Goal: Task Accomplishment & Management: Manage account settings

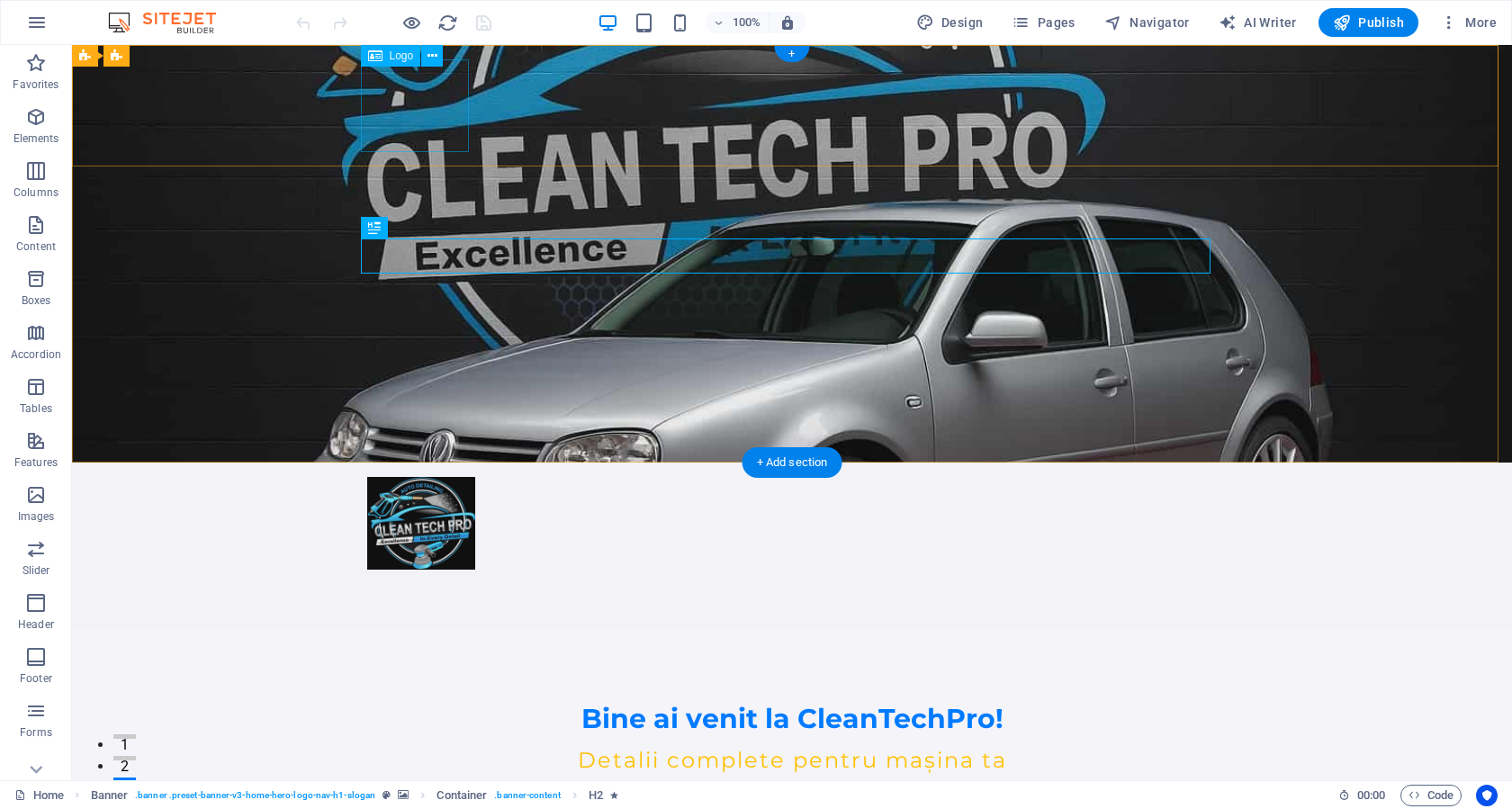
click at [399, 477] on div at bounding box center [791, 523] width 849 height 93
select select "px"
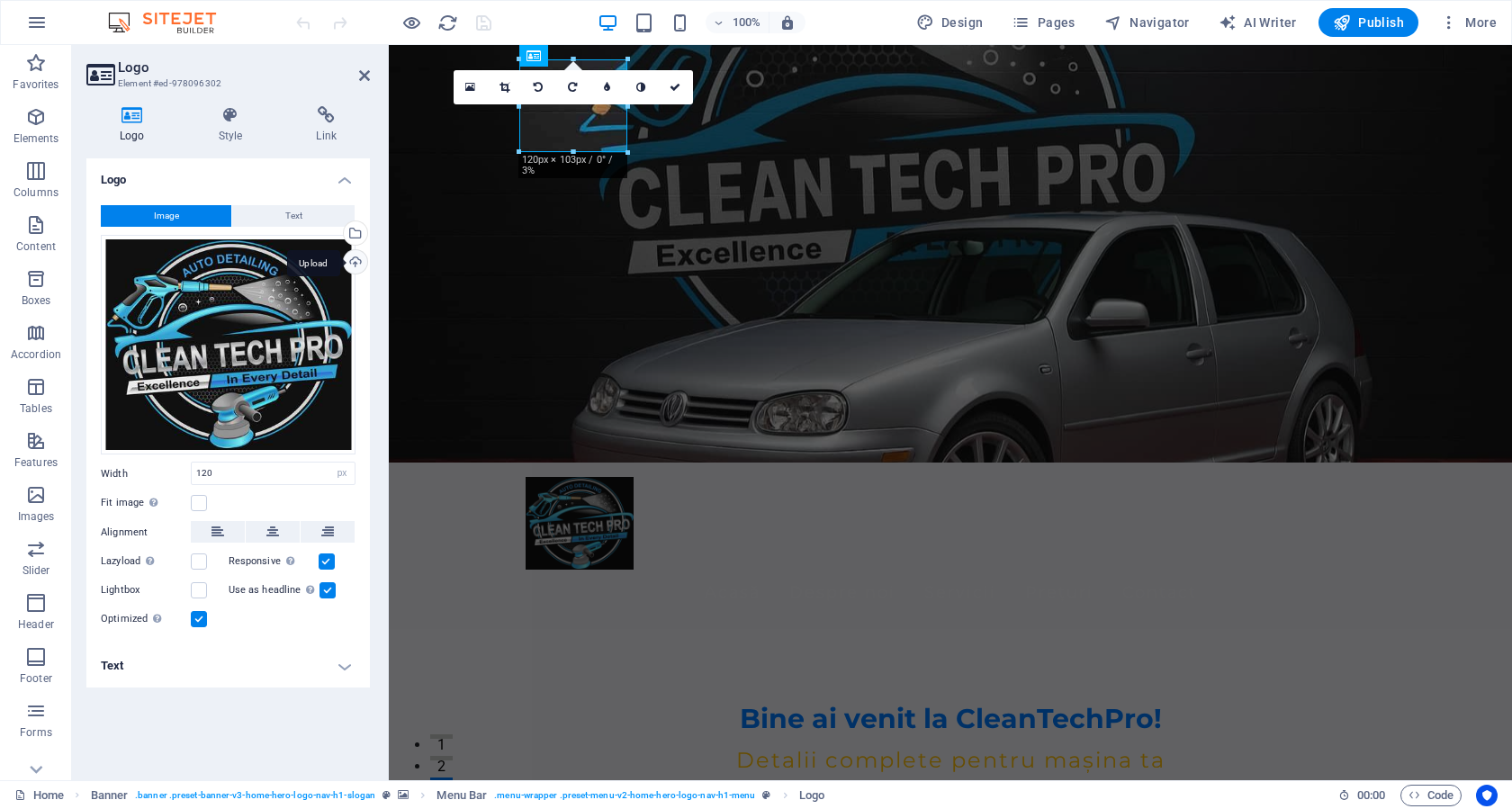
click at [356, 260] on div "Upload" at bounding box center [353, 263] width 27 height 27
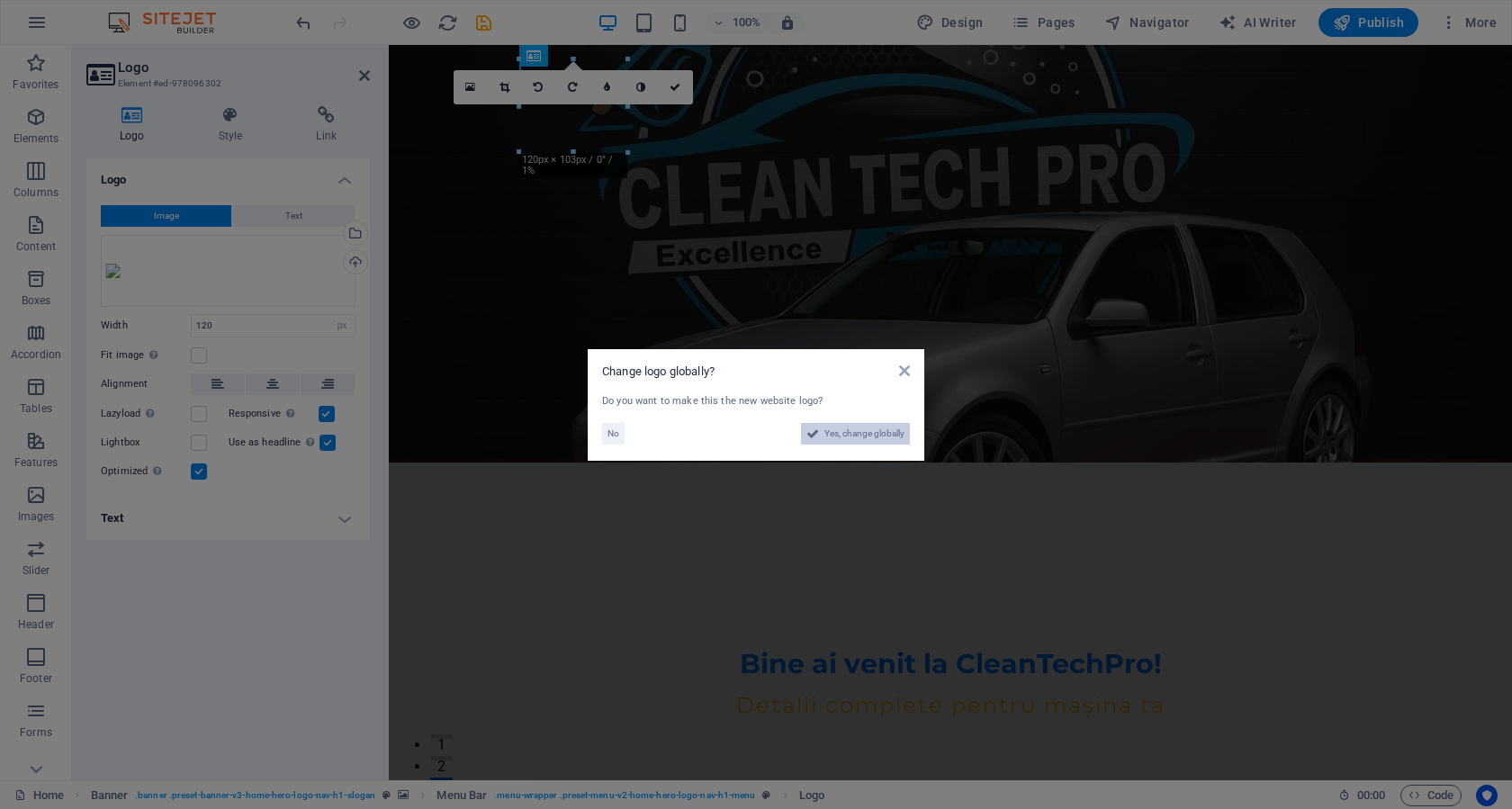
click at [847, 434] on span "Yes, change globally" at bounding box center [864, 433] width 80 height 22
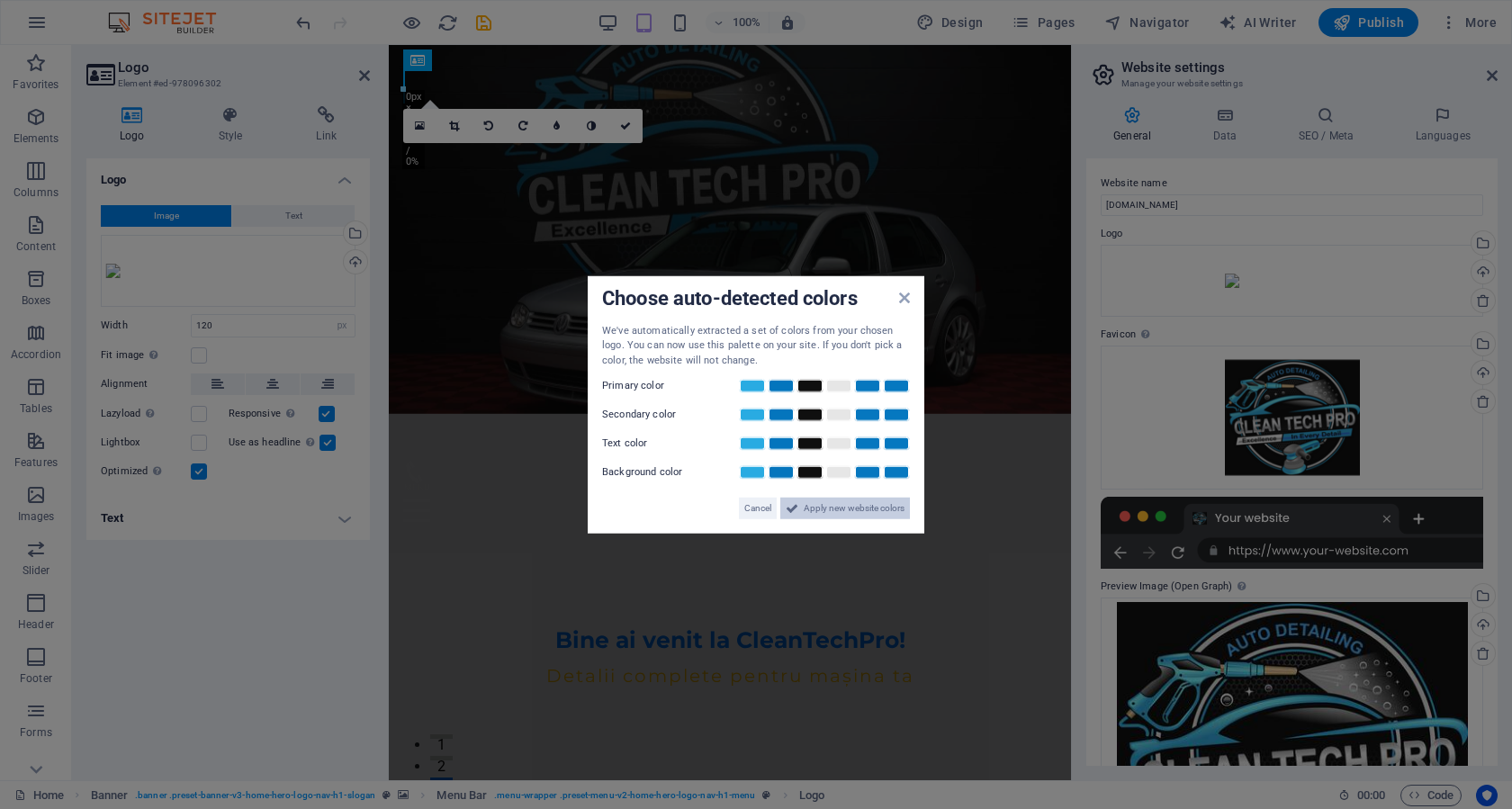
click at [815, 510] on span "Apply new website colors" at bounding box center [854, 508] width 101 height 22
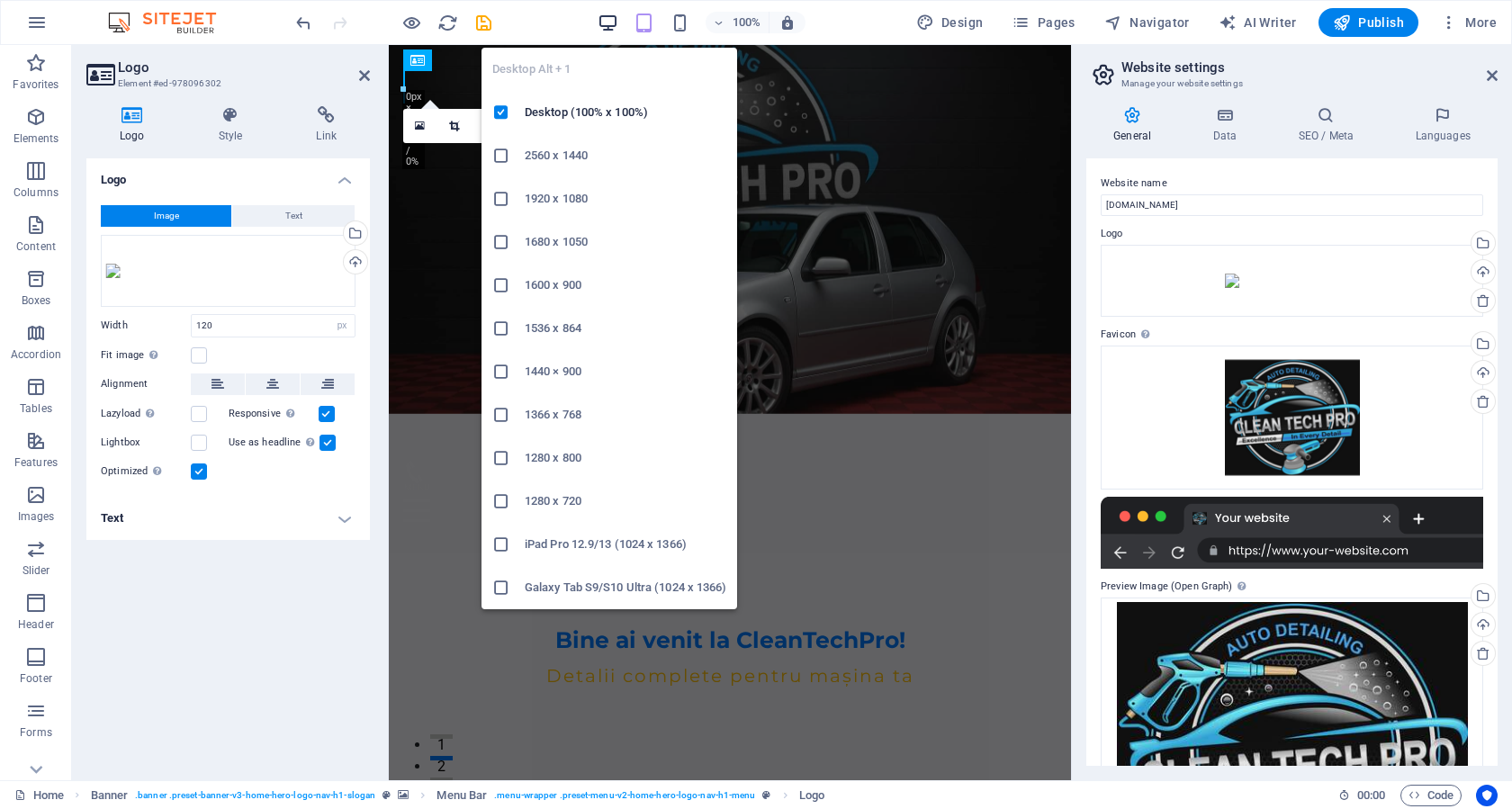
click at [602, 25] on icon "button" at bounding box center [608, 23] width 21 height 21
click at [614, 25] on icon "button" at bounding box center [608, 23] width 21 height 21
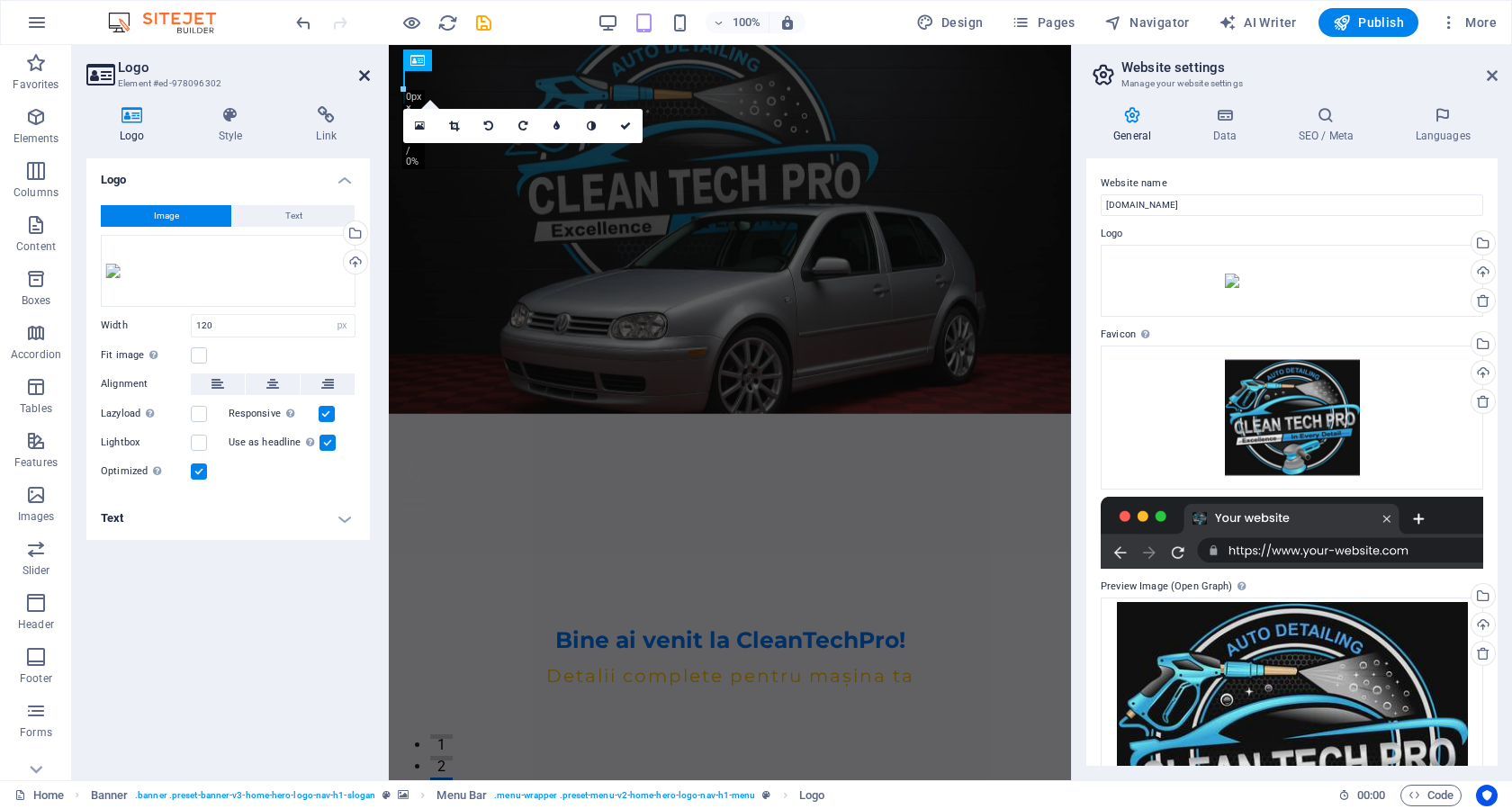
click at [363, 76] on icon at bounding box center [364, 75] width 10 height 14
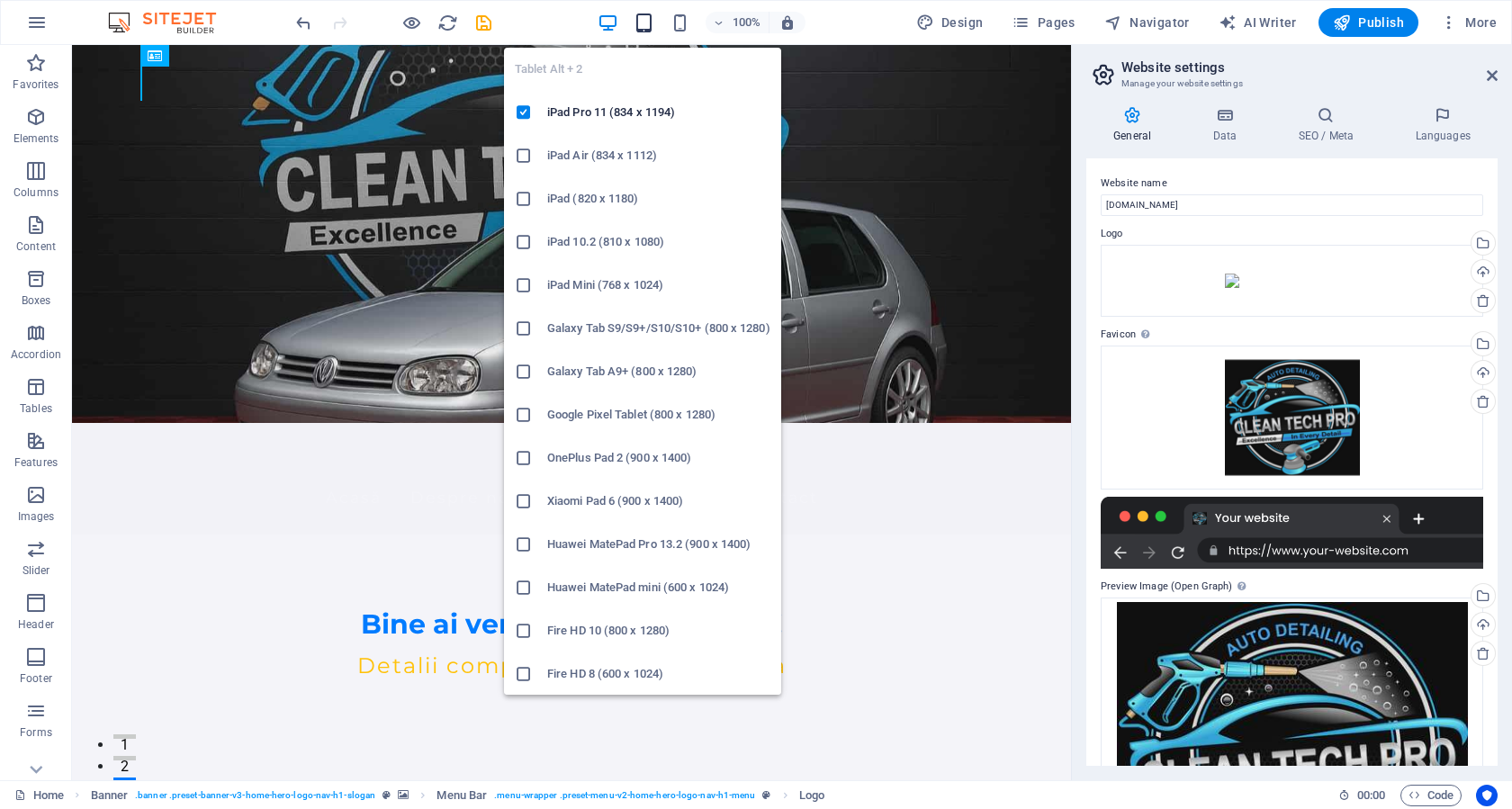
click at [653, 22] on icon "button" at bounding box center [644, 23] width 21 height 21
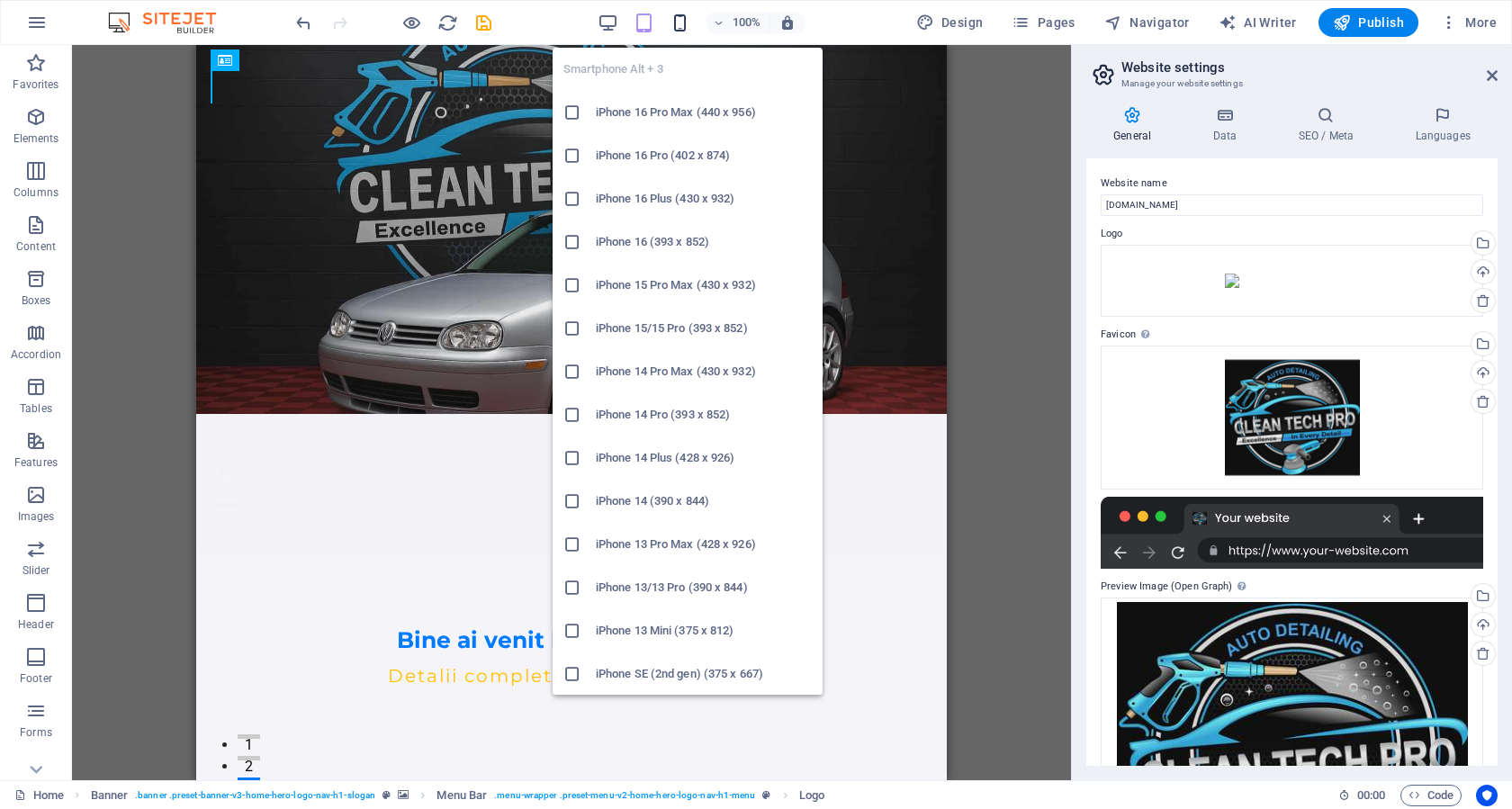
click at [684, 19] on icon "button" at bounding box center [680, 23] width 21 height 21
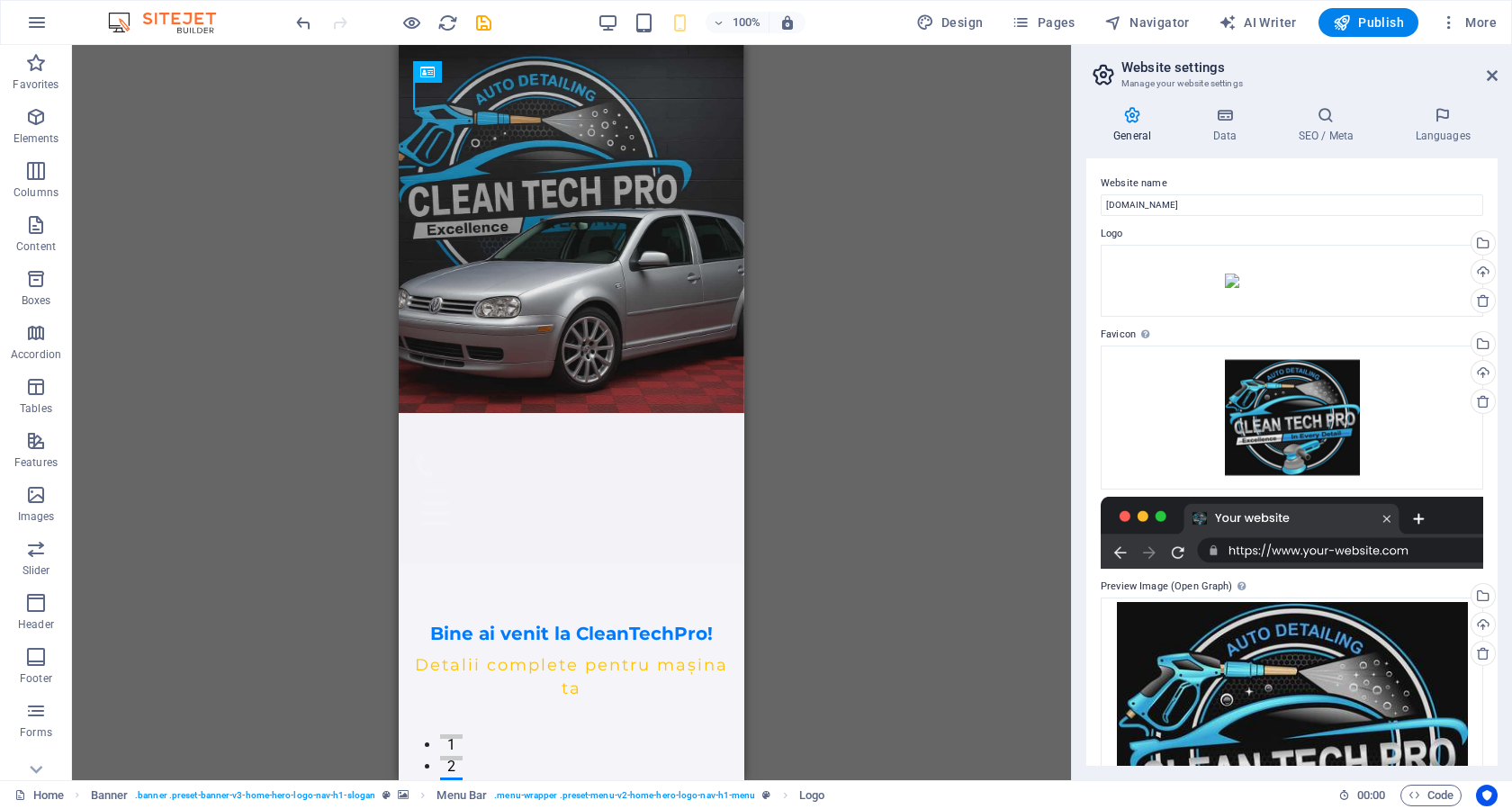
click at [598, 20] on div "100% Design Pages Navigator AI Writer Publish More" at bounding box center [898, 23] width 1211 height 28
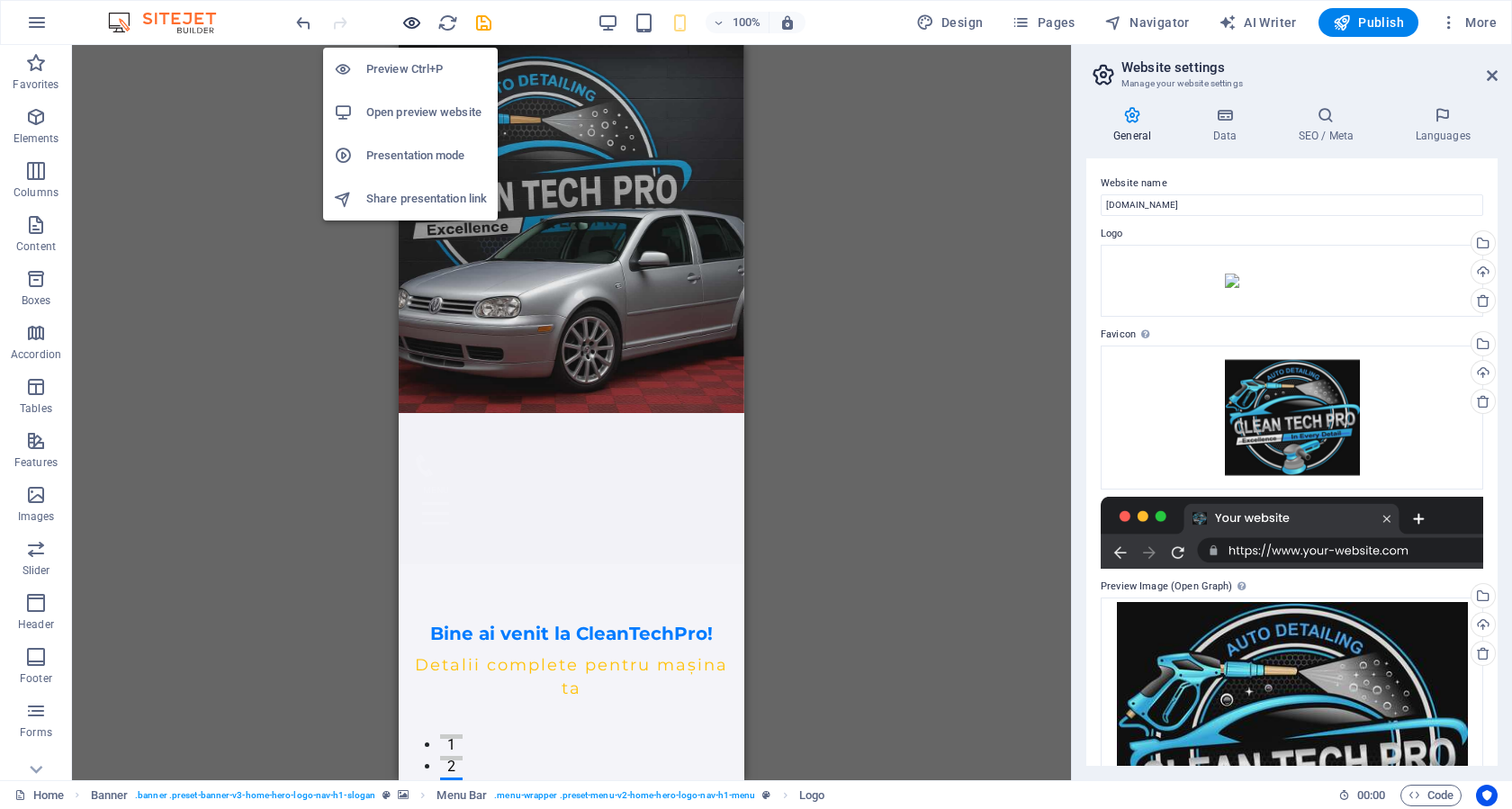
click at [407, 24] on icon "button" at bounding box center [412, 23] width 21 height 21
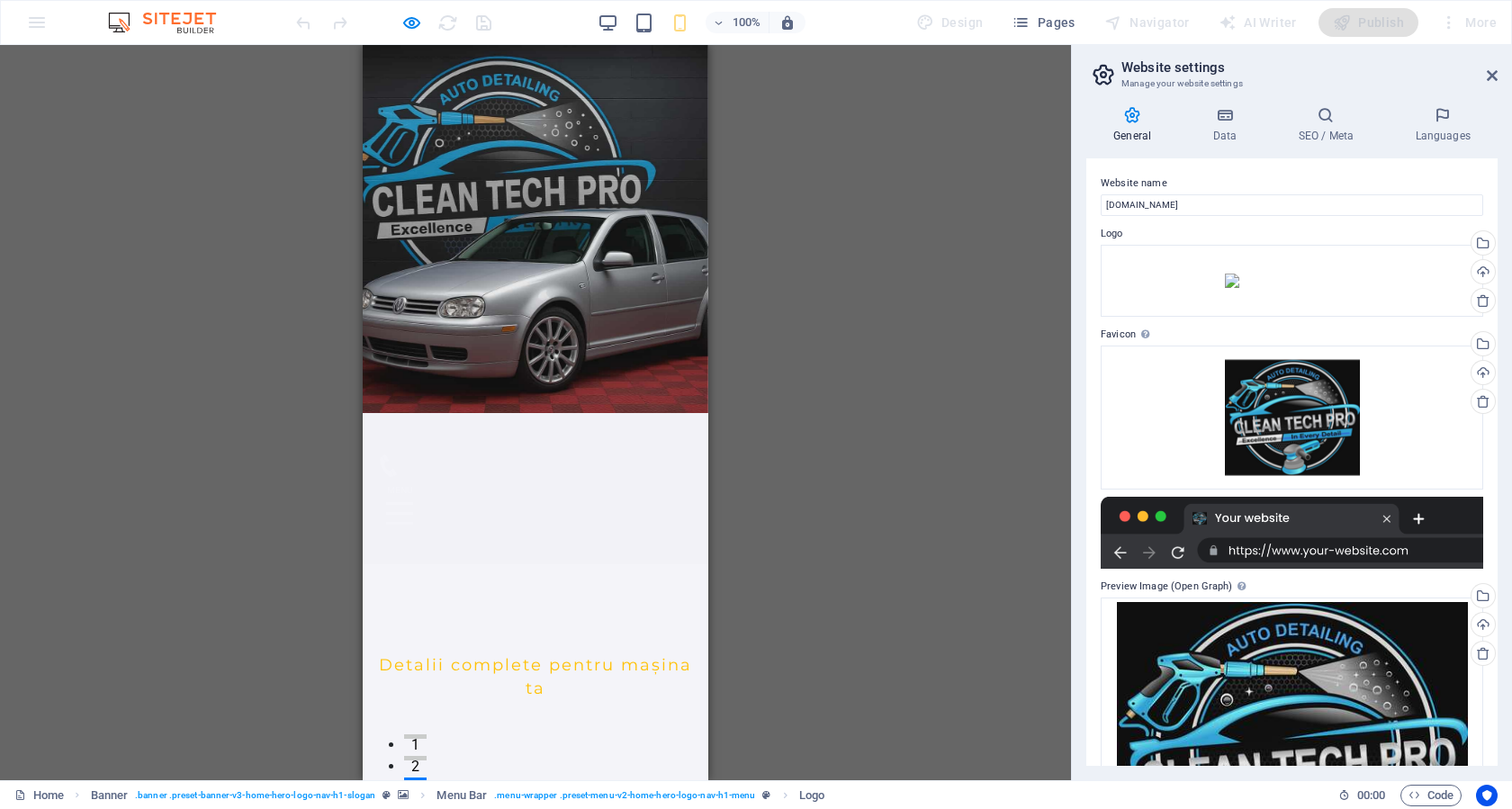
click at [447, 22] on div at bounding box center [393, 23] width 201 height 28
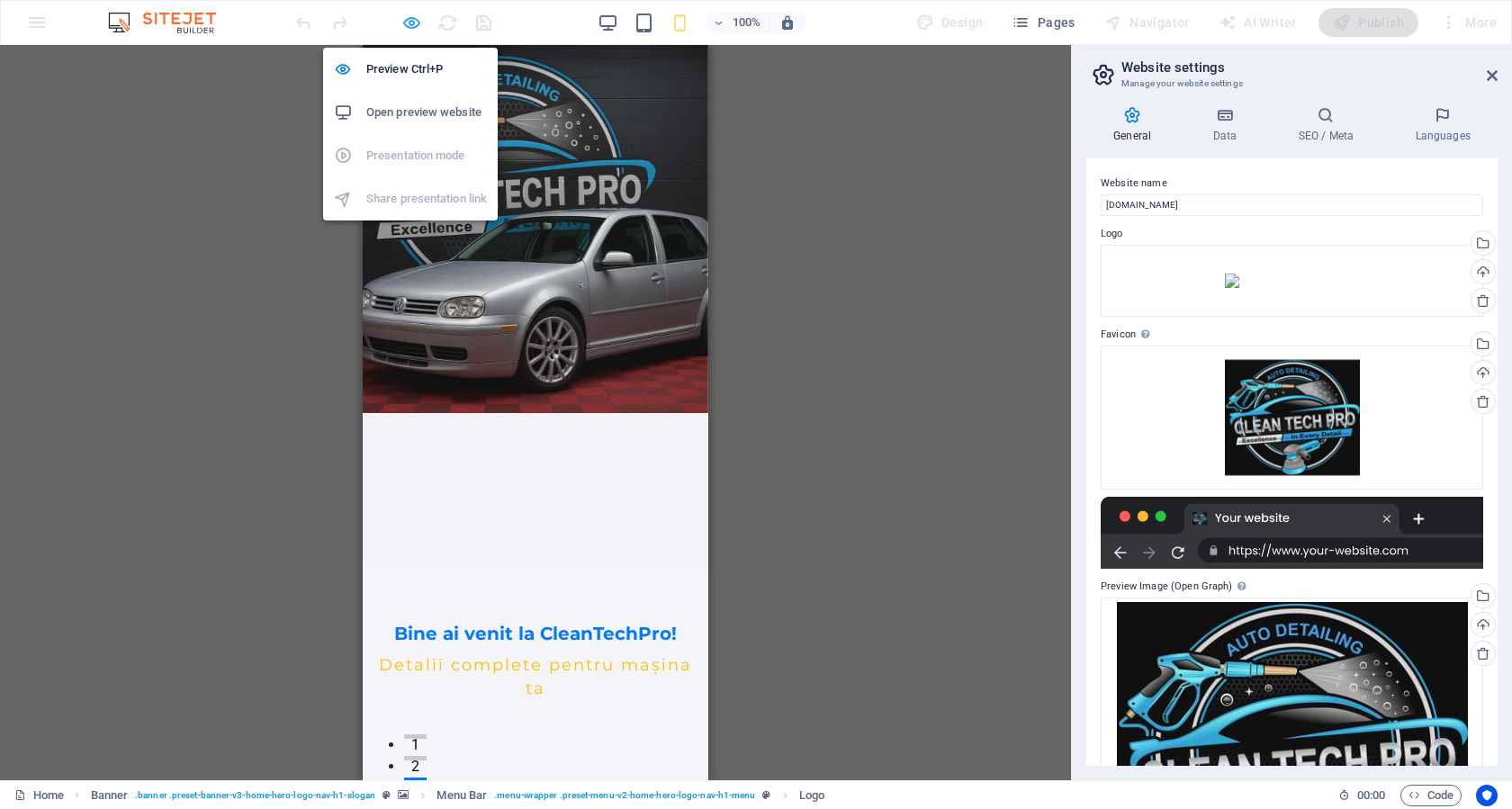
click at [404, 25] on icon "button" at bounding box center [412, 23] width 21 height 21
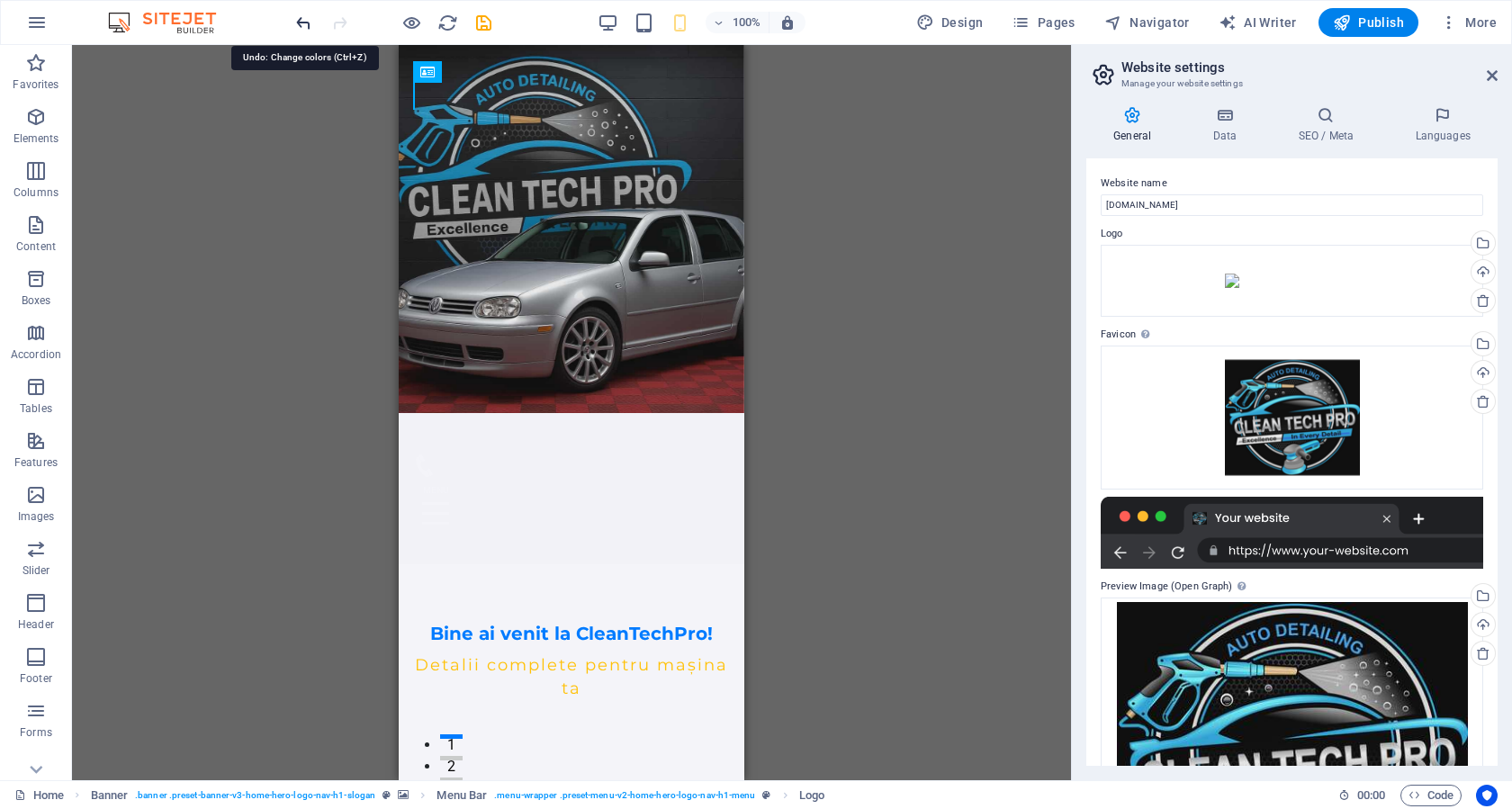
click at [302, 19] on icon "undo" at bounding box center [304, 23] width 21 height 21
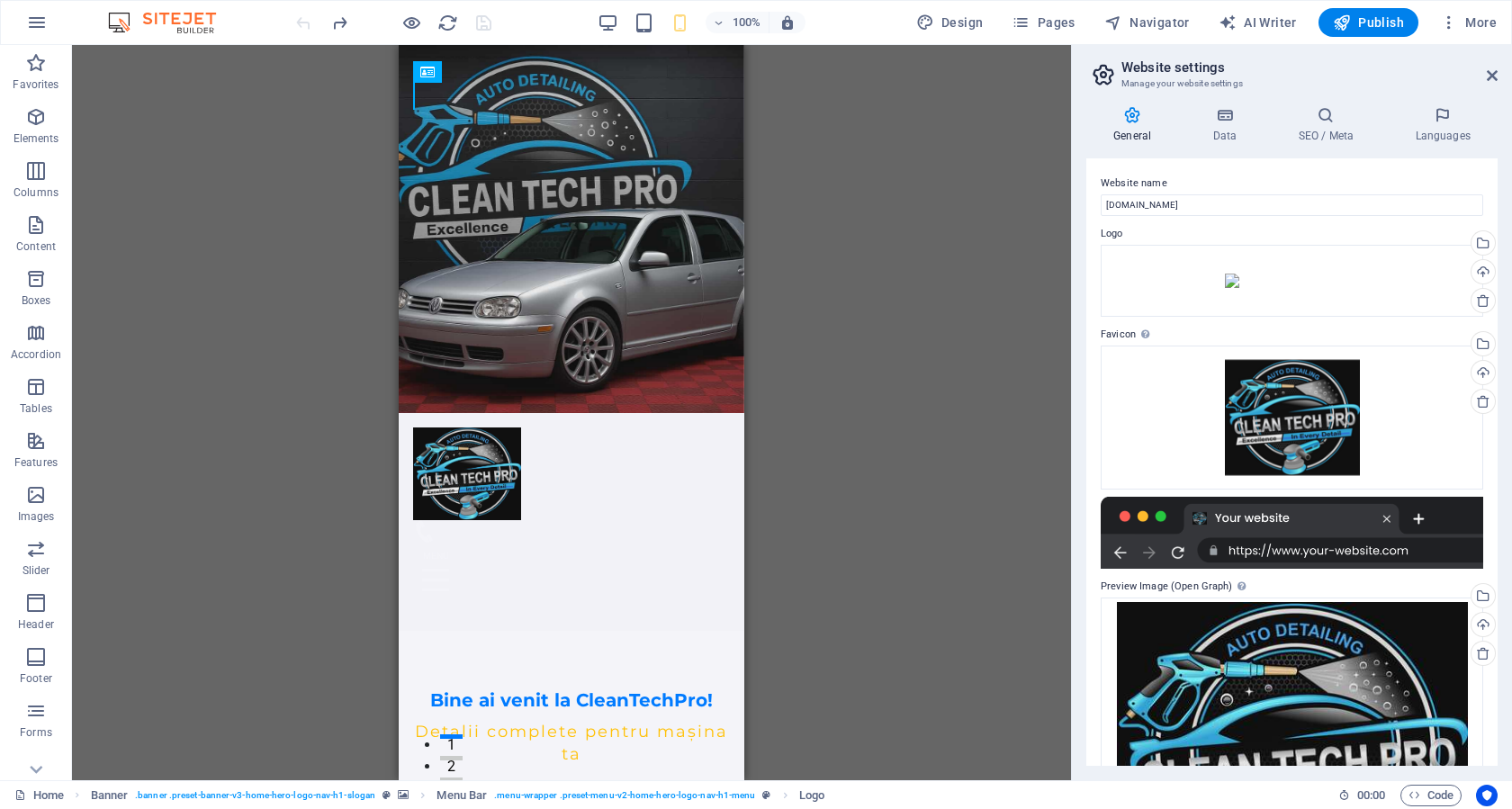
click at [302, 19] on div at bounding box center [393, 23] width 201 height 28
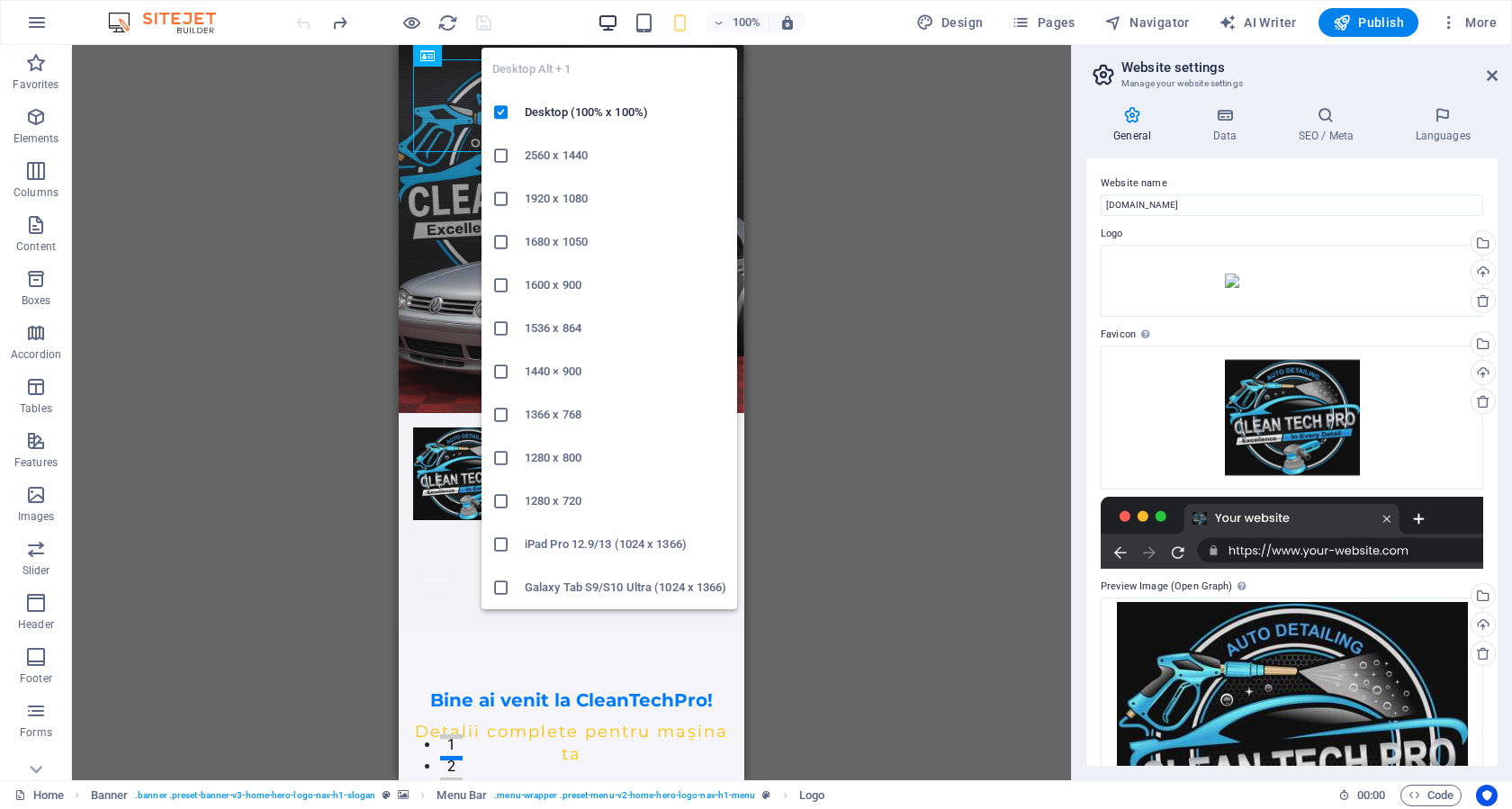
click at [618, 29] on icon "button" at bounding box center [608, 23] width 21 height 21
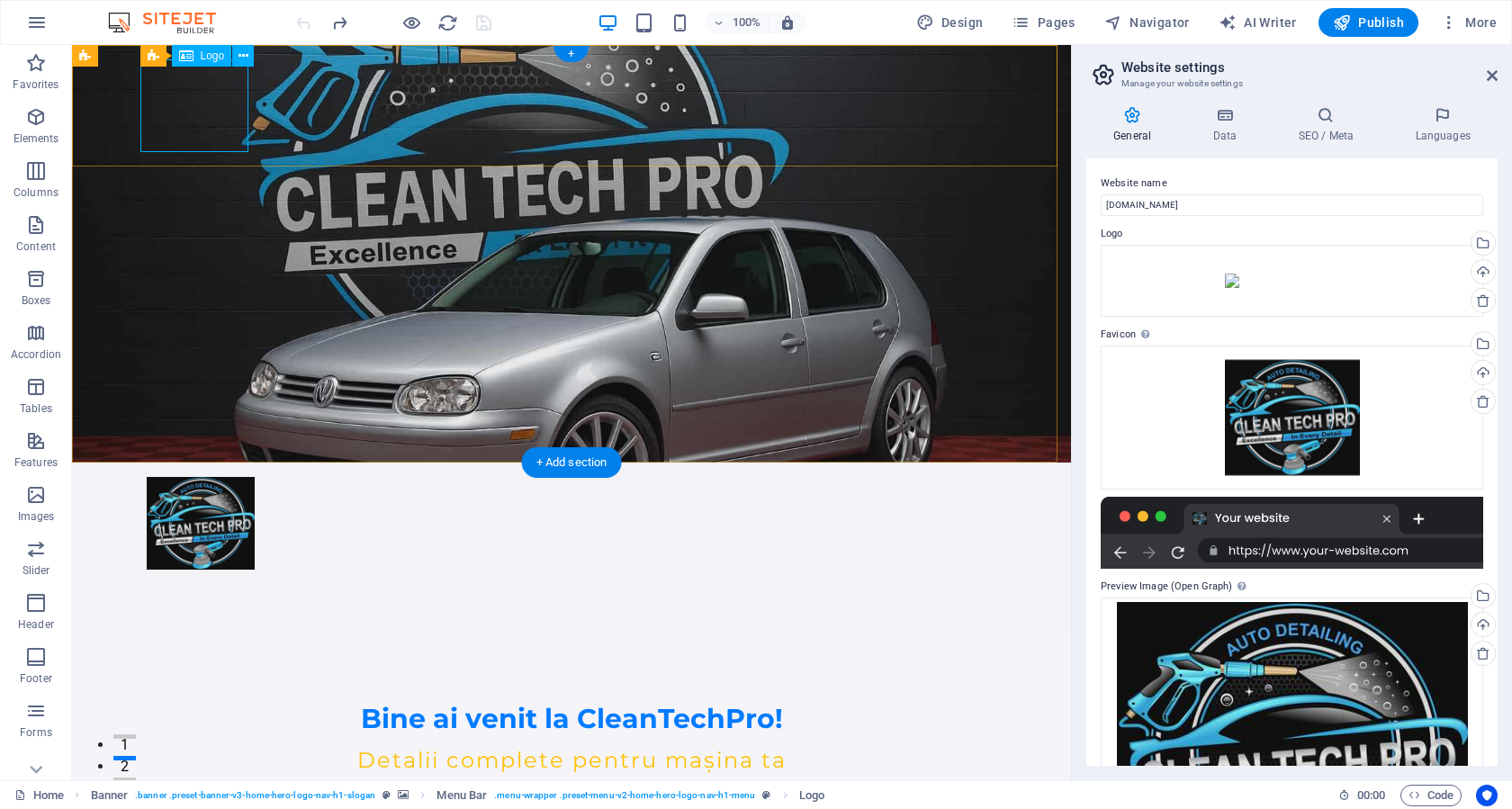
click at [207, 477] on div at bounding box center [570, 523] width 849 height 93
select select "px"
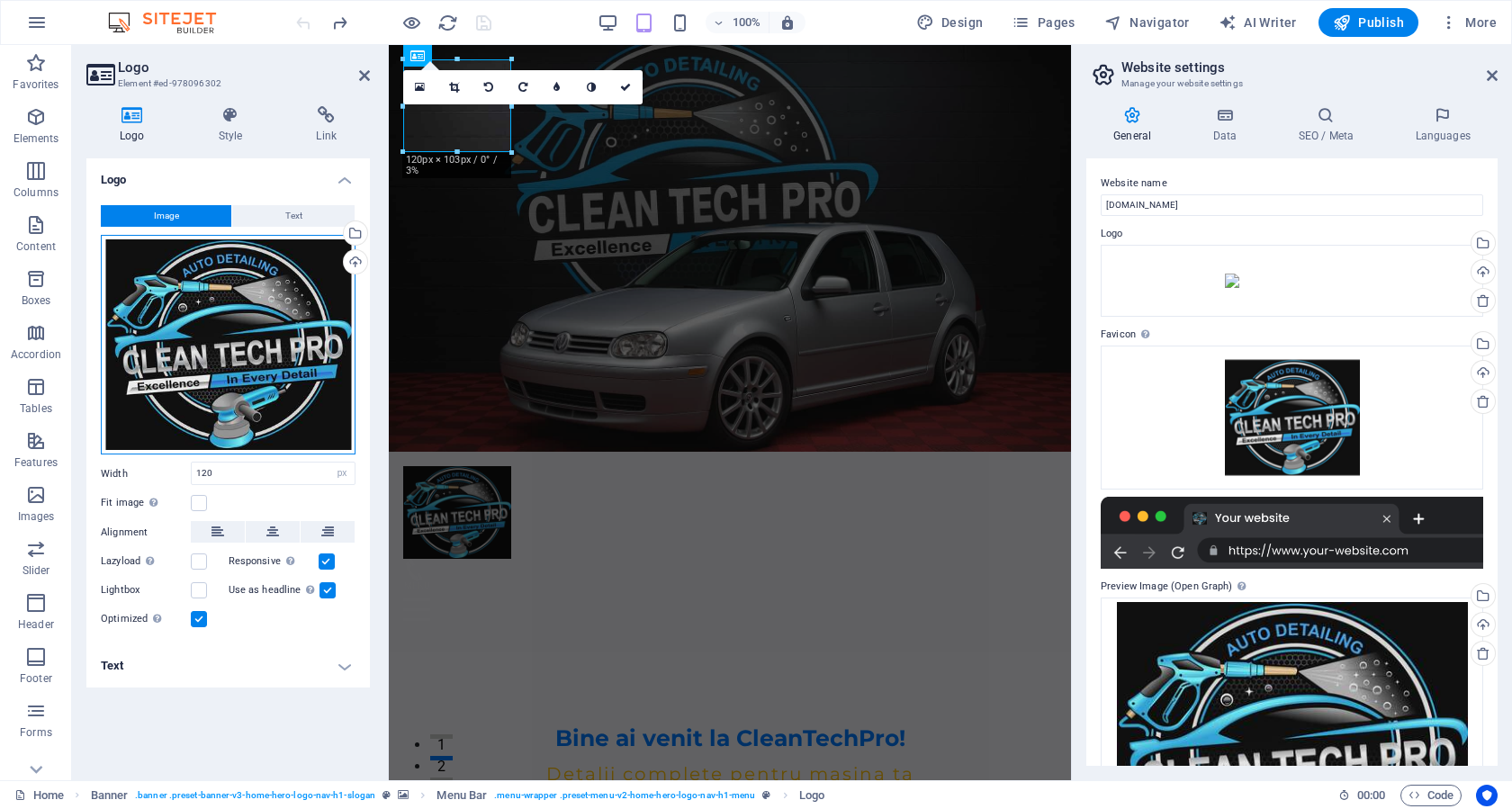
click at [290, 280] on div "Drag files here, click to choose files or select files from Files or our free s…" at bounding box center [229, 345] width 255 height 220
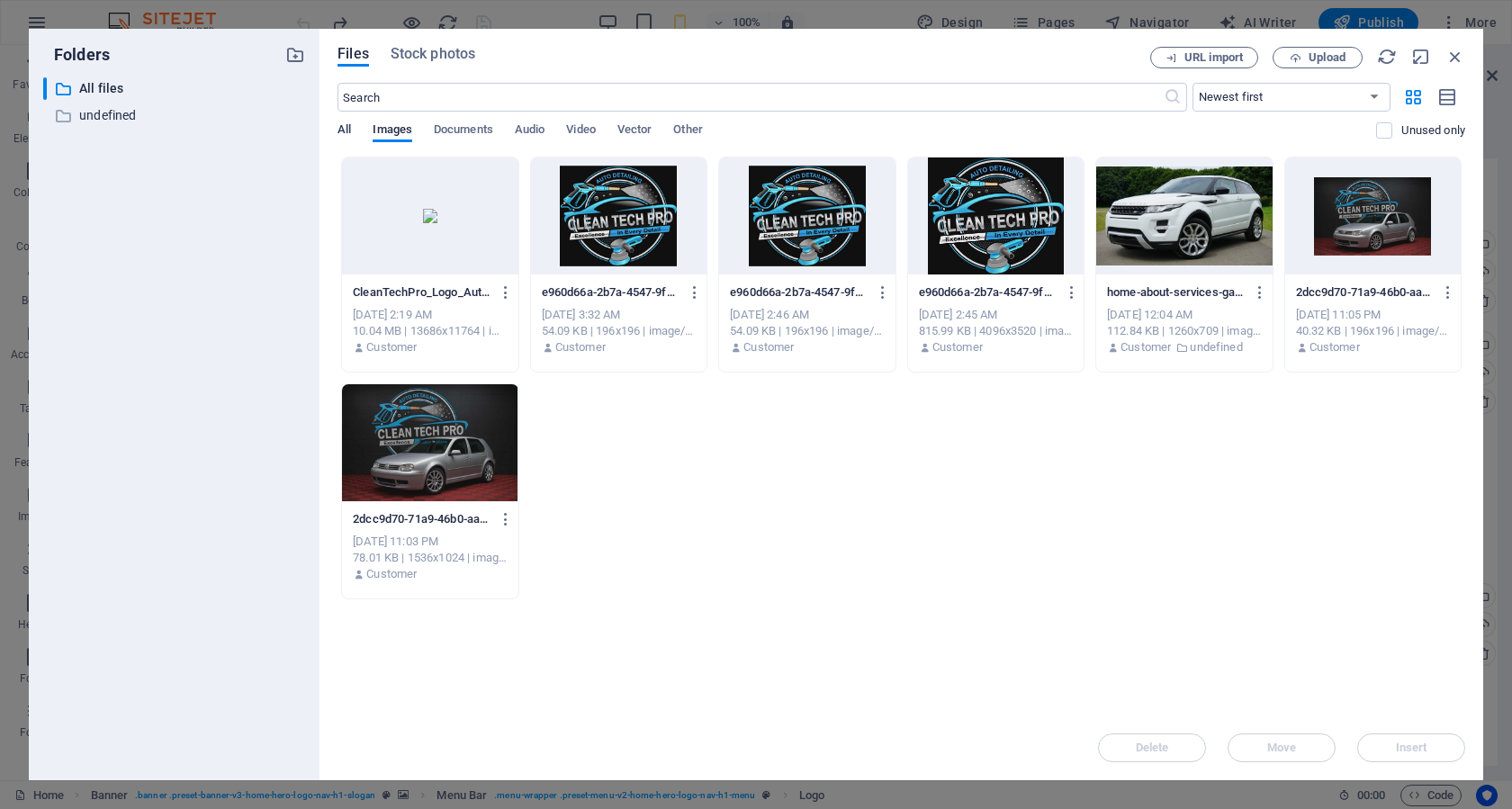
click at [349, 126] on span "All" at bounding box center [344, 131] width 13 height 25
click at [505, 295] on icon "button" at bounding box center [506, 292] width 17 height 16
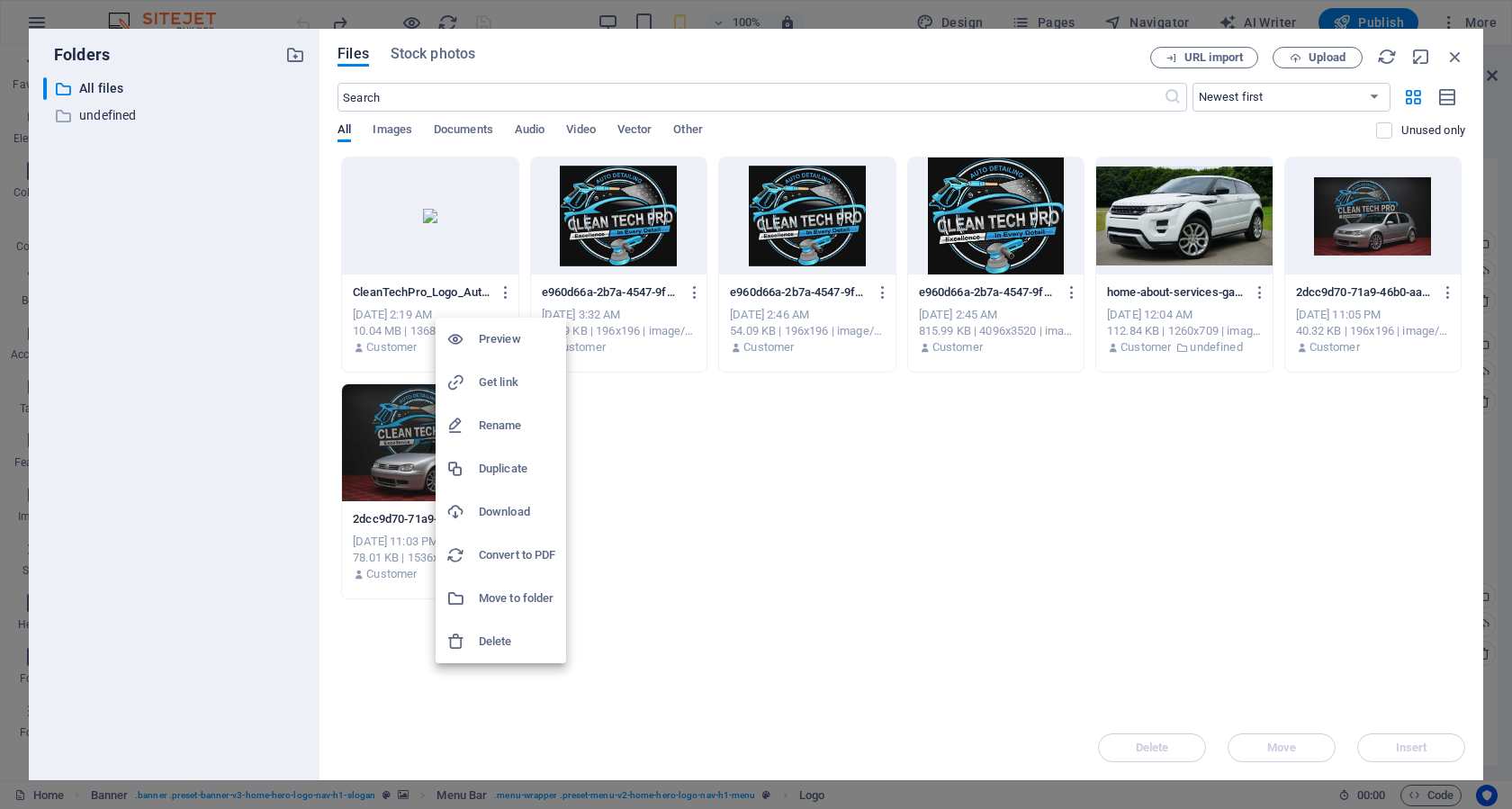
click at [472, 635] on div at bounding box center [463, 641] width 32 height 18
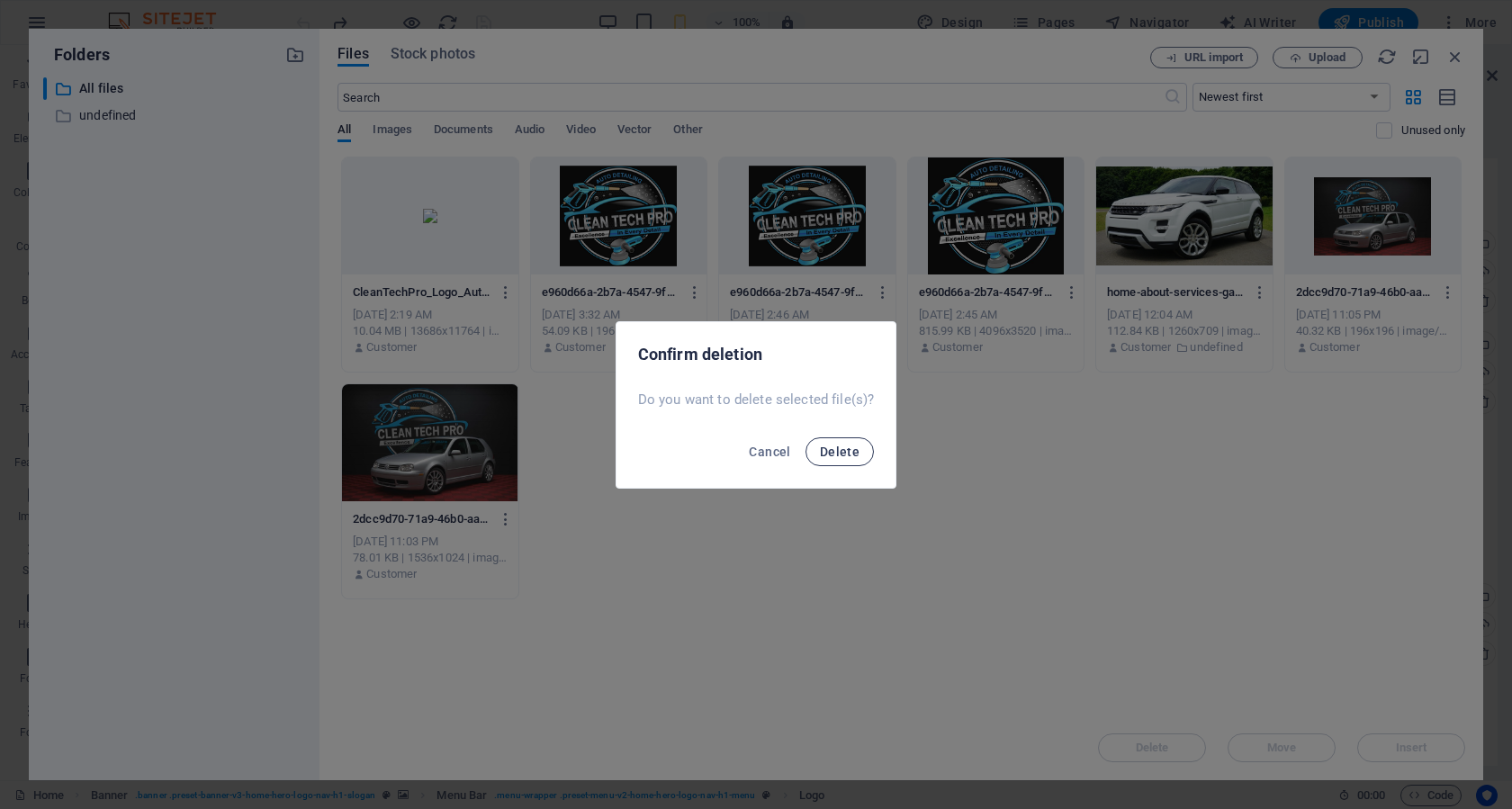
click at [830, 450] on span "Delete" at bounding box center [840, 451] width 40 height 14
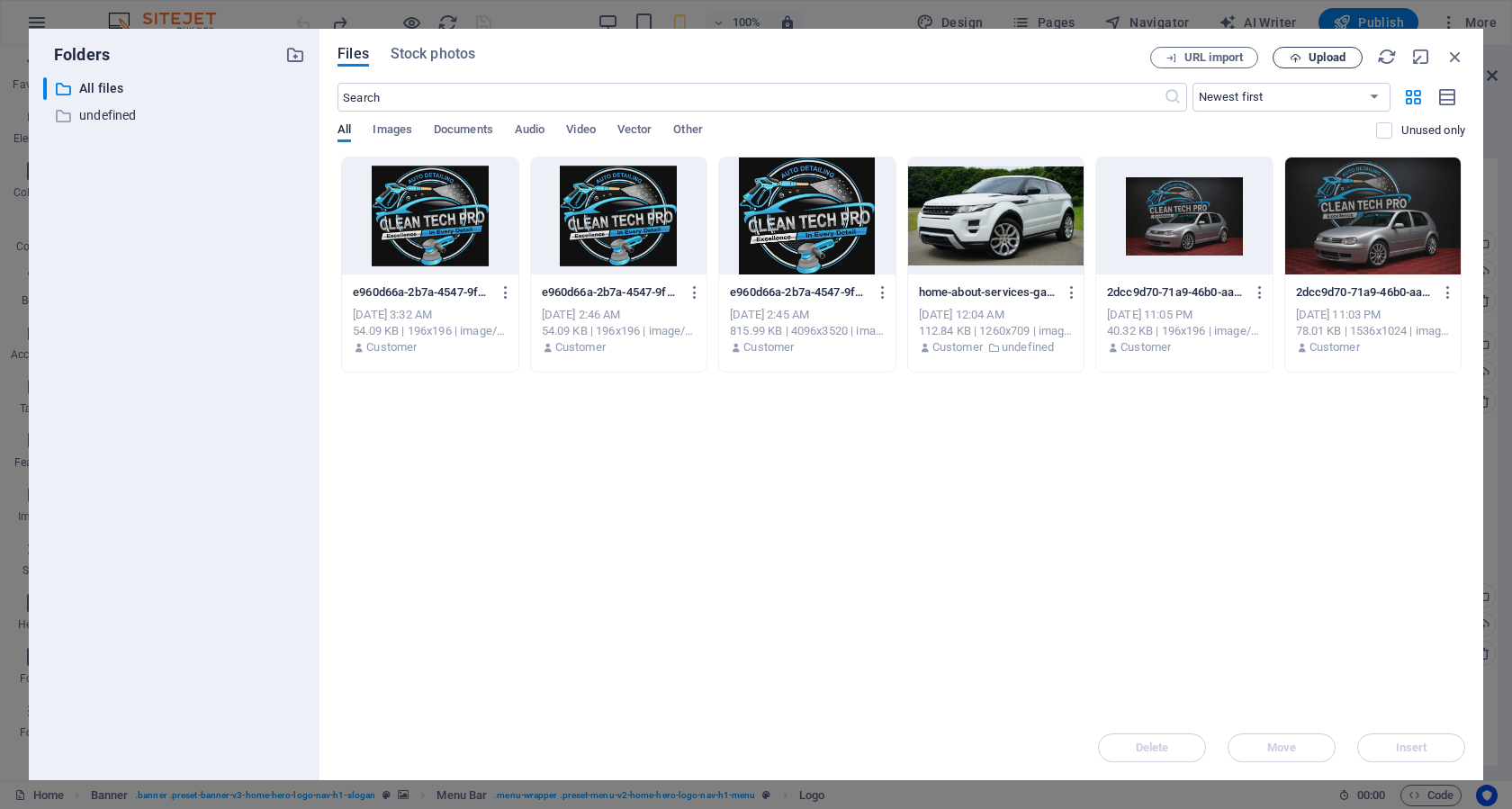
click at [1293, 47] on button "Upload" at bounding box center [1317, 58] width 90 height 22
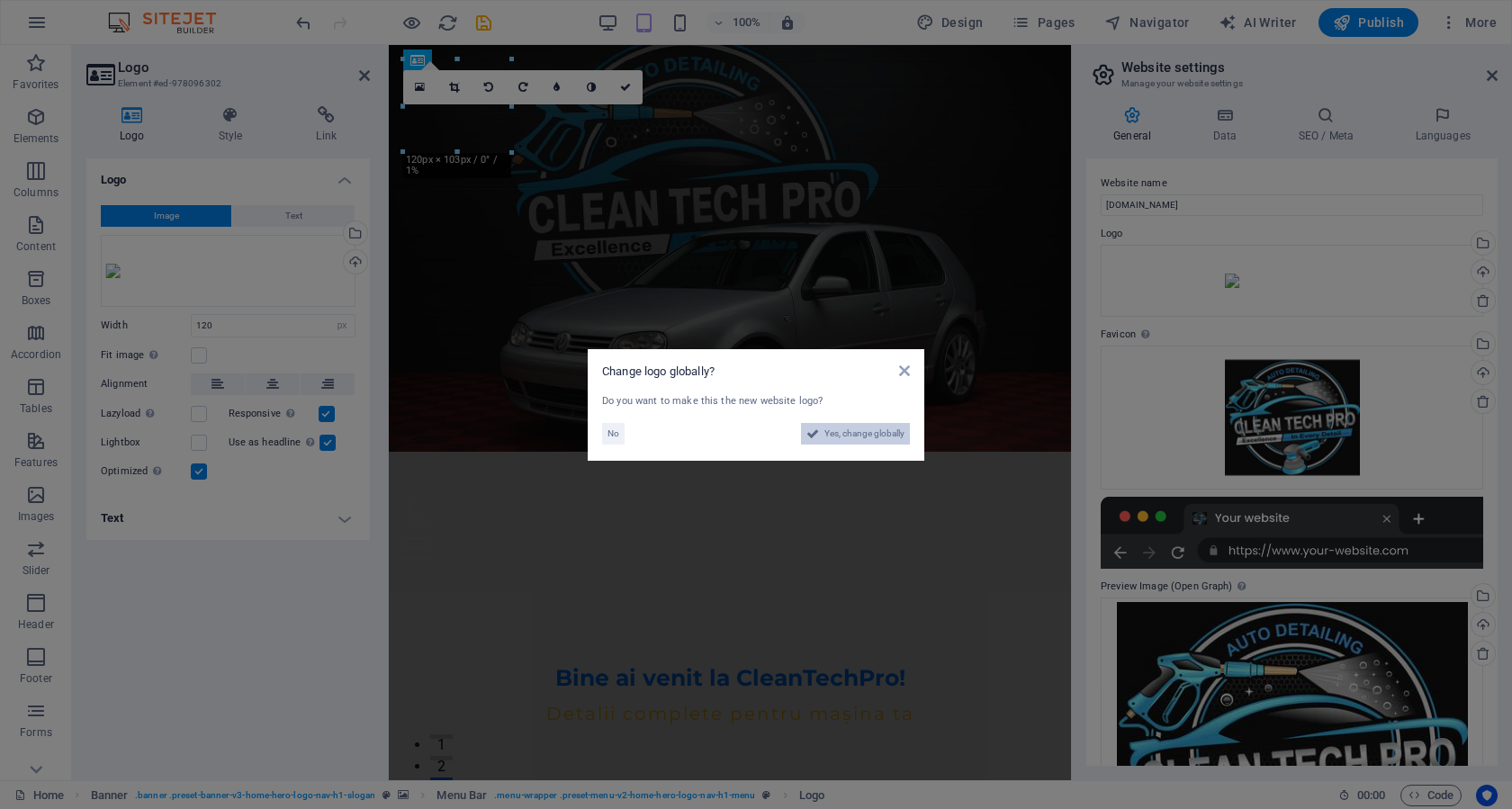
click at [824, 437] on span "Yes, change globally" at bounding box center [864, 433] width 80 height 22
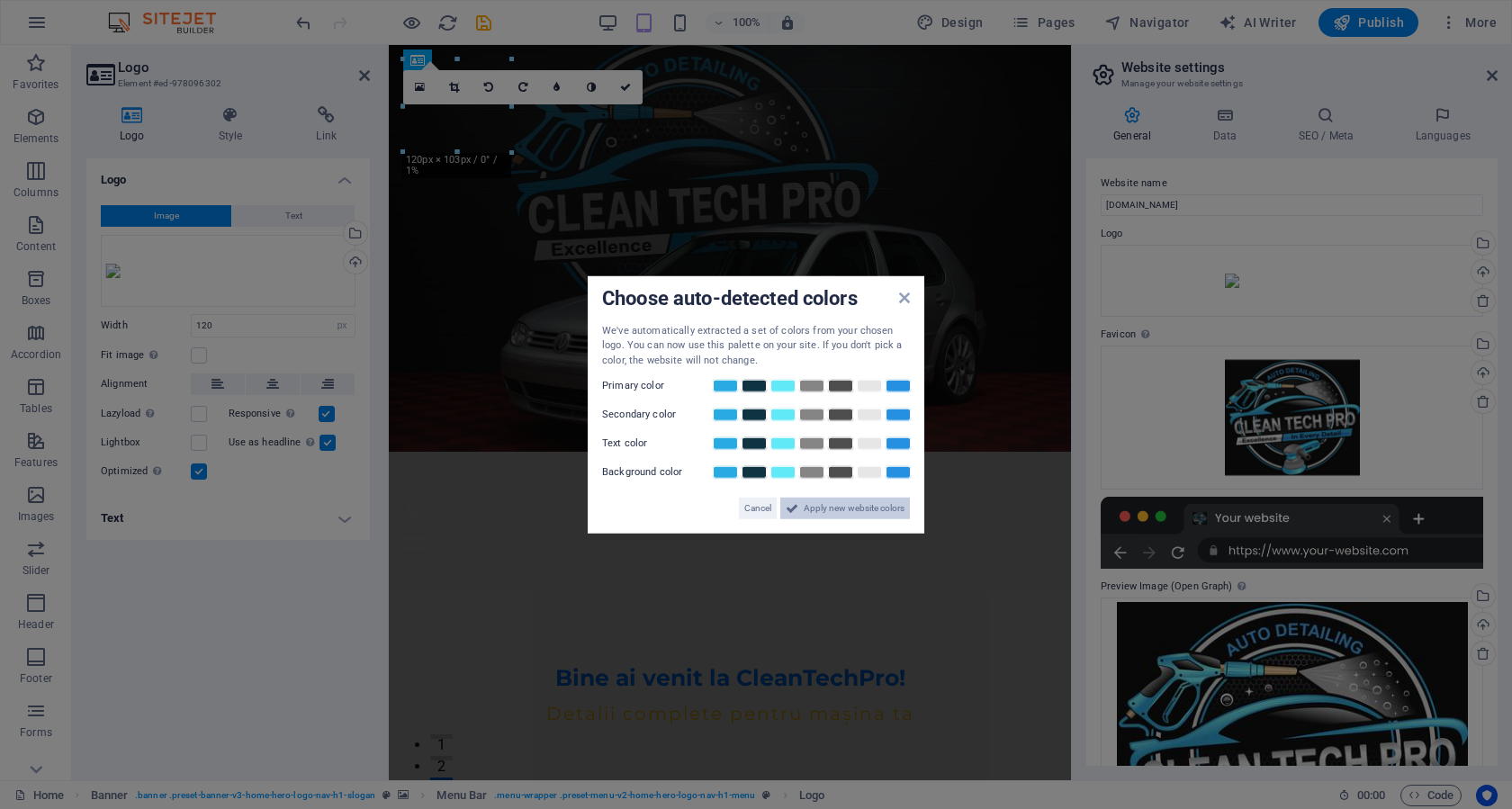
drag, startPoint x: 824, startPoint y: 507, endPoint x: 436, endPoint y: 463, distance: 390.5
click at [825, 507] on span "Apply new website colors" at bounding box center [854, 508] width 101 height 22
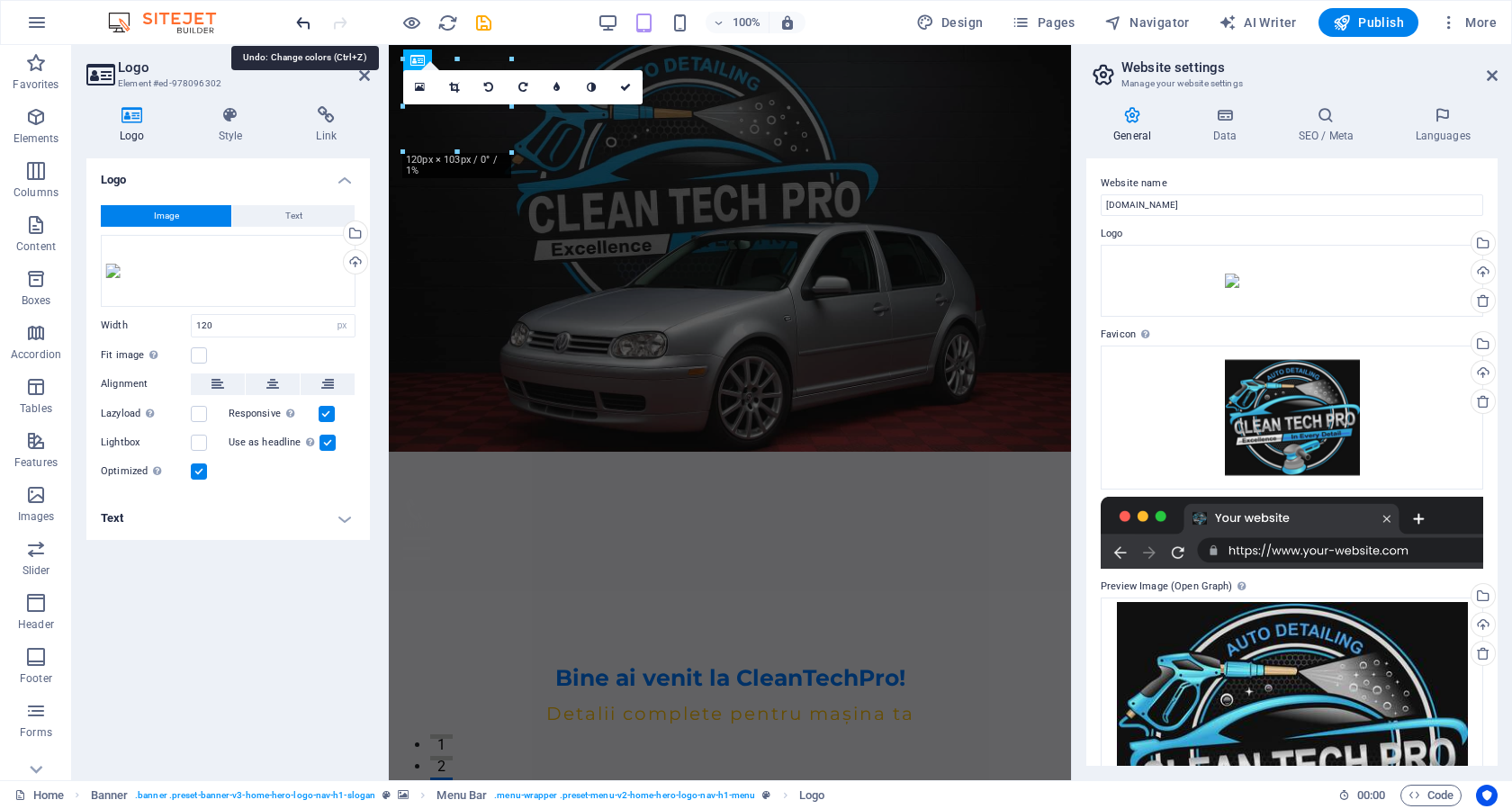
click at [297, 28] on icon "undo" at bounding box center [304, 23] width 21 height 21
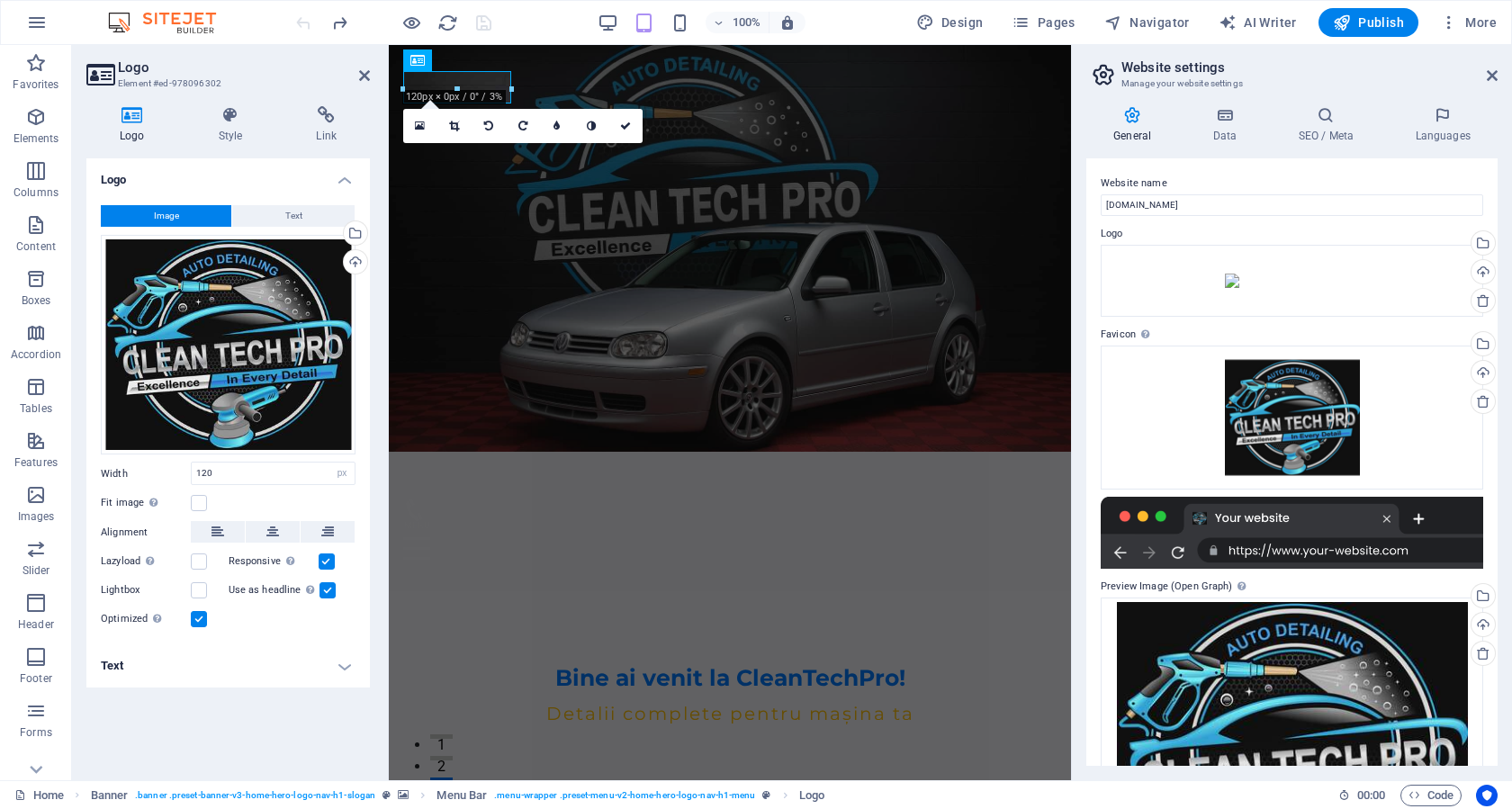
click at [297, 28] on div at bounding box center [393, 23] width 201 height 28
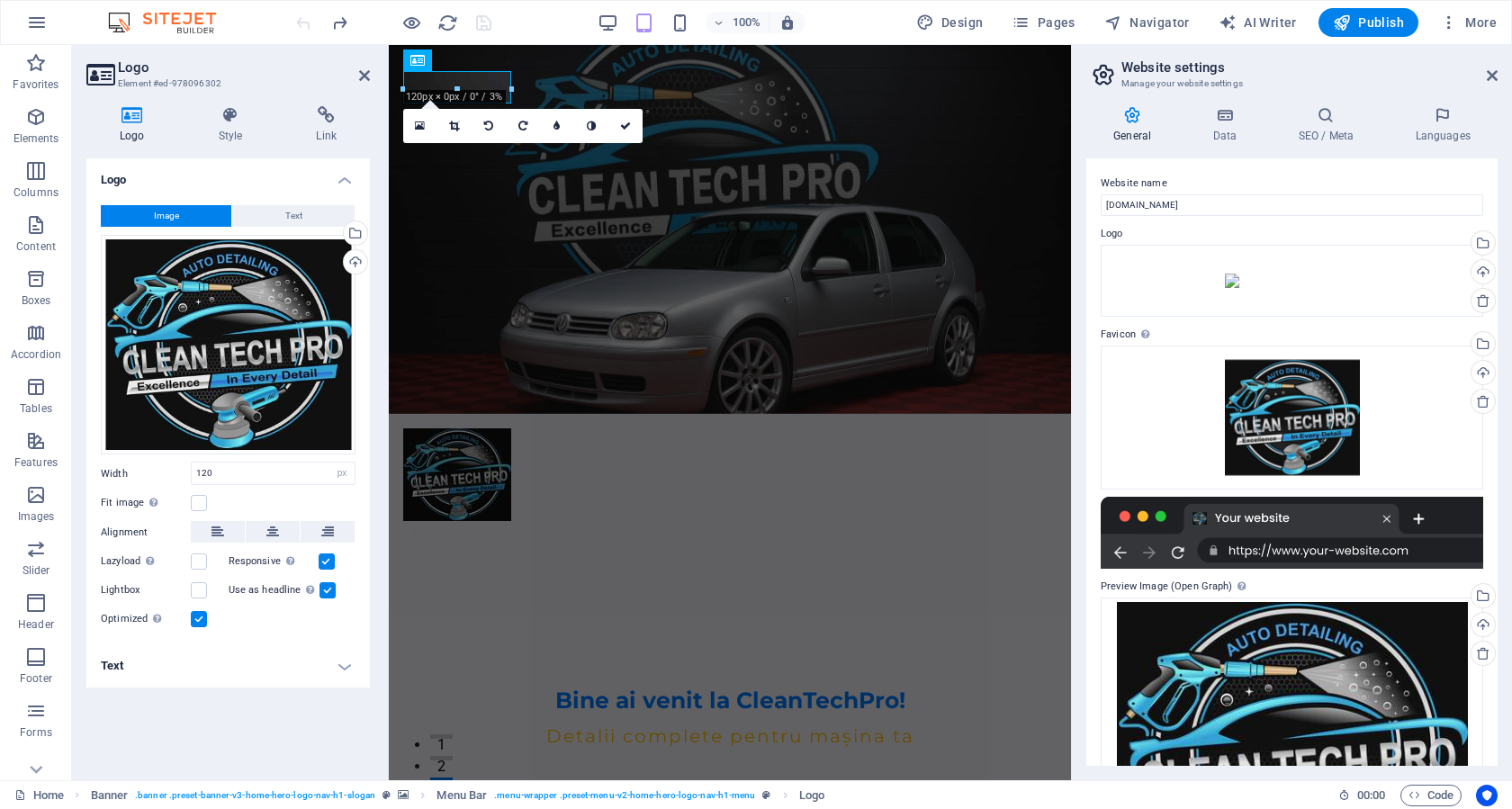
click at [297, 28] on div at bounding box center [393, 23] width 201 height 28
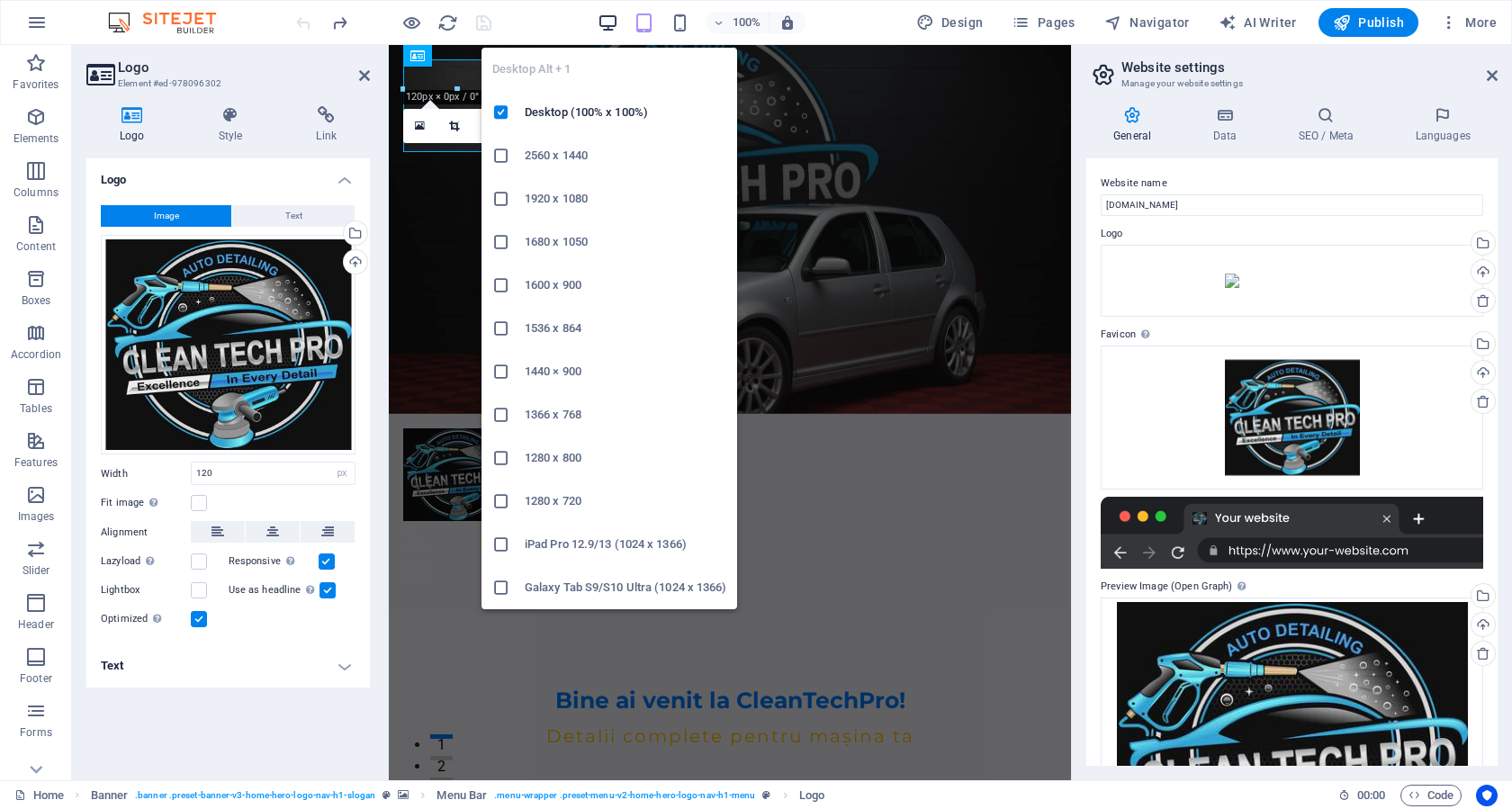
click at [611, 25] on icon "button" at bounding box center [608, 23] width 21 height 21
click at [606, 24] on icon "button" at bounding box center [608, 23] width 21 height 21
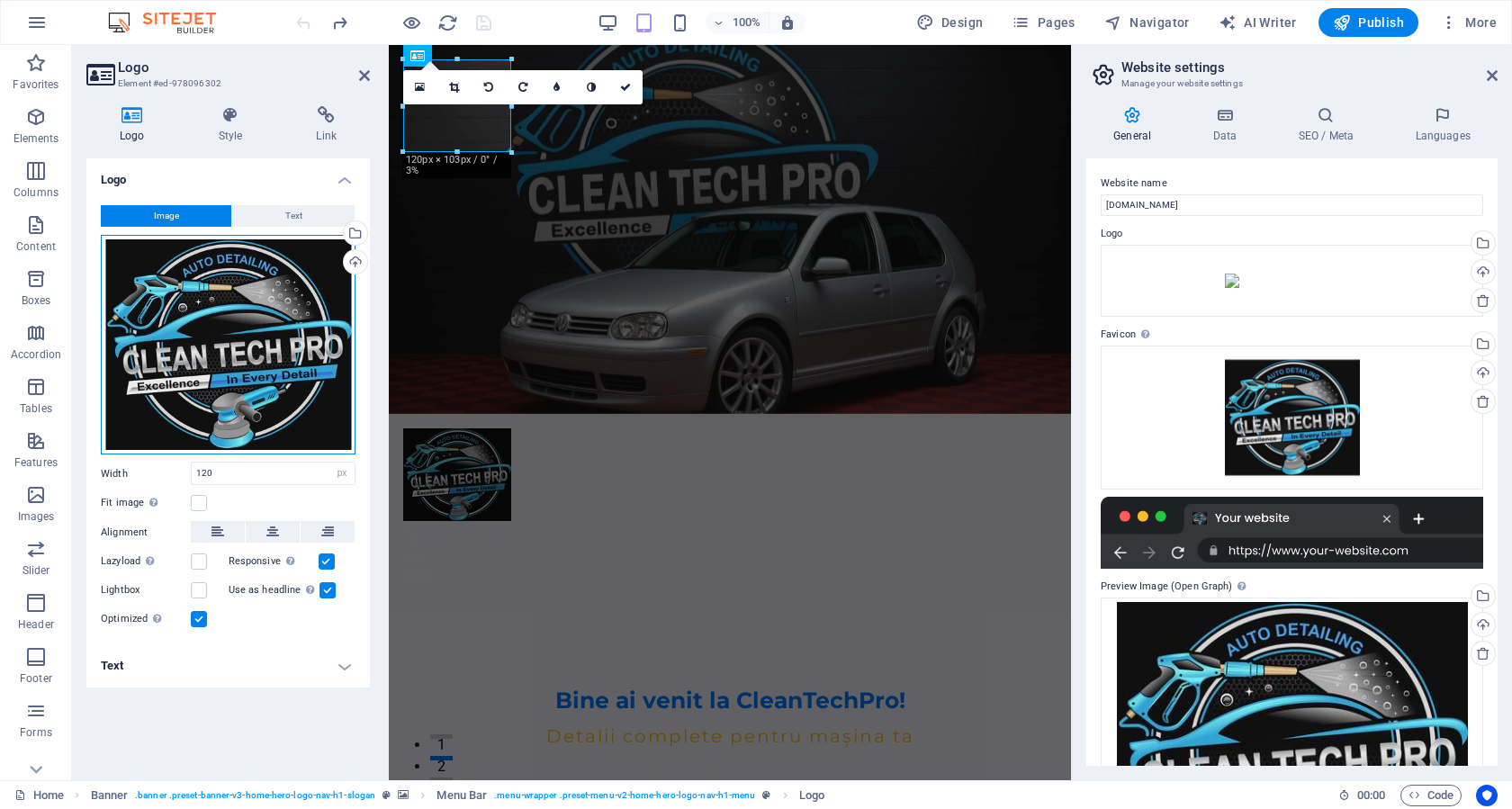
click at [293, 278] on div "Drag files here, click to choose files or select files from Files or our free s…" at bounding box center [229, 345] width 255 height 220
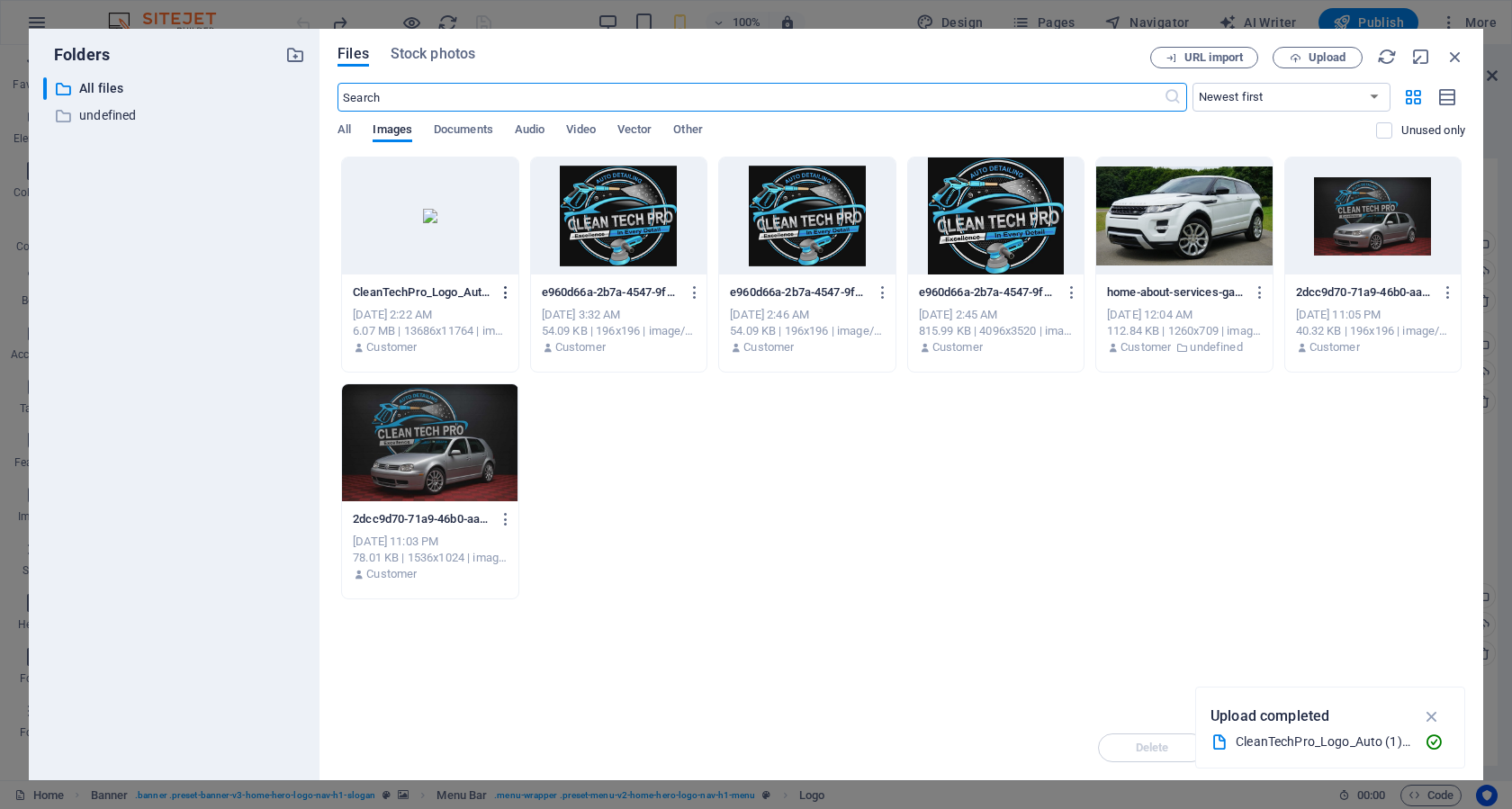
click at [511, 299] on icon "button" at bounding box center [506, 292] width 17 height 16
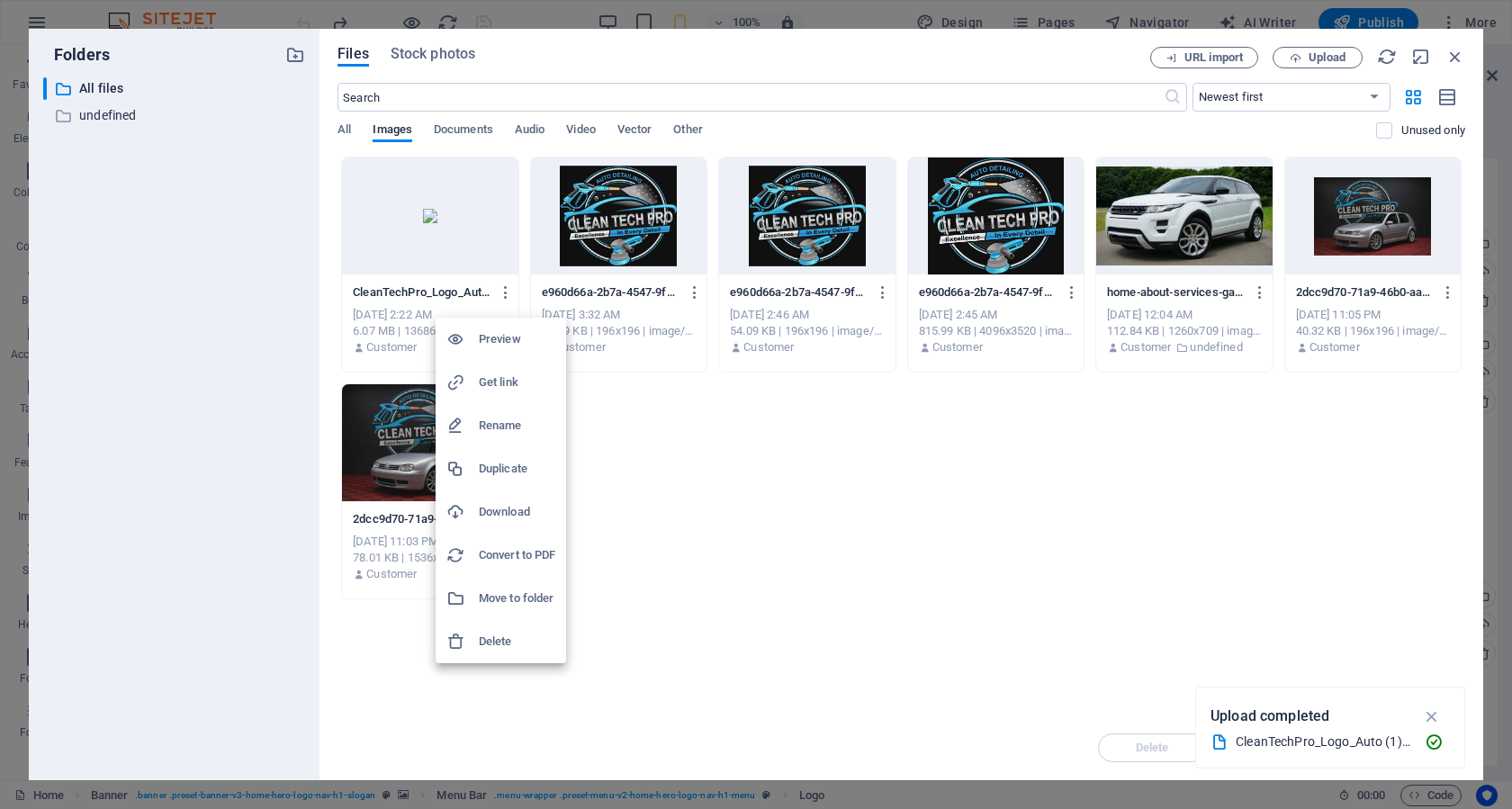
click at [514, 637] on h6 "Delete" at bounding box center [517, 641] width 76 height 22
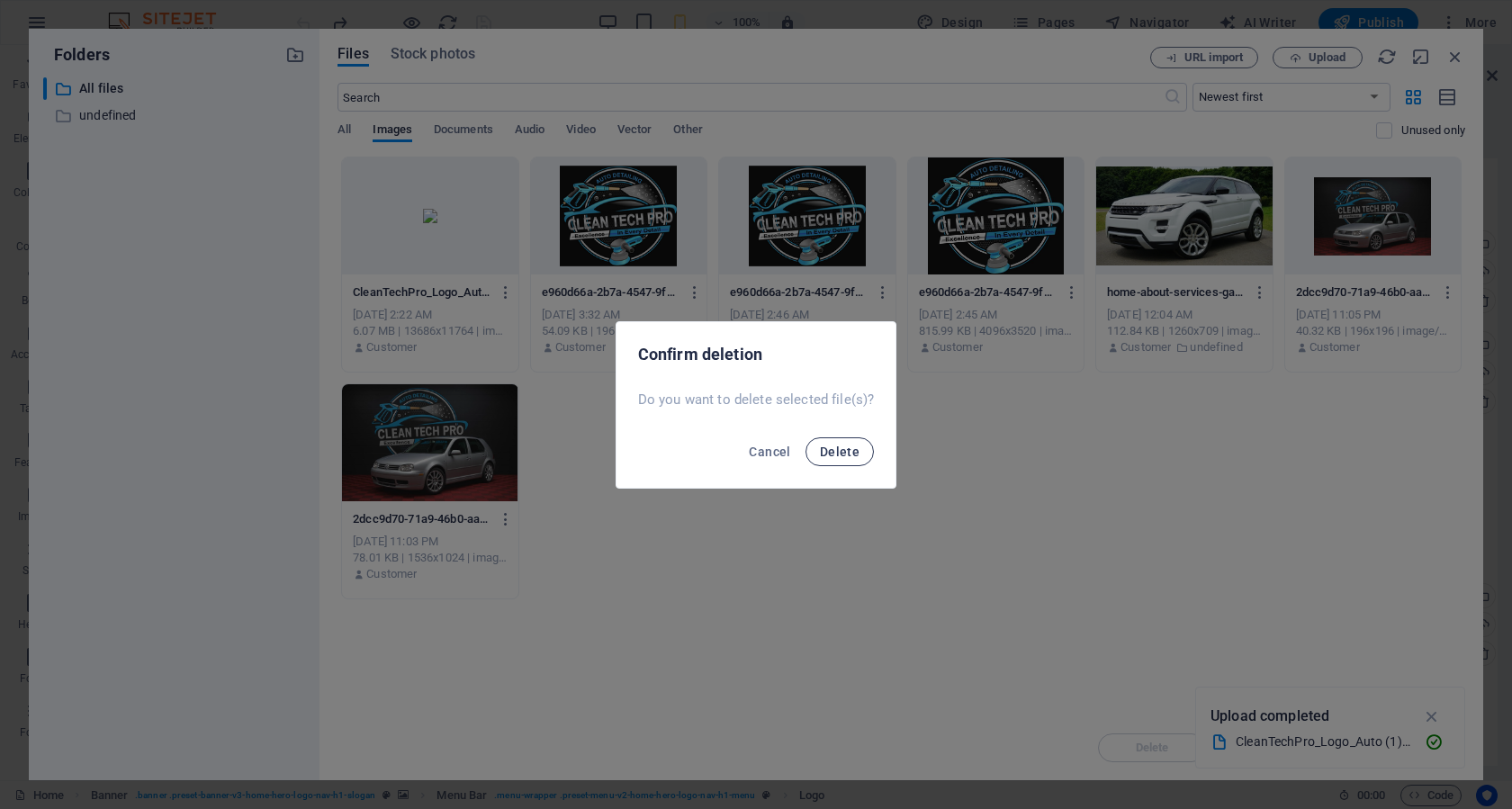
click at [824, 447] on span "Delete" at bounding box center [840, 451] width 40 height 14
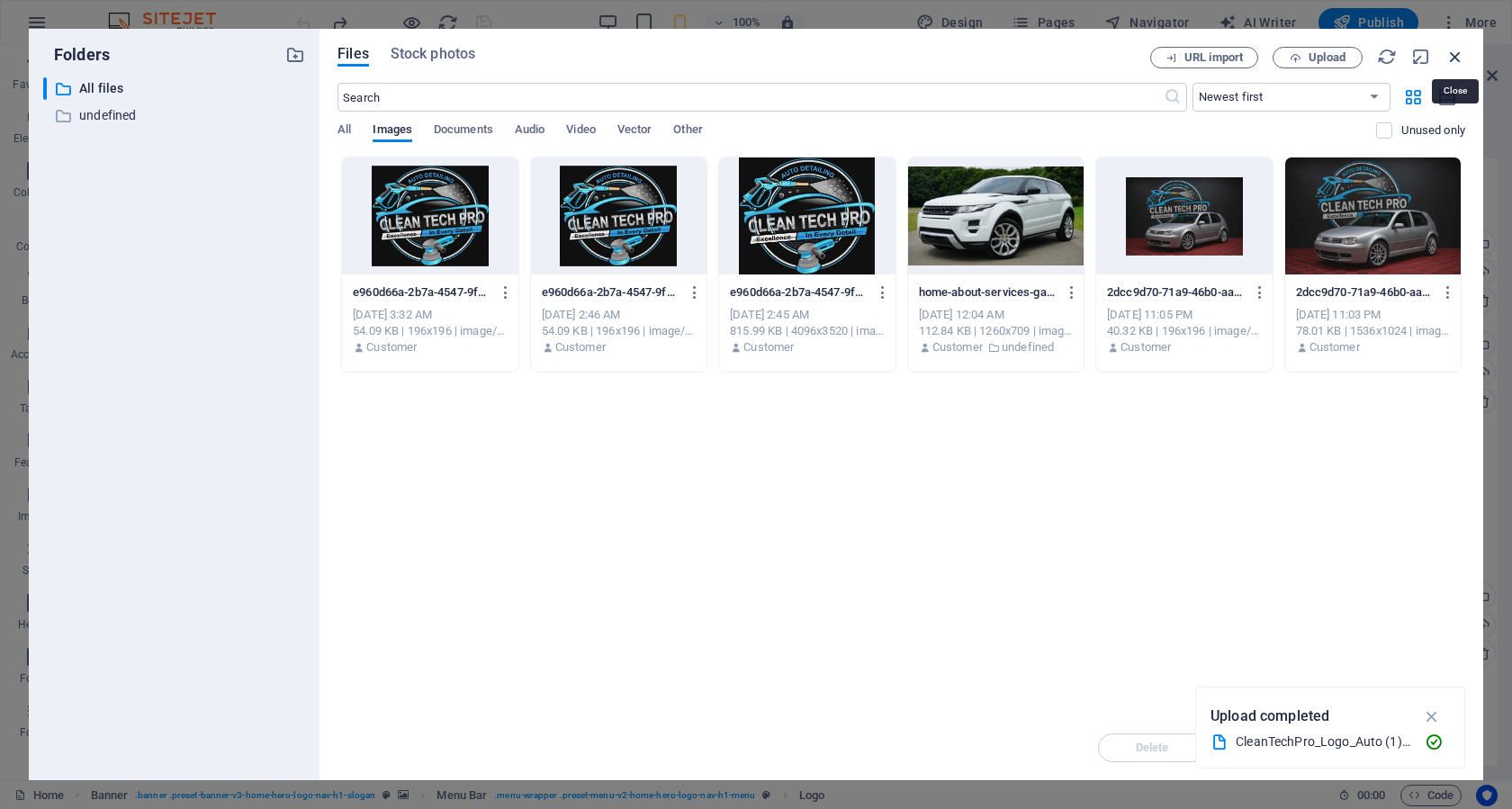
click at [1459, 57] on icon "button" at bounding box center [1454, 57] width 20 height 20
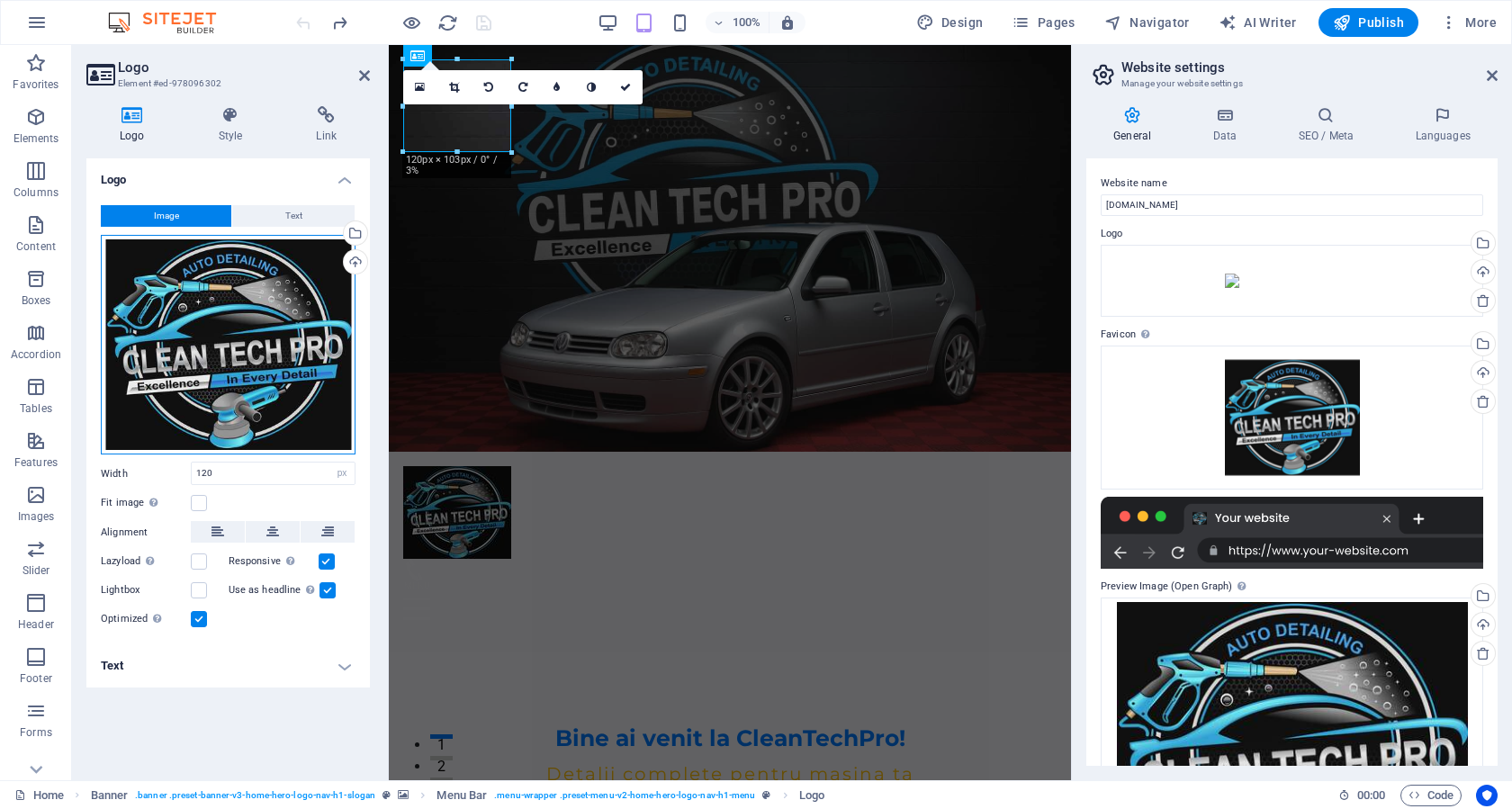
click at [229, 295] on div "Drag files here, click to choose files or select files from Files or our free s…" at bounding box center [229, 345] width 255 height 220
click at [229, 295] on body "CleanTechPro Home Favorites Elements Columns Content Boxes Accordion Tables Fea…" at bounding box center [756, 404] width 1512 height 809
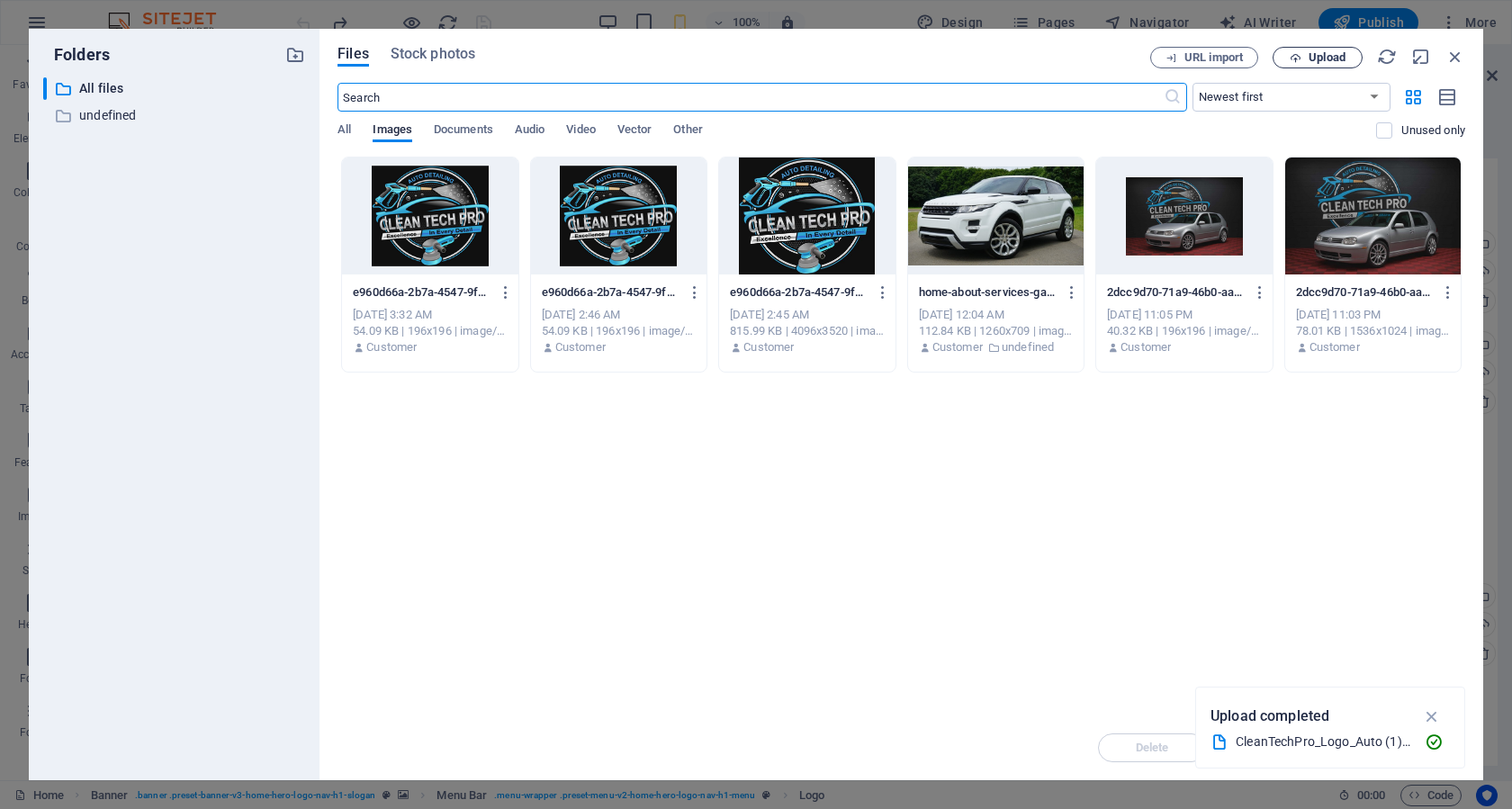
click at [1293, 56] on icon "button" at bounding box center [1295, 58] width 11 height 11
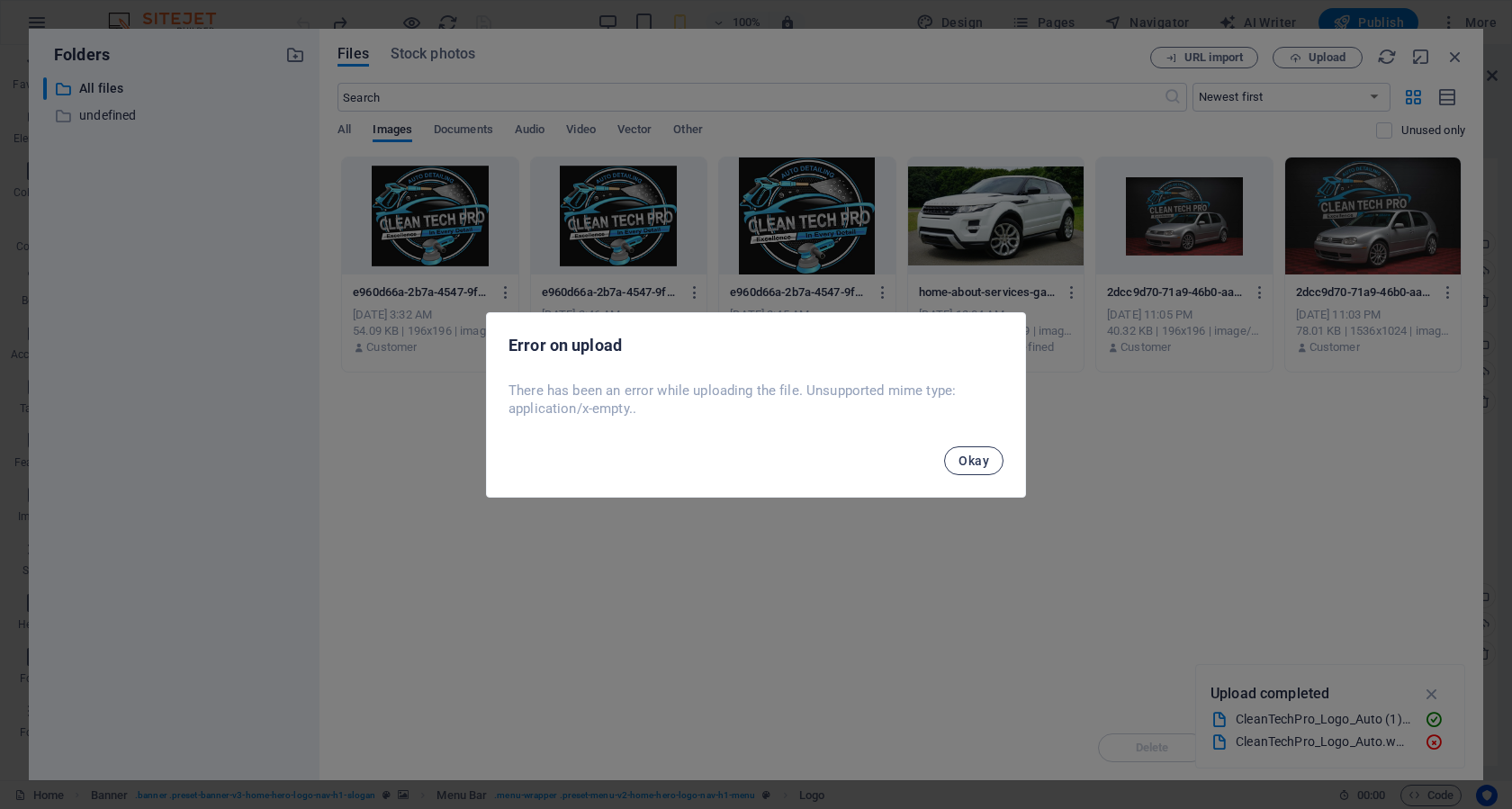
click at [972, 467] on span "Okay" at bounding box center [974, 460] width 30 height 14
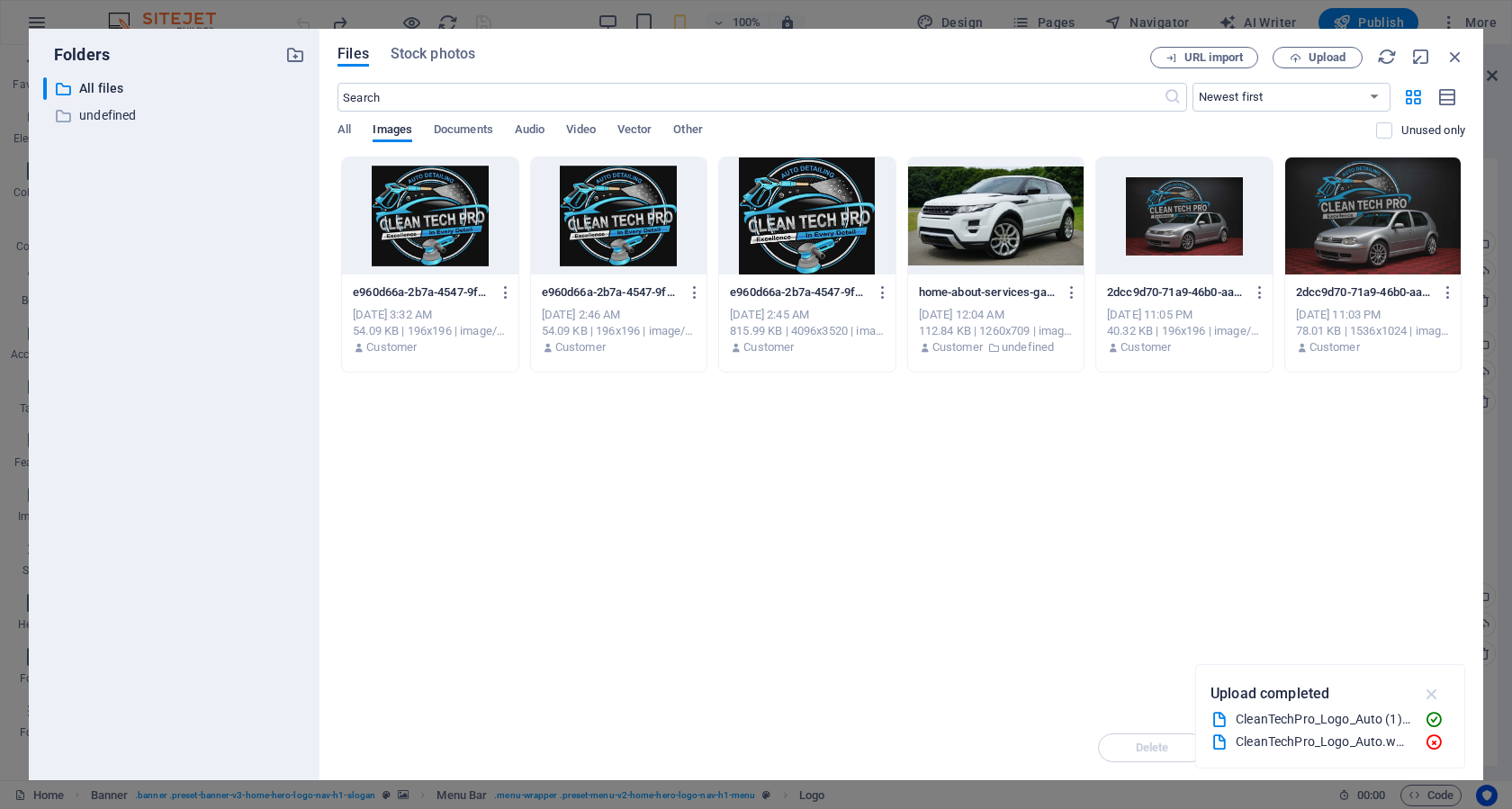
click at [1429, 695] on icon "button" at bounding box center [1432, 693] width 21 height 20
click at [1450, 54] on icon "button" at bounding box center [1454, 57] width 20 height 20
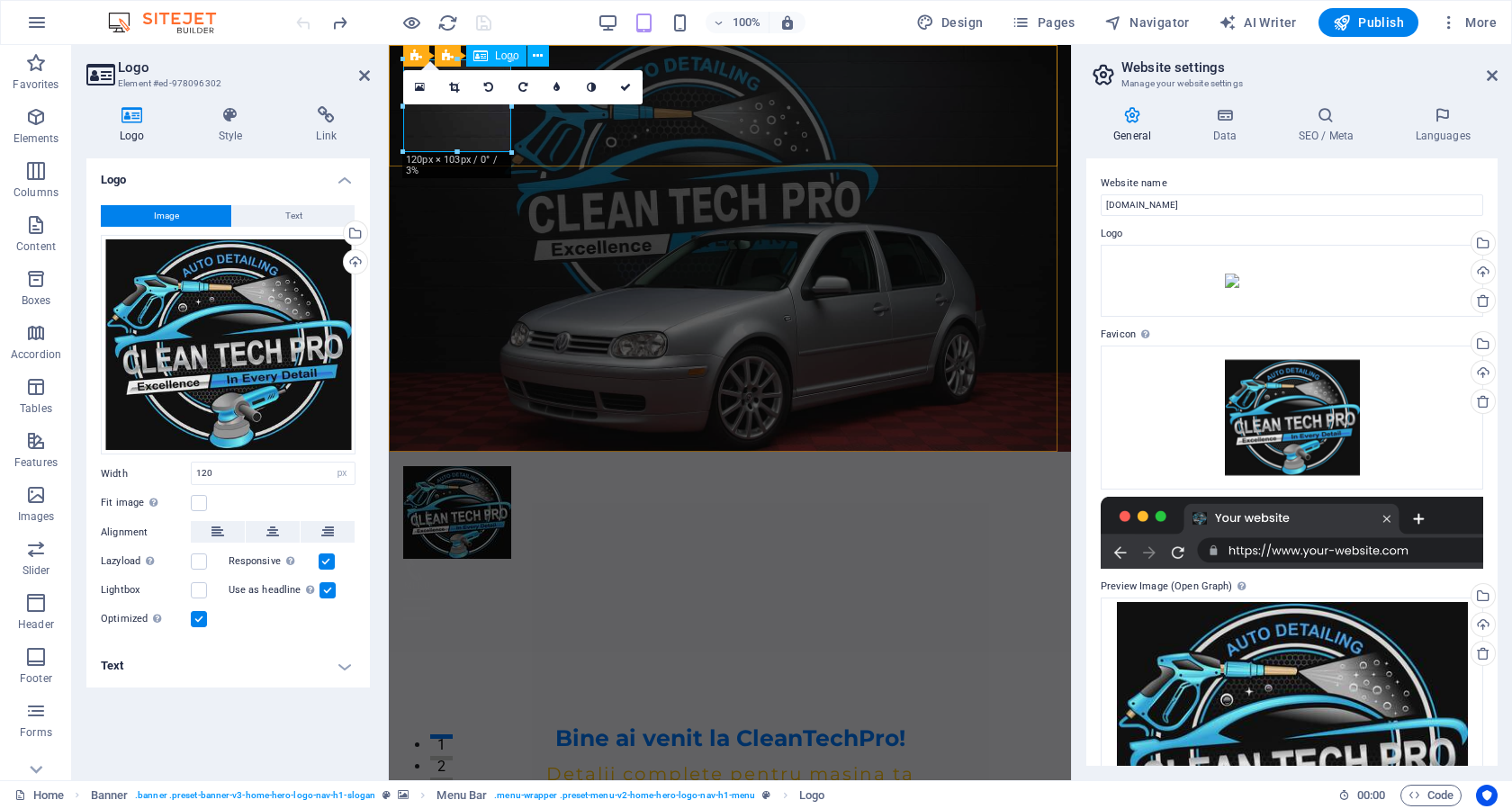
click at [450, 466] on div at bounding box center [730, 513] width 654 height 93
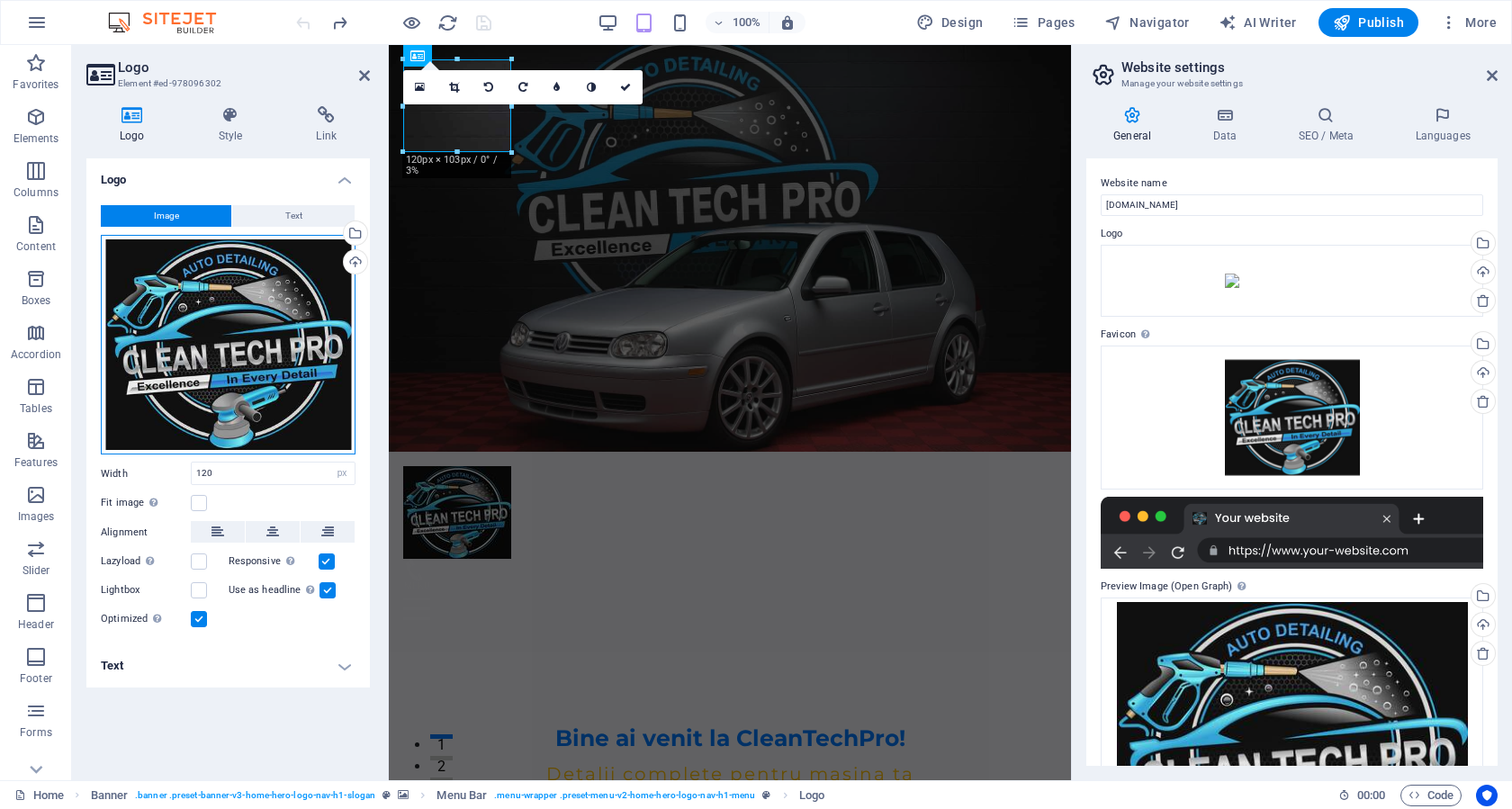
click at [189, 324] on div "Drag files here, click to choose files or select files from Files or our free s…" at bounding box center [229, 345] width 255 height 220
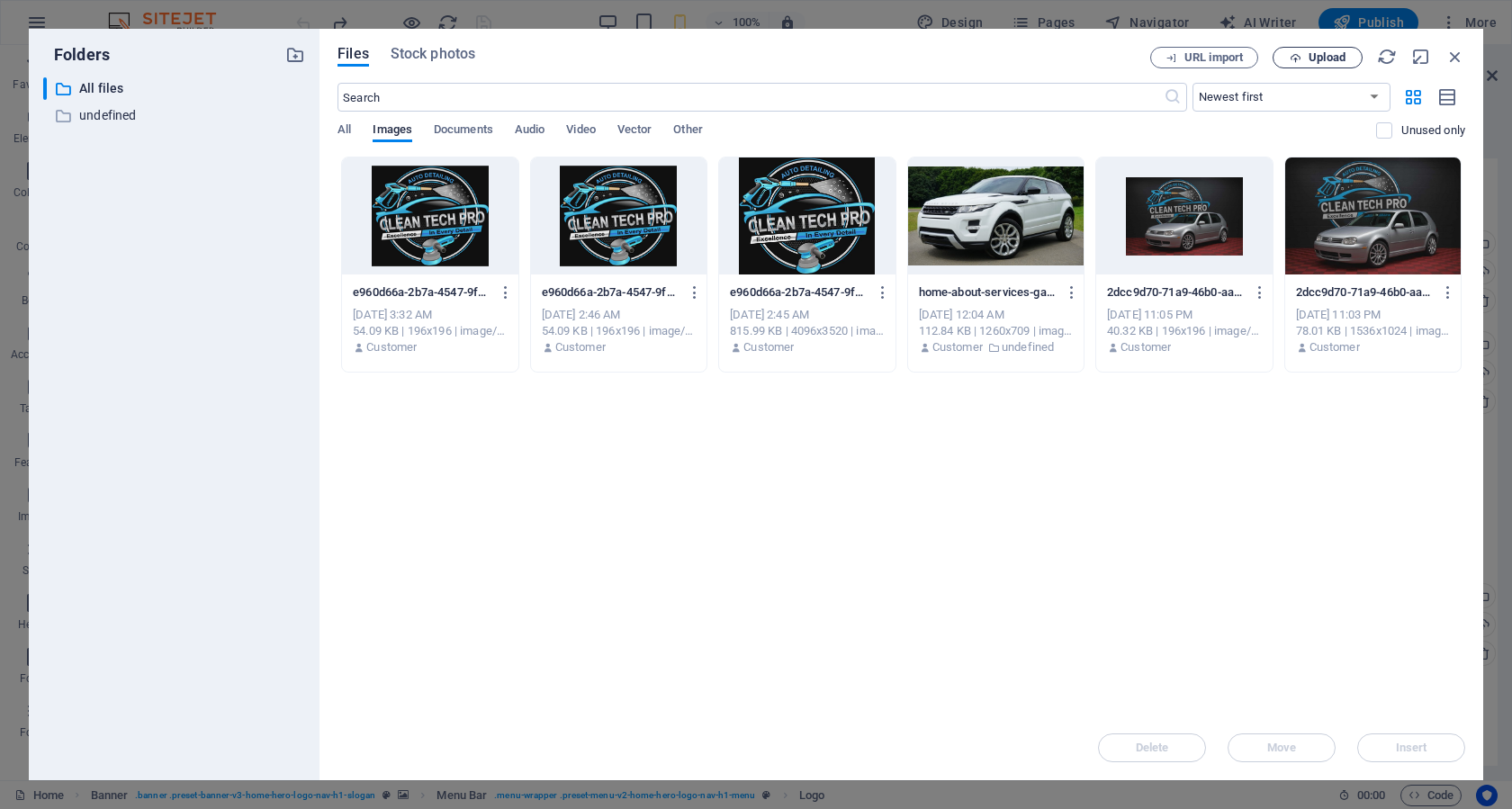
click at [1330, 64] on button "Upload" at bounding box center [1317, 58] width 90 height 22
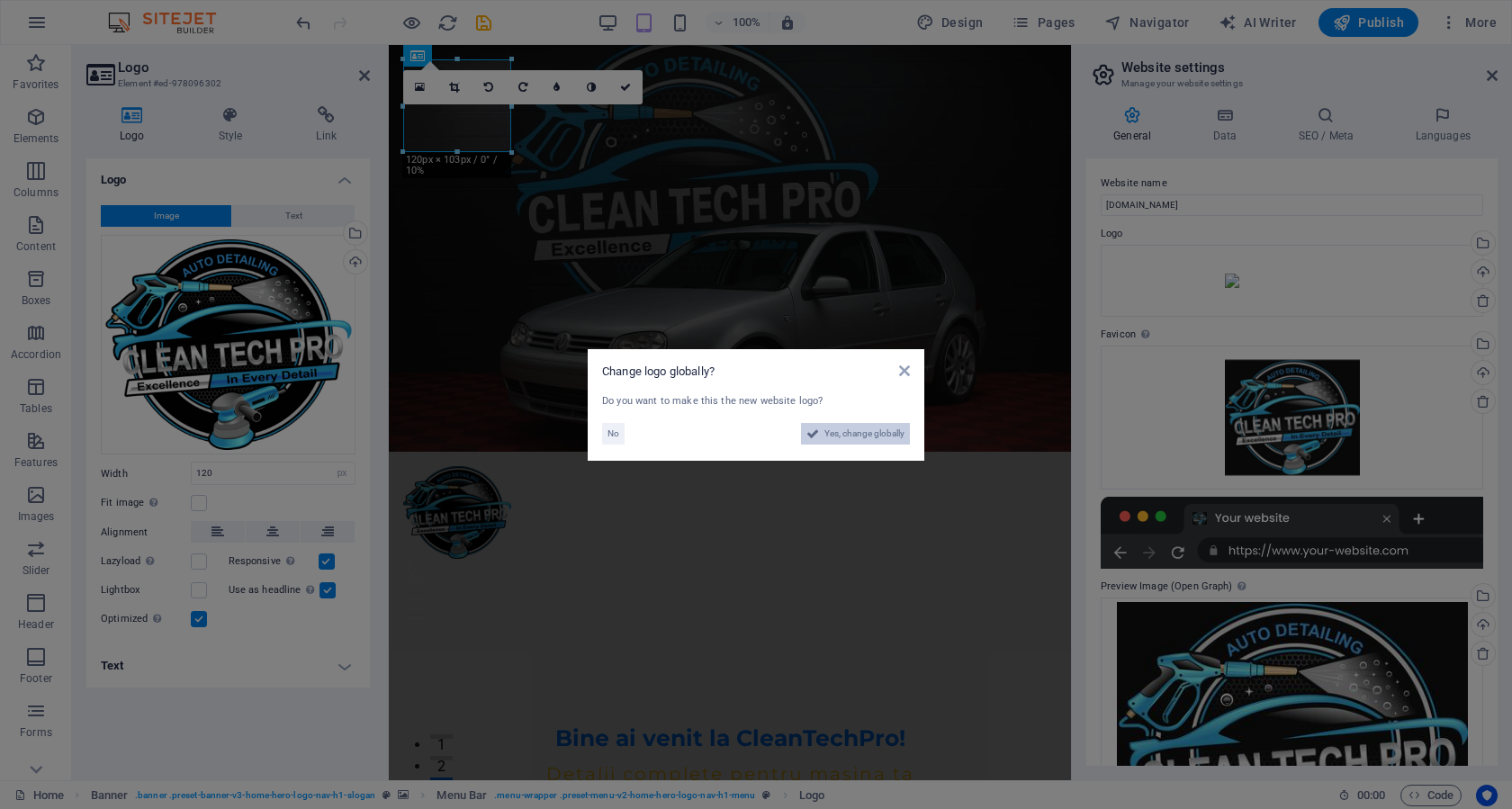
click at [839, 433] on span "Yes, change globally" at bounding box center [864, 433] width 80 height 22
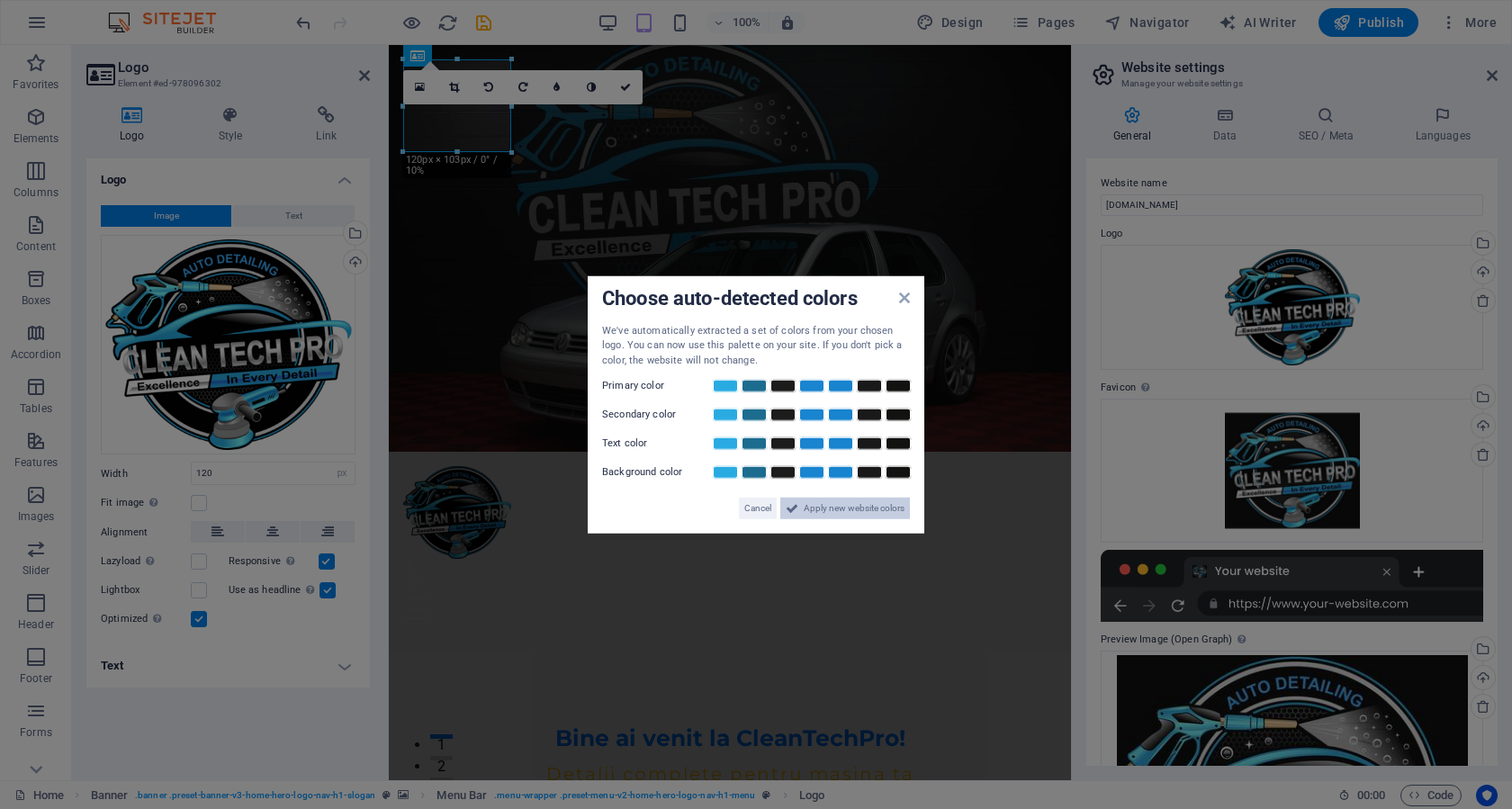
click at [835, 512] on span "Apply new website colors" at bounding box center [854, 508] width 101 height 22
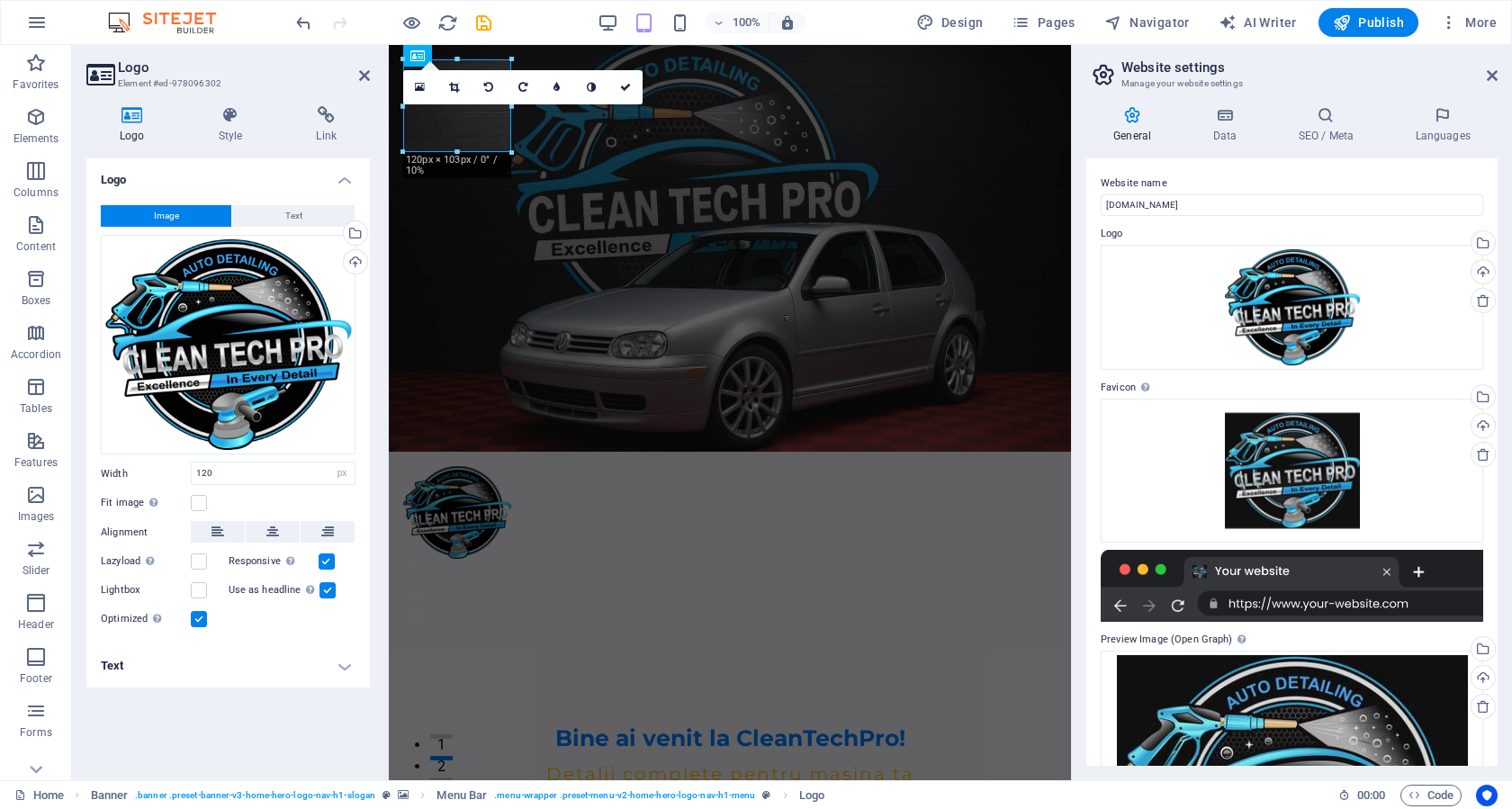
click at [597, 19] on div "100% Design Pages Navigator AI Writer Publish More" at bounding box center [898, 23] width 1211 height 28
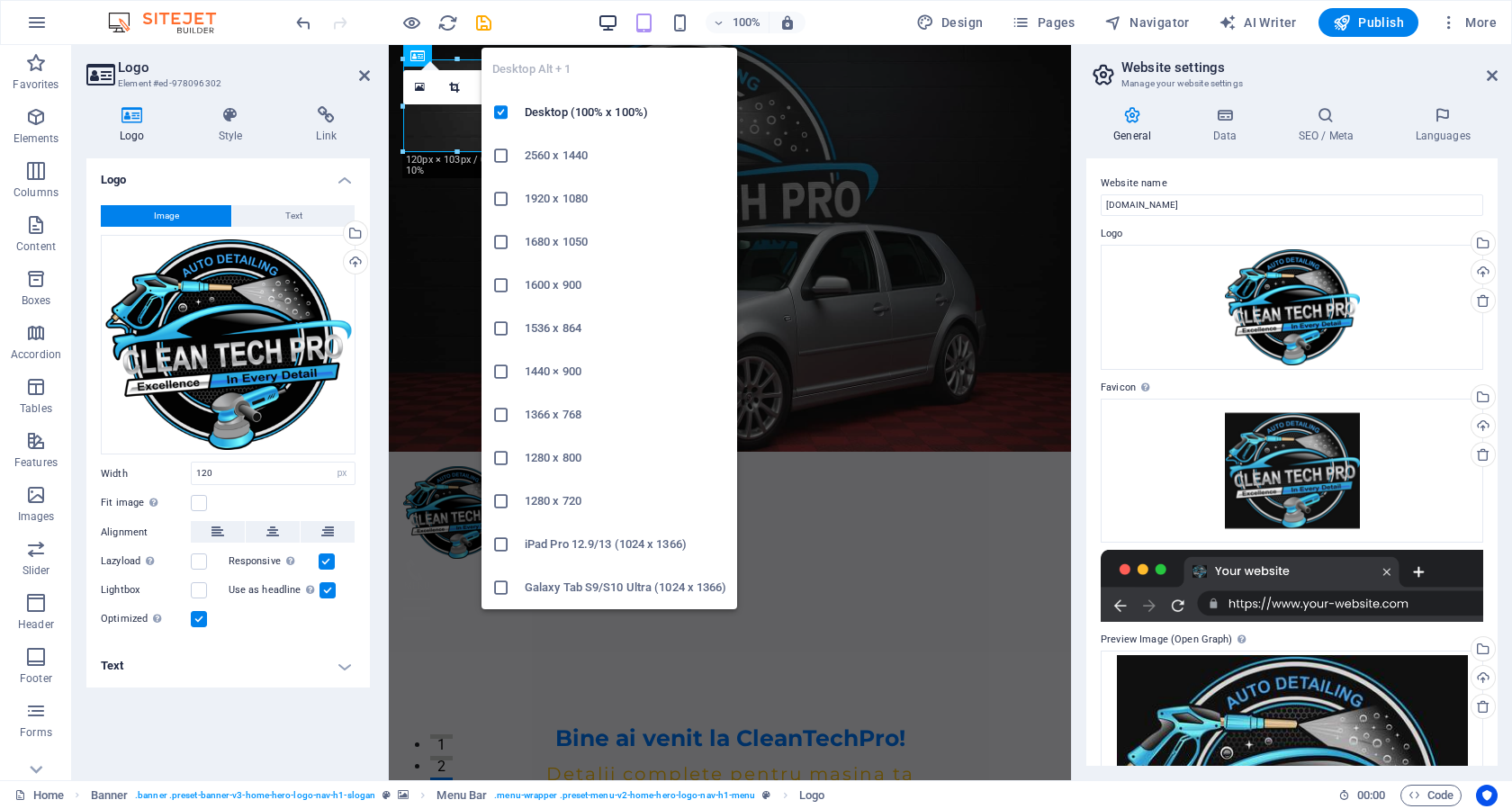
click at [611, 16] on icon "button" at bounding box center [608, 23] width 21 height 21
click at [607, 18] on icon "button" at bounding box center [608, 23] width 21 height 21
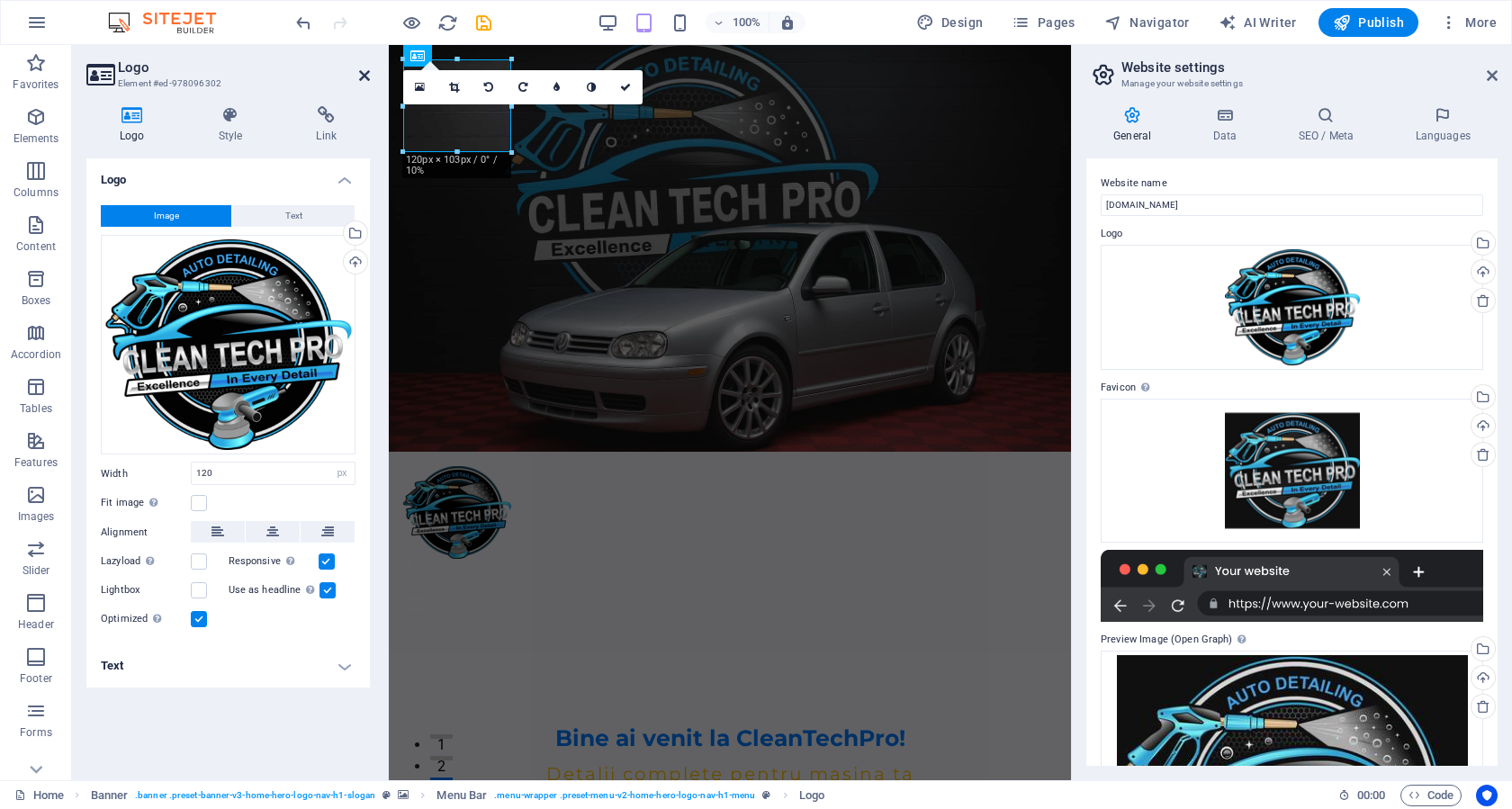
click at [363, 75] on icon at bounding box center [364, 75] width 10 height 14
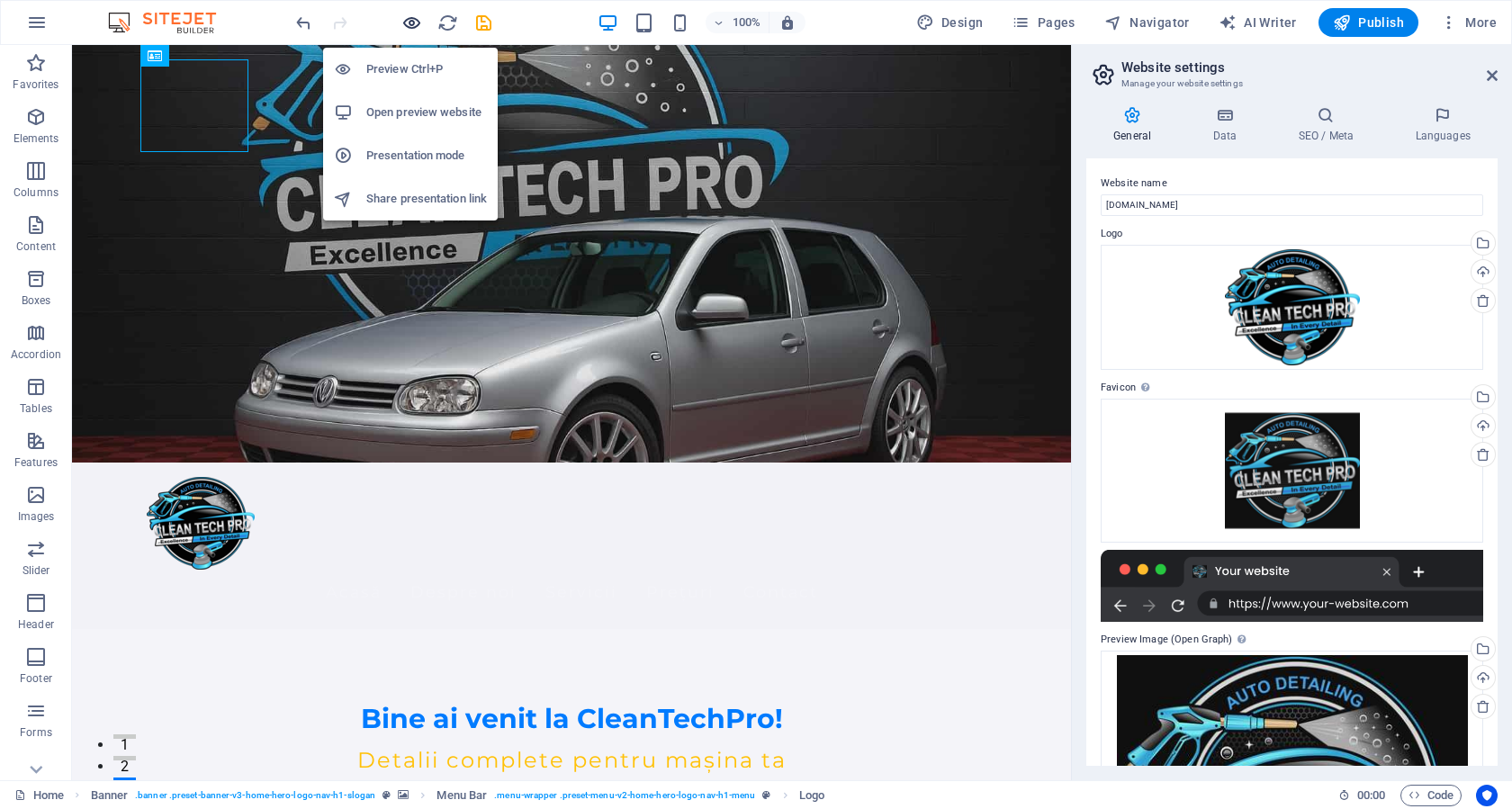
click at [408, 14] on icon "button" at bounding box center [412, 23] width 21 height 21
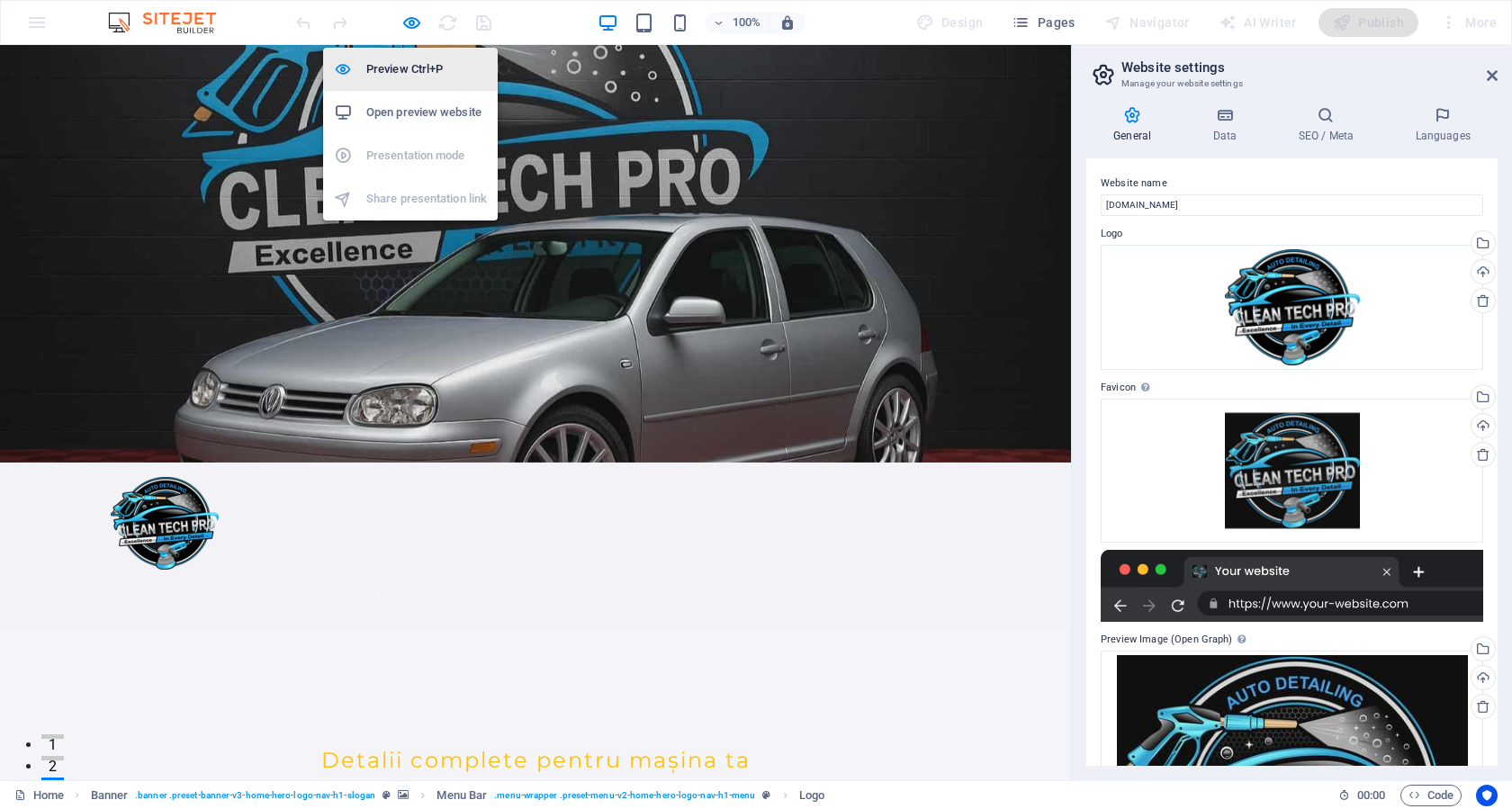
click at [389, 72] on h6 "Preview Ctrl+P" at bounding box center [427, 69] width 121 height 22
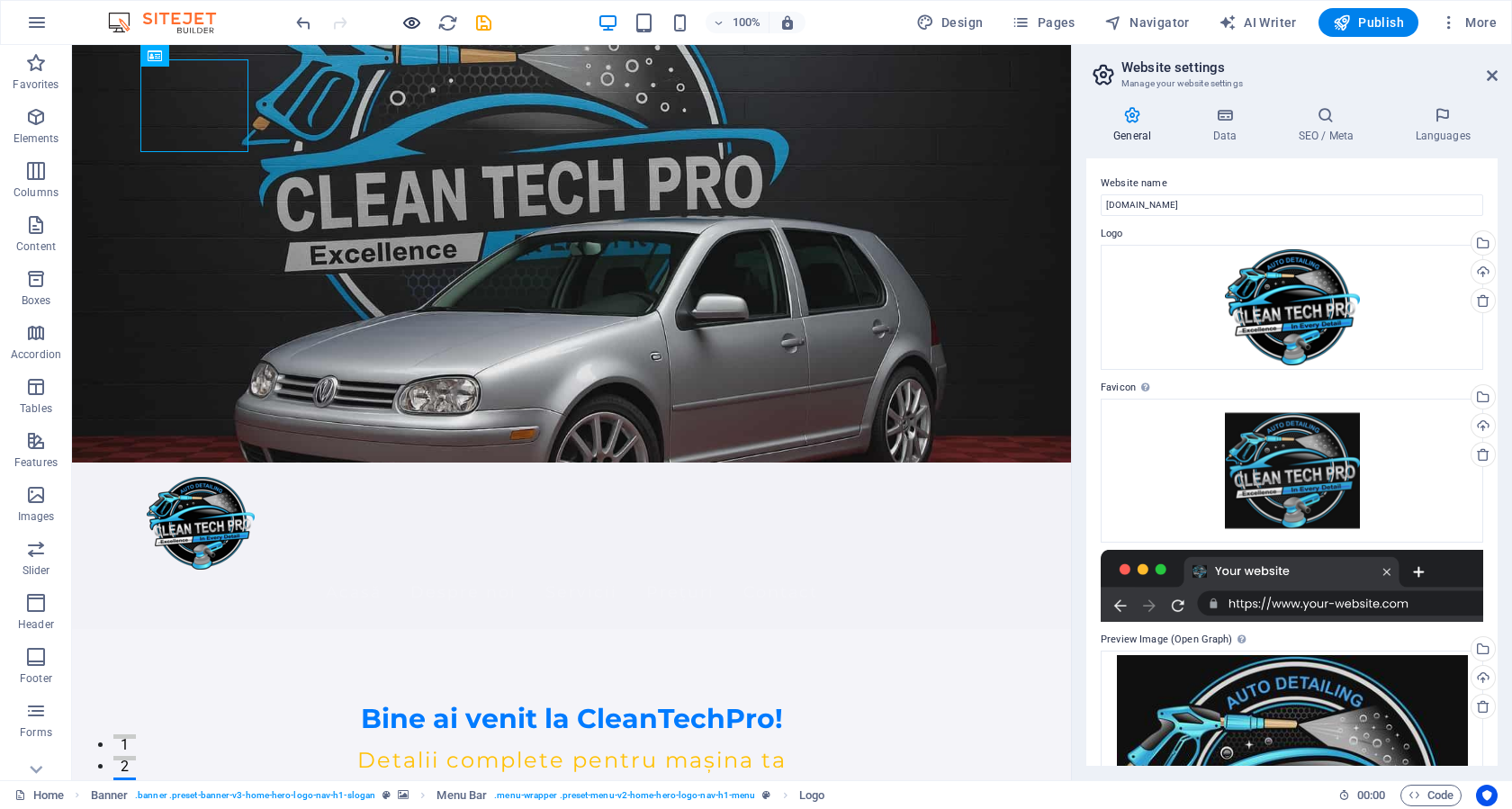
click at [419, 22] on icon "button" at bounding box center [412, 23] width 21 height 21
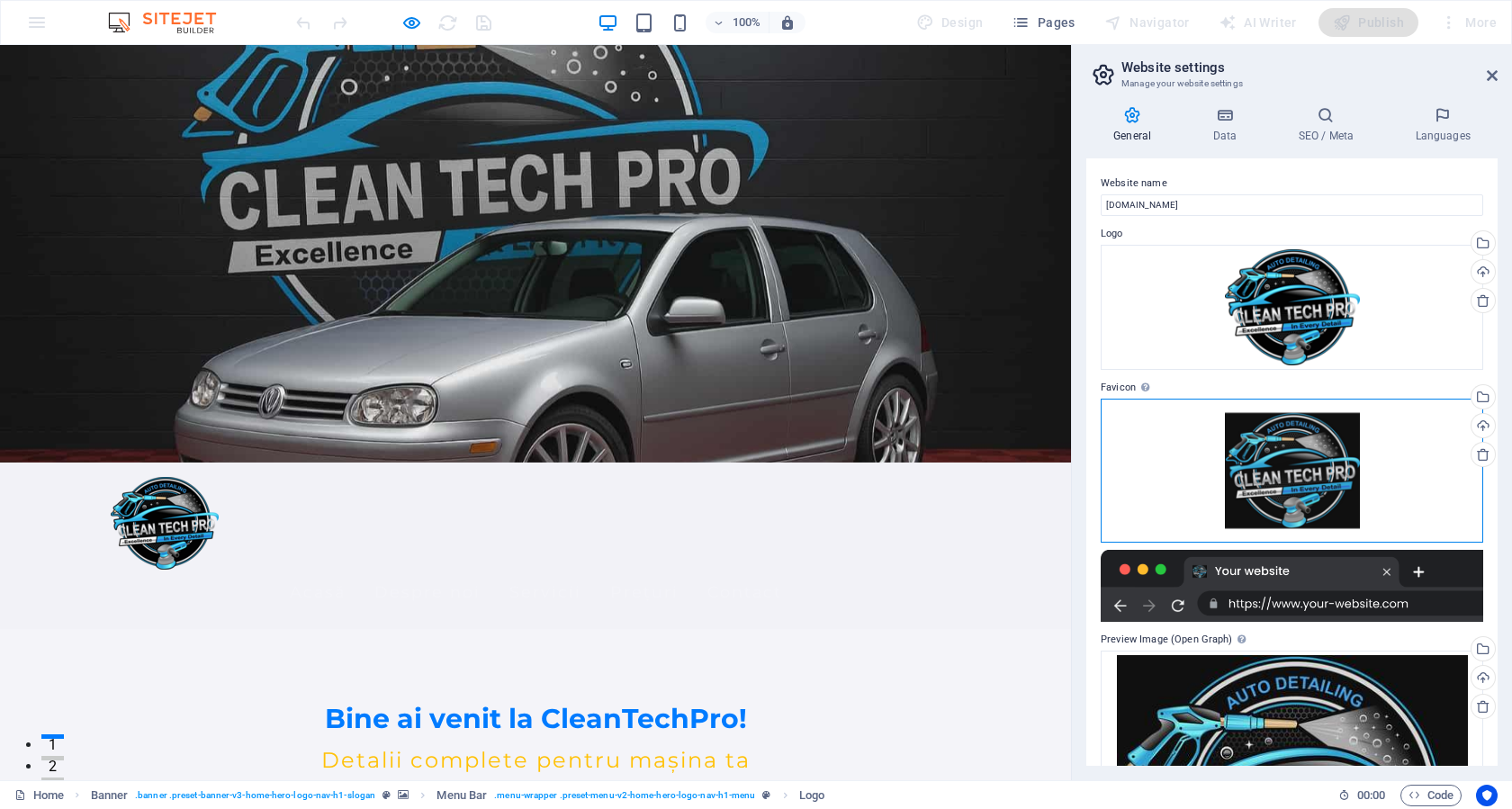
click at [1336, 452] on div "Drag files here, click to choose files or select files from Files or our free s…" at bounding box center [1291, 470] width 382 height 143
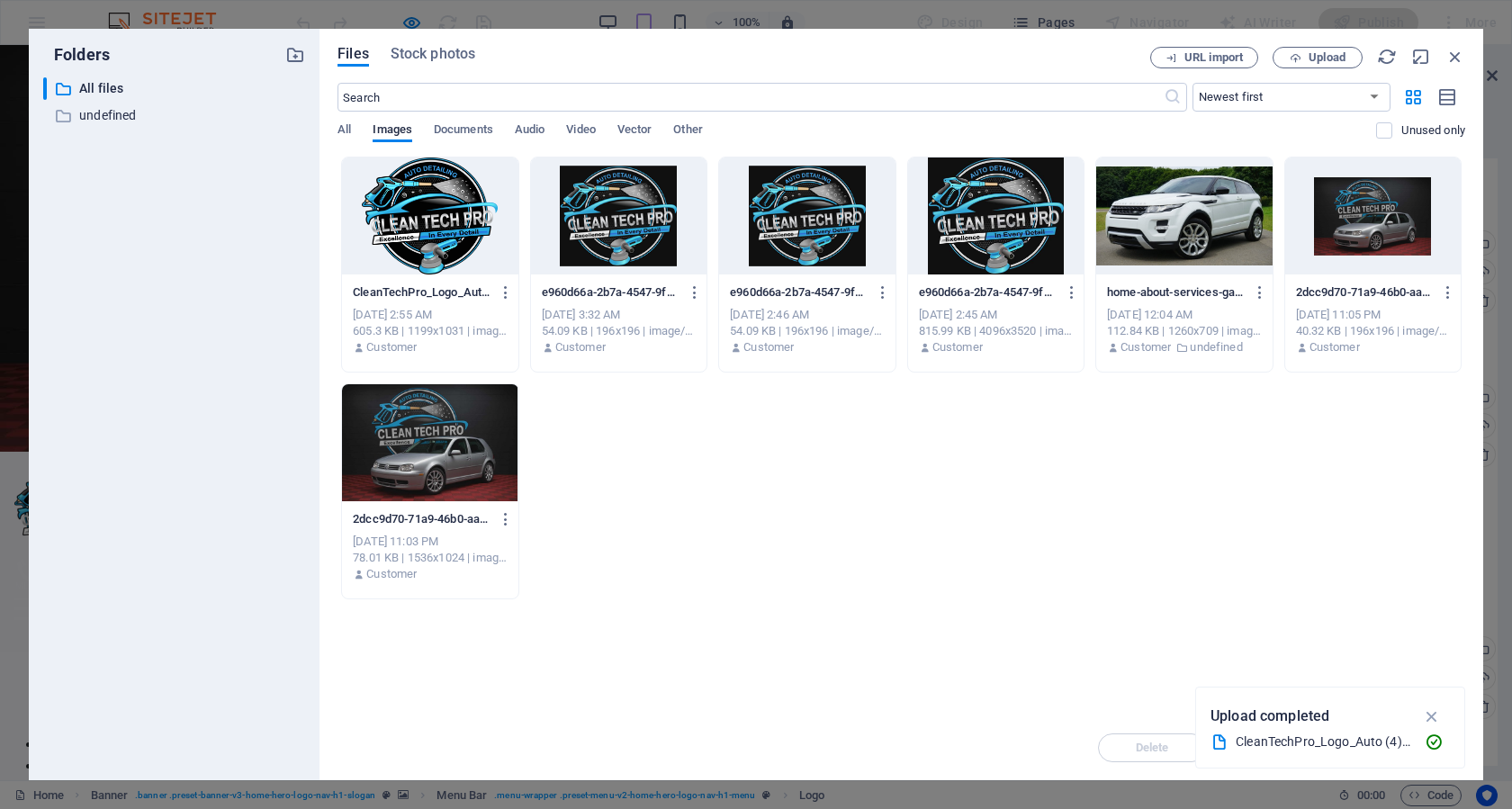
click at [450, 219] on div at bounding box center [430, 216] width 176 height 117
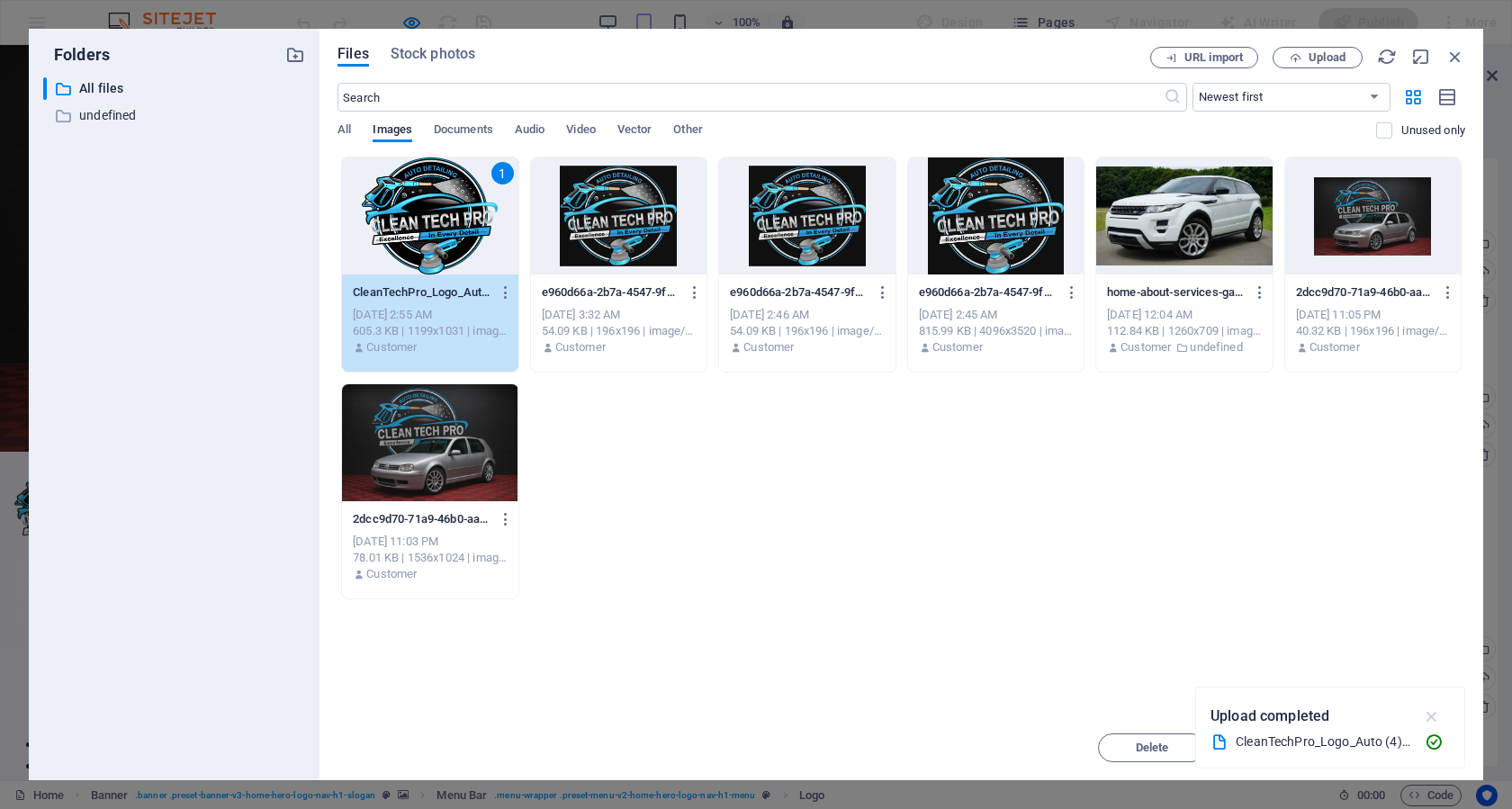
click at [1430, 715] on icon "button" at bounding box center [1432, 716] width 21 height 20
click at [1413, 753] on button "Insert" at bounding box center [1411, 748] width 108 height 28
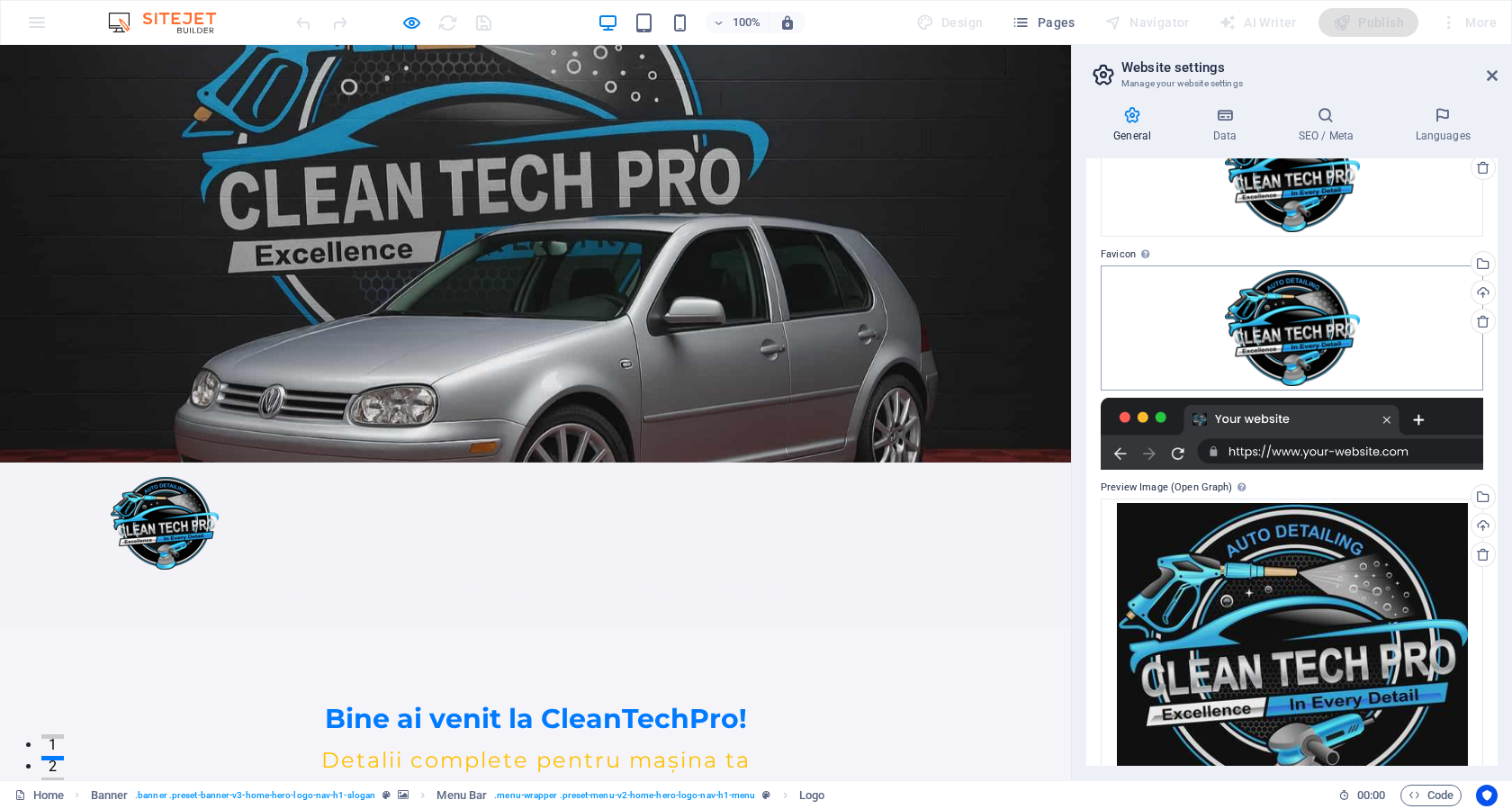
scroll to position [192, 0]
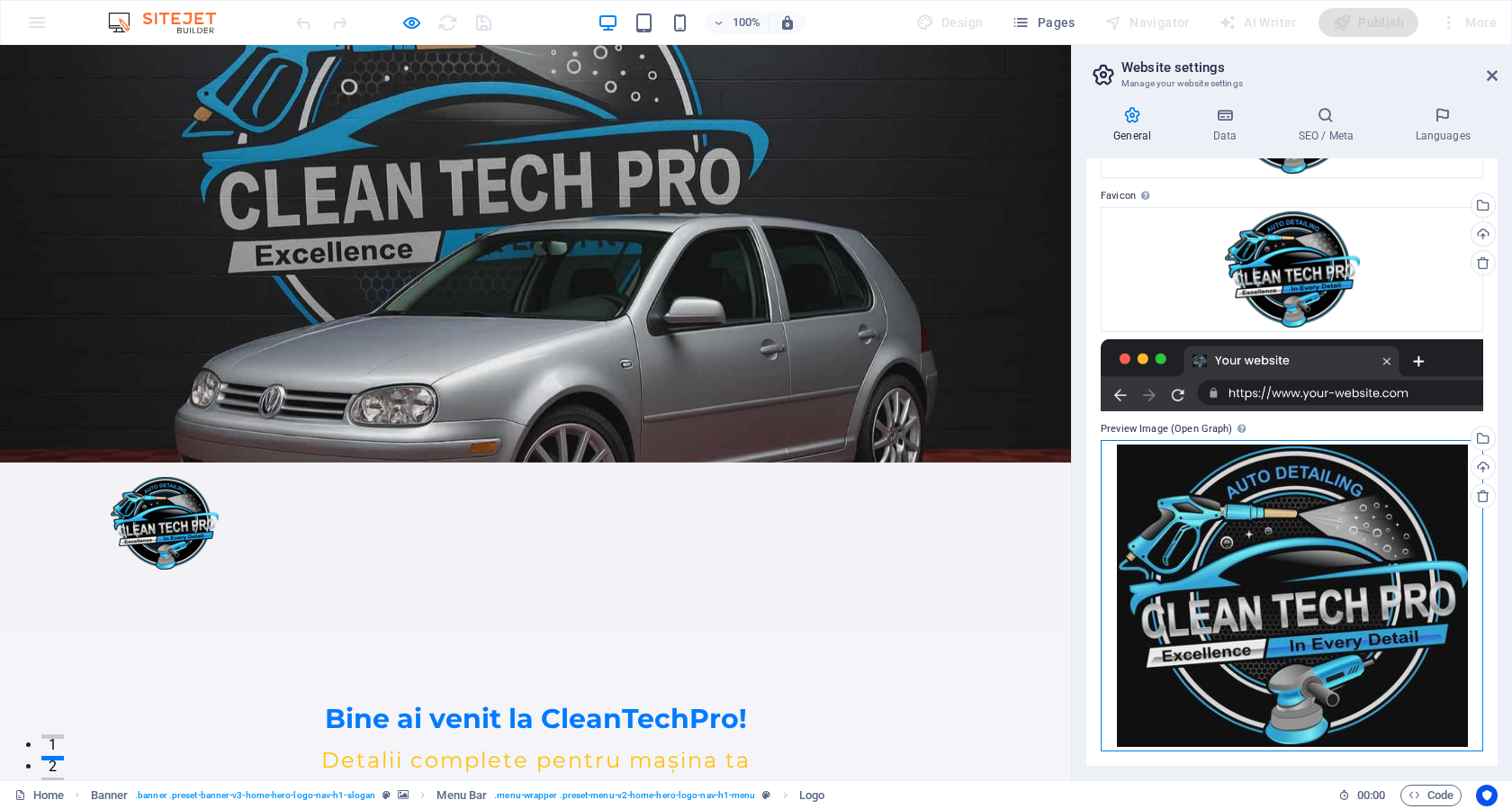
click at [1353, 561] on div "Drag files here, click to choose files or select files from Files or our free s…" at bounding box center [1291, 595] width 382 height 311
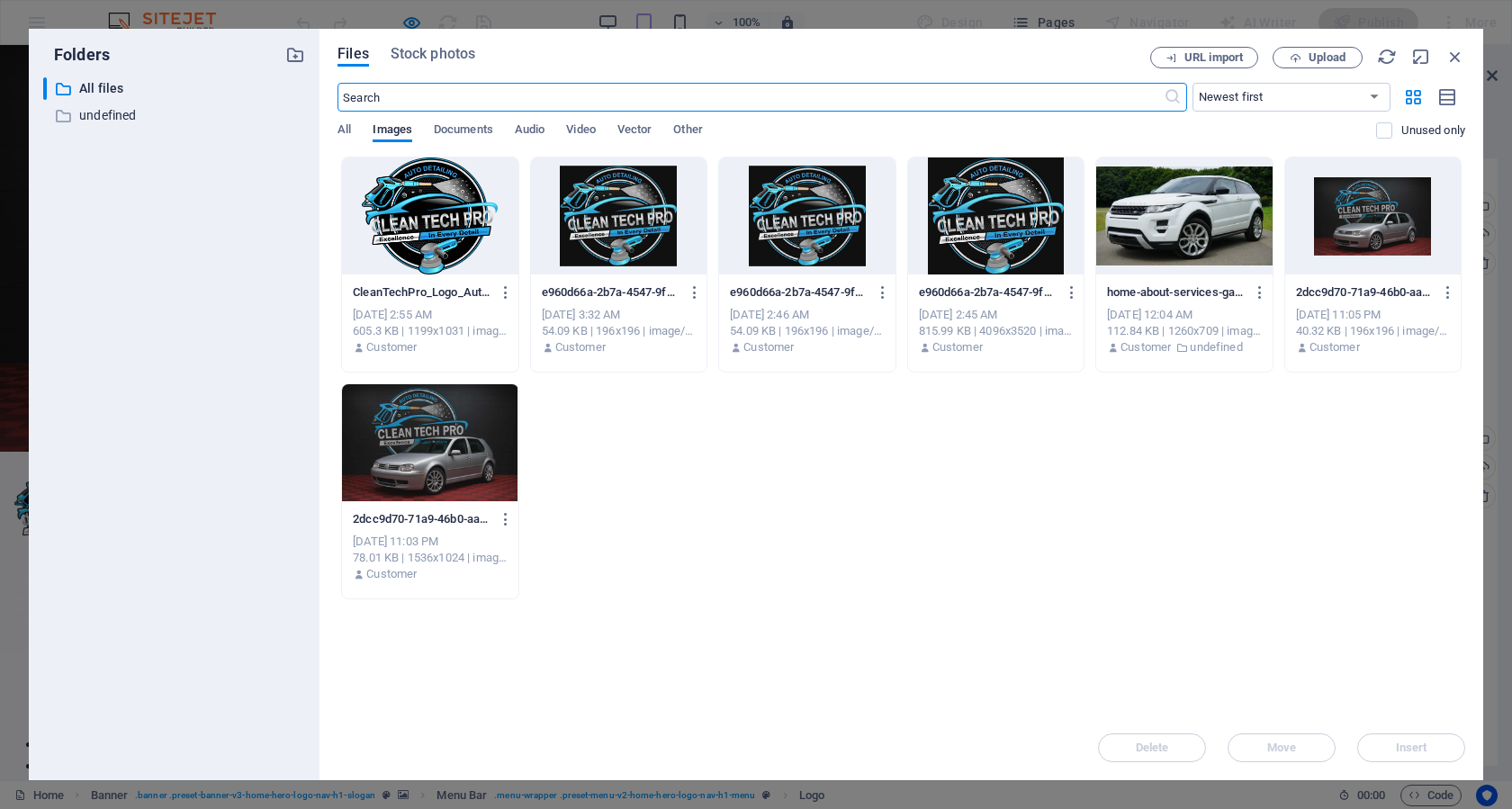
click at [459, 208] on div at bounding box center [430, 216] width 176 height 117
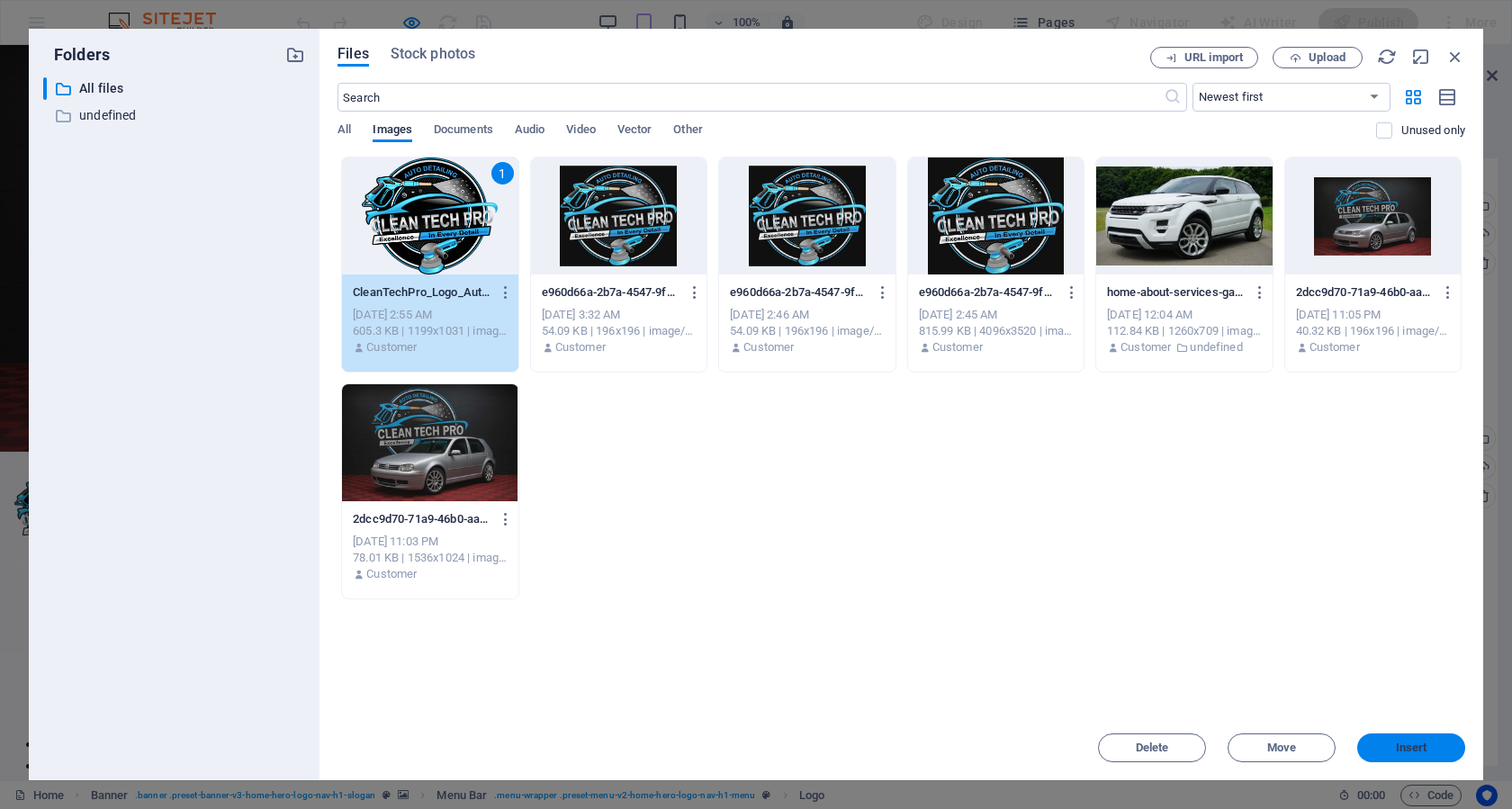
click at [1403, 753] on button "Insert" at bounding box center [1411, 748] width 108 height 28
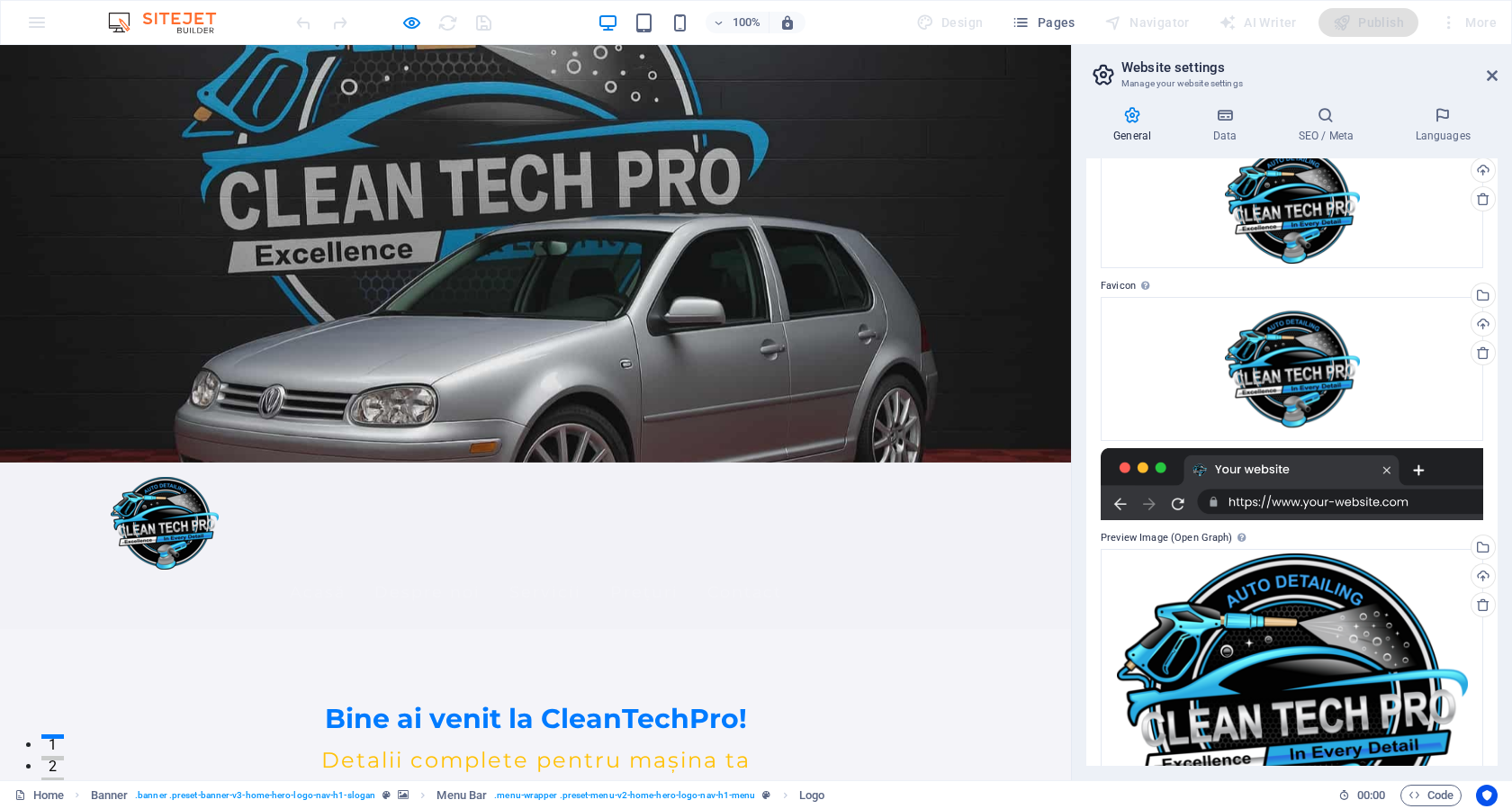
scroll to position [0, 0]
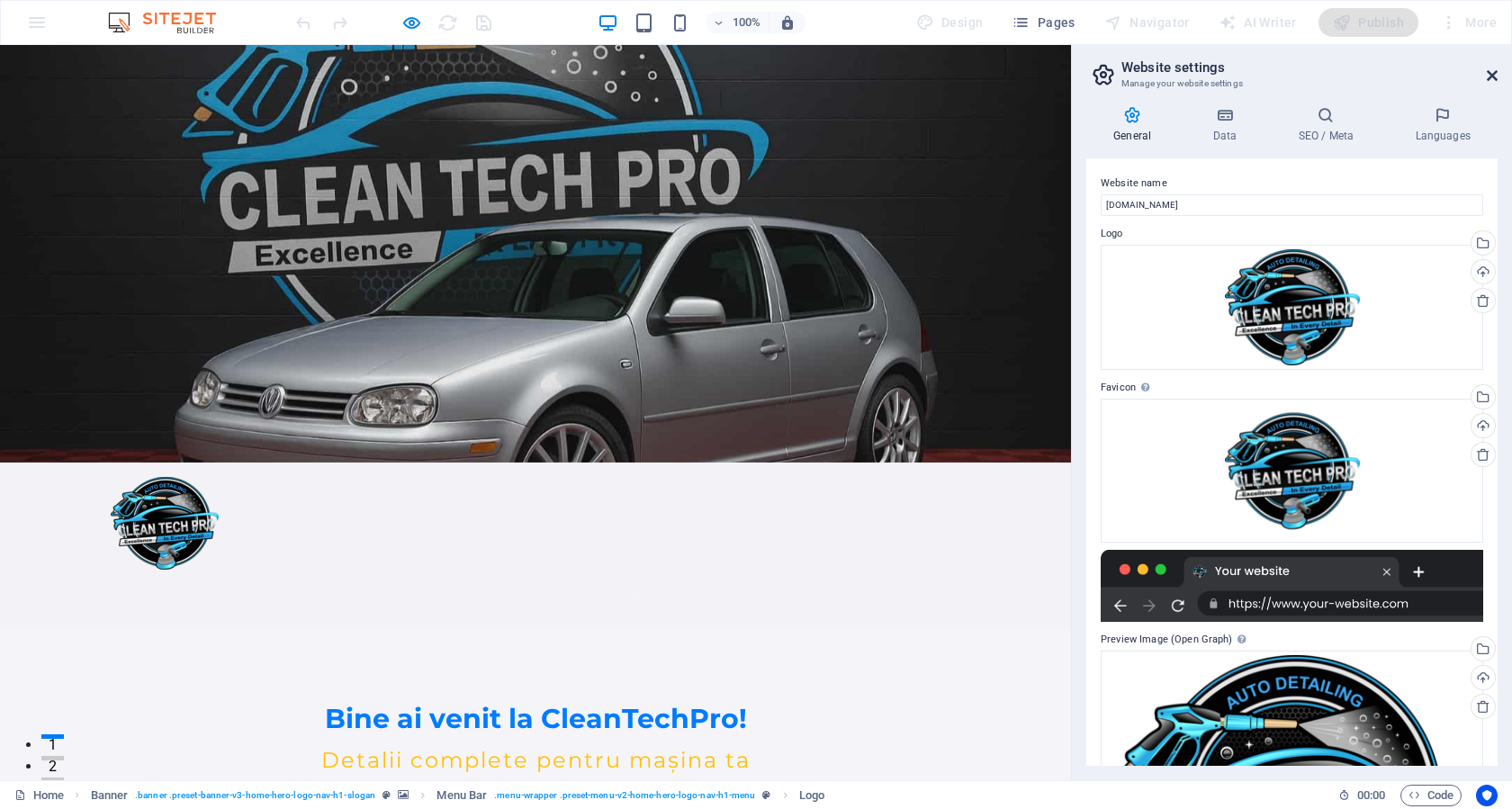
click at [1496, 80] on icon at bounding box center [1491, 75] width 10 height 14
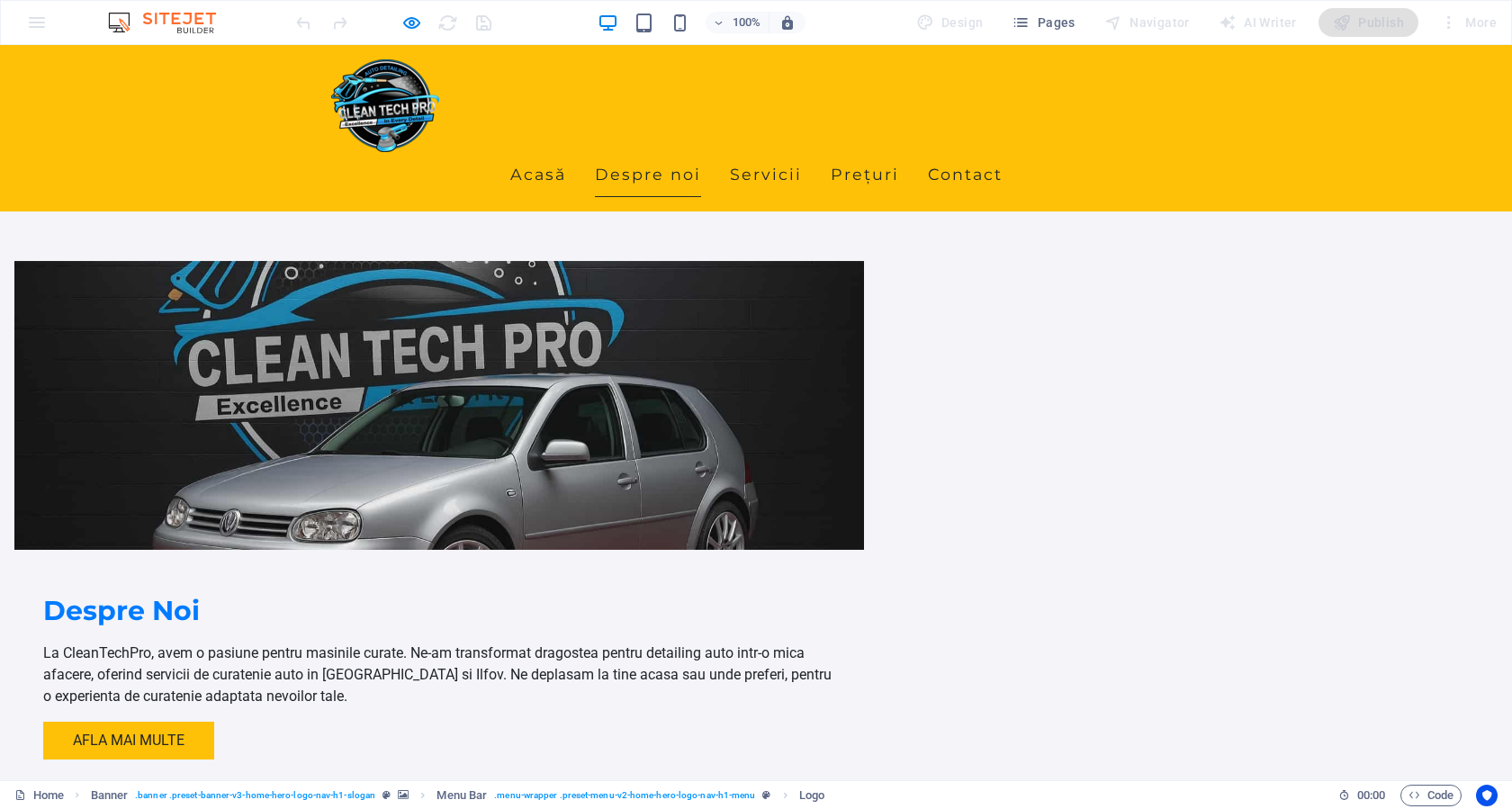
scroll to position [449, 0]
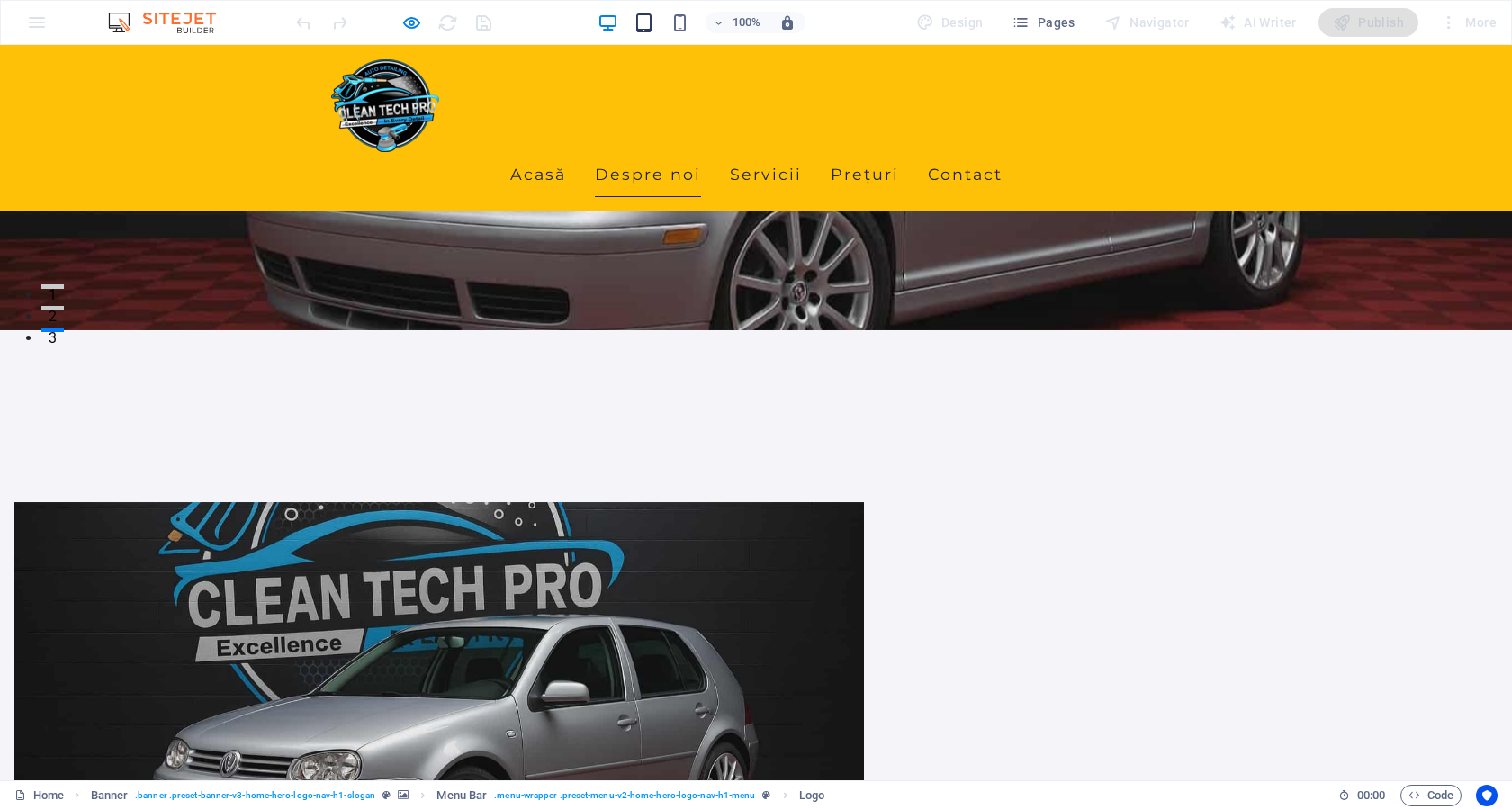
click at [649, 14] on icon "button" at bounding box center [644, 23] width 21 height 21
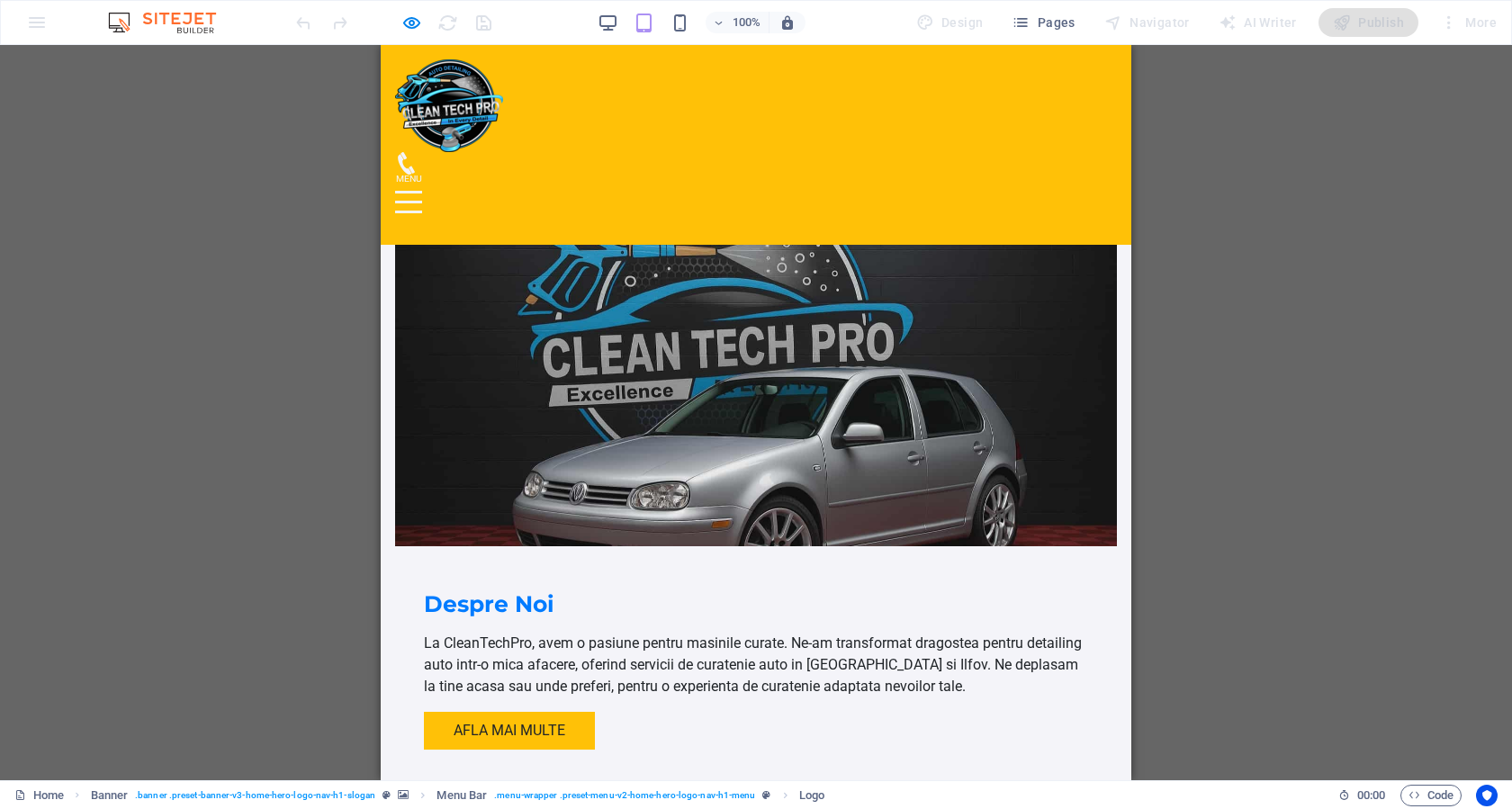
scroll to position [349, 0]
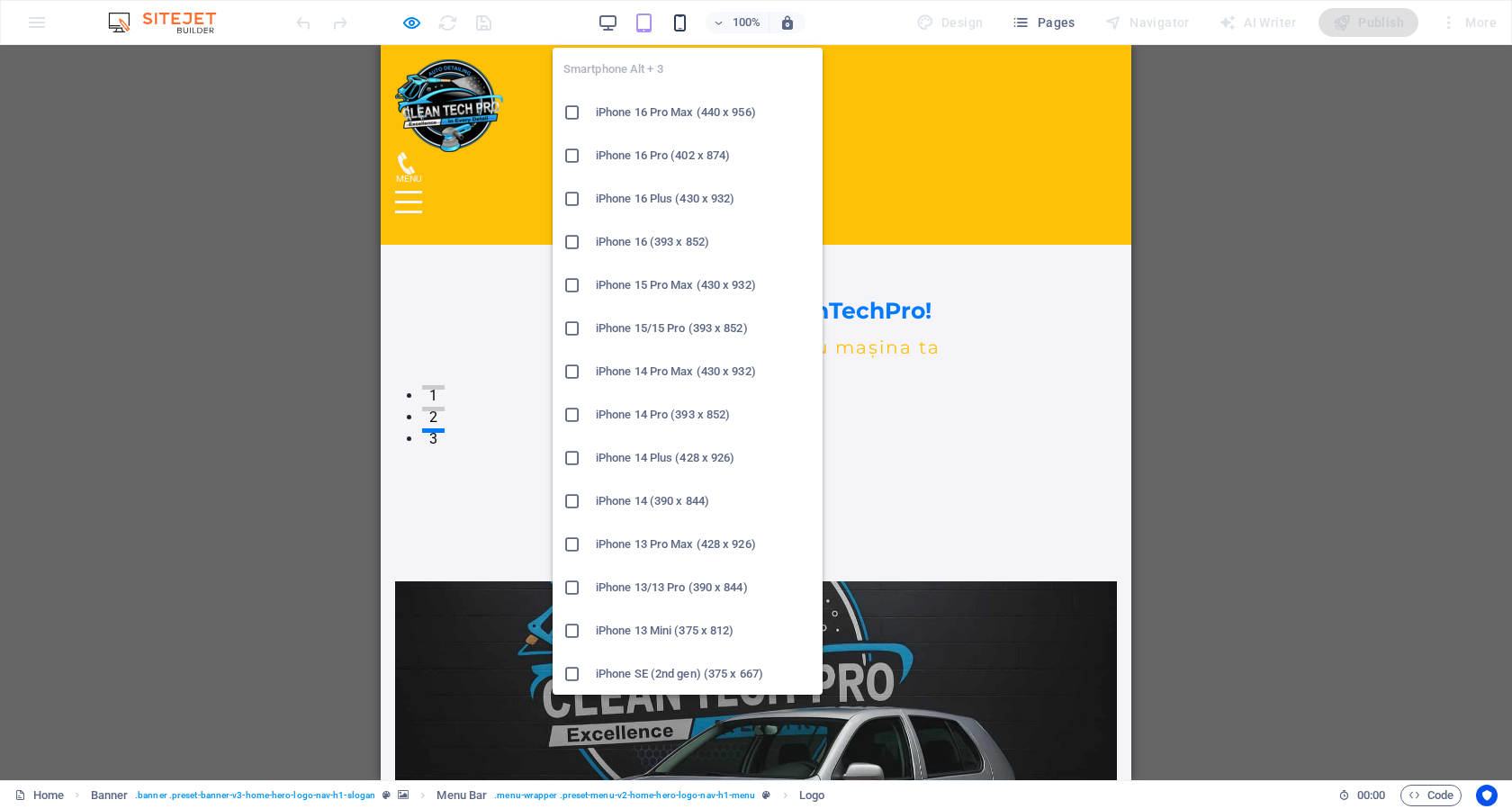
click at [683, 14] on icon "button" at bounding box center [680, 23] width 21 height 21
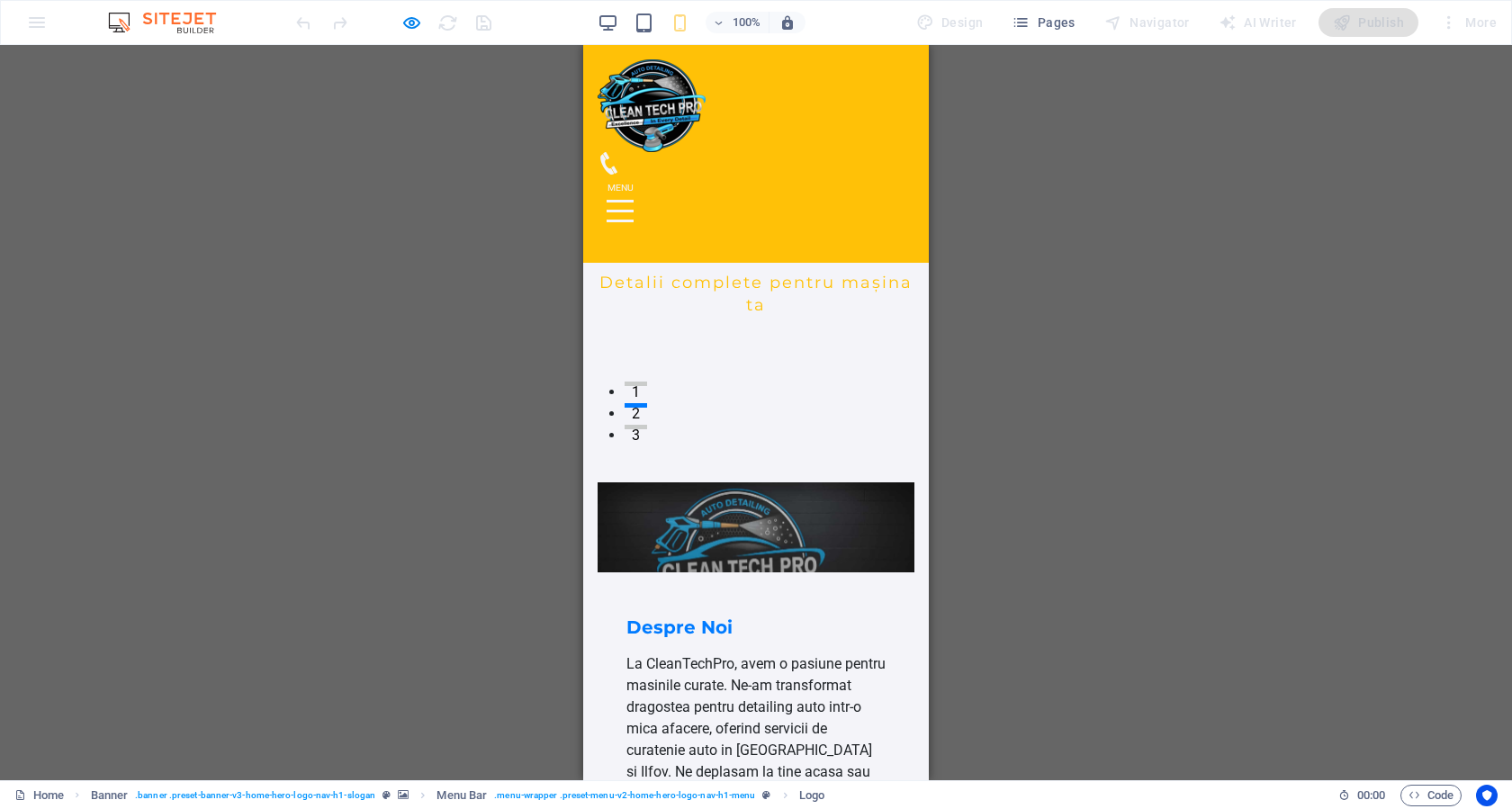
scroll to position [360, 0]
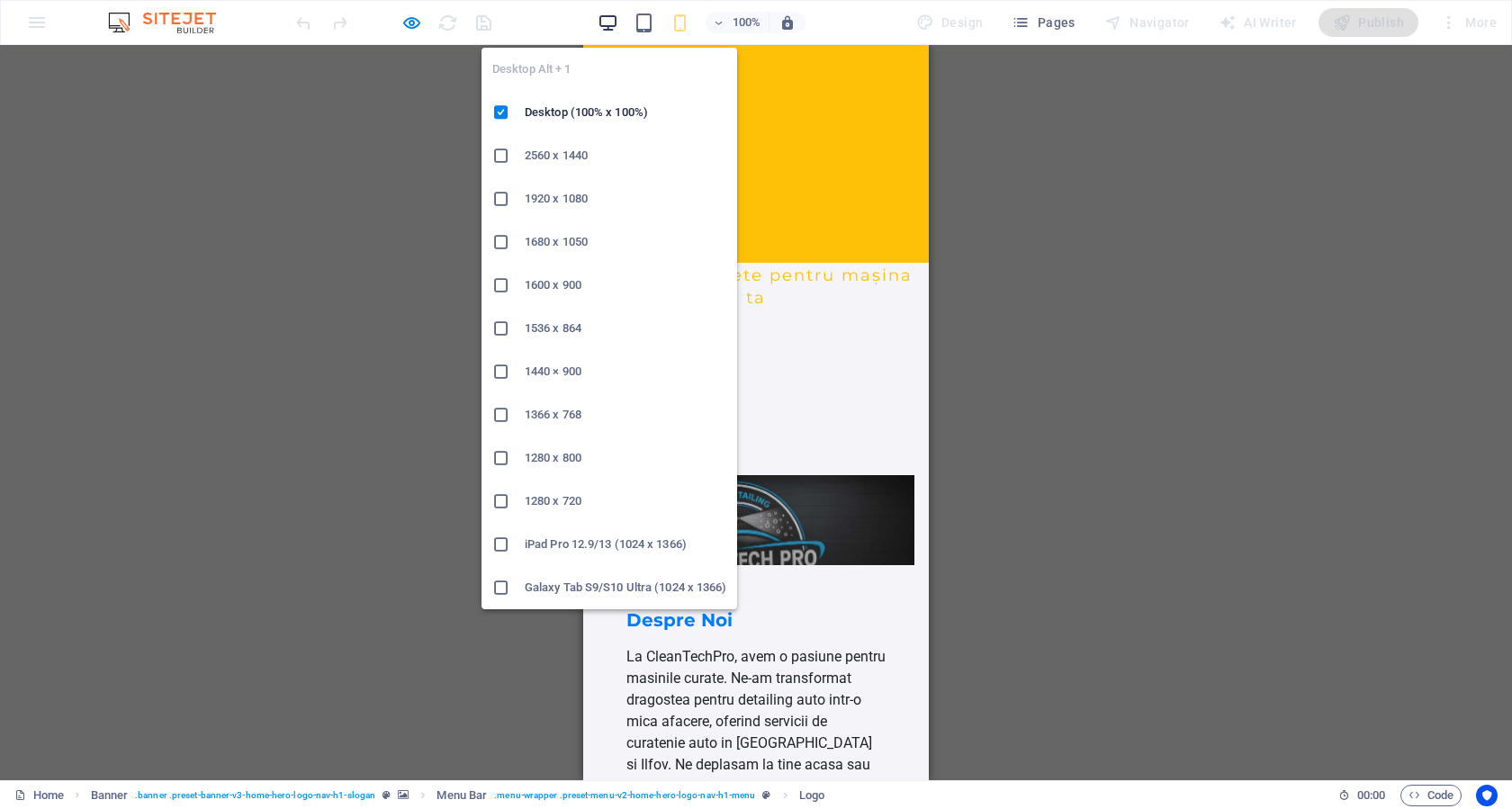
click at [602, 24] on icon "button" at bounding box center [608, 23] width 21 height 21
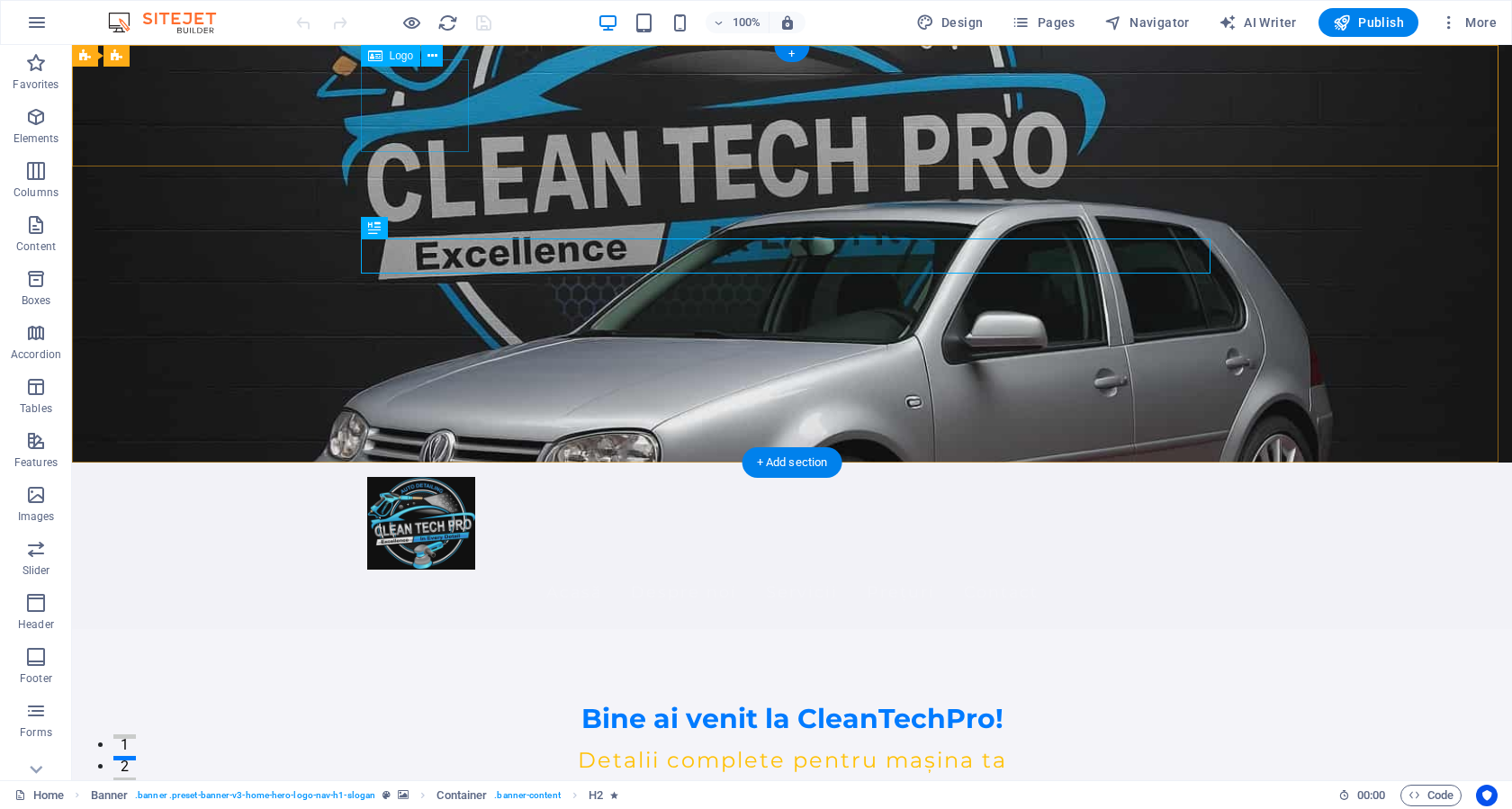
click at [420, 477] on div at bounding box center [791, 523] width 849 height 93
select select "px"
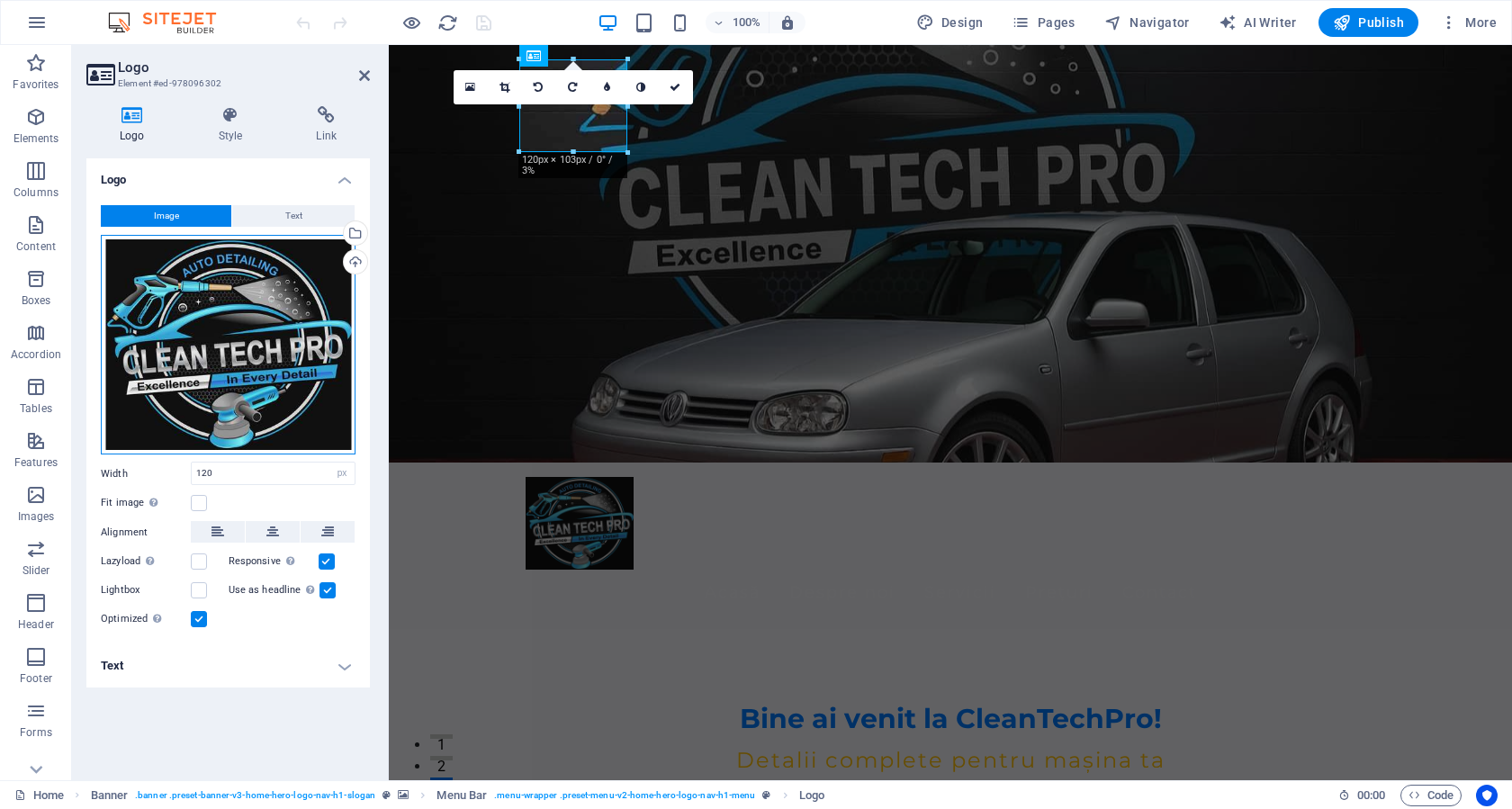
click at [282, 364] on div "Drag files here, click to choose files or select files from Files or our free s…" at bounding box center [229, 345] width 255 height 220
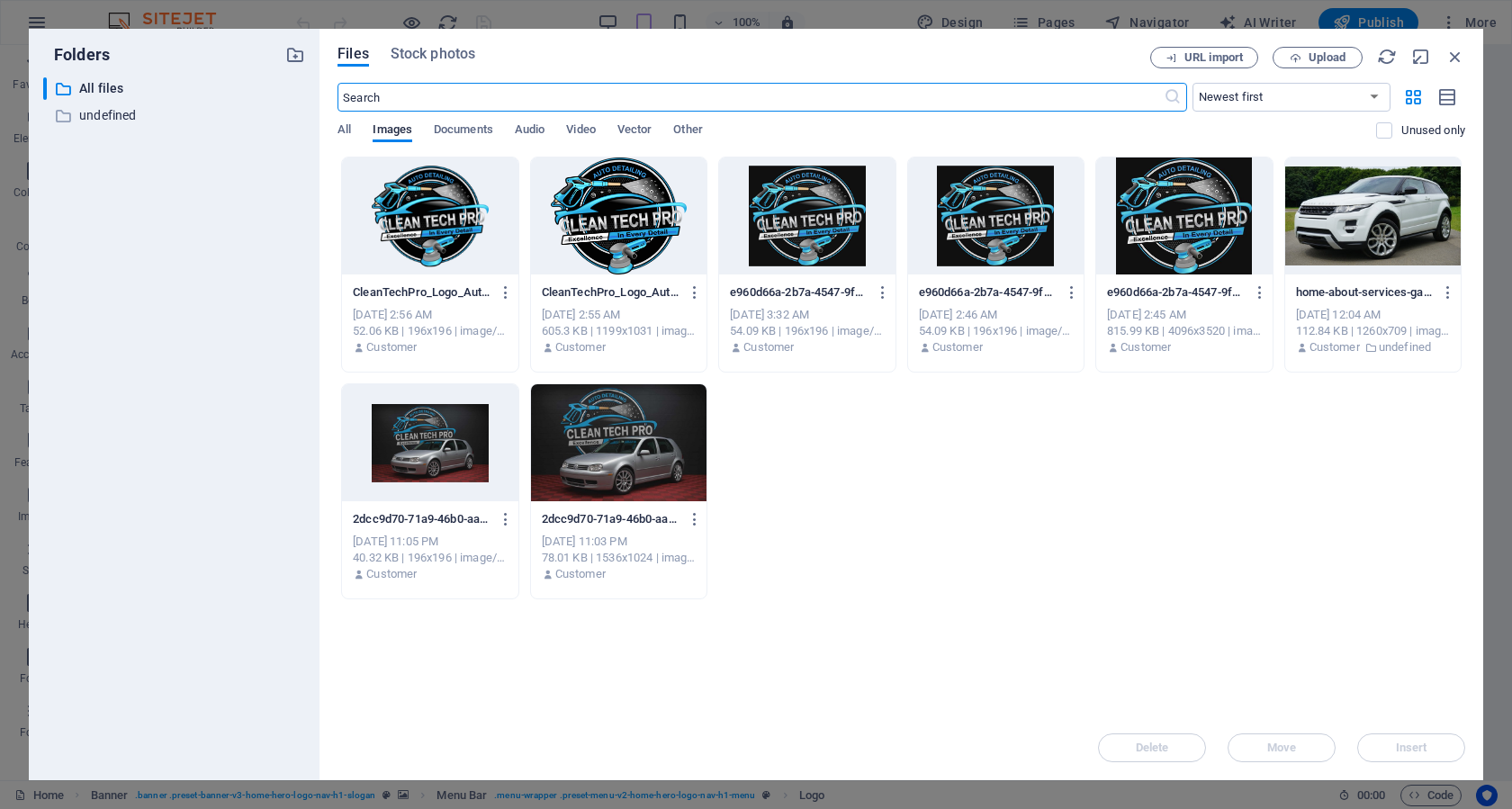
click at [624, 235] on div at bounding box center [619, 216] width 176 height 117
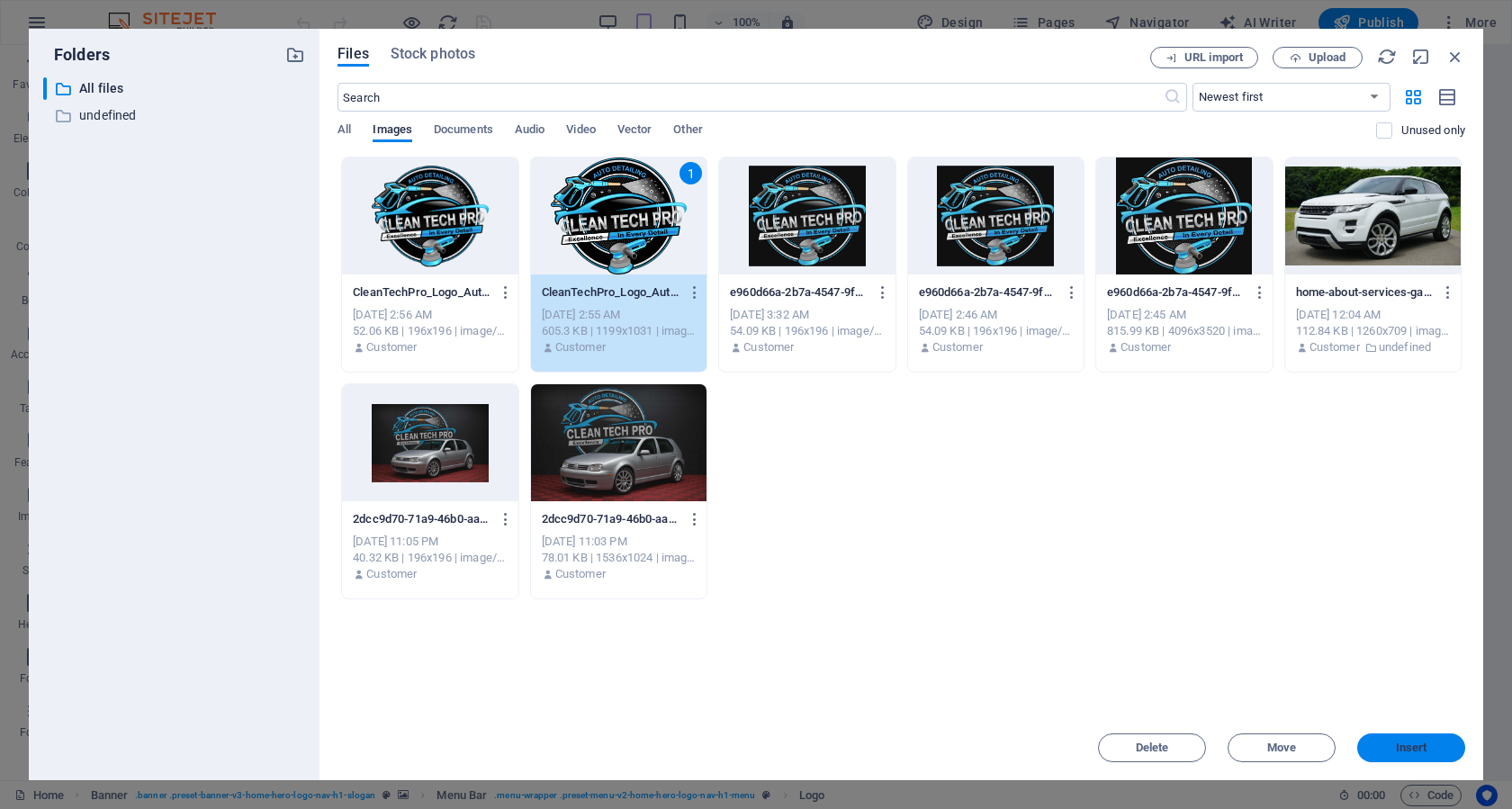
click at [1409, 746] on span "Insert" at bounding box center [1411, 747] width 31 height 10
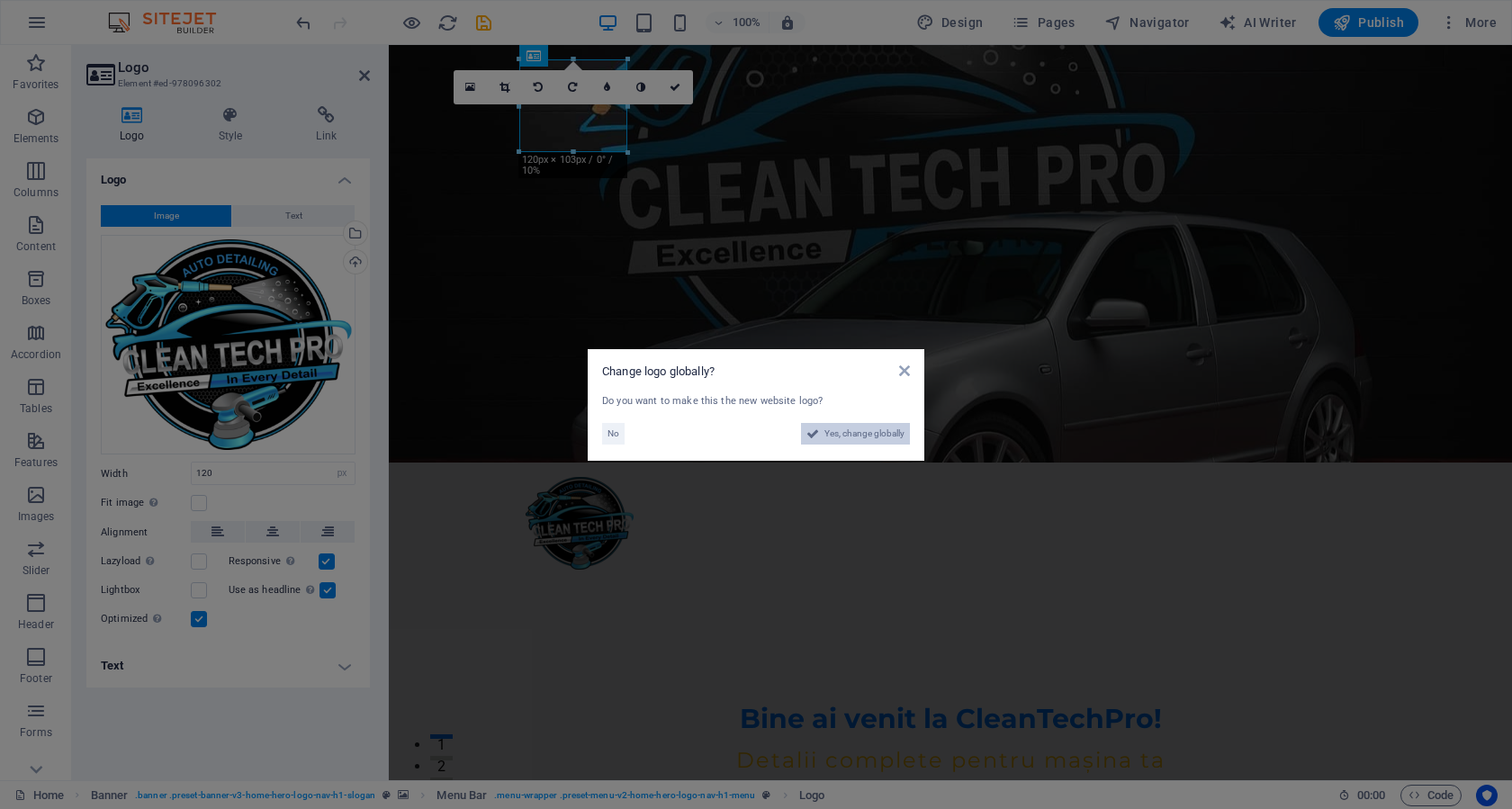
click at [876, 443] on span "Yes, change globally" at bounding box center [864, 433] width 80 height 22
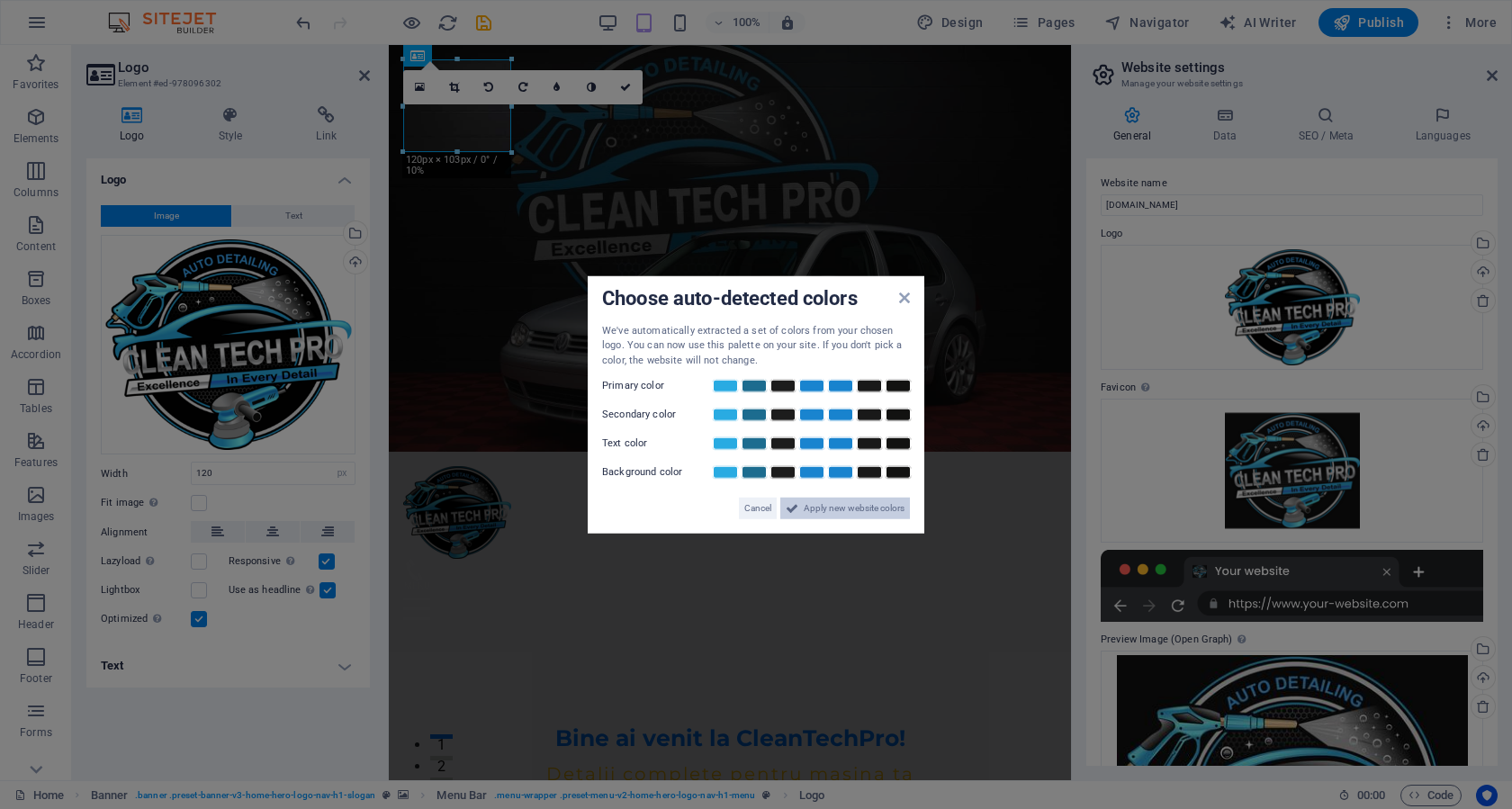
click at [859, 507] on span "Apply new website colors" at bounding box center [854, 508] width 101 height 22
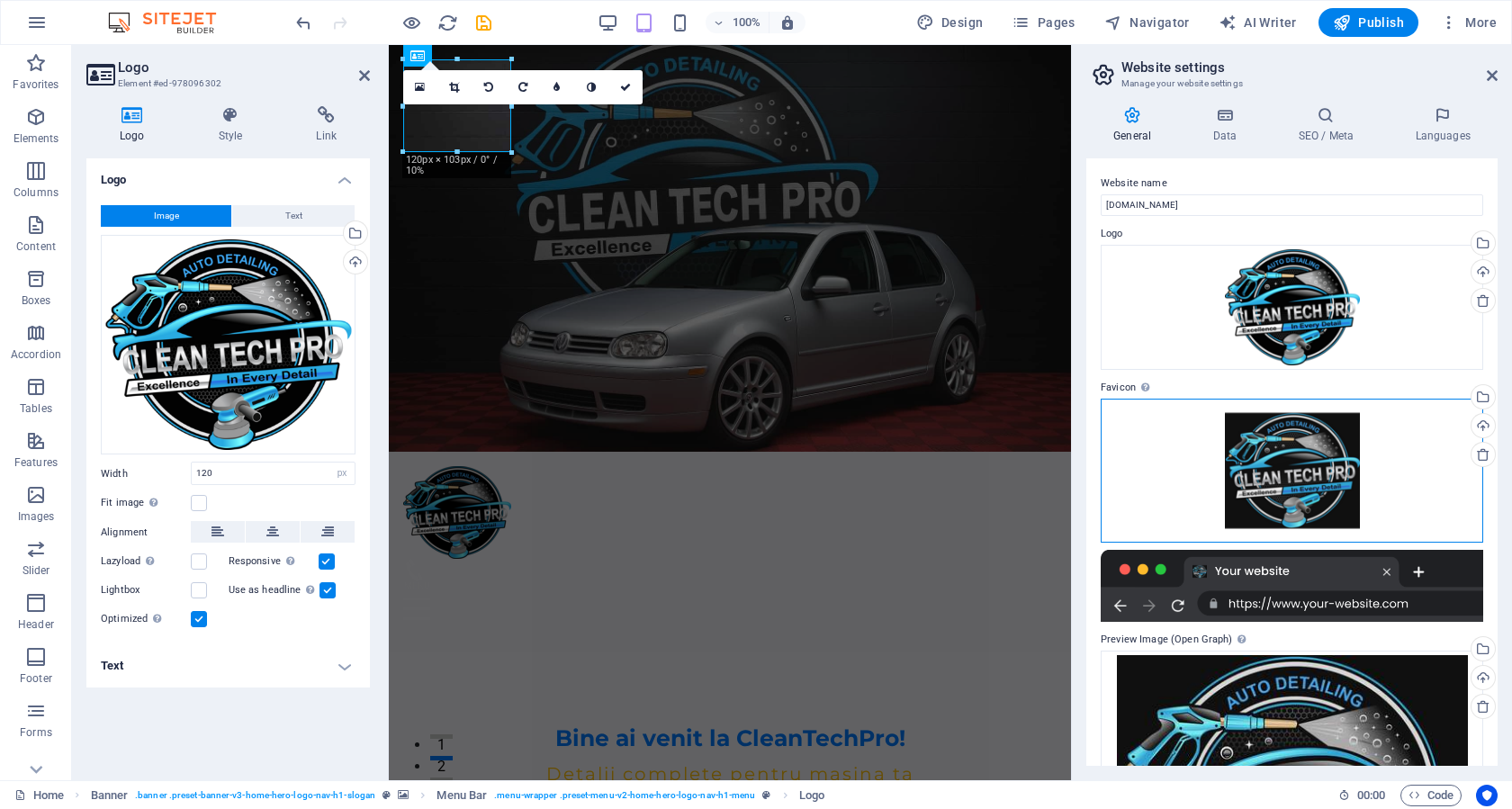
click at [1310, 470] on div "Drag files here, click to choose files or select files from Files or our free s…" at bounding box center [1291, 470] width 382 height 143
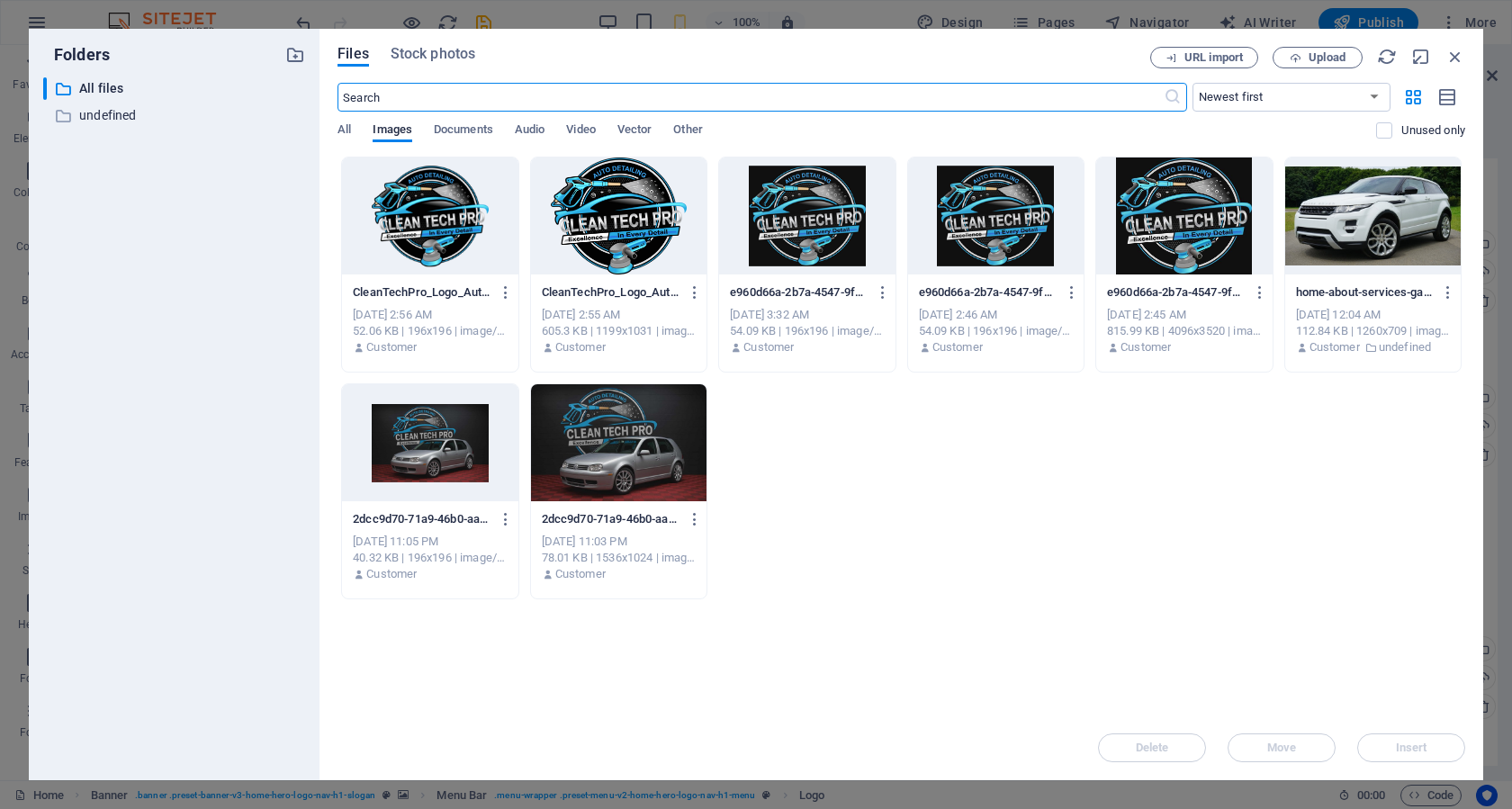
click at [620, 247] on div at bounding box center [619, 216] width 176 height 117
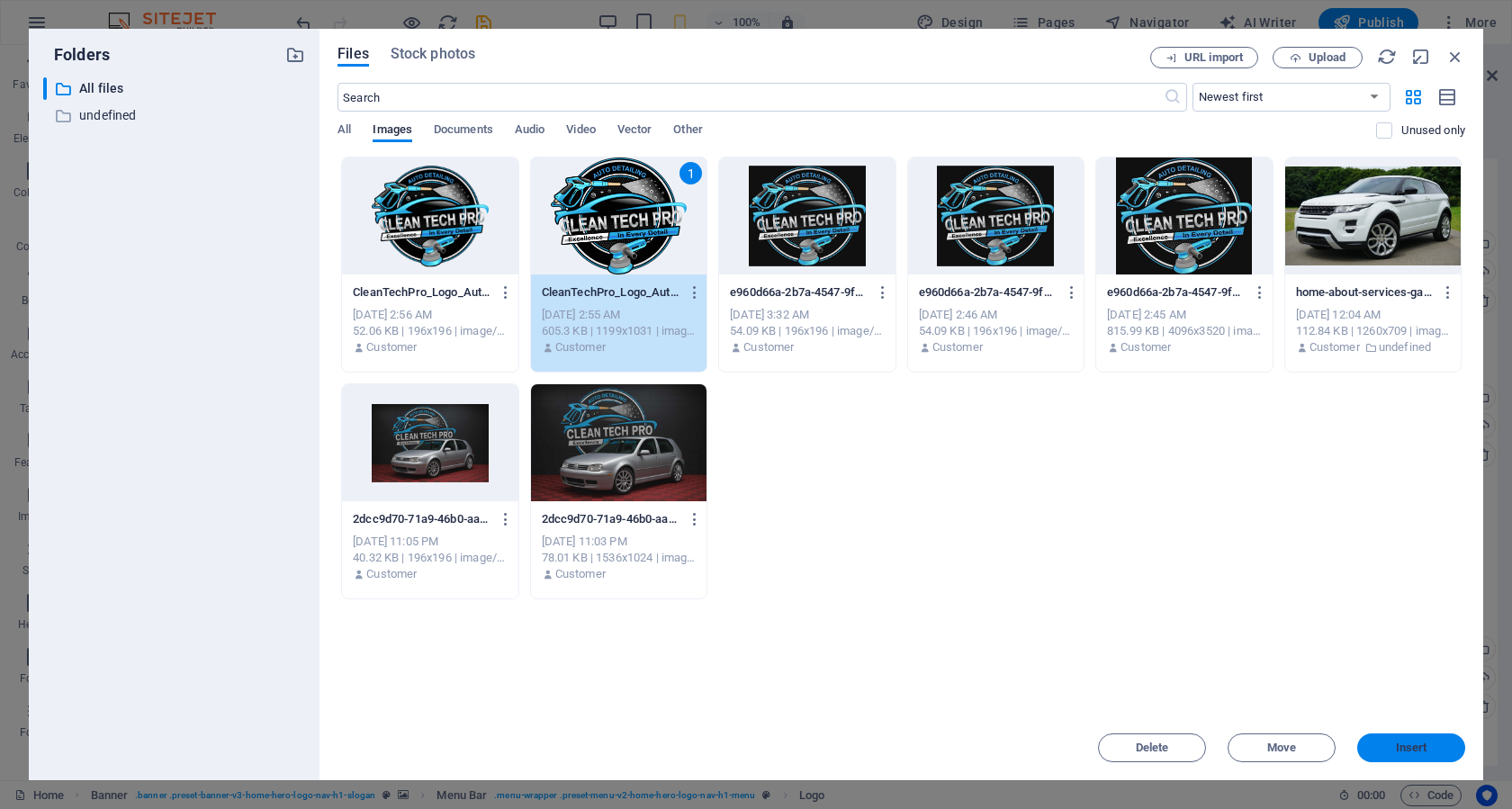
click at [1414, 753] on span "Insert" at bounding box center [1411, 747] width 31 height 10
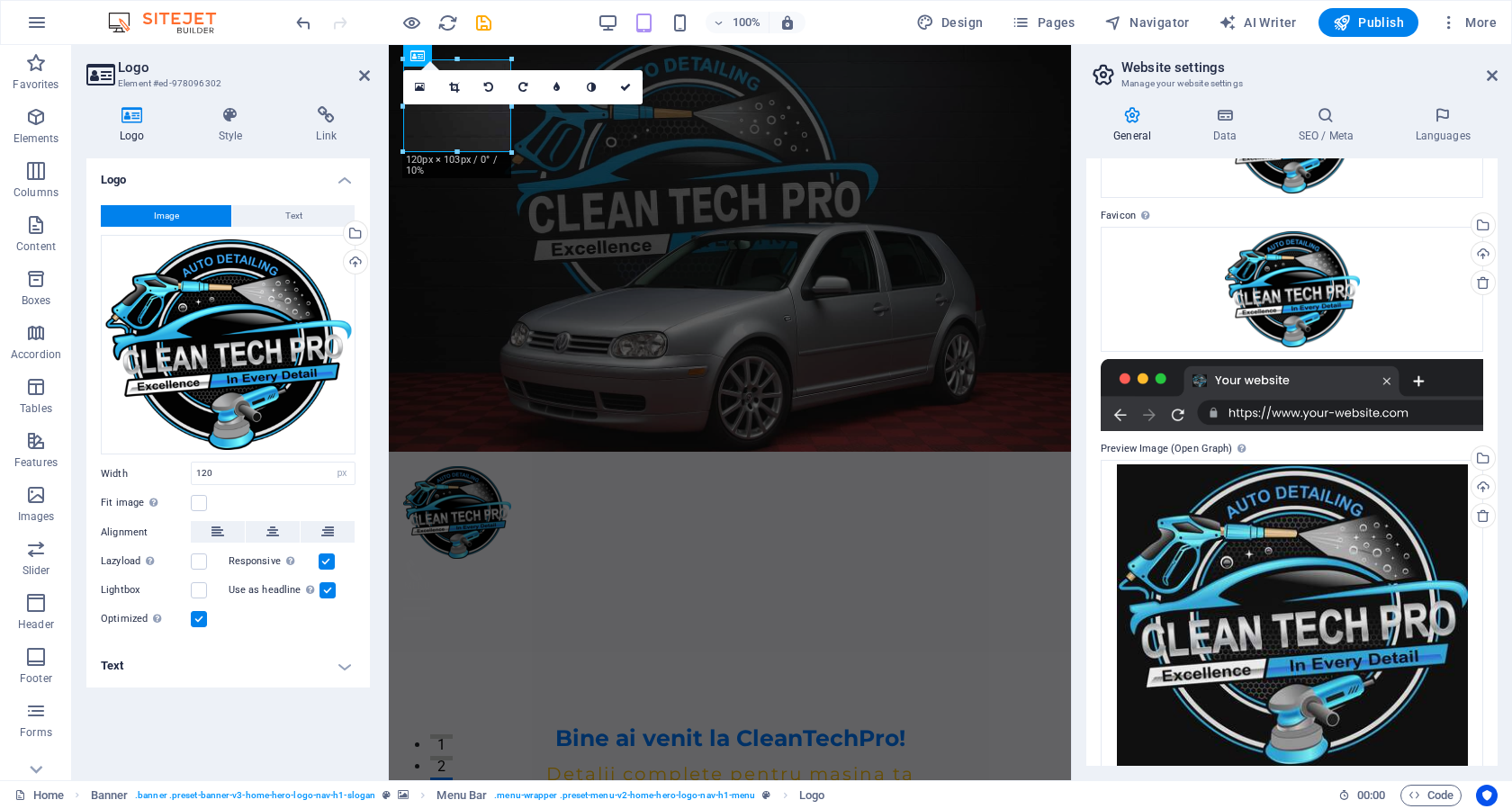
scroll to position [192, 0]
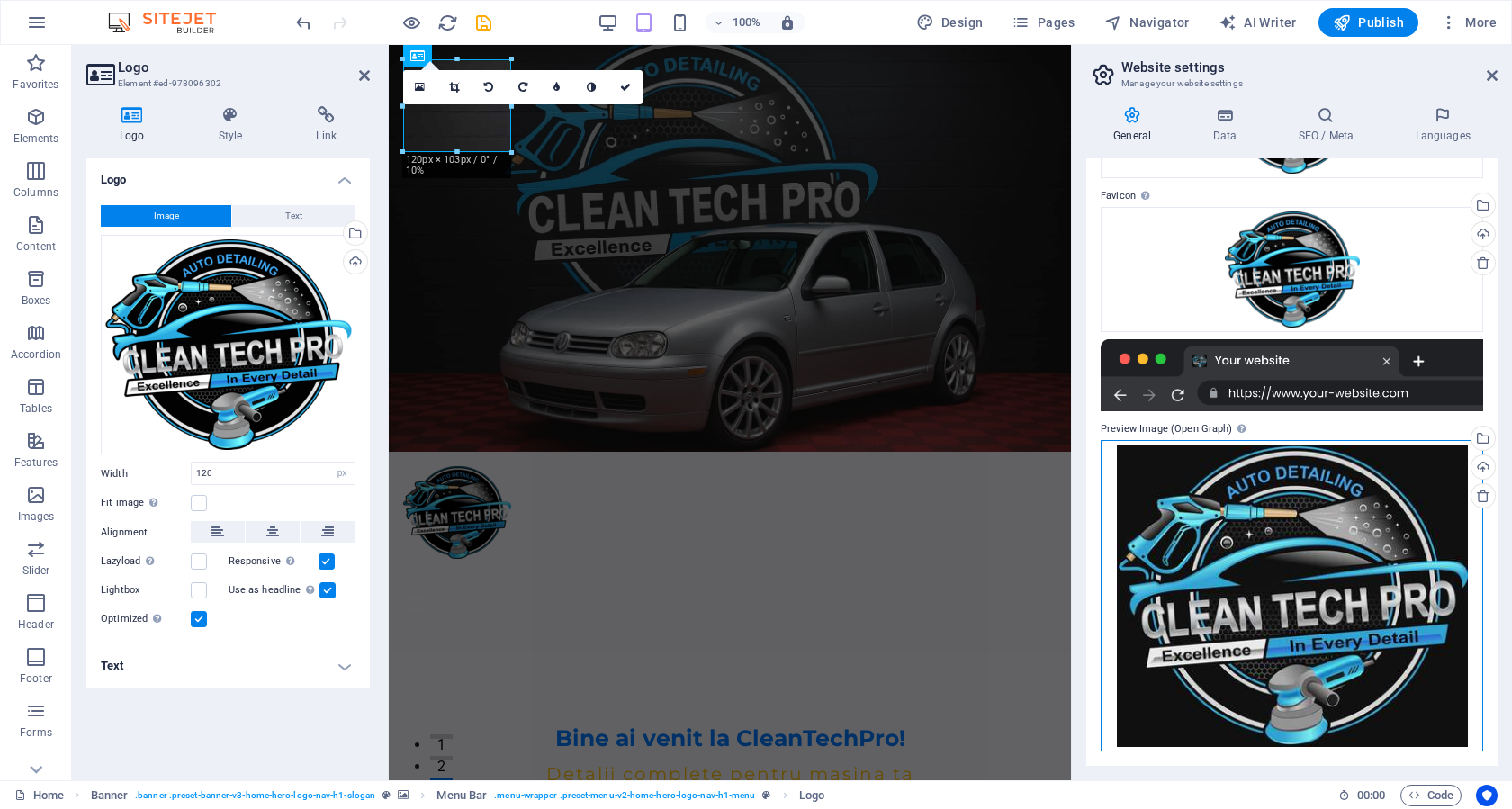
click at [1351, 555] on div "Drag files here, click to choose files or select files from Files or our free s…" at bounding box center [1291, 595] width 382 height 311
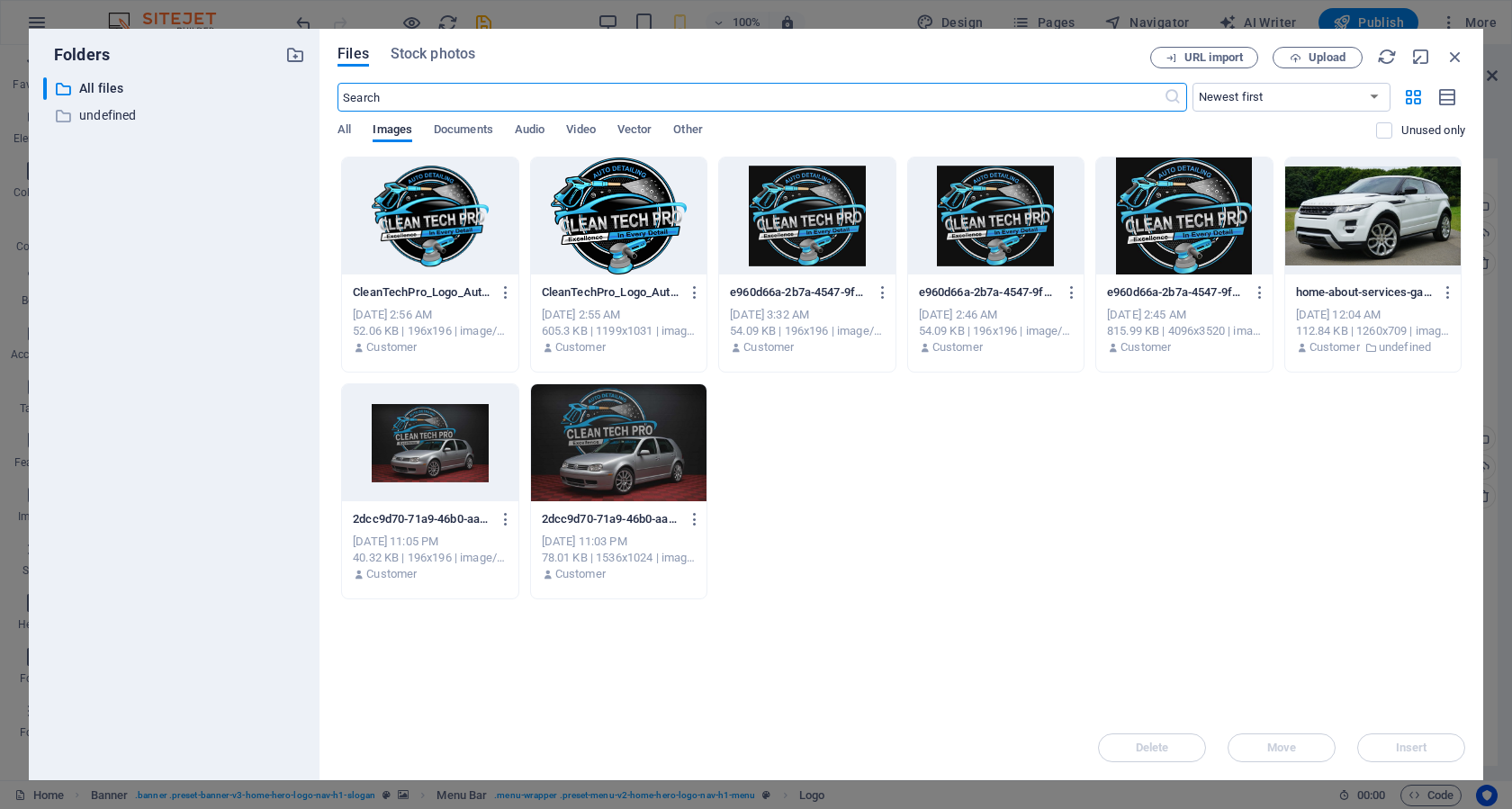
click at [624, 199] on div at bounding box center [619, 216] width 176 height 117
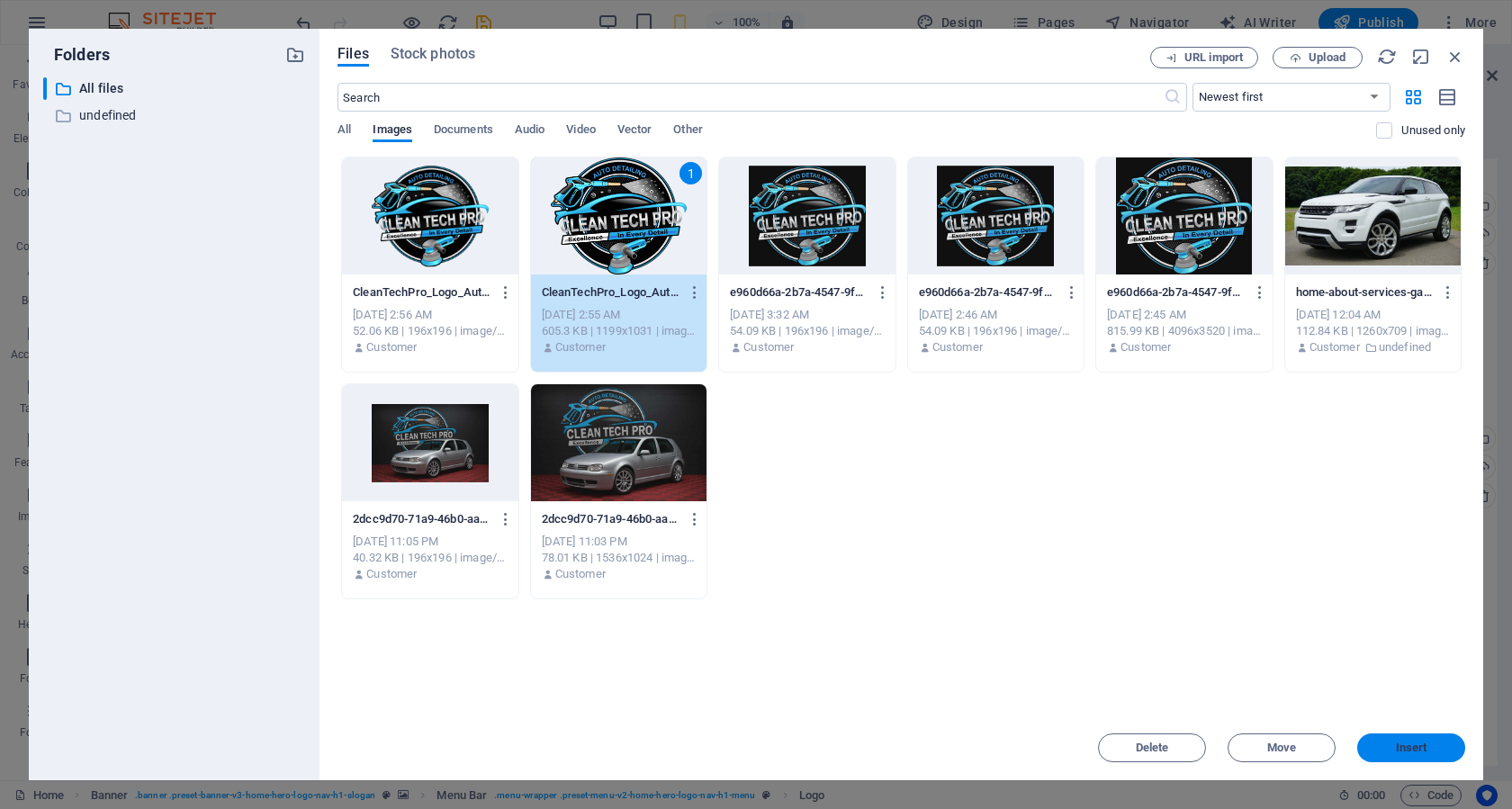
click at [1418, 736] on button "Insert" at bounding box center [1411, 748] width 108 height 28
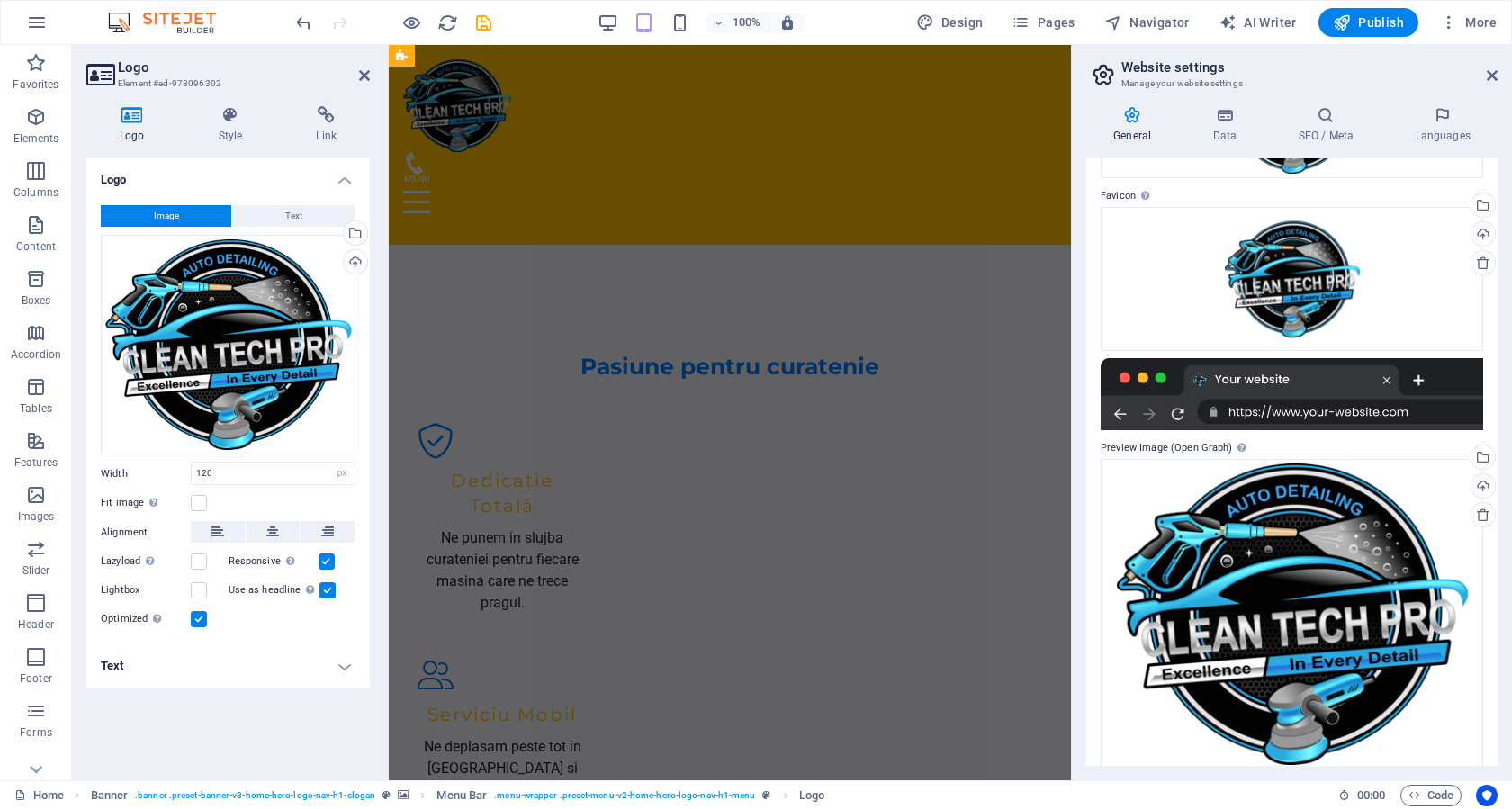
scroll to position [1440, 0]
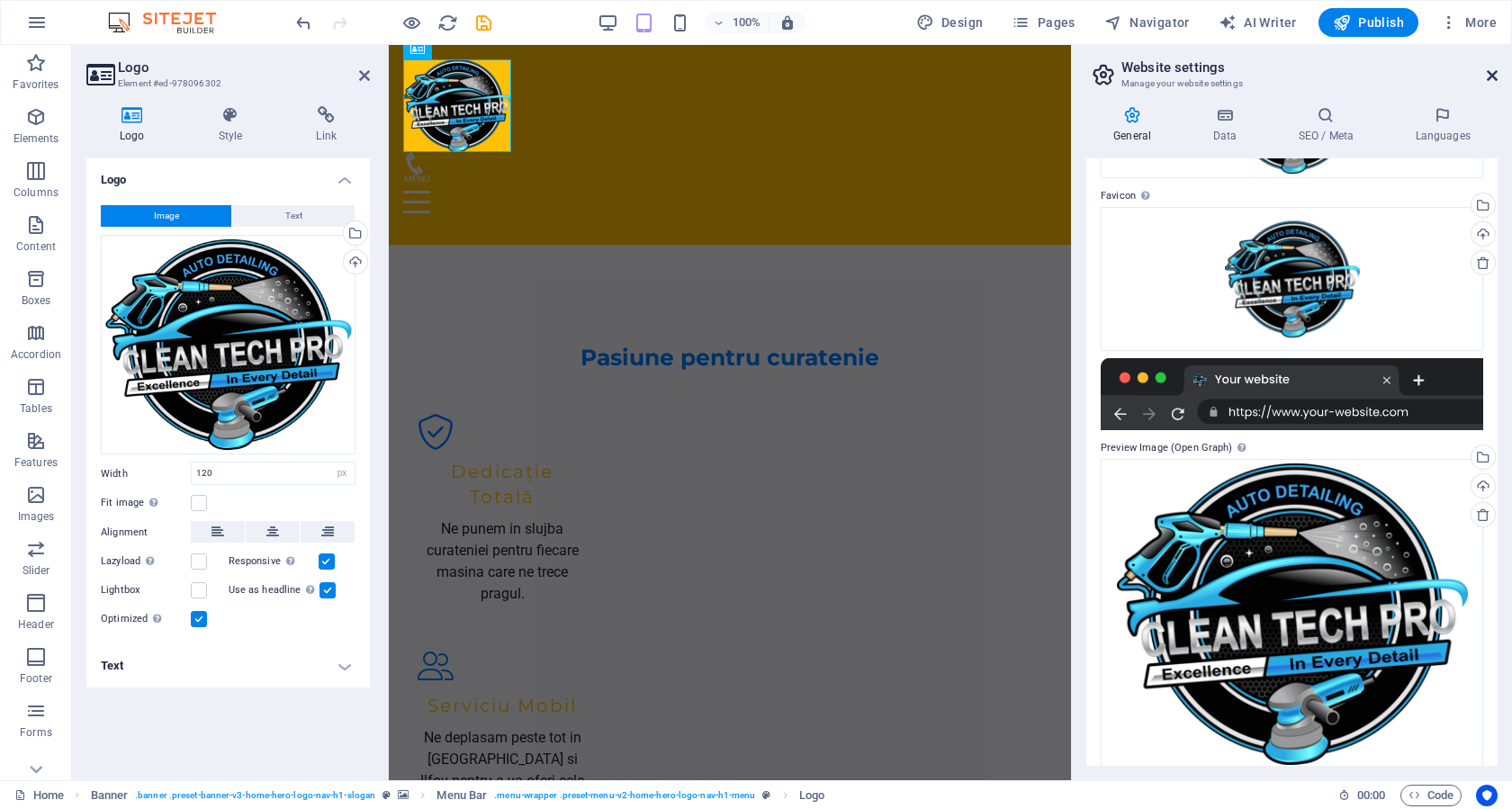
click at [1494, 73] on icon at bounding box center [1491, 75] width 10 height 14
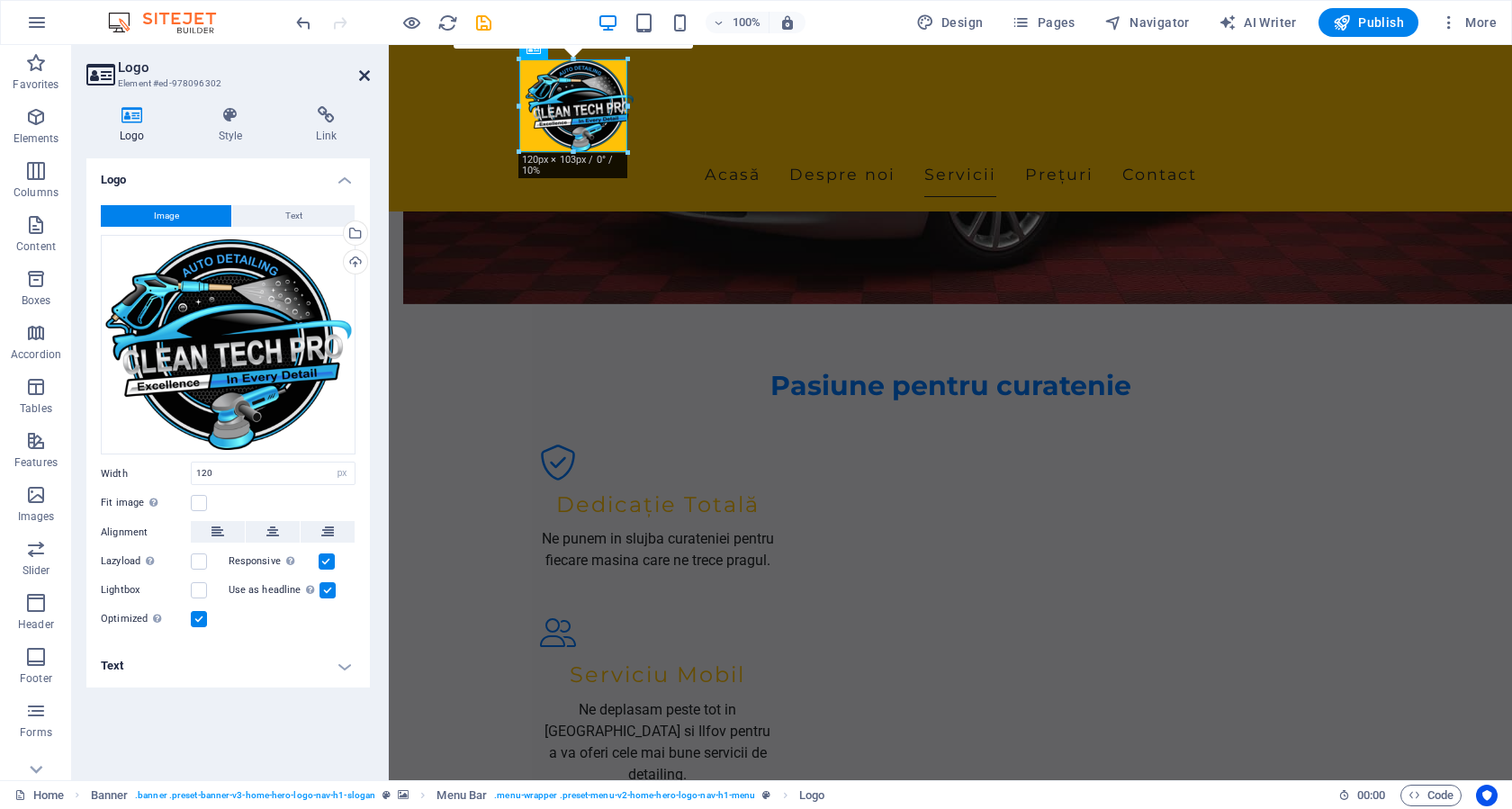
click at [361, 74] on icon at bounding box center [364, 75] width 10 height 14
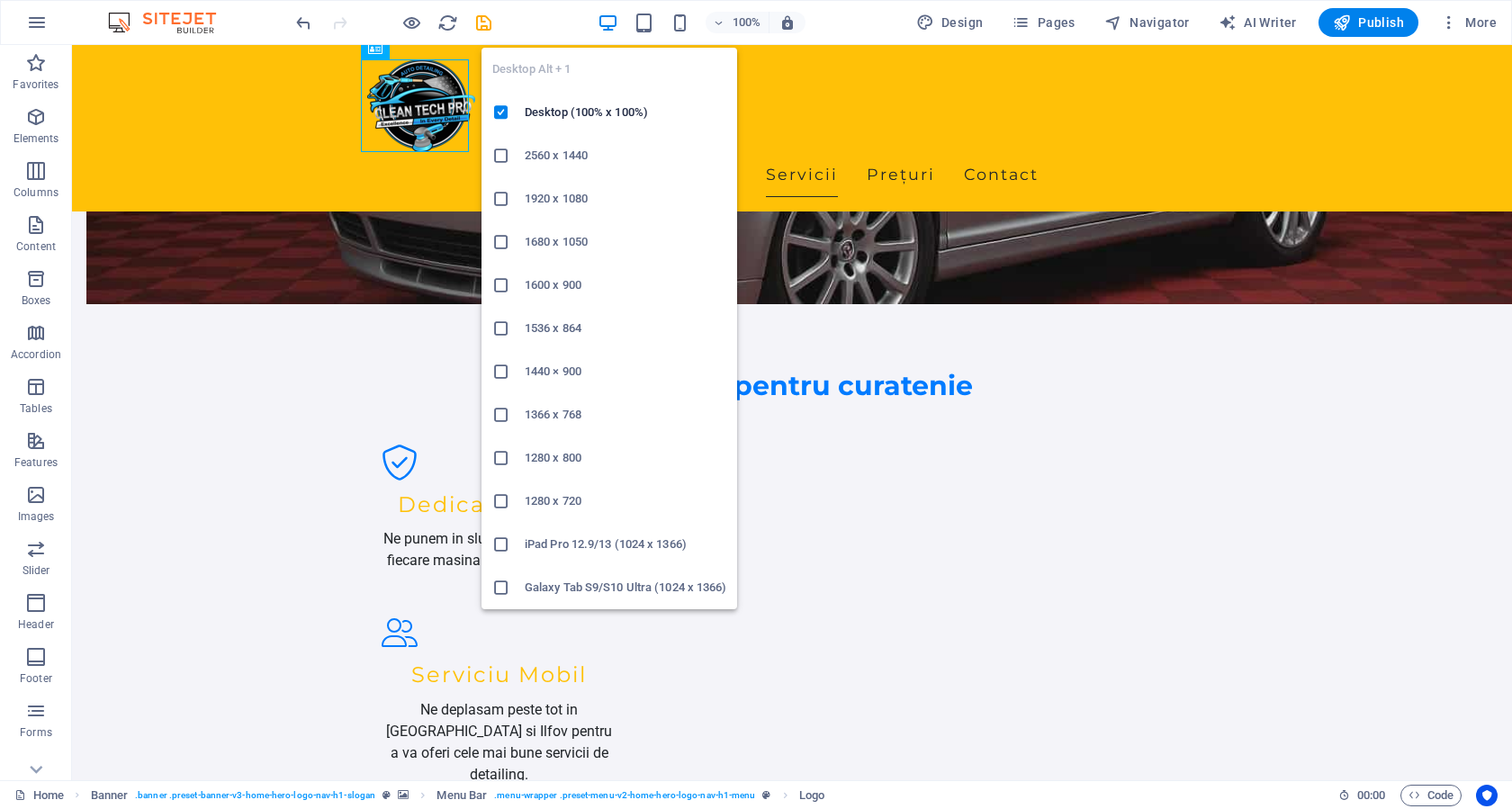
click at [614, 28] on icon "button" at bounding box center [608, 23] width 21 height 21
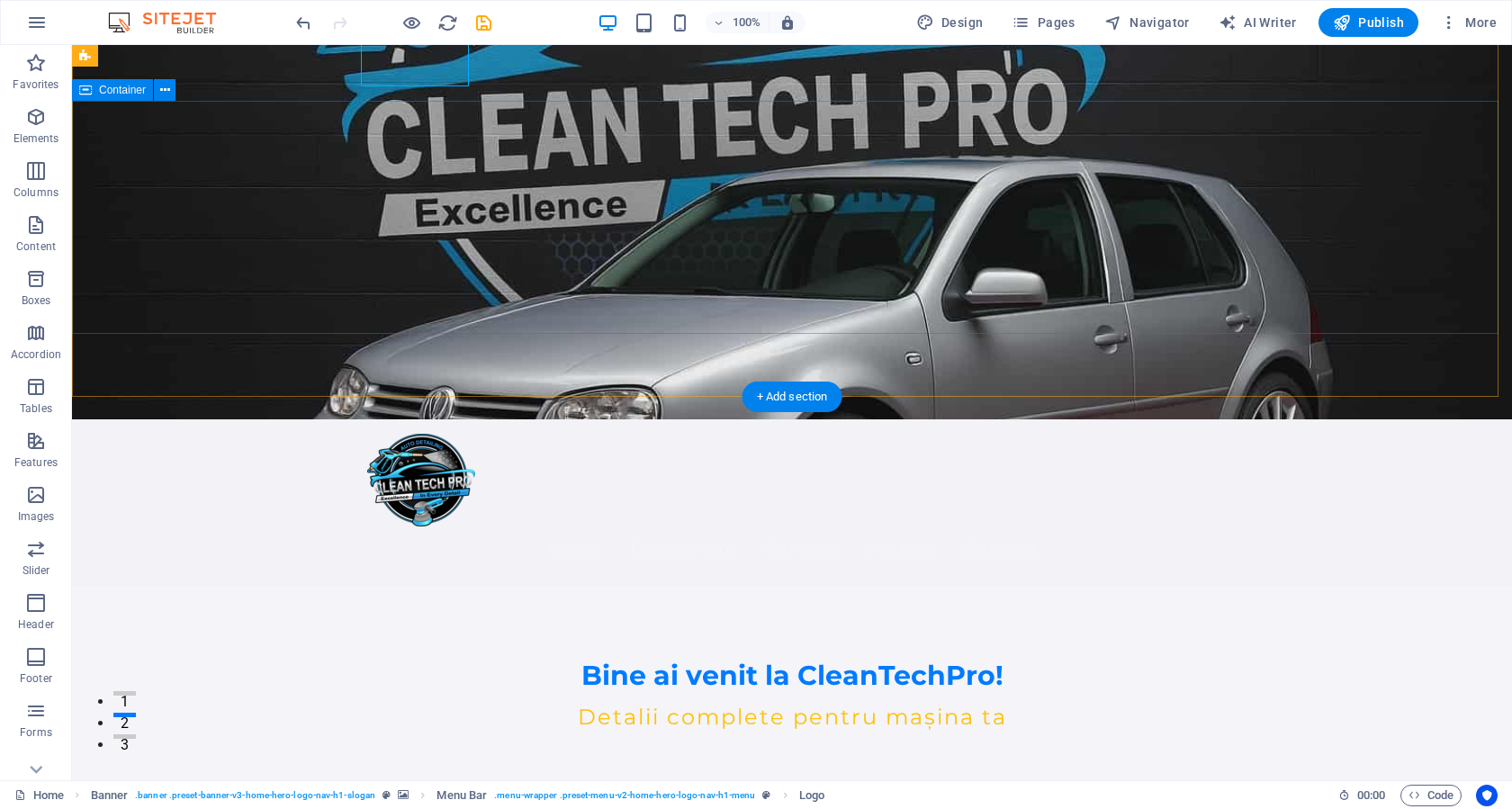
scroll to position [0, 0]
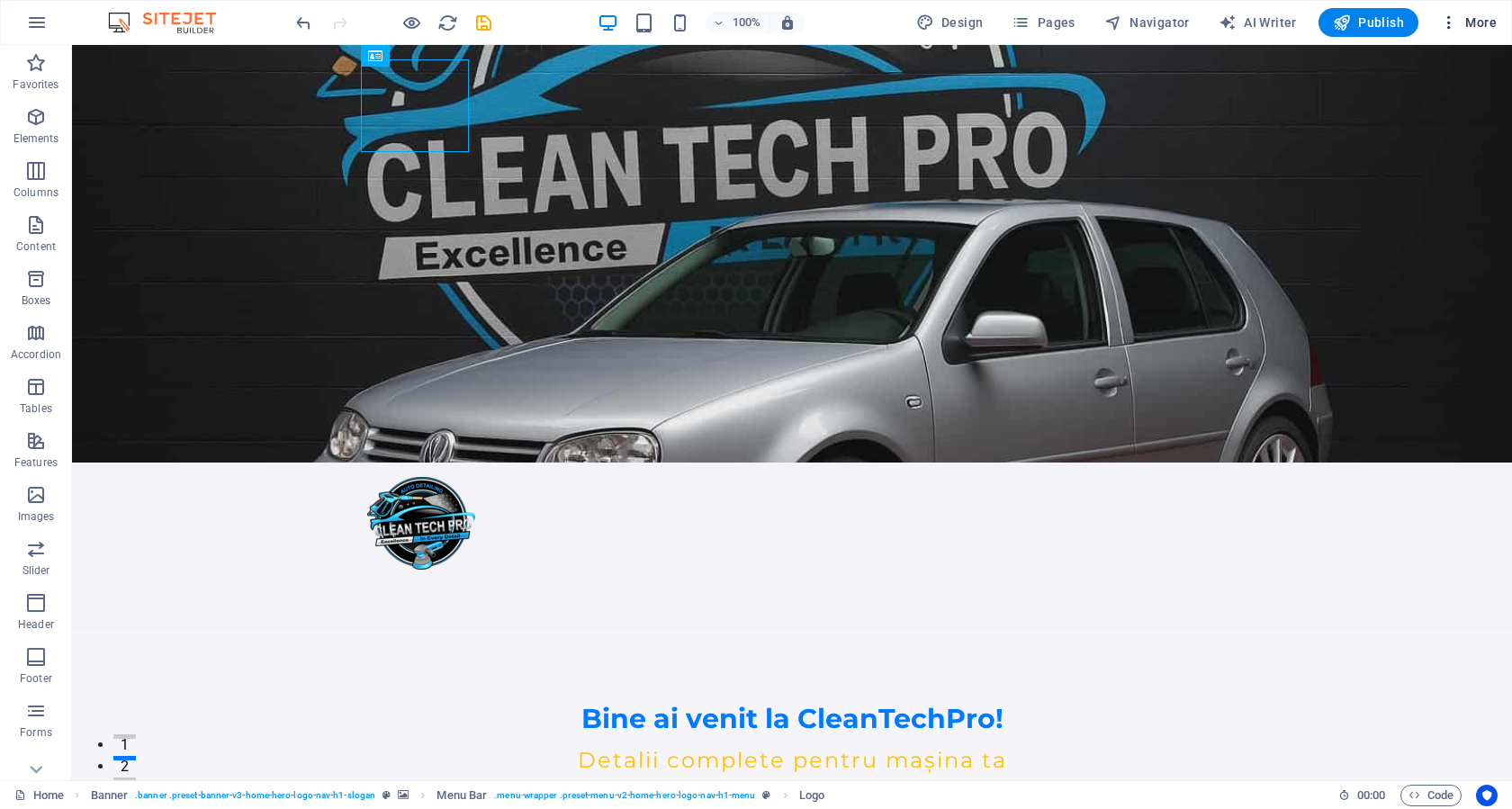
click at [1490, 25] on span "More" at bounding box center [1469, 22] width 57 height 18
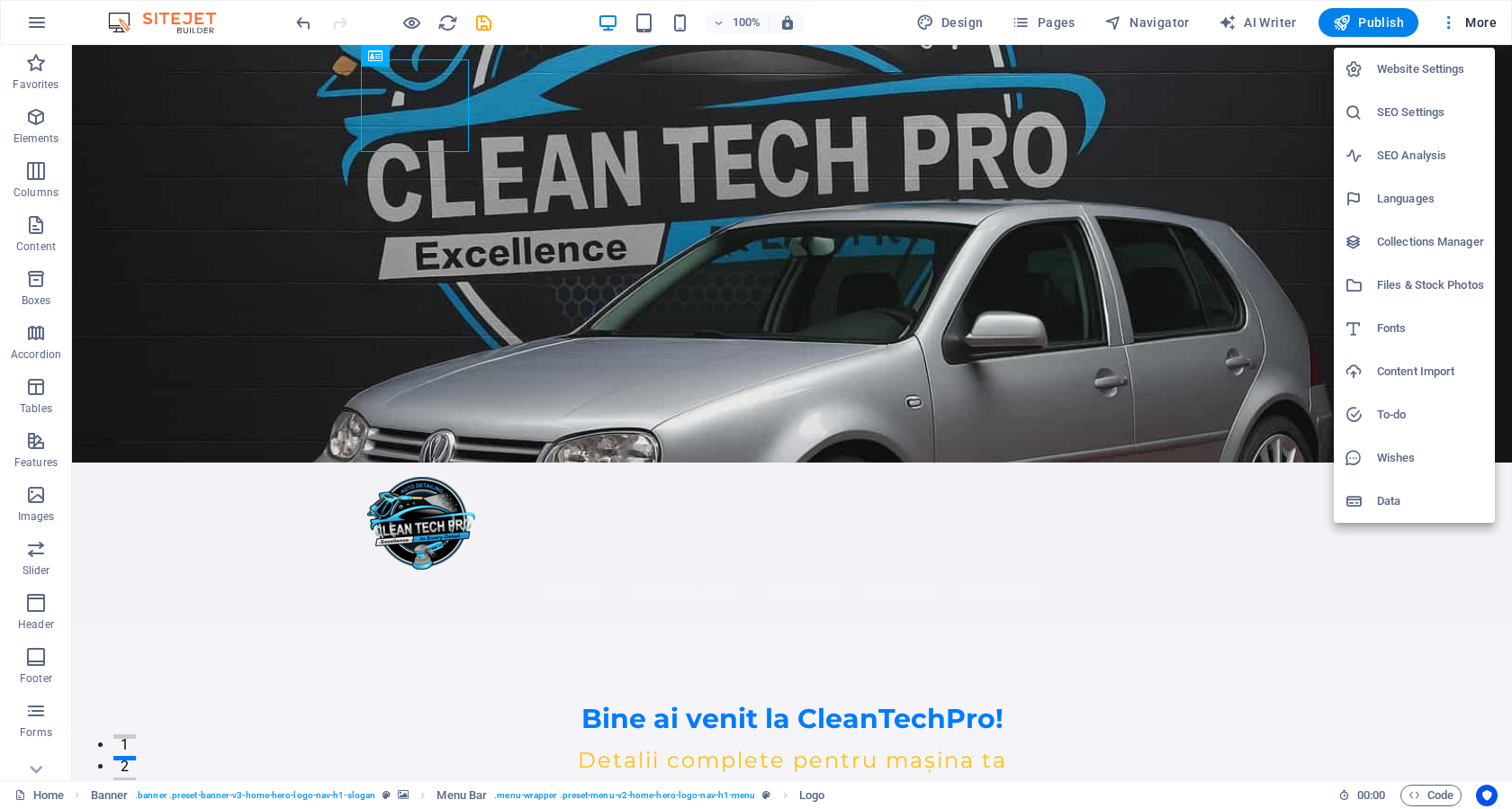
click at [1447, 58] on li "Website Settings" at bounding box center [1414, 69] width 161 height 43
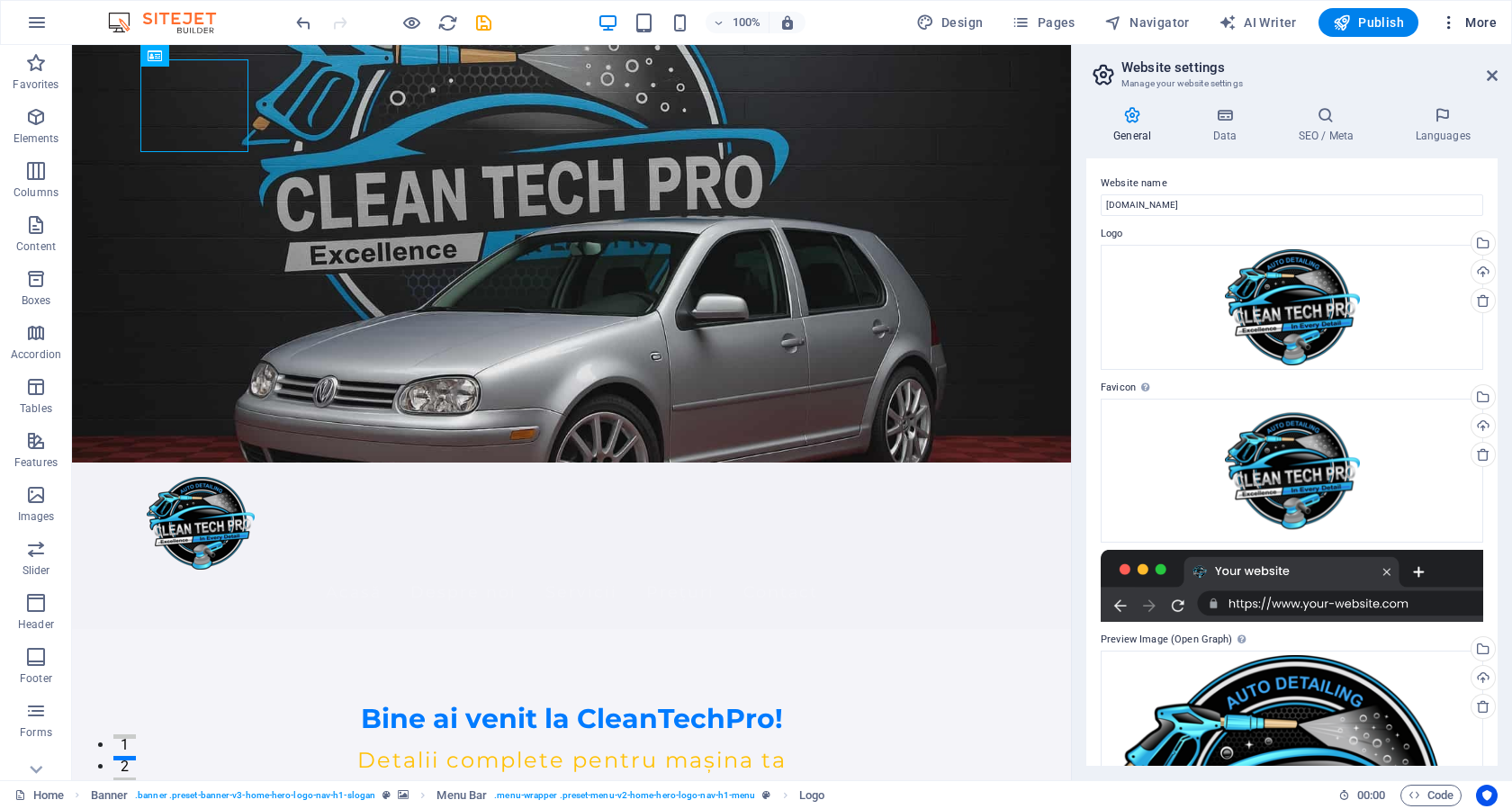
click at [1481, 25] on span "More" at bounding box center [1469, 22] width 57 height 18
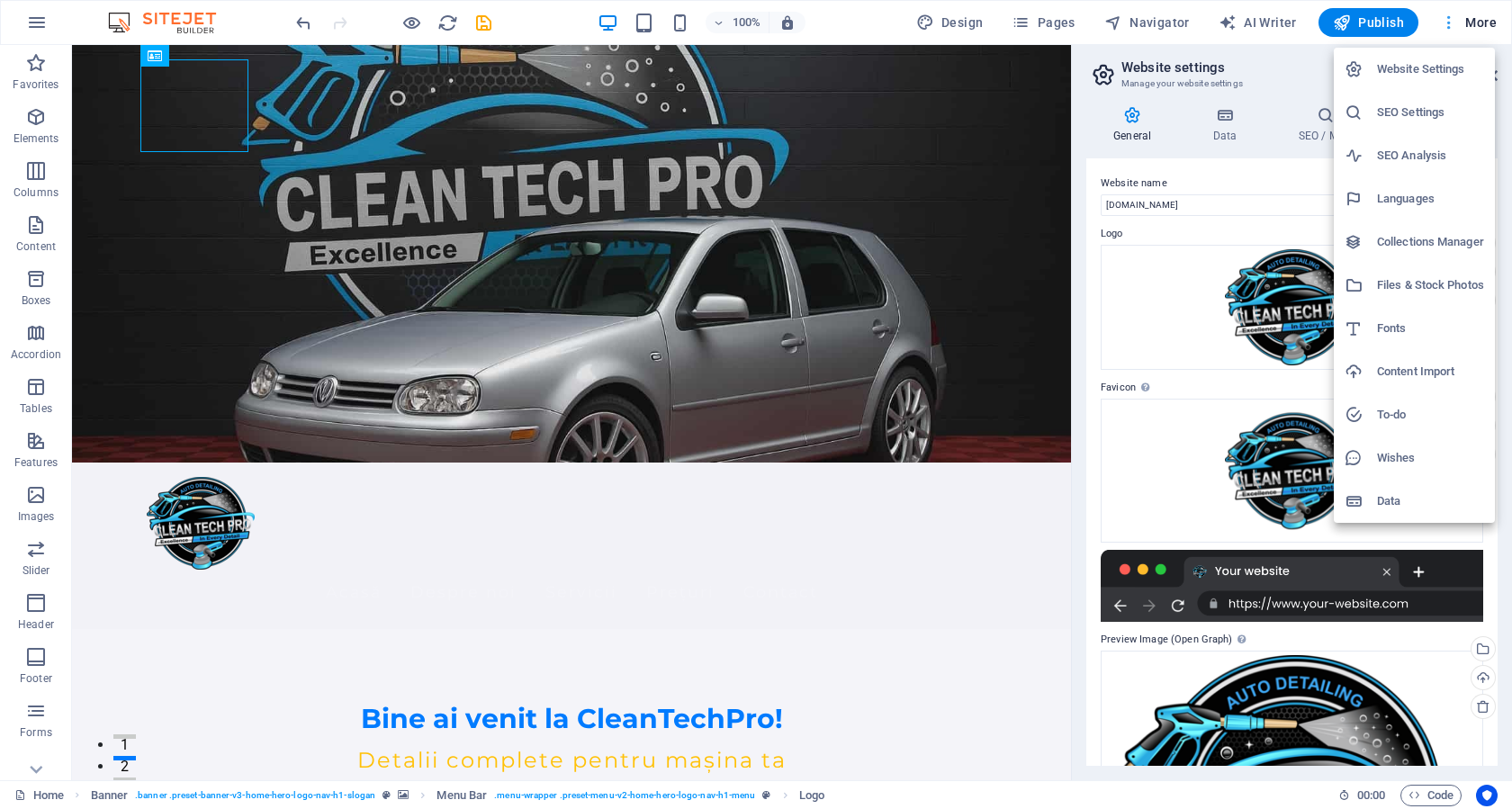
click at [1481, 25] on div at bounding box center [756, 404] width 1512 height 809
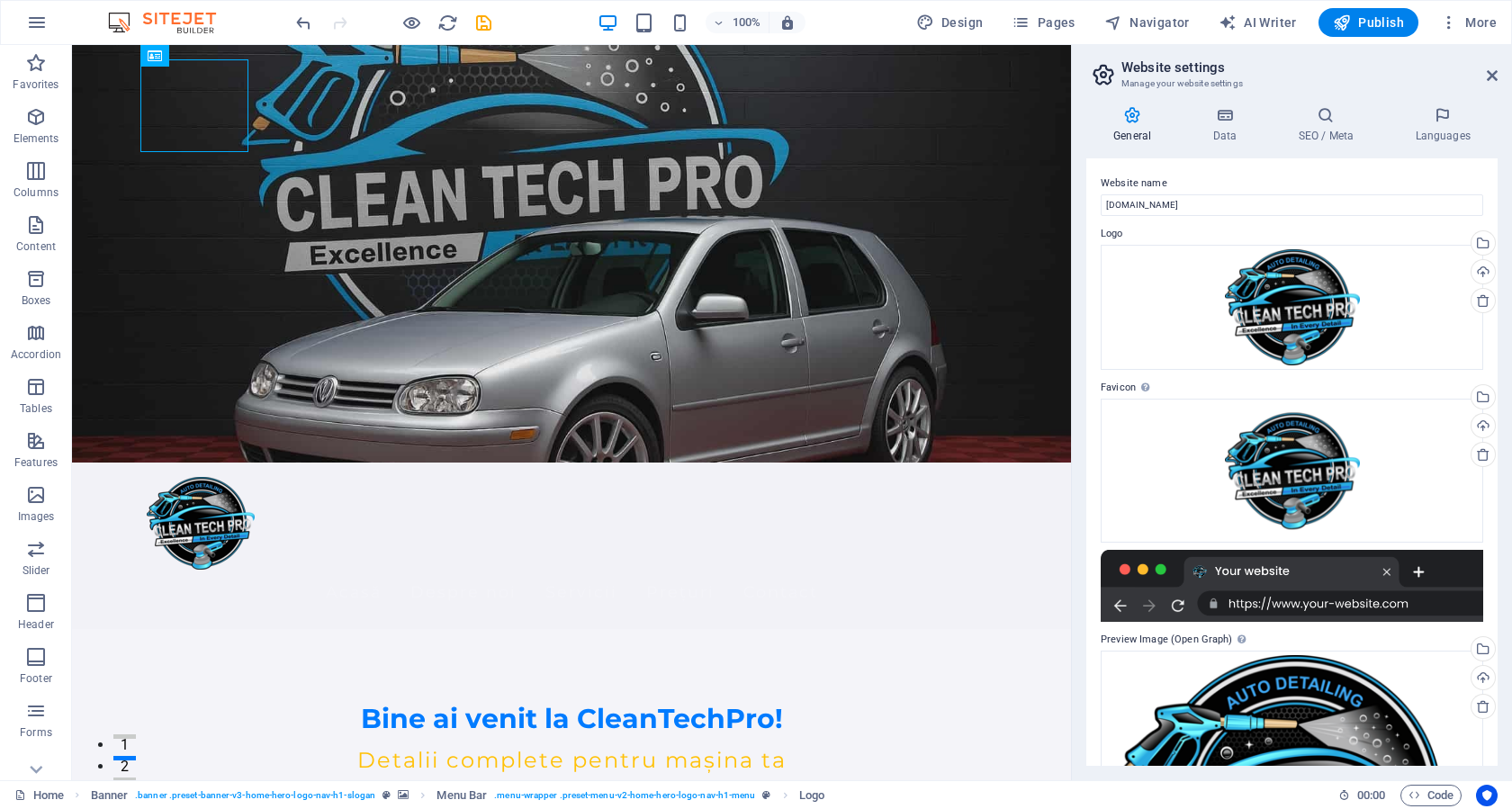
click at [1498, 77] on aside "Website settings Manage your website settings General Data SEO / Meta Languages…" at bounding box center [1291, 413] width 441 height 734
drag, startPoint x: 1494, startPoint y: 74, endPoint x: 1422, endPoint y: 28, distance: 85.4
click at [1495, 74] on icon at bounding box center [1491, 75] width 10 height 14
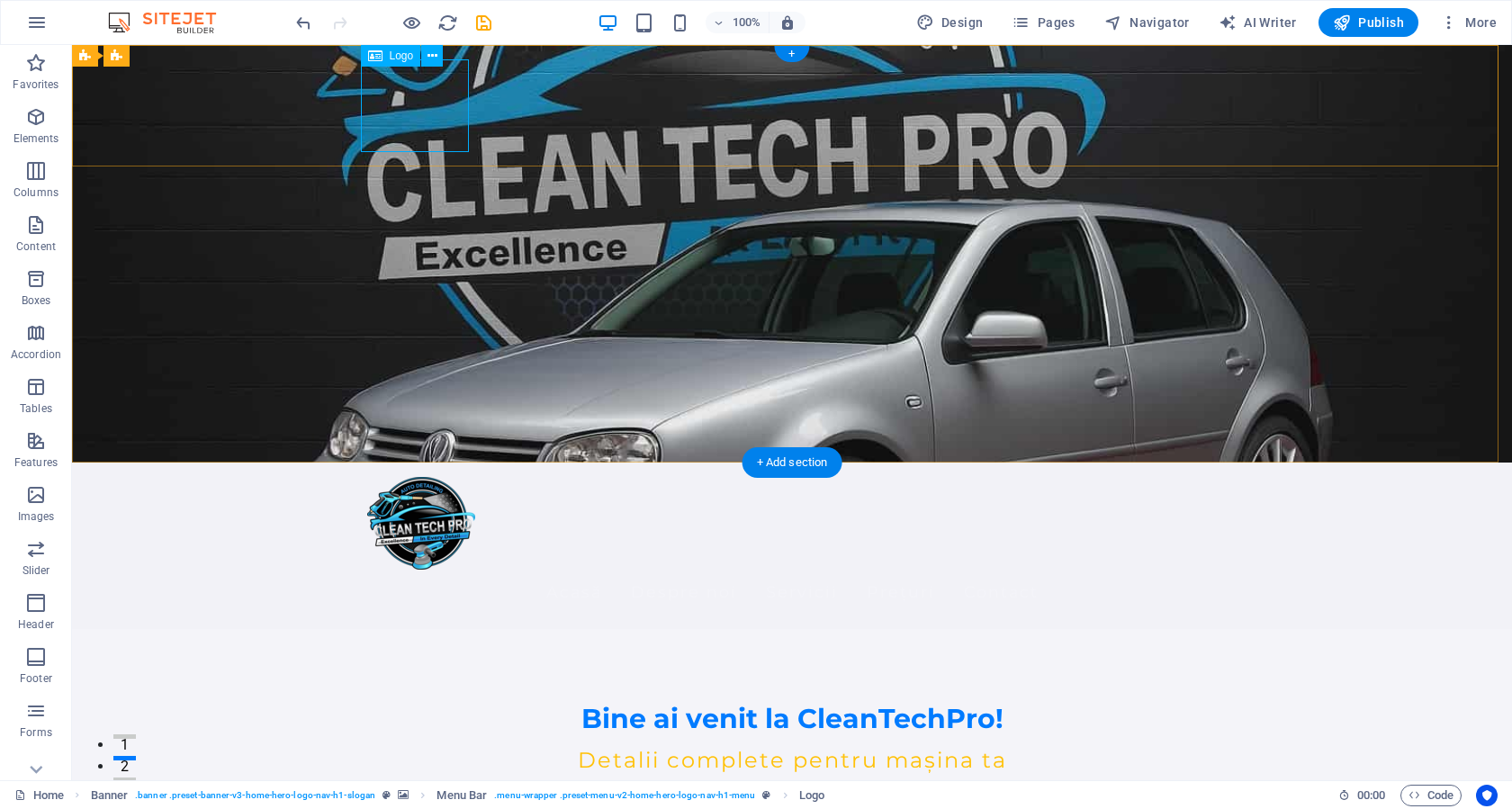
click at [416, 477] on div at bounding box center [791, 523] width 849 height 93
select select "px"
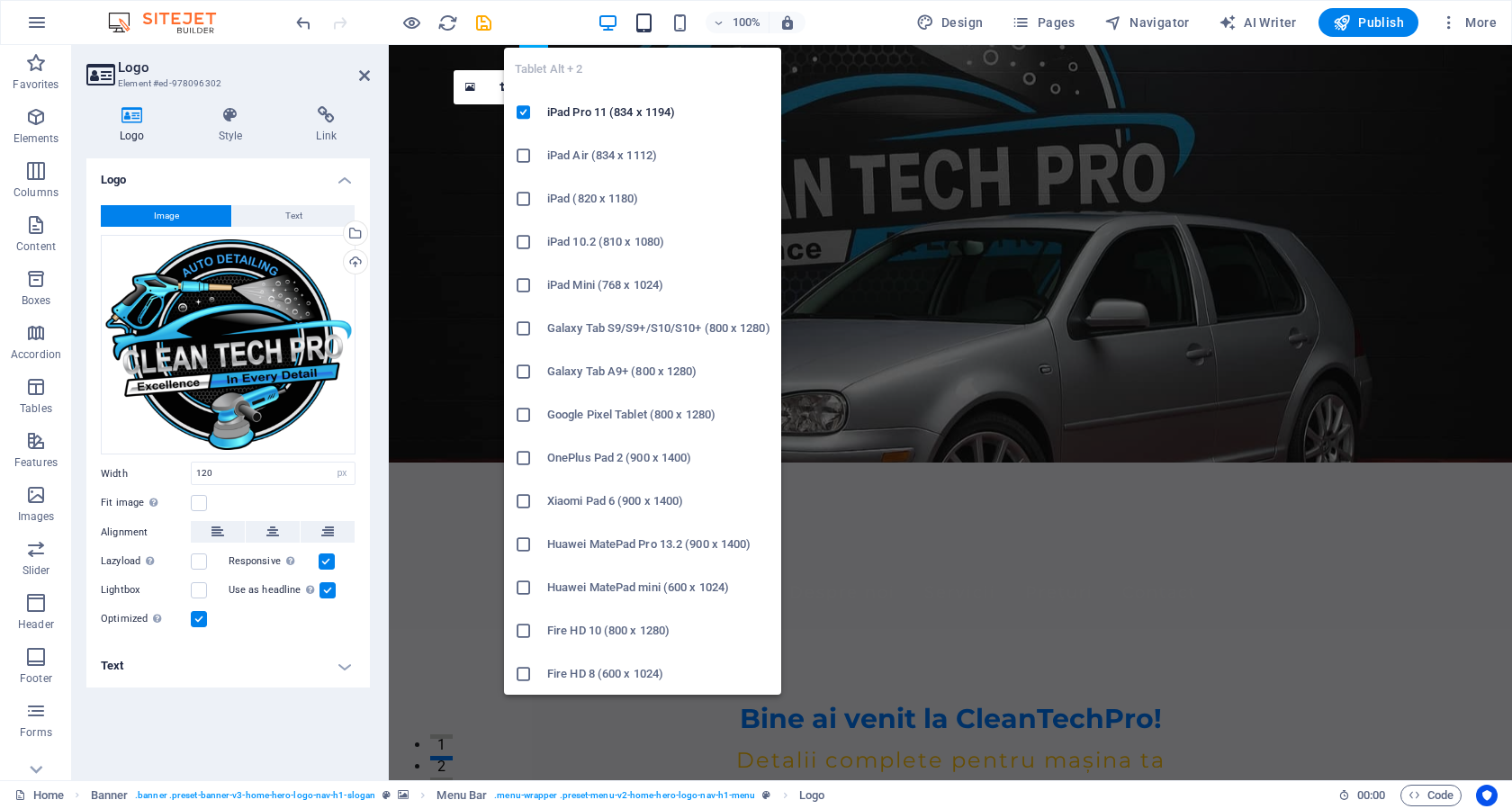
click at [639, 28] on icon "button" at bounding box center [644, 23] width 21 height 21
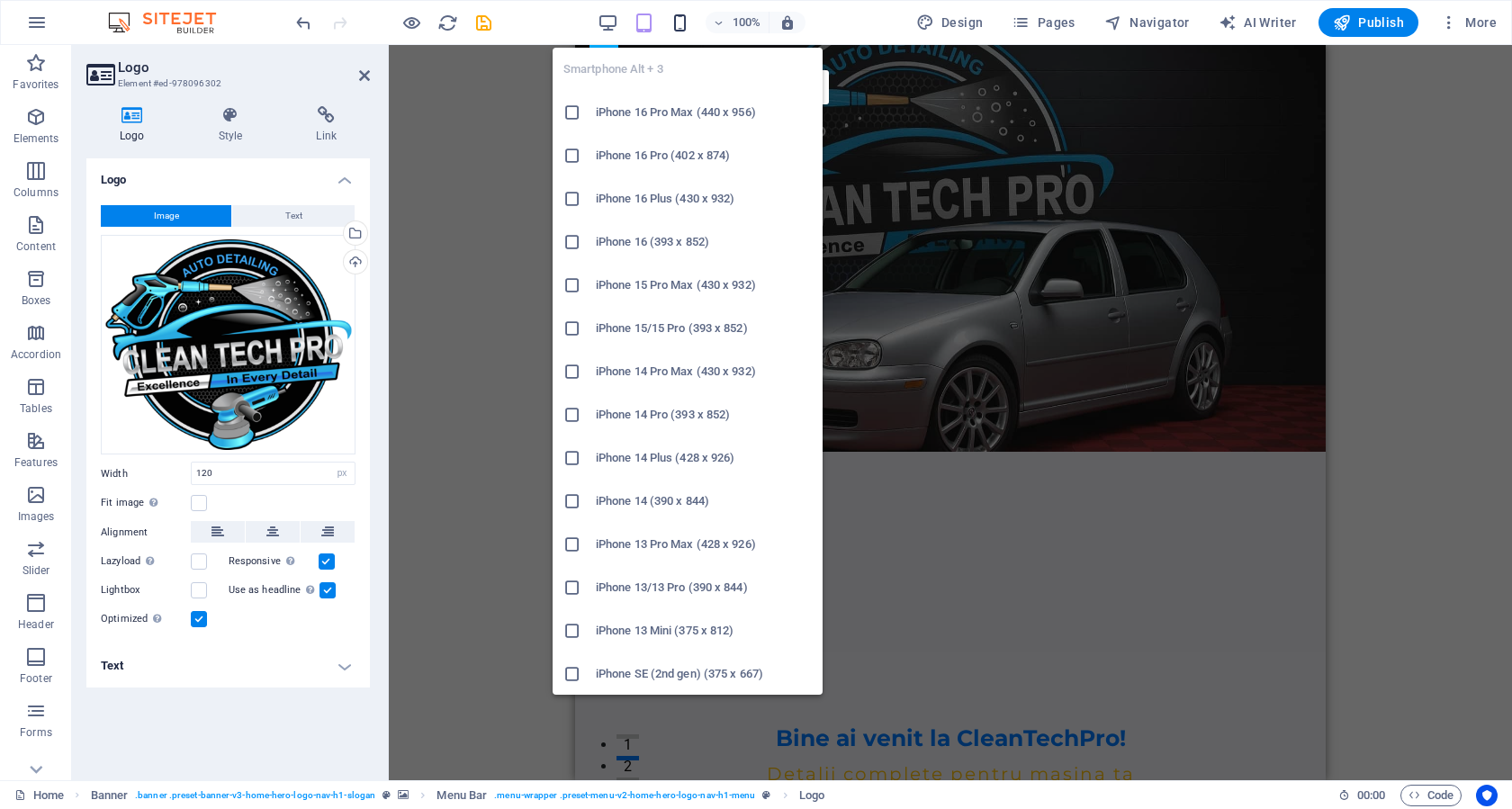
click at [677, 29] on icon "button" at bounding box center [680, 23] width 21 height 21
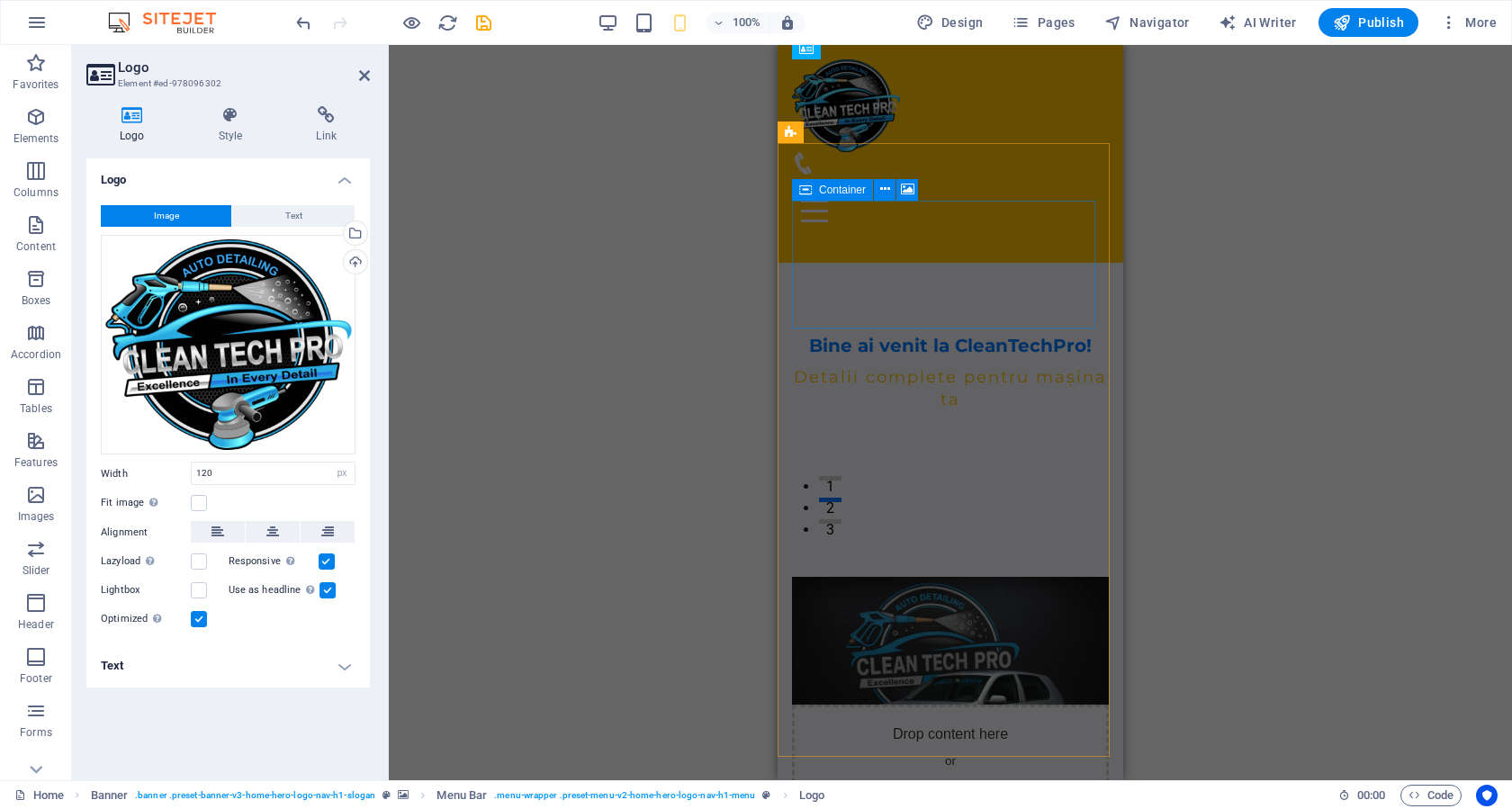
scroll to position [270, 0]
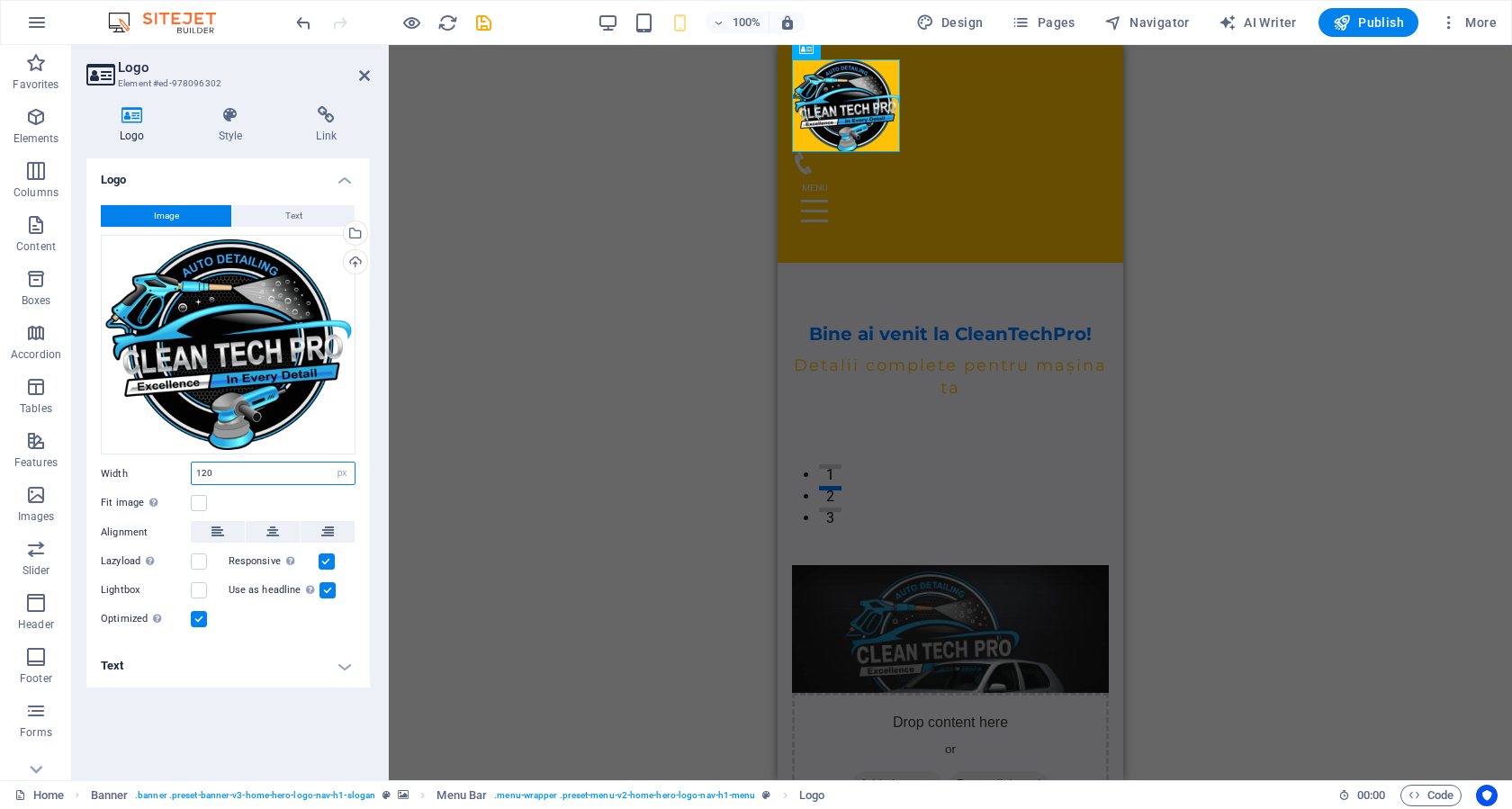
click at [238, 472] on input "120" at bounding box center [273, 473] width 162 height 22
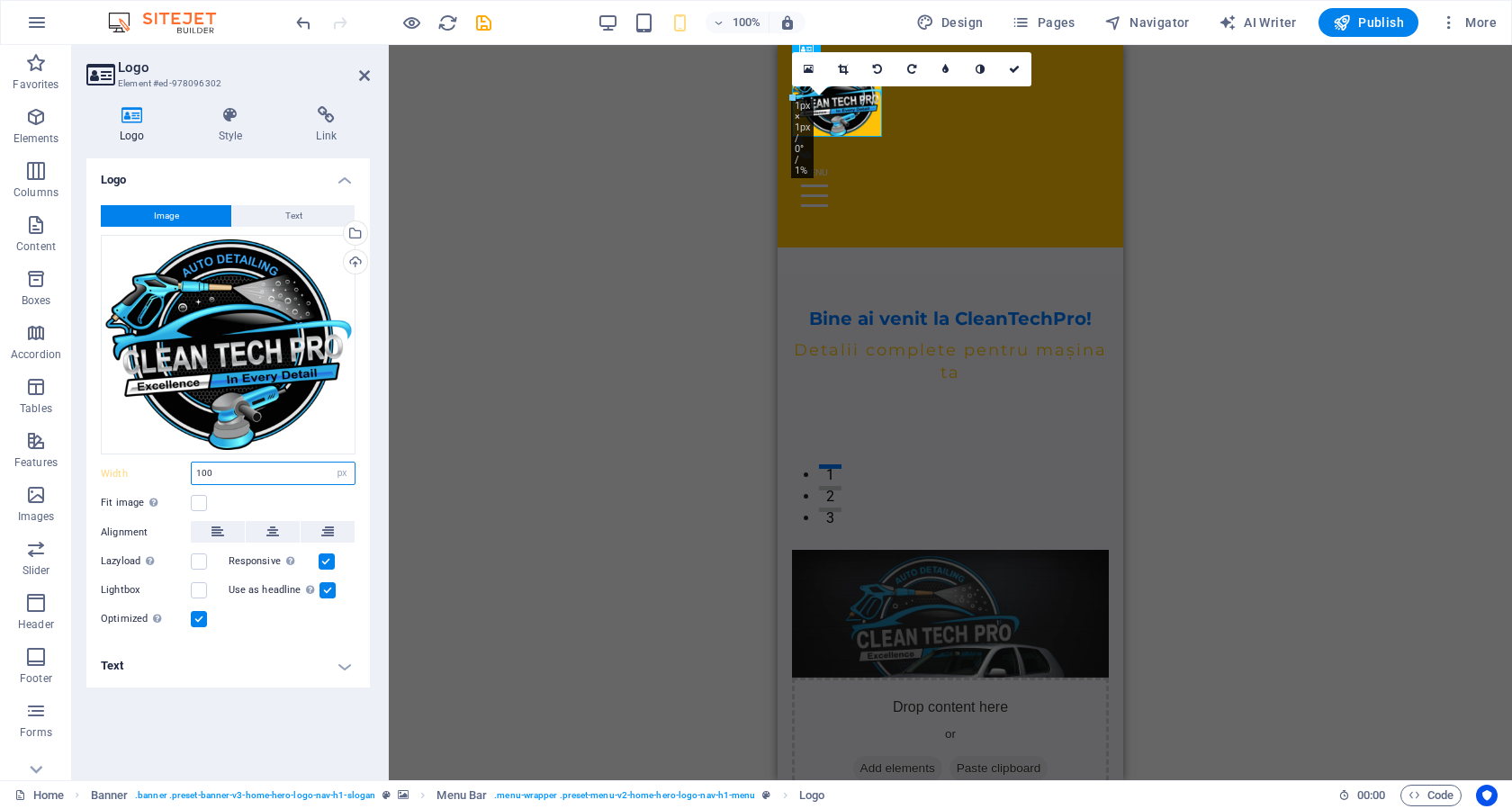
click at [277, 472] on input "100" at bounding box center [273, 473] width 162 height 22
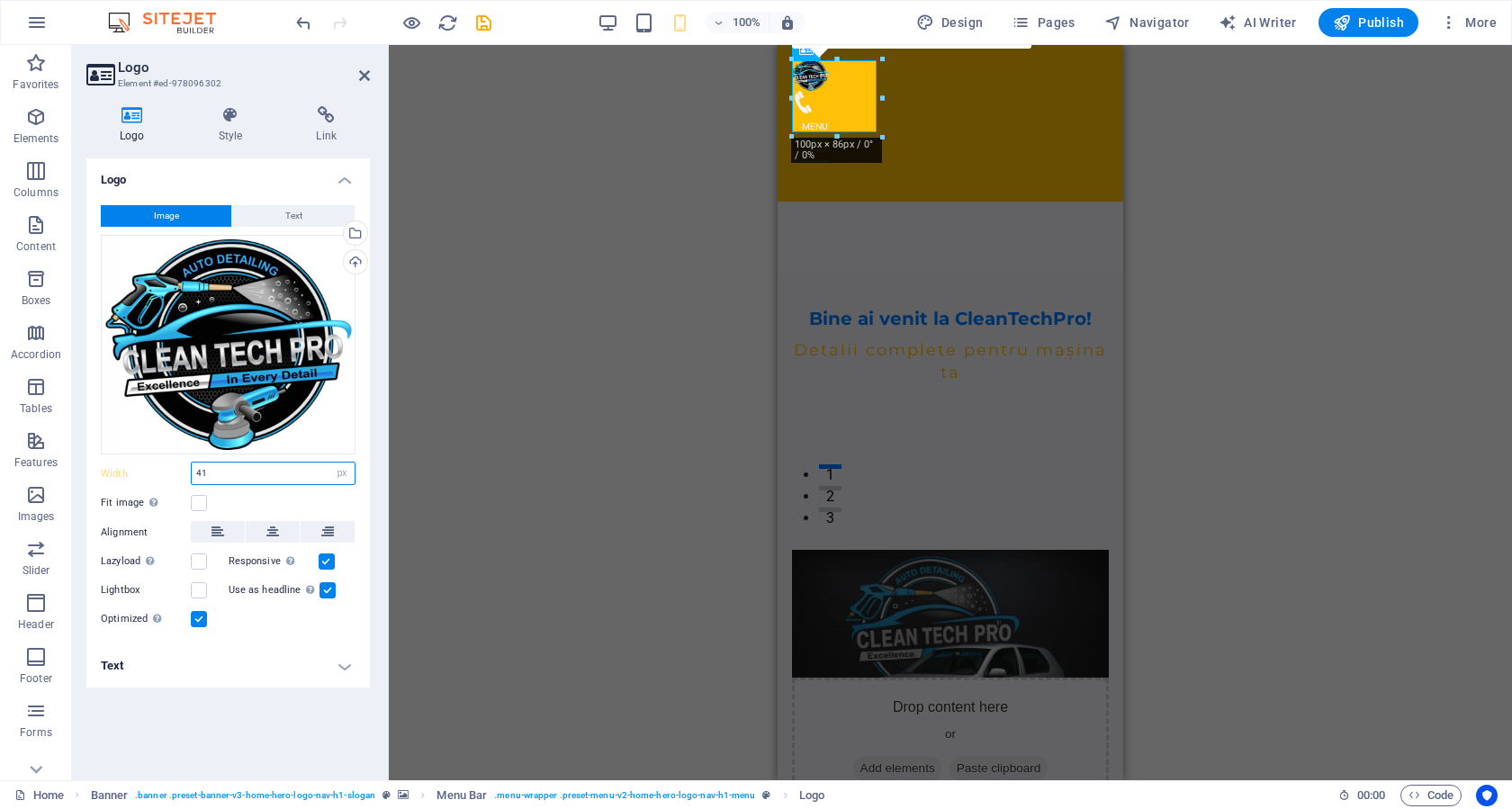
type input "4"
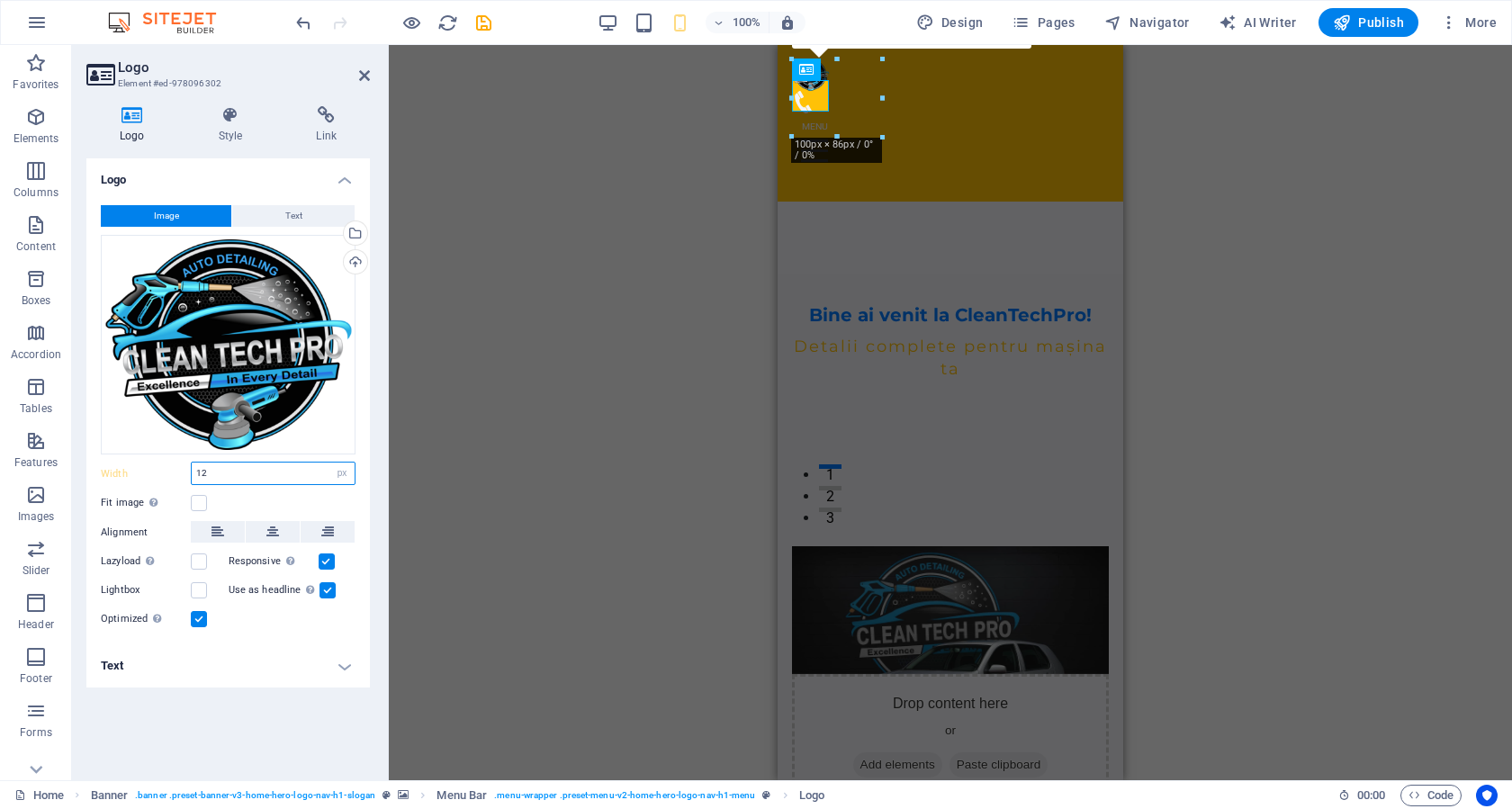
type input "120"
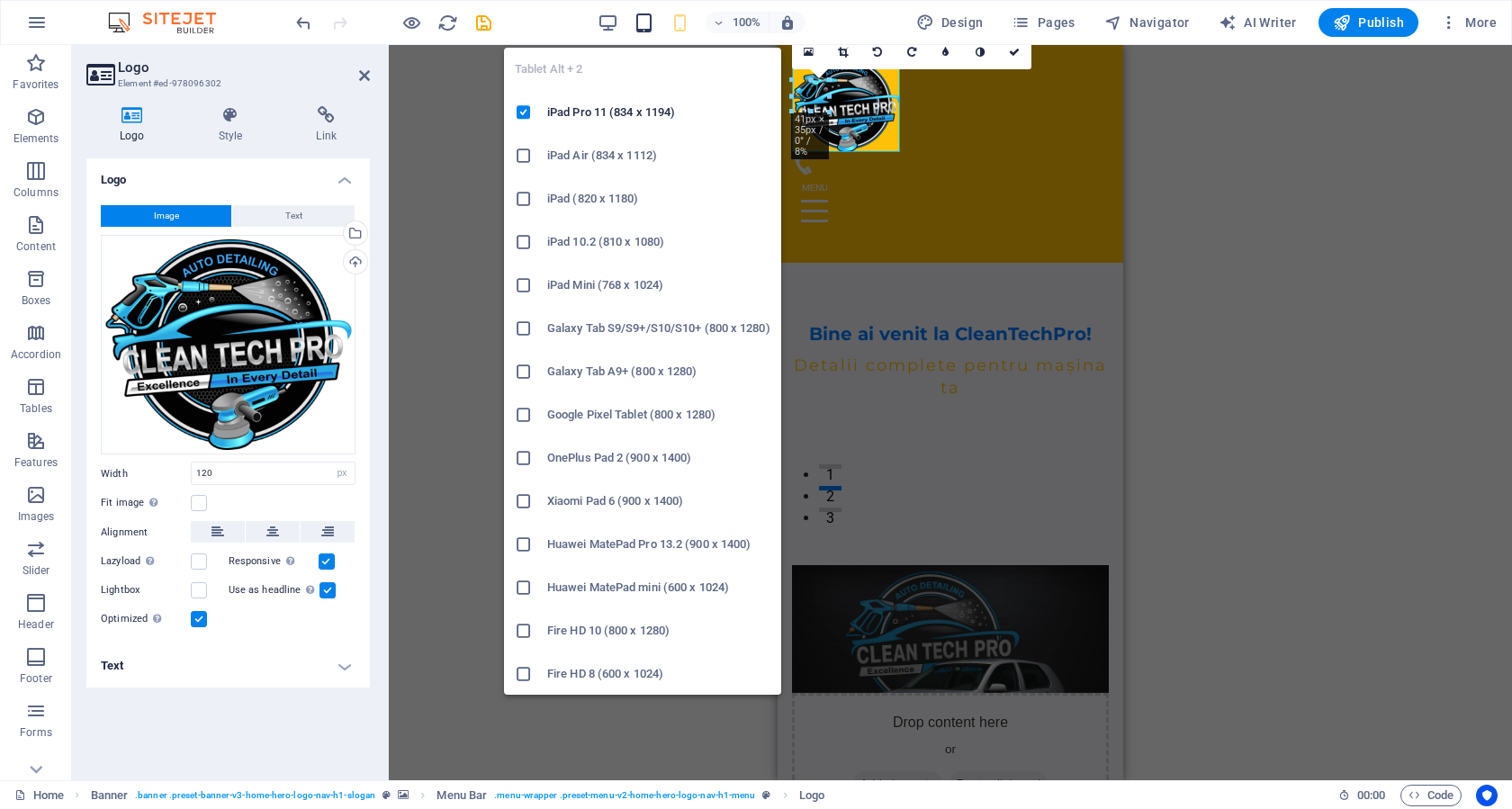
click at [646, 25] on icon "button" at bounding box center [644, 23] width 21 height 21
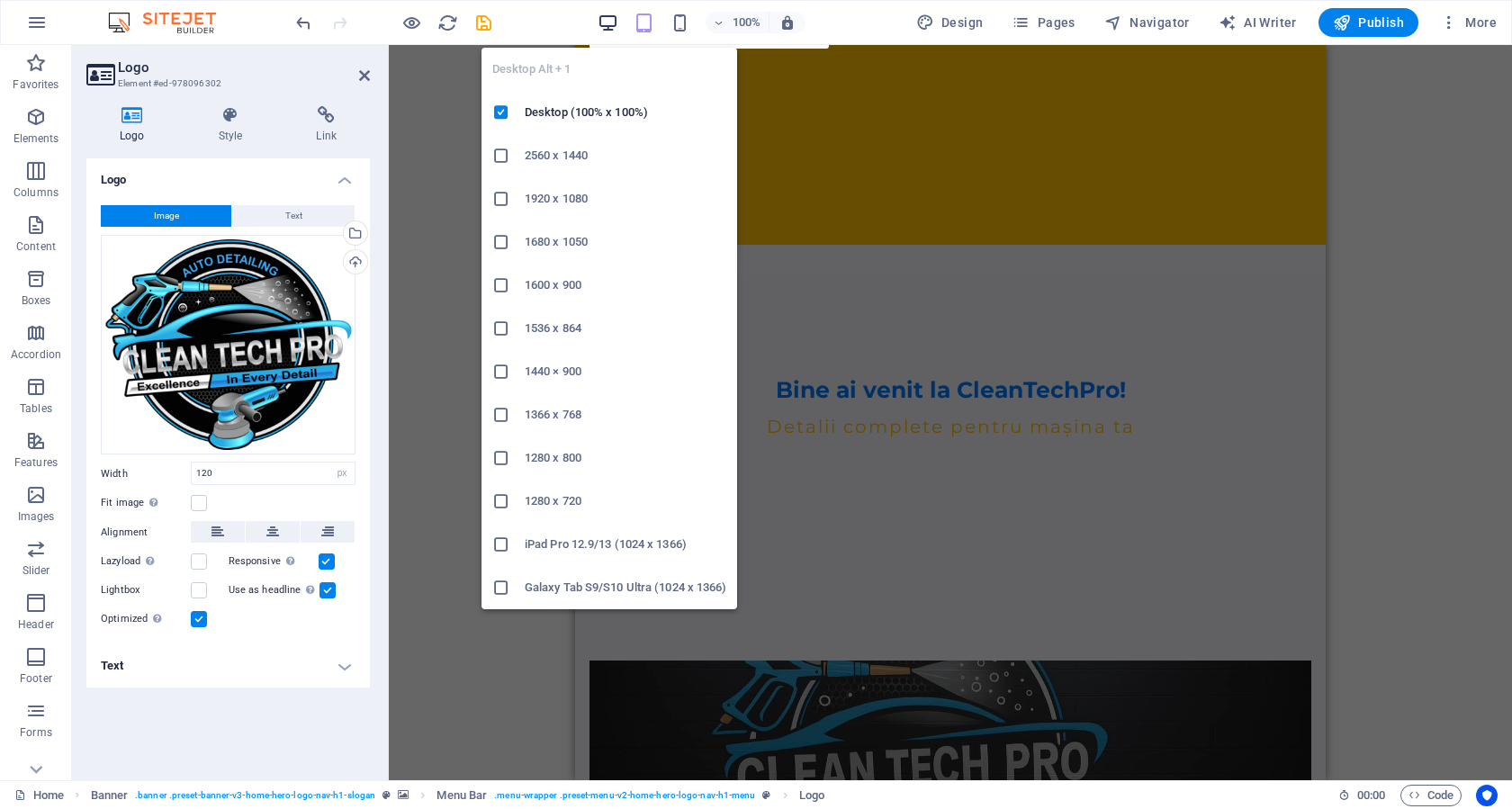
click at [611, 24] on icon "button" at bounding box center [608, 23] width 21 height 21
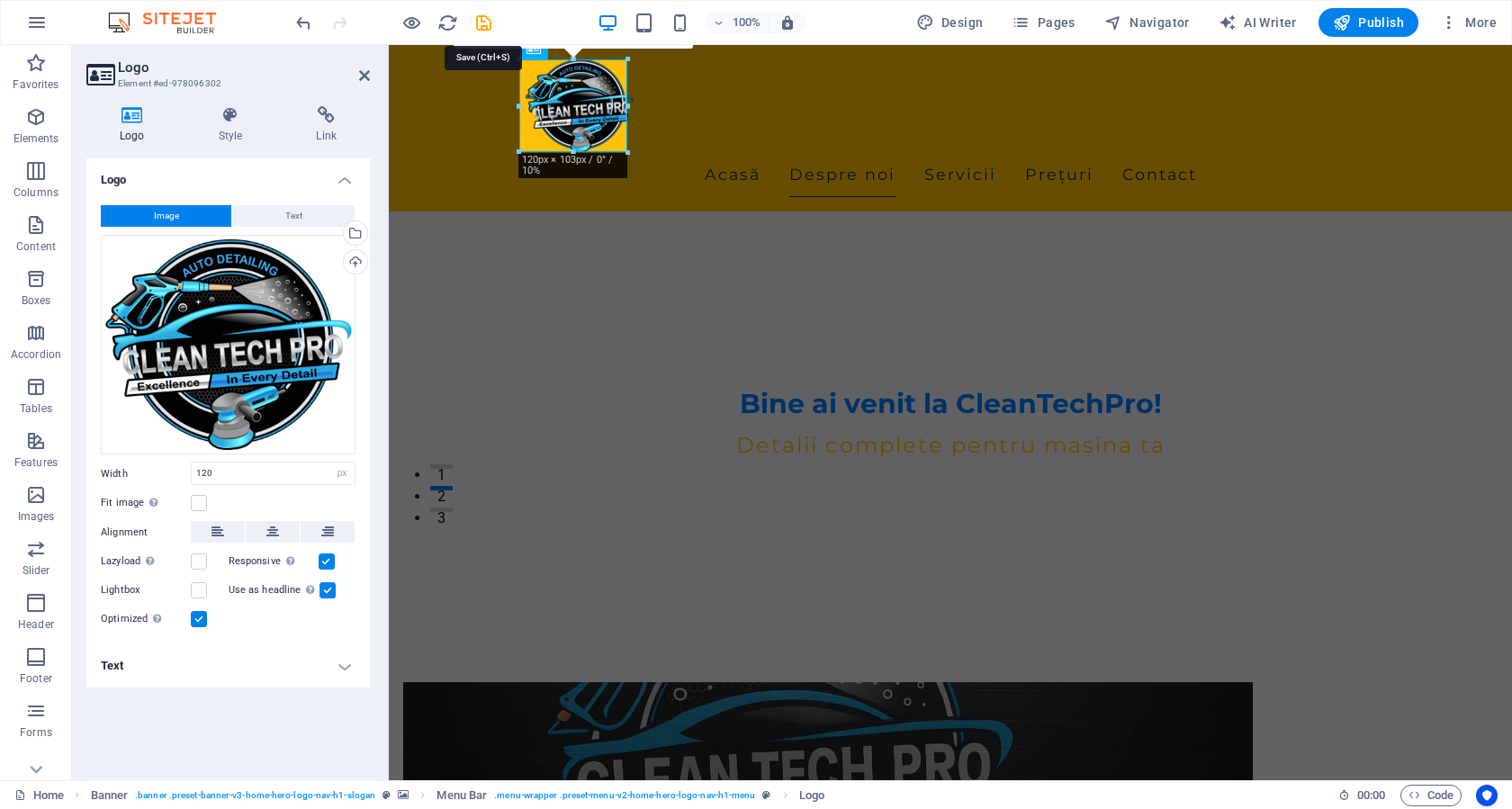
click at [478, 25] on icon "save" at bounding box center [484, 23] width 21 height 21
checkbox input "false"
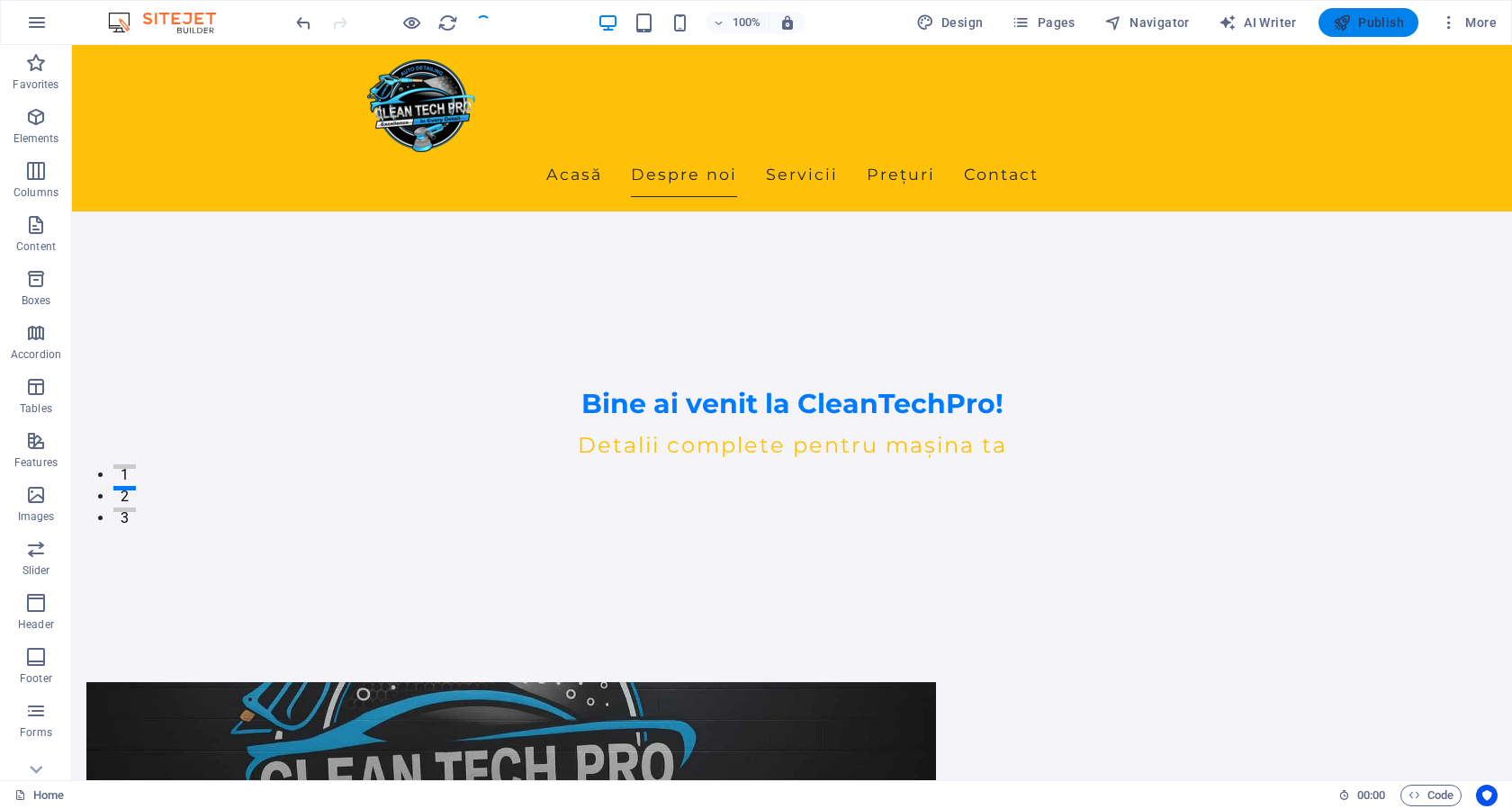
click at [1360, 18] on span "Publish" at bounding box center [1368, 22] width 71 height 18
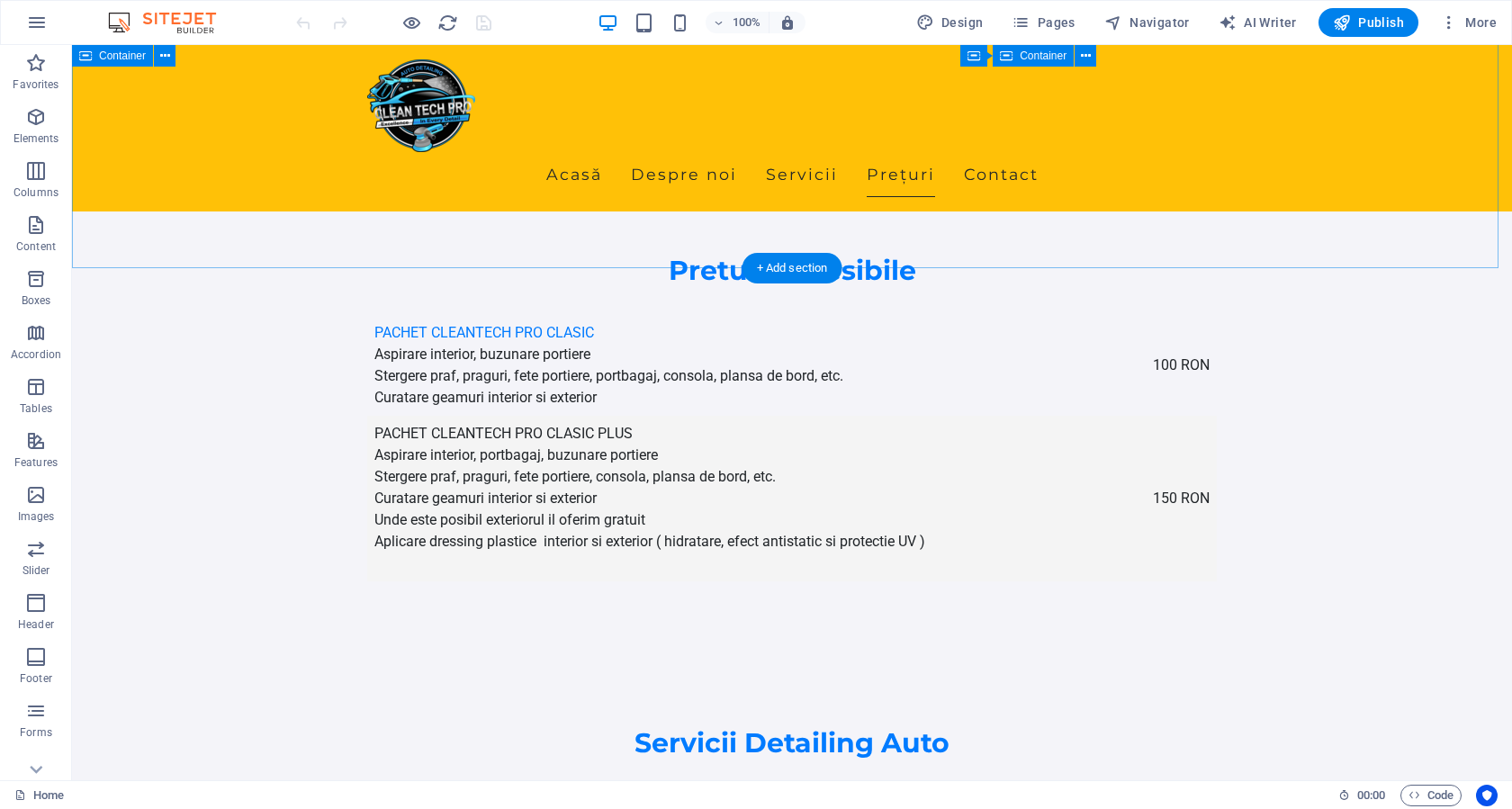
scroll to position [2894, 0]
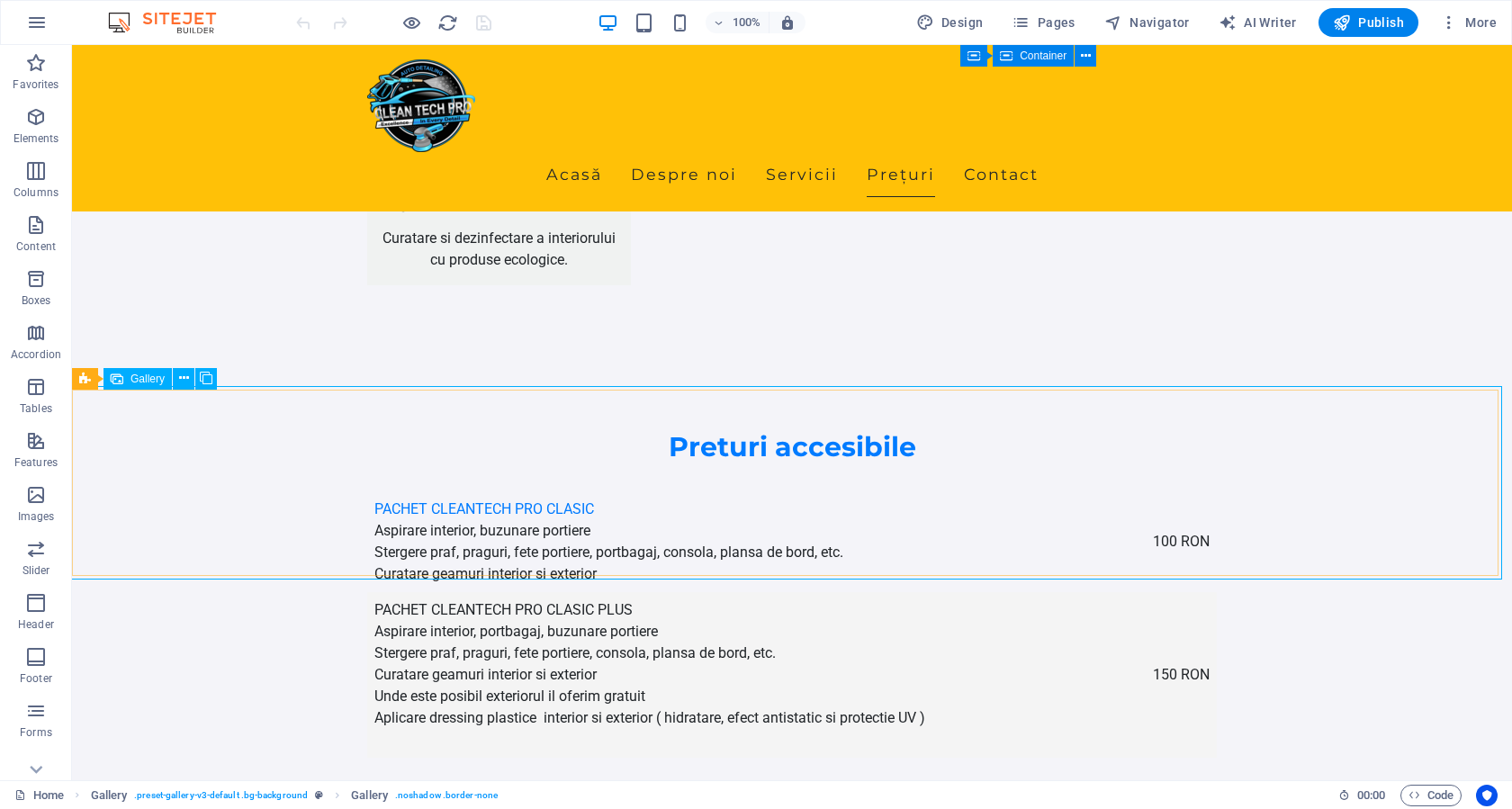
click at [138, 379] on span "Gallery" at bounding box center [147, 378] width 34 height 10
select select "px"
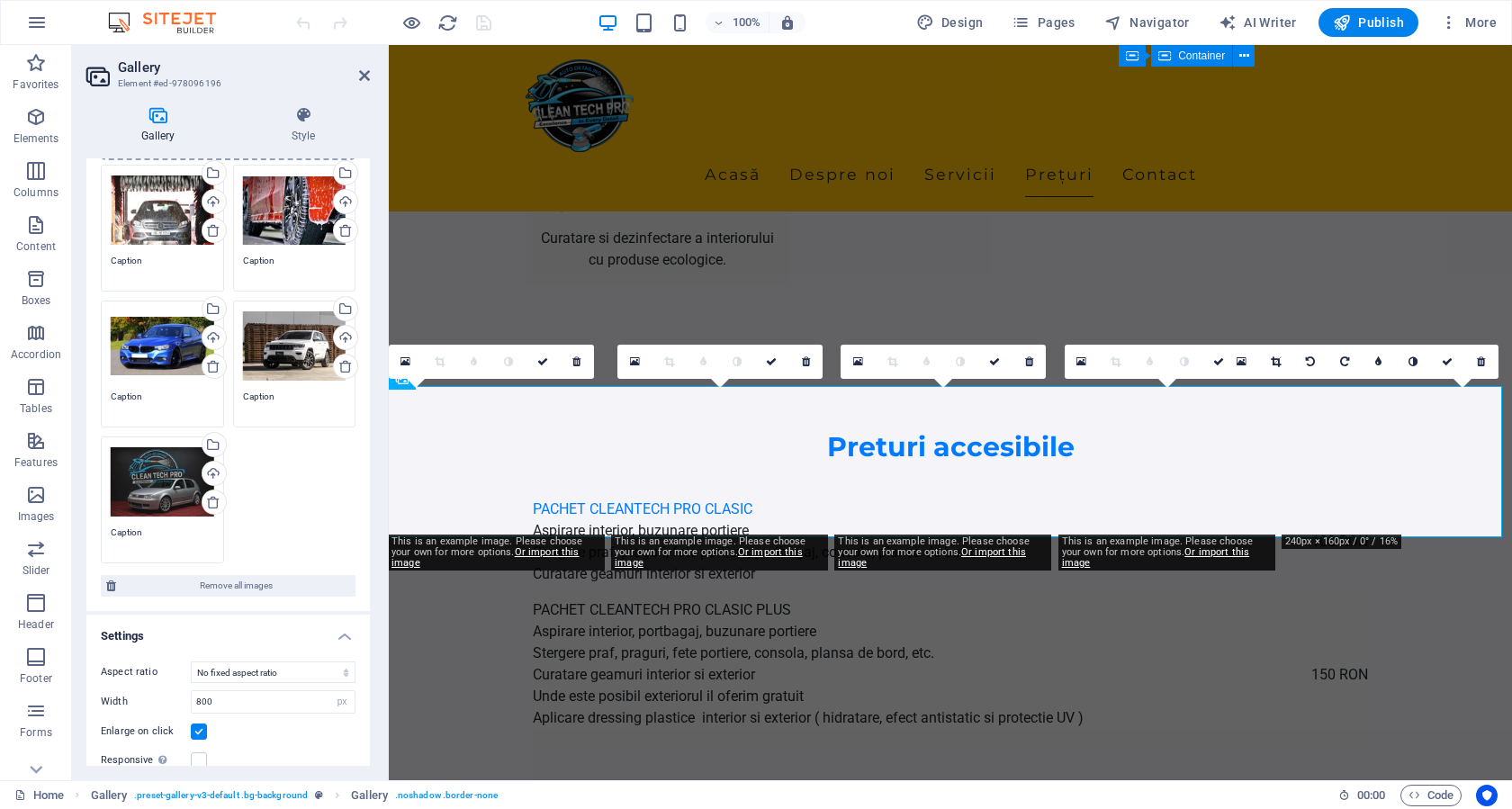
scroll to position [0, 0]
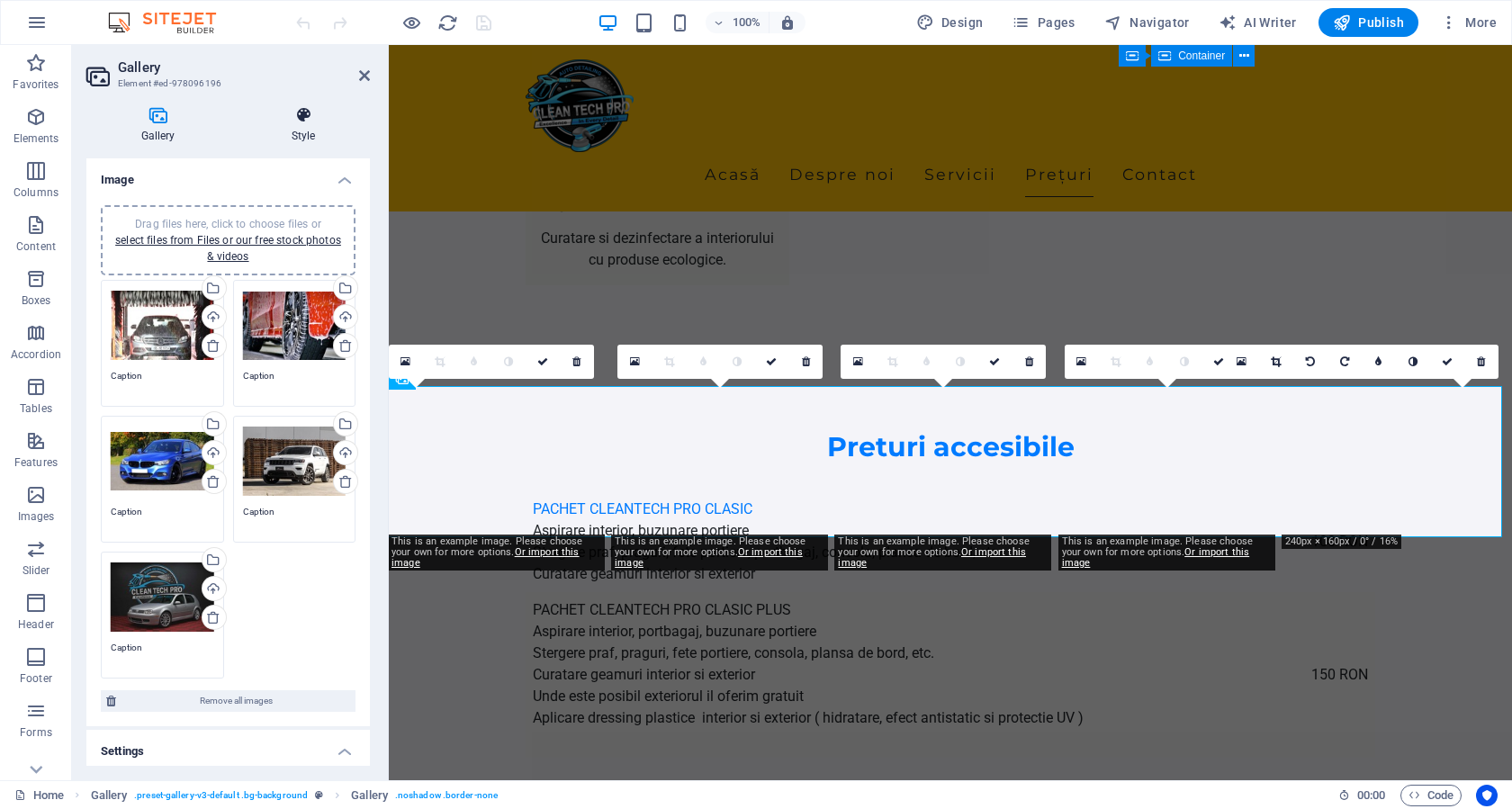
click at [306, 129] on h4 "Style" at bounding box center [303, 125] width 133 height 38
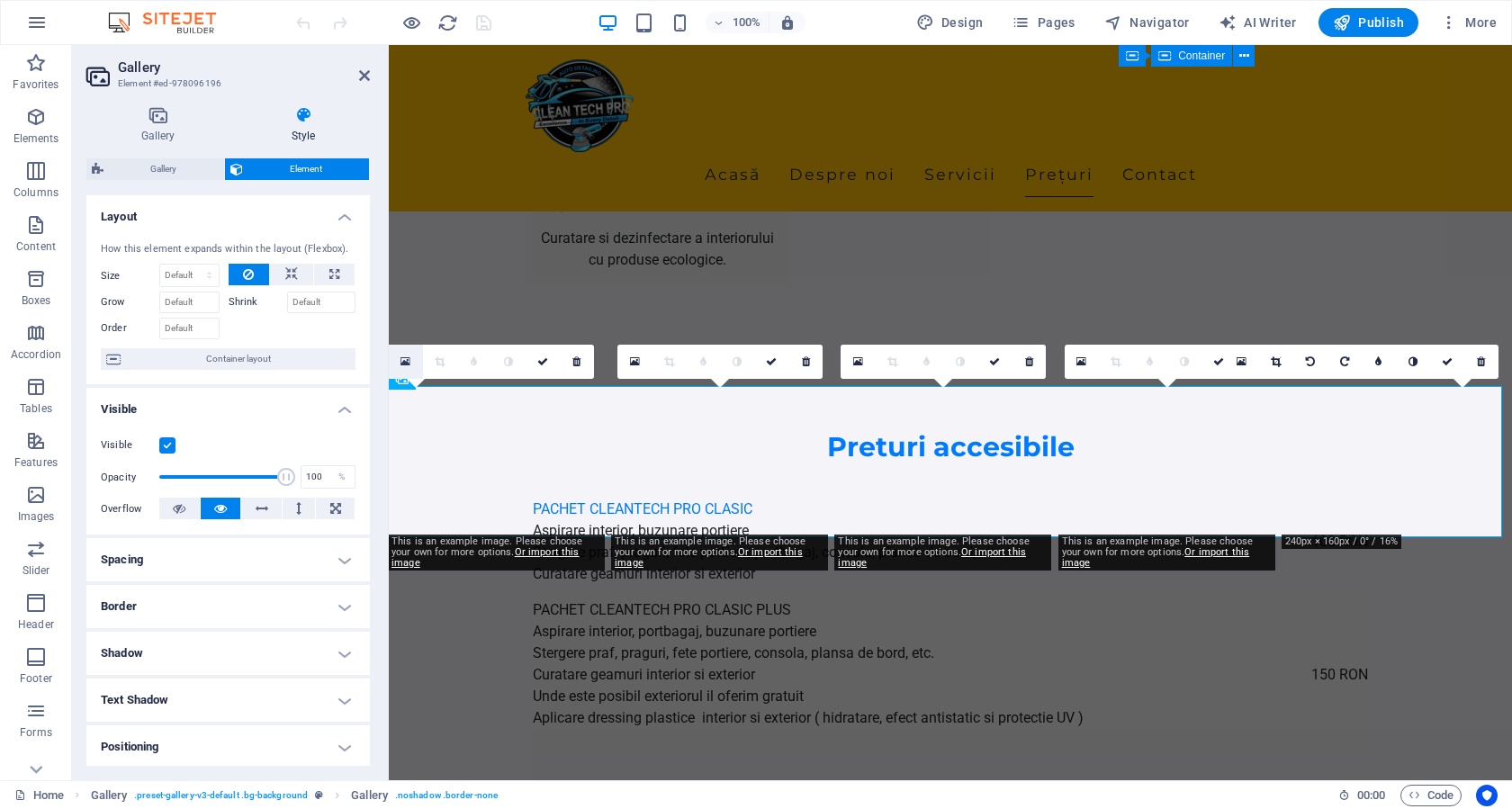
click at [406, 362] on icon at bounding box center [405, 361] width 9 height 12
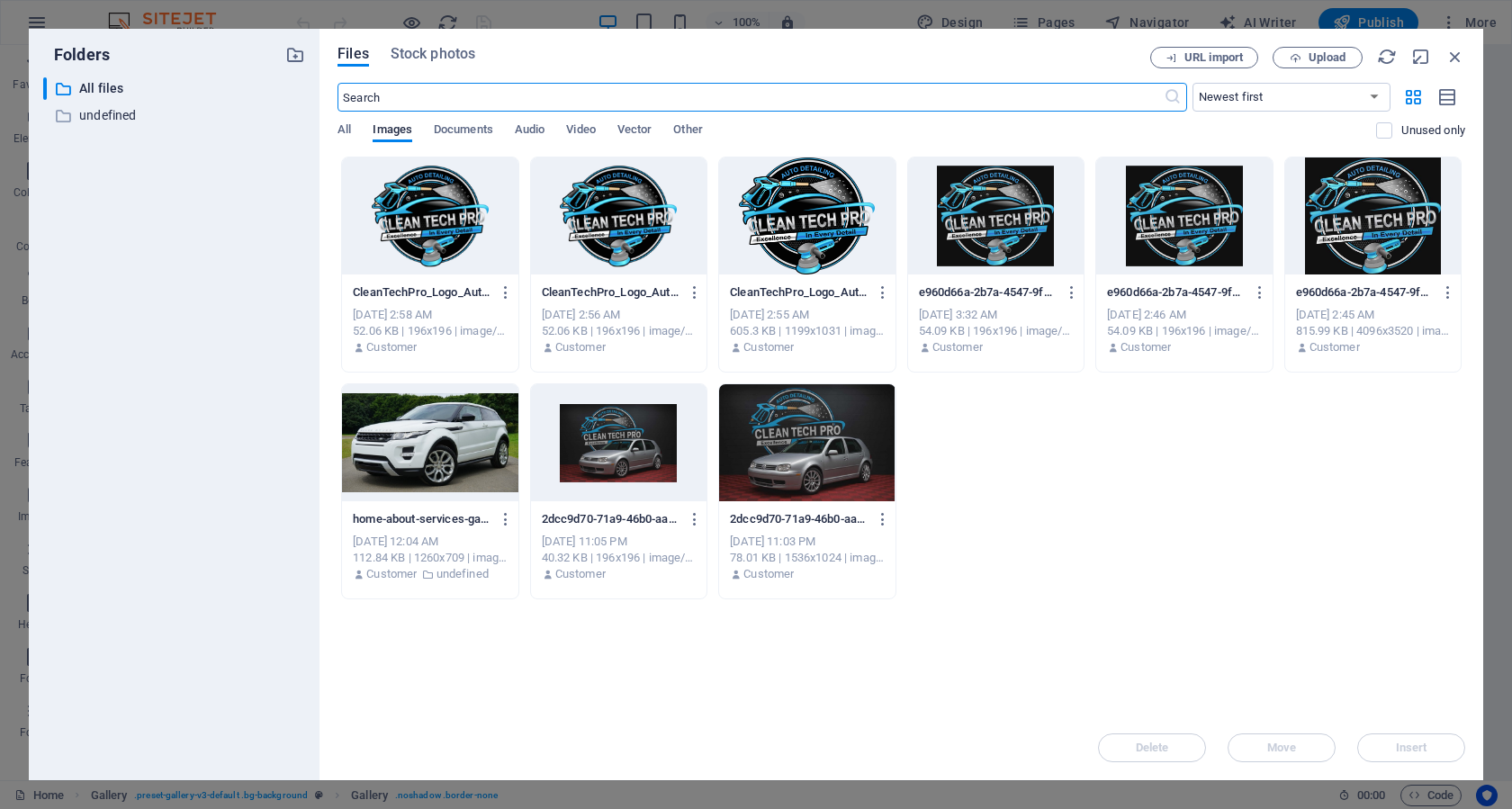
scroll to position [3011, 0]
click at [1452, 55] on icon "button" at bounding box center [1454, 57] width 20 height 20
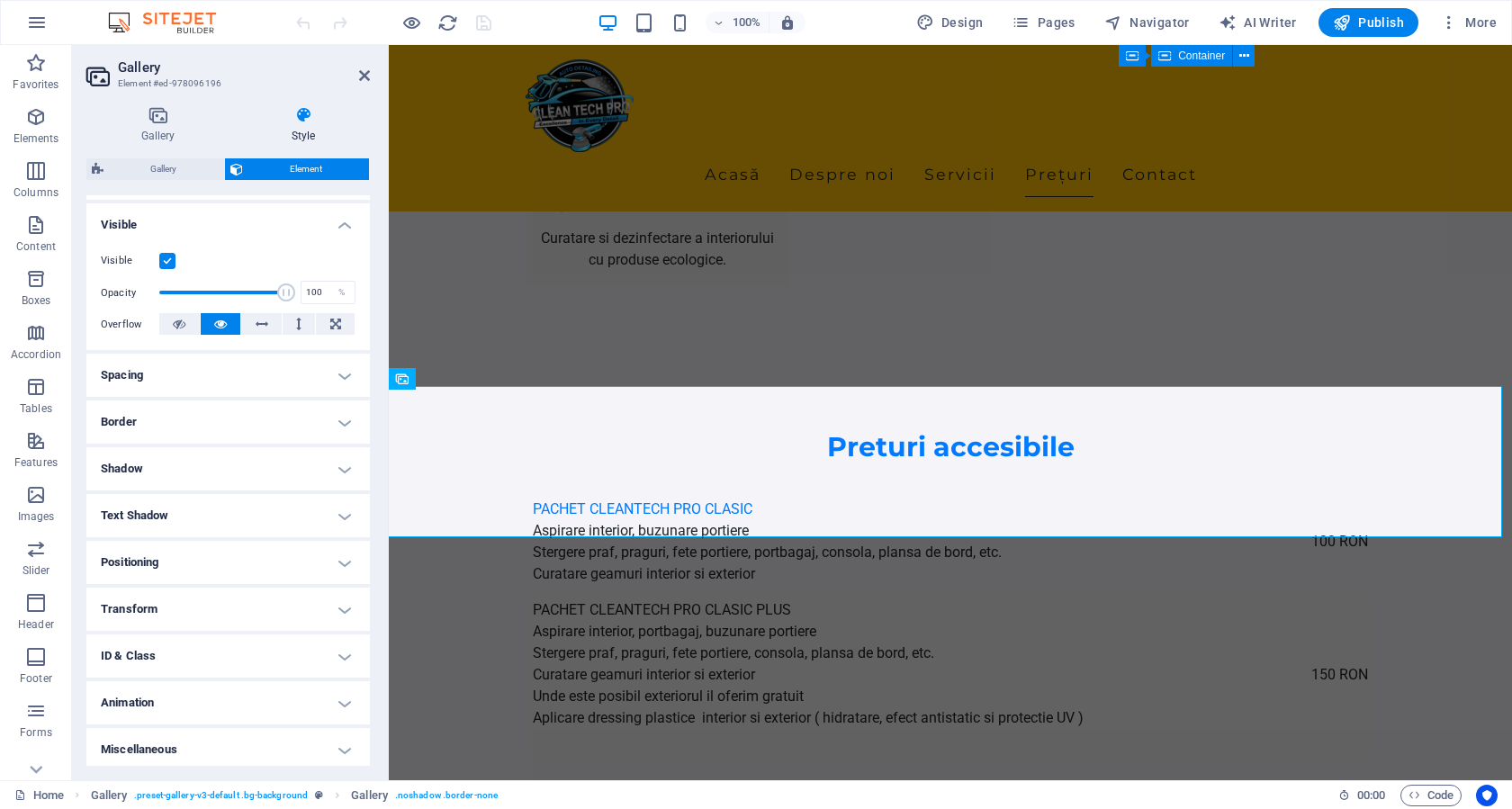
scroll to position [190, 0]
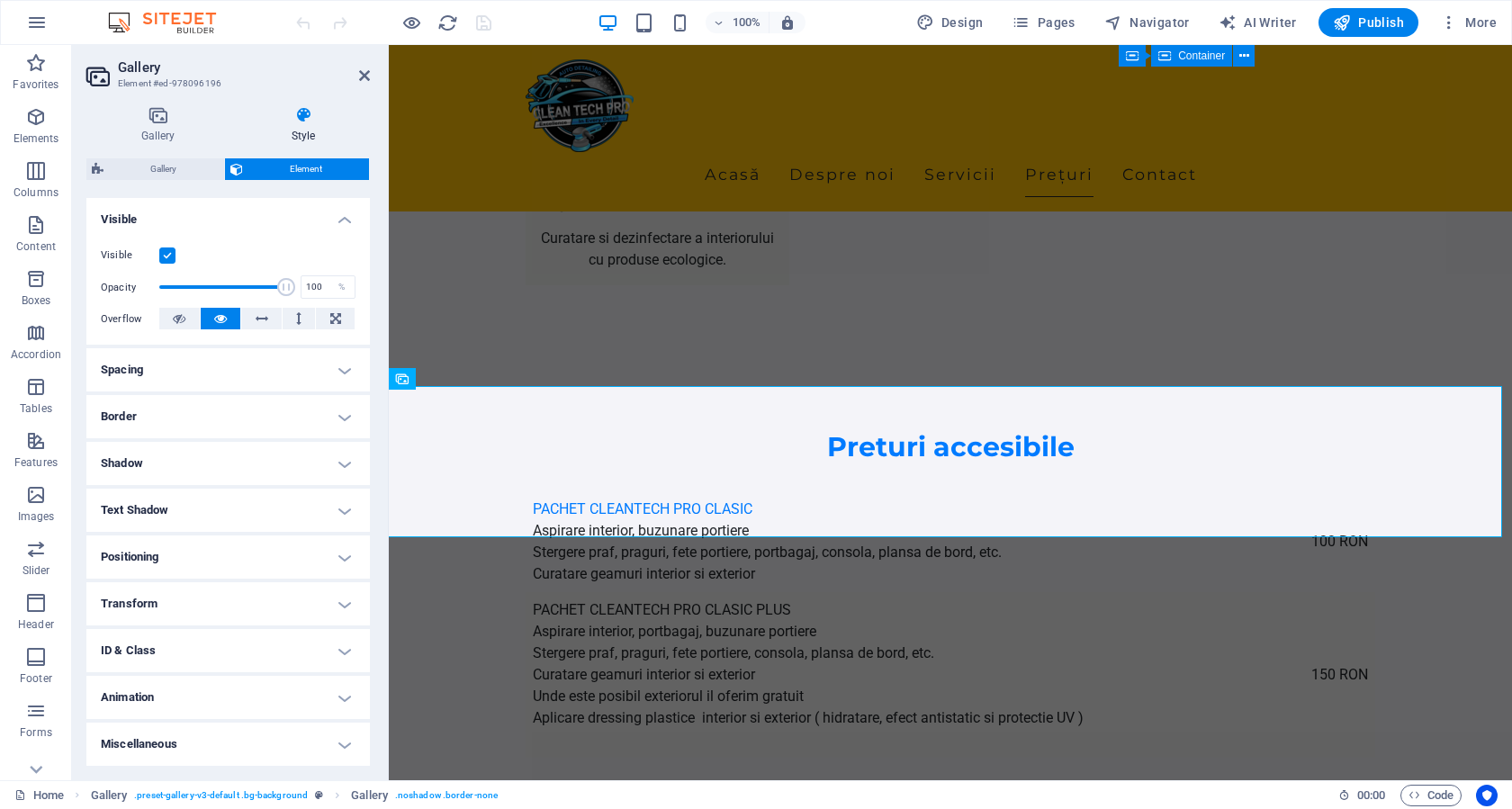
click at [276, 695] on h4 "Animation" at bounding box center [228, 698] width 283 height 43
click at [305, 761] on select "Don't animate Show / Hide Slide up/down Zoom in/out Slide left to right Slide r…" at bounding box center [229, 751] width 255 height 22
click at [305, 760] on select "Don't animate Show / Hide Slide up/down Zoom in/out Slide left to right Slide r…" at bounding box center [229, 751] width 255 height 22
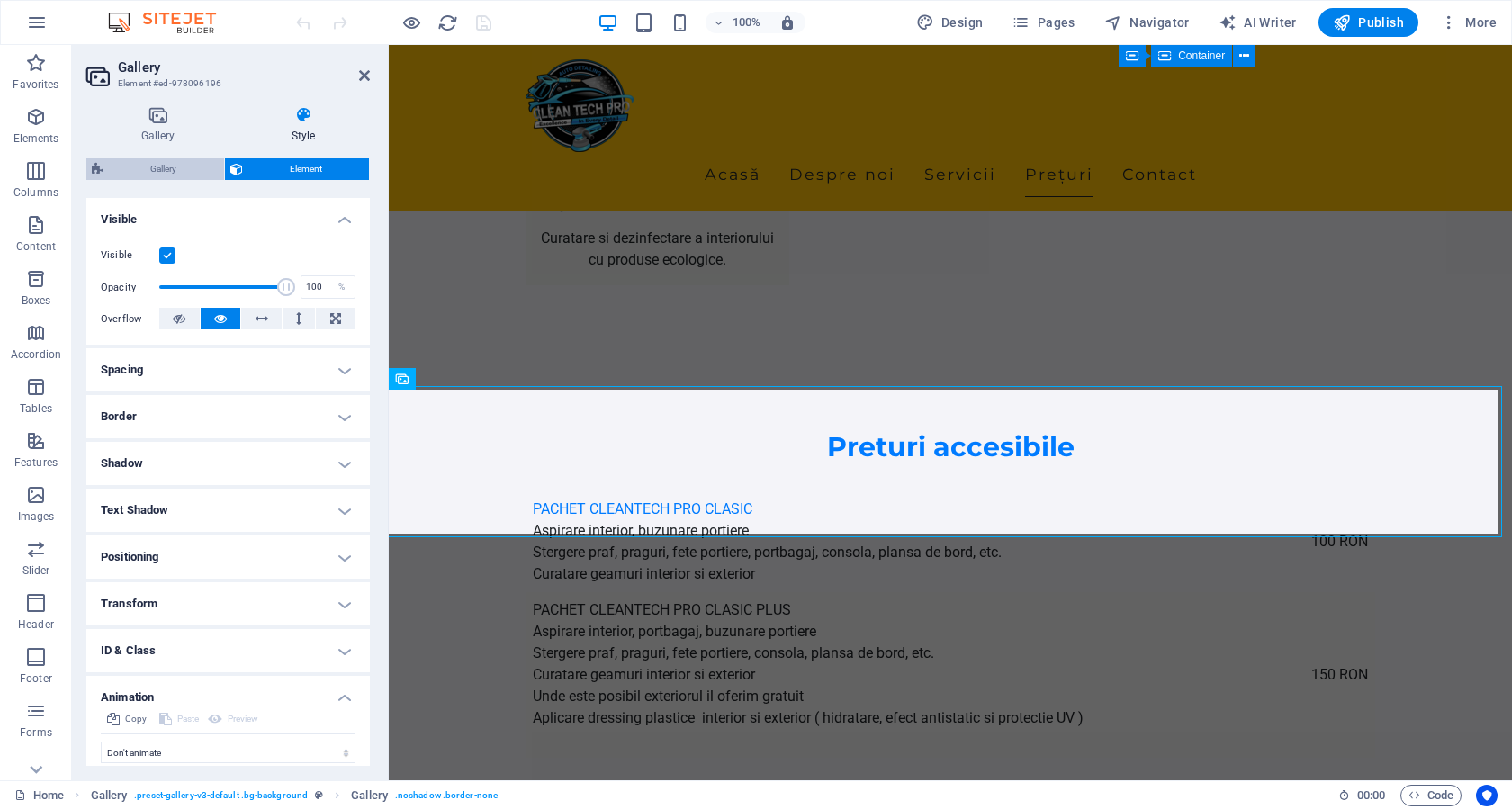
click at [162, 164] on span "Gallery" at bounding box center [163, 169] width 110 height 22
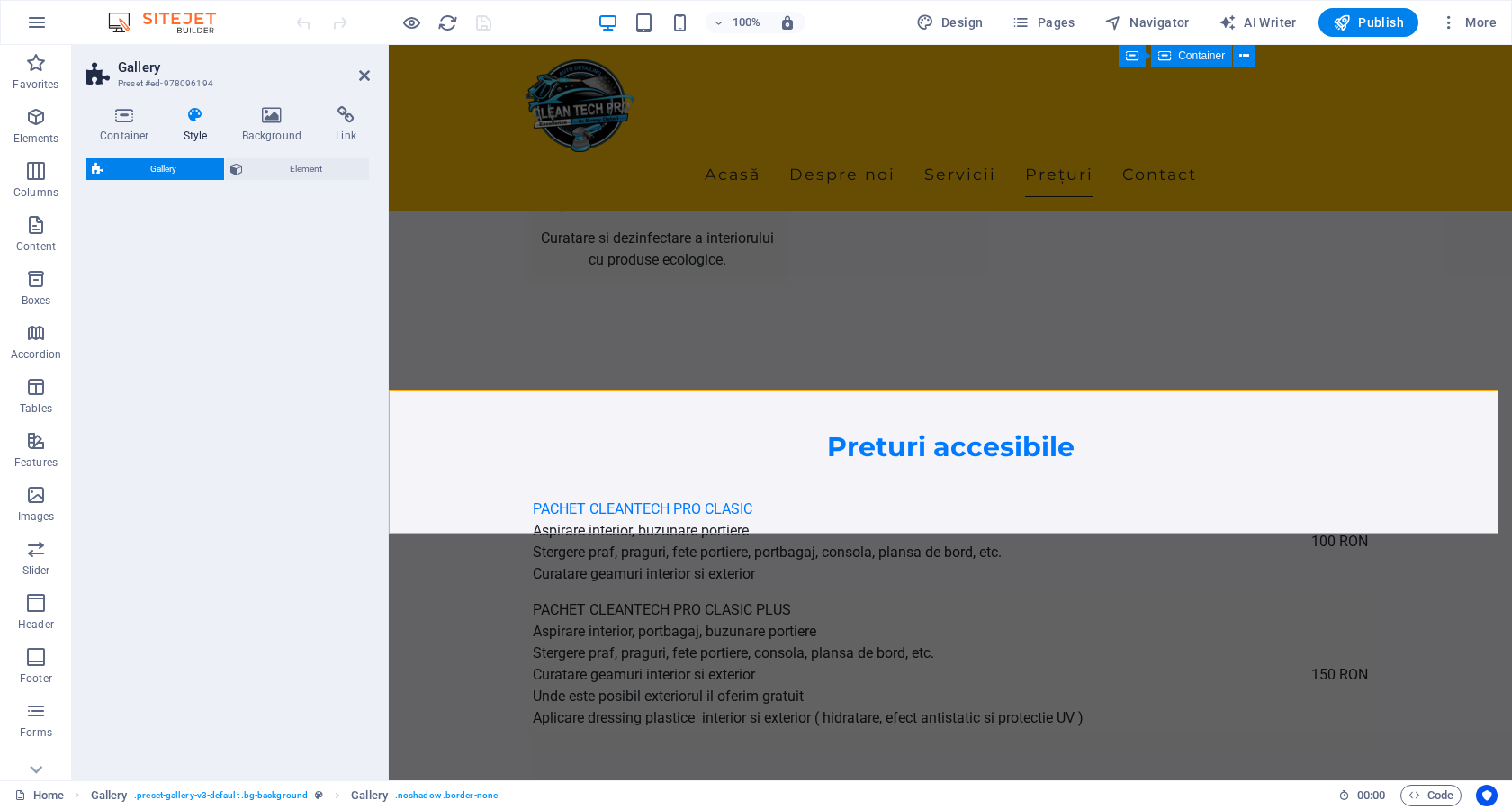
select select "rem"
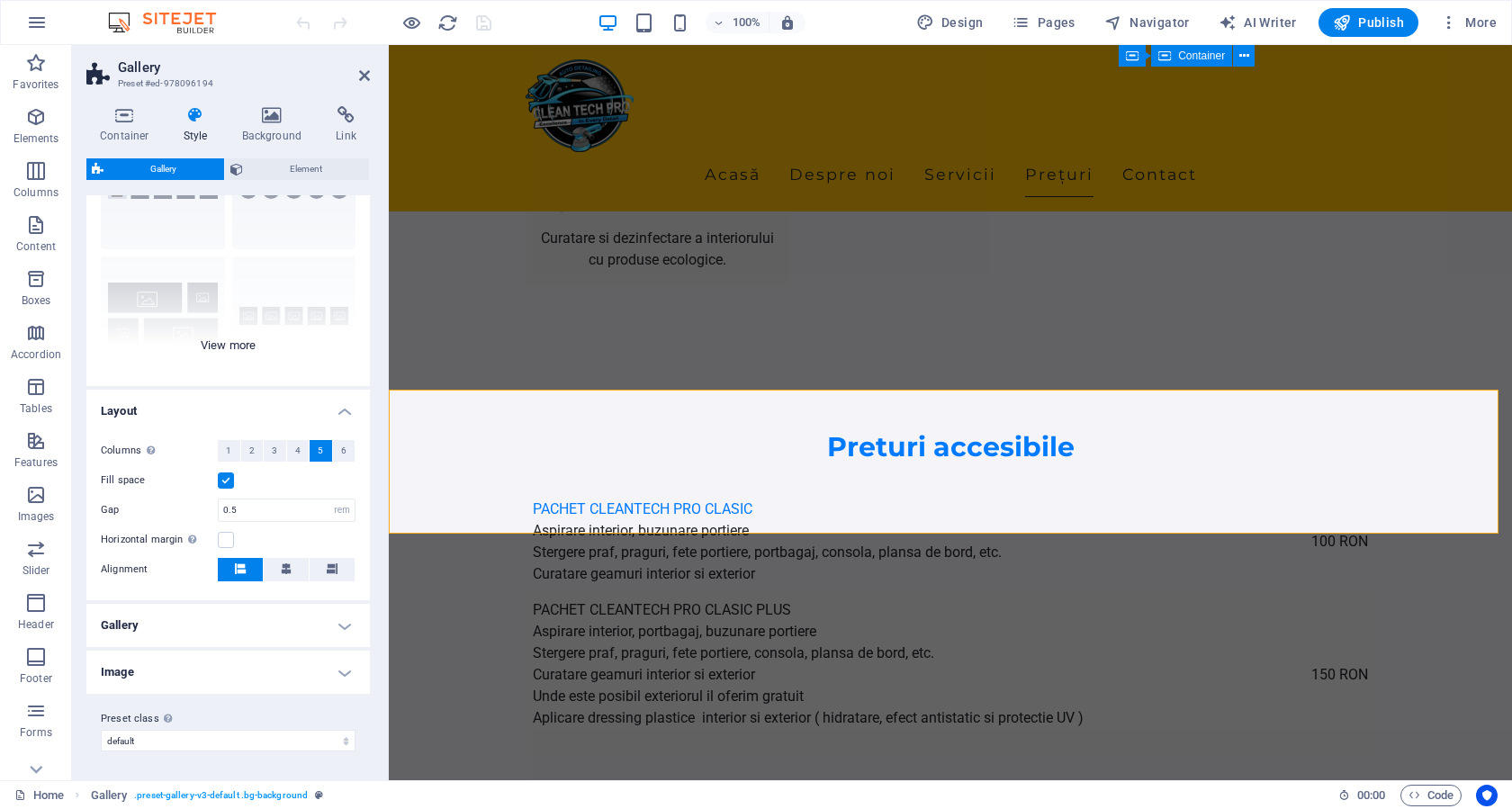
scroll to position [0, 0]
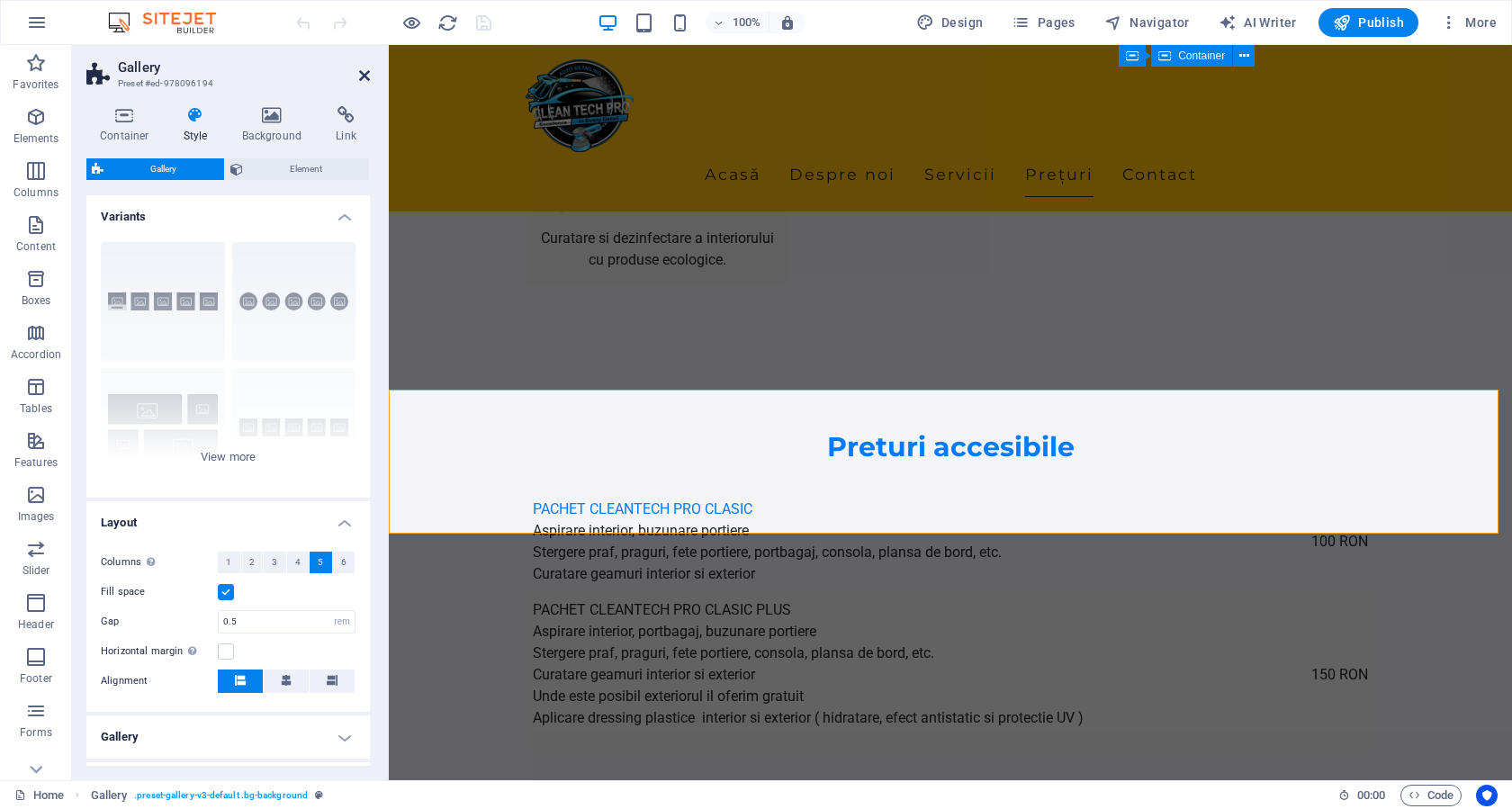
click at [362, 69] on icon at bounding box center [364, 75] width 10 height 14
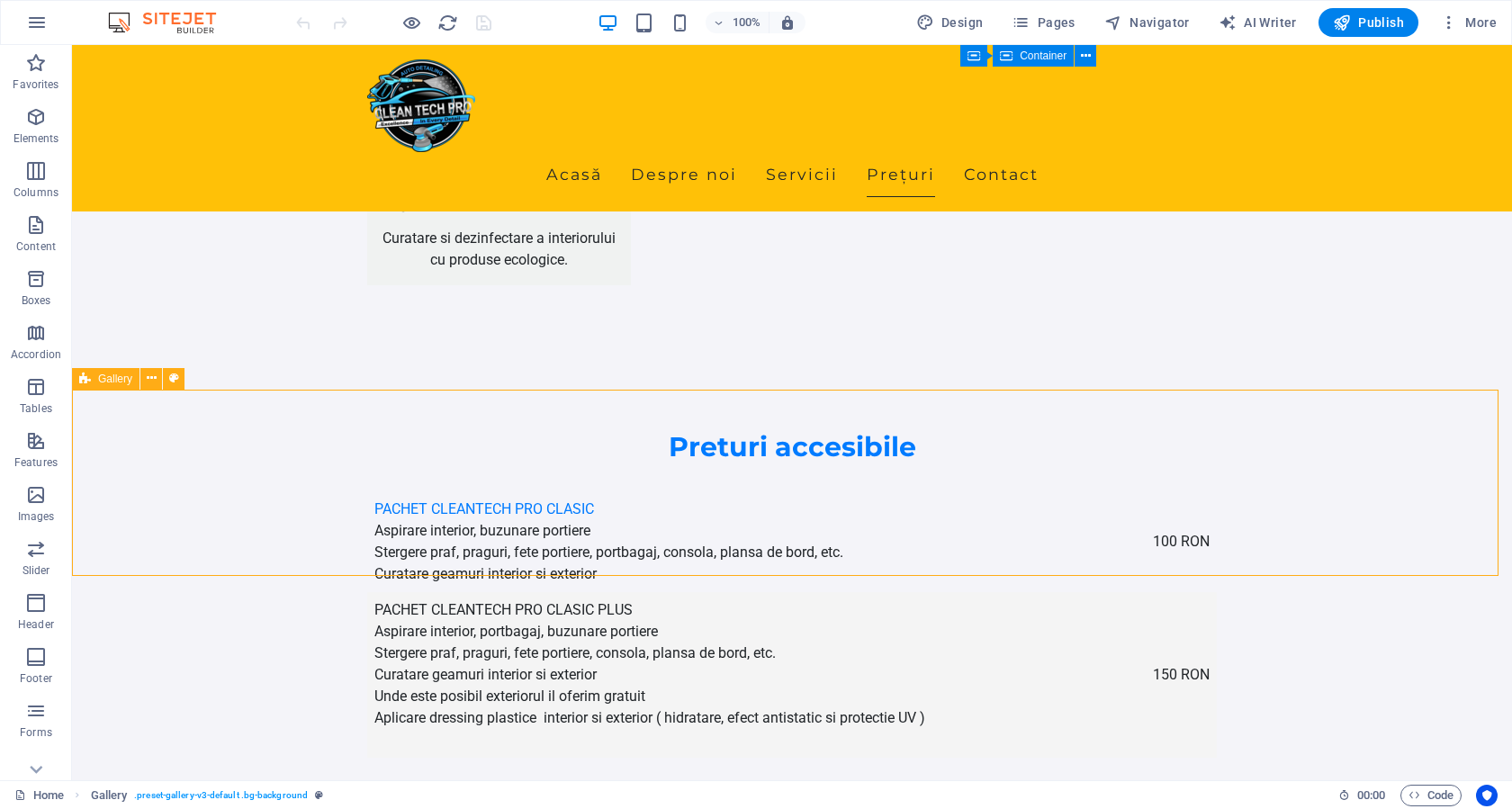
click at [94, 378] on div "Gallery" at bounding box center [105, 379] width 67 height 22
select select "rem"
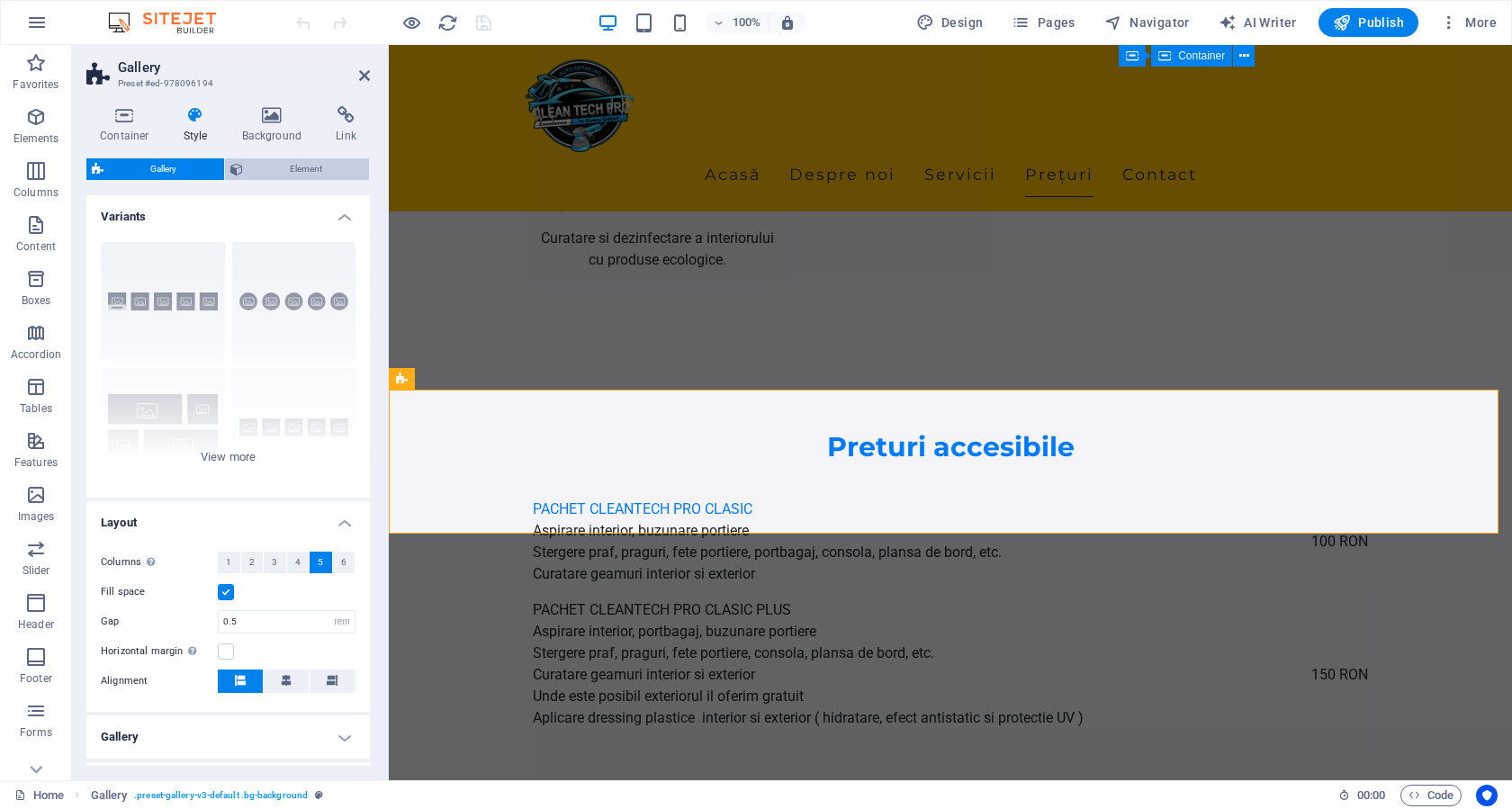
click at [250, 172] on span "Element" at bounding box center [306, 169] width 116 height 22
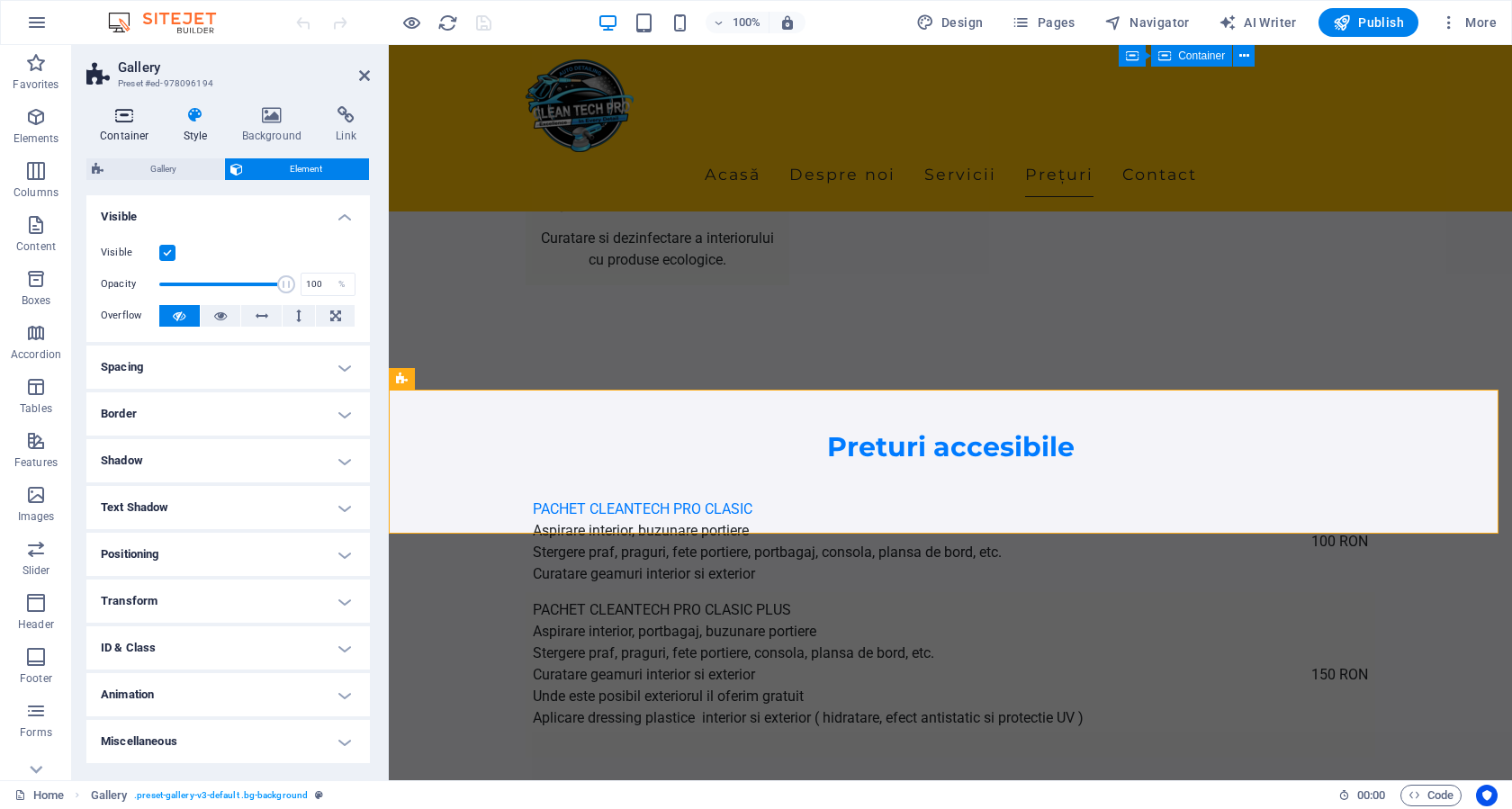
click at [136, 129] on h4 "Container" at bounding box center [127, 125] width 84 height 38
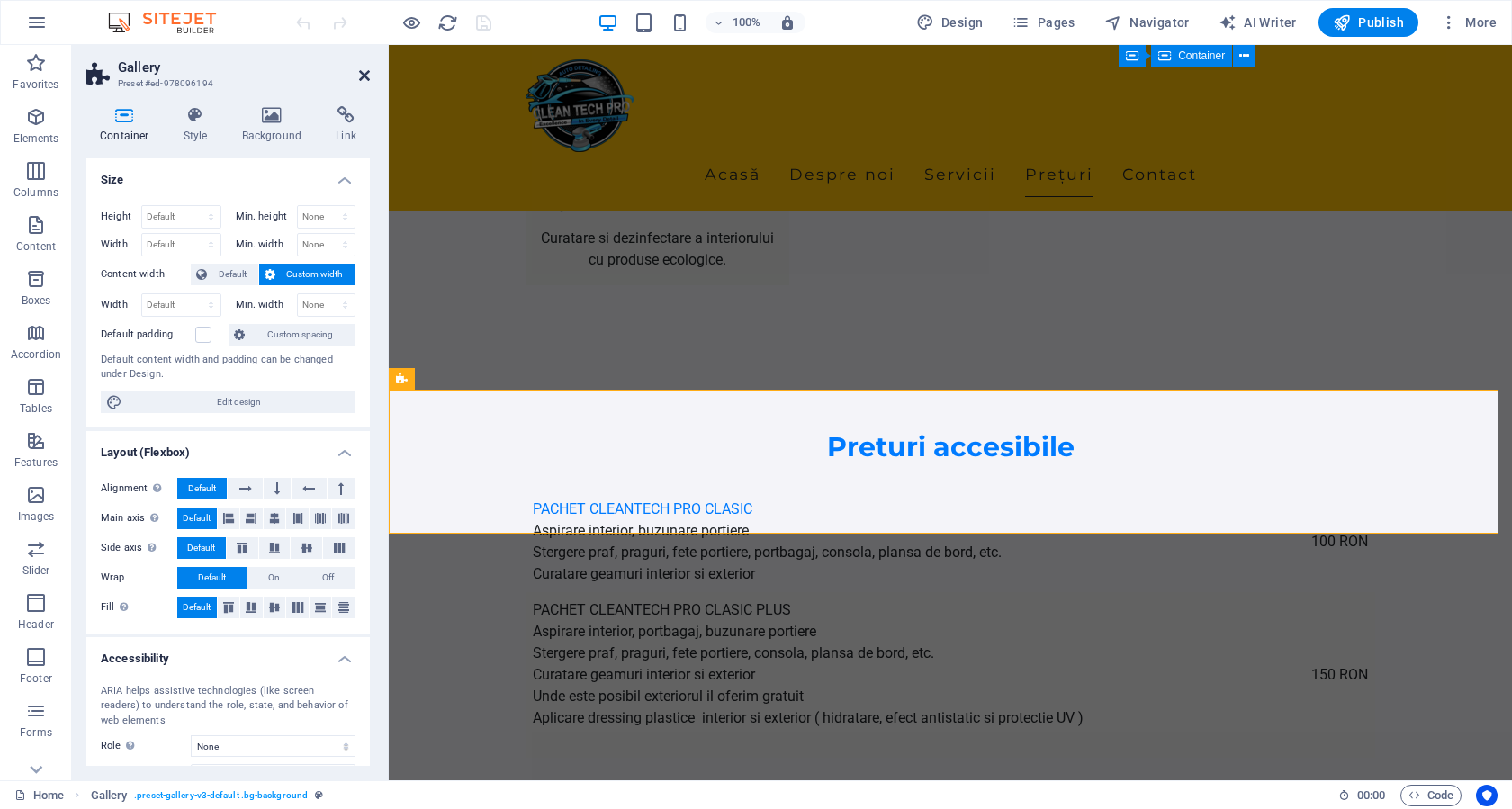
click at [363, 81] on icon at bounding box center [364, 75] width 10 height 14
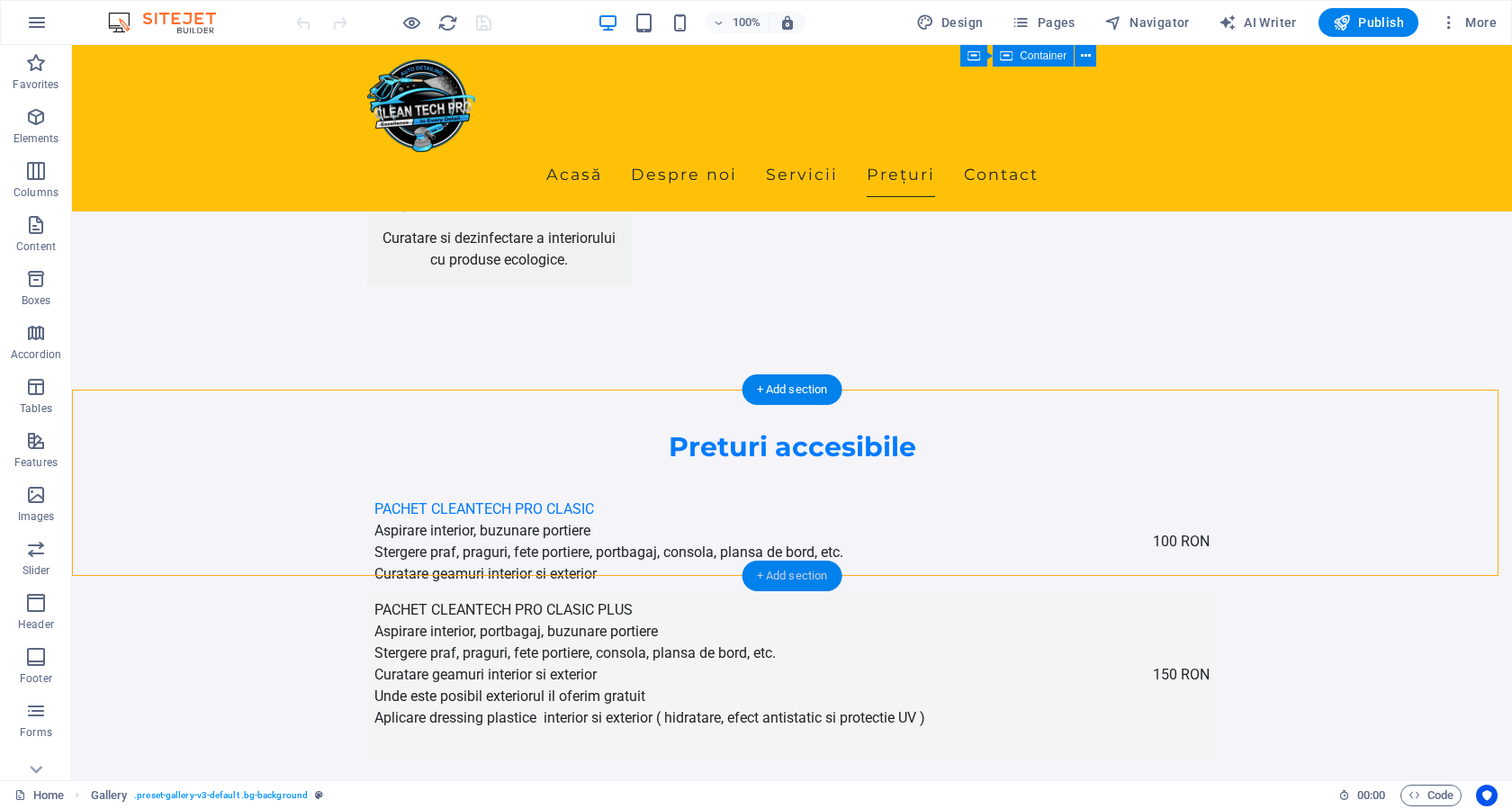
click at [797, 581] on div "+ Add section" at bounding box center [792, 576] width 100 height 30
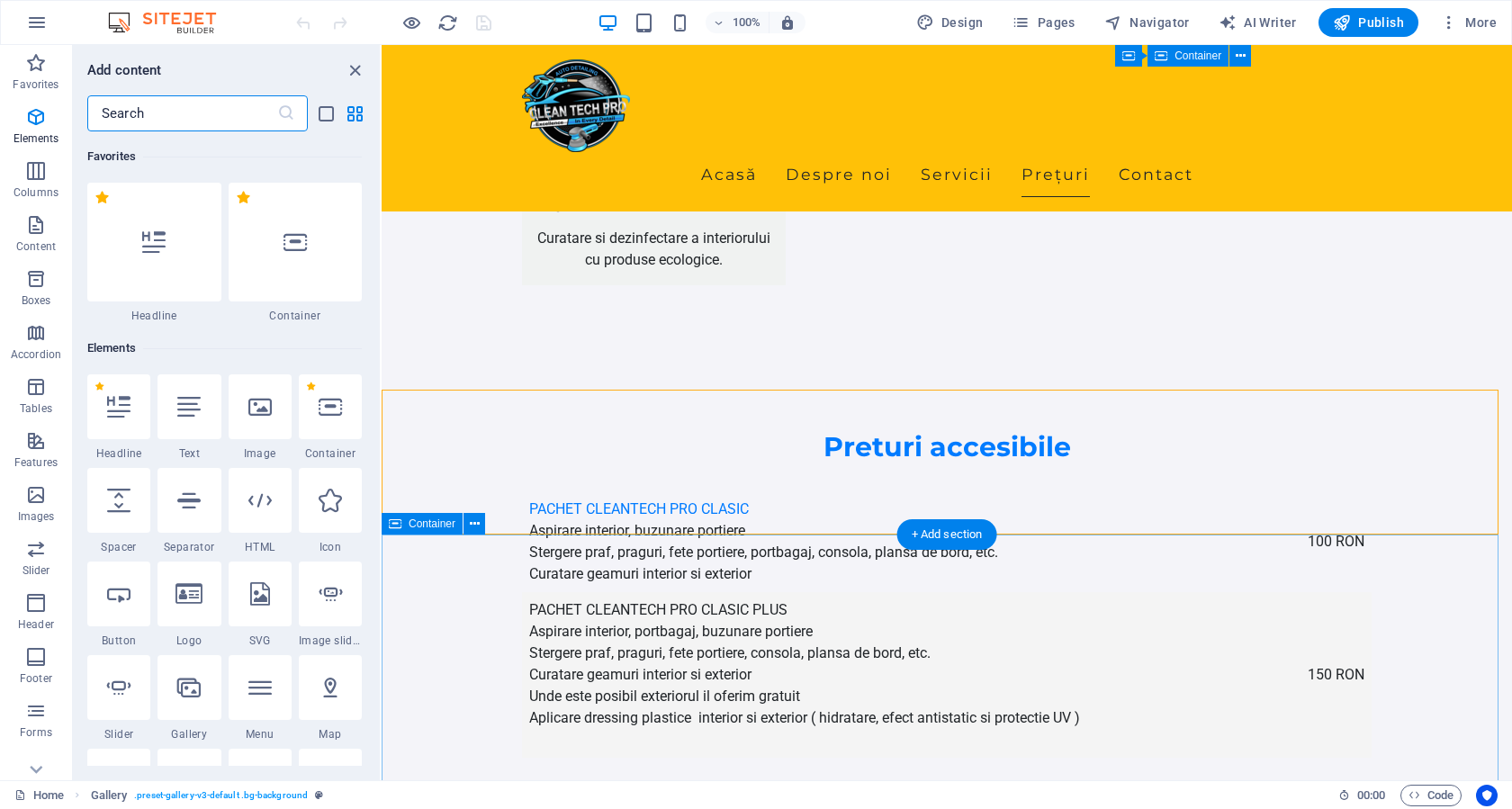
scroll to position [3147, 0]
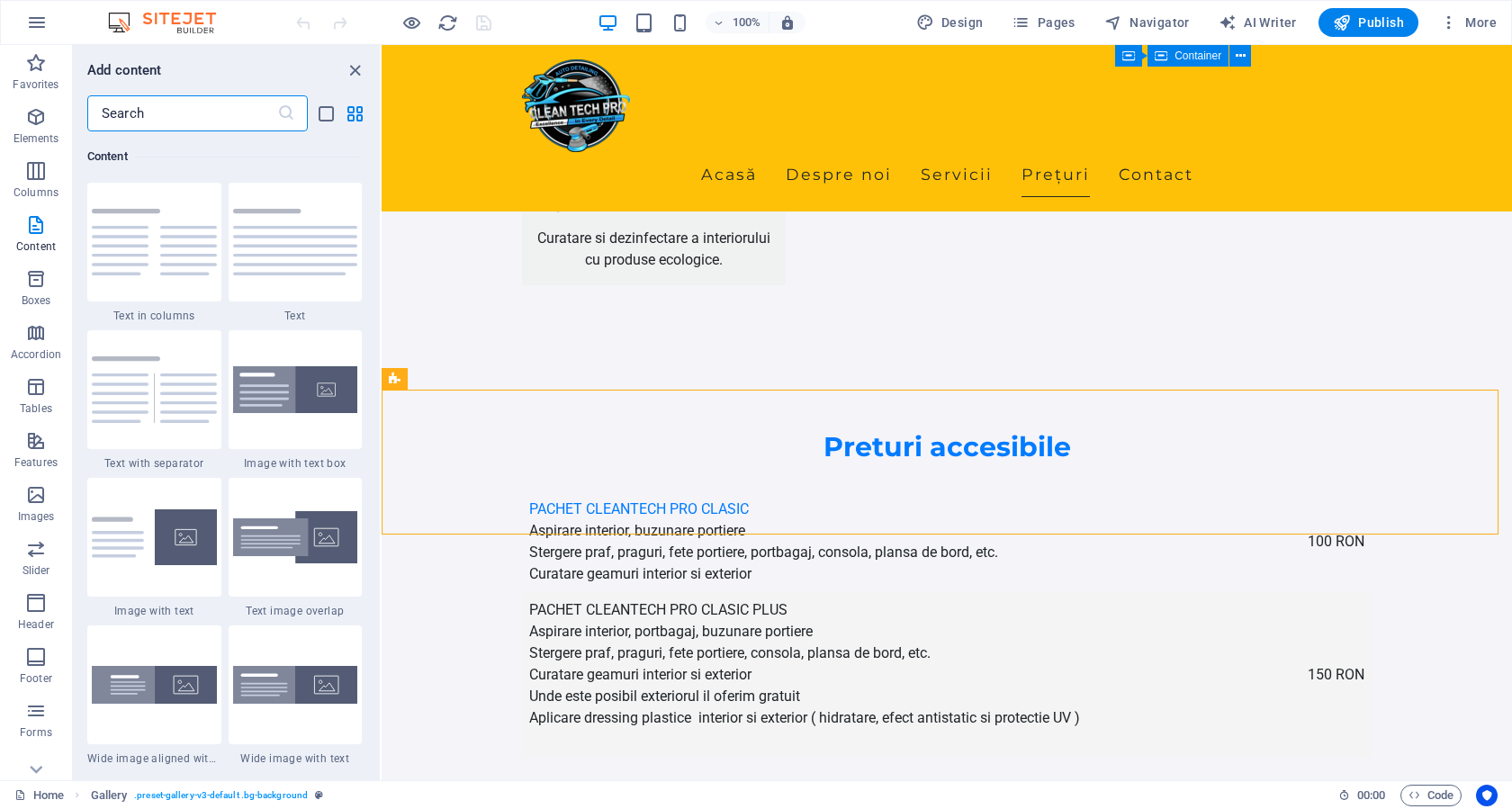
click at [179, 119] on input "text" at bounding box center [181, 113] width 190 height 36
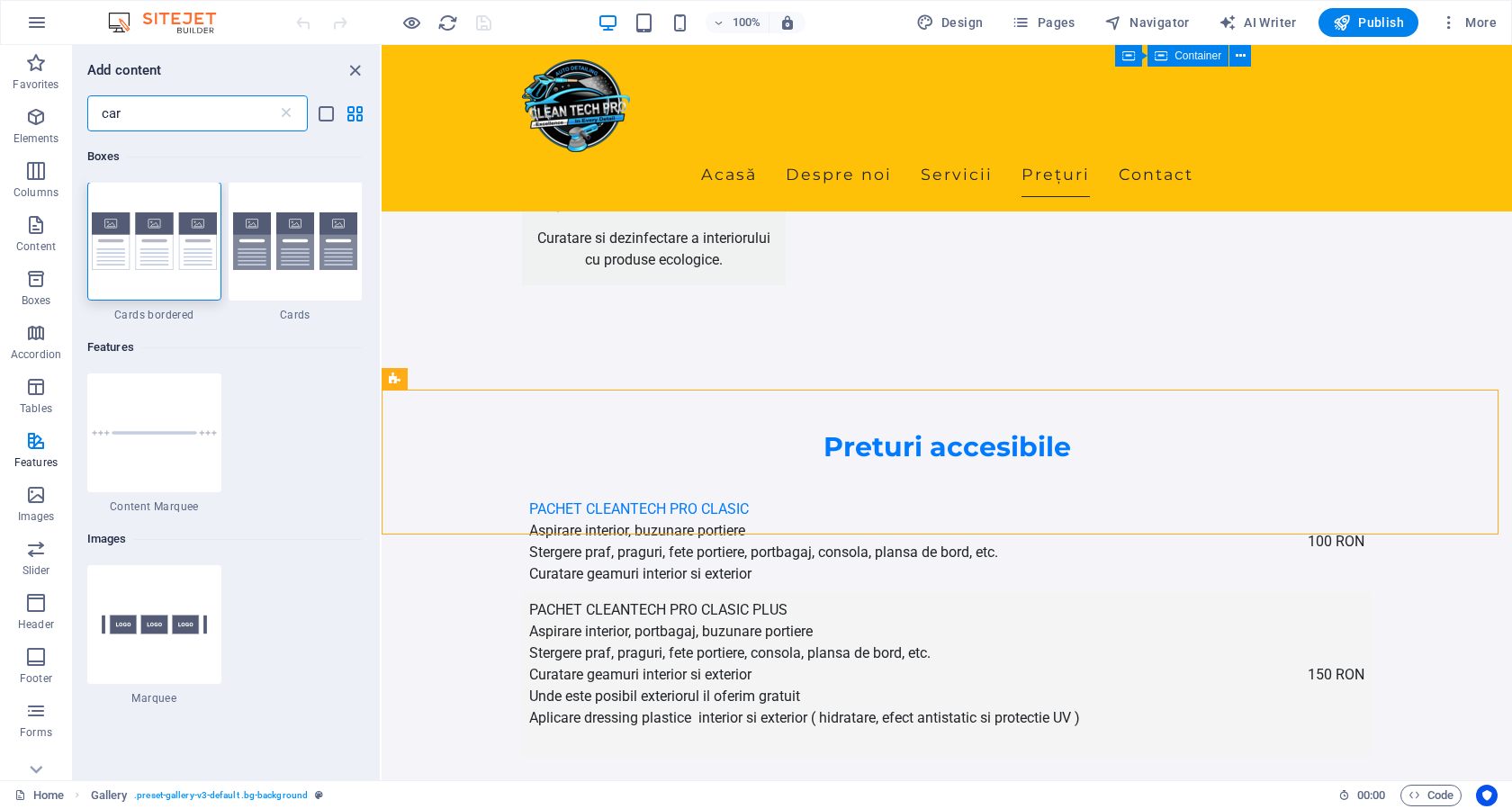
scroll to position [0, 0]
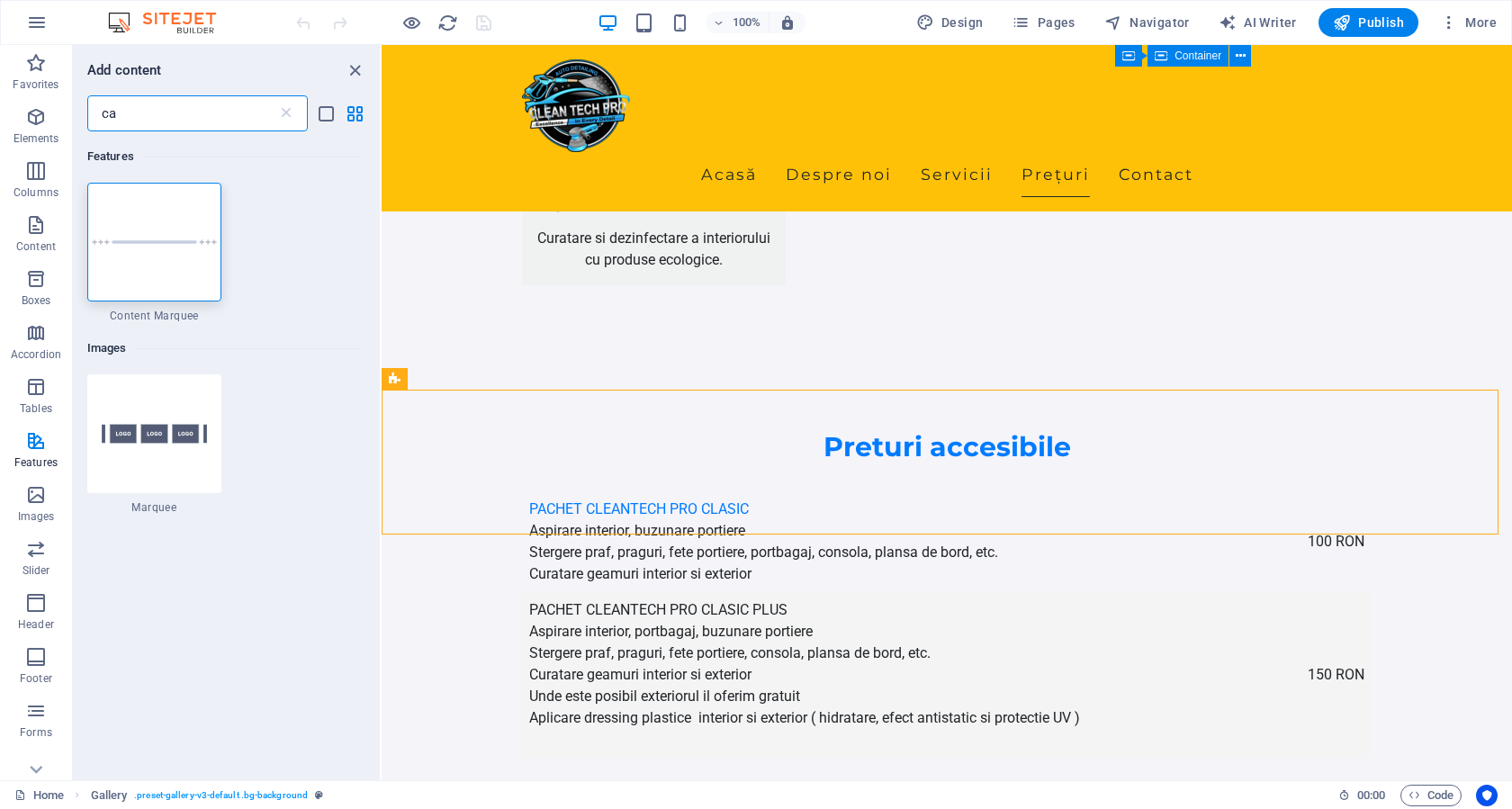
type input "c"
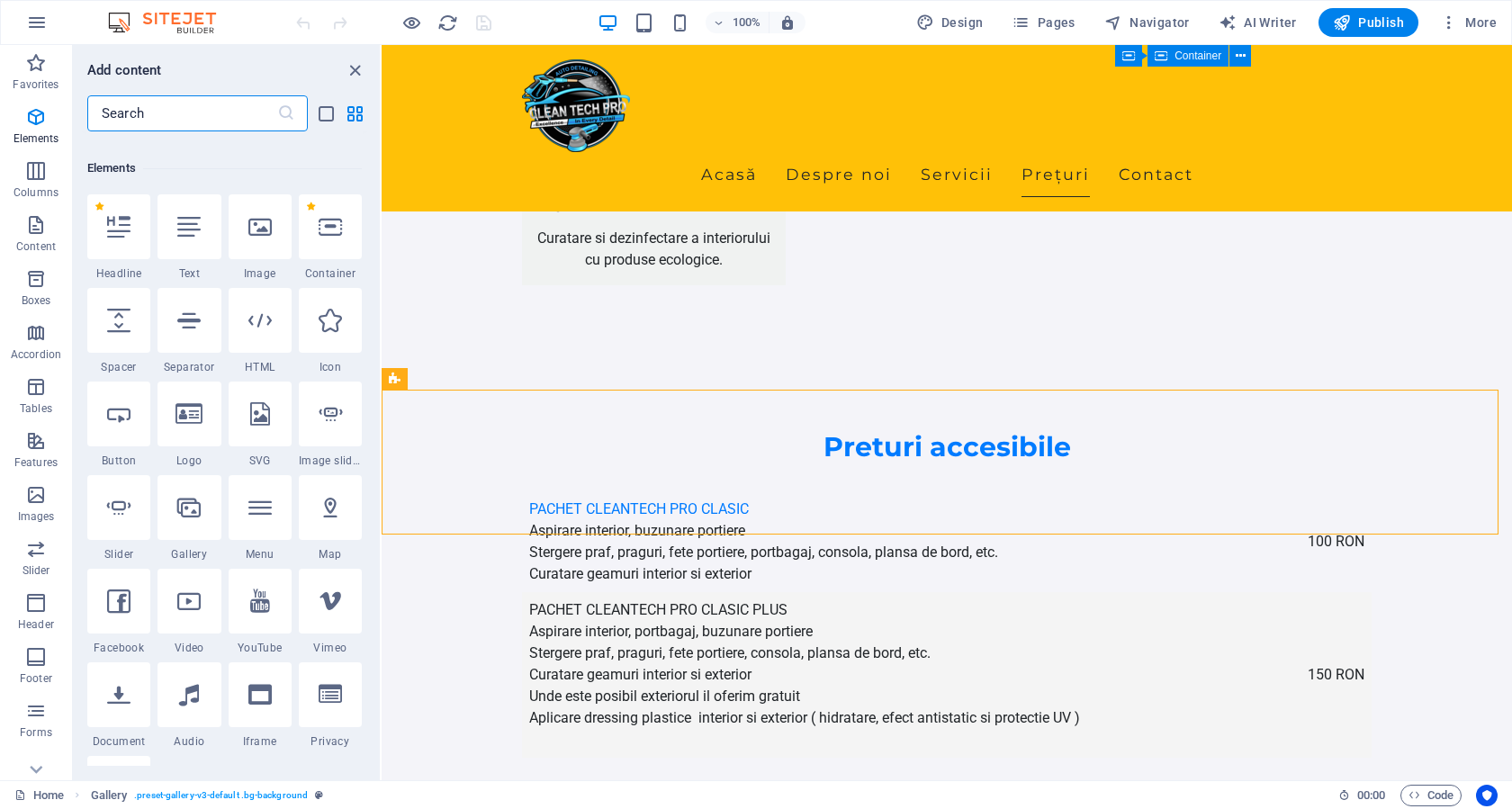
scroll to position [270, 0]
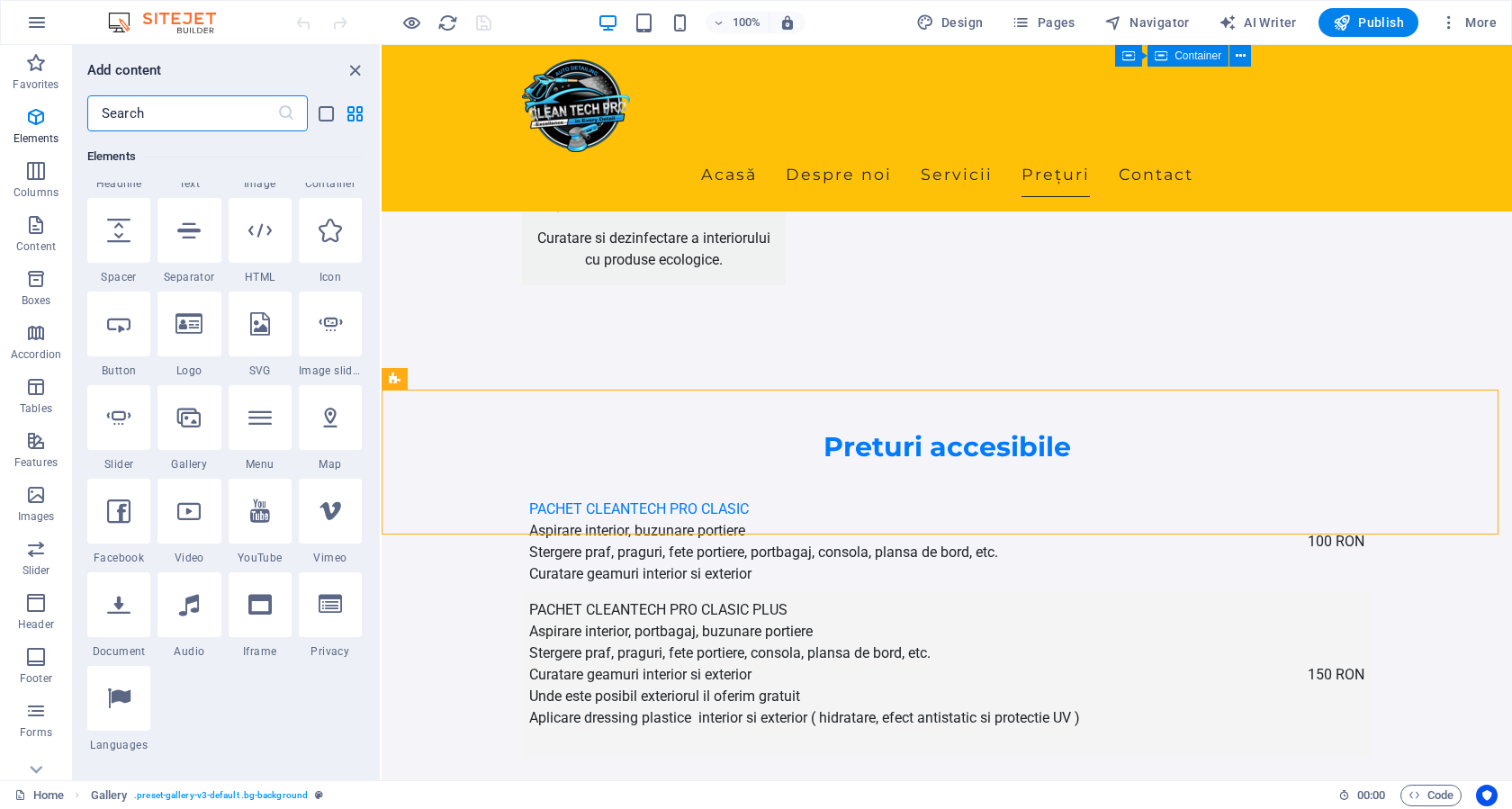
click at [148, 118] on input "text" at bounding box center [181, 113] width 190 height 36
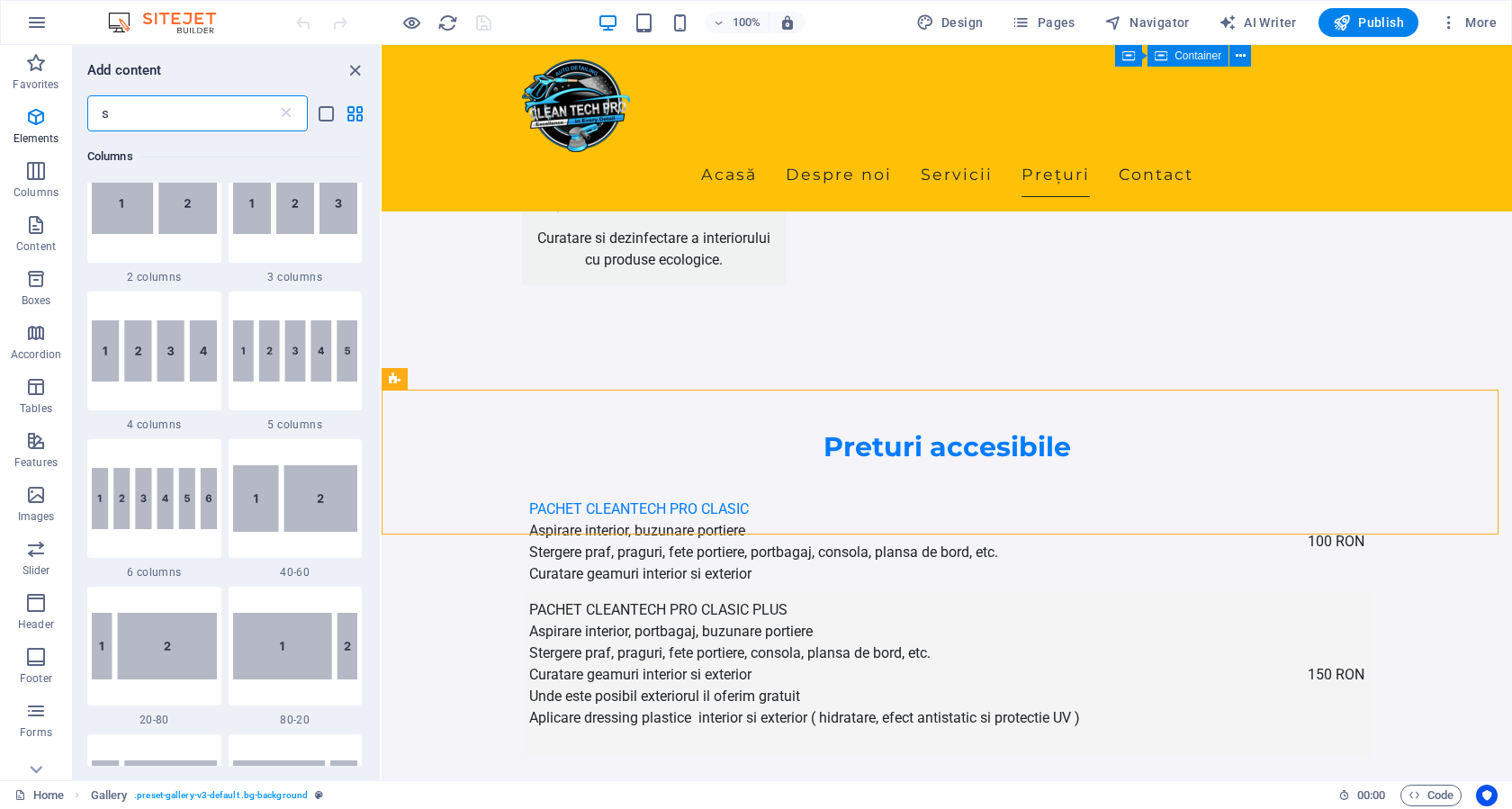
scroll to position [0, 0]
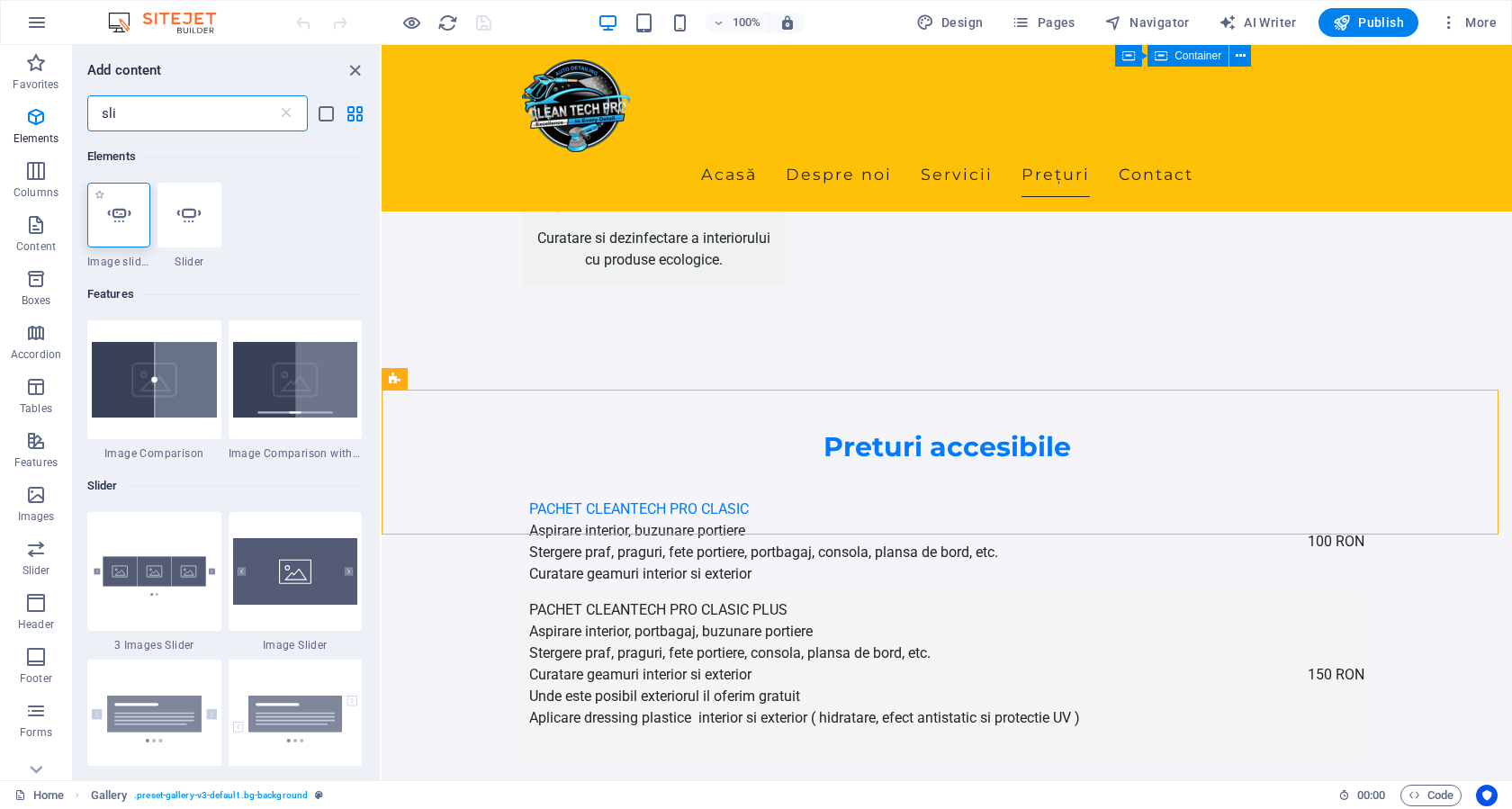
type input "sli"
click at [135, 225] on div at bounding box center [118, 214] width 63 height 65
select select "ms"
select select "s"
select select "progressive"
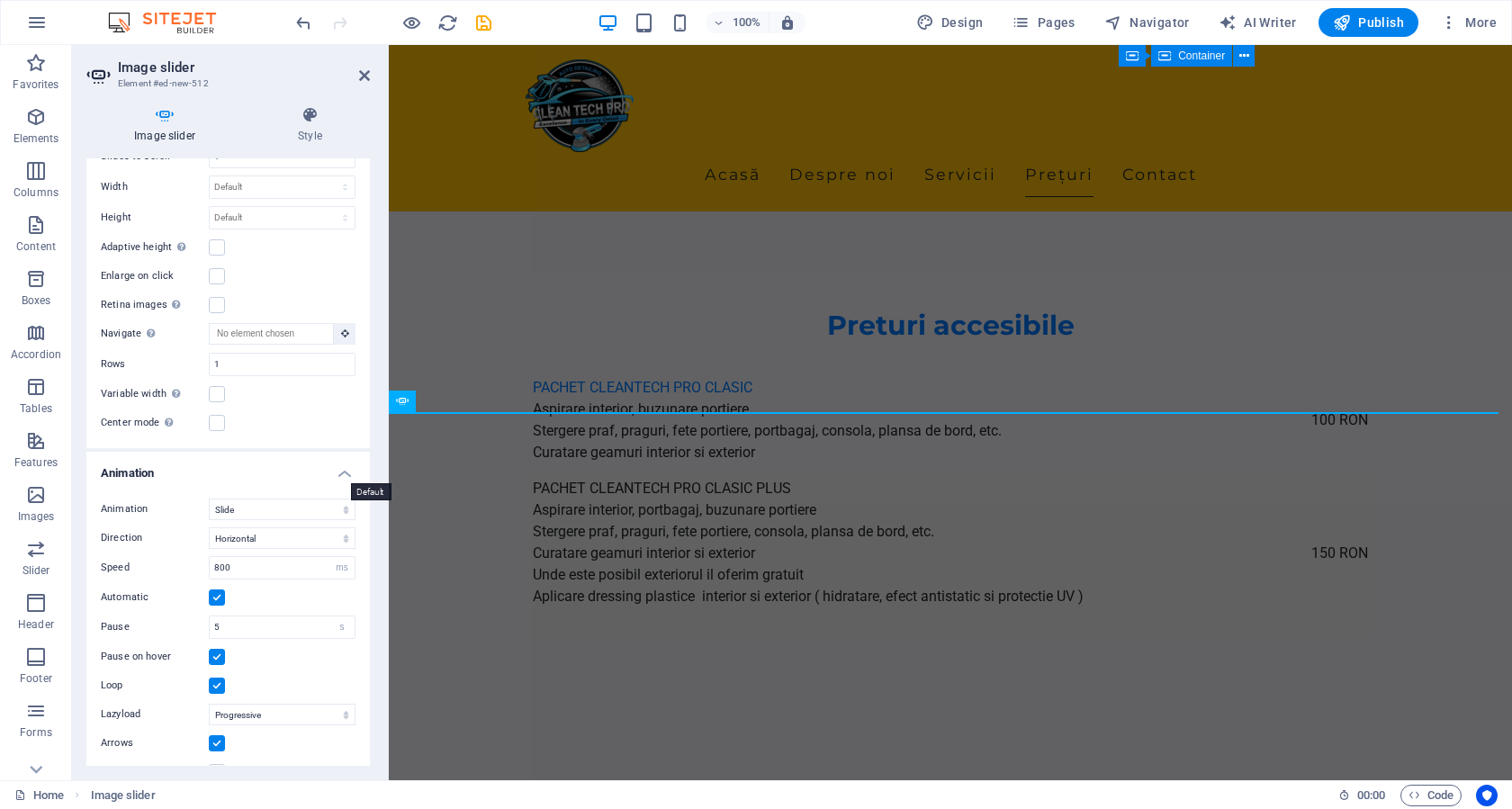
scroll to position [270, 0]
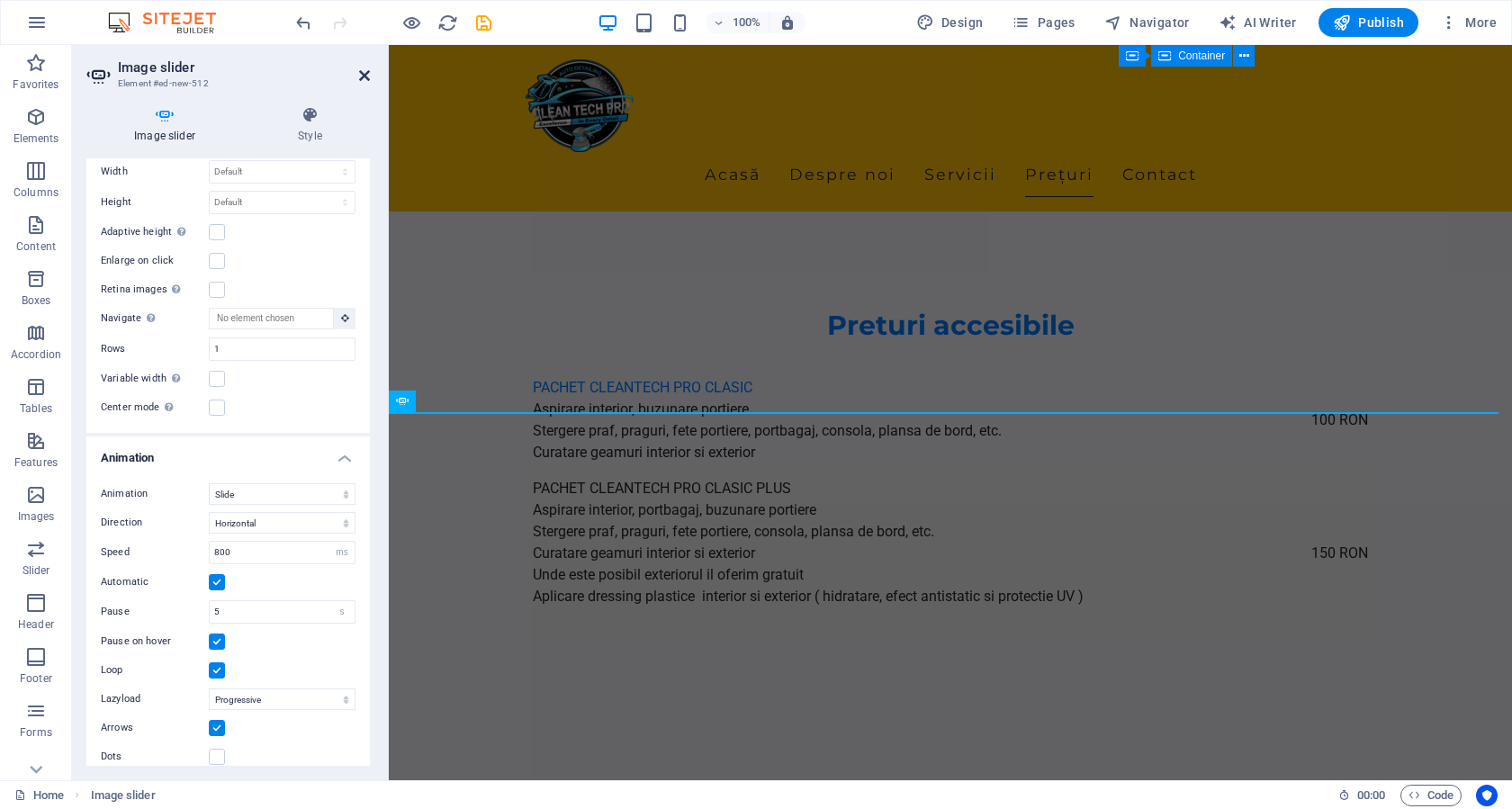
click at [362, 72] on icon at bounding box center [364, 75] width 10 height 14
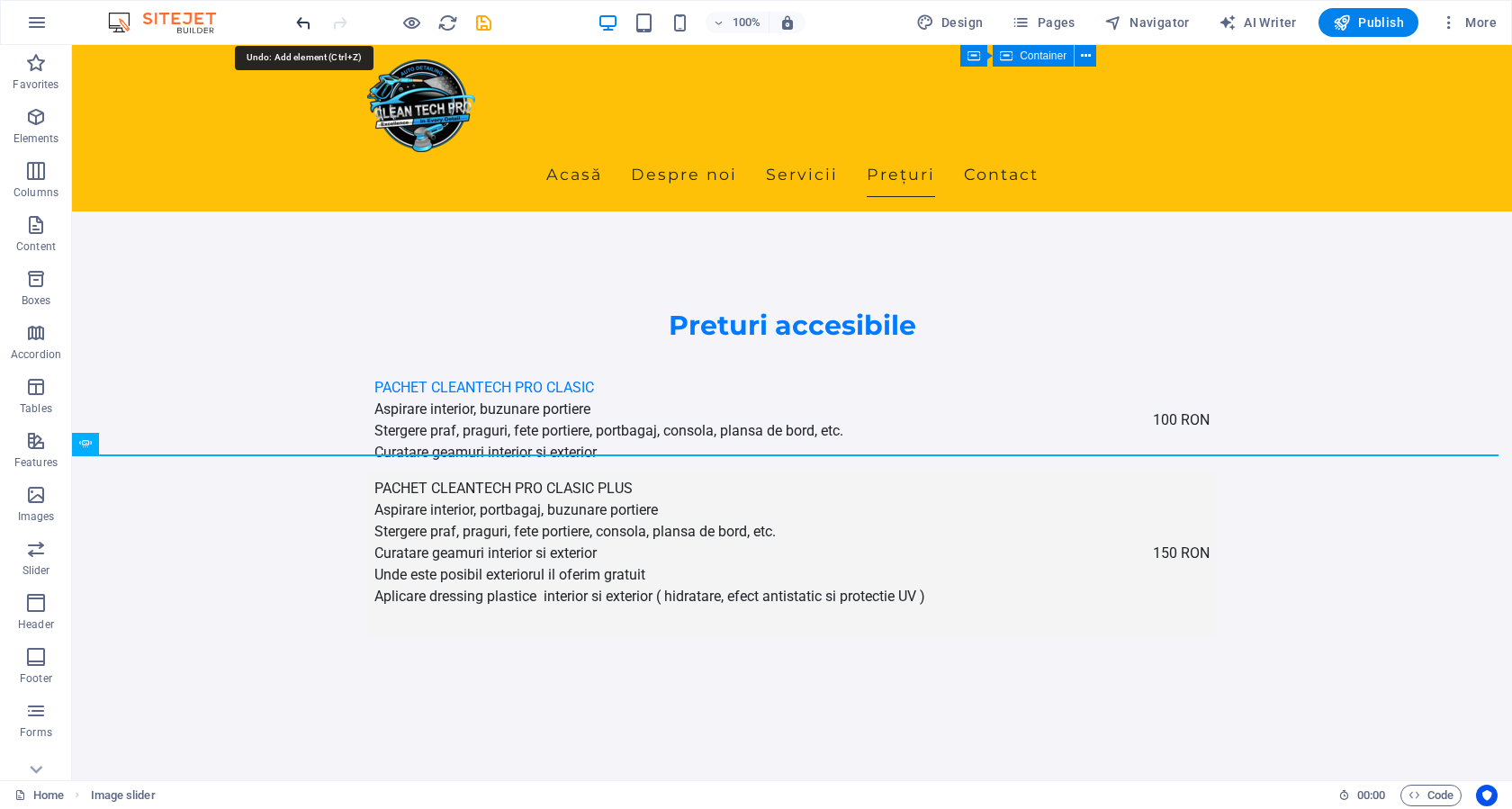
click at [311, 20] on icon "undo" at bounding box center [304, 23] width 21 height 21
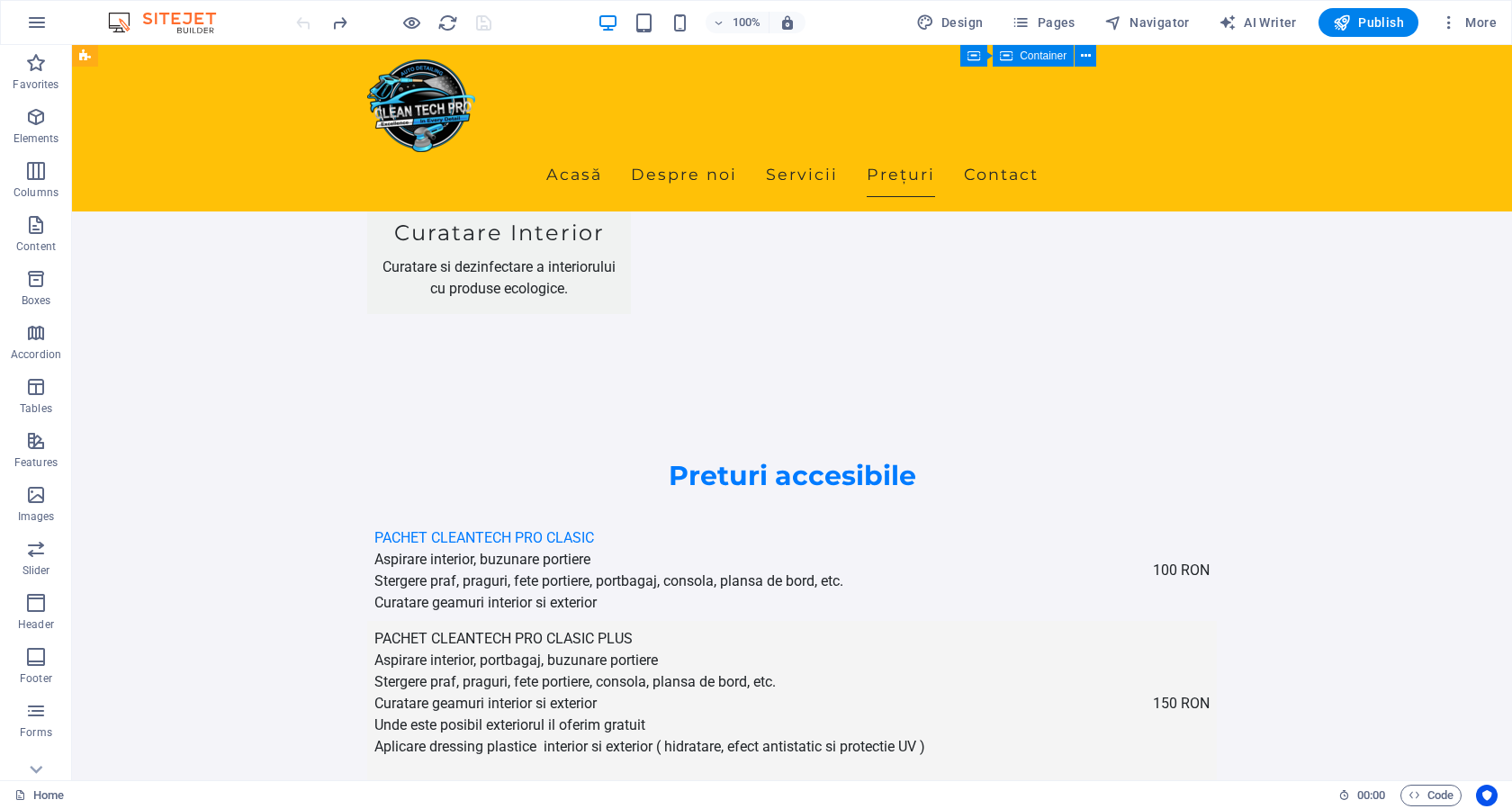
scroll to position [2984, 0]
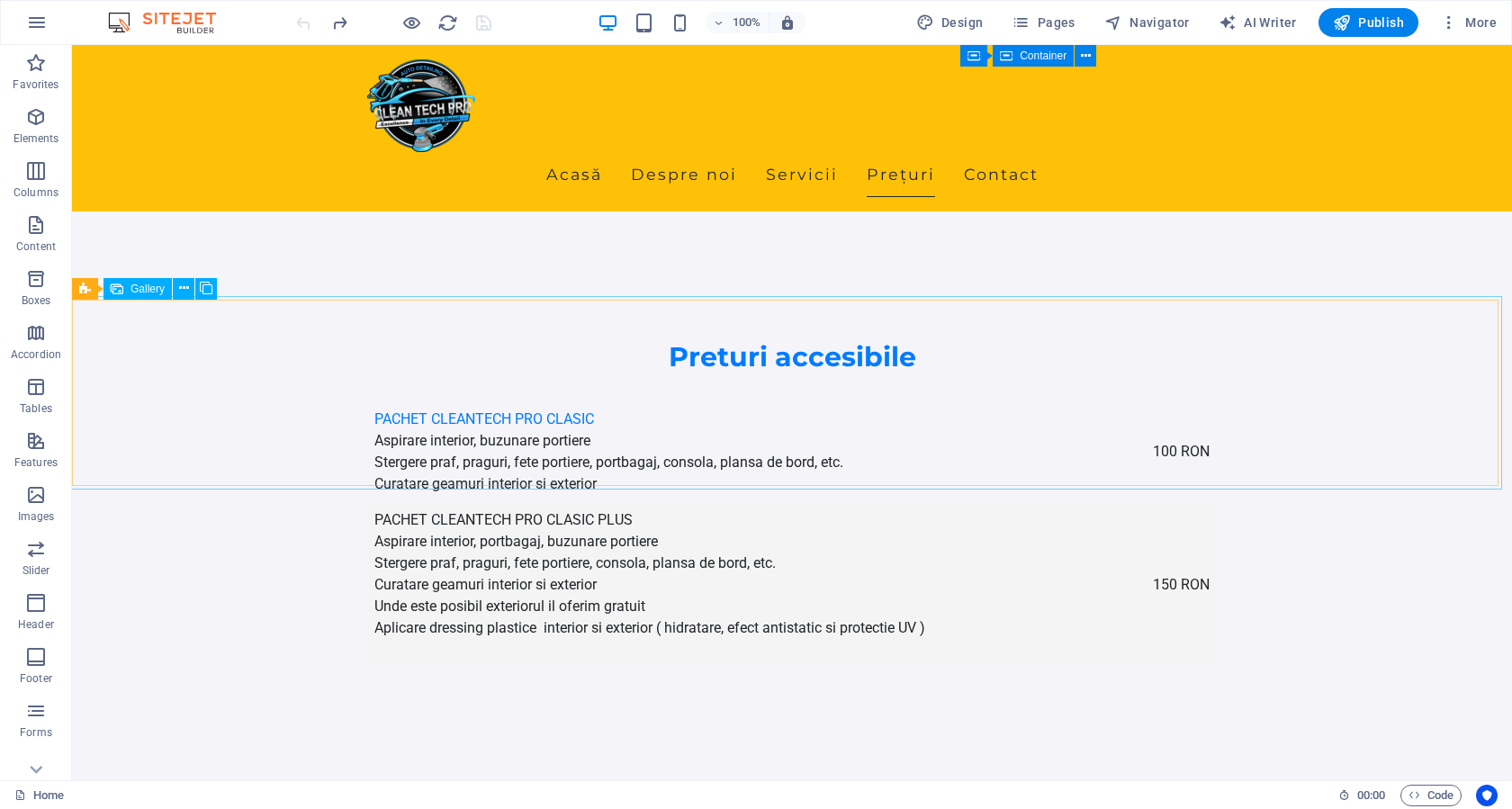
click at [146, 289] on span "Gallery" at bounding box center [147, 288] width 34 height 10
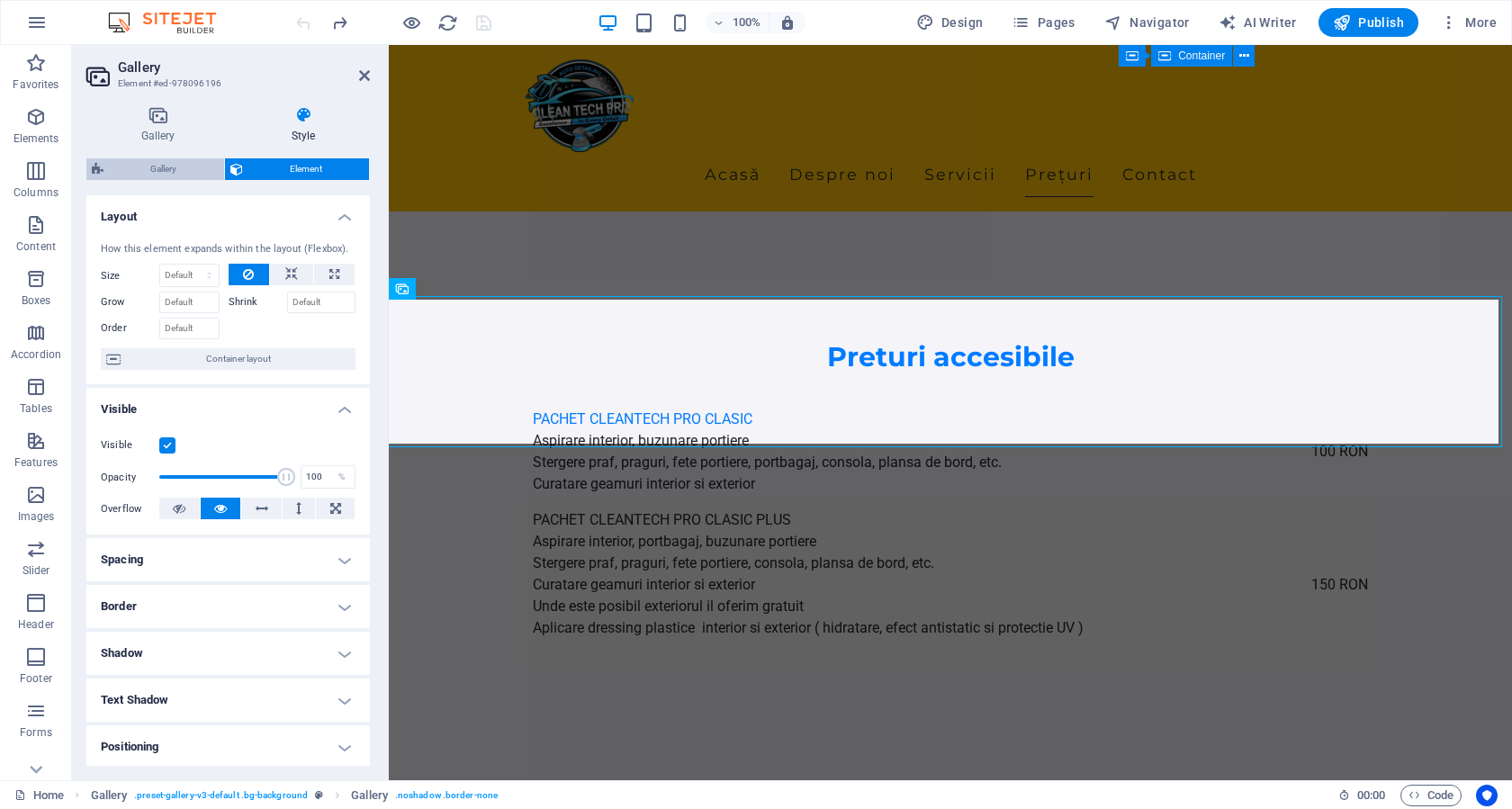
click at [127, 161] on span "Gallery" at bounding box center [163, 169] width 110 height 22
select select "rem"
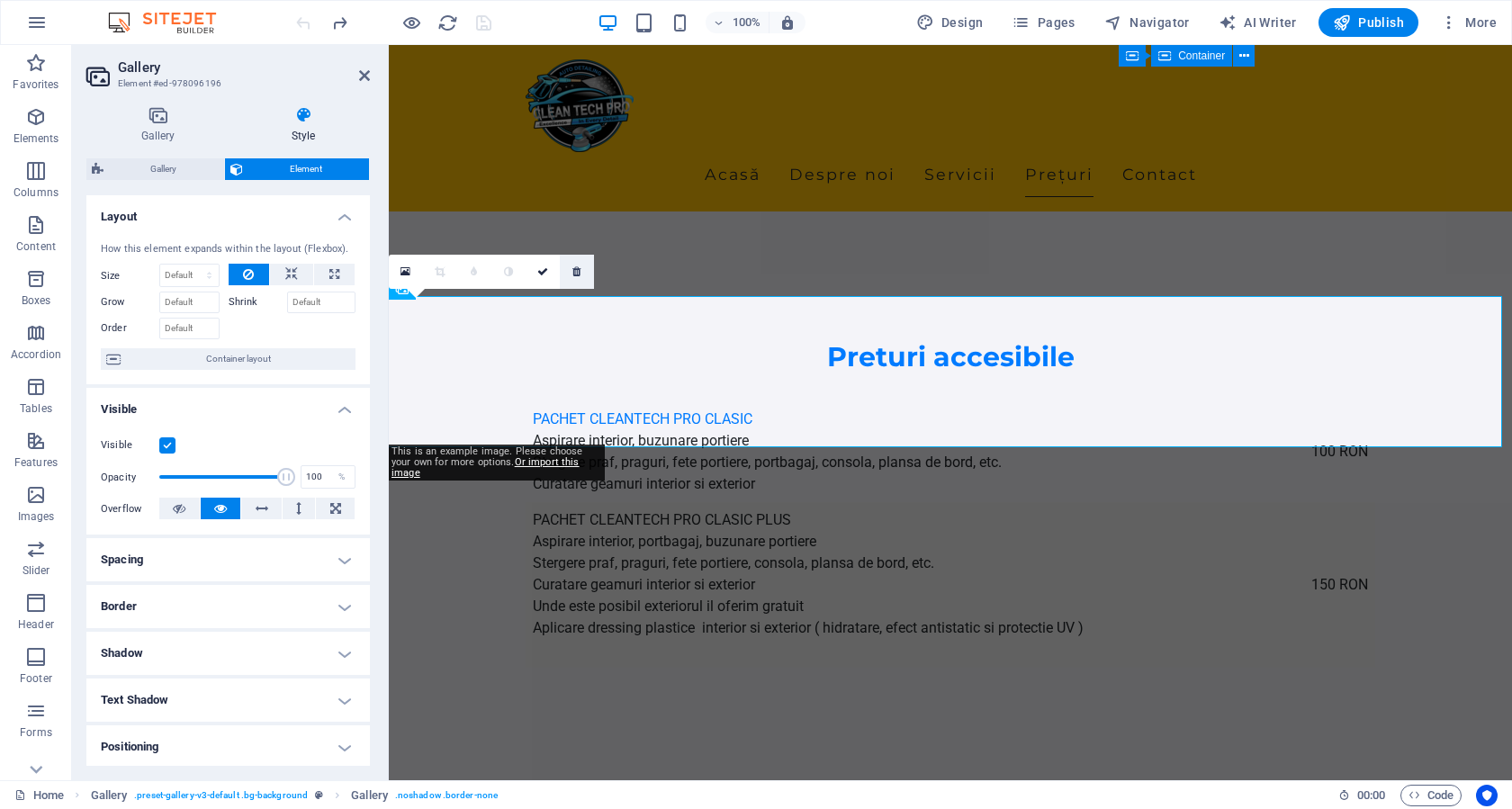
click at [580, 276] on icon at bounding box center [576, 271] width 8 height 10
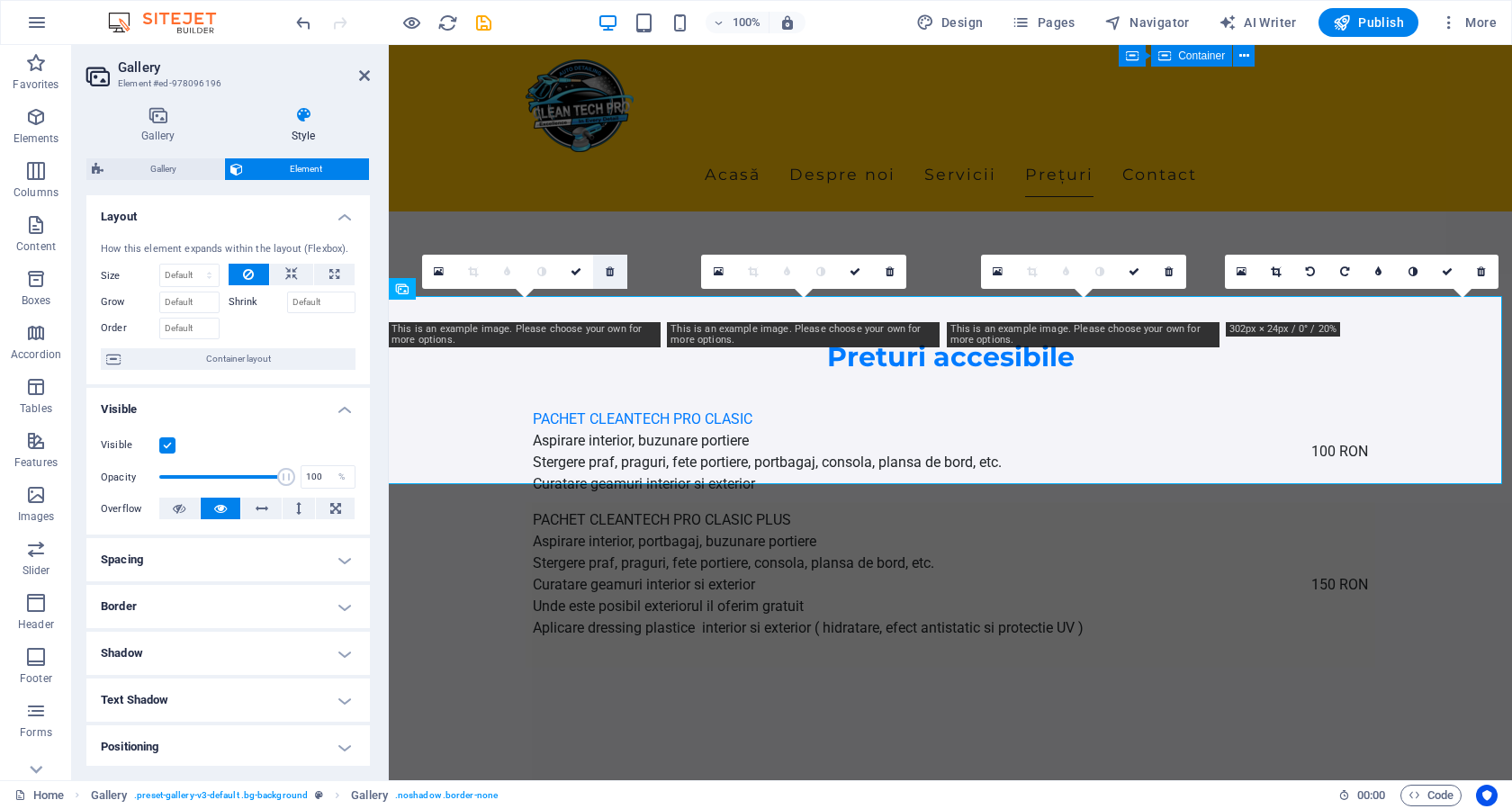
click at [611, 275] on icon at bounding box center [609, 271] width 8 height 10
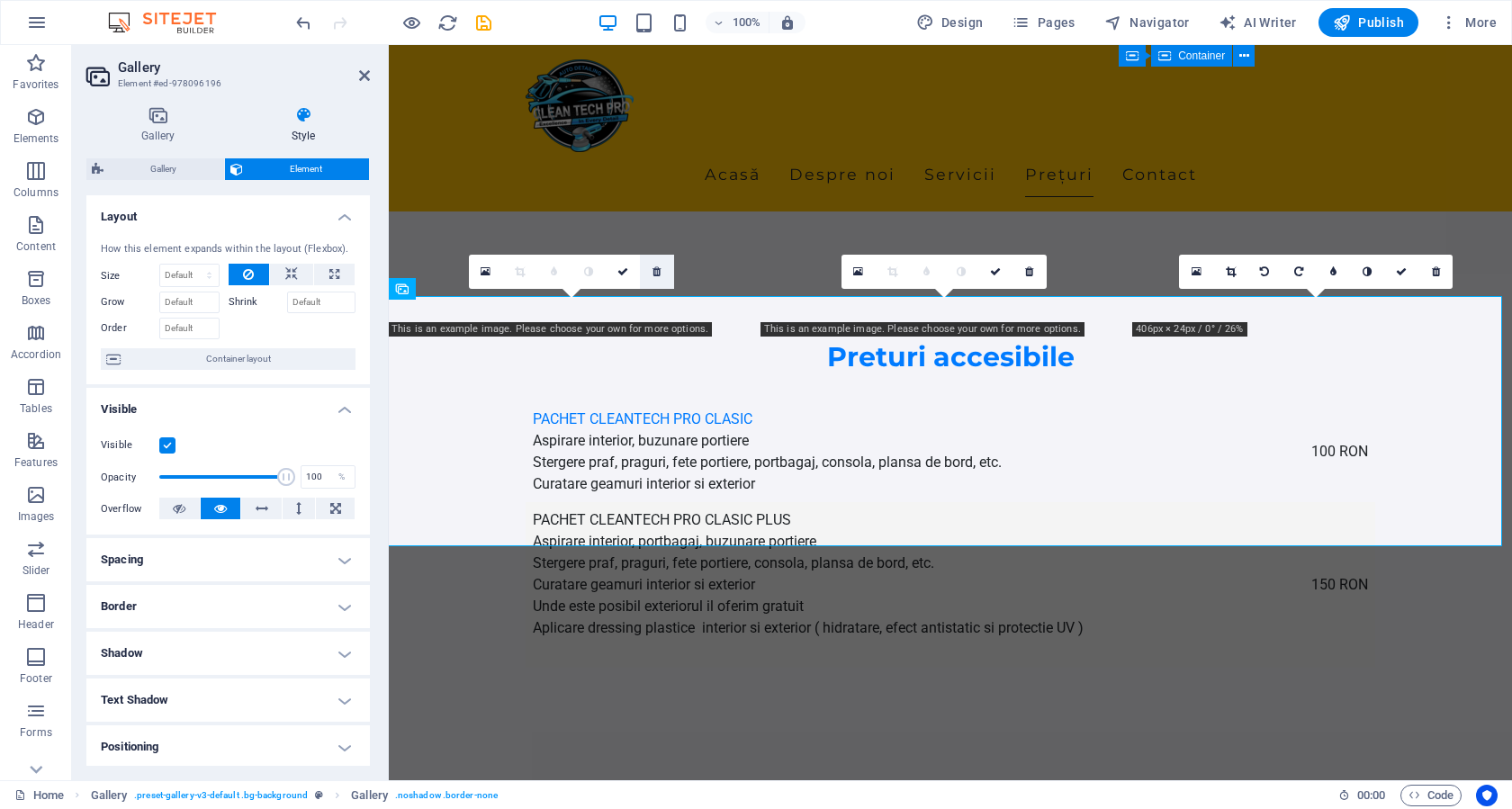
click at [660, 270] on icon at bounding box center [656, 271] width 8 height 10
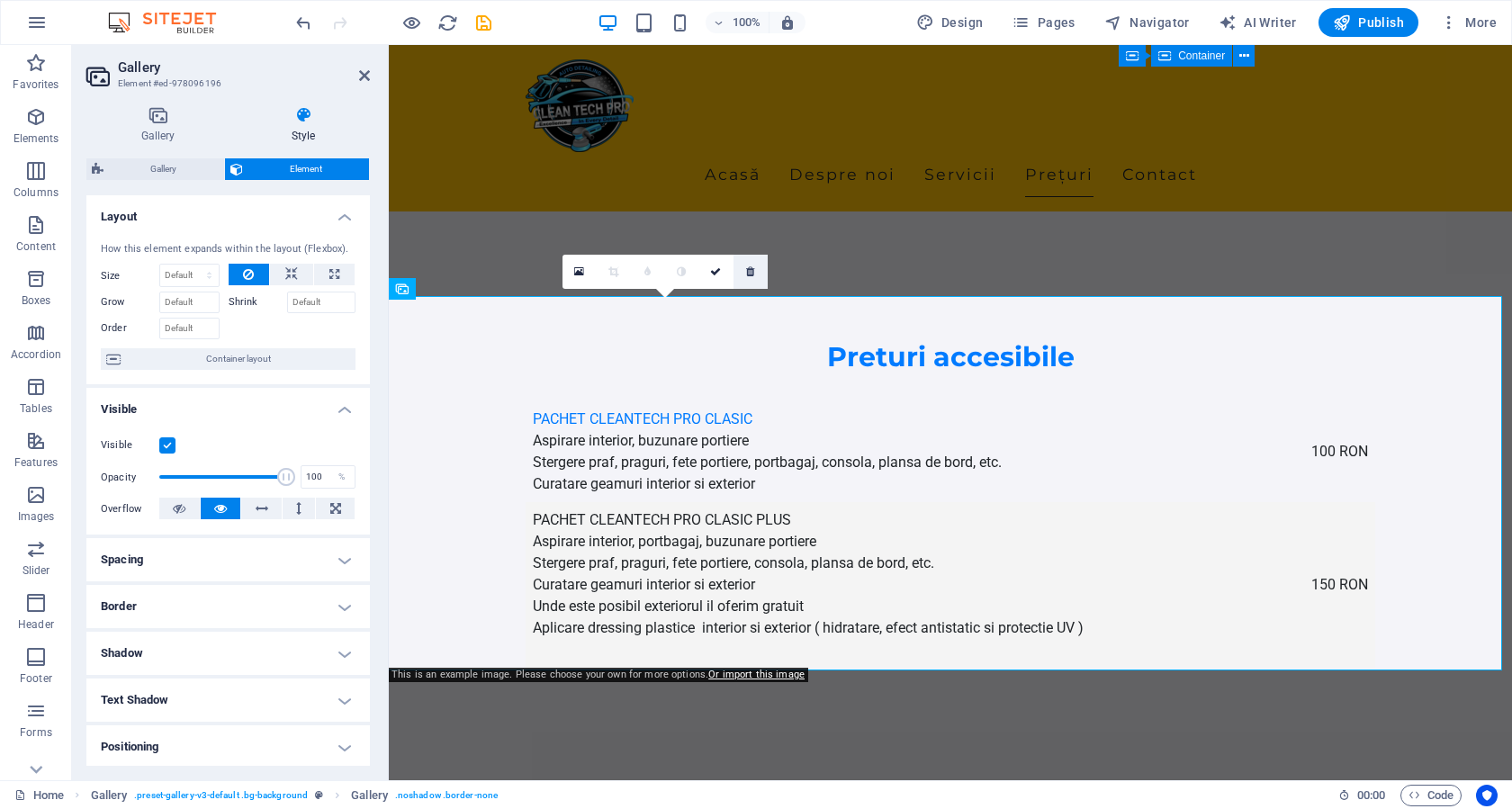
click at [750, 275] on icon at bounding box center [750, 271] width 8 height 10
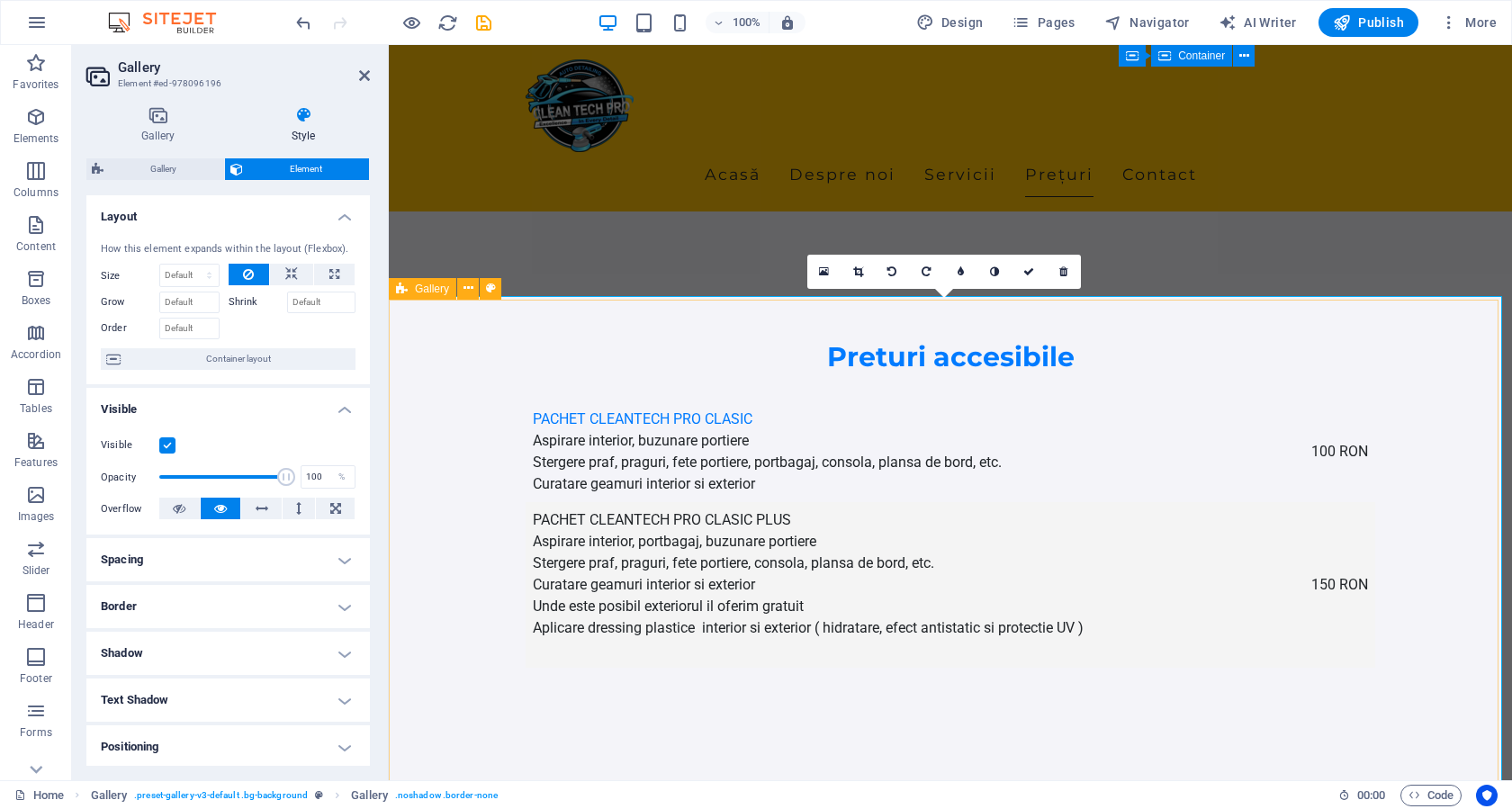
click at [410, 289] on div "Gallery" at bounding box center [422, 288] width 67 height 22
select select "rem"
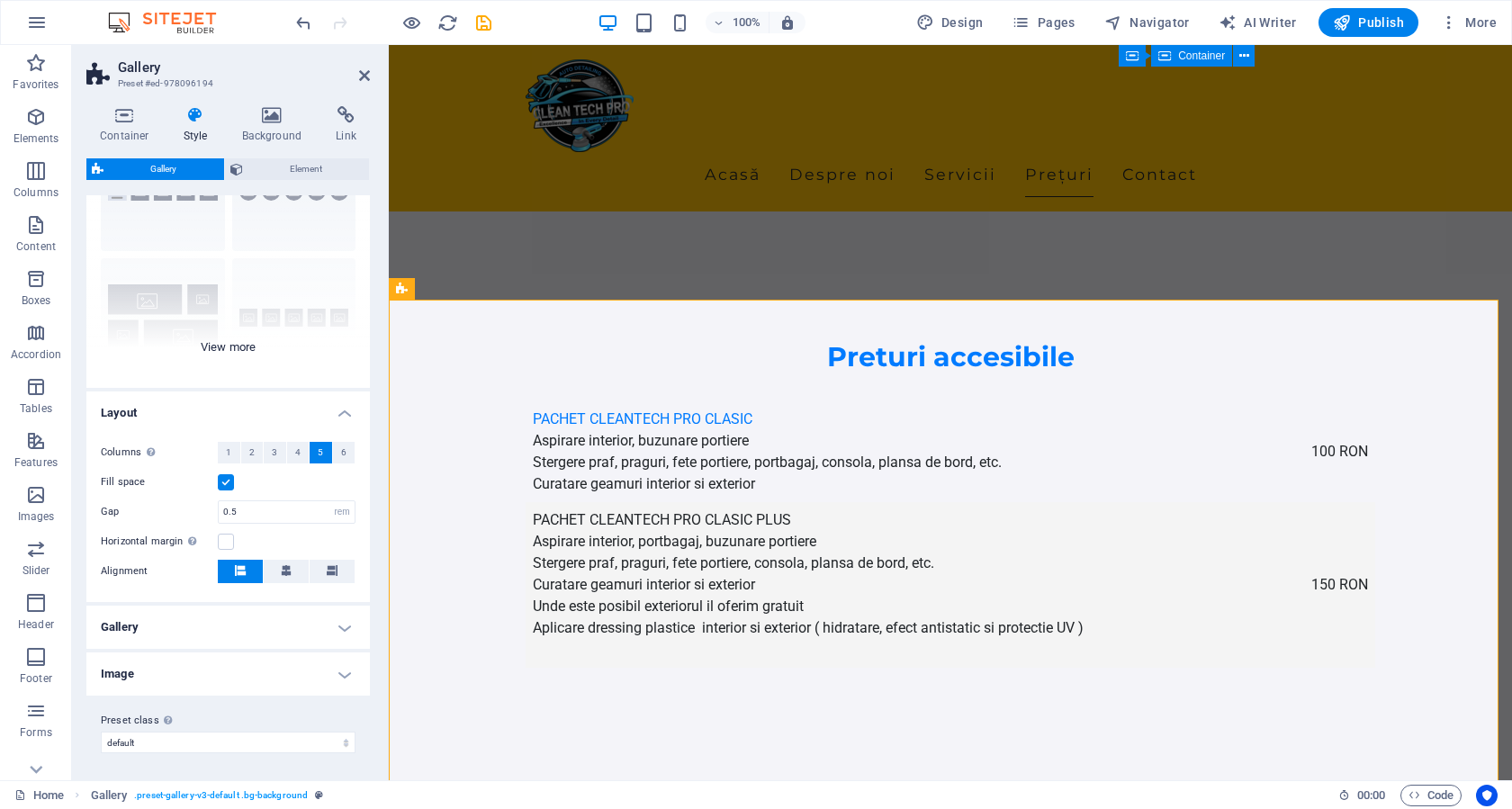
scroll to position [111, 0]
click at [246, 615] on h4 "Gallery" at bounding box center [228, 625] width 283 height 43
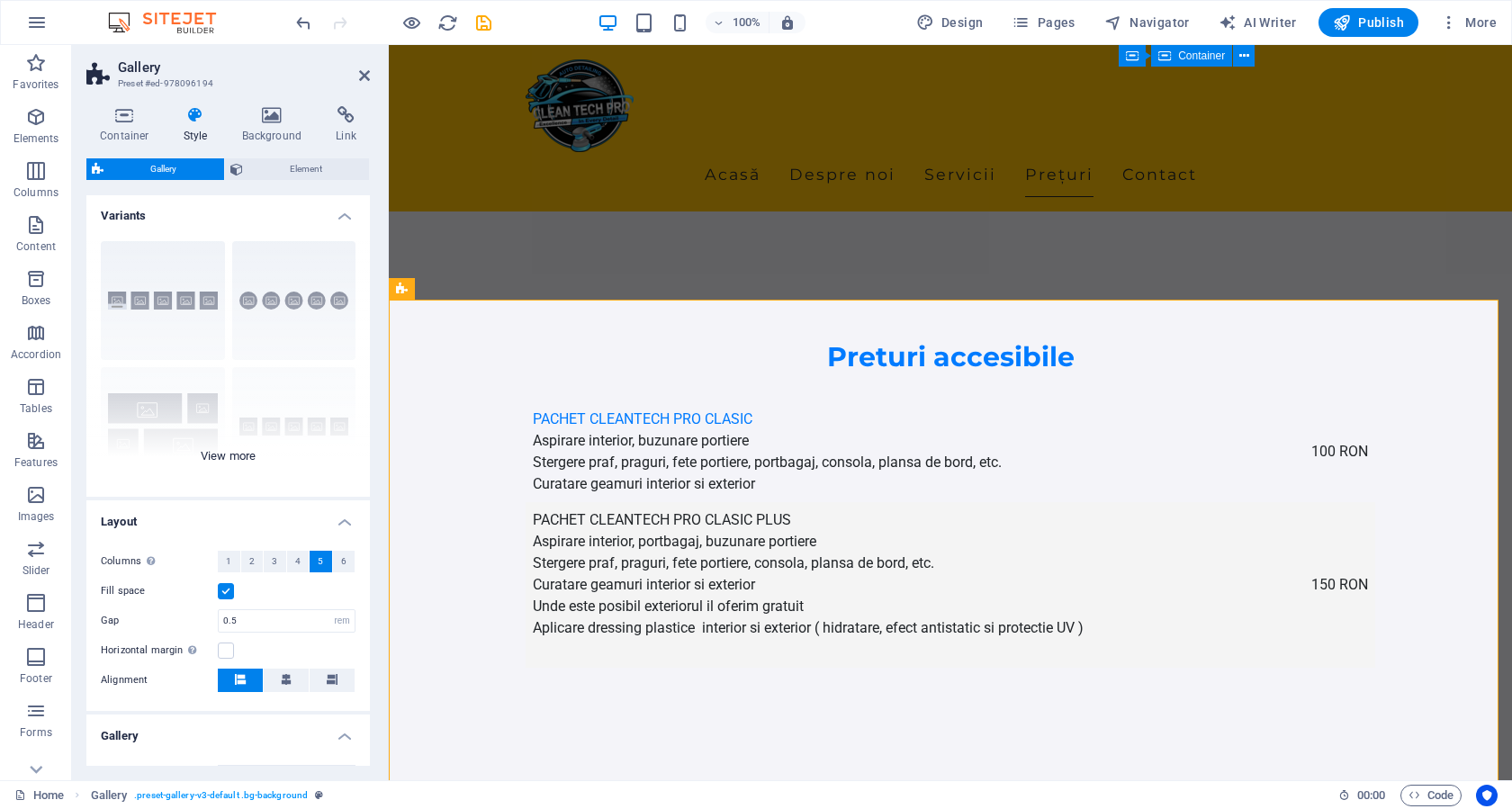
scroll to position [0, 0]
click at [366, 75] on icon at bounding box center [364, 75] width 10 height 14
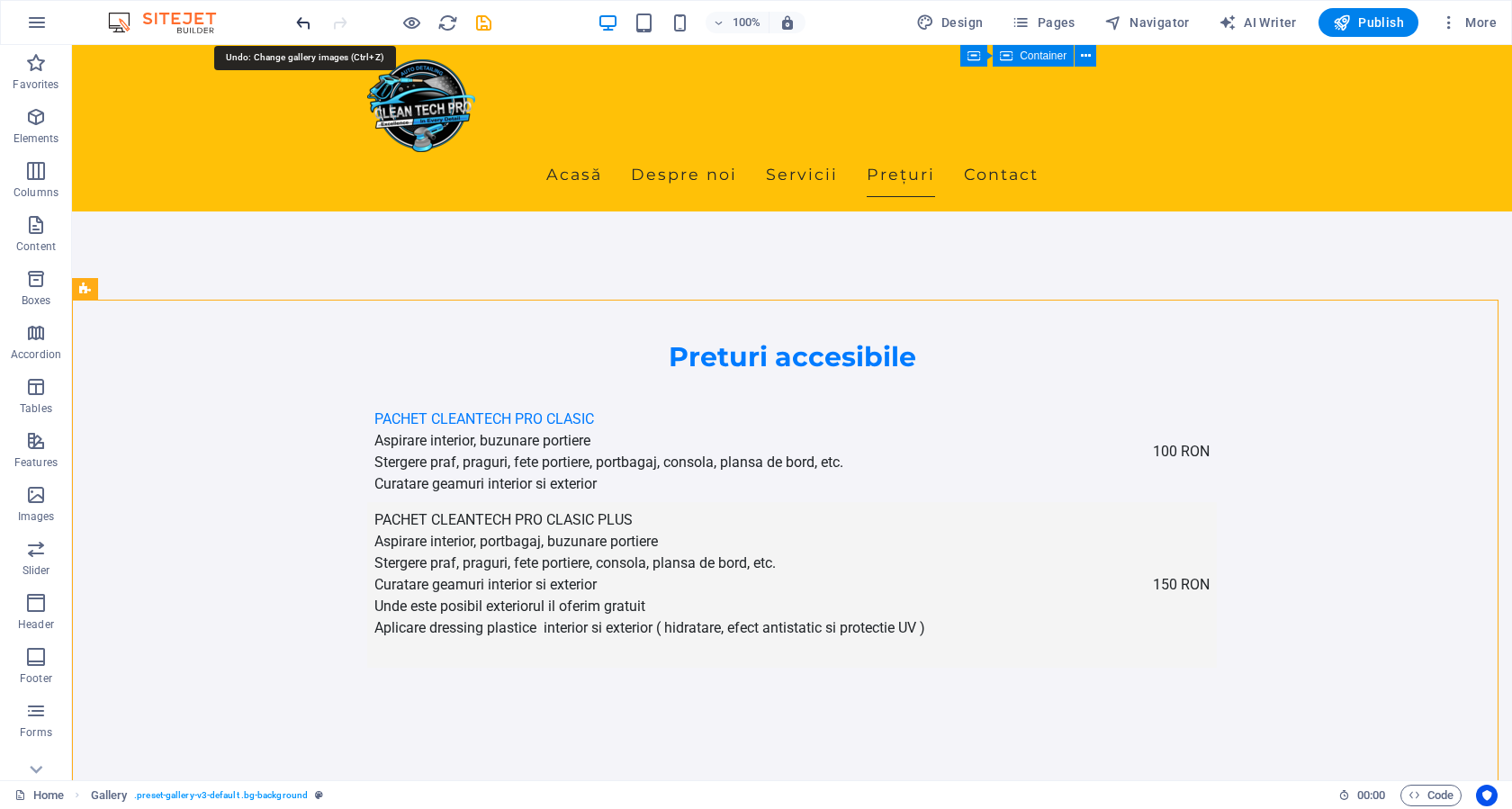
click at [305, 23] on icon "undo" at bounding box center [304, 23] width 21 height 21
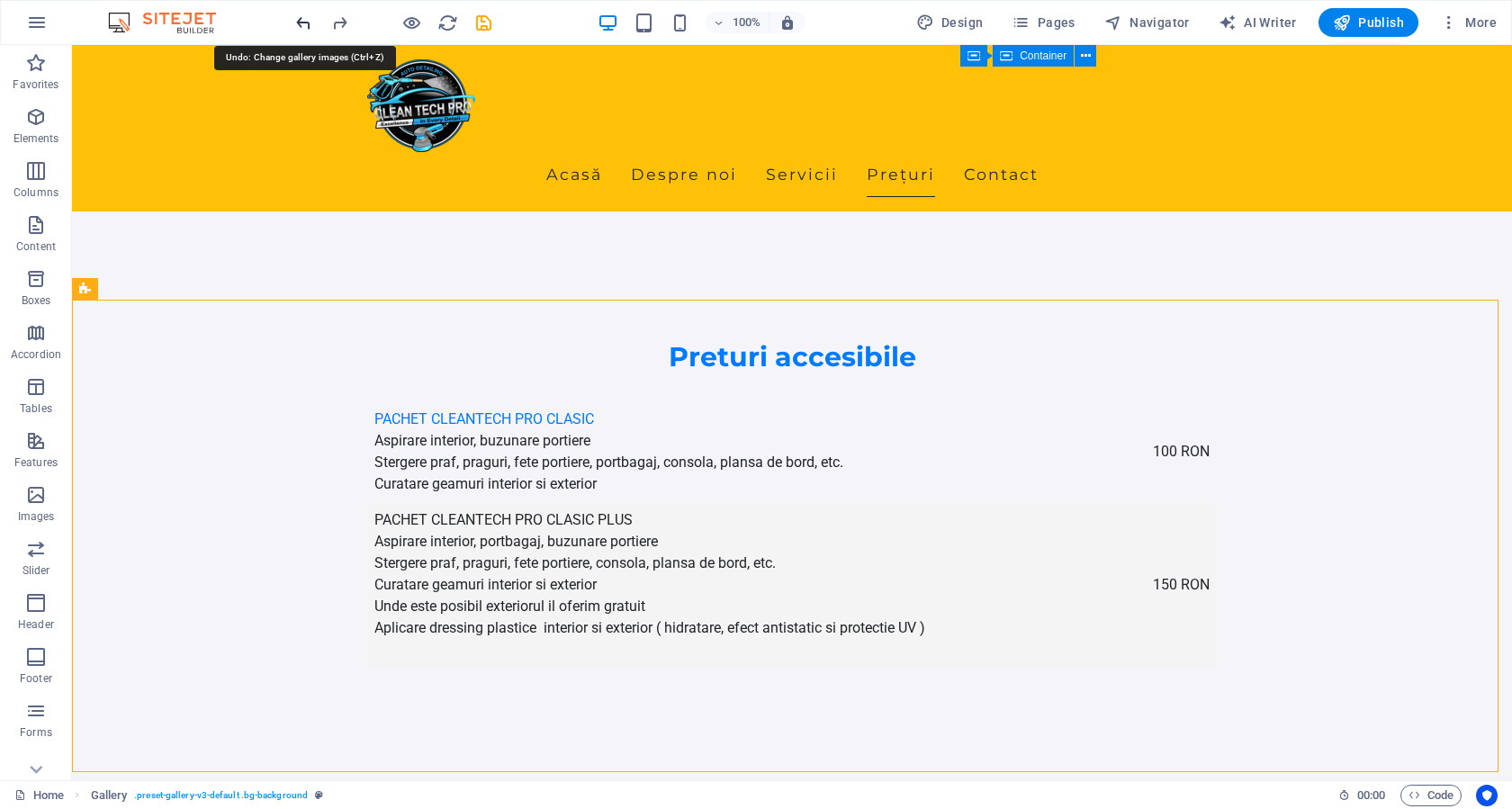
click at [305, 23] on icon "undo" at bounding box center [304, 23] width 21 height 21
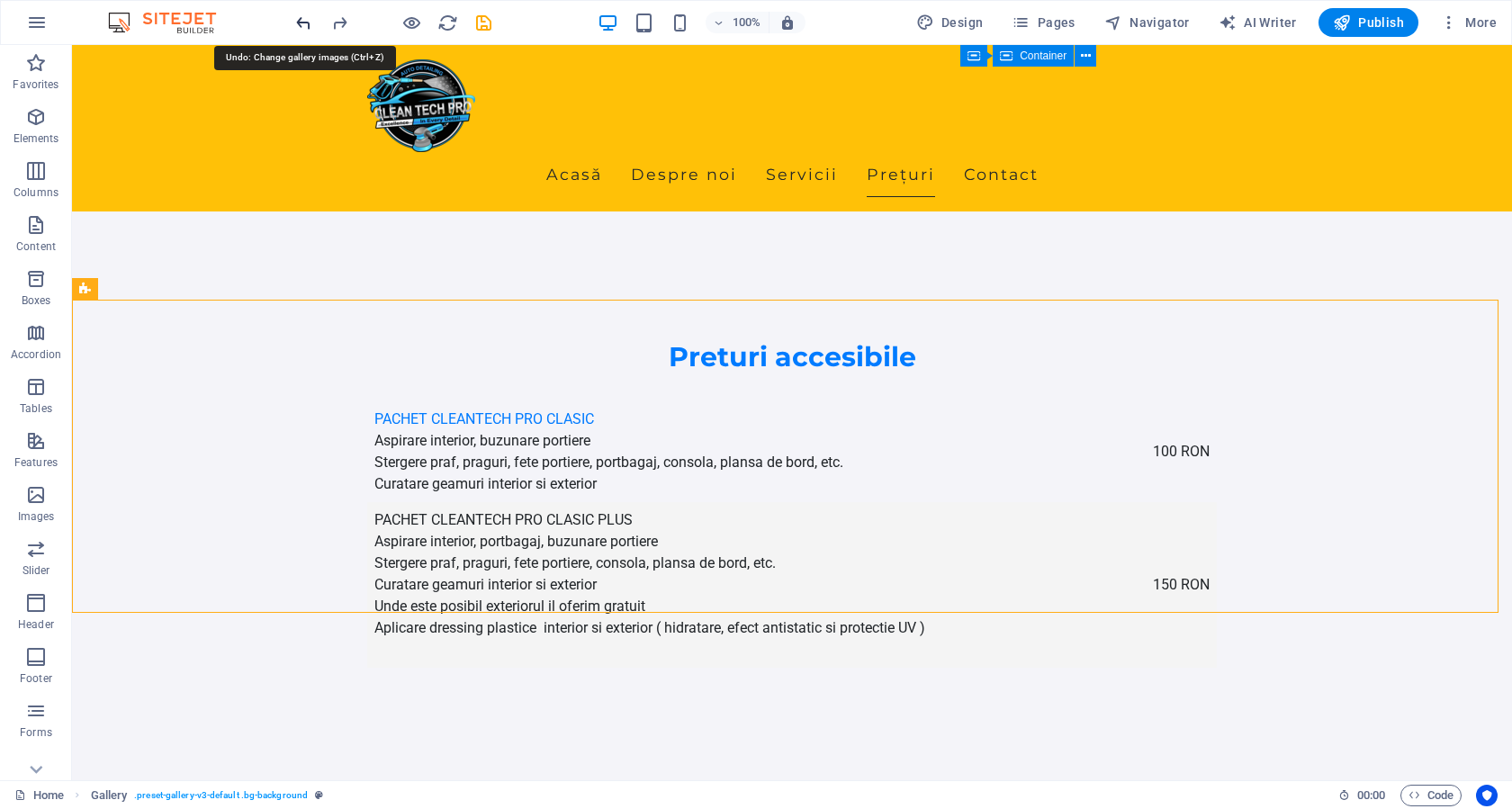
click at [305, 23] on icon "undo" at bounding box center [304, 23] width 21 height 21
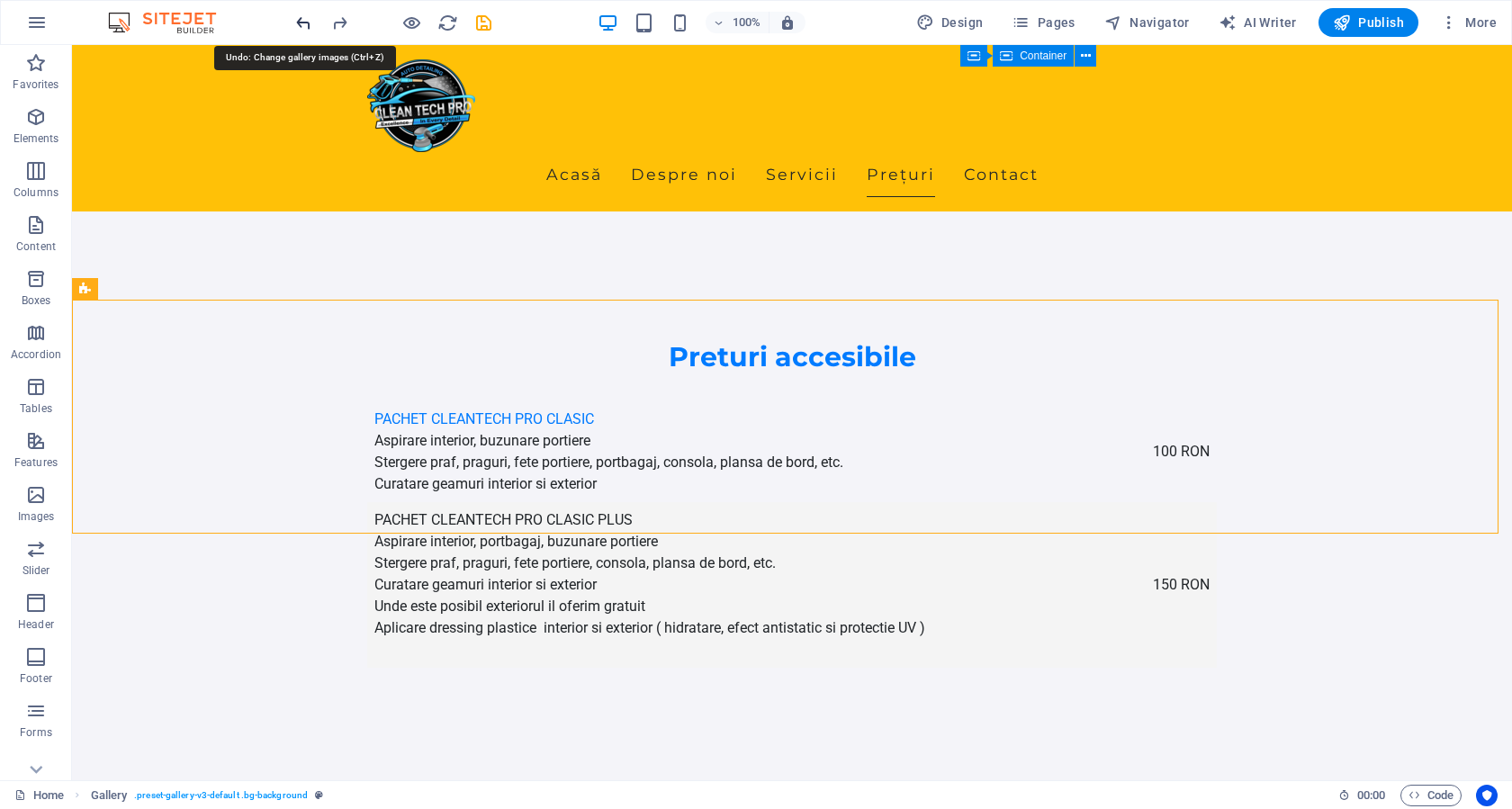
click at [305, 23] on icon "undo" at bounding box center [304, 23] width 21 height 21
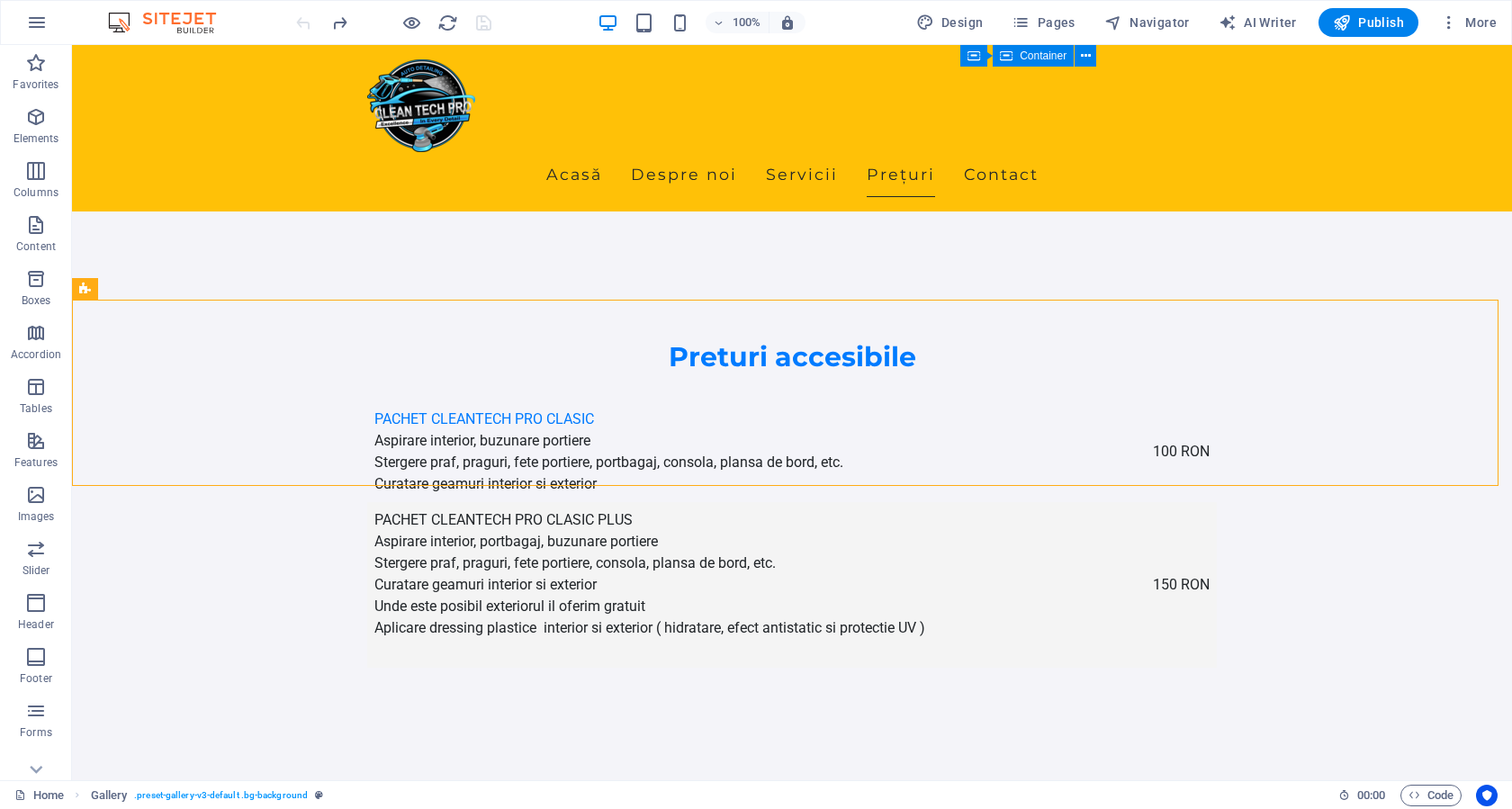
click at [305, 23] on div at bounding box center [393, 23] width 201 height 28
click at [179, 291] on icon at bounding box center [184, 288] width 9 height 19
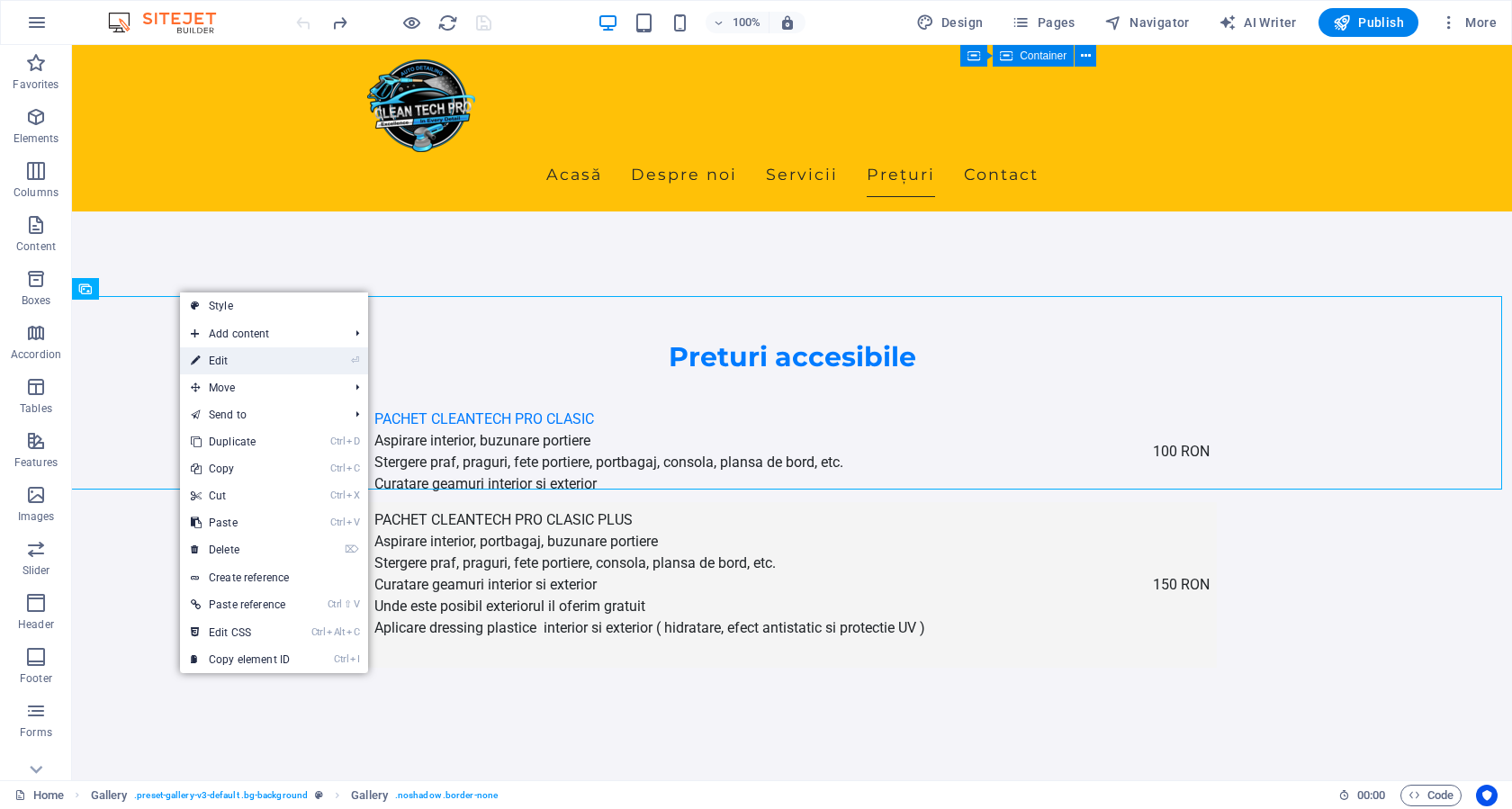
click at [246, 361] on link "⏎ Edit" at bounding box center [241, 361] width 121 height 27
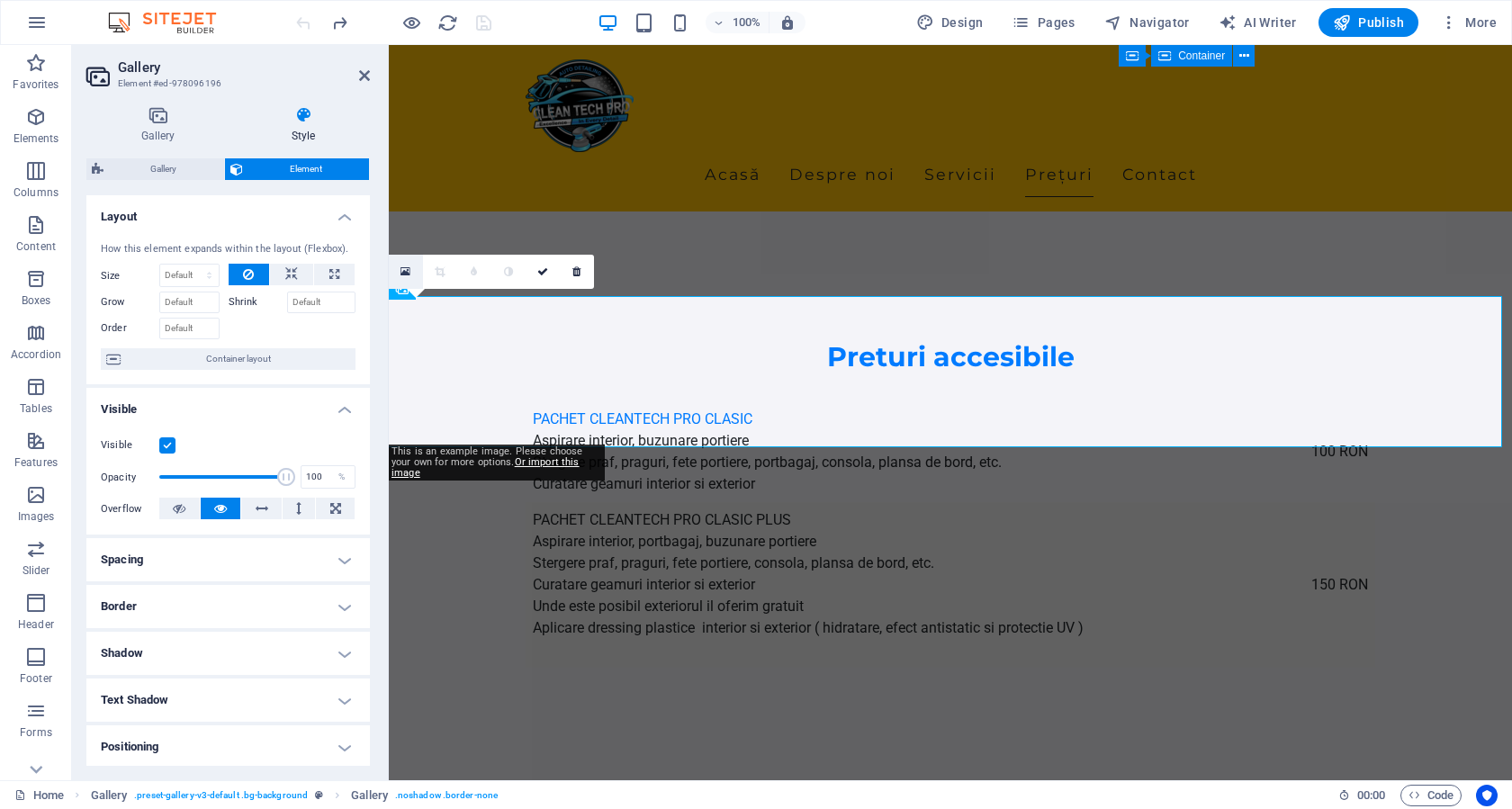
click at [410, 275] on icon at bounding box center [405, 271] width 9 height 12
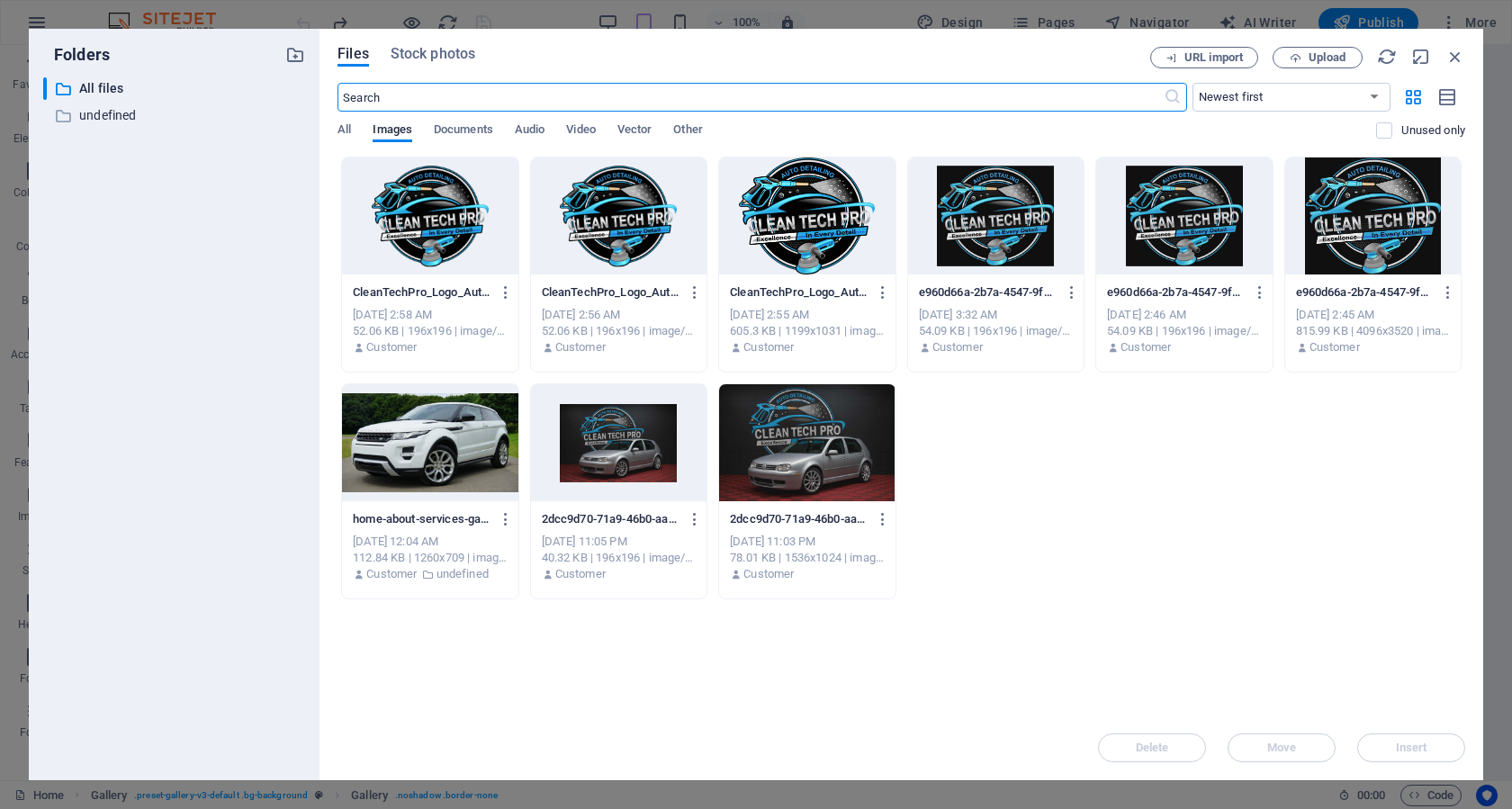
scroll to position [3096, 0]
click at [1308, 57] on span "Upload" at bounding box center [1326, 57] width 37 height 10
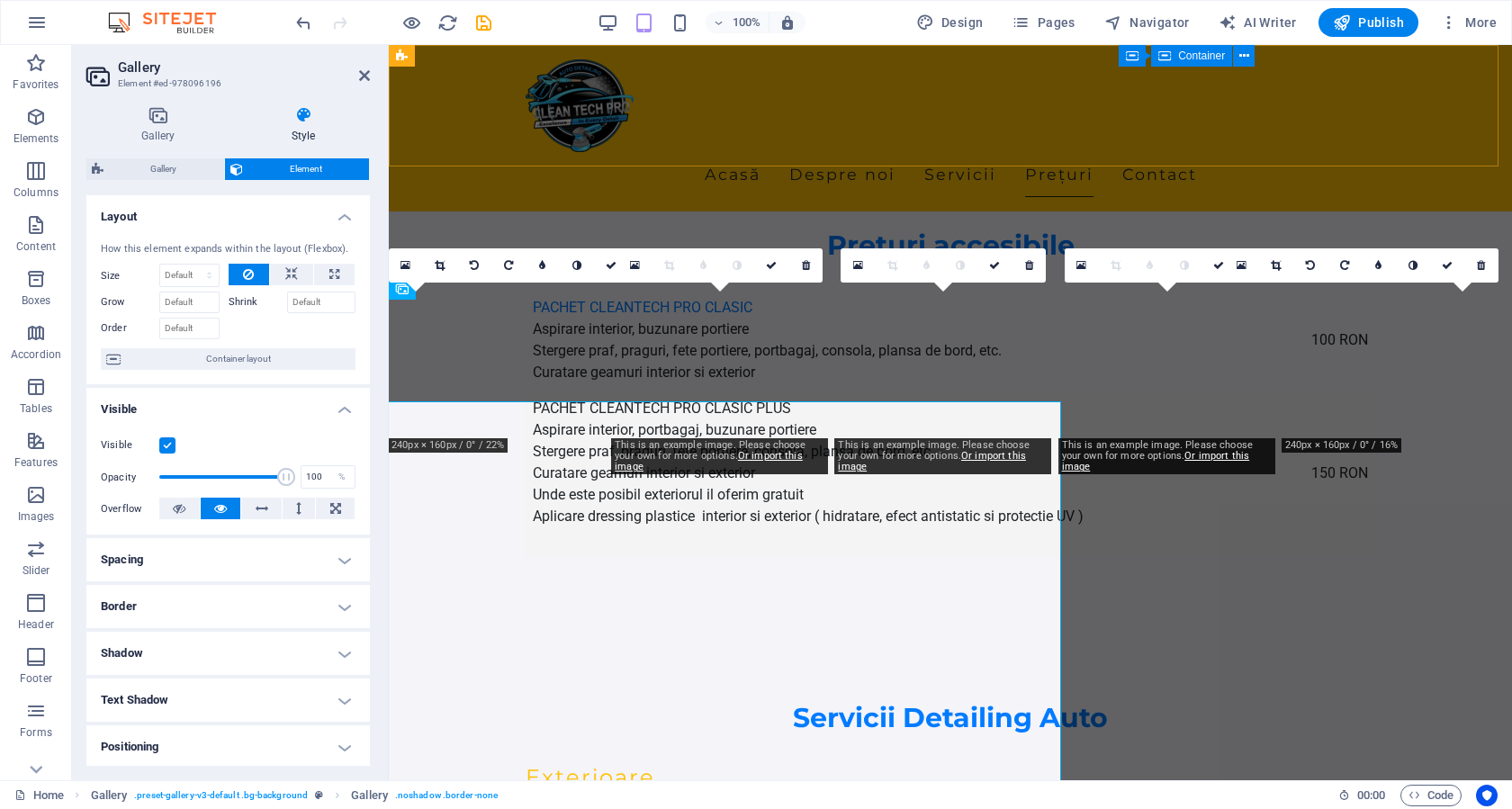
scroll to position [2984, 0]
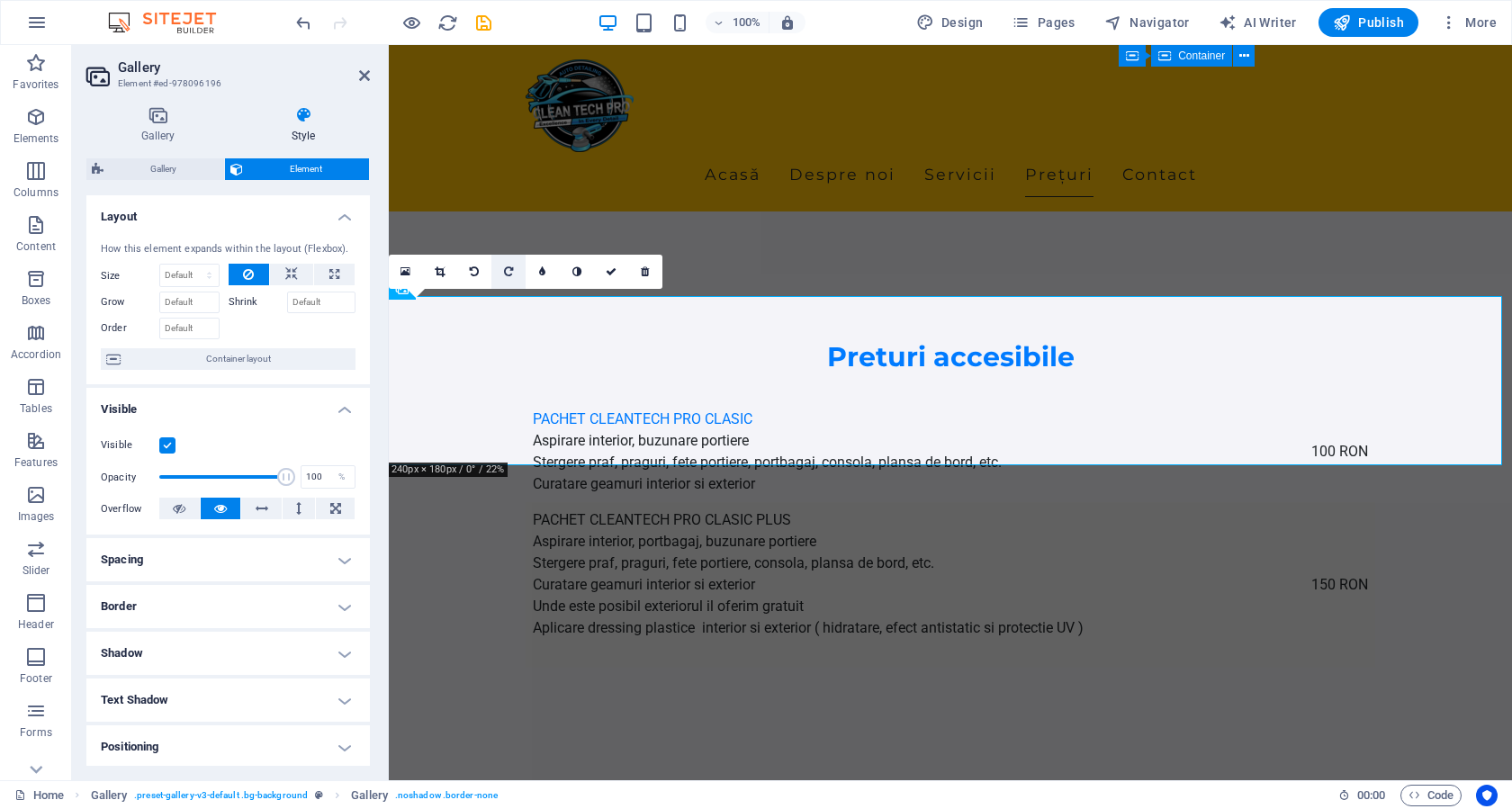
click at [505, 273] on icon at bounding box center [509, 271] width 9 height 10
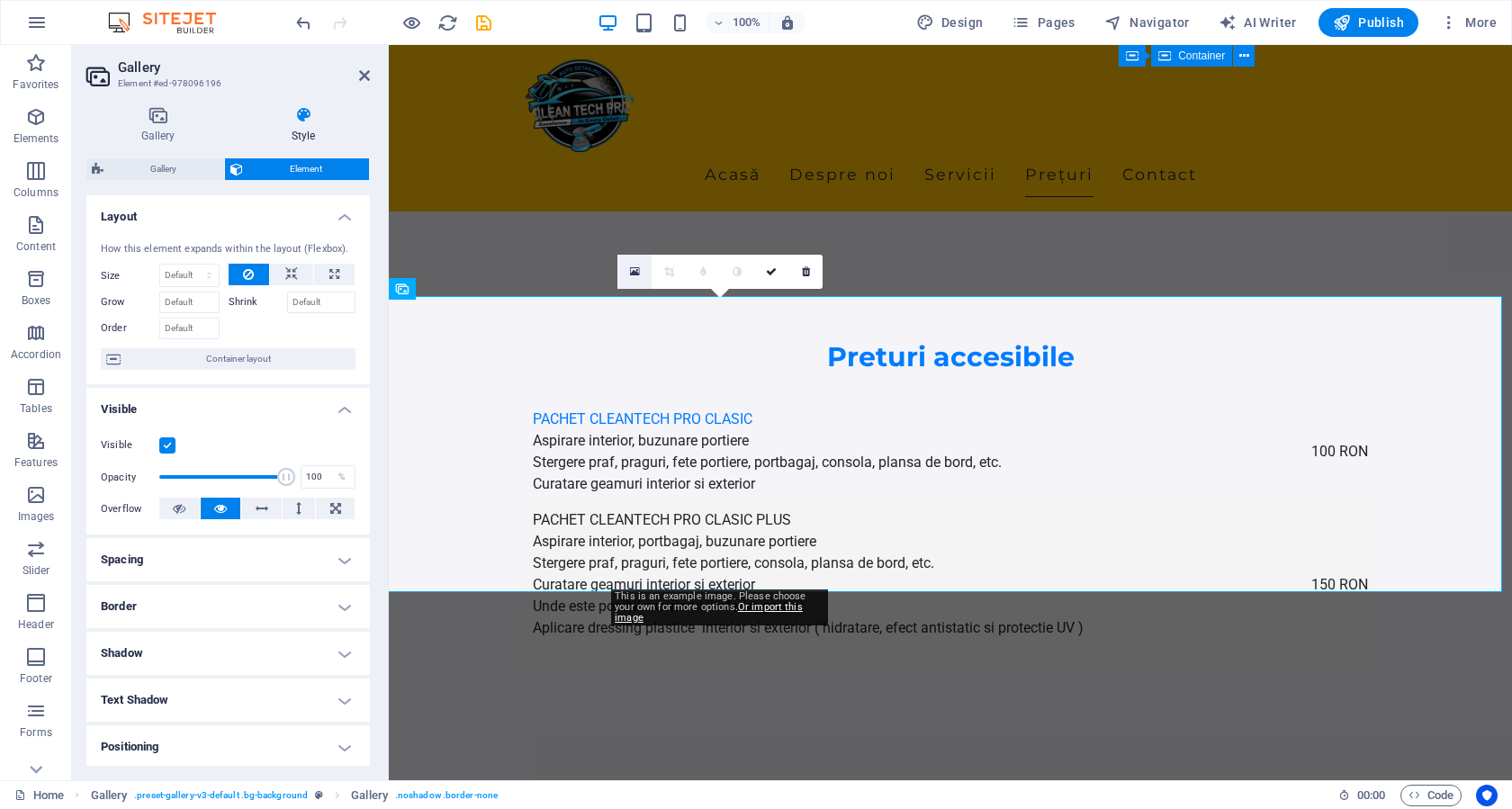
click at [637, 274] on icon at bounding box center [635, 271] width 9 height 12
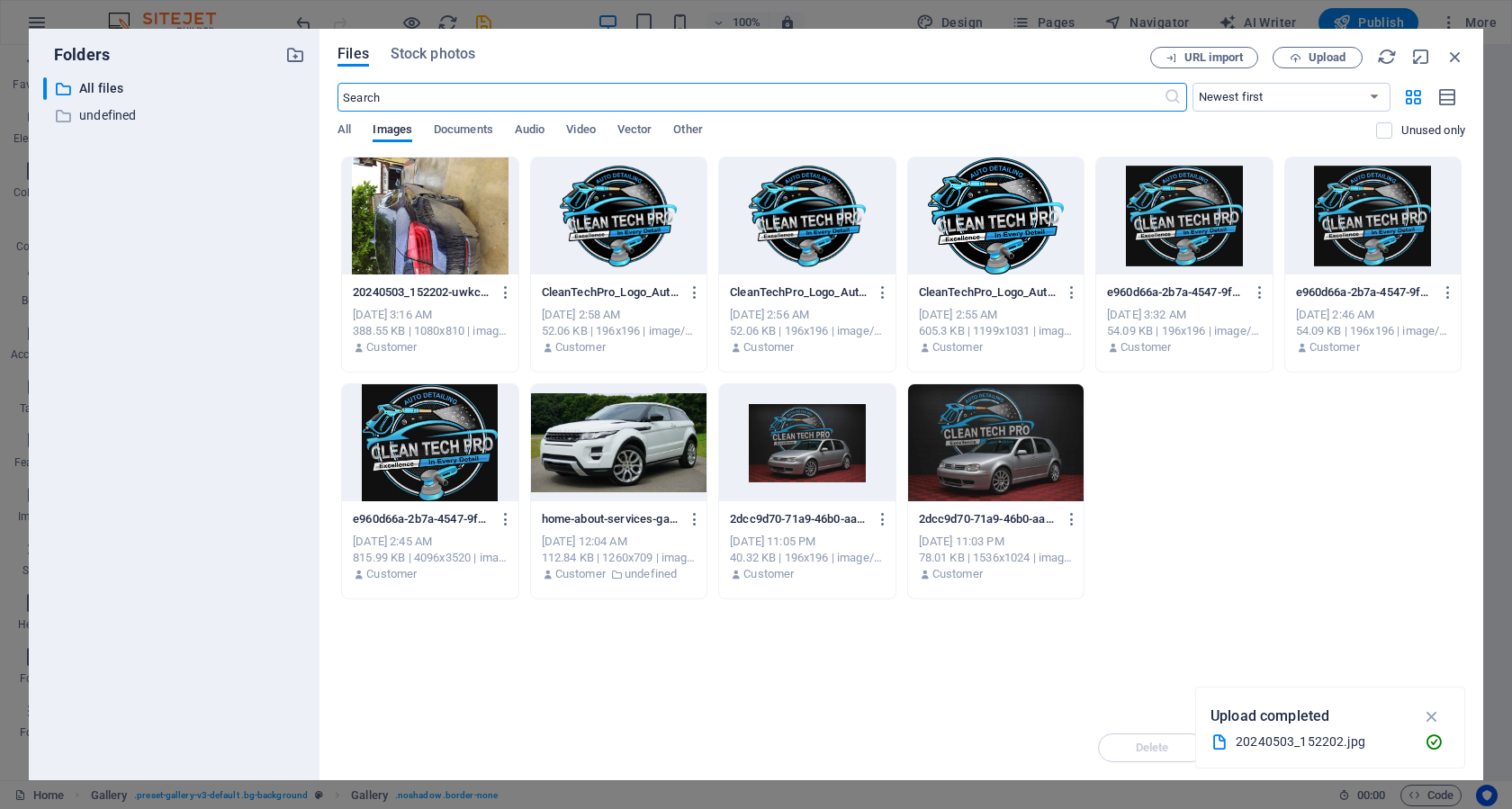
scroll to position [3096, 0]
click at [1333, 52] on span "Upload" at bounding box center [1326, 57] width 37 height 10
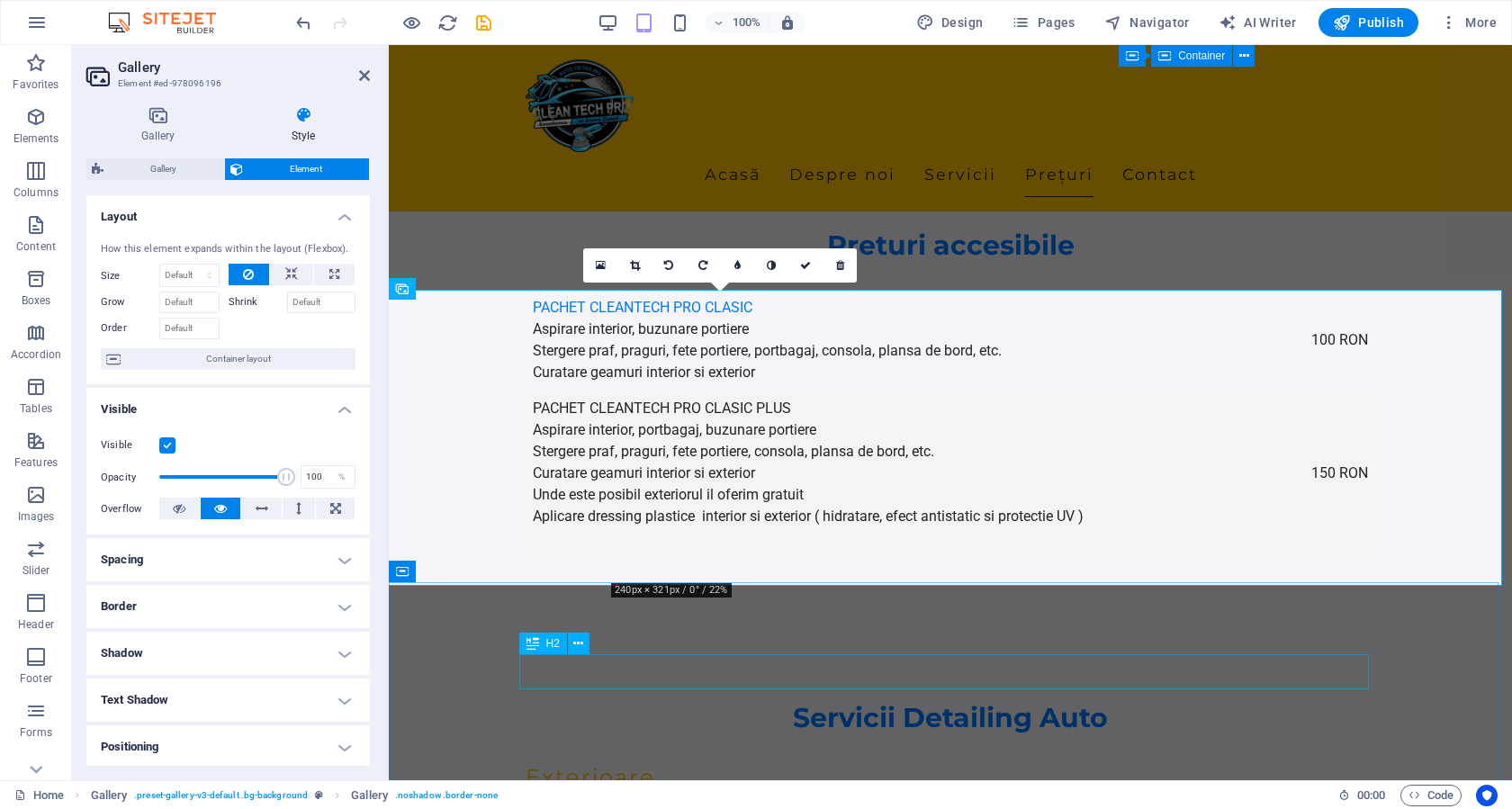
scroll to position [2984, 0]
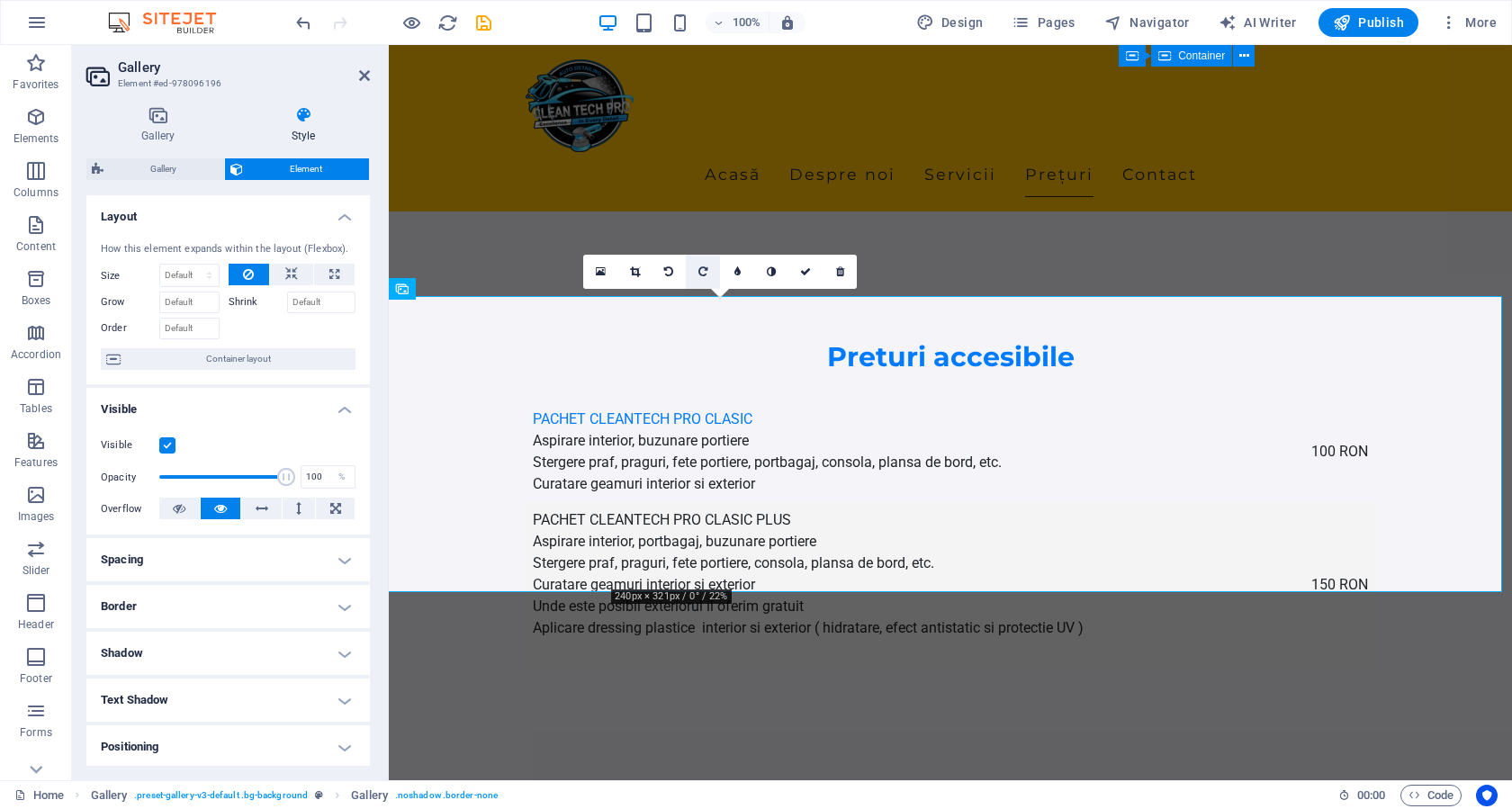
click at [705, 275] on icon at bounding box center [703, 271] width 9 height 10
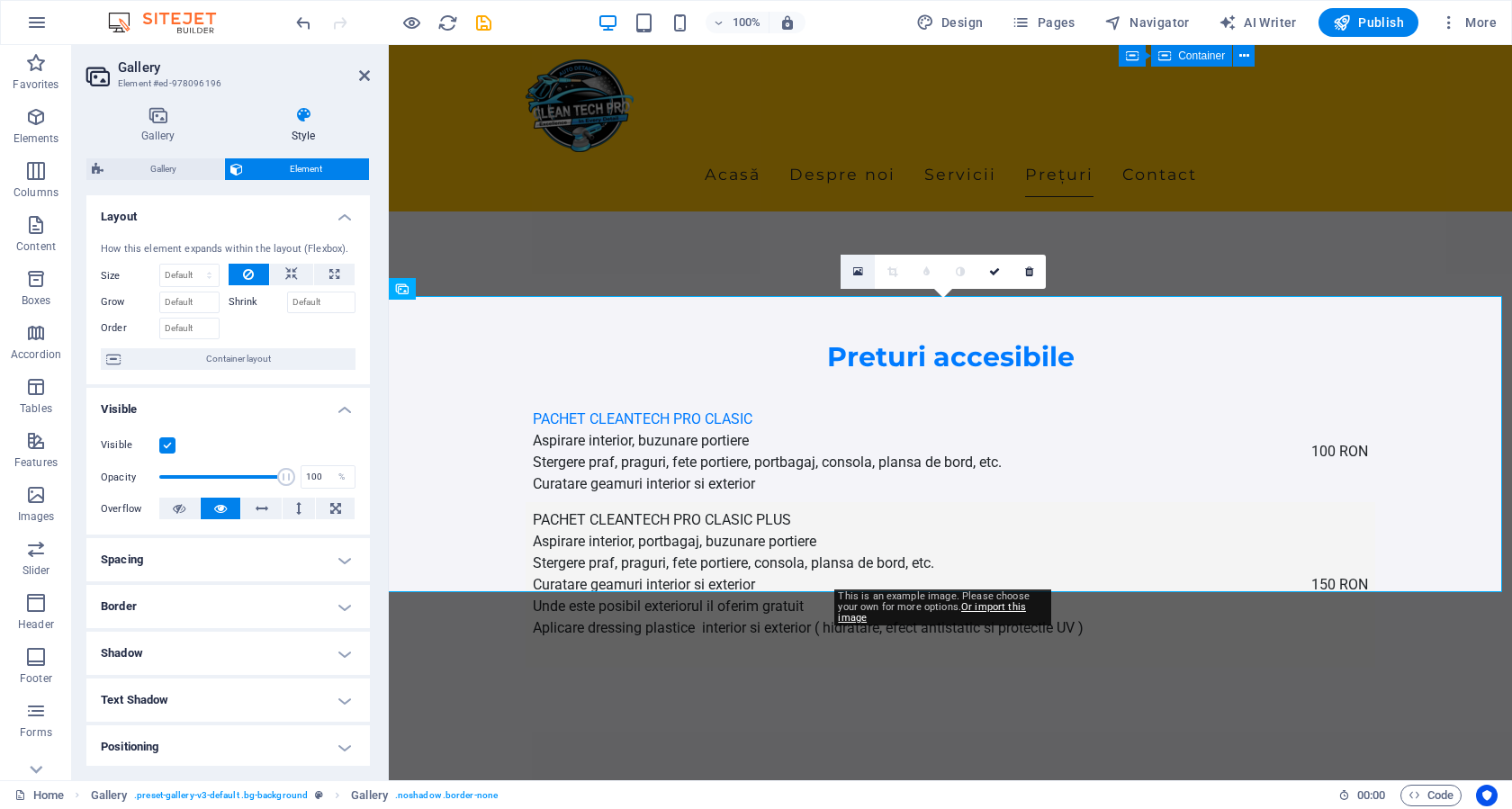
click at [856, 272] on icon at bounding box center [858, 271] width 9 height 12
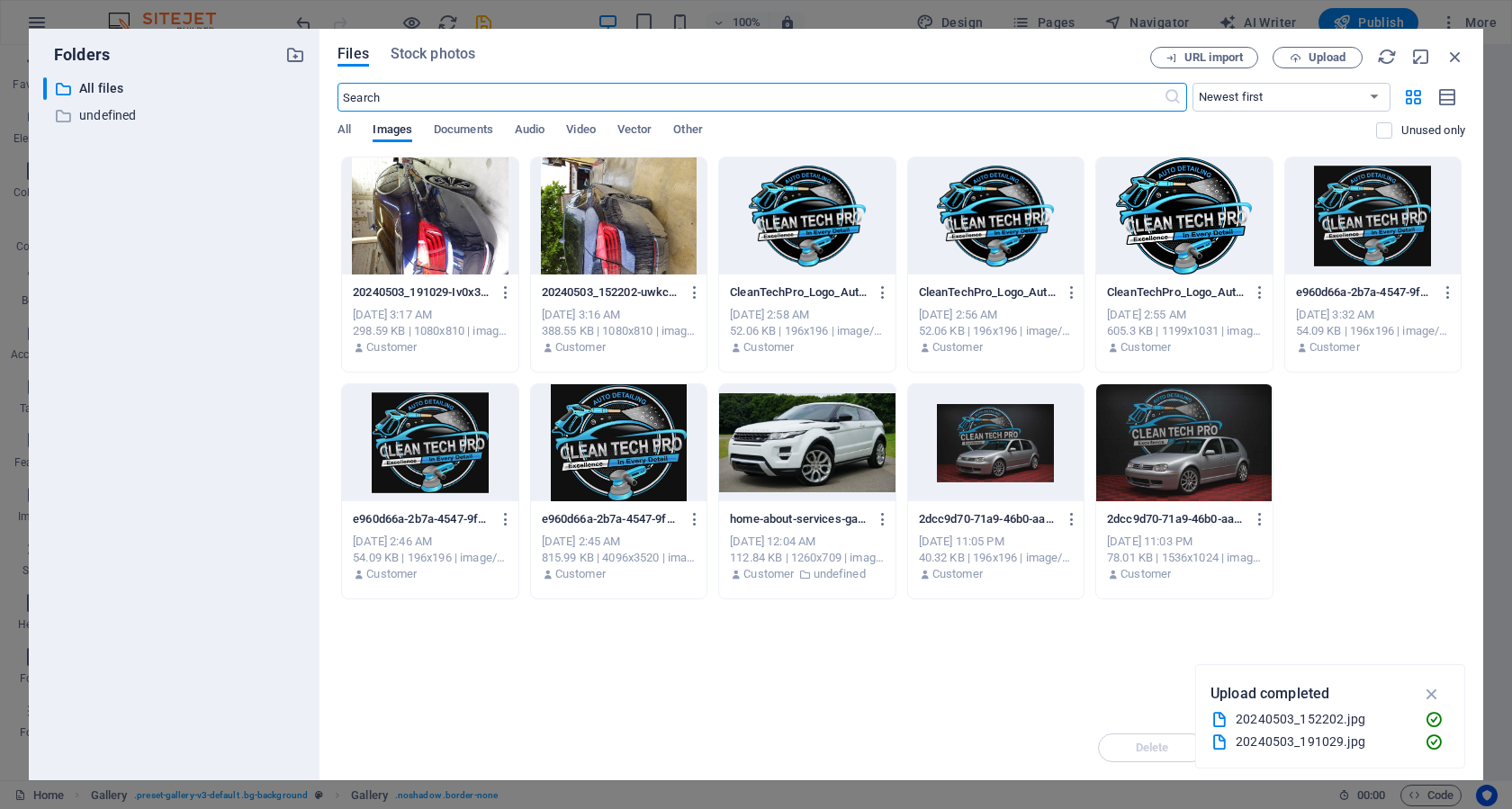
scroll to position [3096, 0]
click at [1295, 57] on icon "button" at bounding box center [1295, 58] width 11 height 11
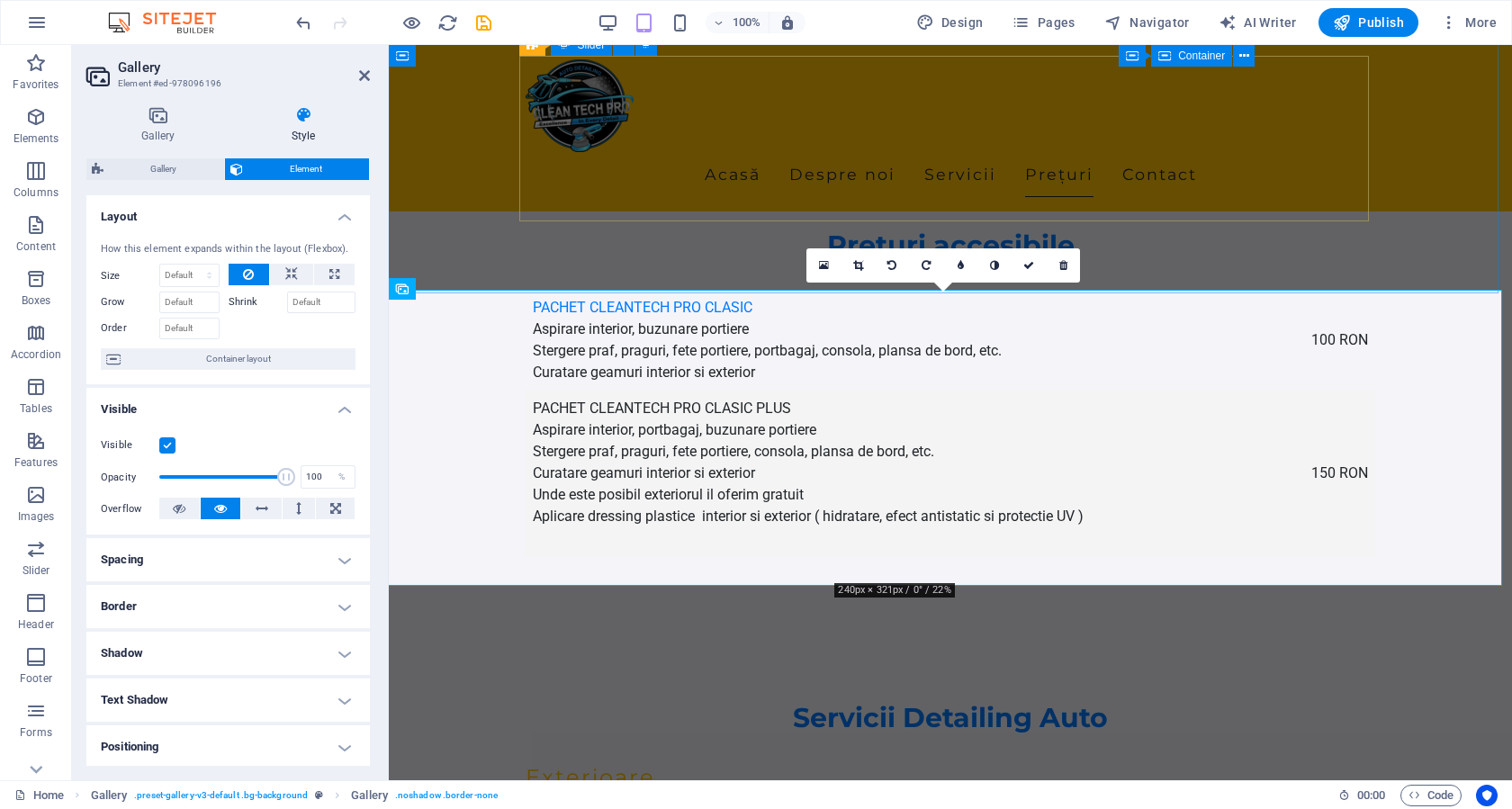
scroll to position [2984, 0]
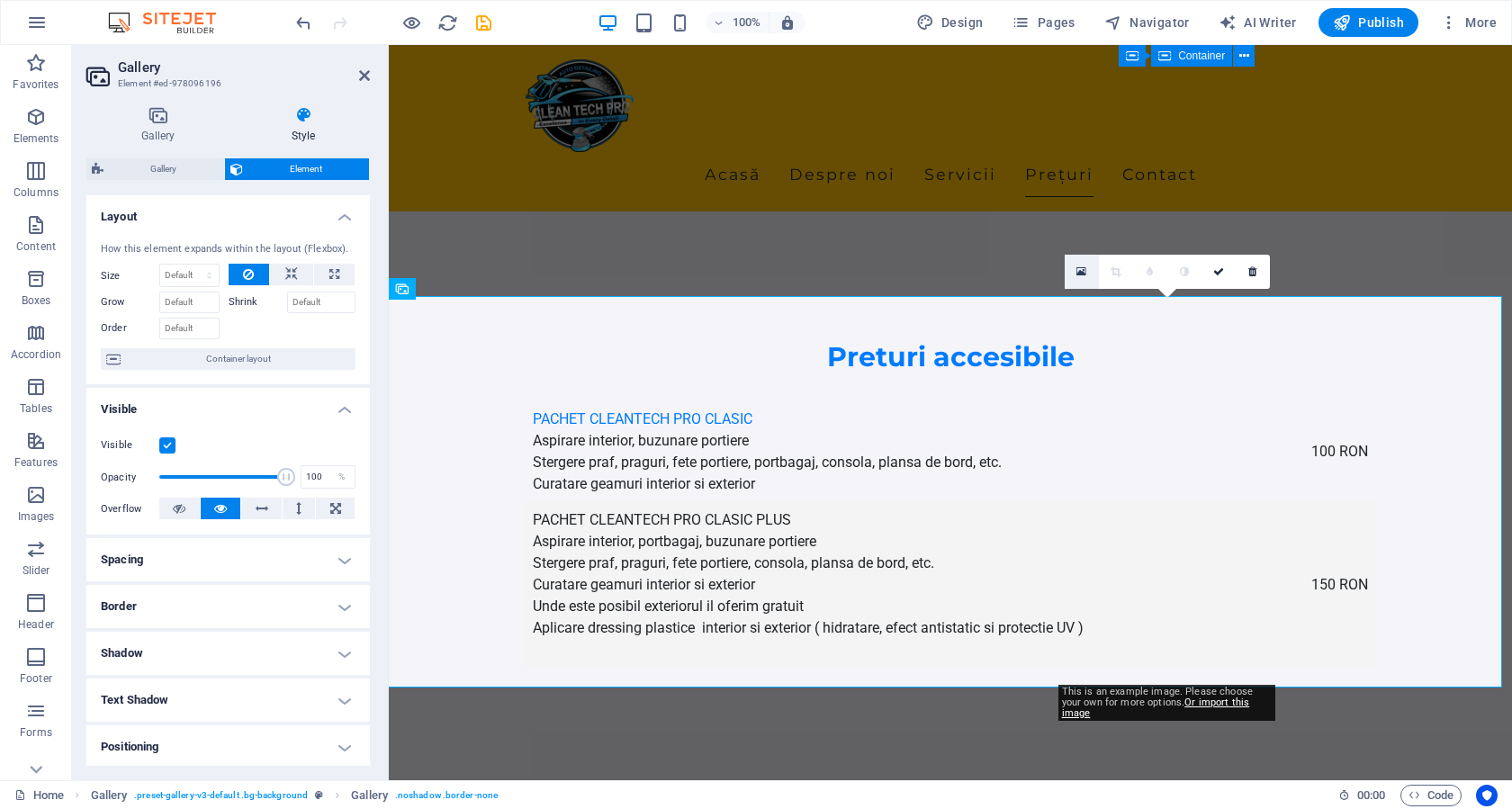
click at [1081, 270] on icon at bounding box center [1081, 271] width 9 height 12
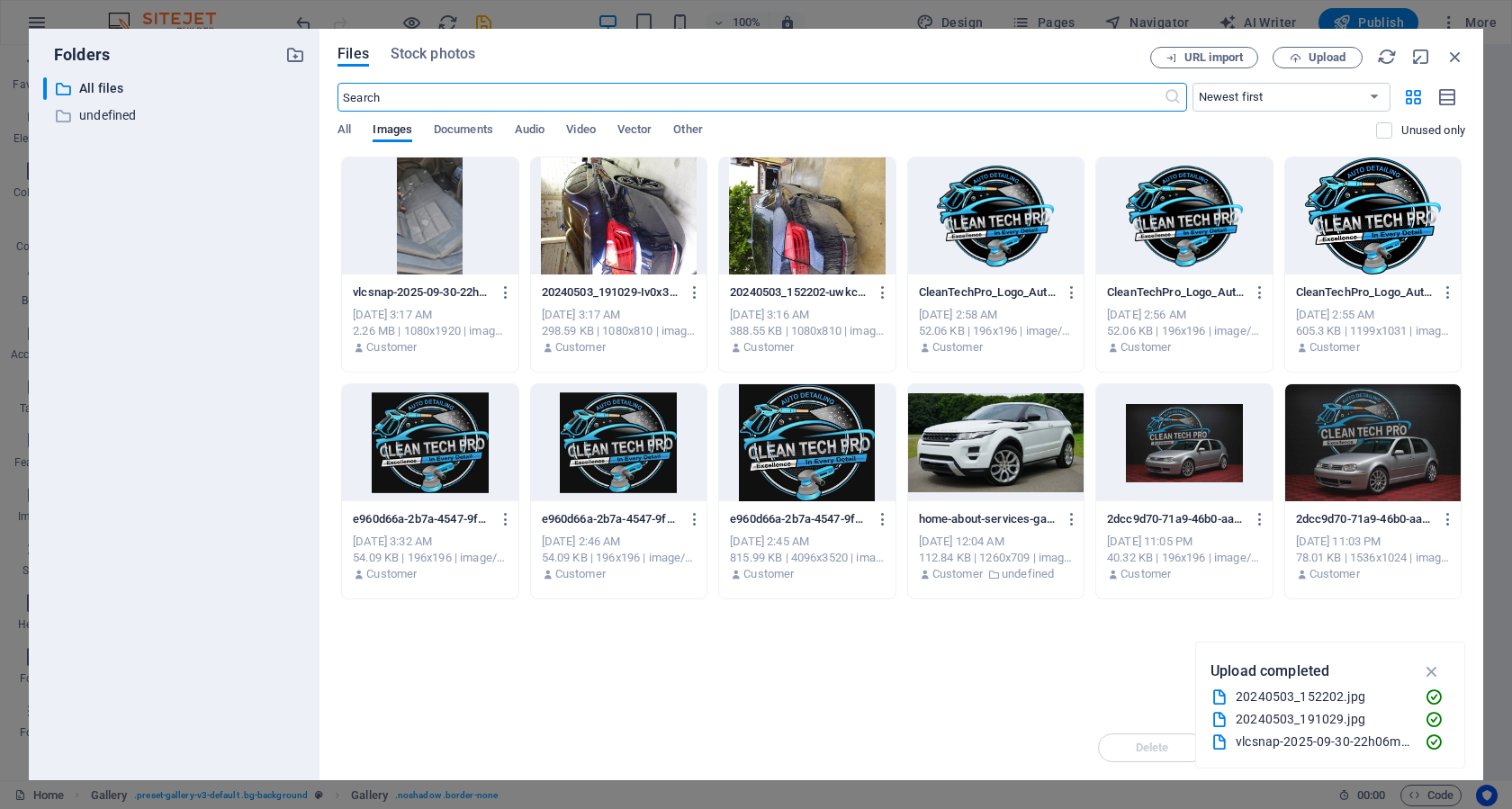
scroll to position [3096, 0]
click at [1282, 54] on span "Upload" at bounding box center [1317, 58] width 74 height 11
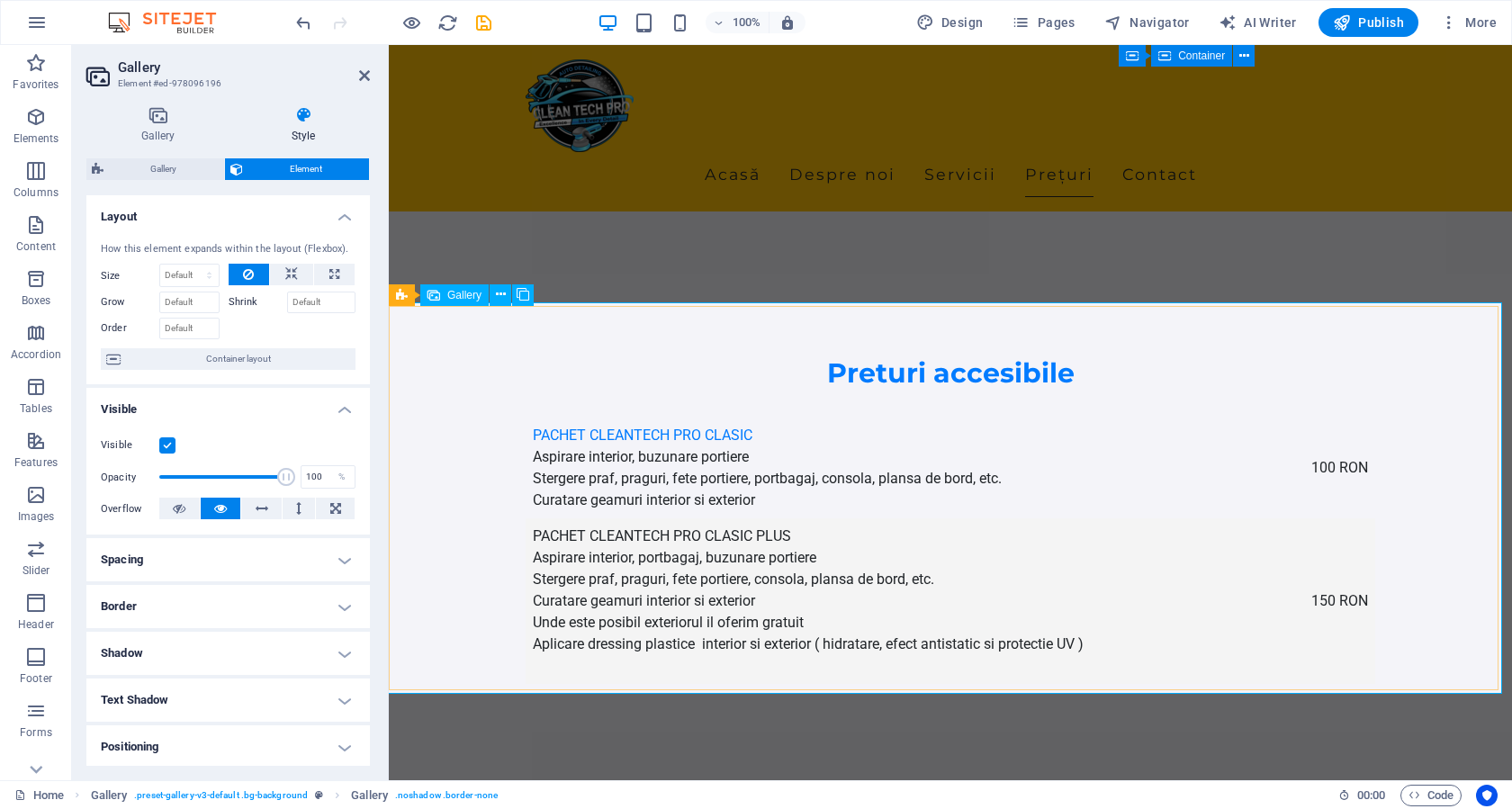
scroll to position [2984, 0]
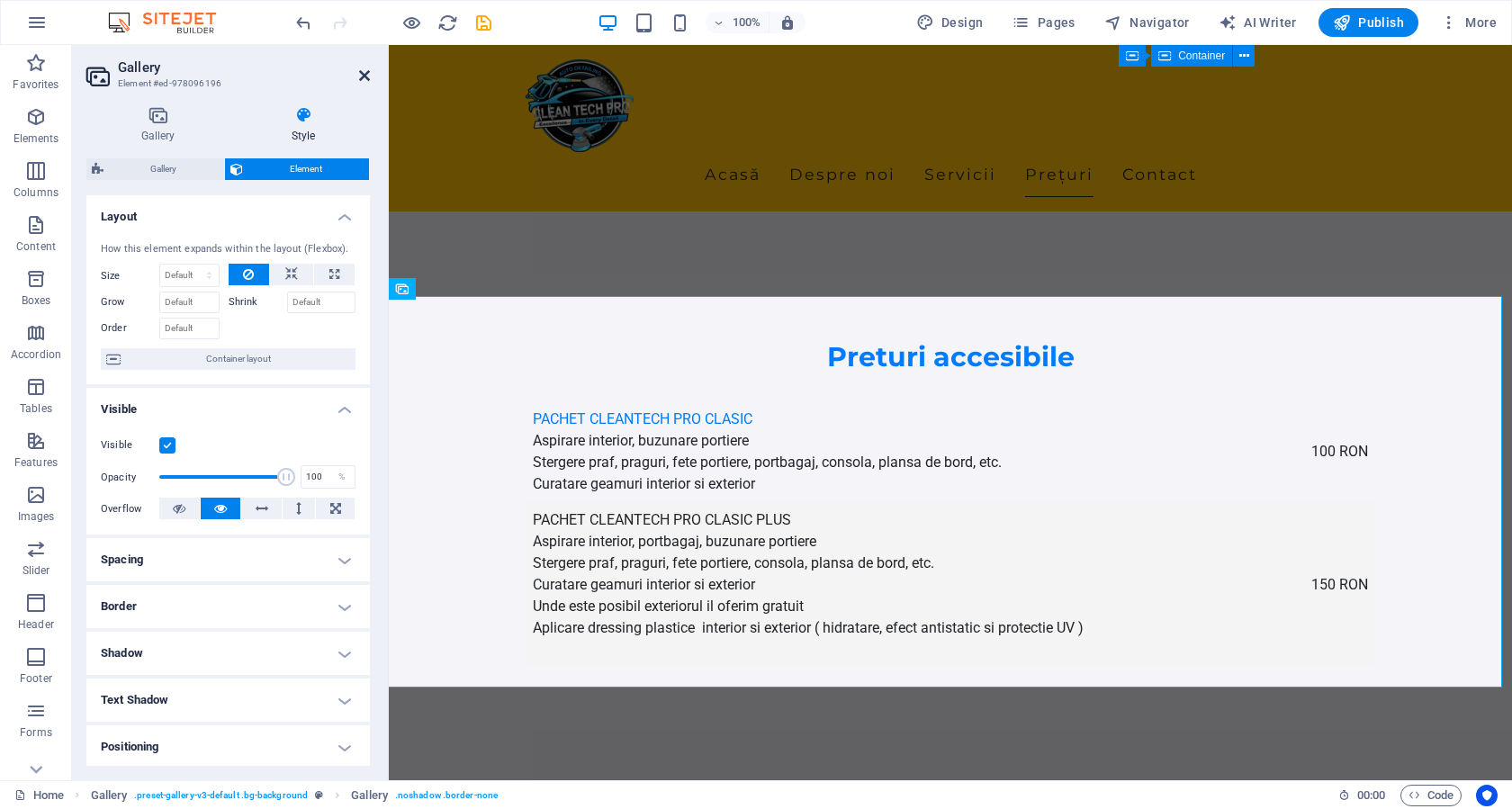
click at [365, 74] on icon at bounding box center [364, 75] width 10 height 14
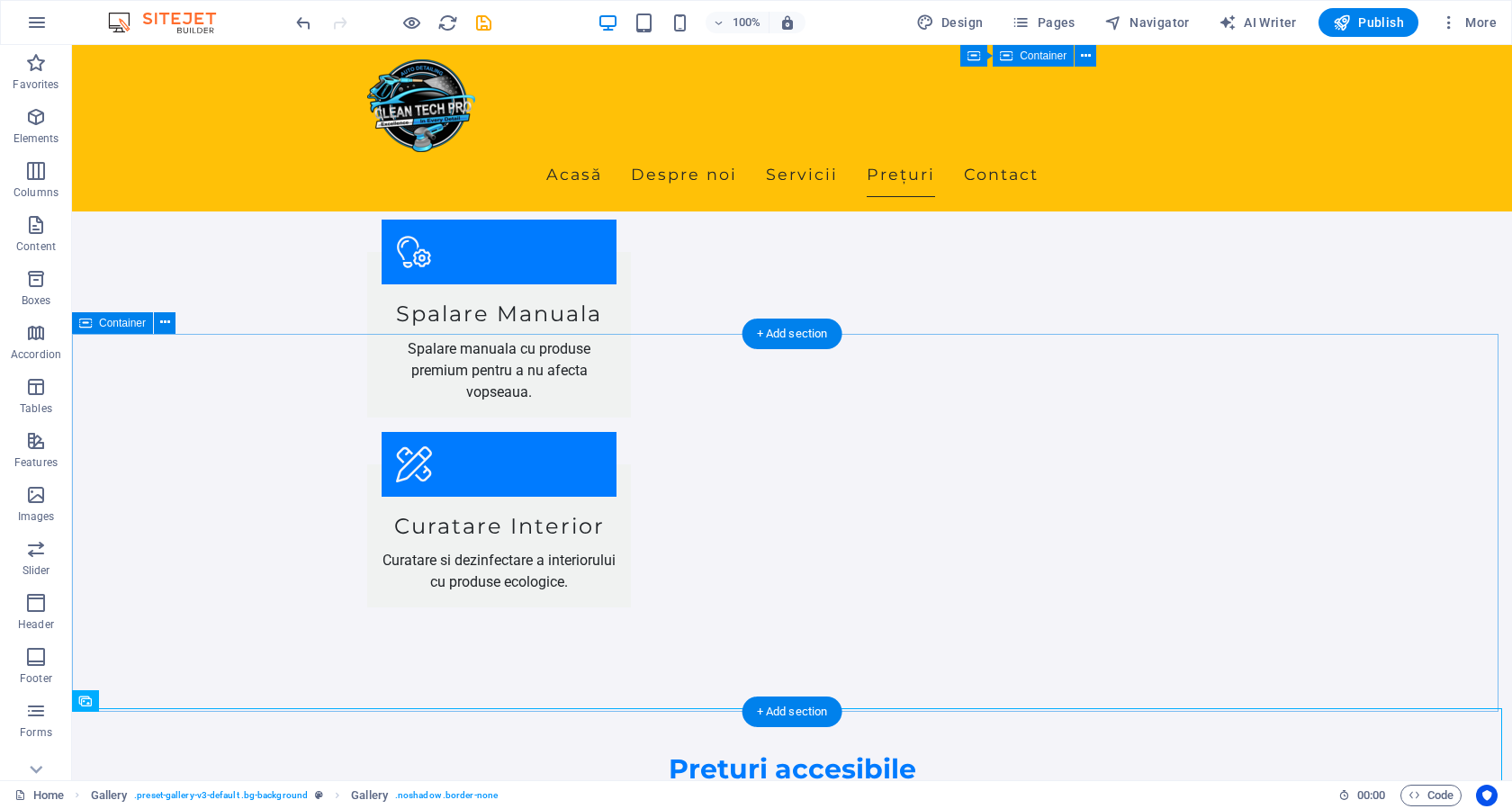
scroll to position [2535, 0]
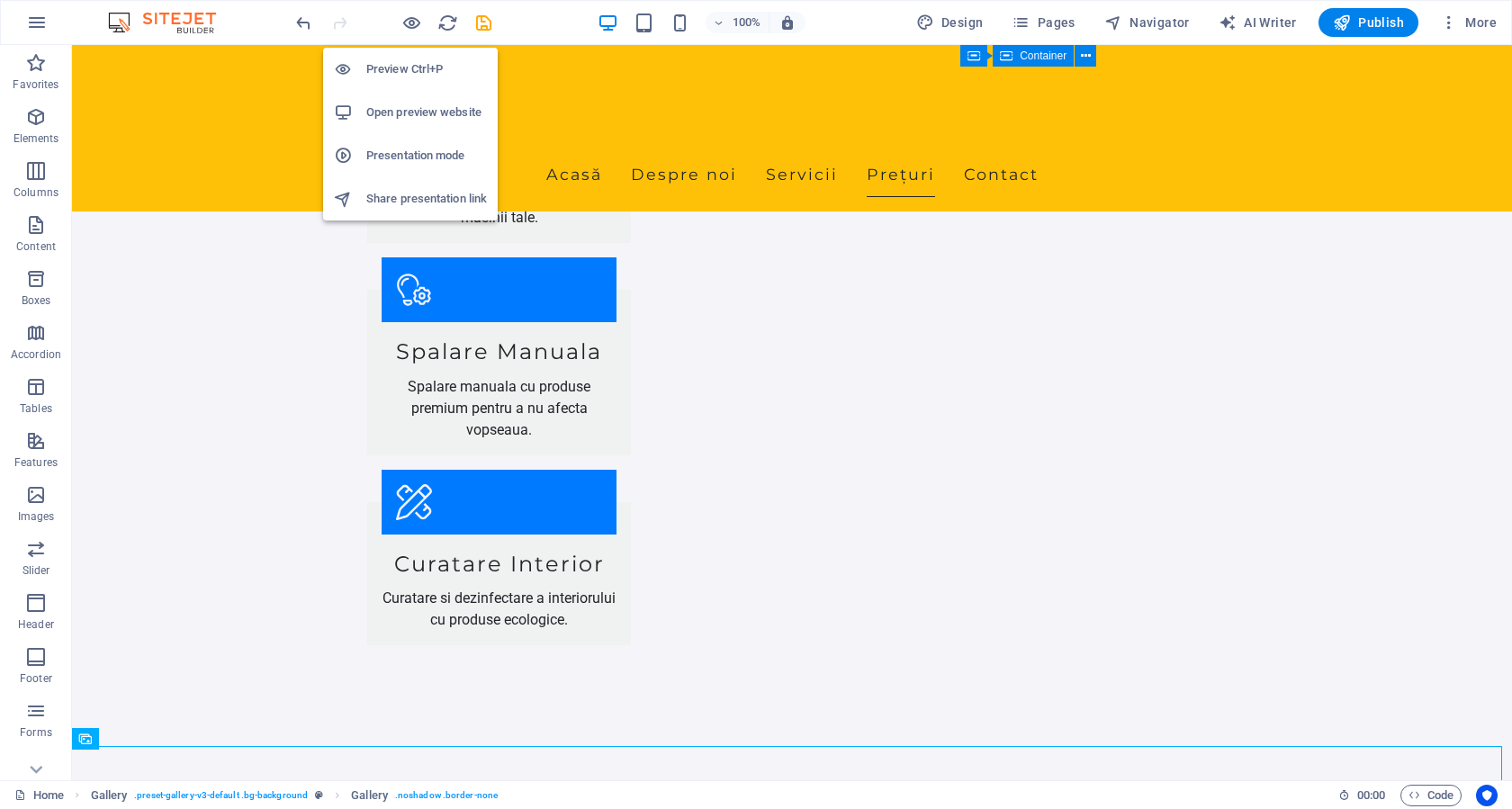
click at [416, 64] on h6 "Preview Ctrl+P" at bounding box center [427, 69] width 121 height 22
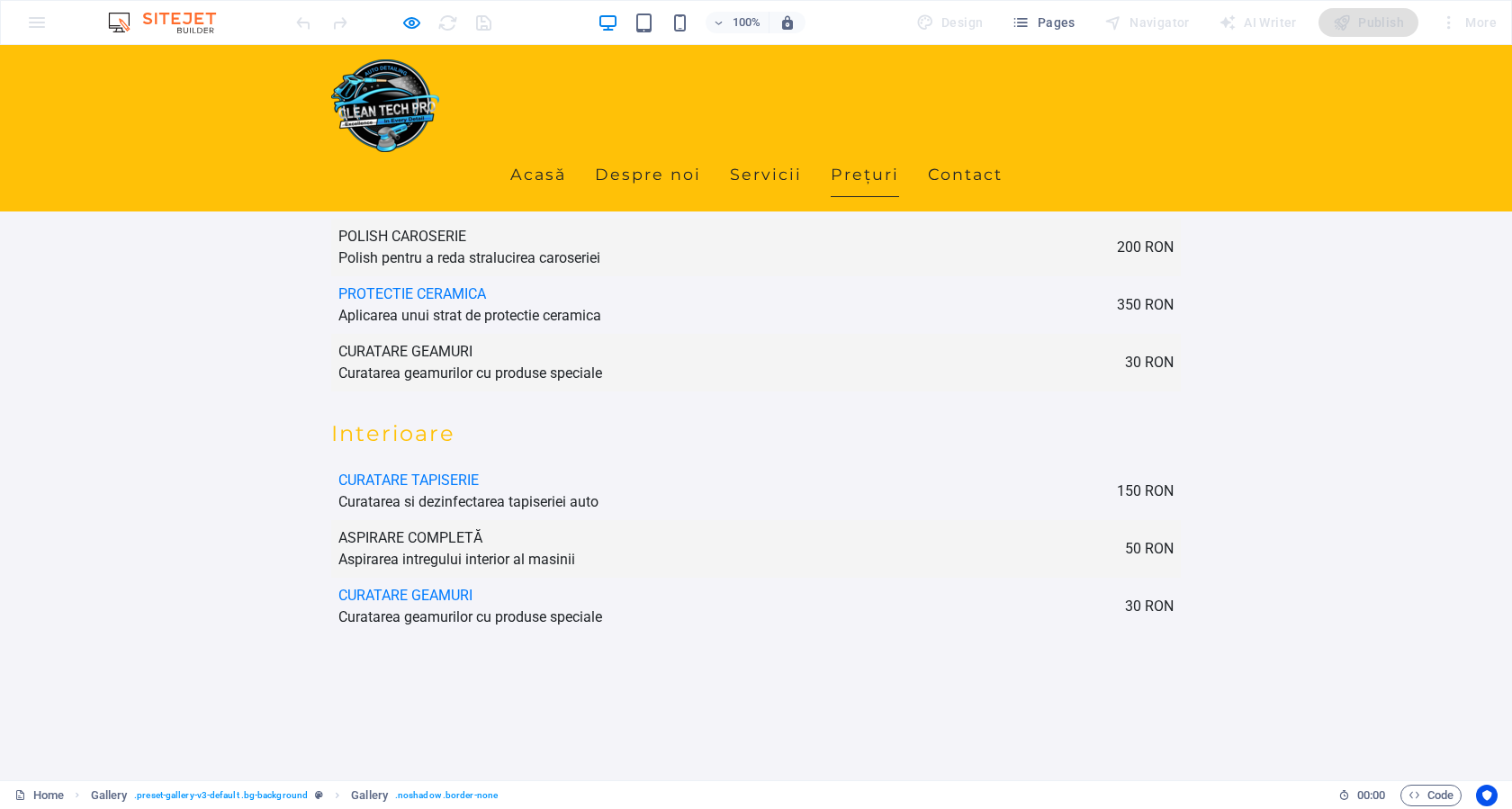
scroll to position [3075, 0]
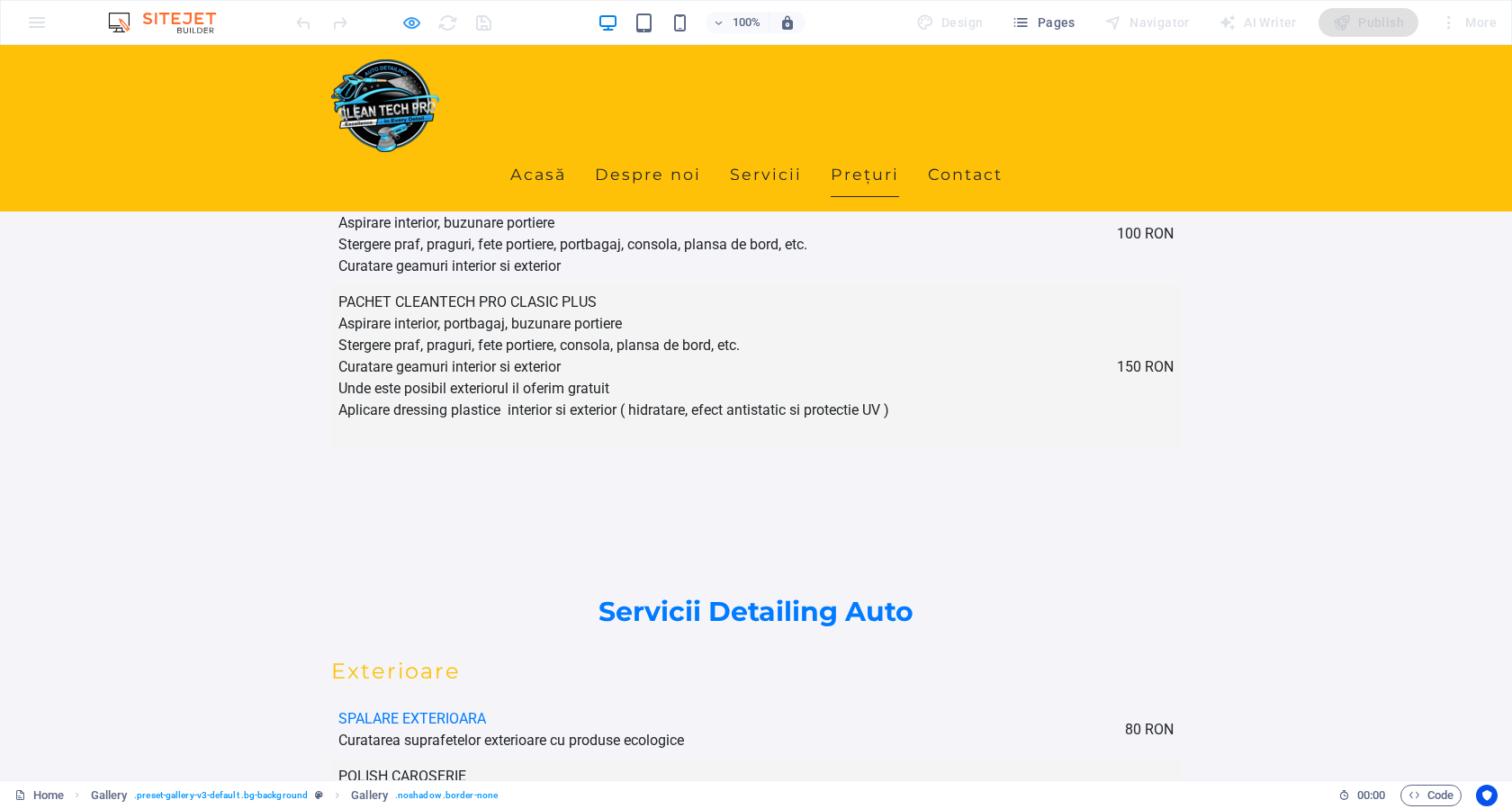
click at [403, 25] on icon "button" at bounding box center [412, 23] width 21 height 21
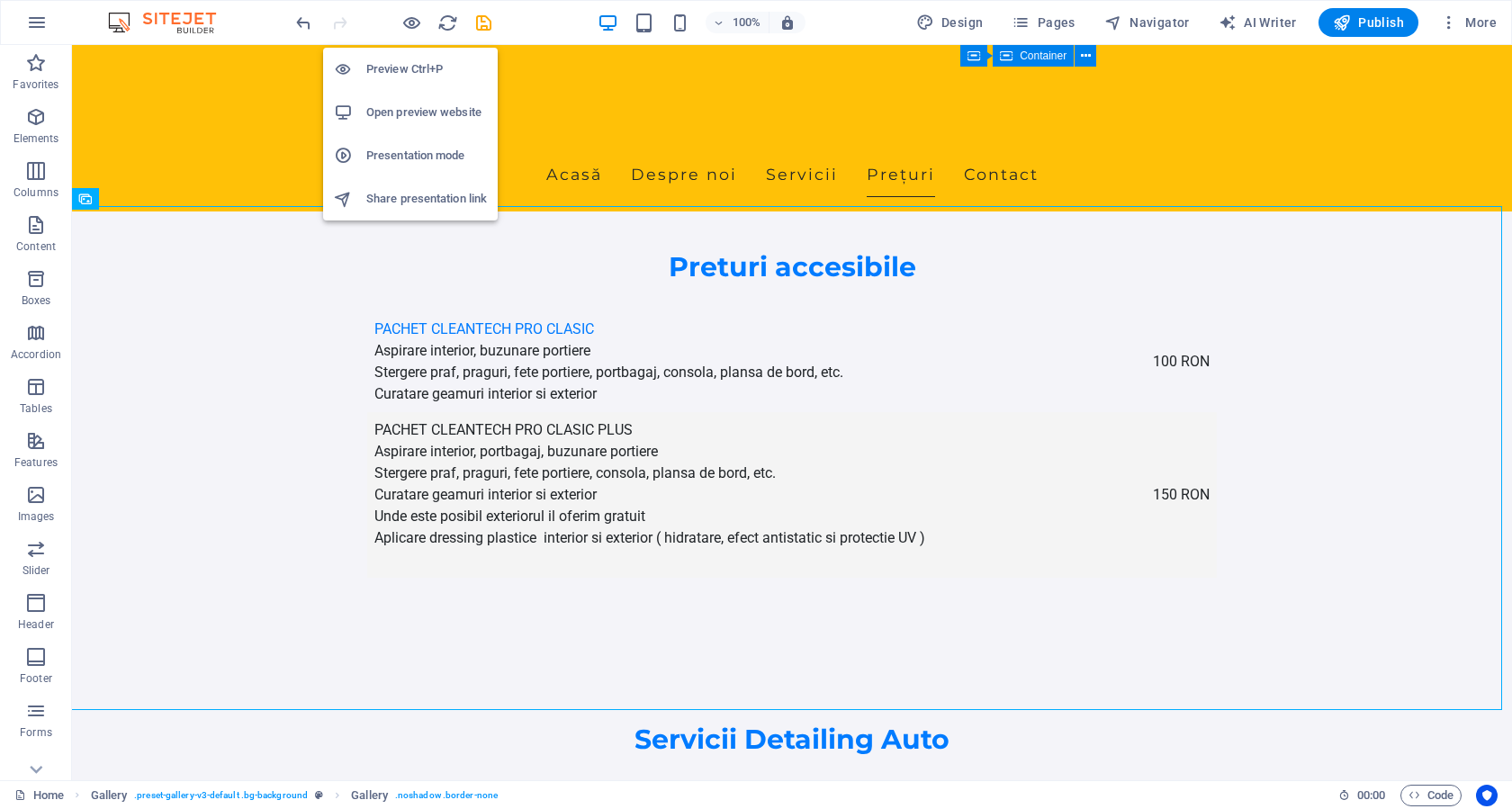
click at [410, 75] on h6 "Preview Ctrl+P" at bounding box center [427, 69] width 121 height 22
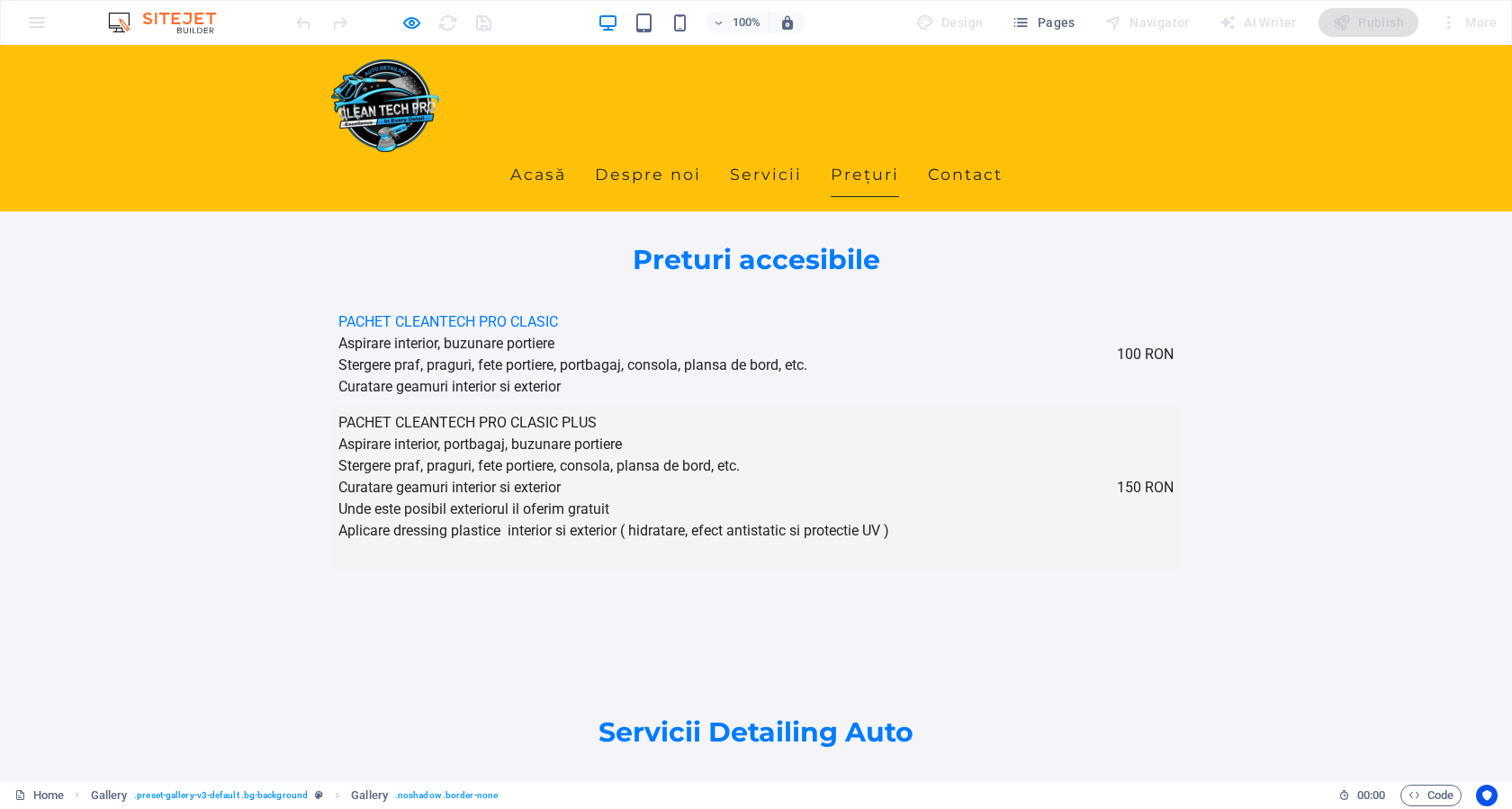
scroll to position [2805, 0]
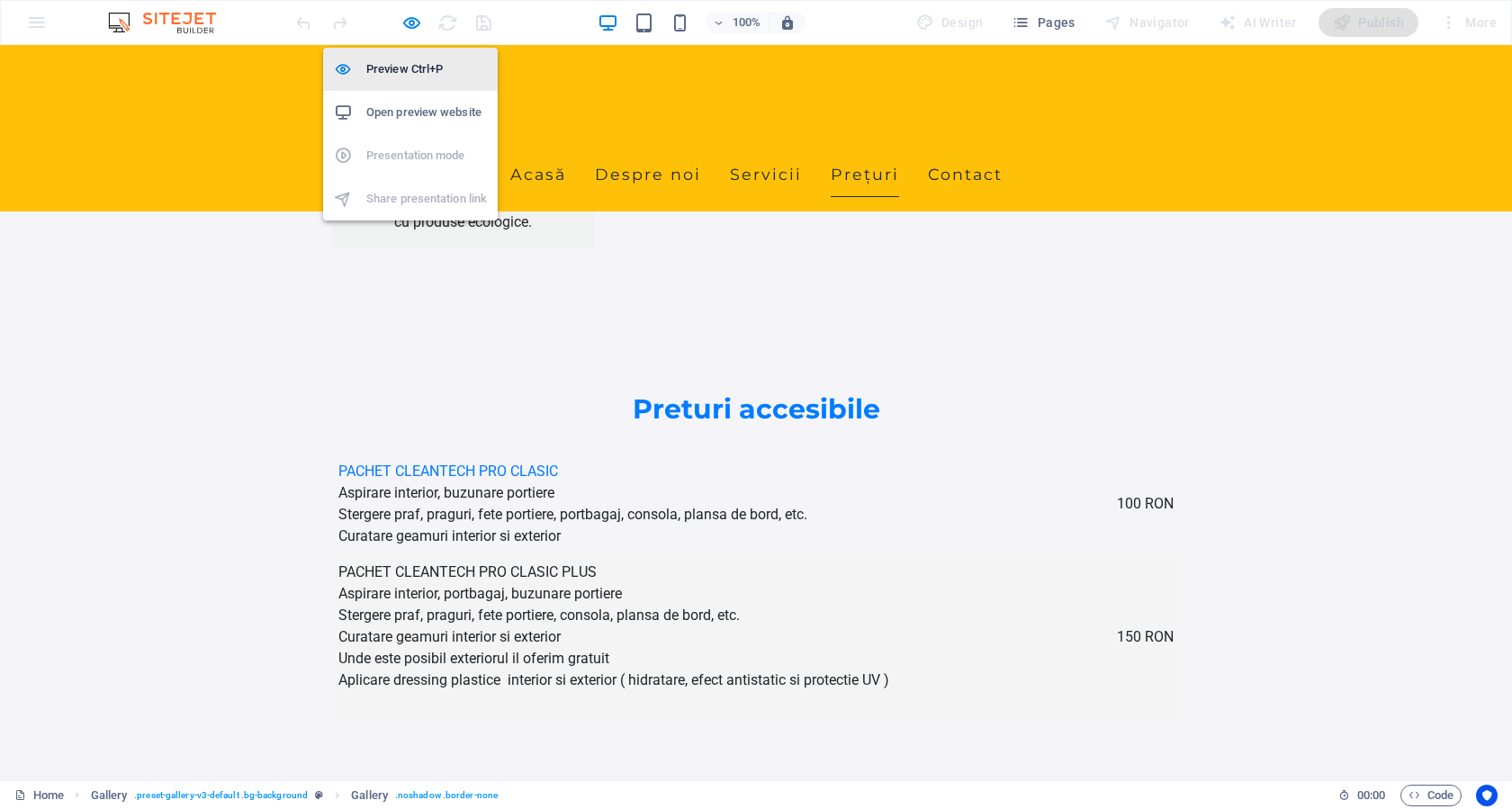
click at [404, 64] on h6 "Preview Ctrl+P" at bounding box center [427, 69] width 121 height 22
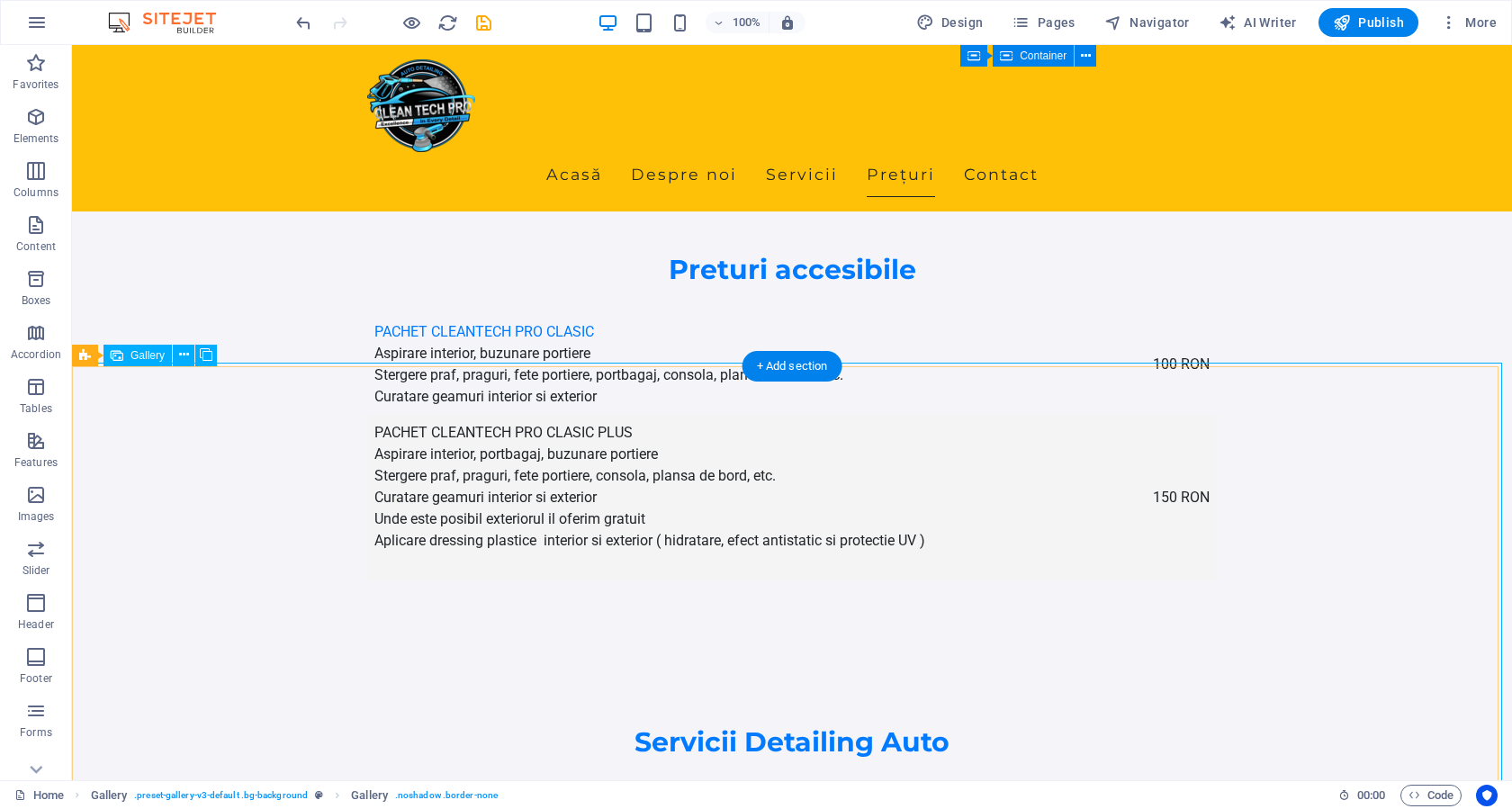
scroll to position [3075, 0]
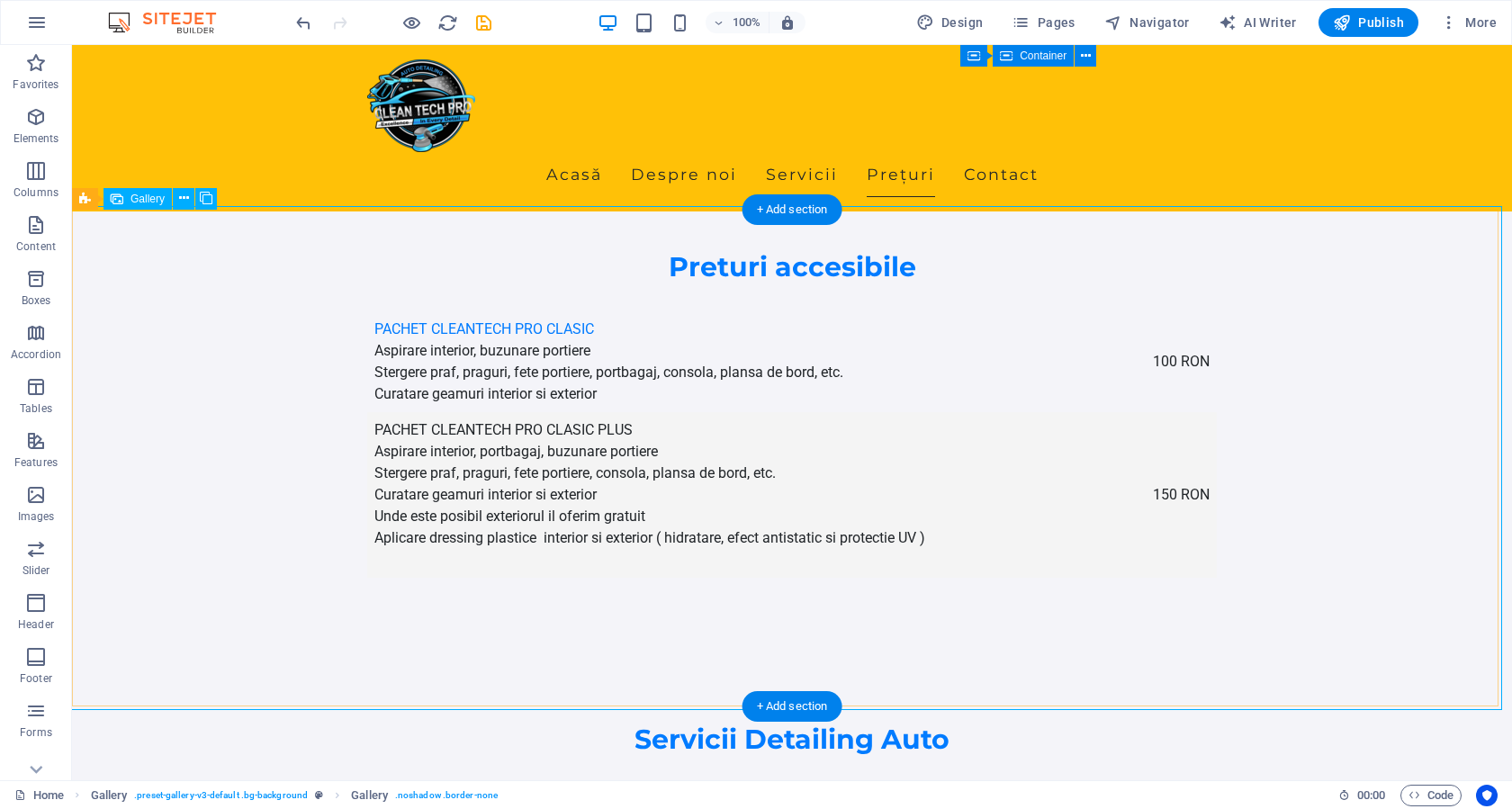
click at [144, 198] on span "Gallery" at bounding box center [147, 198] width 34 height 10
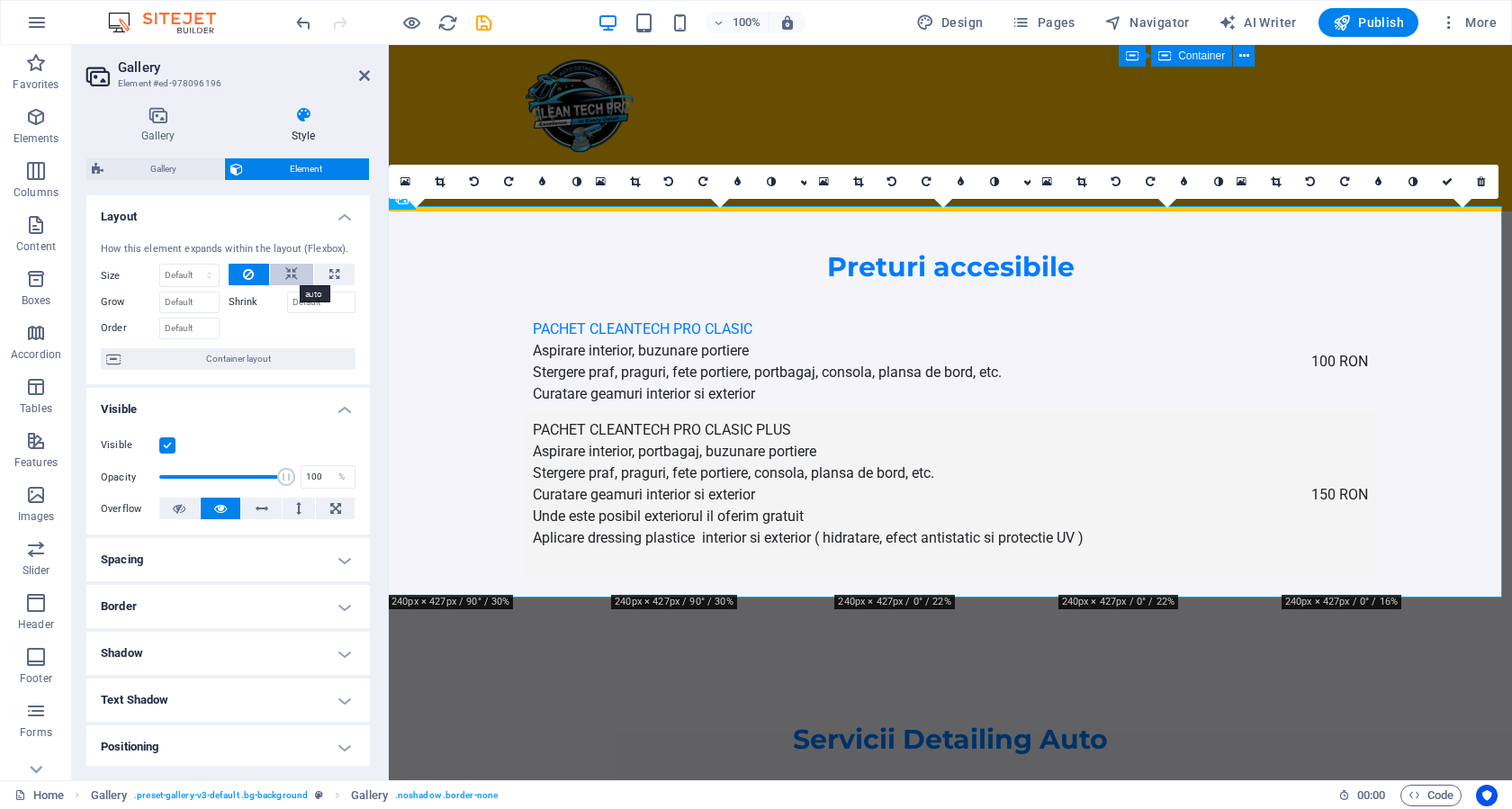
click at [285, 276] on icon at bounding box center [291, 274] width 12 height 22
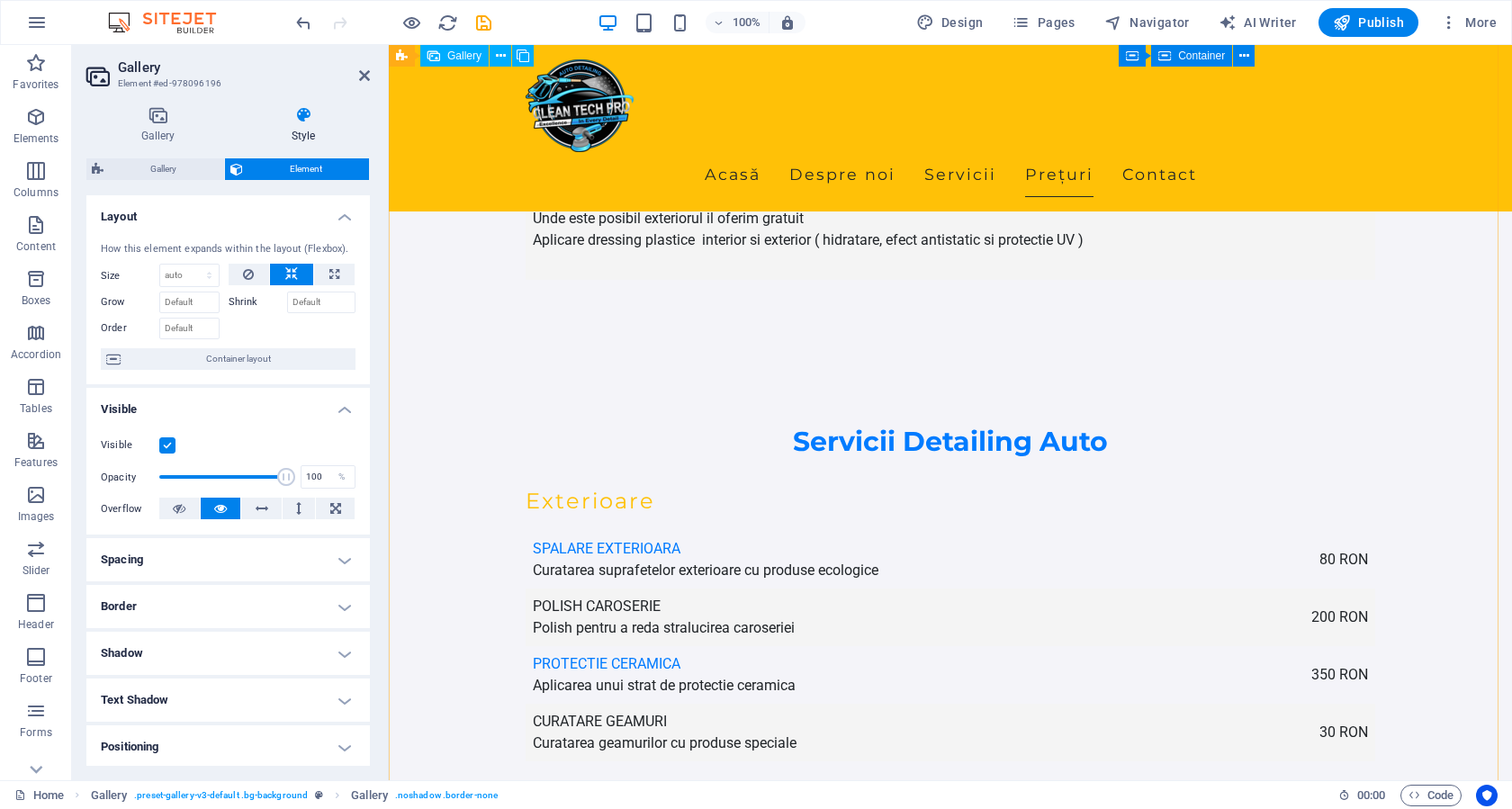
scroll to position [3254, 0]
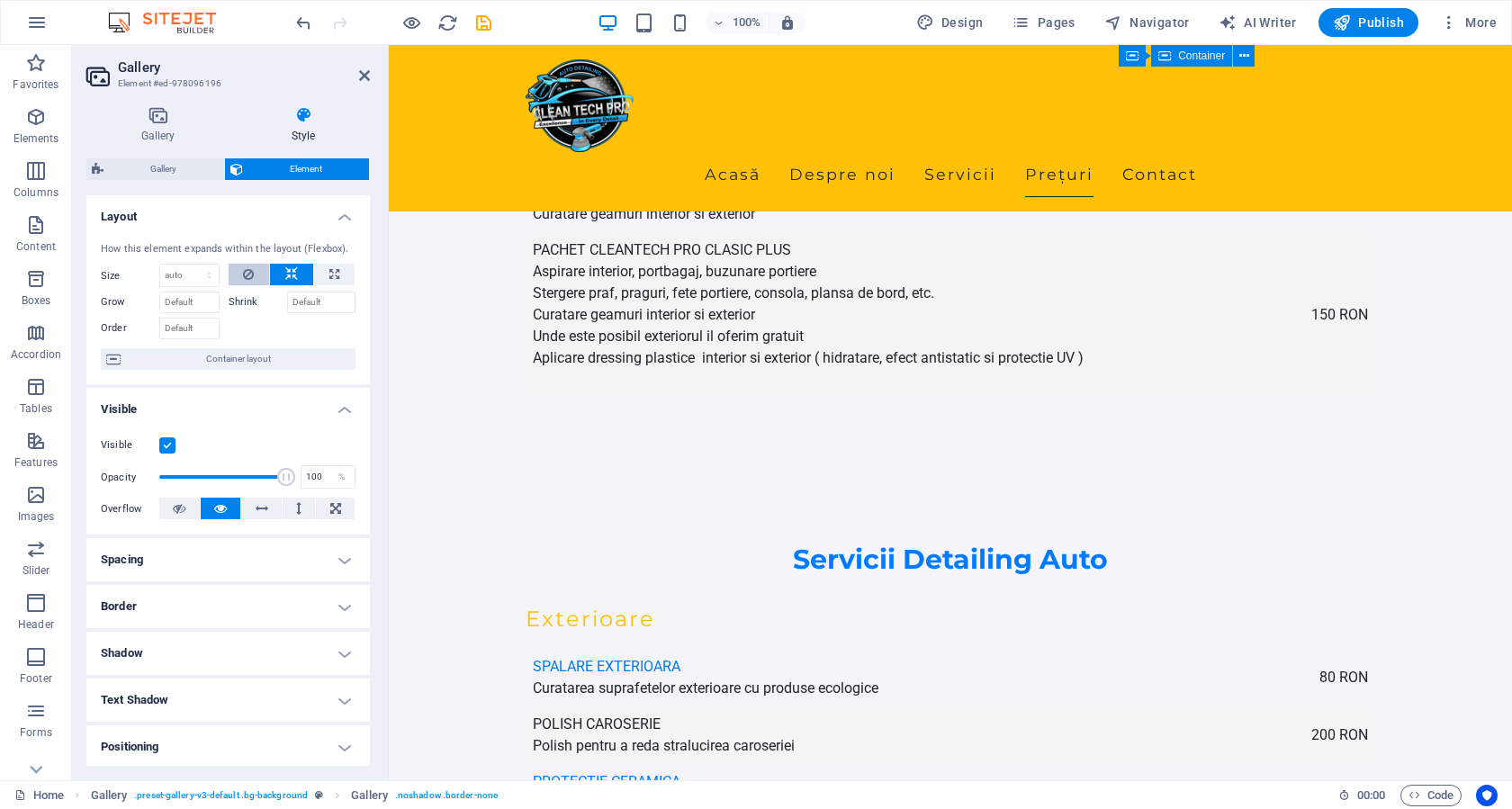
click at [251, 273] on icon at bounding box center [247, 274] width 10 height 22
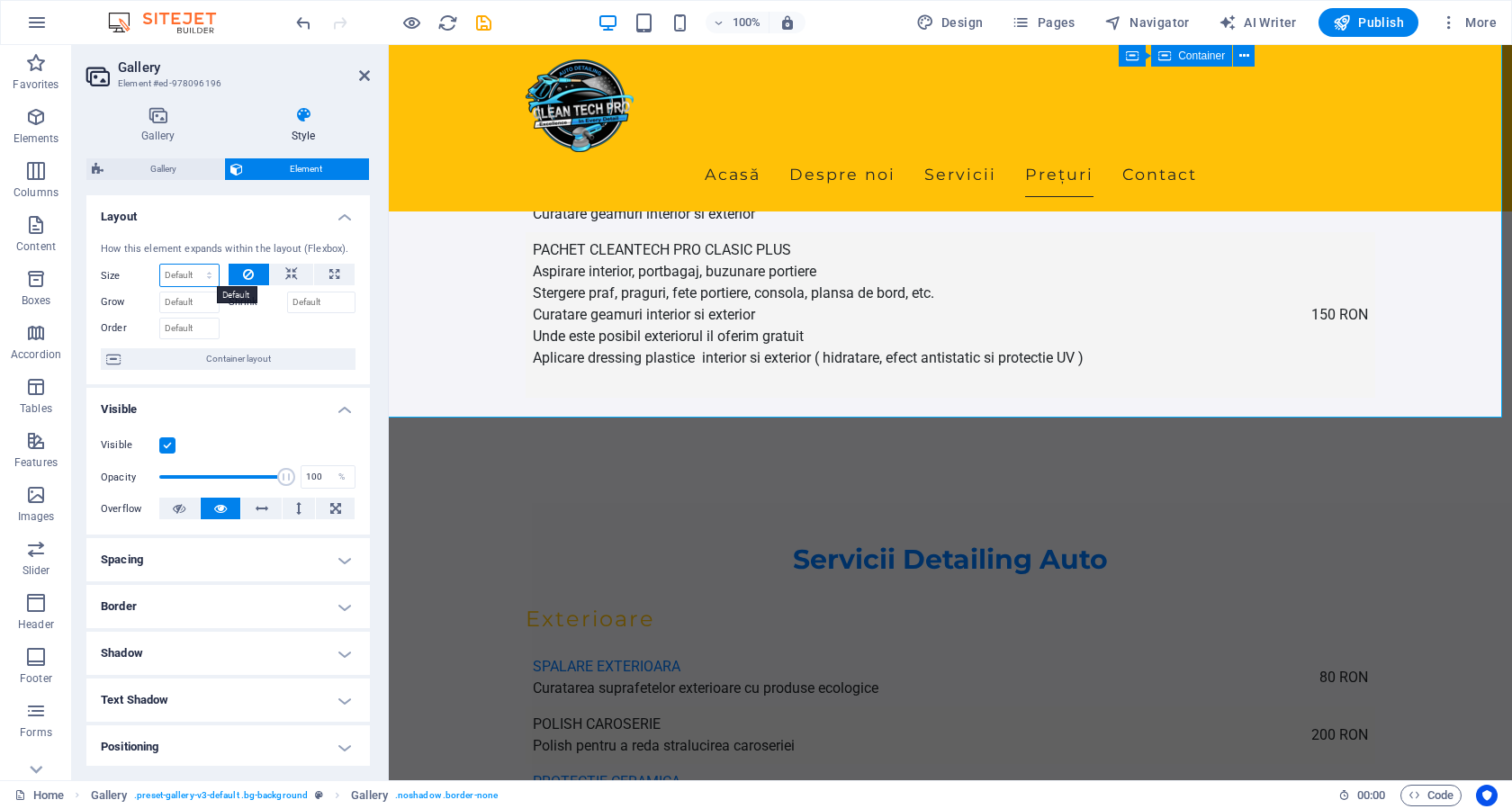
click at [189, 276] on select "Default auto px % 1/1 1/2 1/3 1/4 1/5 1/6 1/7 1/8 1/9 1/10" at bounding box center [190, 275] width 59 height 22
click at [161, 264] on select "Default auto px % 1/1 1/2 1/3 1/4 1/5 1/6 1/7 1/8 1/9 1/10" at bounding box center [190, 275] width 59 height 22
drag, startPoint x: 186, startPoint y: 267, endPoint x: 185, endPoint y: 278, distance: 11.0
click at [186, 267] on select "Default auto px % 1/1 1/2 1/3 1/4 1/5 1/6 1/7 1/8 1/9 1/10" at bounding box center [190, 275] width 59 height 22
click at [161, 264] on select "Default auto px % 1/1 1/2 1/3 1/4 1/5 1/6 1/7 1/8 1/9 1/10" at bounding box center [190, 275] width 59 height 22
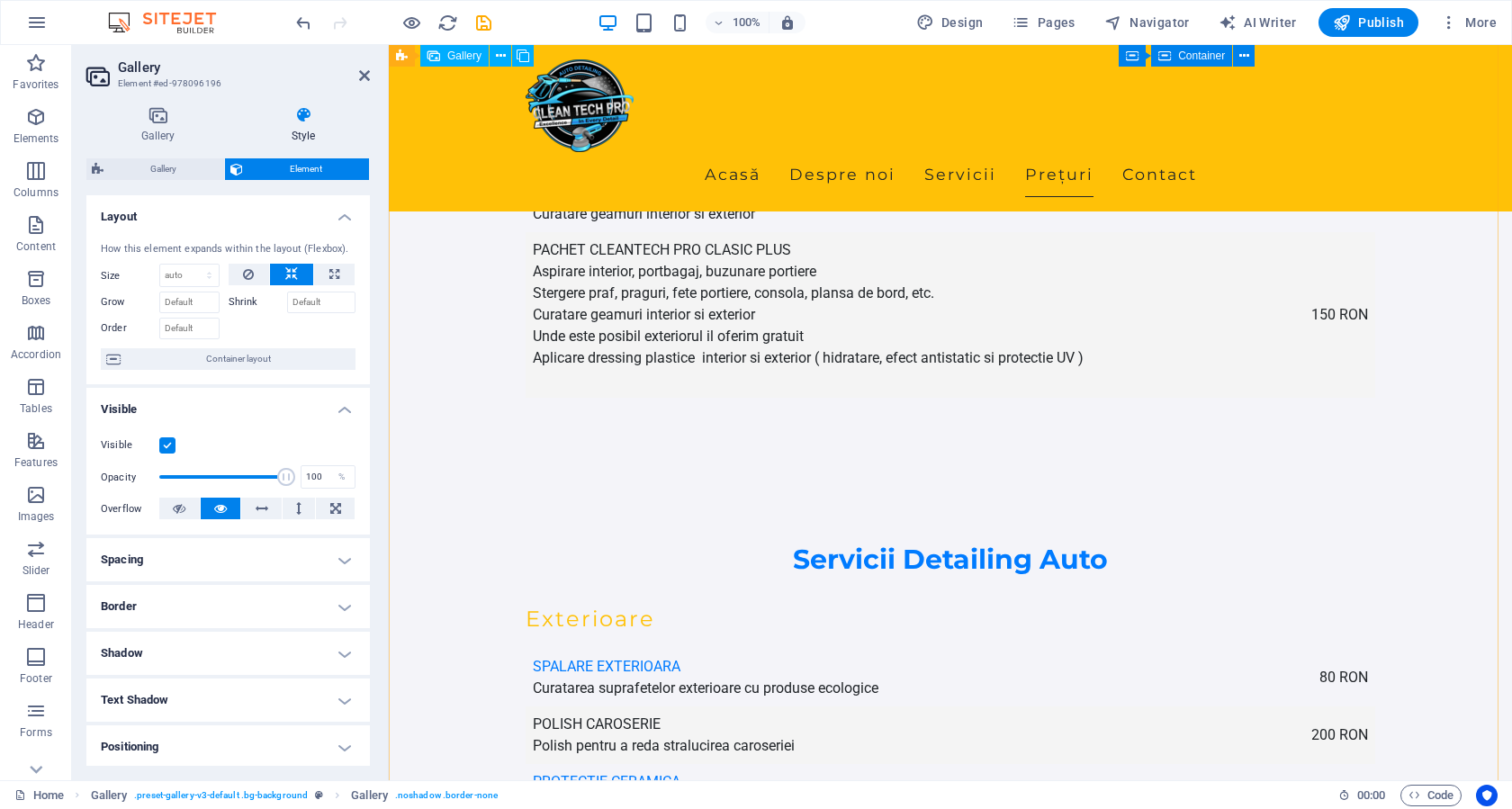
scroll to position [2984, 0]
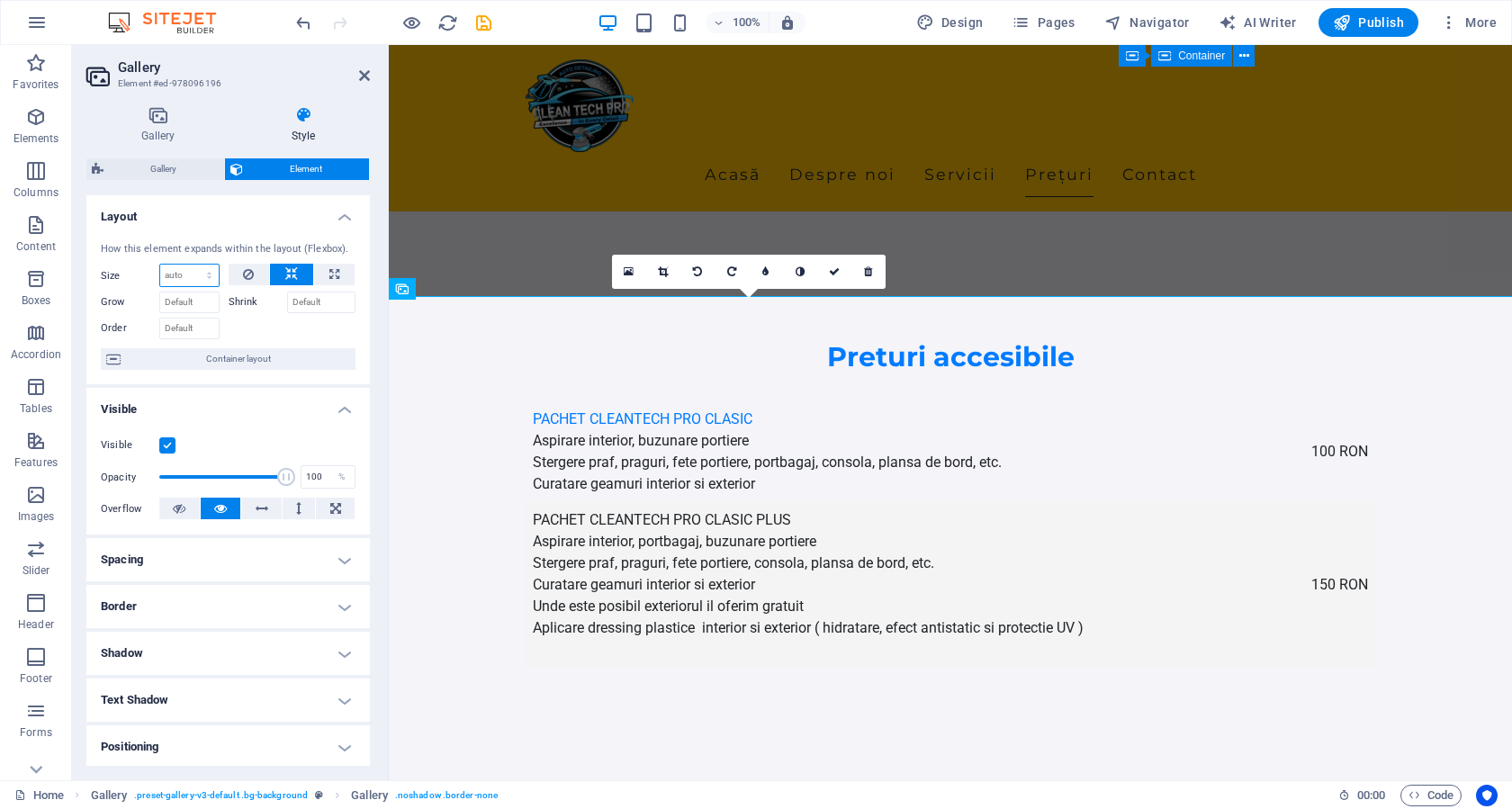
click at [178, 274] on select "Default auto px % 1/1 1/2 1/3 1/4 1/5 1/6 1/7 1/8 1/9 1/10" at bounding box center [190, 275] width 59 height 22
click at [161, 264] on select "Default auto px % 1/1 1/2 1/3 1/4 1/5 1/6 1/7 1/8 1/9 1/10" at bounding box center [190, 275] width 59 height 22
select select "DISABLED_OPTION_VALUE"
click at [246, 280] on icon at bounding box center [247, 274] width 10 height 22
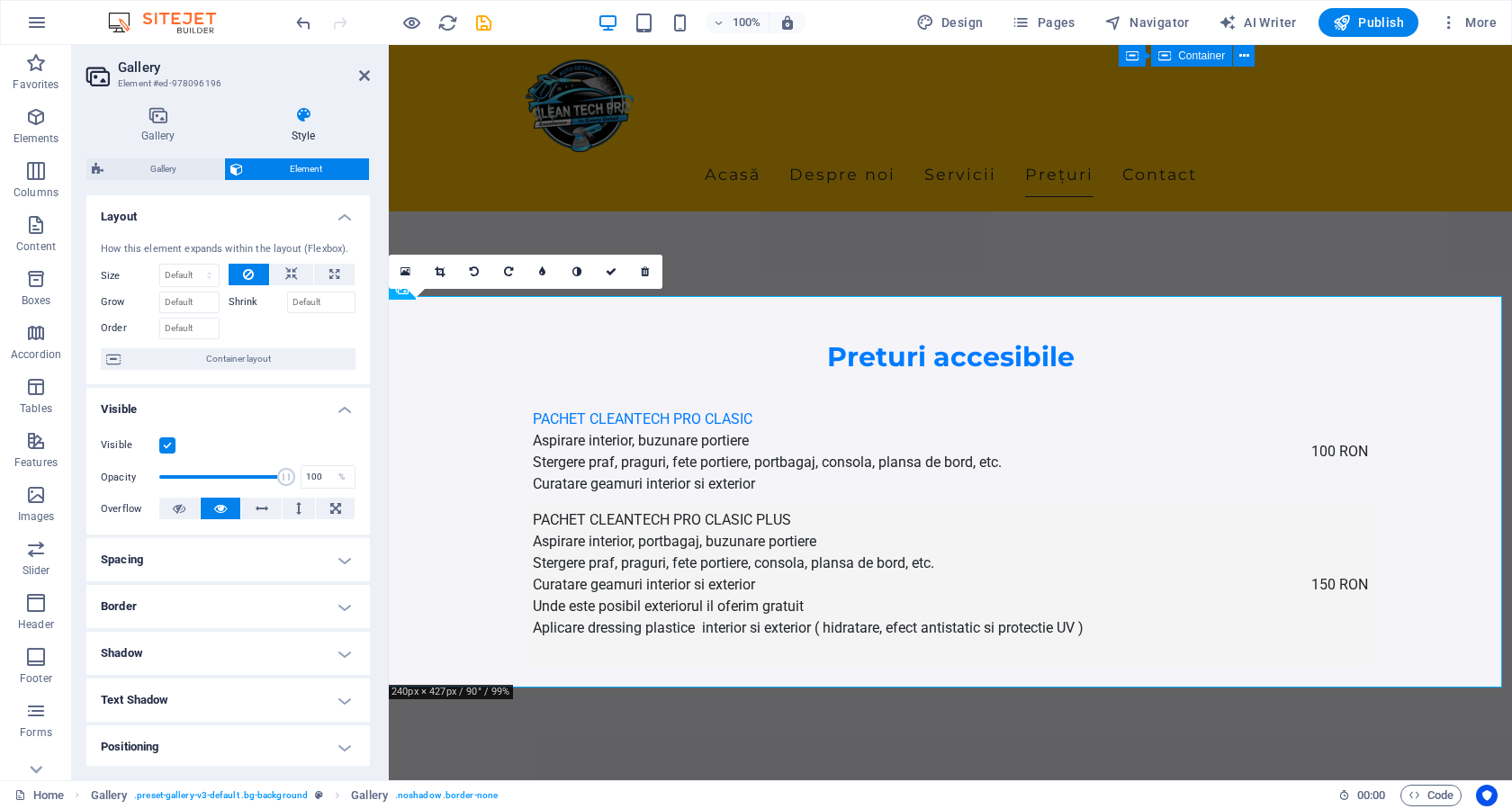
click at [247, 303] on label "Shrink" at bounding box center [258, 302] width 59 height 22
click at [287, 303] on input "Shrink" at bounding box center [321, 302] width 69 height 22
click at [244, 301] on label "Shrink" at bounding box center [258, 302] width 59 height 22
click at [287, 301] on input "Shrink" at bounding box center [321, 302] width 69 height 22
click at [174, 300] on input "Grow" at bounding box center [190, 302] width 60 height 22
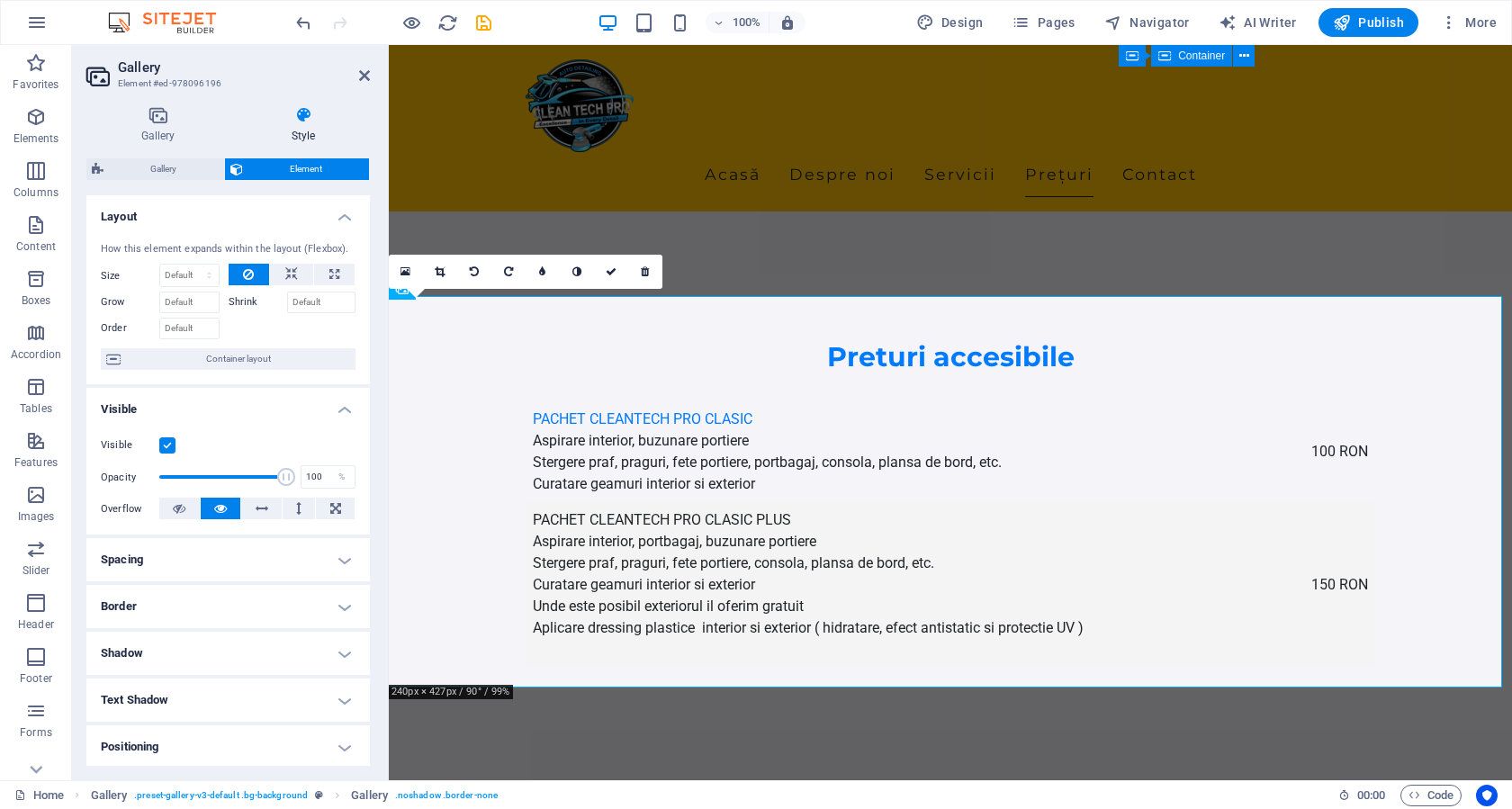
click at [235, 302] on label "Shrink" at bounding box center [258, 302] width 59 height 22
click at [287, 302] on input "Shrink" at bounding box center [321, 302] width 69 height 22
click at [438, 277] on link at bounding box center [440, 272] width 34 height 34
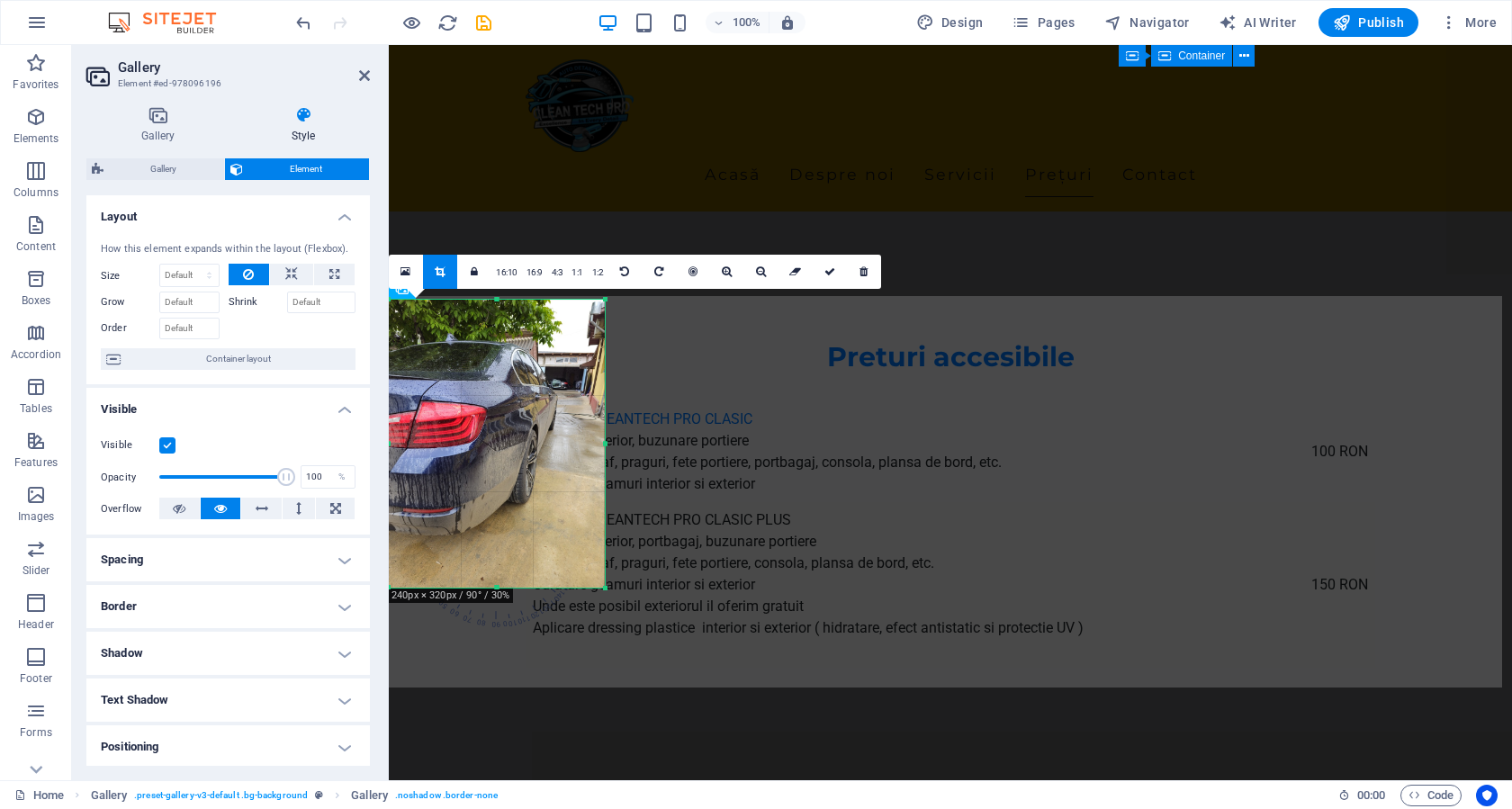
drag, startPoint x: 602, startPoint y: 680, endPoint x: 601, endPoint y: 587, distance: 93.0
click at [601, 587] on div at bounding box center [605, 587] width 10 height 10
click at [830, 269] on icon at bounding box center [829, 271] width 10 height 10
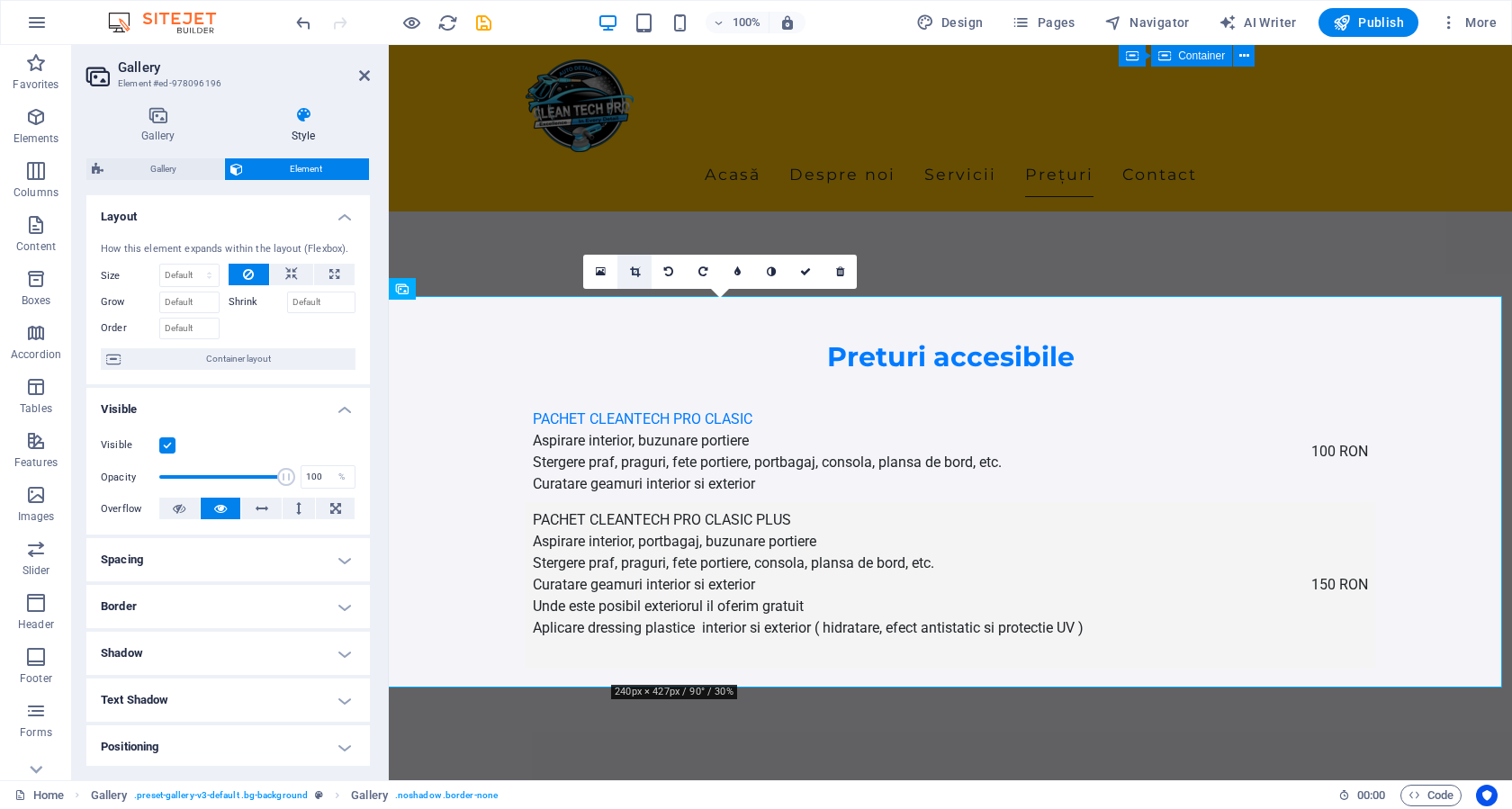
click at [635, 274] on icon at bounding box center [635, 271] width 9 height 10
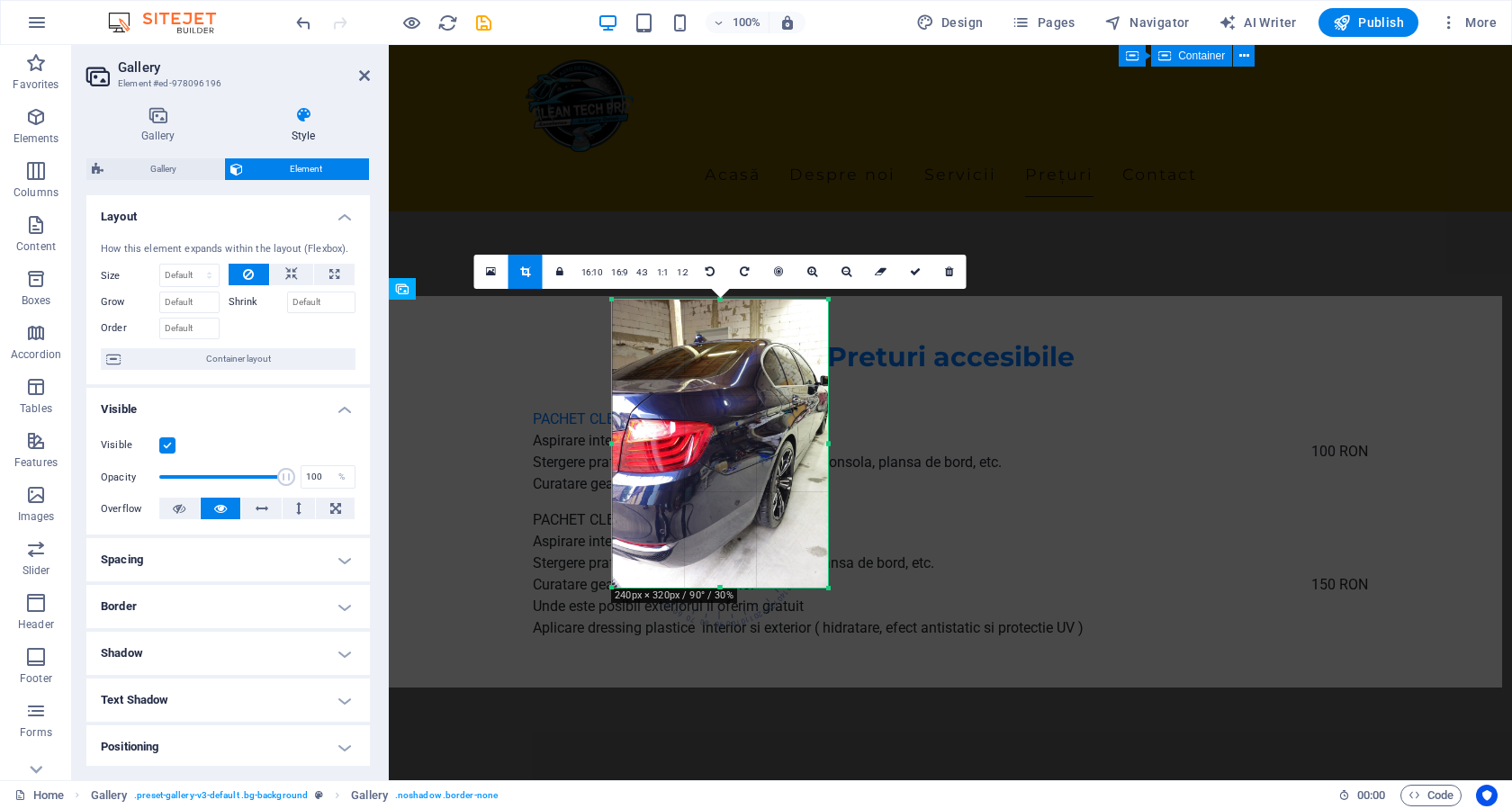
drag, startPoint x: 774, startPoint y: 684, endPoint x: 788, endPoint y: 589, distance: 96.0
click at [788, 589] on div at bounding box center [720, 587] width 216 height 7
click at [911, 267] on icon at bounding box center [914, 271] width 10 height 10
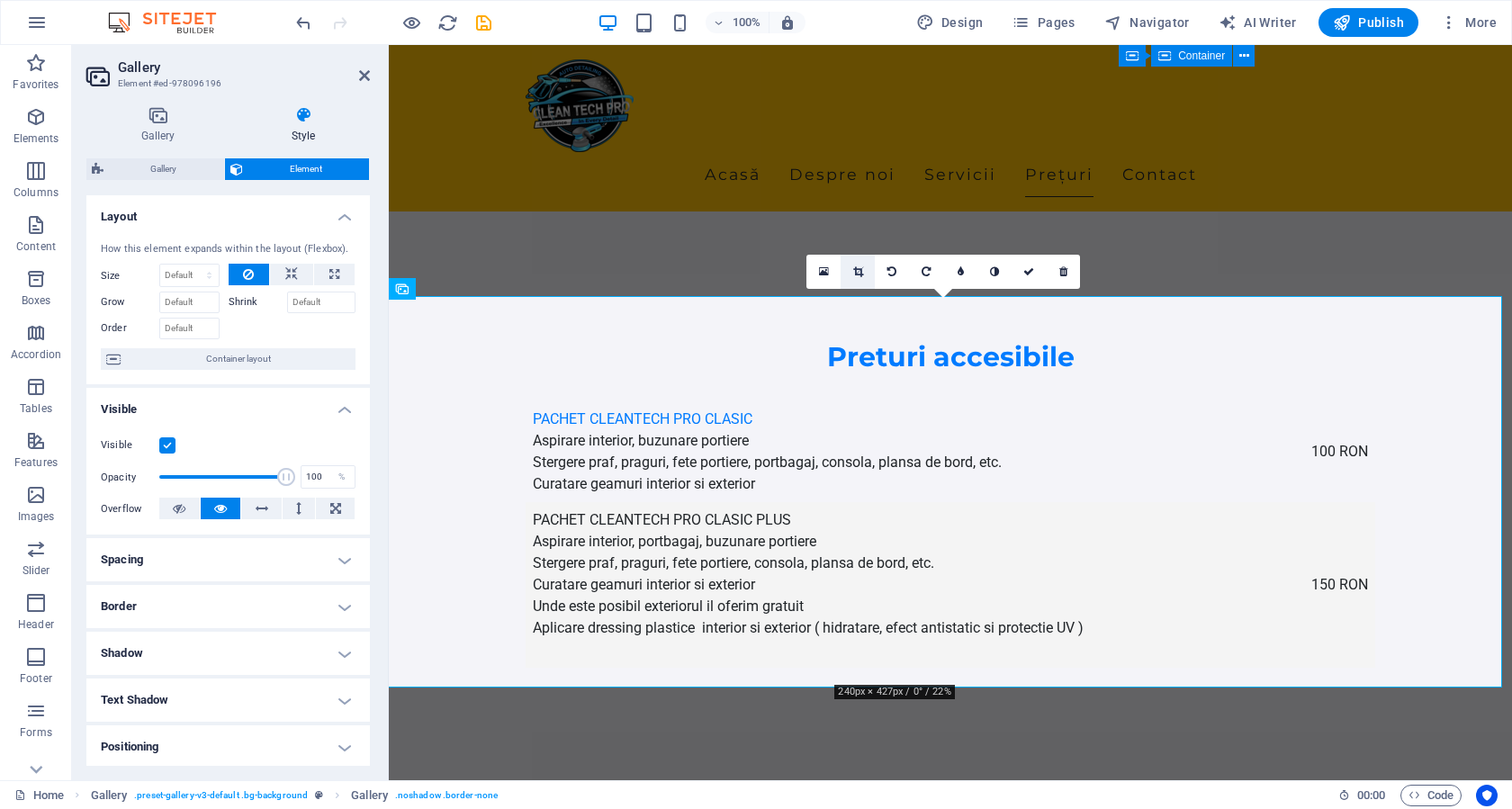
click at [867, 270] on link at bounding box center [858, 272] width 34 height 34
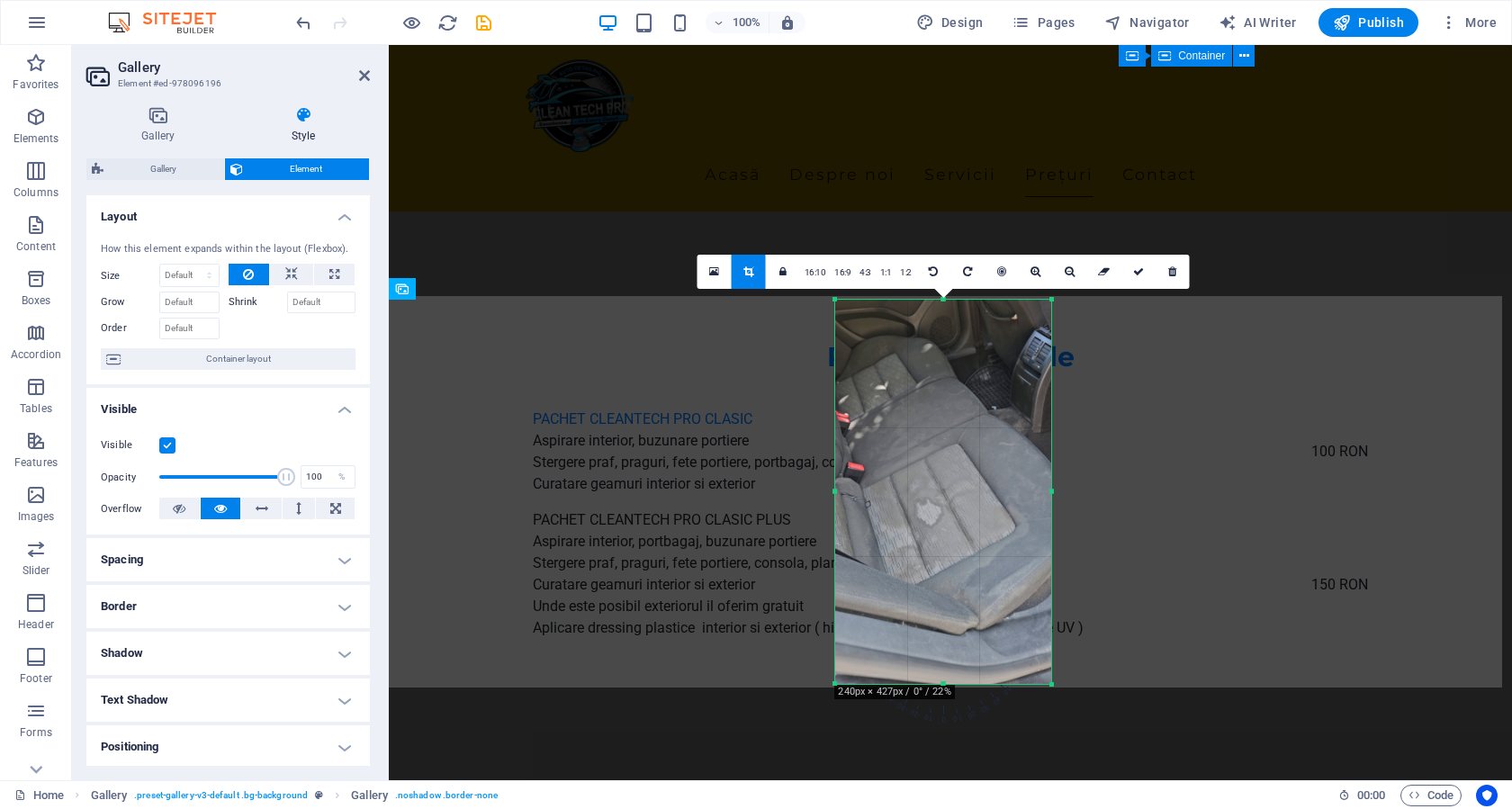
drag, startPoint x: 837, startPoint y: 694, endPoint x: 856, endPoint y: 658, distance: 40.7
click at [856, 658] on div "180 170 160 150 140 130 120 110 100 90 80 70 60 50 40 30 20 10 0 -10 -20 -30 -4…" at bounding box center [943, 491] width 216 height 384
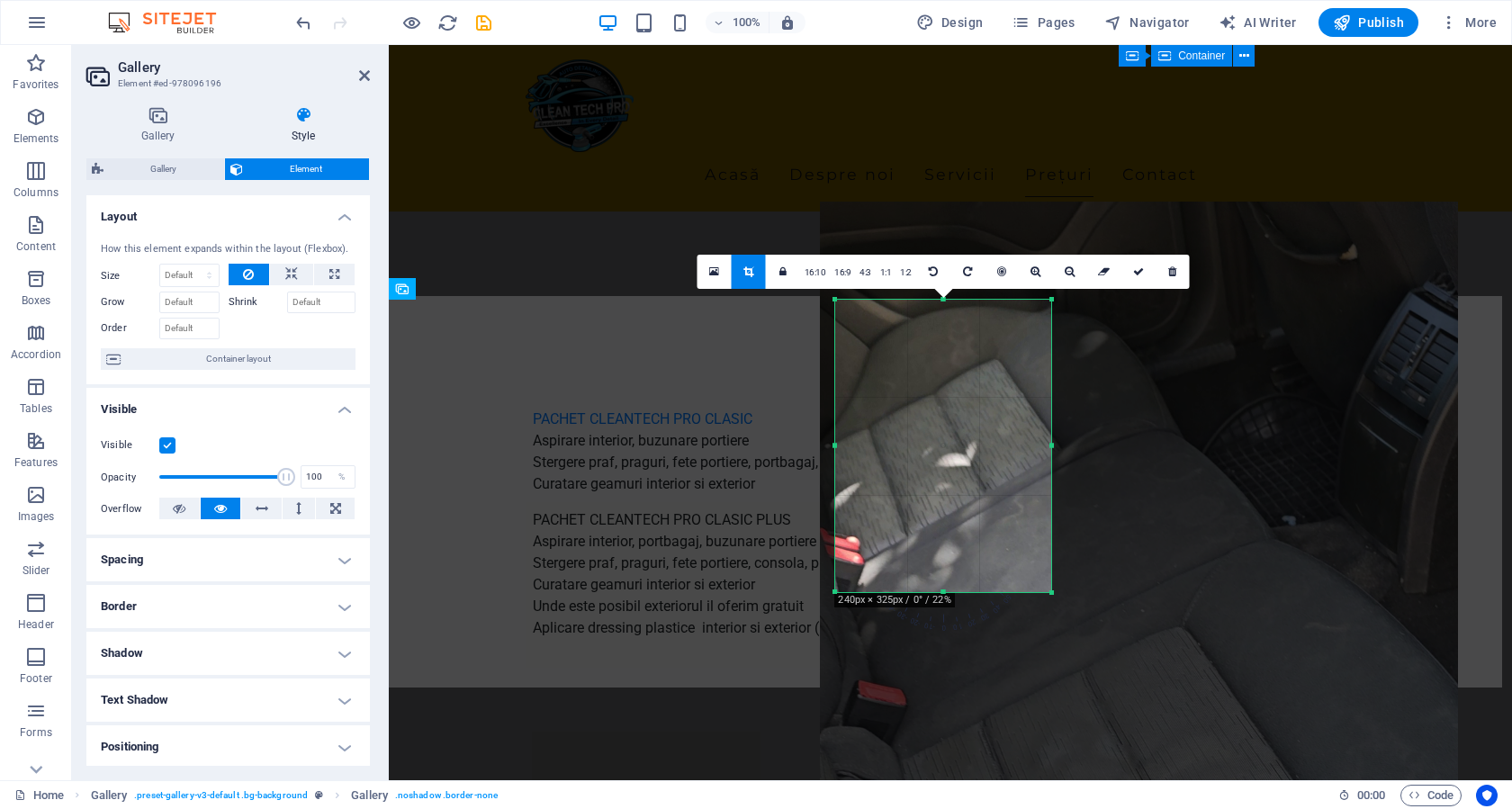
drag, startPoint x: 837, startPoint y: 300, endPoint x: 851, endPoint y: 392, distance: 93.1
click at [851, 392] on div "180 170 160 150 140 130 120 110 100 90 80 70 60 50 40 30 20 10 0 -10 -20 -30 -4…" at bounding box center [943, 446] width 216 height 293
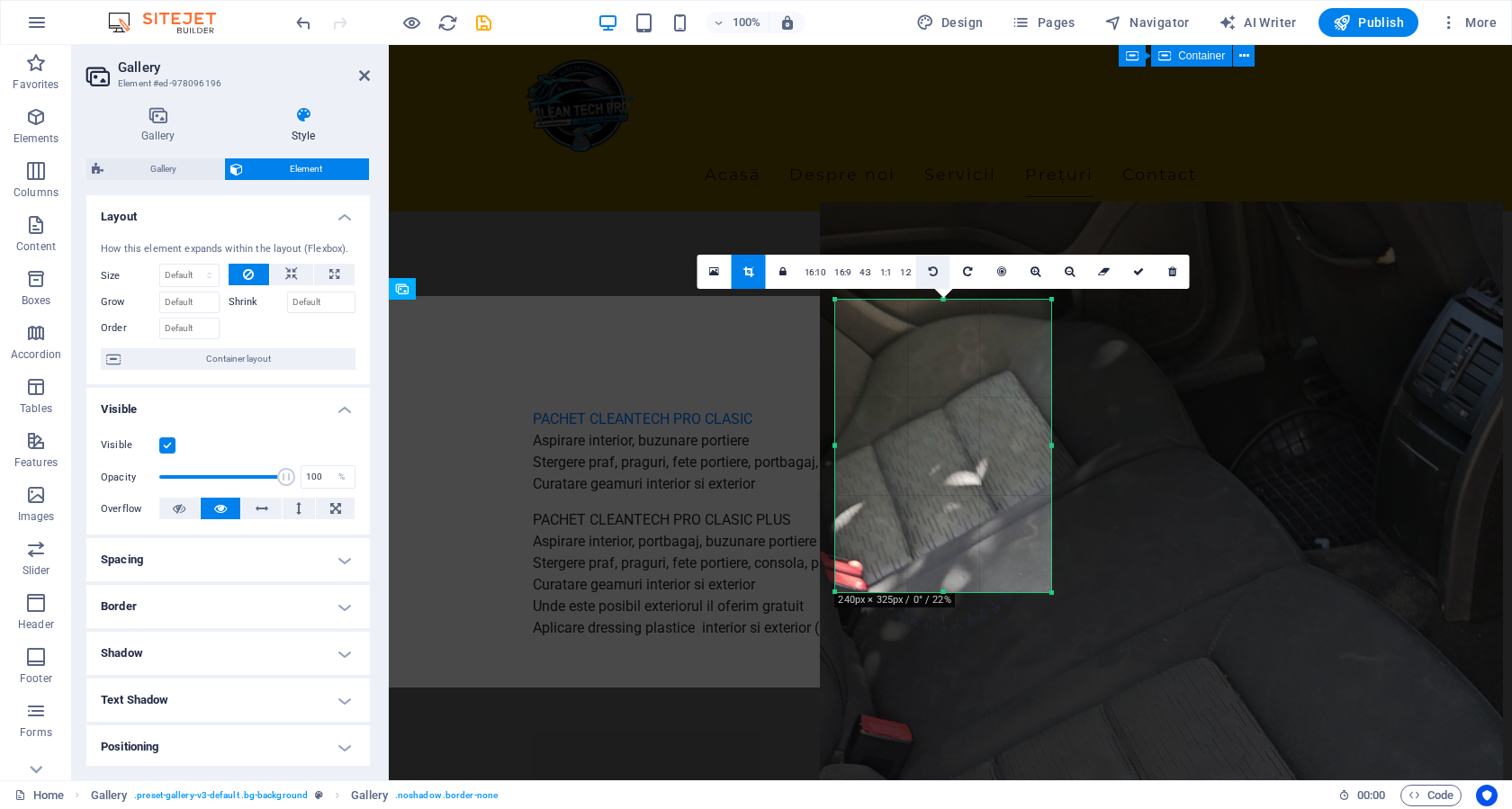
click at [933, 272] on icon at bounding box center [933, 271] width 9 height 10
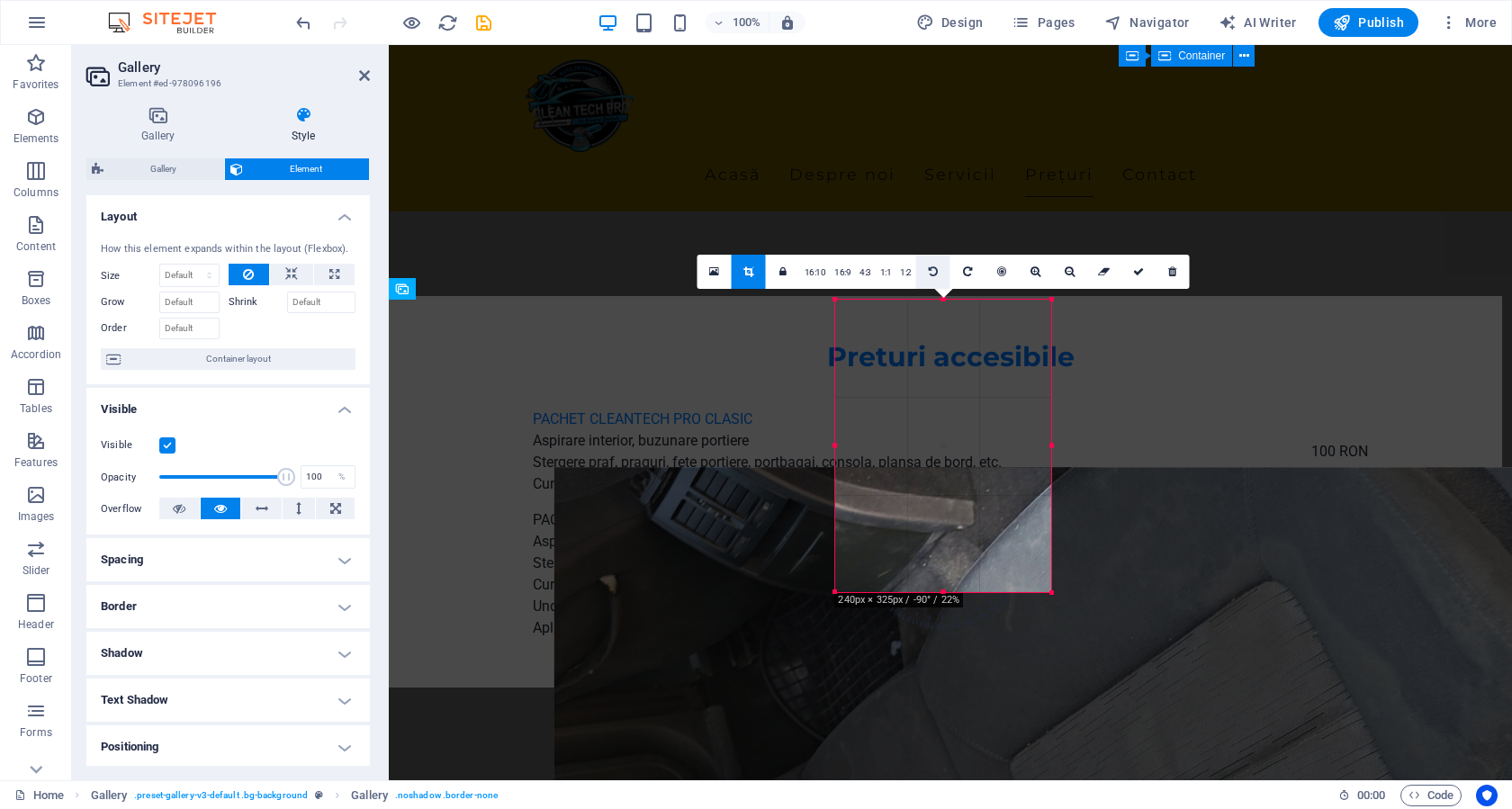
click at [933, 272] on icon at bounding box center [933, 271] width 9 height 10
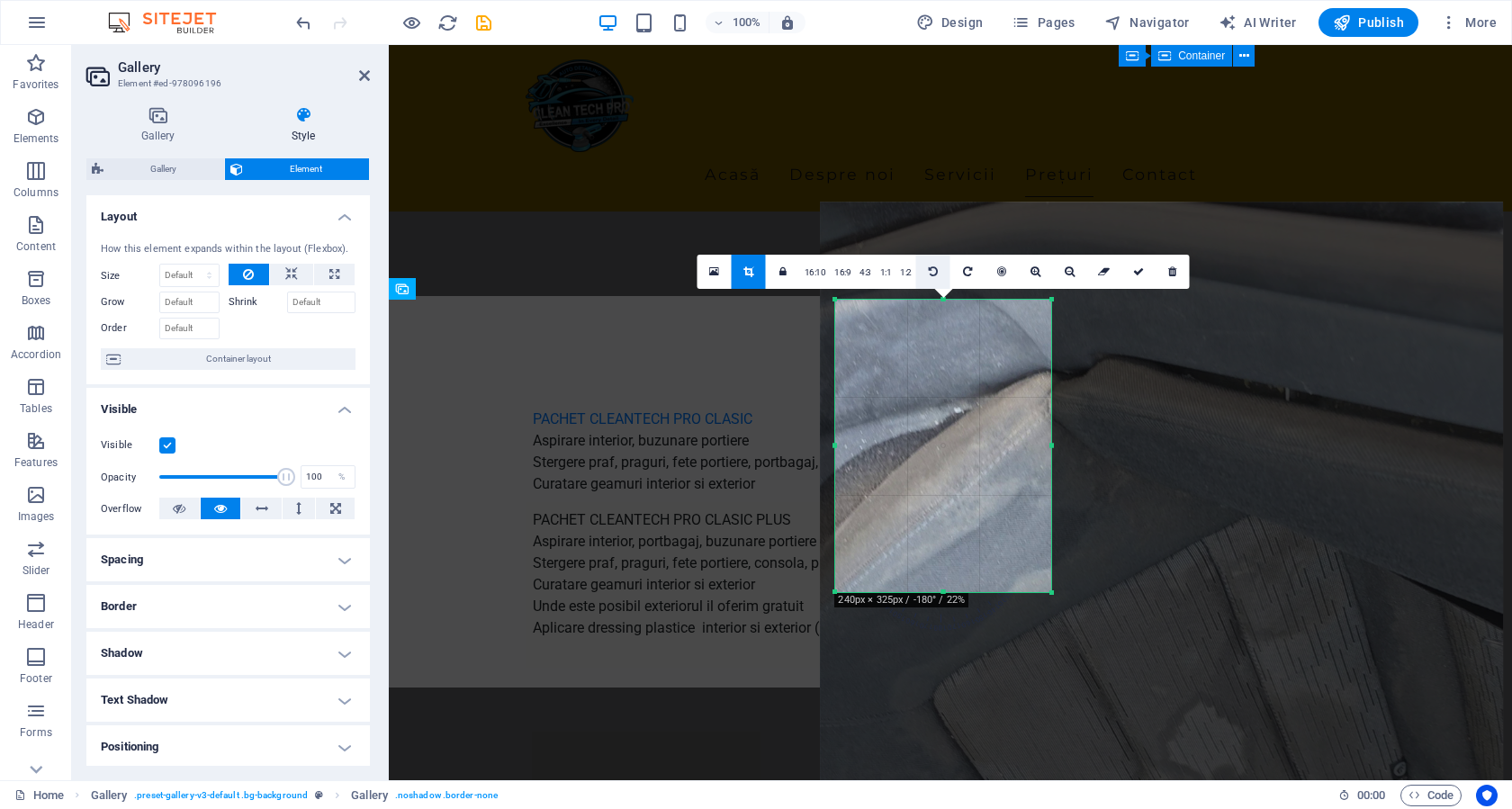
click at [933, 272] on icon at bounding box center [933, 271] width 9 height 10
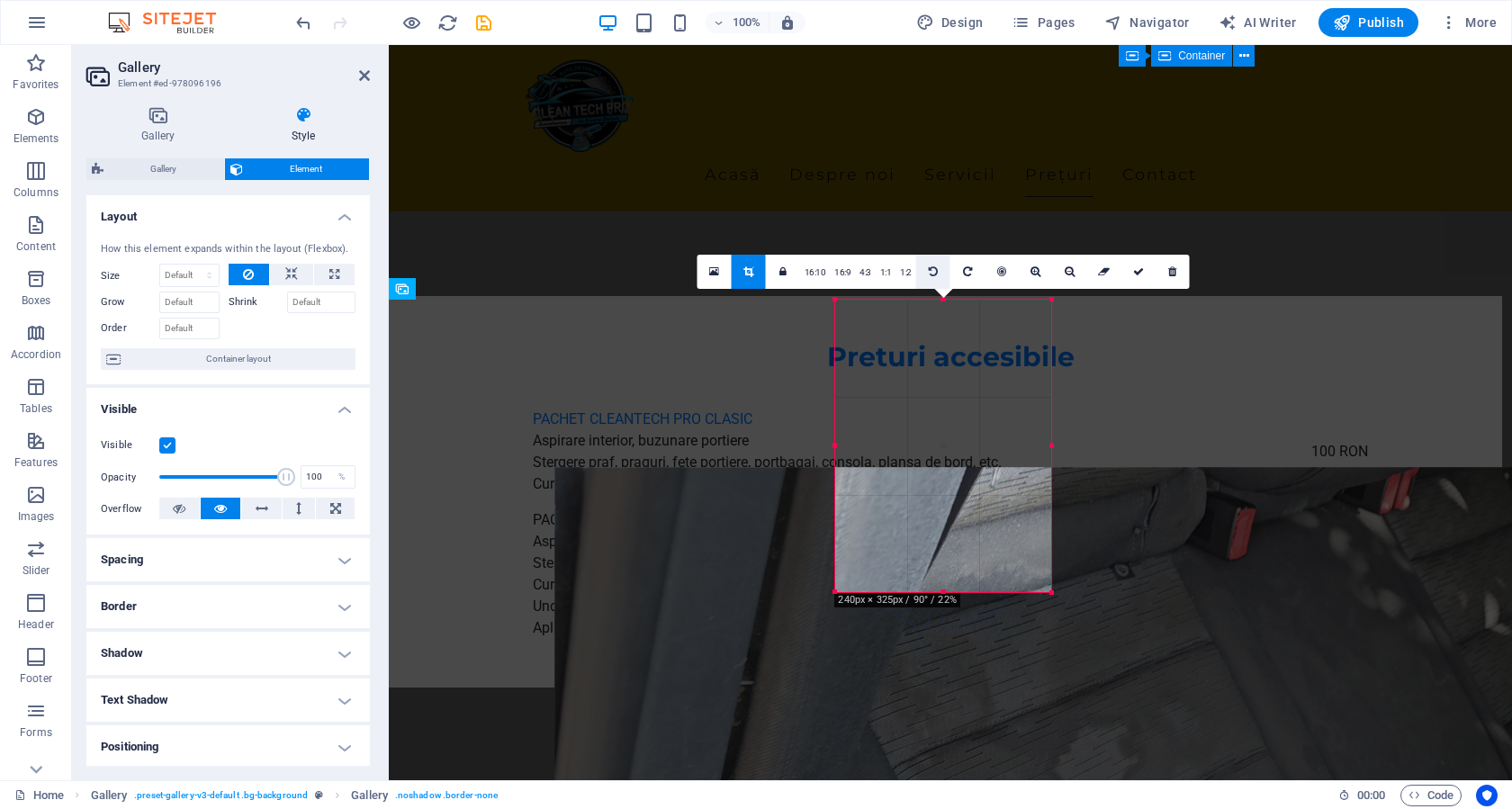
click at [933, 272] on icon at bounding box center [933, 271] width 9 height 10
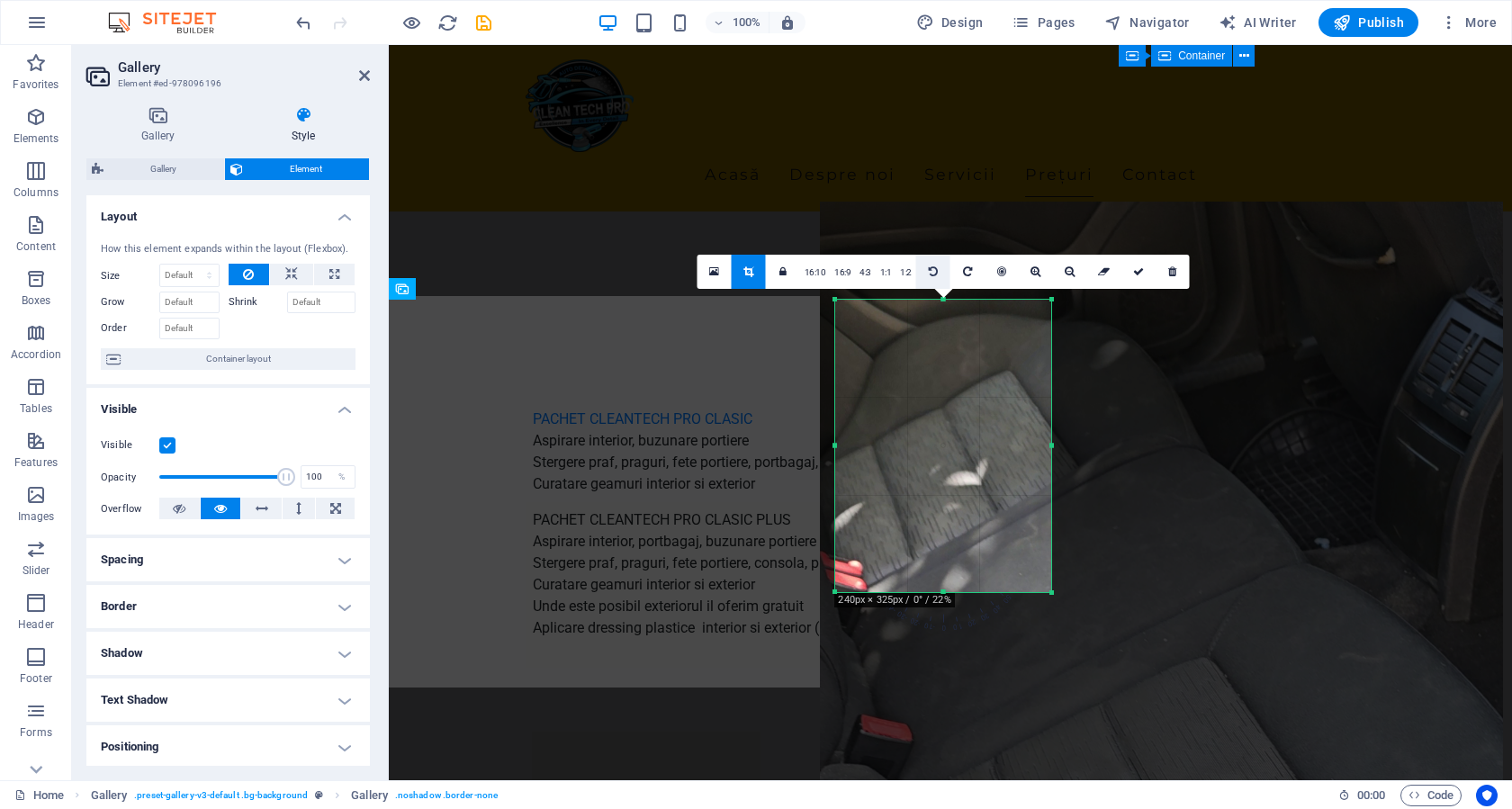
click at [933, 272] on icon at bounding box center [933, 271] width 9 height 10
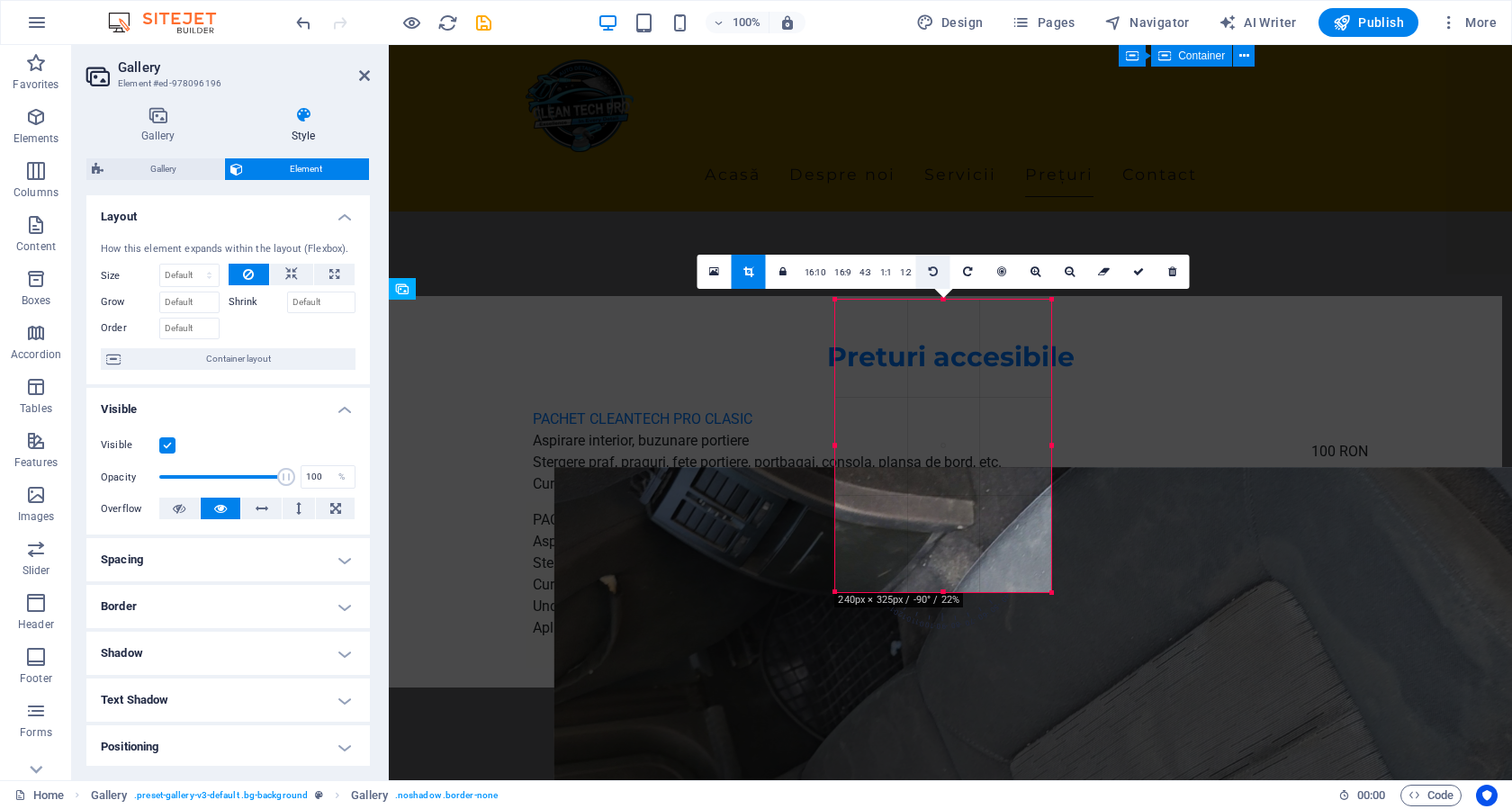
click at [933, 272] on icon at bounding box center [933, 271] width 9 height 10
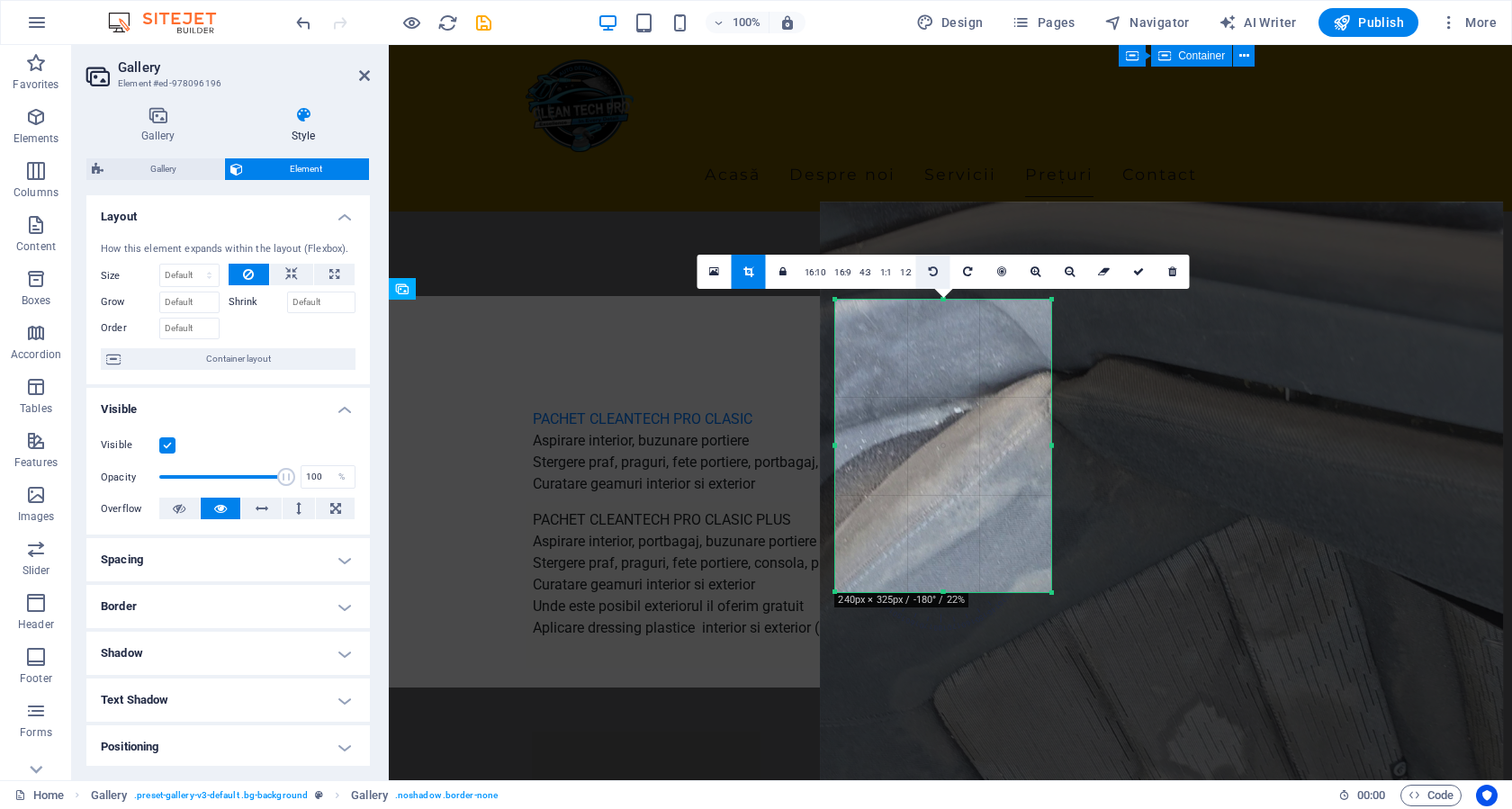
click at [933, 272] on icon at bounding box center [933, 271] width 9 height 10
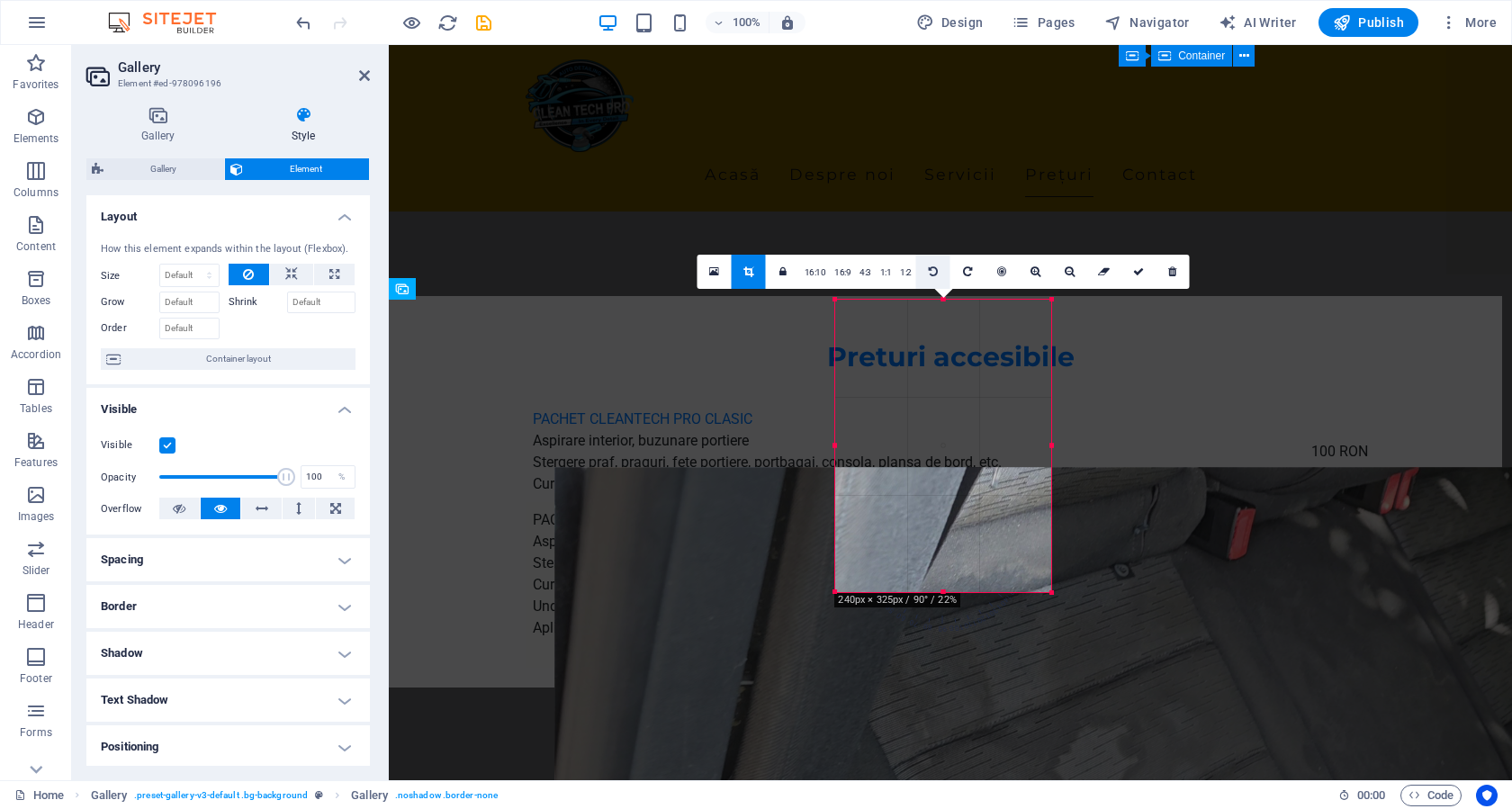
click at [933, 272] on icon at bounding box center [933, 271] width 9 height 10
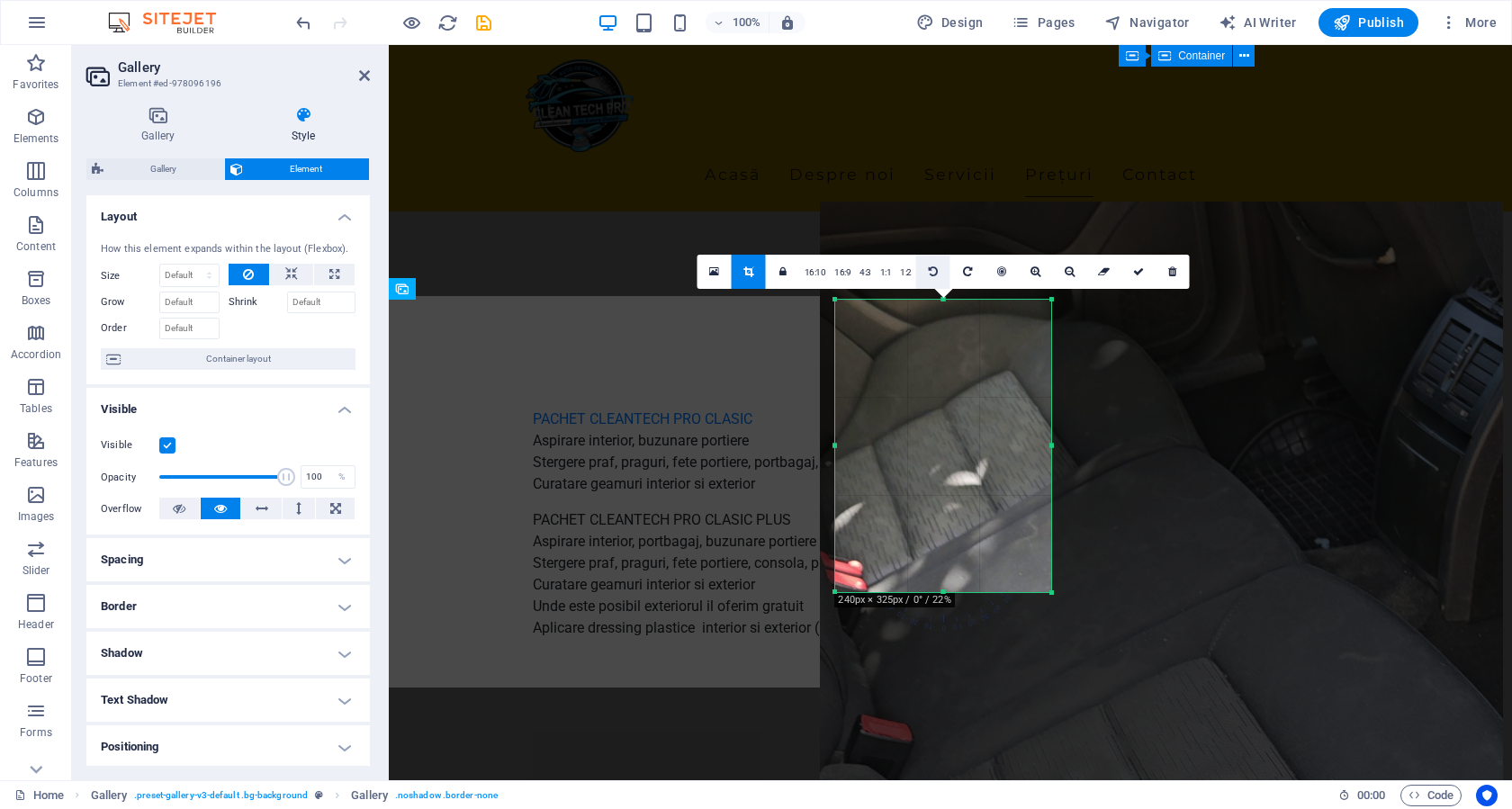
click at [933, 272] on icon at bounding box center [933, 271] width 9 height 10
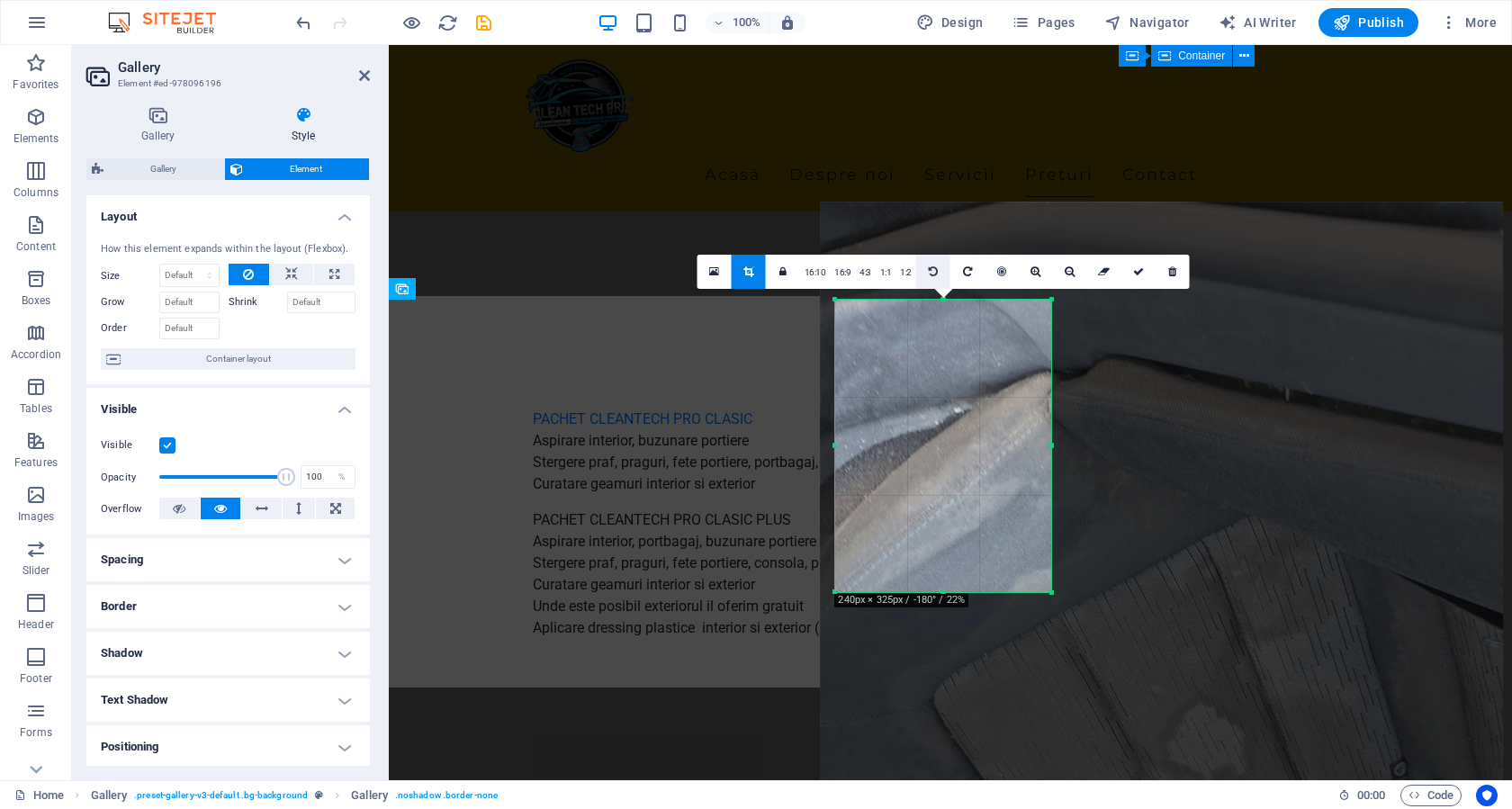
click at [933, 272] on icon at bounding box center [933, 271] width 9 height 10
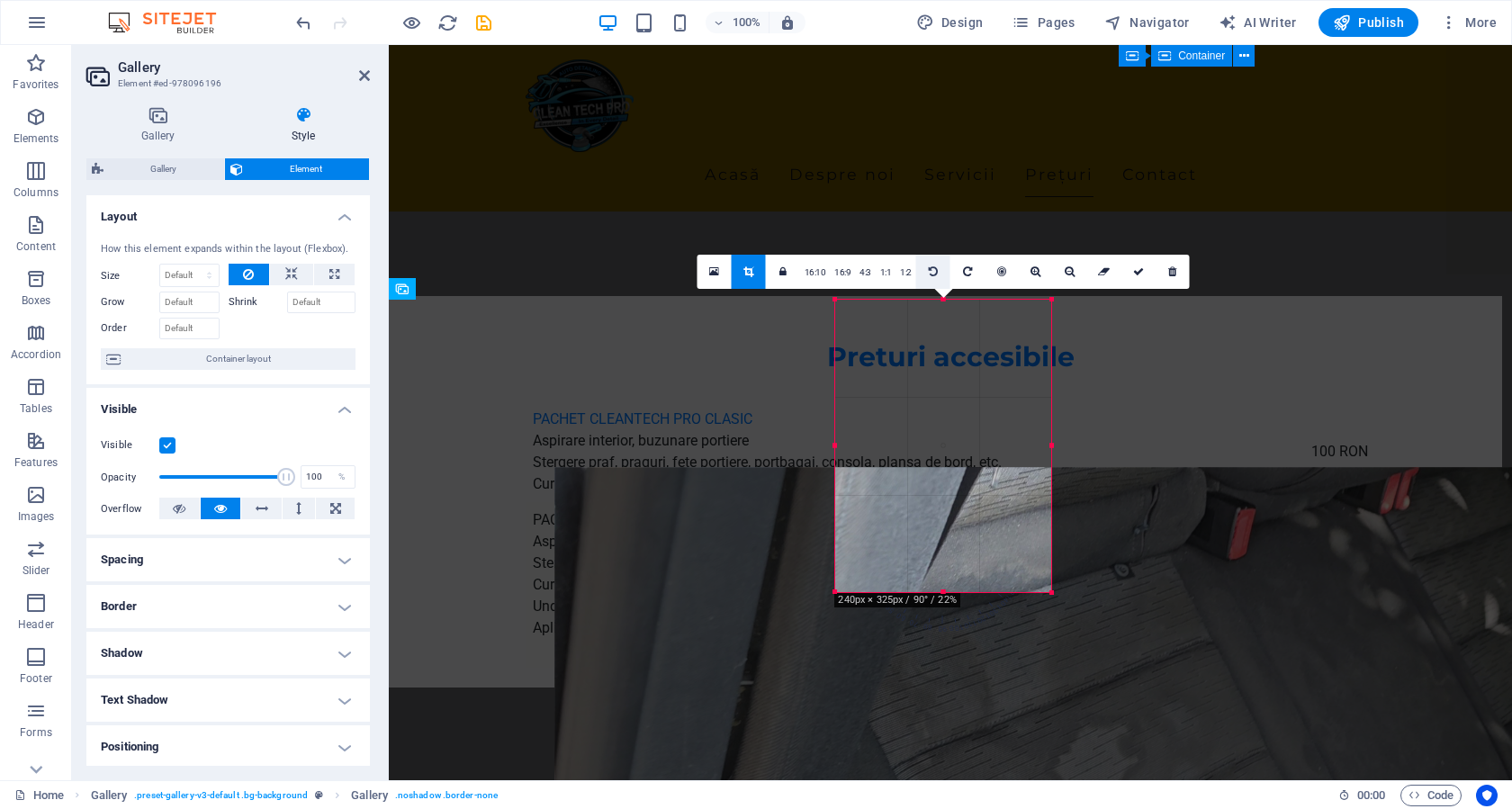
click at [933, 272] on icon at bounding box center [933, 271] width 9 height 10
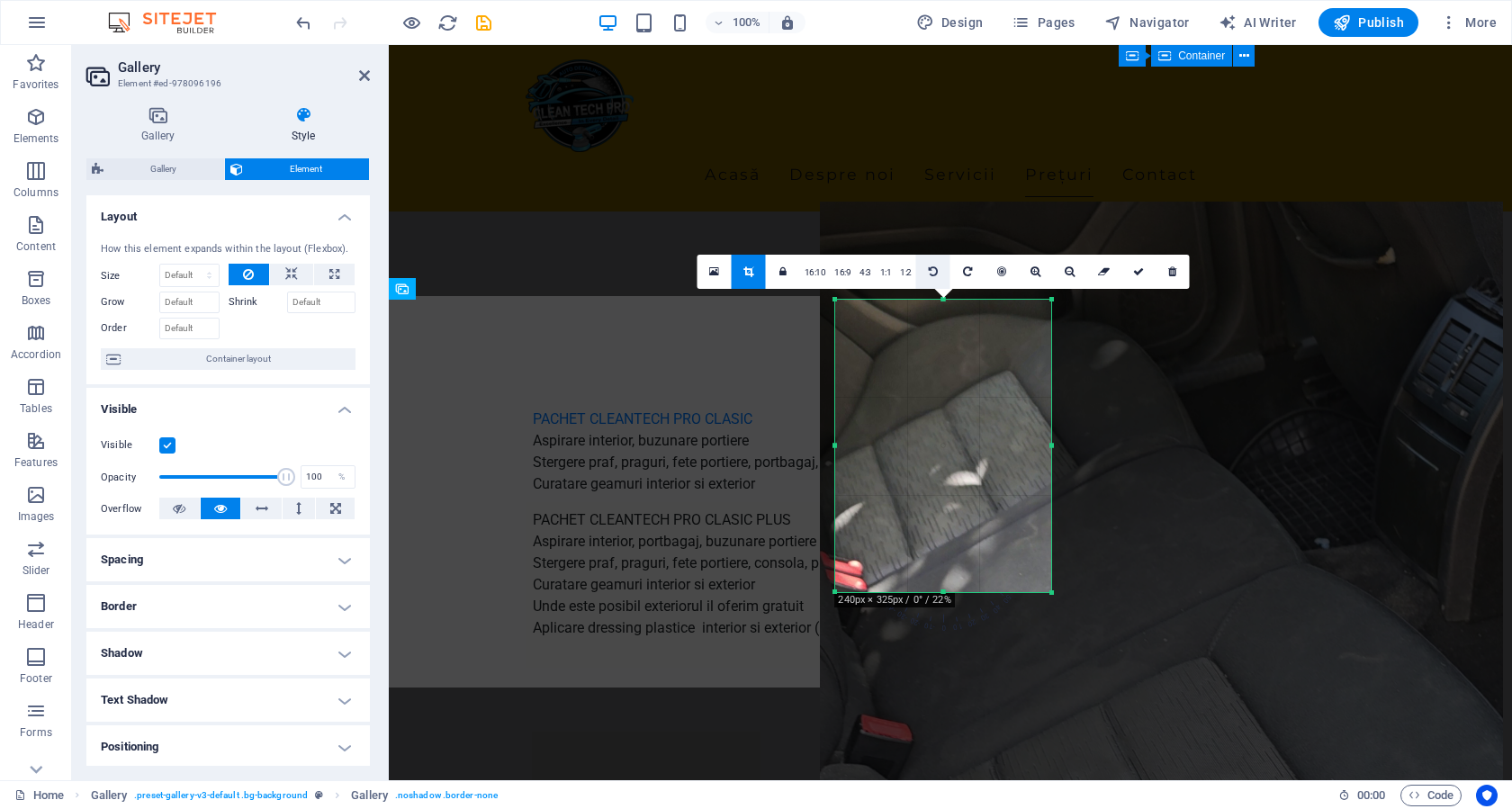
click at [928, 272] on icon at bounding box center [933, 271] width 9 height 10
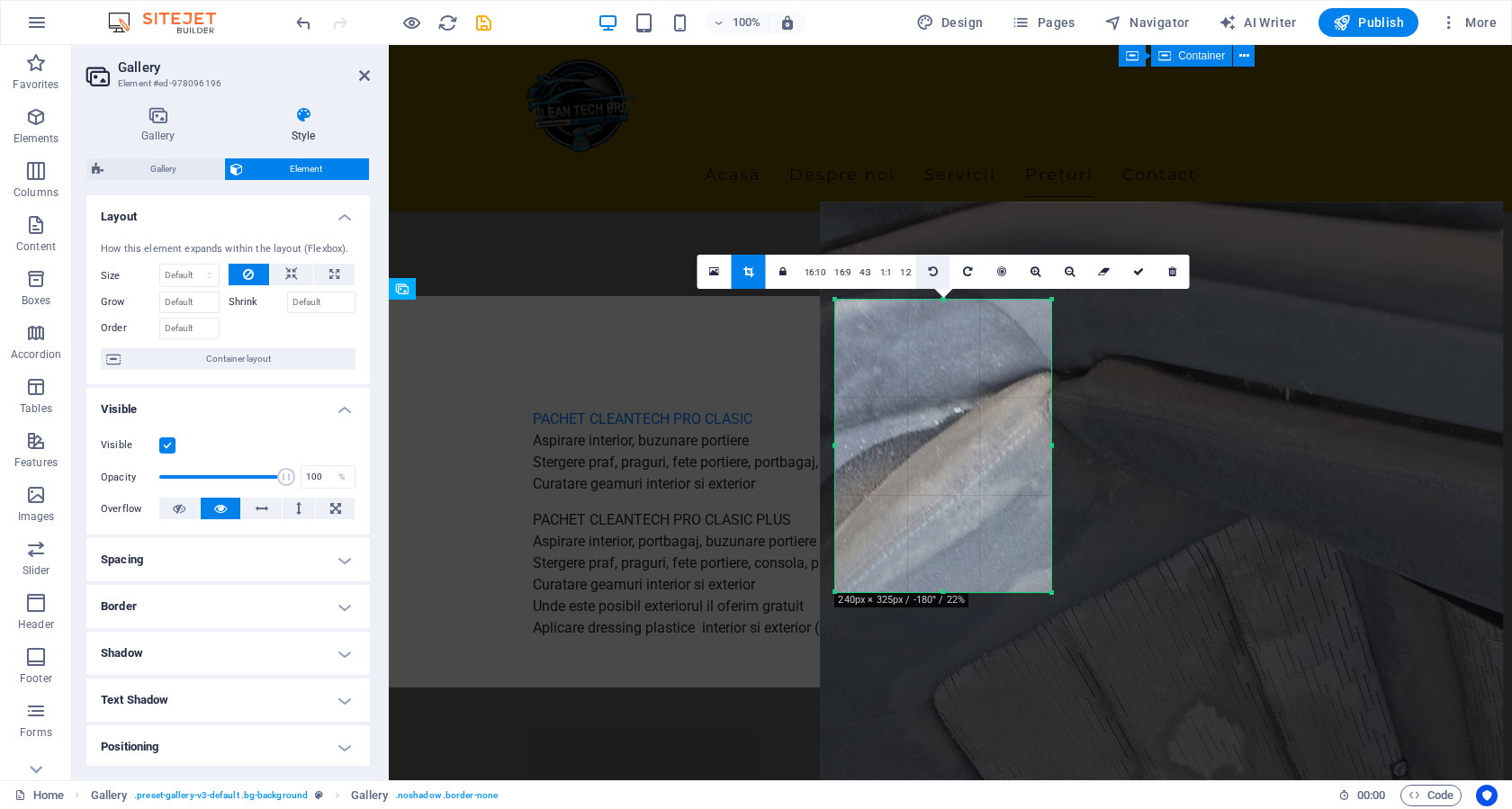
click at [928, 272] on icon at bounding box center [933, 271] width 9 height 10
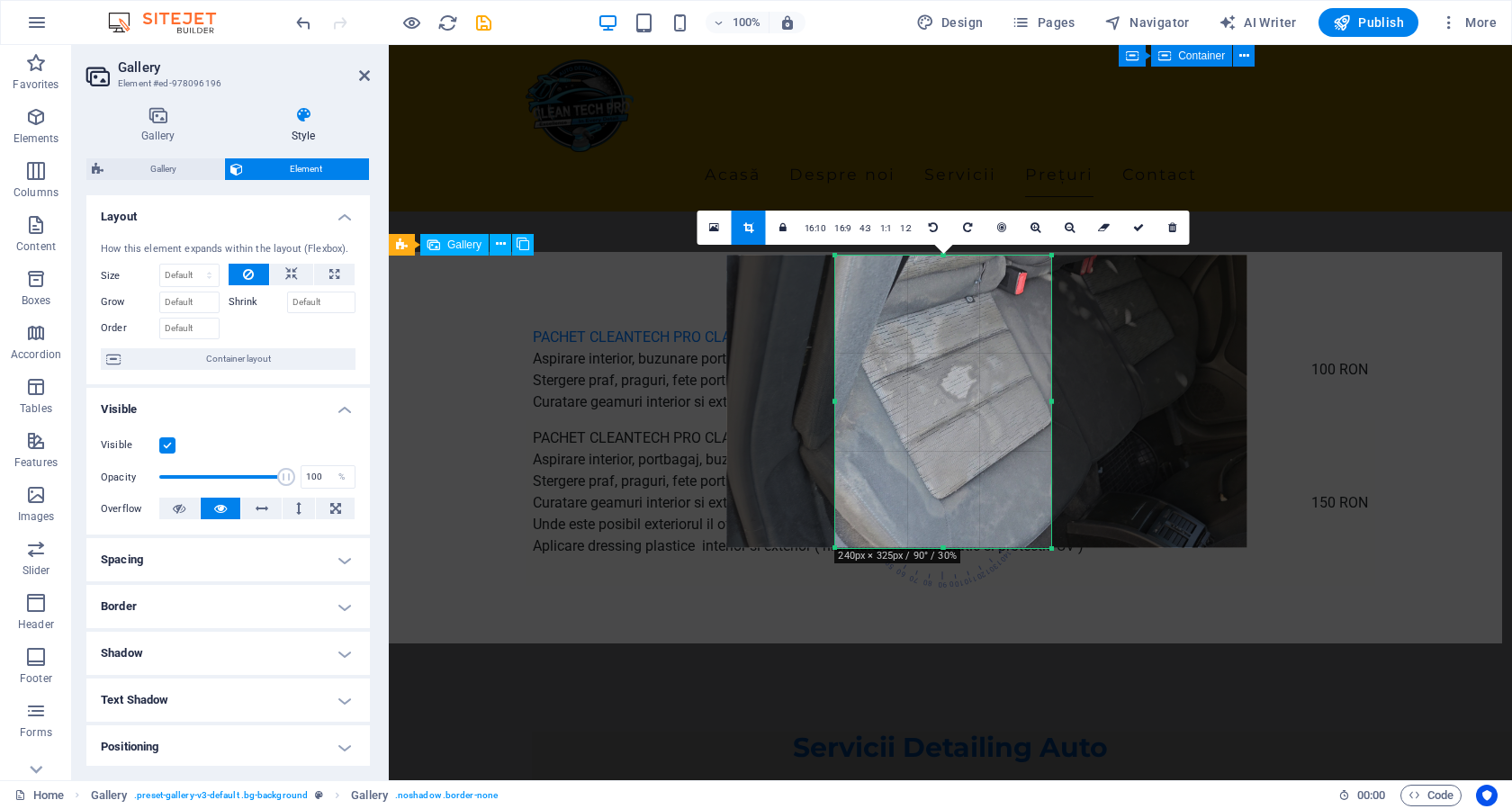
scroll to position [3075, 0]
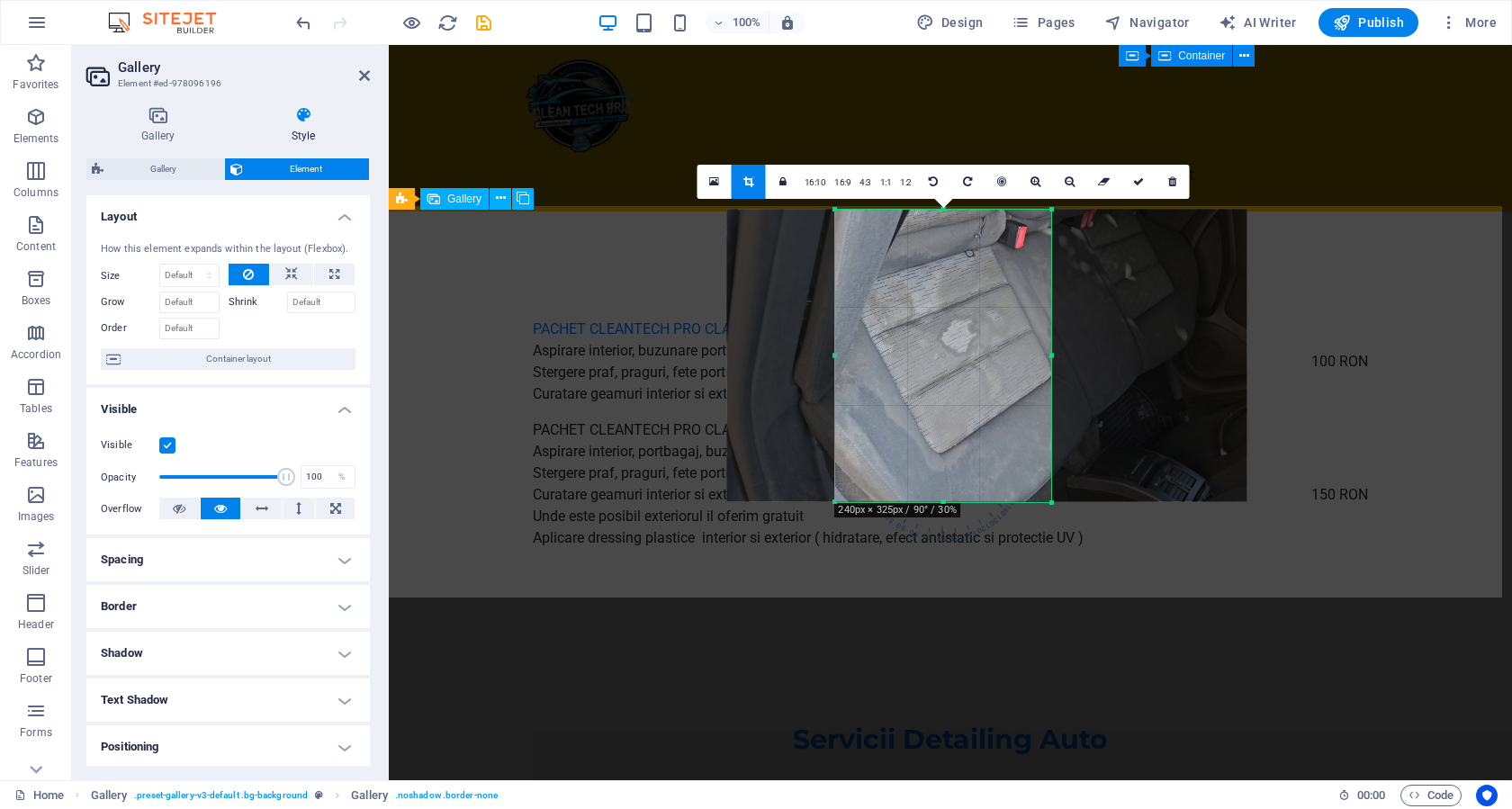
click at [1136, 188] on link at bounding box center [1138, 181] width 34 height 34
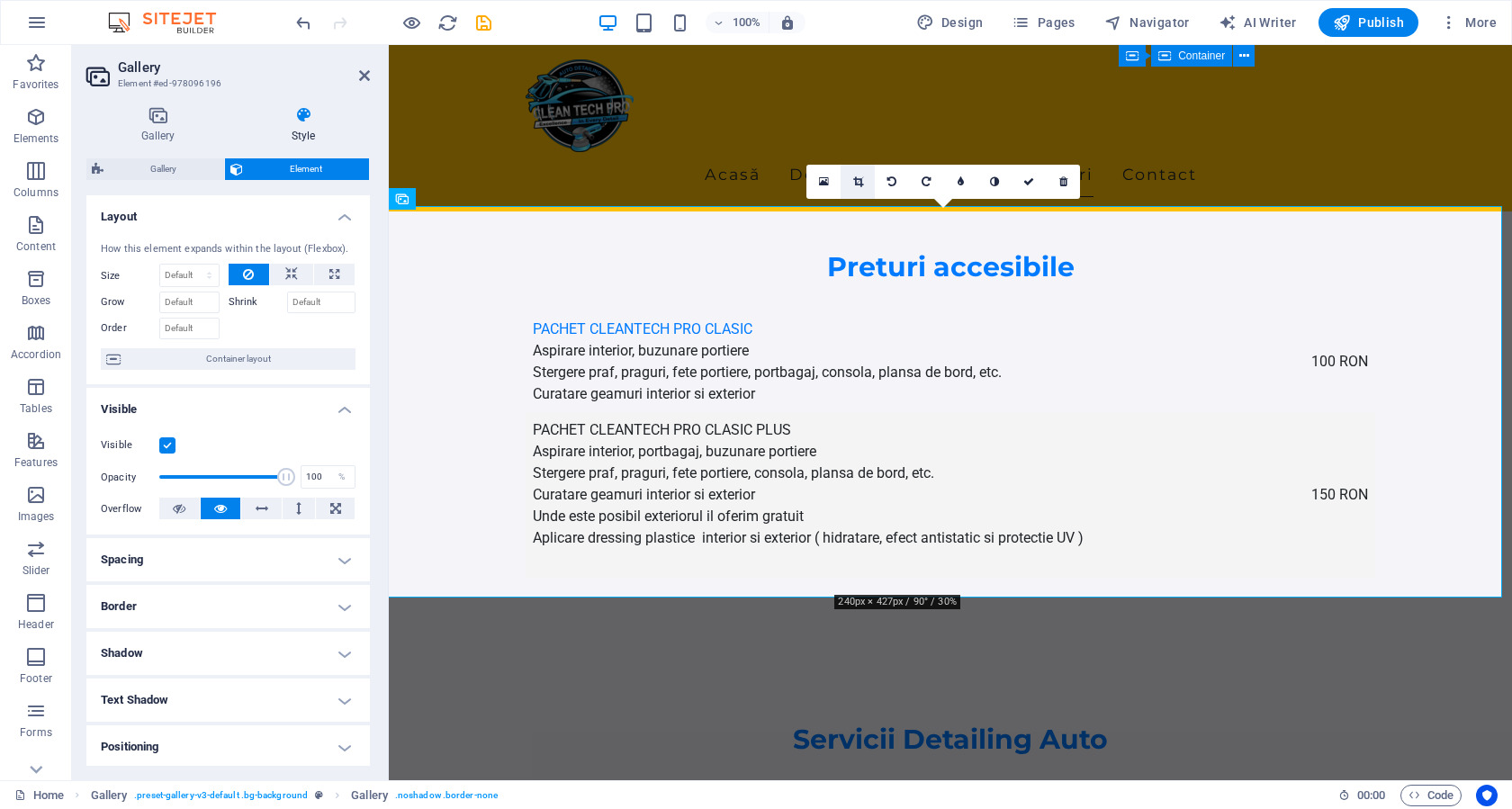
click at [858, 181] on icon at bounding box center [858, 181] width 9 height 10
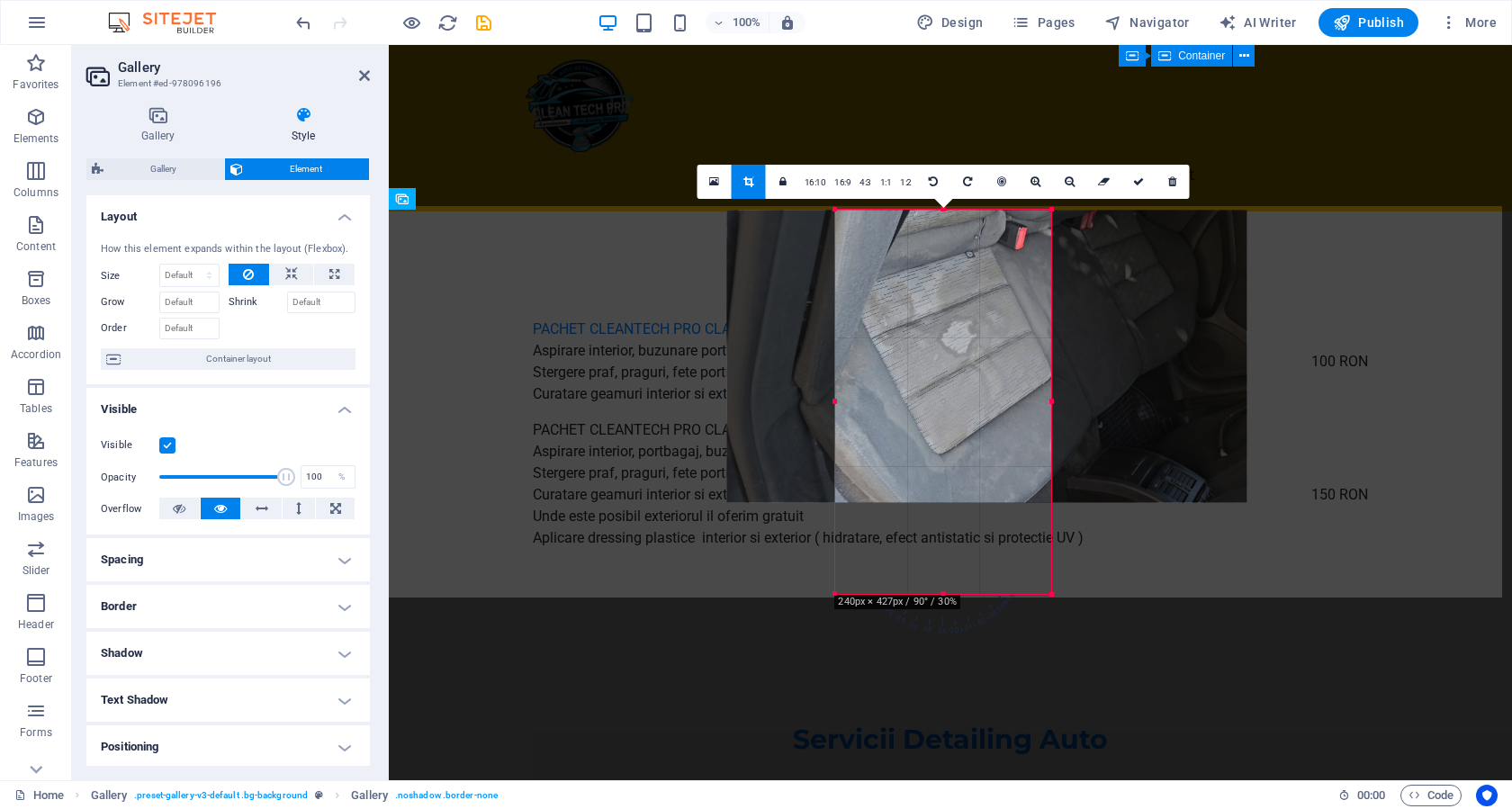
drag, startPoint x: 852, startPoint y: 505, endPoint x: 844, endPoint y: 511, distance: 10.0
click at [844, 511] on div "180 170 160 150 140 130 120 110 100 90 80 70 60 50 40 30 20 10 0 -10 -20 -30 -4…" at bounding box center [943, 401] width 216 height 384
click at [304, 22] on icon "undo" at bounding box center [304, 23] width 21 height 21
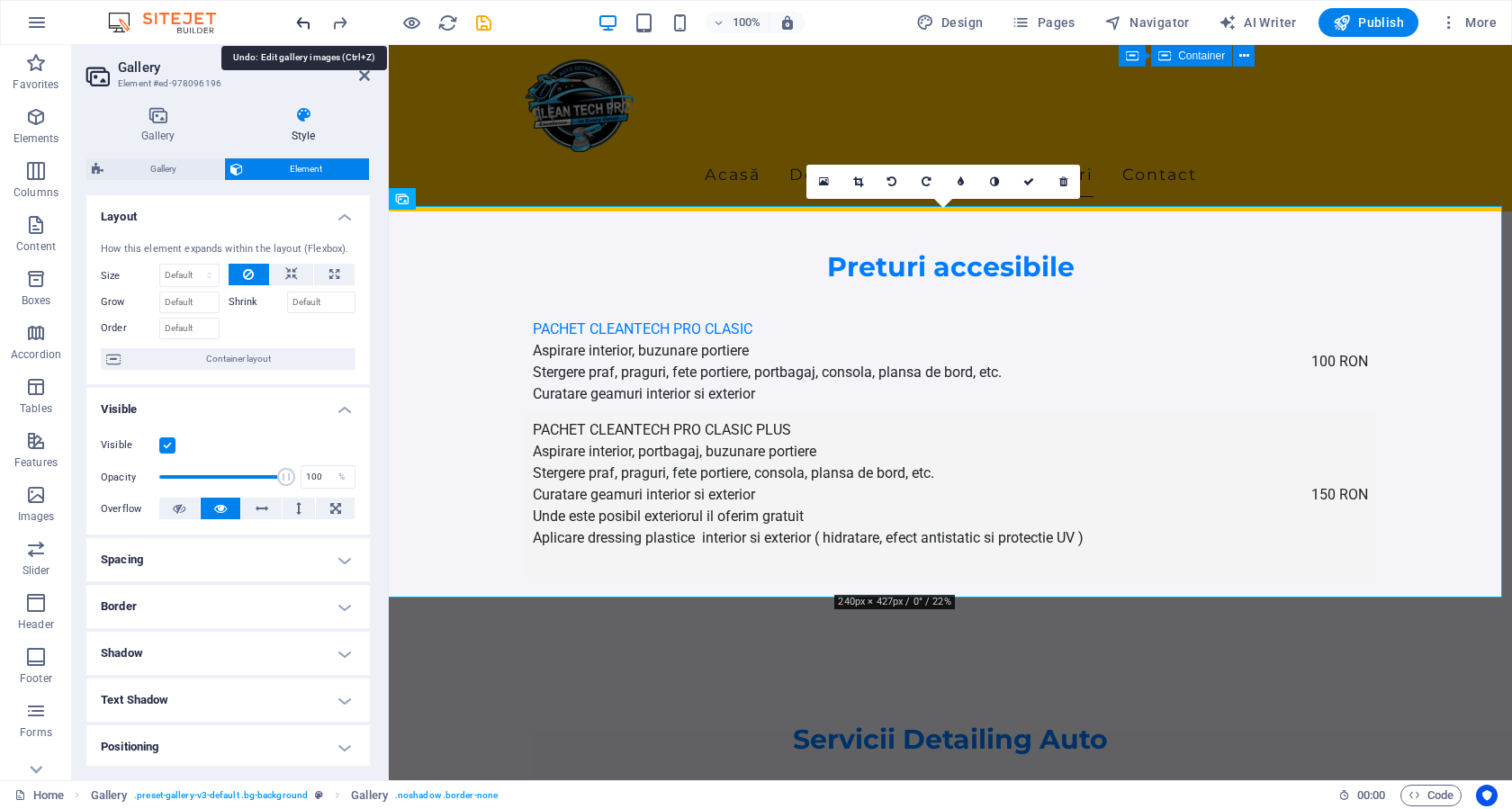
click at [304, 22] on icon "undo" at bounding box center [304, 23] width 21 height 21
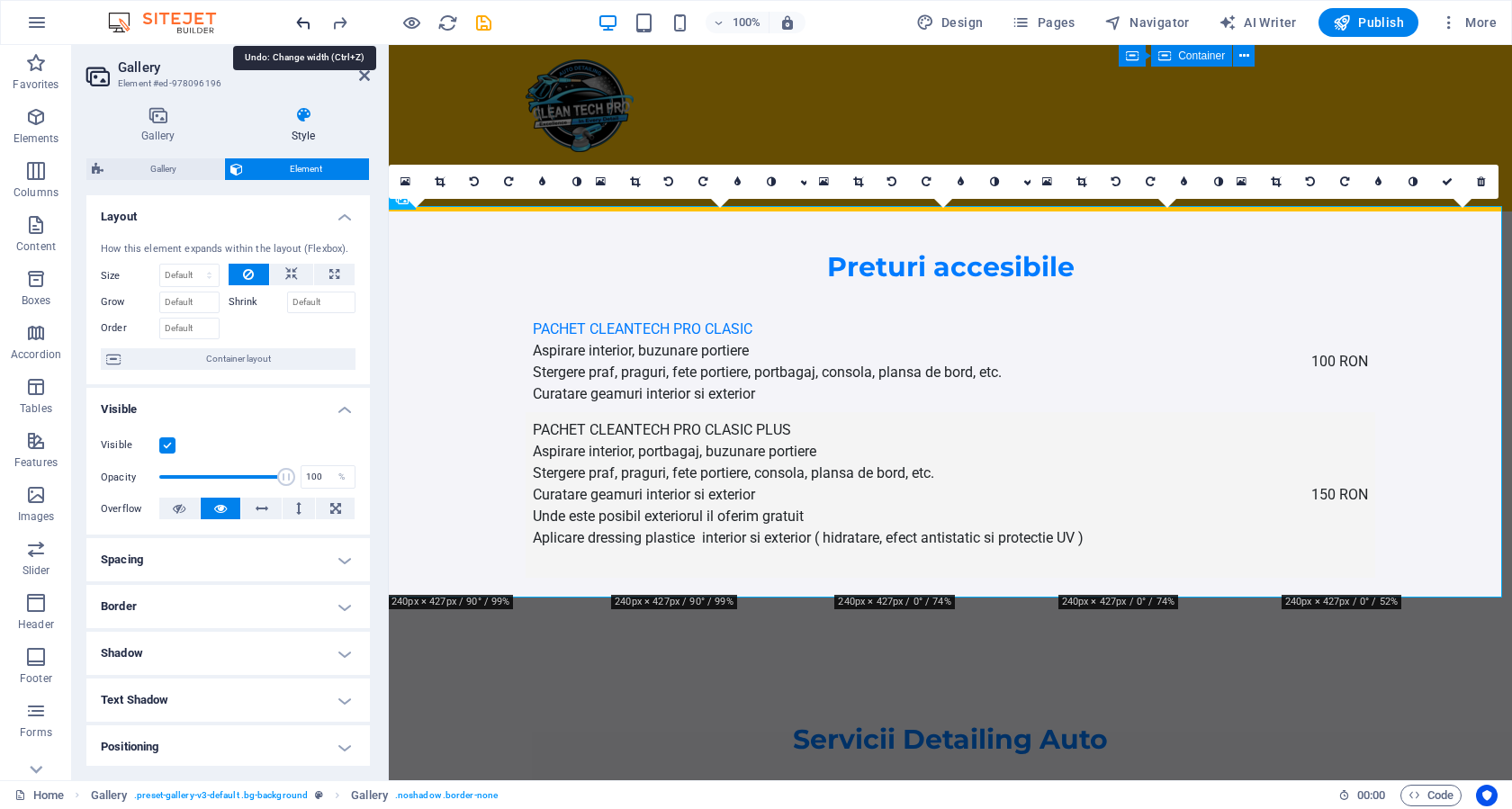
click at [304, 22] on icon "undo" at bounding box center [304, 23] width 21 height 21
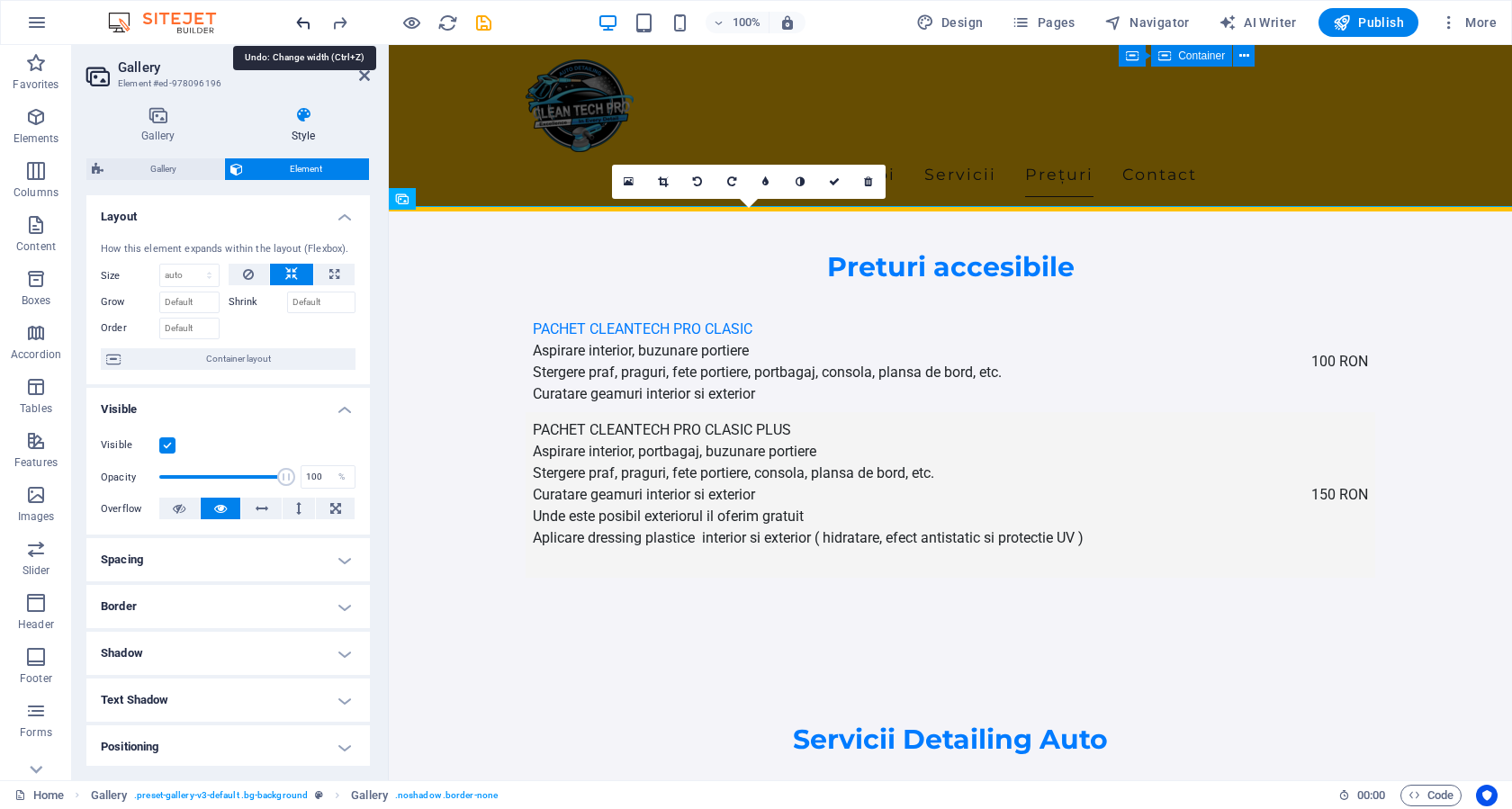
click at [304, 22] on icon "undo" at bounding box center [304, 23] width 21 height 21
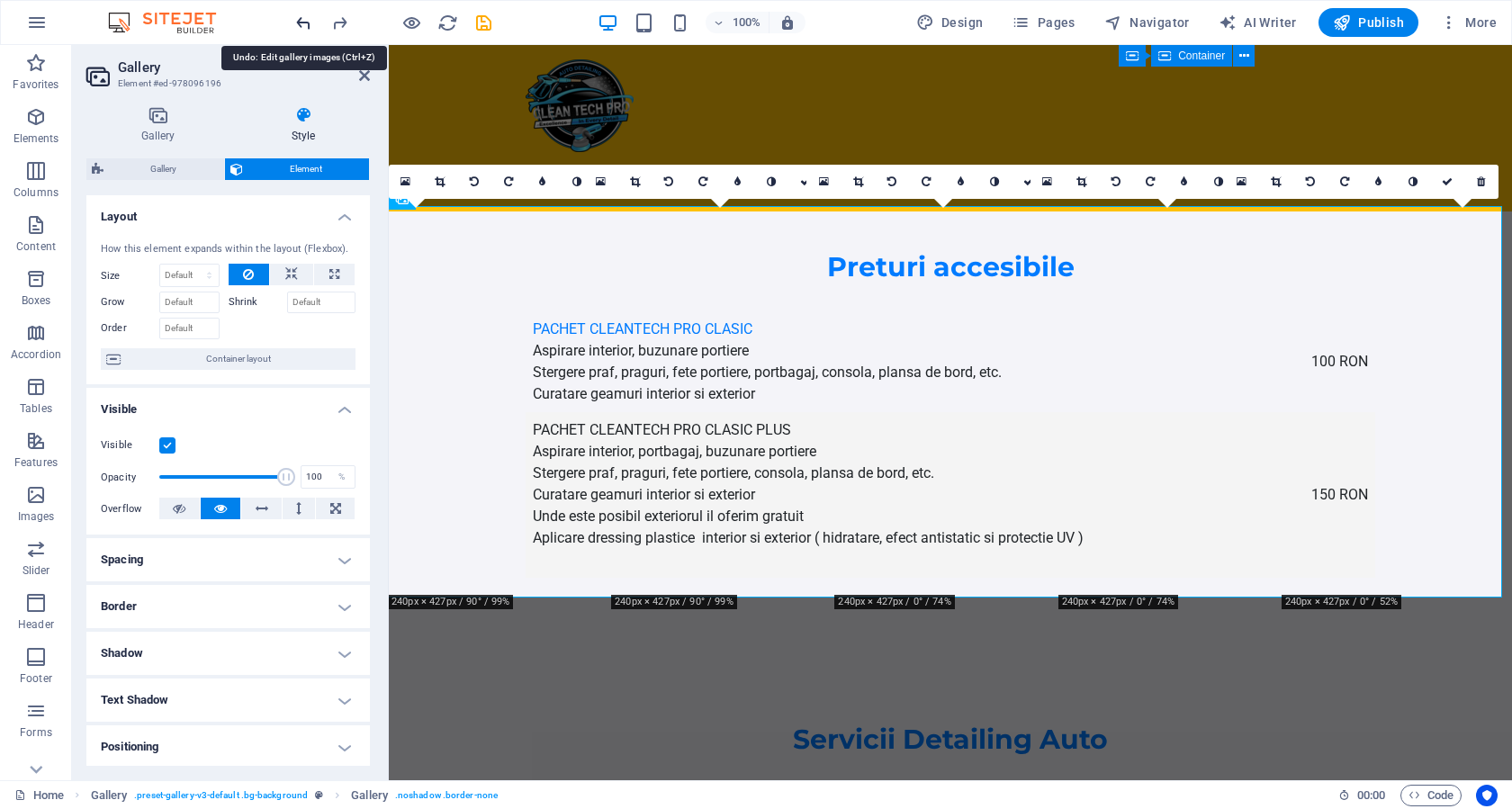
click at [304, 22] on icon "undo" at bounding box center [304, 23] width 21 height 21
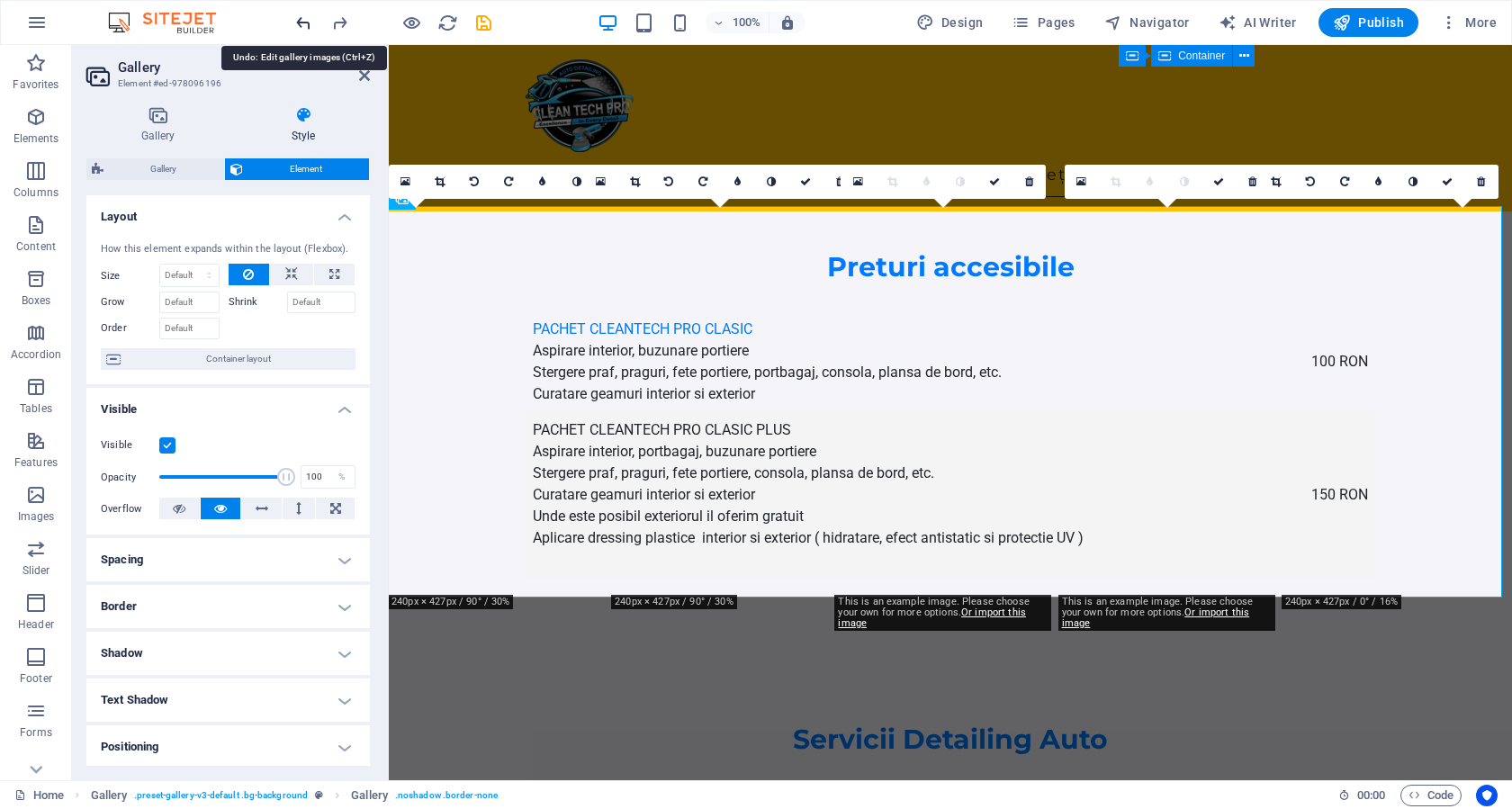
click at [304, 22] on icon "undo" at bounding box center [304, 23] width 21 height 21
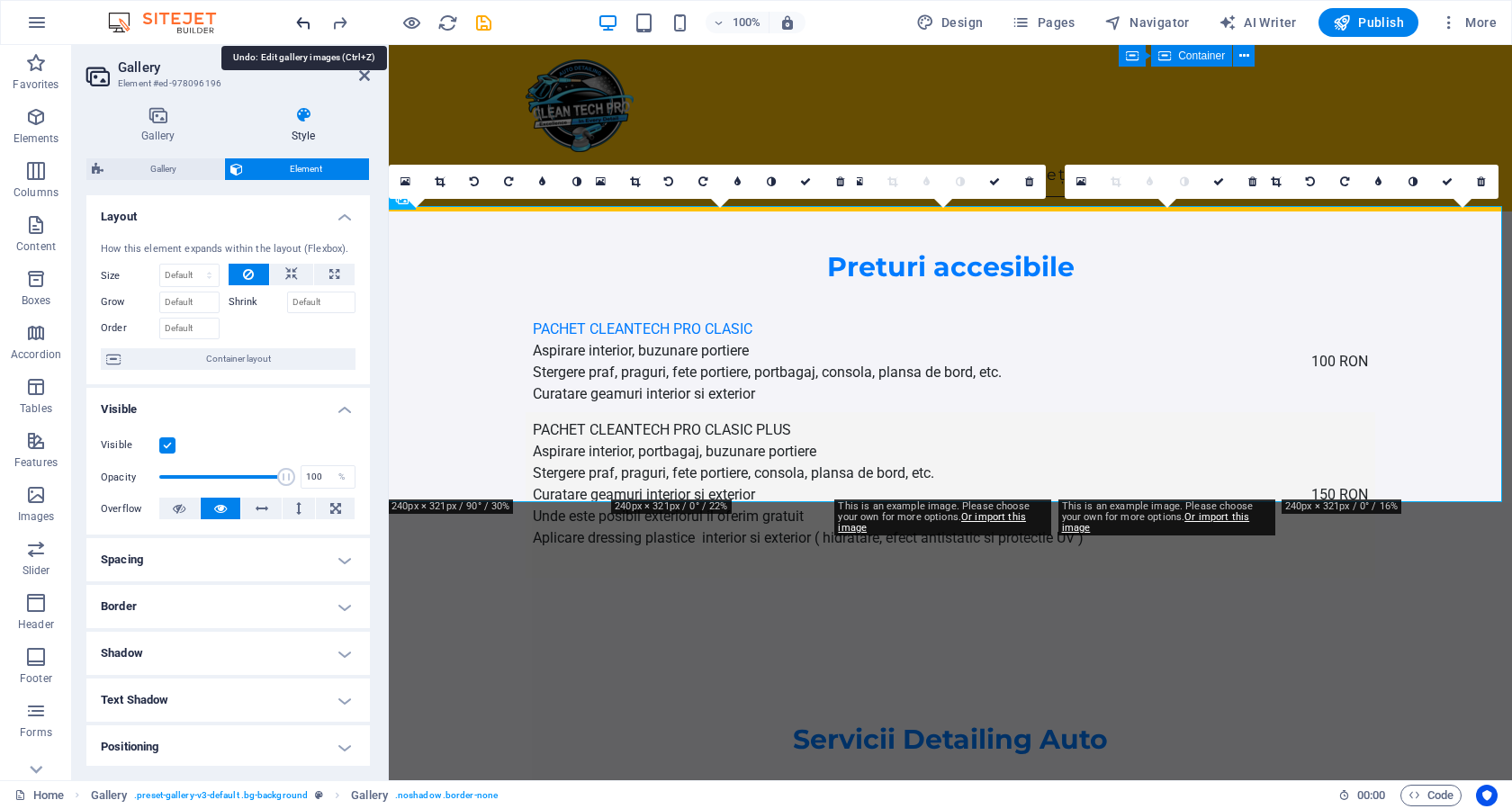
click at [304, 22] on icon "undo" at bounding box center [304, 23] width 21 height 21
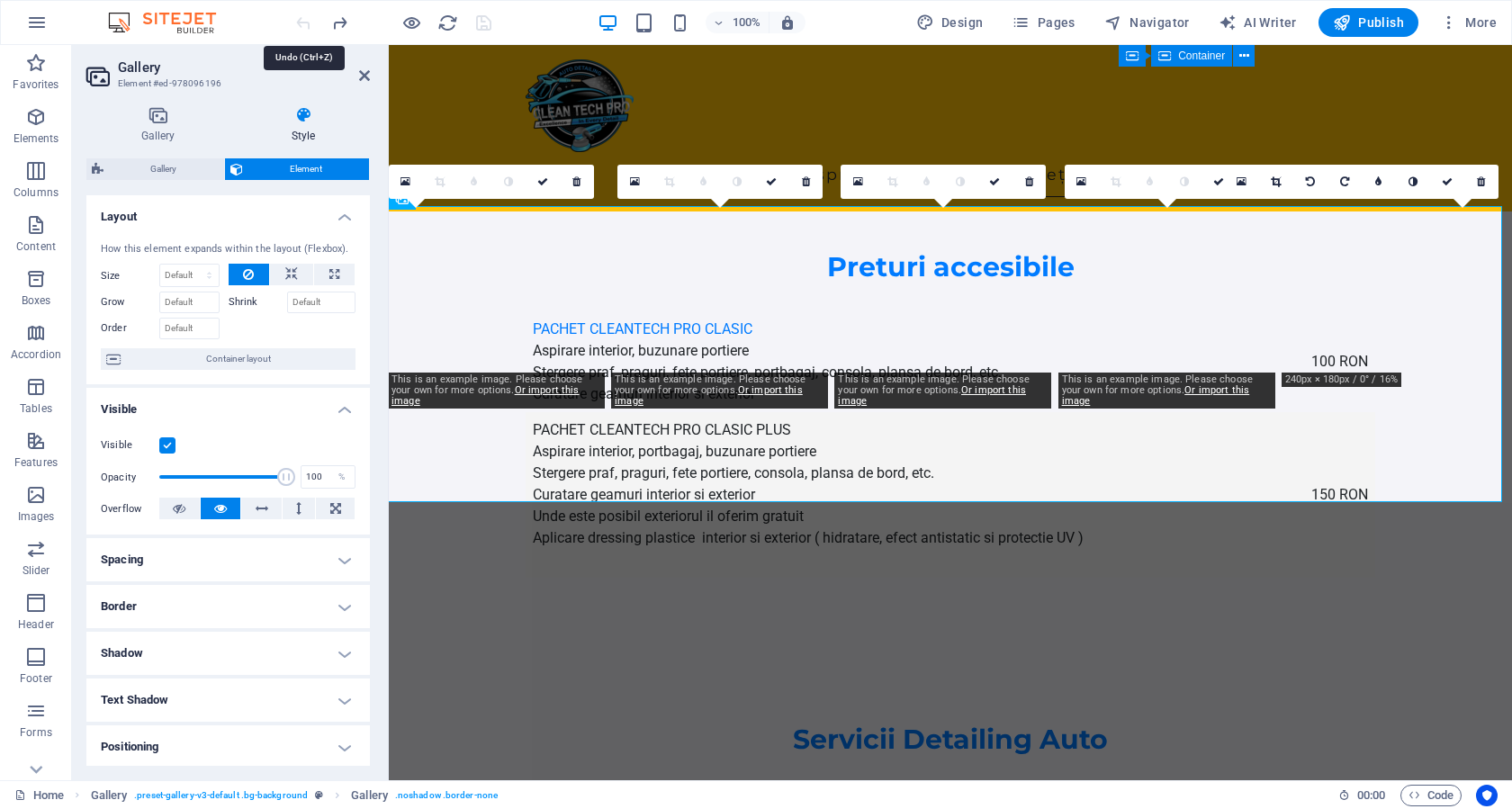
click at [304, 22] on div at bounding box center [393, 23] width 201 height 28
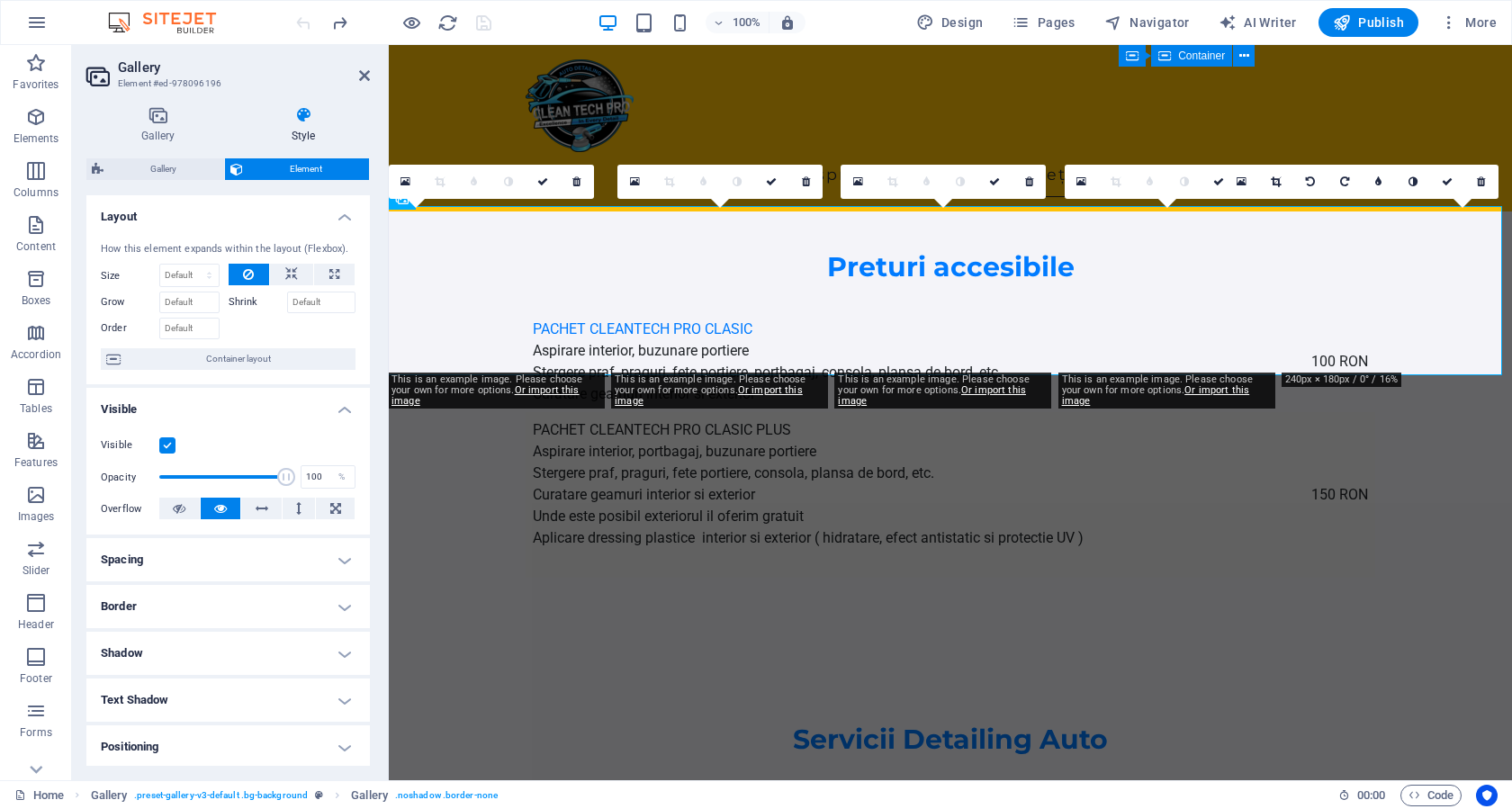
click at [304, 22] on div at bounding box center [393, 23] width 201 height 28
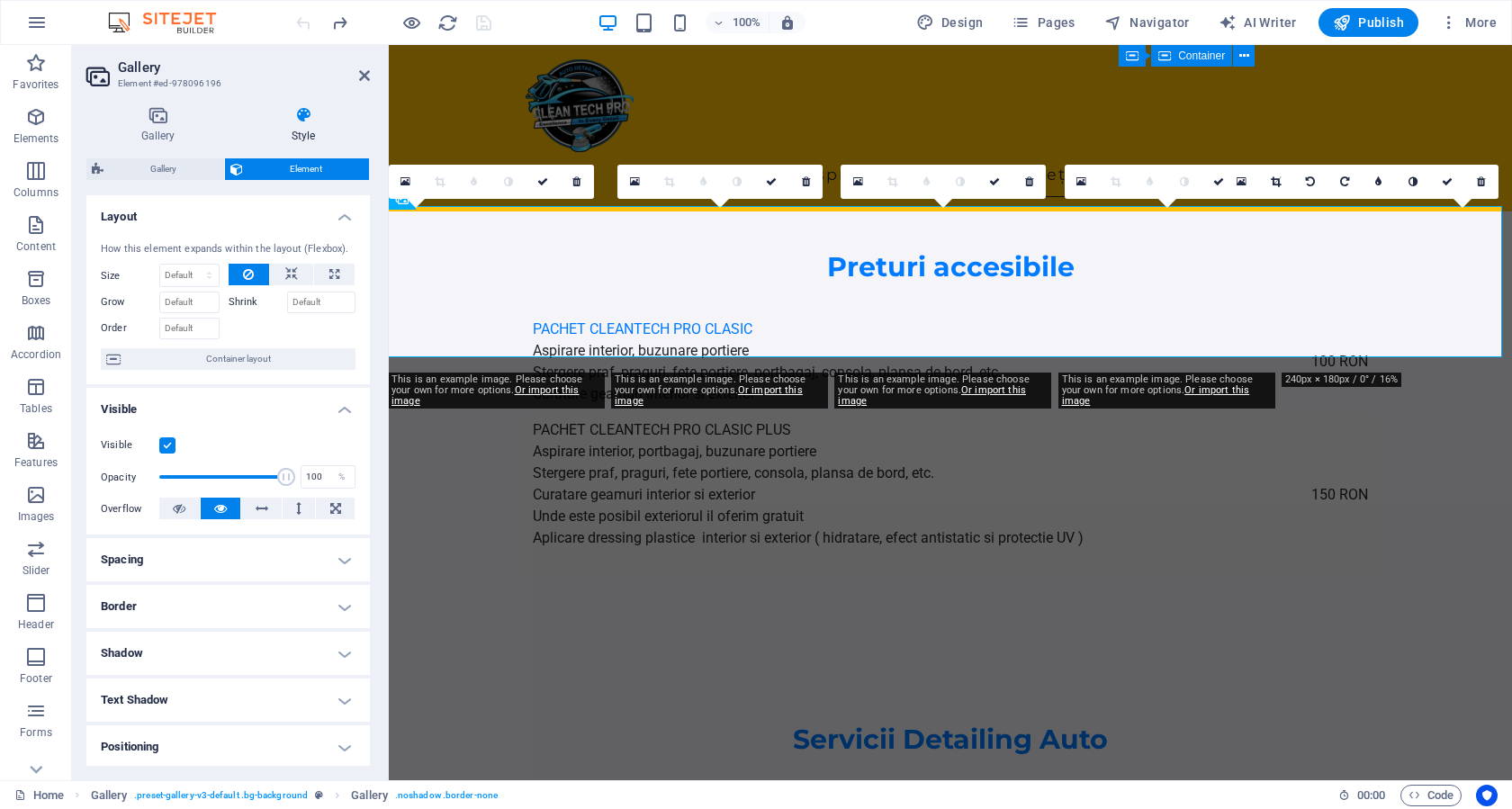
click at [304, 22] on div at bounding box center [393, 23] width 201 height 28
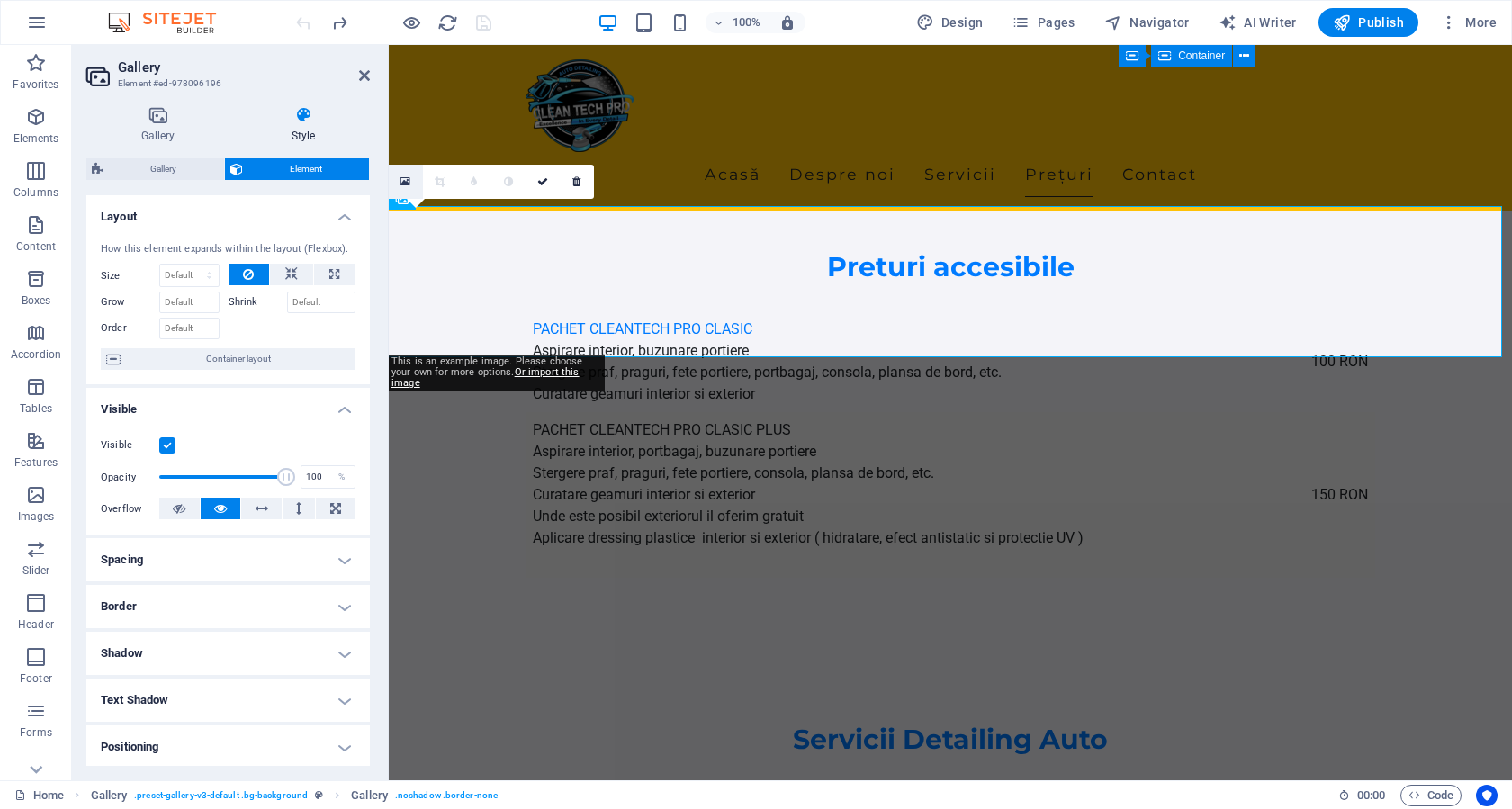
click at [408, 187] on icon at bounding box center [405, 181] width 9 height 12
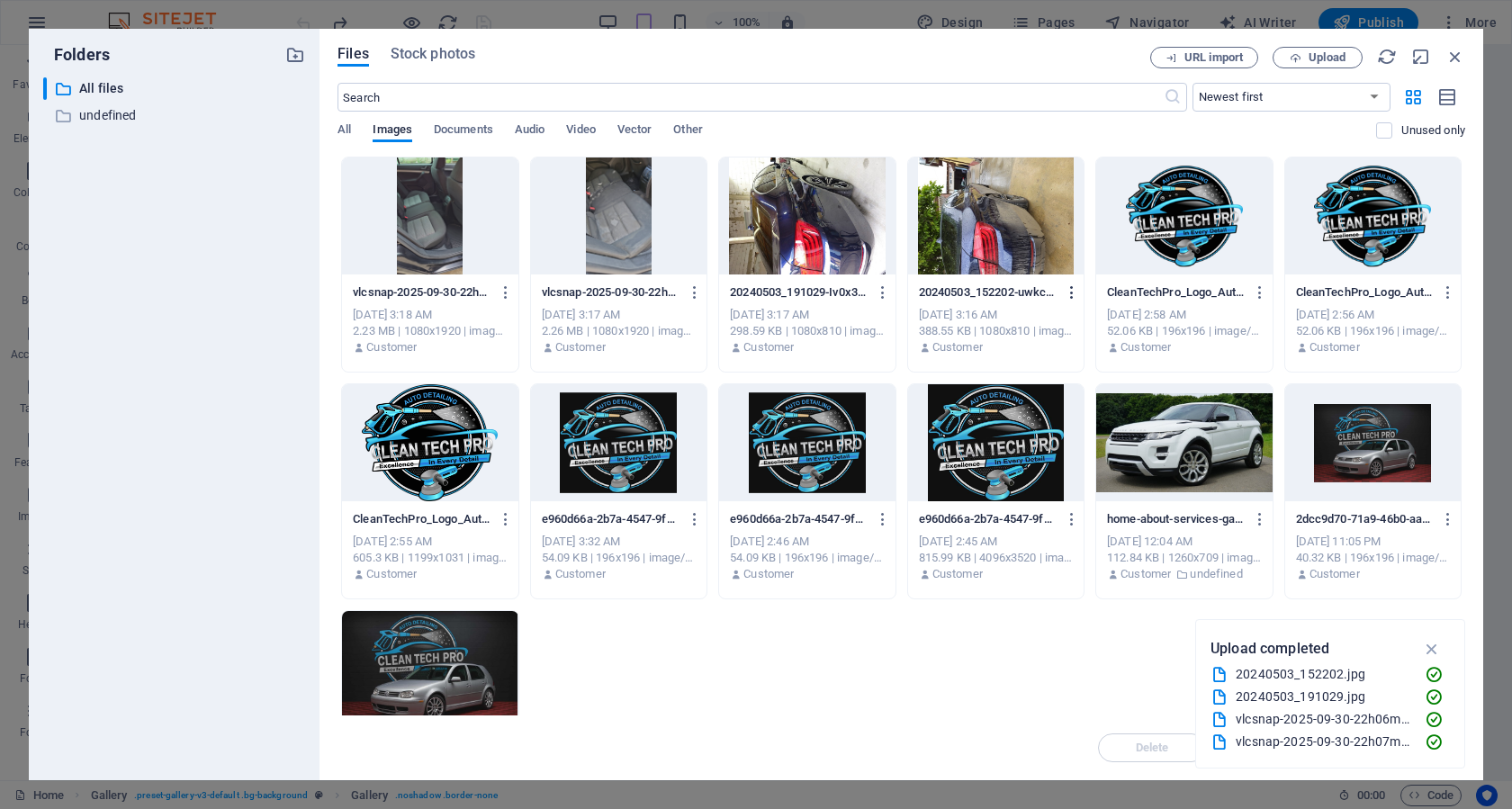
click at [1068, 295] on icon "button" at bounding box center [1072, 292] width 17 height 16
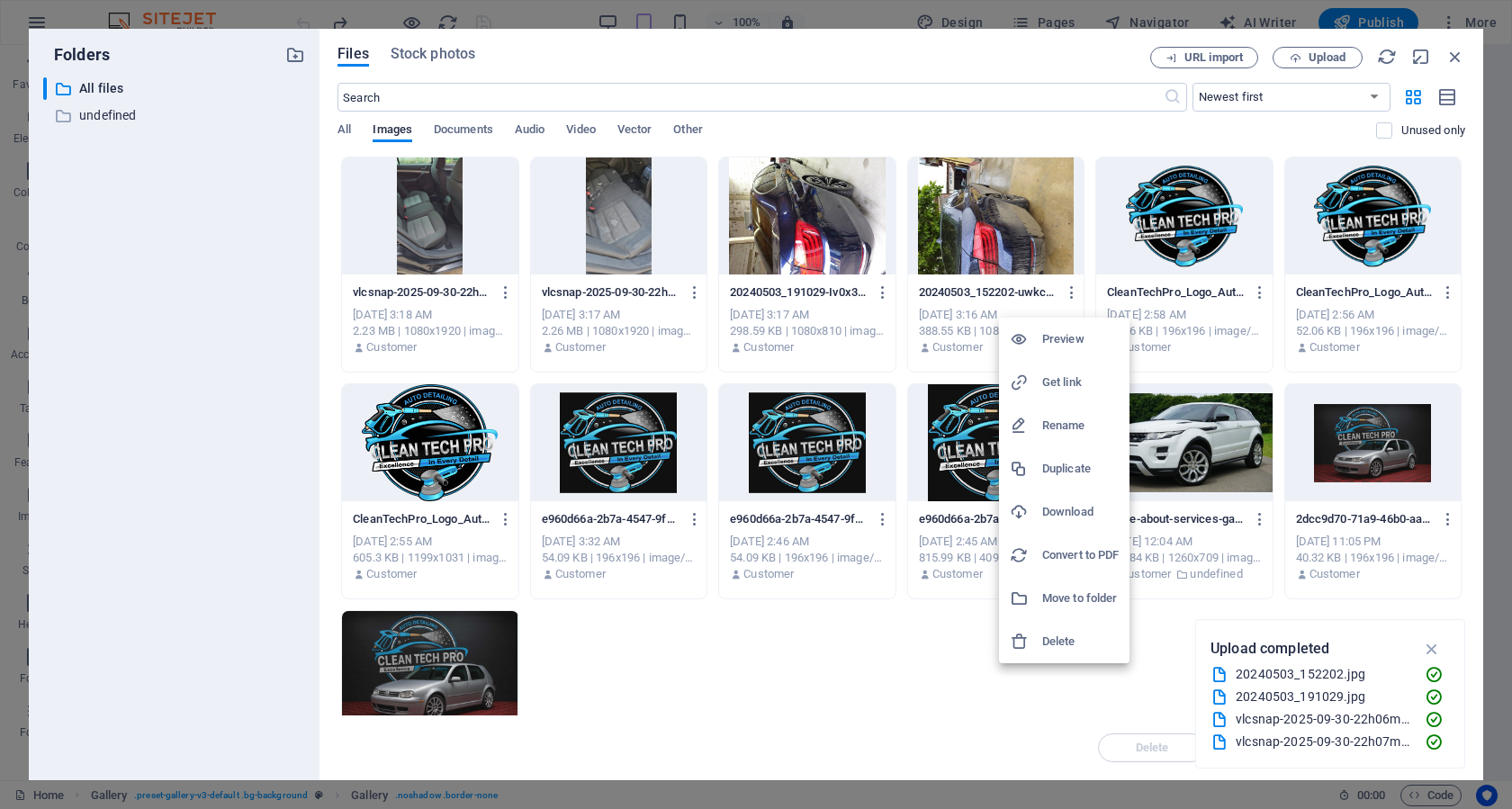
click at [1068, 644] on h6 "Delete" at bounding box center [1079, 641] width 76 height 22
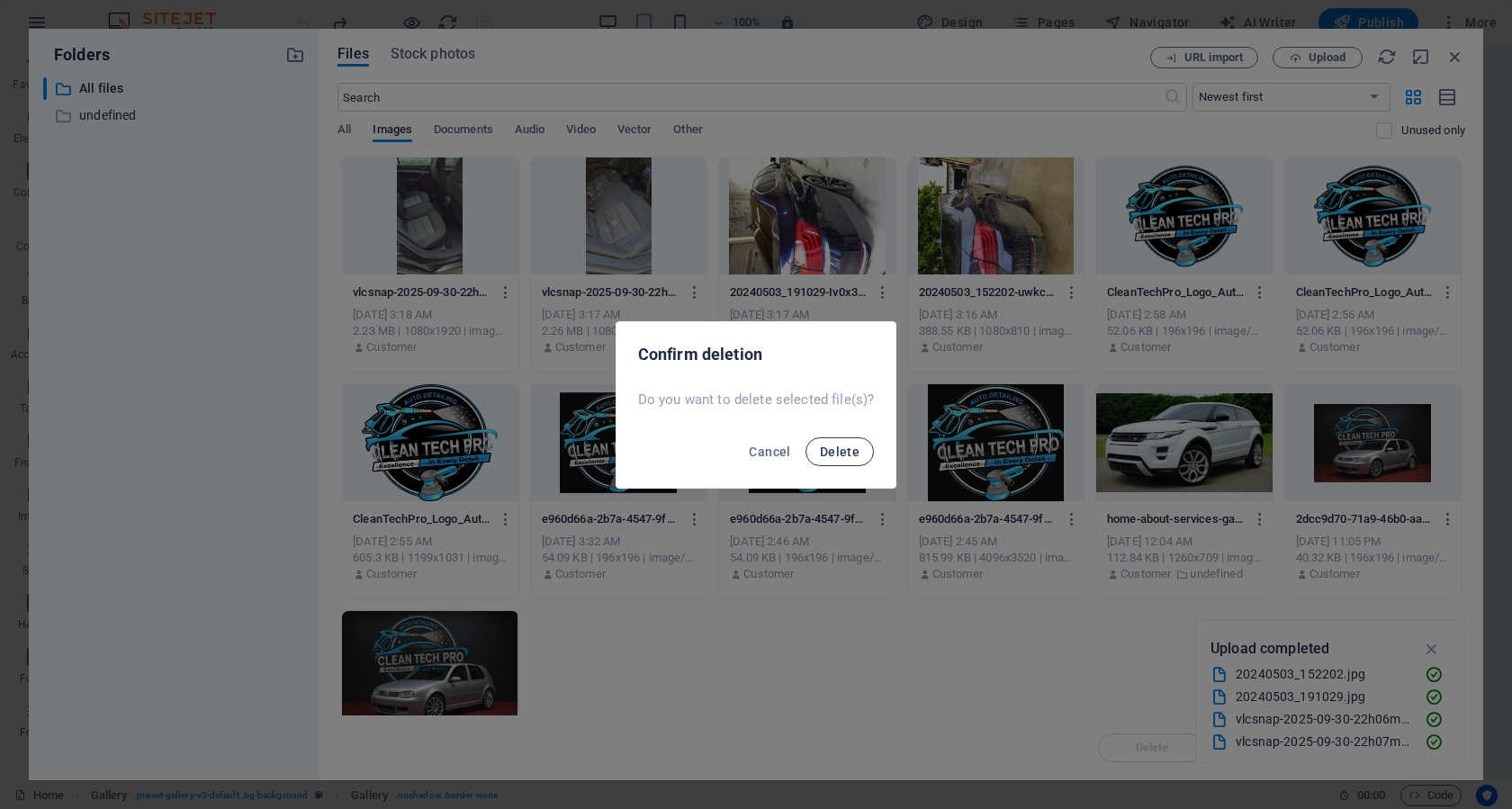
click at [830, 450] on span "Delete" at bounding box center [840, 451] width 40 height 14
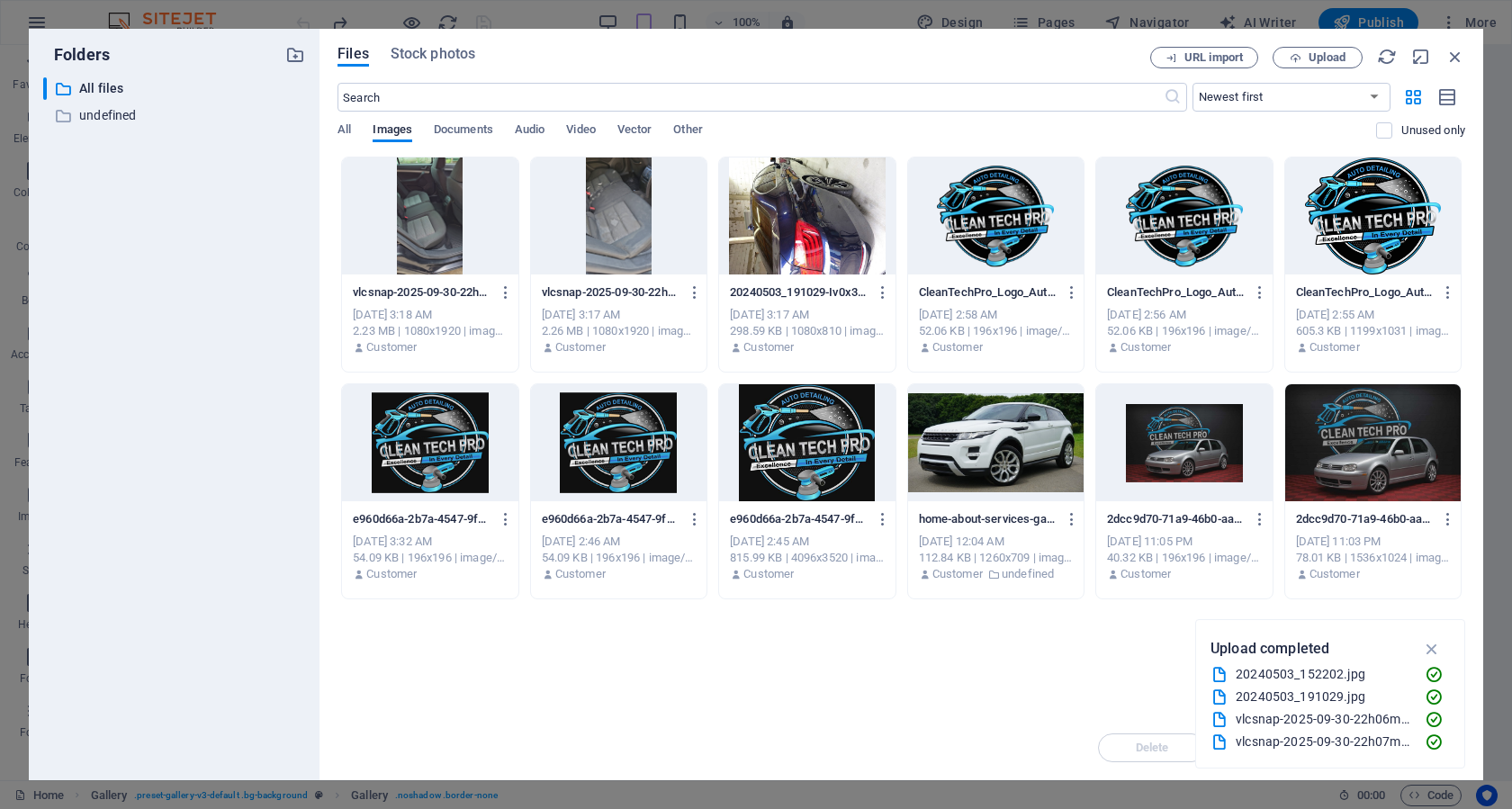
click at [790, 222] on div at bounding box center [807, 216] width 176 height 117
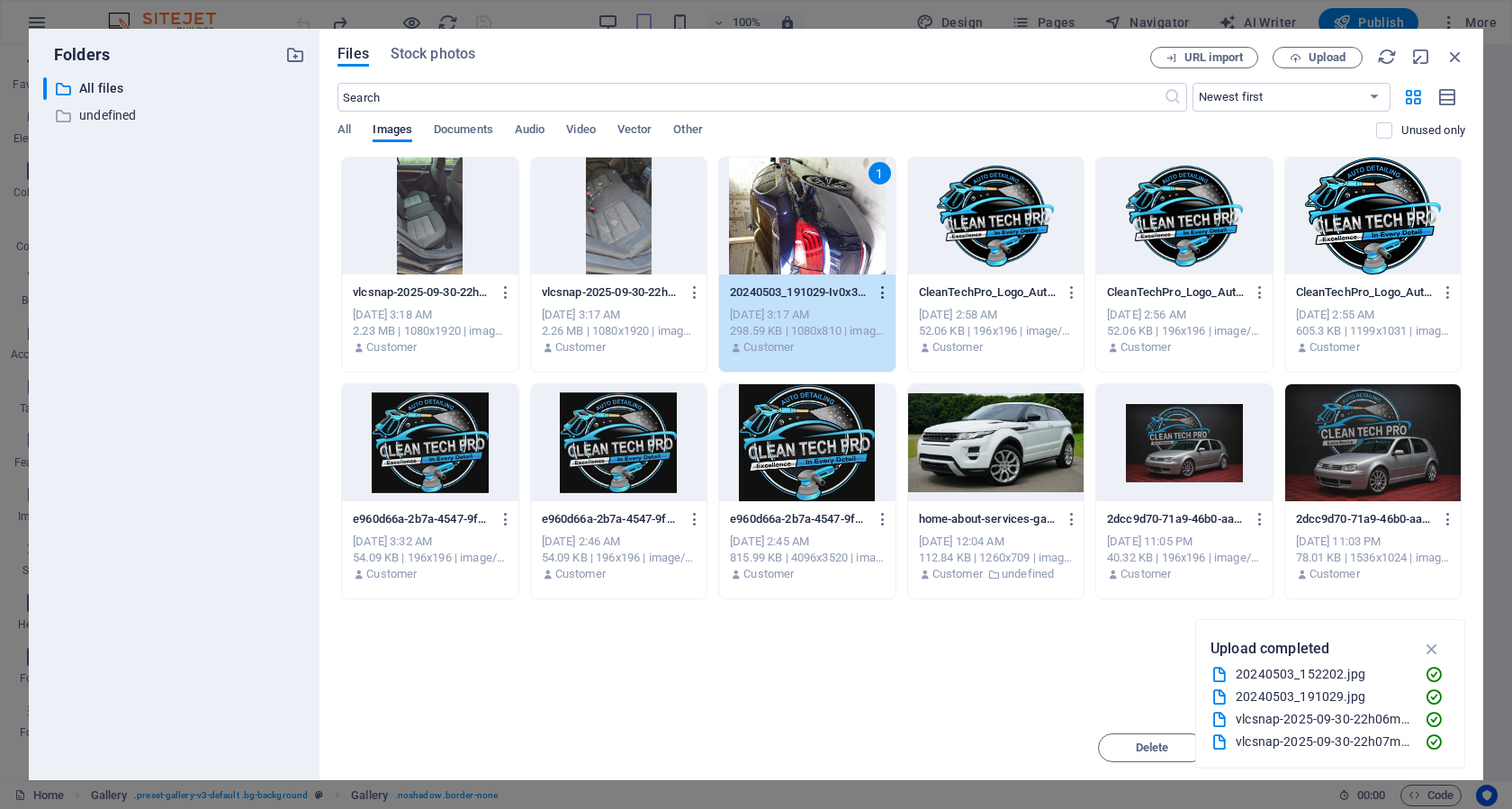
click at [881, 289] on icon "button" at bounding box center [883, 292] width 17 height 16
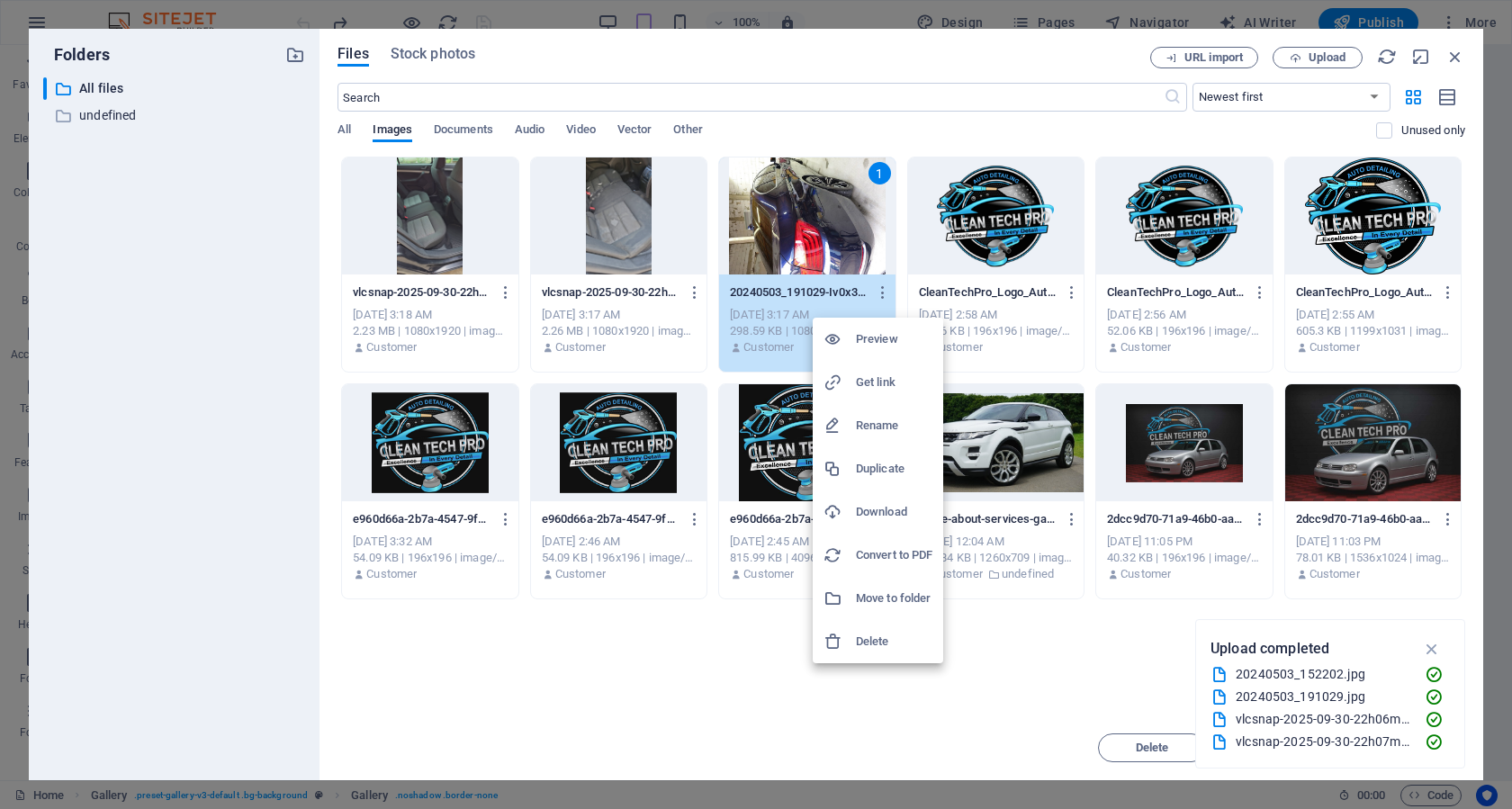
click at [878, 640] on h6 "Delete" at bounding box center [893, 641] width 76 height 22
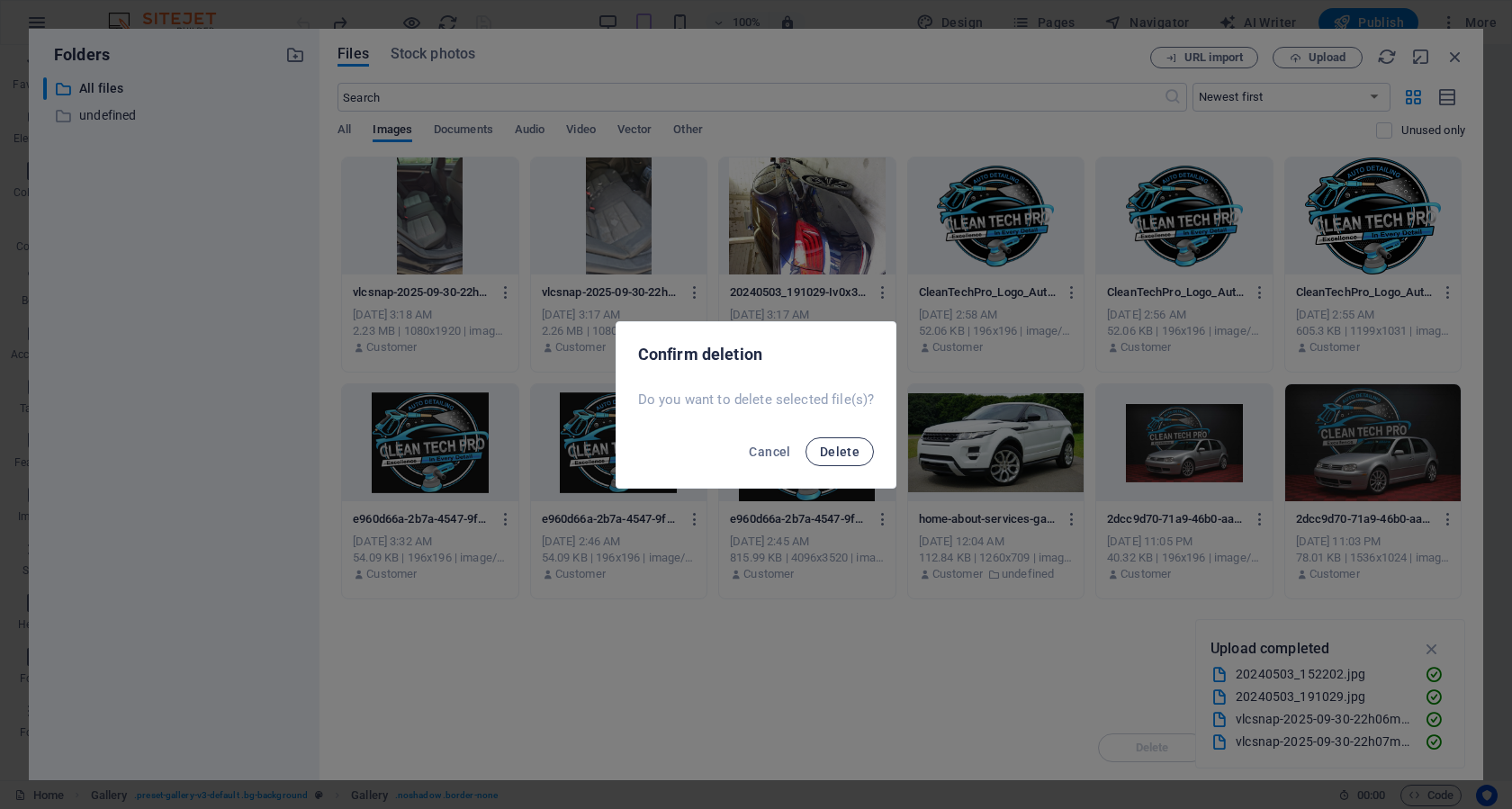
click at [836, 448] on span "Delete" at bounding box center [840, 451] width 40 height 14
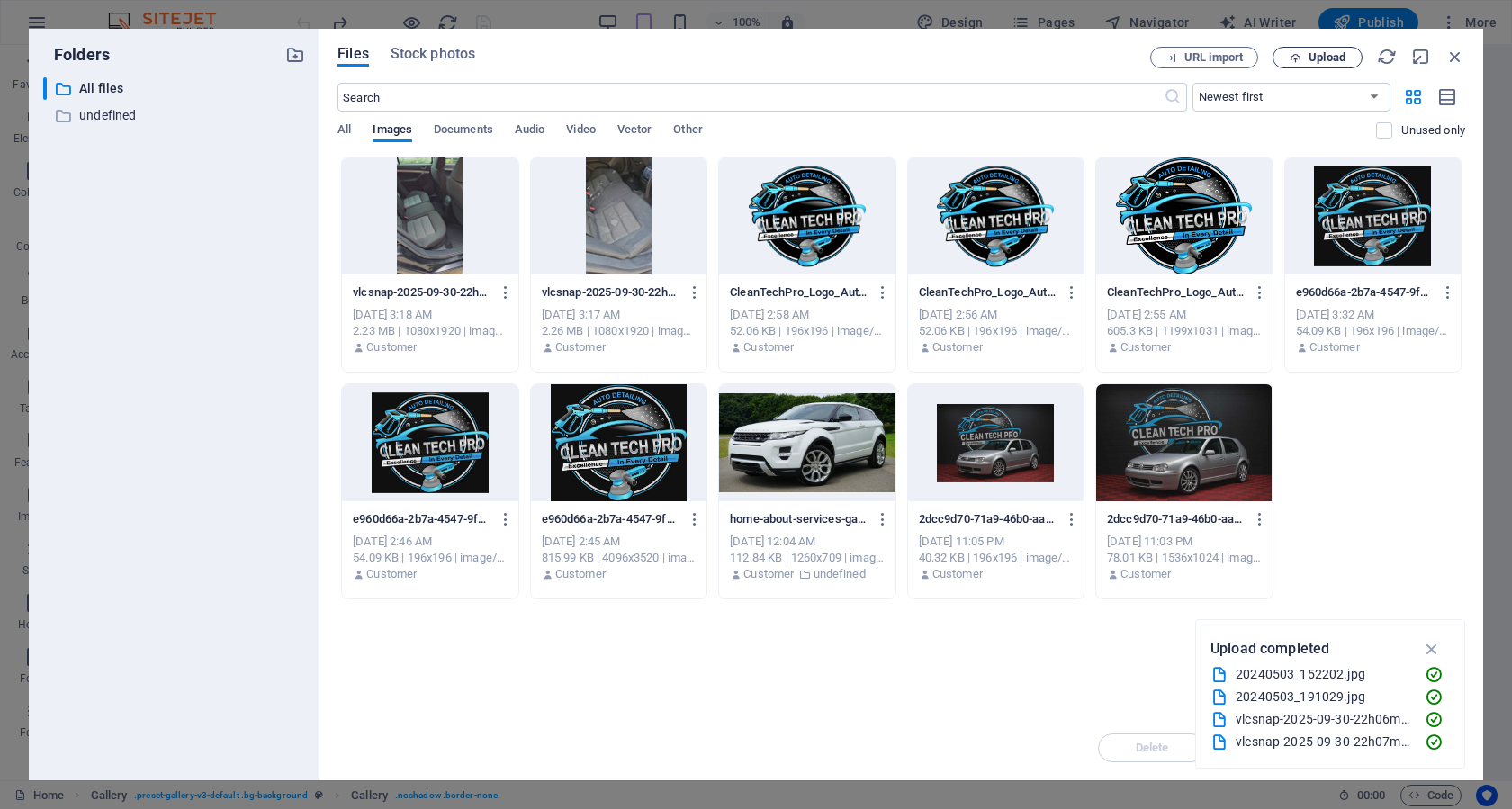
click at [1289, 60] on icon "button" at bounding box center [1295, 58] width 11 height 11
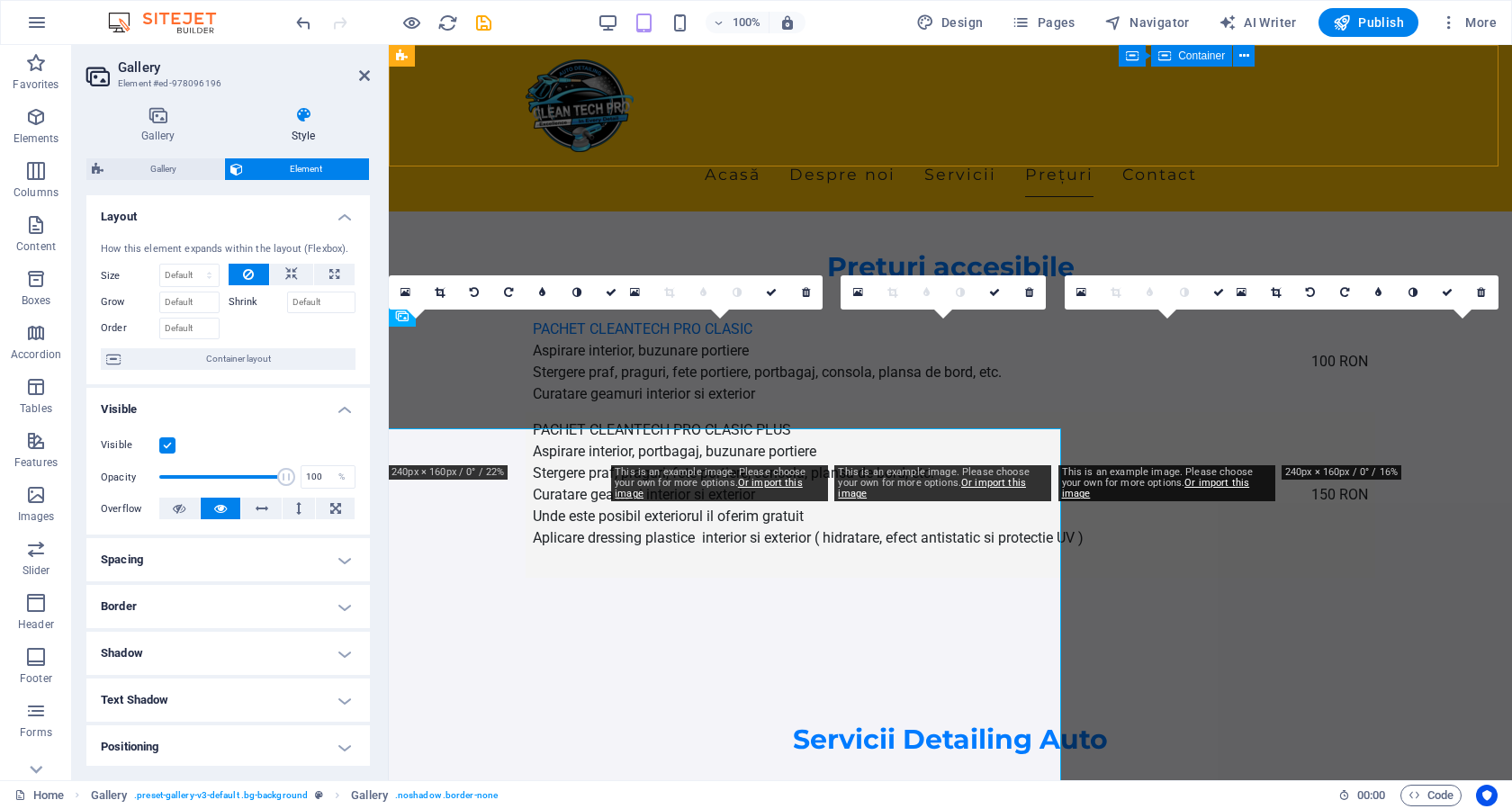
scroll to position [2958, 0]
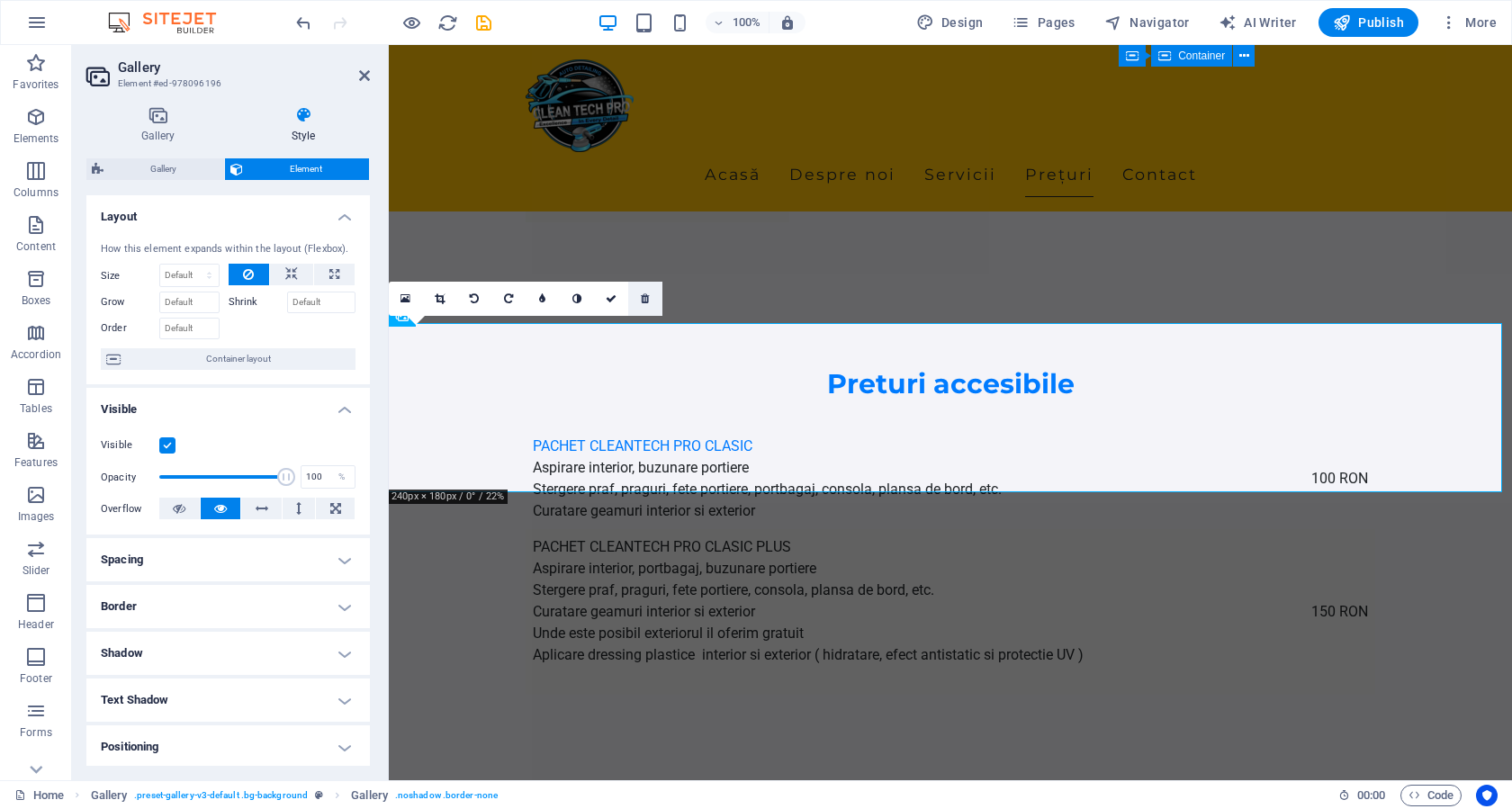
click at [650, 301] on link at bounding box center [645, 298] width 34 height 34
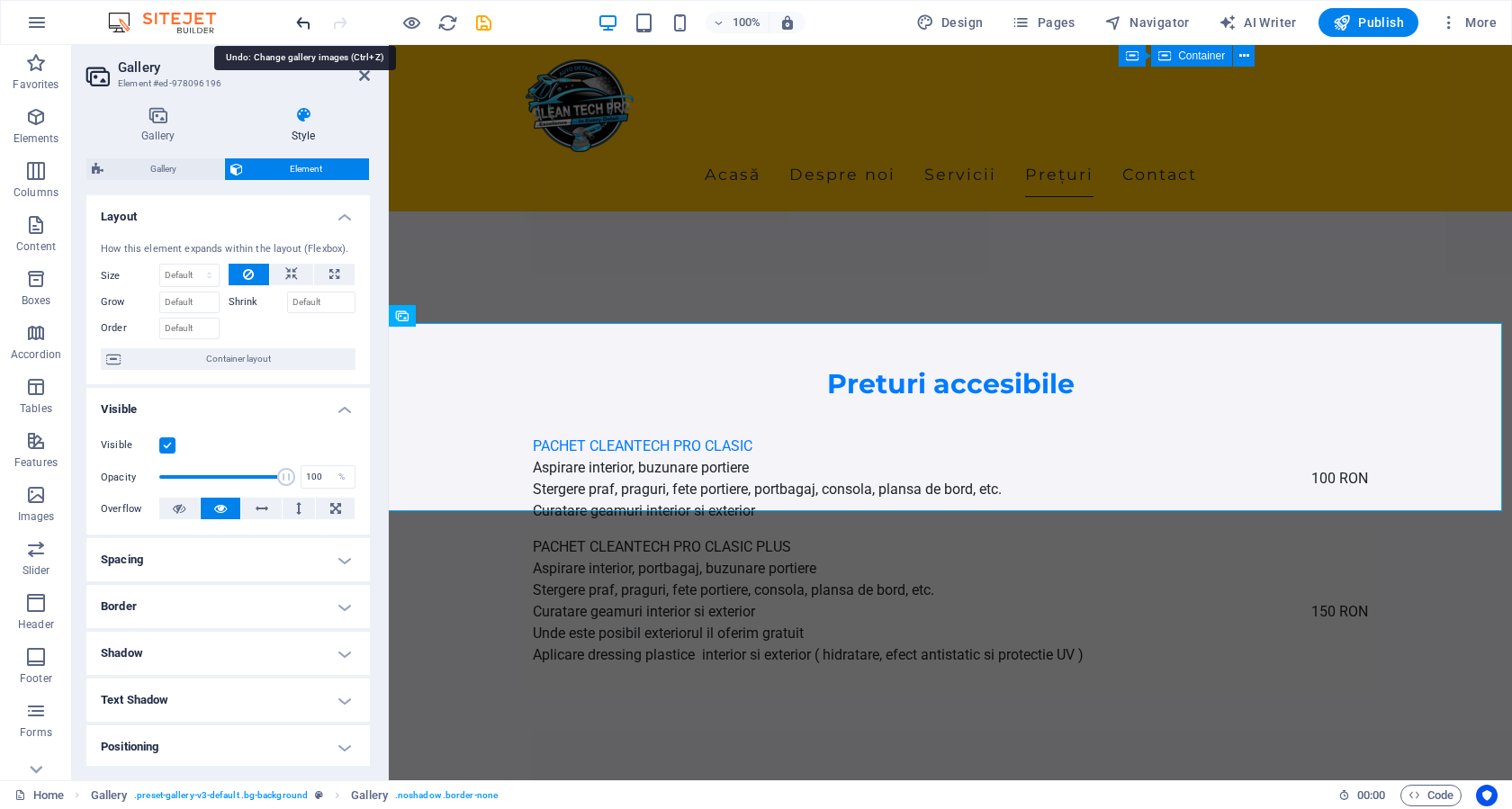
click at [305, 27] on icon "undo" at bounding box center [304, 23] width 21 height 21
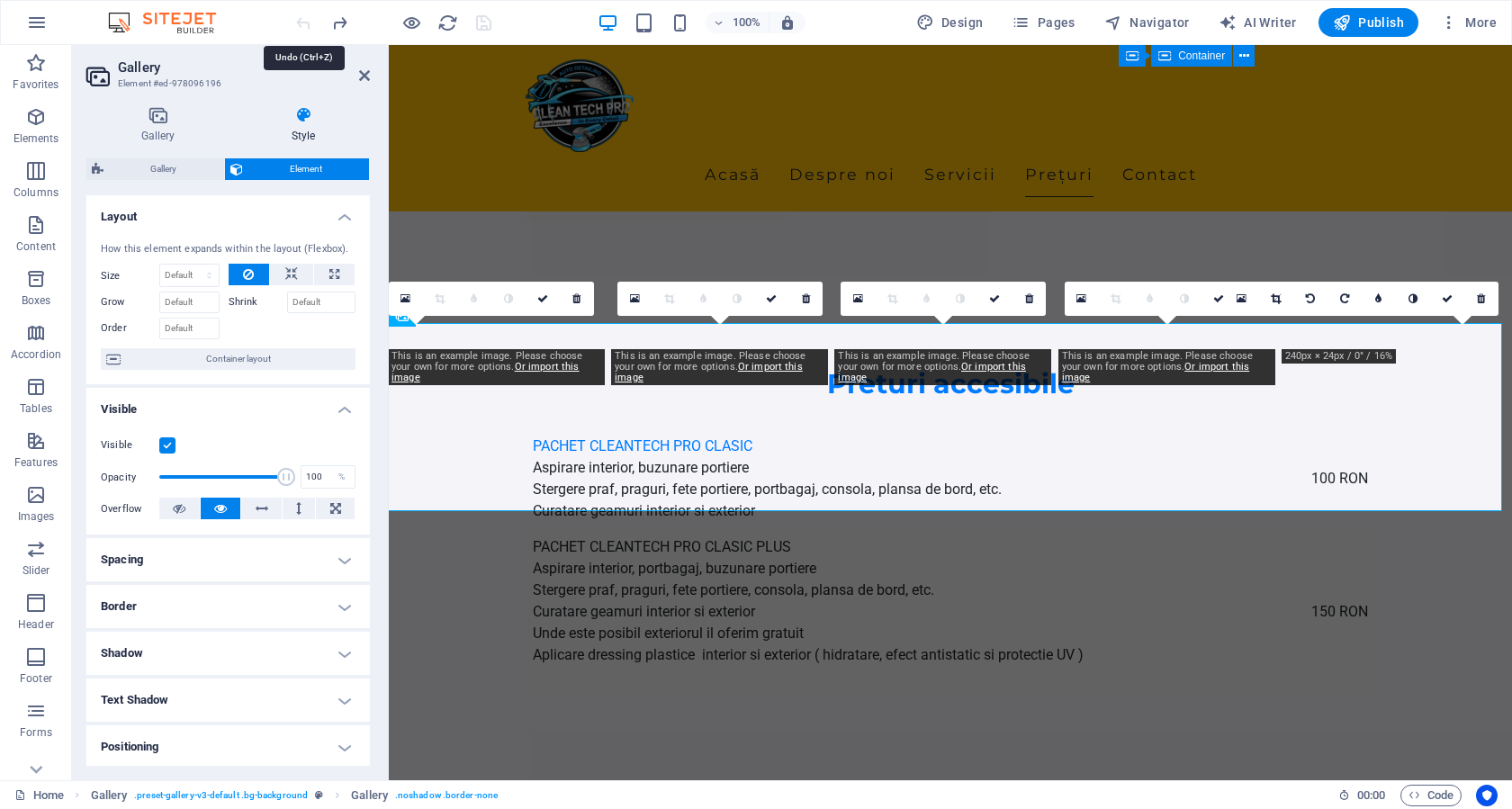
click at [305, 27] on div at bounding box center [393, 23] width 201 height 28
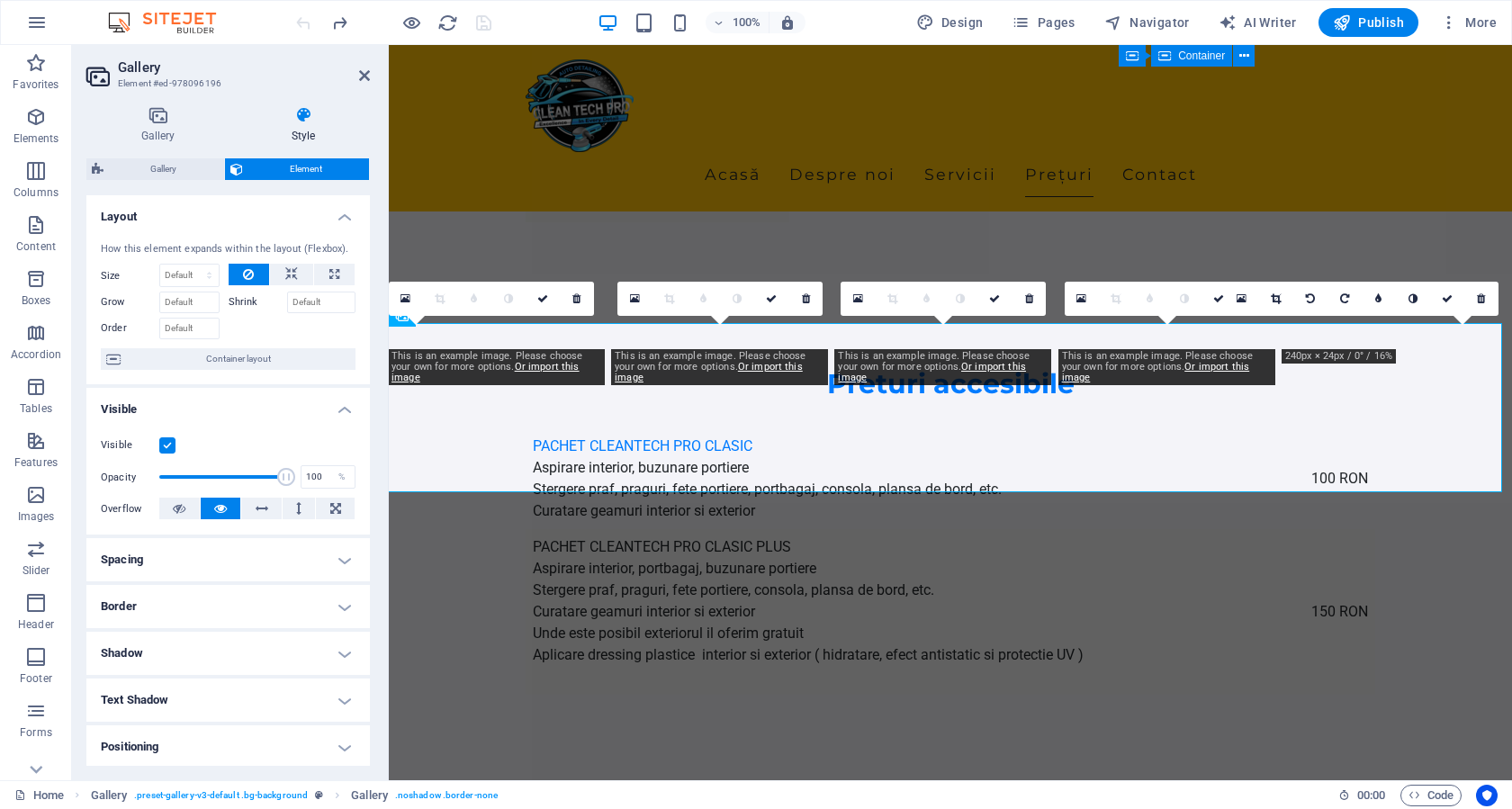
click at [305, 27] on div at bounding box center [393, 23] width 201 height 28
click at [360, 77] on icon at bounding box center [364, 75] width 10 height 14
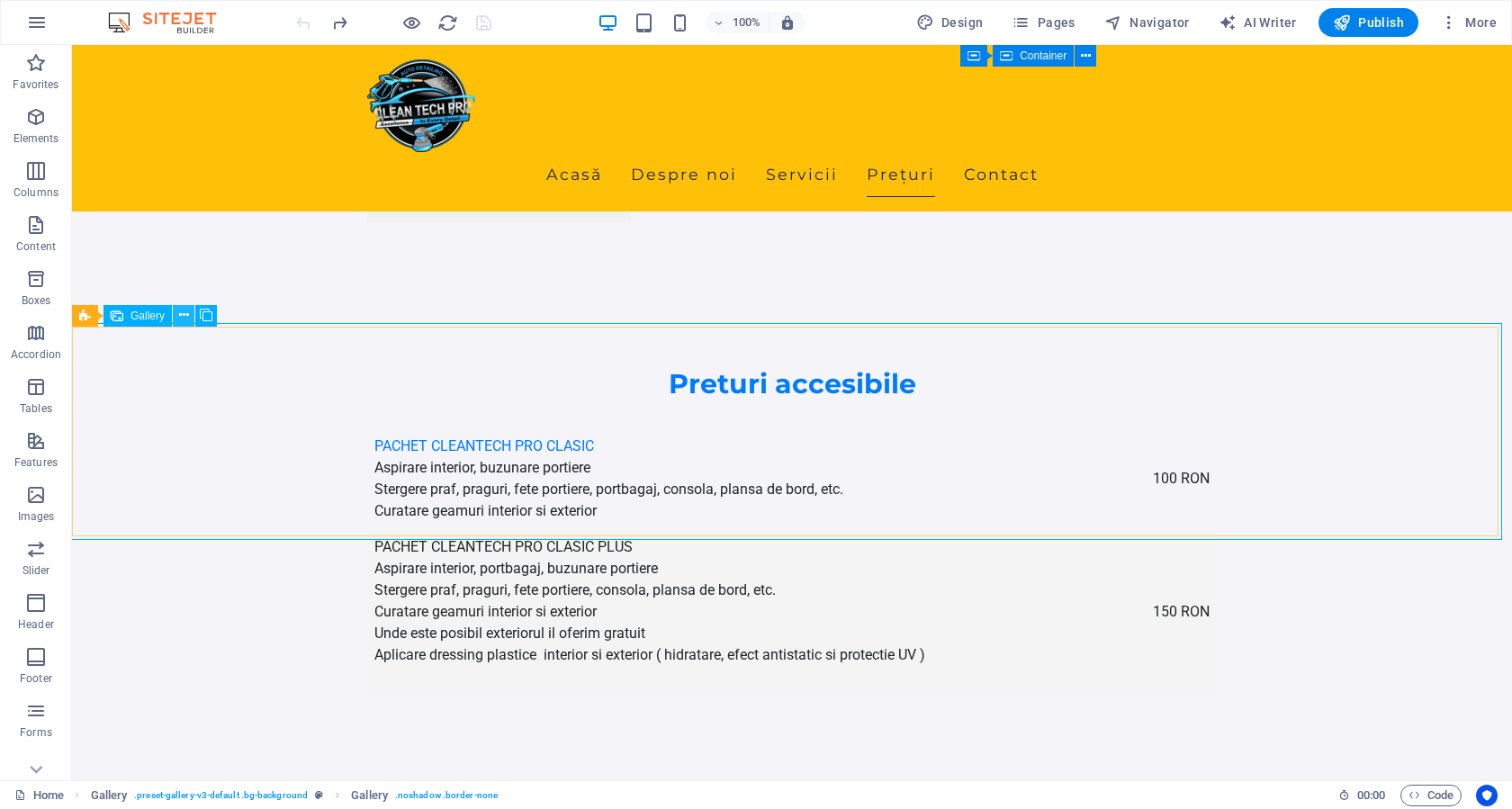
click at [186, 318] on icon at bounding box center [184, 315] width 9 height 19
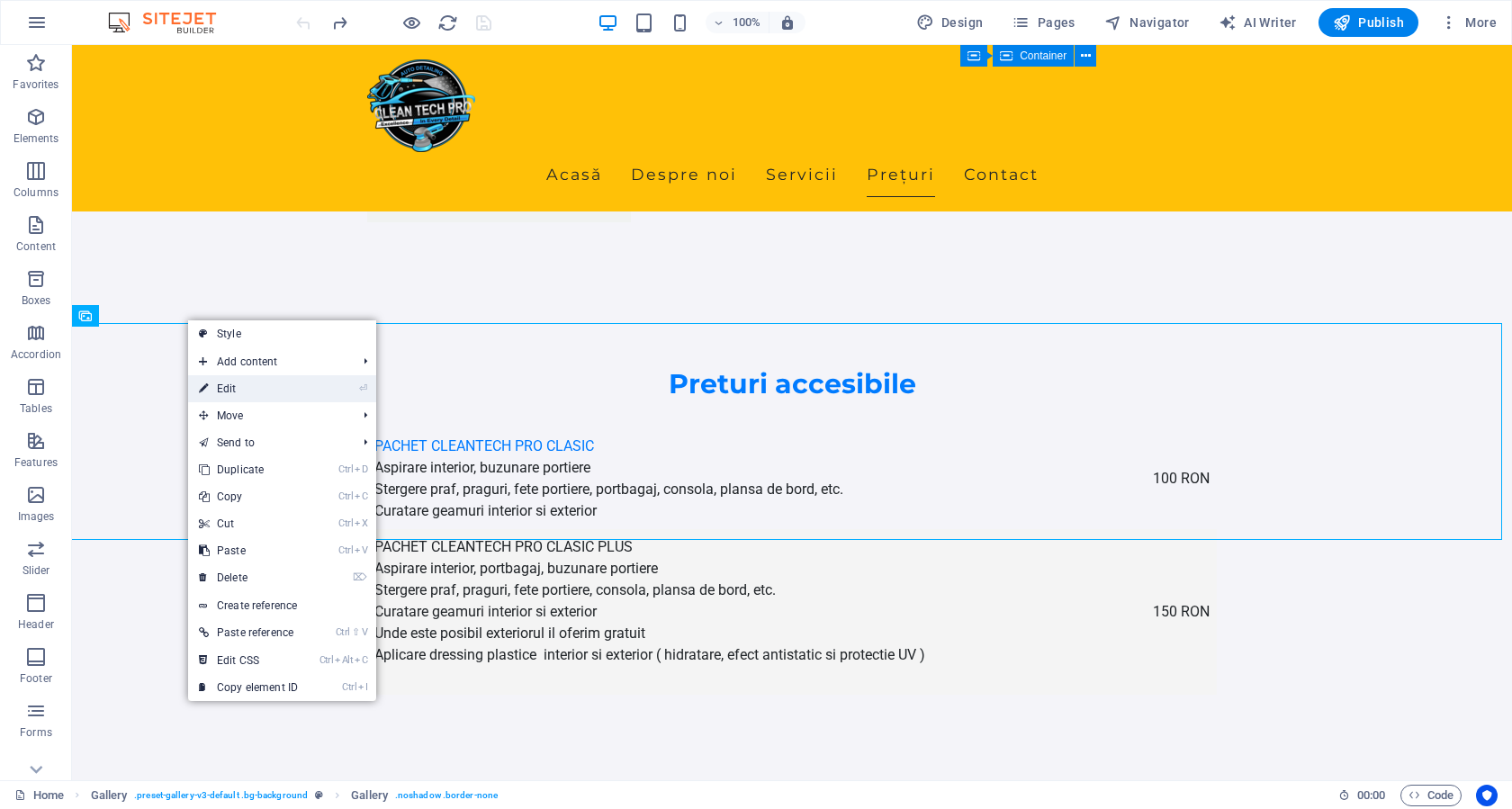
click at [220, 390] on link "⏎ Edit" at bounding box center [248, 388] width 121 height 27
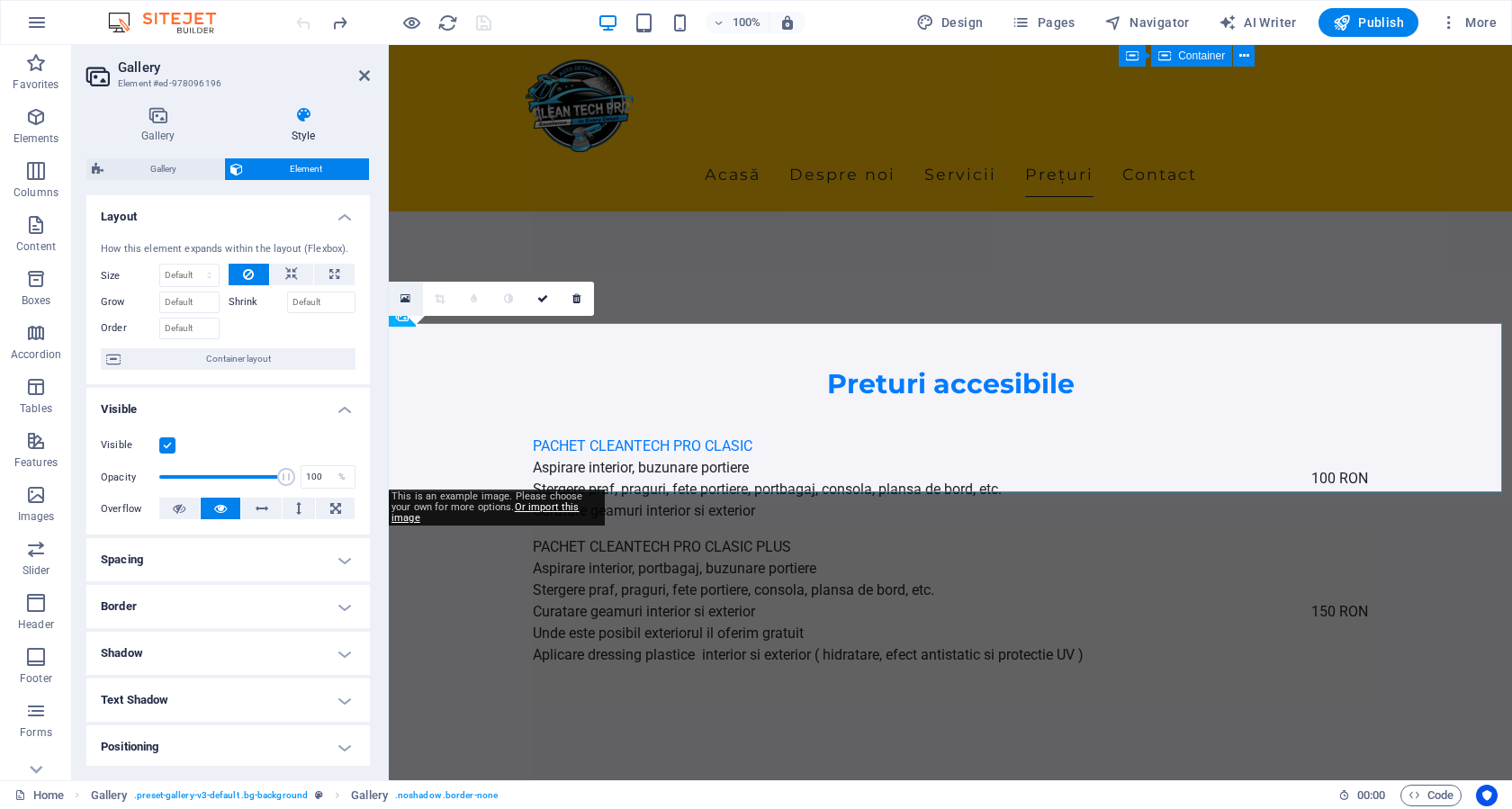
click at [409, 295] on icon at bounding box center [405, 298] width 9 height 12
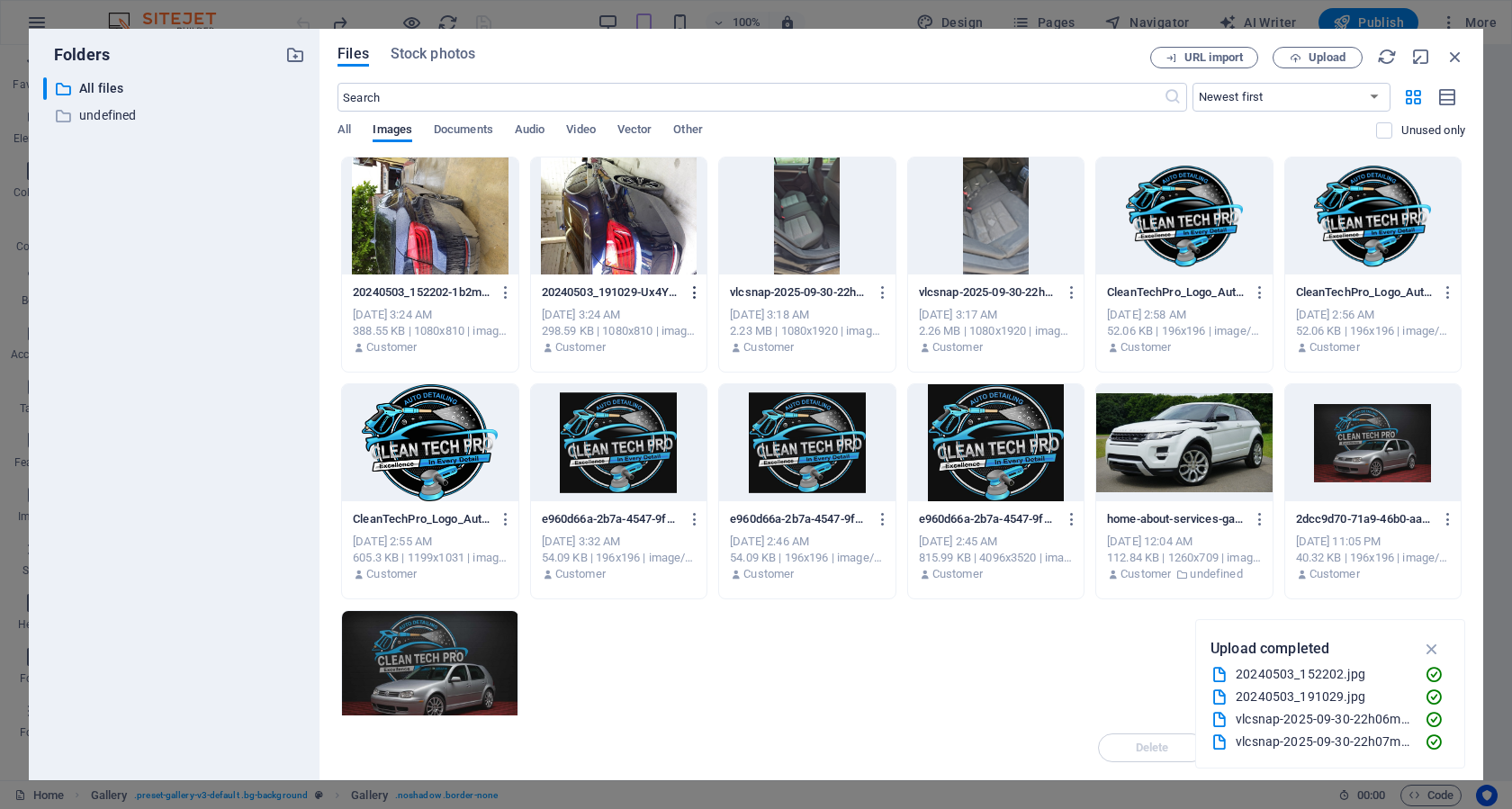
click at [695, 292] on icon "button" at bounding box center [695, 292] width 17 height 16
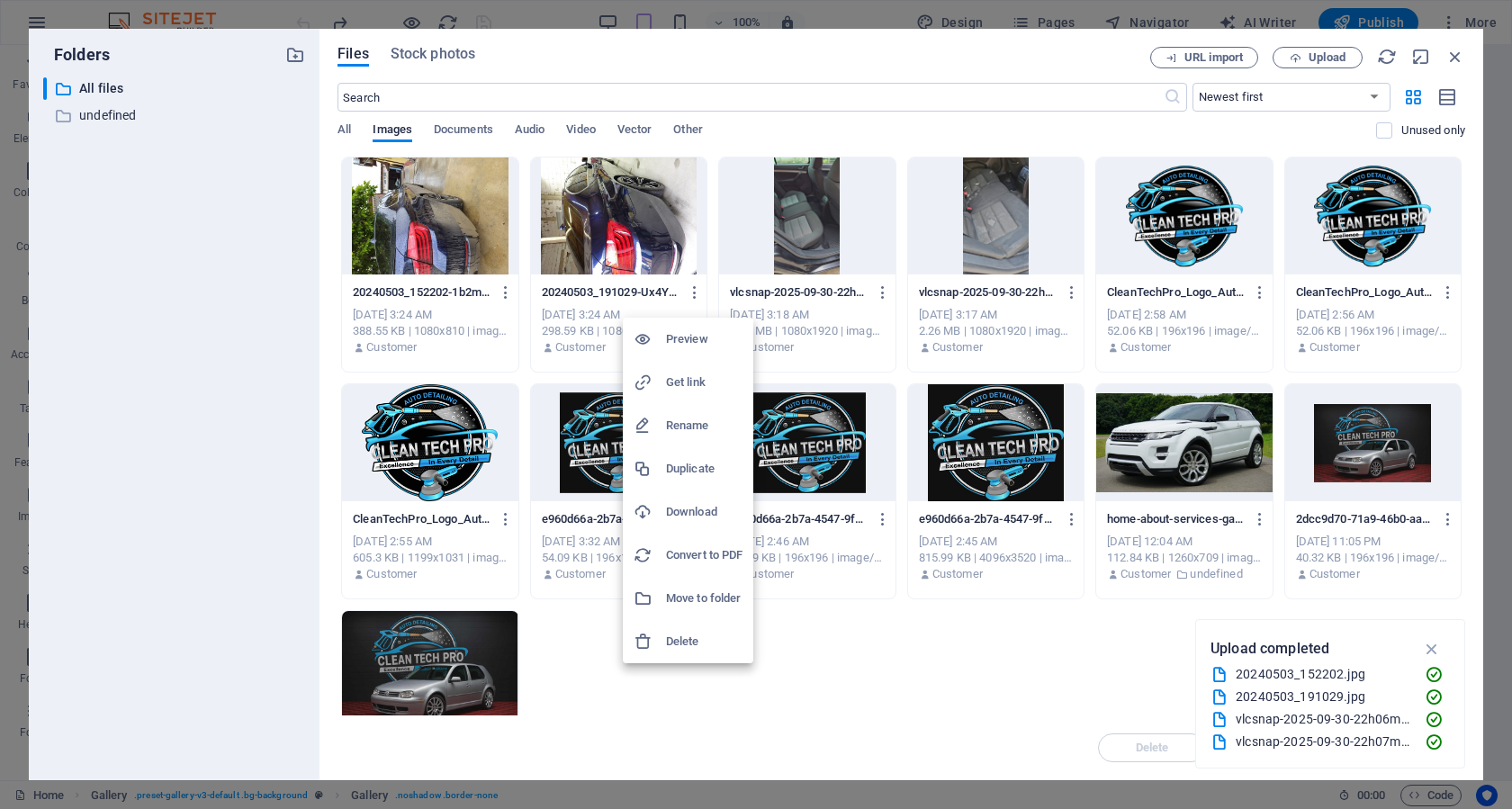
click at [662, 337] on div at bounding box center [650, 339] width 32 height 18
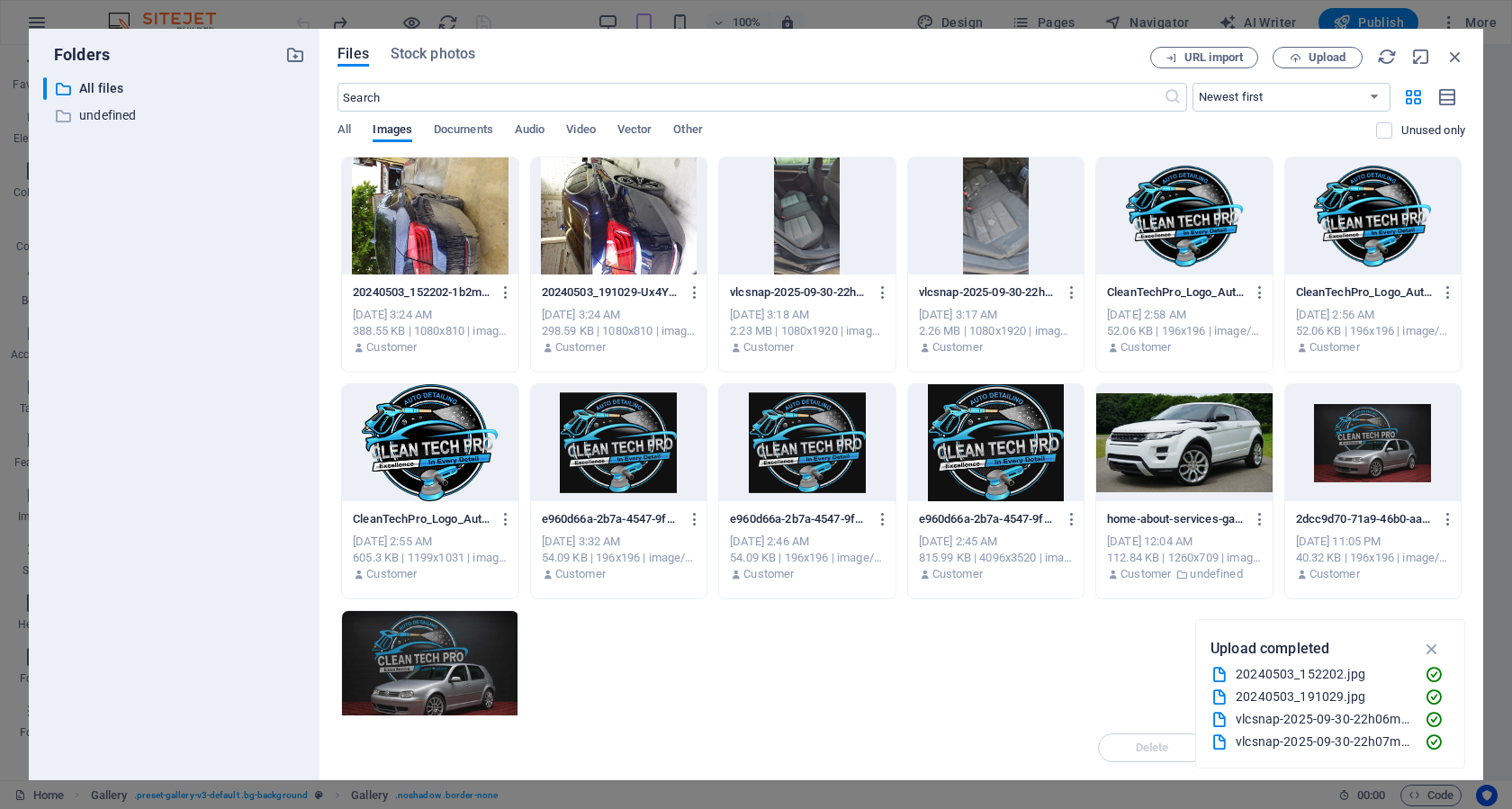
click at [586, 198] on div at bounding box center [619, 216] width 176 height 117
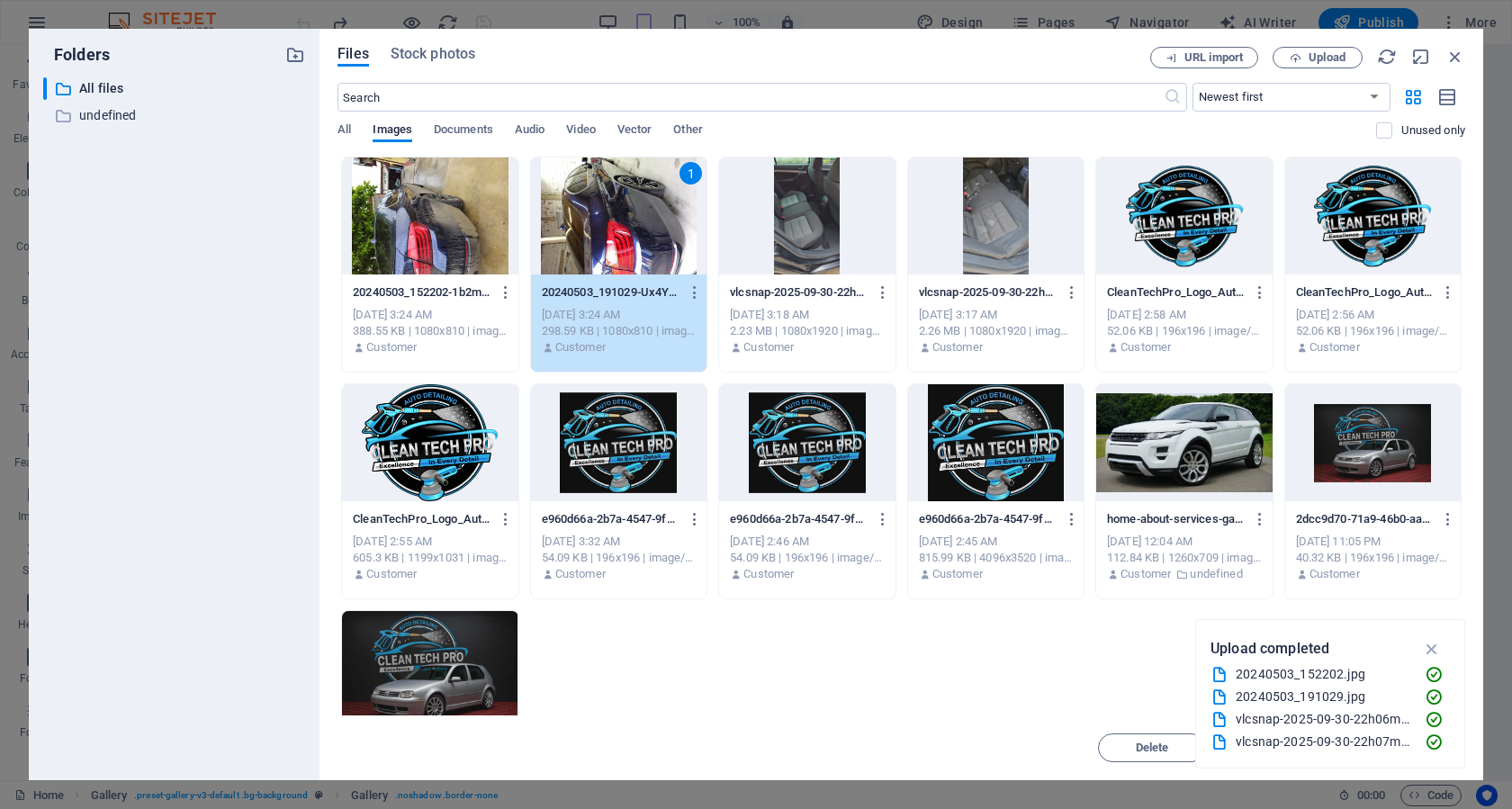
click at [403, 219] on div at bounding box center [430, 216] width 176 height 117
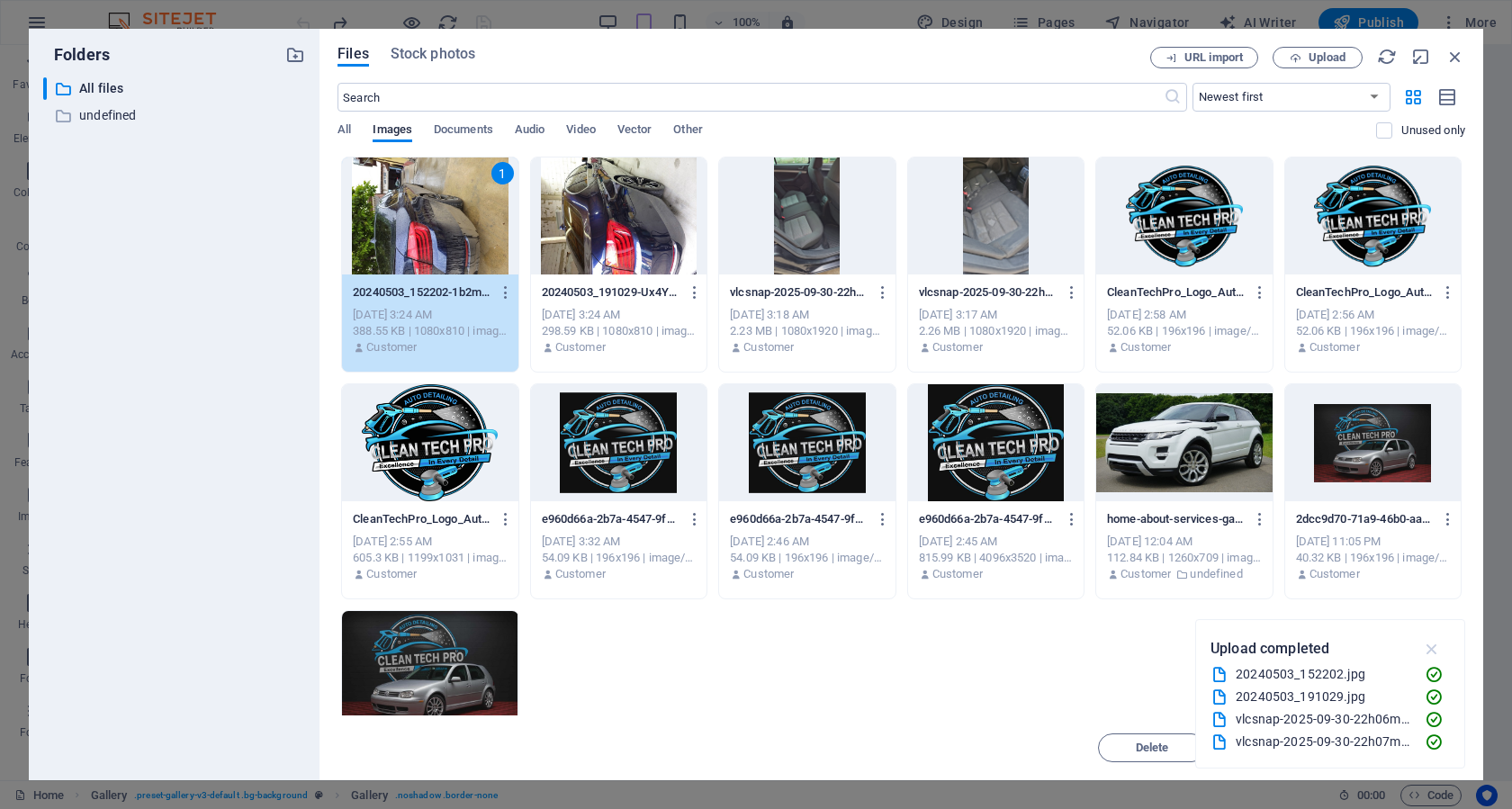
click at [1436, 651] on icon "button" at bounding box center [1432, 648] width 21 height 20
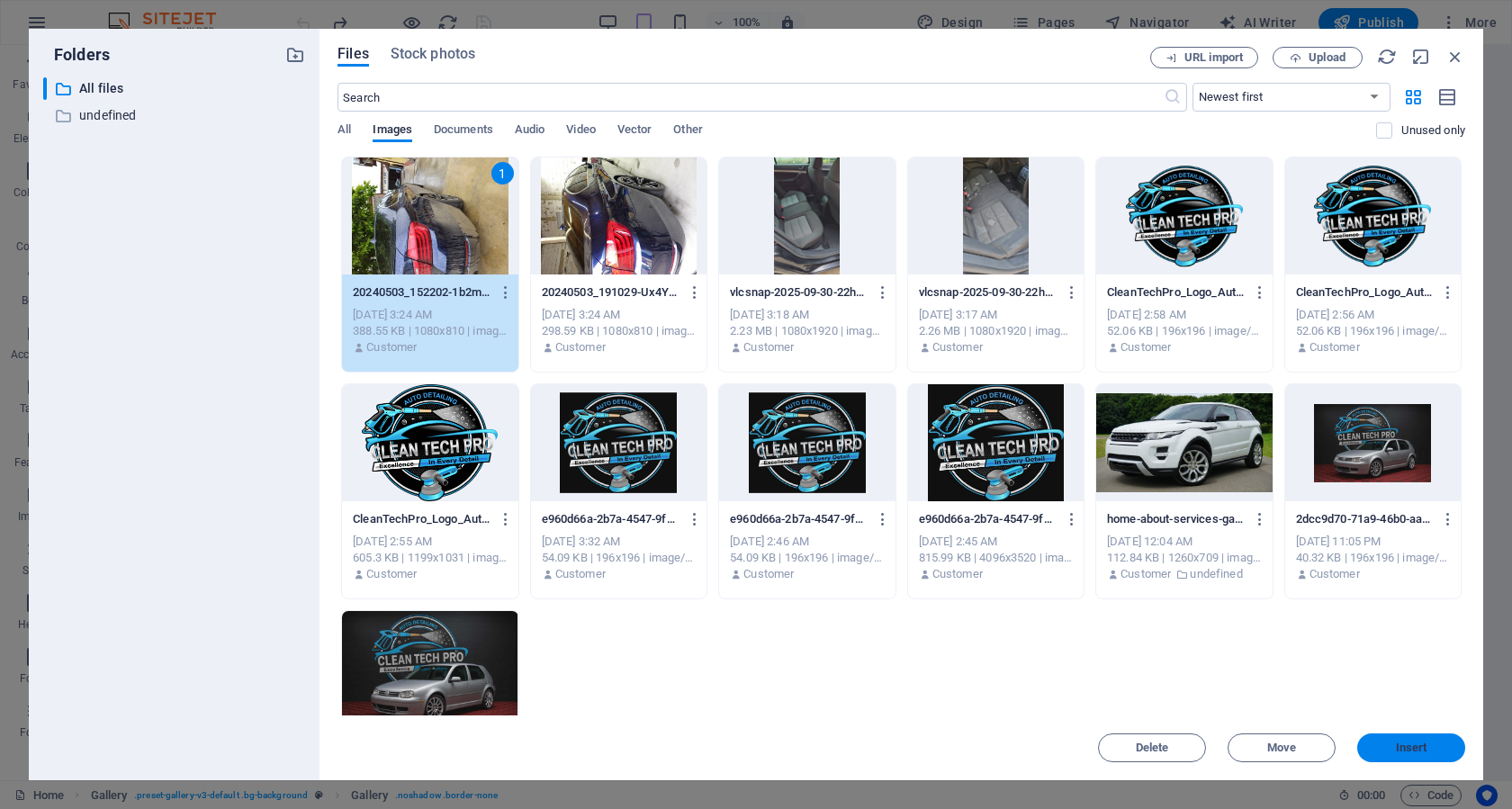
click at [1408, 742] on span "Insert" at bounding box center [1411, 747] width 31 height 10
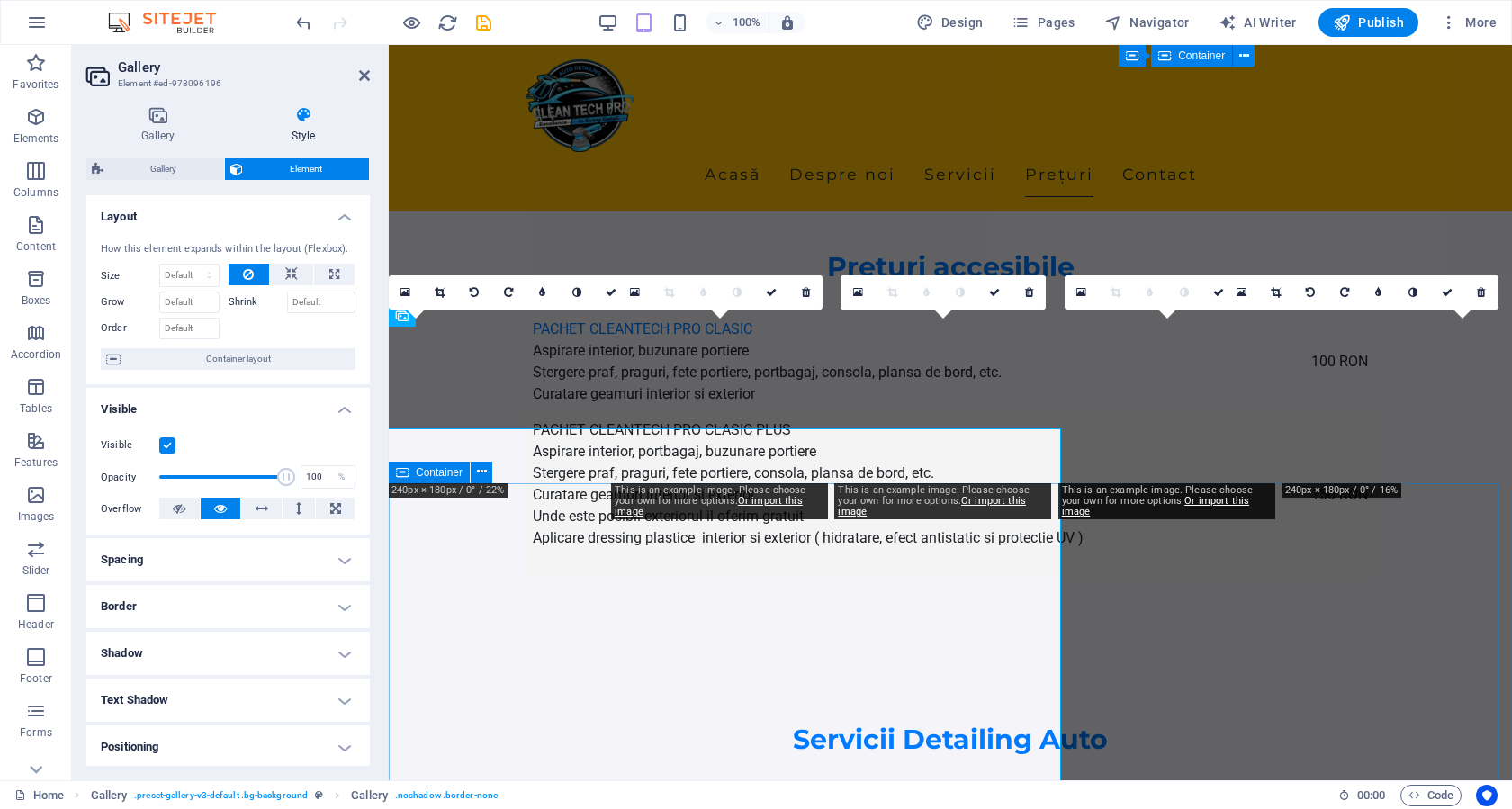
scroll to position [2958, 0]
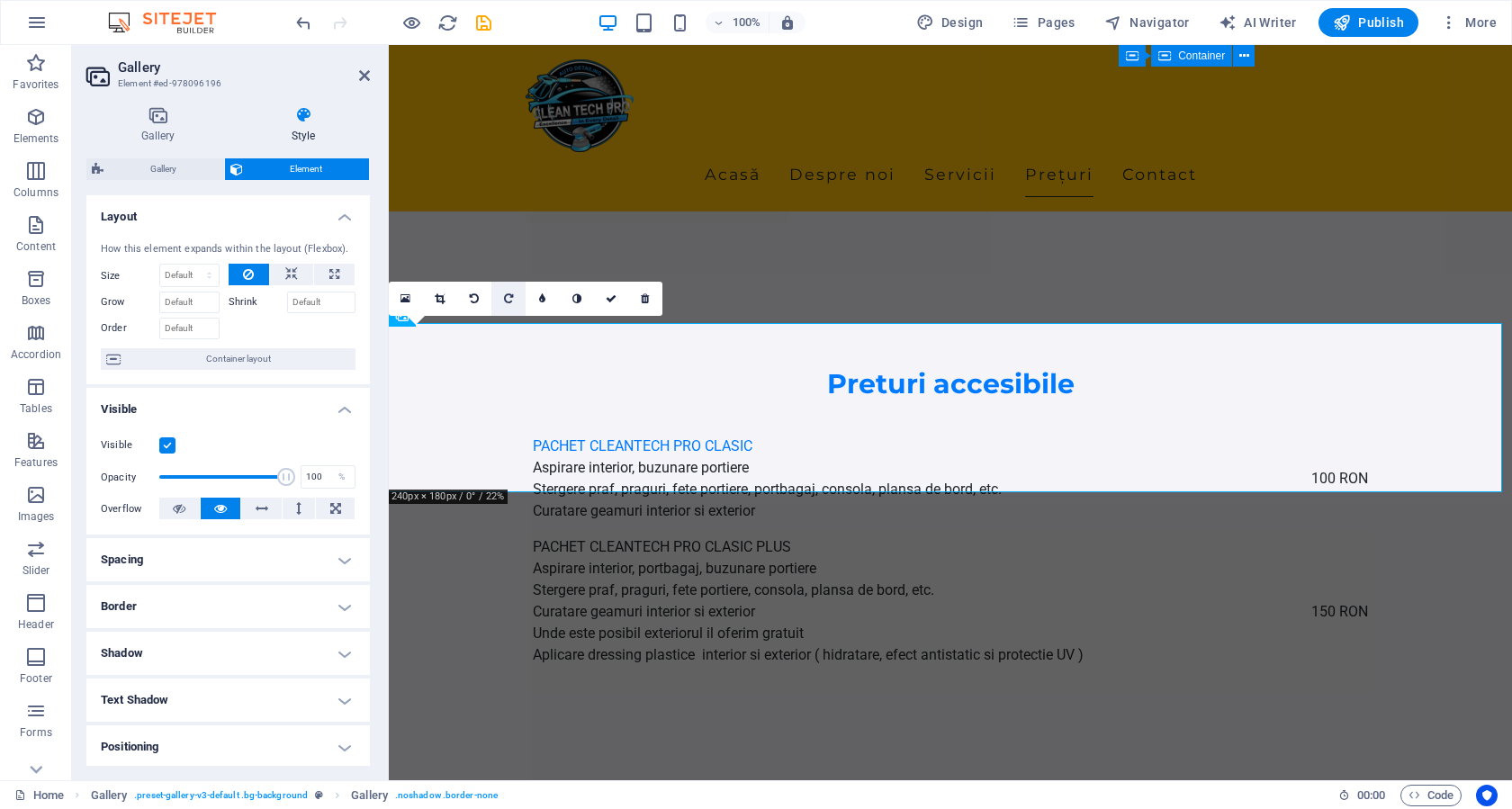
click at [504, 296] on icon at bounding box center [509, 298] width 9 height 10
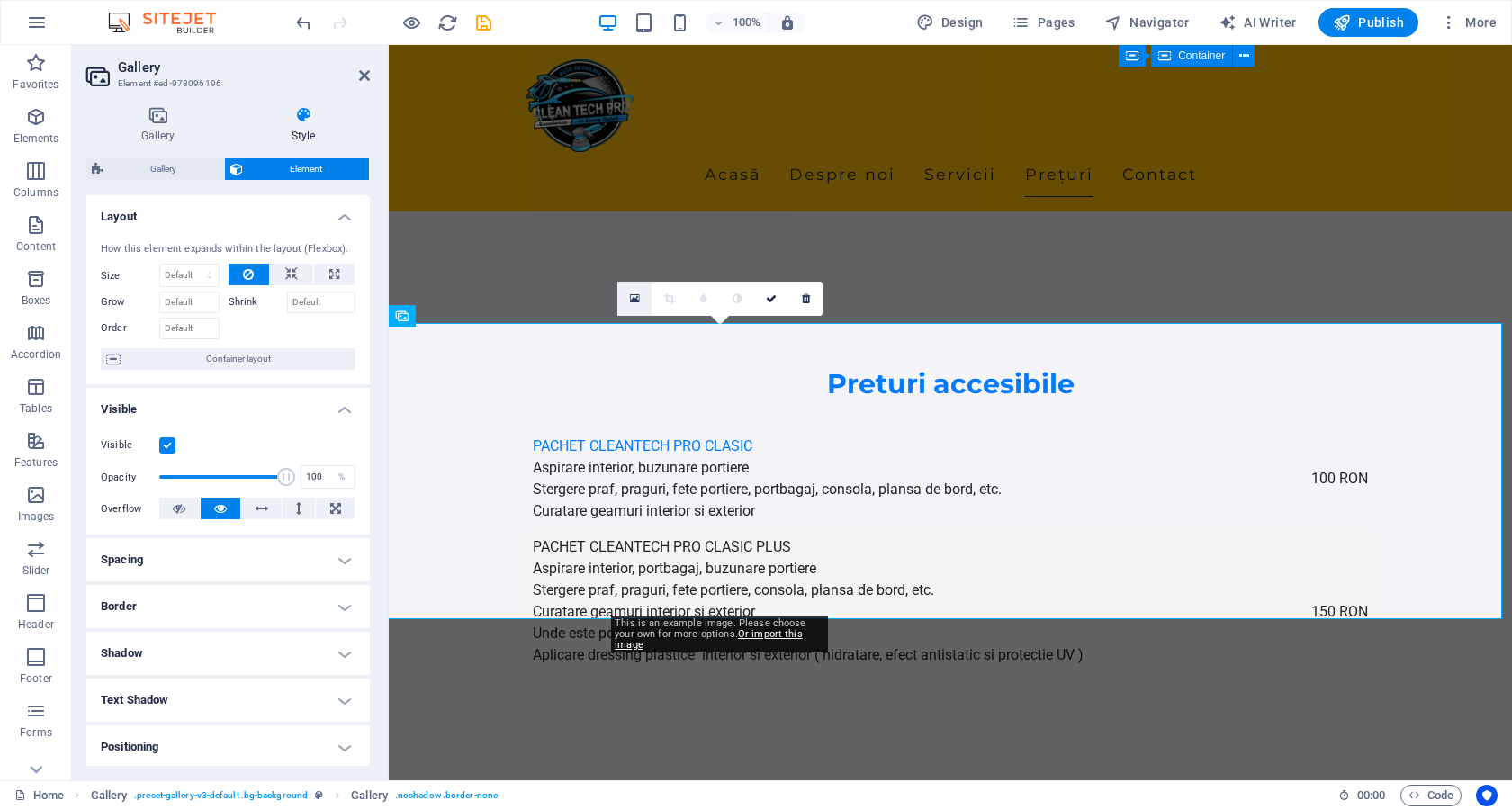
click at [633, 296] on icon at bounding box center [635, 298] width 9 height 12
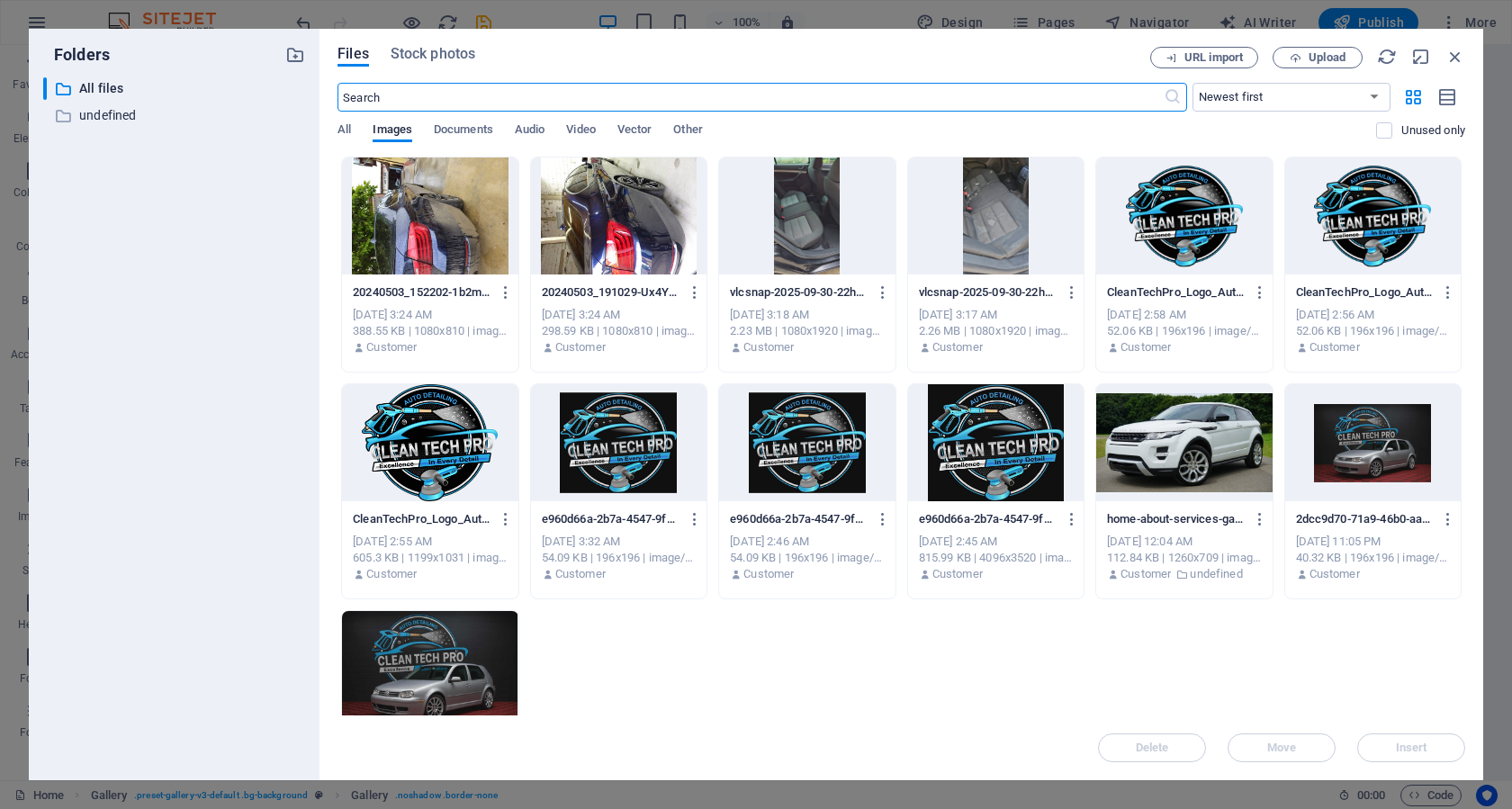
scroll to position [3075, 0]
click at [467, 238] on div at bounding box center [430, 216] width 176 height 117
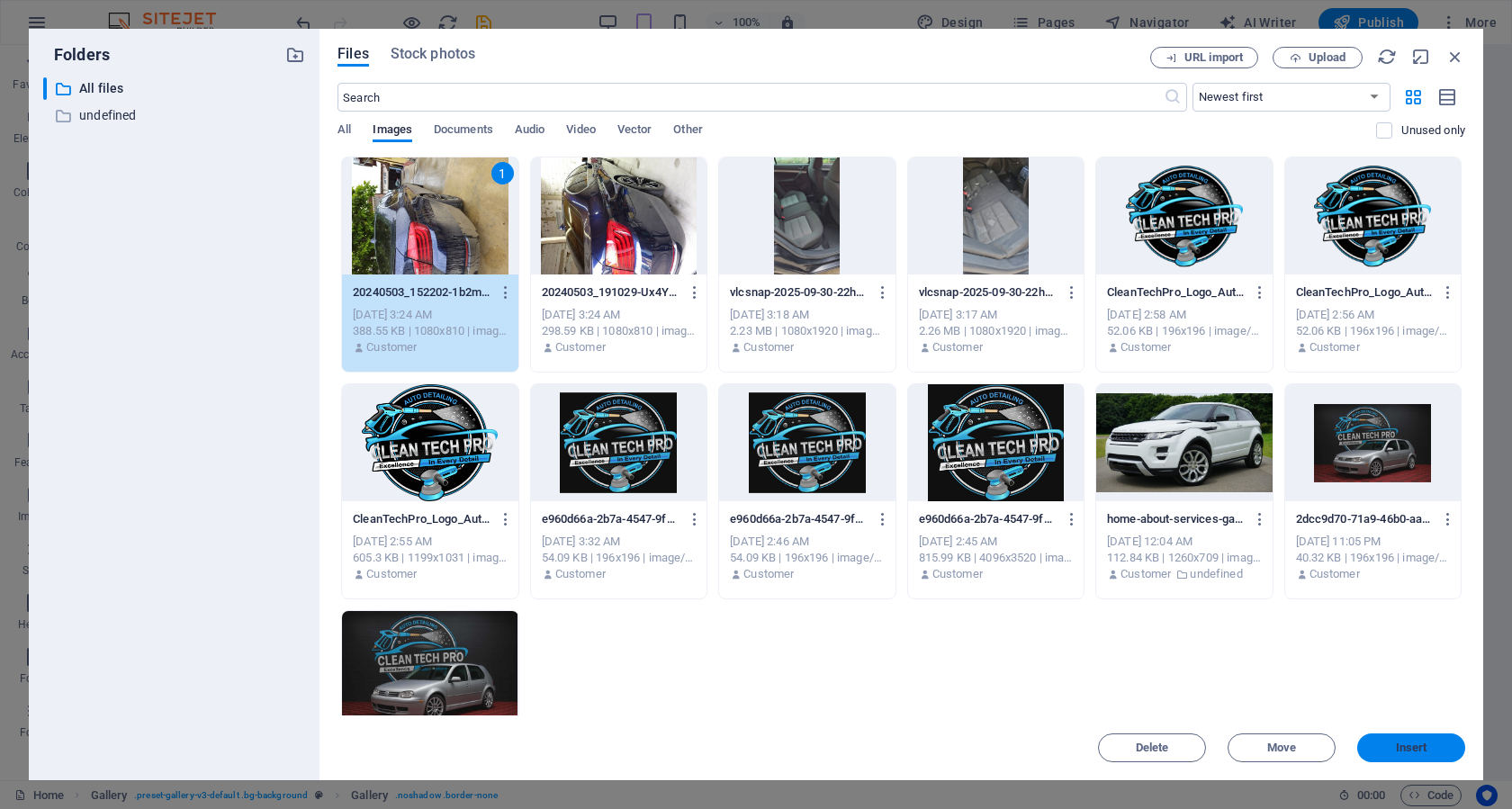
click at [1409, 748] on span "Insert" at bounding box center [1411, 747] width 31 height 10
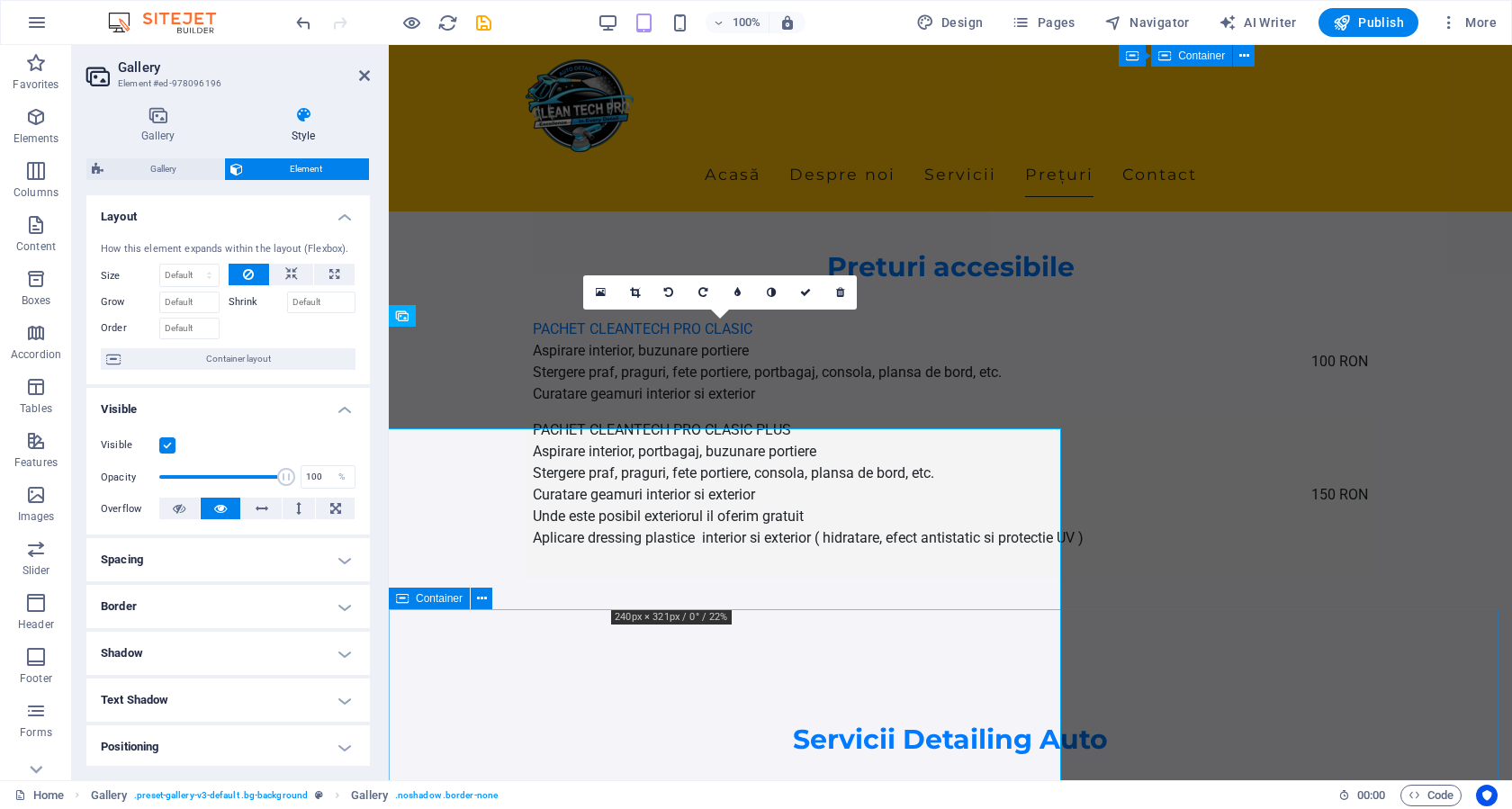
scroll to position [2958, 0]
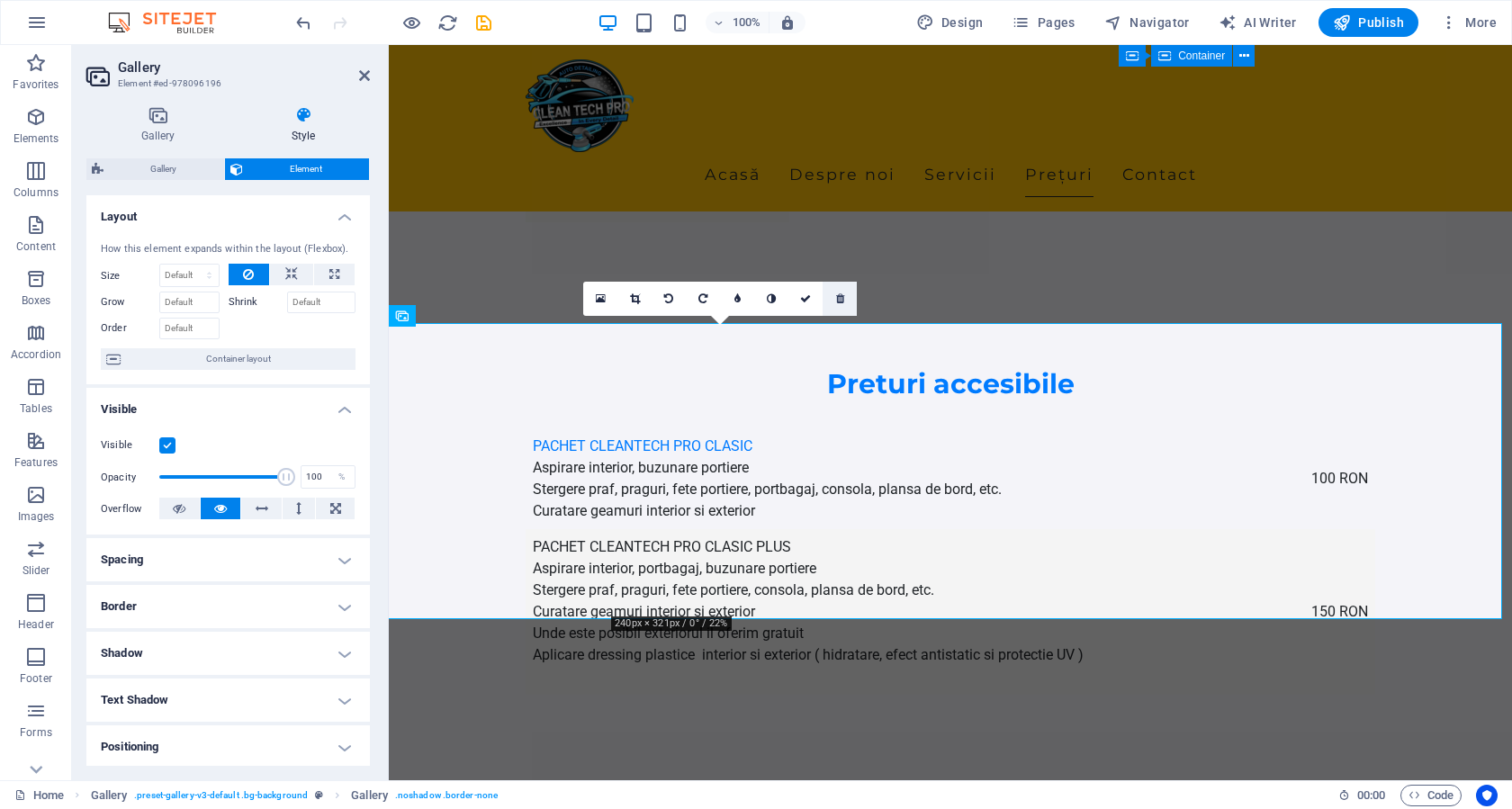
click at [837, 305] on link at bounding box center [840, 298] width 34 height 34
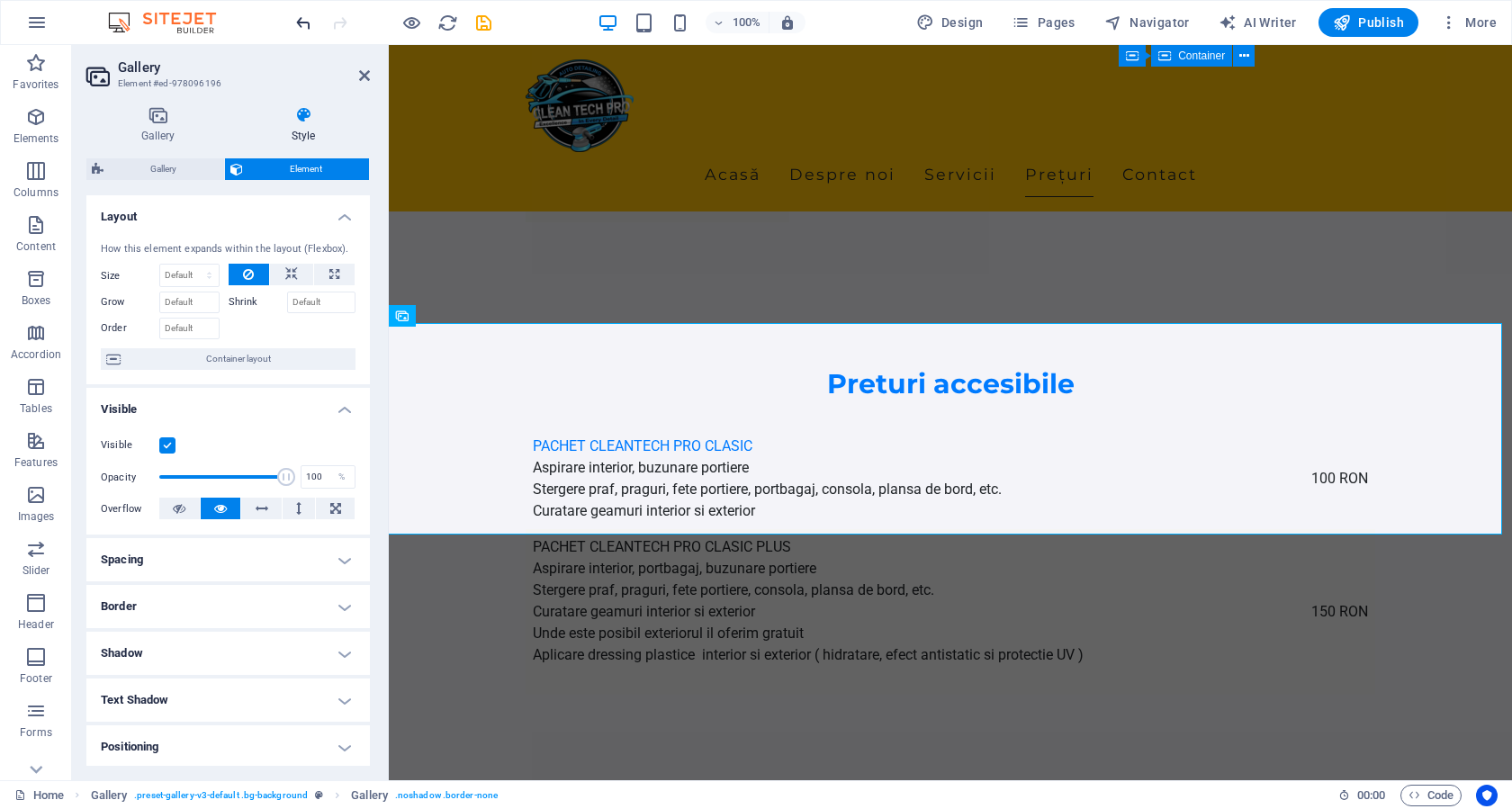
click at [306, 26] on icon "undo" at bounding box center [304, 23] width 21 height 21
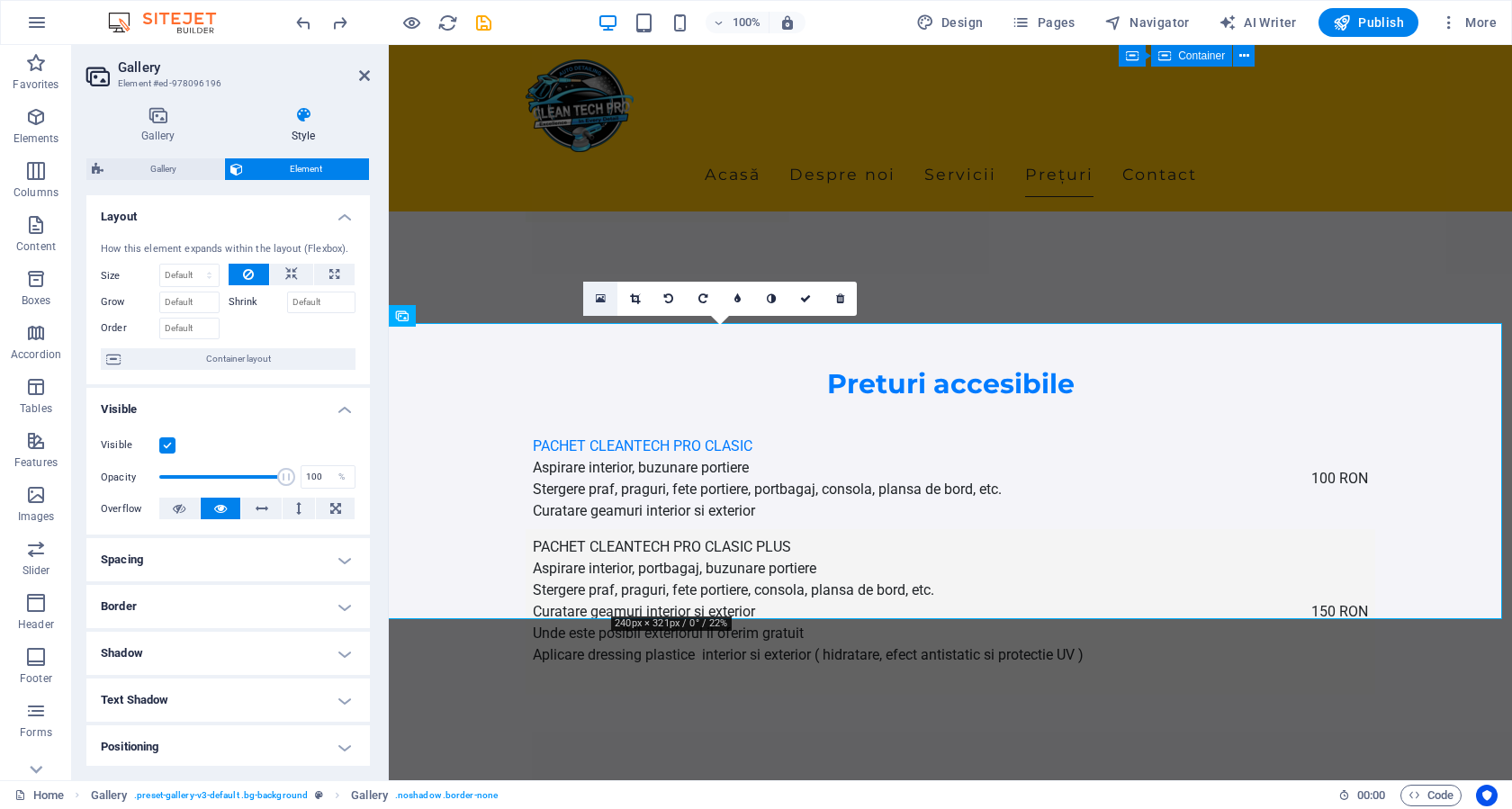
click at [601, 298] on icon at bounding box center [601, 298] width 9 height 12
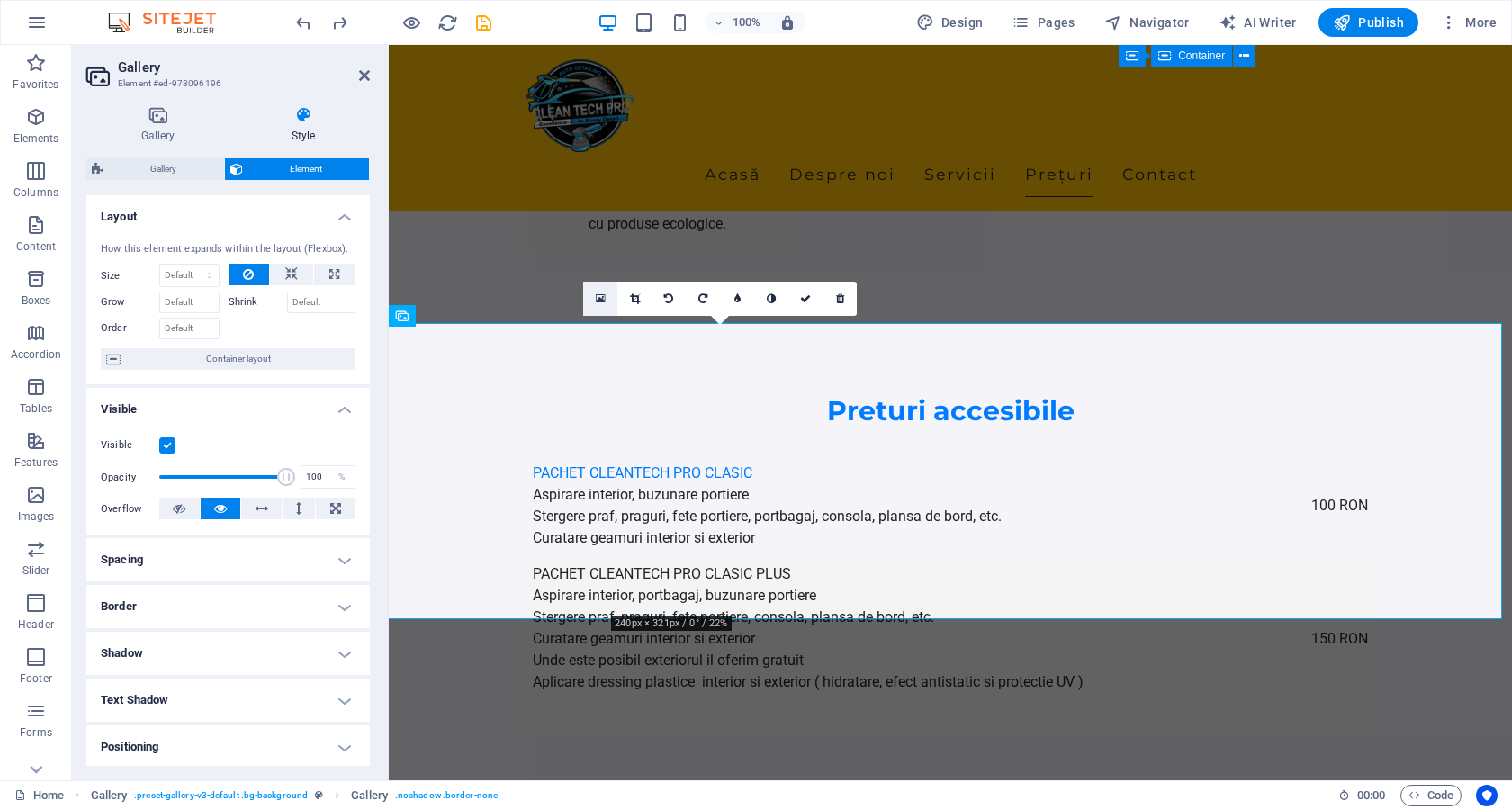
scroll to position [3075, 0]
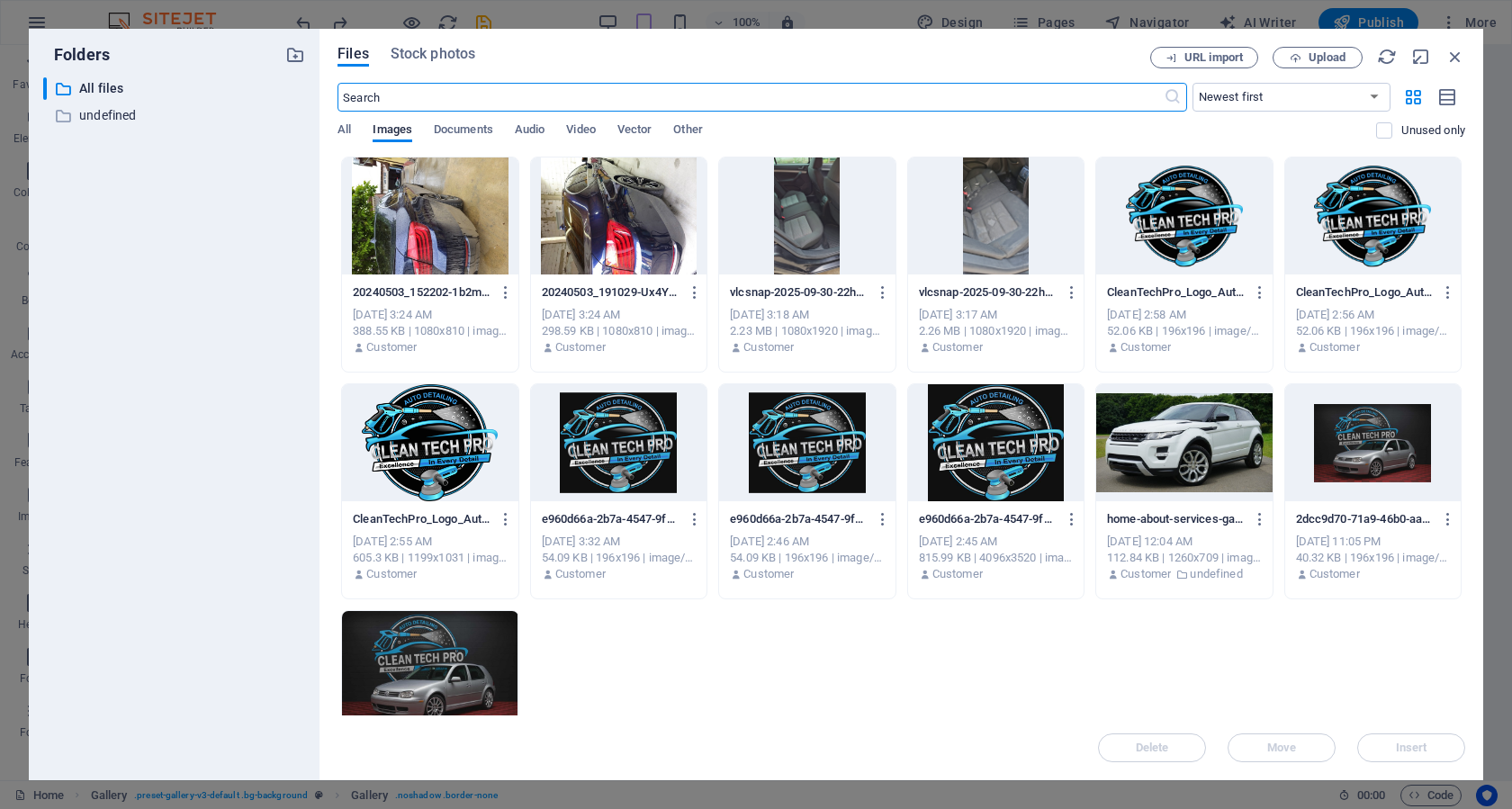
click at [433, 243] on div at bounding box center [430, 216] width 176 height 117
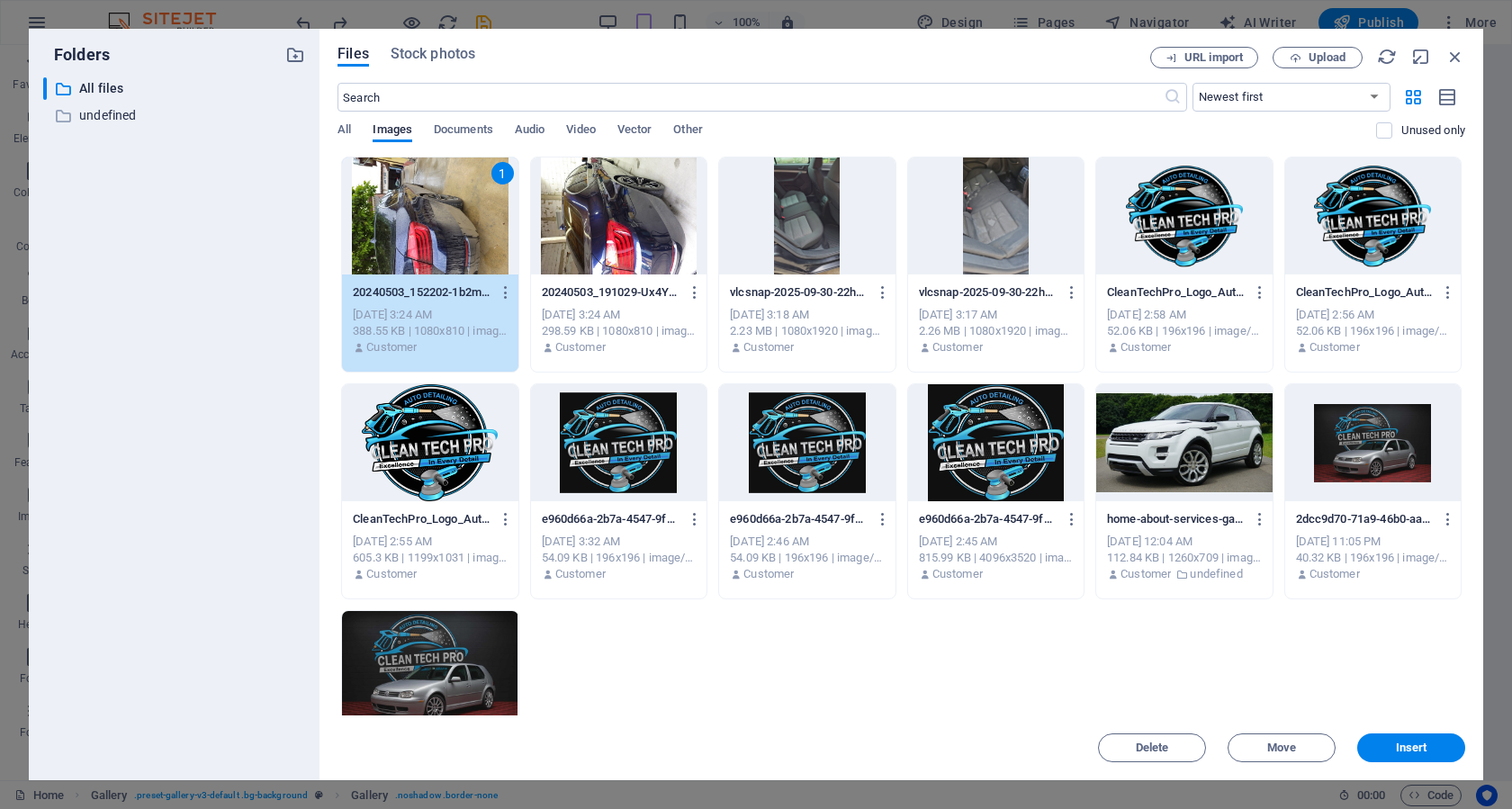
click at [634, 235] on div at bounding box center [619, 216] width 176 height 117
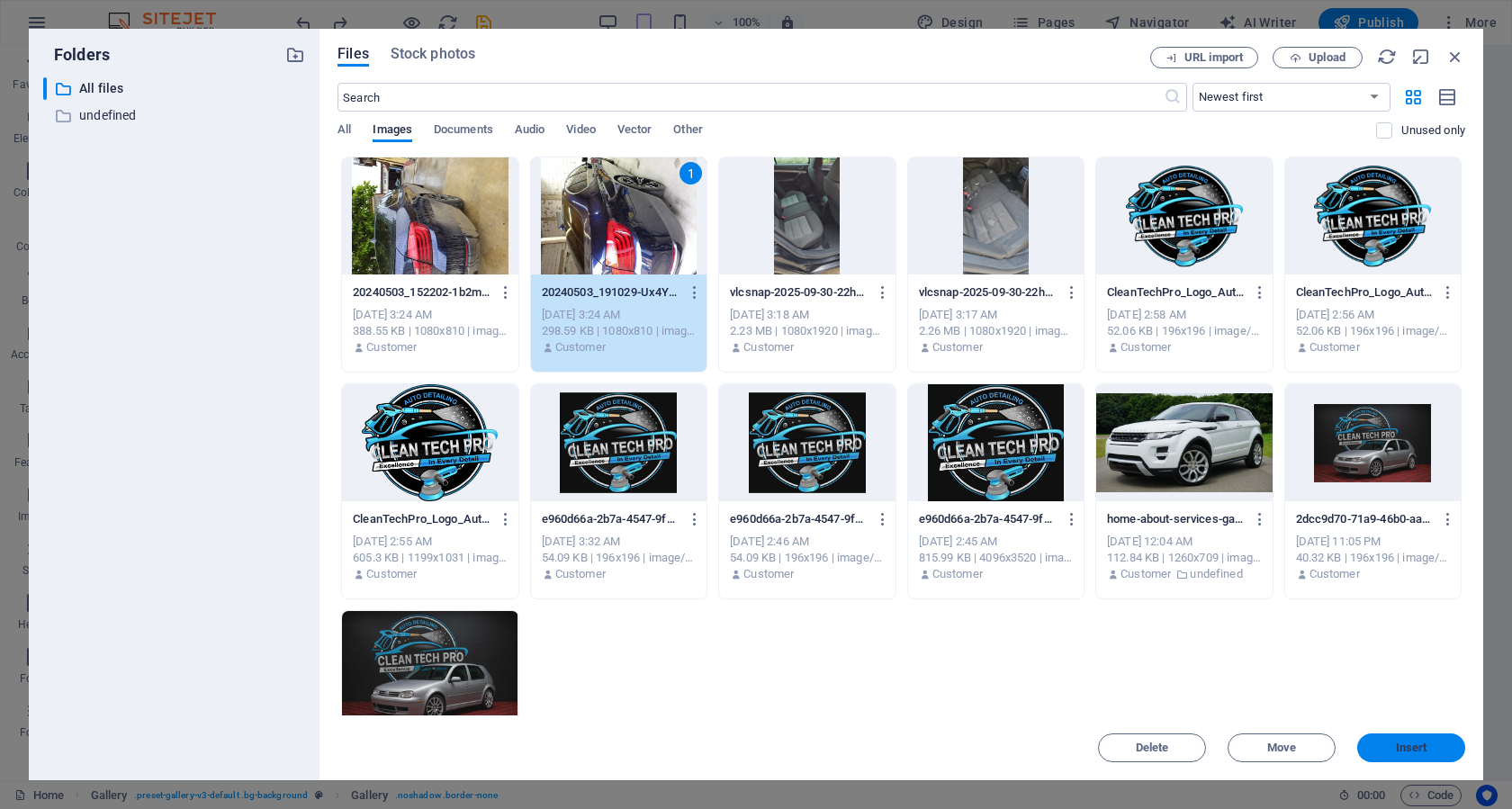
click at [1416, 761] on button "Insert" at bounding box center [1411, 748] width 108 height 28
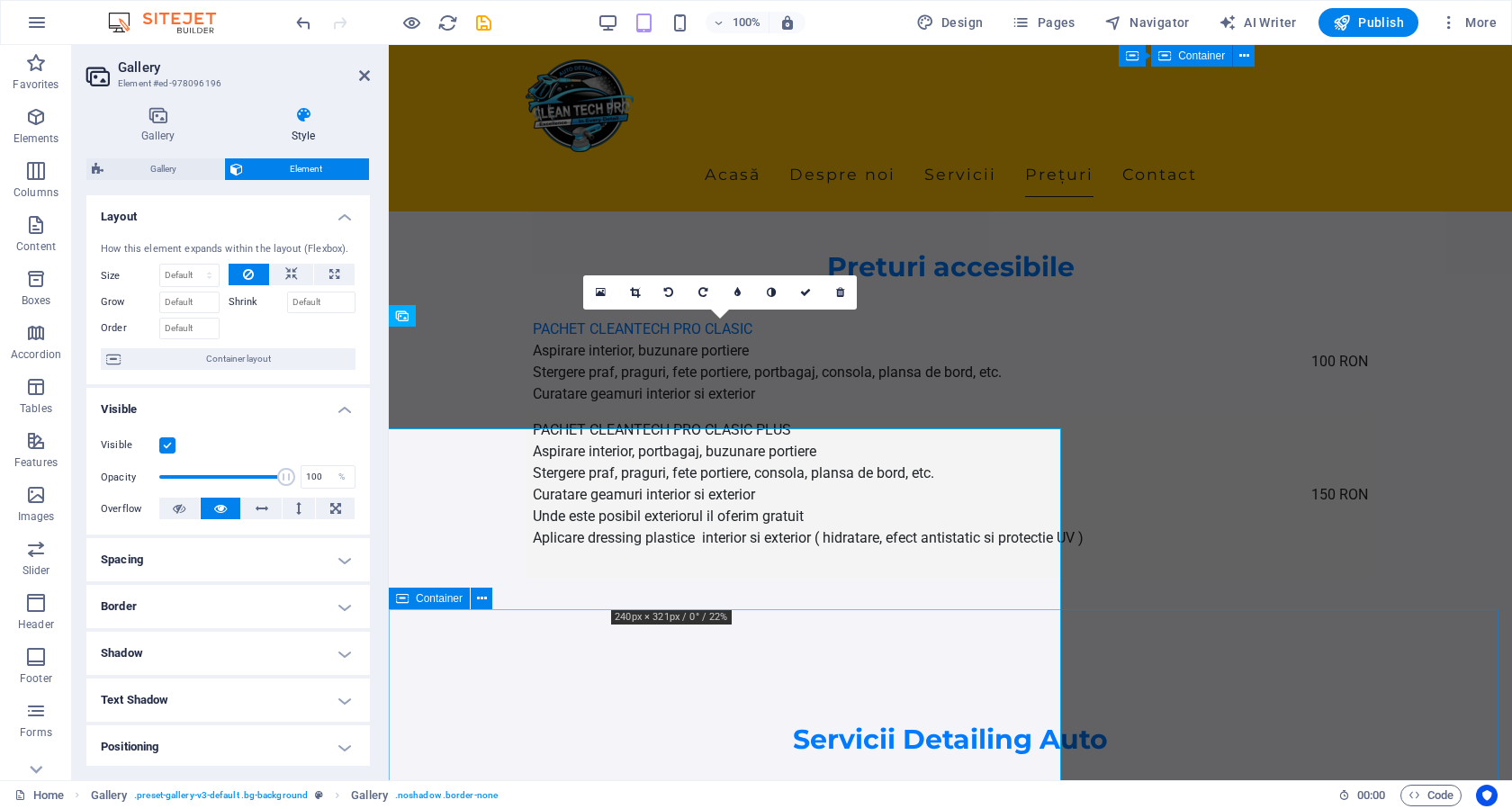
scroll to position [2958, 0]
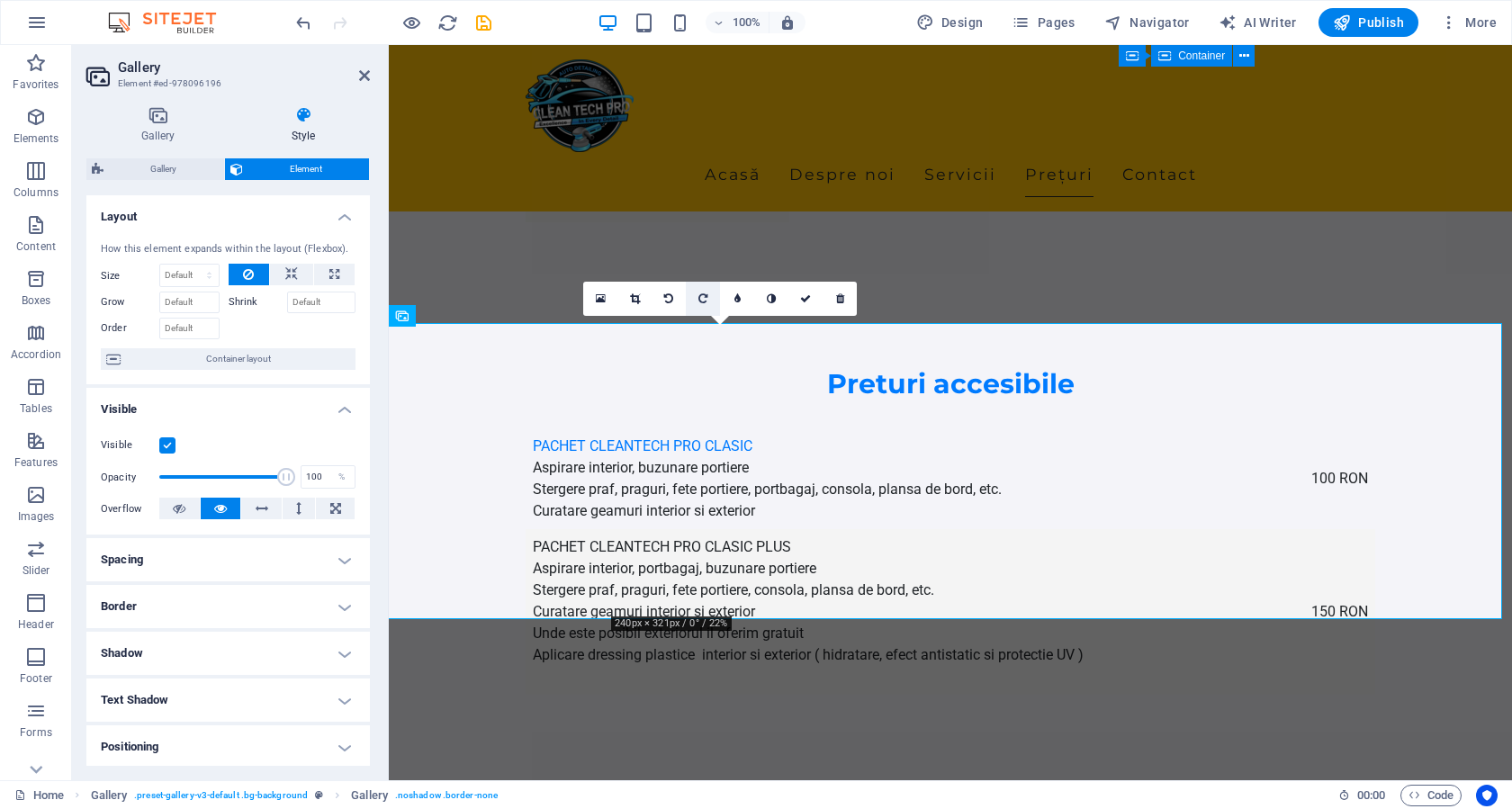
click at [696, 295] on link at bounding box center [703, 298] width 34 height 34
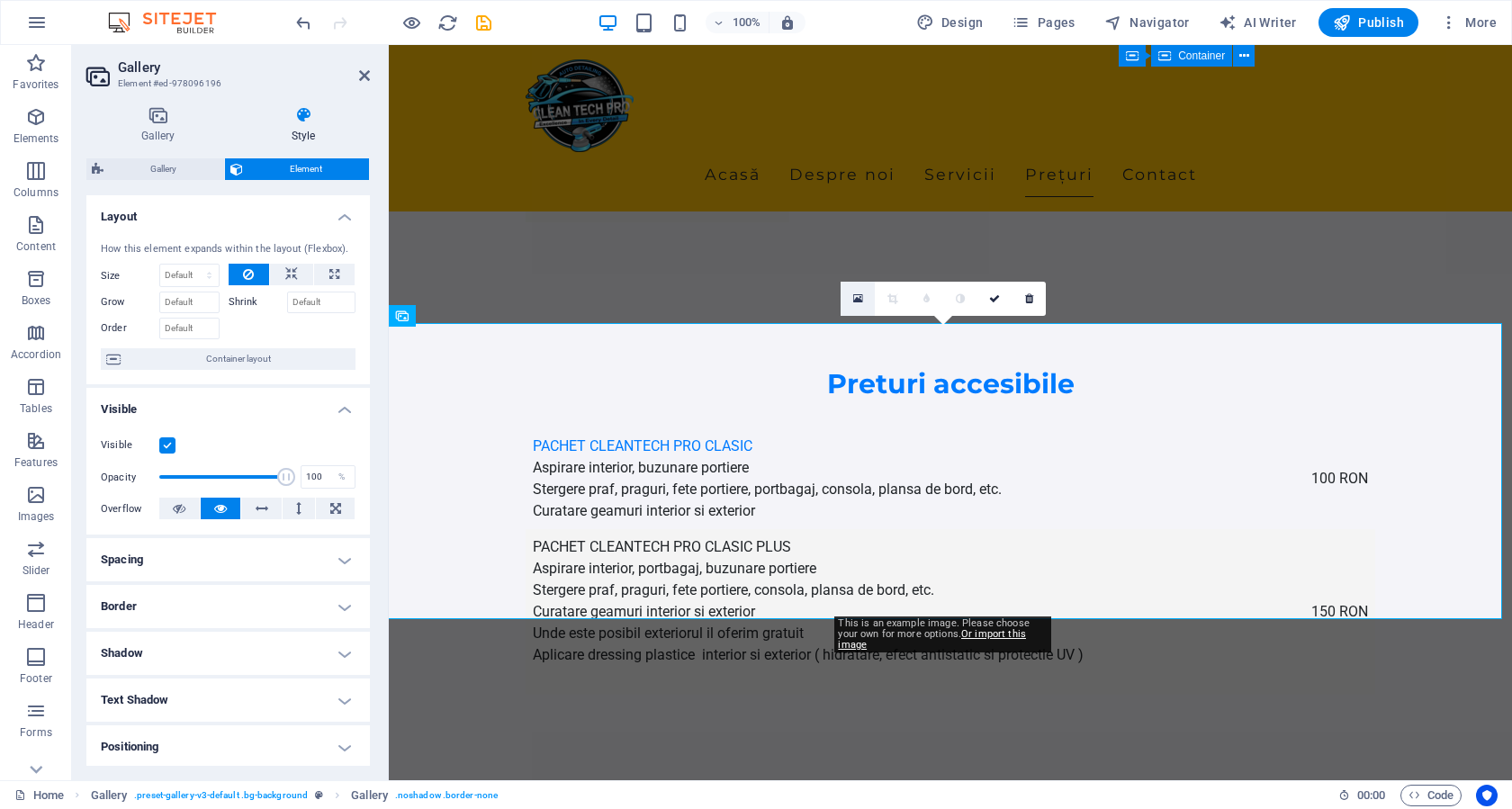
click at [859, 301] on icon at bounding box center [858, 298] width 9 height 12
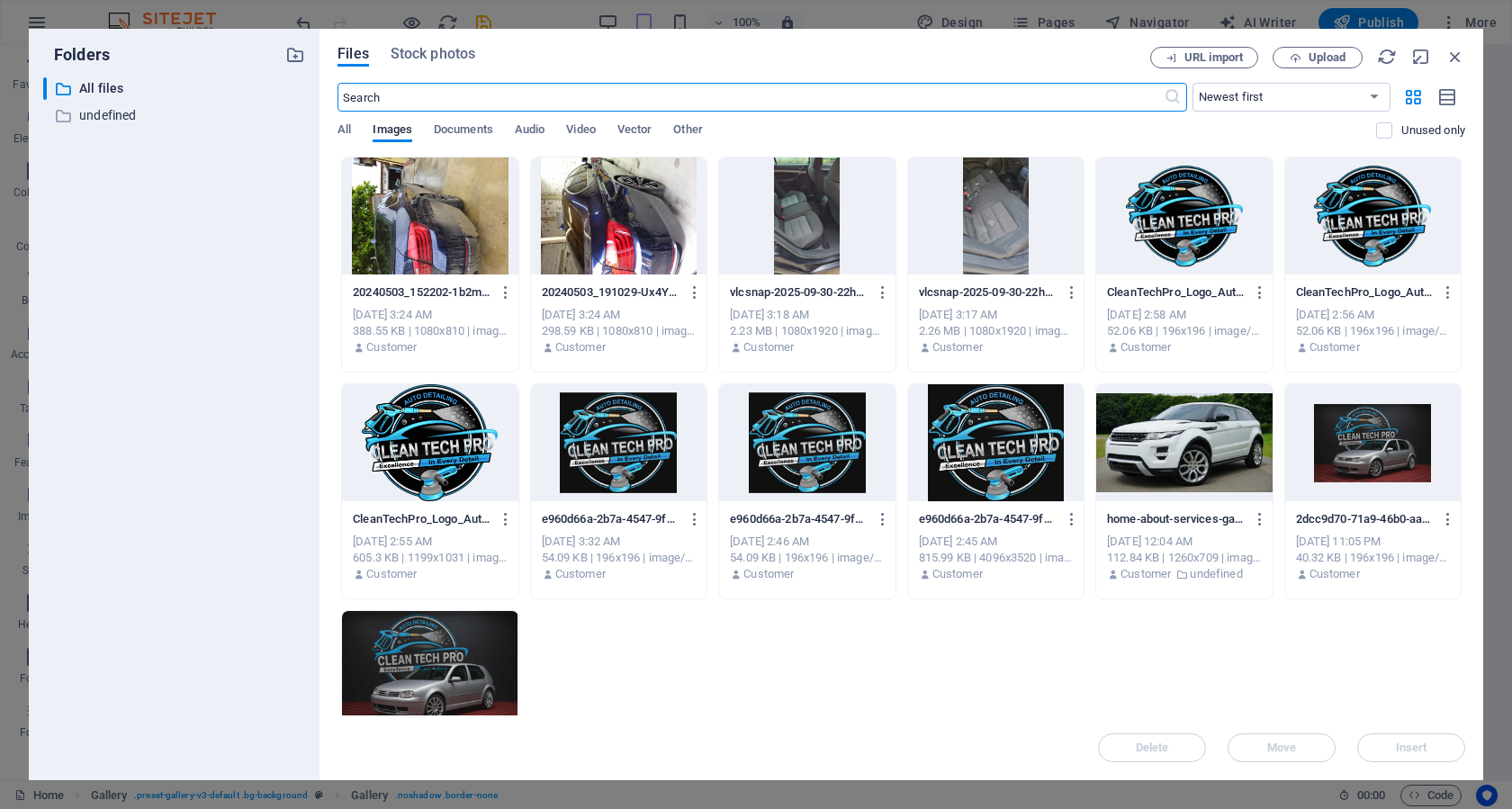
scroll to position [3075, 0]
click at [819, 220] on div at bounding box center [807, 216] width 176 height 117
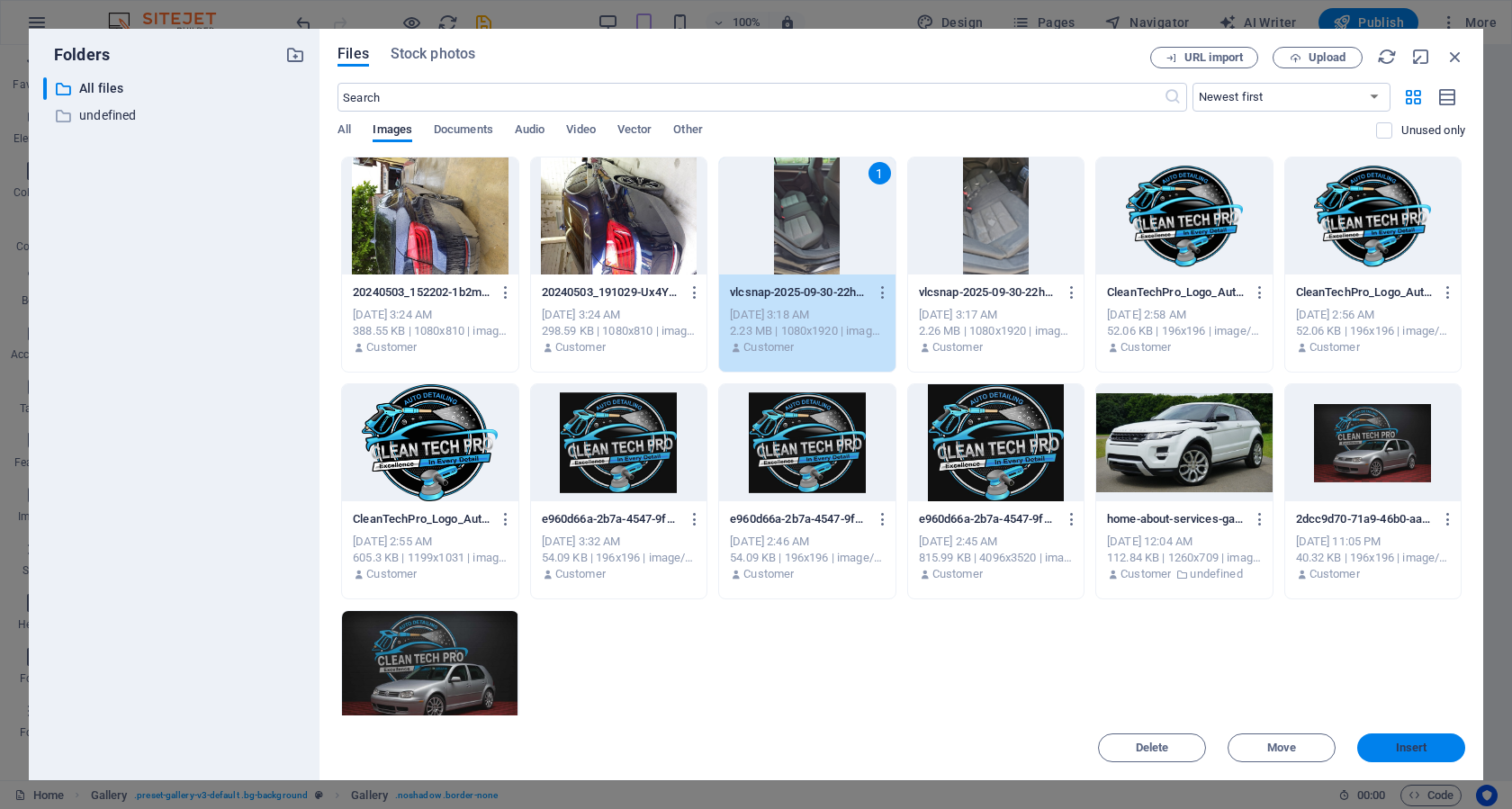
click at [1398, 744] on span "Insert" at bounding box center [1411, 747] width 31 height 10
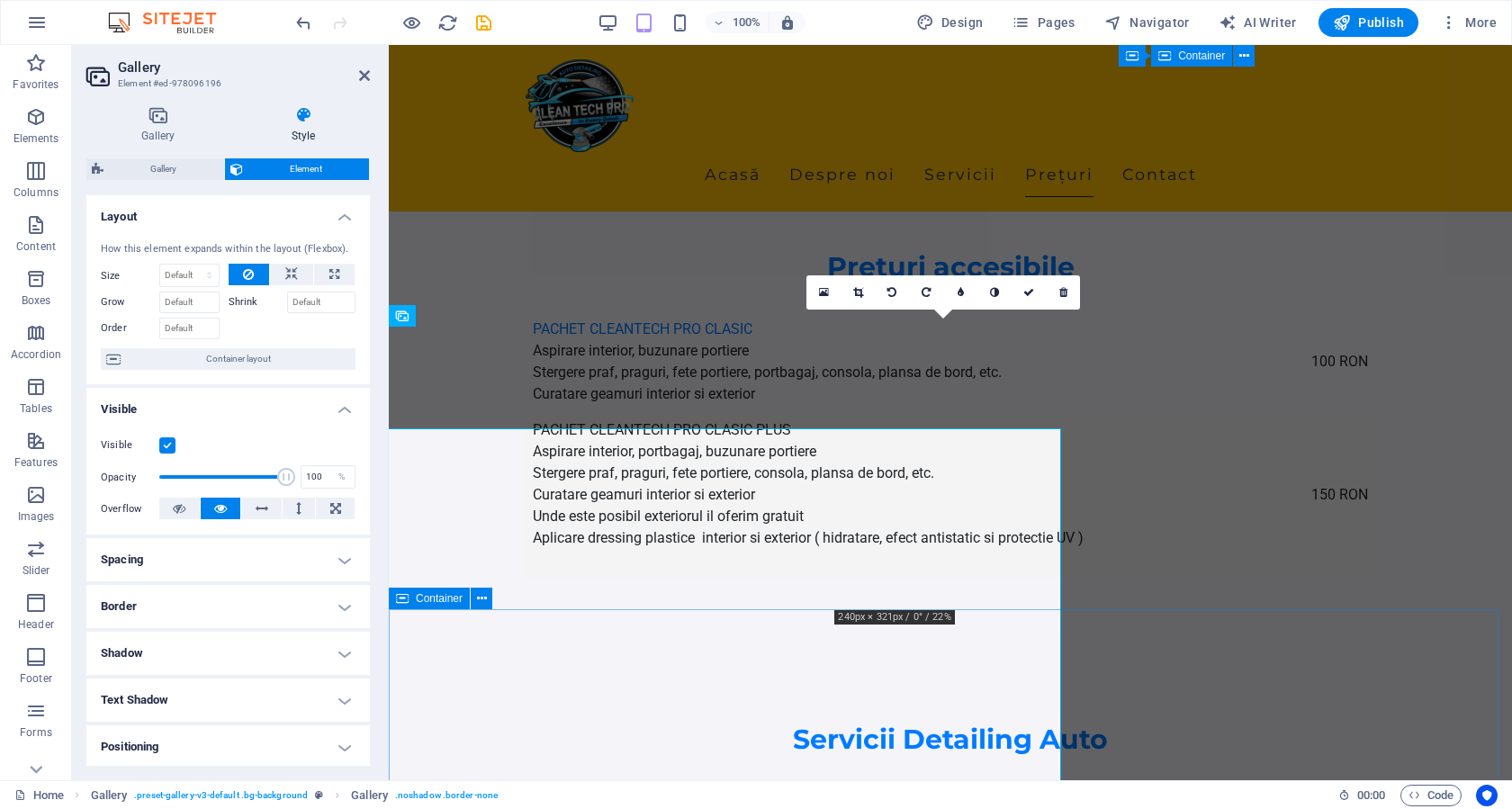
scroll to position [2958, 0]
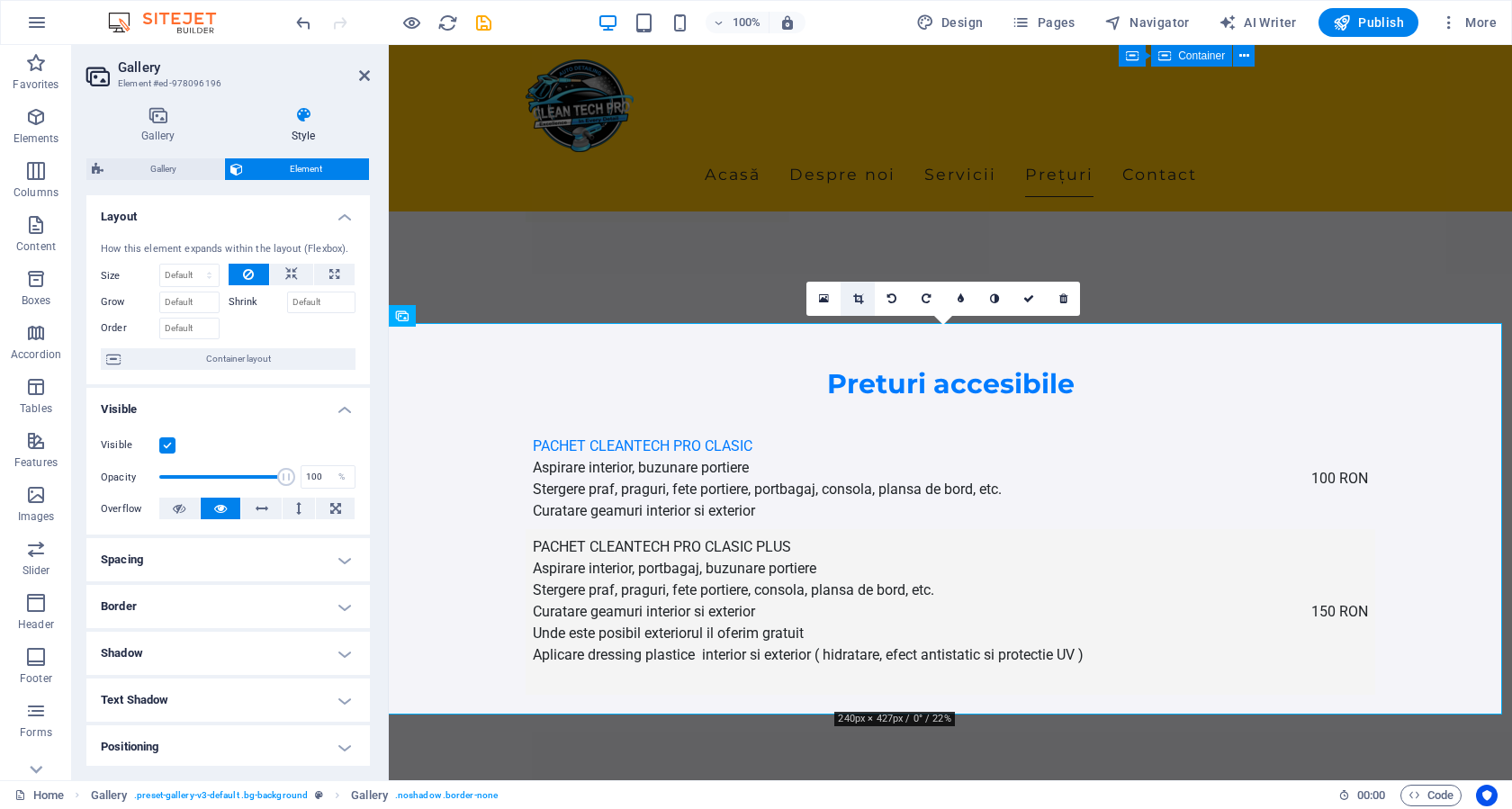
click at [854, 302] on icon at bounding box center [858, 298] width 9 height 10
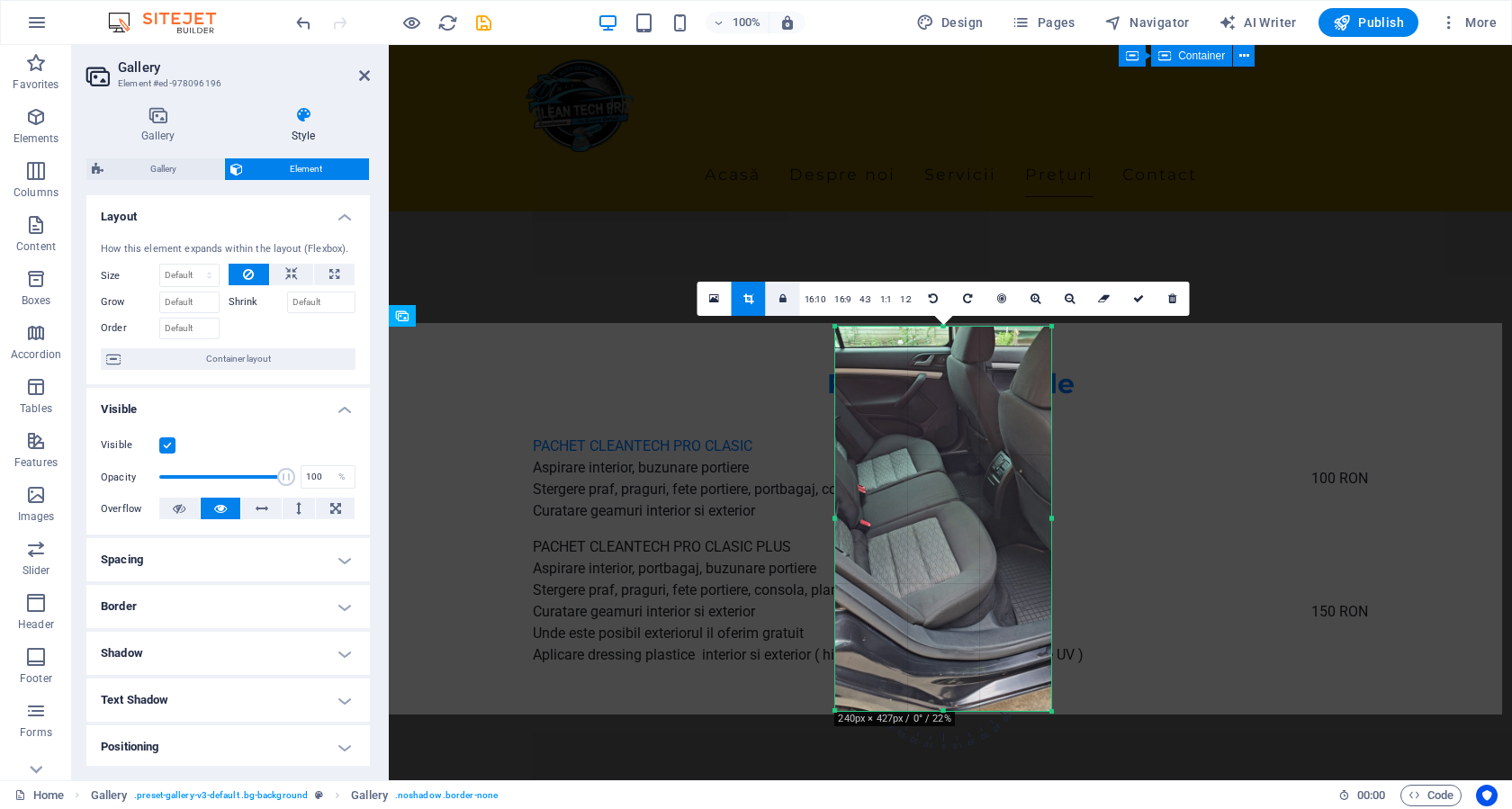
click at [782, 295] on icon at bounding box center [783, 298] width 8 height 10
click at [813, 295] on link "16:10" at bounding box center [815, 299] width 30 height 34
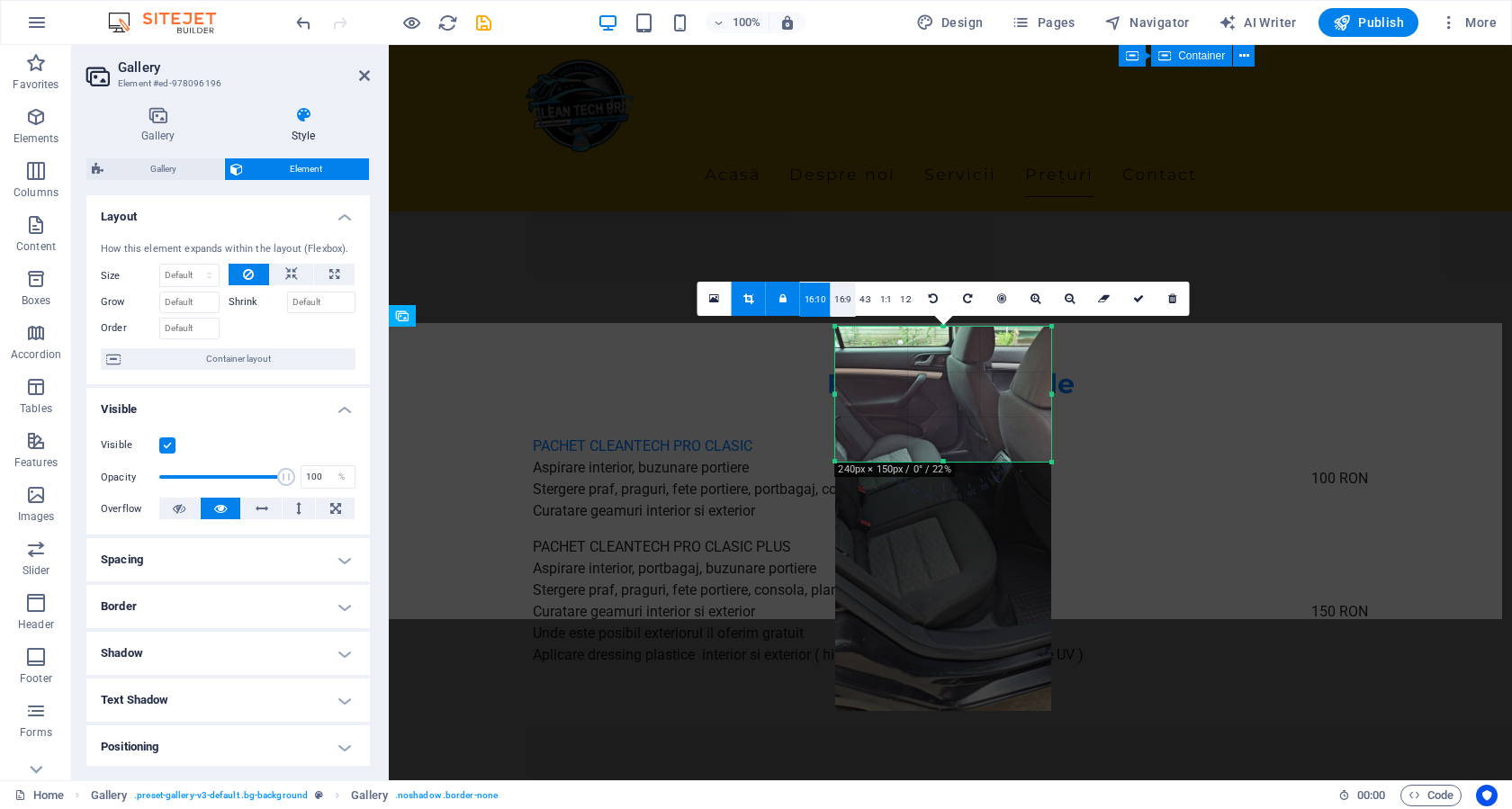
click at [851, 304] on link "16:9" at bounding box center [841, 299] width 25 height 34
click at [869, 298] on link "4:3" at bounding box center [865, 299] width 21 height 34
click at [890, 295] on link "1:1" at bounding box center [886, 299] width 21 height 34
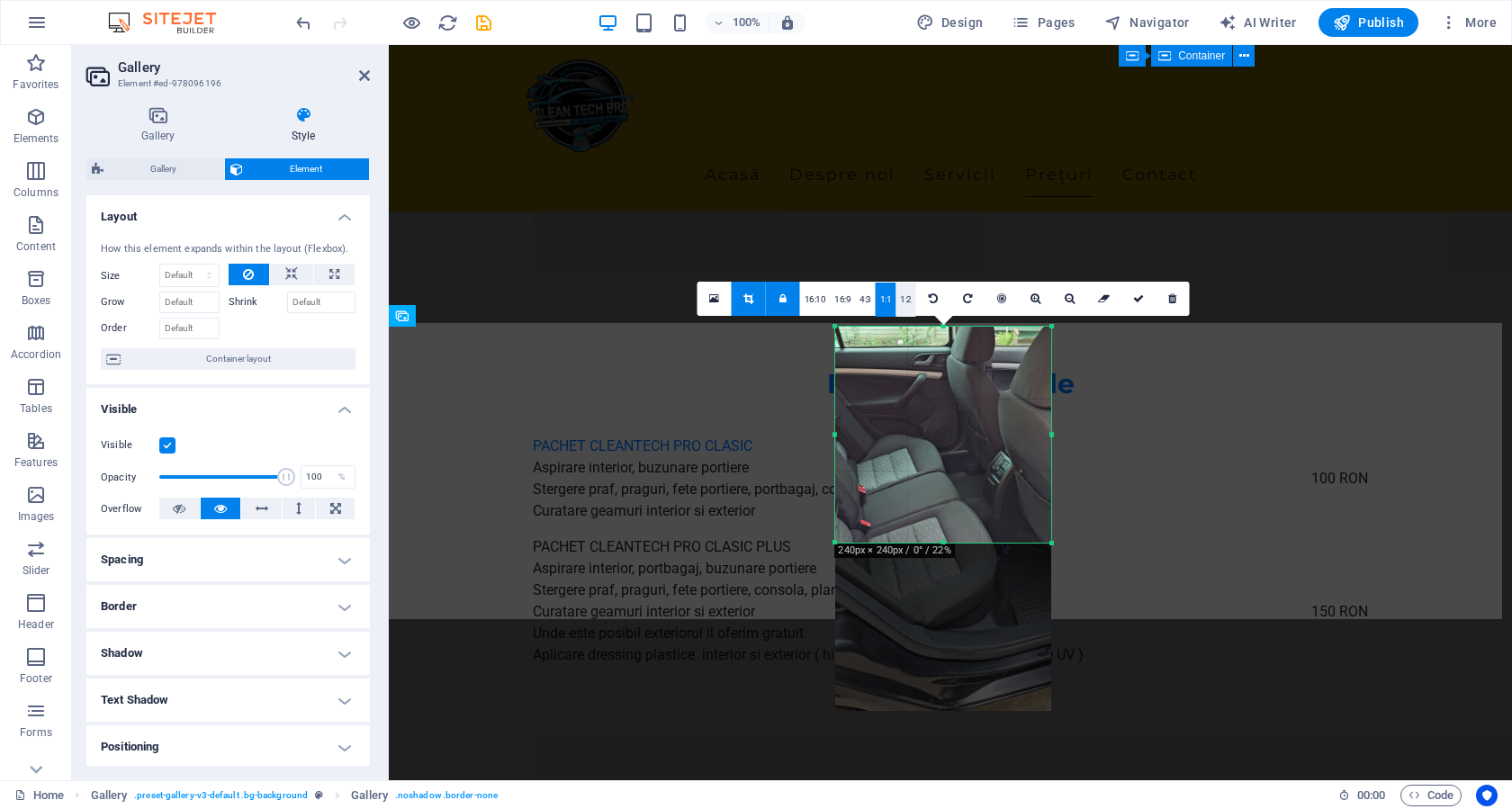
click at [906, 301] on link "1:2" at bounding box center [906, 299] width 21 height 34
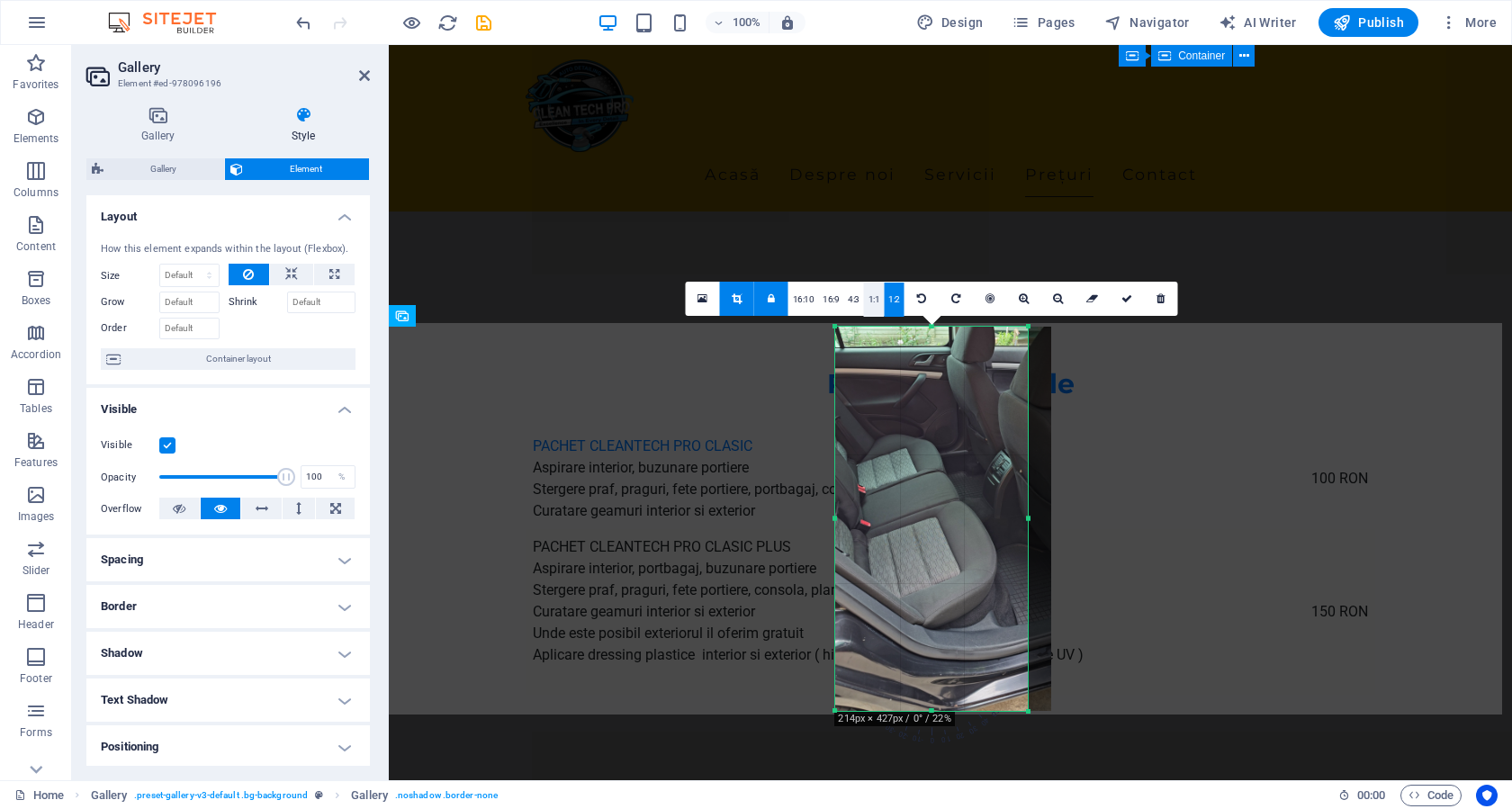
click at [879, 300] on link "1:1" at bounding box center [875, 299] width 21 height 34
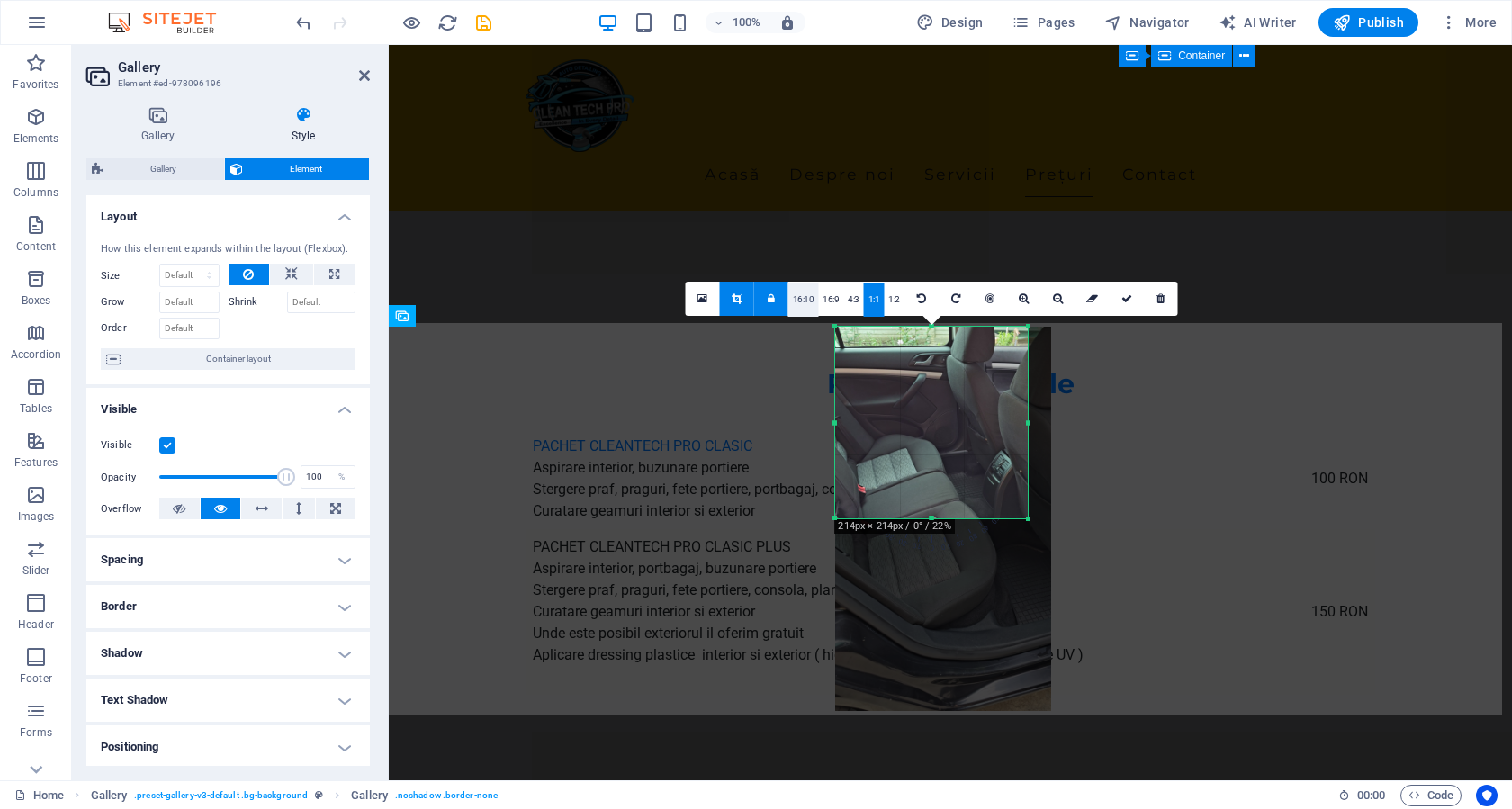
click at [802, 295] on link "16:10" at bounding box center [804, 299] width 30 height 34
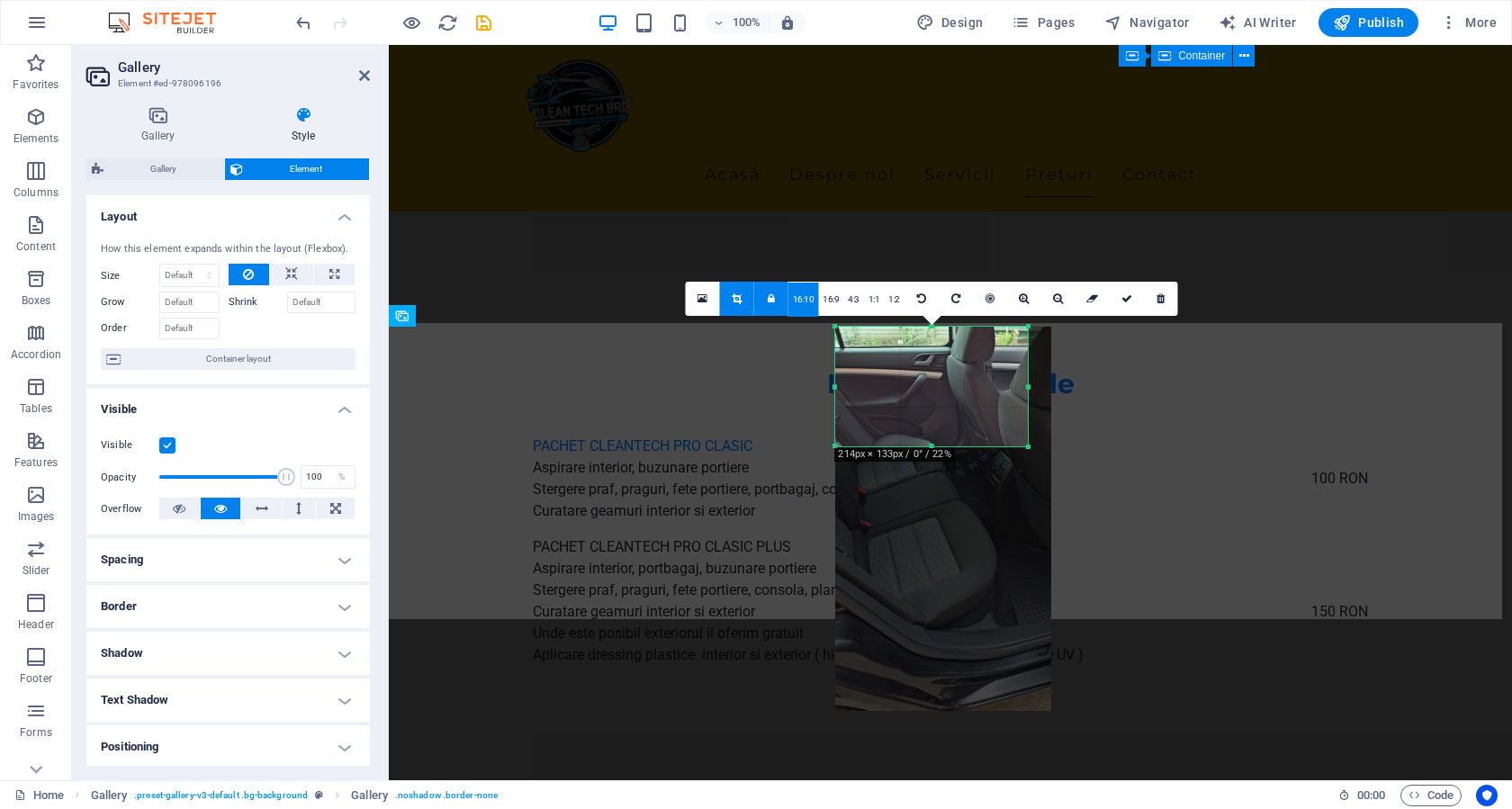
click at [774, 298] on icon at bounding box center [772, 298] width 8 height 10
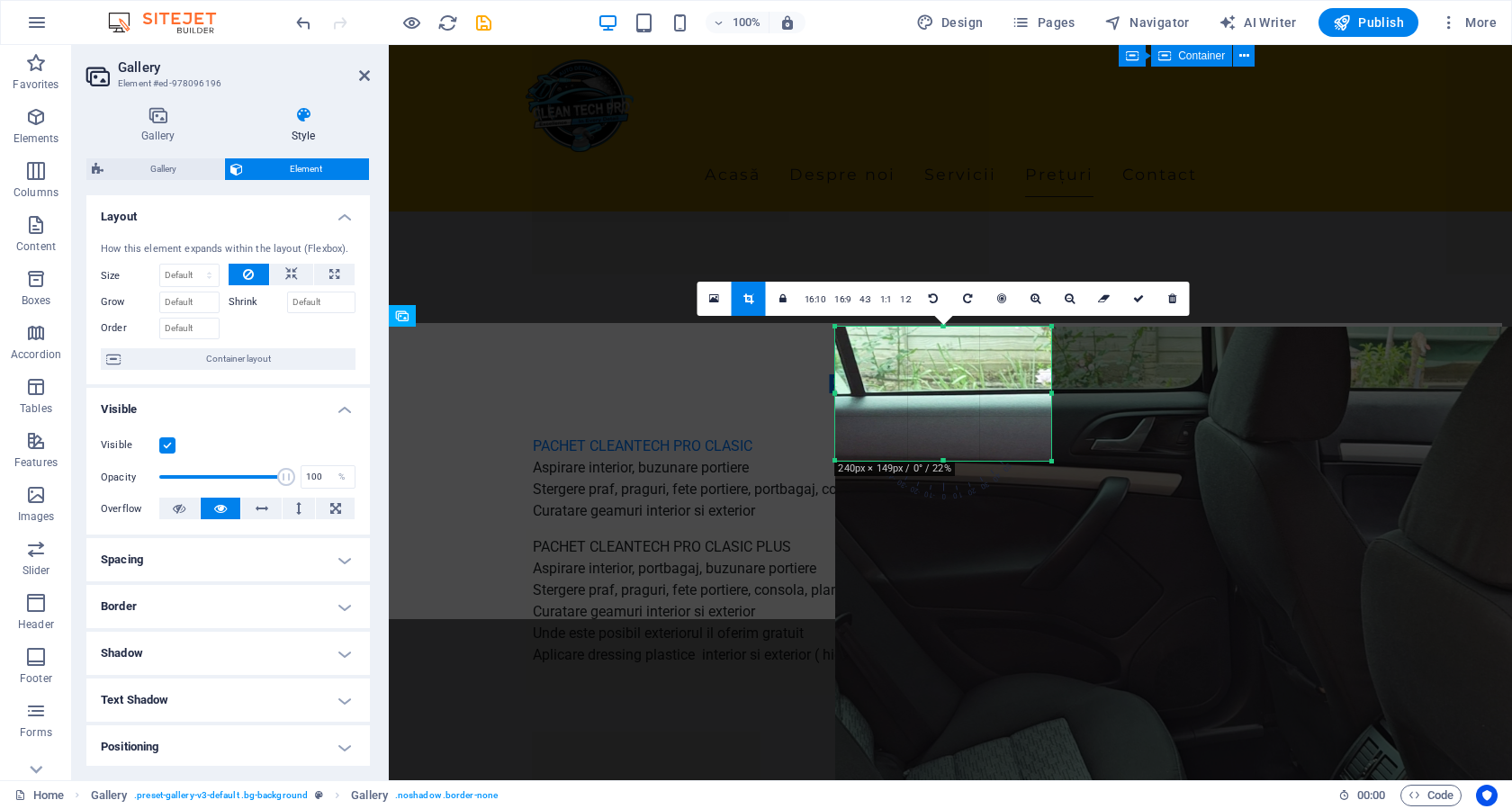
drag, startPoint x: 846, startPoint y: 446, endPoint x: 844, endPoint y: 460, distance: 14.1
click at [844, 460] on div at bounding box center [943, 461] width 216 height 7
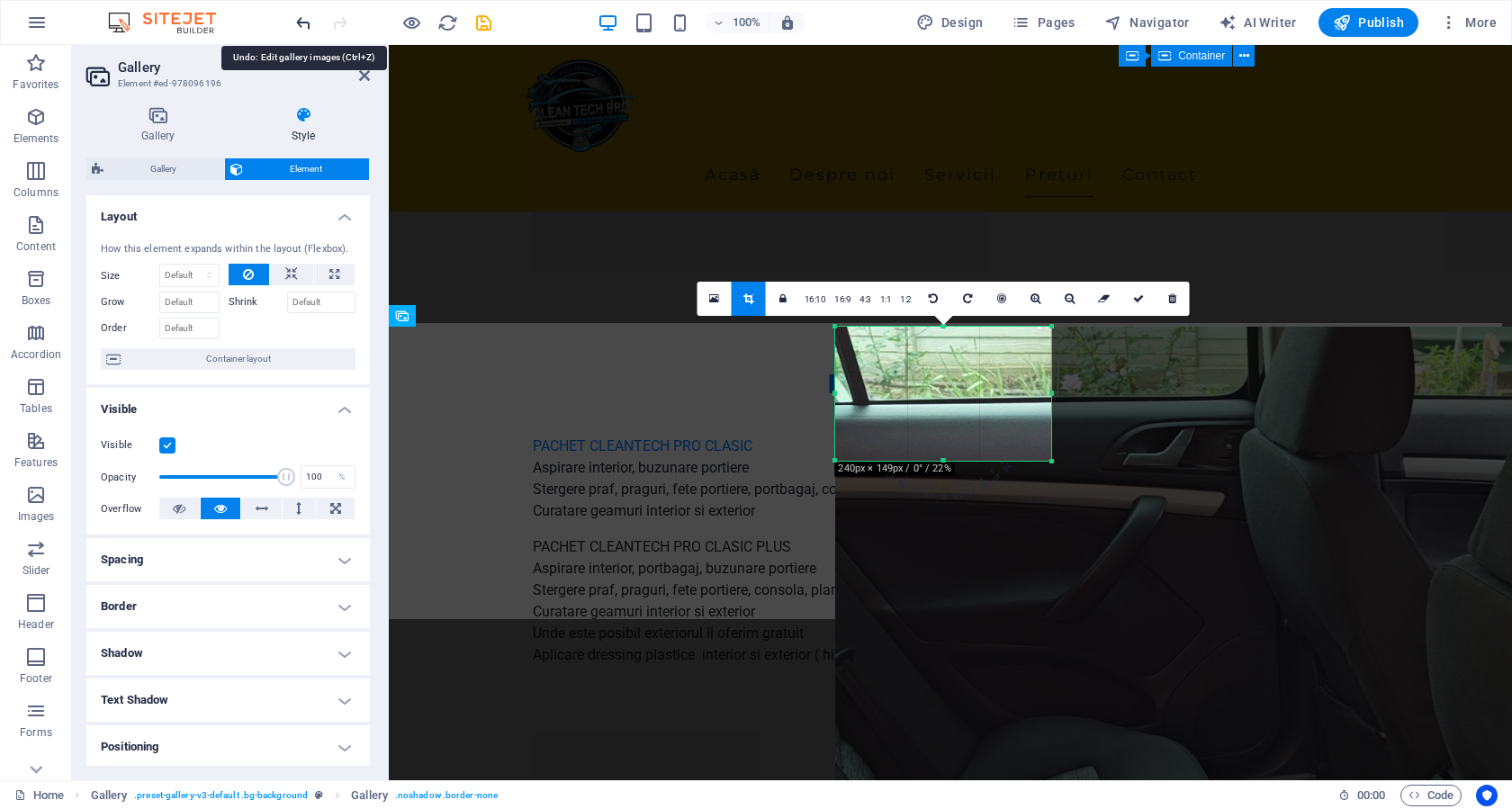
click at [302, 27] on icon "undo" at bounding box center [304, 23] width 21 height 21
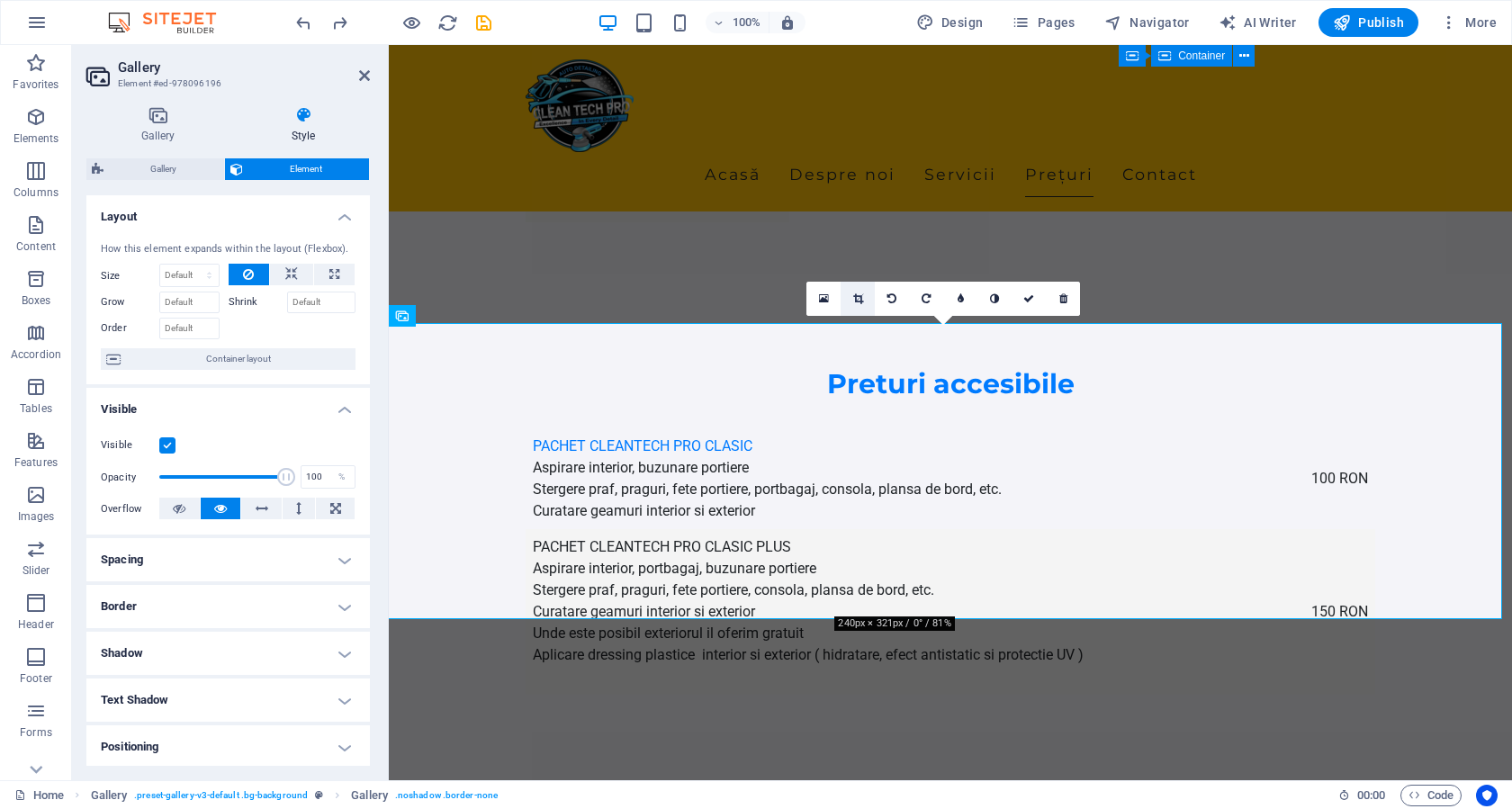
click at [855, 298] on icon at bounding box center [858, 298] width 9 height 10
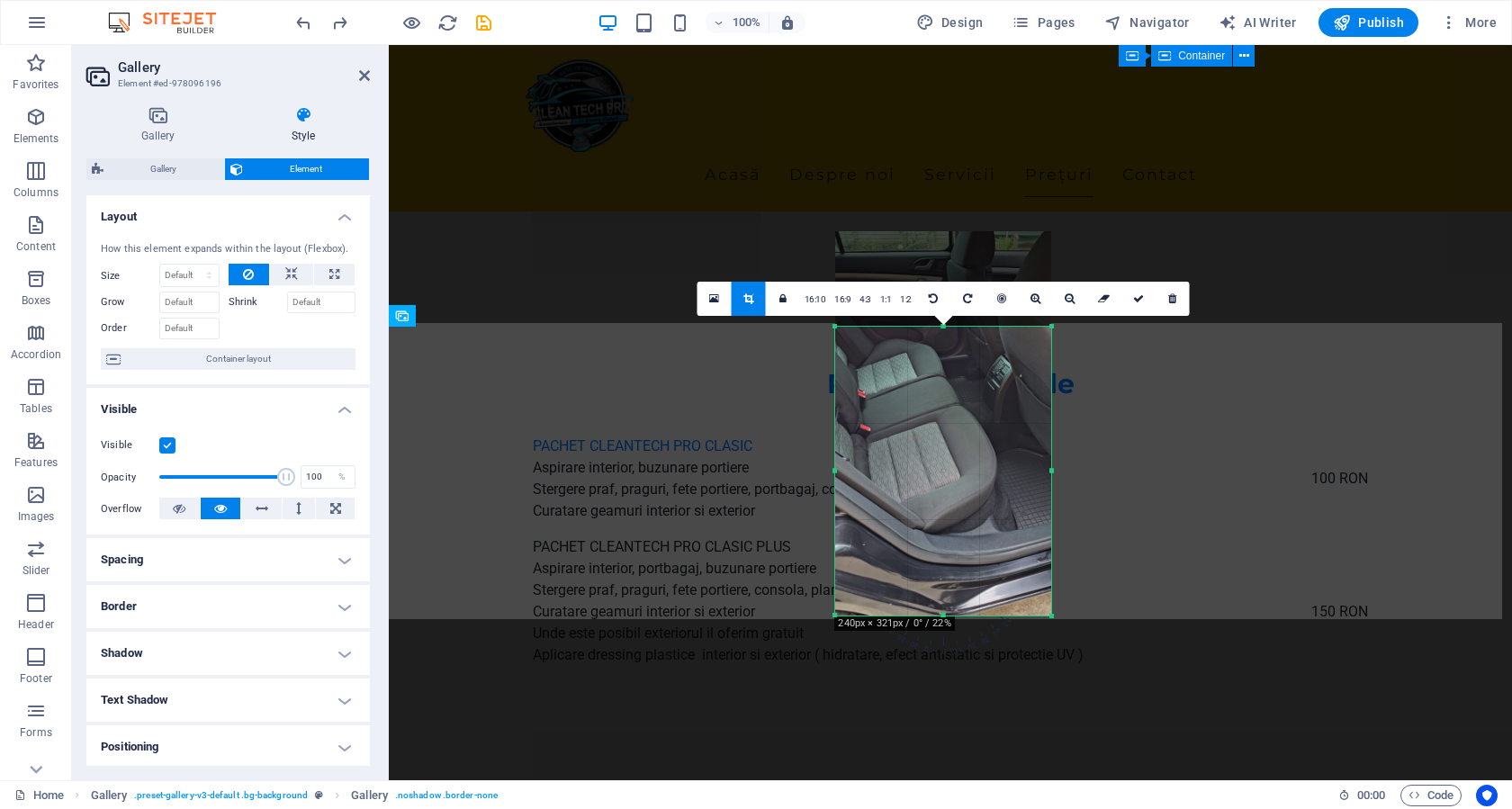
drag, startPoint x: 903, startPoint y: 563, endPoint x: 906, endPoint y: 464, distance: 99.0
click at [906, 464] on div at bounding box center [943, 423] width 216 height 384
click at [1135, 296] on icon at bounding box center [1138, 298] width 10 height 10
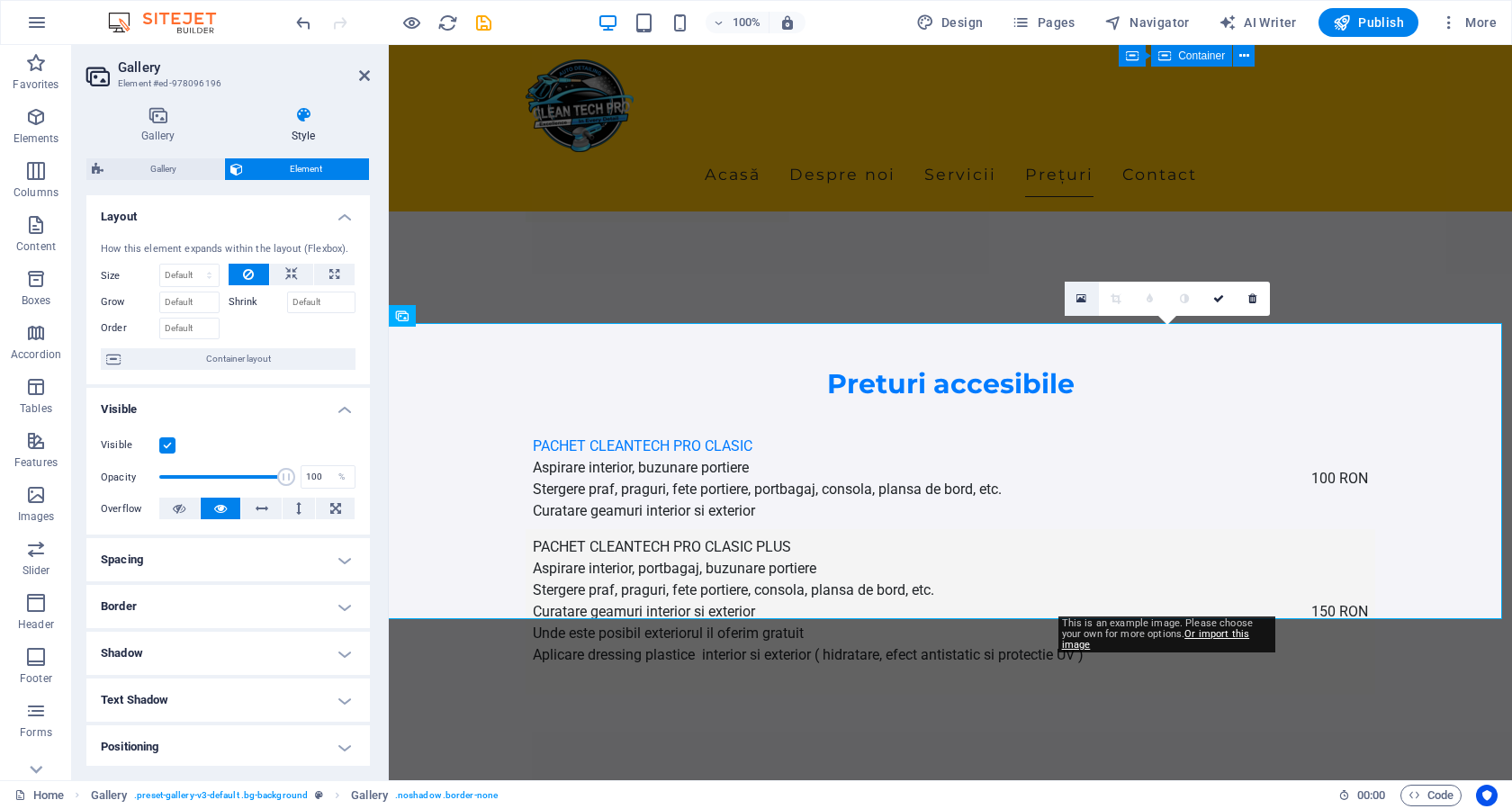
click at [1082, 302] on icon at bounding box center [1081, 298] width 9 height 12
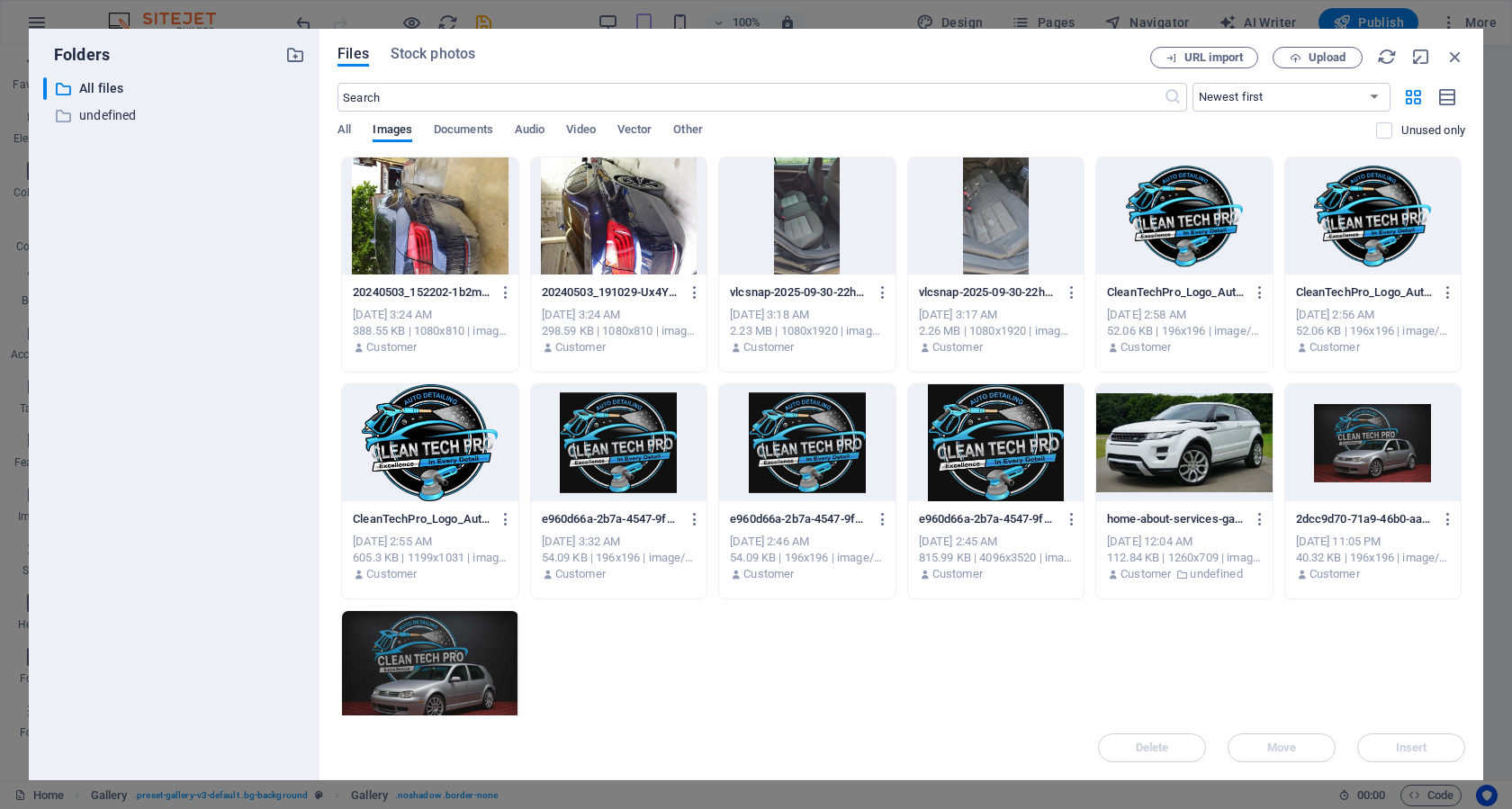
click at [976, 208] on div at bounding box center [995, 216] width 176 height 117
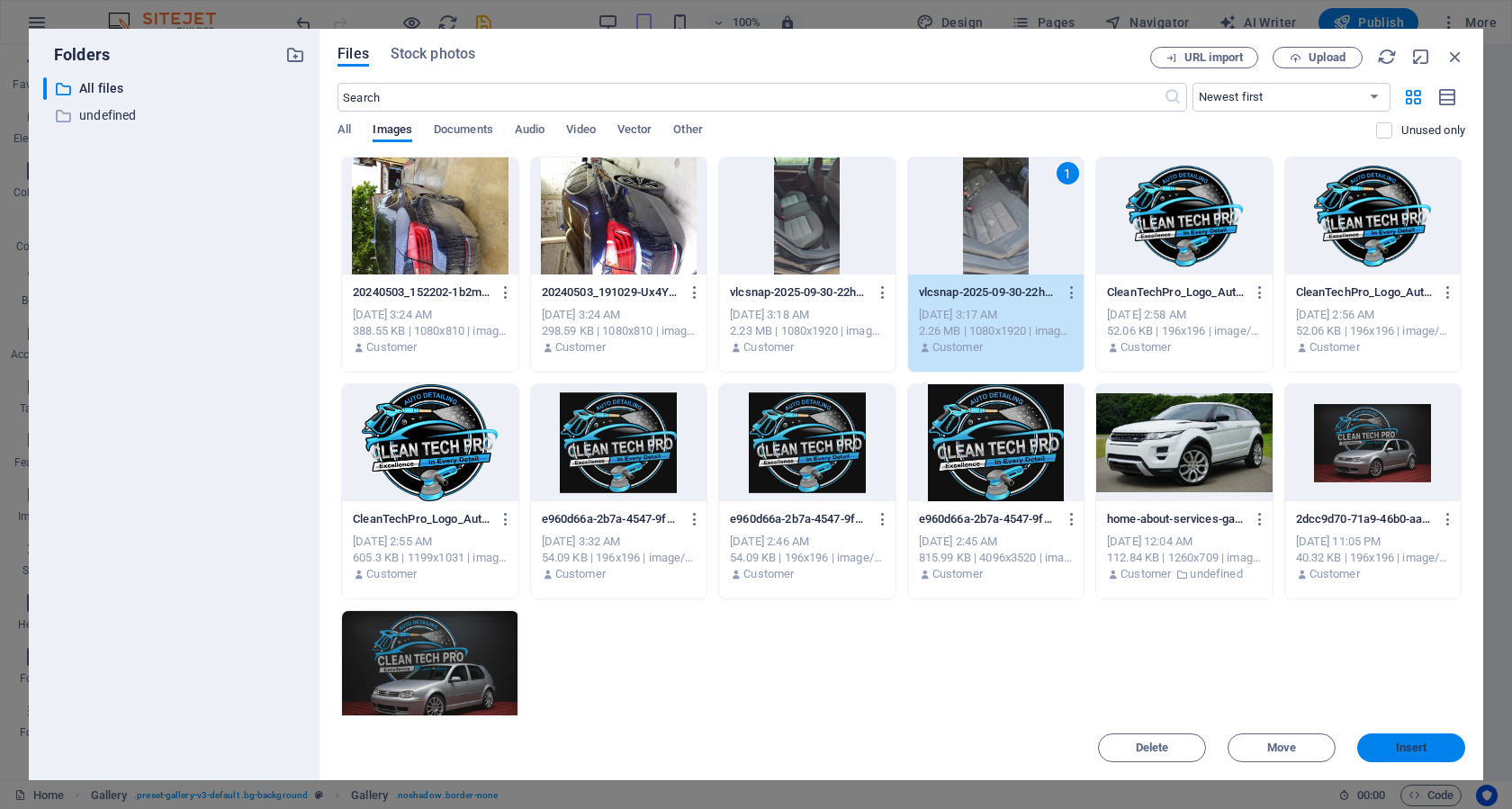
click at [1420, 752] on span "Insert" at bounding box center [1411, 747] width 31 height 10
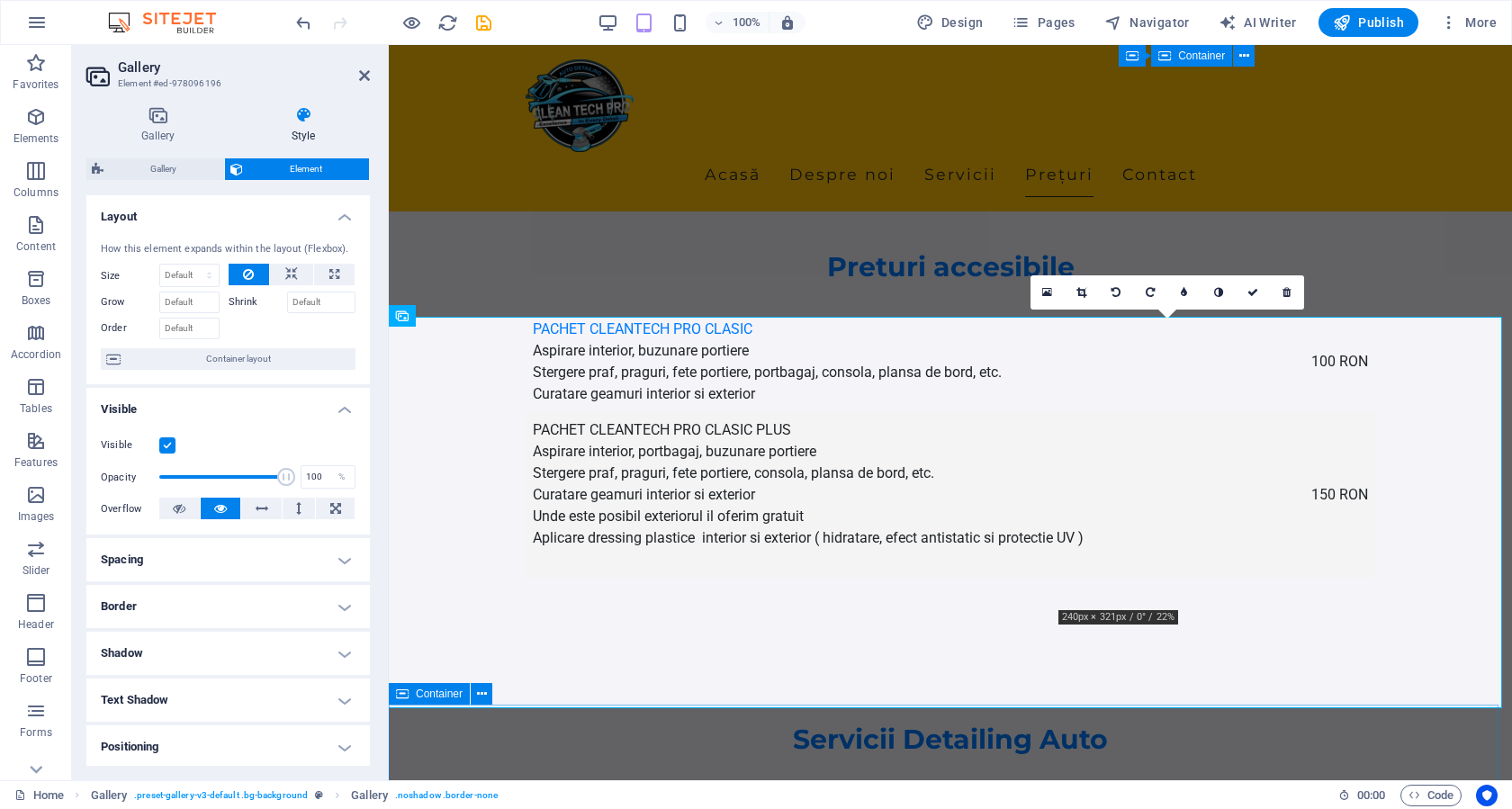
scroll to position [2958, 0]
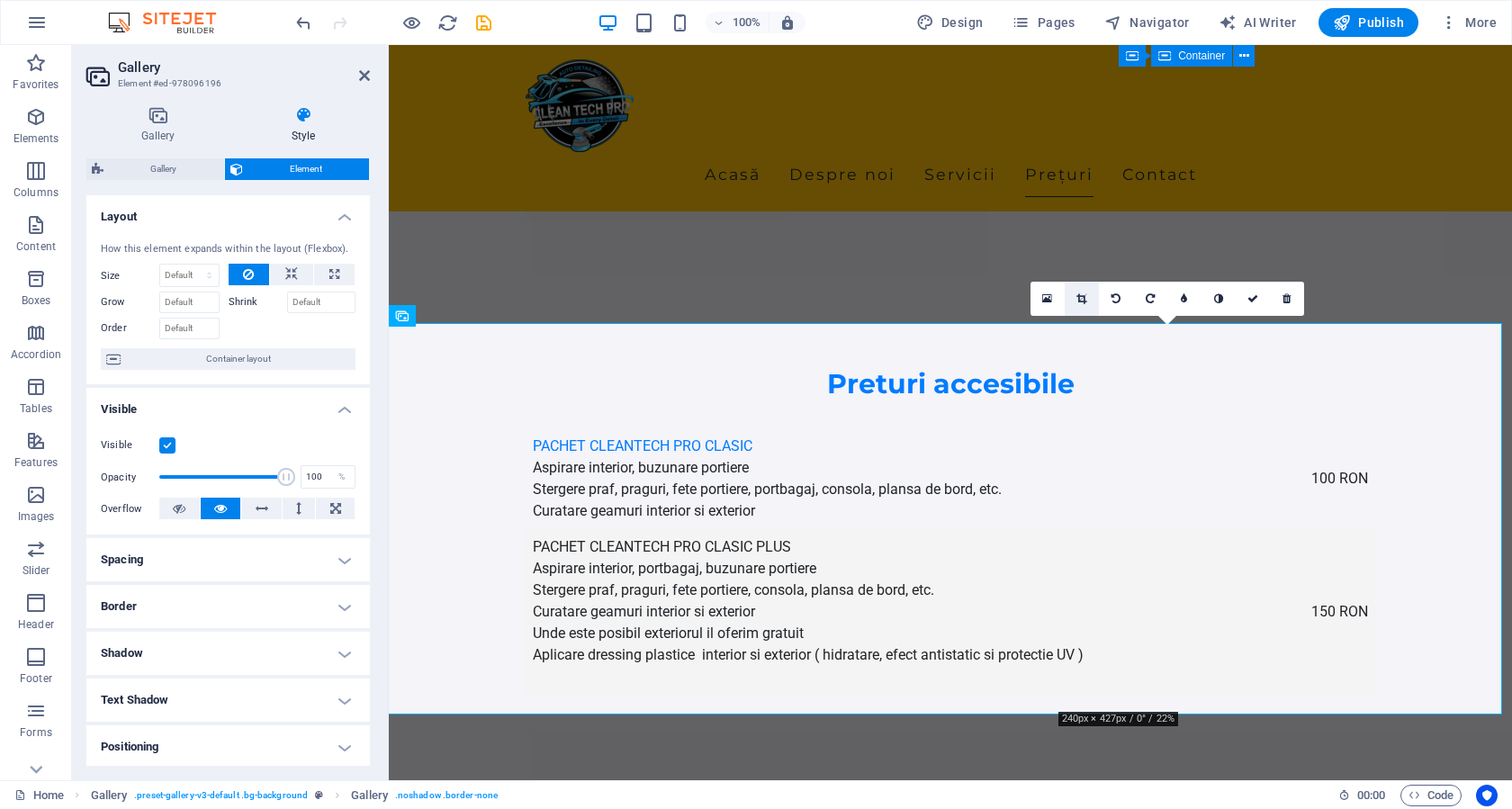
click at [1080, 304] on link at bounding box center [1081, 298] width 34 height 34
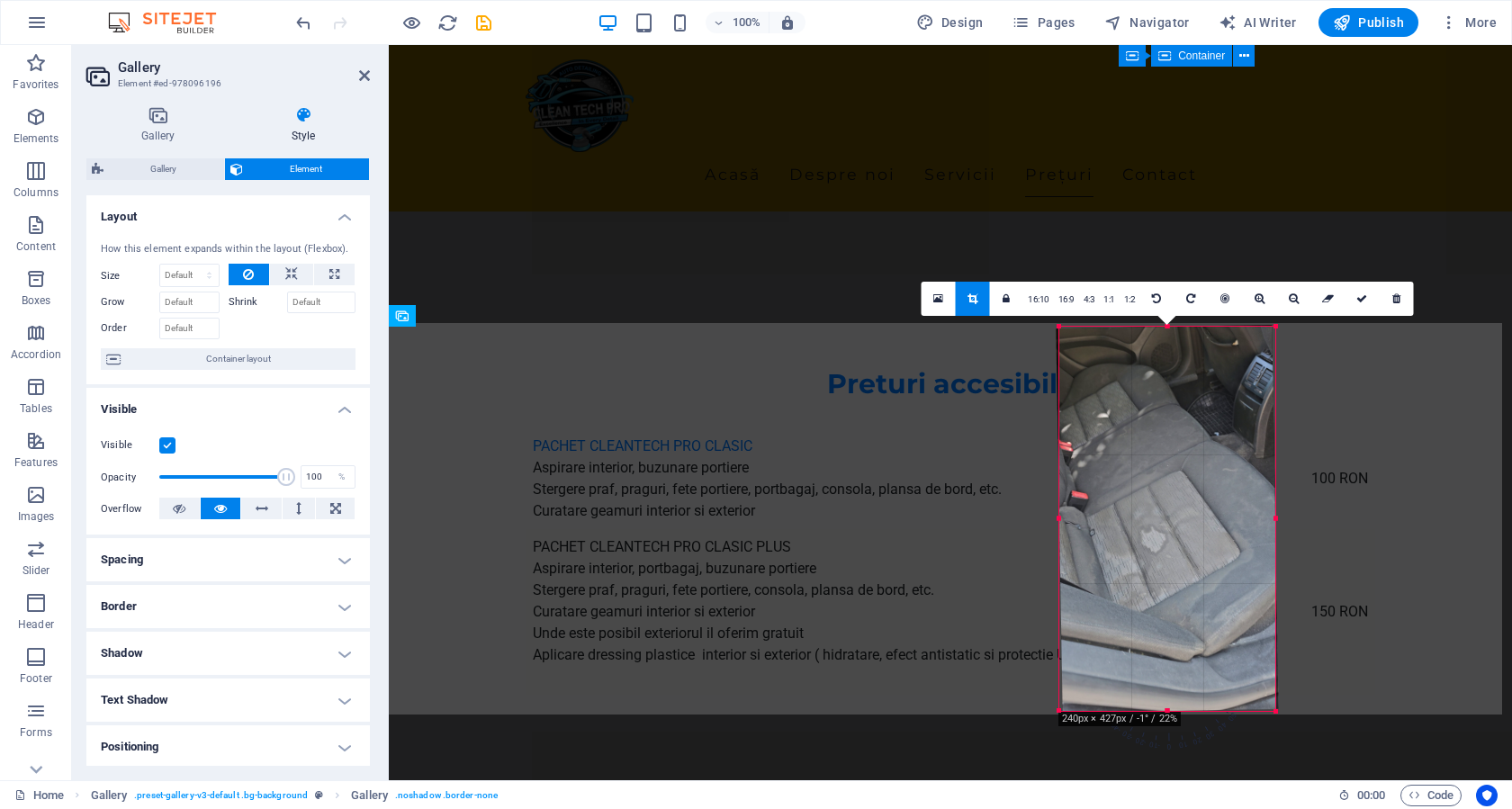
click at [1063, 711] on div "180 170 160 150 140 130 120 110 100 90 80 70 60 50 40 30 20 10 0 -10 -20 -30 -4…" at bounding box center [1166, 518] width 216 height 384
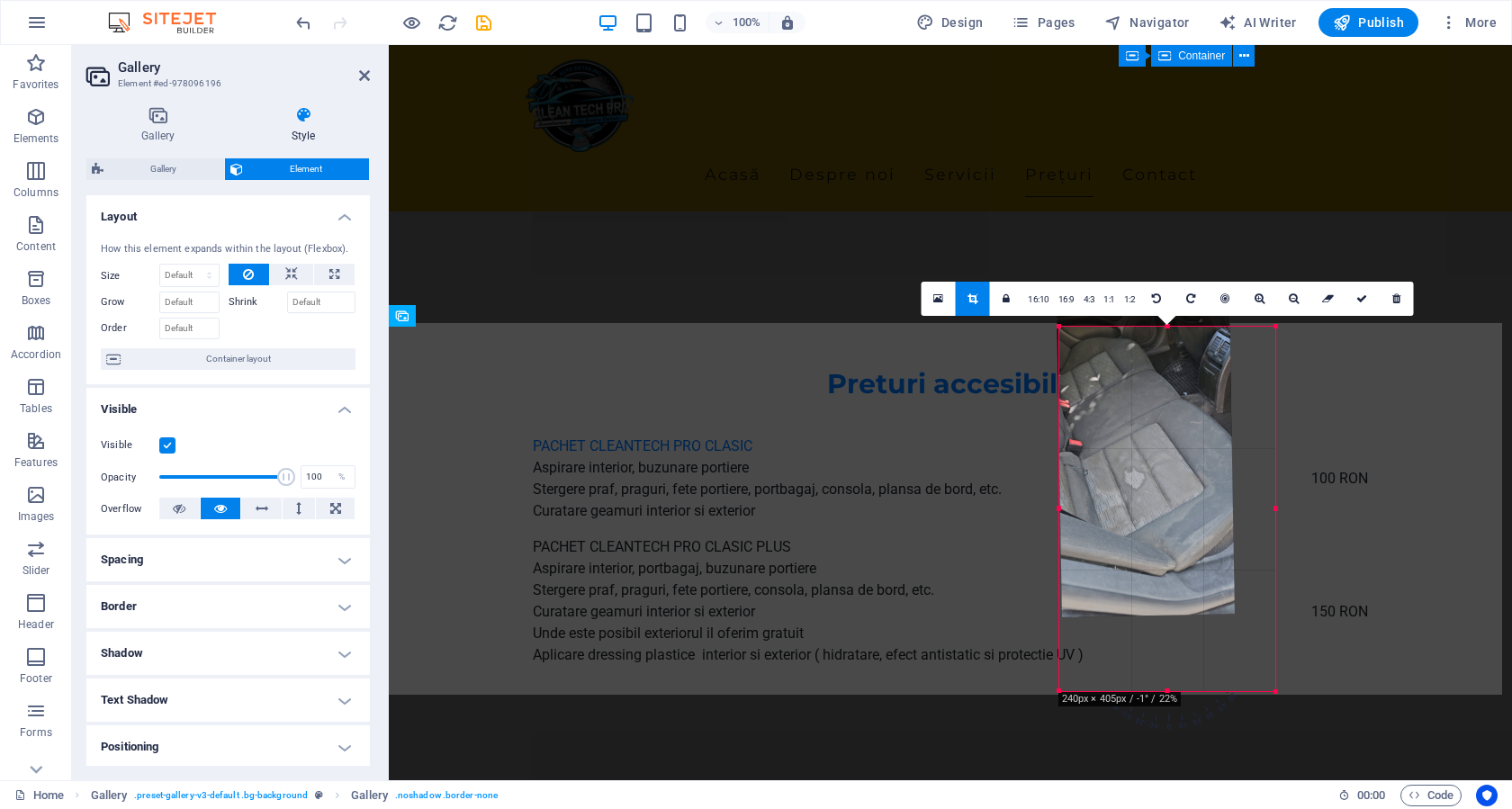
drag, startPoint x: 1061, startPoint y: 323, endPoint x: 1056, endPoint y: 344, distance: 21.6
click at [1059, 344] on div "180 170 160 150 140 130 120 110 100 90 80 70 60 50 40 30 20 10 0 -10 -20 -30 -4…" at bounding box center [1166, 509] width 216 height 364
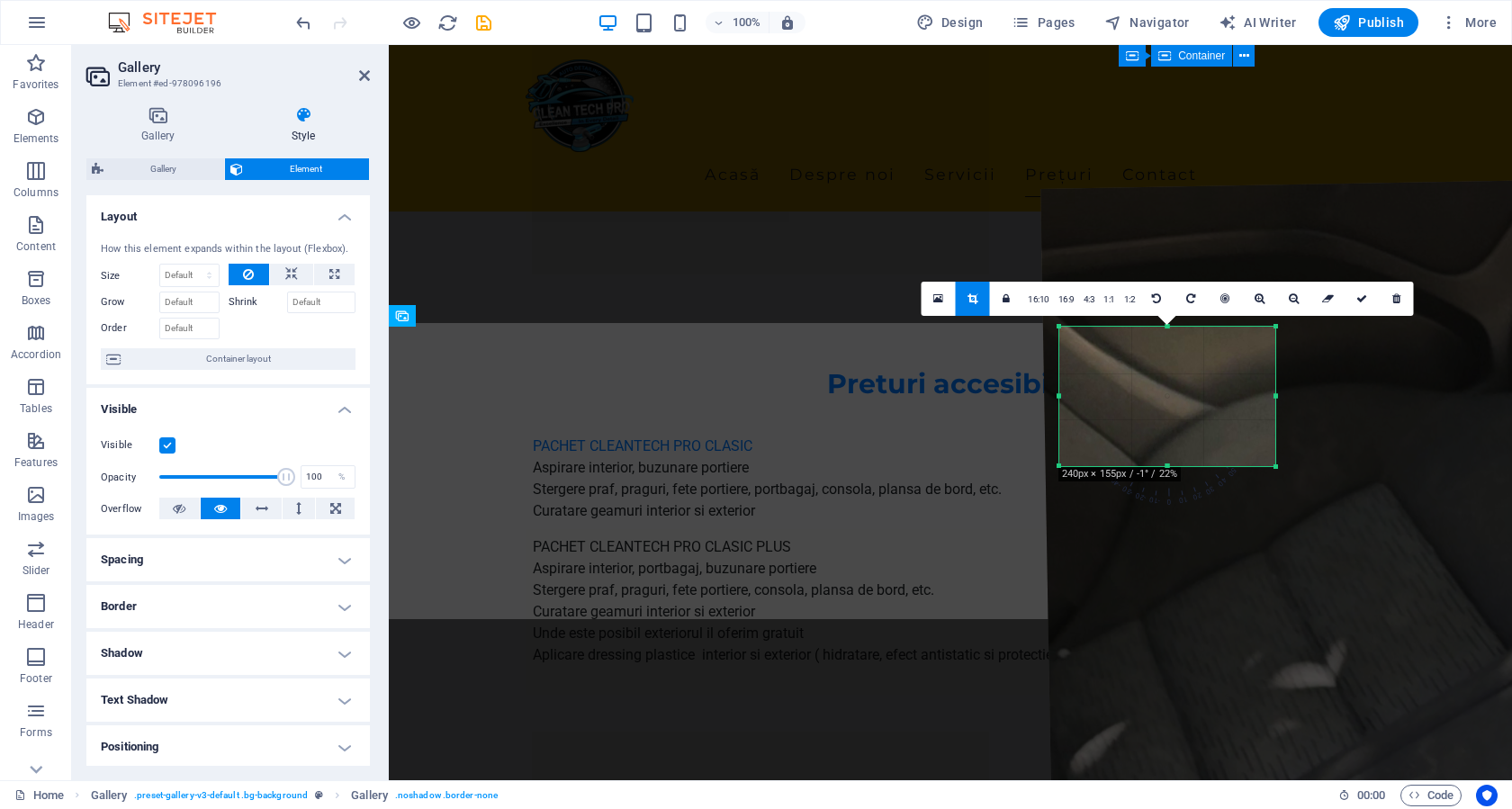
drag, startPoint x: 1095, startPoint y: 456, endPoint x: 1096, endPoint y: 468, distance: 12.0
click at [1096, 468] on div at bounding box center [1166, 466] width 216 height 7
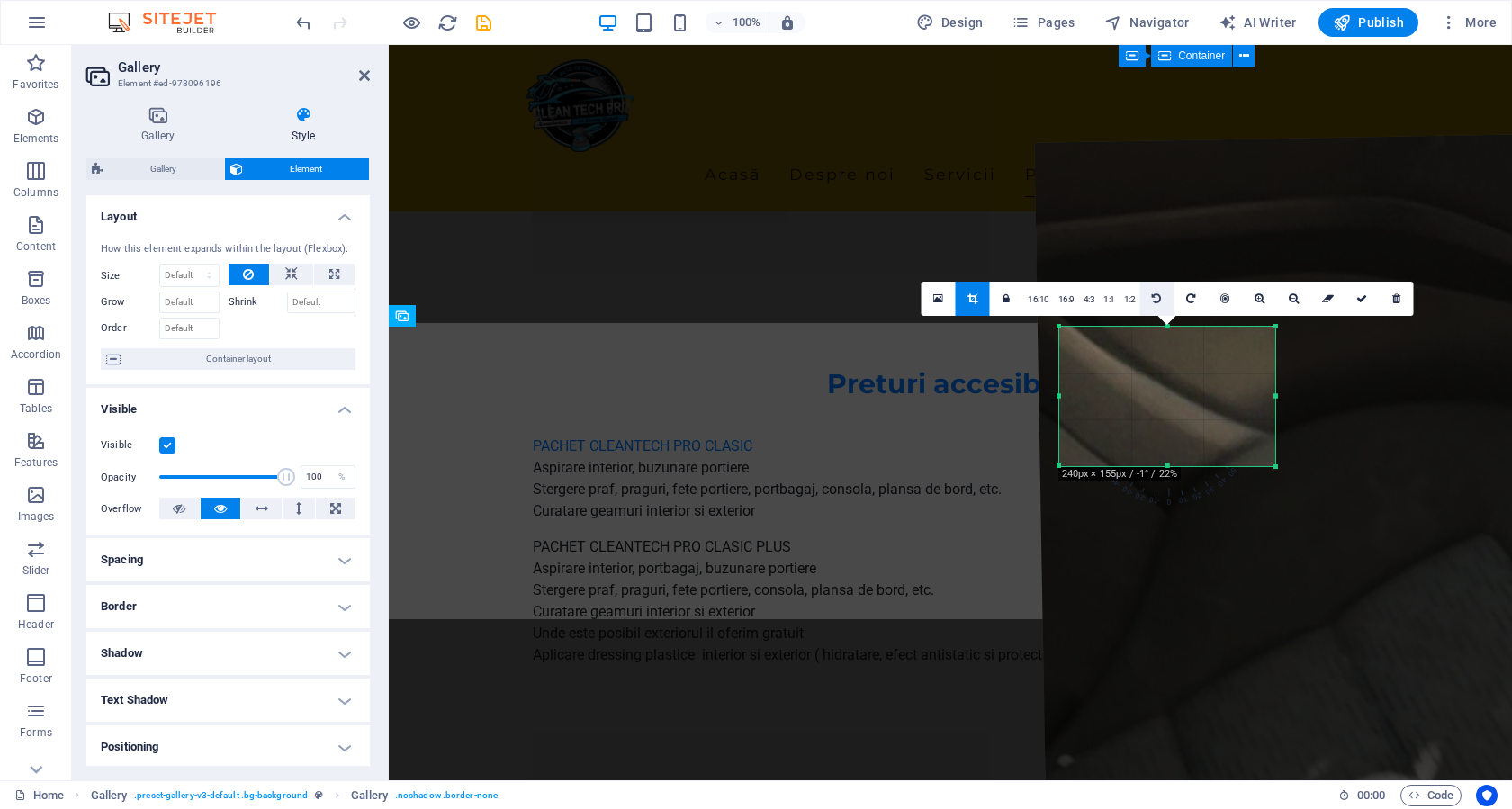
click at [1157, 296] on icon at bounding box center [1157, 298] width 9 height 10
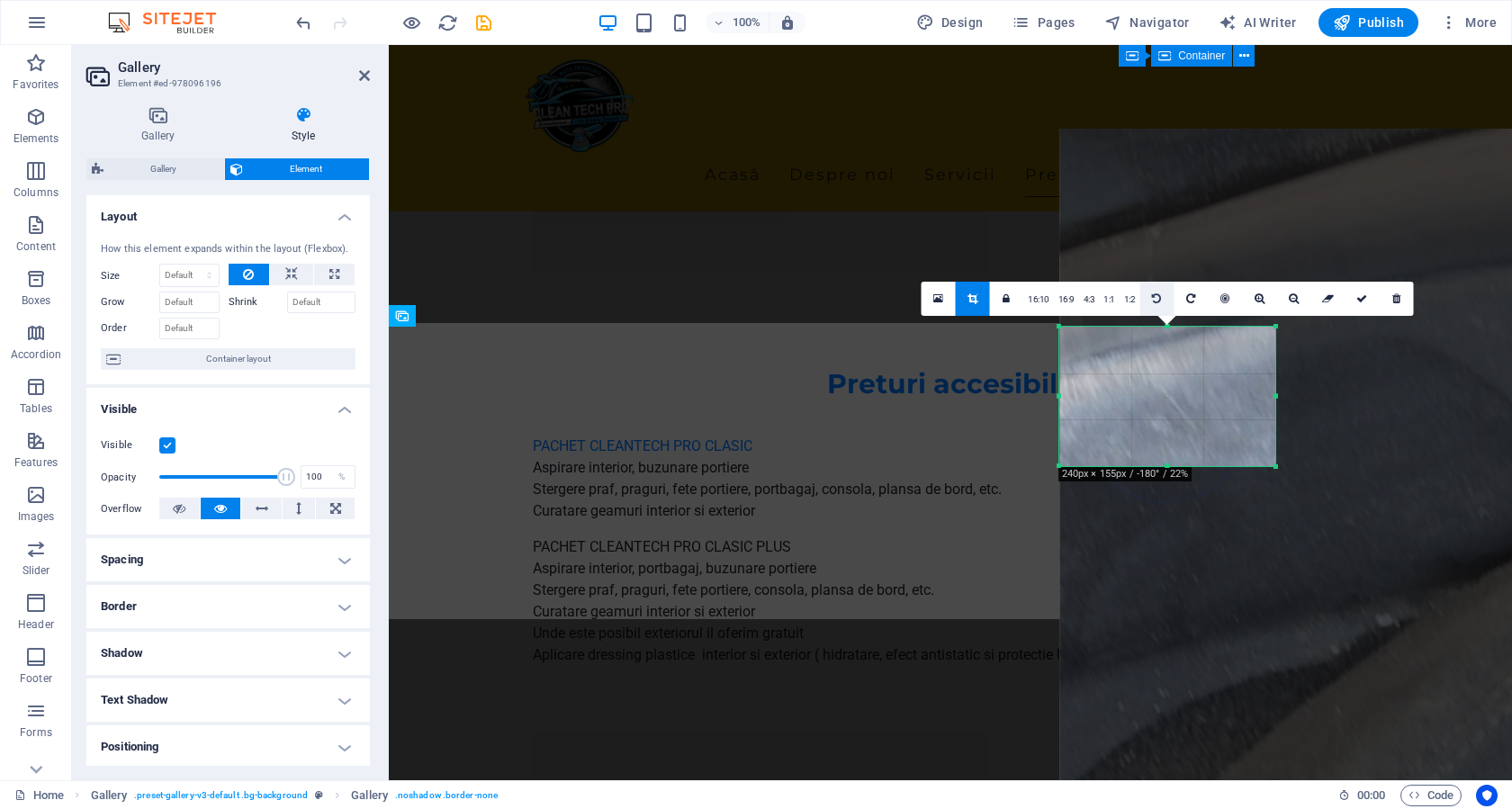
click at [1157, 296] on icon at bounding box center [1157, 298] width 9 height 10
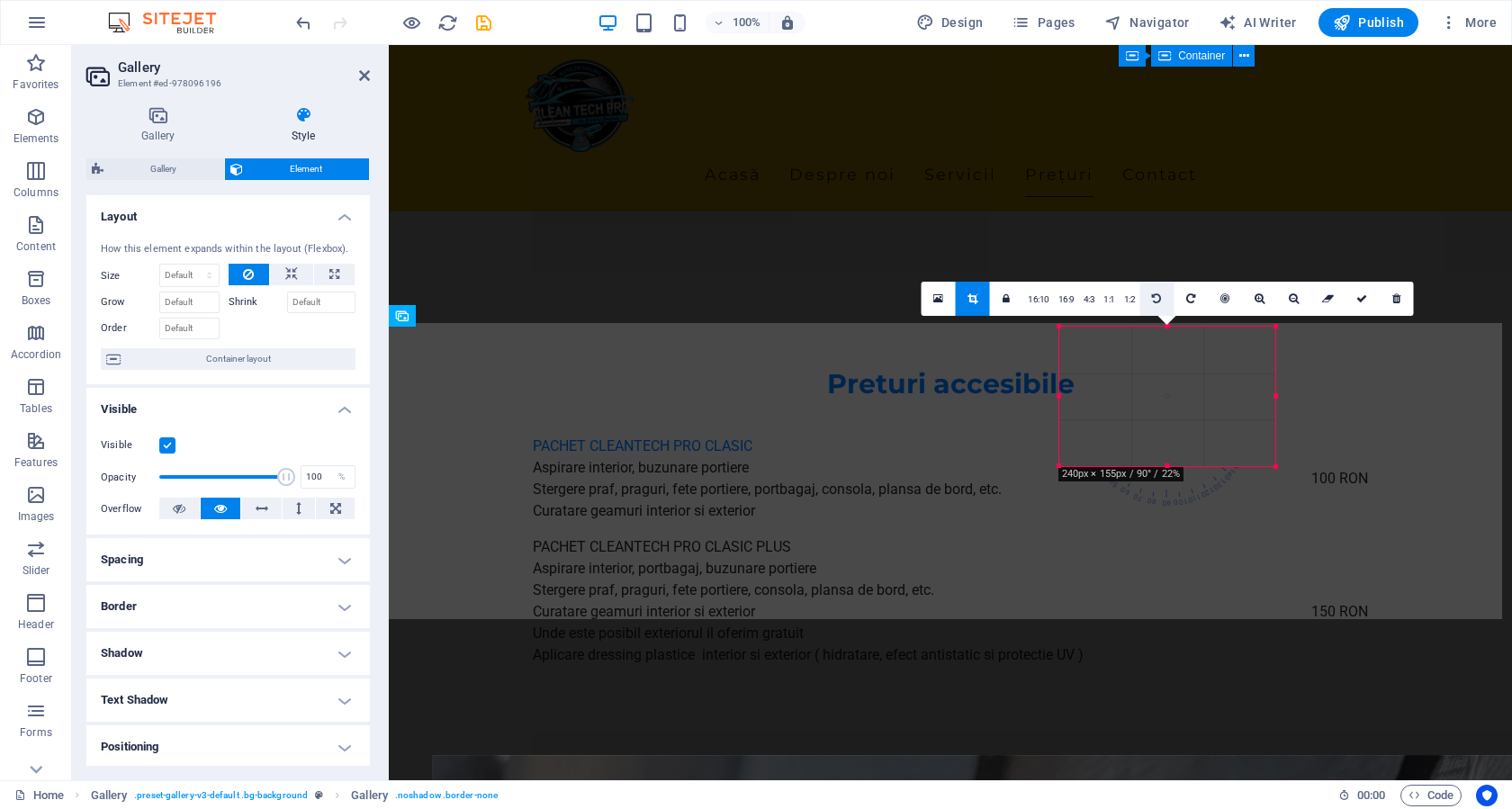
click at [1157, 296] on icon at bounding box center [1157, 298] width 9 height 10
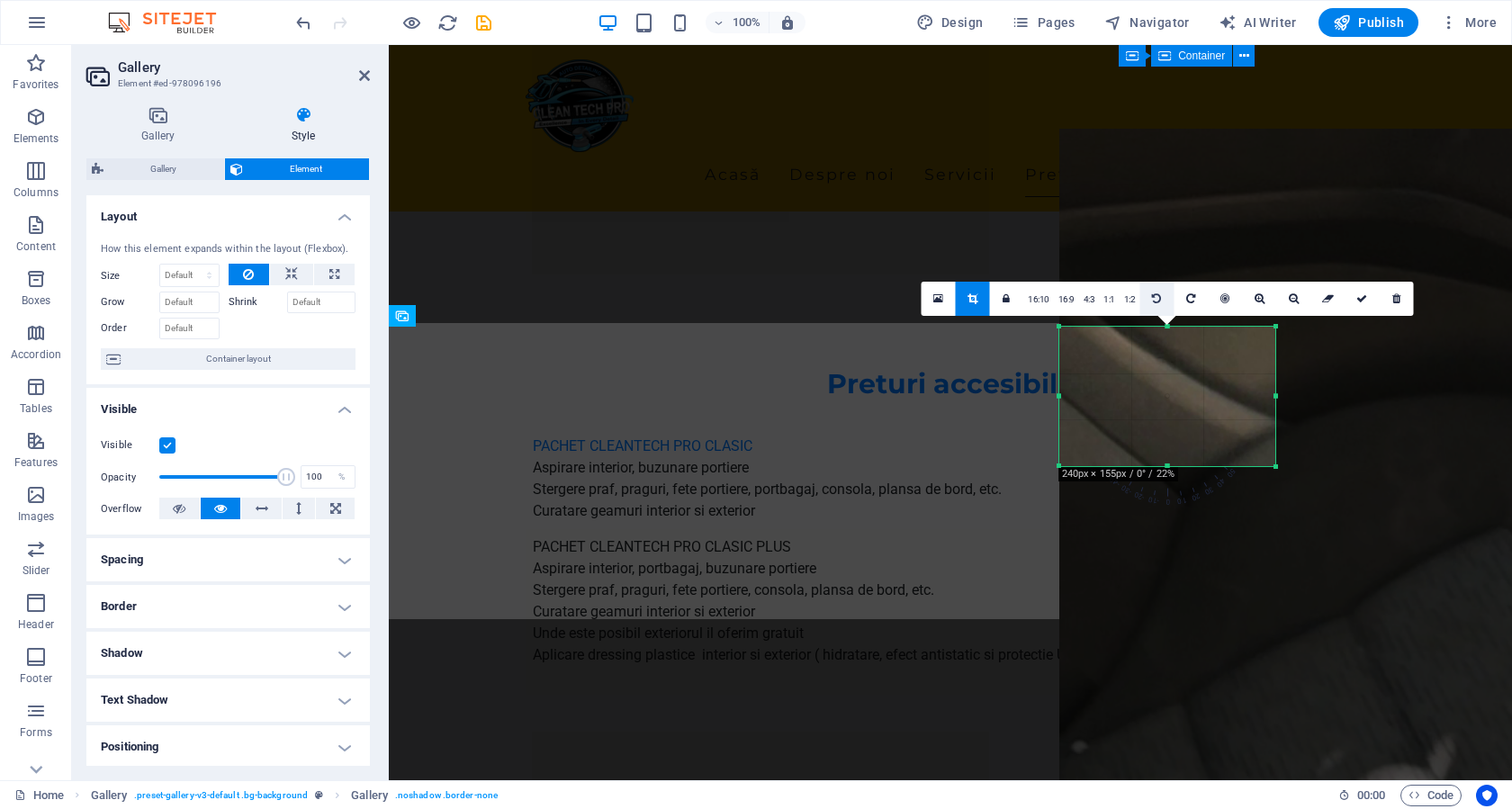
click at [1157, 296] on icon at bounding box center [1157, 298] width 9 height 10
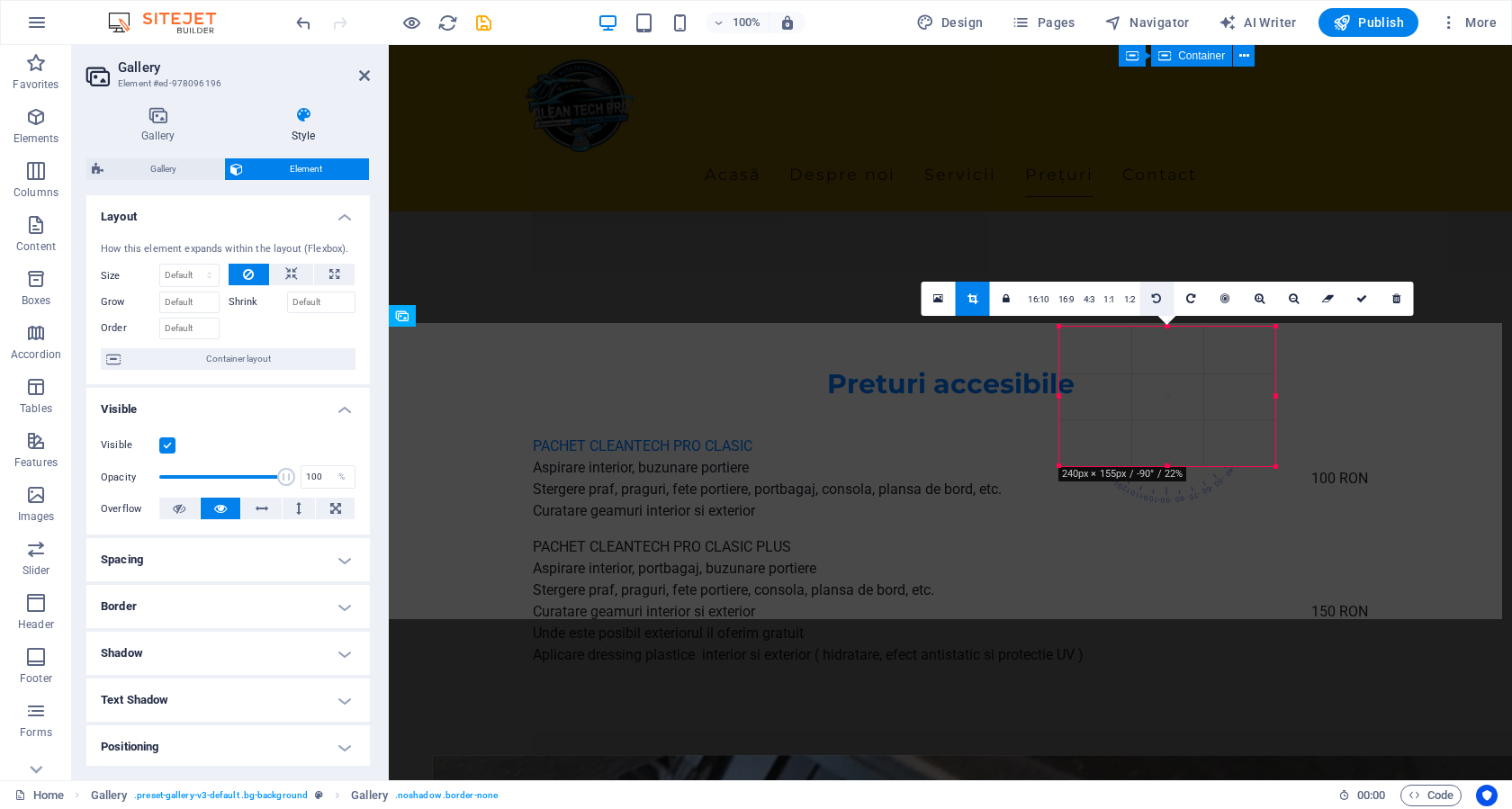
click at [1157, 296] on icon at bounding box center [1157, 298] width 9 height 10
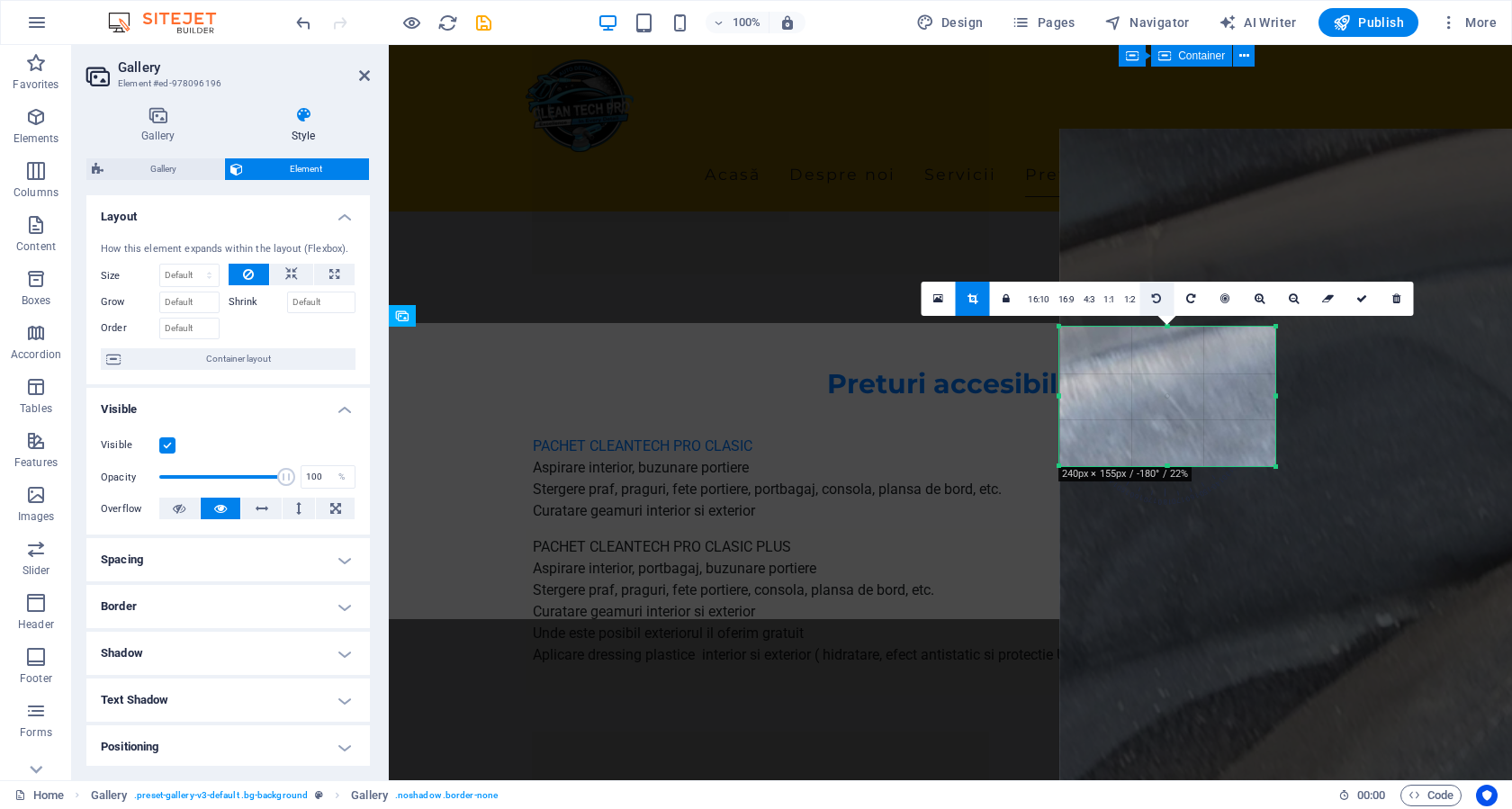
click at [1157, 296] on icon at bounding box center [1157, 298] width 9 height 10
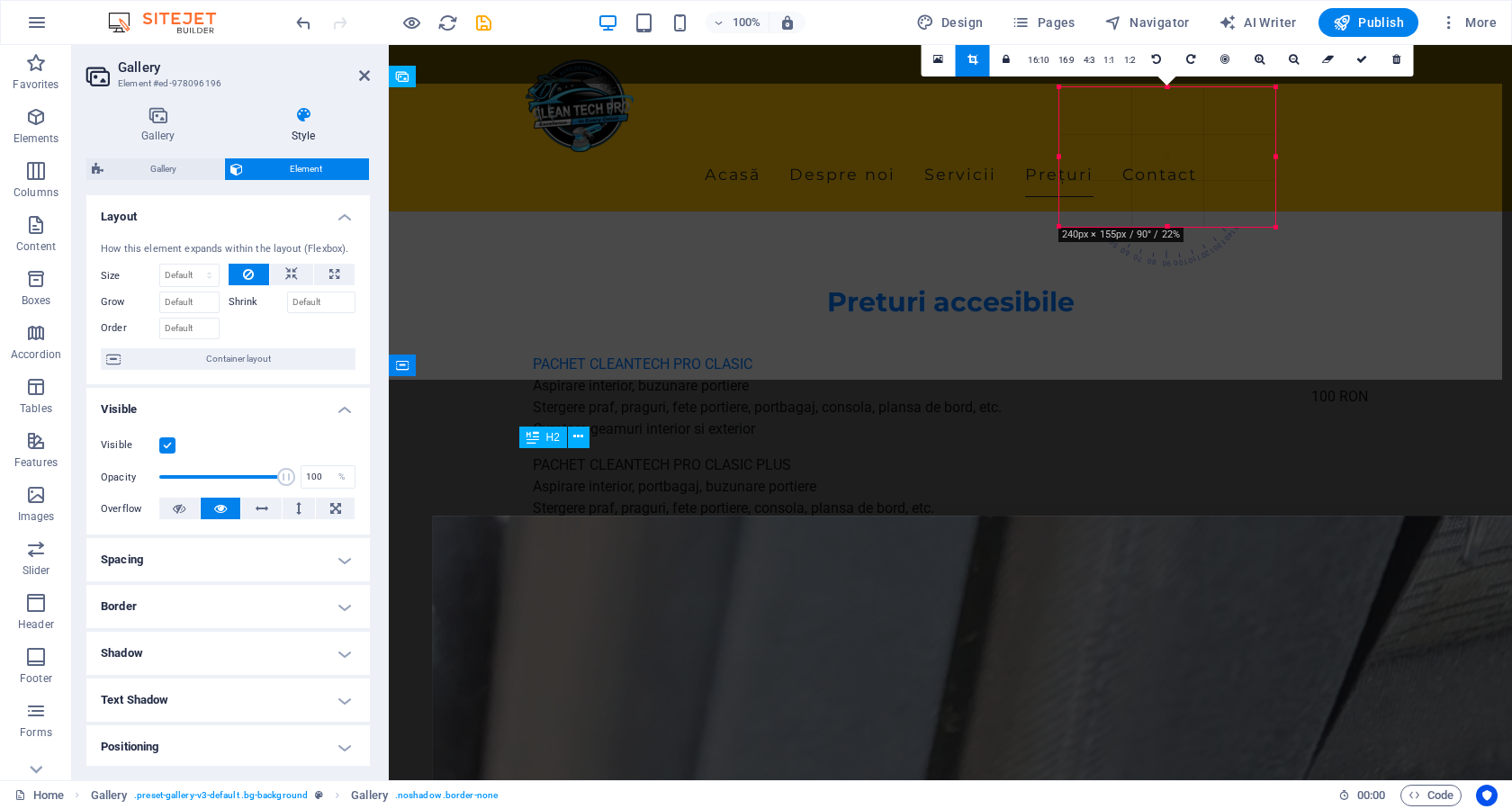
scroll to position [2868, 0]
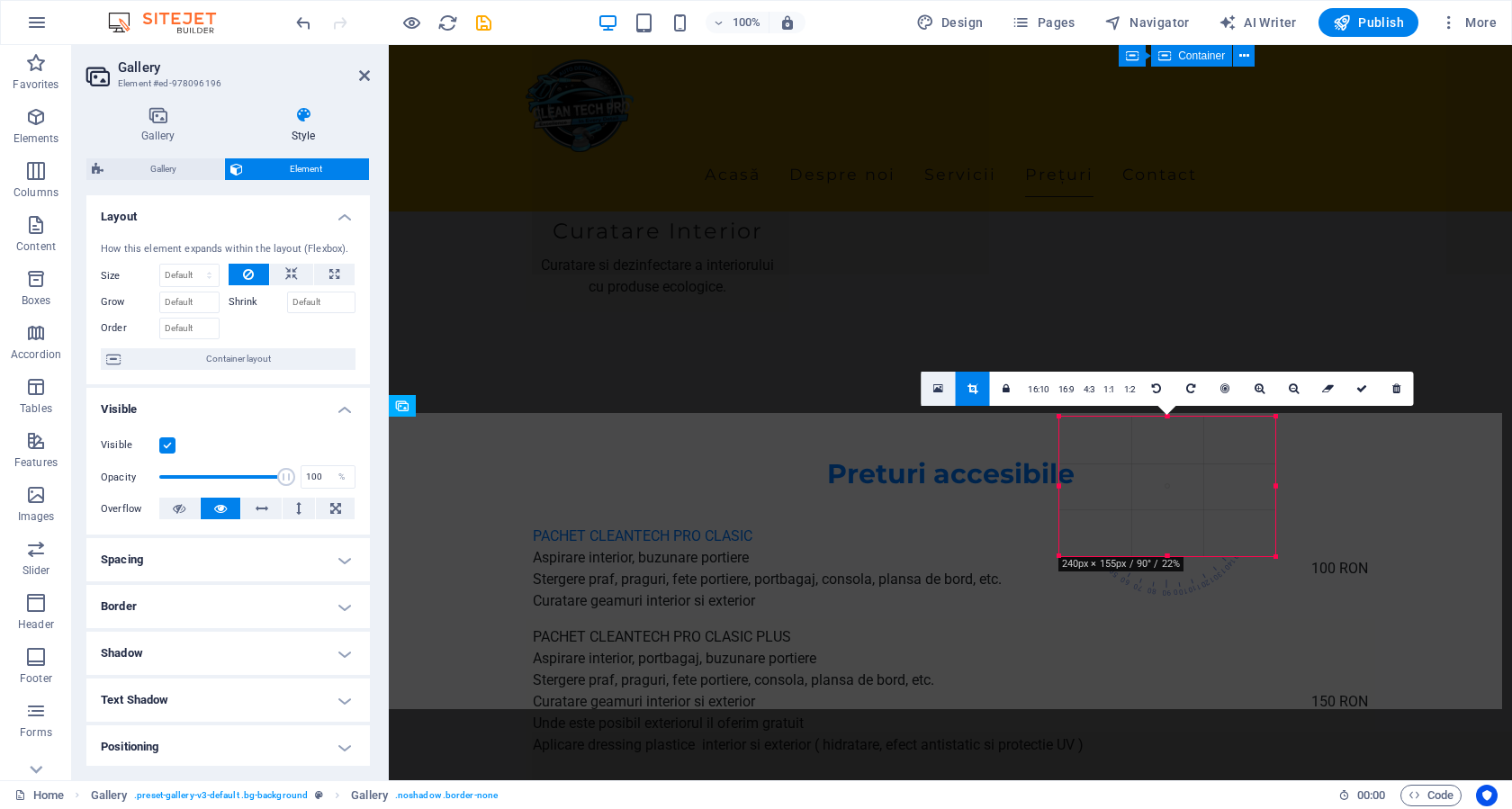
click at [939, 386] on icon at bounding box center [938, 388] width 9 height 12
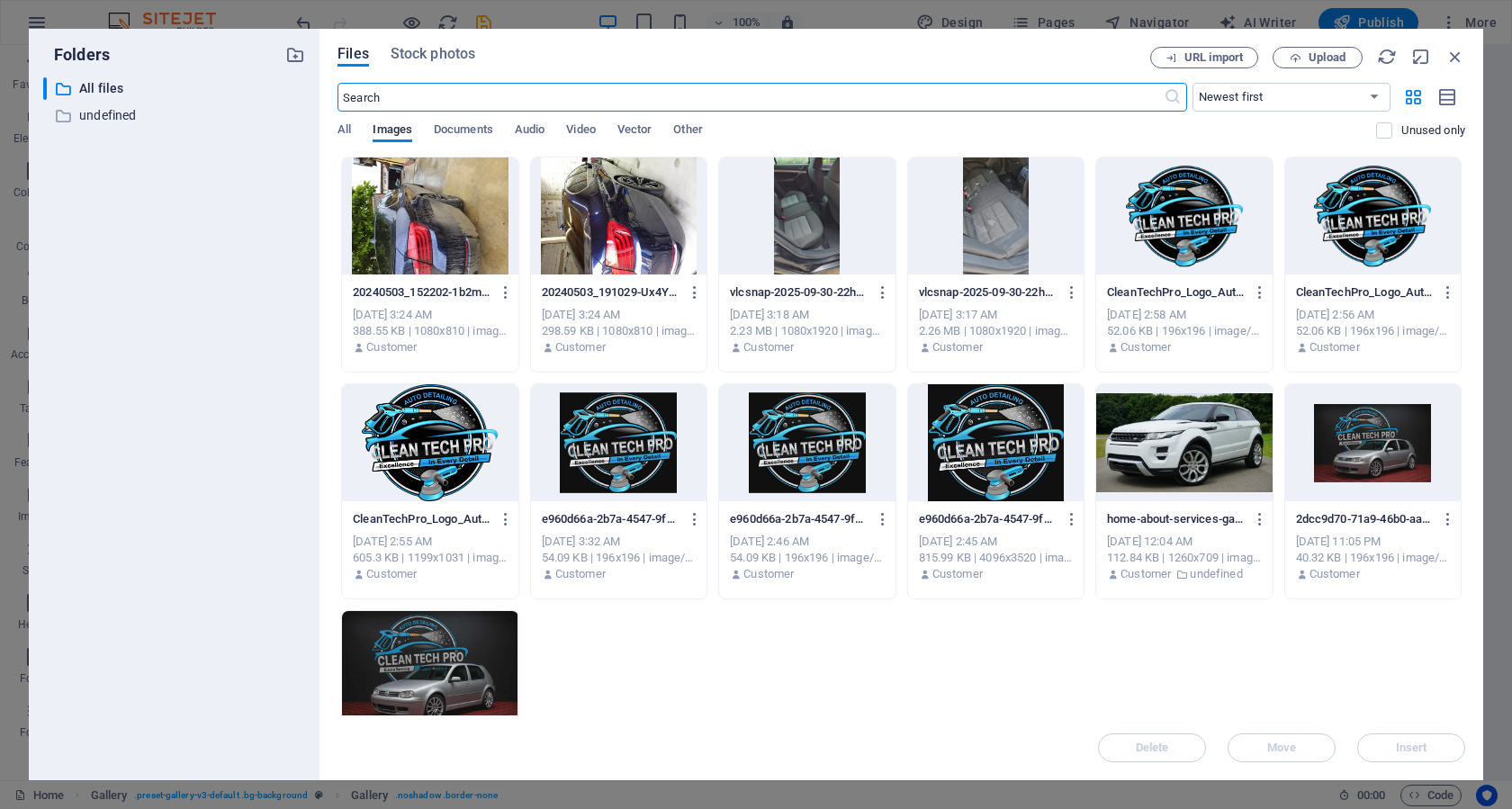
scroll to position [2984, 0]
click at [1450, 57] on icon "button" at bounding box center [1454, 57] width 20 height 20
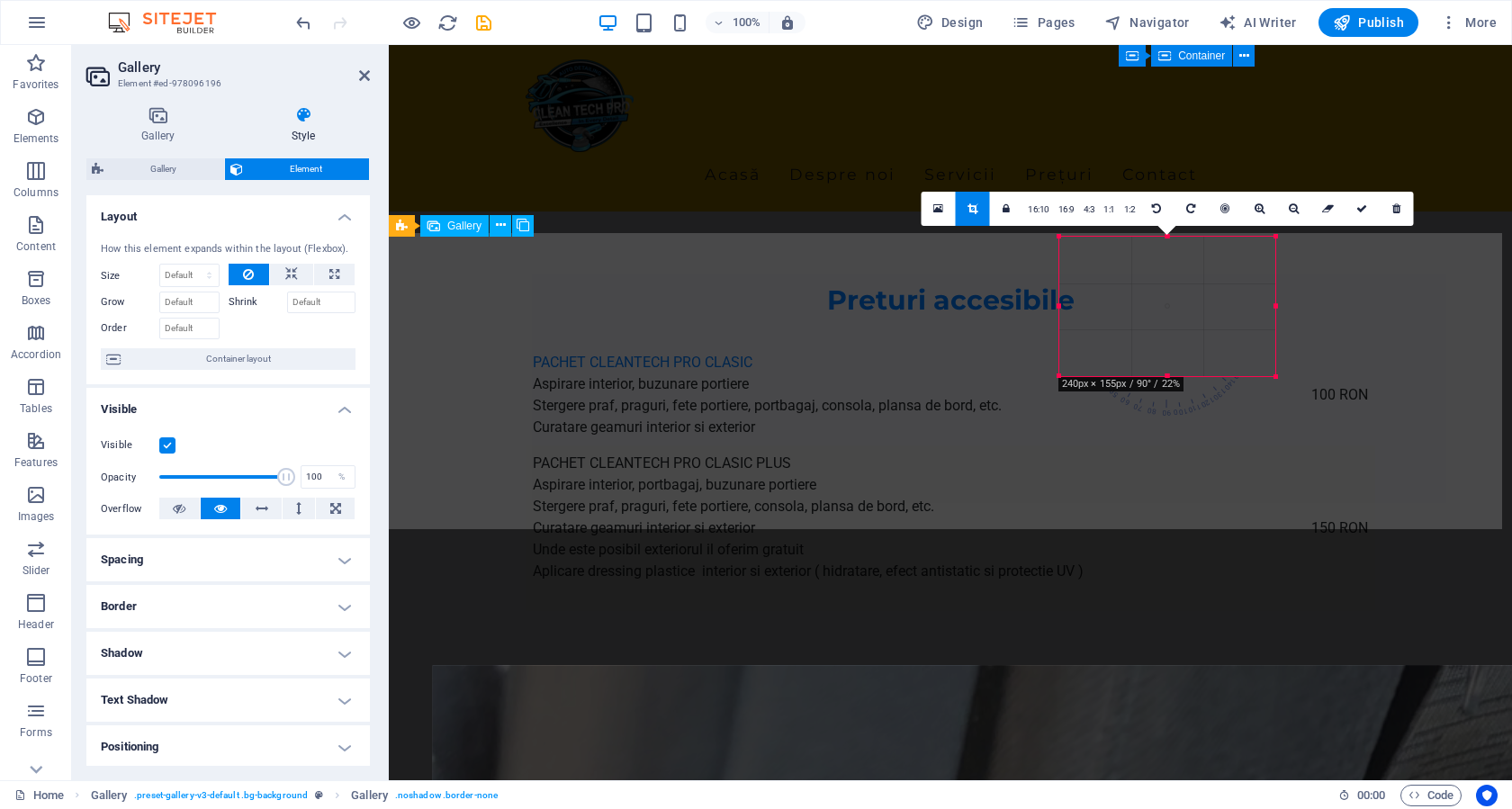
scroll to position [3047, 0]
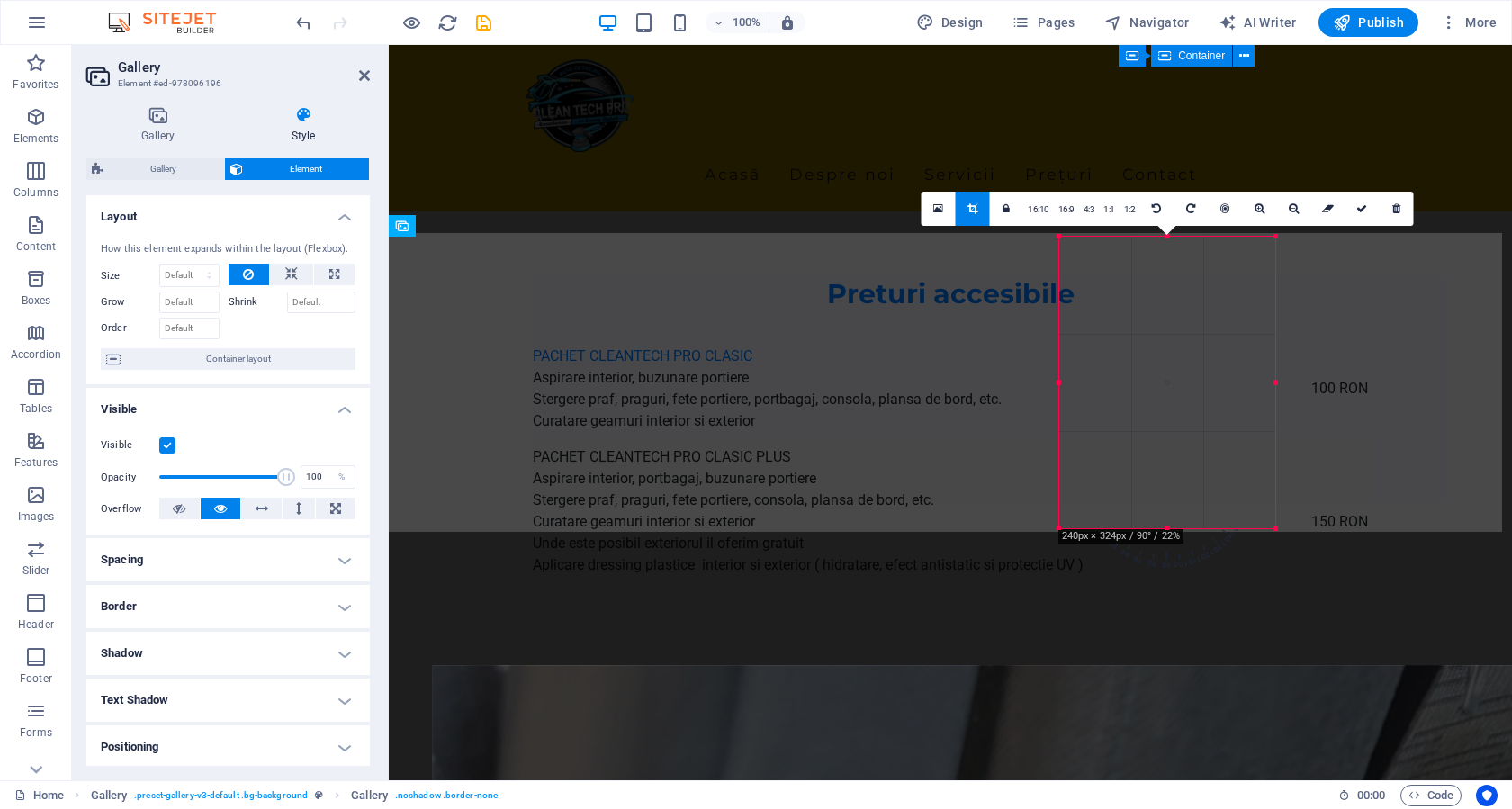
drag, startPoint x: 1171, startPoint y: 375, endPoint x: 1173, endPoint y: 527, distance: 152.0
click at [1173, 527] on div at bounding box center [1166, 528] width 216 height 7
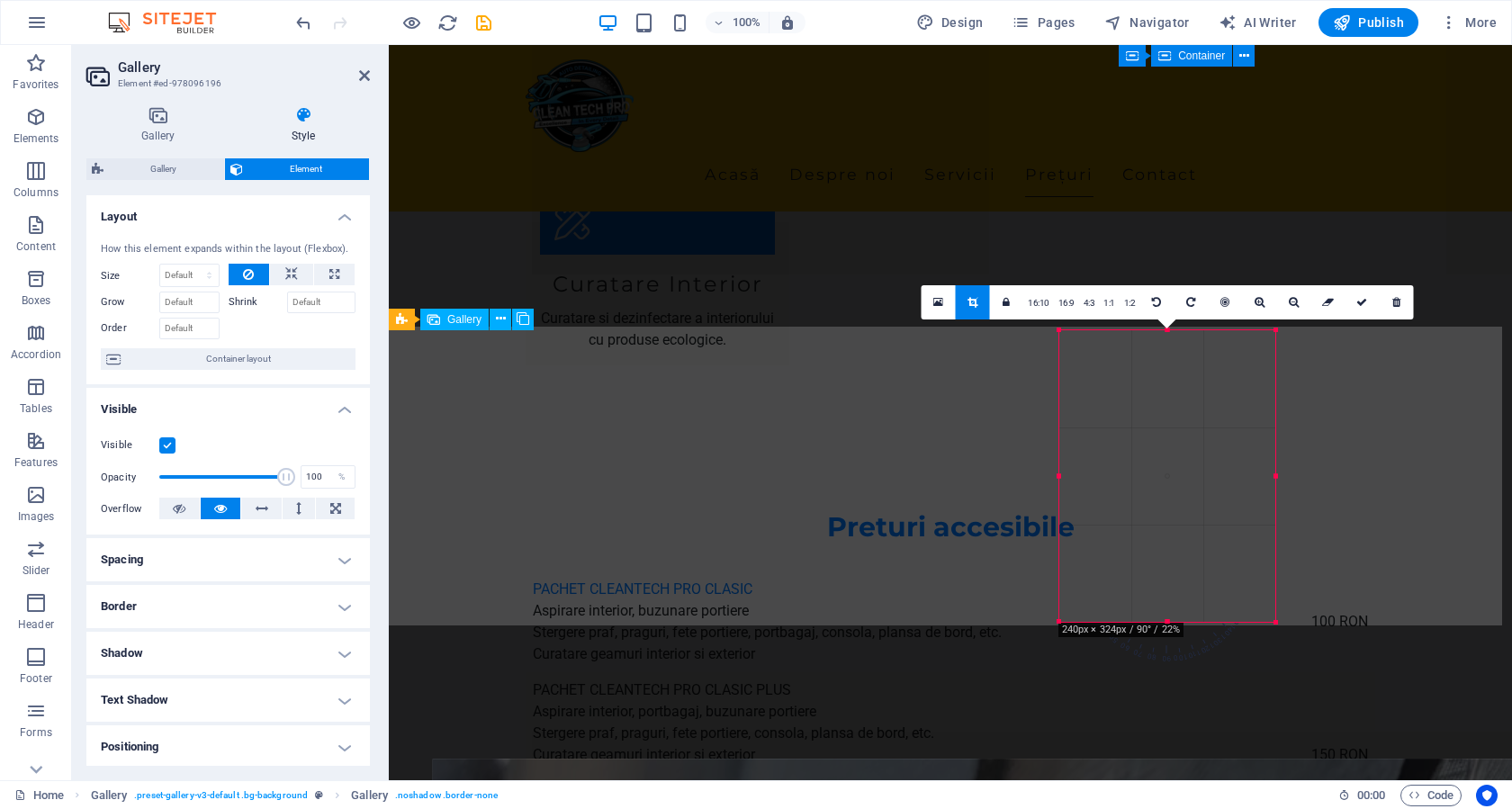
scroll to position [2777, 0]
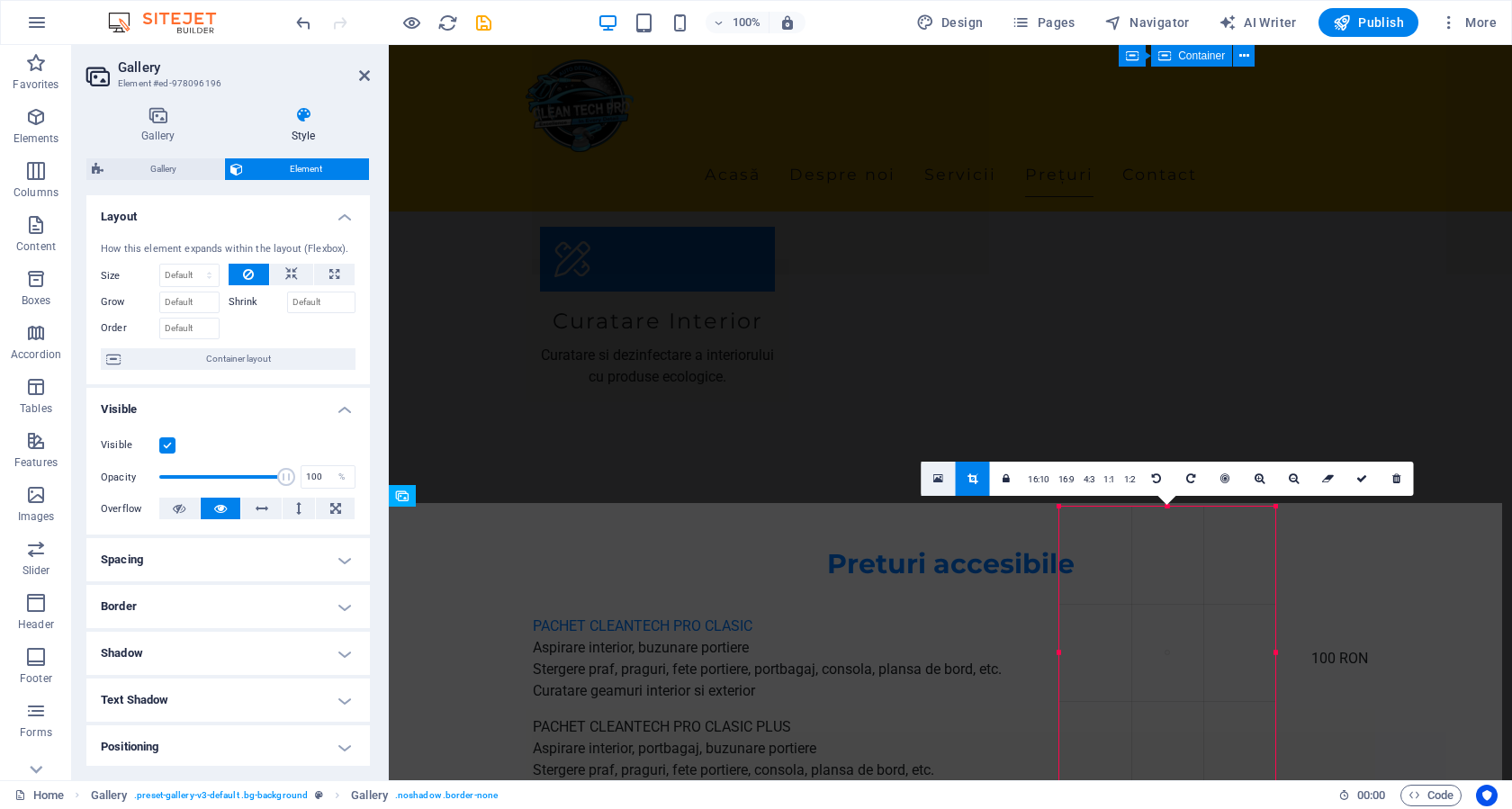
click at [939, 481] on icon at bounding box center [938, 478] width 9 height 12
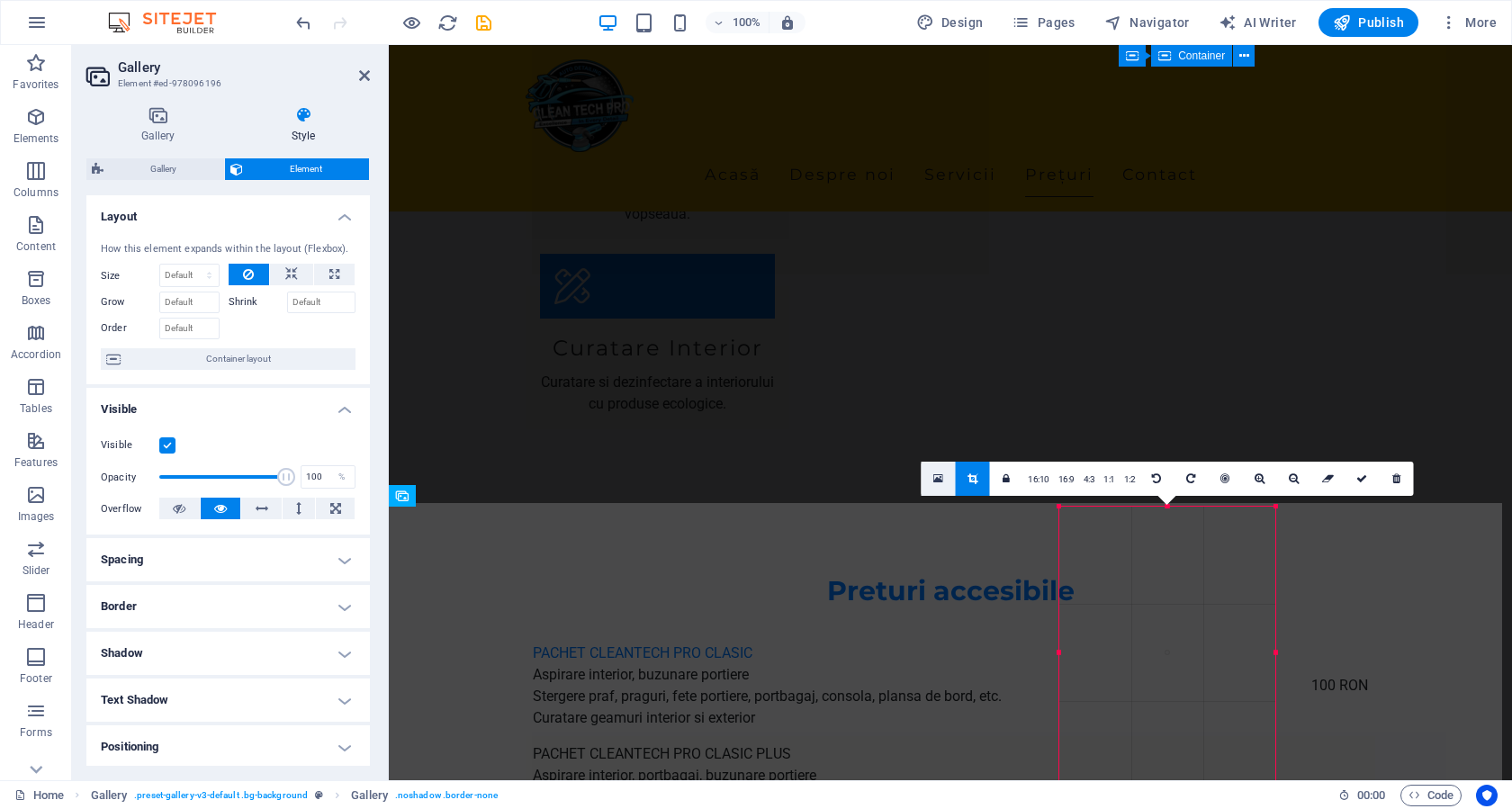
scroll to position [2894, 0]
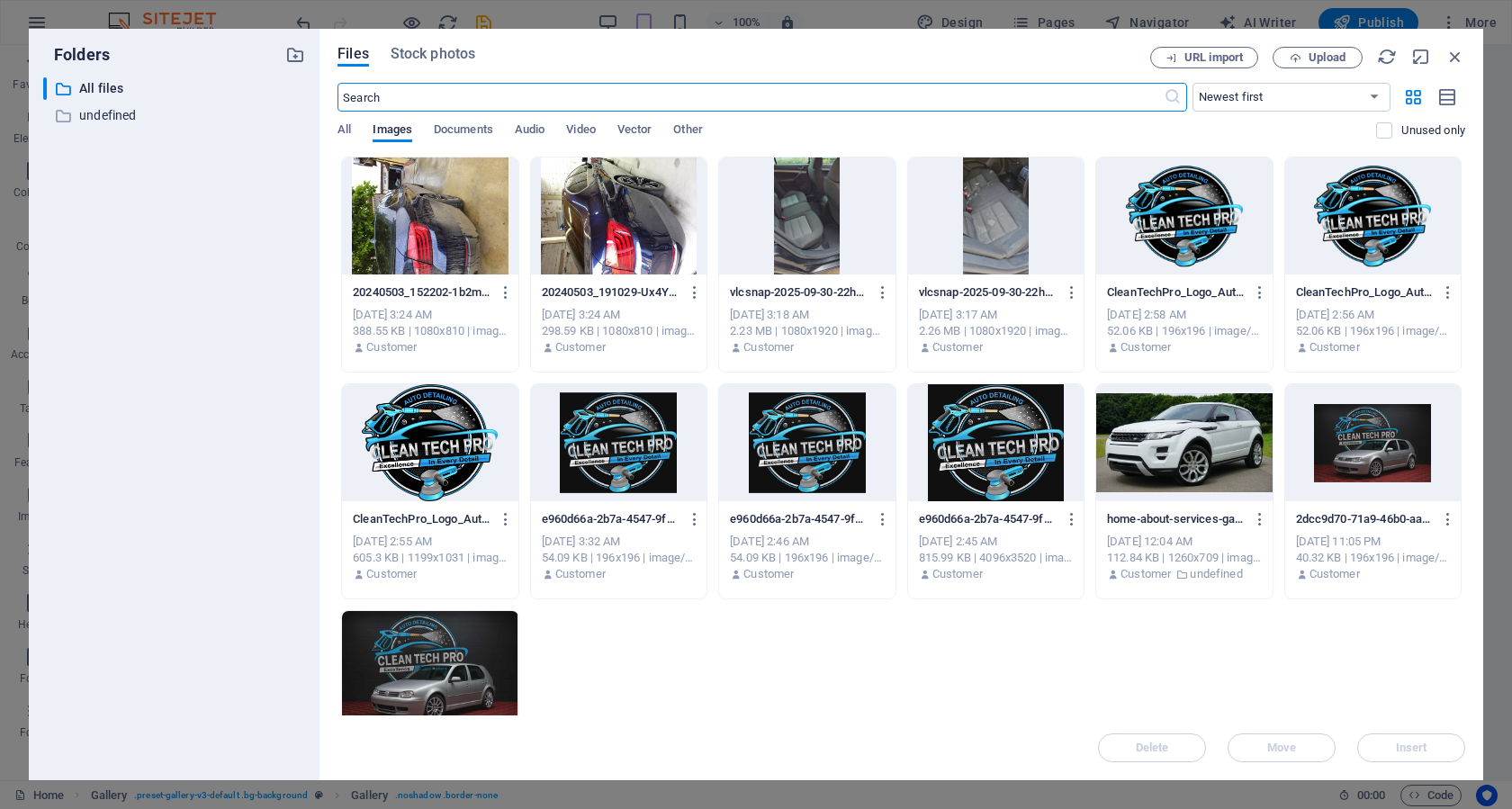
click at [794, 239] on div at bounding box center [807, 216] width 176 height 117
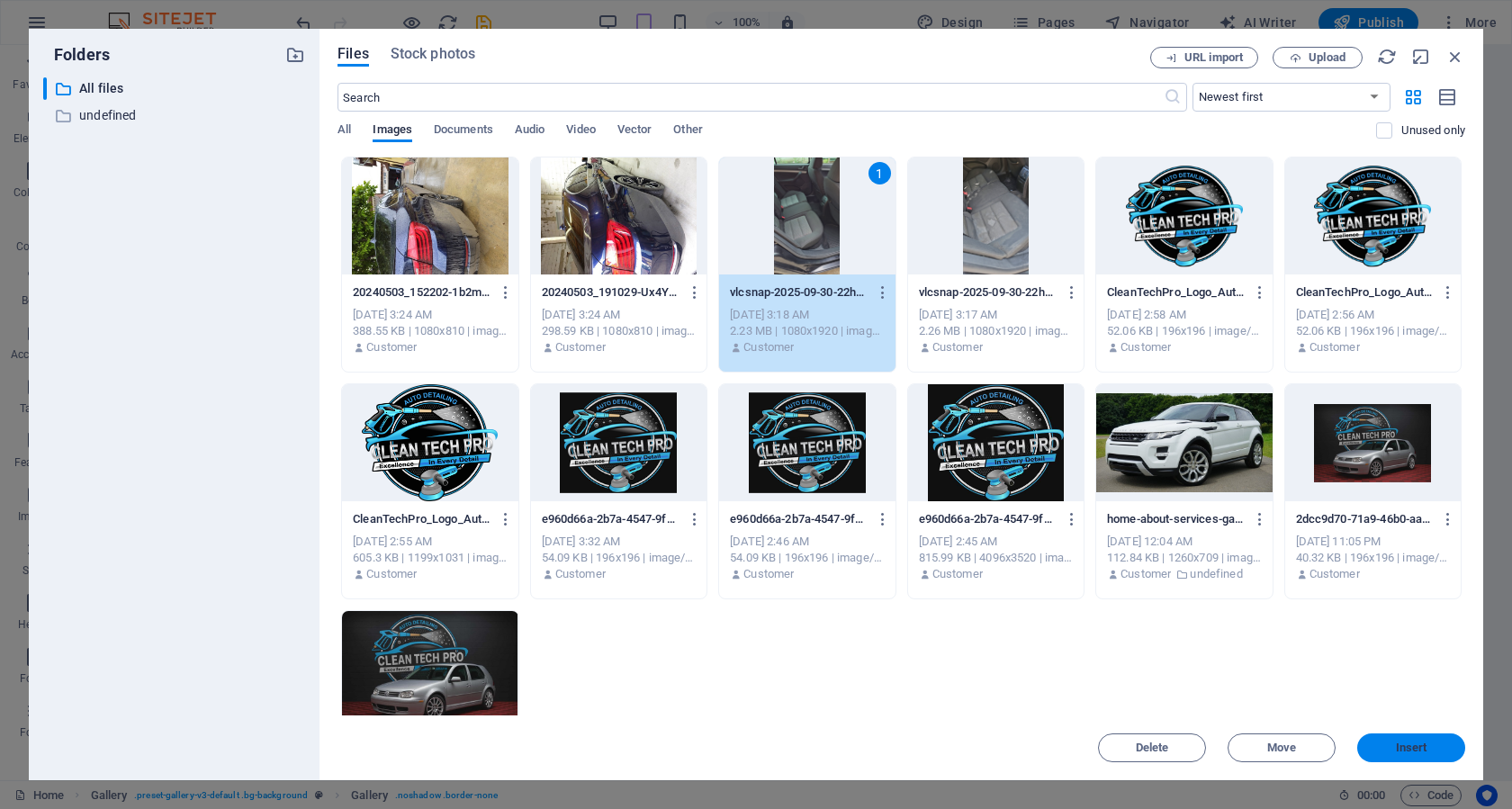
click at [1392, 746] on span "Insert" at bounding box center [1410, 747] width 93 height 10
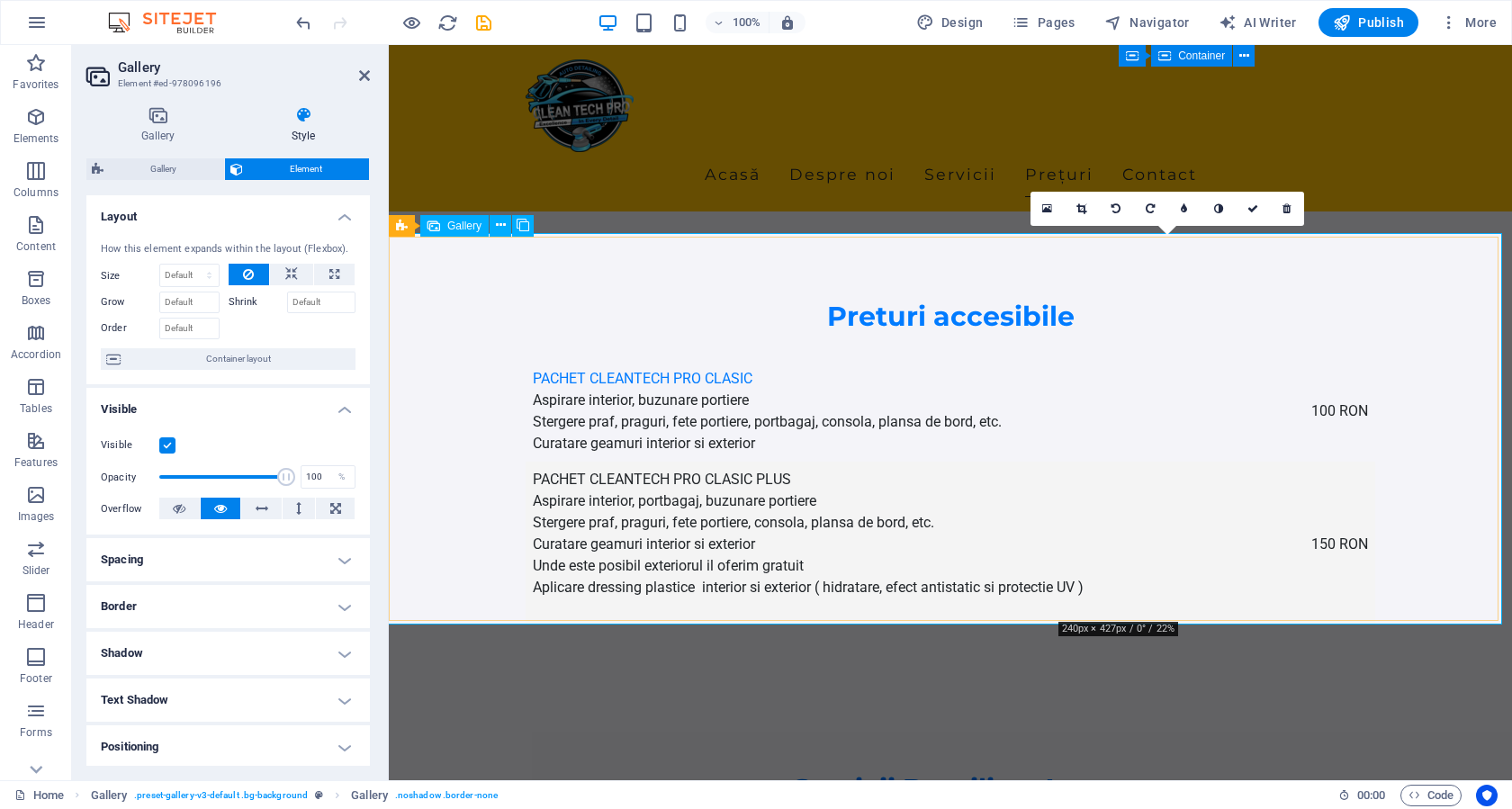
scroll to position [3047, 0]
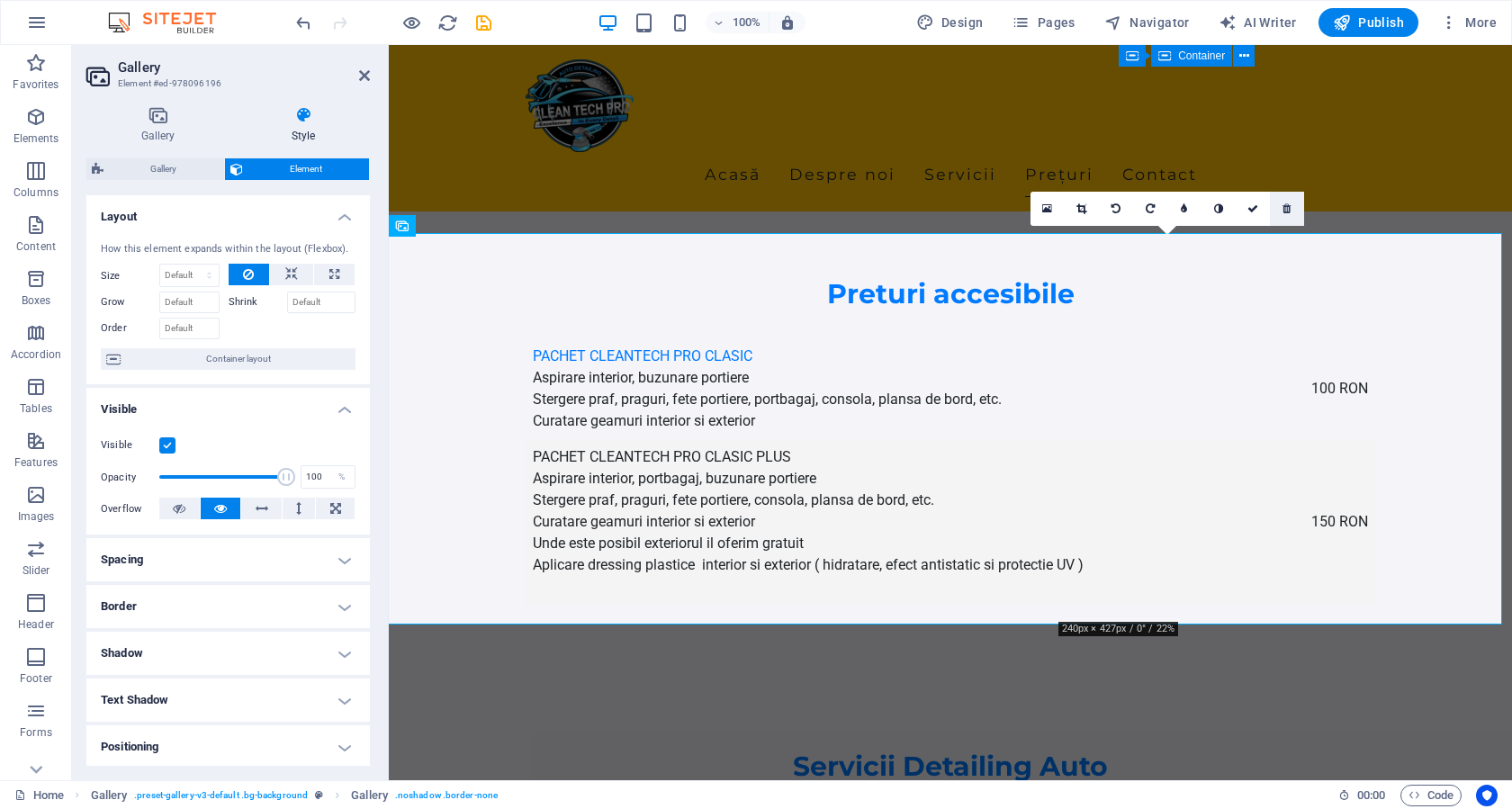
click at [1281, 208] on link at bounding box center [1286, 209] width 34 height 34
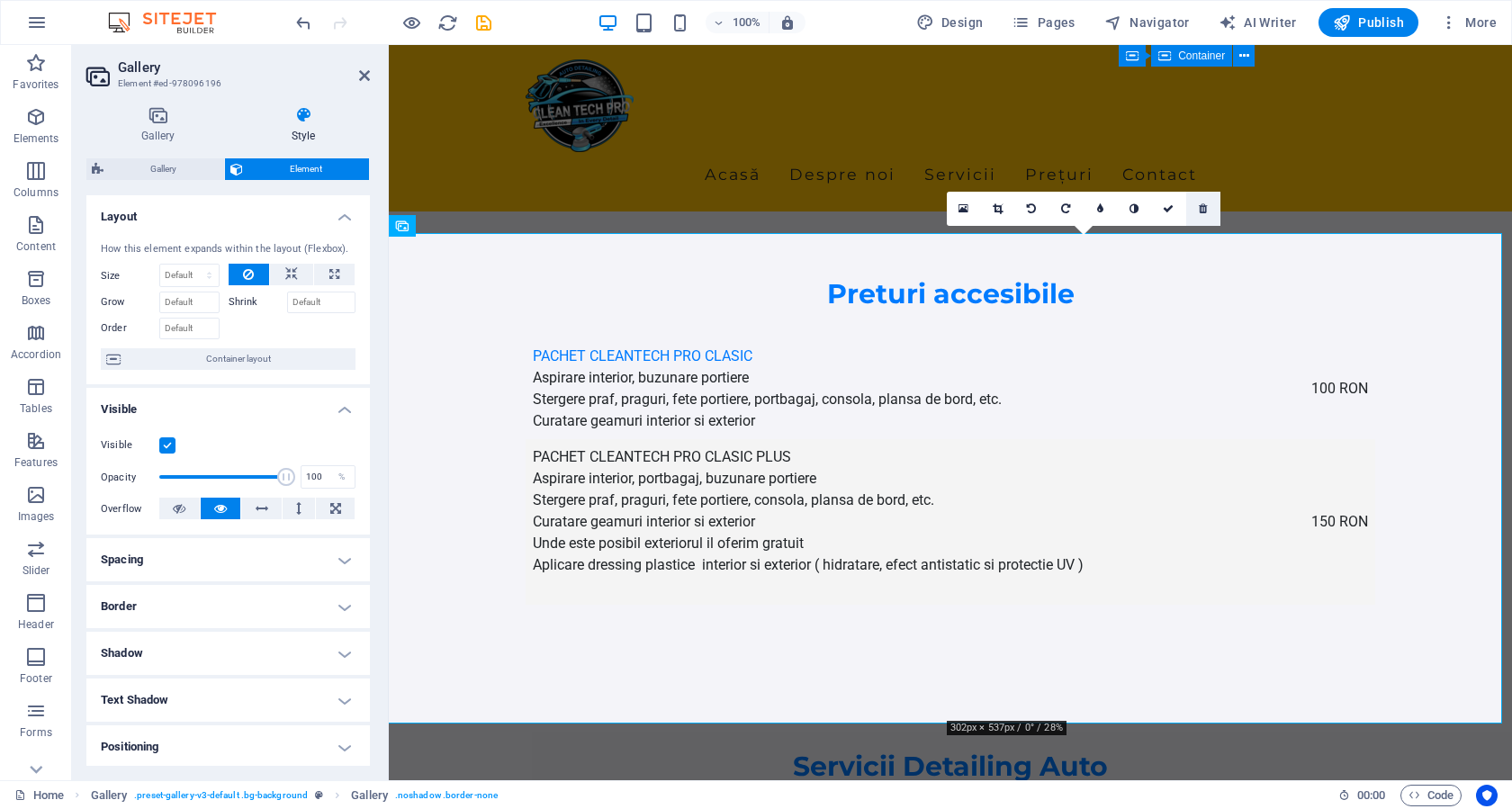
click at [1208, 211] on link at bounding box center [1203, 209] width 34 height 34
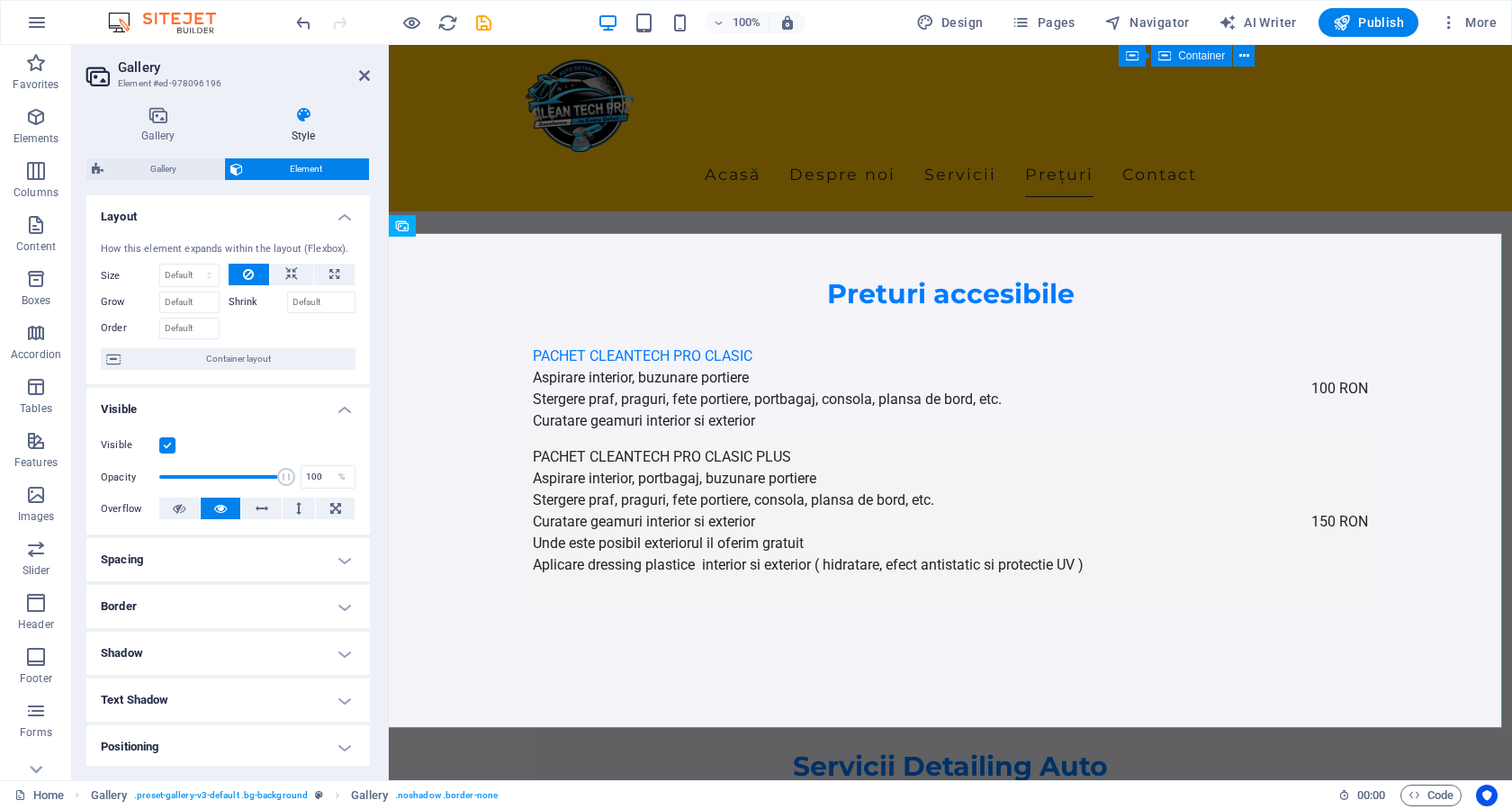
click at [285, 23] on div "100% Design Pages Navigator AI Writer Publish More" at bounding box center [756, 23] width 1510 height 43
click at [302, 22] on icon "undo" at bounding box center [304, 23] width 21 height 21
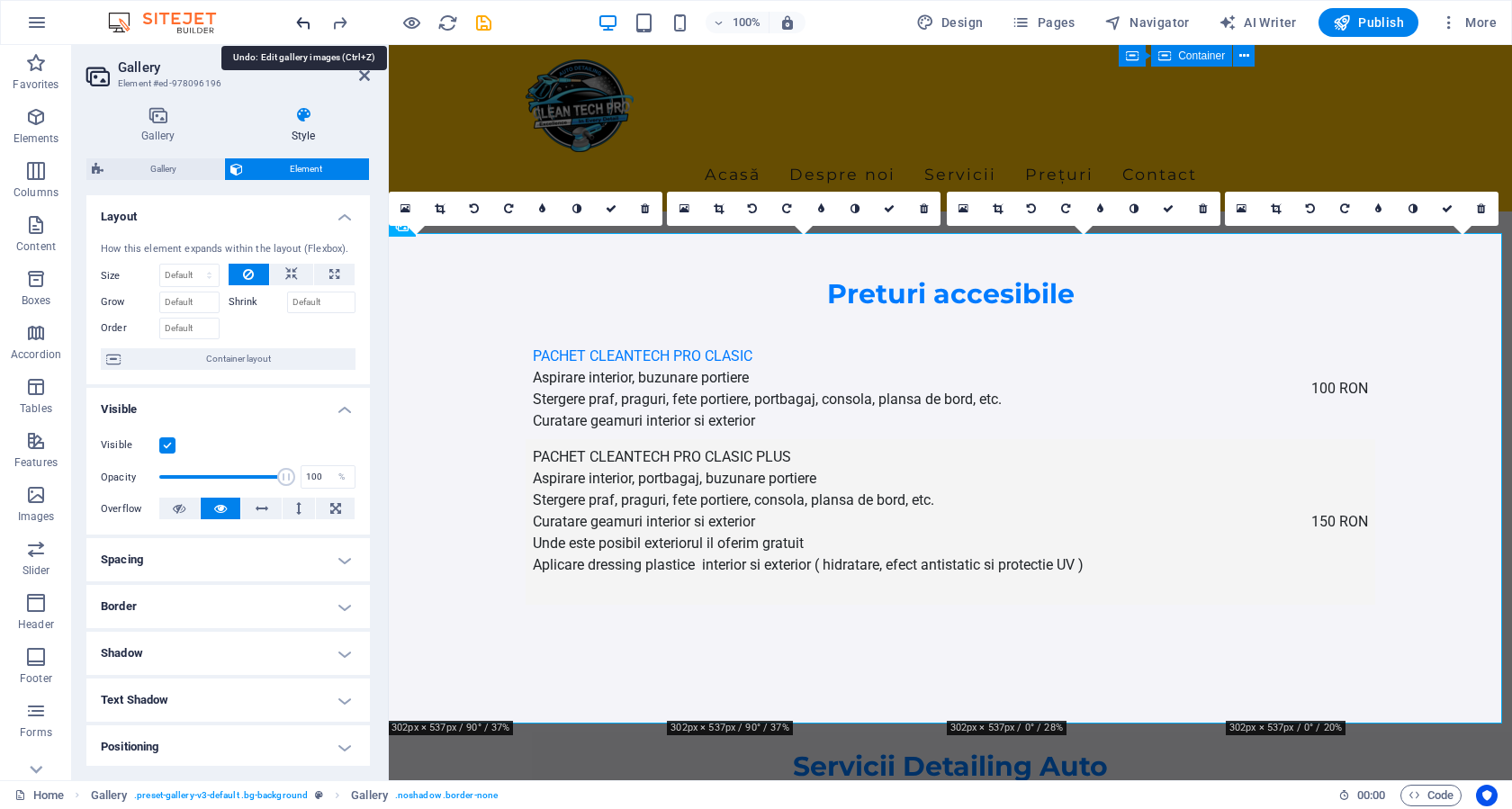
click at [302, 22] on icon "undo" at bounding box center [304, 23] width 21 height 21
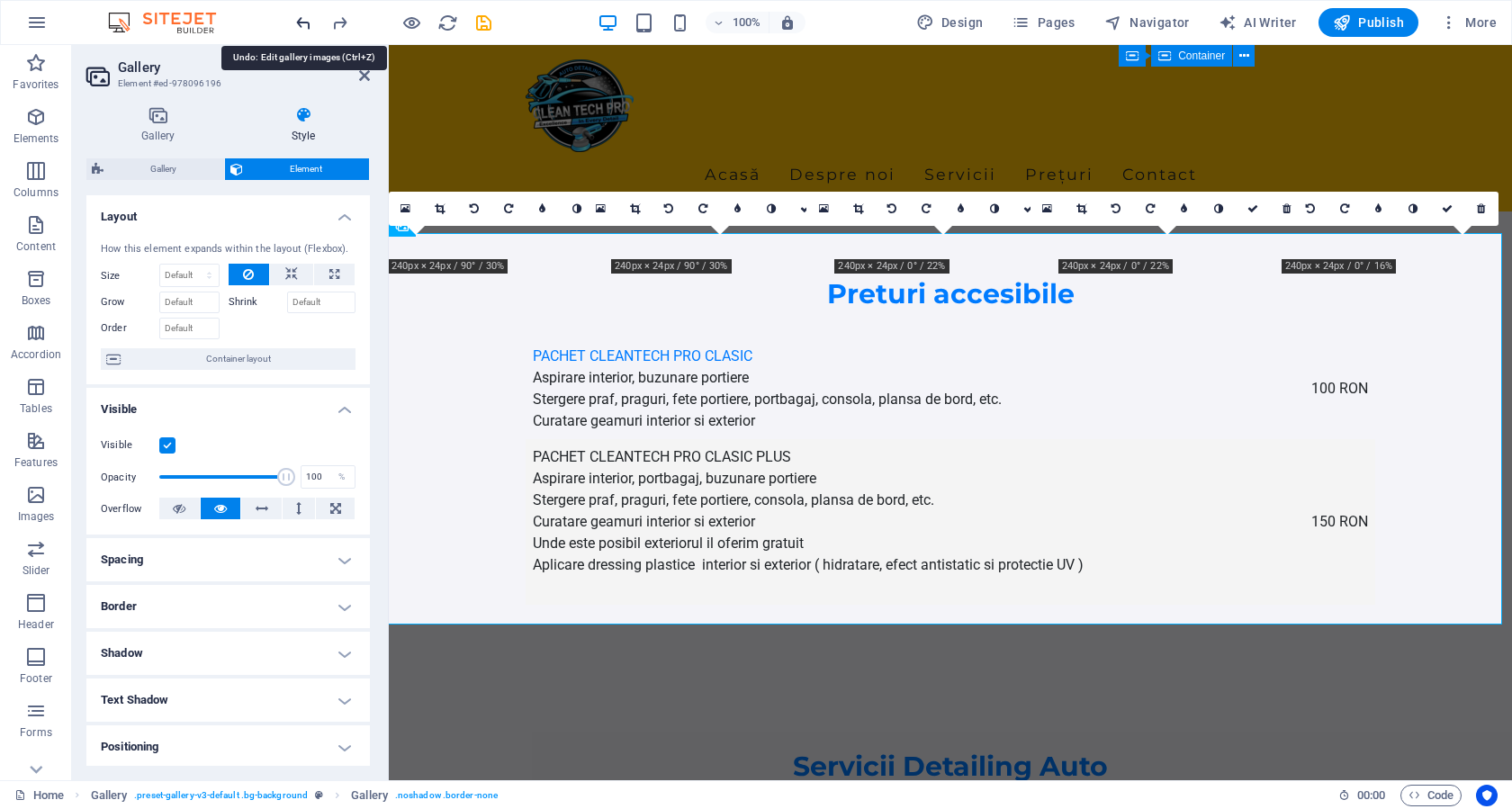
click at [302, 22] on icon "undo" at bounding box center [304, 23] width 21 height 21
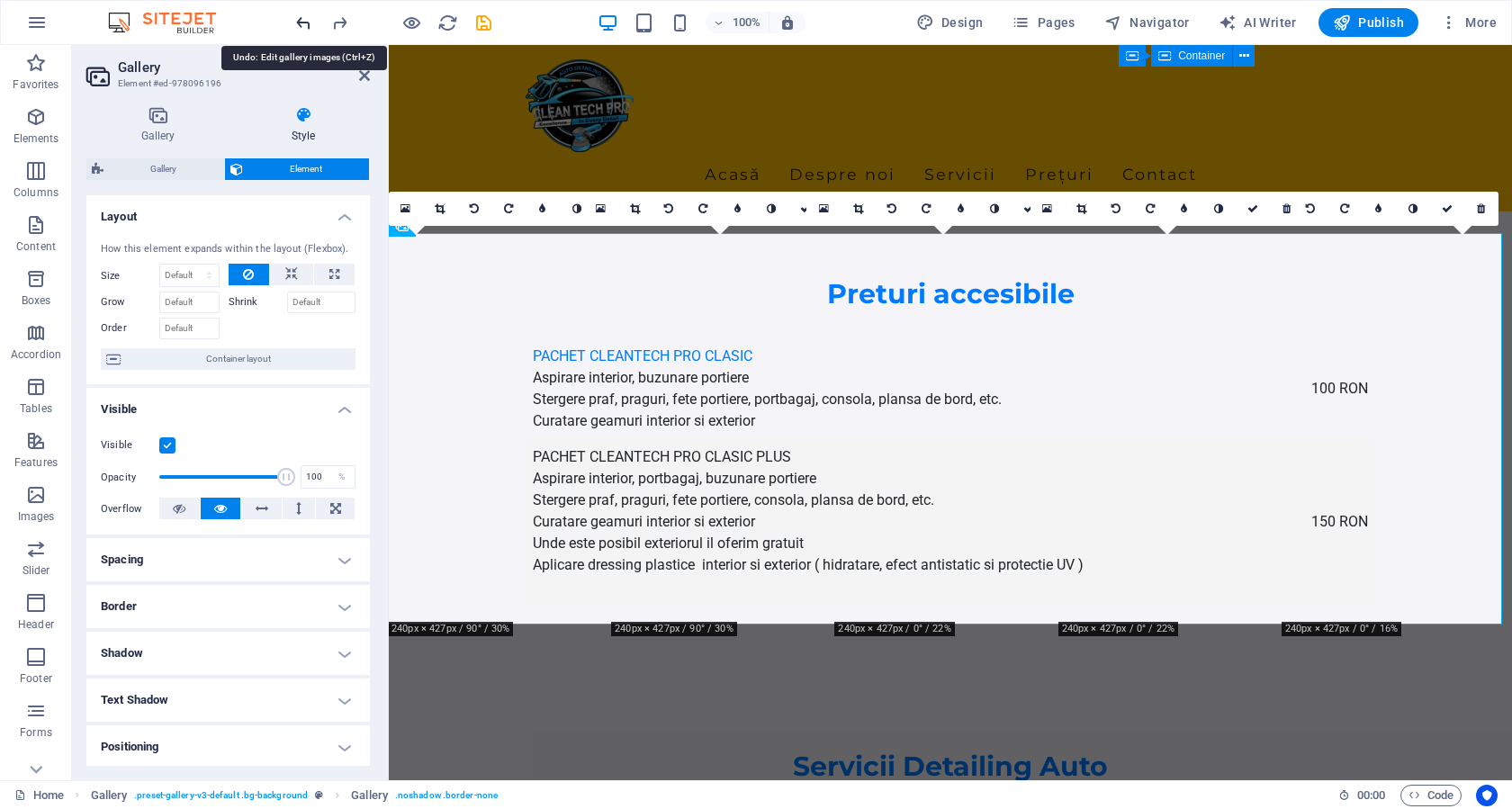
click at [302, 22] on icon "undo" at bounding box center [304, 23] width 21 height 21
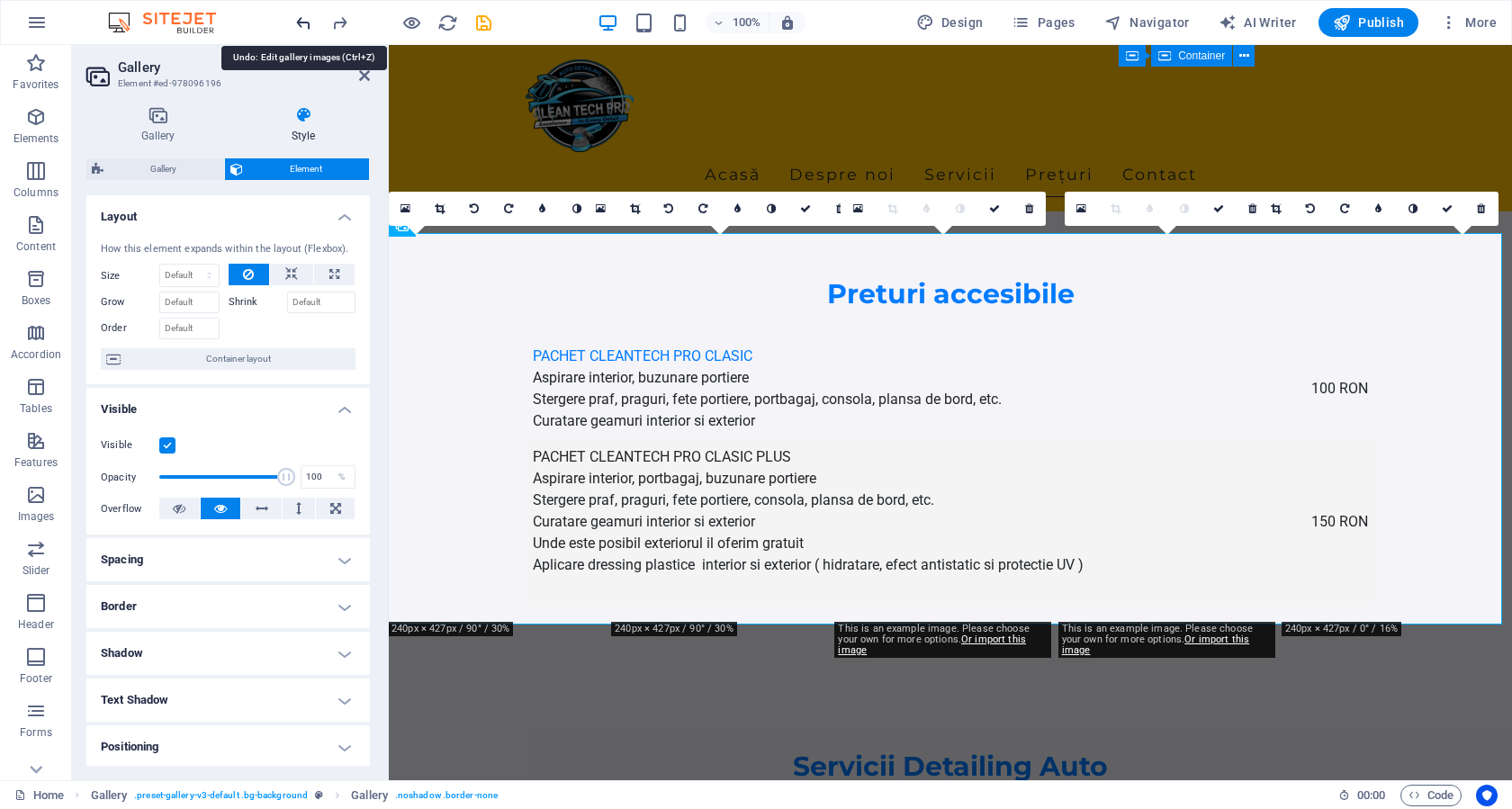
click at [302, 22] on icon "undo" at bounding box center [304, 23] width 21 height 21
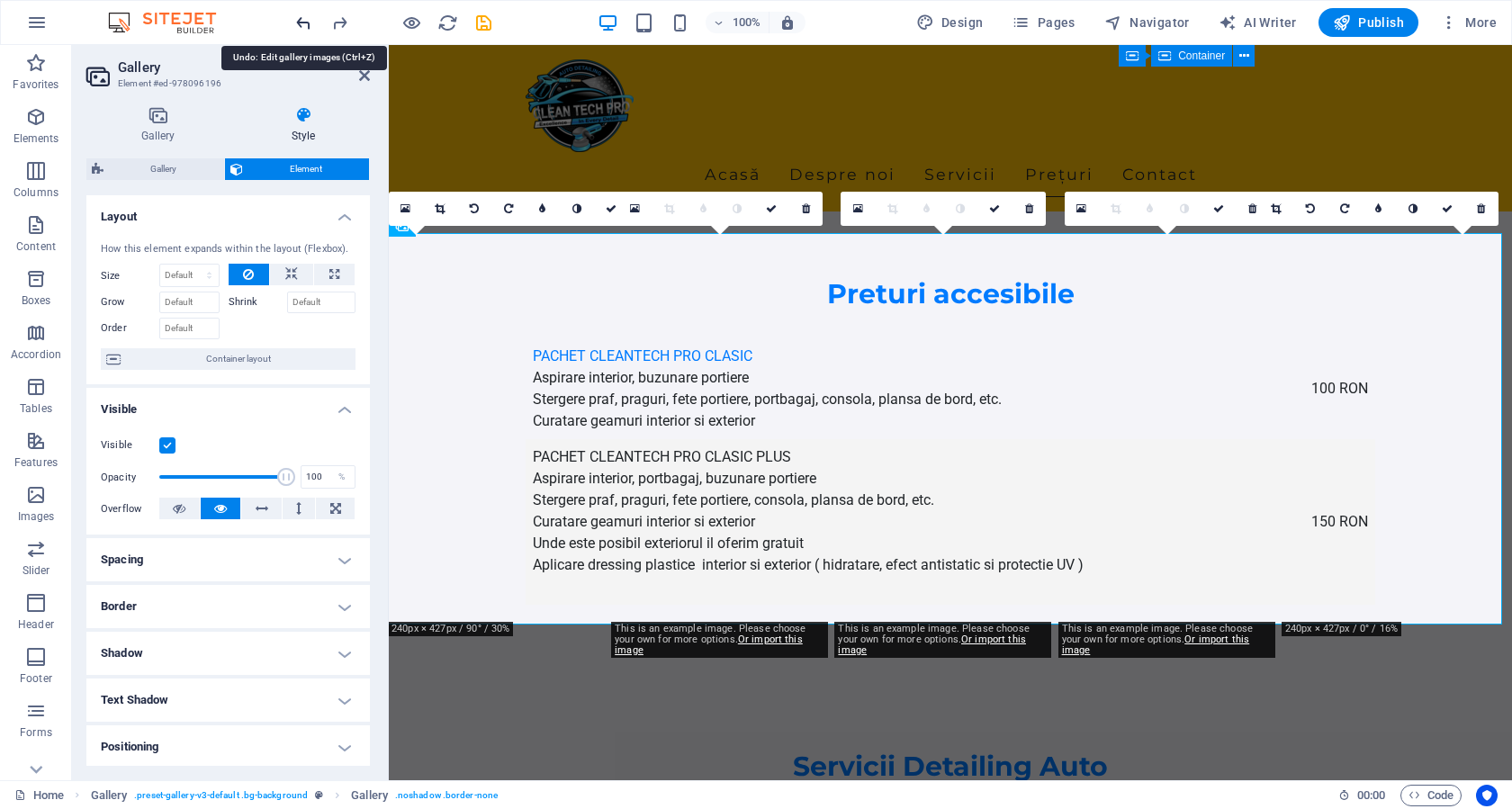
click at [302, 22] on icon "undo" at bounding box center [304, 23] width 21 height 21
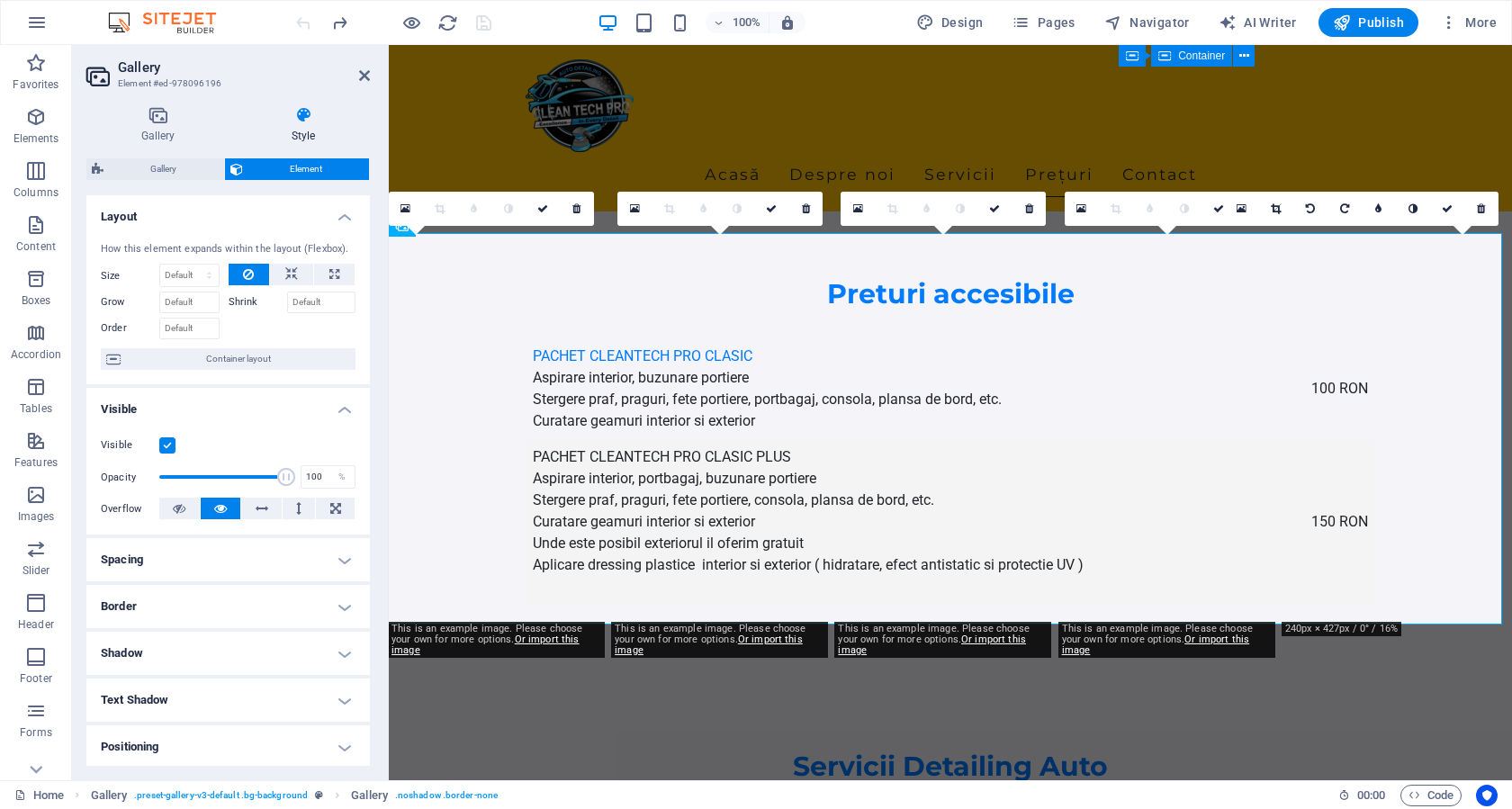
click at [302, 22] on div at bounding box center [393, 23] width 201 height 28
click at [295, 23] on div at bounding box center [393, 23] width 201 height 28
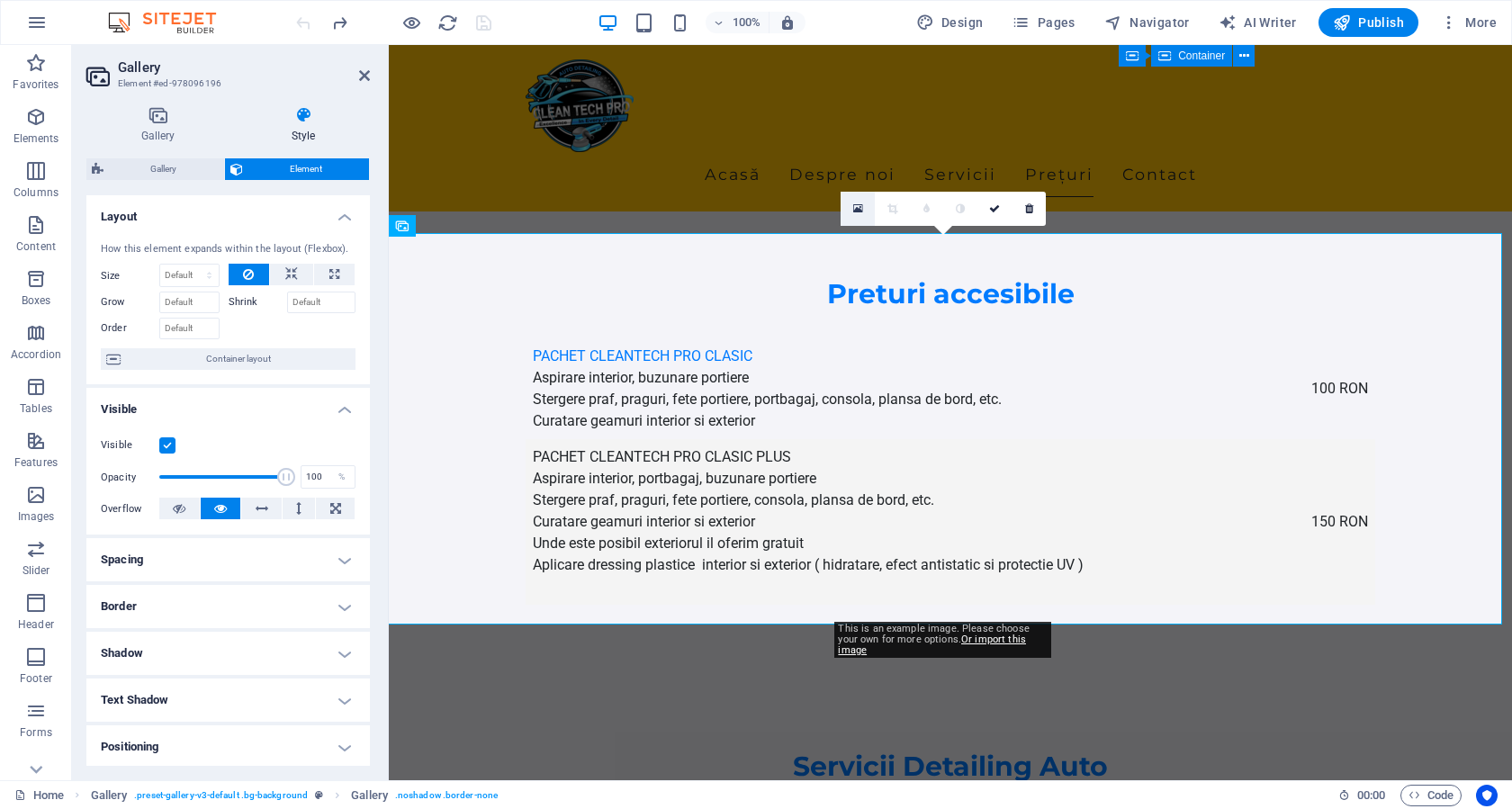
click at [862, 209] on icon at bounding box center [858, 208] width 9 height 12
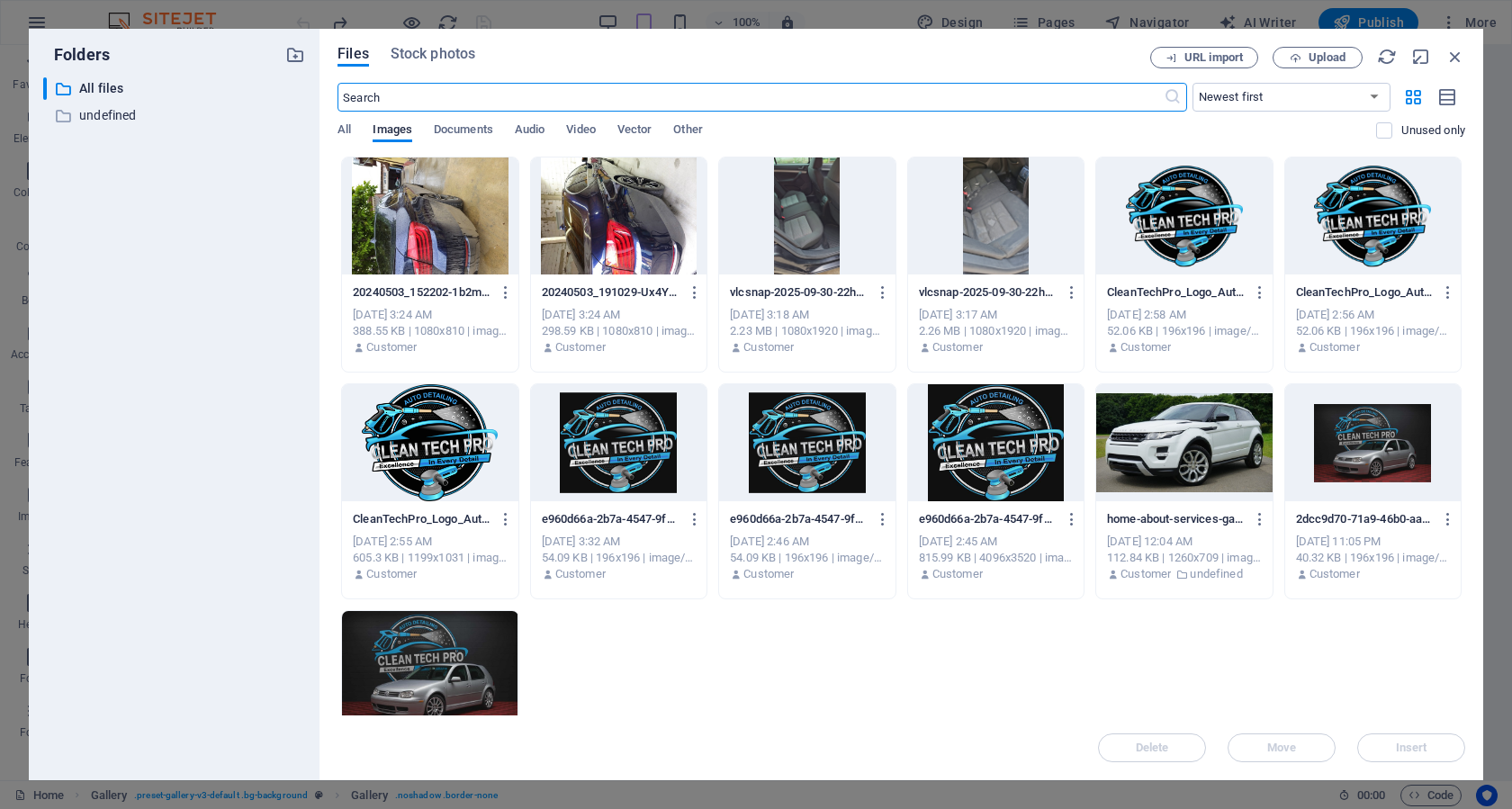
click at [990, 227] on div at bounding box center [995, 216] width 176 height 117
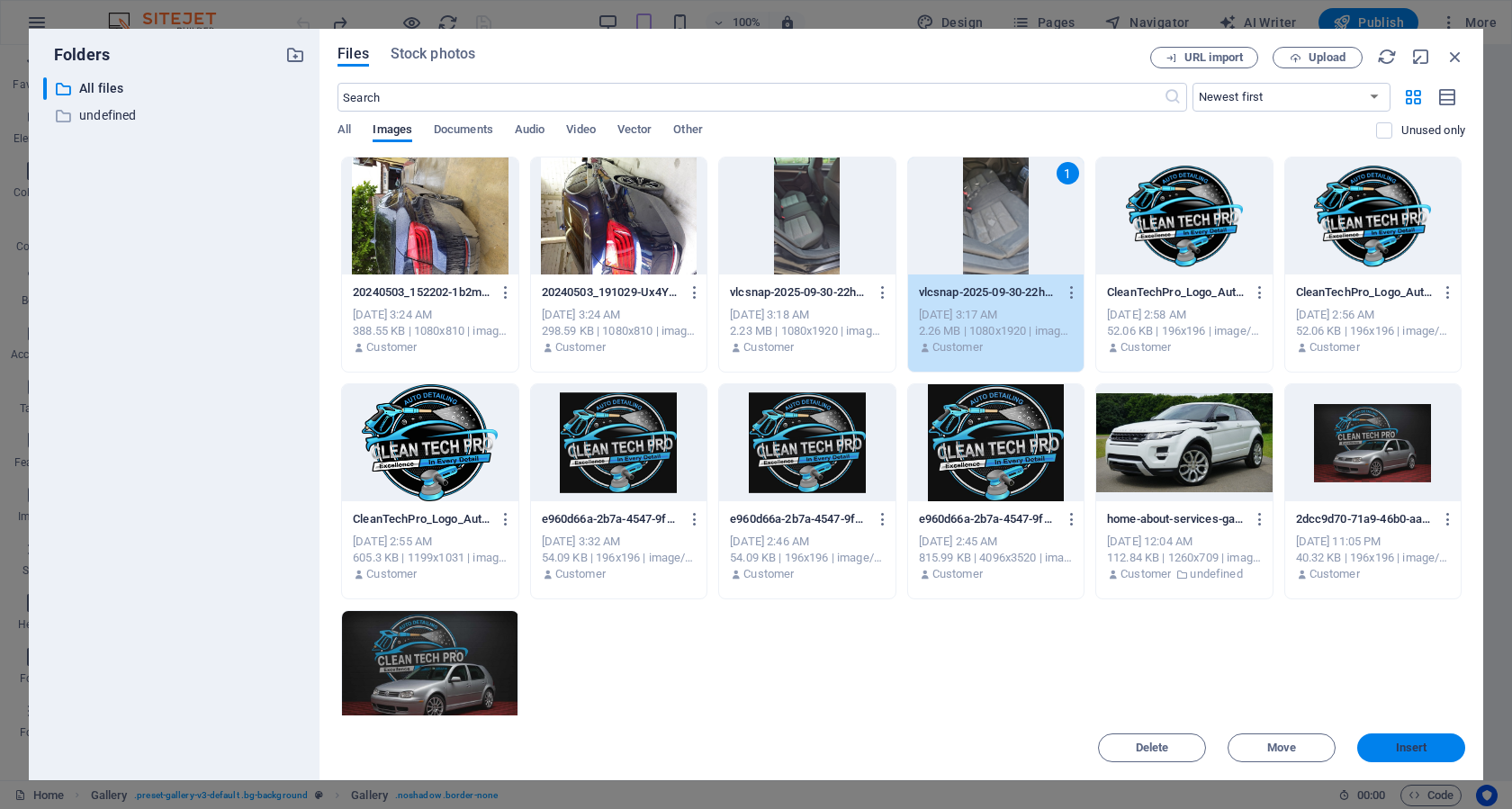
click at [1416, 760] on button "Insert" at bounding box center [1411, 748] width 108 height 28
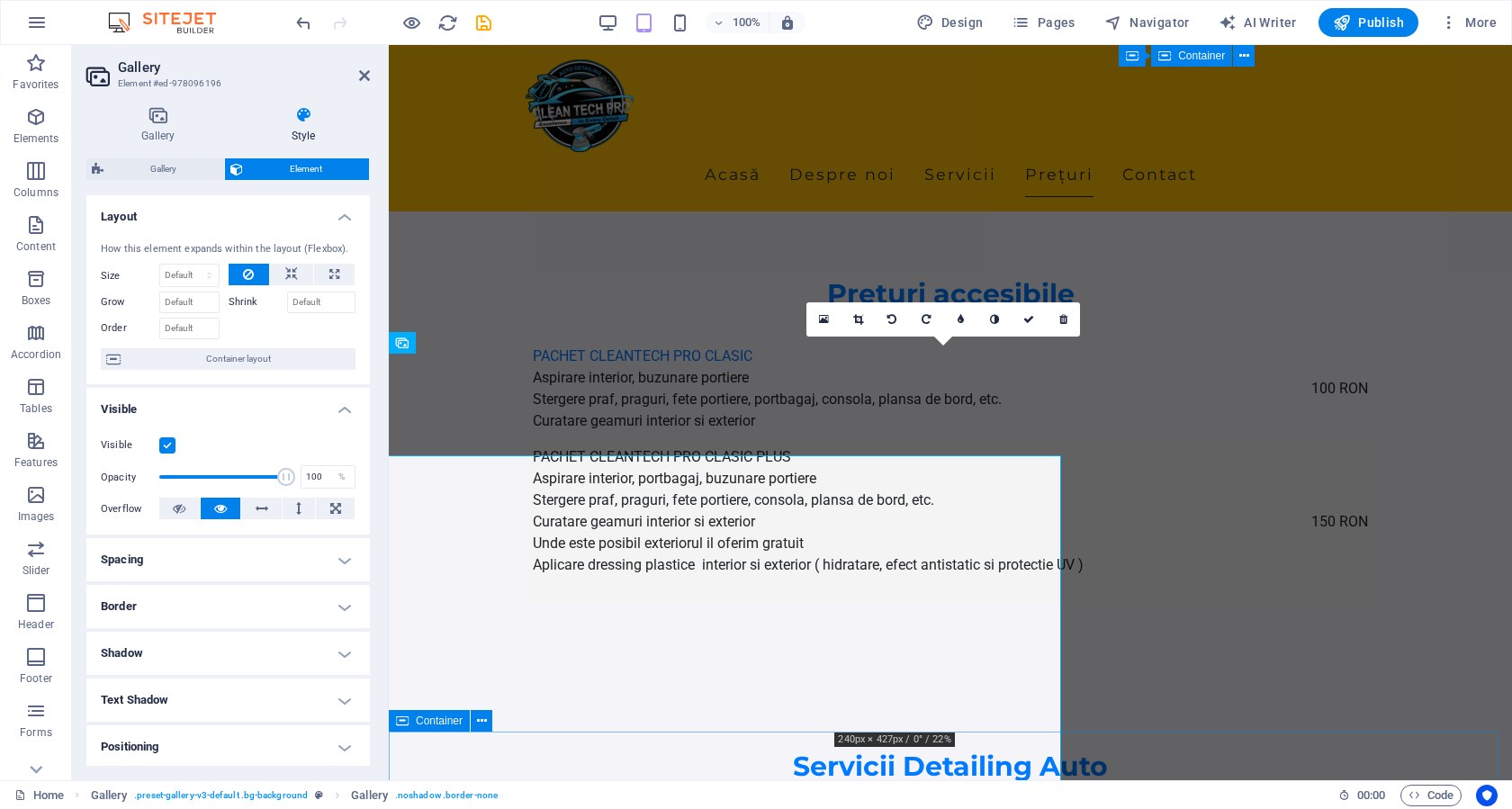
scroll to position [2930, 0]
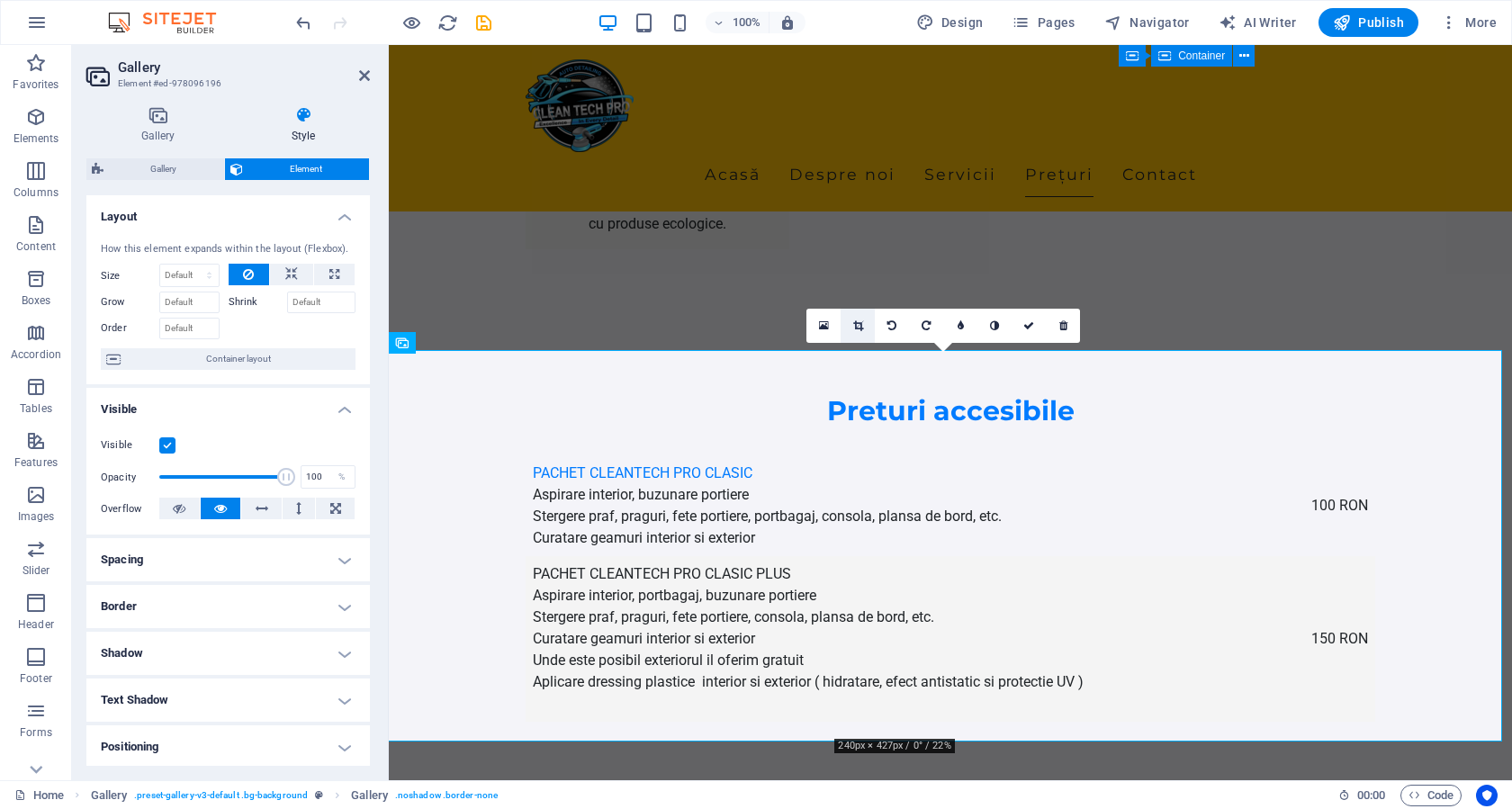
click at [860, 324] on icon at bounding box center [858, 325] width 9 height 10
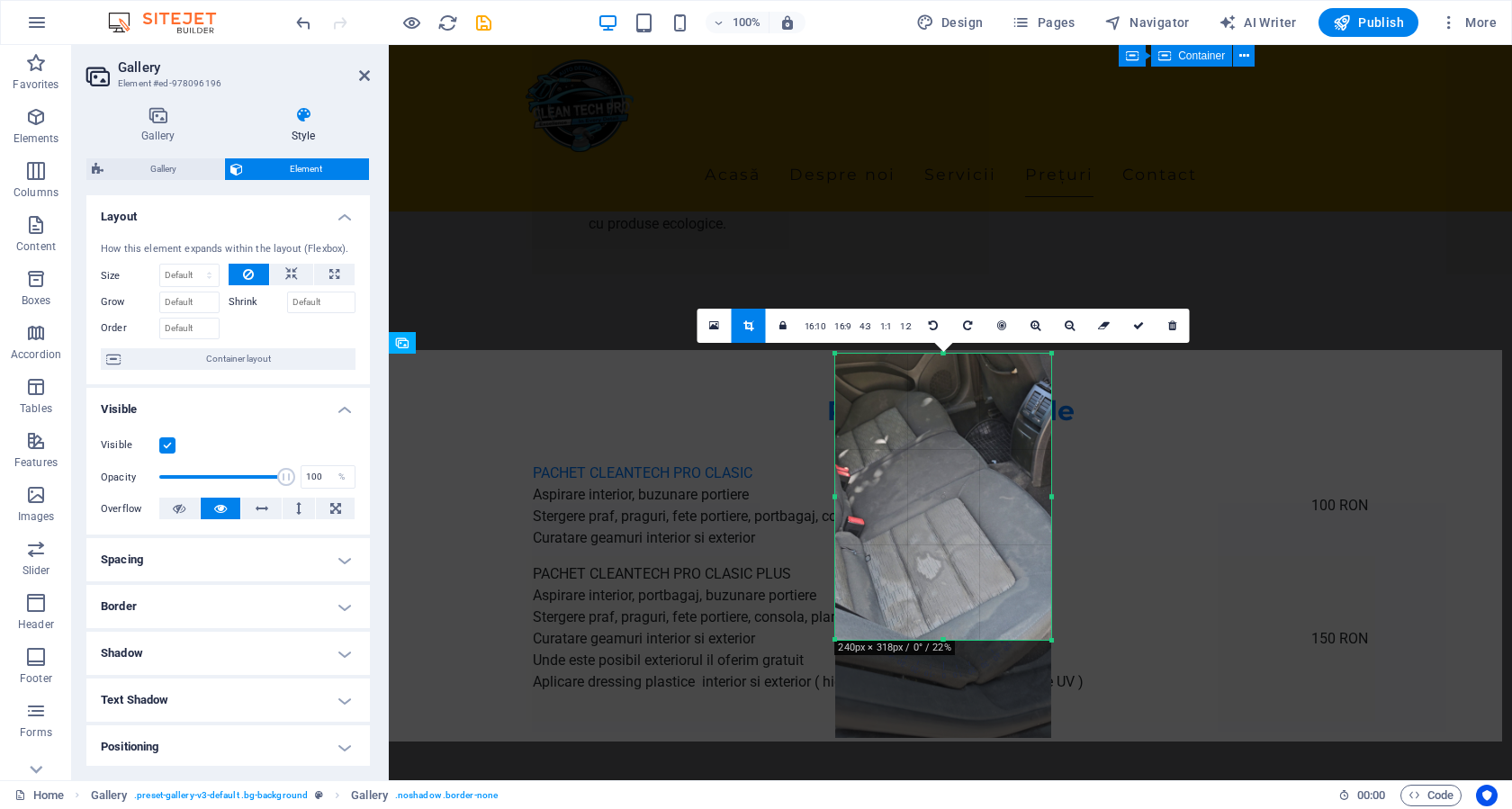
drag, startPoint x: 848, startPoint y: 738, endPoint x: 859, endPoint y: 640, distance: 98.6
click at [859, 640] on div at bounding box center [943, 640] width 216 height 7
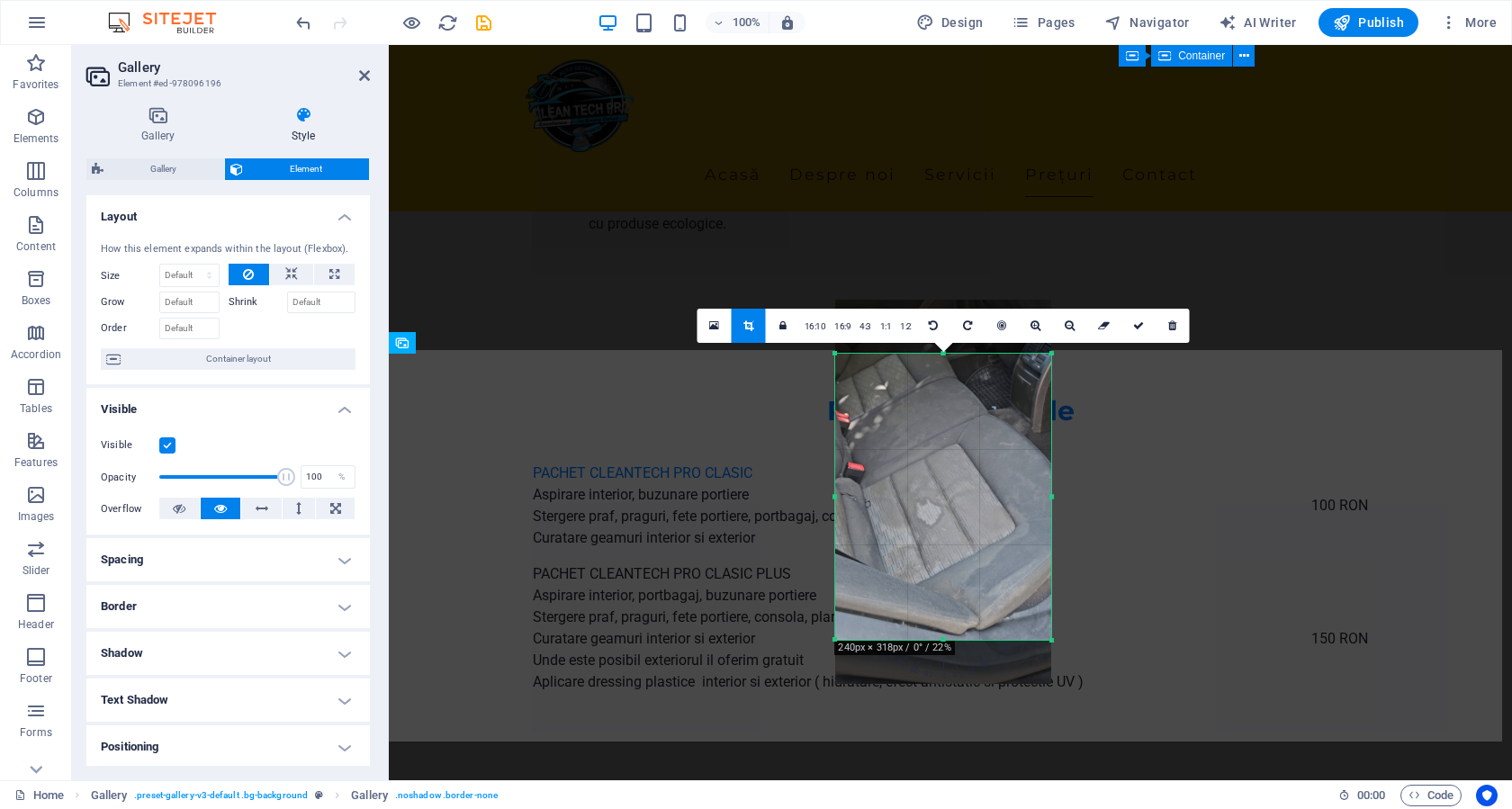
drag, startPoint x: 921, startPoint y: 523, endPoint x: 920, endPoint y: 468, distance: 55.0
click at [920, 468] on div at bounding box center [943, 491] width 216 height 384
click at [1066, 324] on icon at bounding box center [1069, 325] width 9 height 10
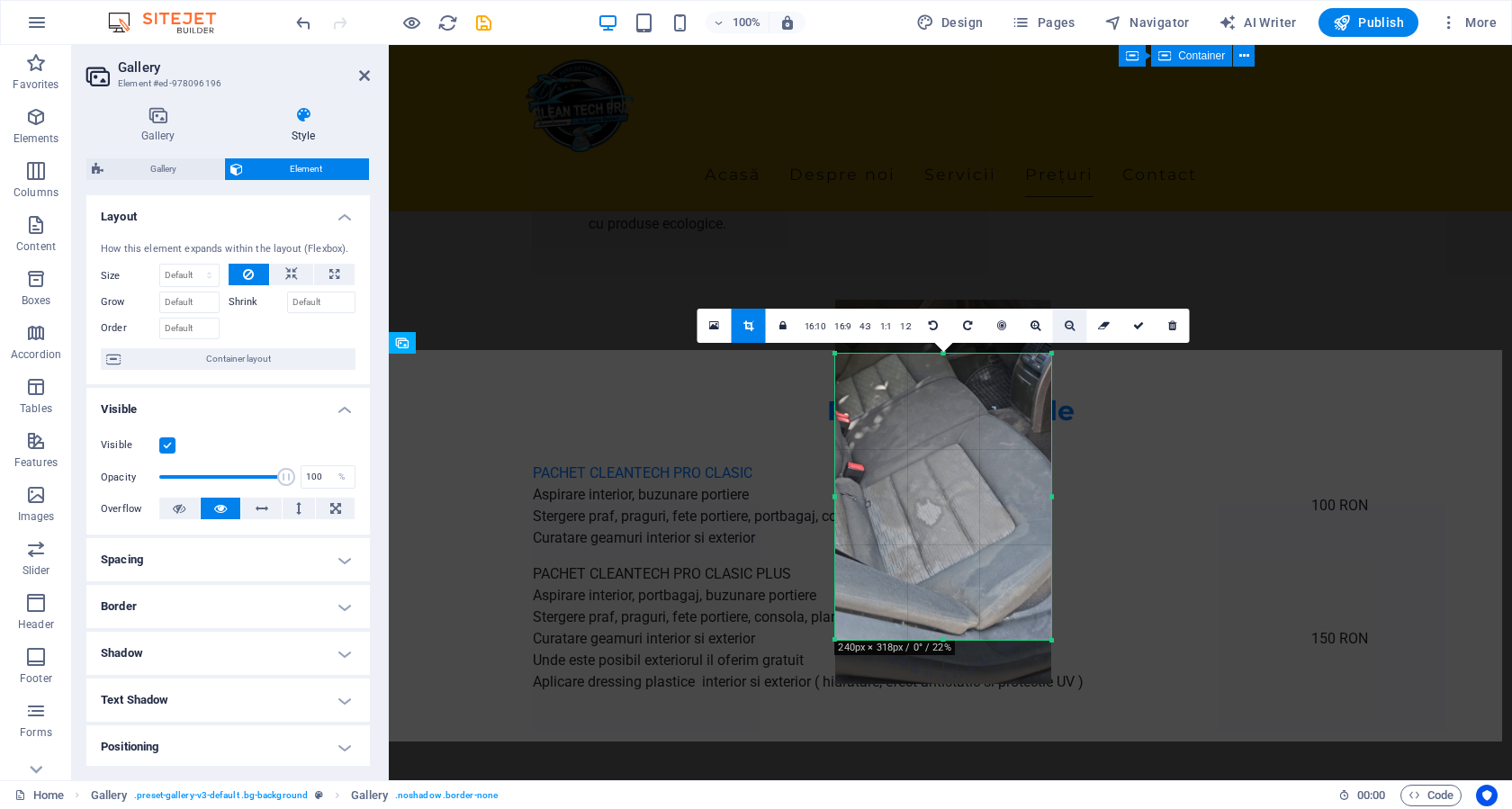
click at [1066, 324] on icon at bounding box center [1069, 325] width 9 height 10
click at [1142, 324] on icon at bounding box center [1138, 325] width 10 height 10
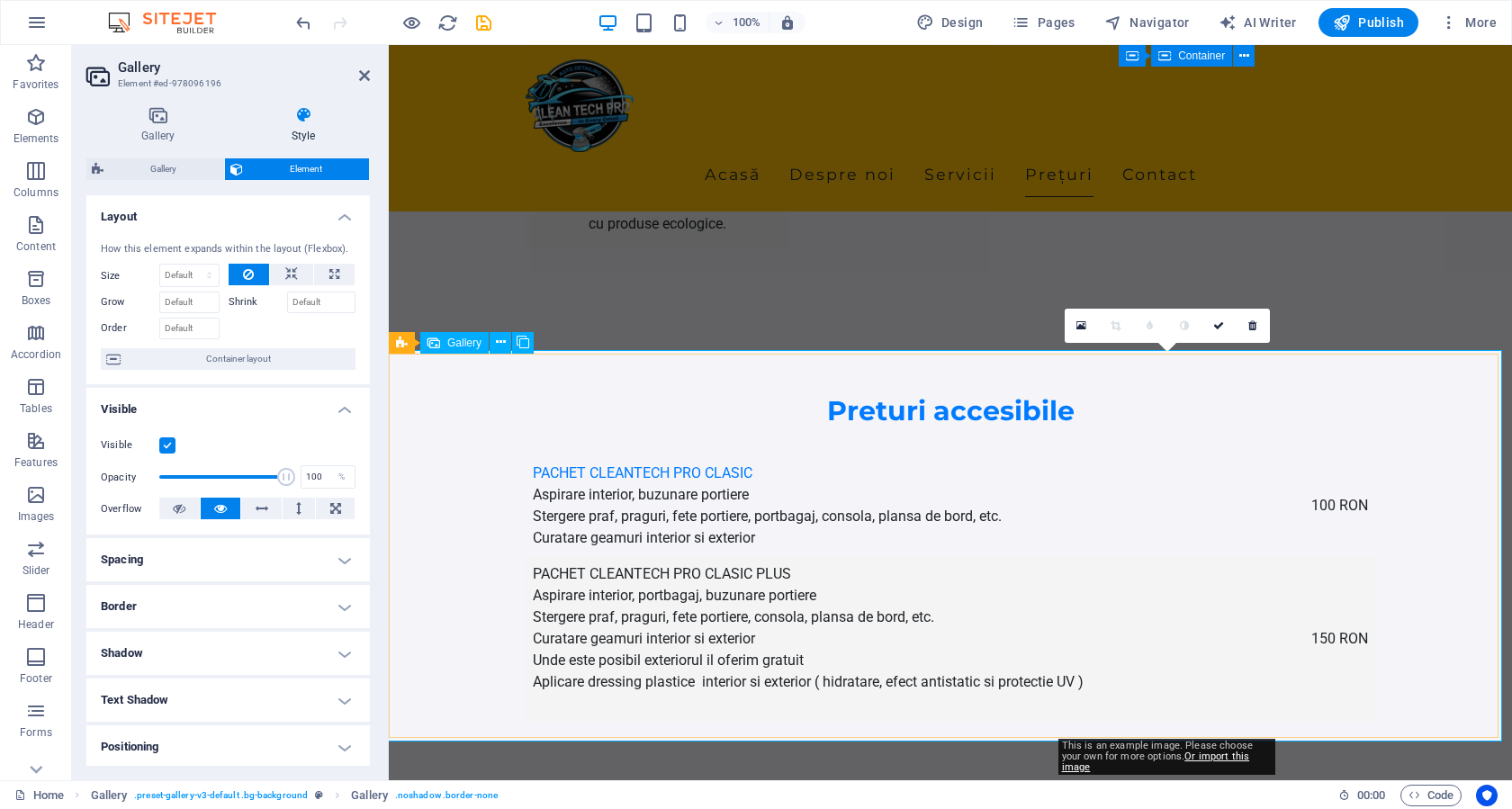
click at [1078, 321] on icon at bounding box center [1081, 325] width 9 height 12
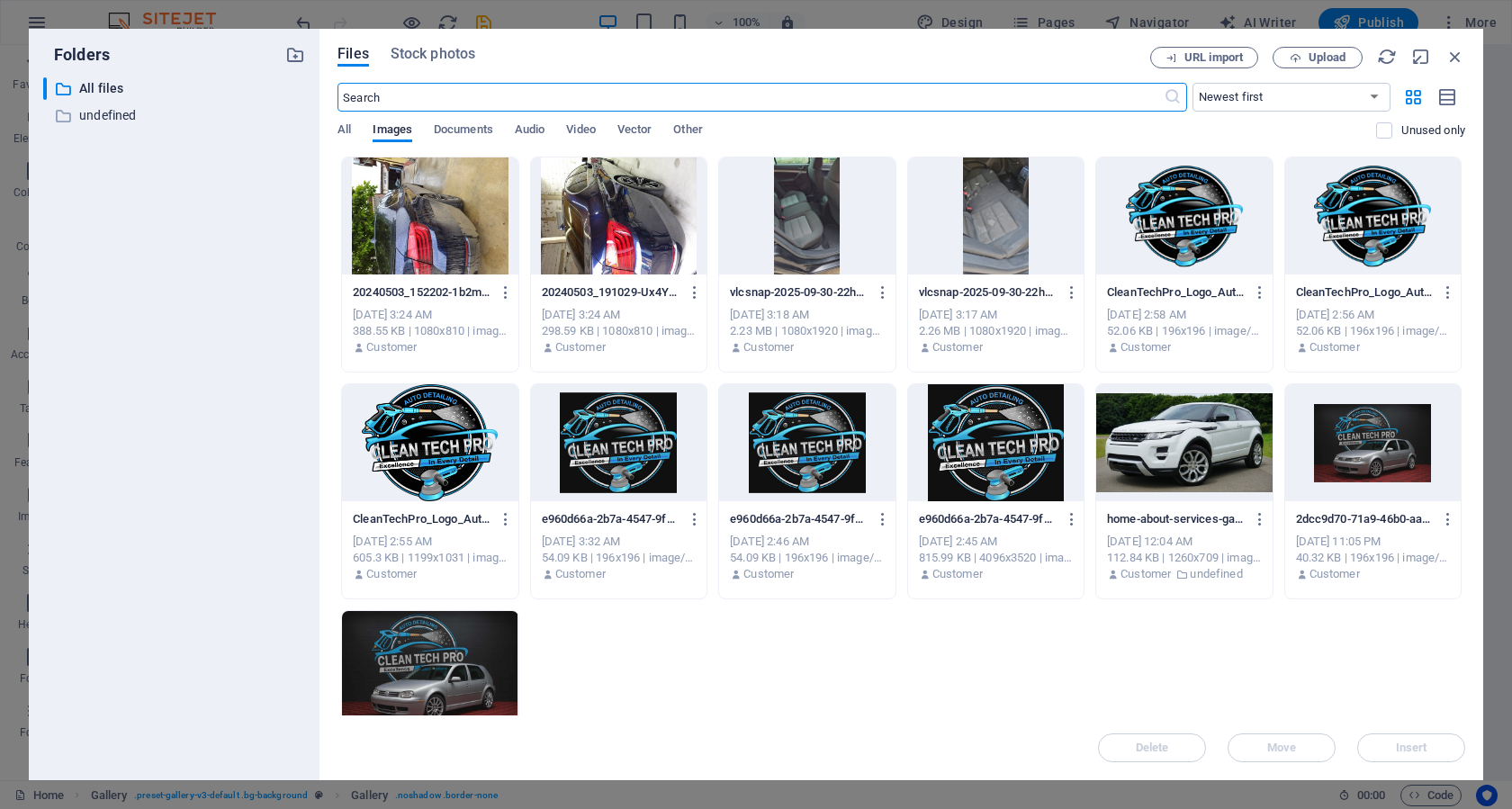
scroll to position [3047, 0]
click at [793, 232] on div at bounding box center [807, 216] width 176 height 117
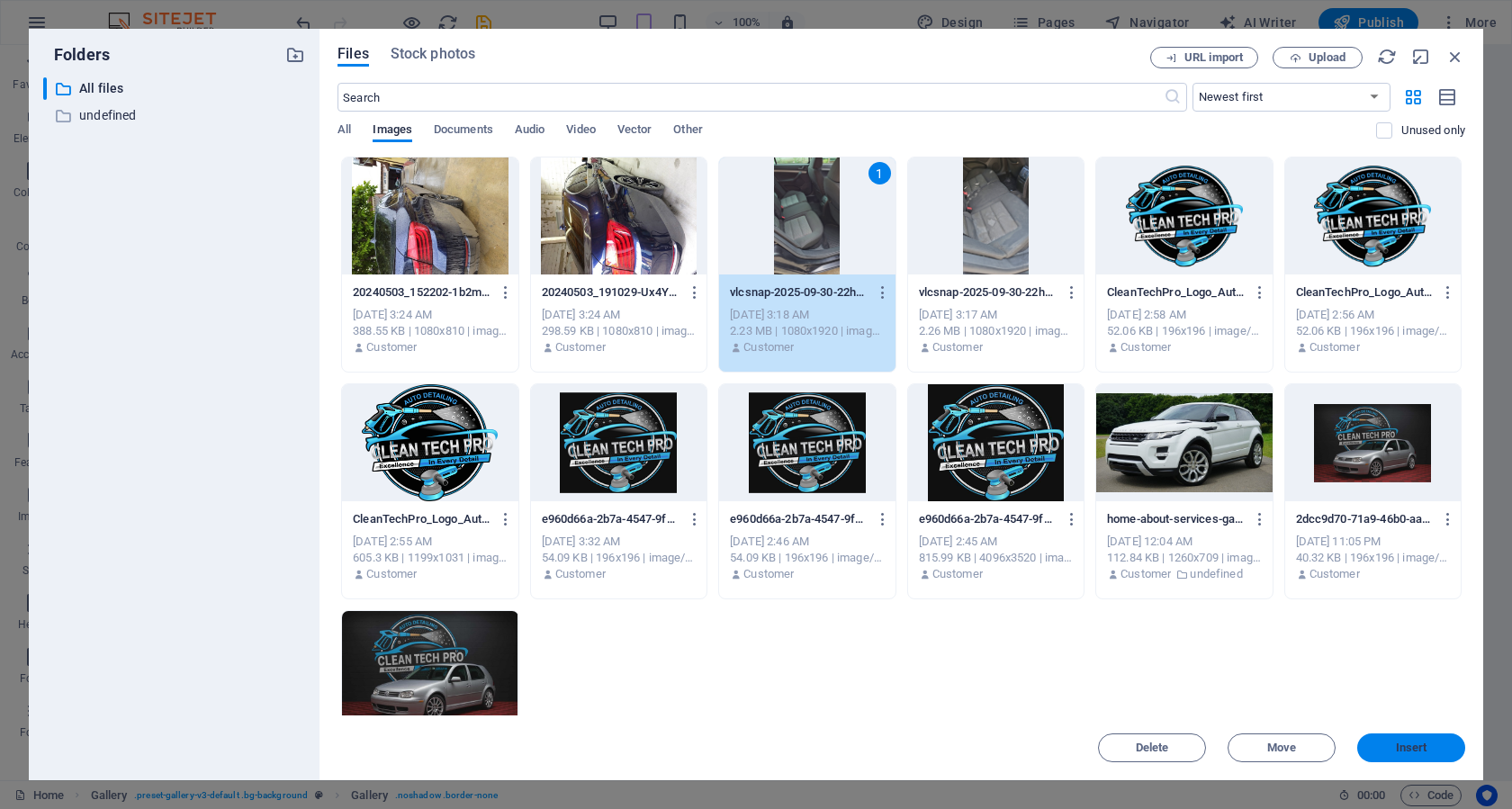
click at [1409, 748] on span "Insert" at bounding box center [1411, 747] width 31 height 10
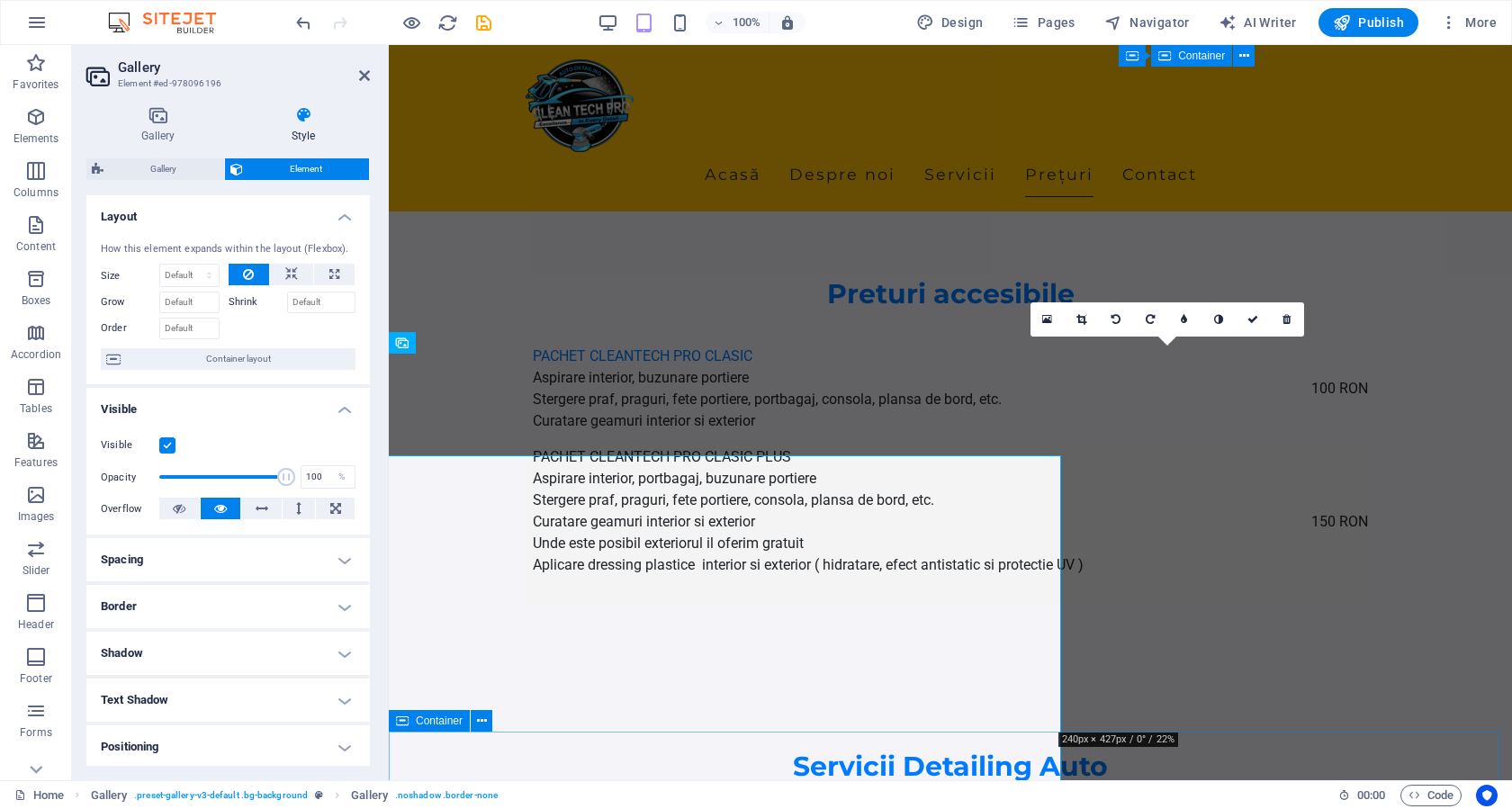
scroll to position [2930, 0]
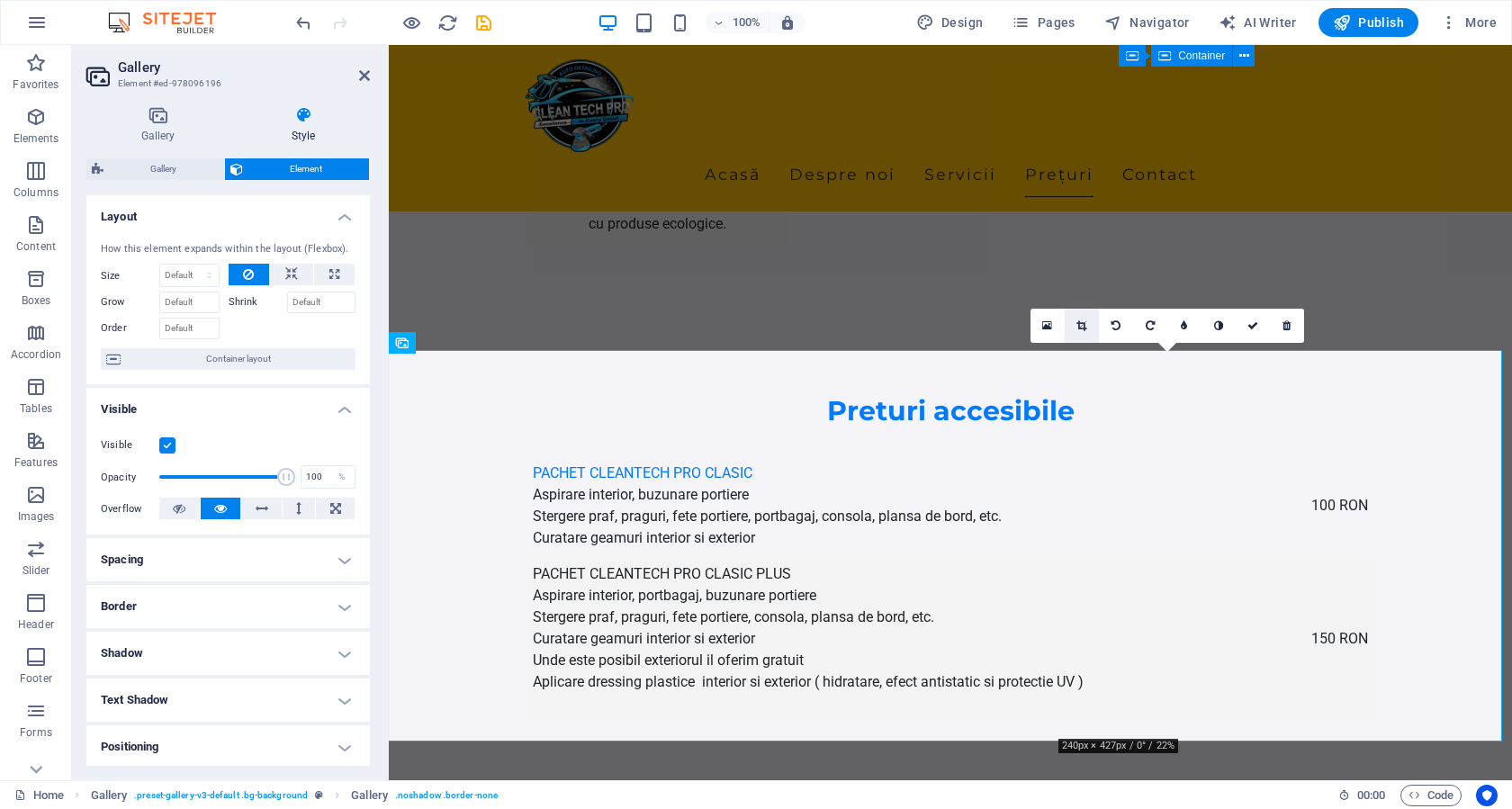
click at [1079, 325] on icon at bounding box center [1081, 325] width 9 height 10
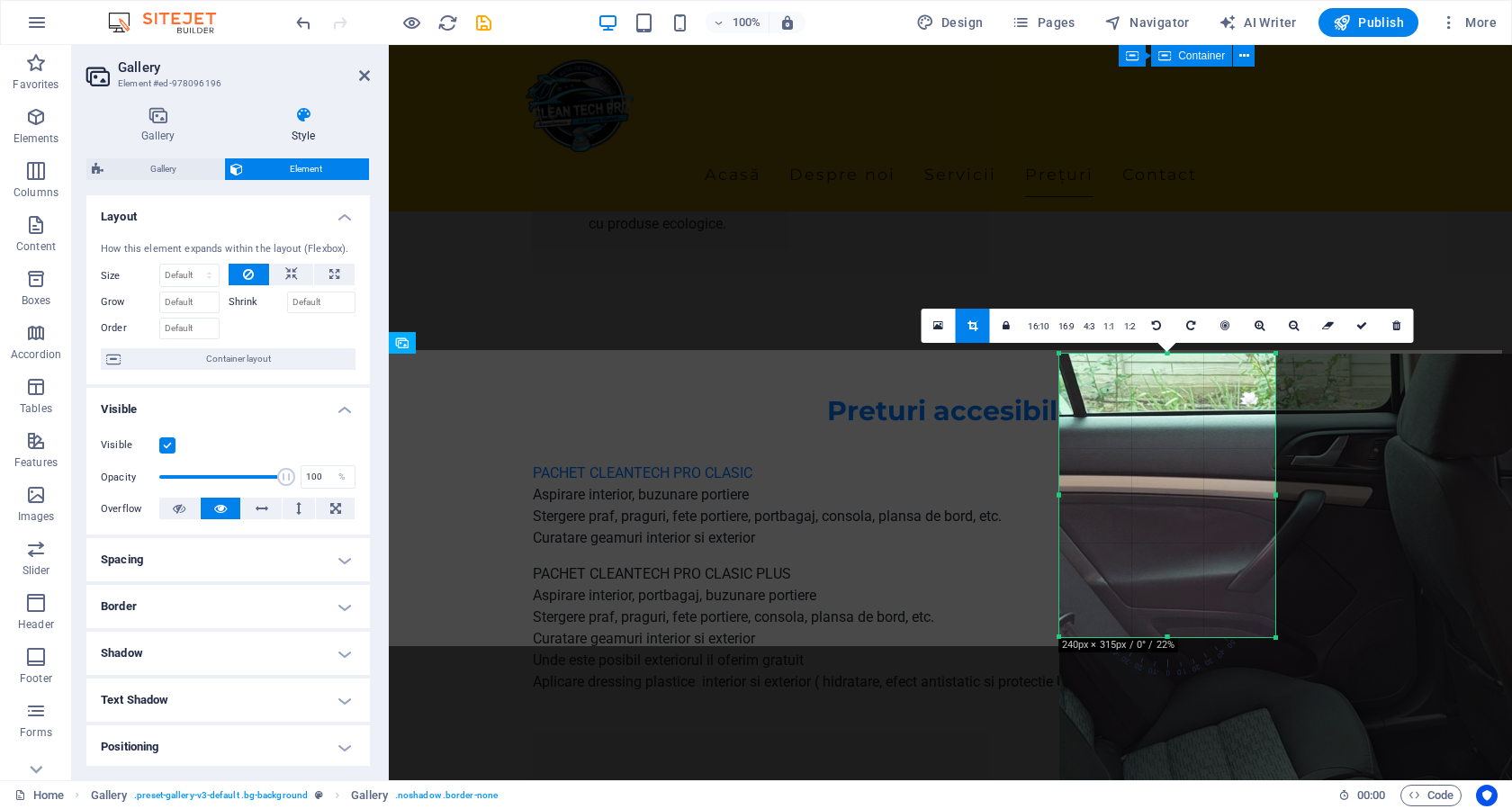
drag, startPoint x: 1060, startPoint y: 737, endPoint x: 1050, endPoint y: 637, distance: 100.5
click at [1059, 637] on div "180 170 160 150 140 130 120 110 100 90 80 70 60 50 40 30 20 10 0 -10 -20 -30 -4…" at bounding box center [1166, 495] width 216 height 283
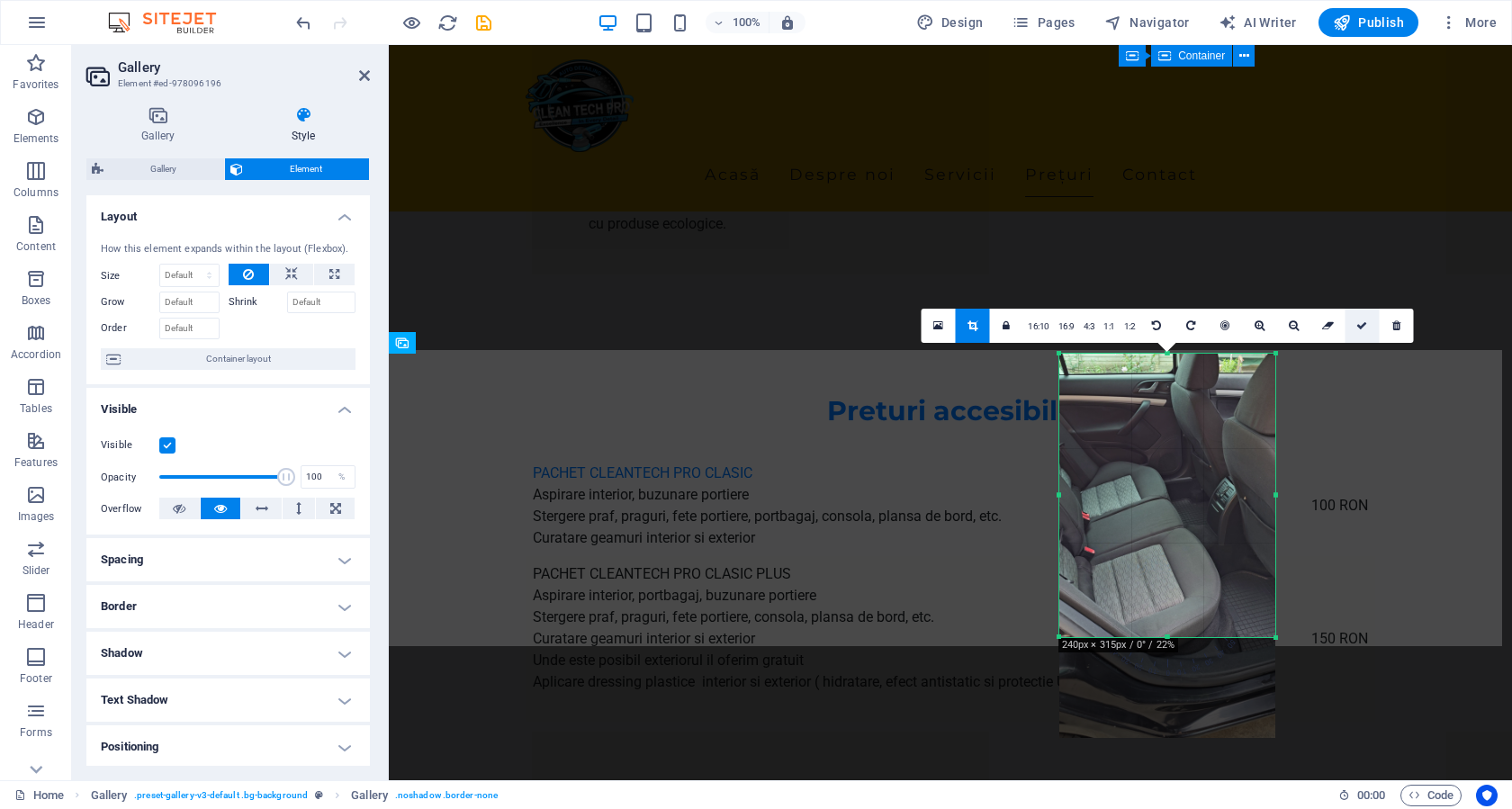
click at [1359, 320] on icon at bounding box center [1361, 325] width 10 height 10
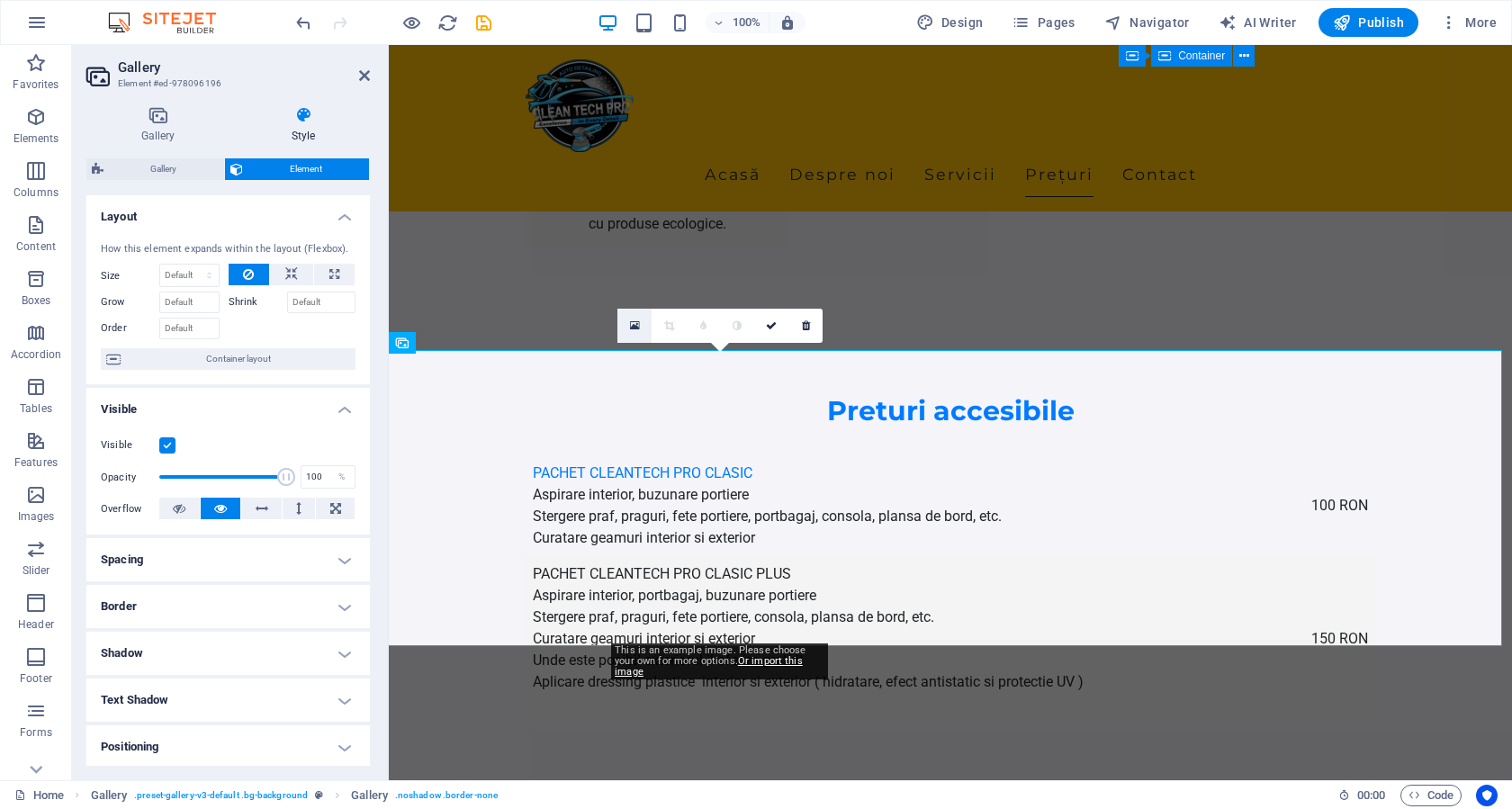
click at [636, 326] on icon at bounding box center [635, 325] width 9 height 12
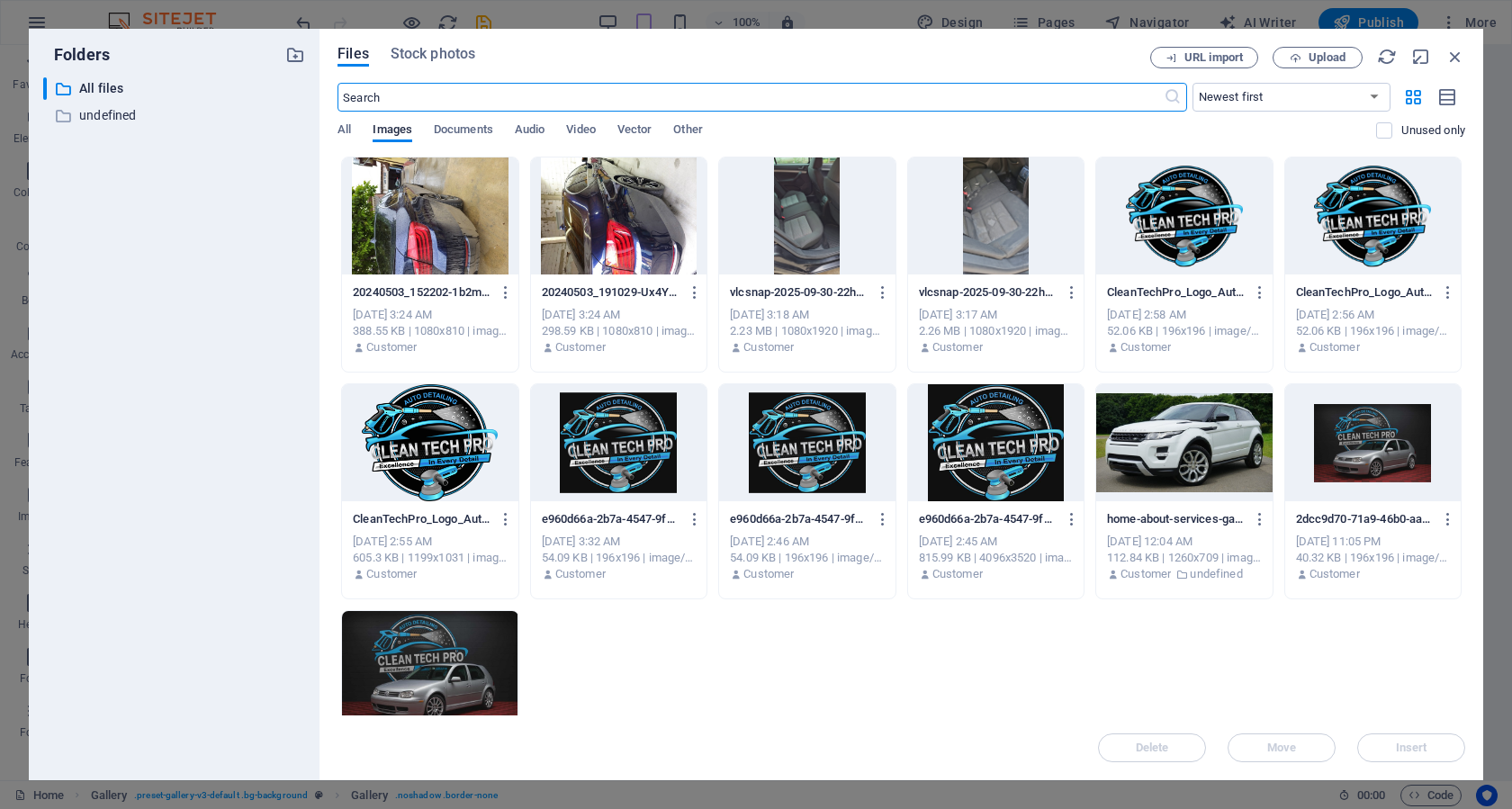
scroll to position [3047, 0]
click at [583, 218] on div at bounding box center [619, 216] width 176 height 117
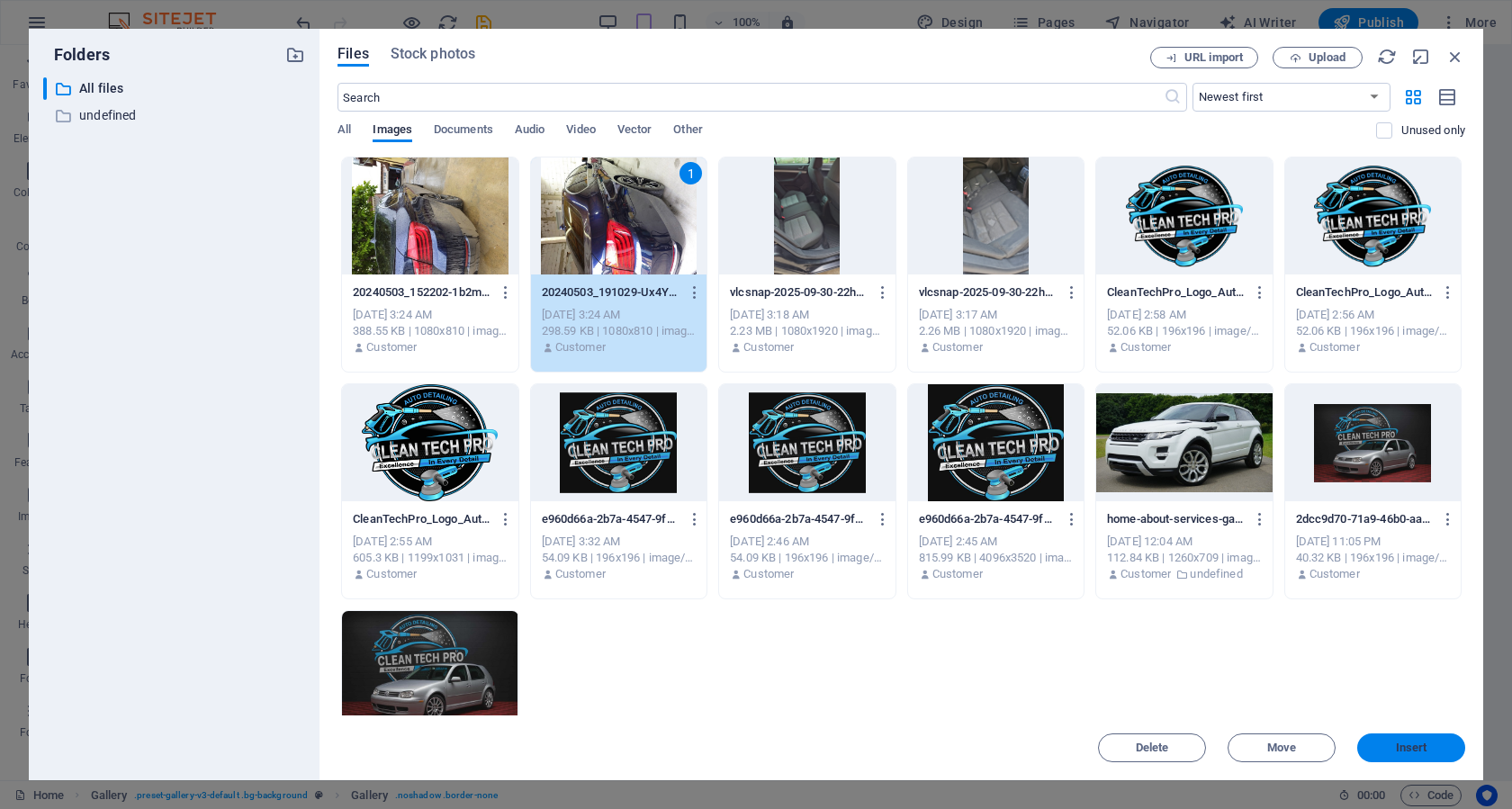
click at [1419, 742] on span "Insert" at bounding box center [1411, 747] width 31 height 10
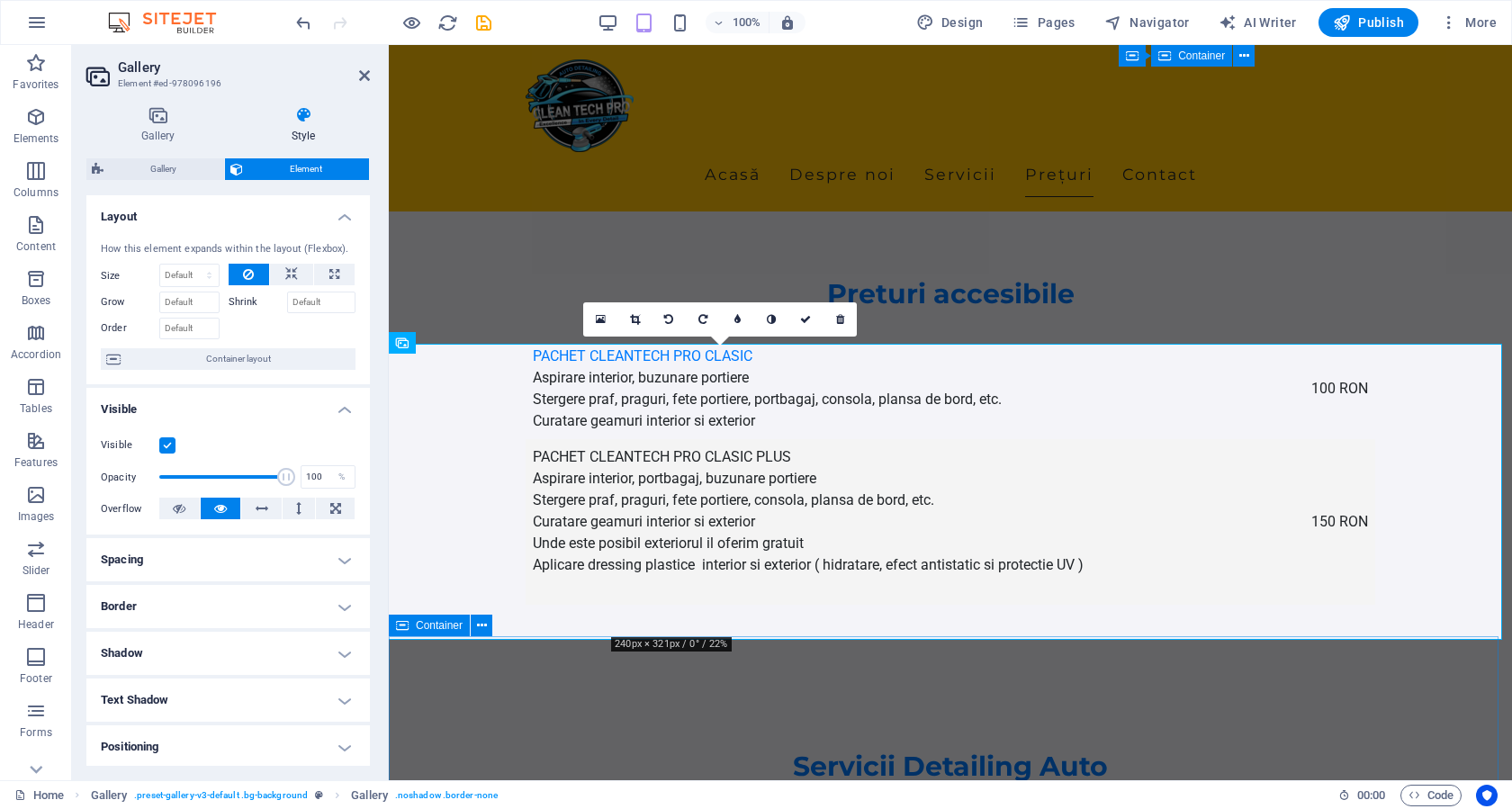
scroll to position [2930, 0]
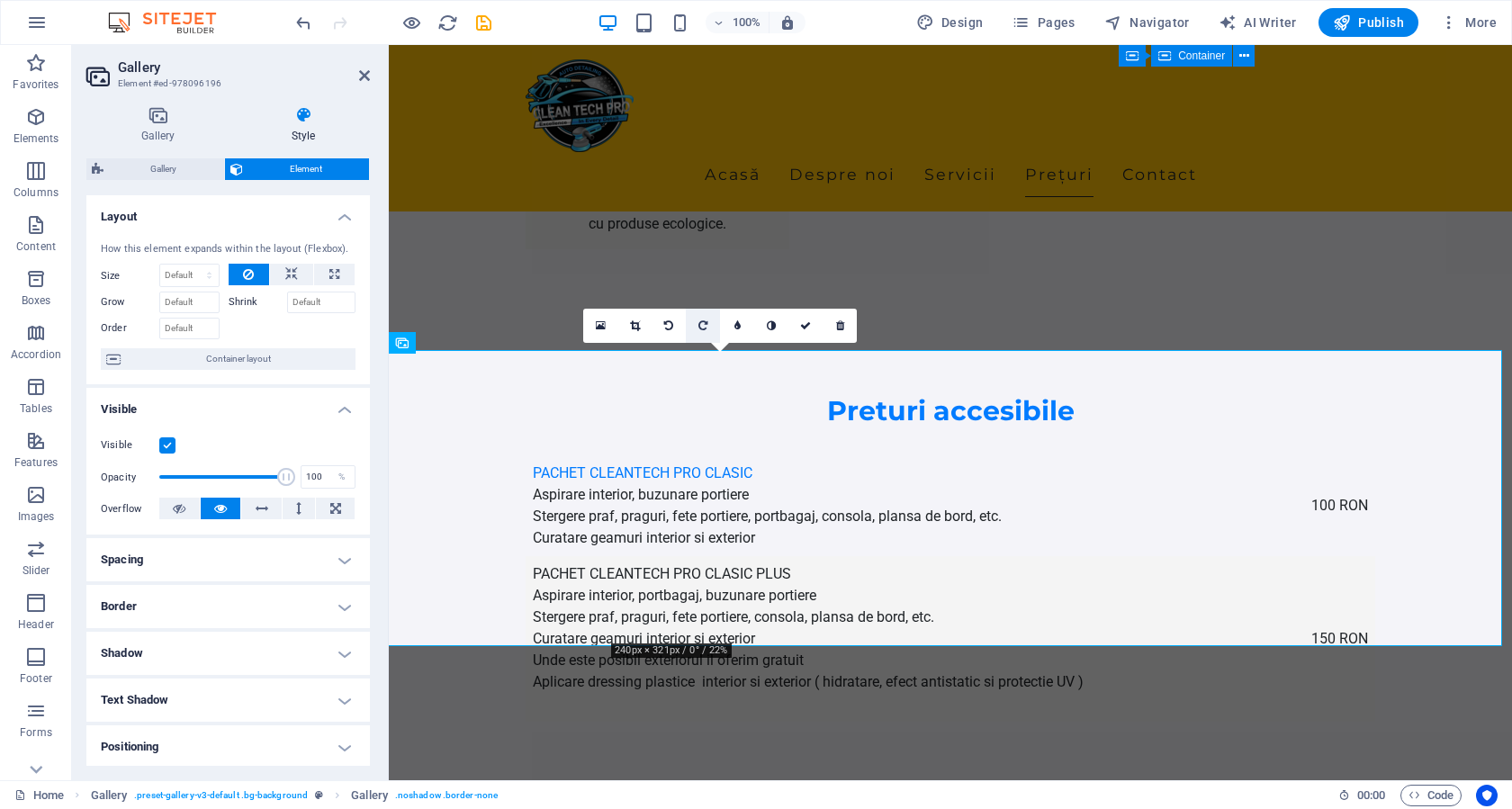
click at [706, 322] on icon at bounding box center [703, 325] width 9 height 10
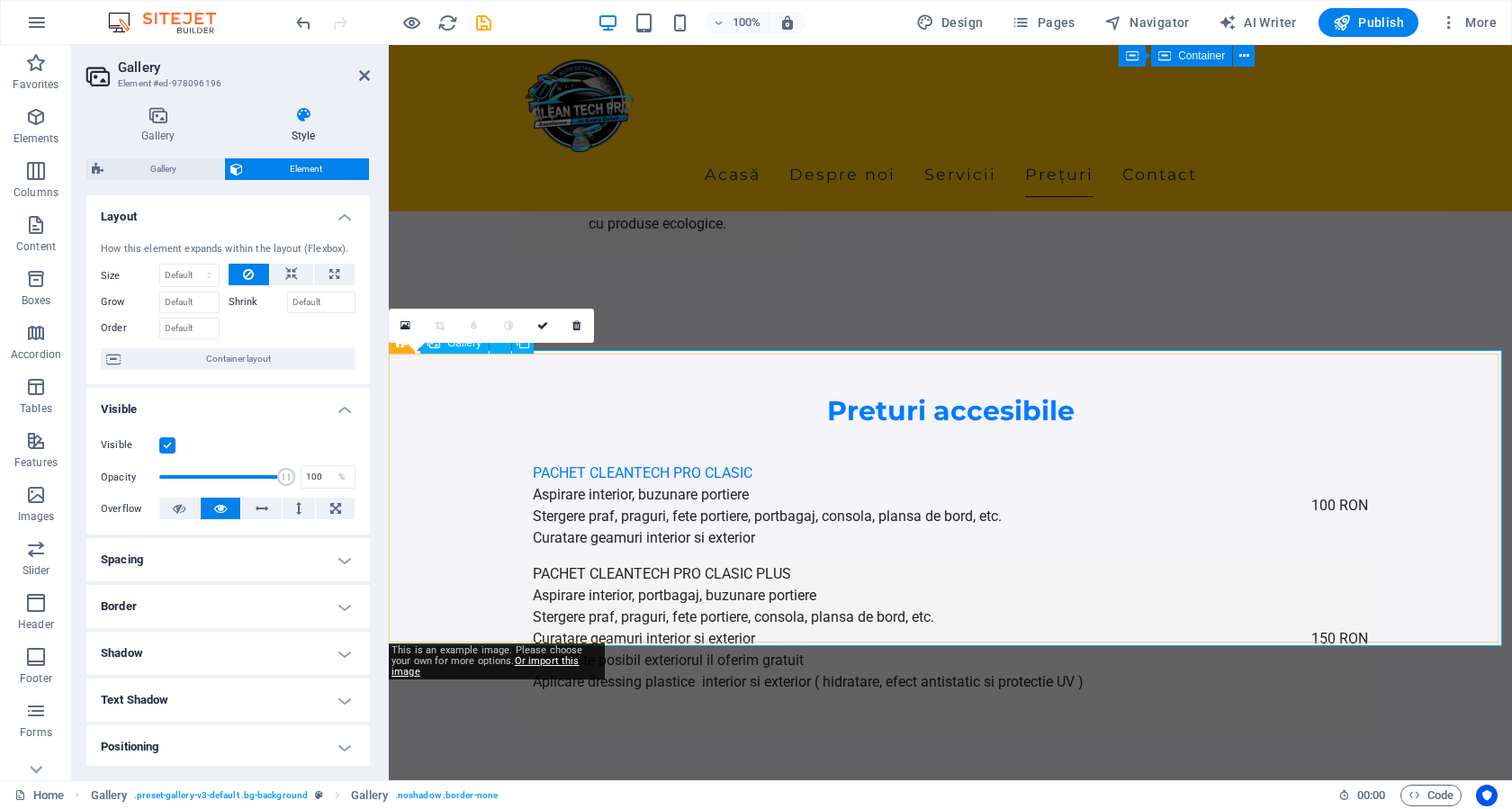
click at [413, 328] on link at bounding box center [406, 326] width 34 height 34
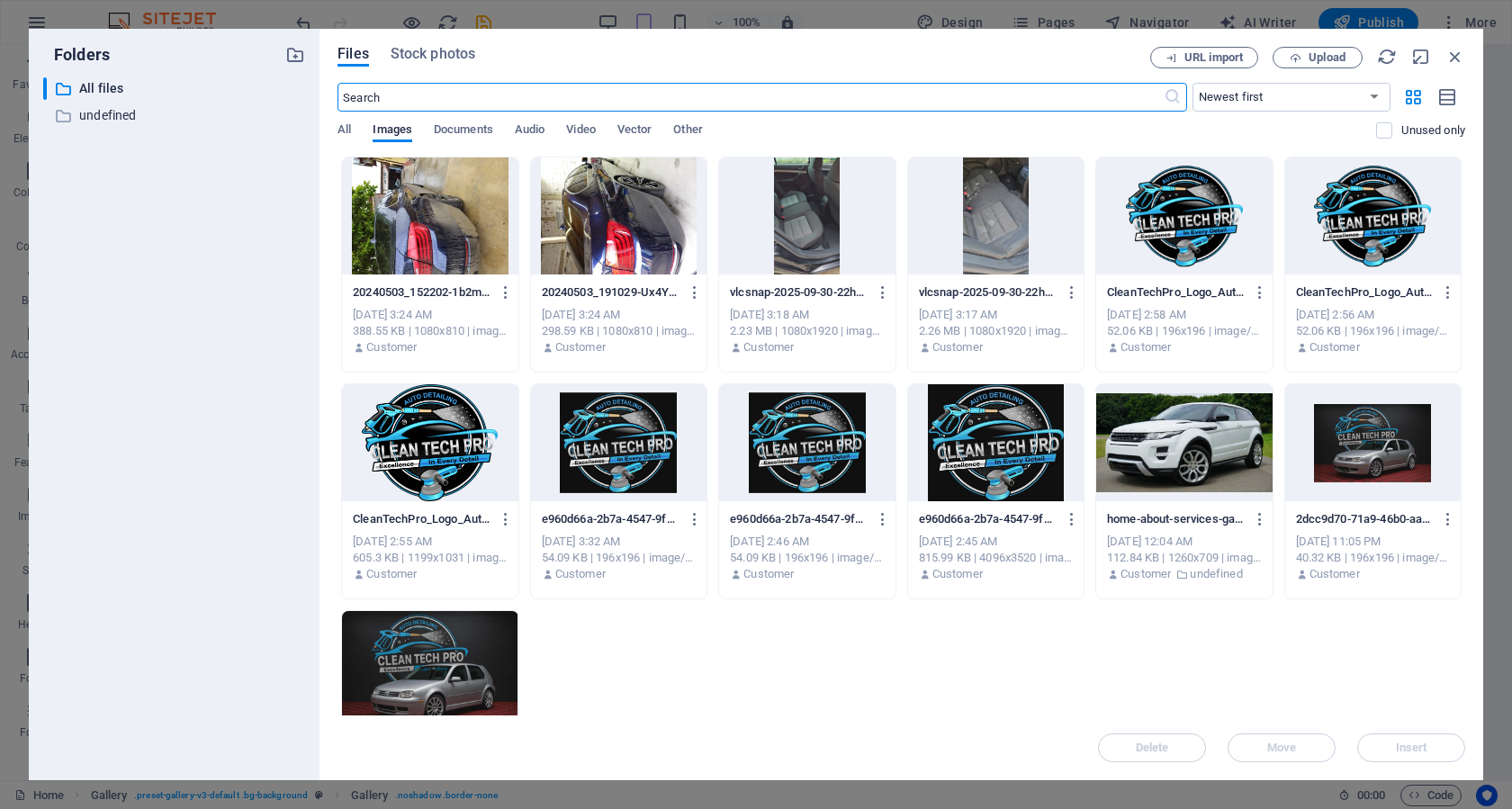
click at [430, 229] on div at bounding box center [430, 216] width 176 height 117
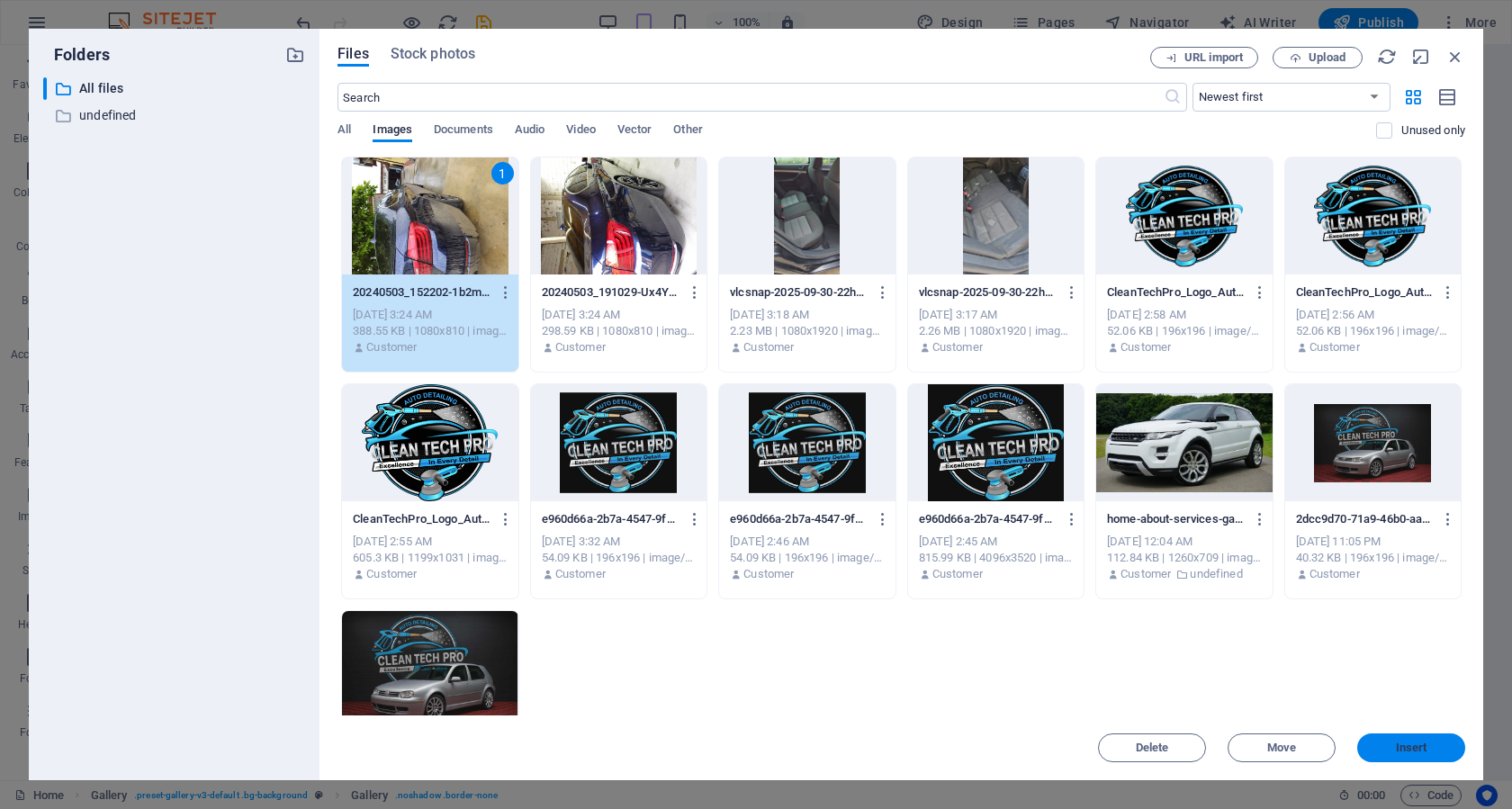
drag, startPoint x: 1414, startPoint y: 756, endPoint x: 420, endPoint y: 483, distance: 1030.8
click at [1414, 756] on button "Insert" at bounding box center [1411, 748] width 108 height 28
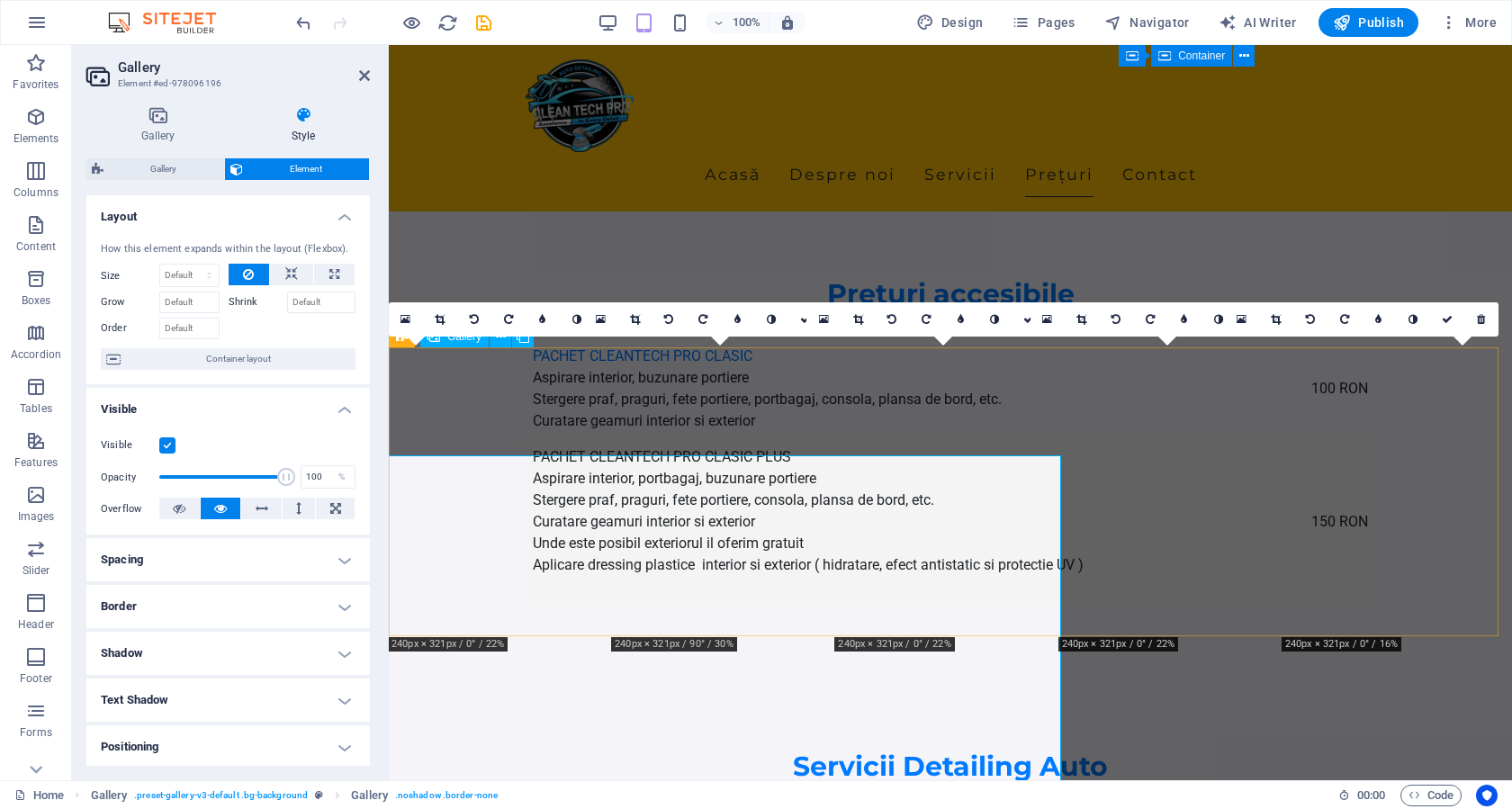
scroll to position [2930, 0]
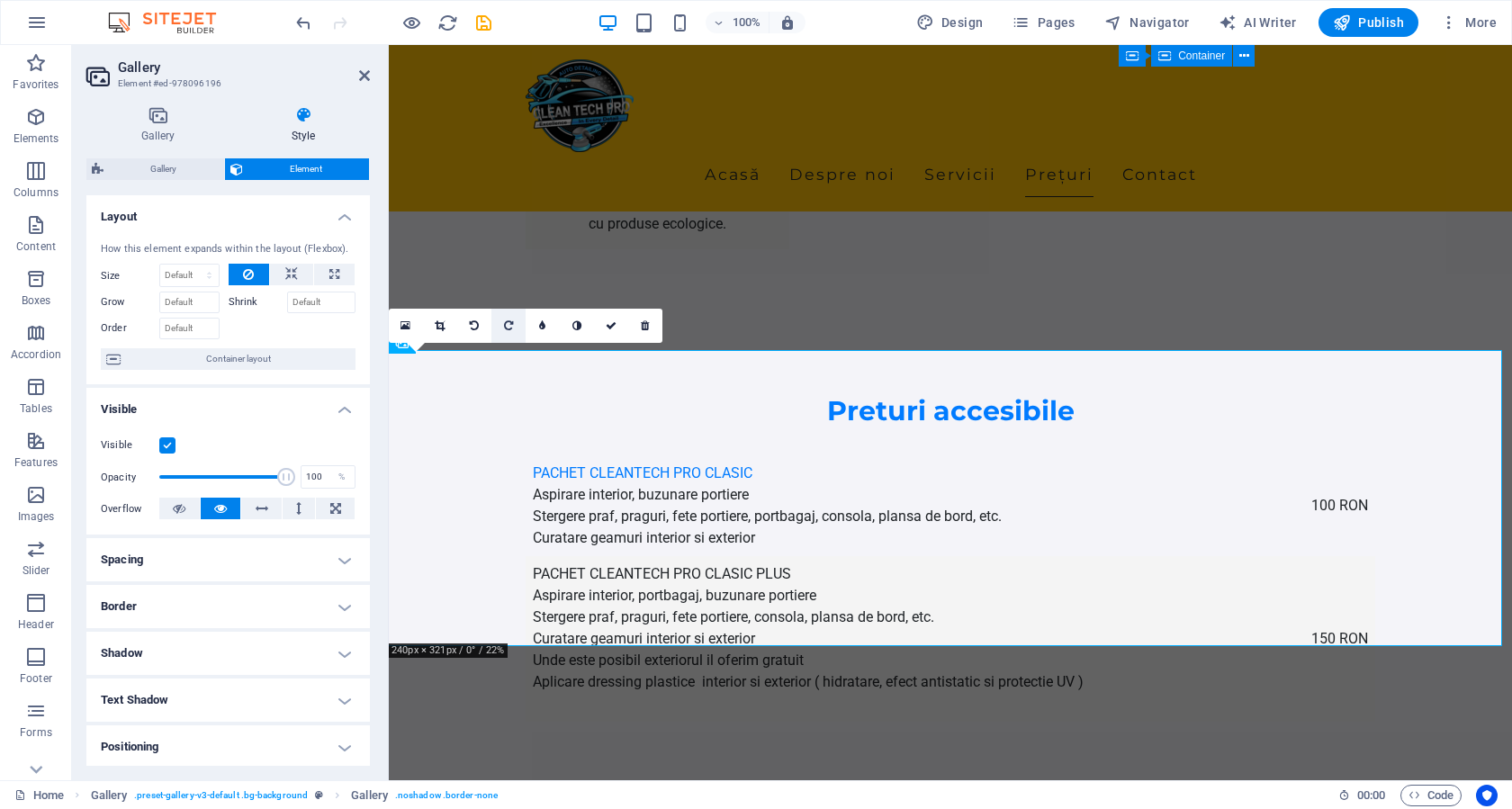
click at [510, 326] on icon at bounding box center [509, 325] width 9 height 10
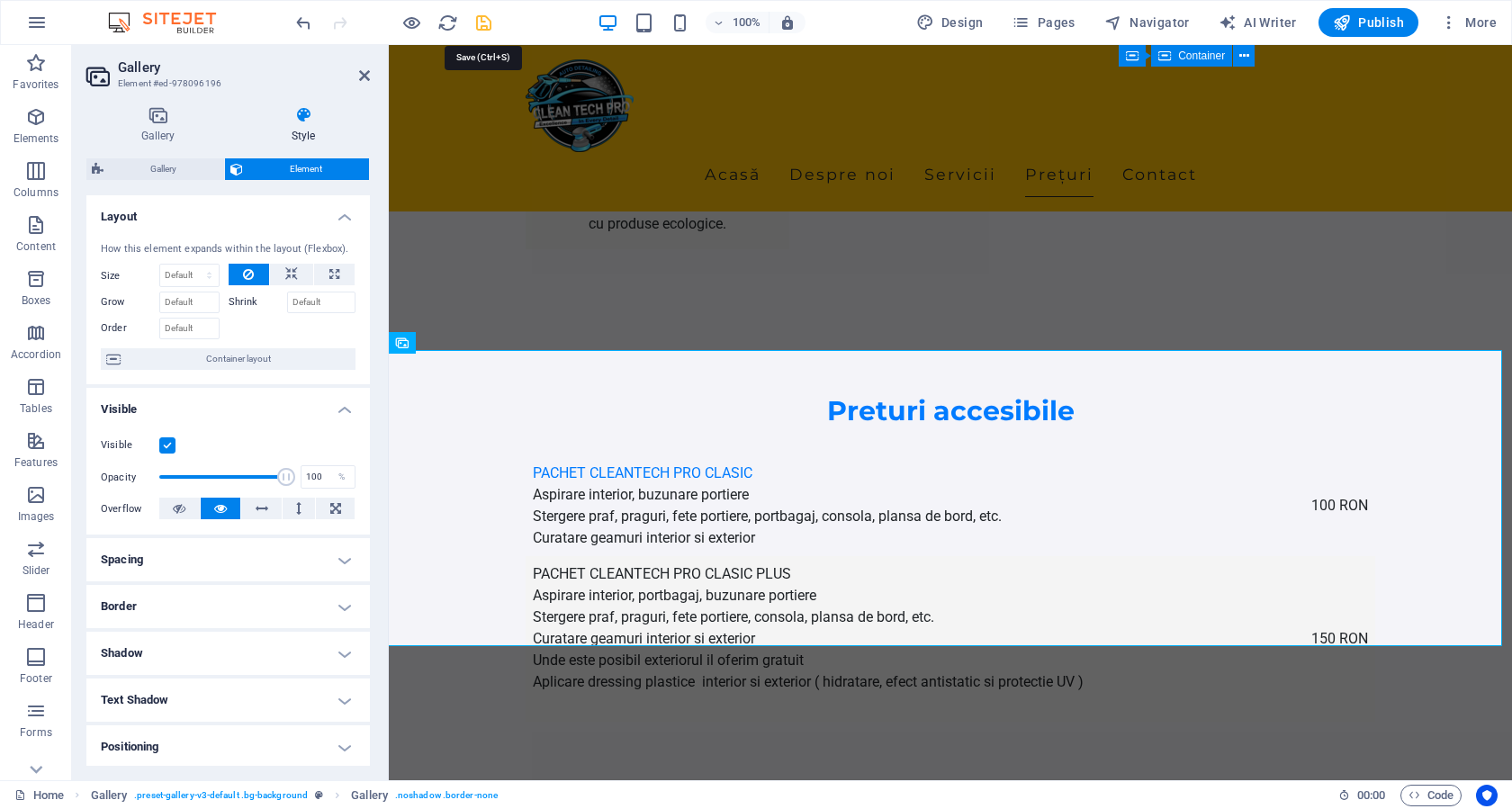
click at [484, 24] on icon "save" at bounding box center [484, 23] width 21 height 21
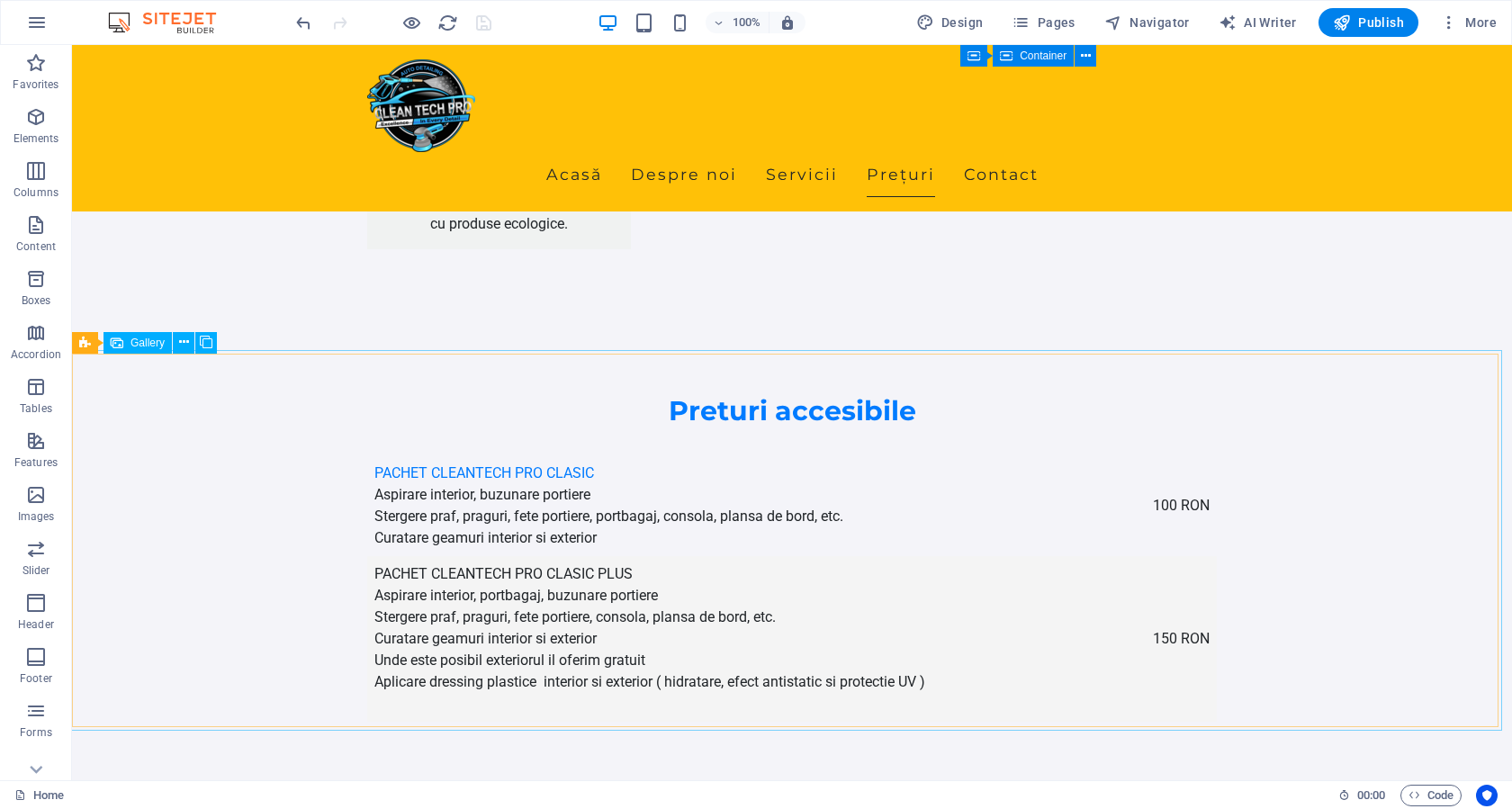
click at [149, 346] on span "Gallery" at bounding box center [147, 342] width 34 height 10
click at [145, 339] on span "Gallery" at bounding box center [147, 342] width 34 height 10
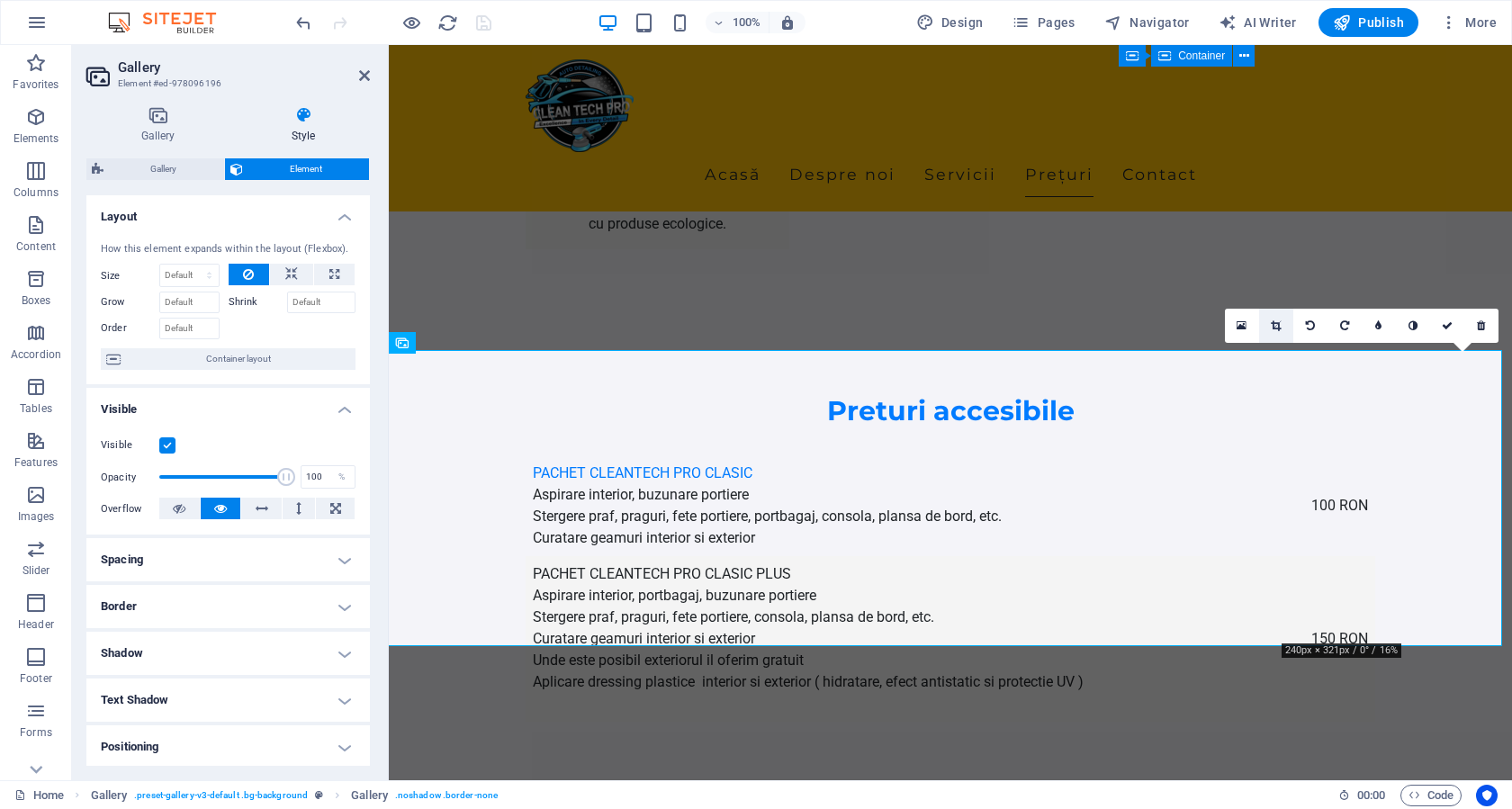
click at [1276, 324] on icon at bounding box center [1275, 325] width 9 height 10
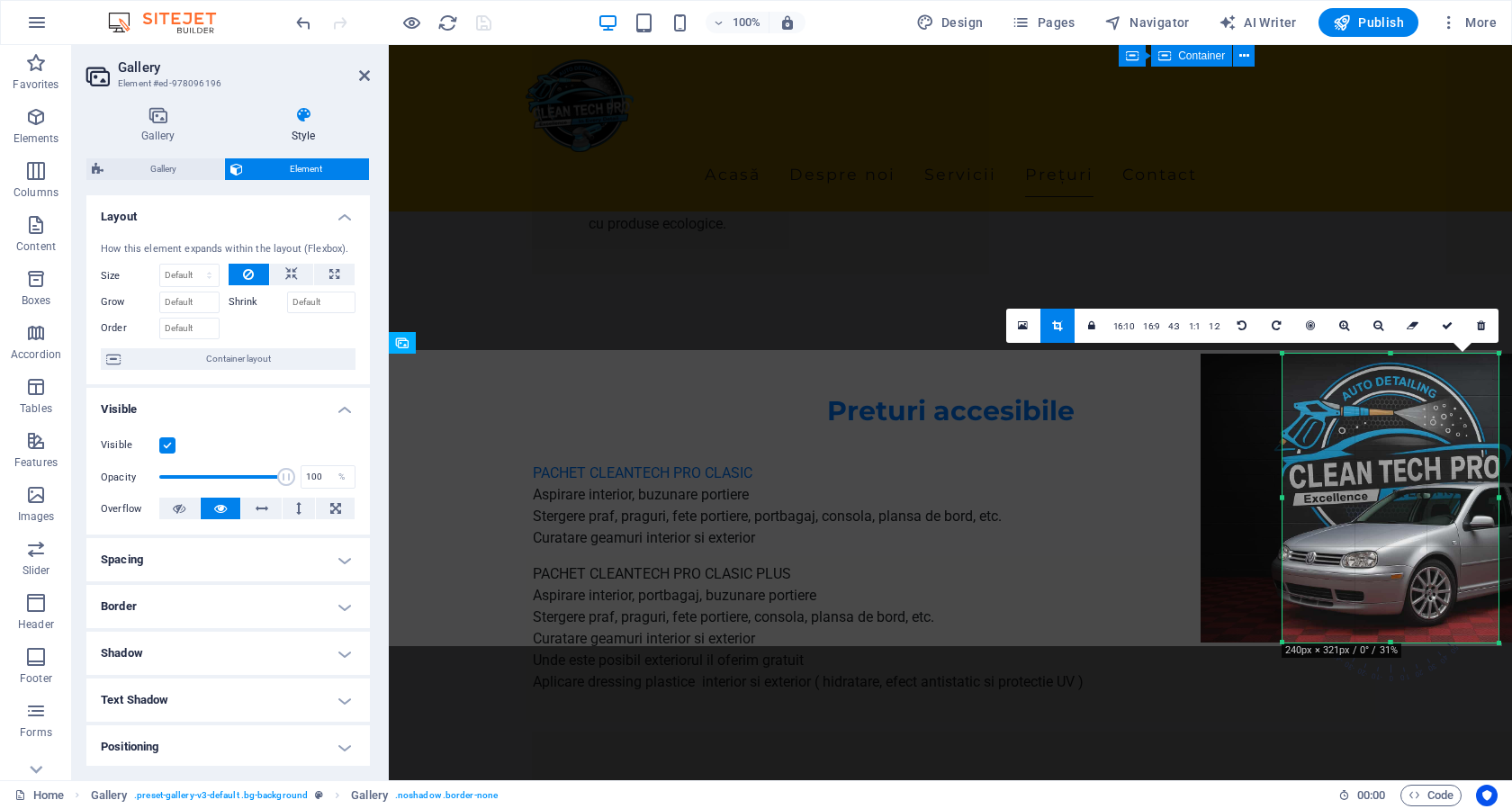
drag, startPoint x: 1423, startPoint y: 492, endPoint x: 1381, endPoint y: 496, distance: 42.2
click at [1381, 496] on div at bounding box center [1417, 497] width 433 height 289
click at [1444, 324] on icon at bounding box center [1446, 325] width 10 height 10
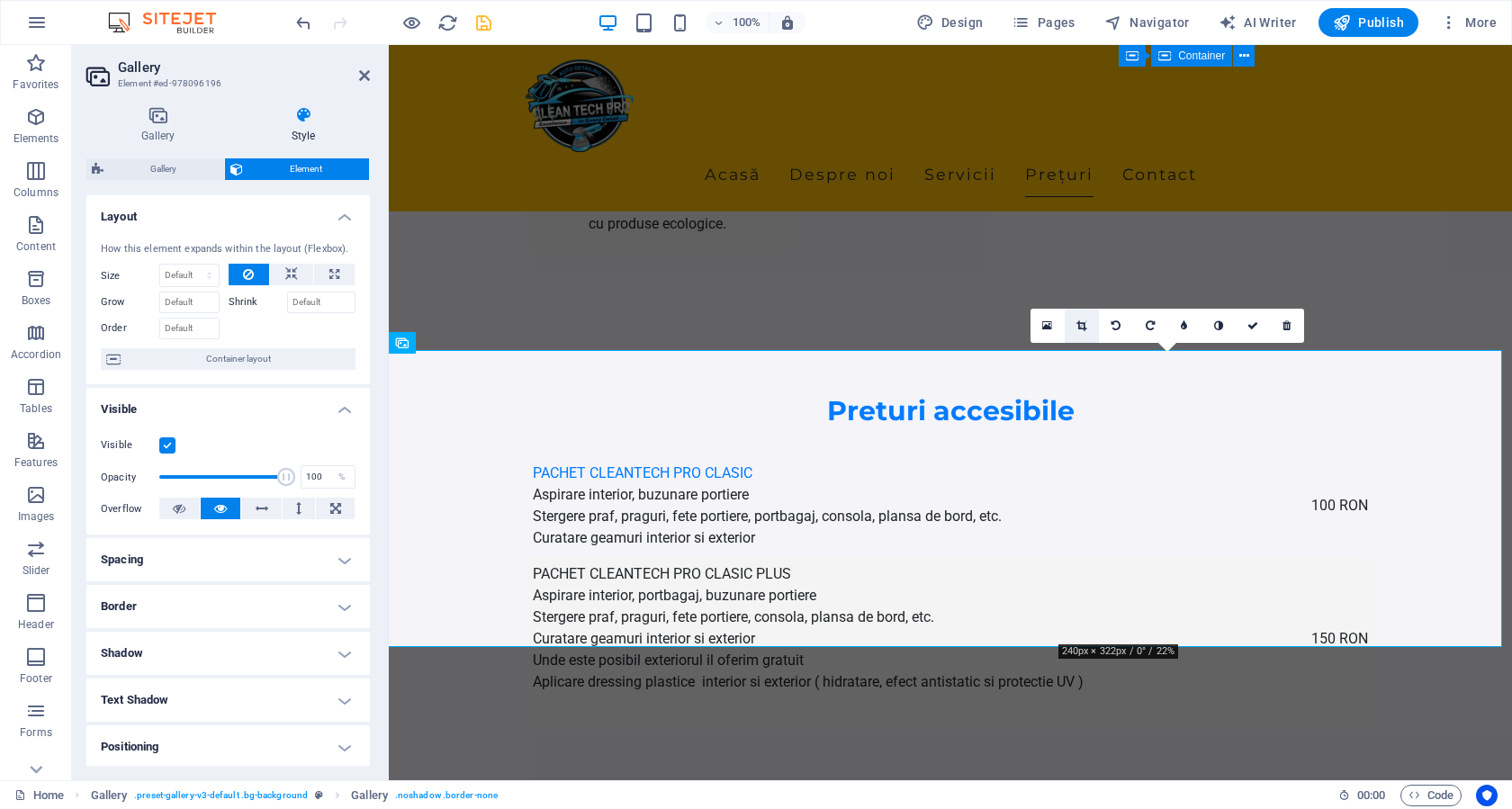
click at [1084, 322] on icon at bounding box center [1081, 325] width 9 height 10
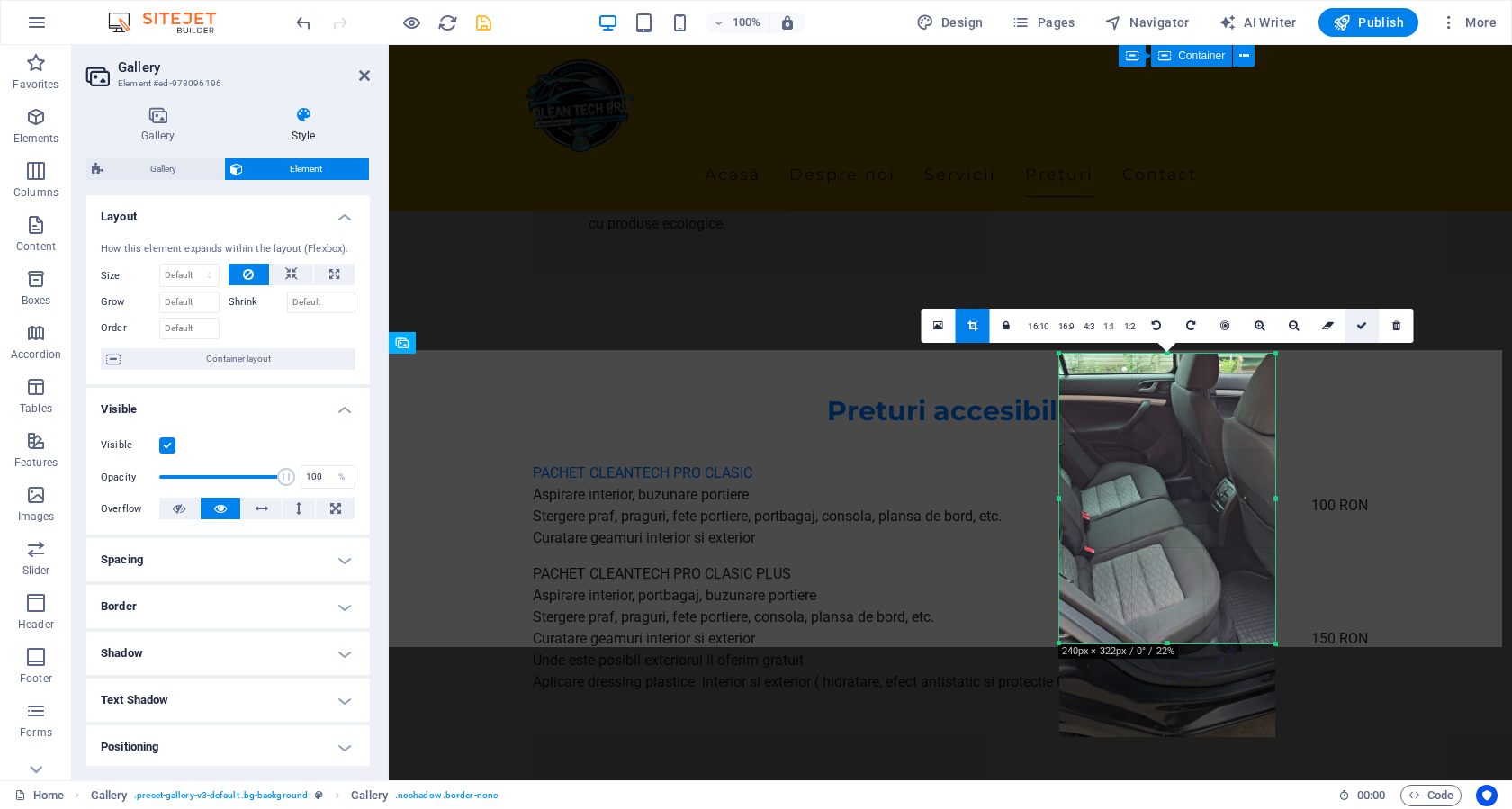
click at [1358, 320] on icon at bounding box center [1361, 325] width 10 height 10
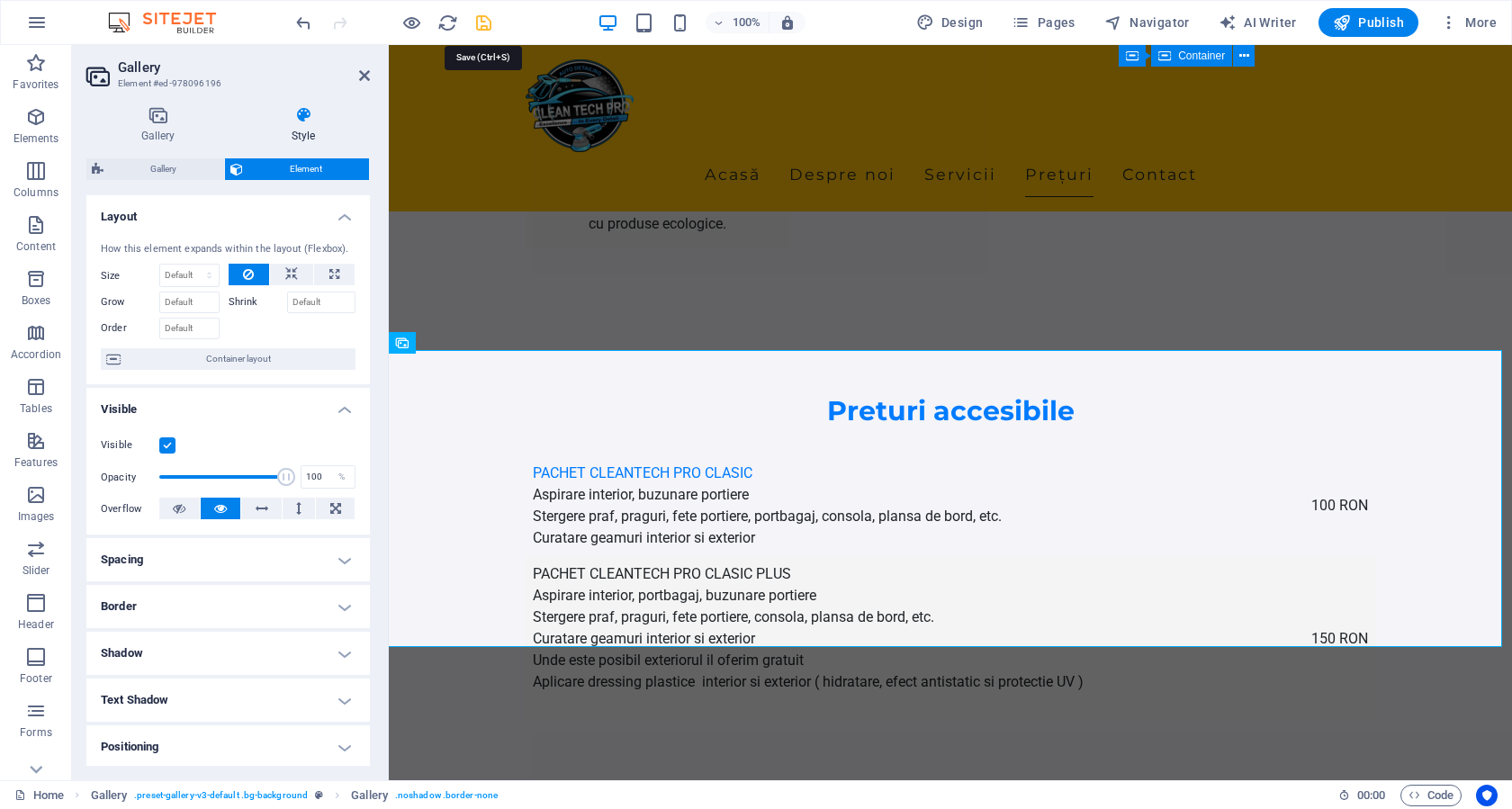
click at [484, 20] on icon "save" at bounding box center [484, 23] width 21 height 21
checkbox input "false"
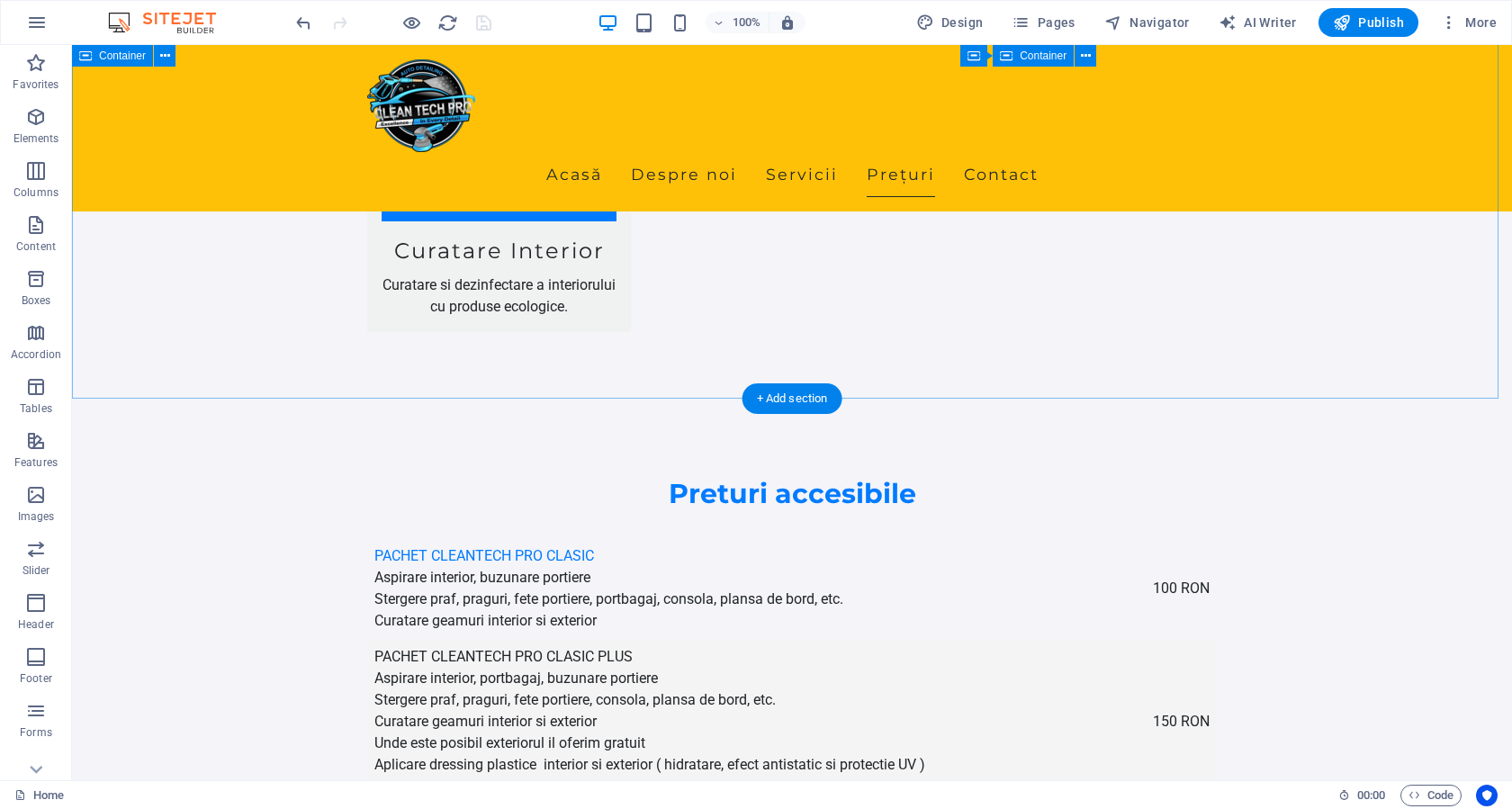
scroll to position [2840, 0]
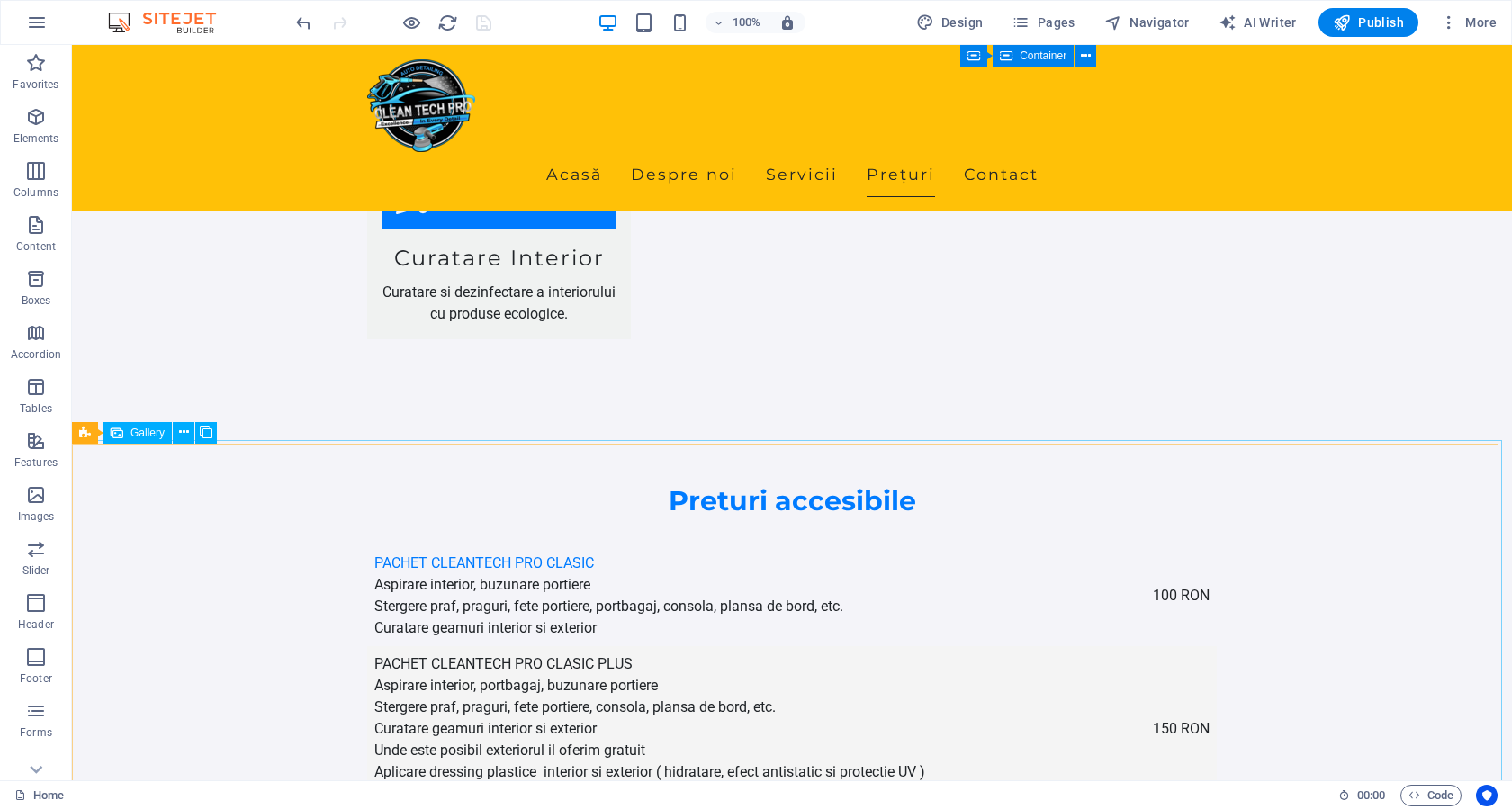
click at [131, 434] on span "Gallery" at bounding box center [147, 432] width 34 height 10
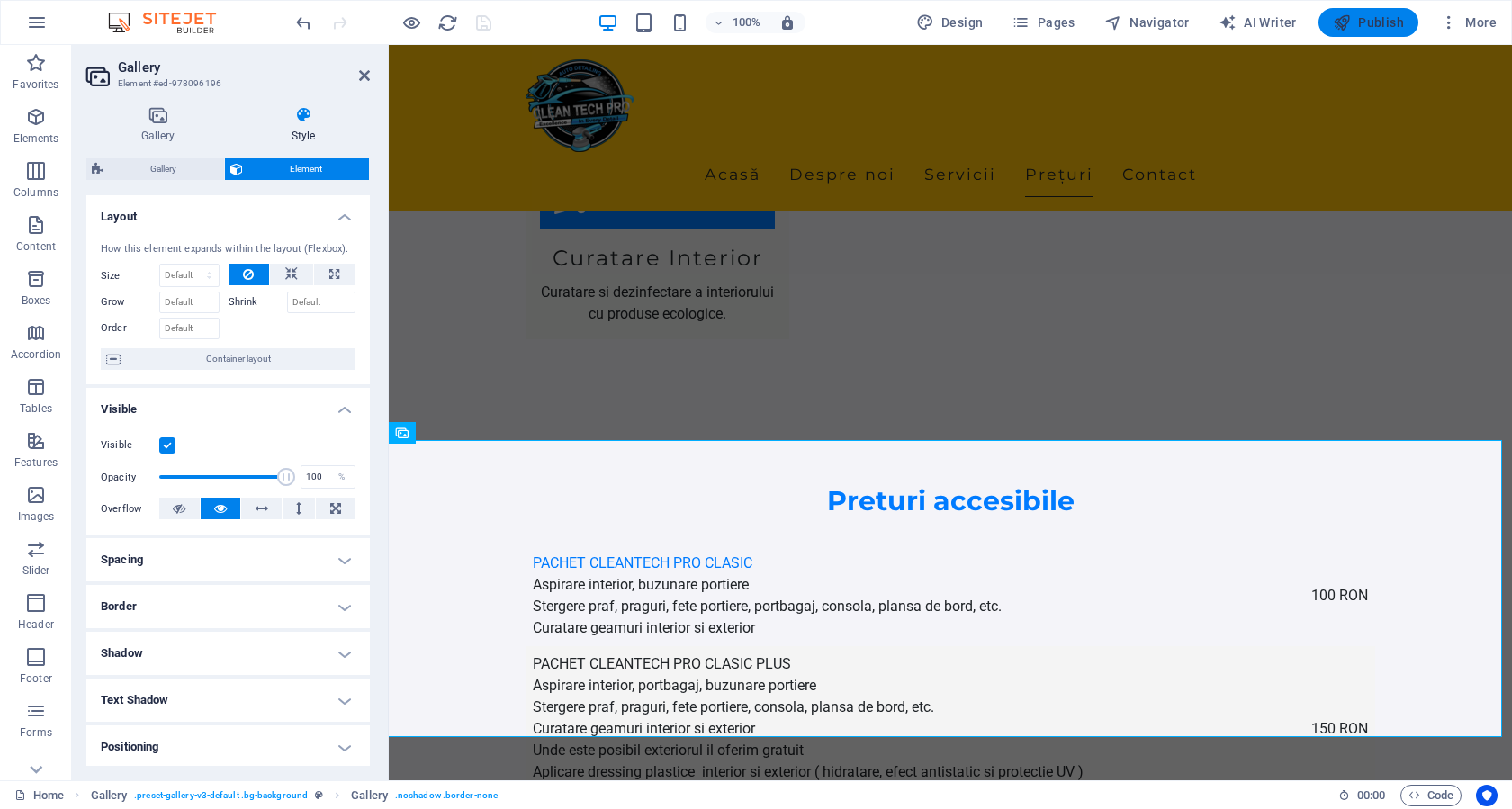
click at [1393, 13] on span "Publish" at bounding box center [1368, 22] width 71 height 18
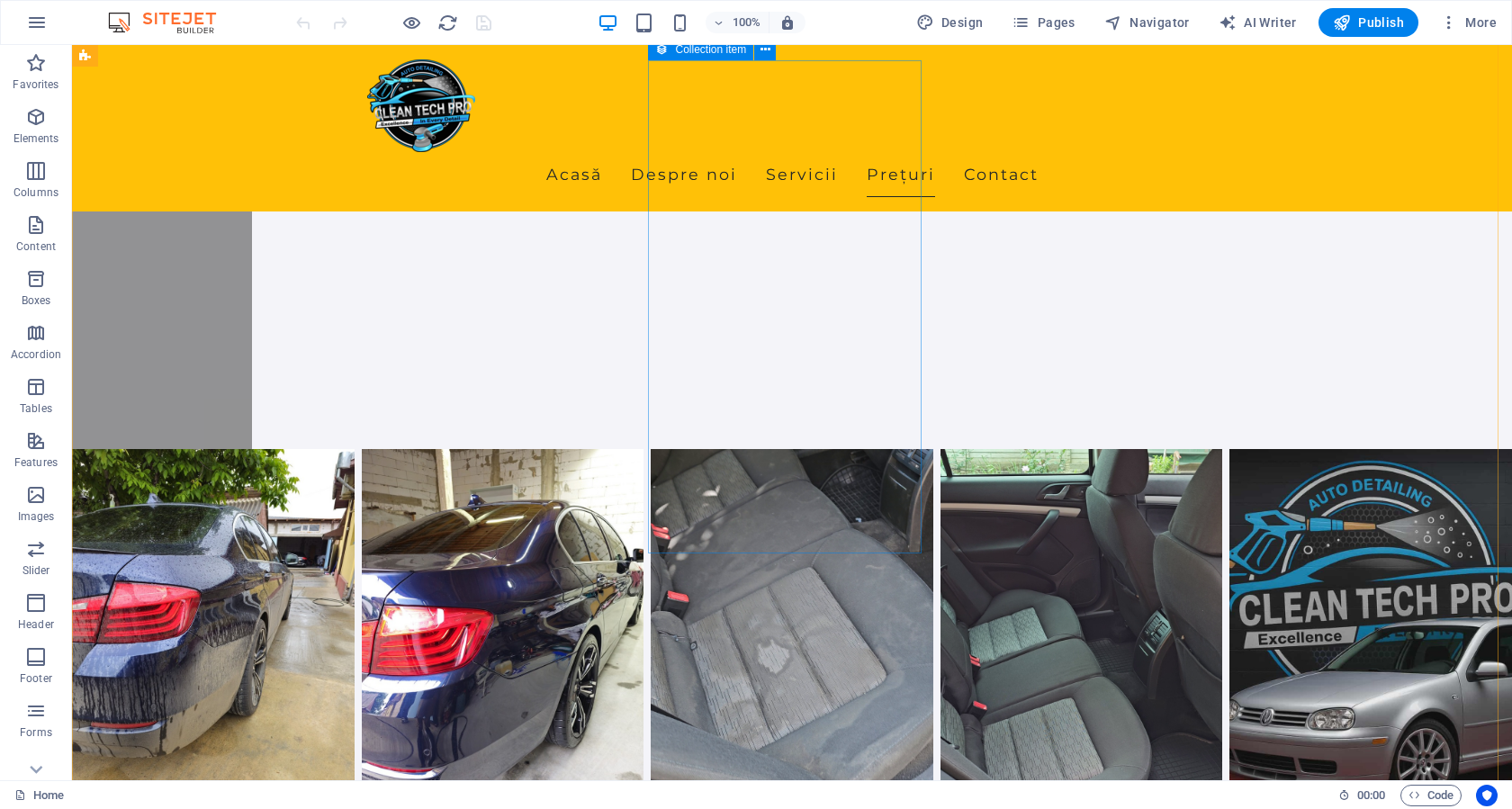
scroll to position [4341, 0]
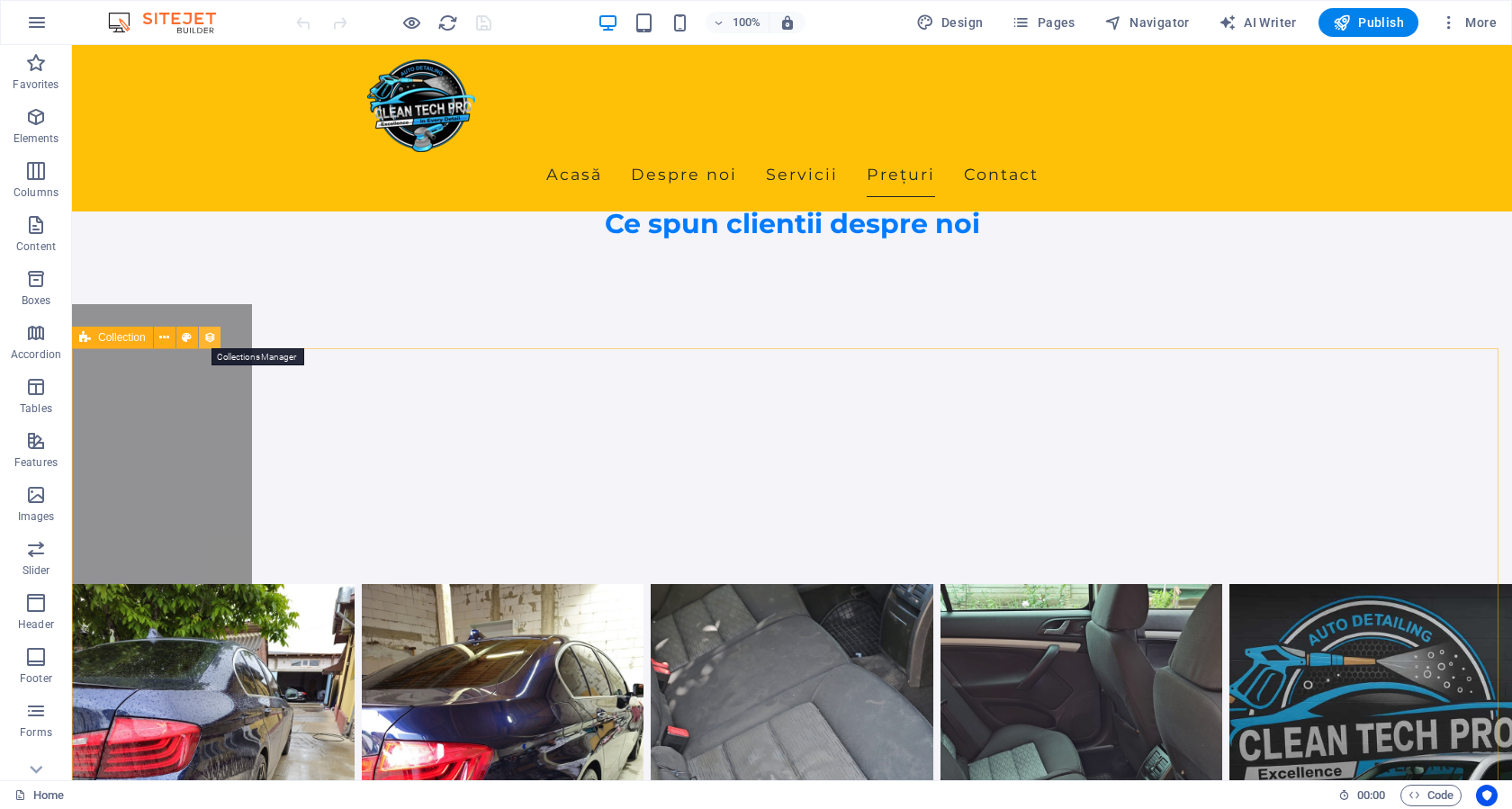
click at [206, 338] on icon at bounding box center [209, 338] width 12 height 19
select select "columns.publishing_date_DESC"
select select "columns.status"
select select "columns.publishing_date"
select select "past"
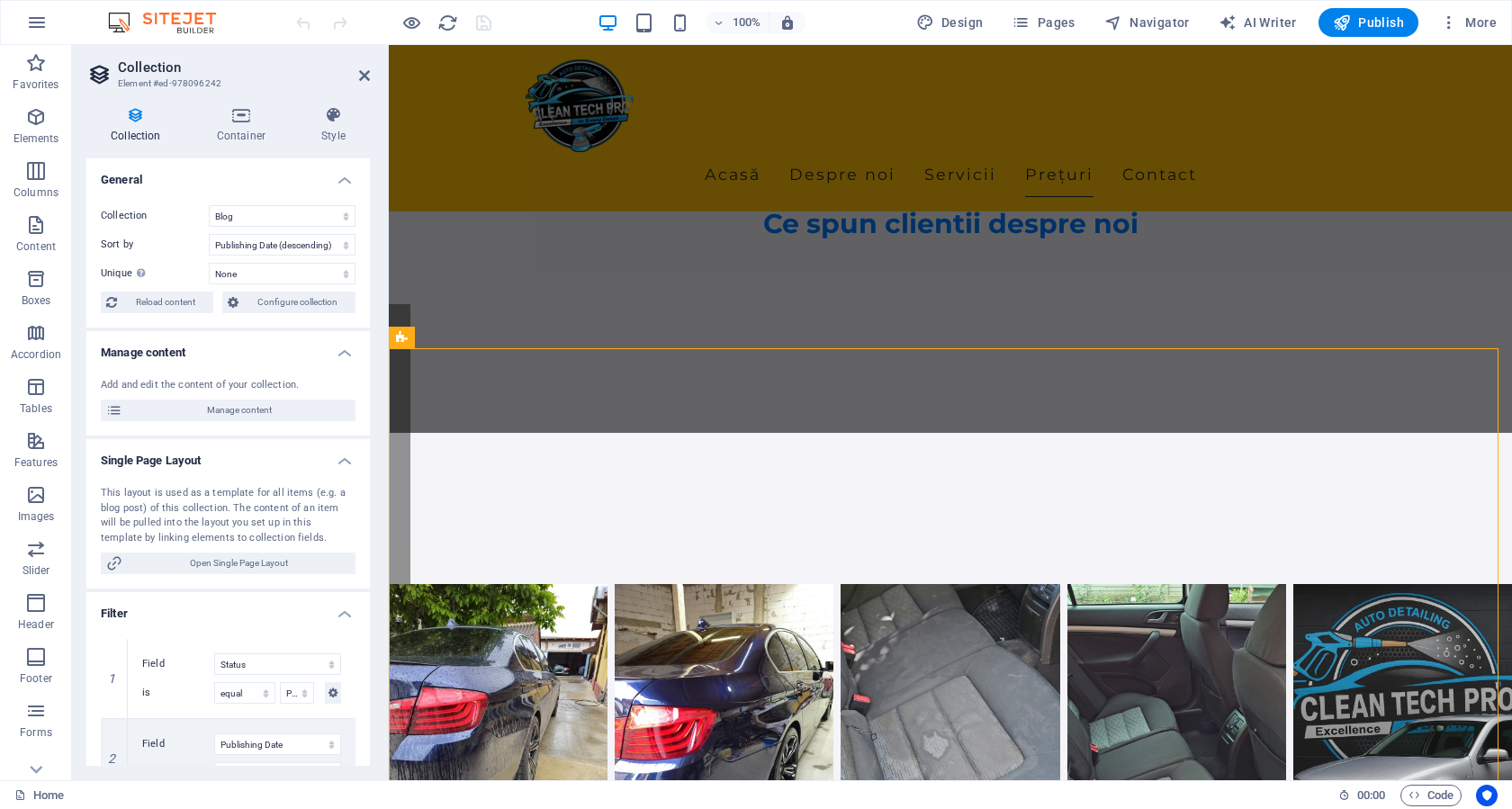
scroll to position [4257, 0]
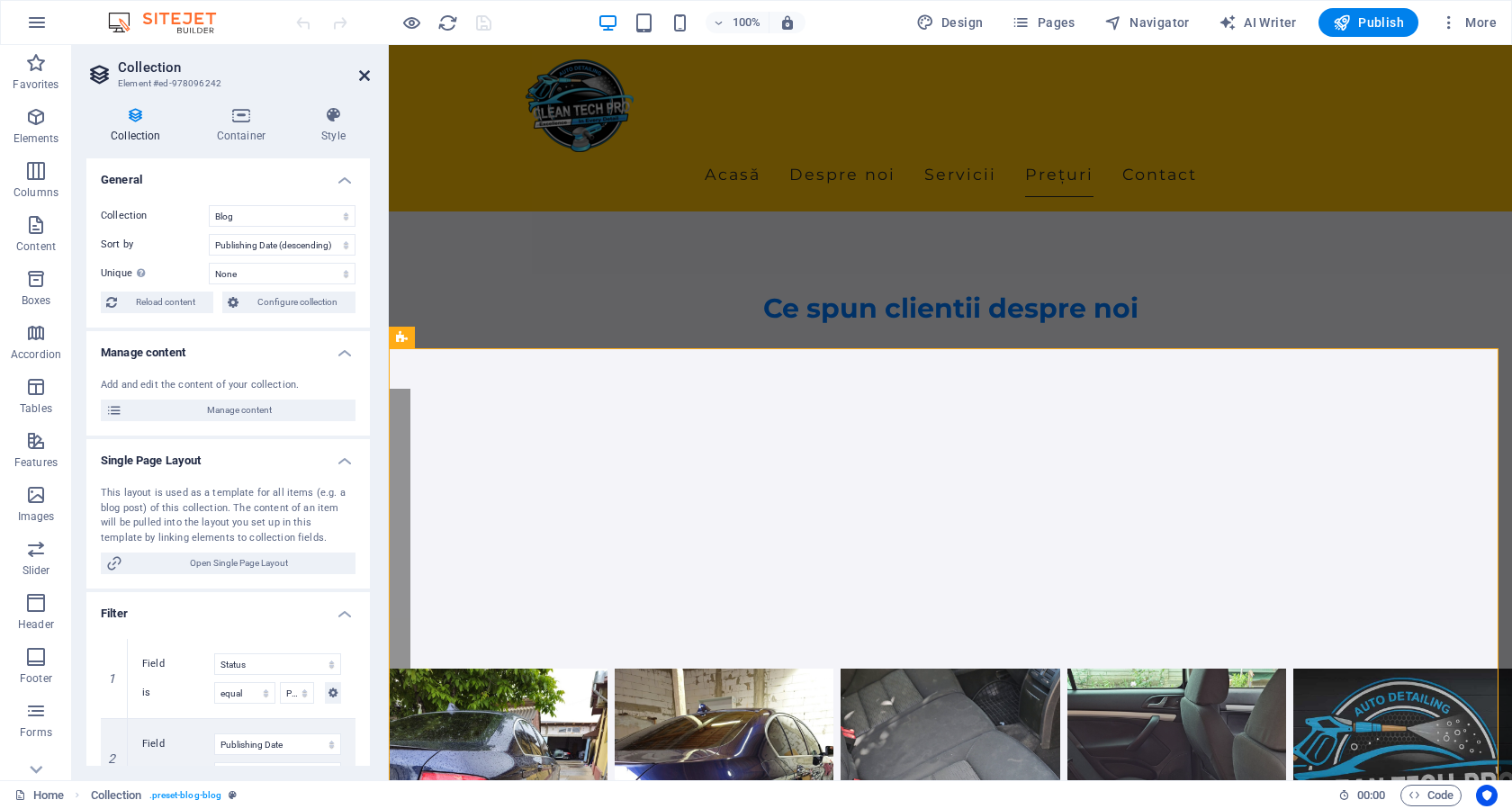
click at [360, 78] on icon at bounding box center [364, 75] width 10 height 14
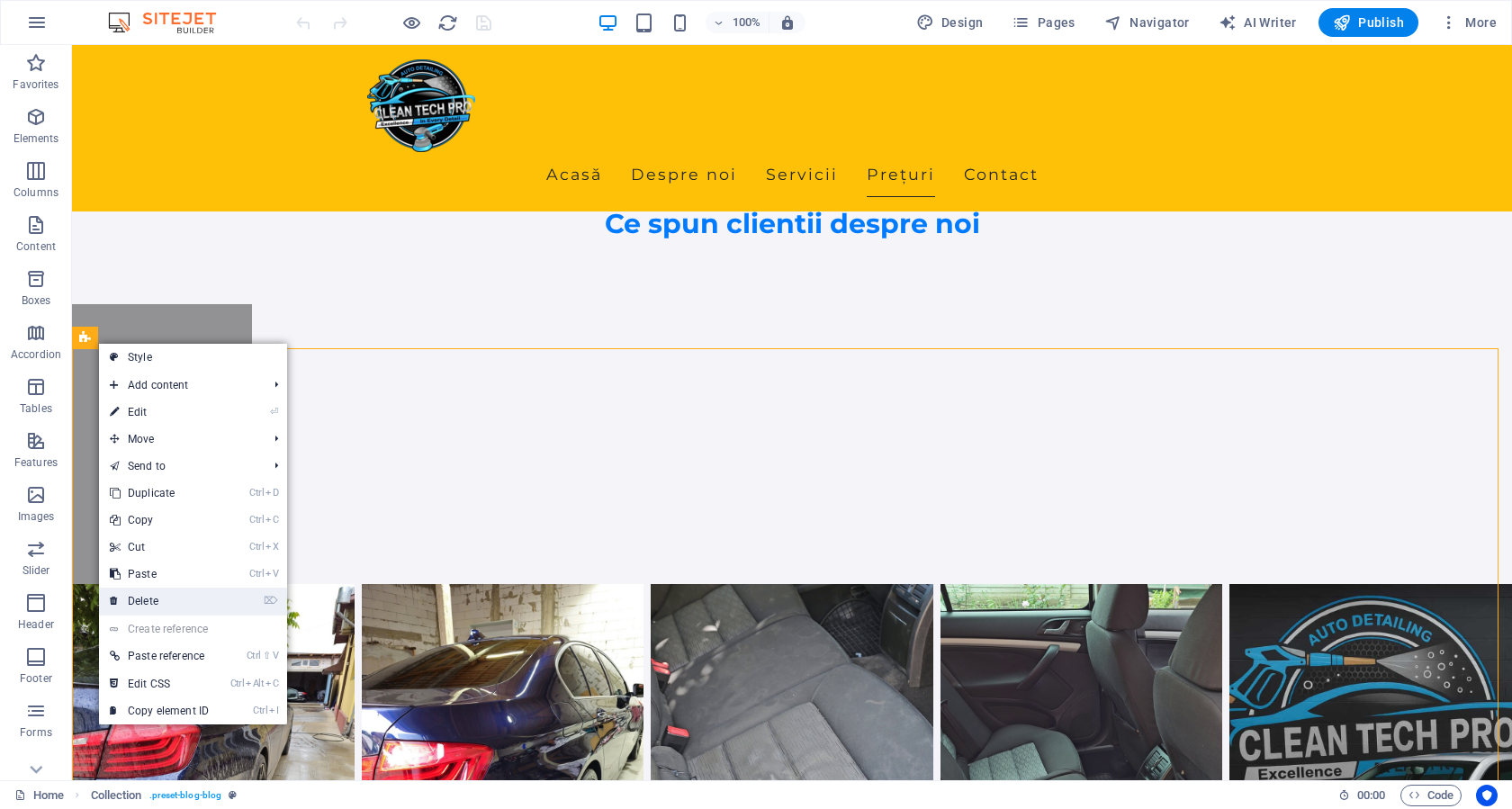
click at [178, 594] on link "⌦ Delete" at bounding box center [160, 600] width 121 height 27
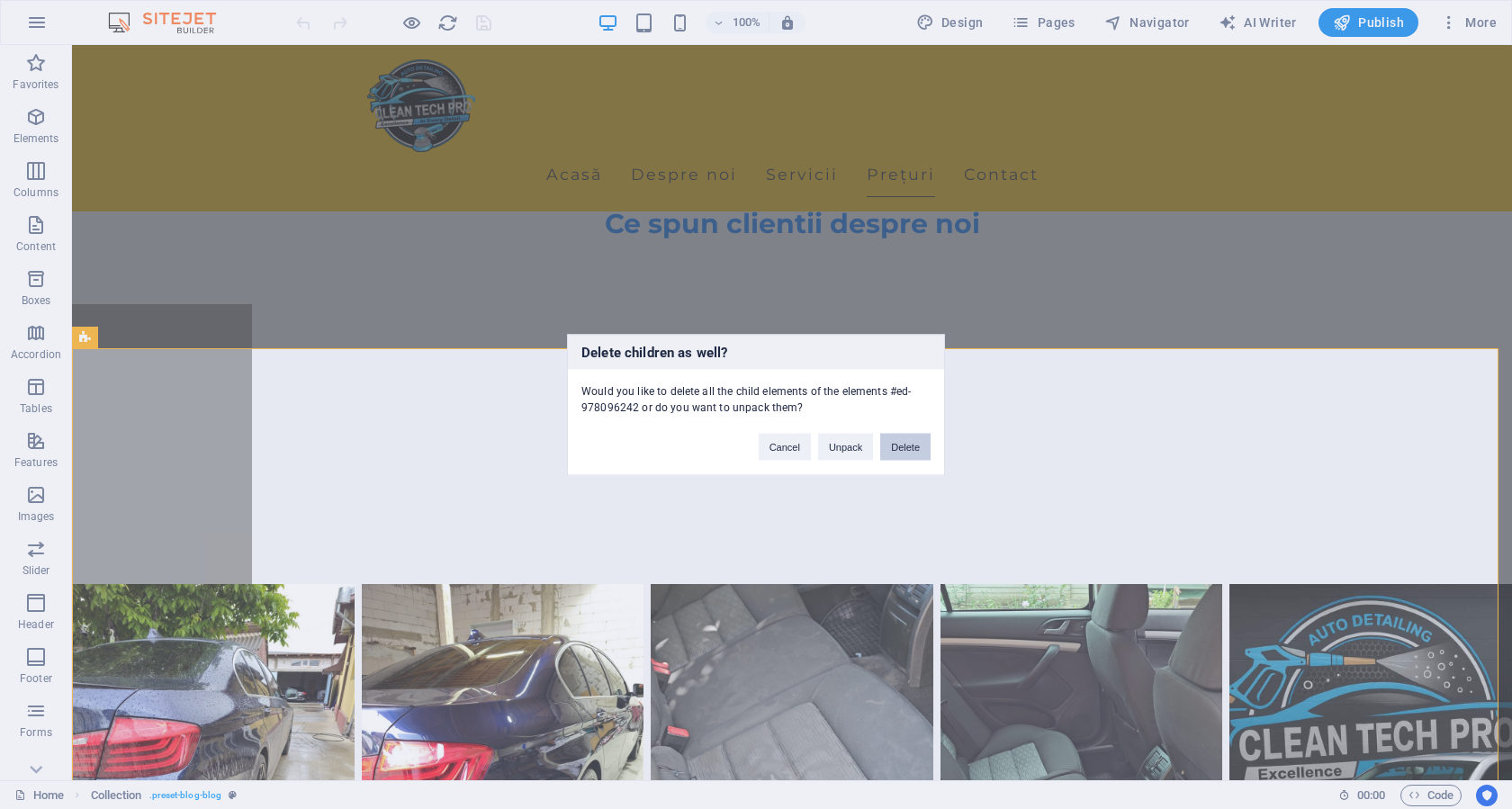
click at [905, 451] on button "Delete" at bounding box center [905, 446] width 50 height 27
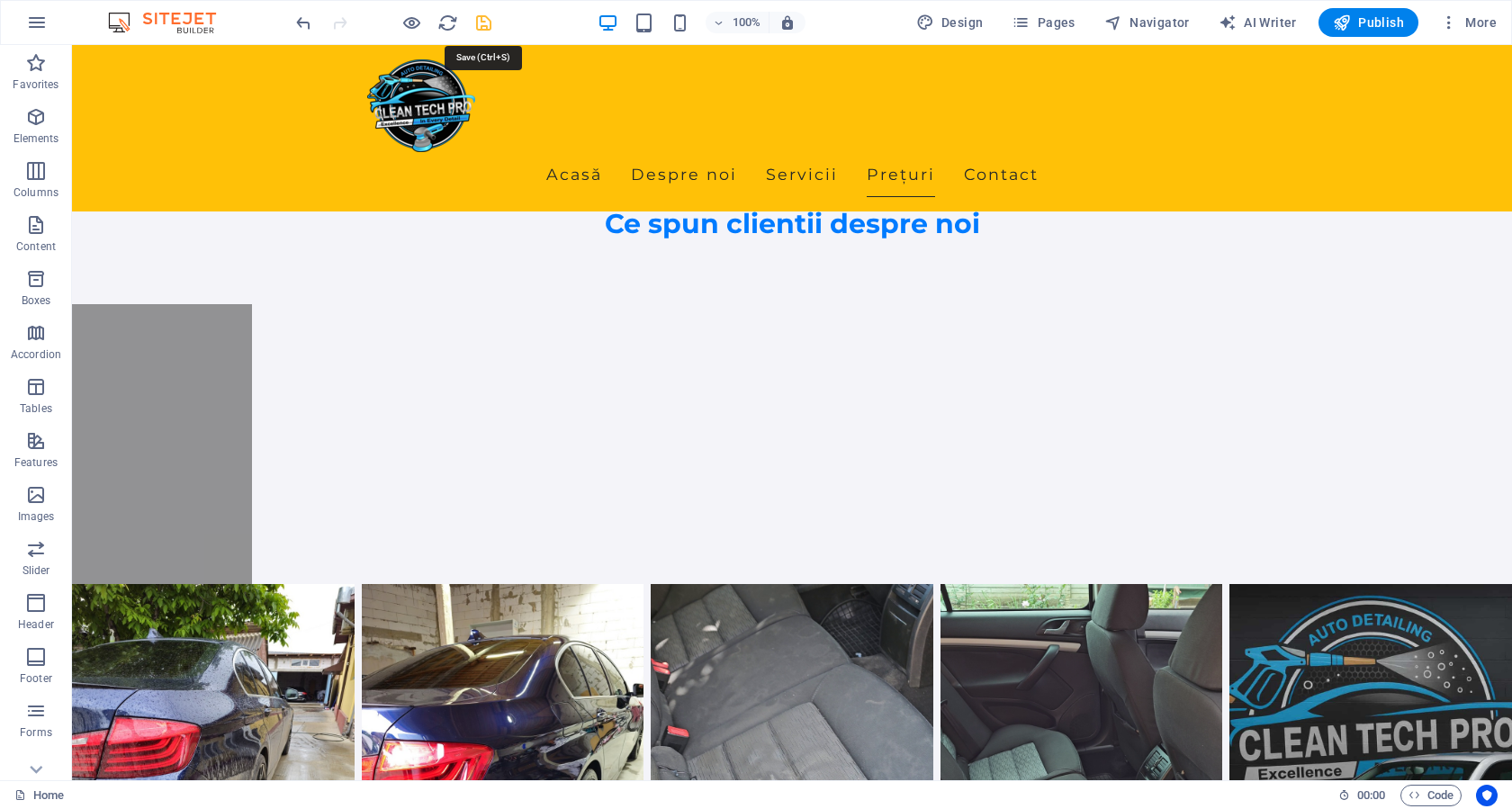
click at [478, 22] on icon "save" at bounding box center [484, 23] width 21 height 21
checkbox input "false"
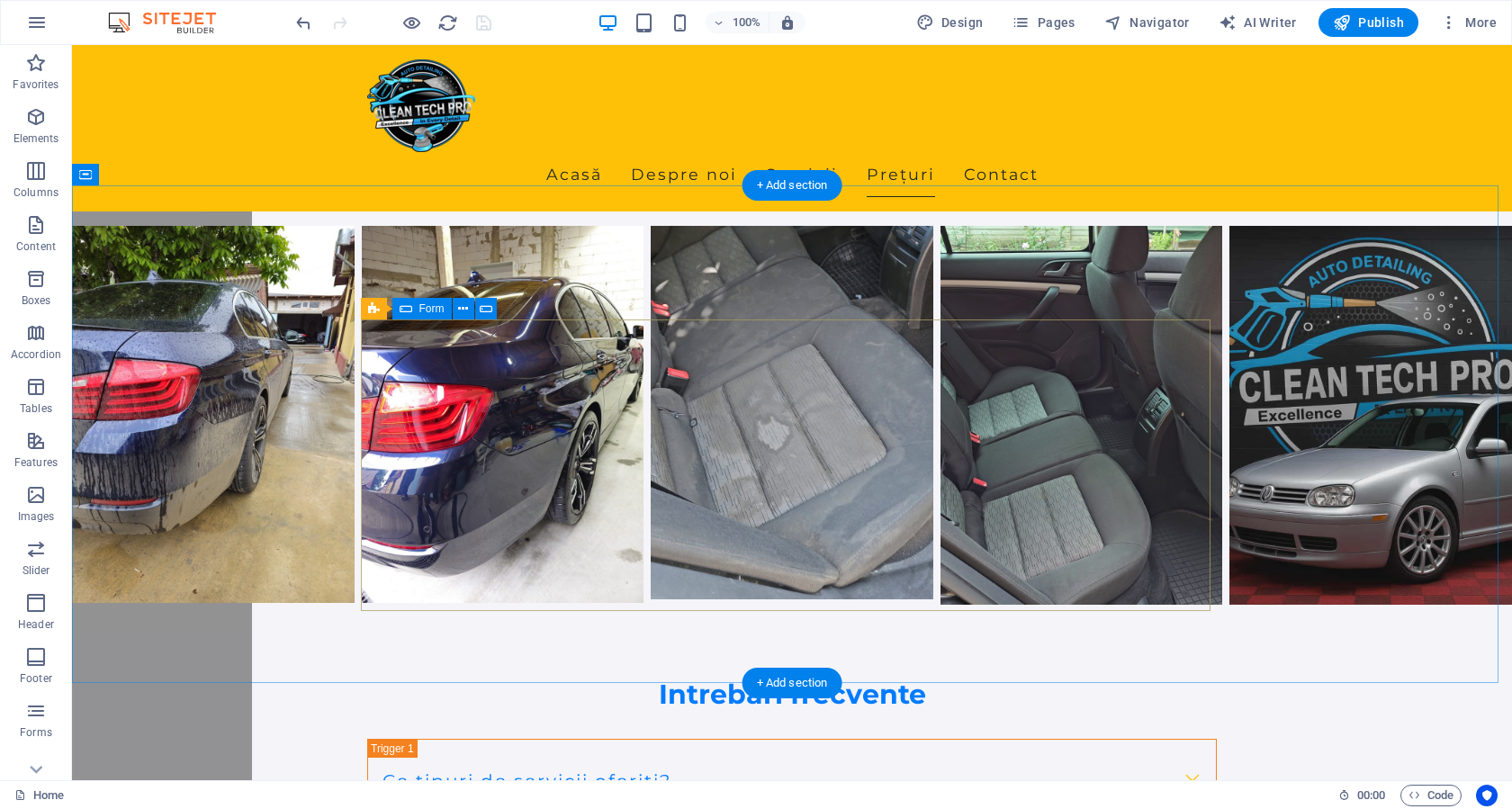
scroll to position [4701, 0]
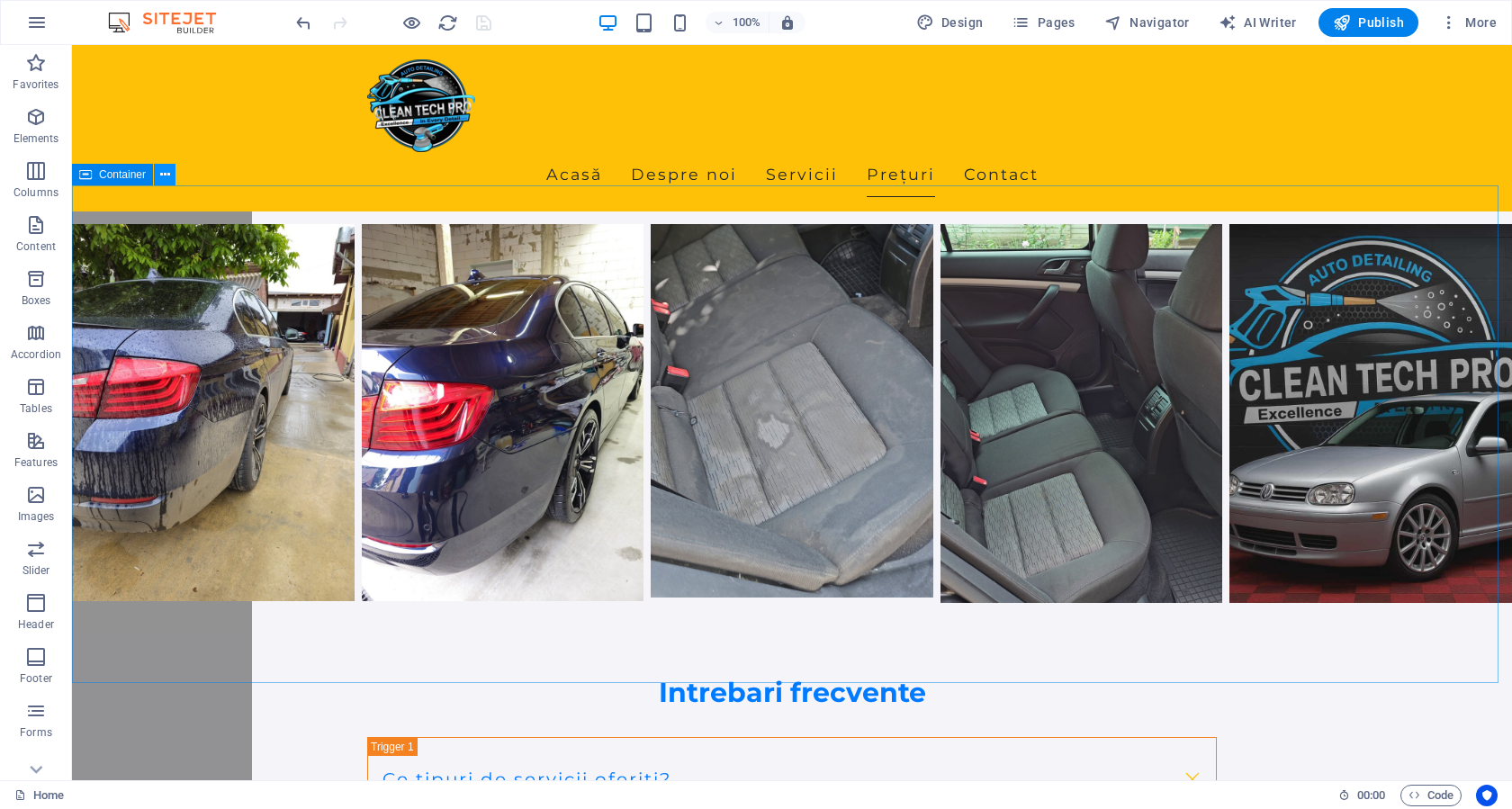
click at [161, 177] on icon at bounding box center [165, 175] width 9 height 19
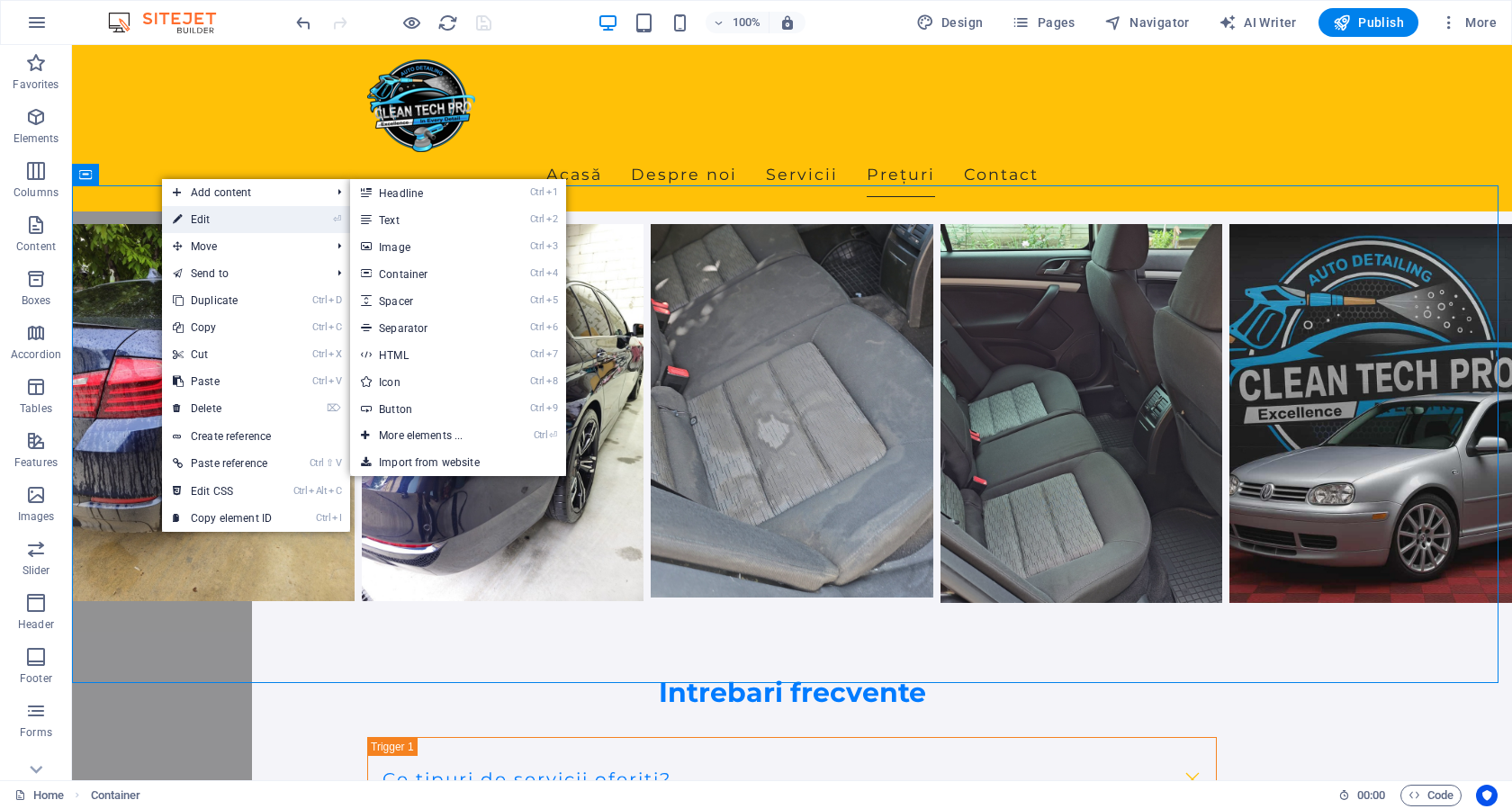
click at [179, 217] on icon at bounding box center [178, 219] width 9 height 27
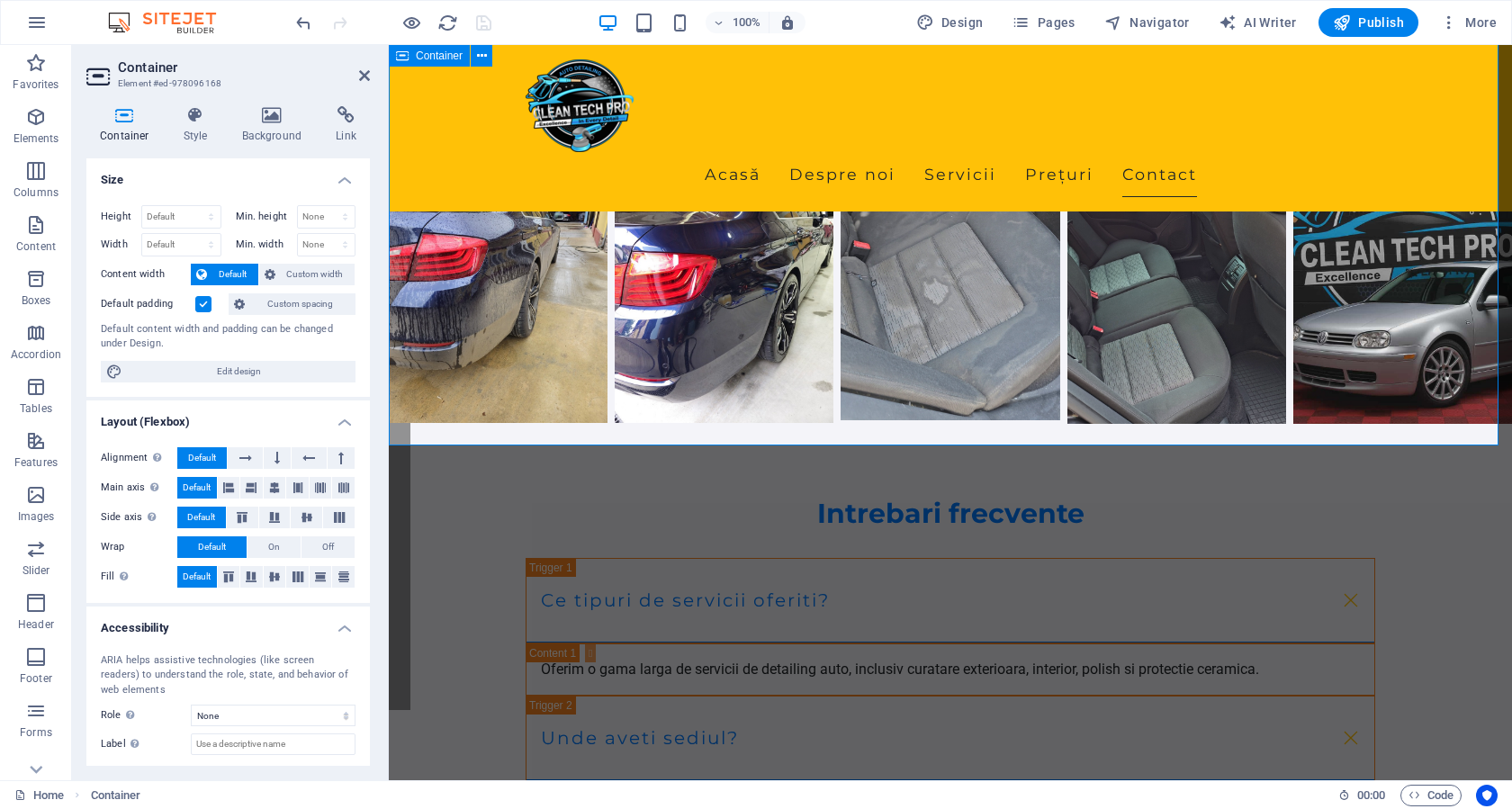
scroll to position [4680, 0]
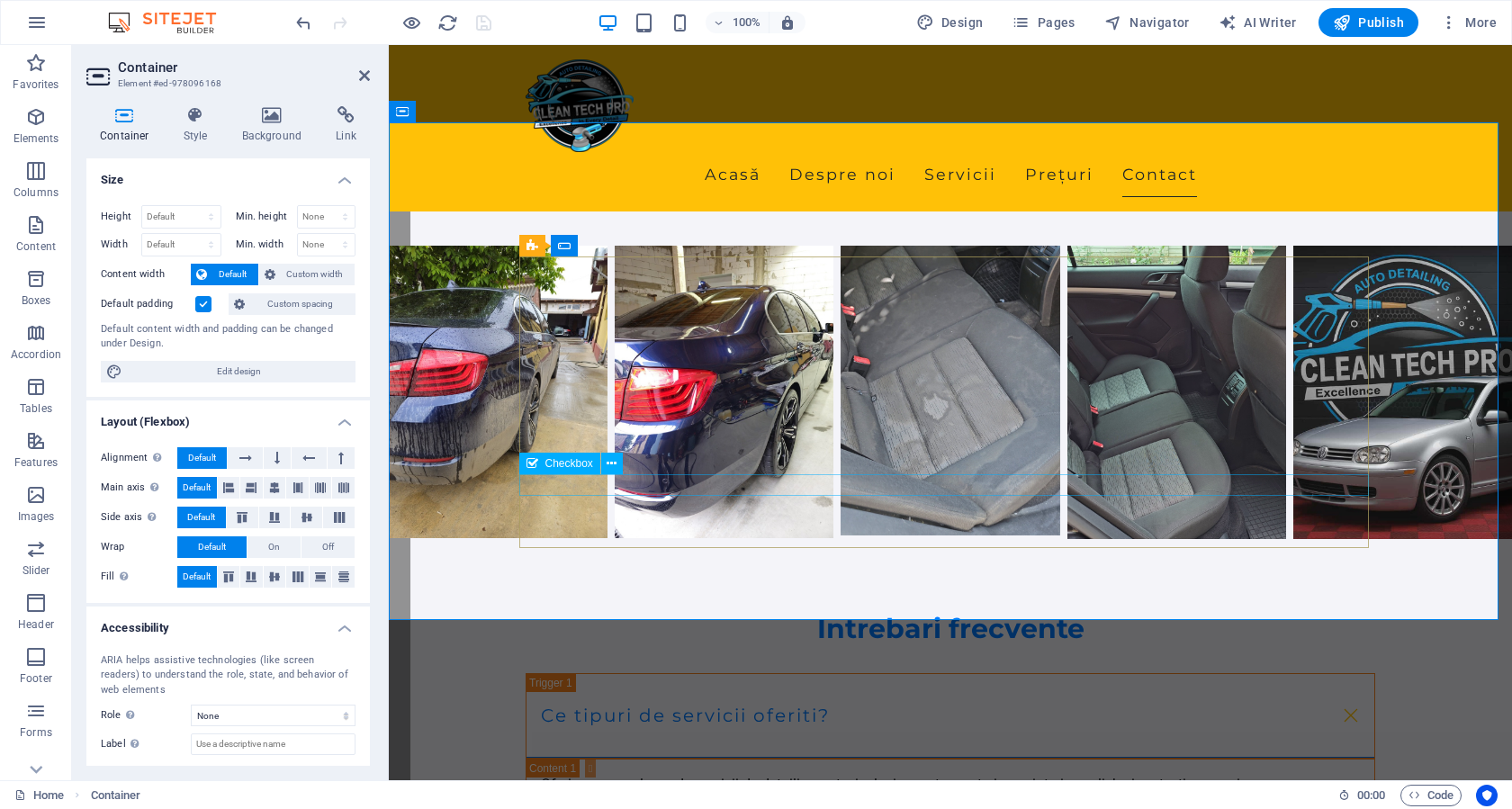
click at [570, 463] on span "Checkbox" at bounding box center [569, 463] width 47 height 10
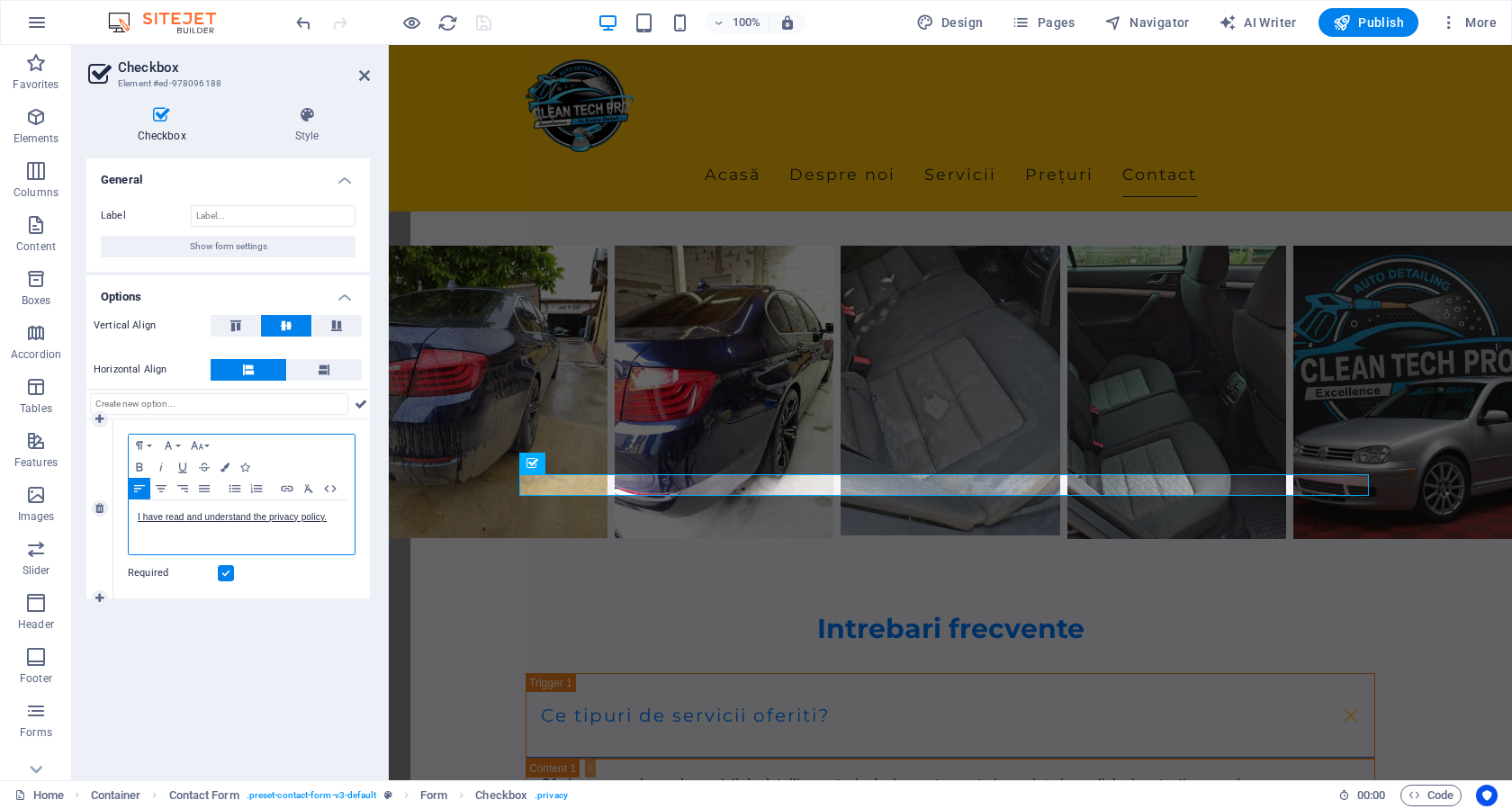
click at [329, 516] on p "I have read and understand the privacy policy." at bounding box center [242, 516] width 208 height 16
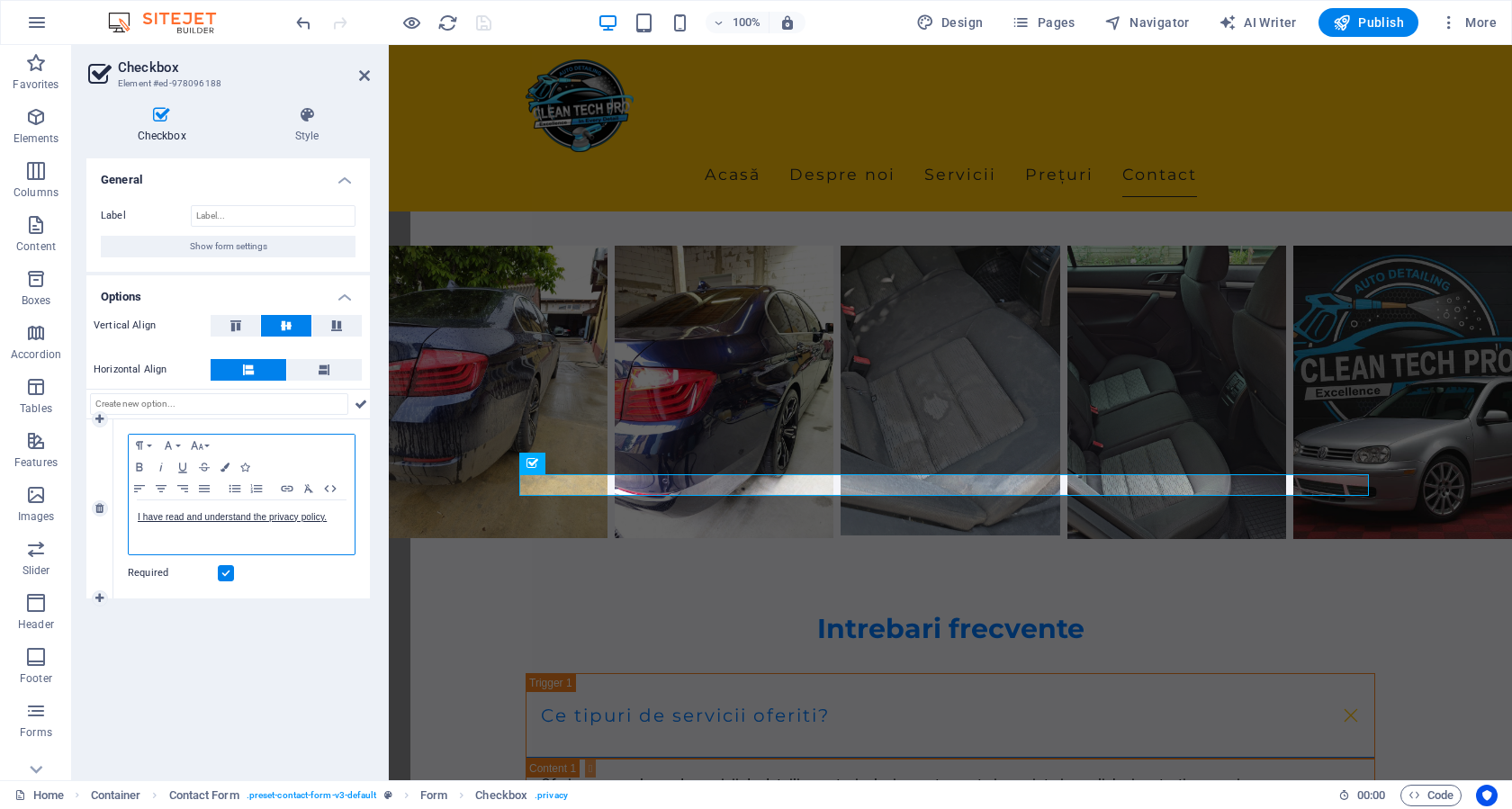
click at [200, 522] on p "I have read and understand the privacy policy." at bounding box center [242, 516] width 208 height 16
click at [229, 545] on icon "button" at bounding box center [231, 548] width 22 height 22
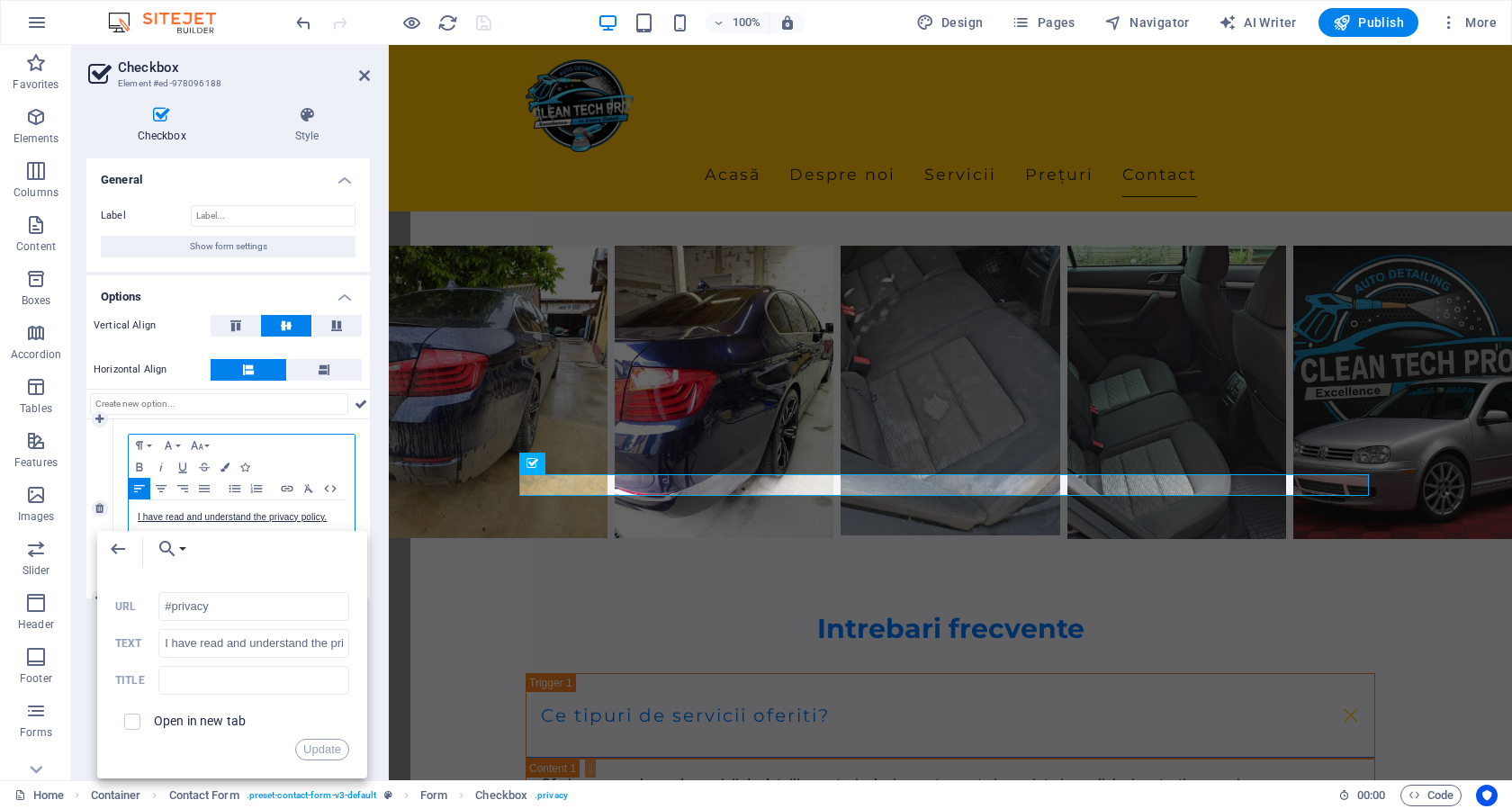
click at [331, 518] on p "I have read and ​ ​ understand the privacy policy." at bounding box center [242, 516] width 208 height 16
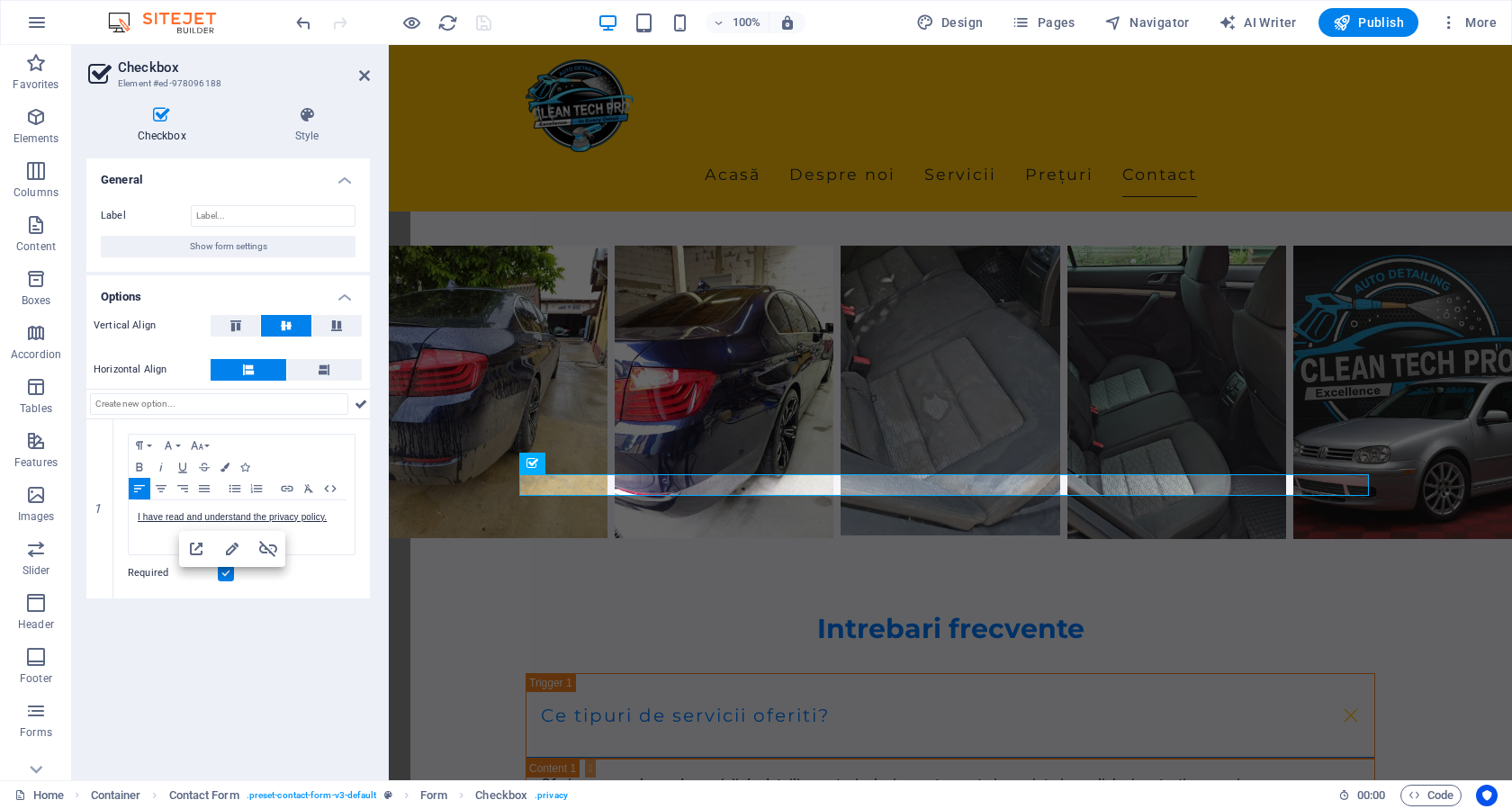
click at [373, 78] on aside "Checkbox Element #ed-978096188 Checkbox Style General Label Show form settings …" at bounding box center [229, 413] width 316 height 734
click at [356, 70] on h2 "Checkbox" at bounding box center [244, 67] width 252 height 16
click at [366, 73] on icon at bounding box center [364, 75] width 10 height 14
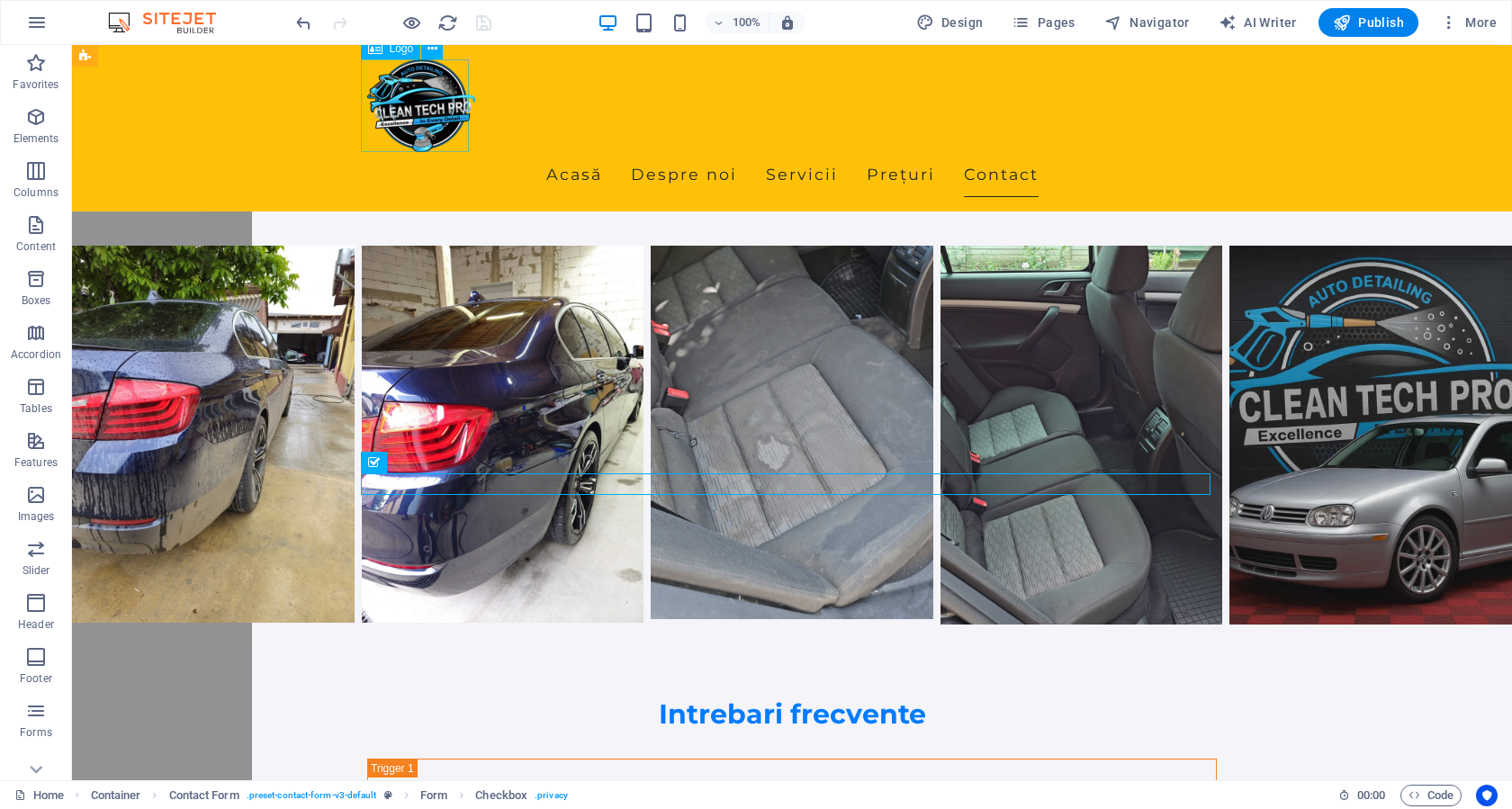
scroll to position [4765, 0]
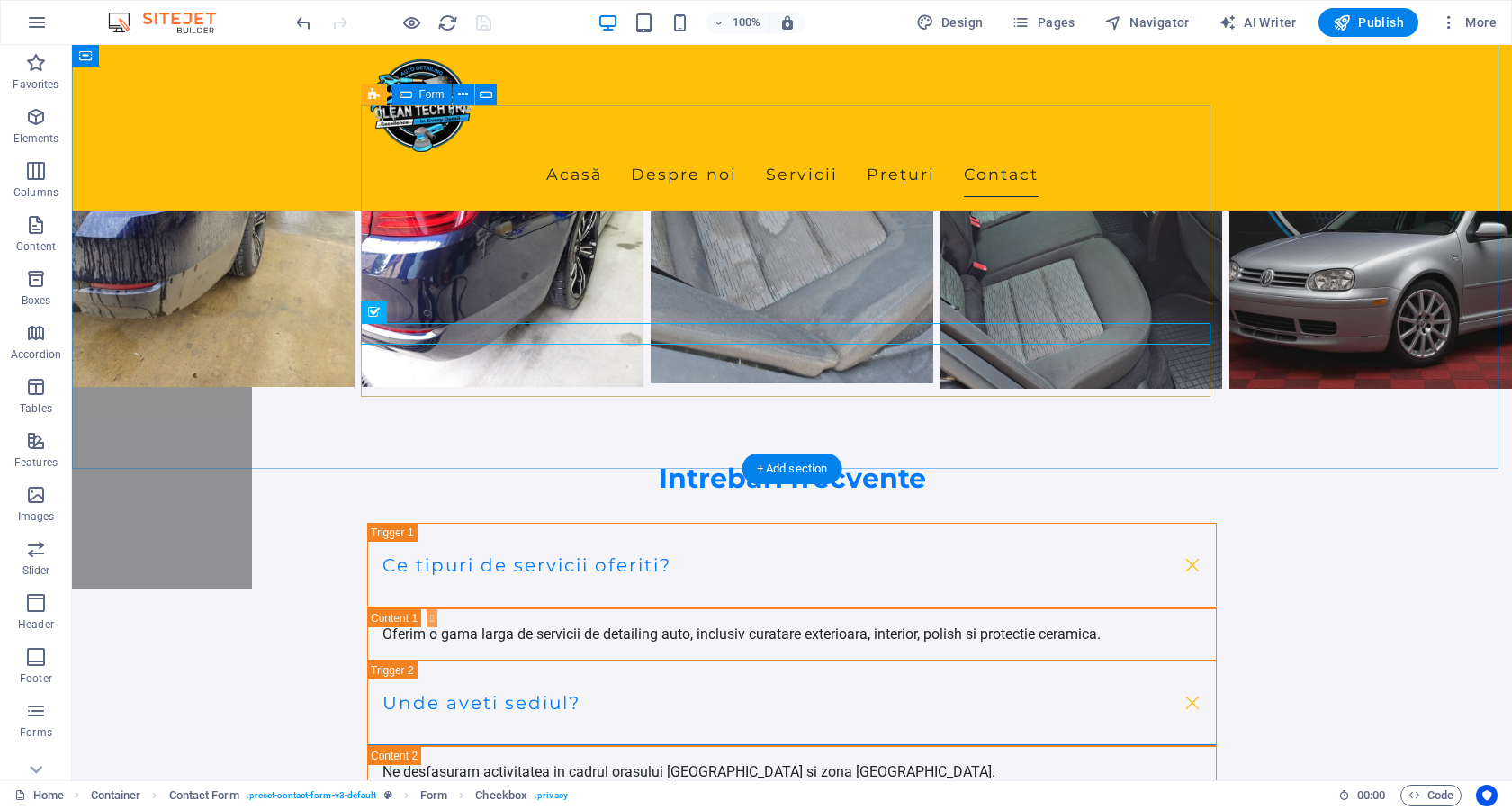
scroll to position [4945, 0]
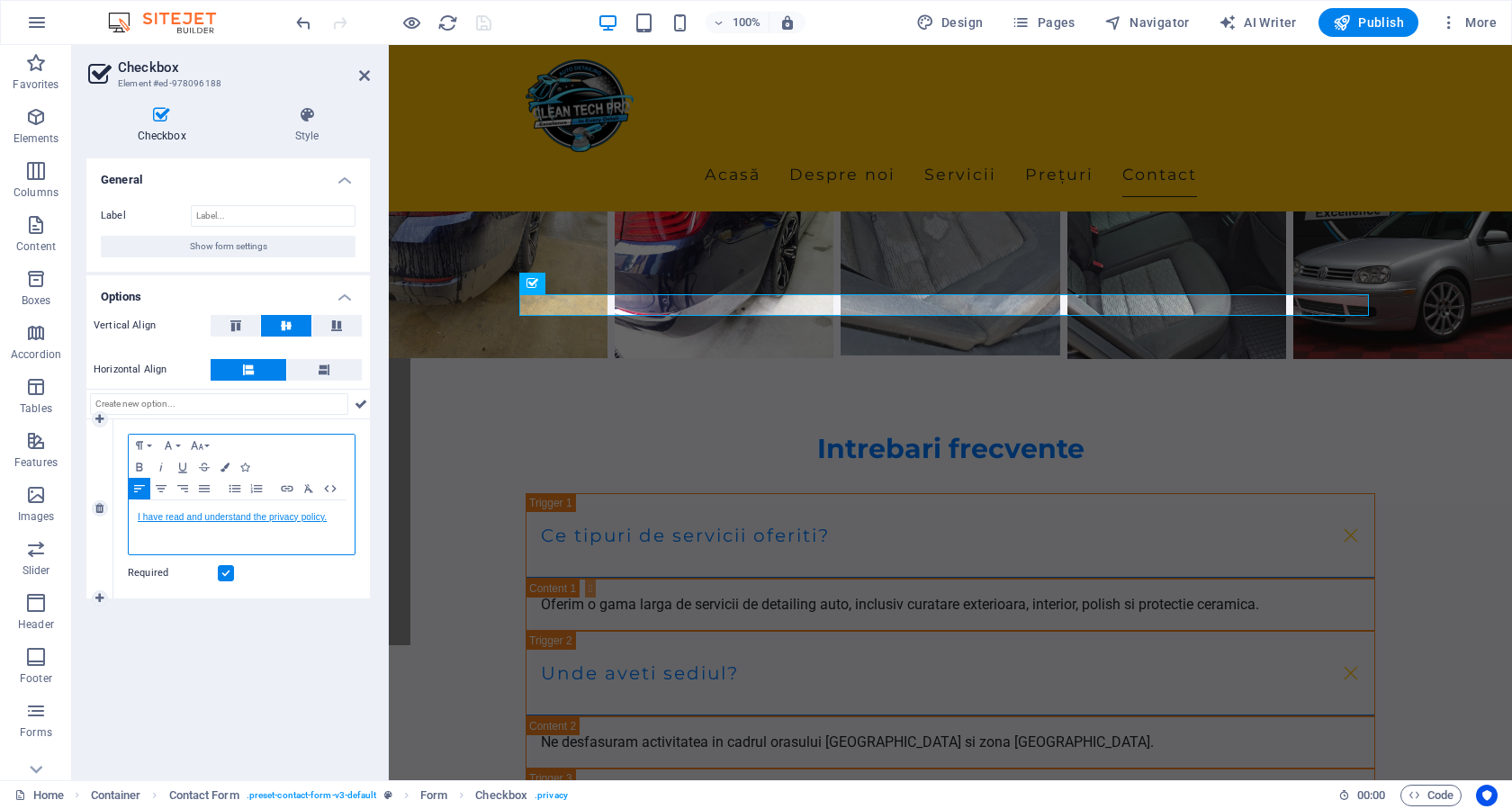
click at [325, 518] on link "I have read and understand the privacy policy." at bounding box center [232, 516] width 189 height 9
drag, startPoint x: 326, startPoint y: 515, endPoint x: 146, endPoint y: 522, distance: 180.1
click at [134, 526] on div "I have read and understand the privacy policy." at bounding box center [241, 527] width 226 height 54
copy link "I have read and understand the privacy policy."
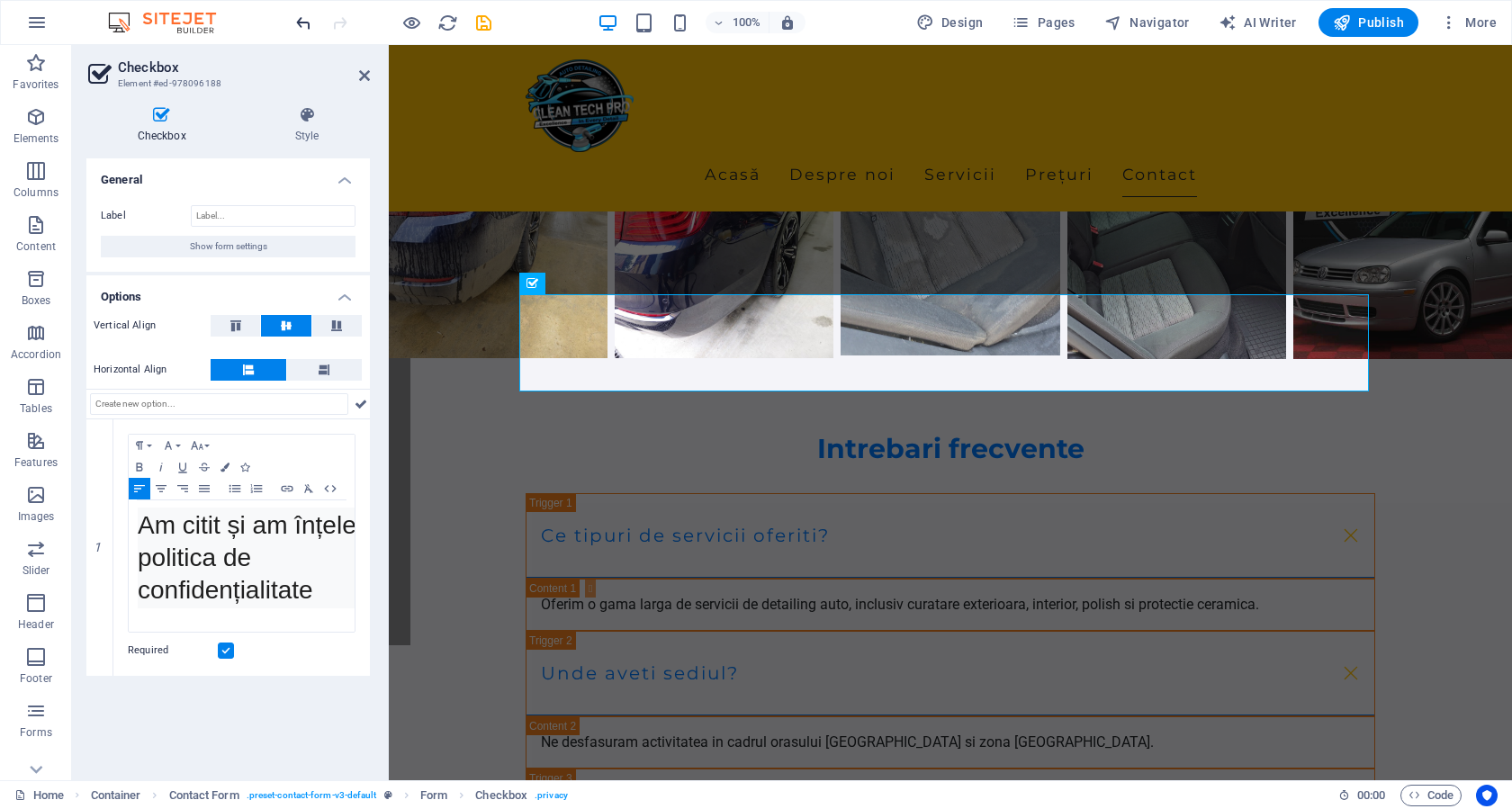
click at [304, 16] on icon "undo" at bounding box center [304, 23] width 21 height 21
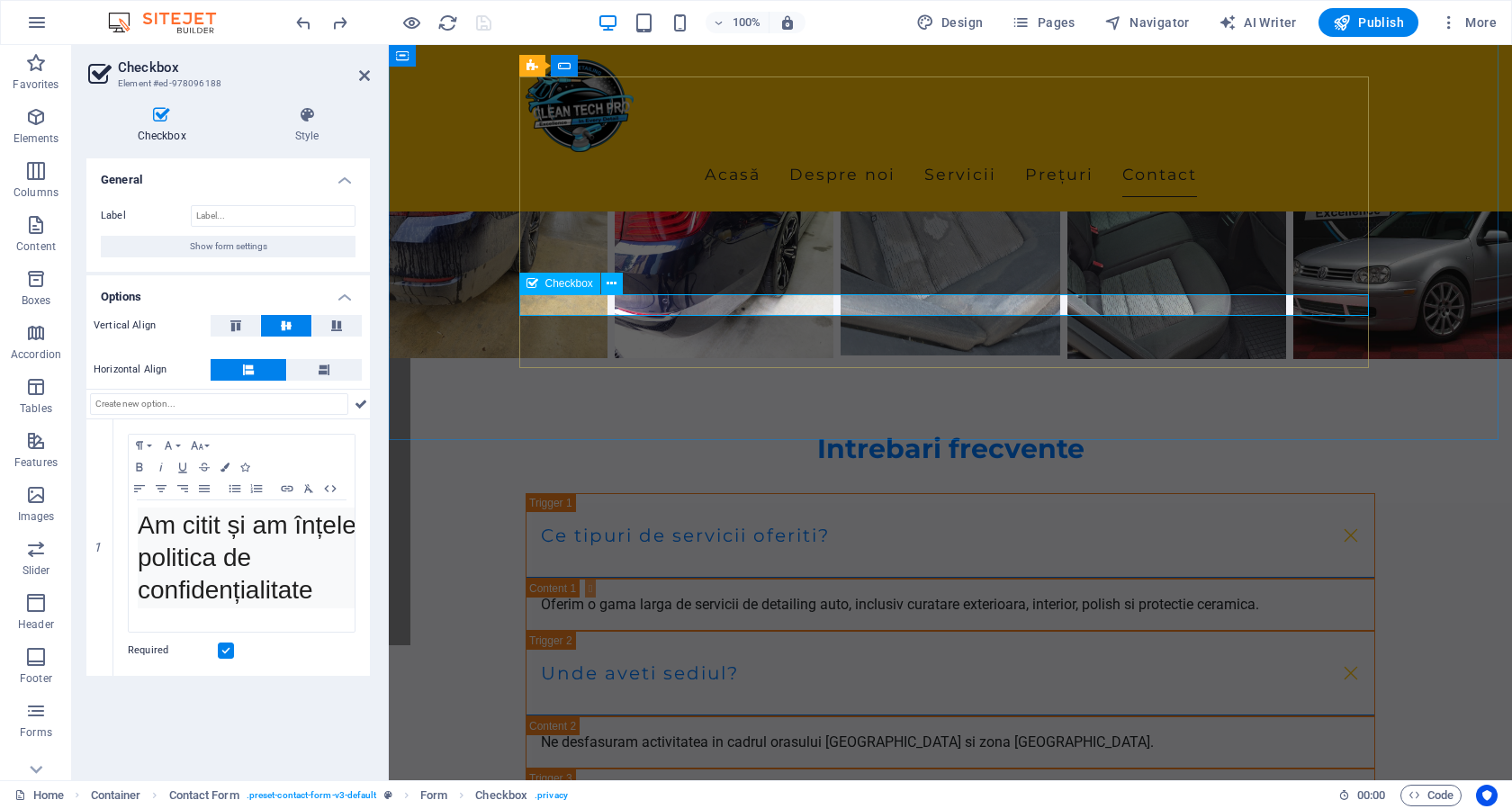
click at [363, 75] on icon at bounding box center [364, 75] width 10 height 14
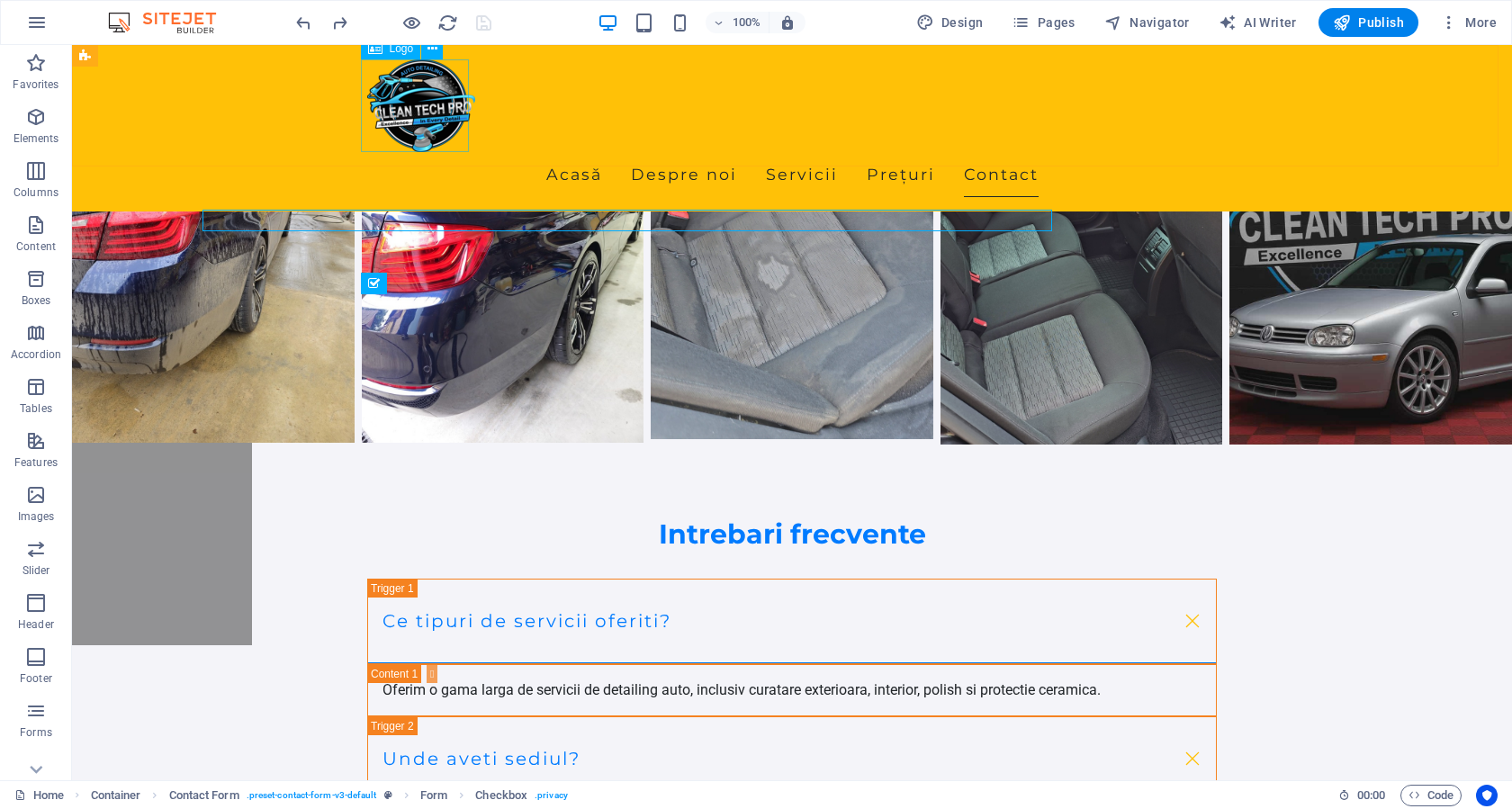
scroll to position [4945, 0]
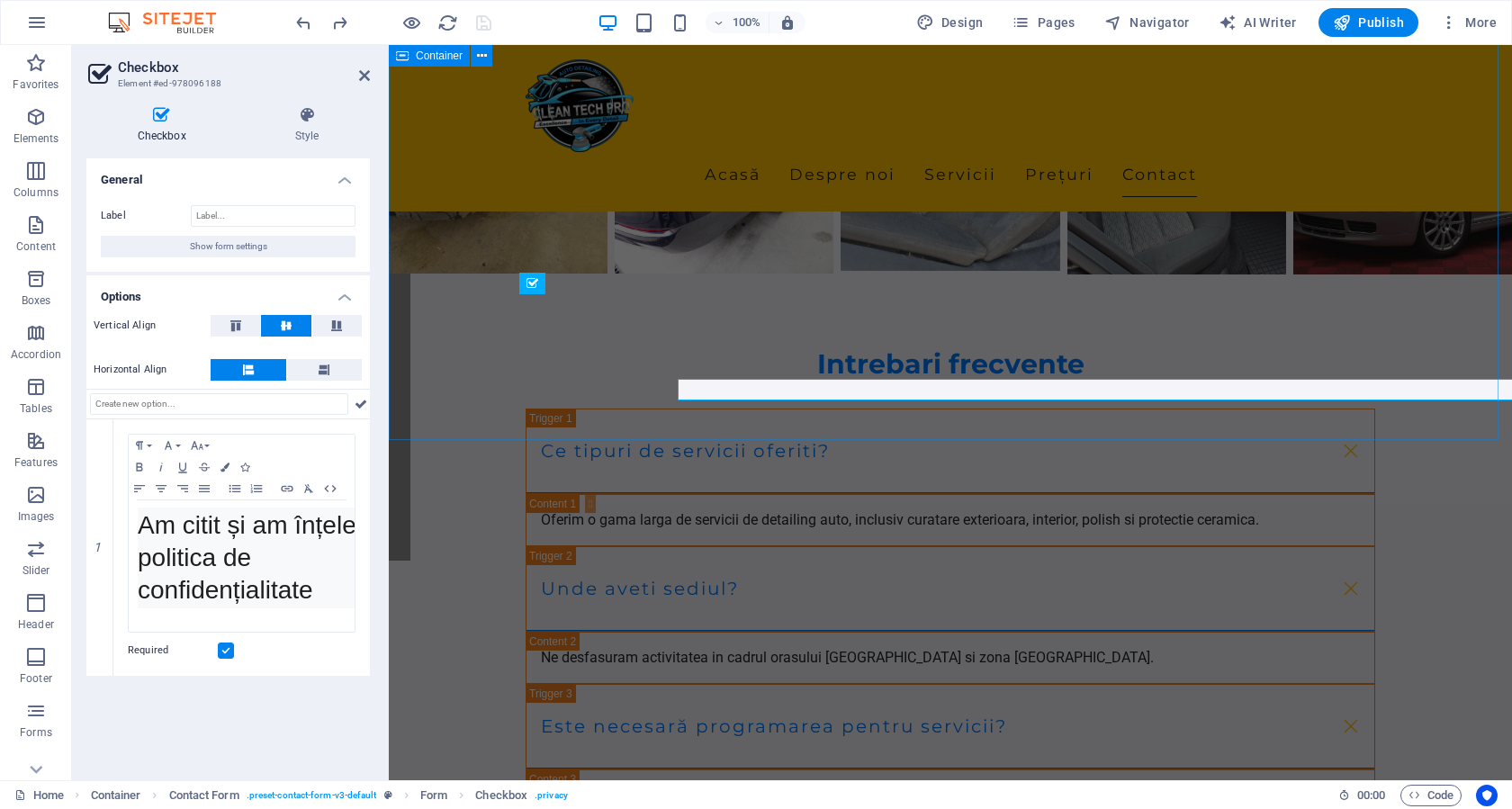
scroll to position [4860, 0]
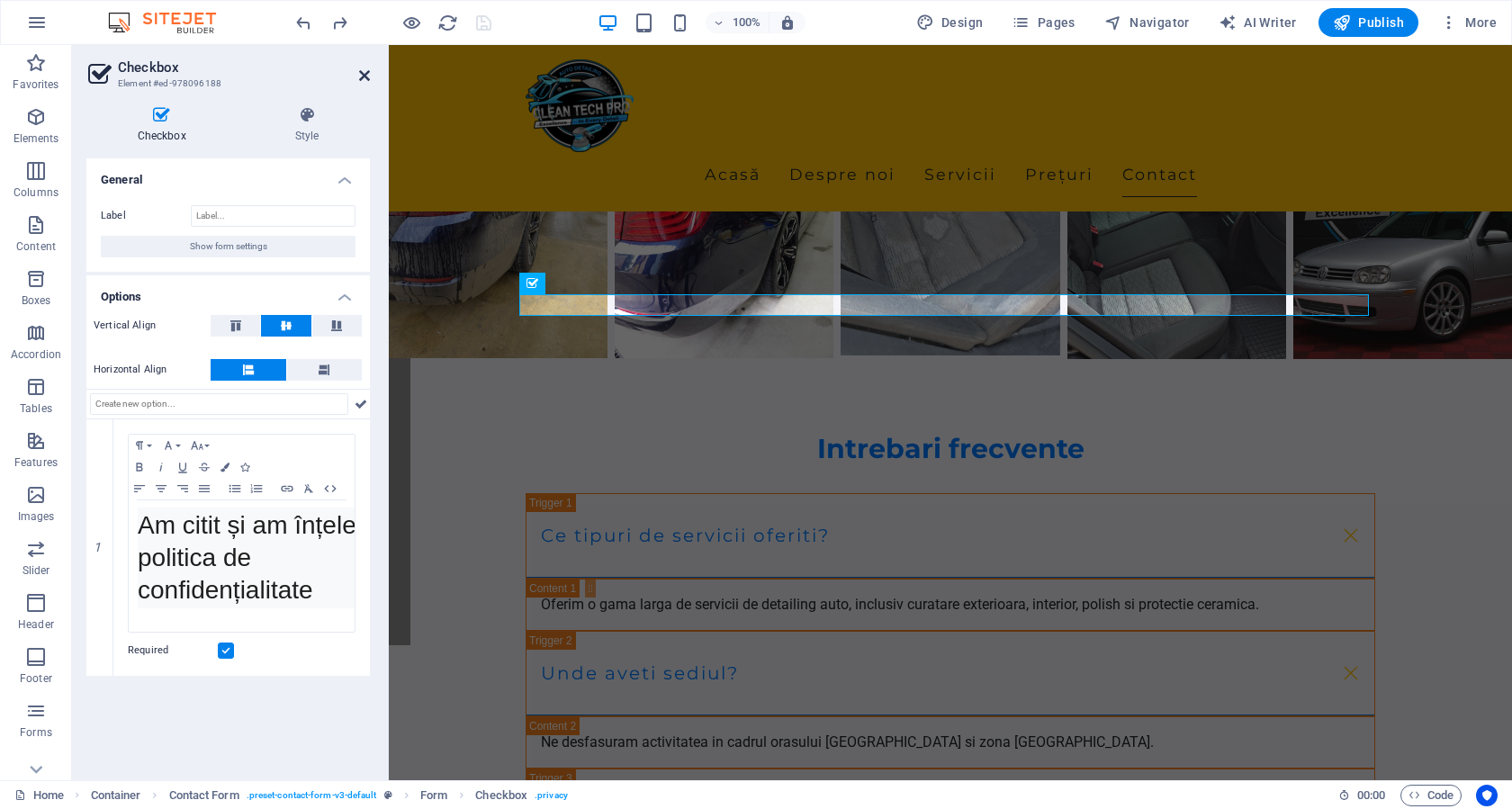
click at [364, 75] on icon at bounding box center [364, 75] width 10 height 14
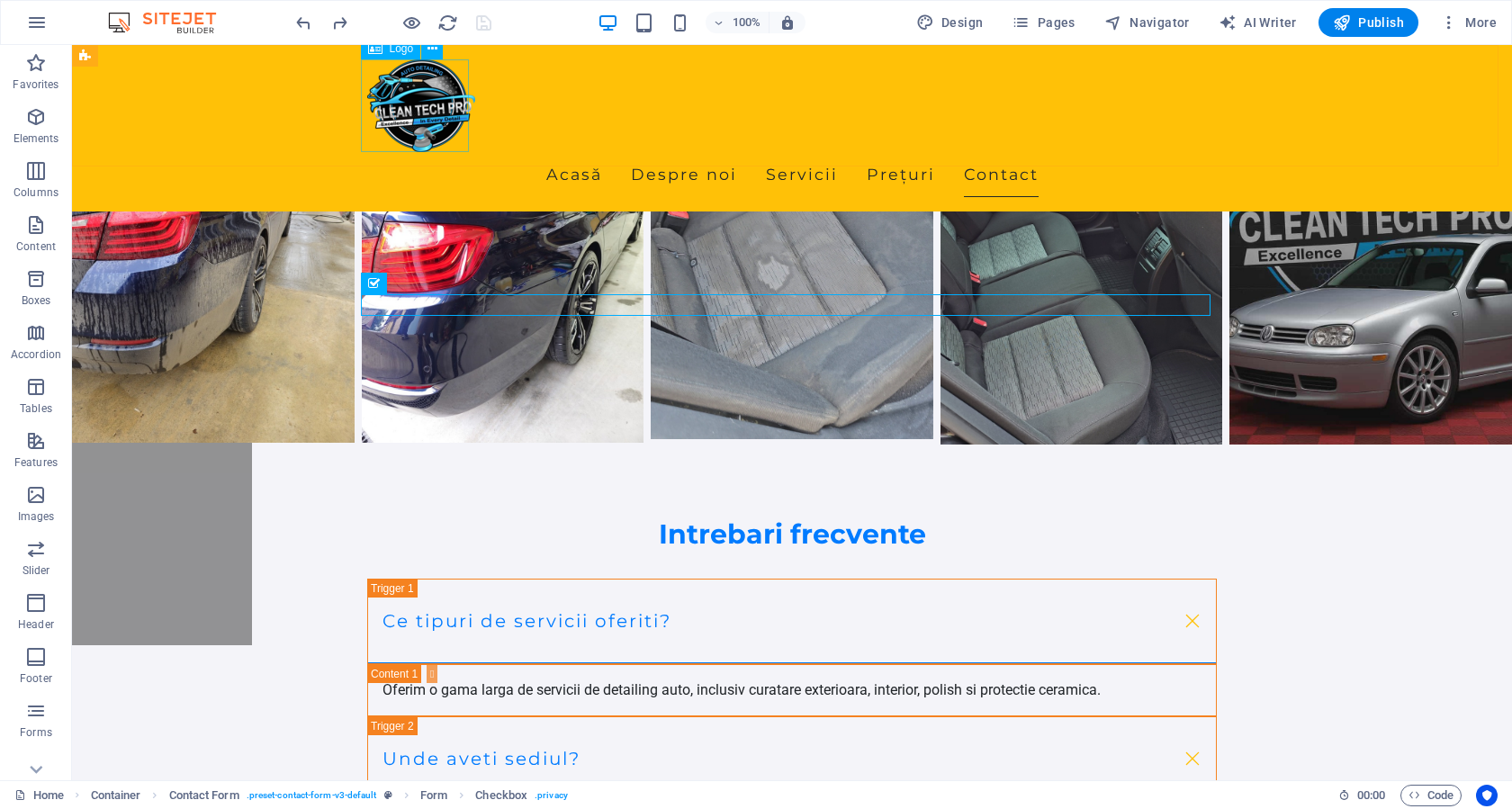
scroll to position [4945, 0]
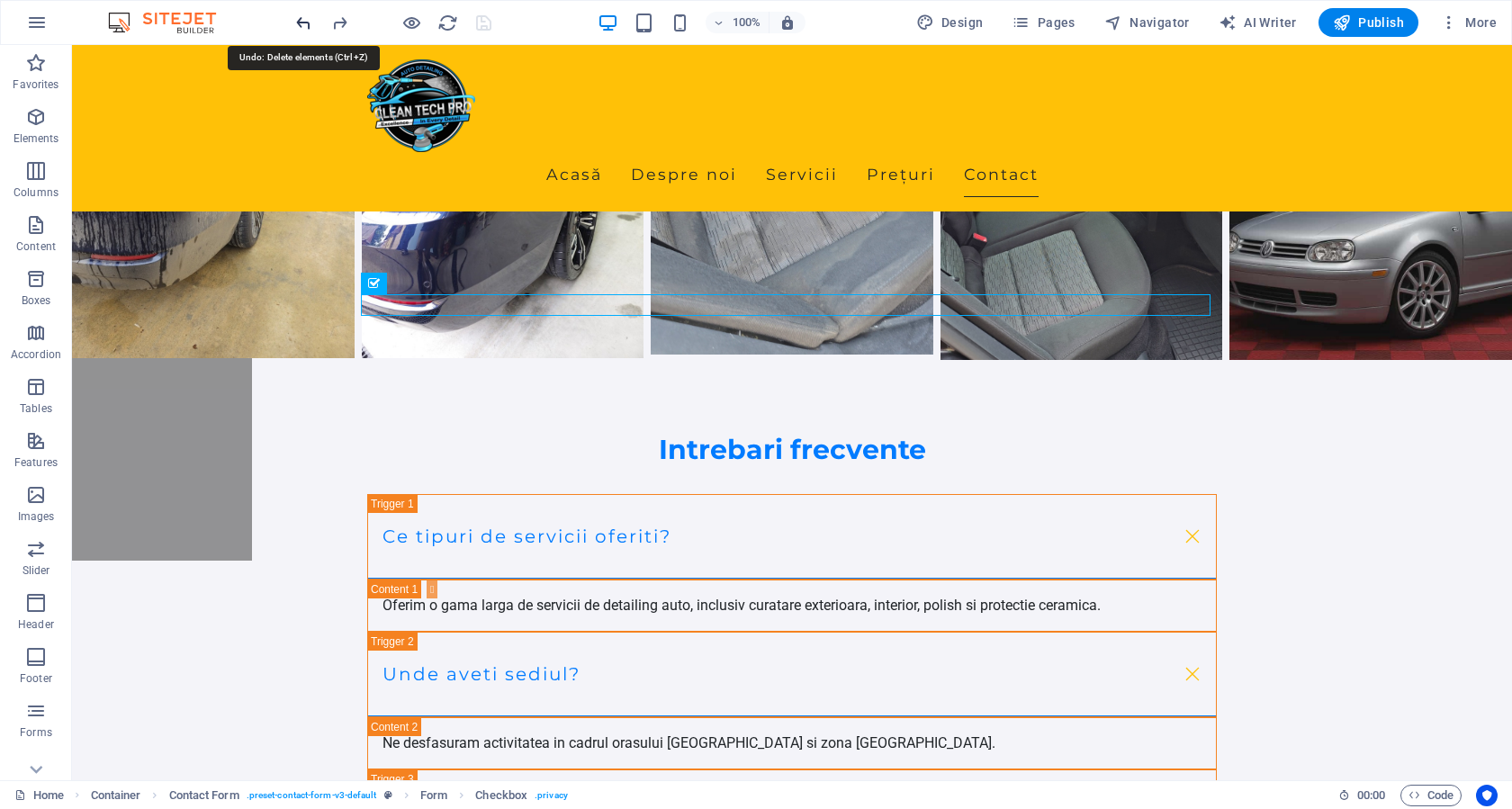
click at [301, 25] on icon "undo" at bounding box center [304, 23] width 21 height 21
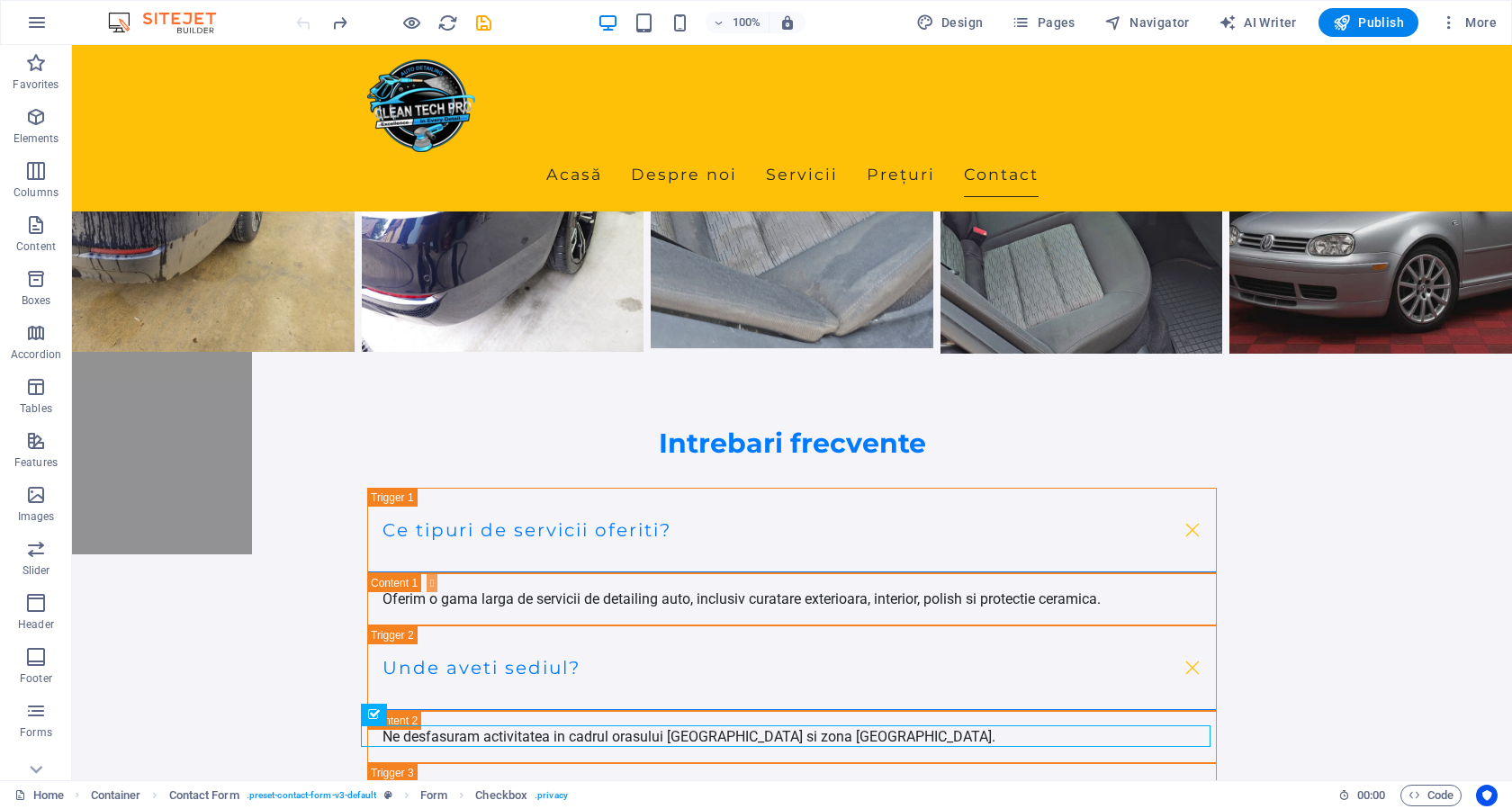
scroll to position [4876, 0]
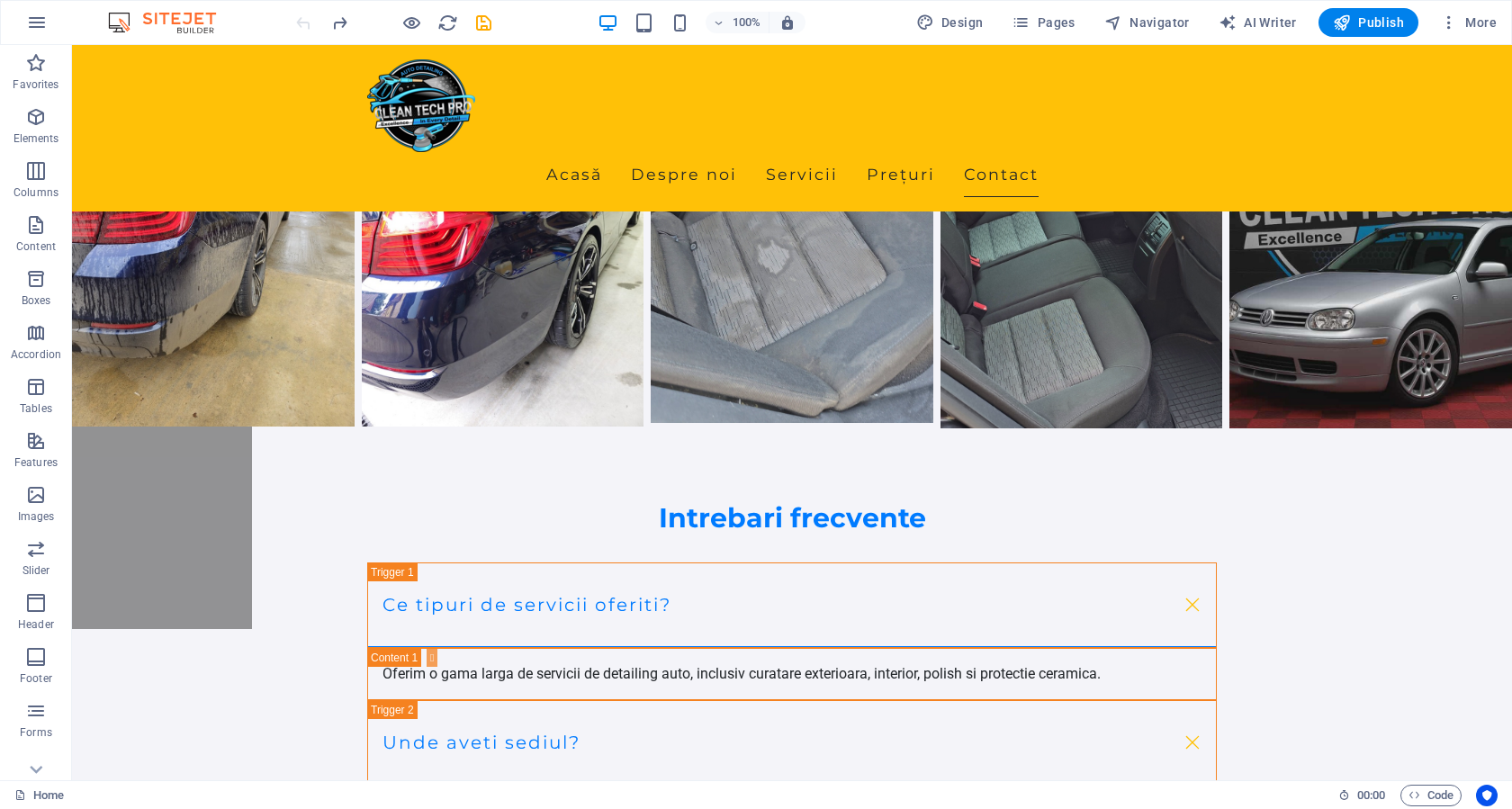
click at [301, 25] on div at bounding box center [393, 23] width 201 height 28
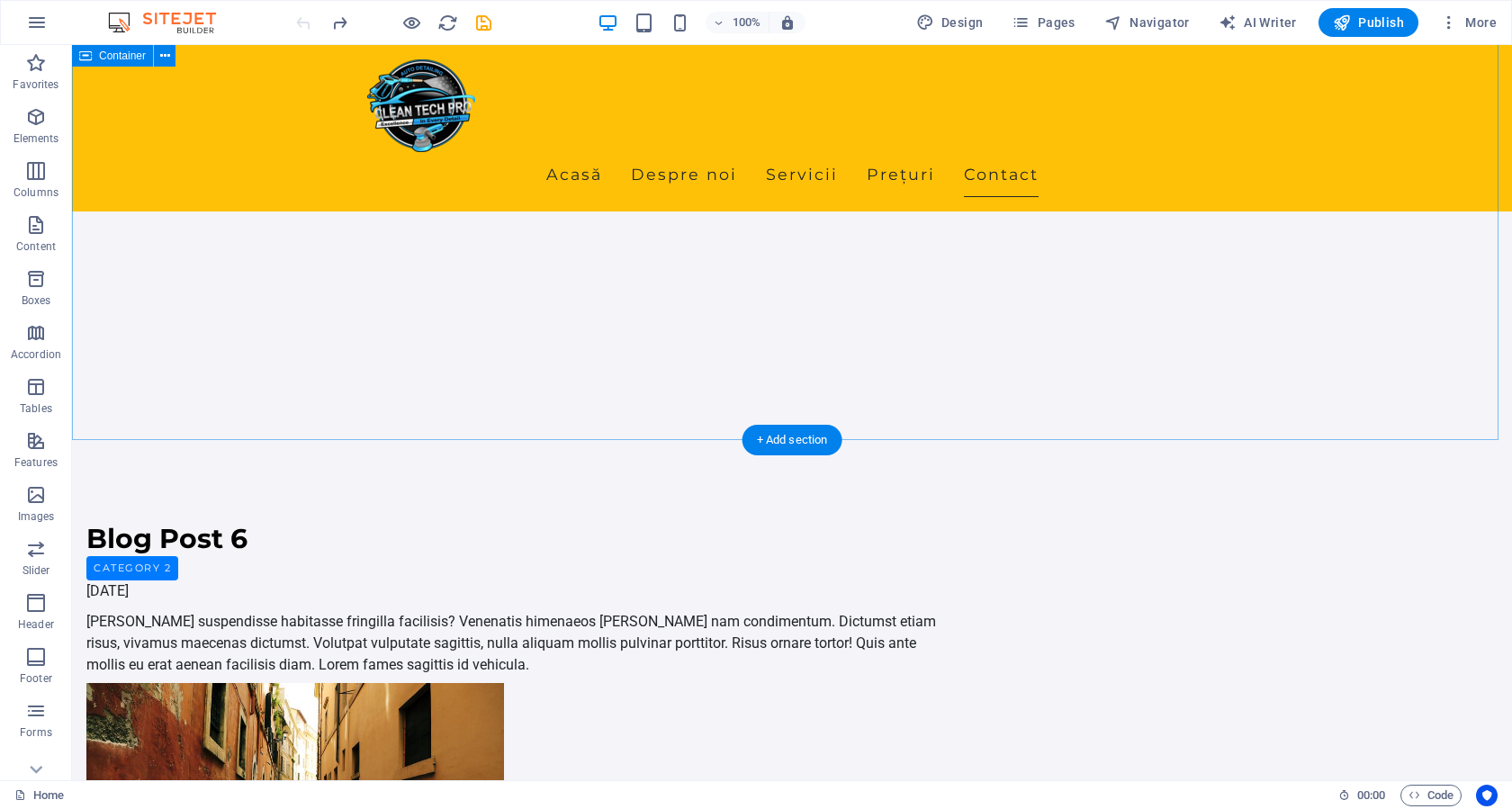
scroll to position [6141, 0]
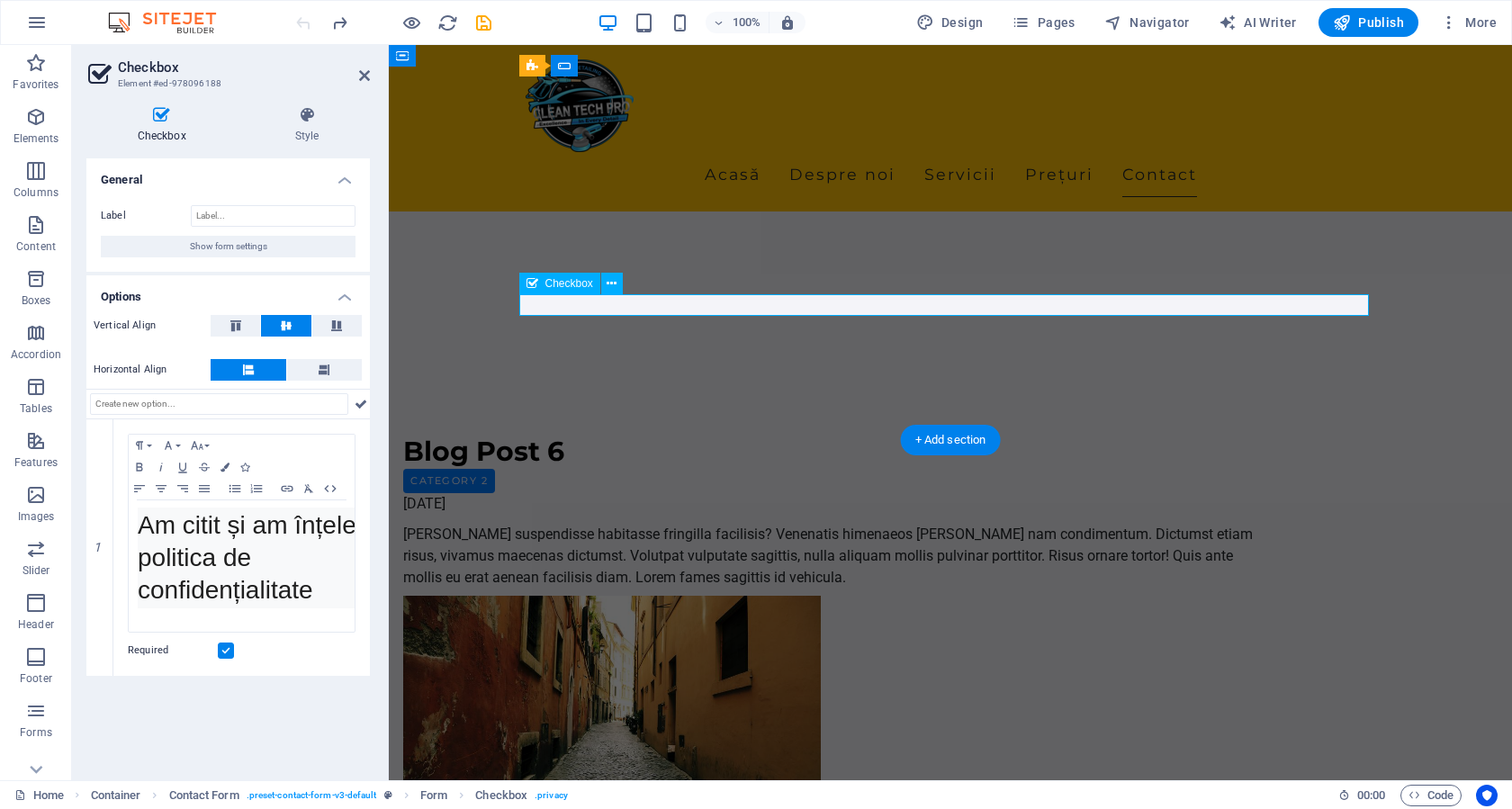
scroll to position [6056, 0]
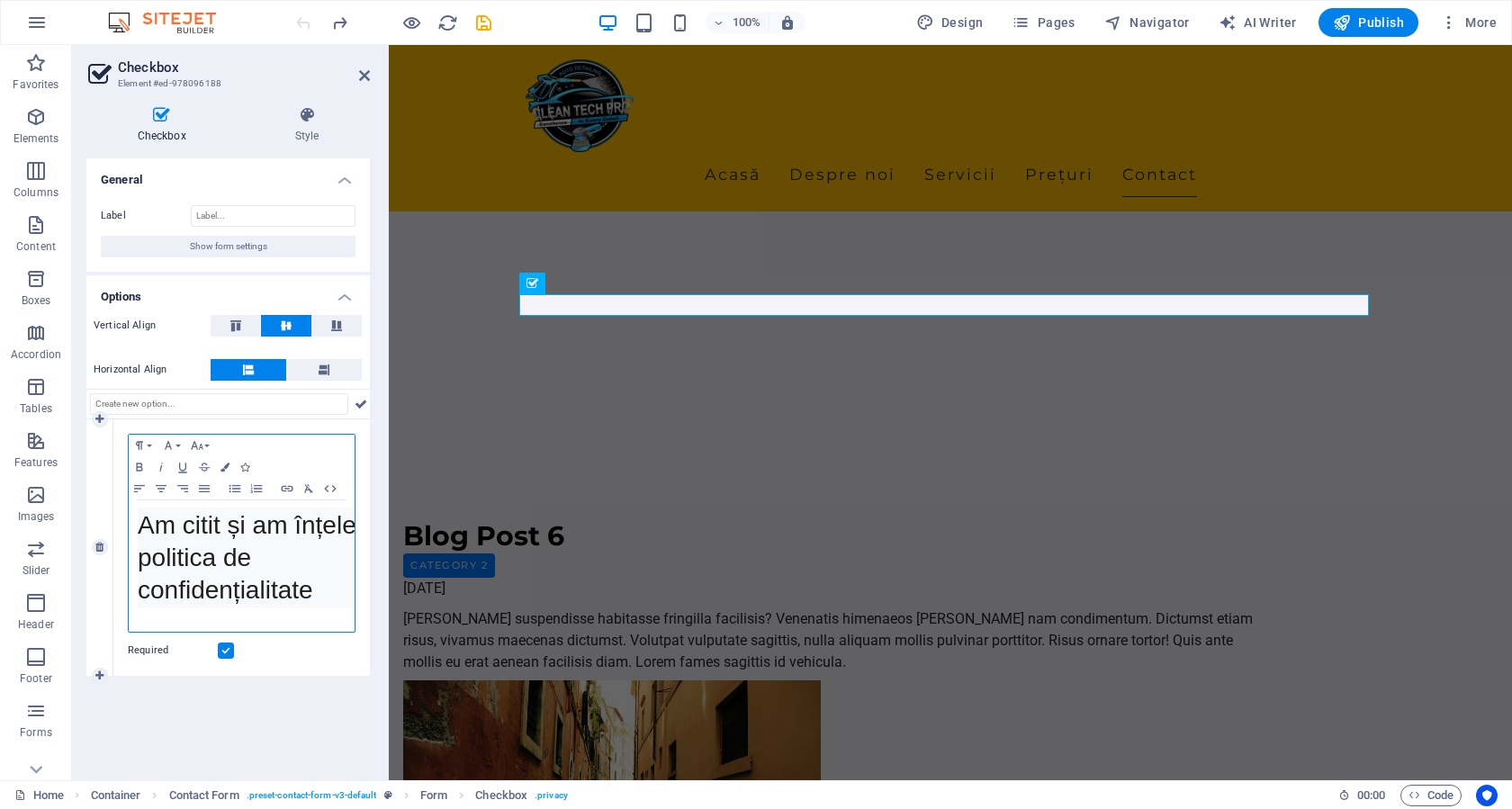
click at [259, 523] on span "Am citit și am înțeles politica de confidențialitate" at bounding box center [257, 557] width 238 height 93
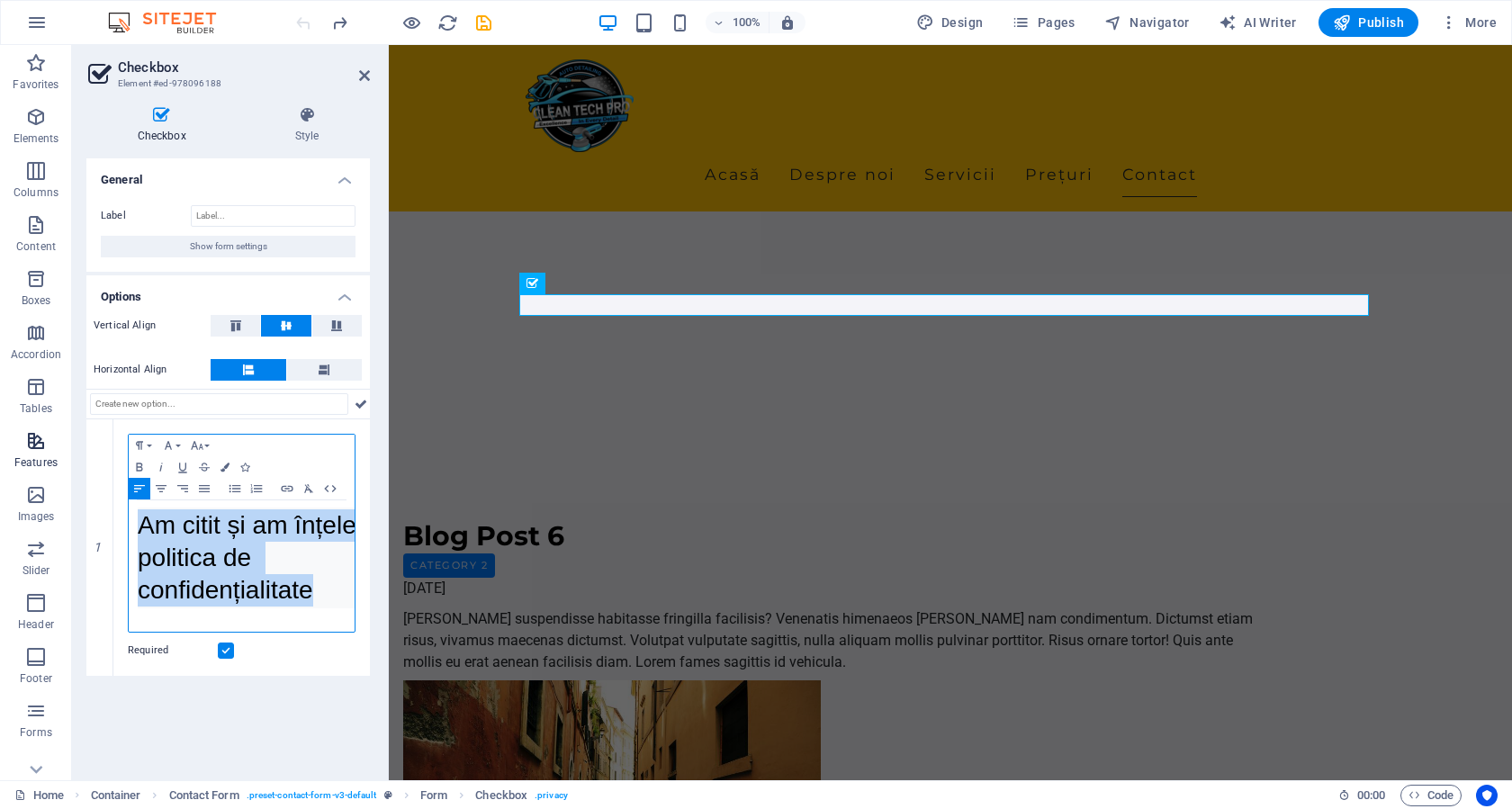
drag, startPoint x: 311, startPoint y: 591, endPoint x: 59, endPoint y: 473, distance: 278.3
click at [59, 473] on section "Favorites Elements Columns Content Boxes Accordion Tables Features Images Slide…" at bounding box center [756, 413] width 1512 height 734
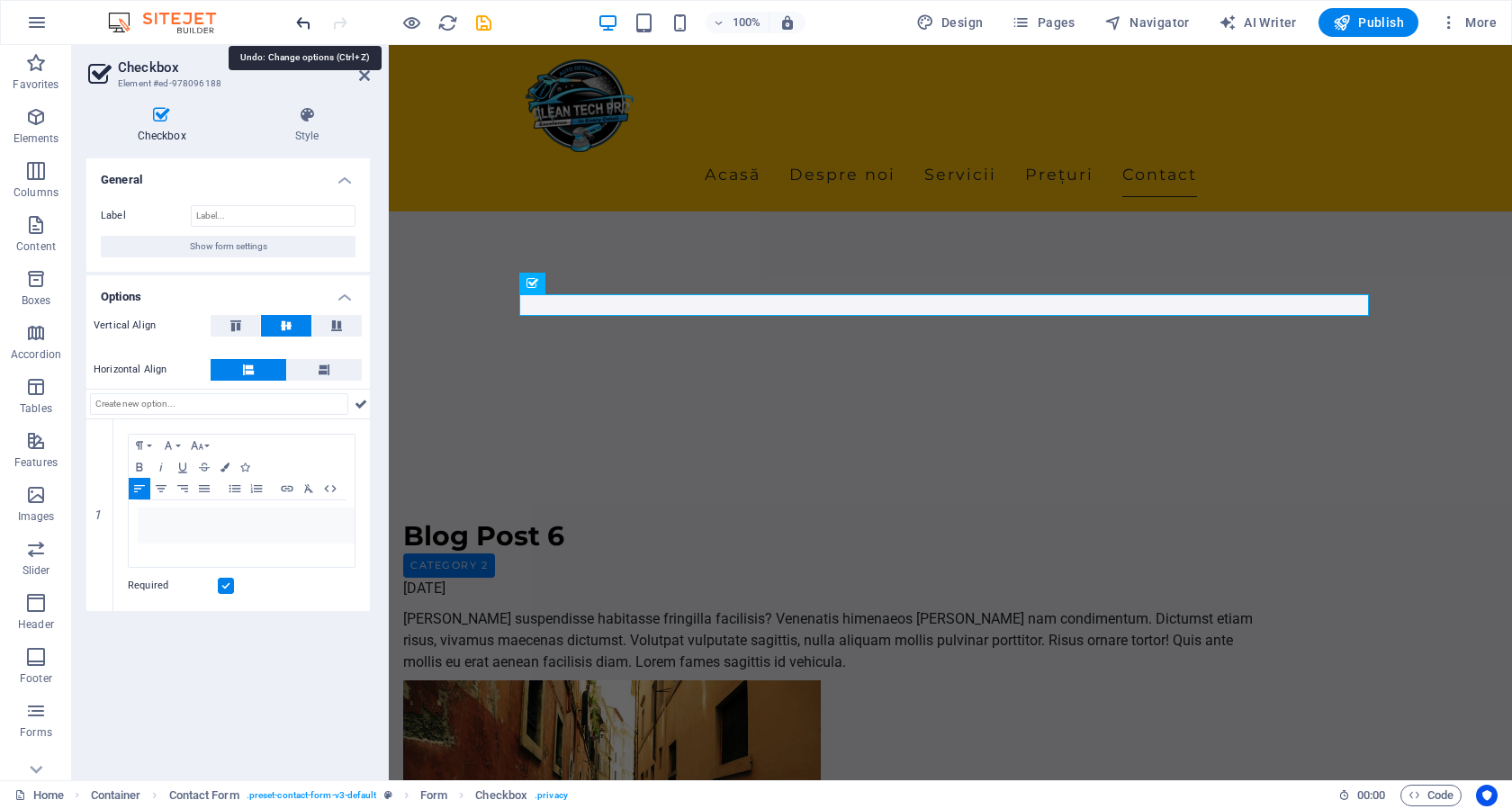
click at [296, 24] on icon "undo" at bounding box center [304, 23] width 21 height 21
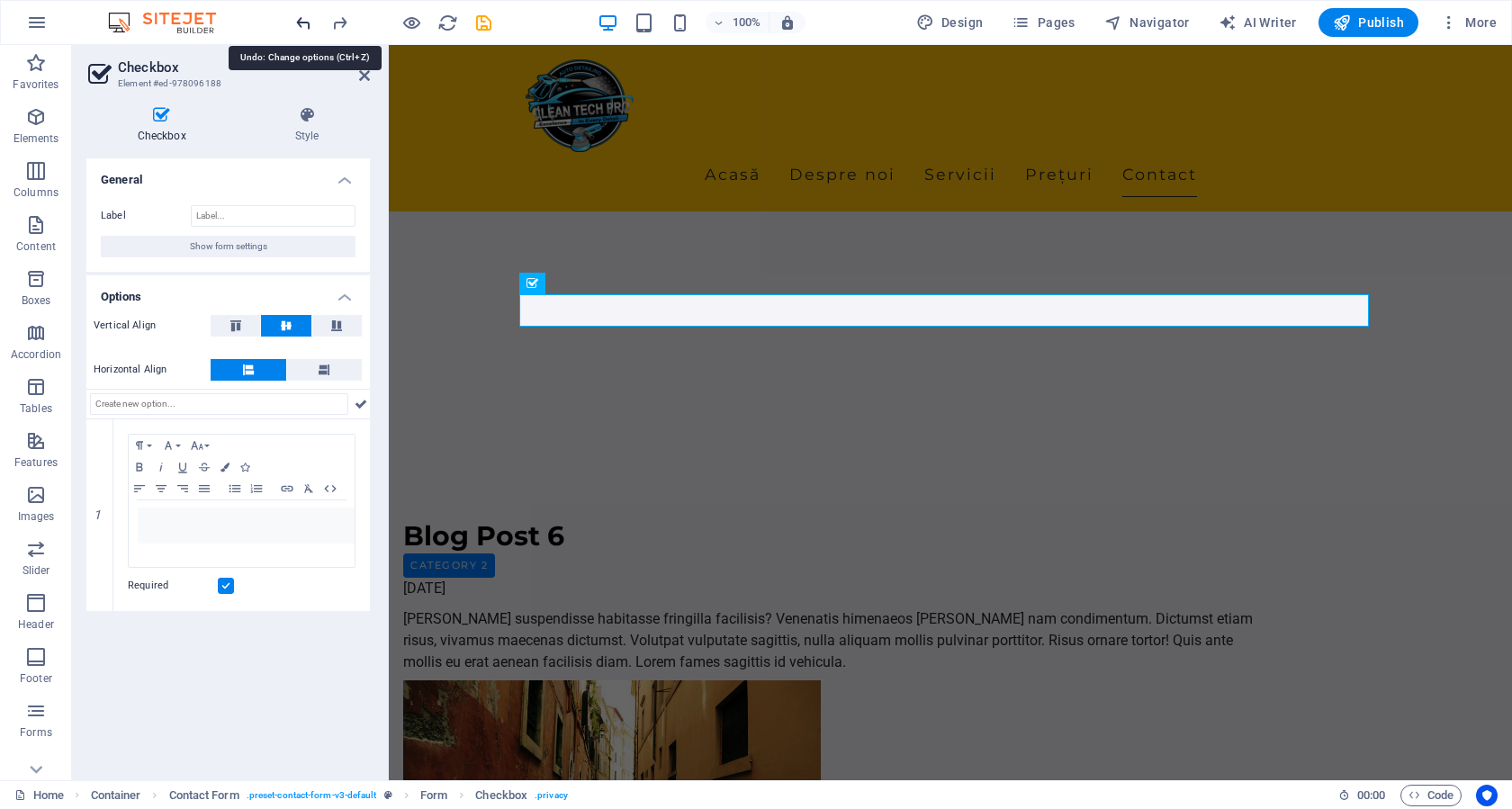
click at [296, 24] on icon "undo" at bounding box center [304, 23] width 21 height 21
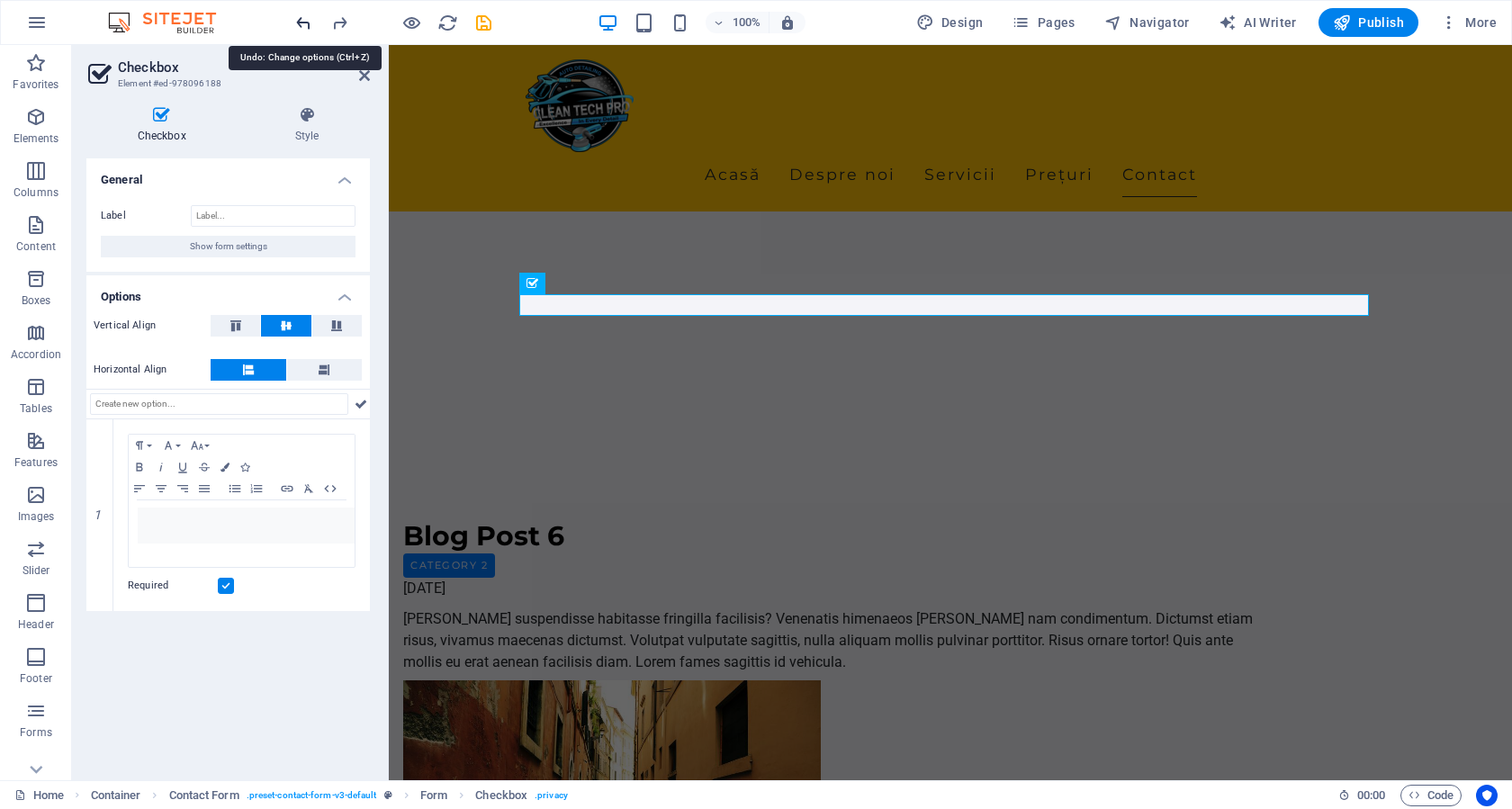
click at [296, 24] on icon "undo" at bounding box center [304, 23] width 21 height 21
click at [296, 24] on div at bounding box center [393, 23] width 201 height 28
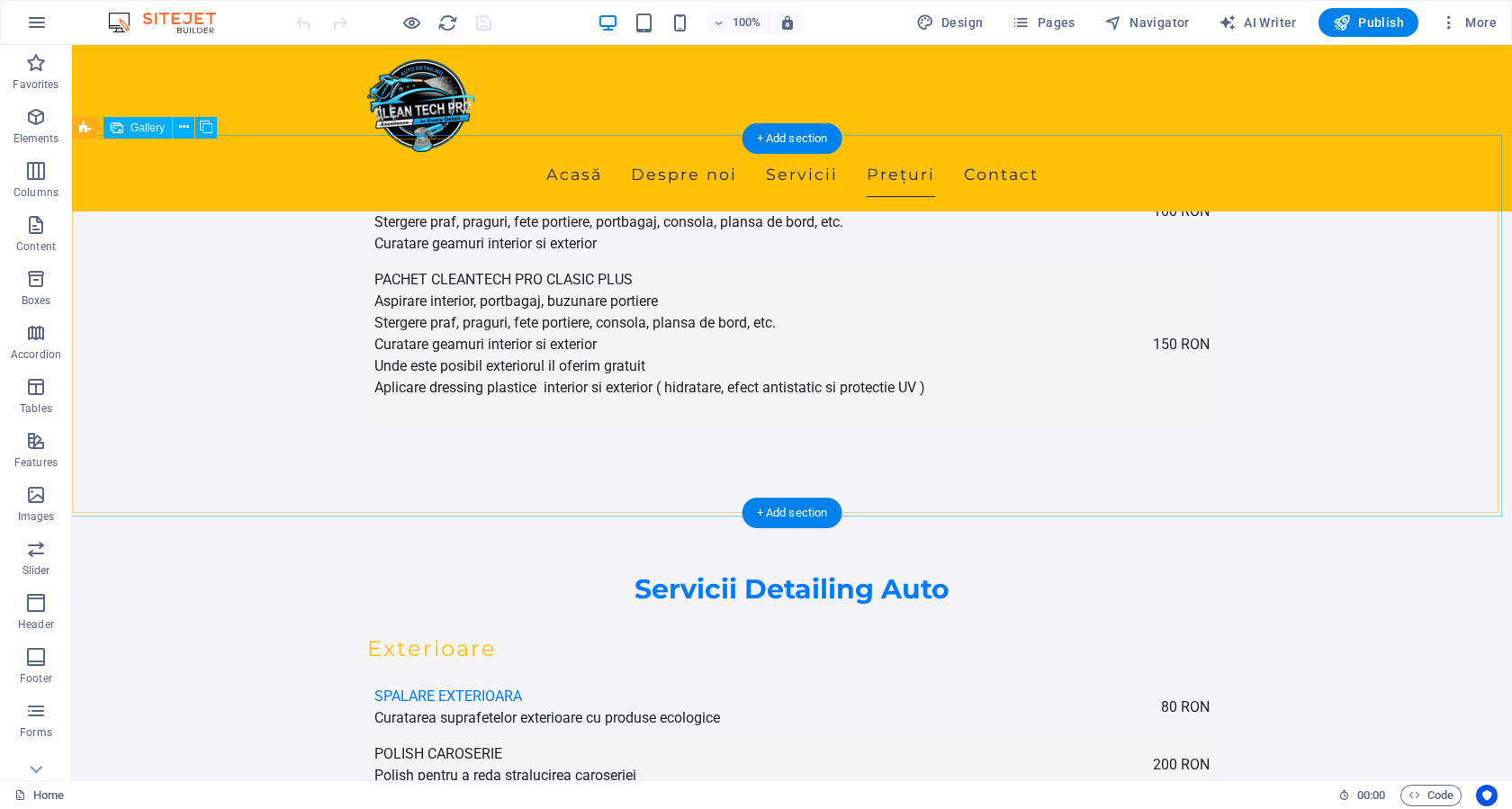
scroll to position [3145, 0]
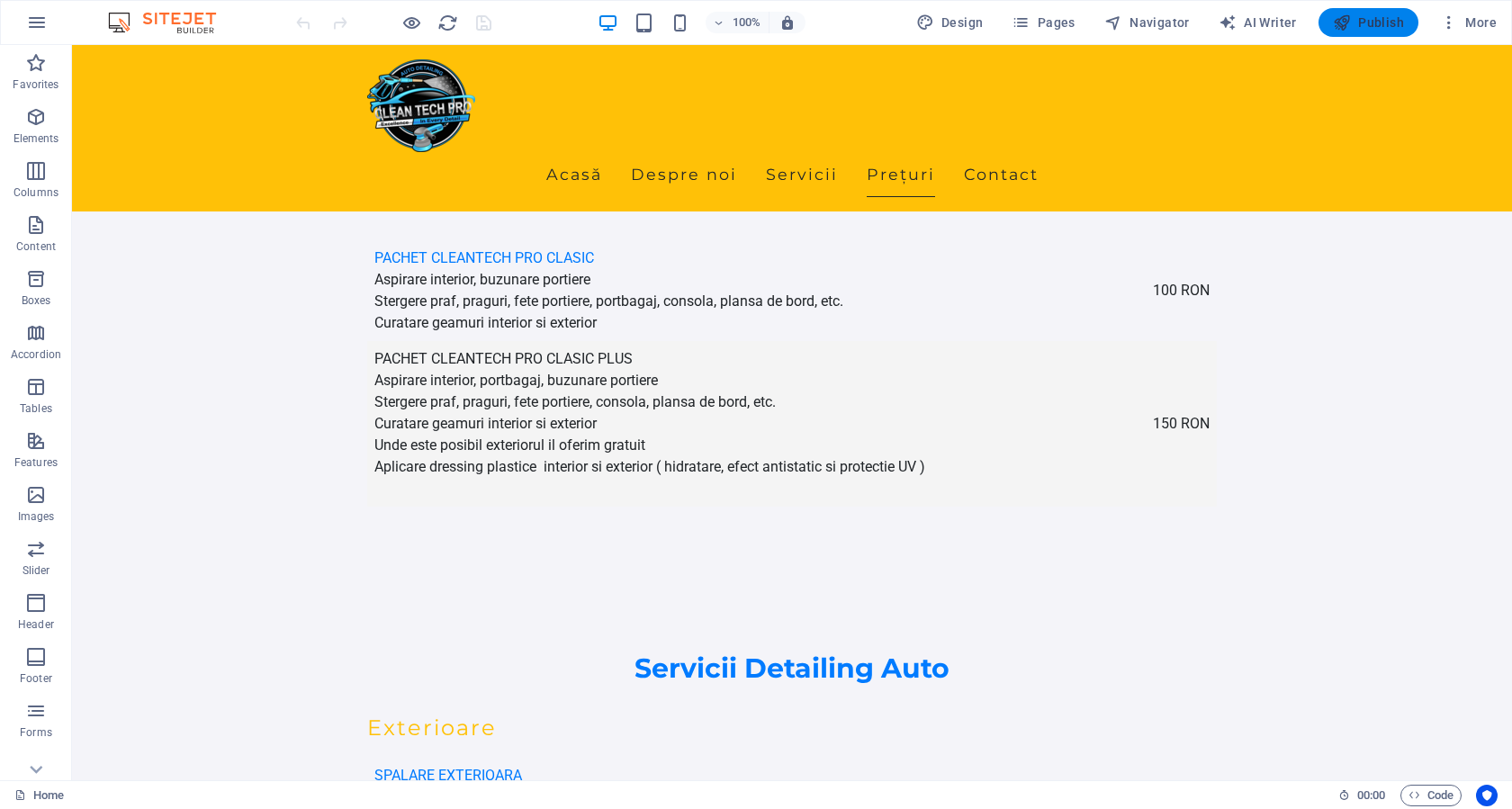
click at [1390, 15] on span "Publish" at bounding box center [1368, 22] width 71 height 18
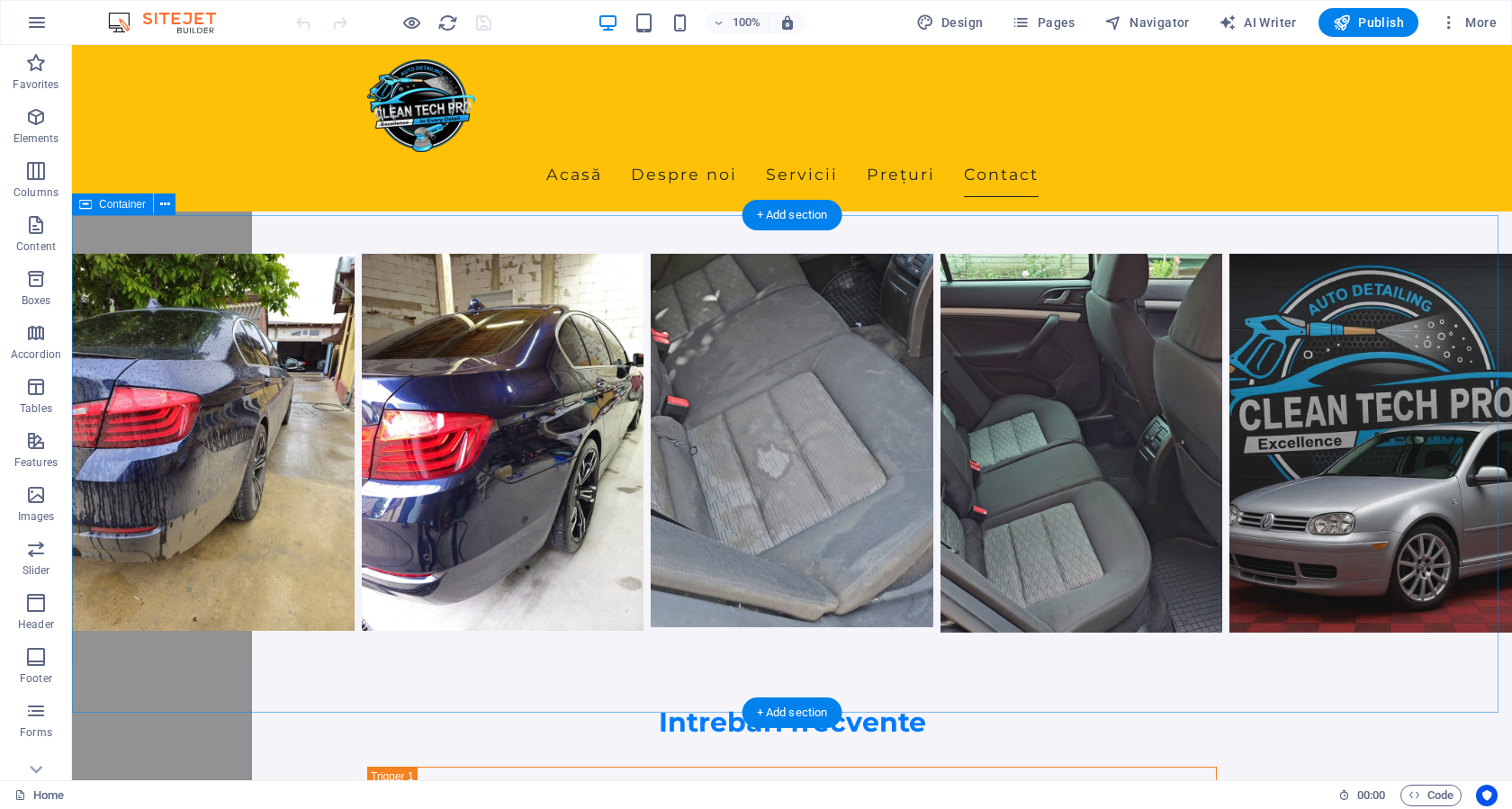
scroll to position [4677, 0]
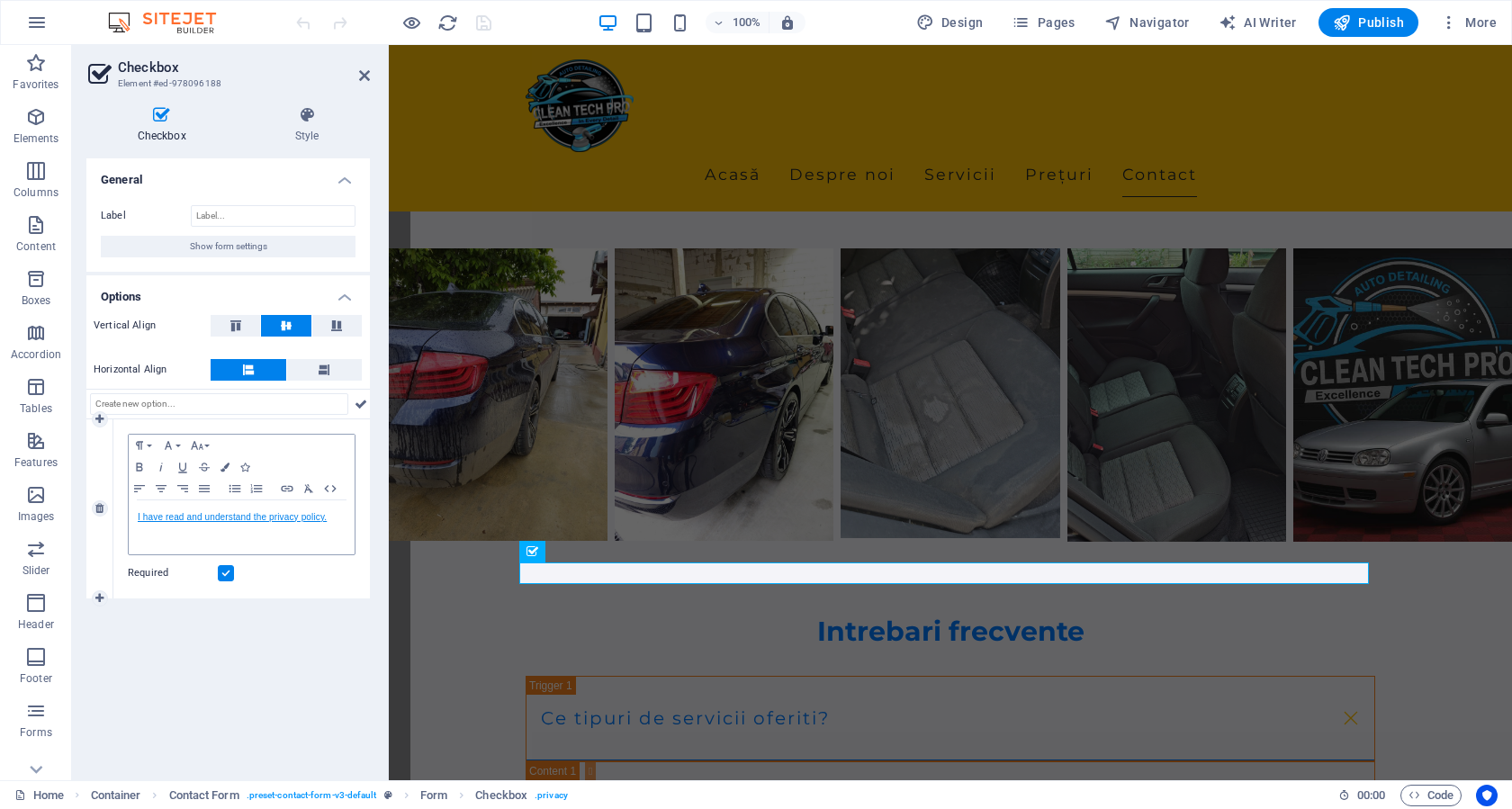
scroll to position [4592, 0]
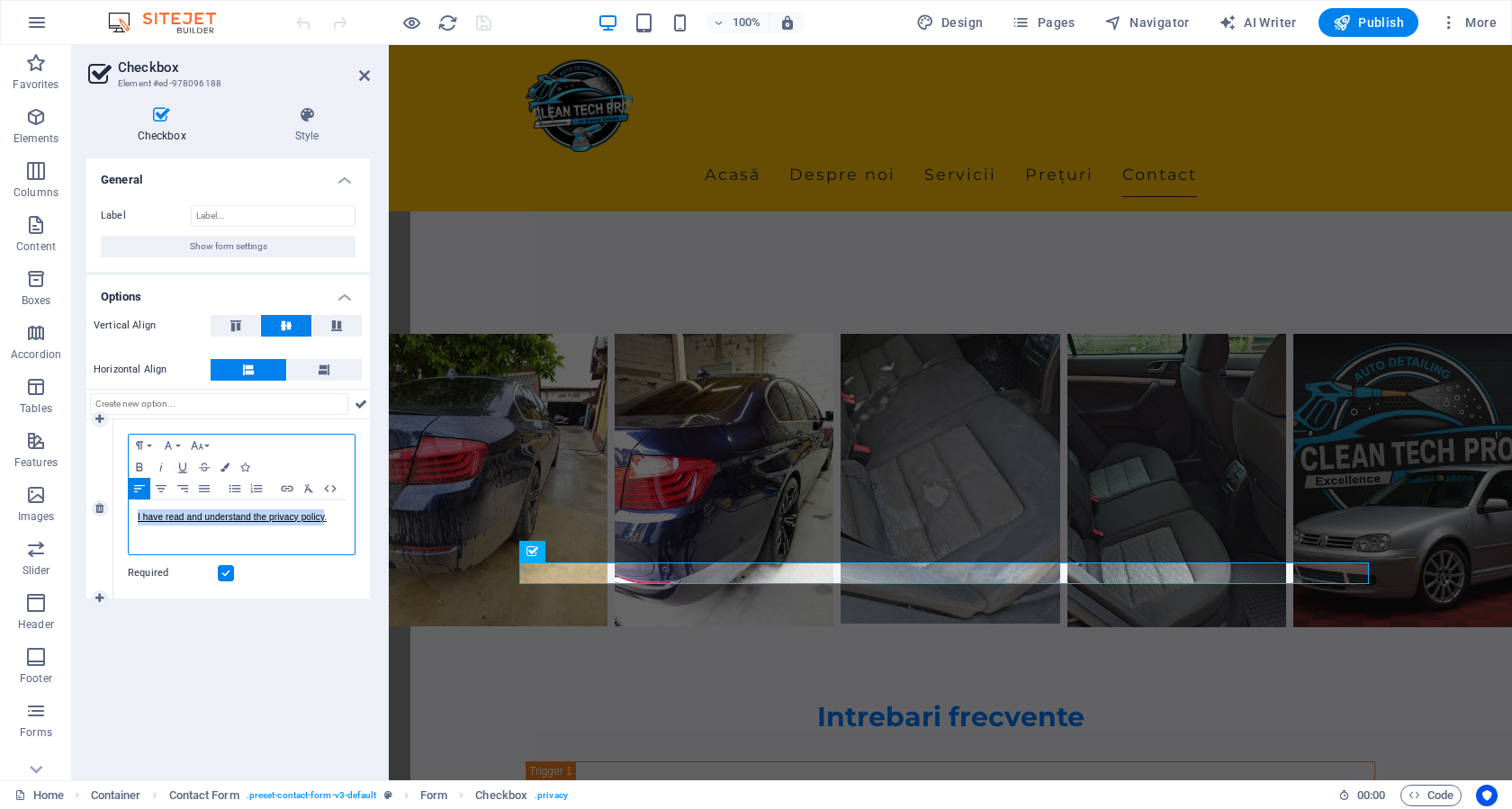
drag, startPoint x: 325, startPoint y: 518, endPoint x: 129, endPoint y: 518, distance: 196.0
click at [129, 518] on div "I have read and understand the privacy policy." at bounding box center [241, 527] width 226 height 54
click at [312, 682] on div "General Label Show form settings Options Vertical Align Horizontal Align 1 Para…" at bounding box center [228, 462] width 283 height 607
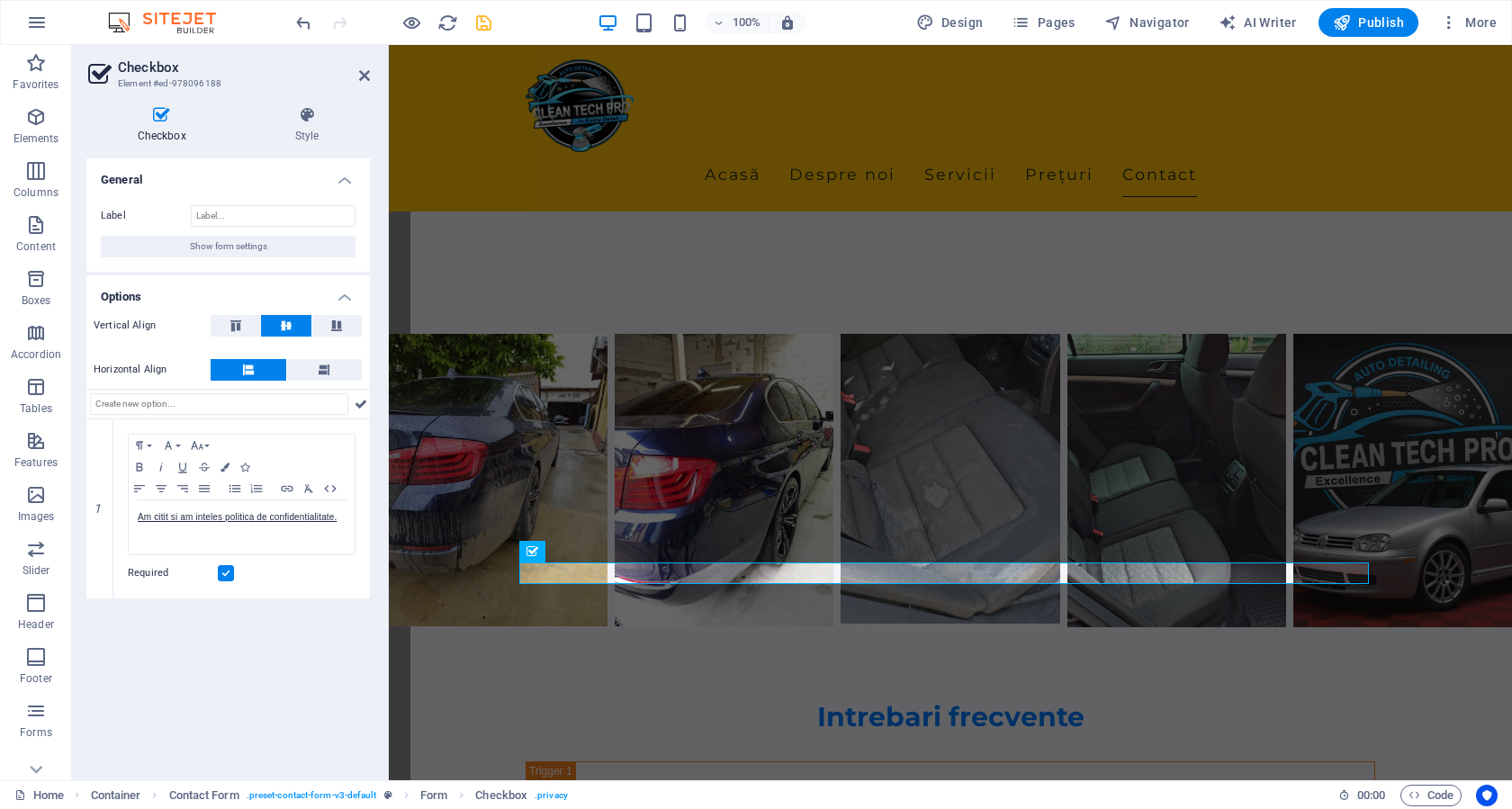
click at [486, 20] on icon "save" at bounding box center [484, 23] width 21 height 21
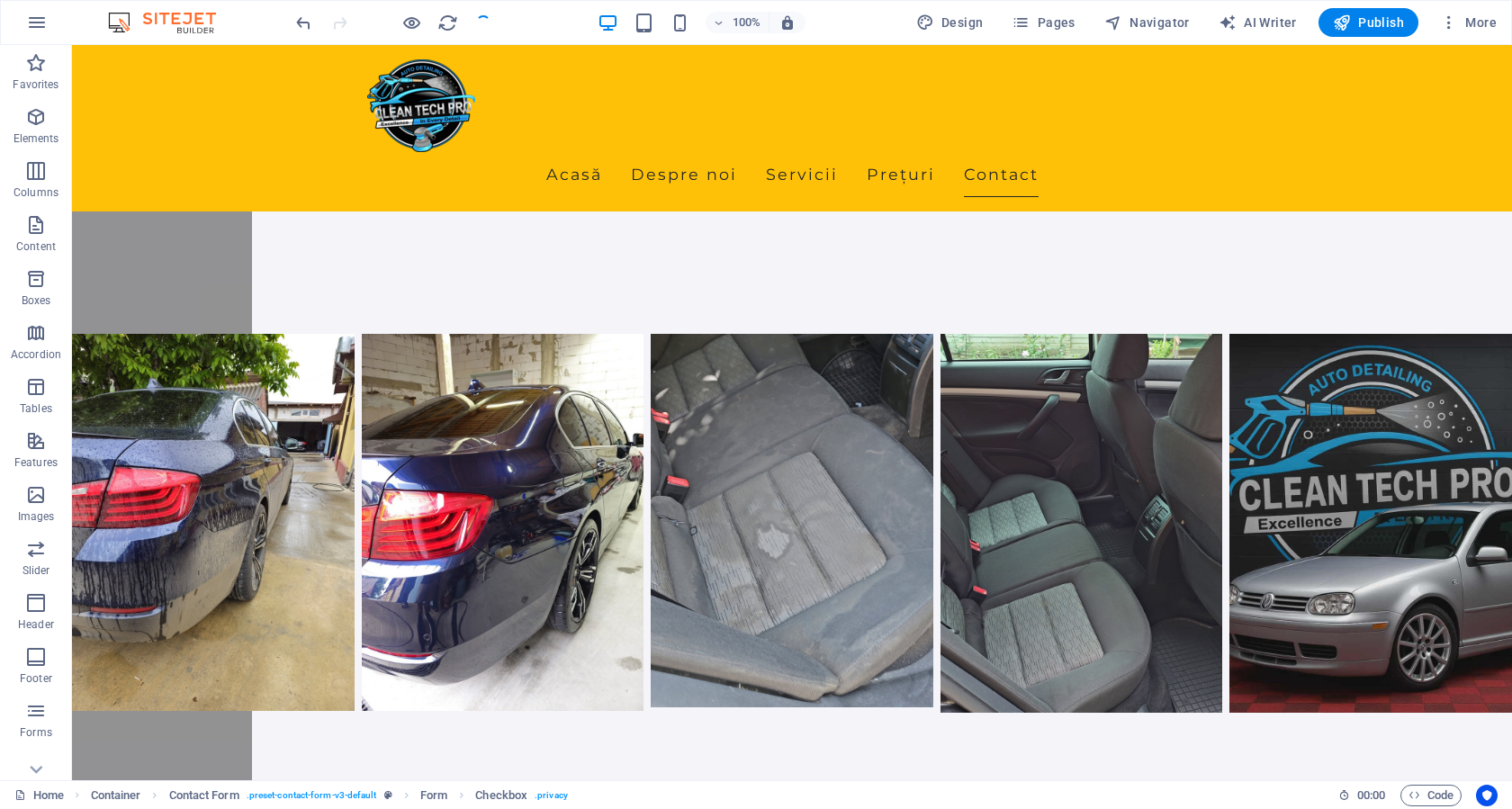
checkbox input "false"
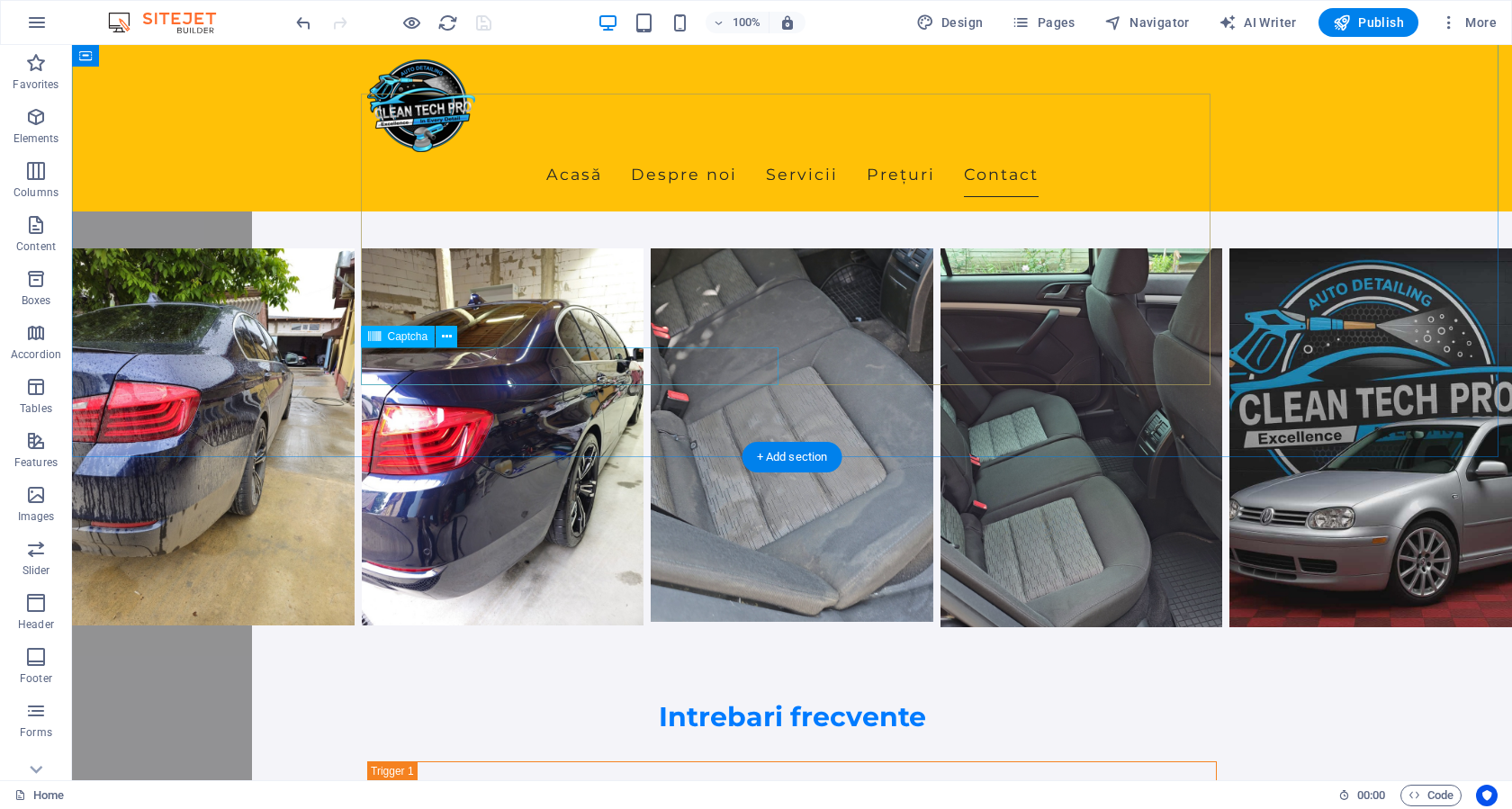
scroll to position [4945, 0]
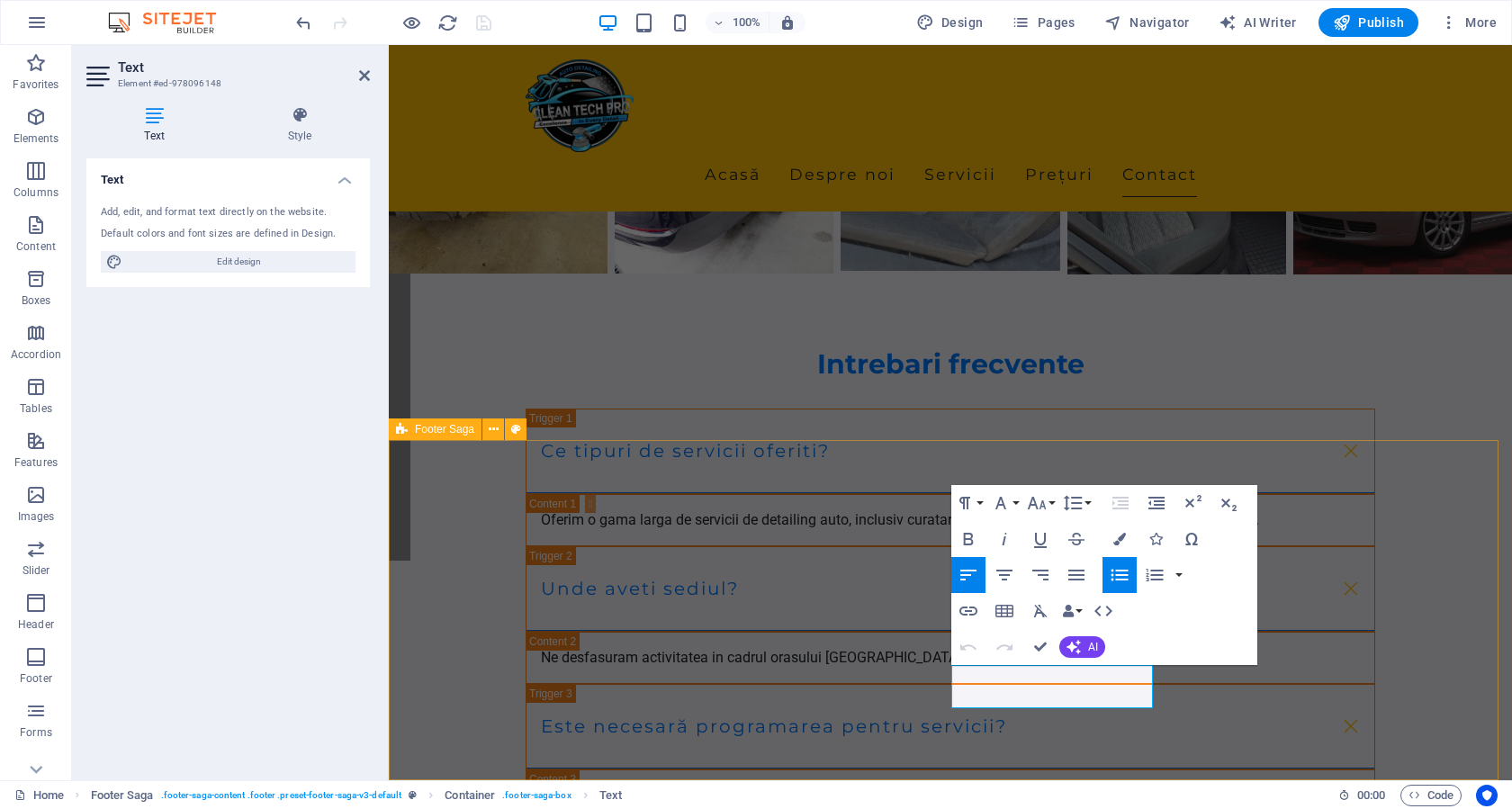
scroll to position [4860, 0]
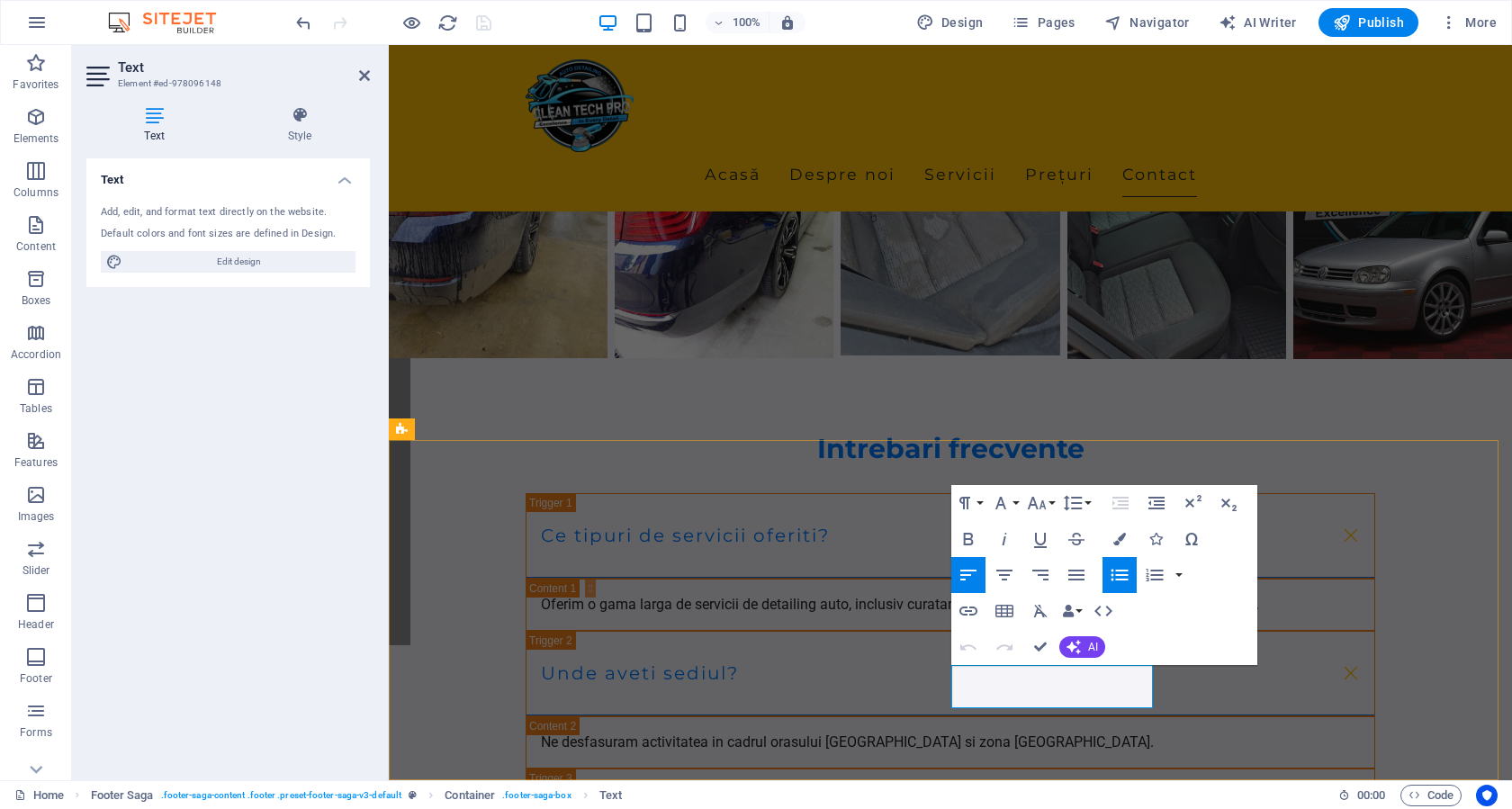
drag, startPoint x: 1038, startPoint y: 676, endPoint x: 951, endPoint y: 677, distance: 87.0
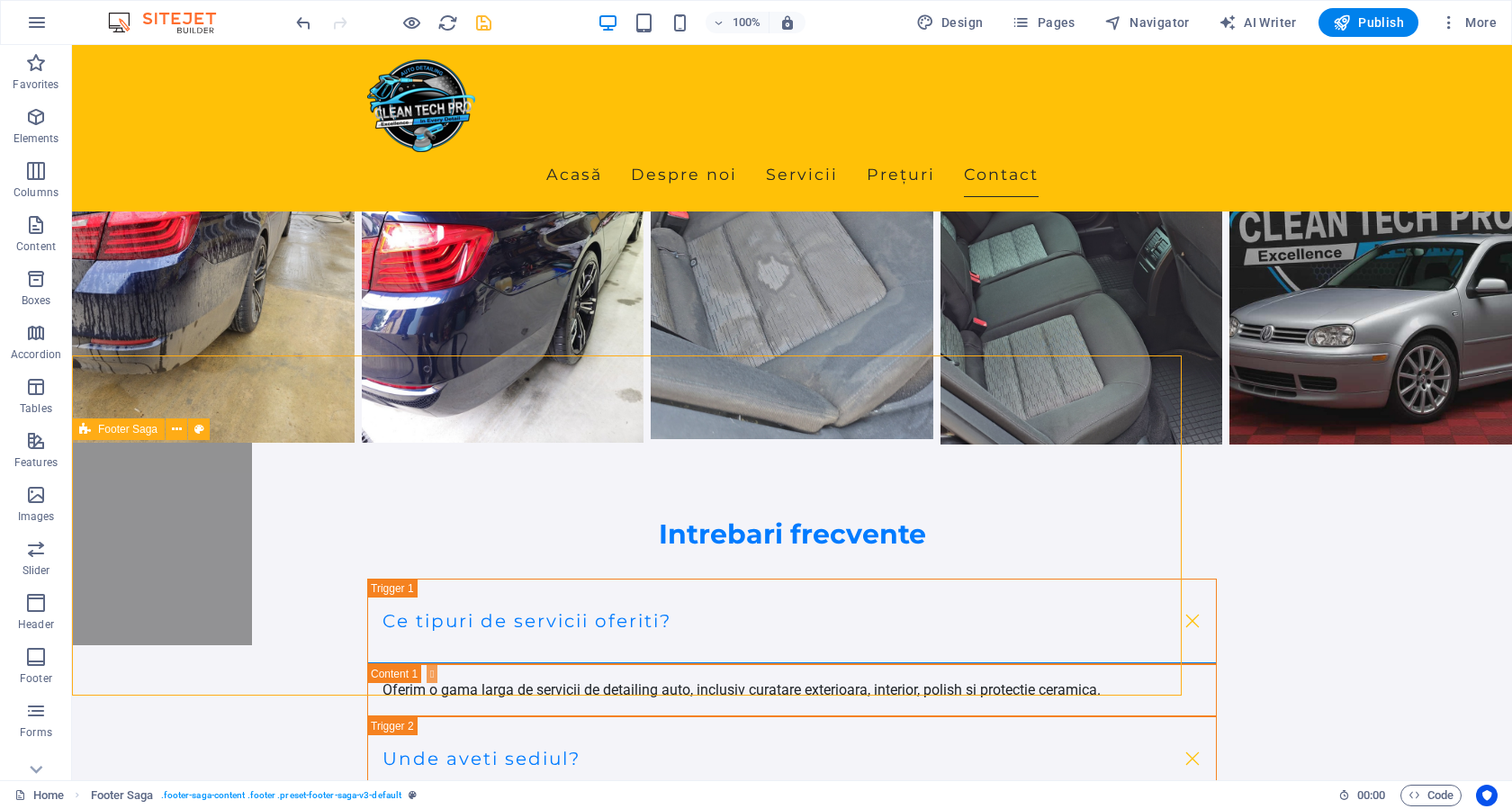
scroll to position [4945, 0]
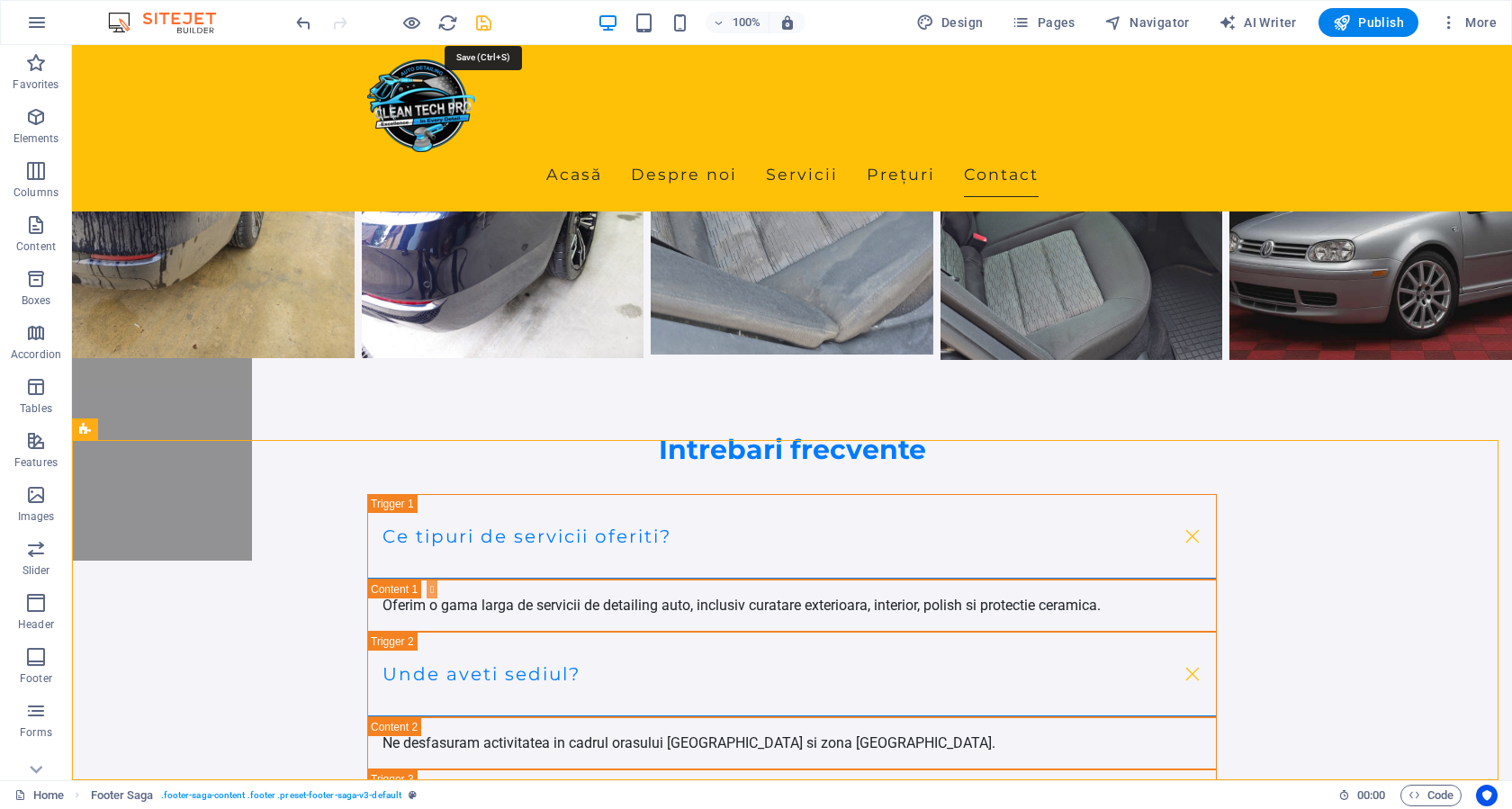
click at [487, 22] on icon "save" at bounding box center [484, 23] width 21 height 21
checkbox input "false"
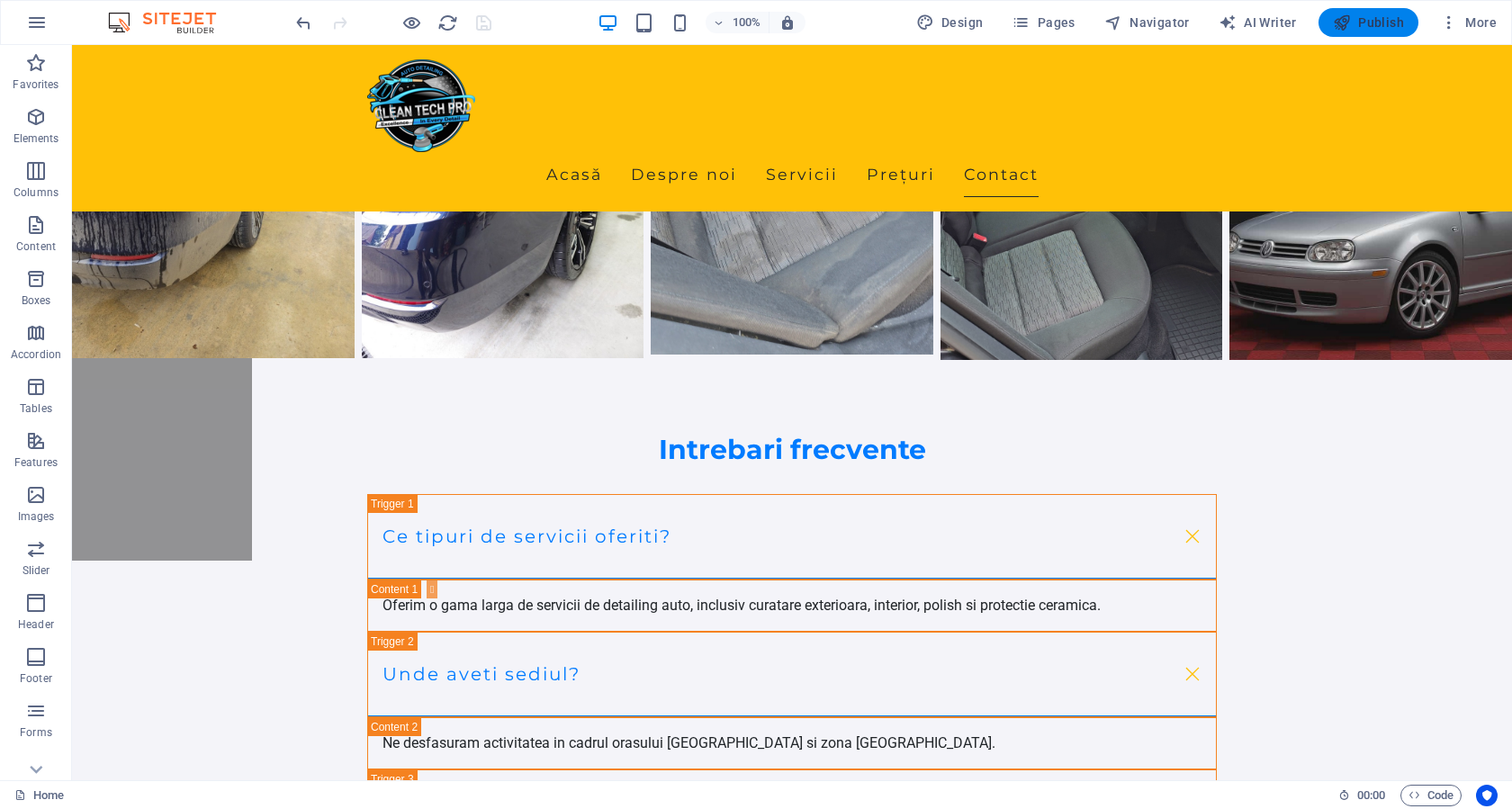
click at [1386, 15] on span "Publish" at bounding box center [1368, 22] width 71 height 18
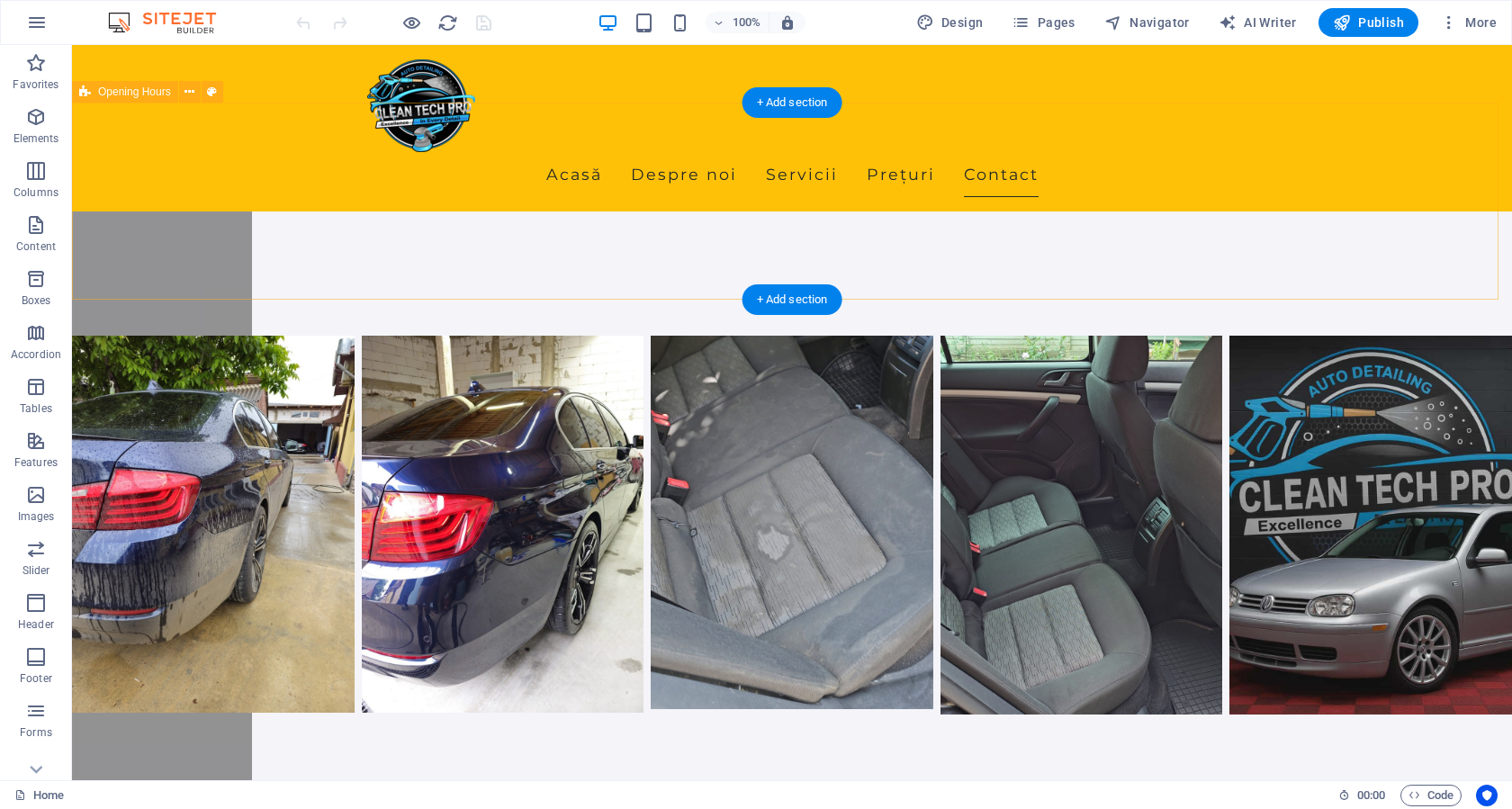
scroll to position [4587, 0]
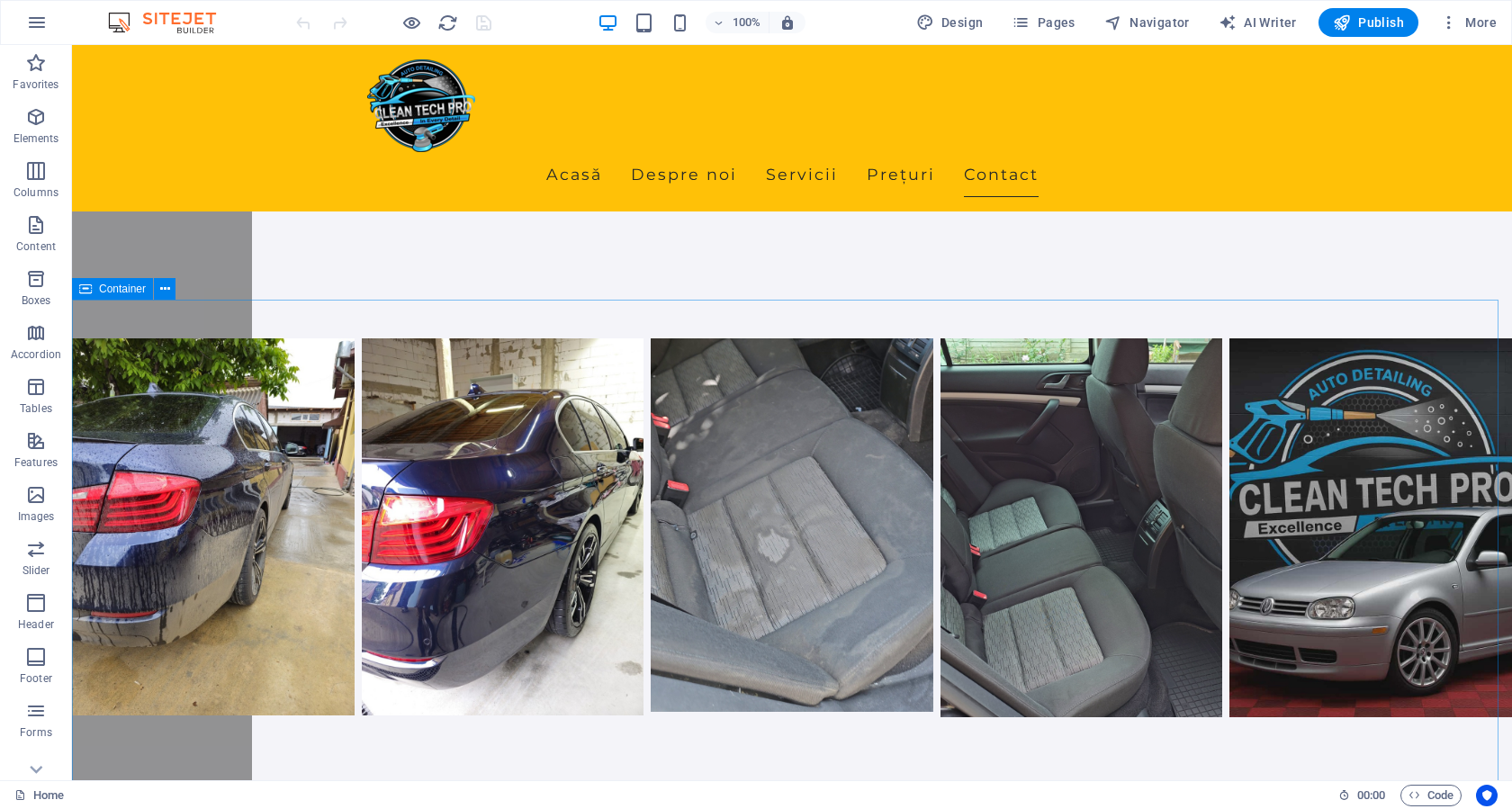
click at [124, 290] on span "Container" at bounding box center [123, 288] width 47 height 10
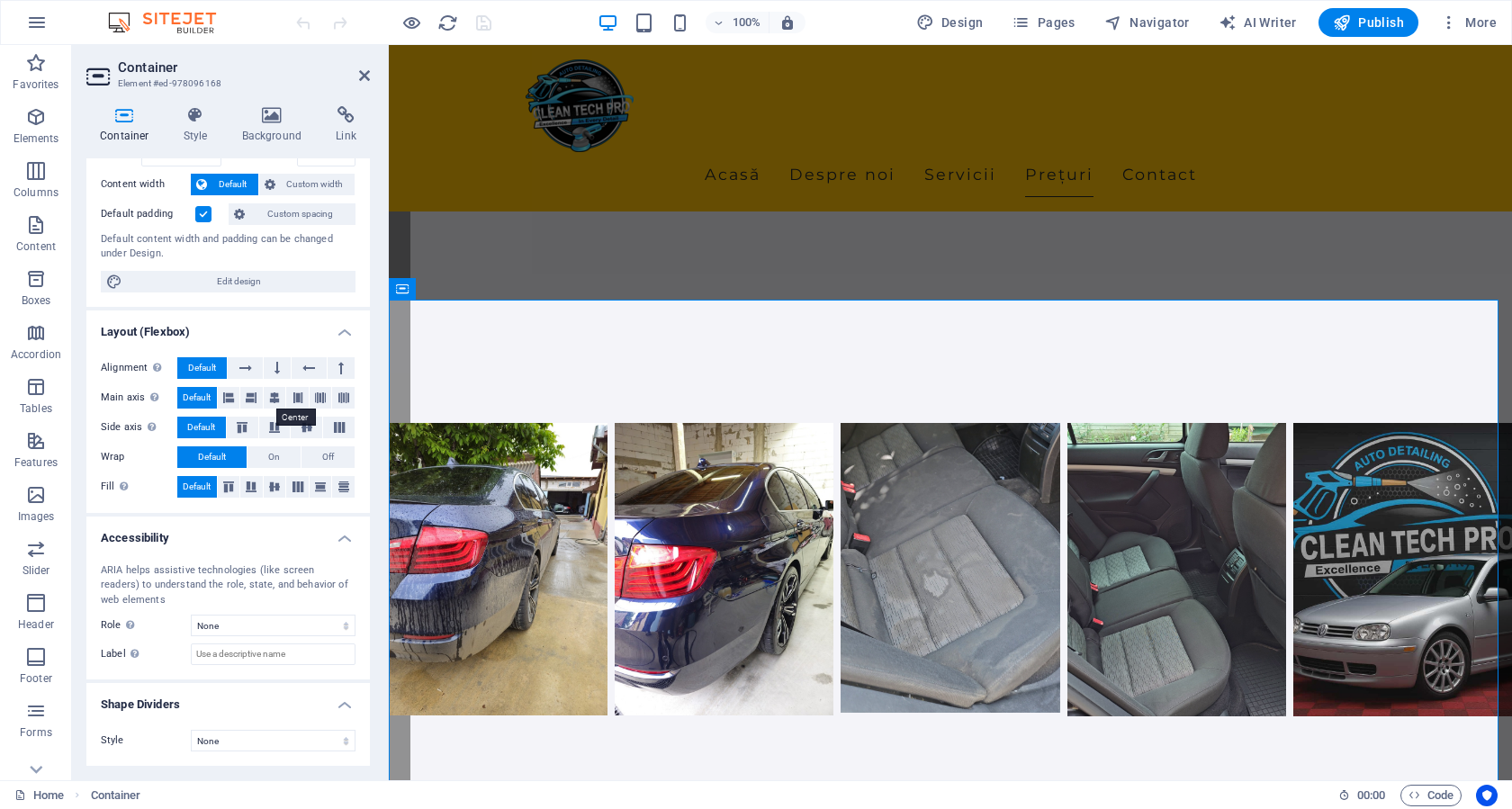
scroll to position [0, 0]
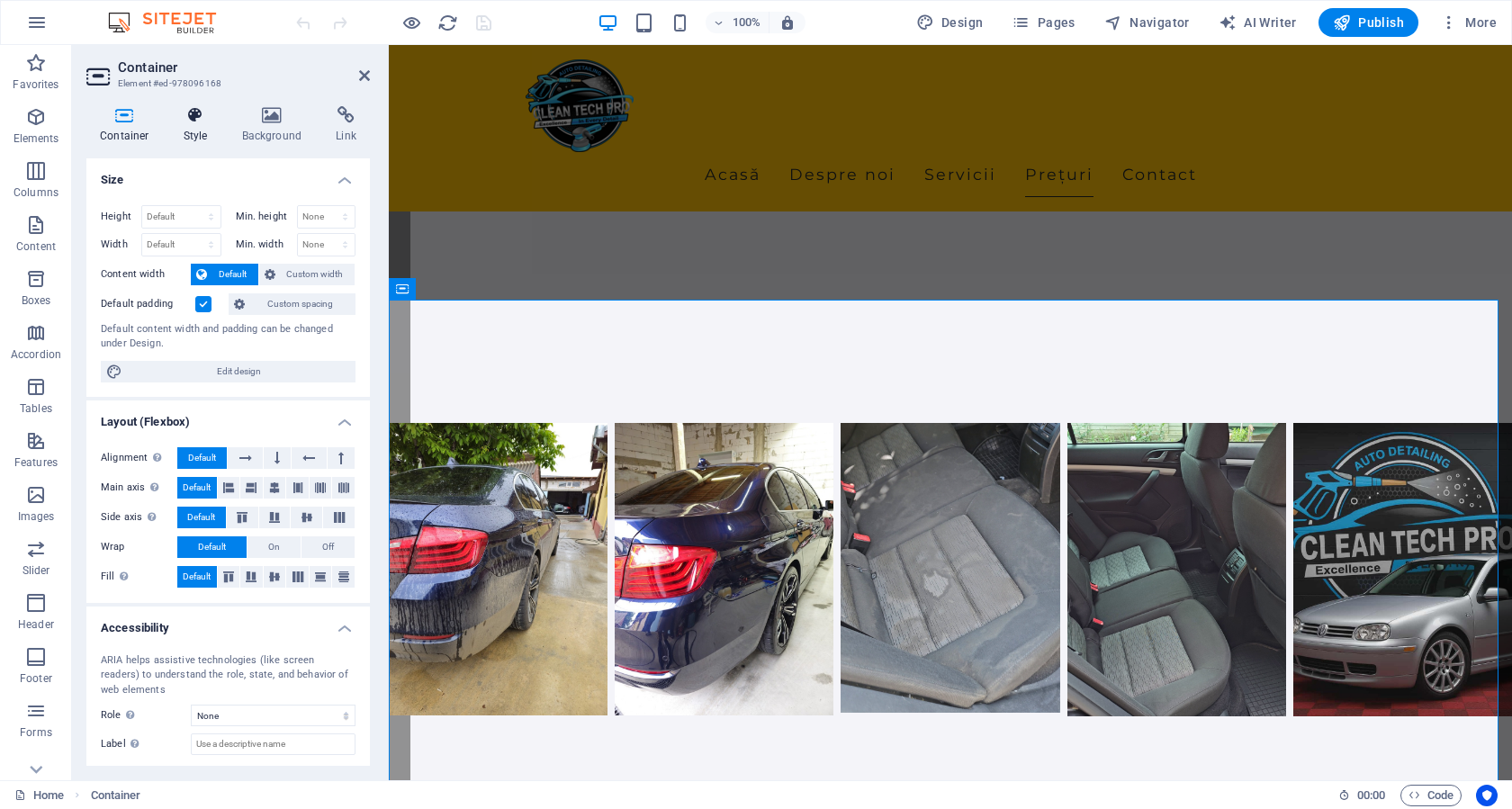
click at [206, 126] on h4 "Style" at bounding box center [199, 125] width 59 height 38
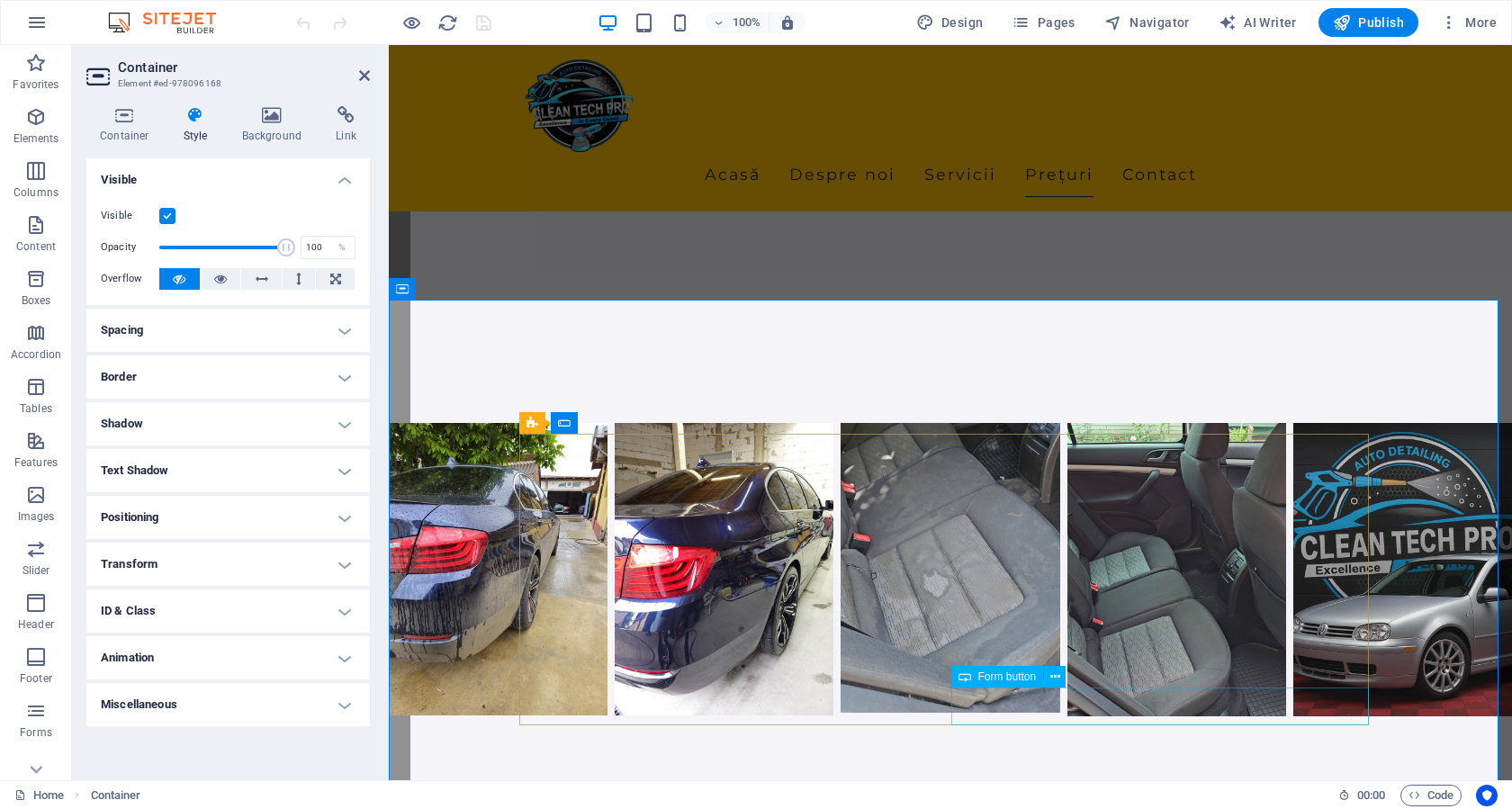
click at [1001, 672] on span "Form button" at bounding box center [1008, 676] width 59 height 10
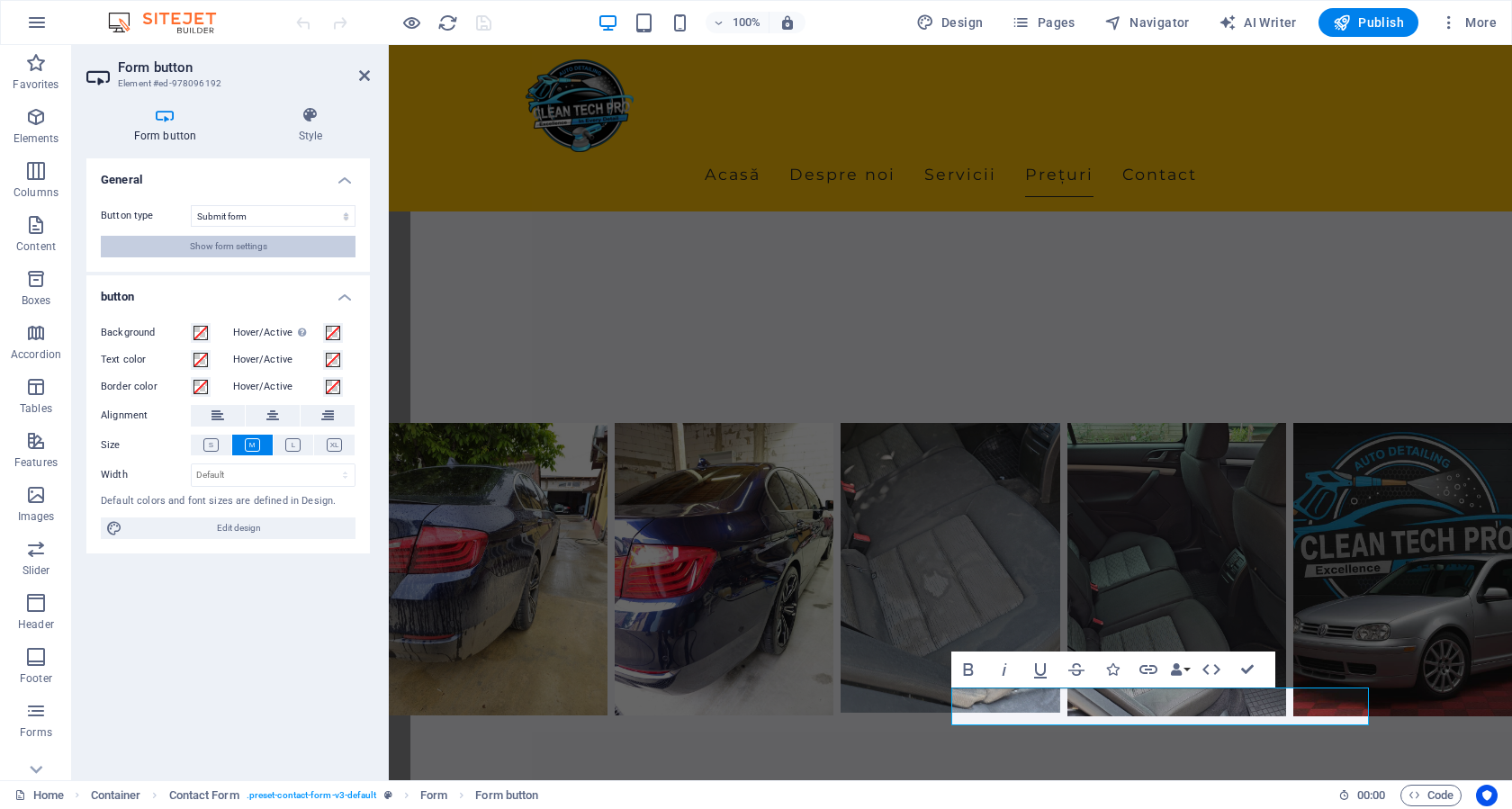
click at [285, 249] on button "Show form settings" at bounding box center [229, 246] width 255 height 22
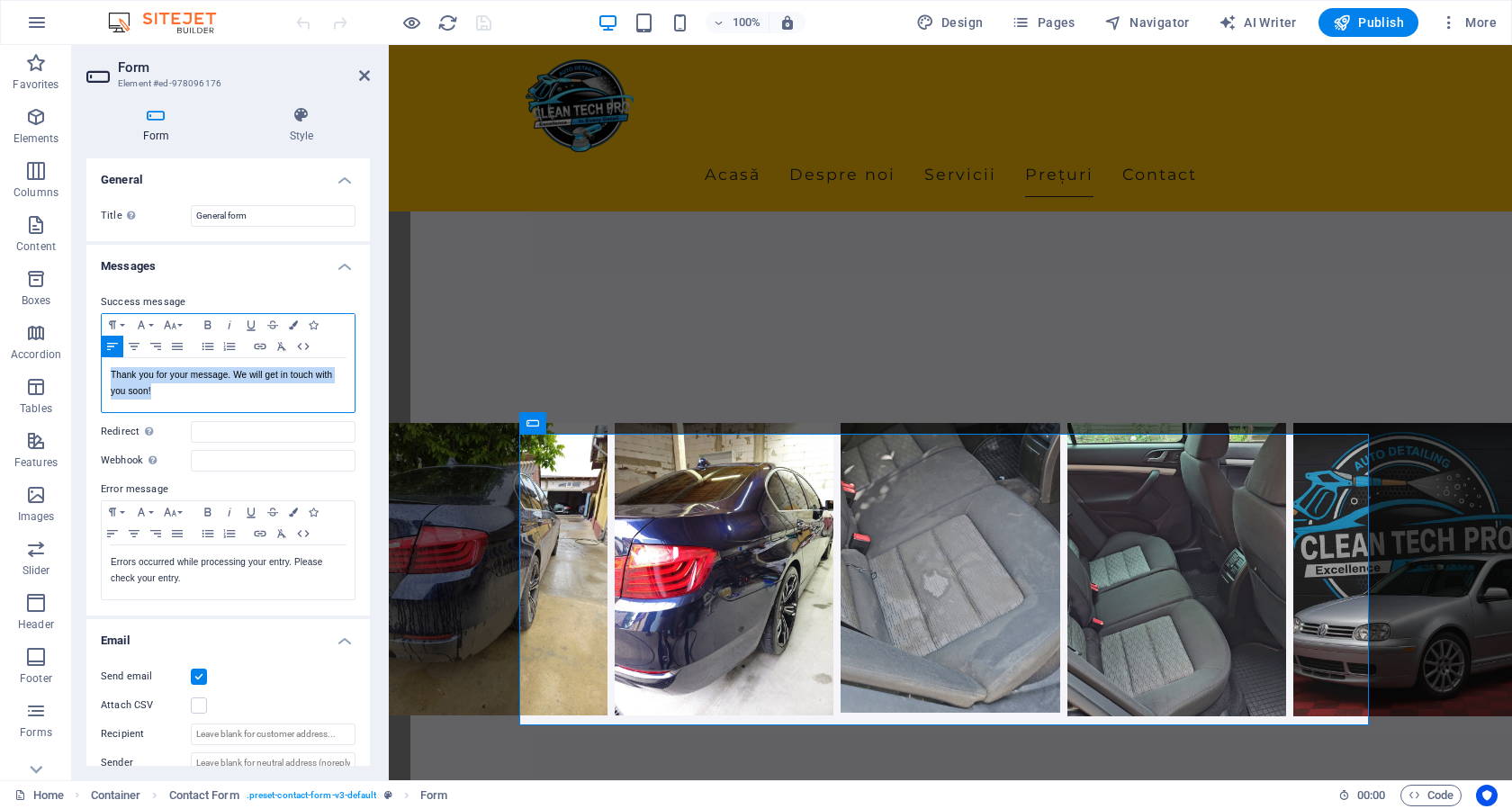
drag, startPoint x: 112, startPoint y: 376, endPoint x: 172, endPoint y: 395, distance: 62.9
click at [172, 395] on p "Thank you for your message. We will get in touch with you soon!" at bounding box center [228, 383] width 235 height 32
copy p "Thank you for your message. We will get in touch with you soon!"
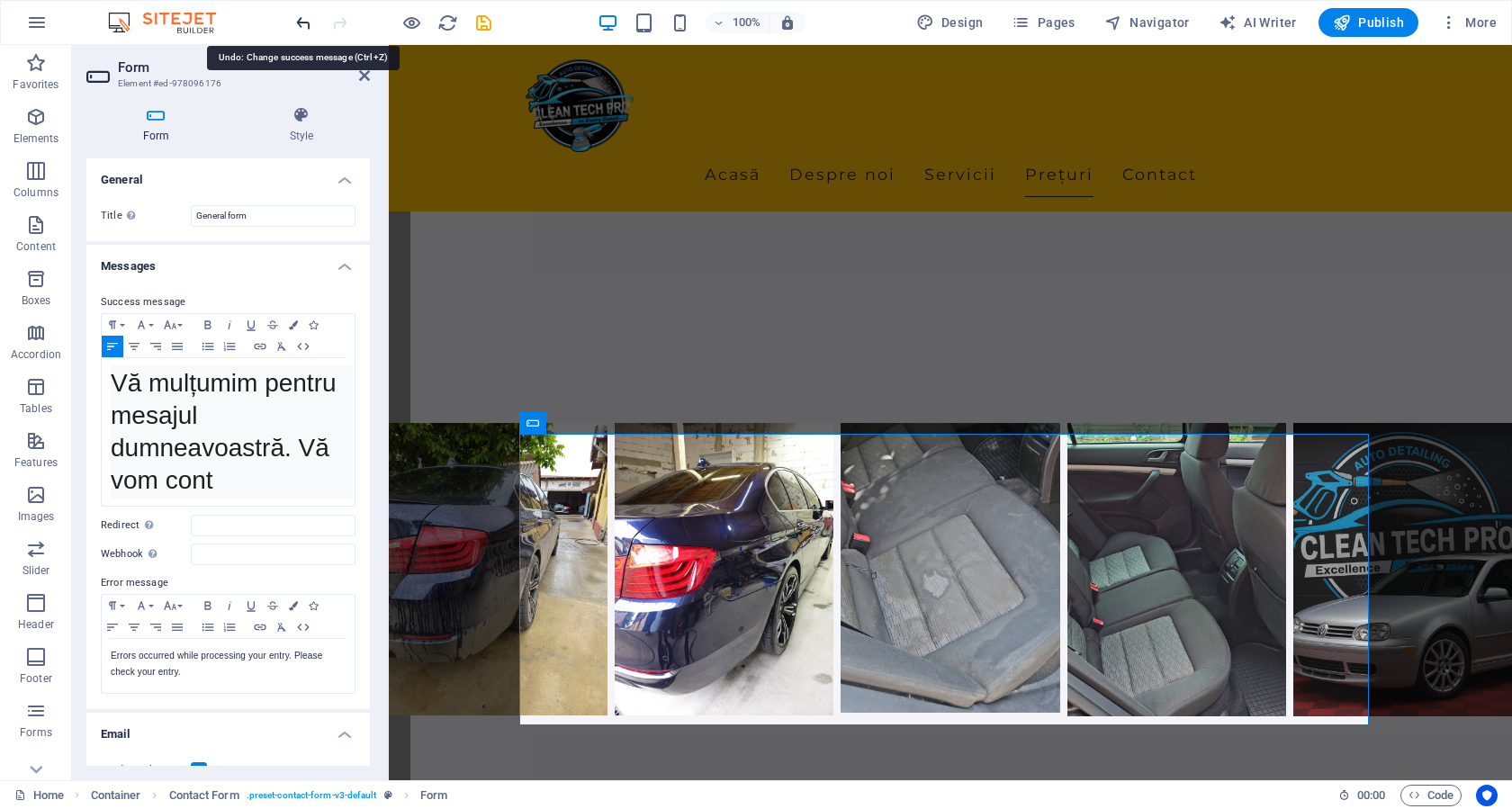
click at [297, 12] on icon "undo" at bounding box center [304, 23] width 21 height 21
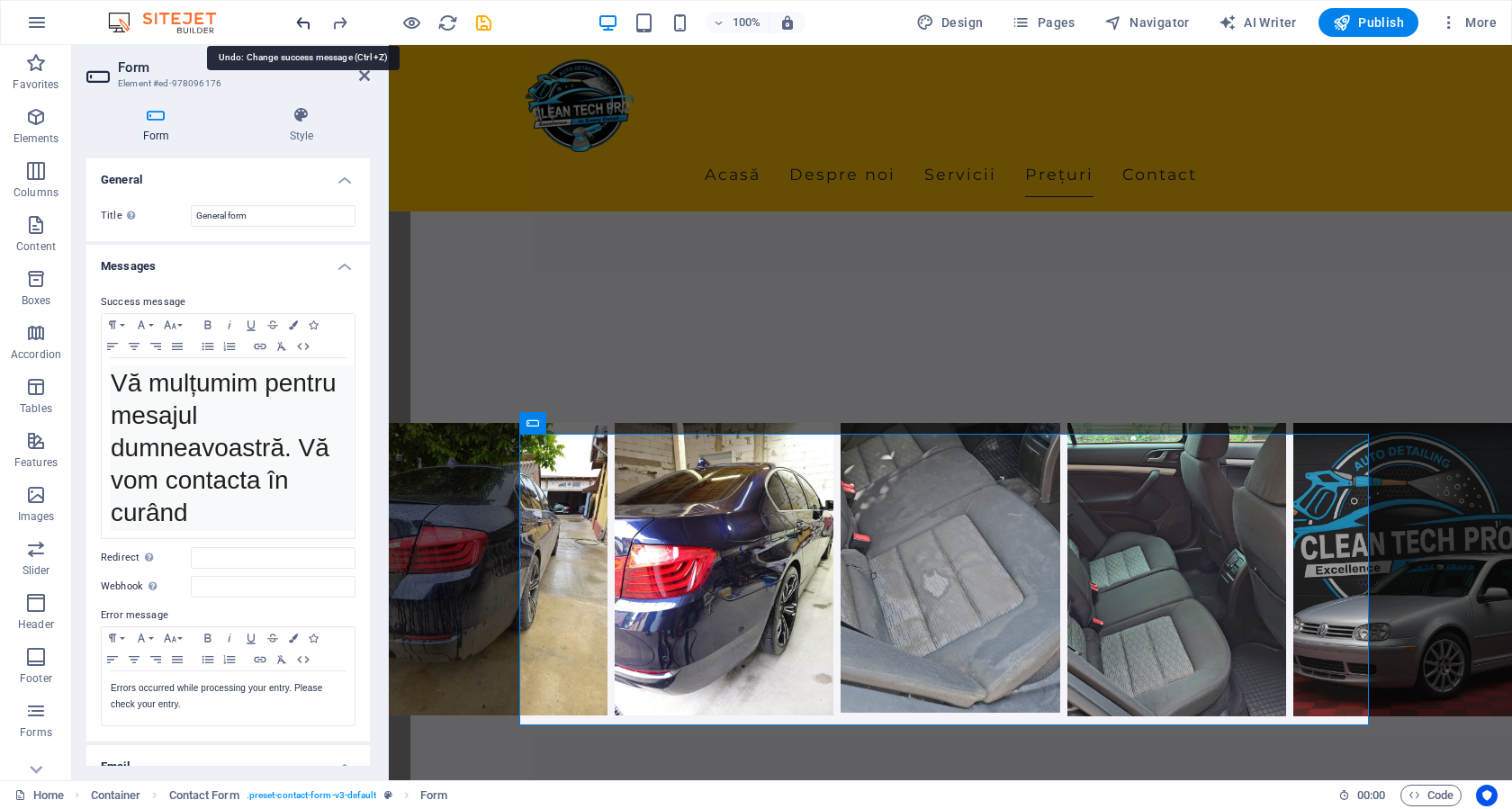
click at [297, 13] on icon "undo" at bounding box center [304, 23] width 21 height 21
click at [302, 15] on icon "undo" at bounding box center [304, 23] width 21 height 21
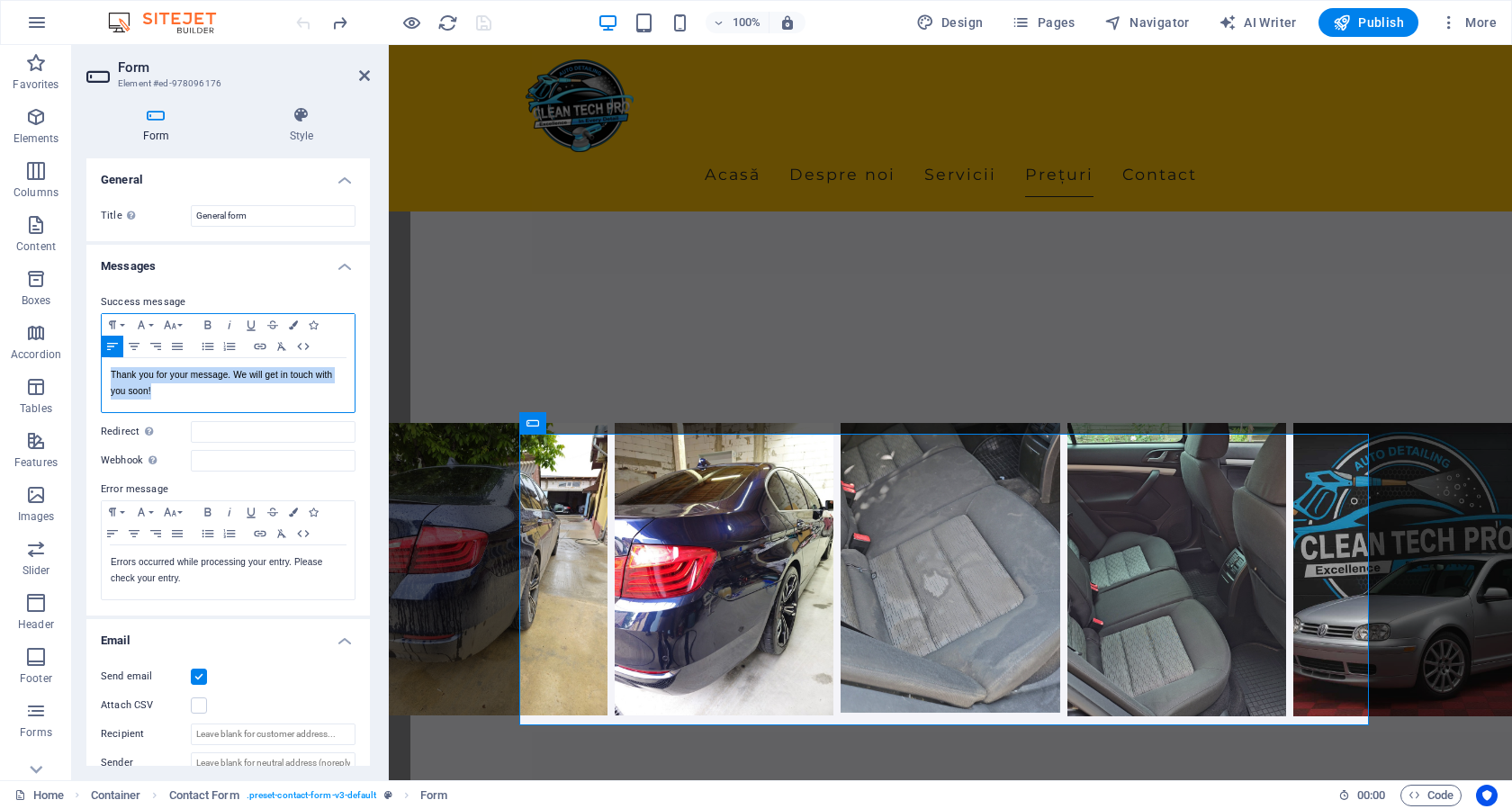
drag, startPoint x: 162, startPoint y: 394, endPoint x: 90, endPoint y: 375, distance: 74.5
click at [90, 375] on div "Success message Paragraph Format Normal Heading 1 Heading 2 Heading 3 Heading 4…" at bounding box center [228, 446] width 283 height 338
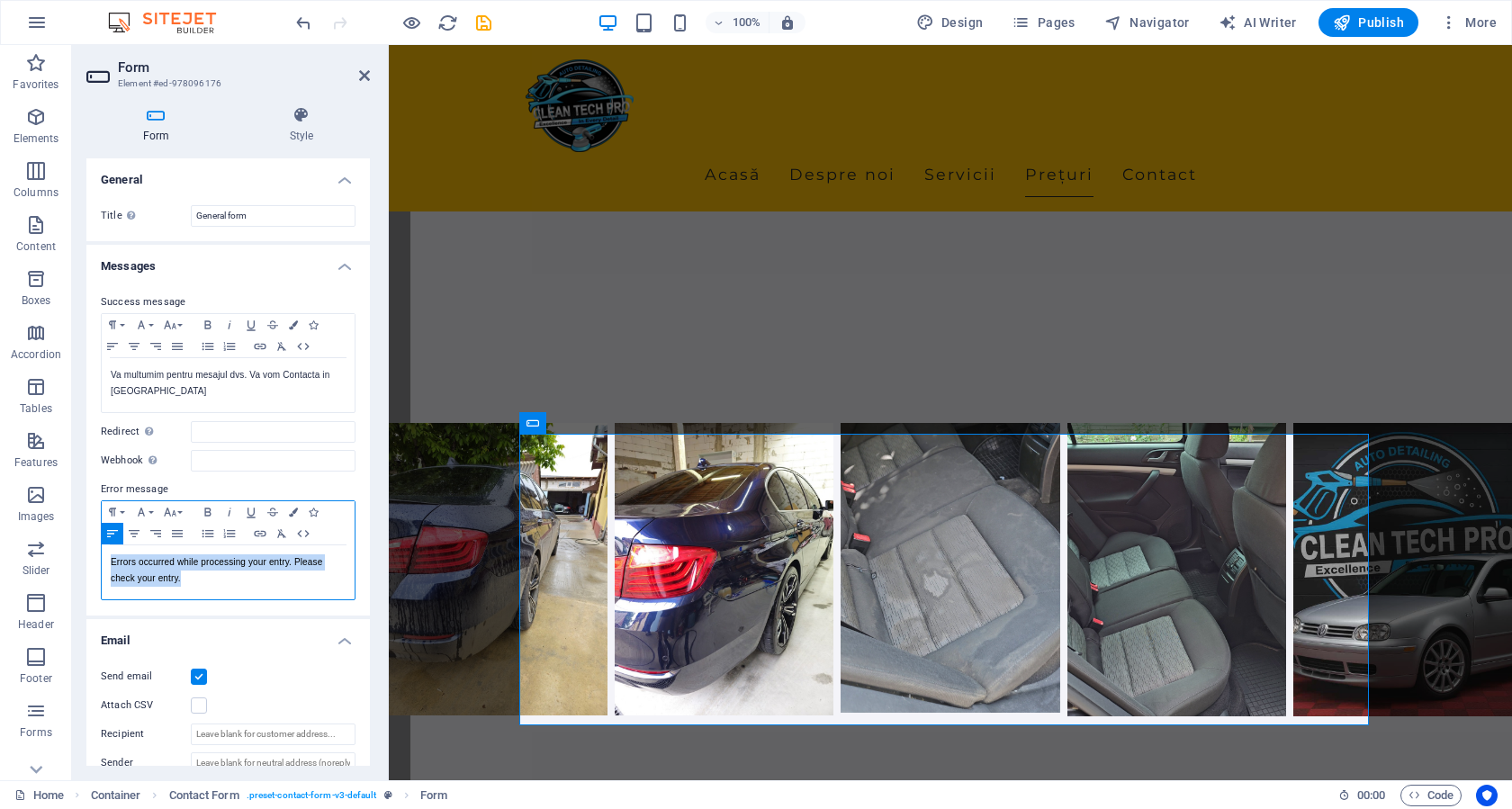
drag, startPoint x: 107, startPoint y: 563, endPoint x: 200, endPoint y: 577, distance: 94.0
click at [200, 577] on div "Errors occurred while processing your entry. Please check your entry." at bounding box center [229, 571] width 253 height 54
click at [205, 577] on p "Errors occurred while processing your entry. Please check your entry." at bounding box center [228, 570] width 235 height 32
drag, startPoint x: 110, startPoint y: 561, endPoint x: 238, endPoint y: 595, distance: 132.4
click at [238, 595] on div "Errors occurred while processing your entry. Please check your entry." at bounding box center [229, 571] width 253 height 54
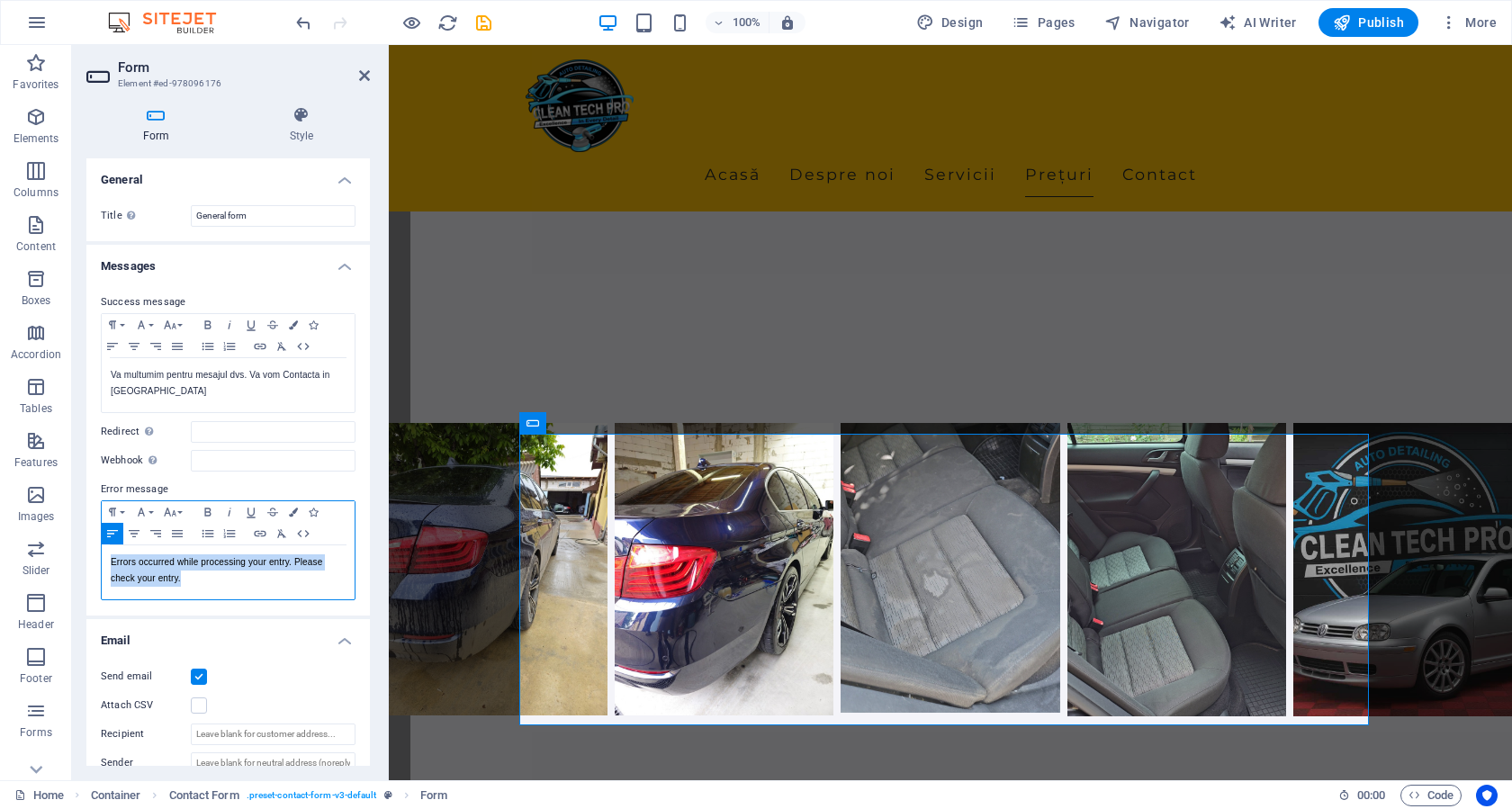
copy p "Errors occurred while processing your entry. Please check your entry."
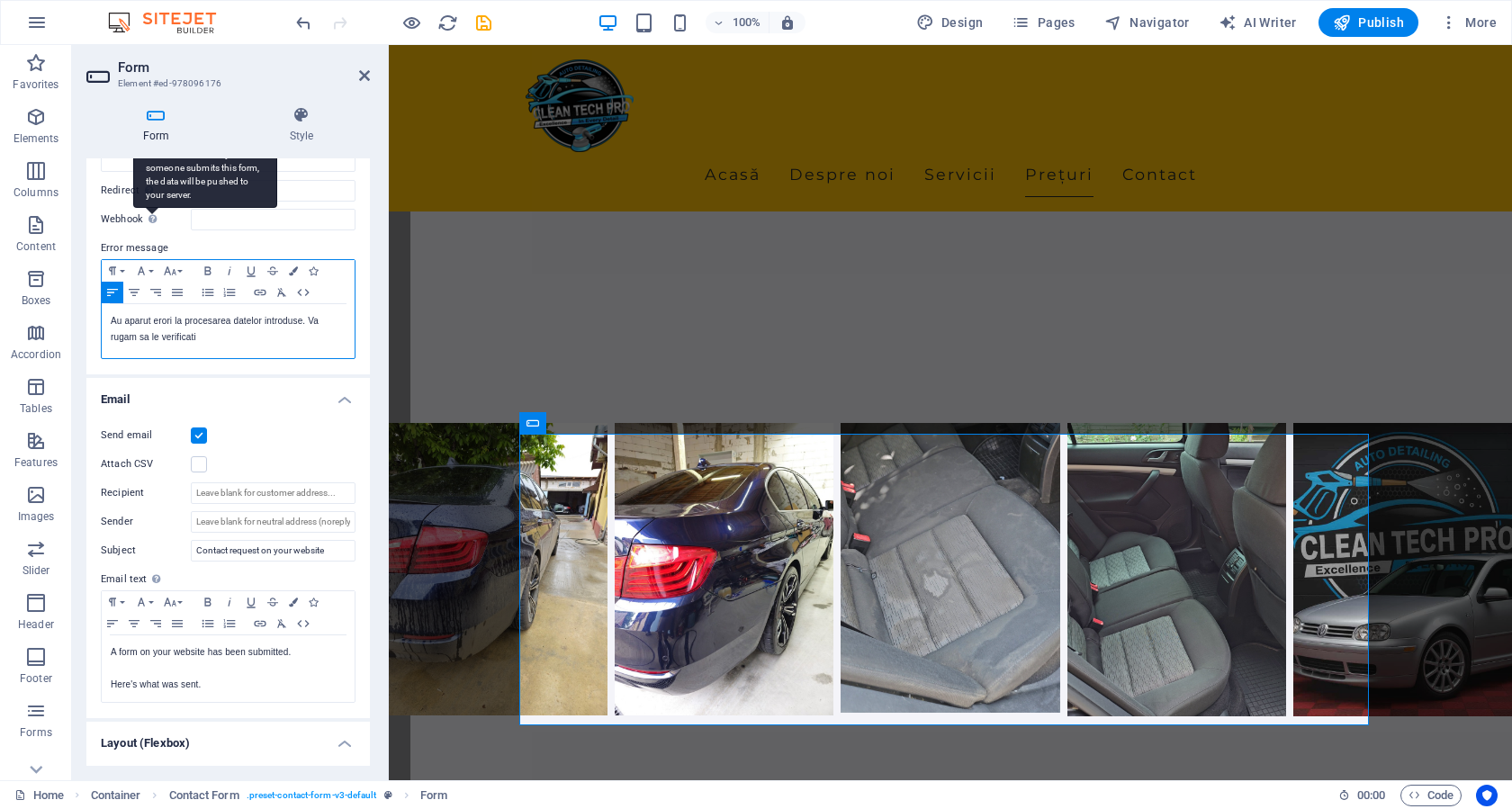
scroll to position [270, 0]
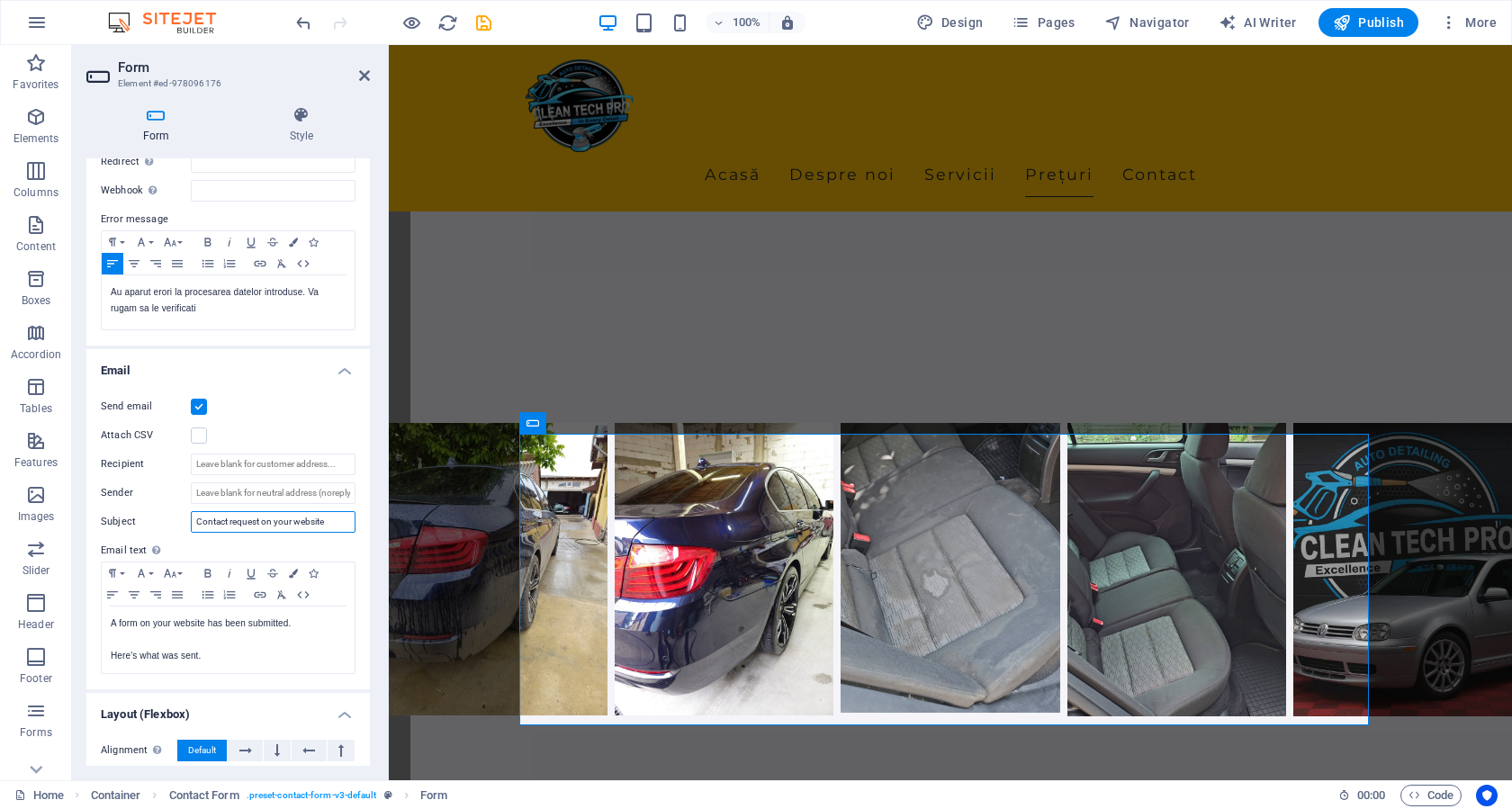
click at [236, 525] on input "Contact request on your website" at bounding box center [273, 521] width 164 height 22
click at [236, 524] on input "Contact request on your website" at bounding box center [273, 521] width 164 height 22
click at [322, 521] on input "Cerere de contact din site-ul cleantech.ro" at bounding box center [273, 521] width 164 height 22
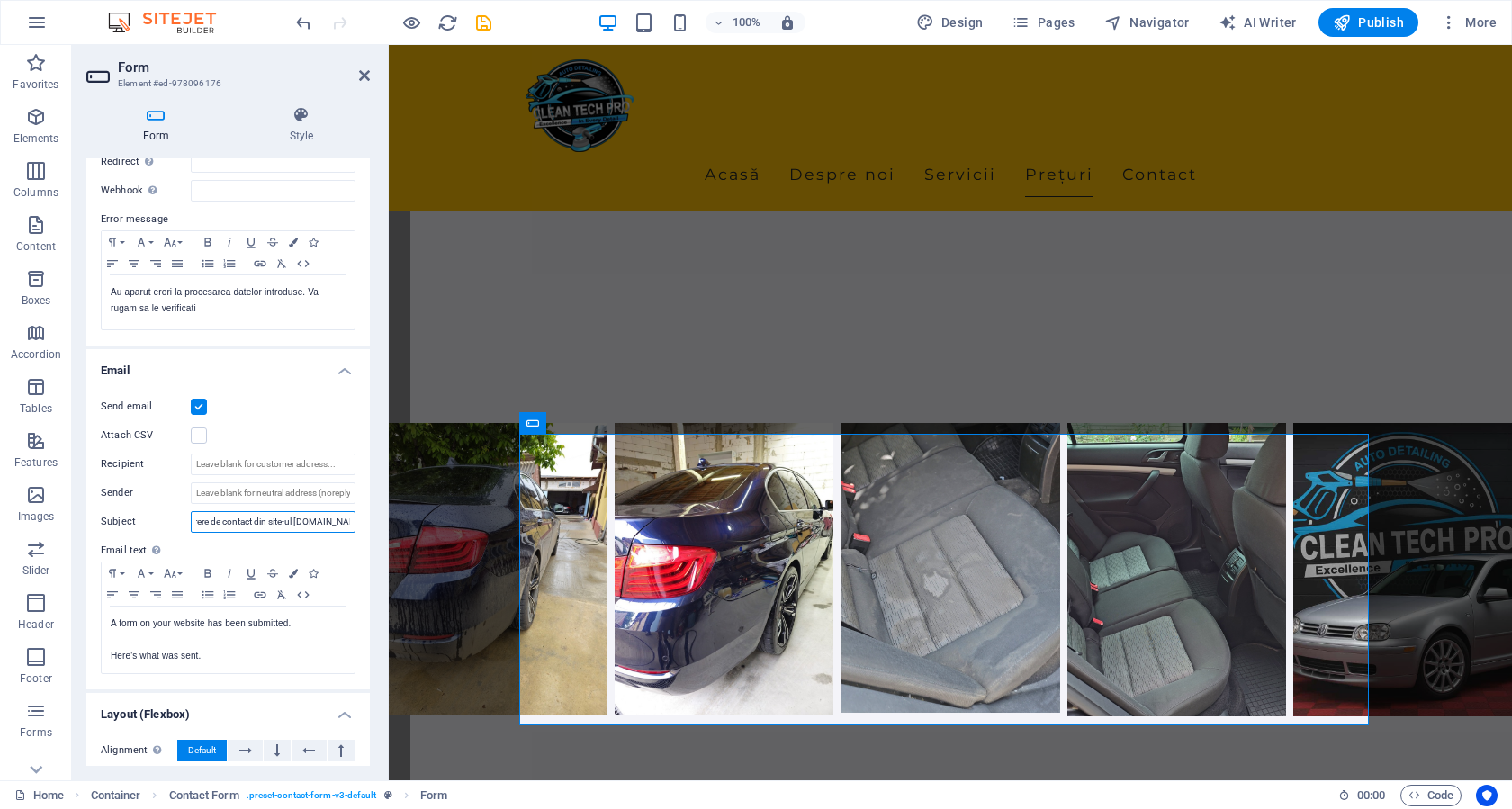
scroll to position [0, 0]
drag, startPoint x: 331, startPoint y: 521, endPoint x: 144, endPoint y: 522, distance: 187.0
click at [144, 522] on div "Subject Cerere de contact din site-ul cleantech.ro" at bounding box center [229, 521] width 255 height 22
click at [306, 516] on input "Cerere de contact din site-ul cleantech.ro" at bounding box center [273, 521] width 164 height 22
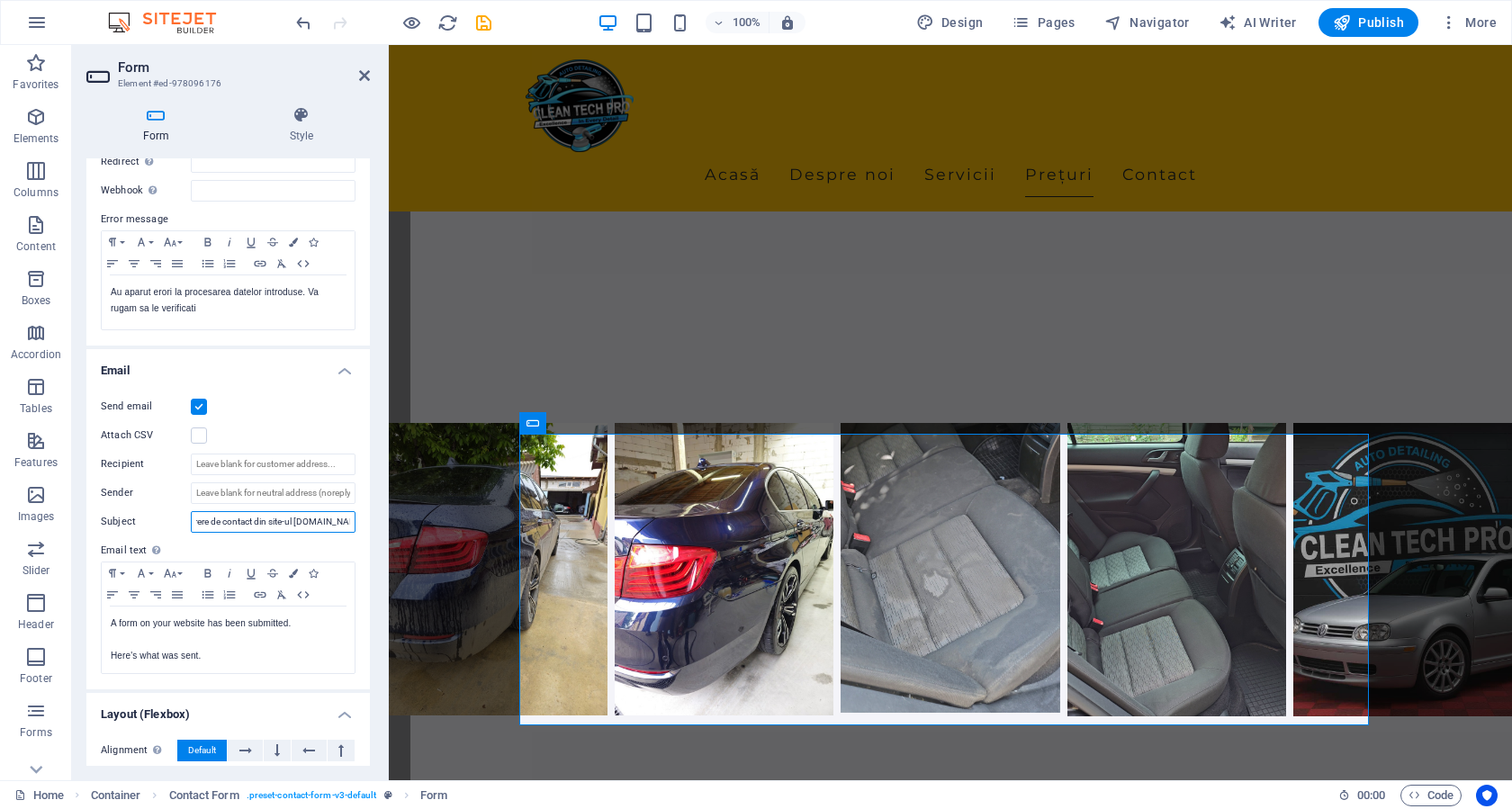
drag, startPoint x: 311, startPoint y: 518, endPoint x: 366, endPoint y: 524, distance: 55.3
click at [366, 524] on div "General Title Define a name for the form. General form Messages Success message…" at bounding box center [228, 462] width 283 height 607
type input "Cerere de contact din site-ul dvs,"
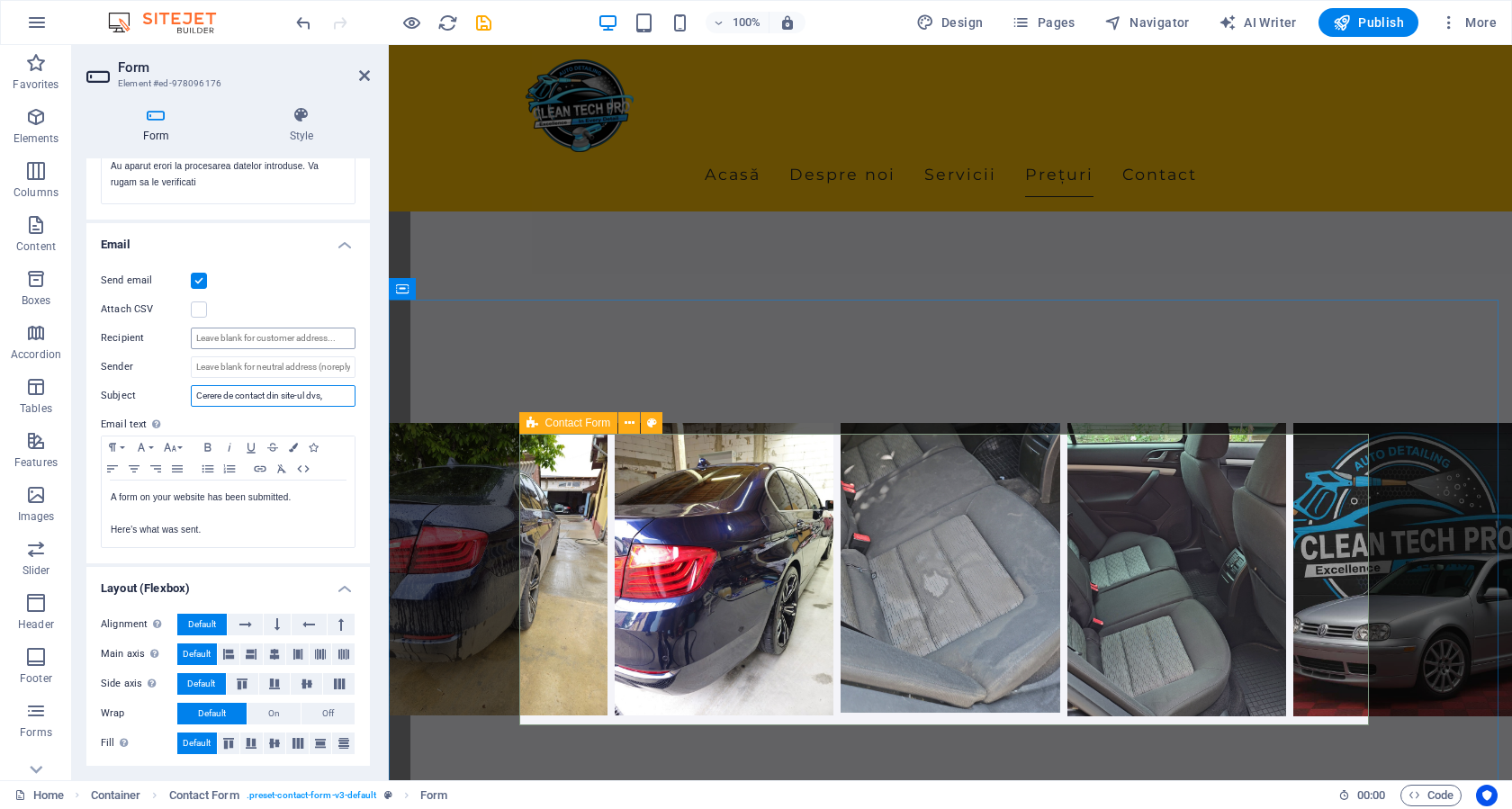
scroll to position [399, 0]
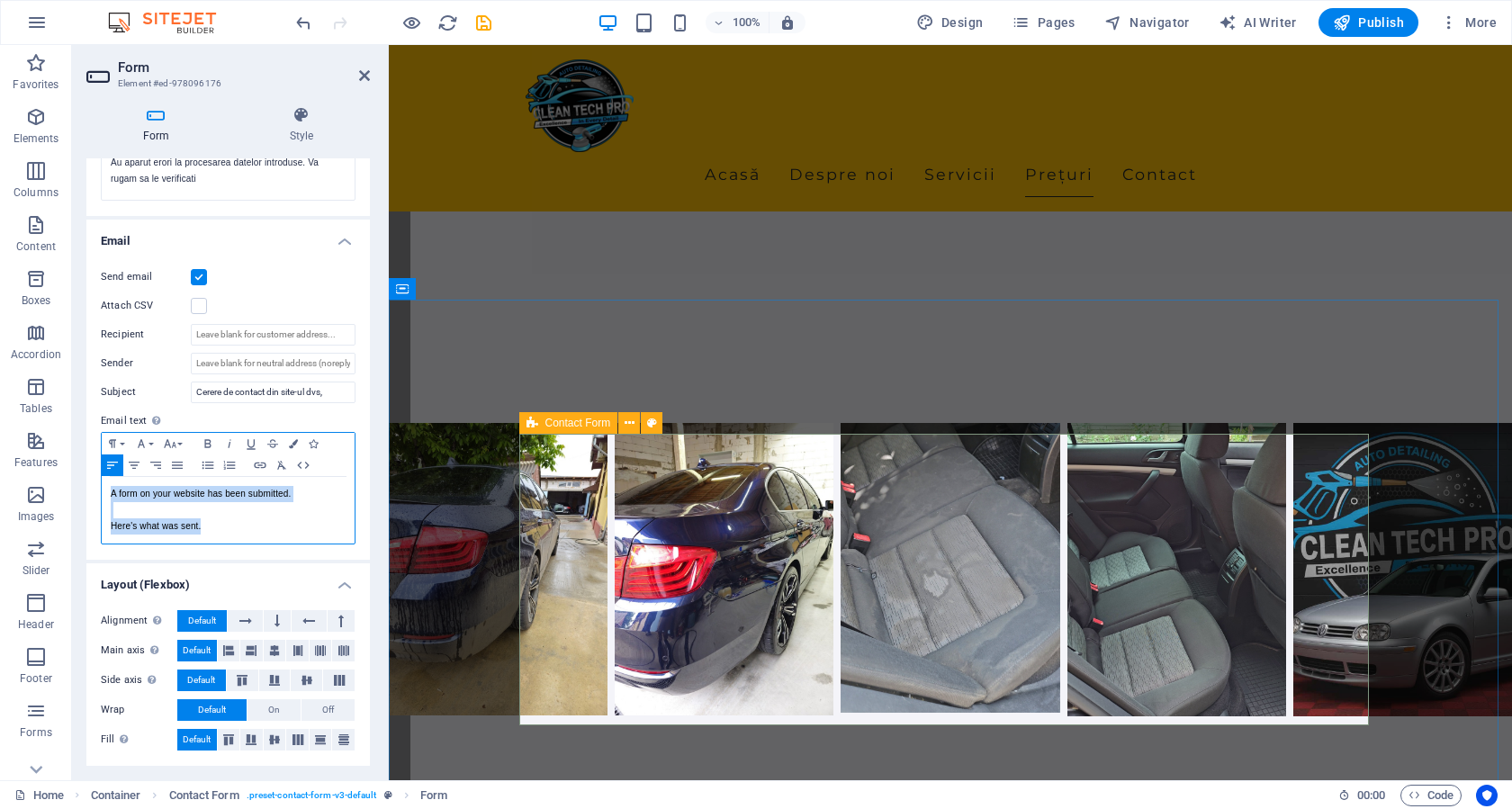
drag, startPoint x: 109, startPoint y: 497, endPoint x: 220, endPoint y: 528, distance: 115.2
click at [220, 528] on div "A form on your website has been submitted. Here's what was sent." at bounding box center [229, 510] width 253 height 67
copy div "A form on your website has been submitted. Here's what was sent."
click at [164, 506] on p at bounding box center [228, 510] width 235 height 16
drag, startPoint x: 308, startPoint y: 496, endPoint x: 105, endPoint y: 502, distance: 203.1
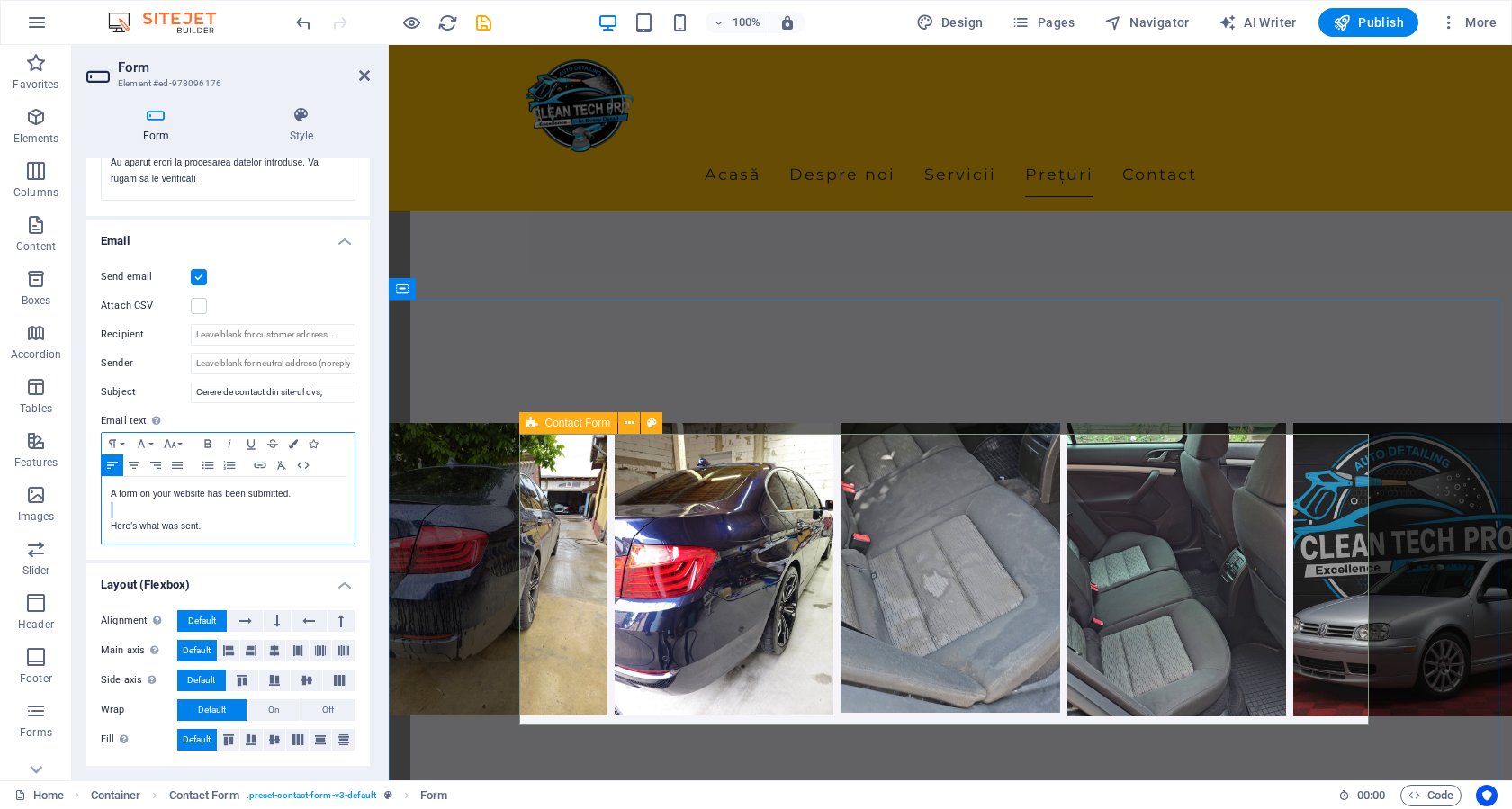
click at [105, 502] on div "A form on your website has been submitted. Here's what was sent." at bounding box center [229, 510] width 253 height 67
click at [297, 495] on p "A form on your website has been submitted." at bounding box center [228, 494] width 235 height 16
drag, startPoint x: 299, startPoint y: 492, endPoint x: 105, endPoint y: 497, distance: 194.1
click at [105, 497] on div "A form on your website has been submitted. Here's what was sent." at bounding box center [229, 510] width 253 height 67
click at [182, 495] on p "Un formul" at bounding box center [228, 494] width 235 height 16
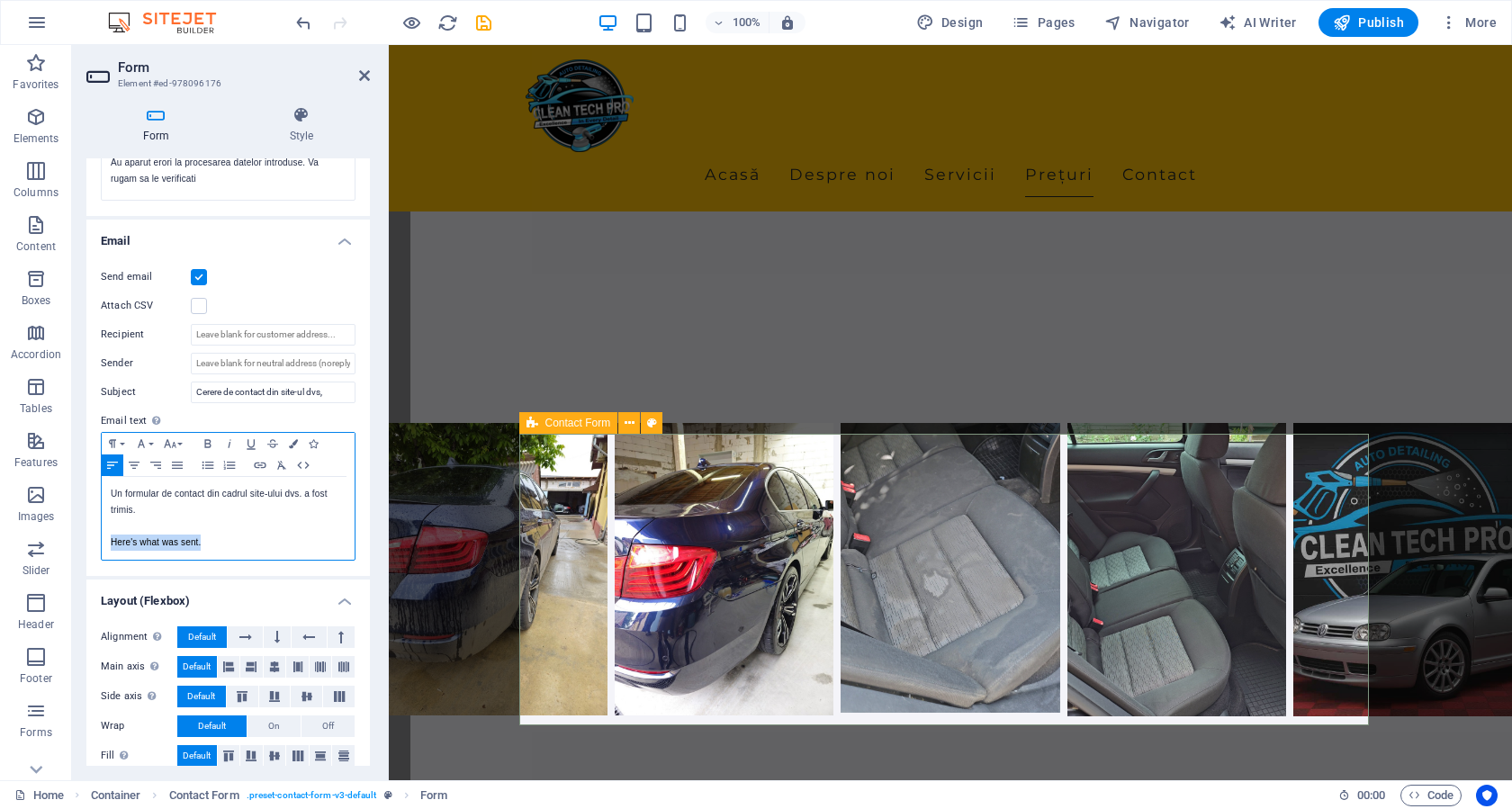
drag, startPoint x: 233, startPoint y: 542, endPoint x: 99, endPoint y: 546, distance: 134.1
click at [99, 546] on div "Send email Attach CSV Recipient Sender Subject Cerere de contact din site-ul dv…" at bounding box center [228, 413] width 283 height 324
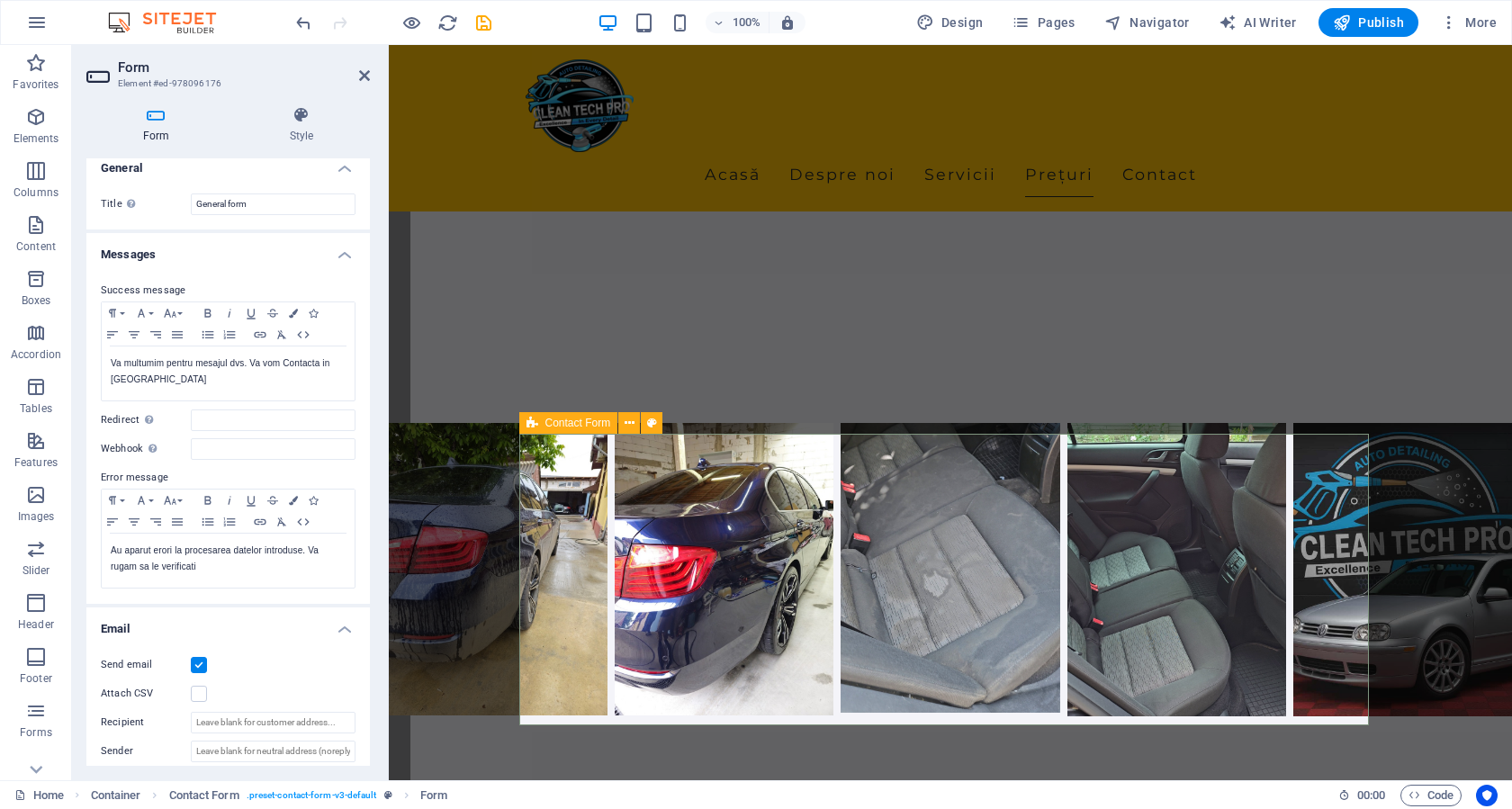
scroll to position [0, 0]
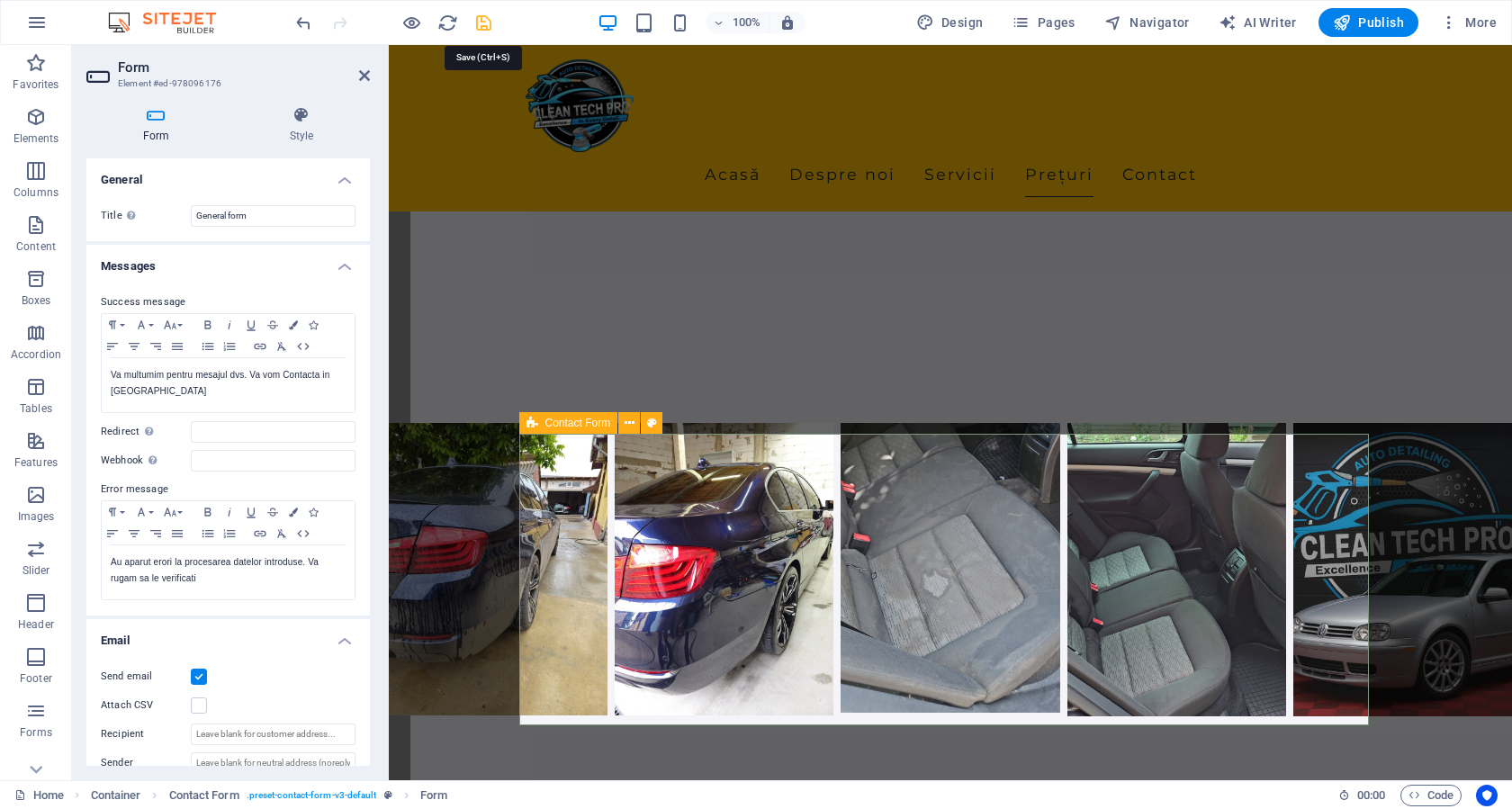
click at [480, 23] on icon "save" at bounding box center [484, 23] width 21 height 21
checkbox input "false"
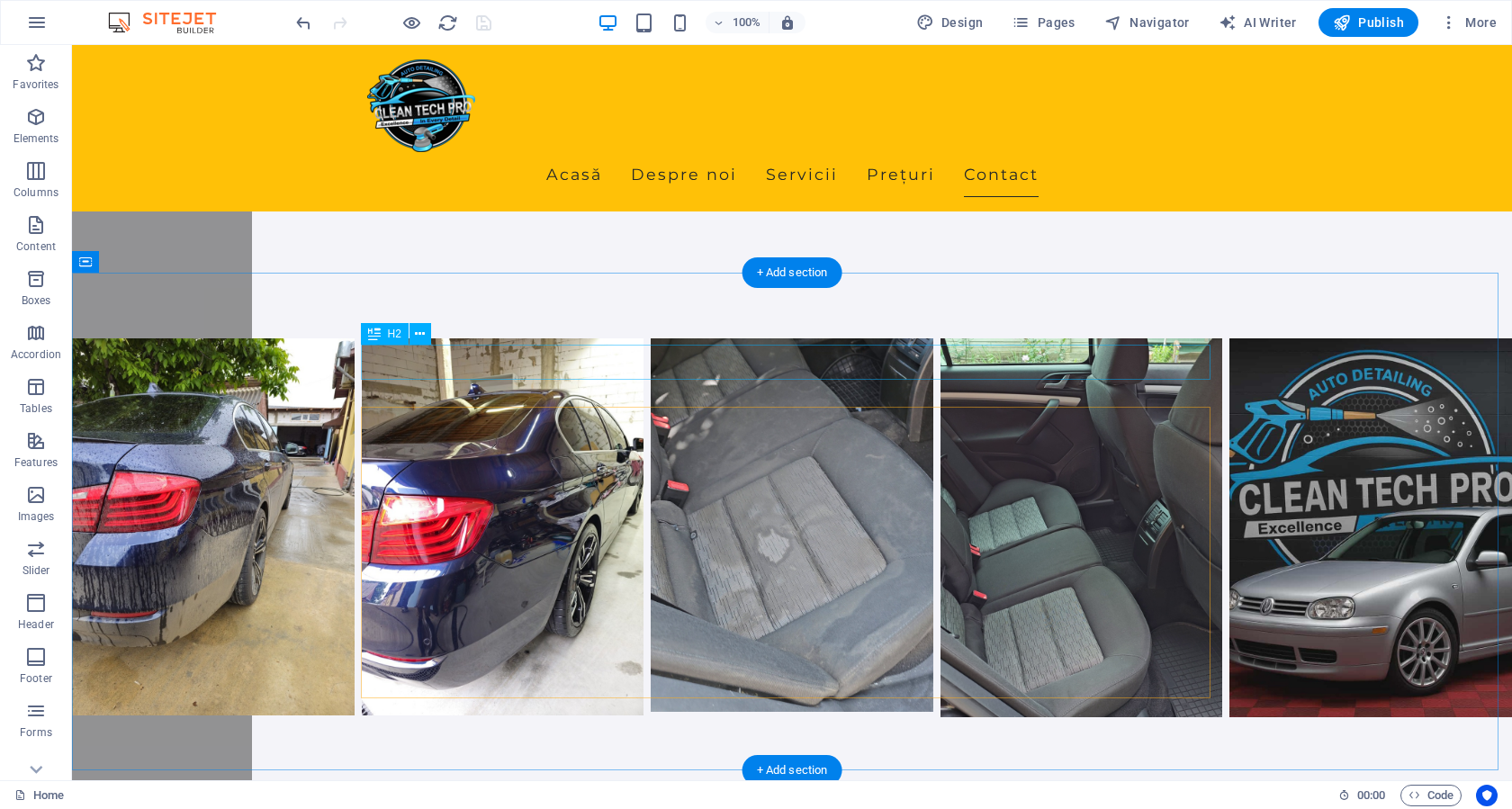
scroll to position [4857, 0]
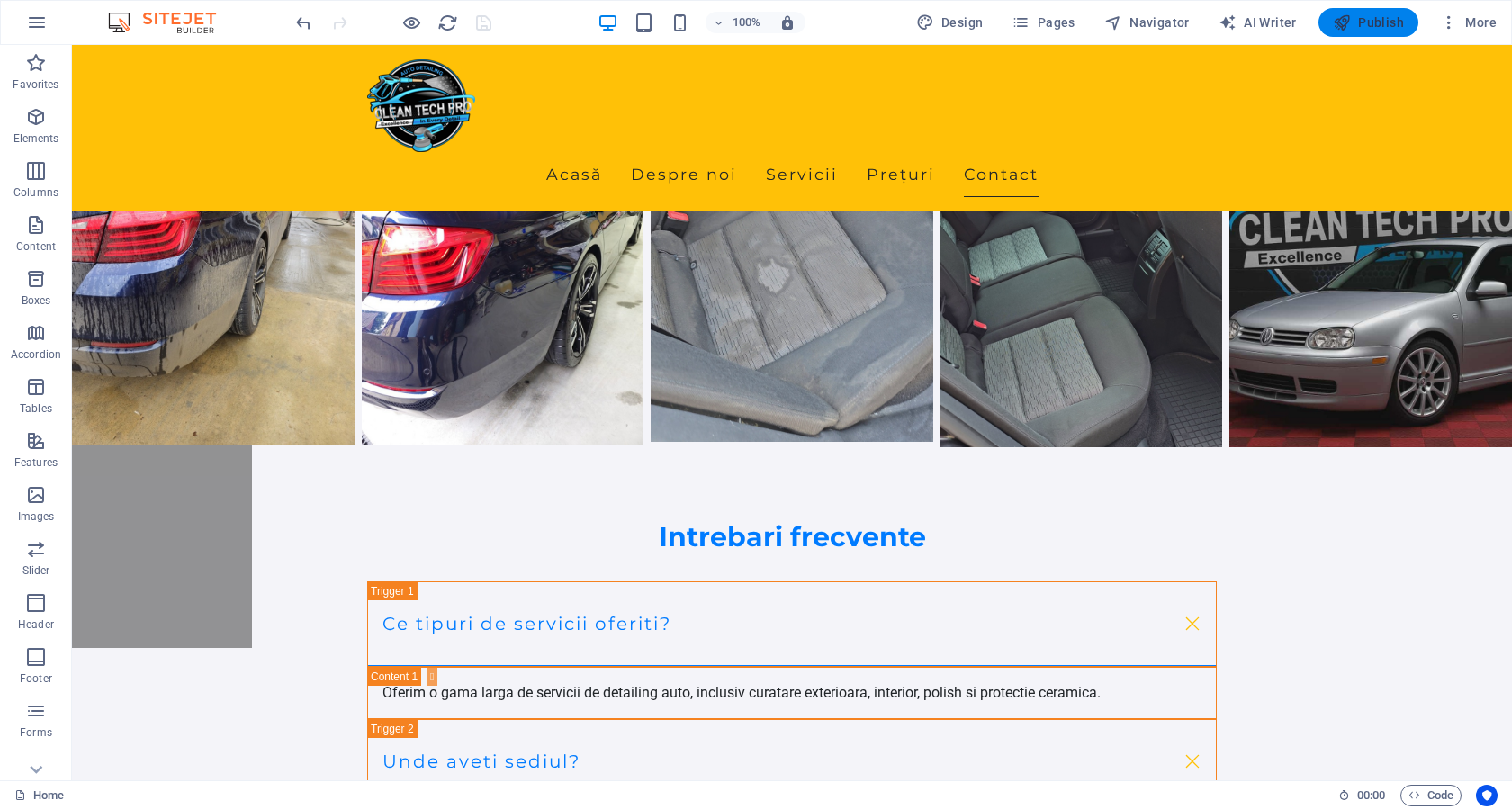
click at [1374, 12] on button "Publish" at bounding box center [1368, 23] width 100 height 28
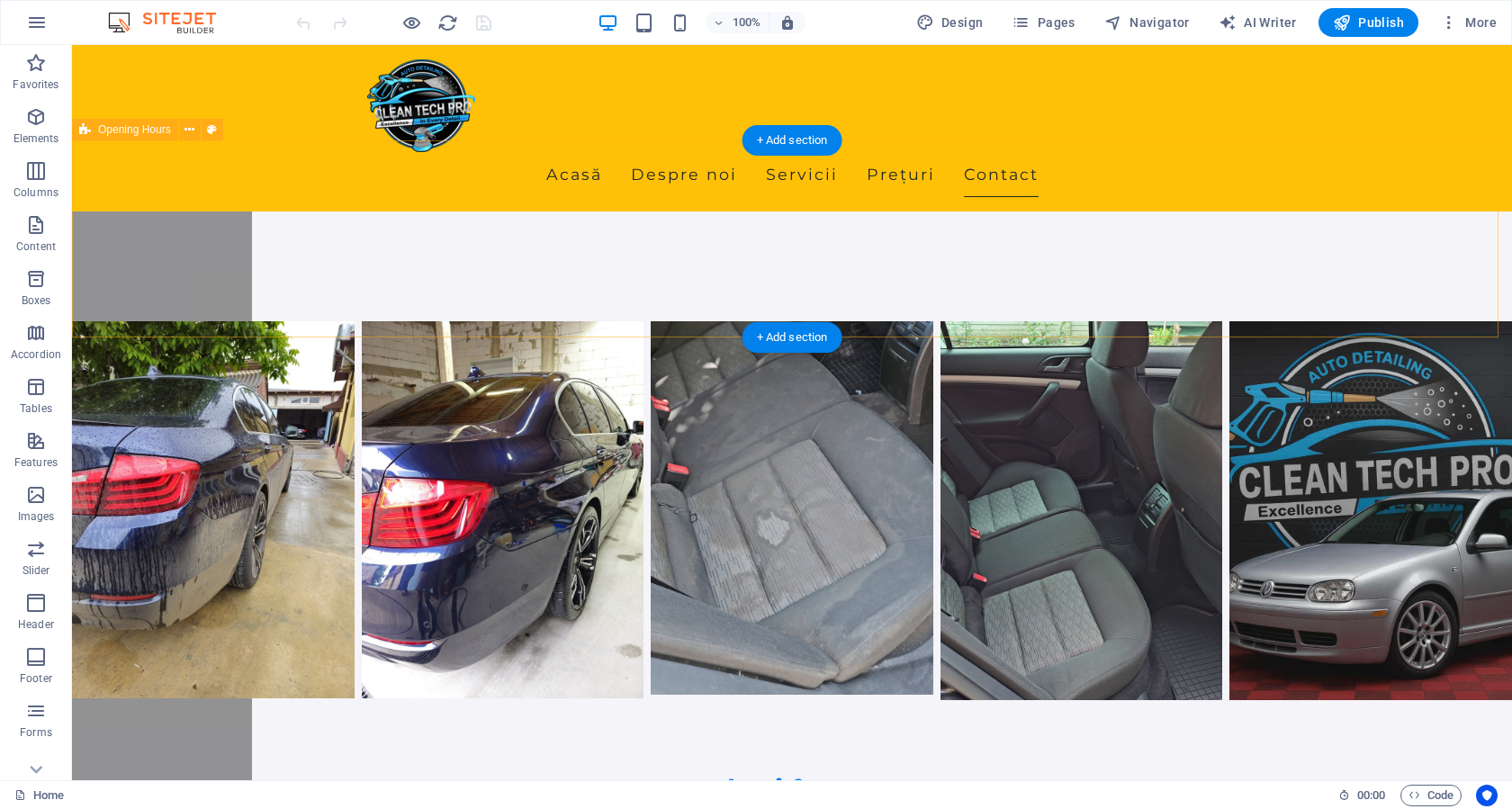
scroll to position [4677, 0]
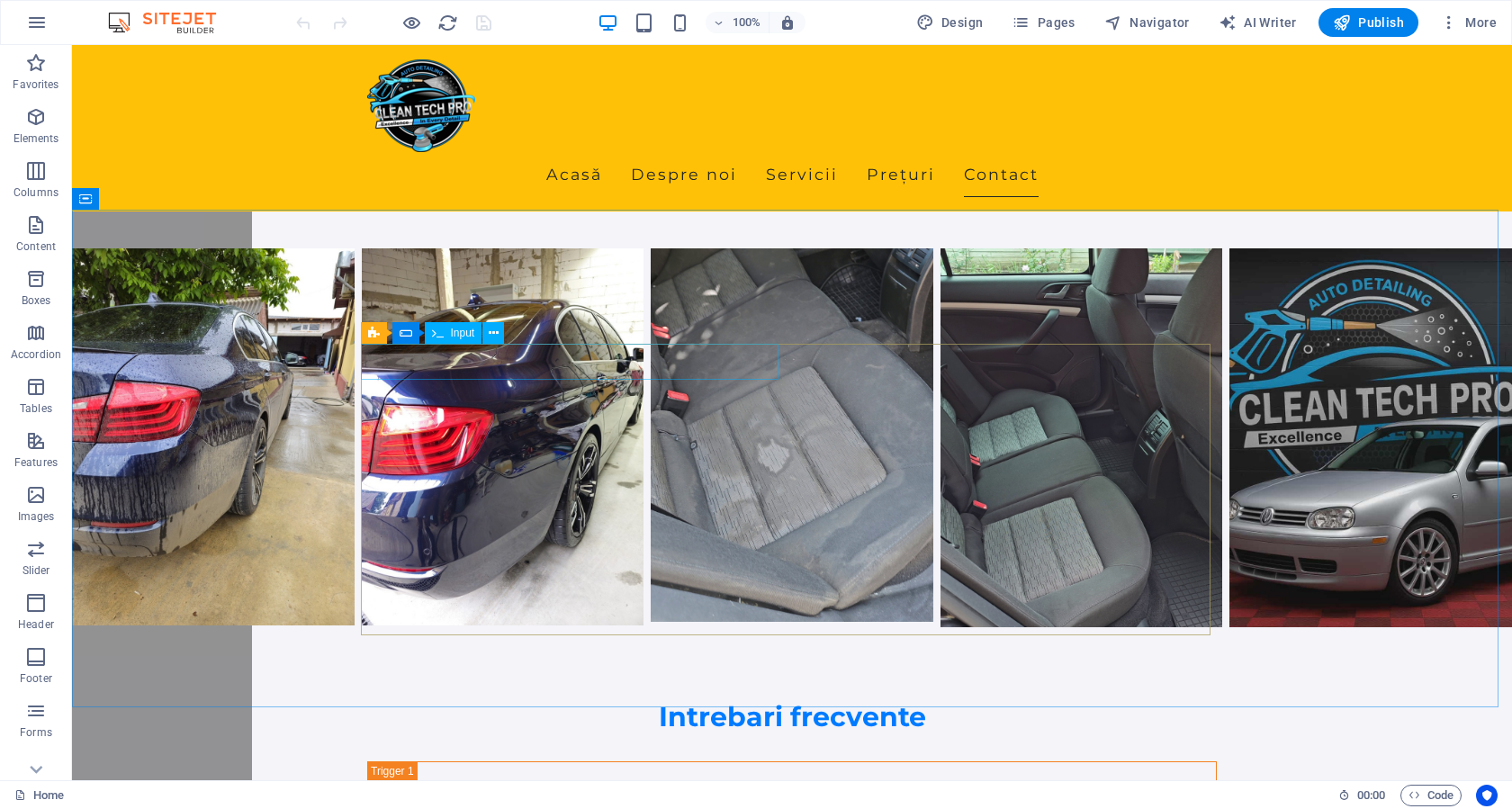
click at [449, 332] on div "Input" at bounding box center [453, 332] width 58 height 22
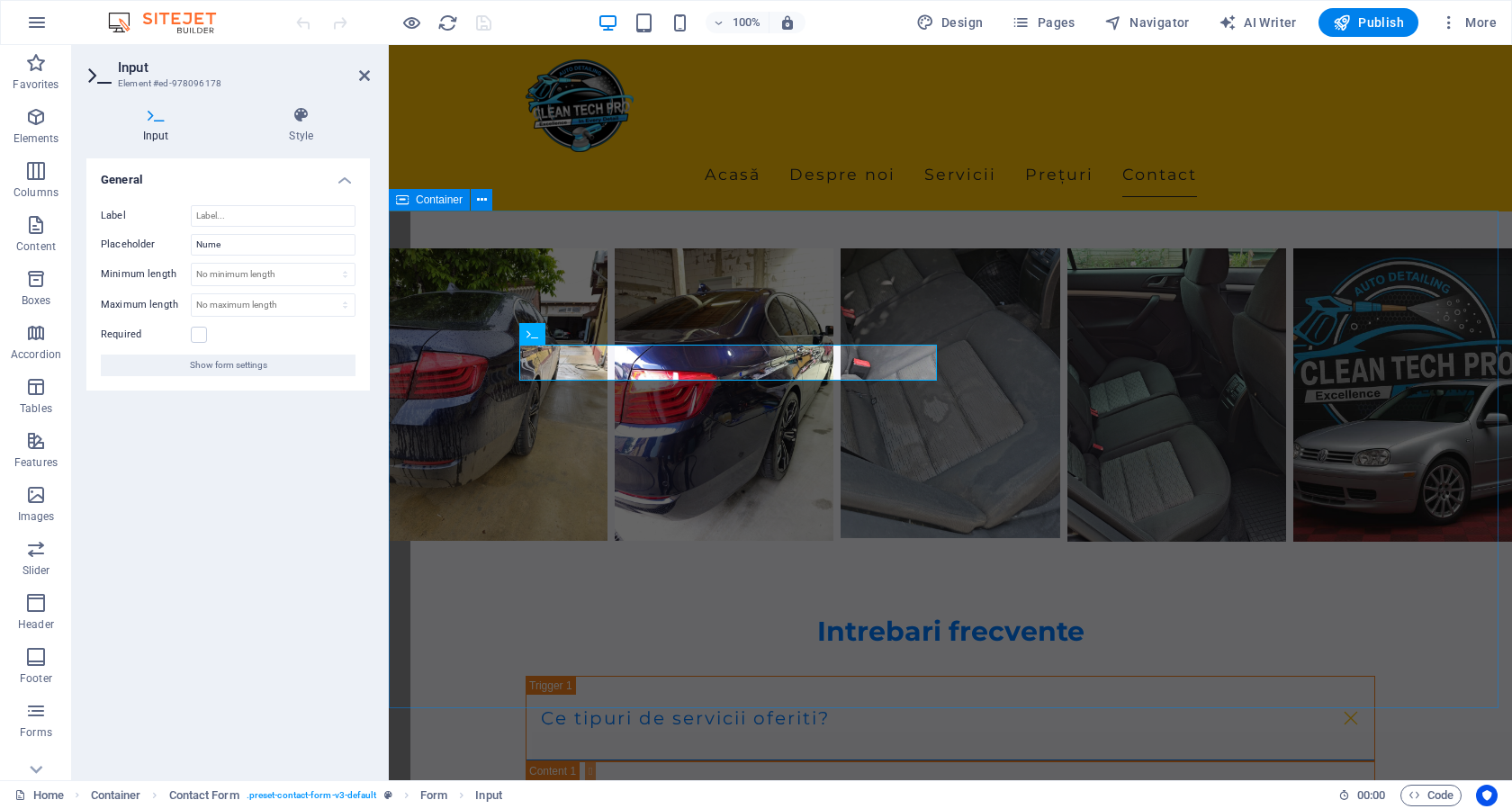
scroll to position [4592, 0]
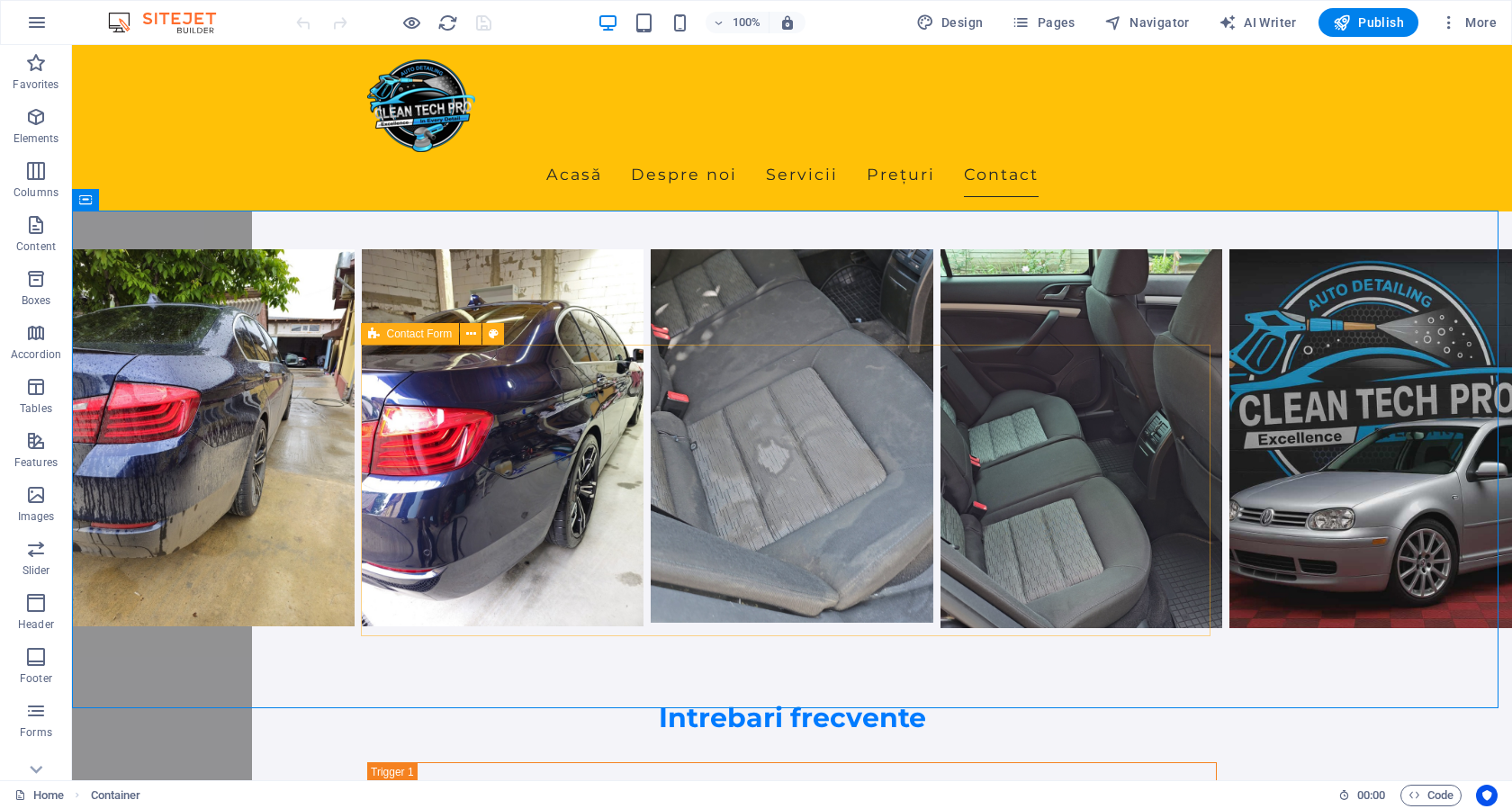
click at [422, 334] on span "Contact Form" at bounding box center [420, 333] width 66 height 10
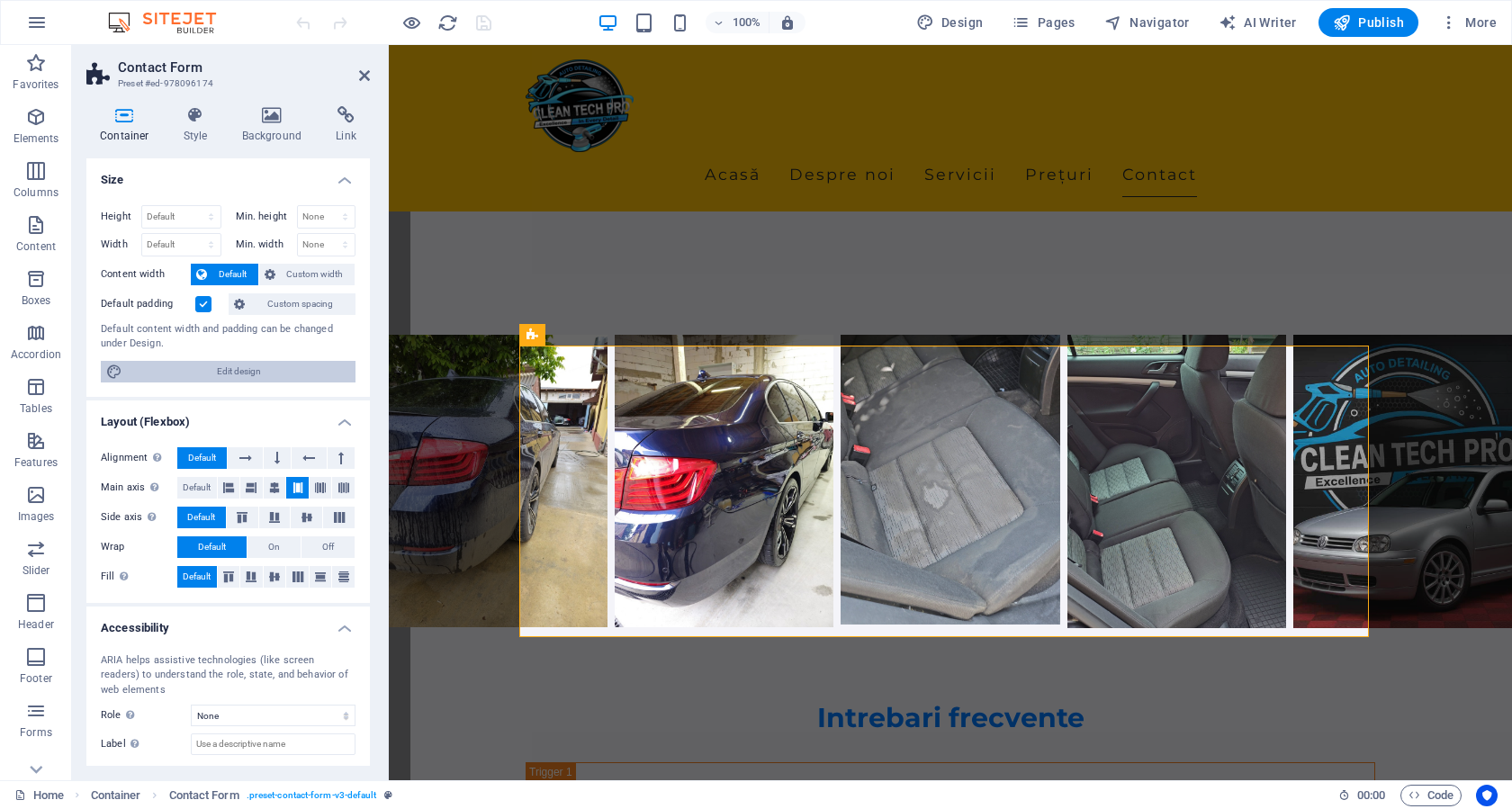
scroll to position [90, 0]
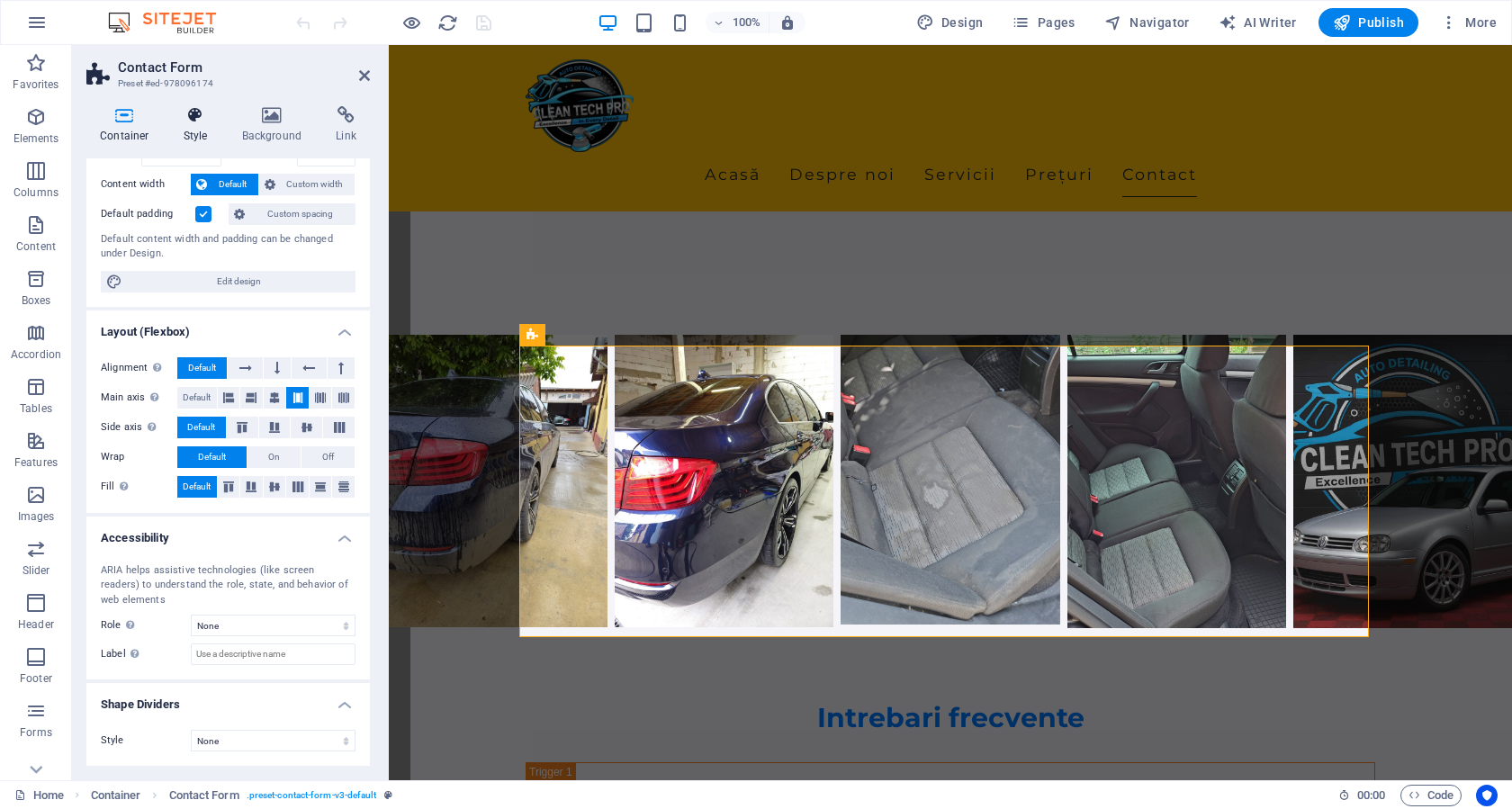
click at [200, 134] on h4 "Style" at bounding box center [199, 125] width 59 height 38
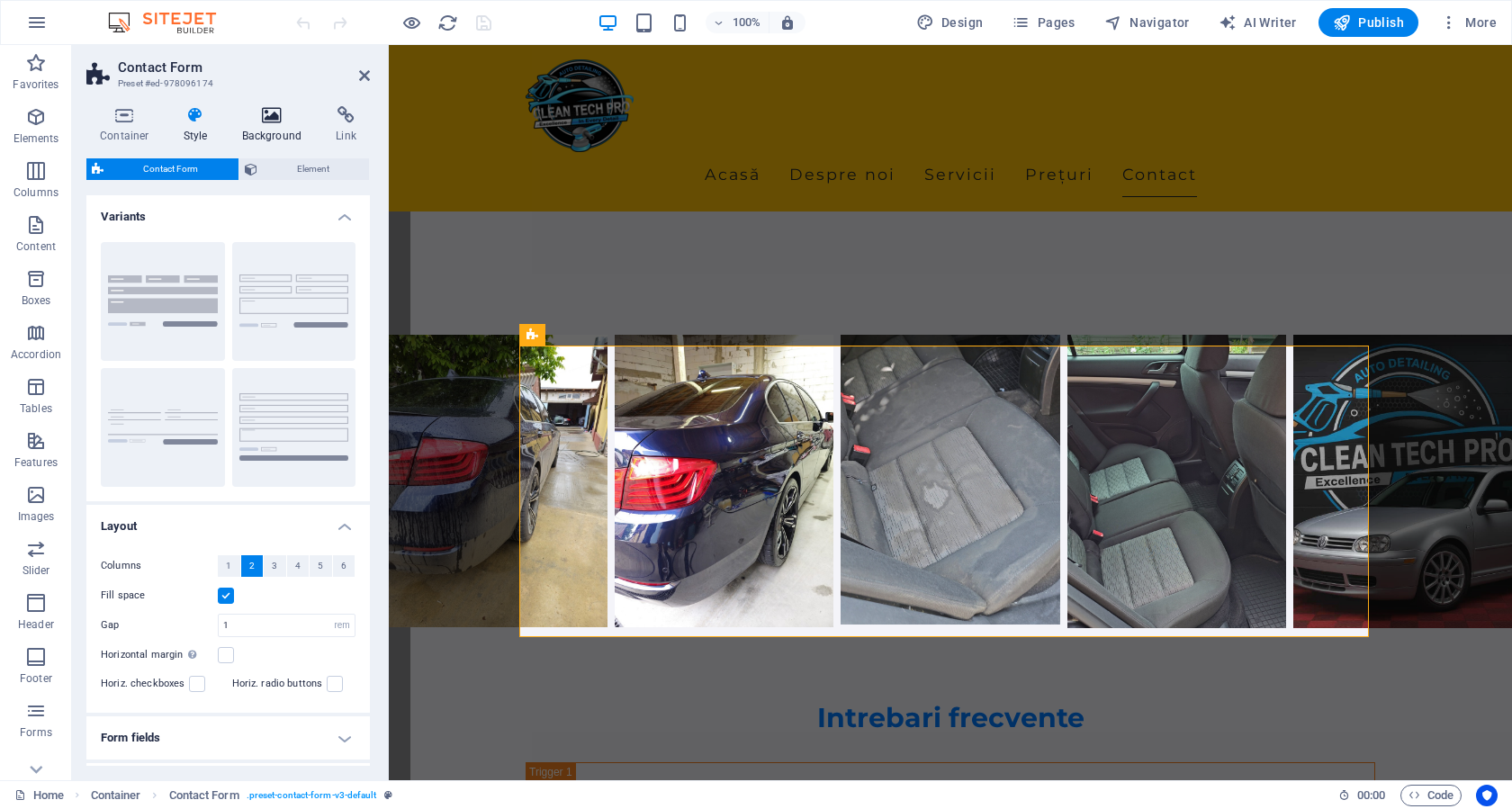
click at [270, 114] on icon at bounding box center [272, 114] width 87 height 18
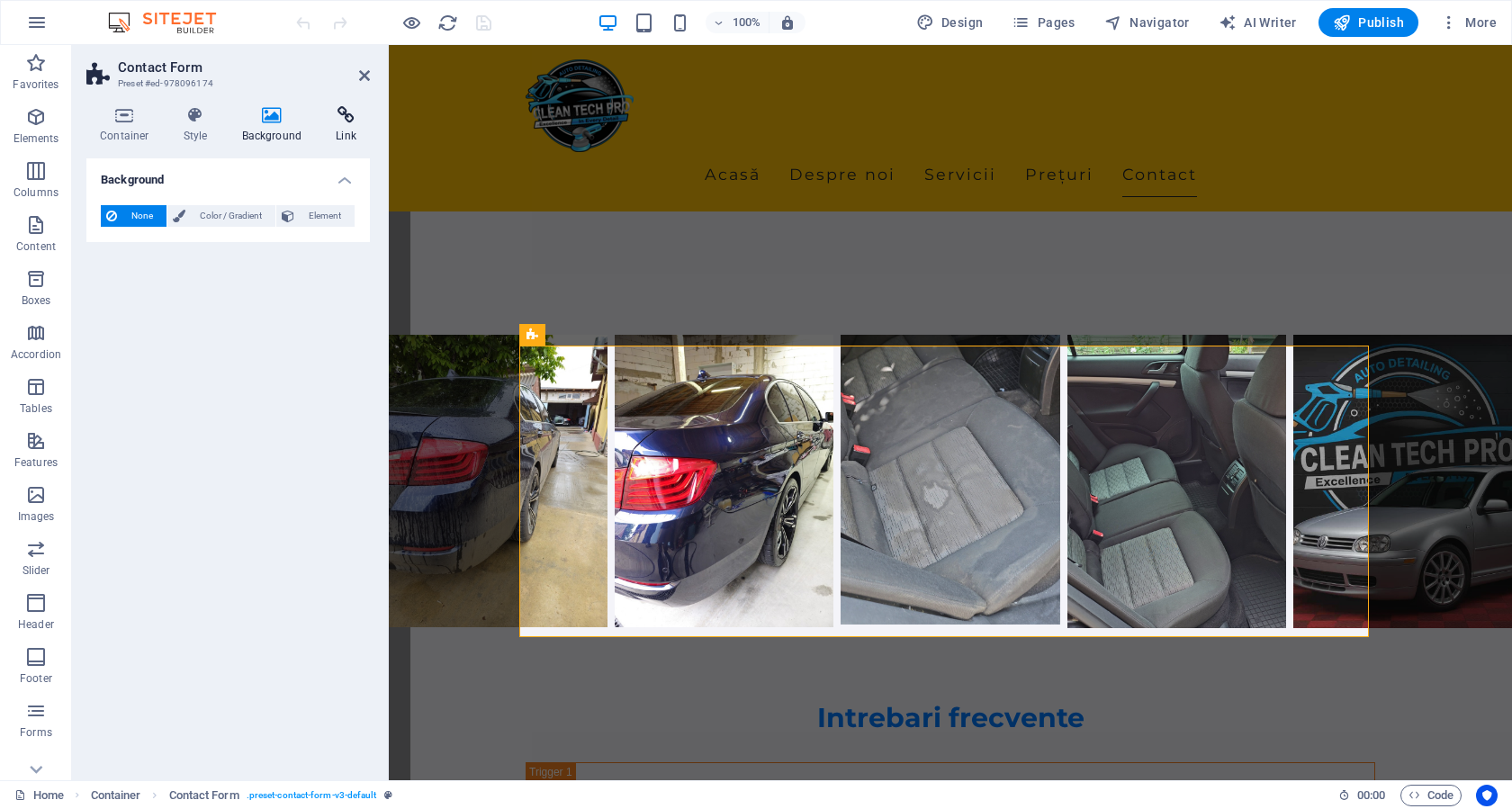
click at [332, 118] on icon at bounding box center [346, 114] width 47 height 18
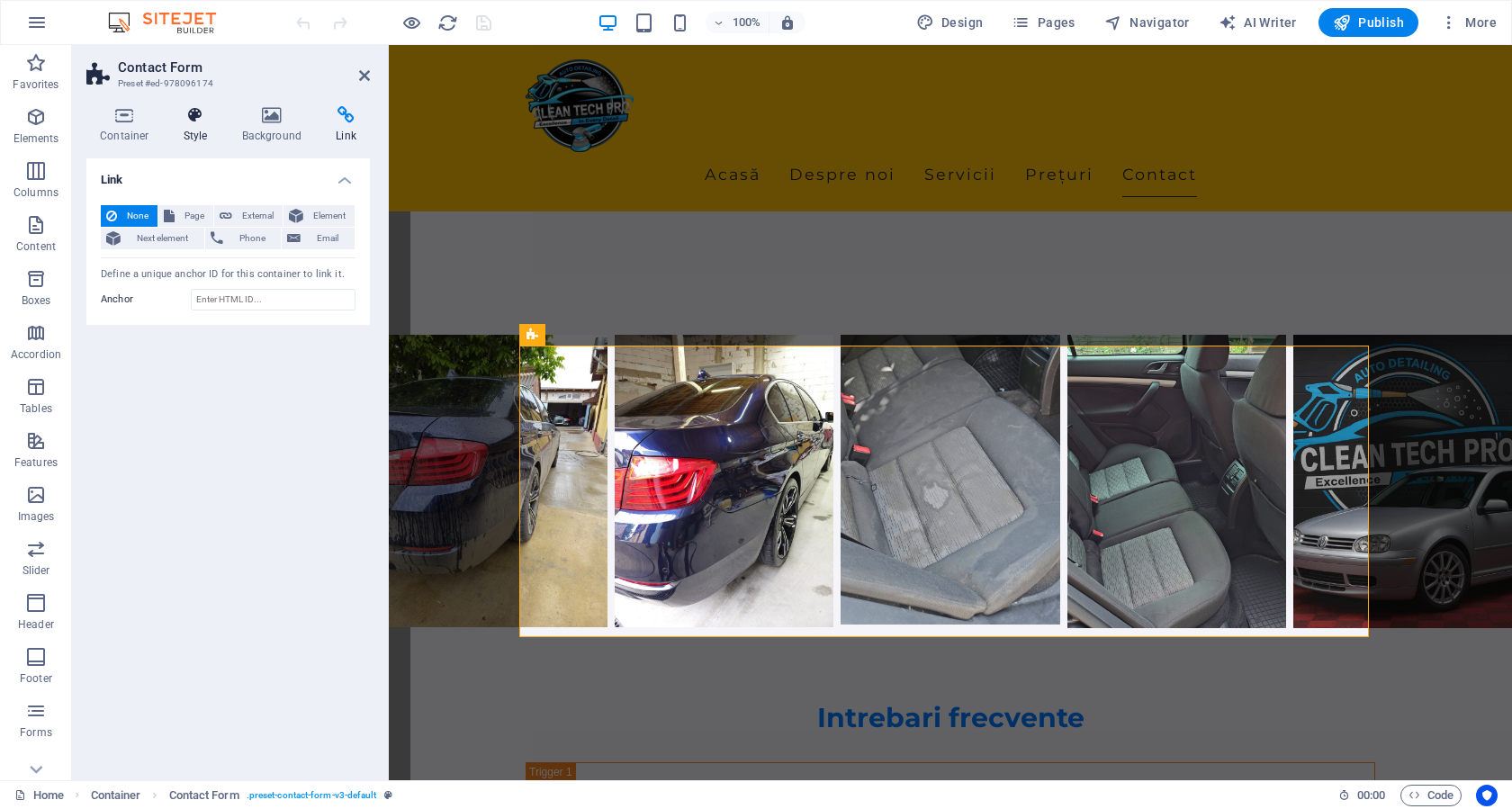
click at [178, 117] on icon at bounding box center [195, 114] width 51 height 18
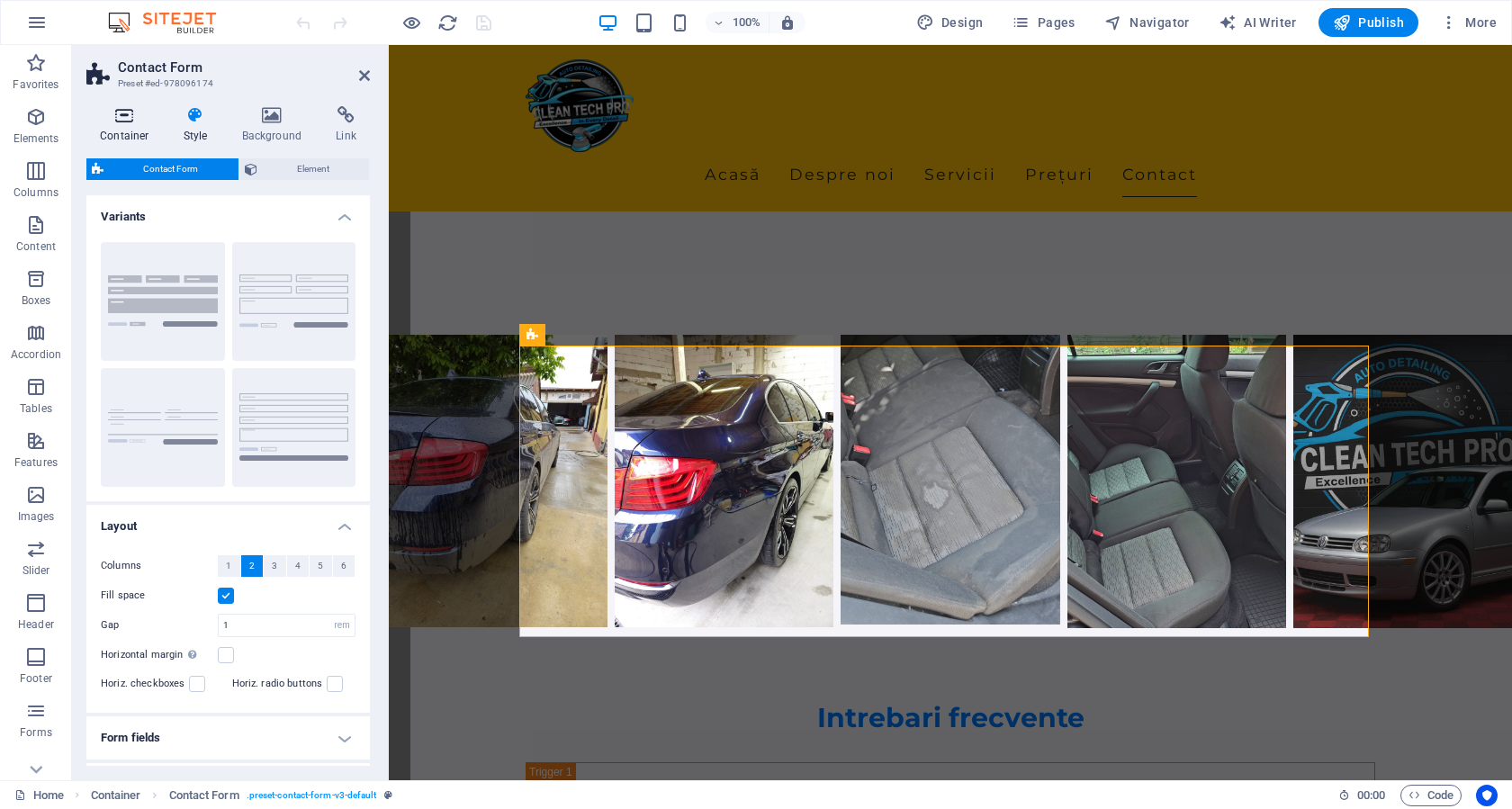
click at [129, 121] on icon at bounding box center [124, 114] width 76 height 18
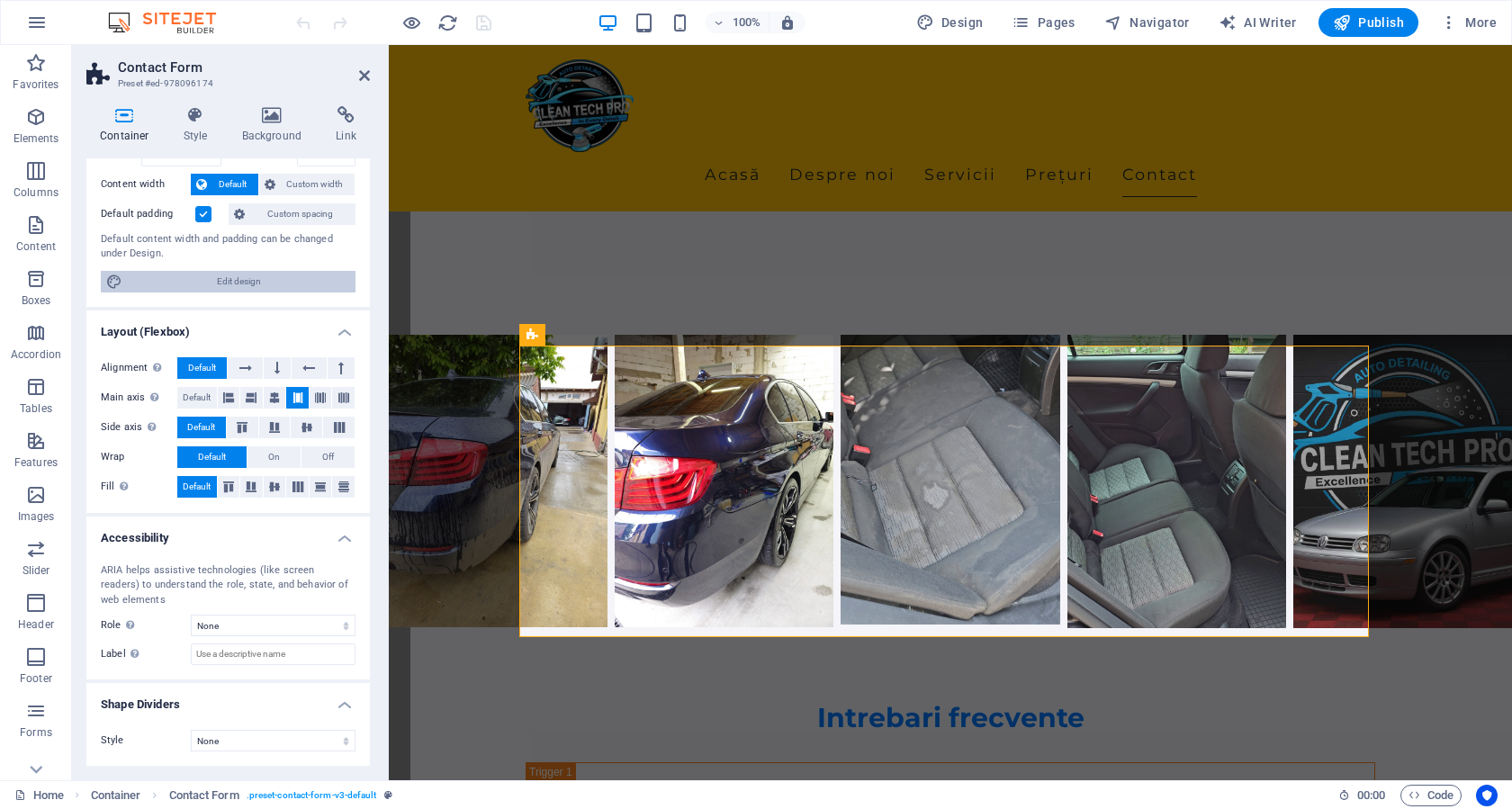
click at [212, 291] on span "Edit design" at bounding box center [238, 281] width 222 height 22
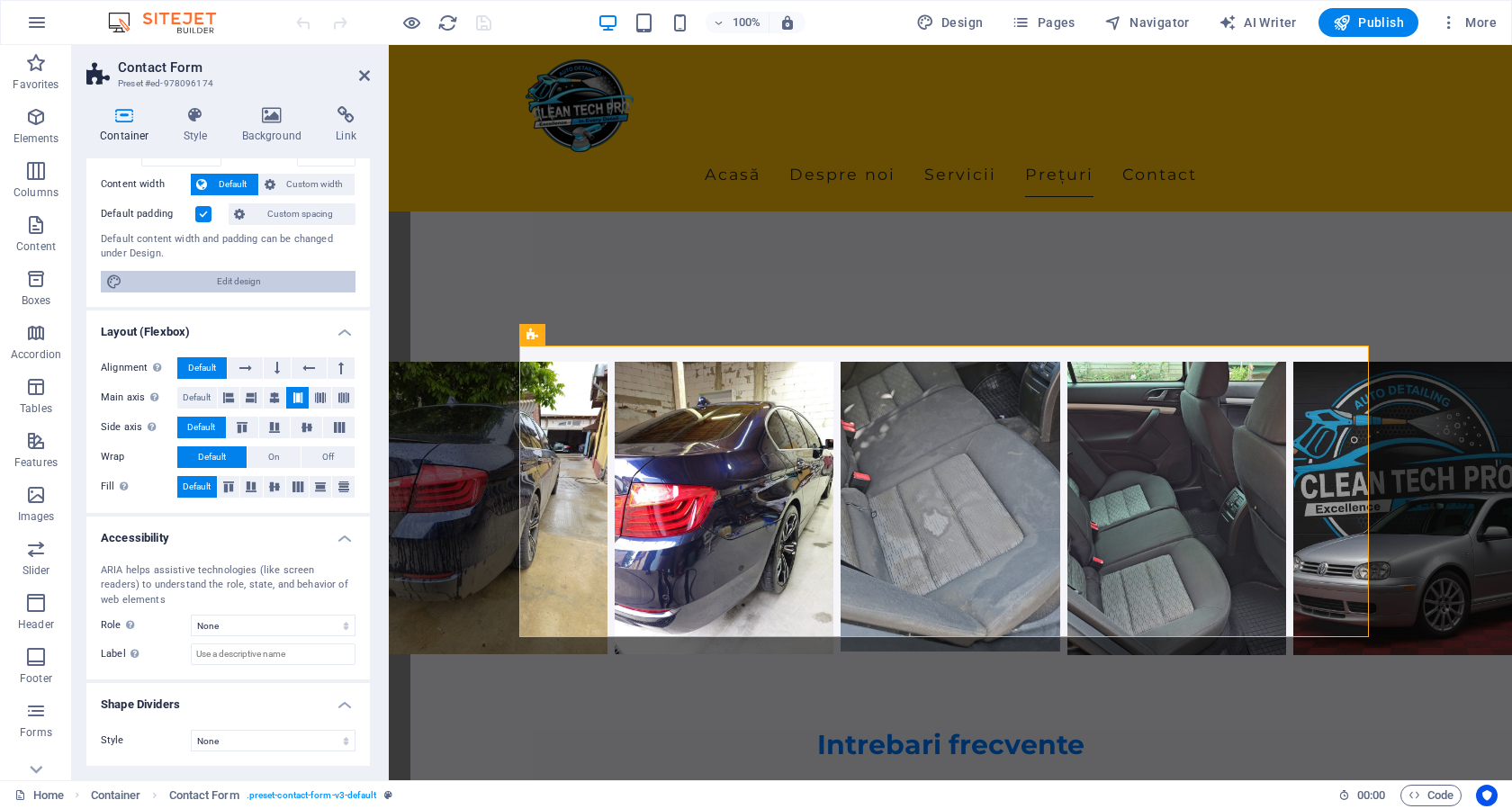
select select "rem"
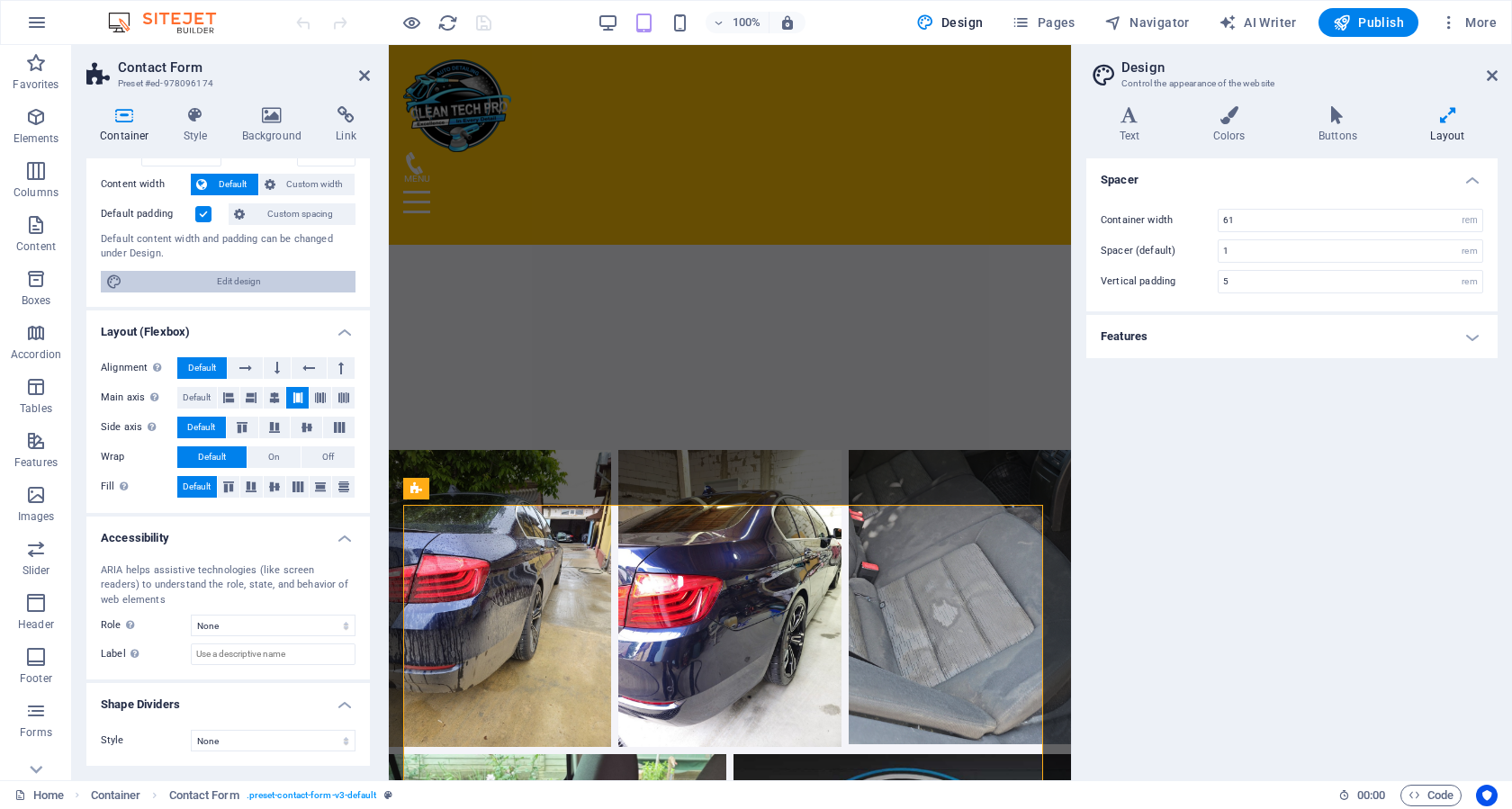
scroll to position [5163, 0]
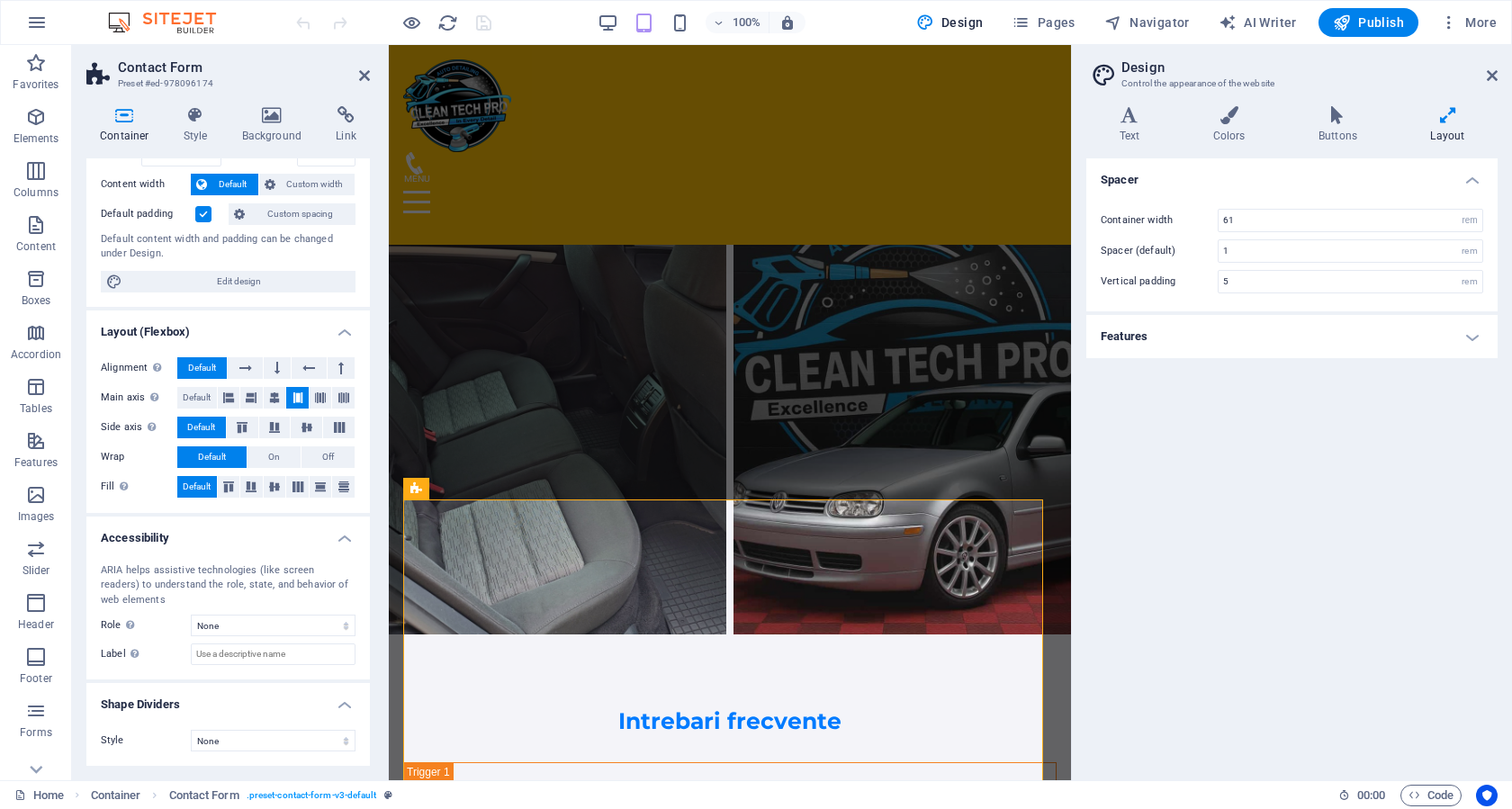
click at [1428, 339] on h4 "Features" at bounding box center [1291, 336] width 411 height 43
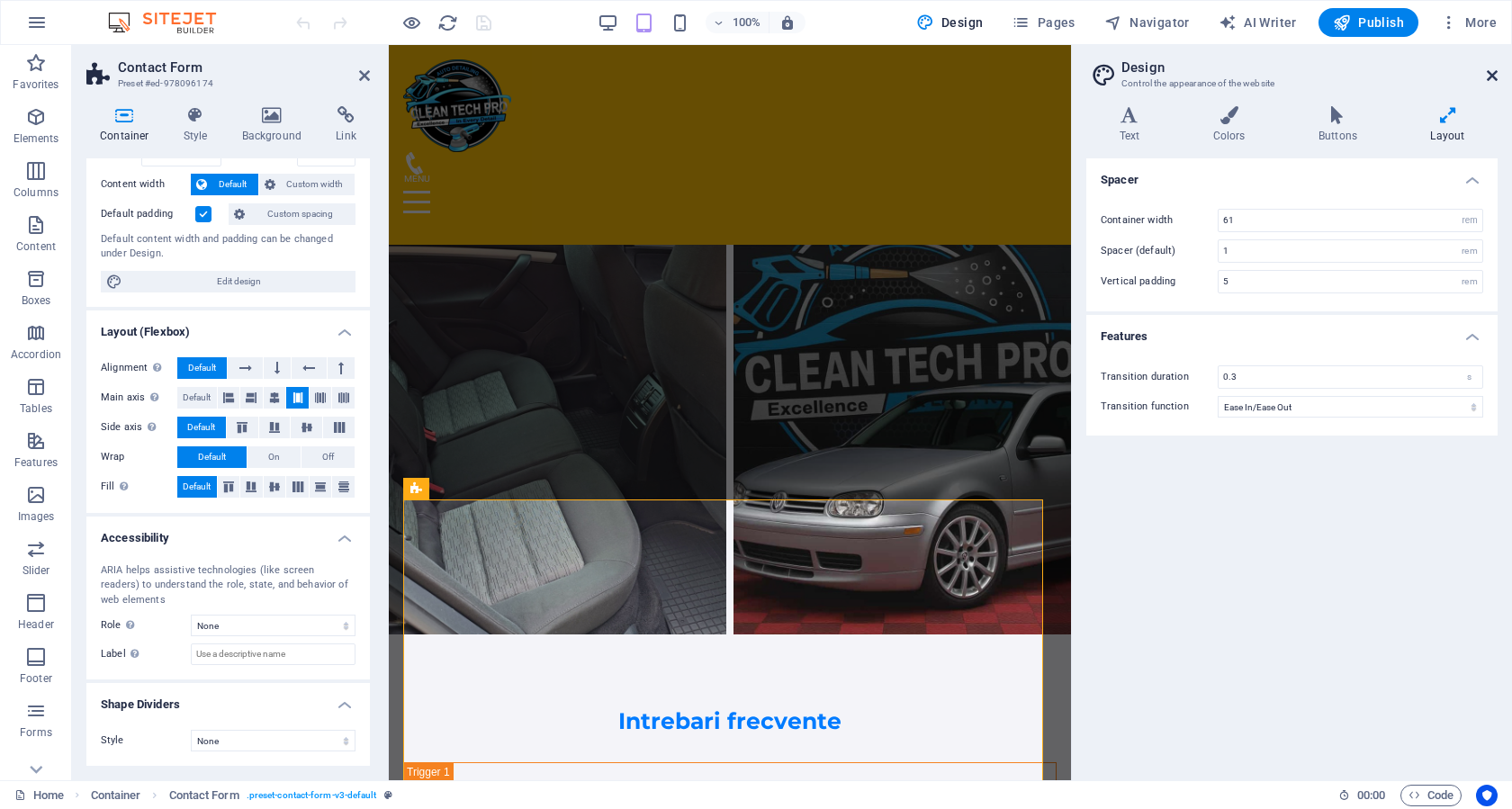
click at [1492, 76] on icon at bounding box center [1491, 75] width 10 height 14
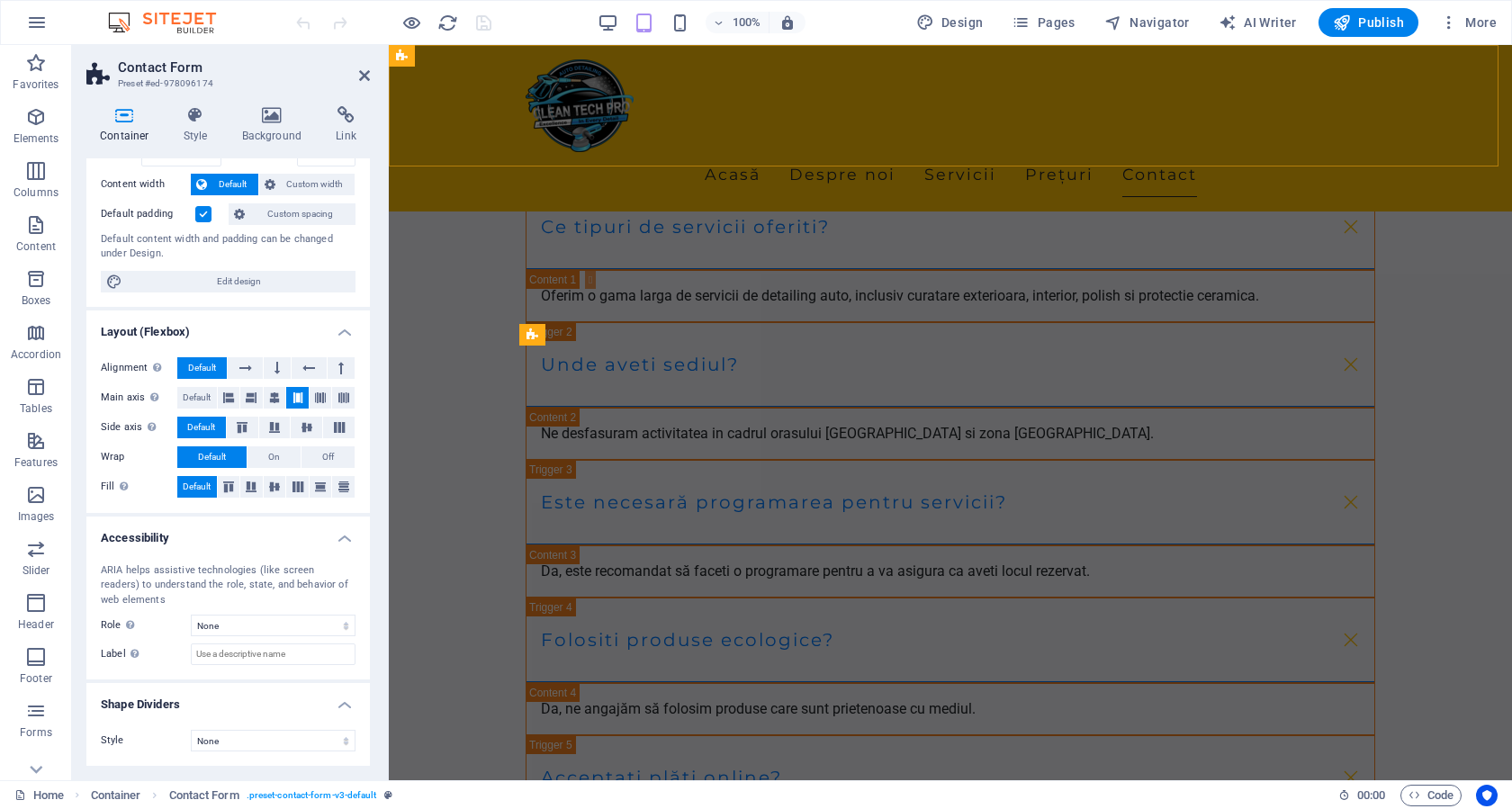
scroll to position [4591, 0]
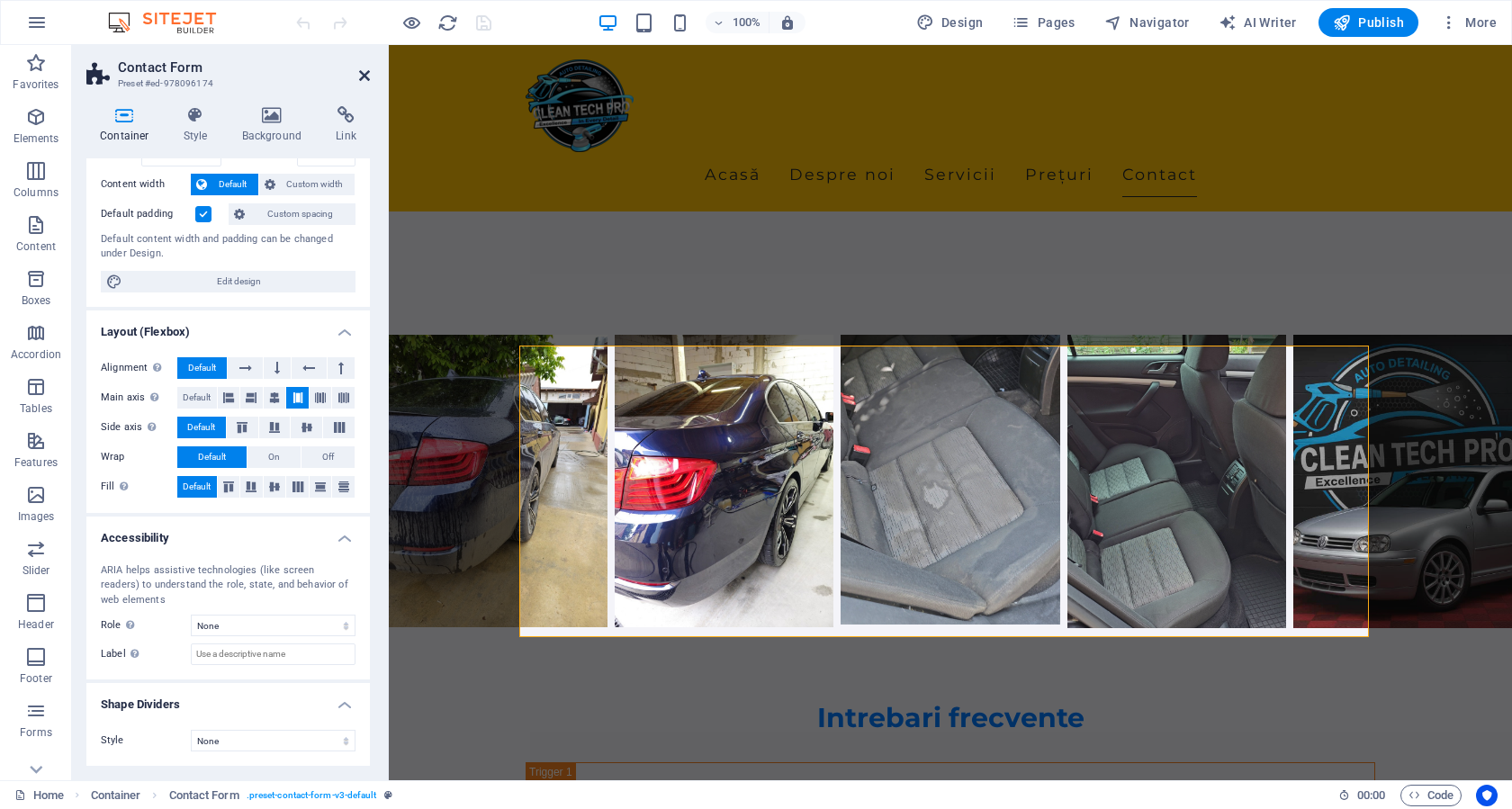
click at [365, 74] on icon at bounding box center [364, 75] width 10 height 14
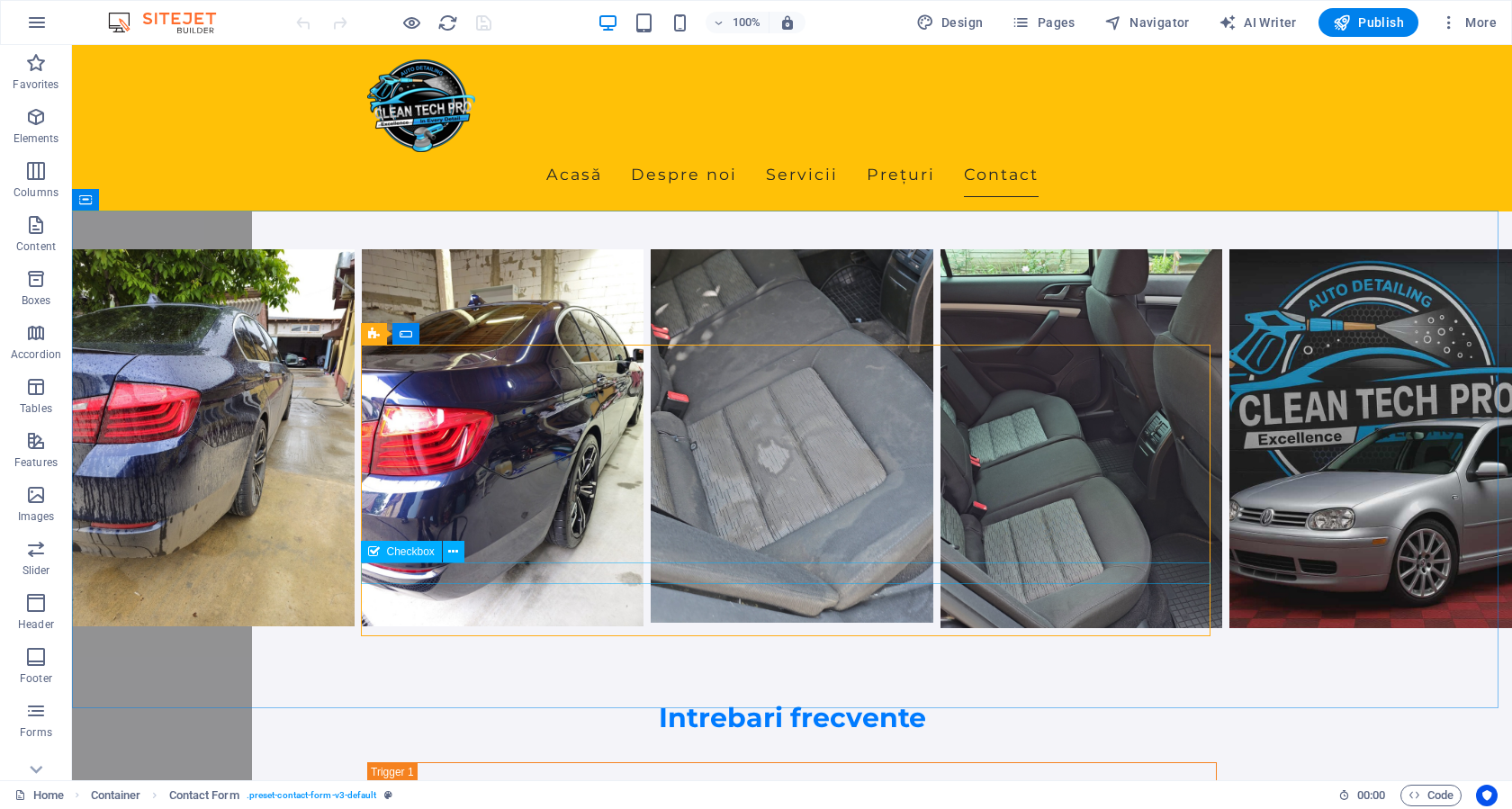
click at [419, 548] on span "Checkbox" at bounding box center [411, 550] width 47 height 10
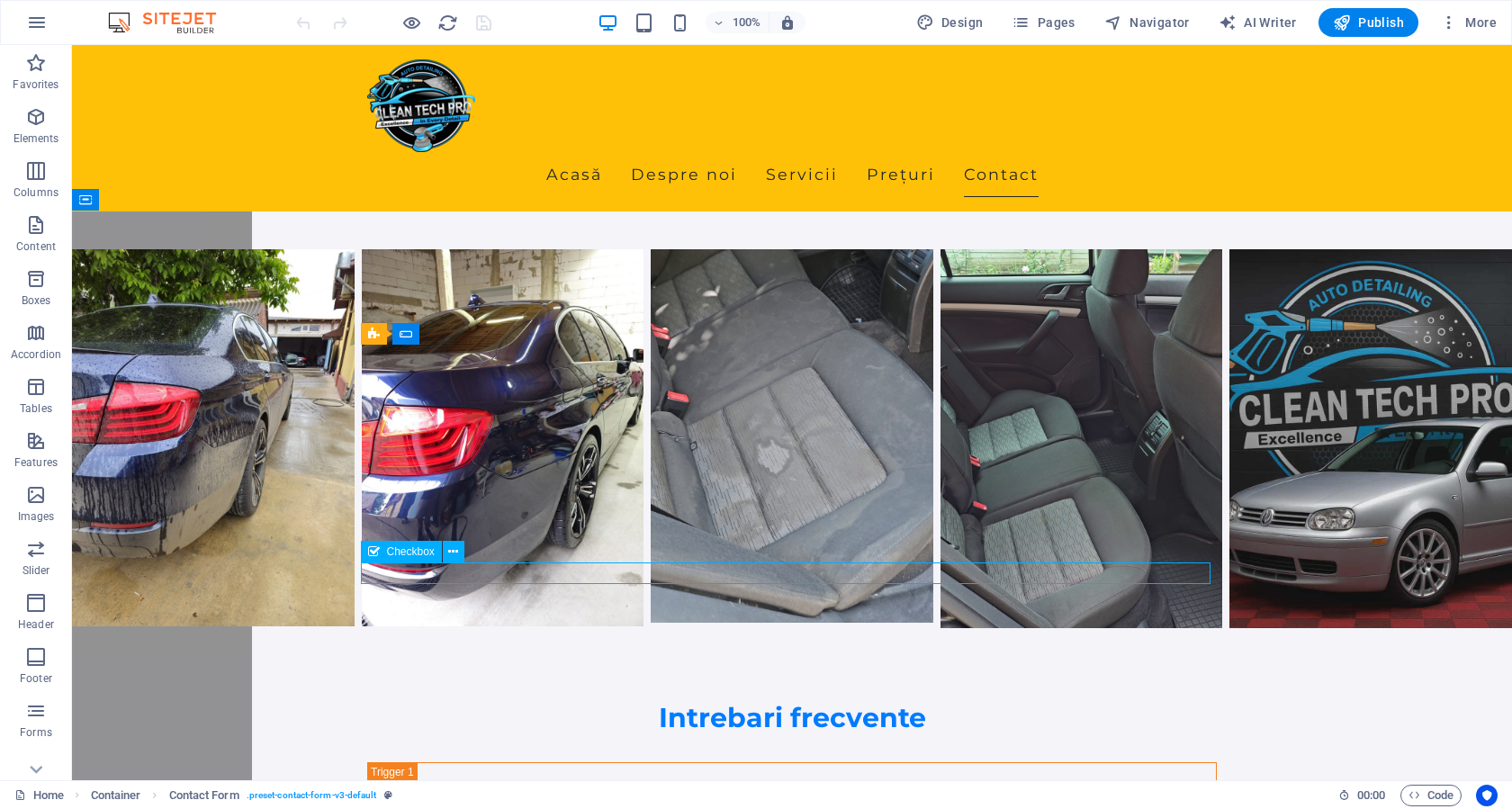
click at [419, 548] on span "Checkbox" at bounding box center [411, 550] width 47 height 10
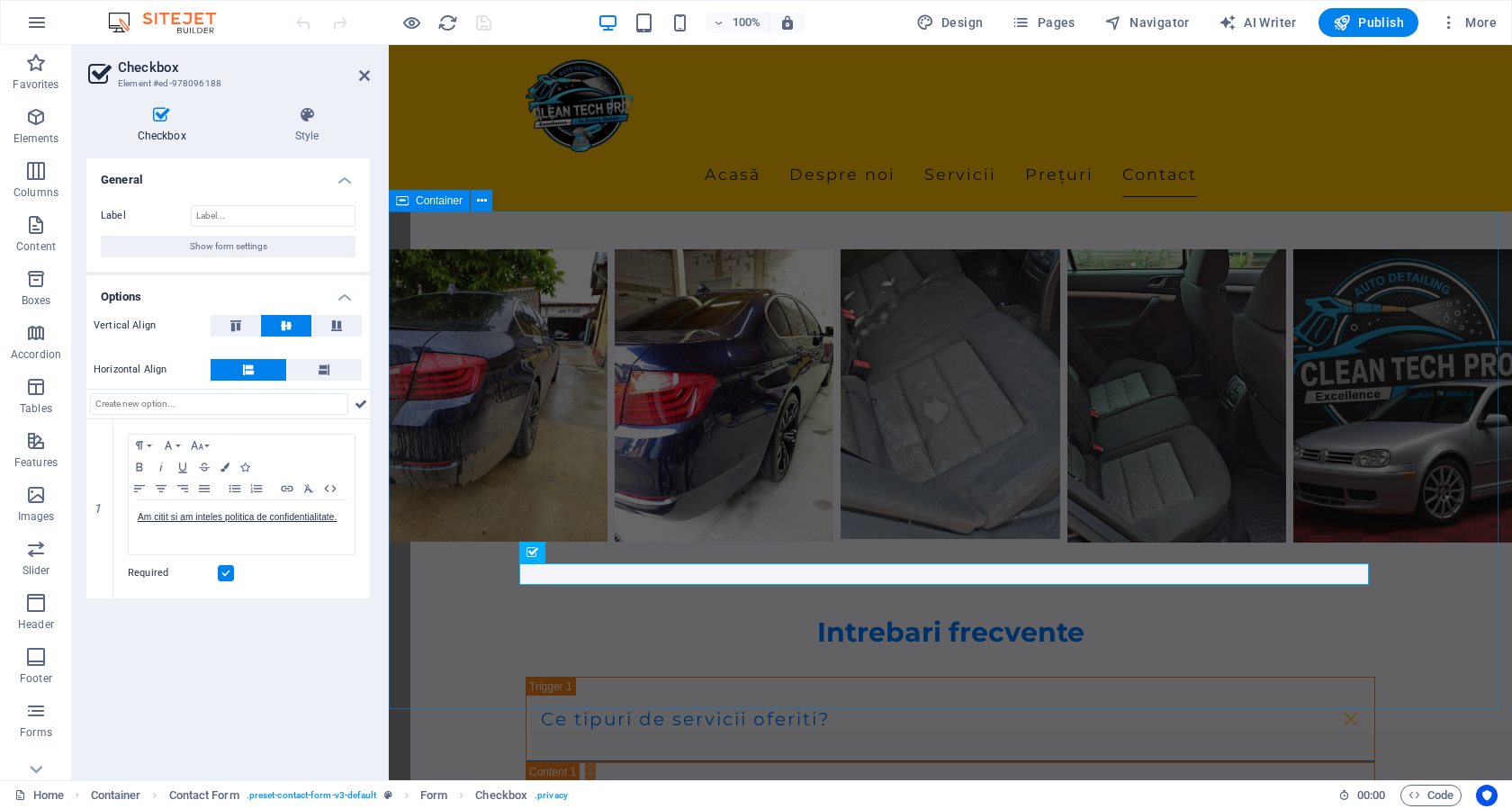
scroll to position [4591, 0]
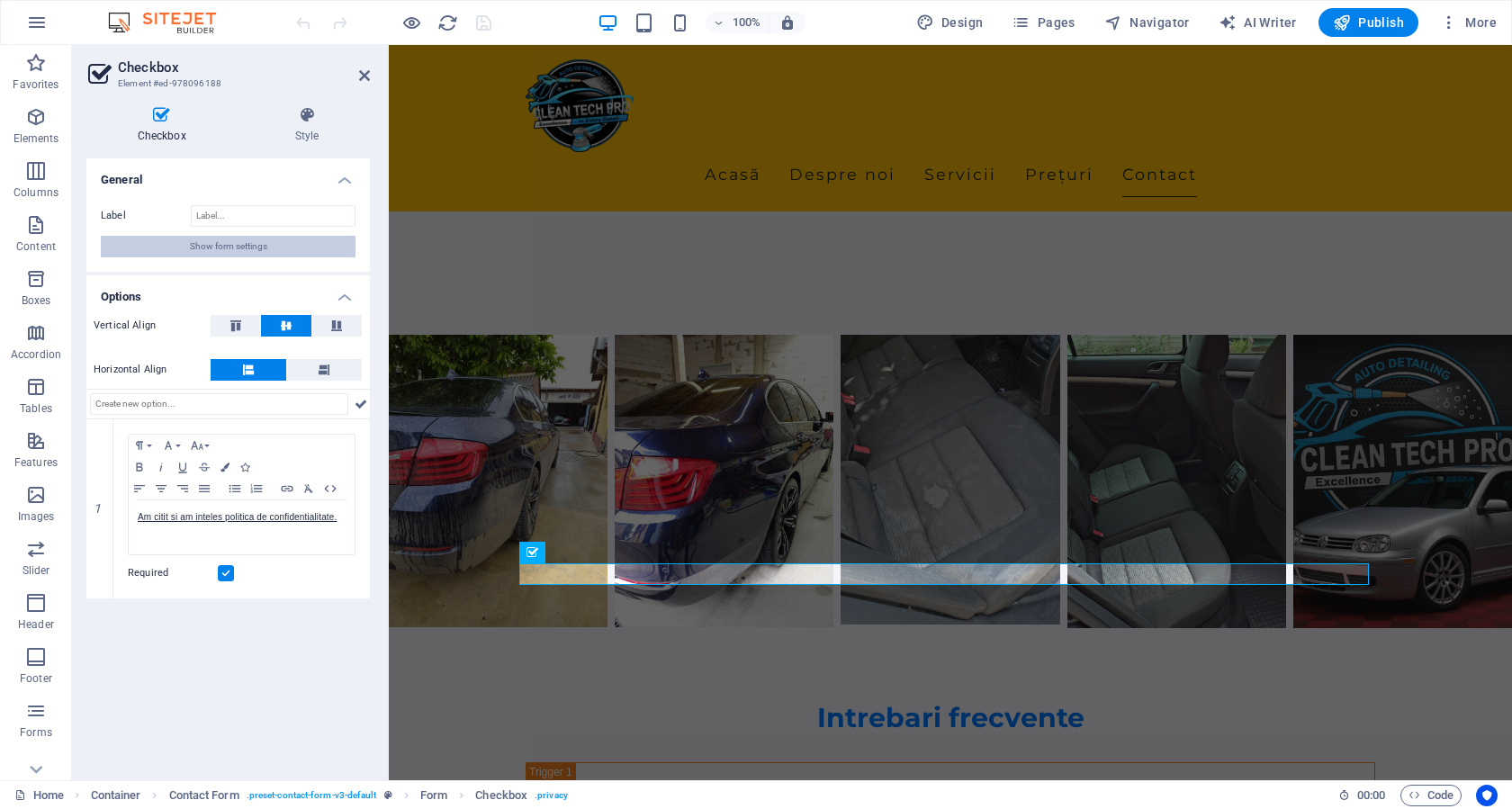
click at [288, 251] on button "Show form settings" at bounding box center [229, 246] width 255 height 22
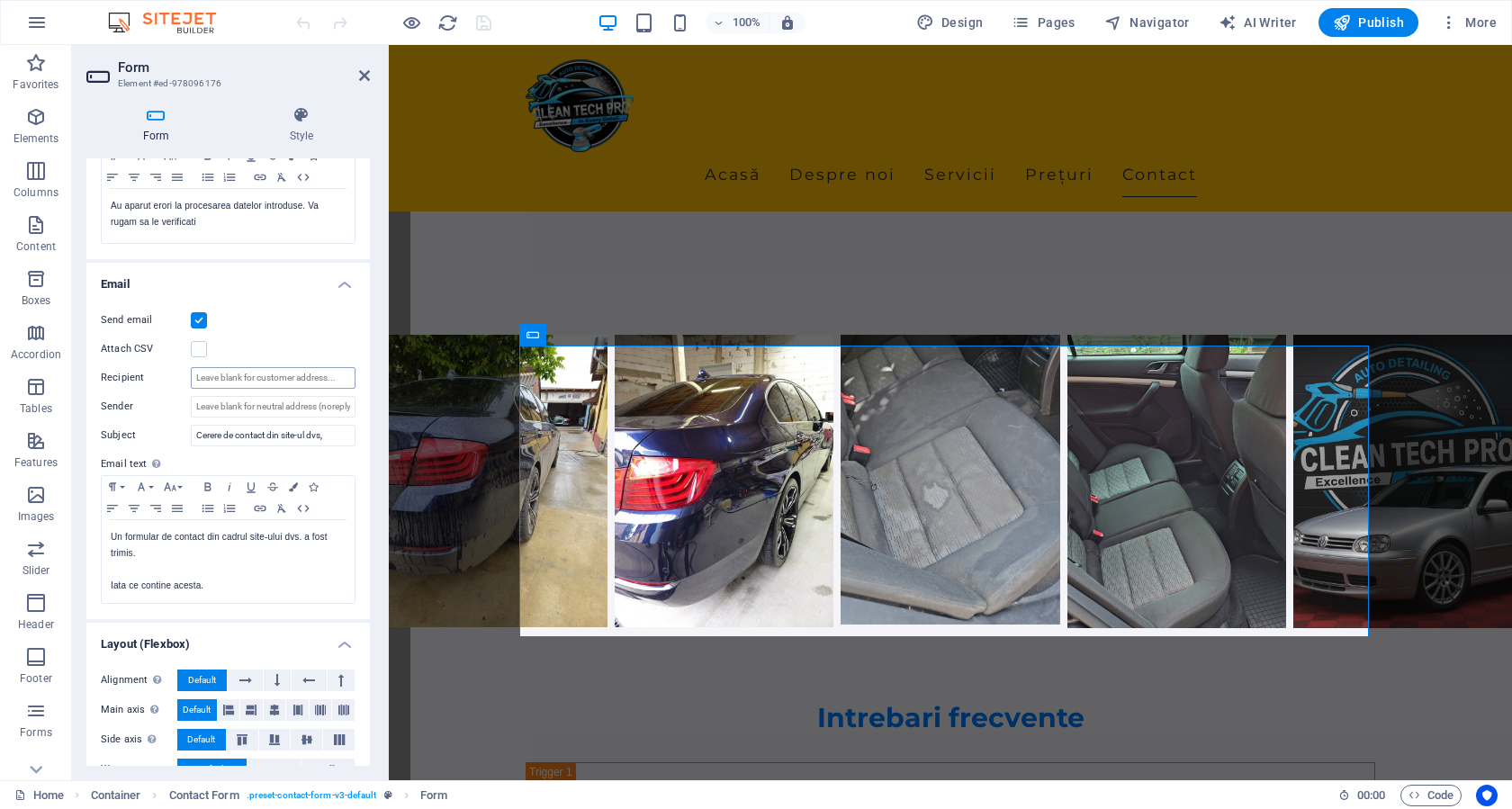
scroll to position [415, 0]
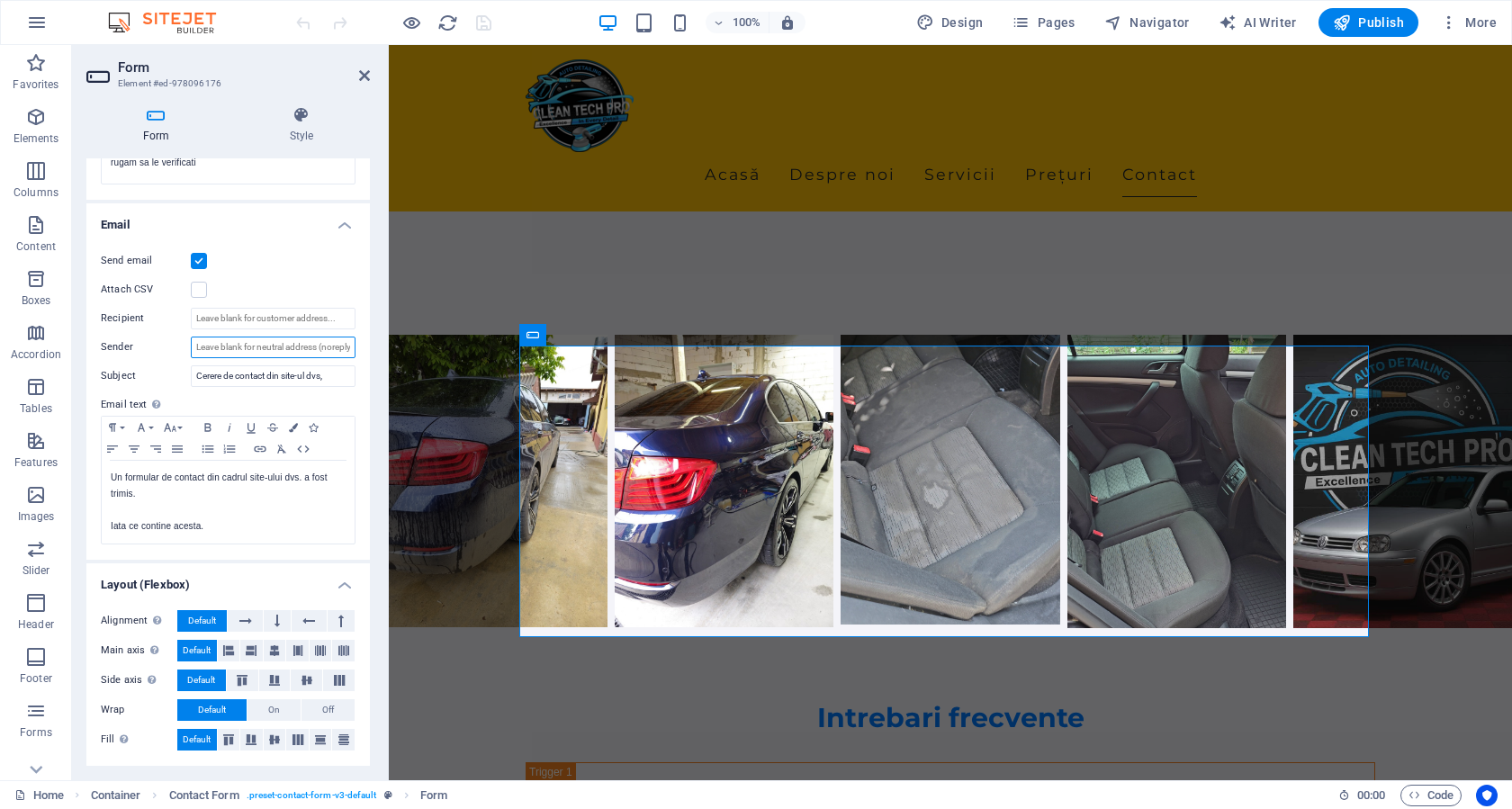
drag, startPoint x: 334, startPoint y: 346, endPoint x: 353, endPoint y: 346, distance: 19.0
click at [353, 346] on div "Send email Attach CSV Recipient Sender Subject Cerere de contact din site-ul dv…" at bounding box center [228, 397] width 283 height 324
click at [338, 351] on input "Sender" at bounding box center [273, 346] width 164 height 22
click at [291, 320] on input "Recipient" at bounding box center [273, 318] width 164 height 22
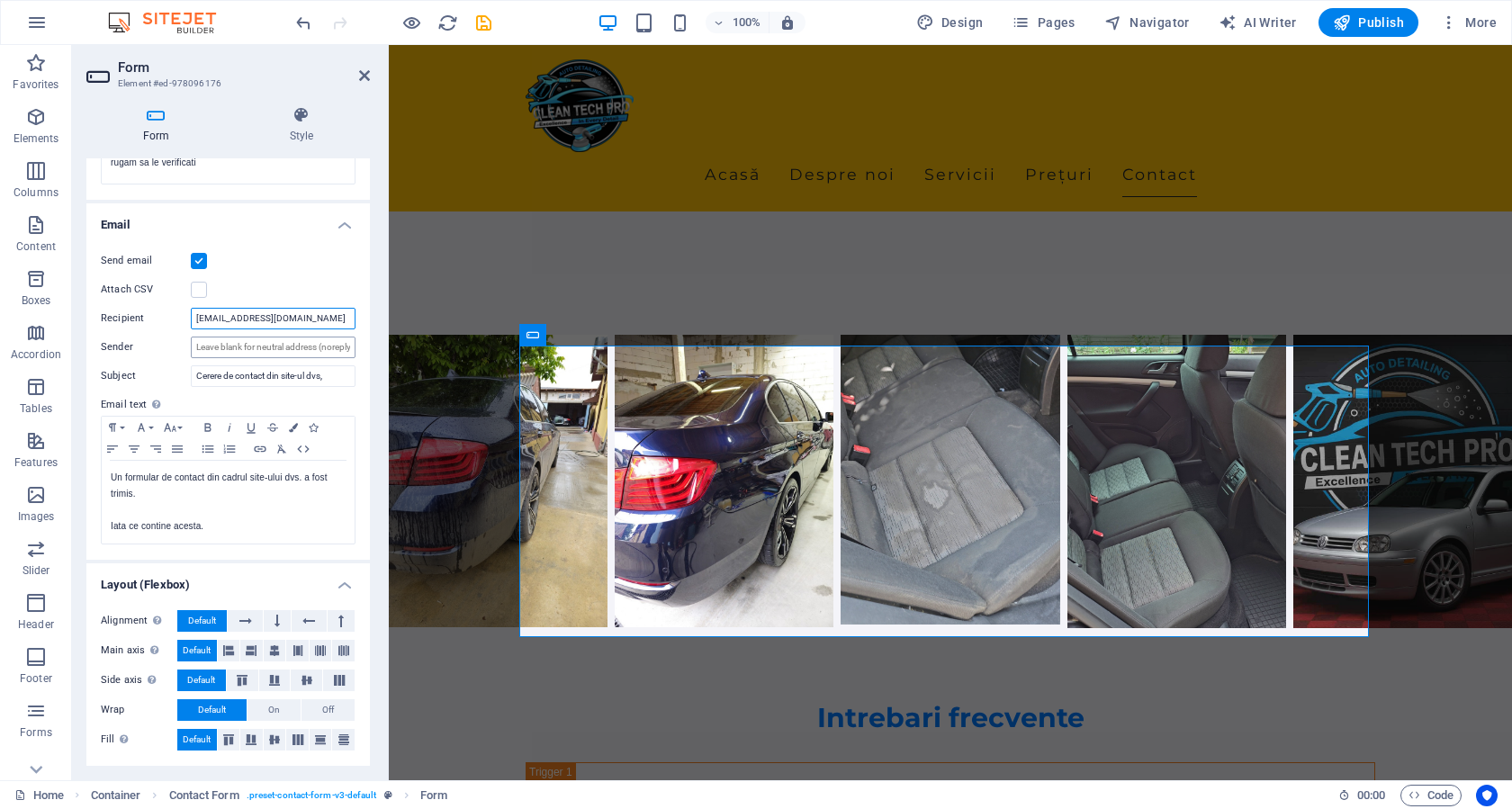
type input "[EMAIL_ADDRESS][DOMAIN_NAME]"
click at [245, 346] on input "Sender" at bounding box center [273, 346] width 164 height 22
type input "CleanTechPro"
click at [479, 26] on icon "save" at bounding box center [484, 23] width 21 height 21
checkbox input "false"
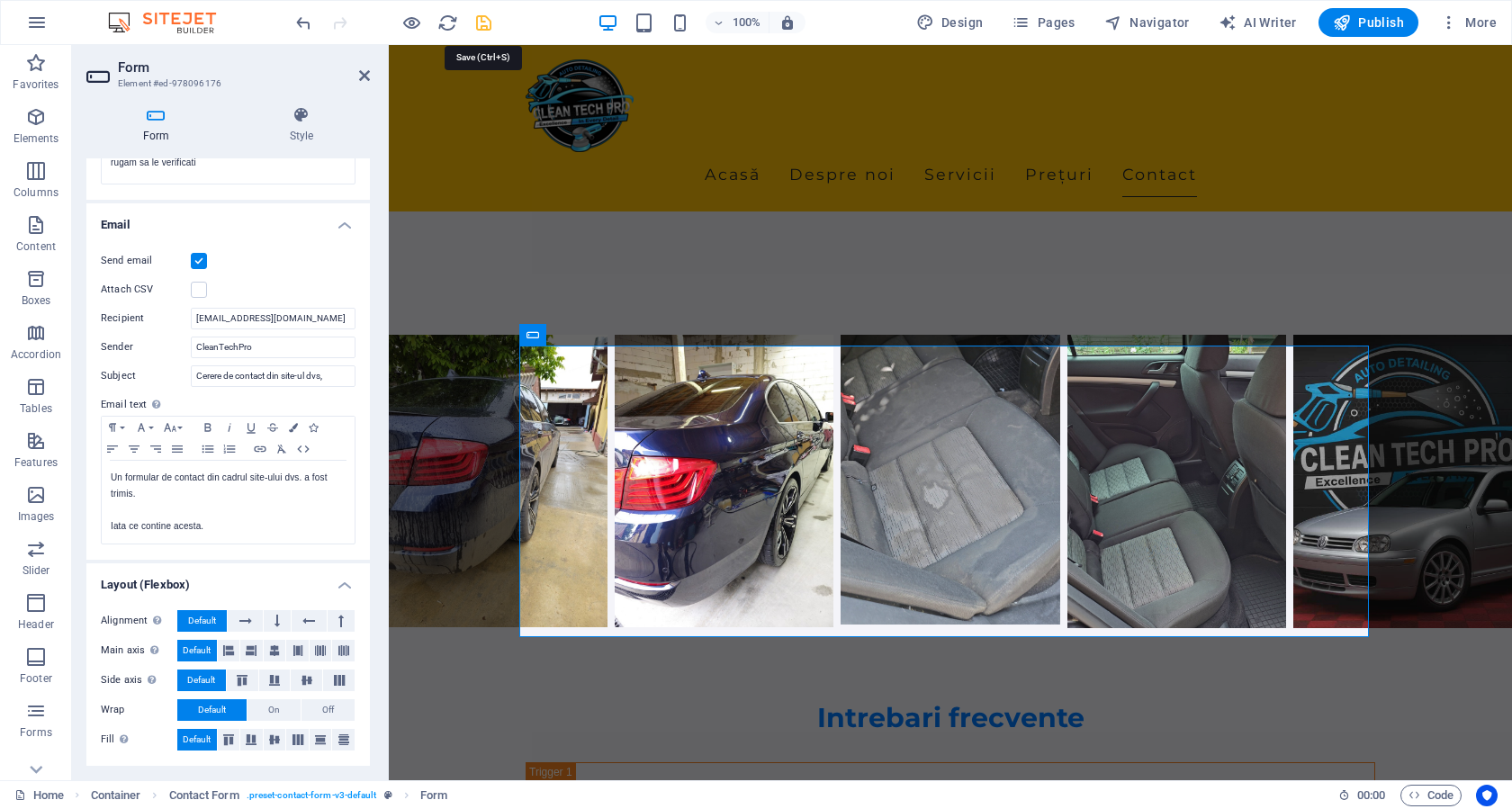
scroll to position [4677, 0]
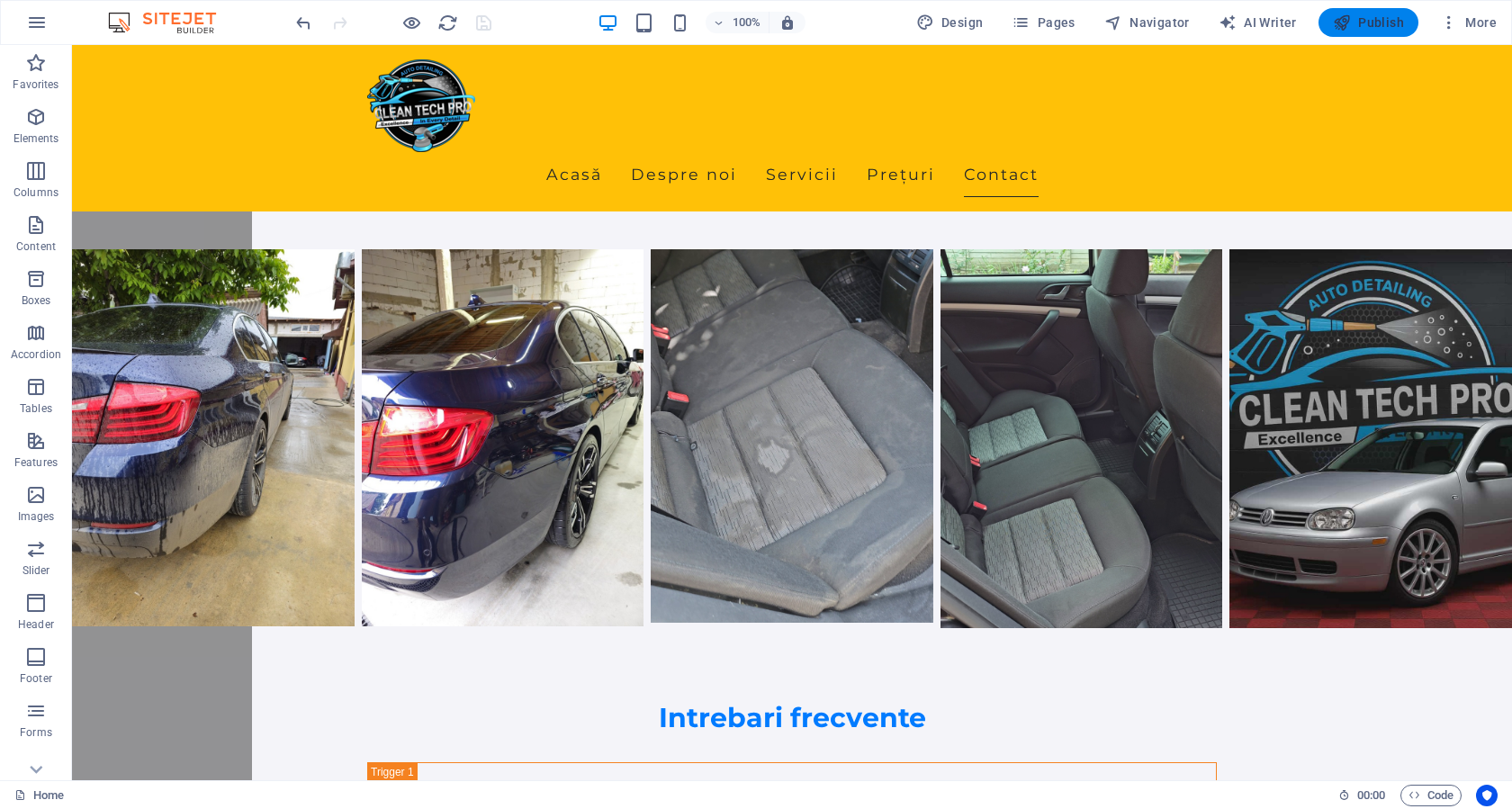
click at [1359, 28] on span "Publish" at bounding box center [1368, 22] width 71 height 18
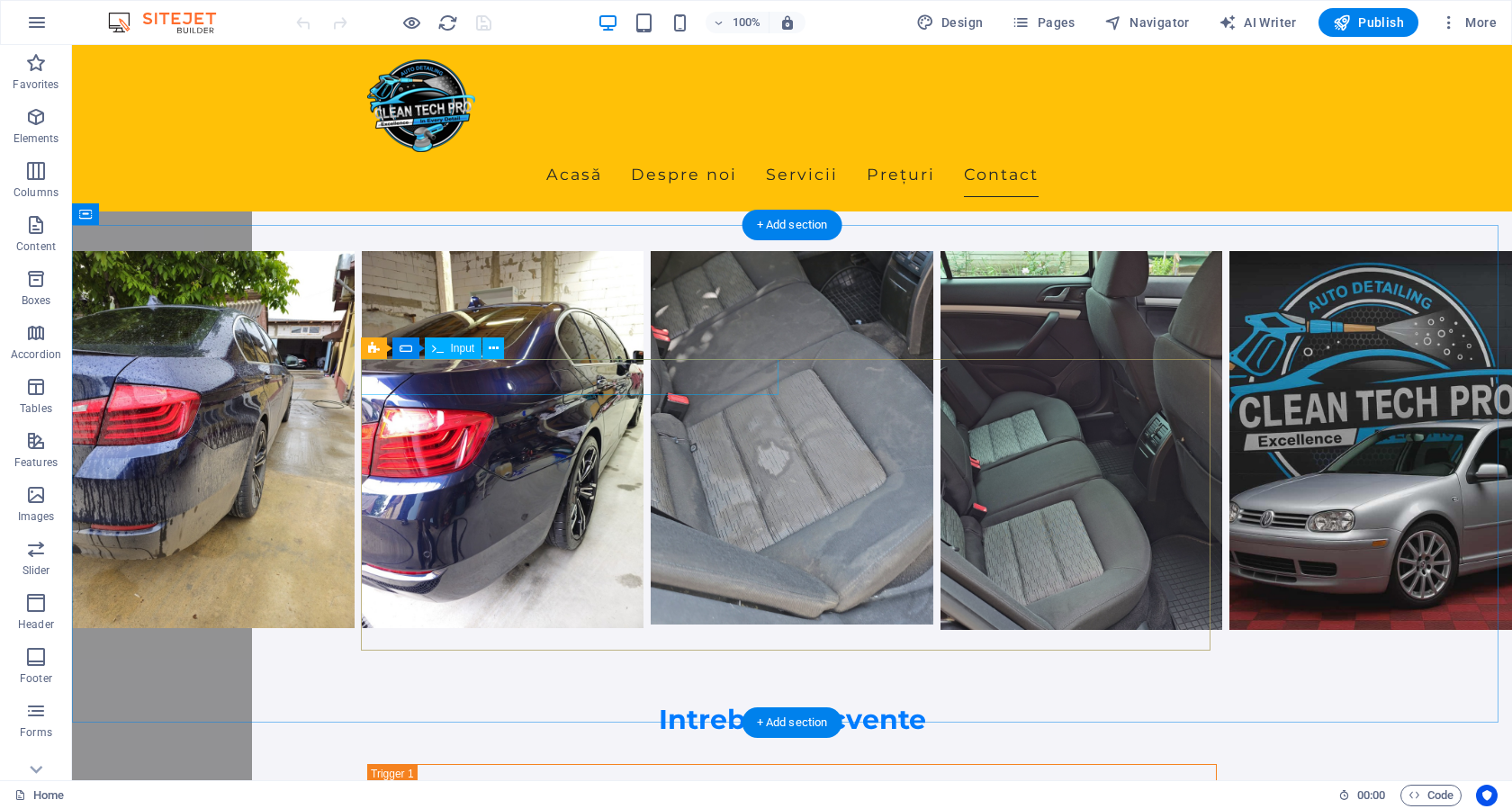
scroll to position [4494, 0]
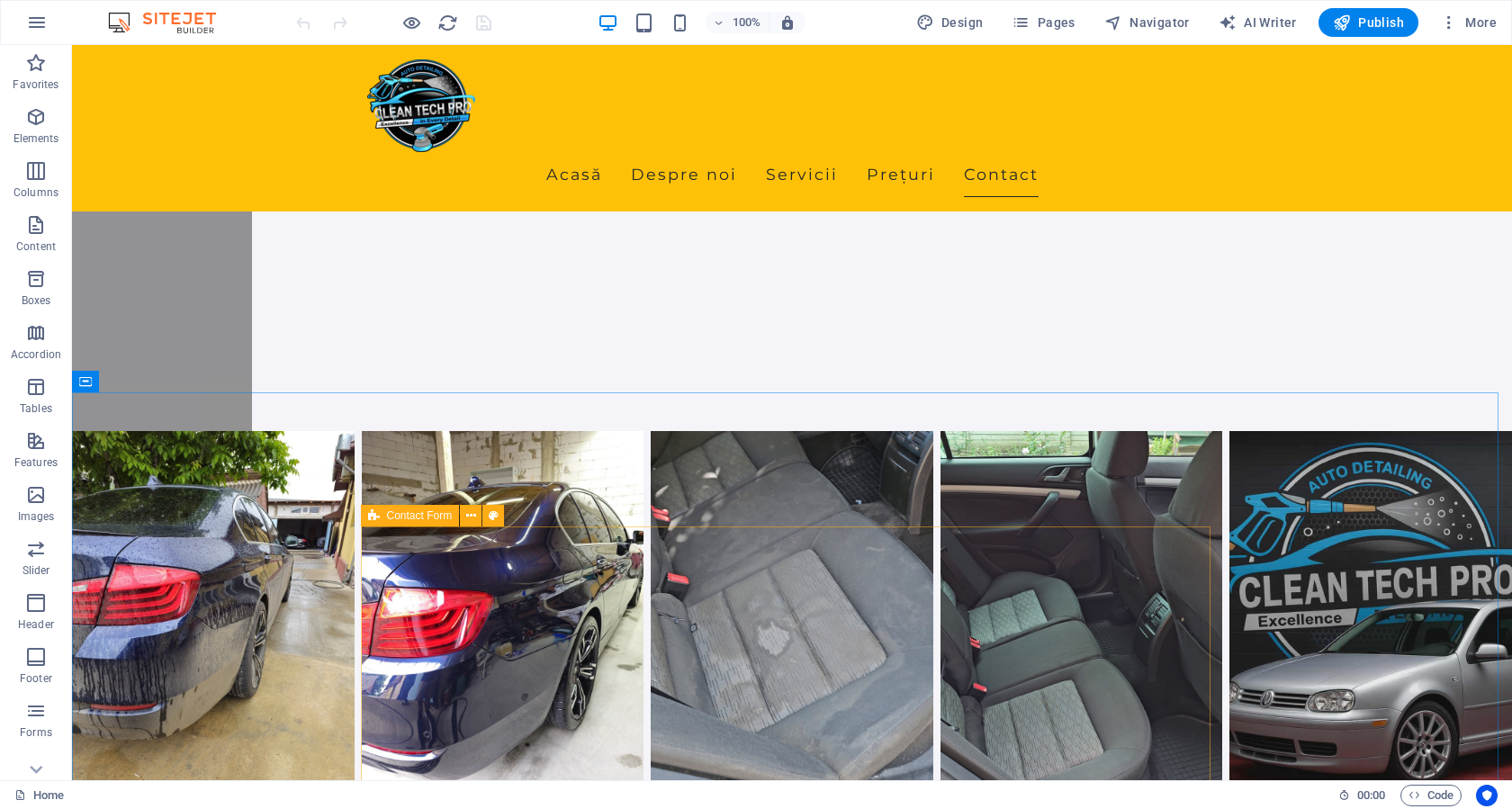
click at [415, 520] on span "Contact Form" at bounding box center [420, 514] width 66 height 10
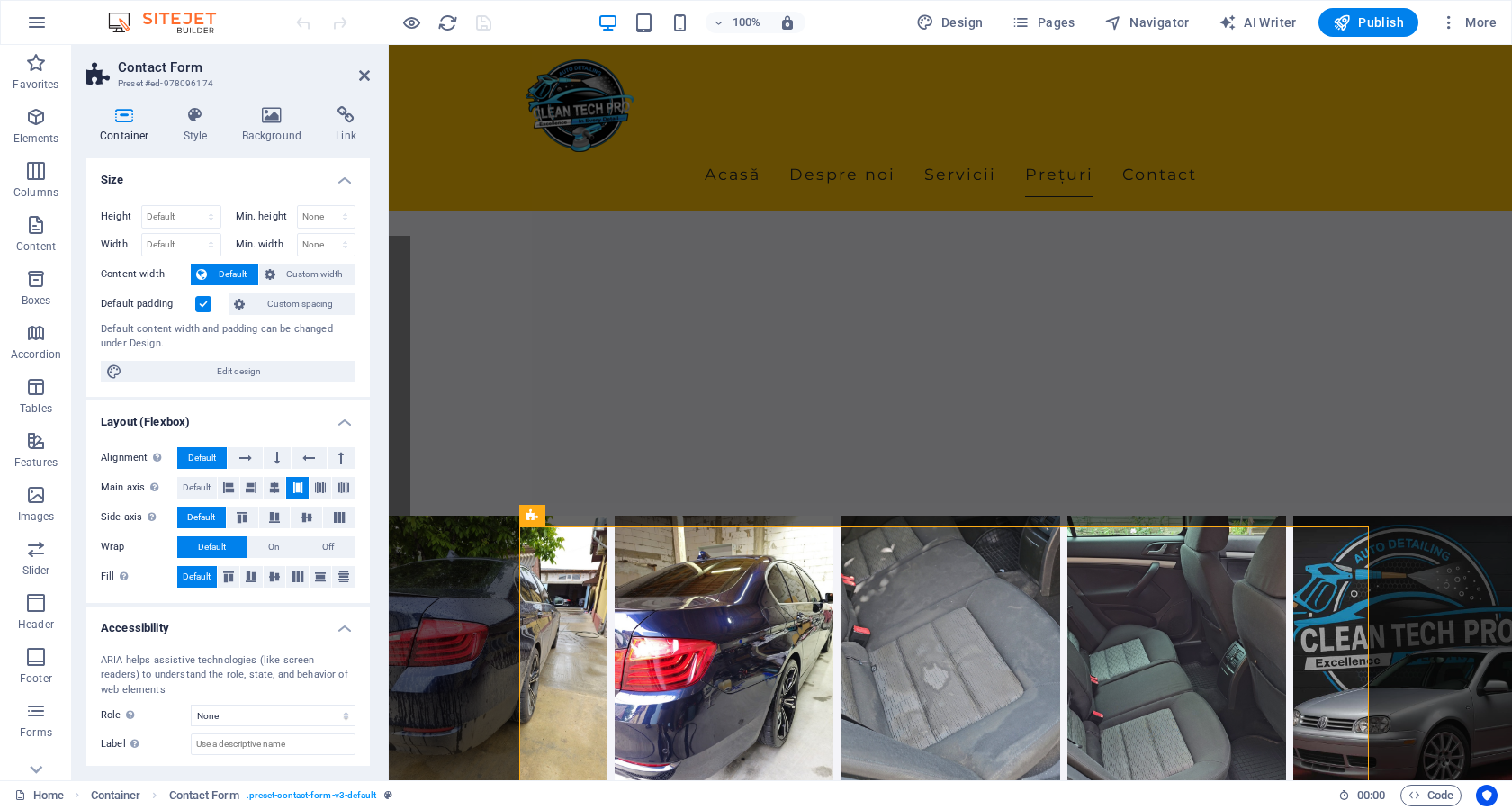
scroll to position [90, 0]
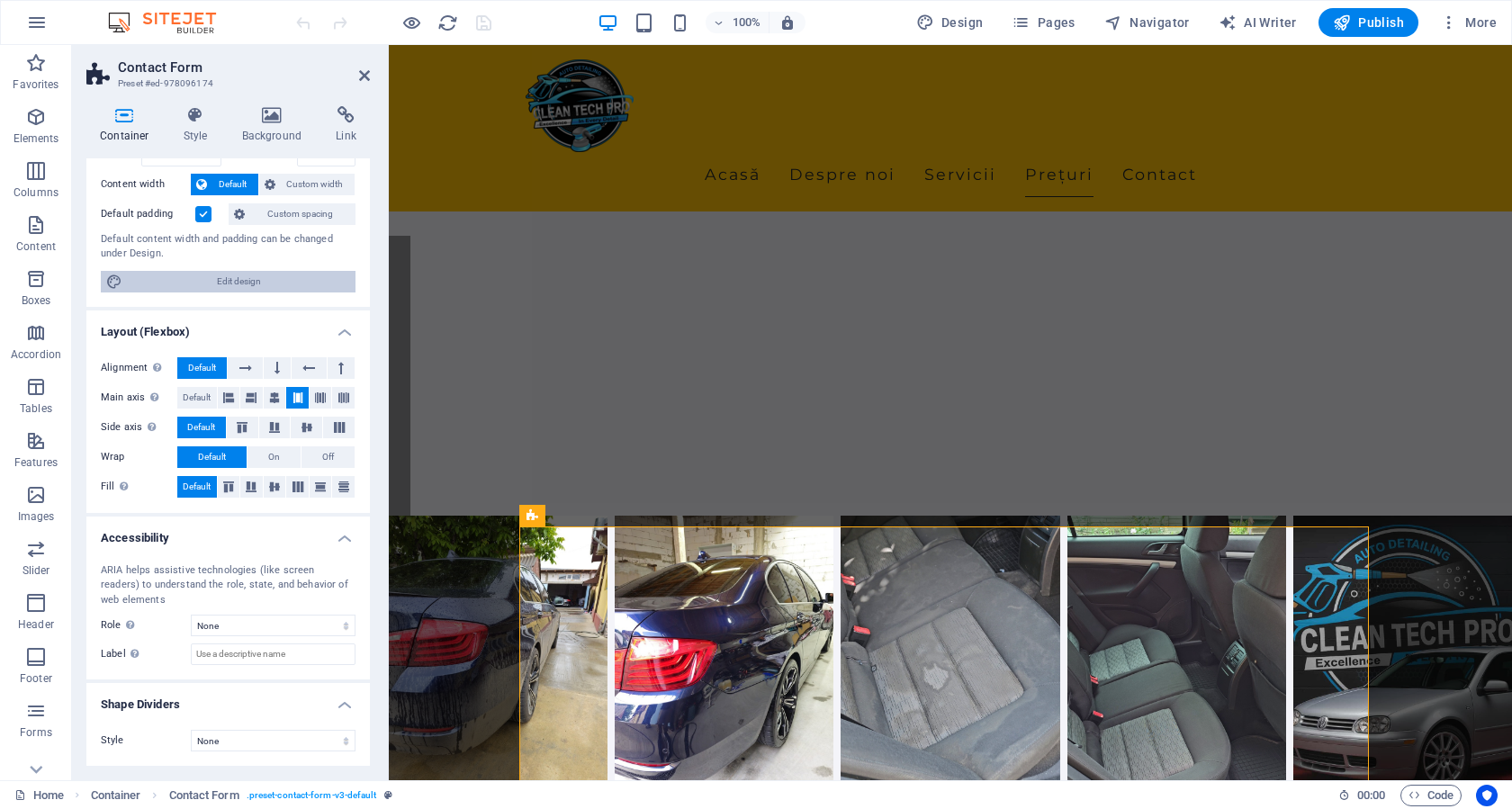
click at [259, 280] on span "Edit design" at bounding box center [238, 281] width 222 height 22
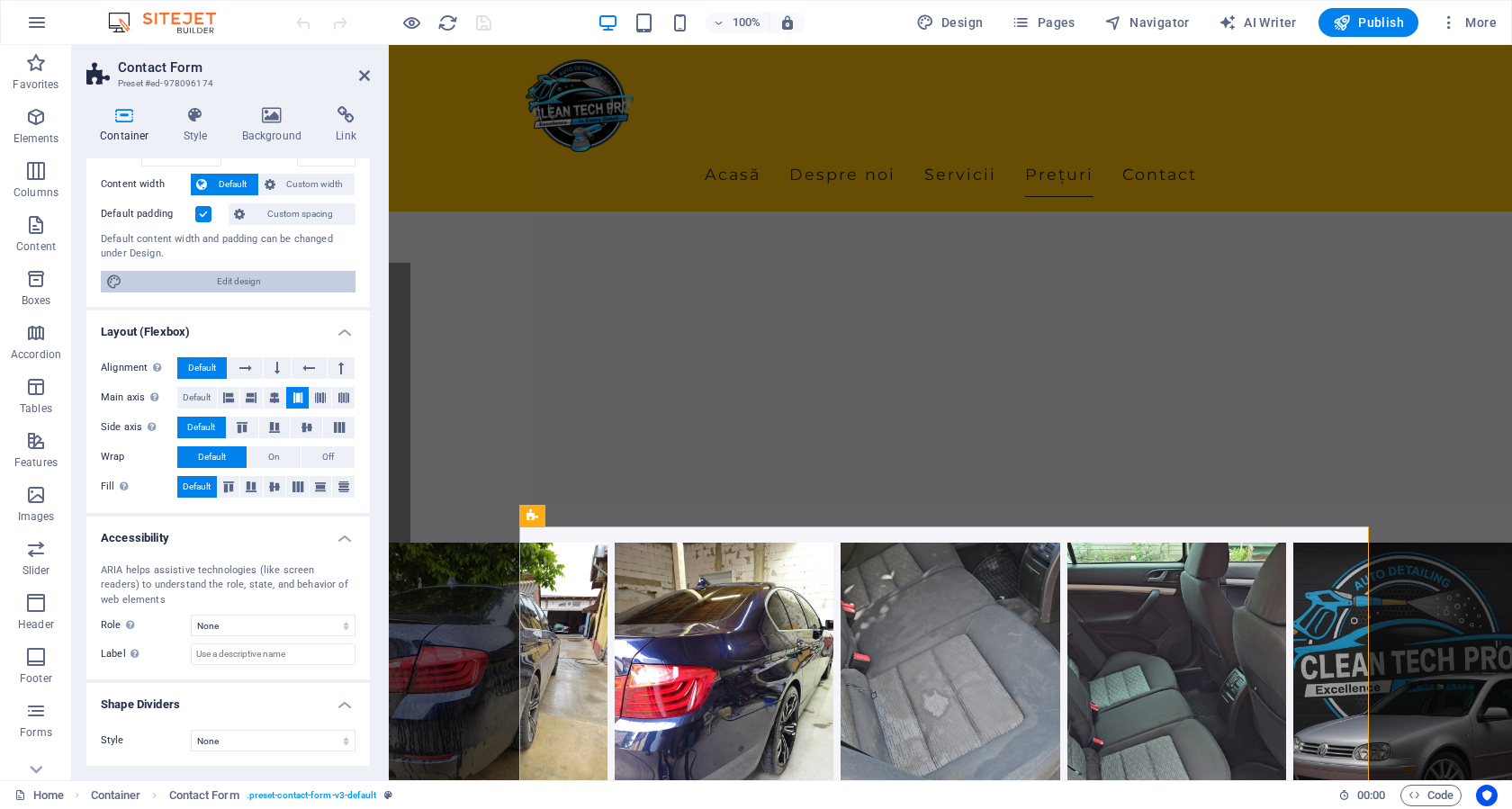
select select "rem"
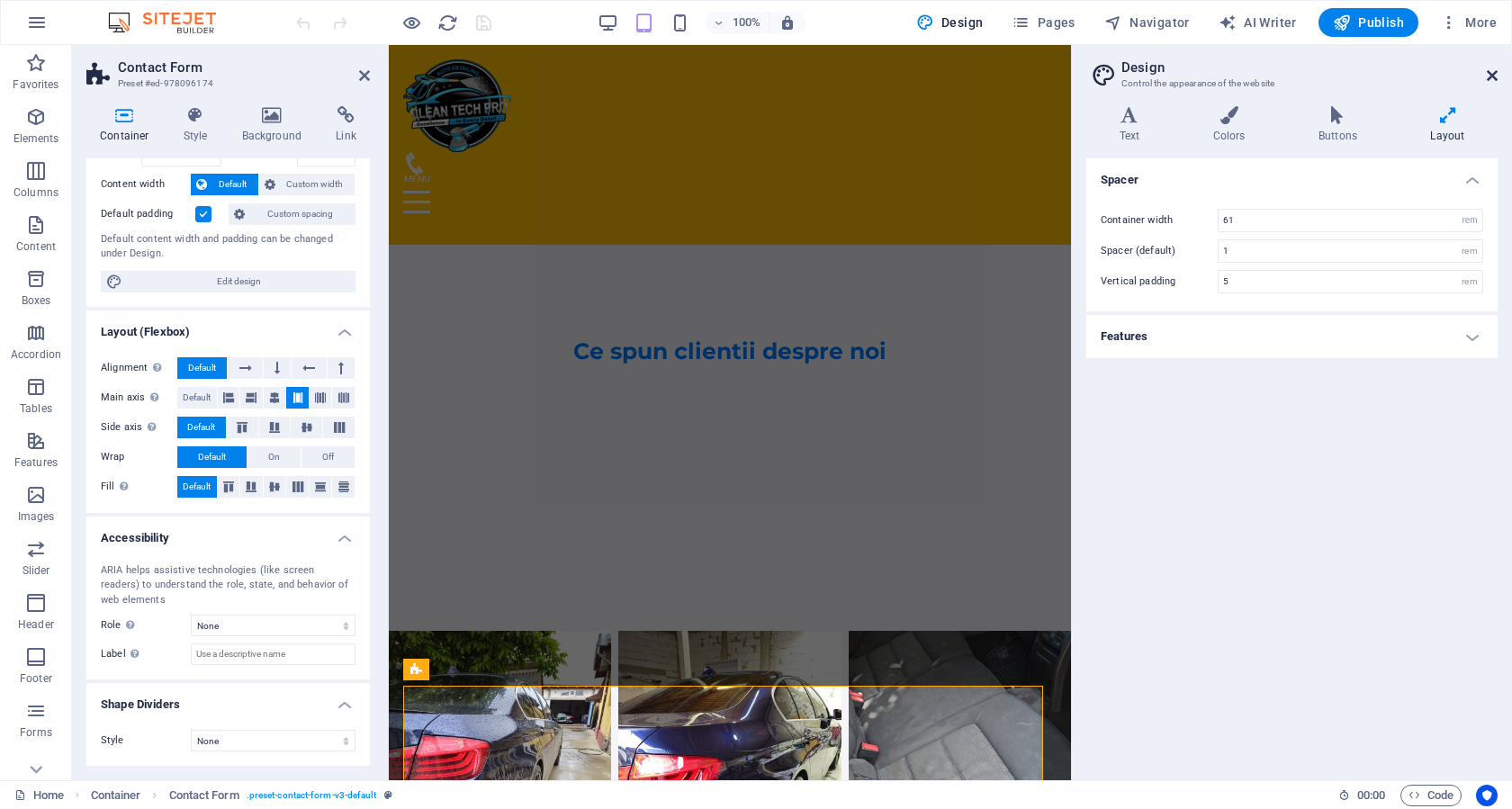
scroll to position [4982, 0]
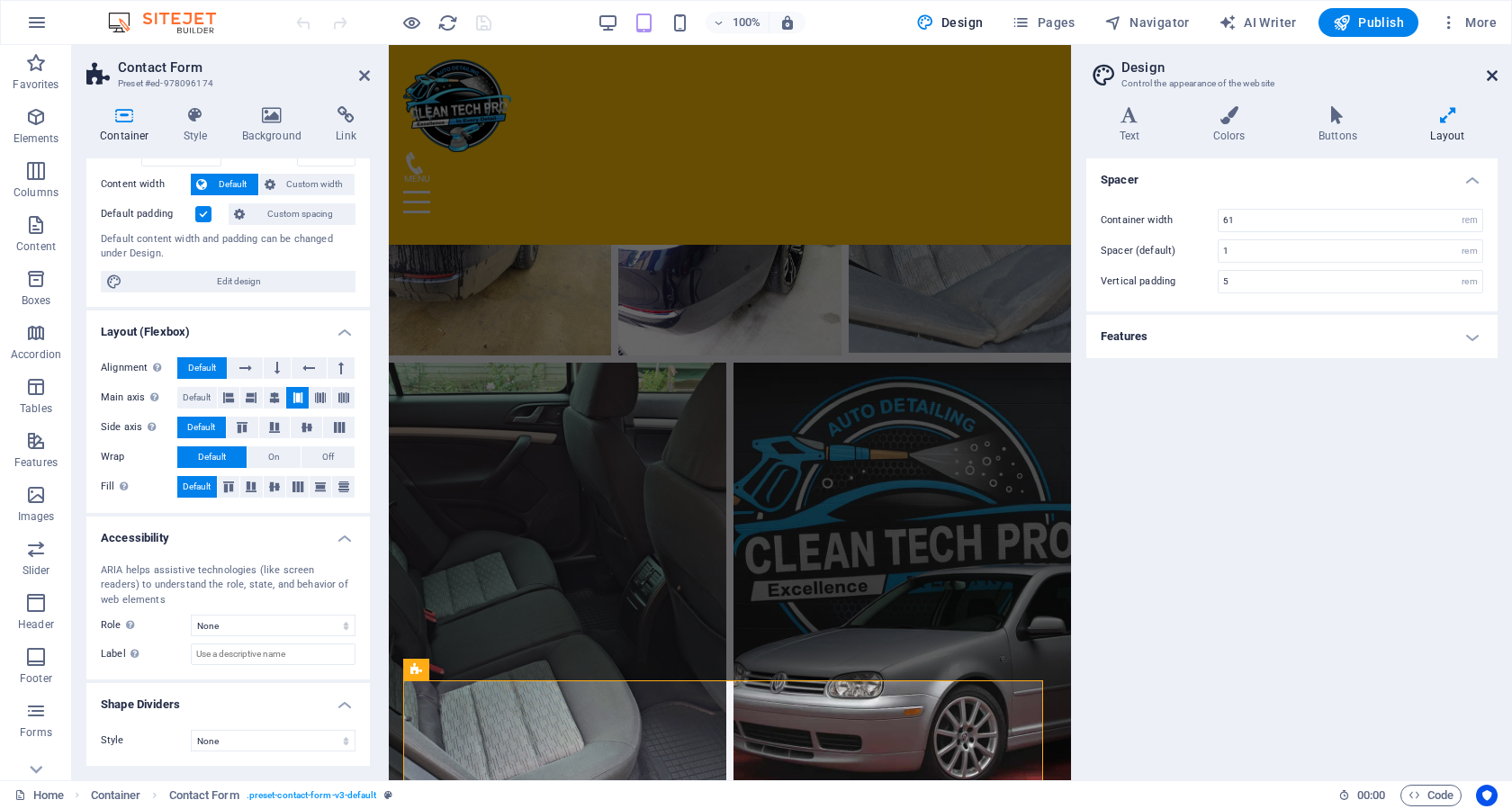
drag, startPoint x: 1496, startPoint y: 76, endPoint x: 524, endPoint y: 75, distance: 972.0
click at [1496, 76] on icon at bounding box center [1491, 75] width 10 height 14
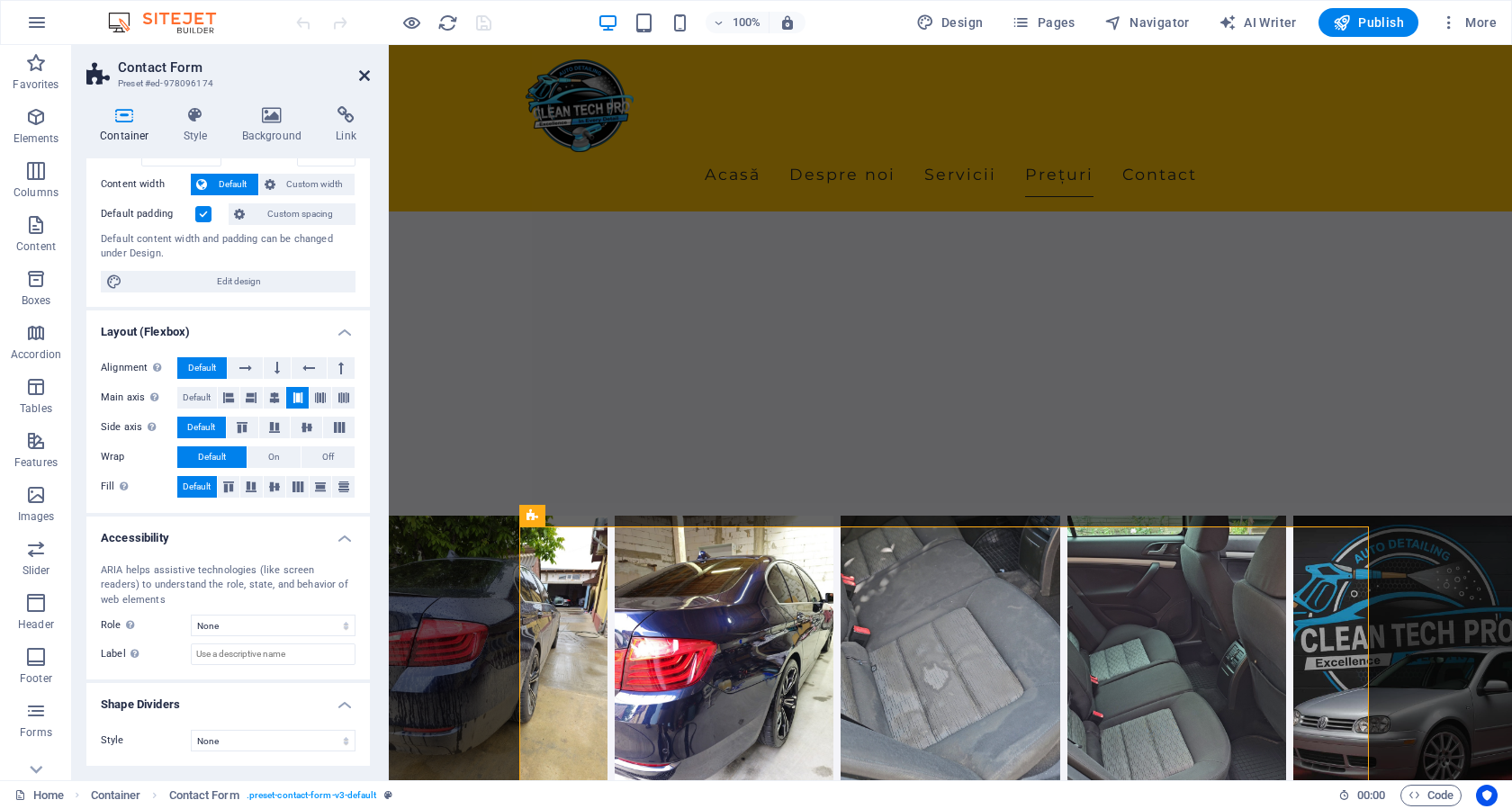
click at [364, 76] on icon at bounding box center [364, 75] width 10 height 14
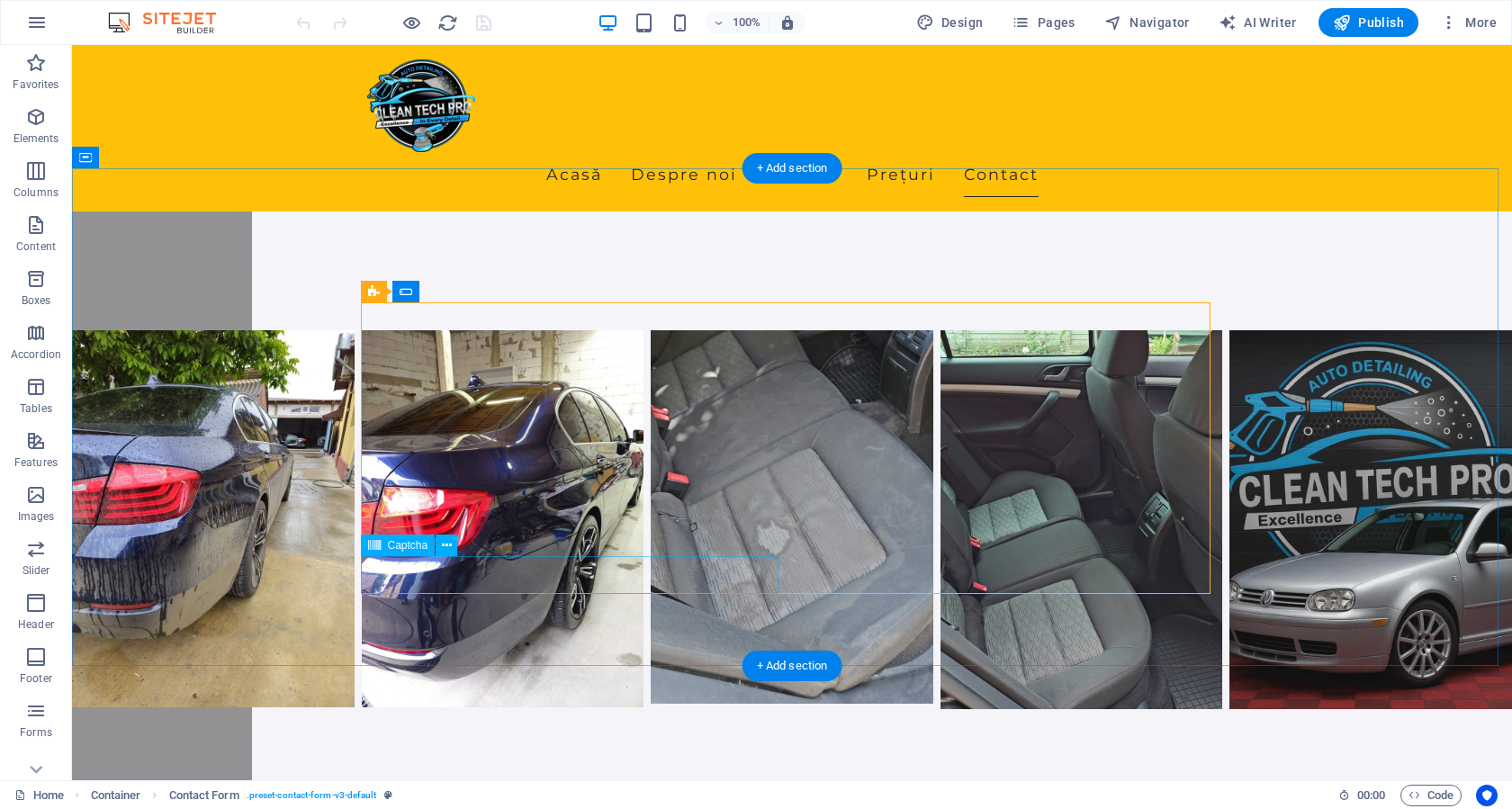
scroll to position [4764, 0]
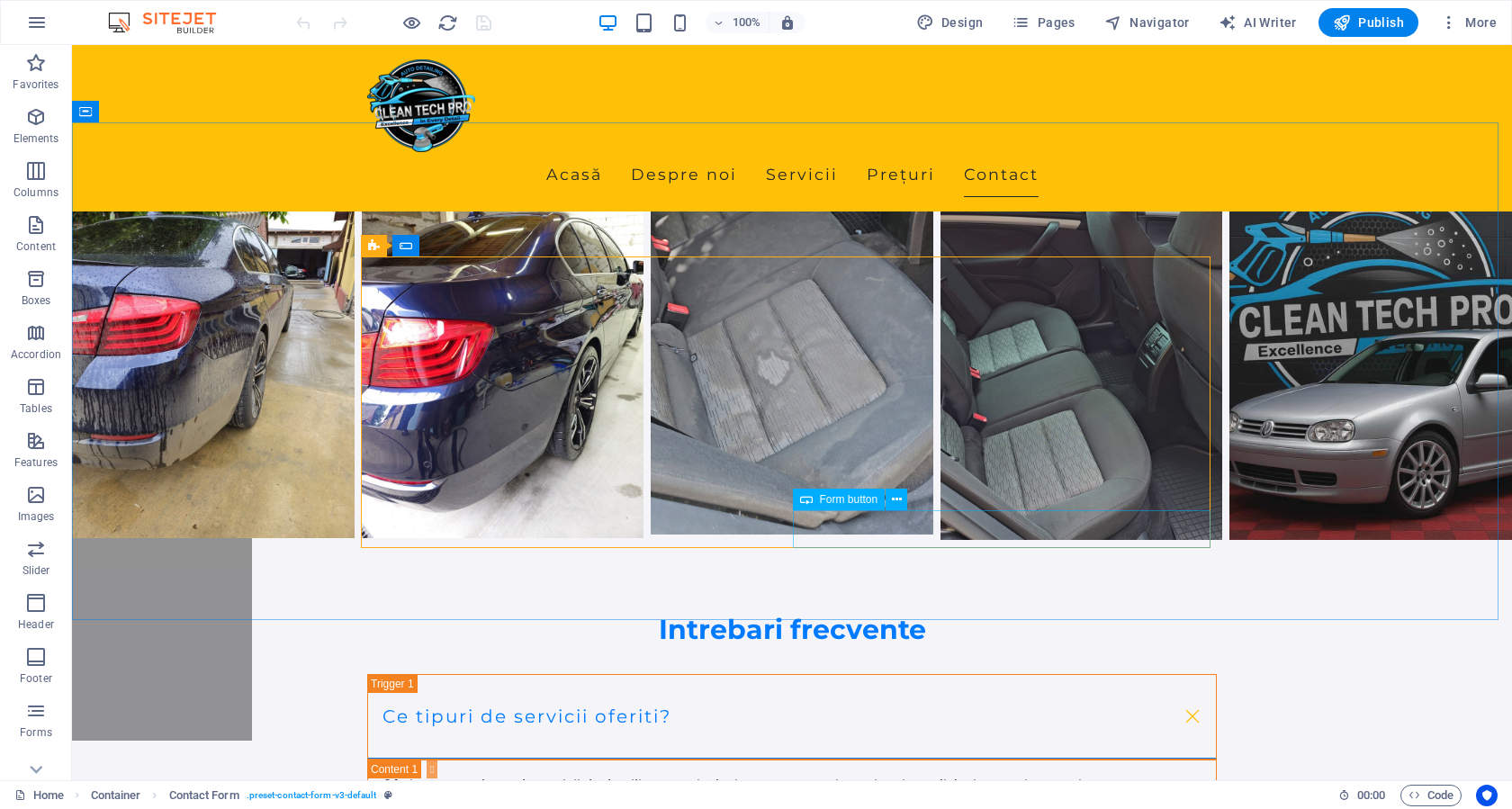
click at [842, 502] on span "Form button" at bounding box center [849, 498] width 59 height 10
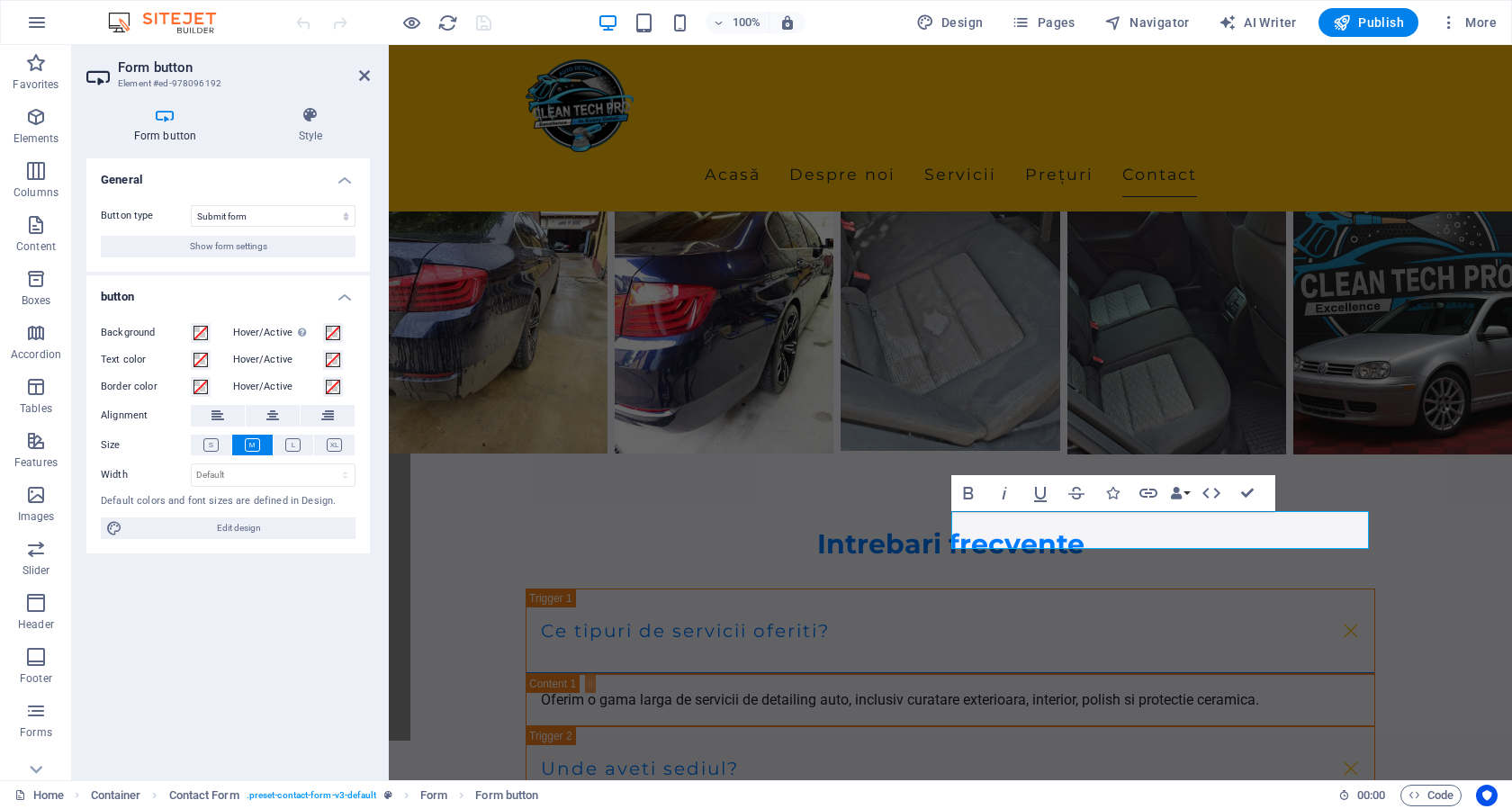
scroll to position [4679, 0]
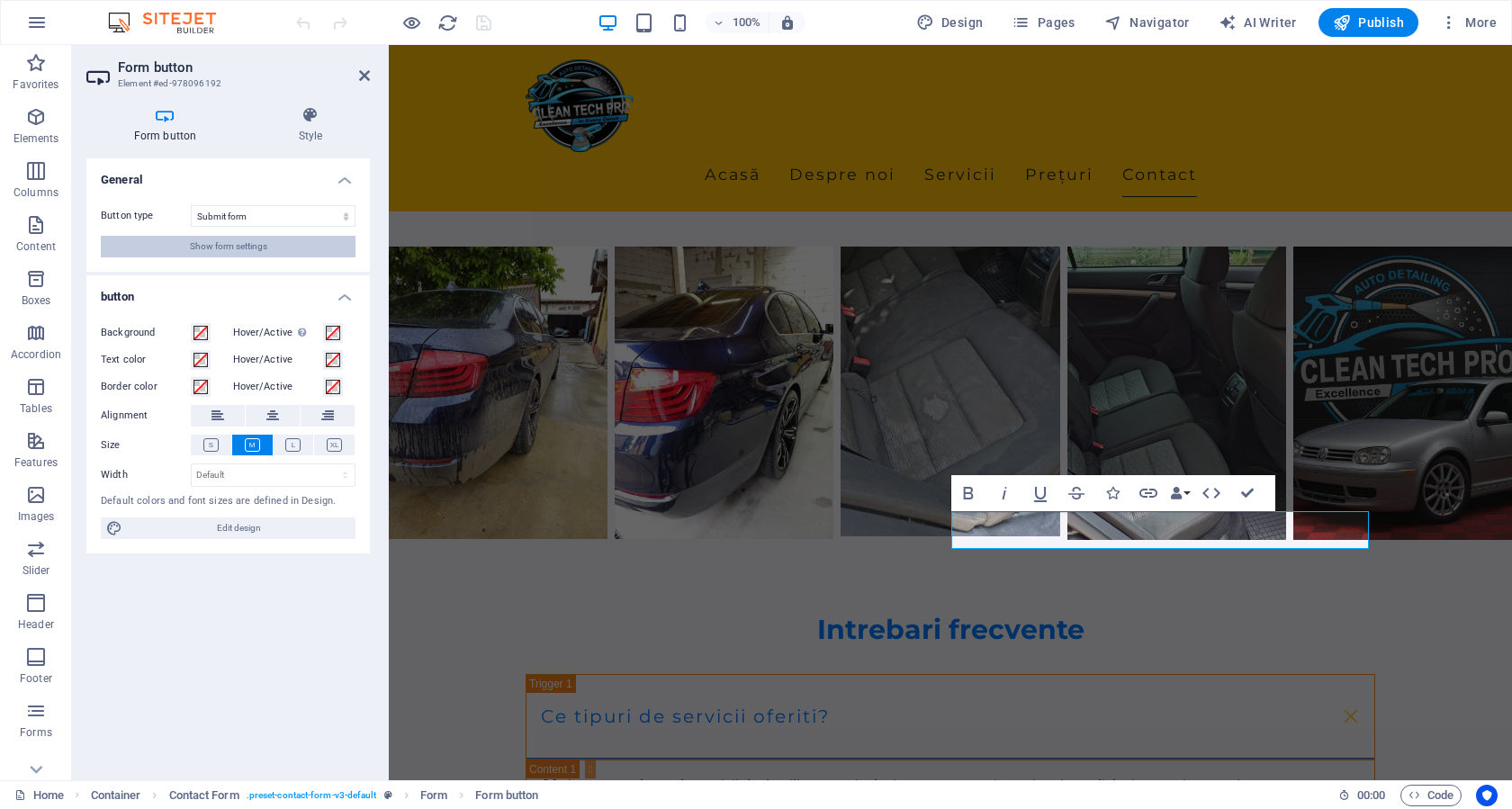
click at [205, 244] on span "Show form settings" at bounding box center [229, 246] width 77 height 22
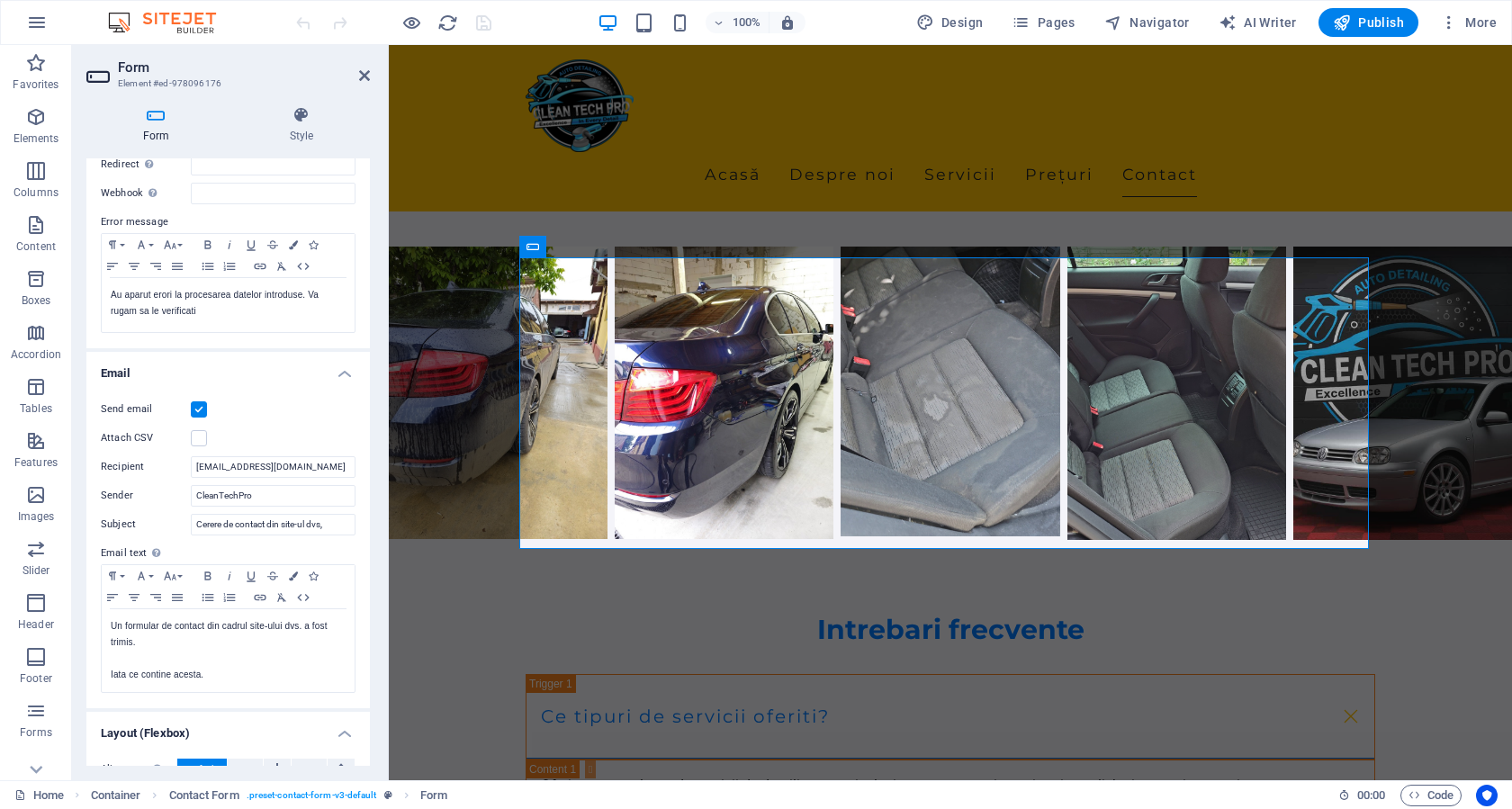
scroll to position [270, 0]
click at [272, 467] on input "contact@cleantech.ro" at bounding box center [273, 463] width 164 height 22
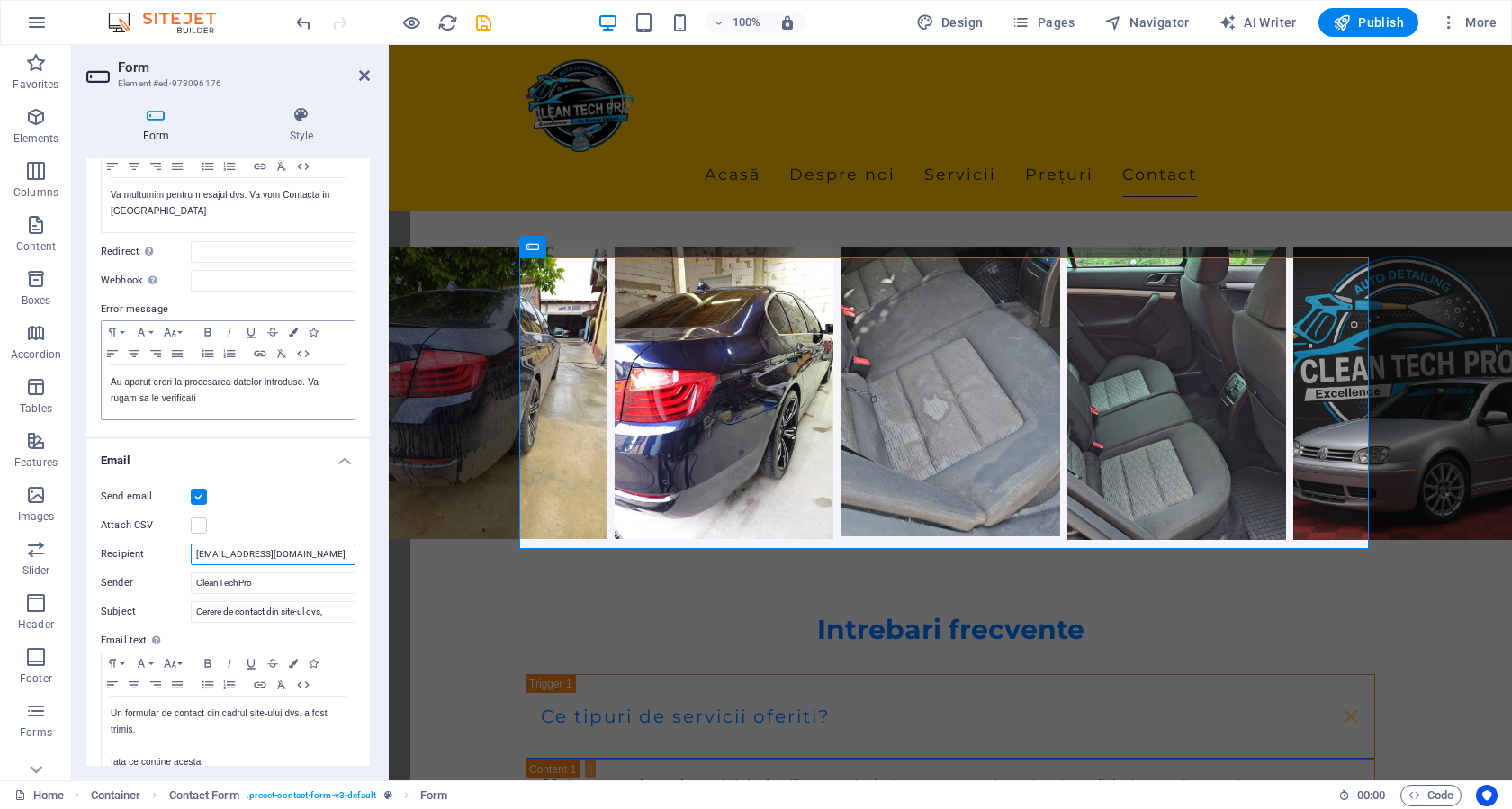
scroll to position [90, 0]
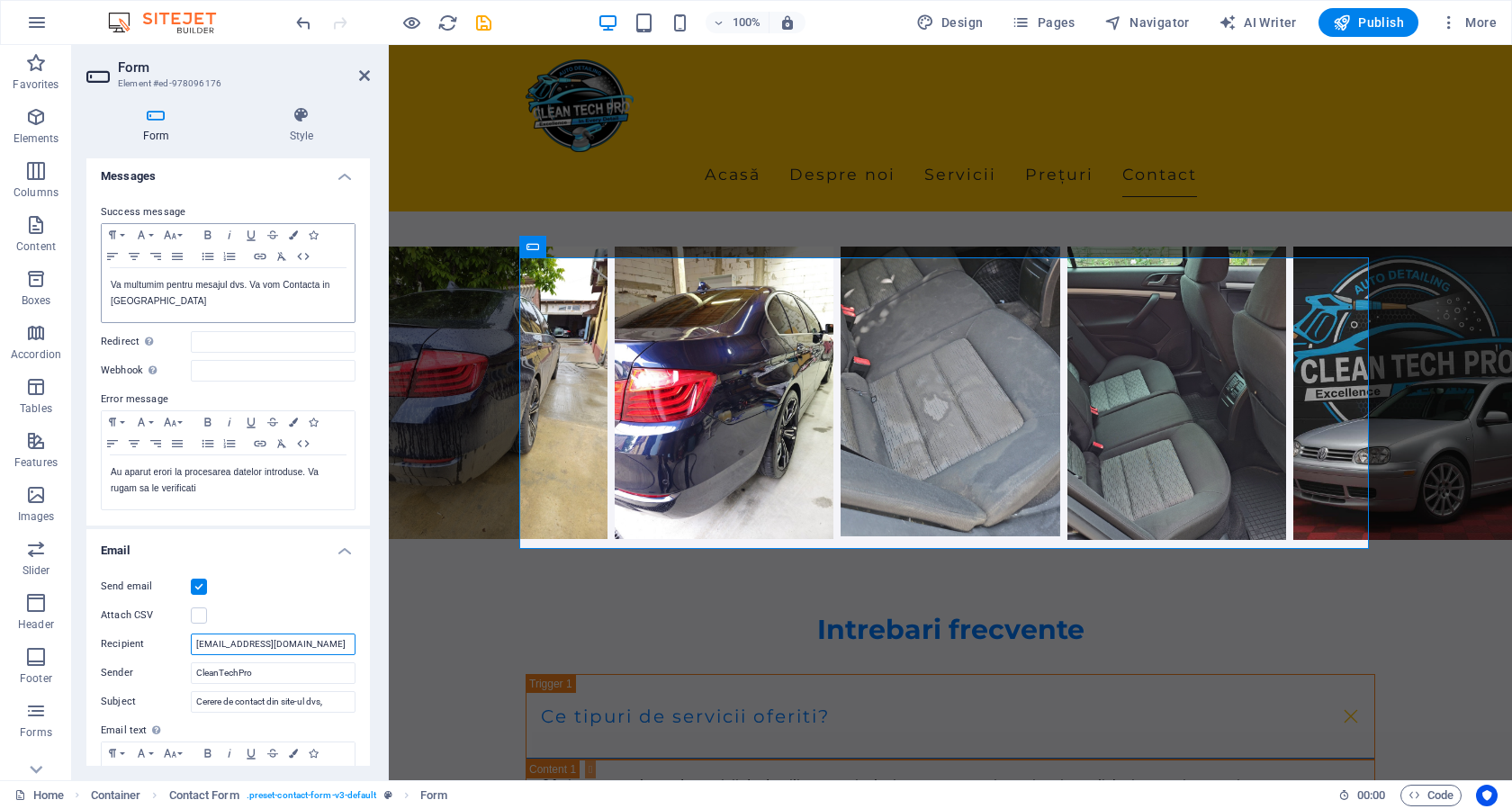
type input "[EMAIL_ADDRESS][DOMAIN_NAME]"
click at [287, 284] on p "Va multumim pentru mesajul dvs. Va vom Contacta in curand" at bounding box center [228, 293] width 235 height 32
click at [237, 284] on p "Va multumim pentru mesajul dvs. Va vom contacta in curand" at bounding box center [228, 293] width 235 height 32
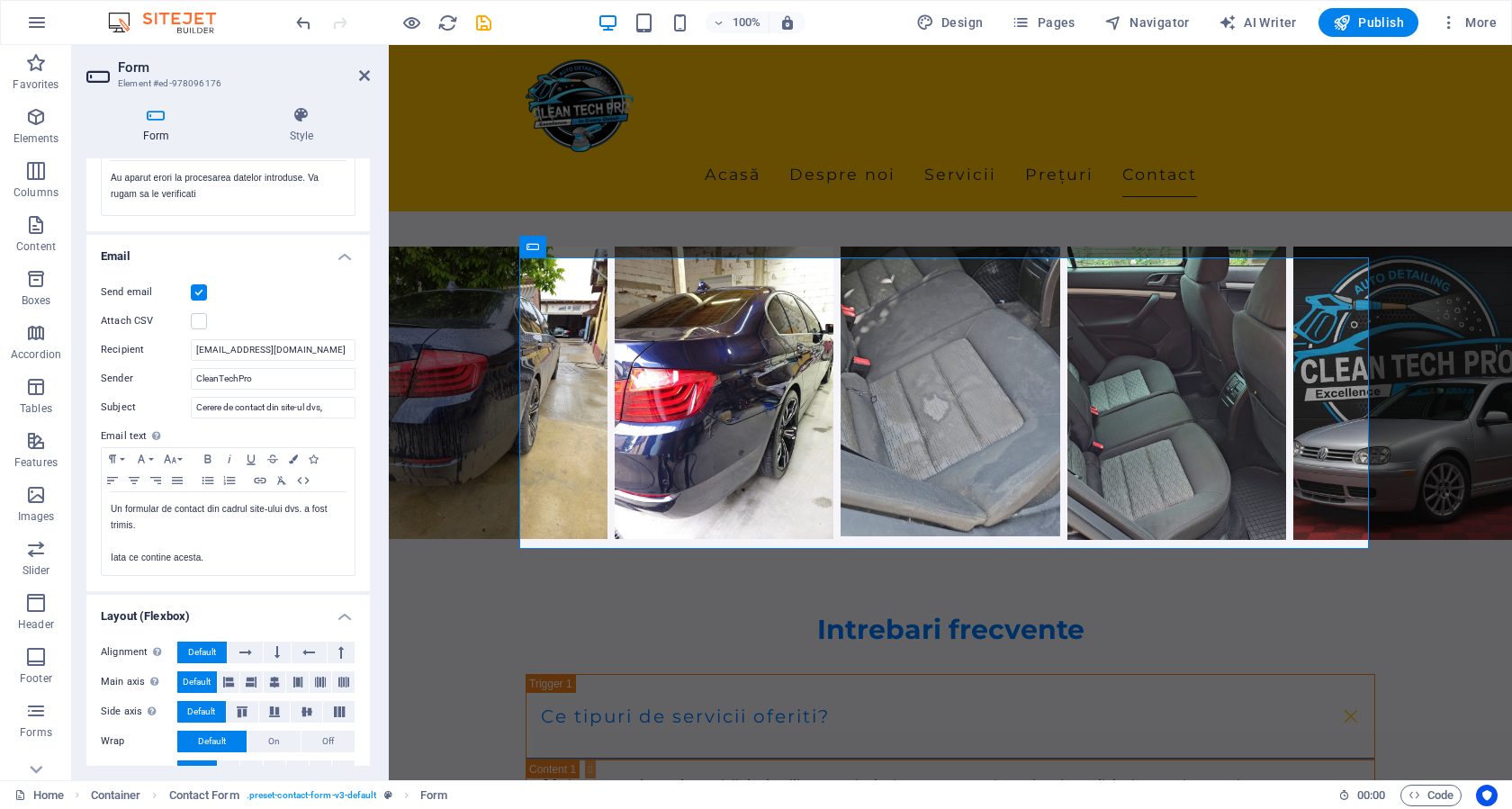
scroll to position [415, 0]
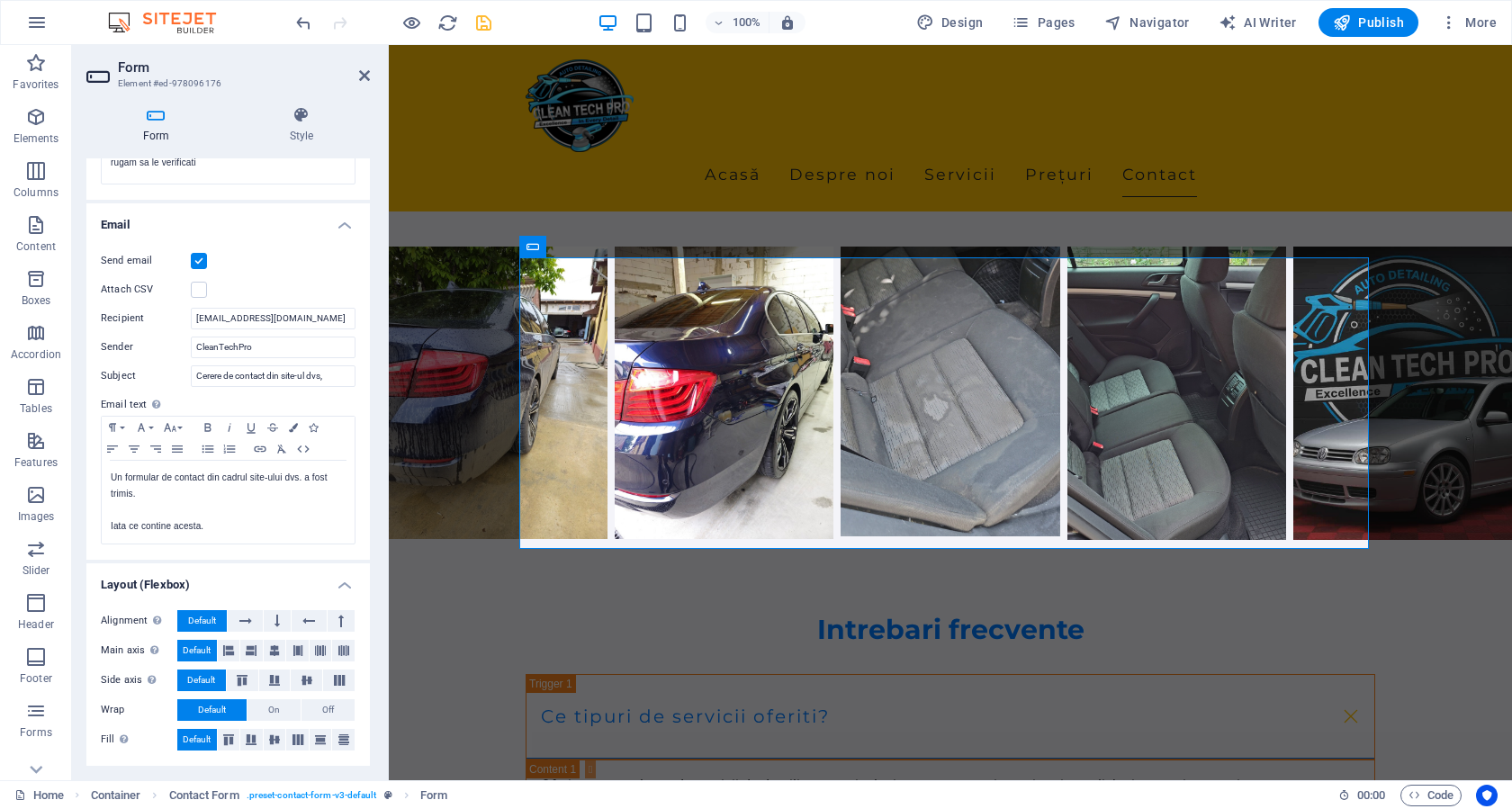
click at [483, 26] on icon "save" at bounding box center [484, 23] width 21 height 21
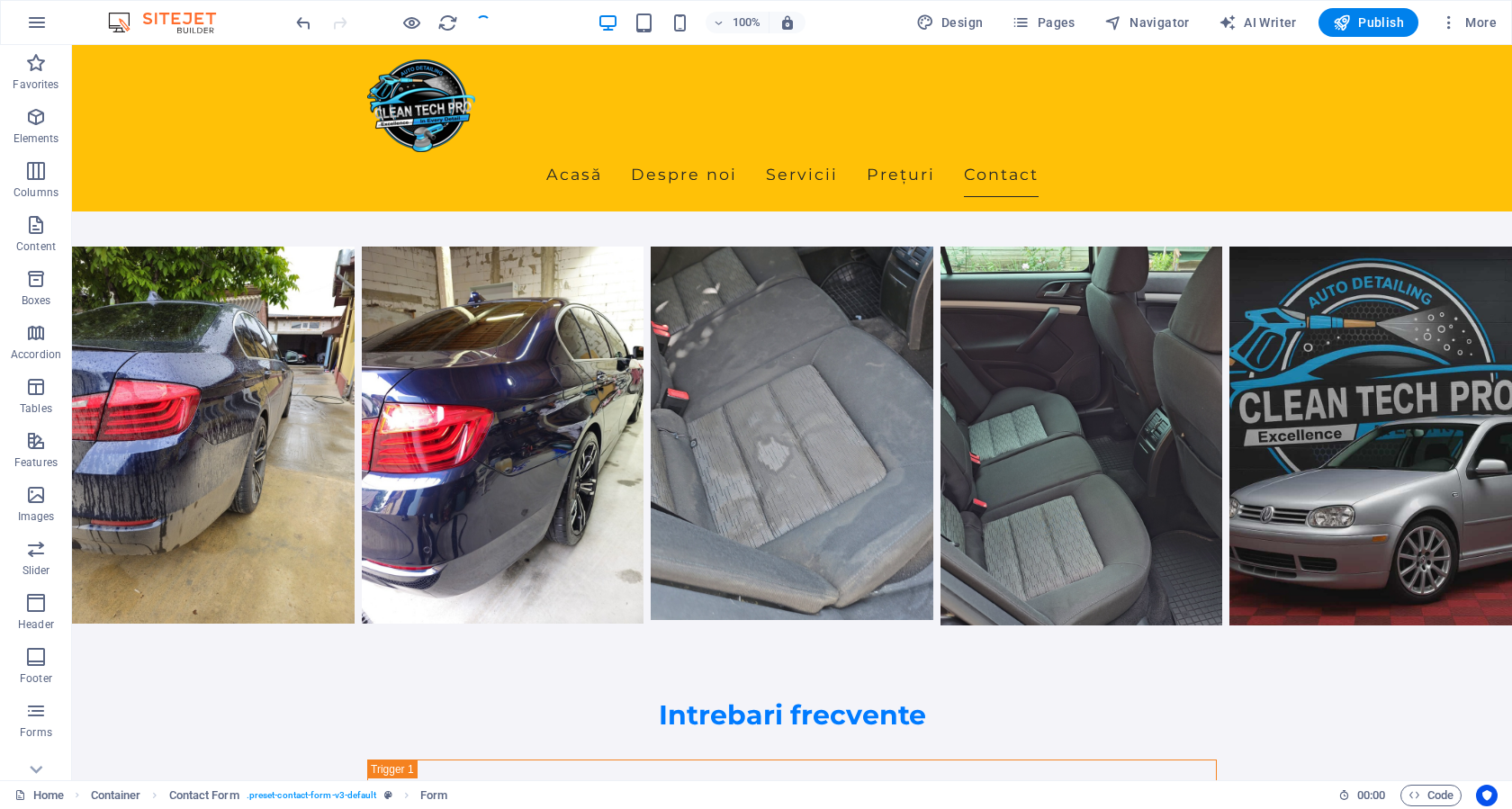
checkbox input "false"
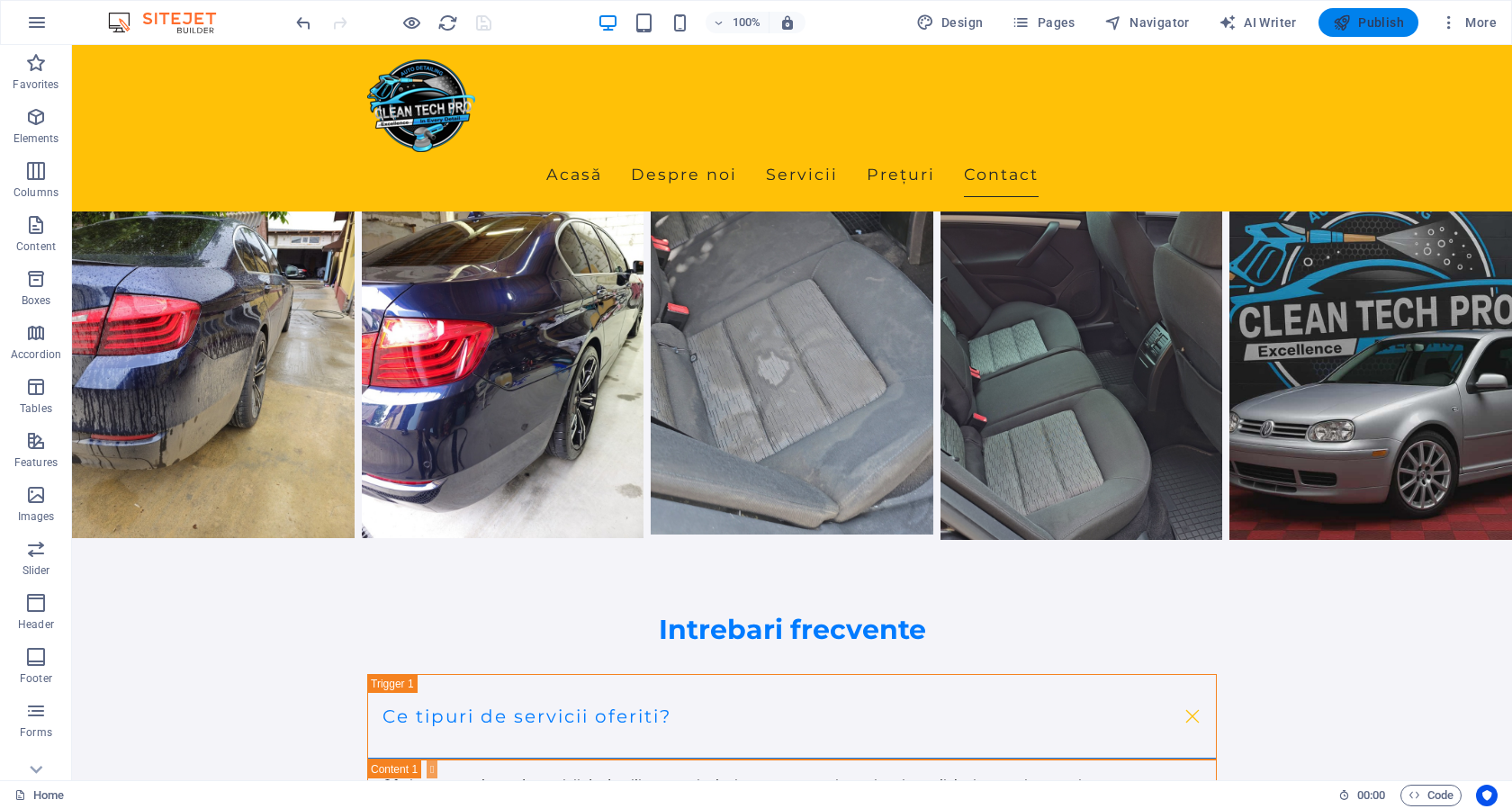
click at [1346, 21] on icon "button" at bounding box center [1341, 22] width 18 height 18
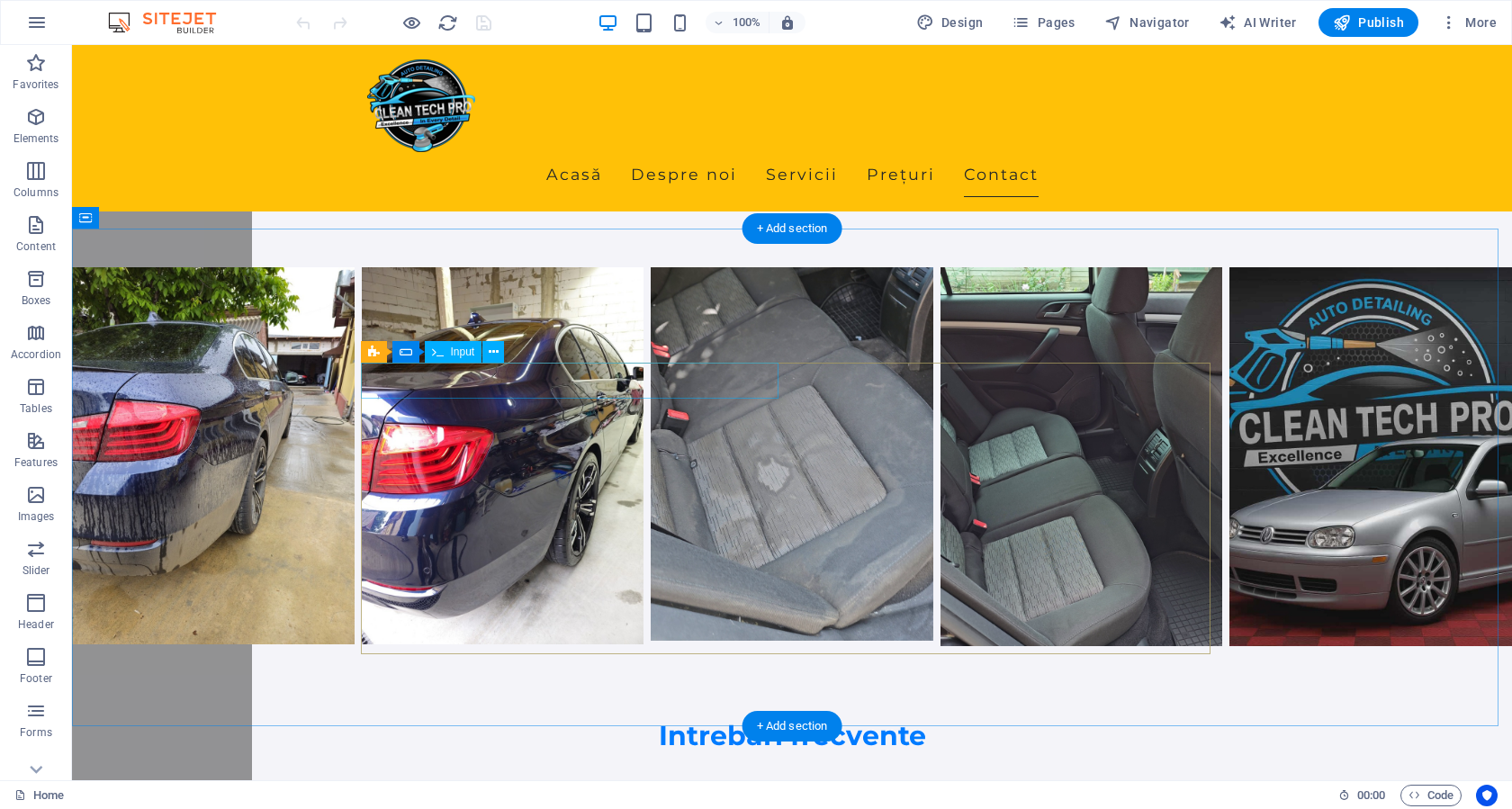
scroll to position [4585, 0]
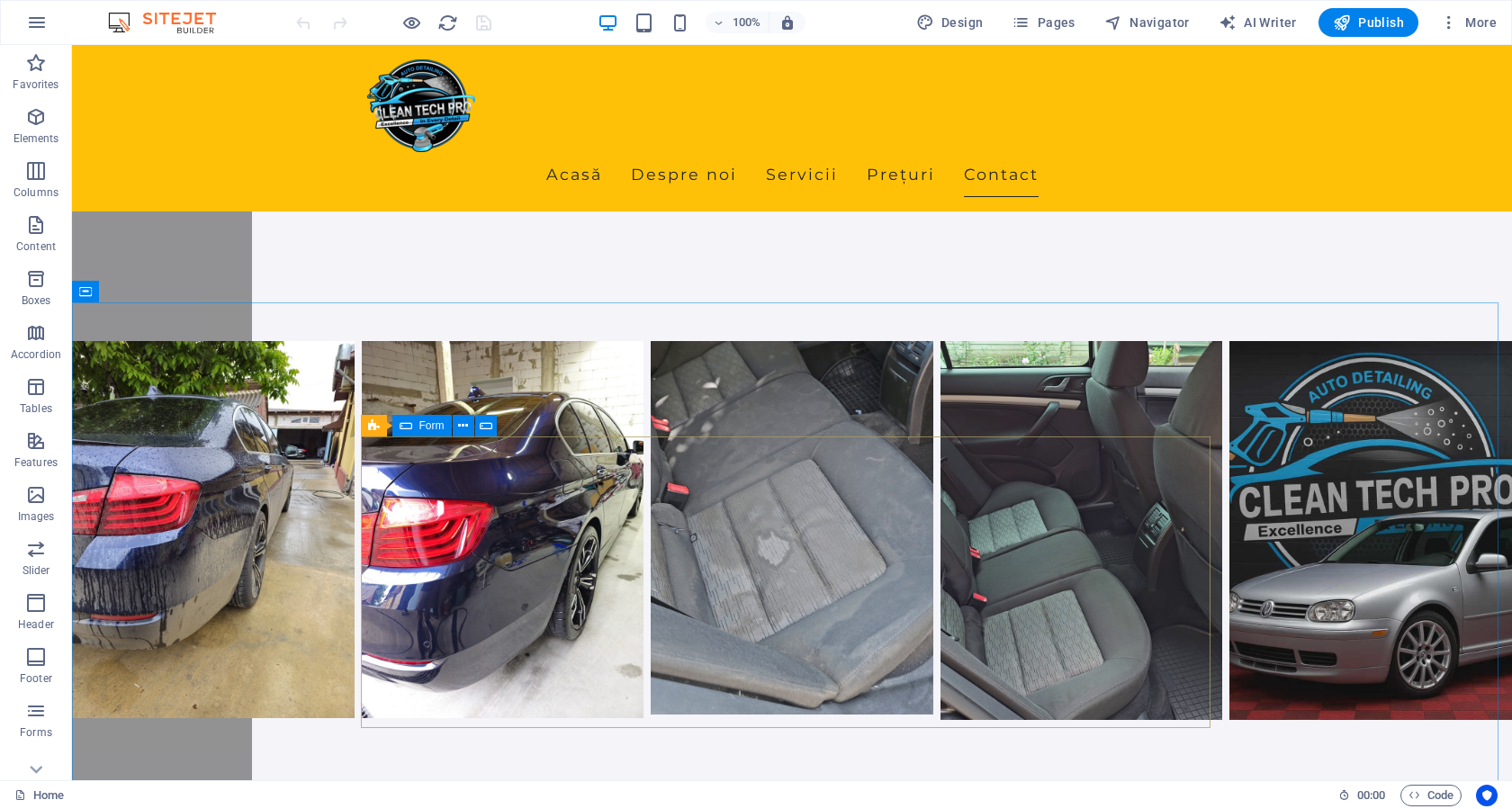
click at [413, 427] on div "Form" at bounding box center [421, 425] width 59 height 22
click at [414, 427] on div "Form" at bounding box center [421, 425] width 59 height 22
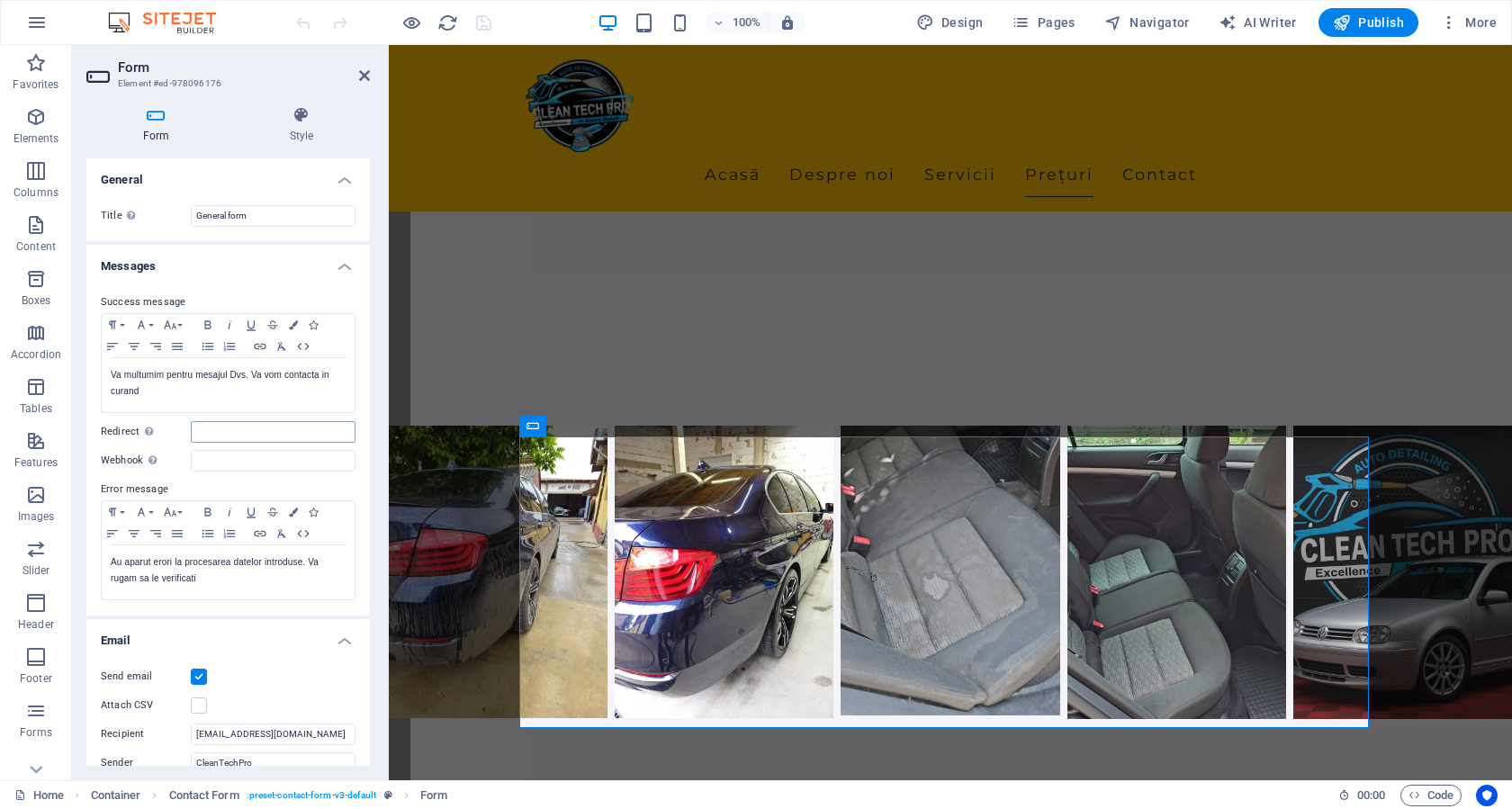
scroll to position [90, 0]
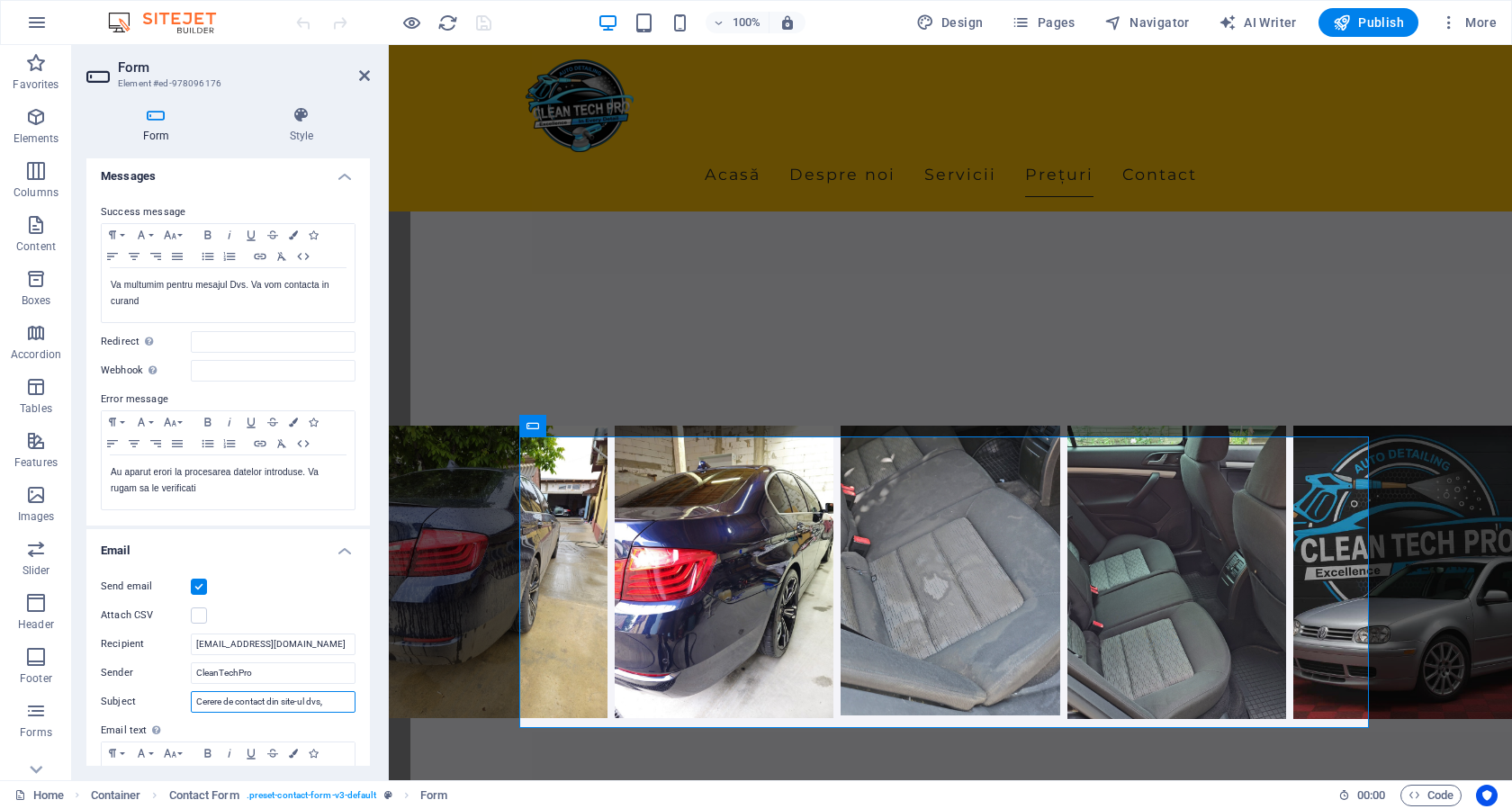
click at [328, 699] on input "Cerere de contact din site-ul dvs," at bounding box center [273, 701] width 164 height 22
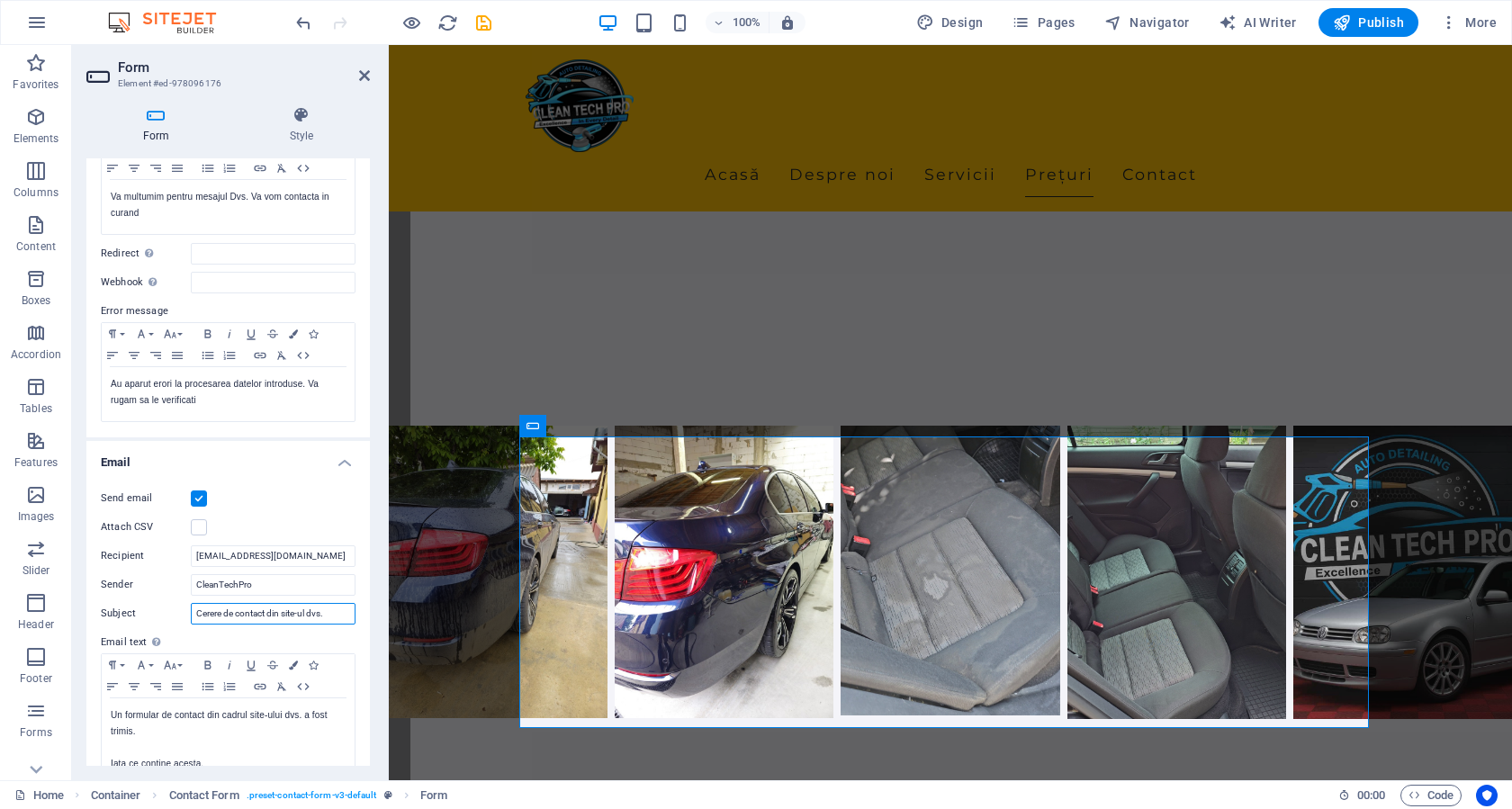
scroll to position [180, 0]
type input "Cerere de contact din site-ul dvs."
click at [281, 582] on input "CleanTechPro" at bounding box center [273, 582] width 164 height 22
click at [485, 28] on icon "save" at bounding box center [484, 23] width 21 height 21
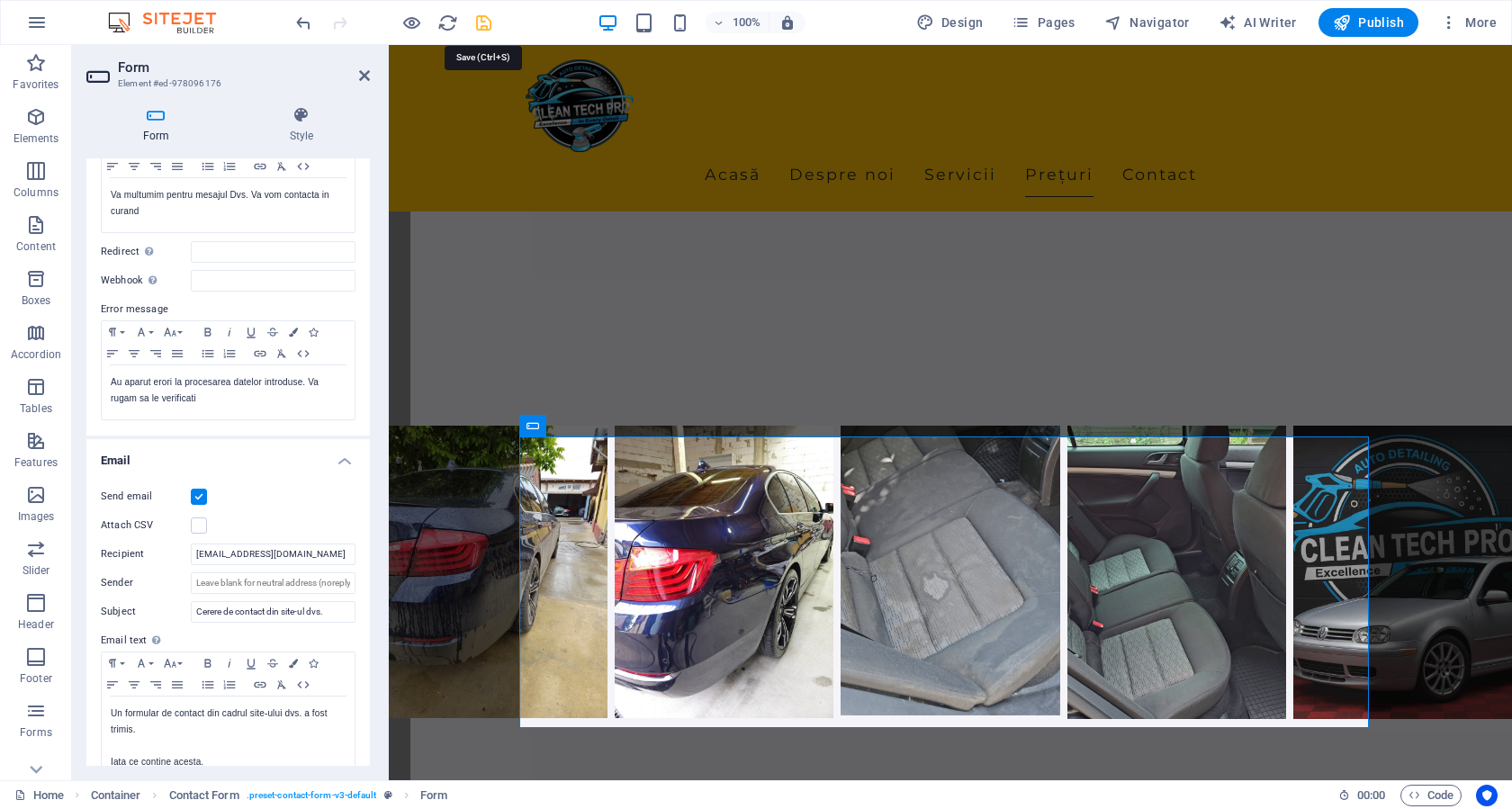
scroll to position [4585, 0]
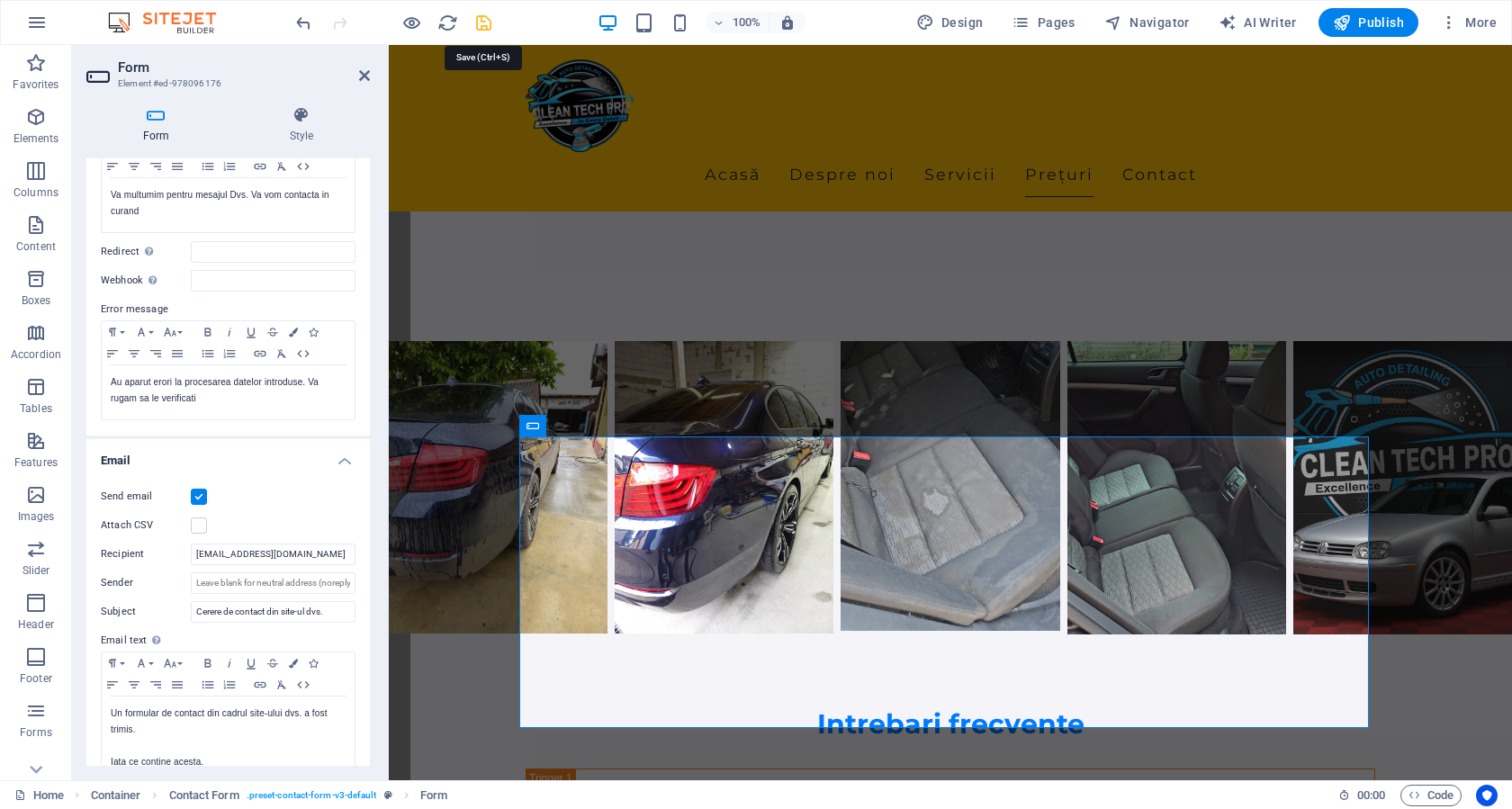
checkbox input "false"
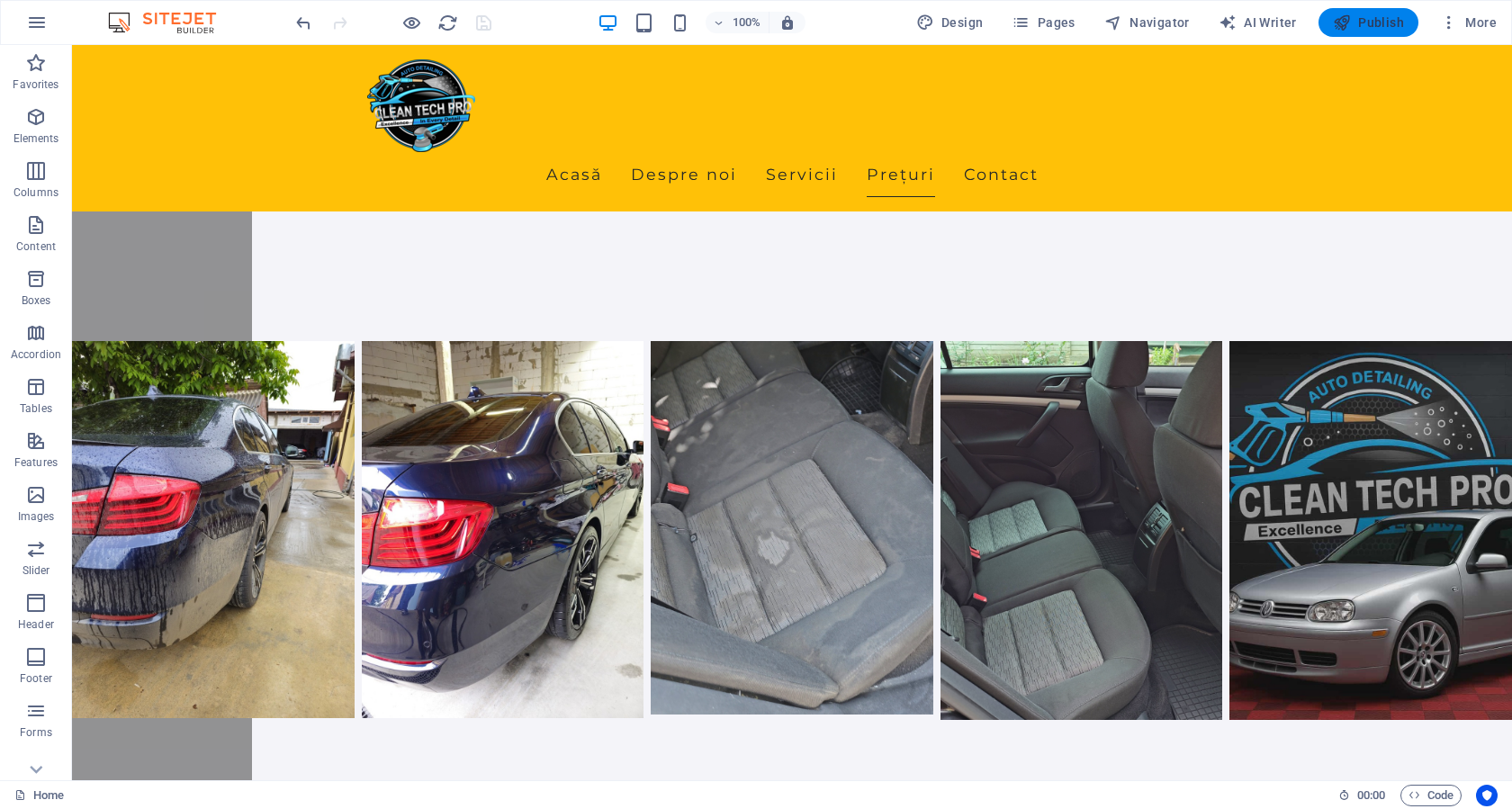
click at [1336, 23] on icon "button" at bounding box center [1341, 22] width 18 height 18
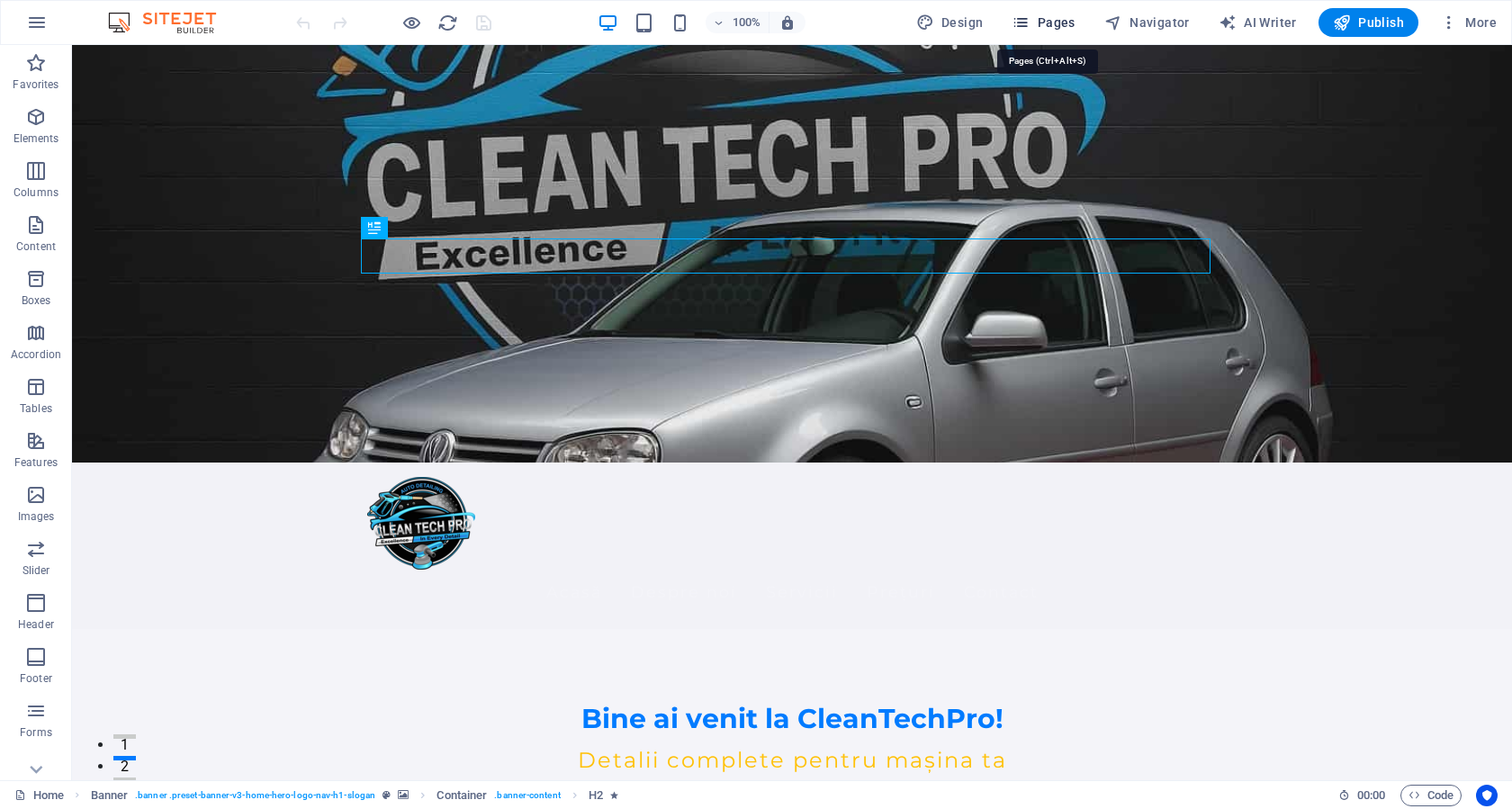
click at [1043, 24] on span "Pages" at bounding box center [1043, 22] width 63 height 18
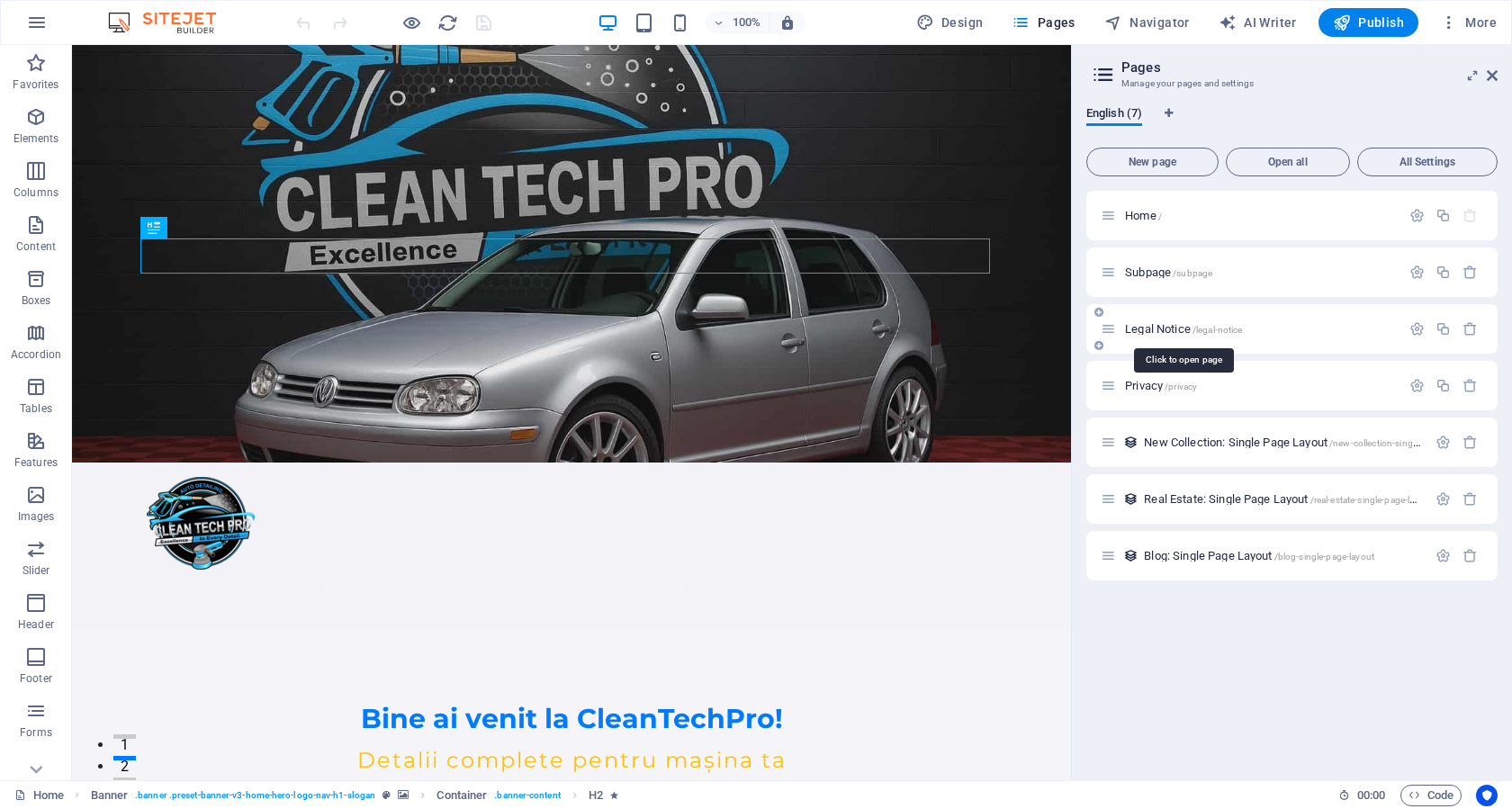
click at [1192, 326] on span "Legal Notice /legal-notice" at bounding box center [1183, 329] width 117 height 13
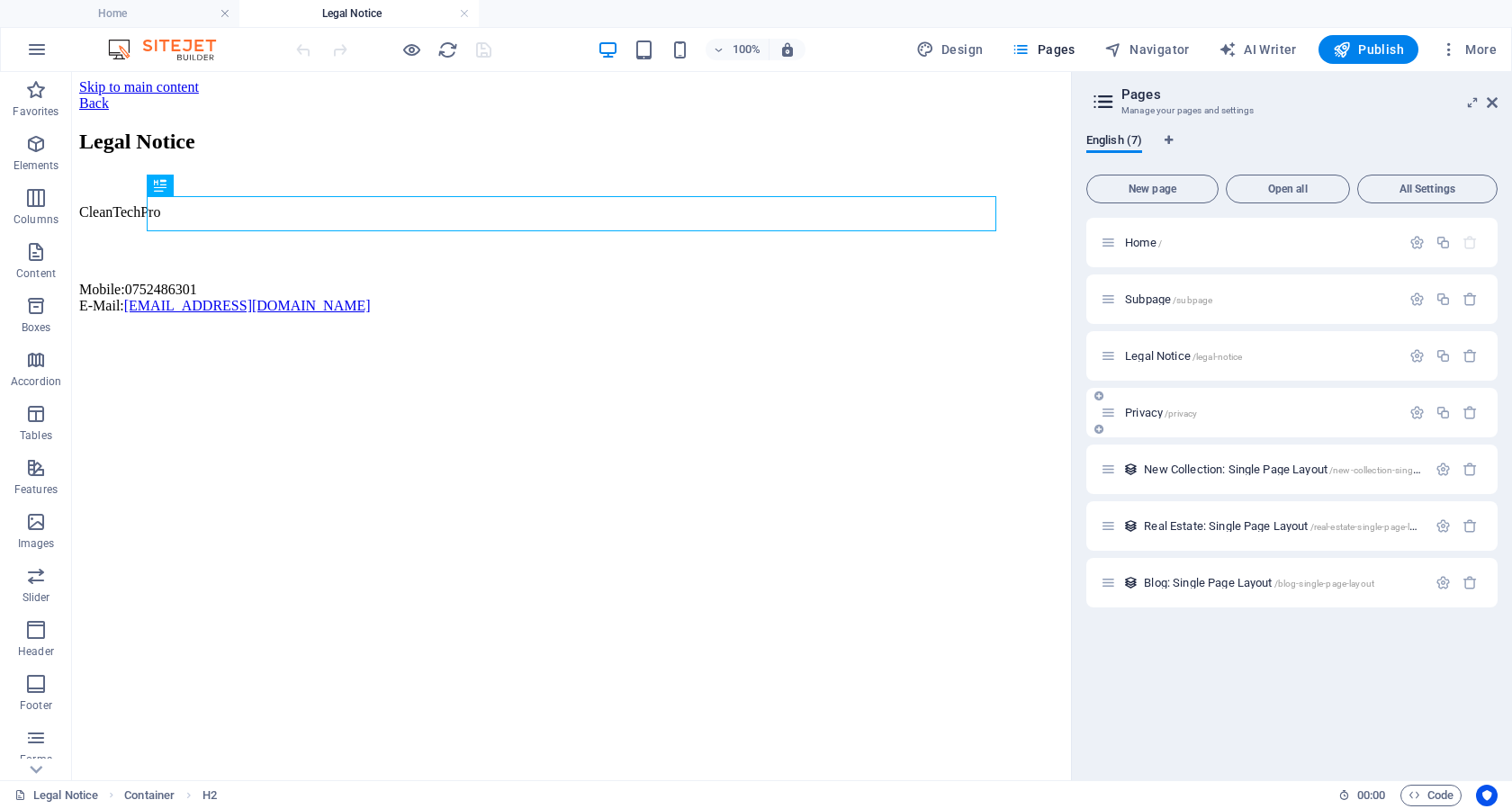
click at [1160, 408] on span "Privacy /privacy" at bounding box center [1161, 413] width 72 height 13
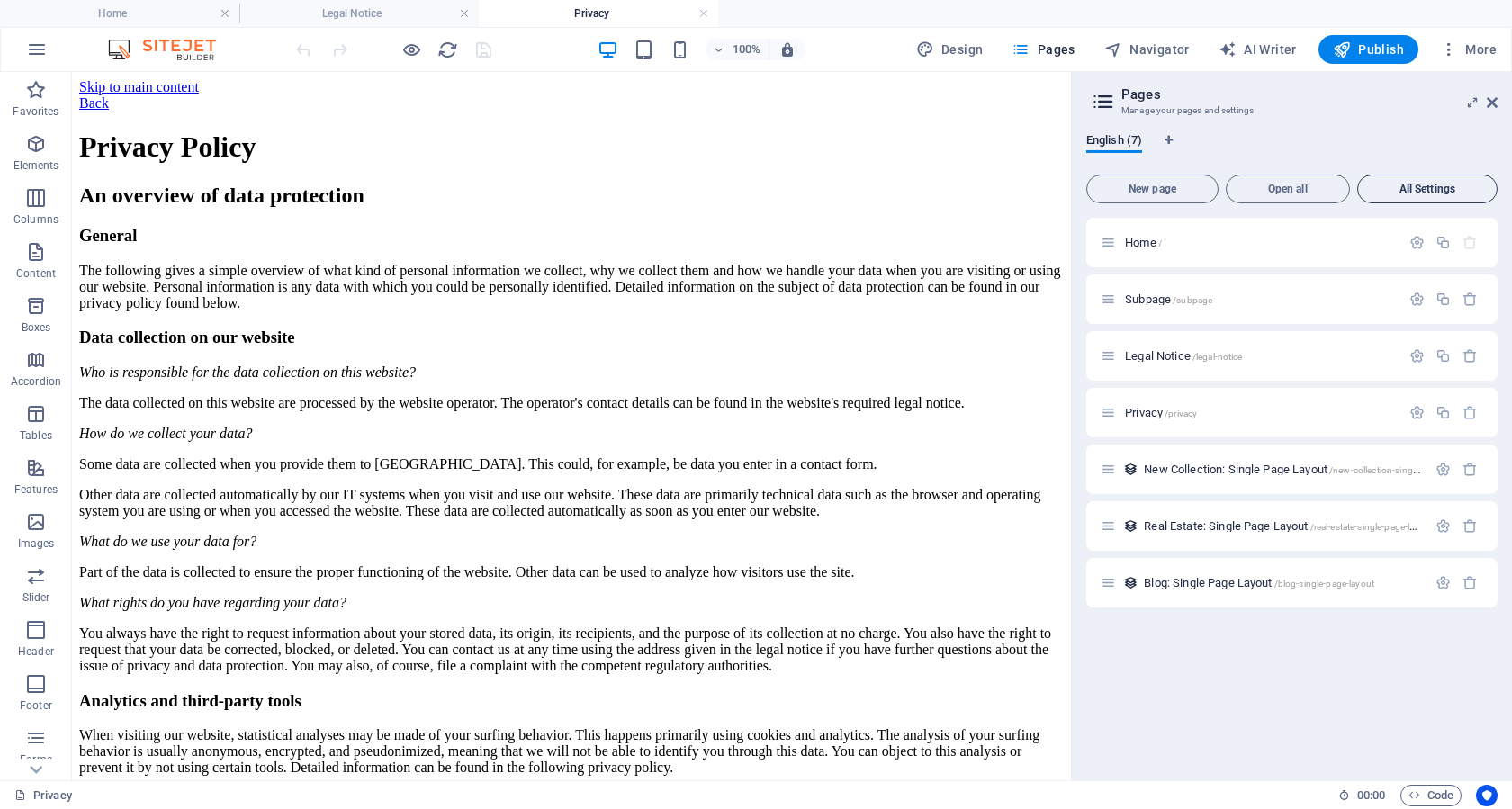
click at [1408, 187] on span "All Settings" at bounding box center [1426, 188] width 124 height 10
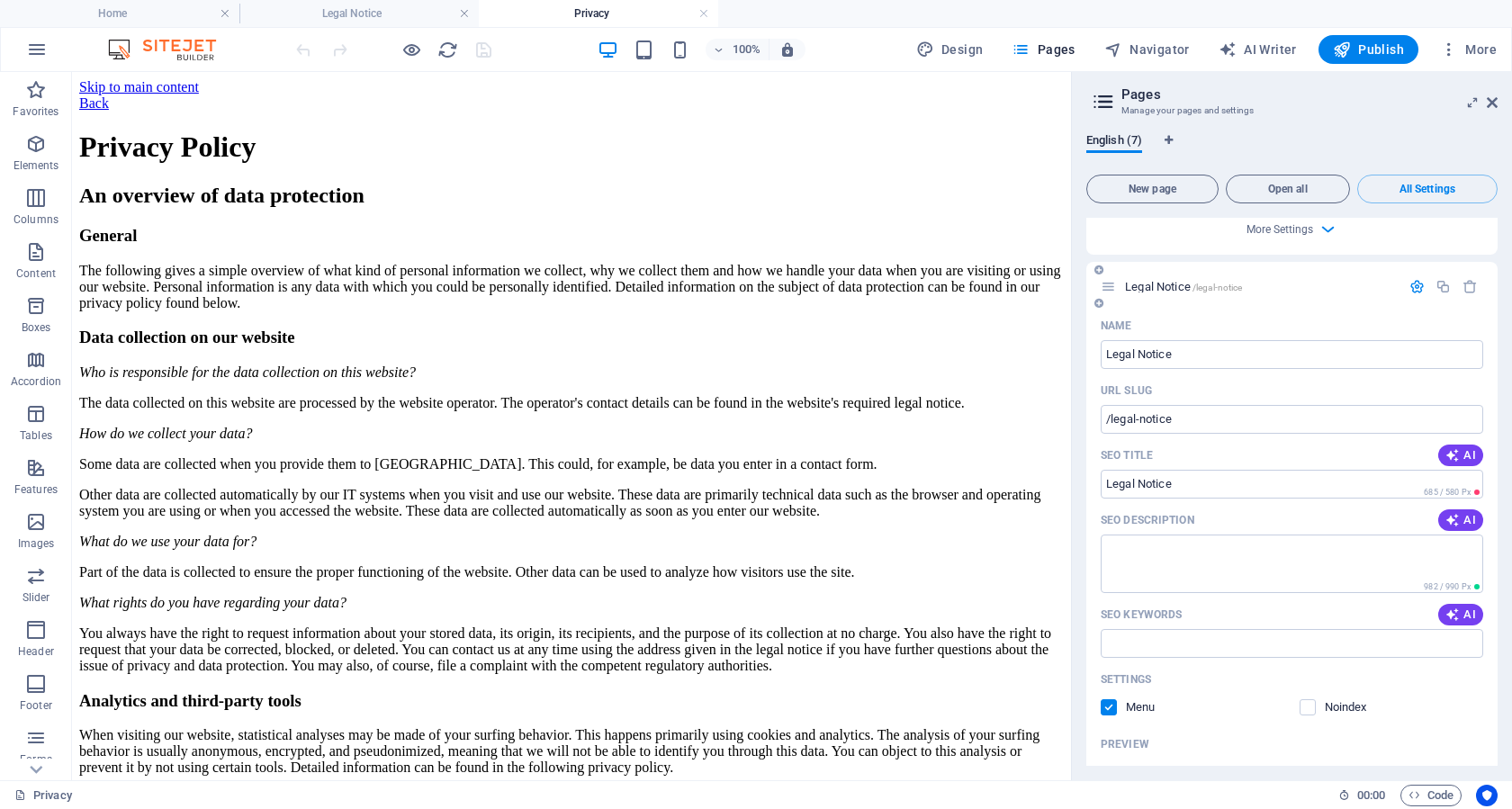
scroll to position [1259, 0]
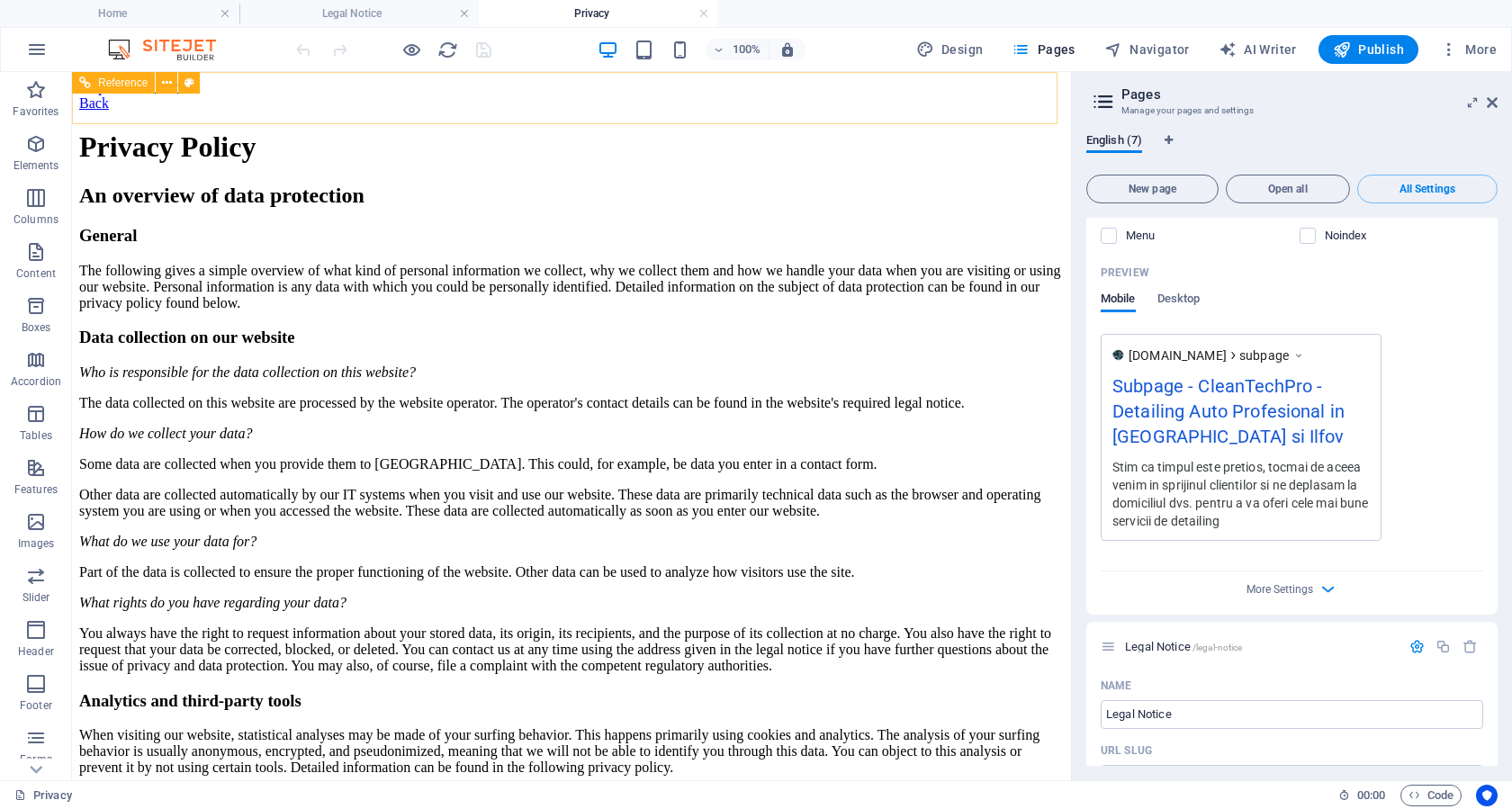
click at [123, 80] on span "Reference" at bounding box center [123, 82] width 49 height 10
click at [123, 80] on div "Drag here to replace the existing content. Press “Ctrl” if you want to create a…" at bounding box center [571, 426] width 999 height 708
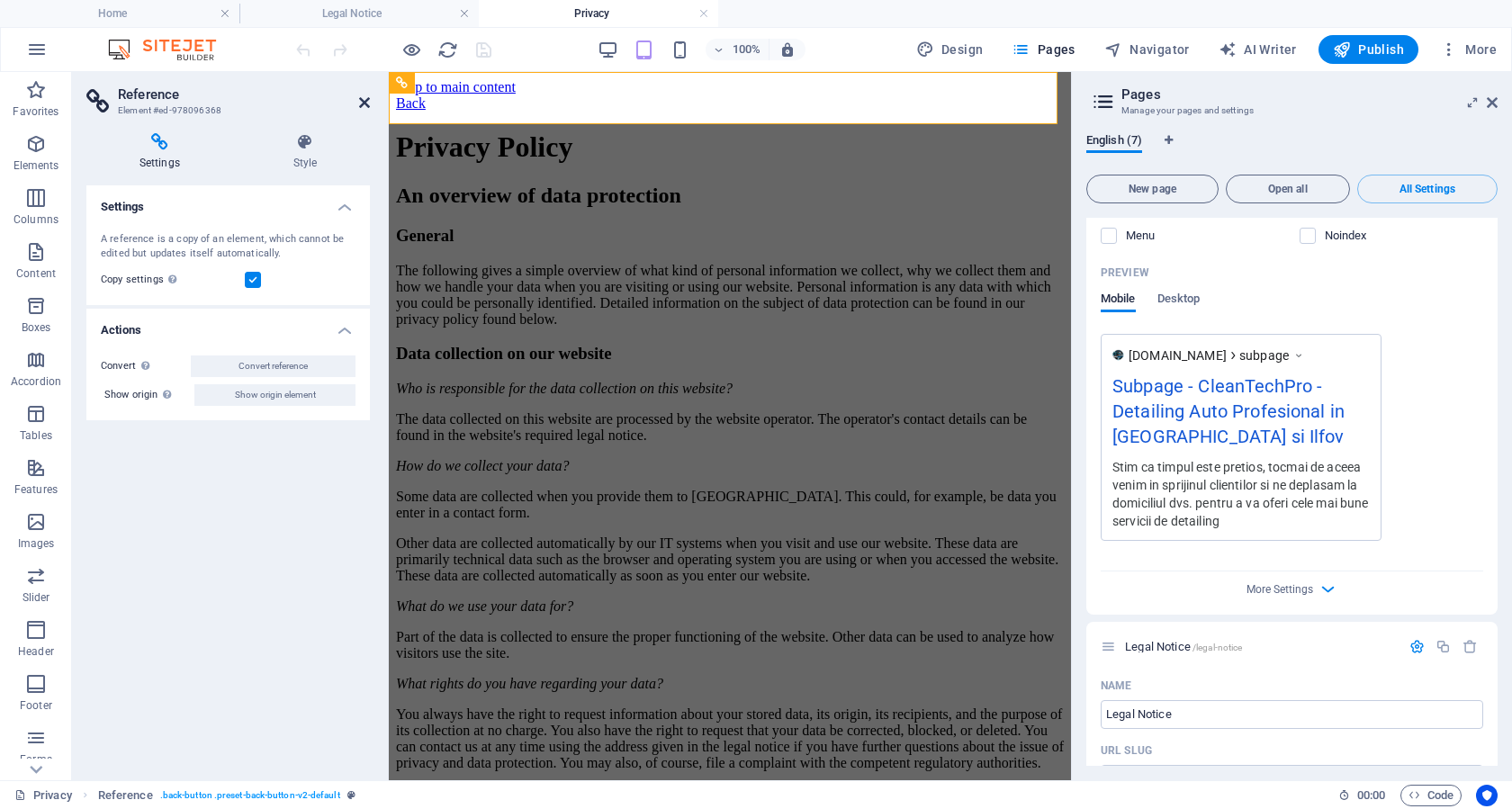
click at [362, 105] on icon at bounding box center [364, 102] width 10 height 14
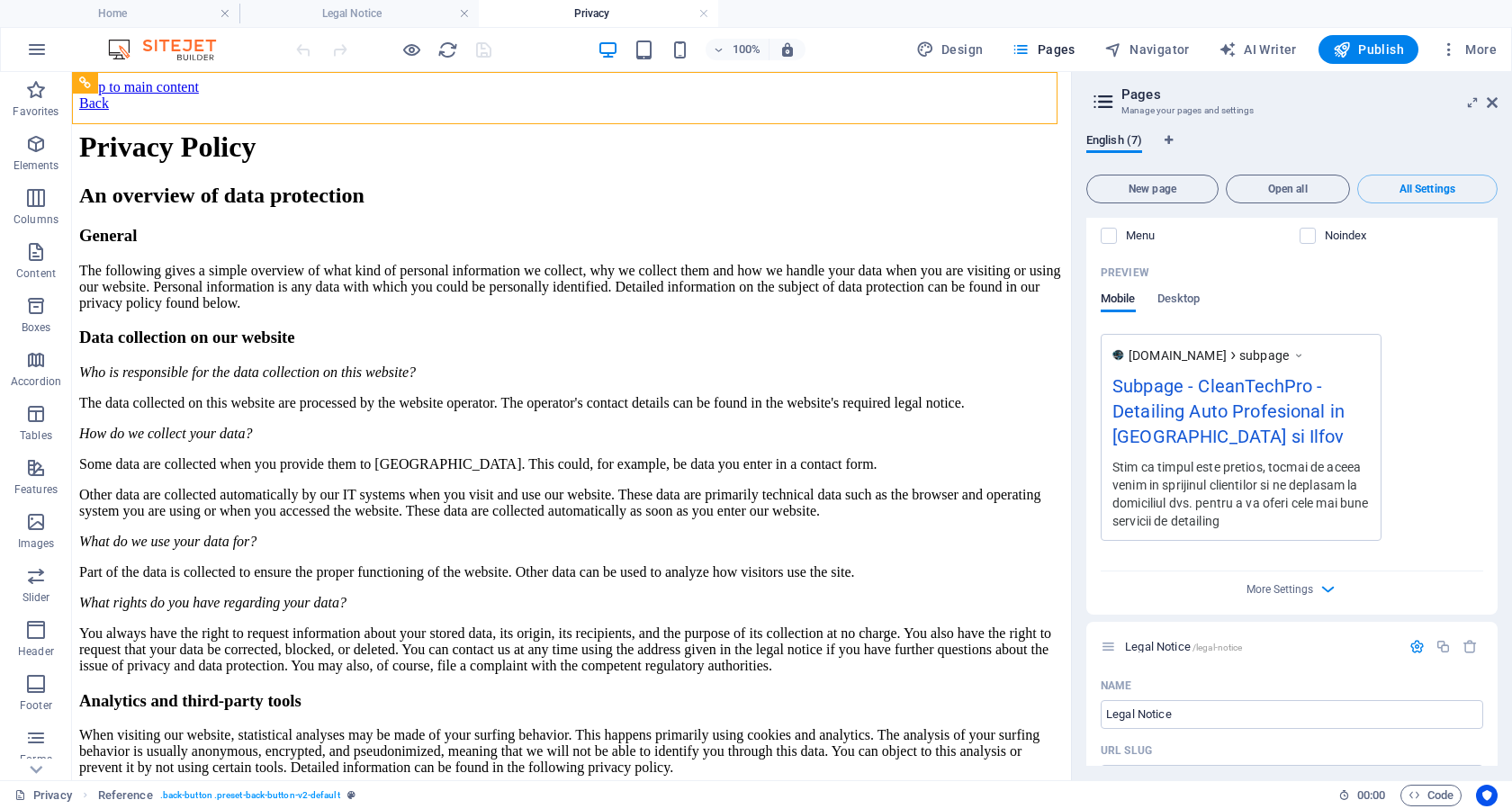
click at [1497, 101] on aside "Pages Manage your pages and settings English (7) New page Open all All Settings…" at bounding box center [1291, 426] width 441 height 708
click at [1492, 102] on icon at bounding box center [1491, 102] width 10 height 14
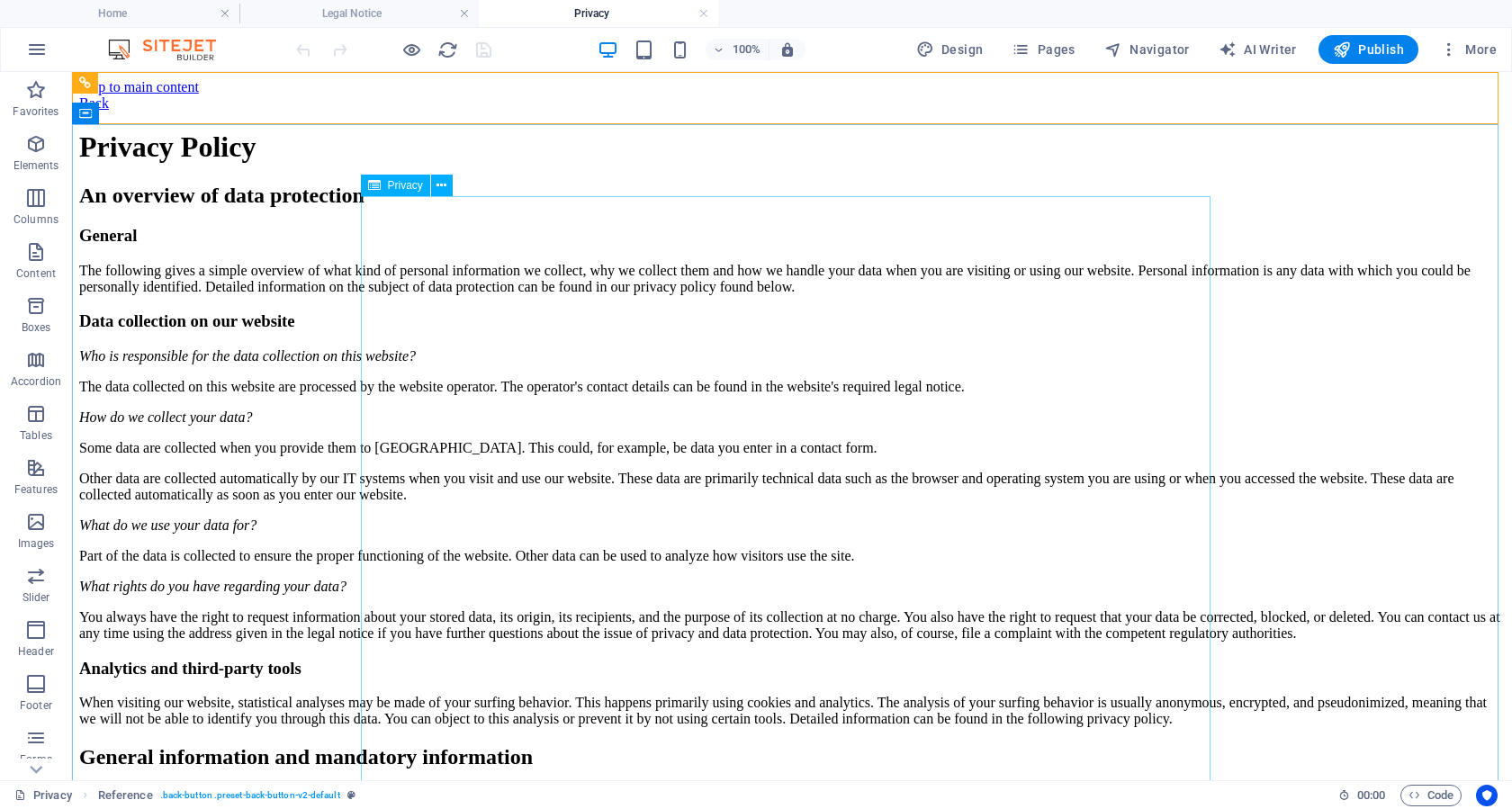
click at [403, 184] on span "Privacy" at bounding box center [405, 185] width 35 height 10
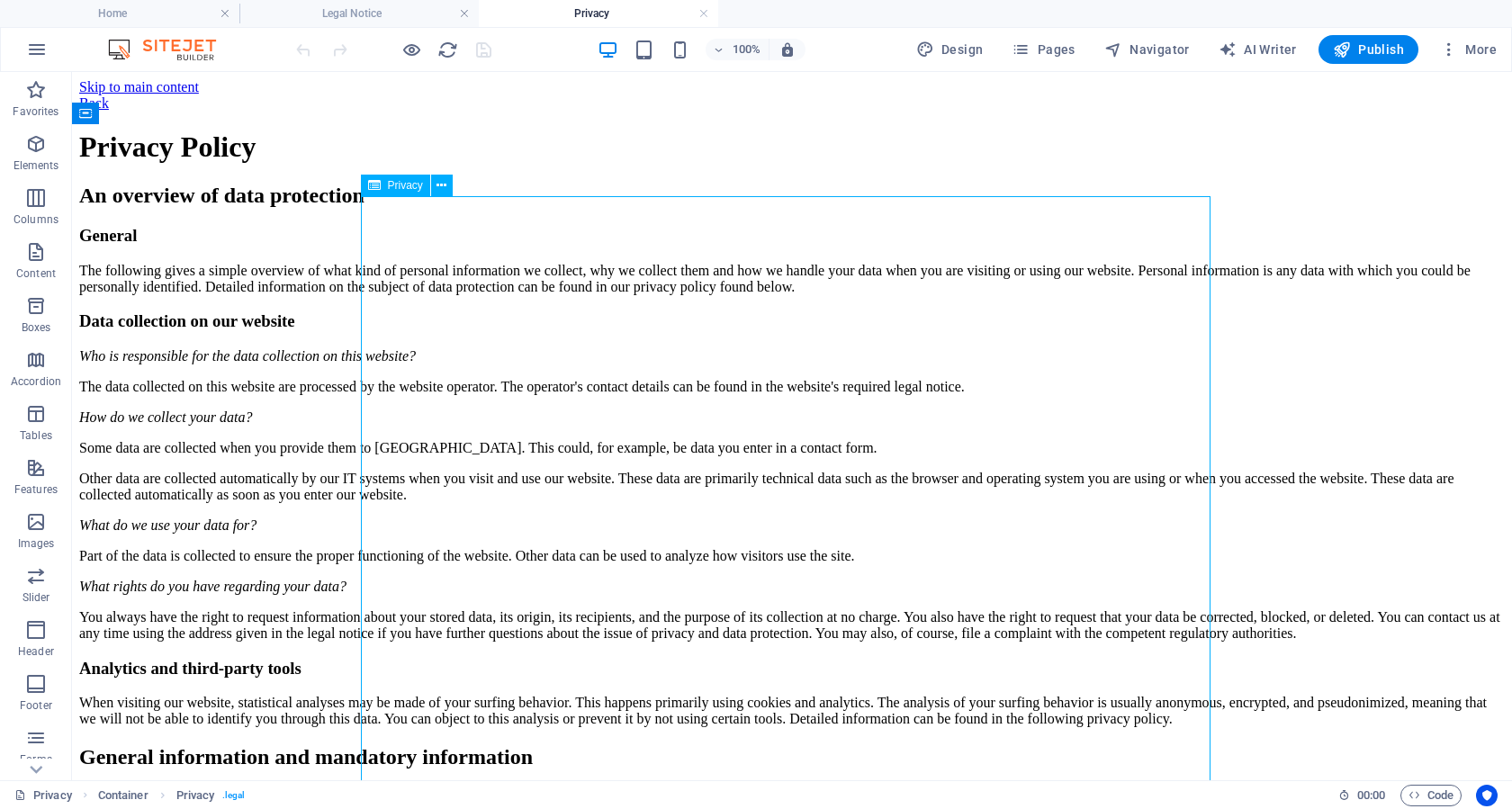
click at [403, 184] on span "Privacy" at bounding box center [405, 185] width 35 height 10
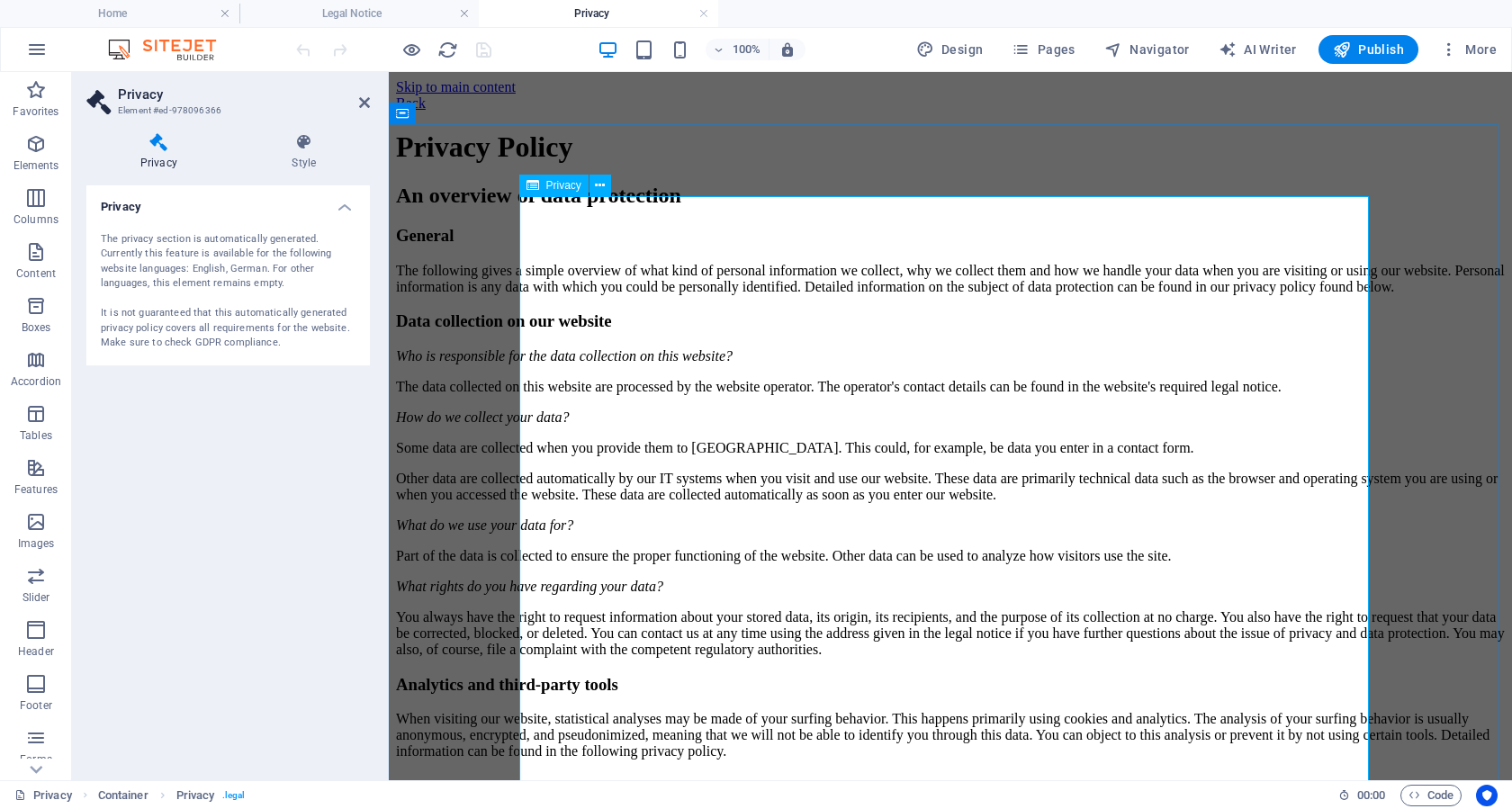
click at [552, 187] on span "Privacy" at bounding box center [563, 185] width 35 height 10
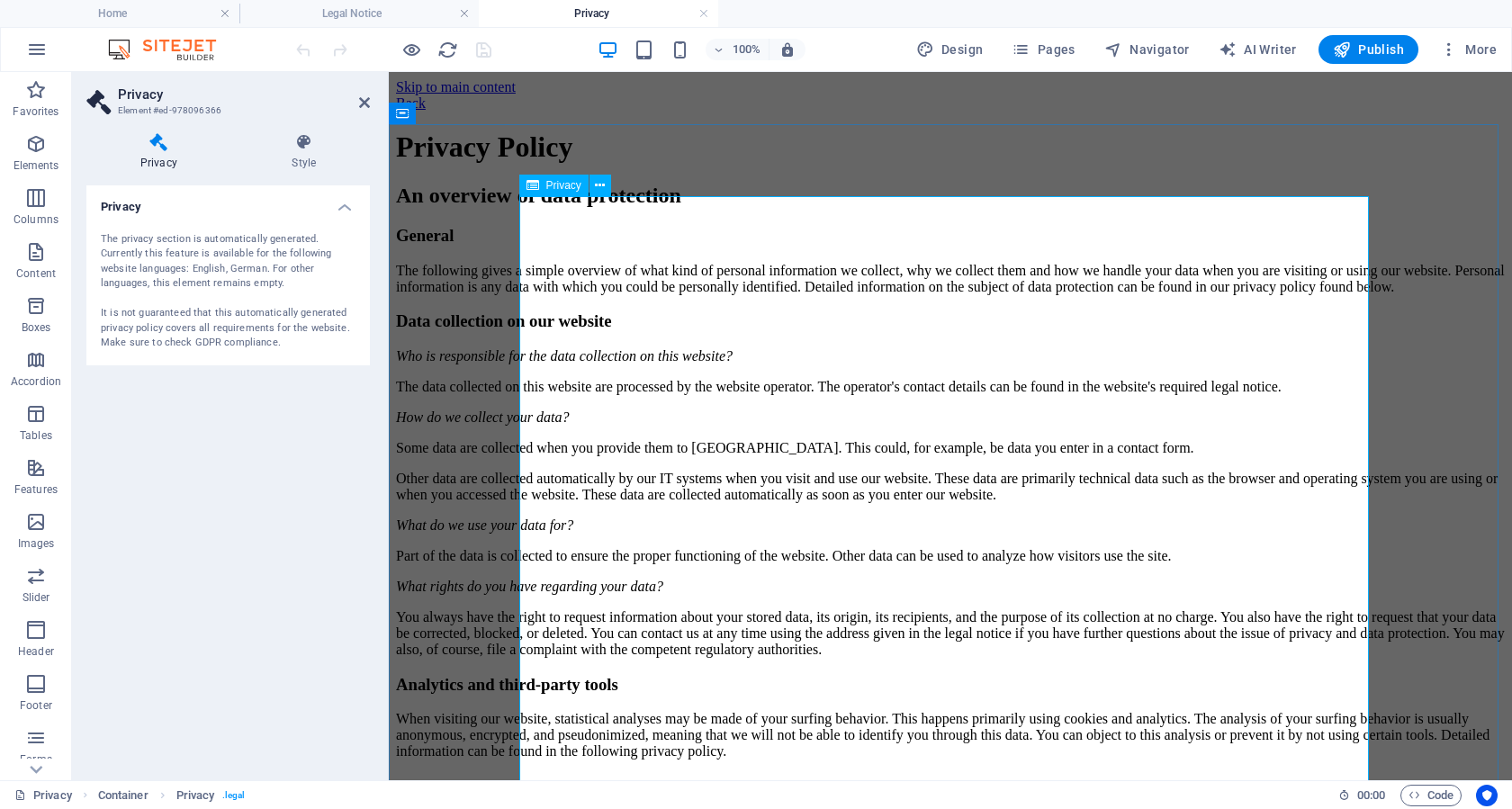
click at [560, 184] on span "Privacy" at bounding box center [563, 185] width 35 height 10
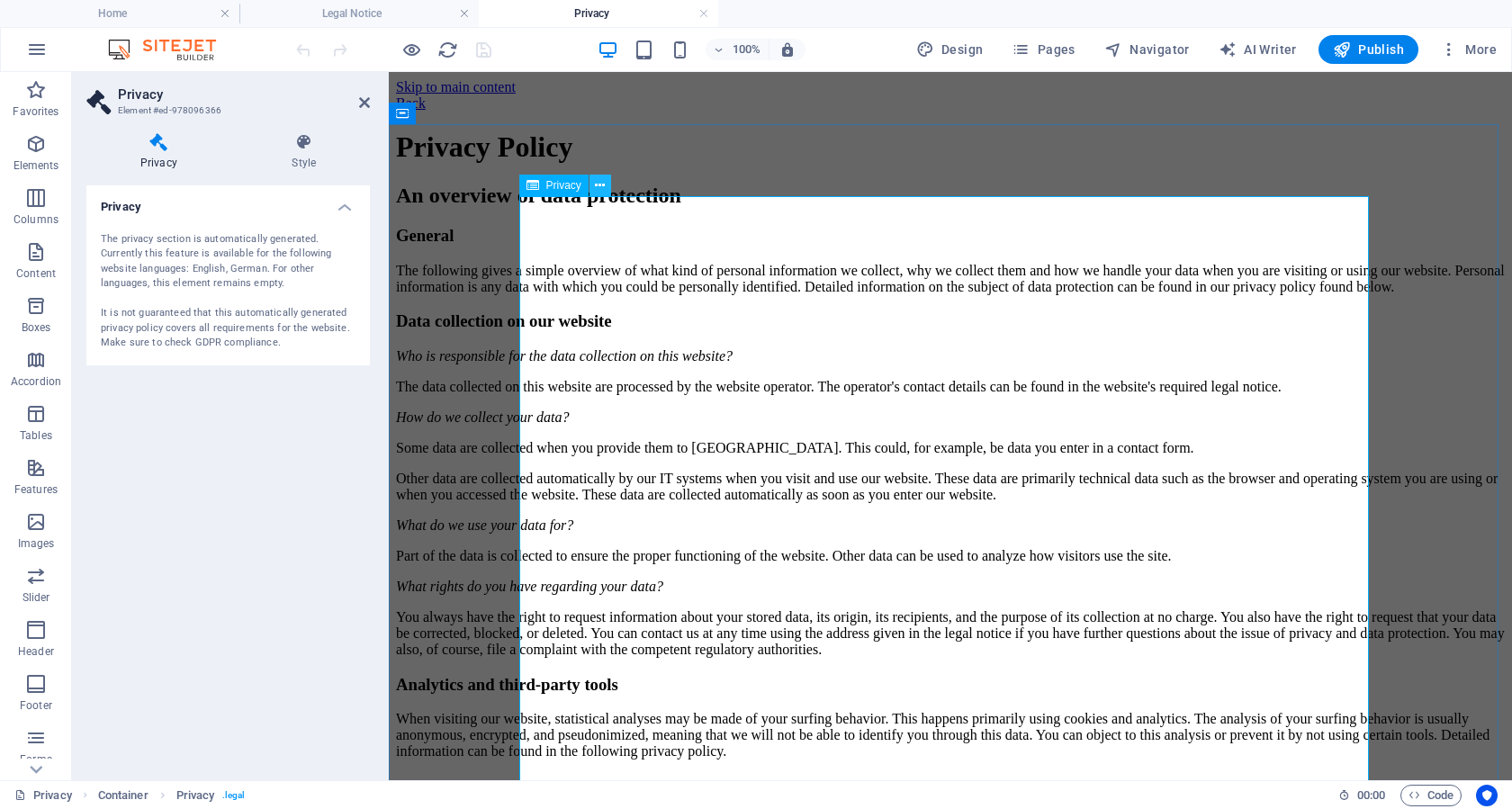
click at [601, 187] on icon at bounding box center [600, 186] width 9 height 19
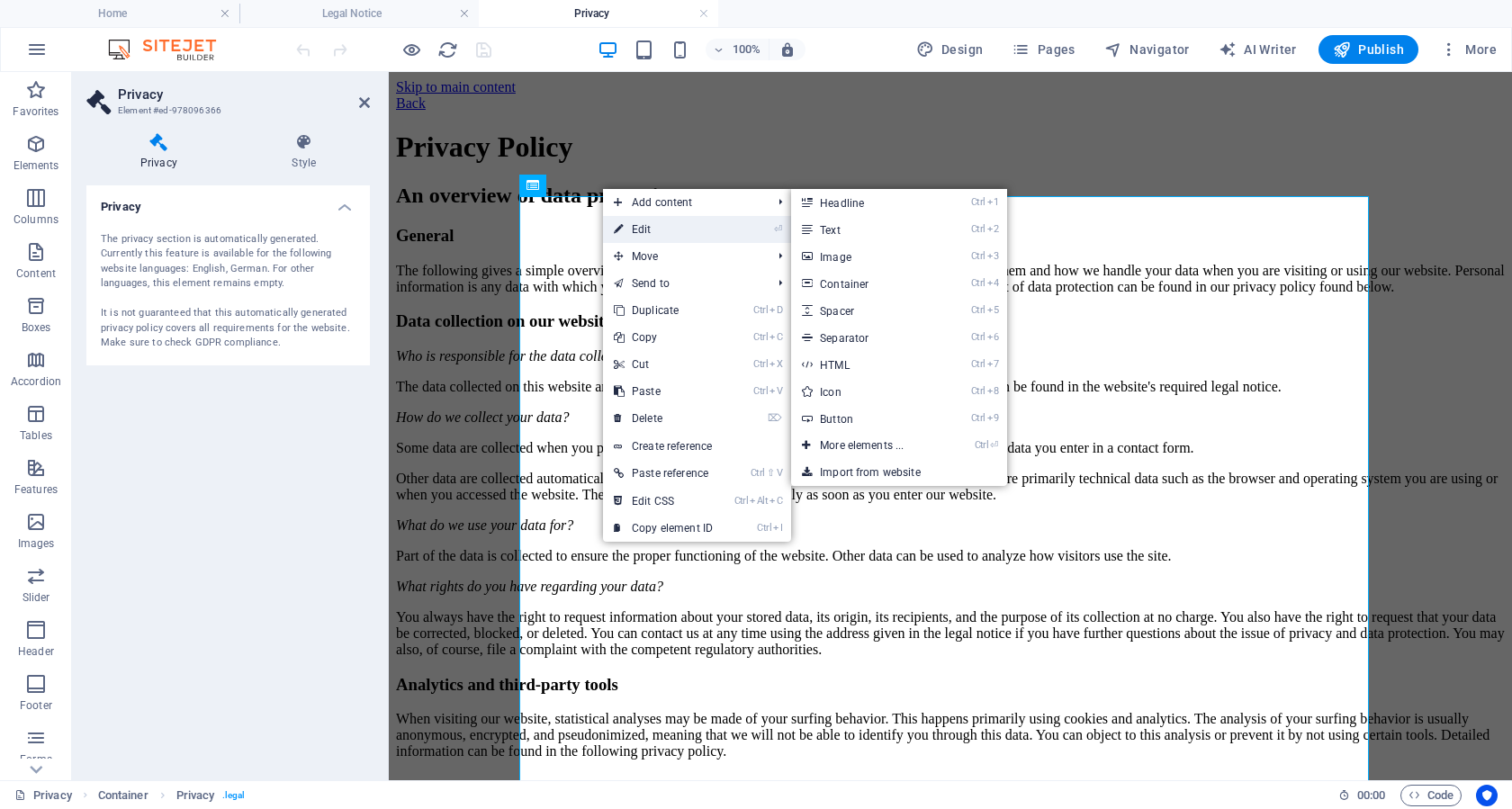
click at [625, 223] on link "⏎ Edit" at bounding box center [663, 229] width 121 height 27
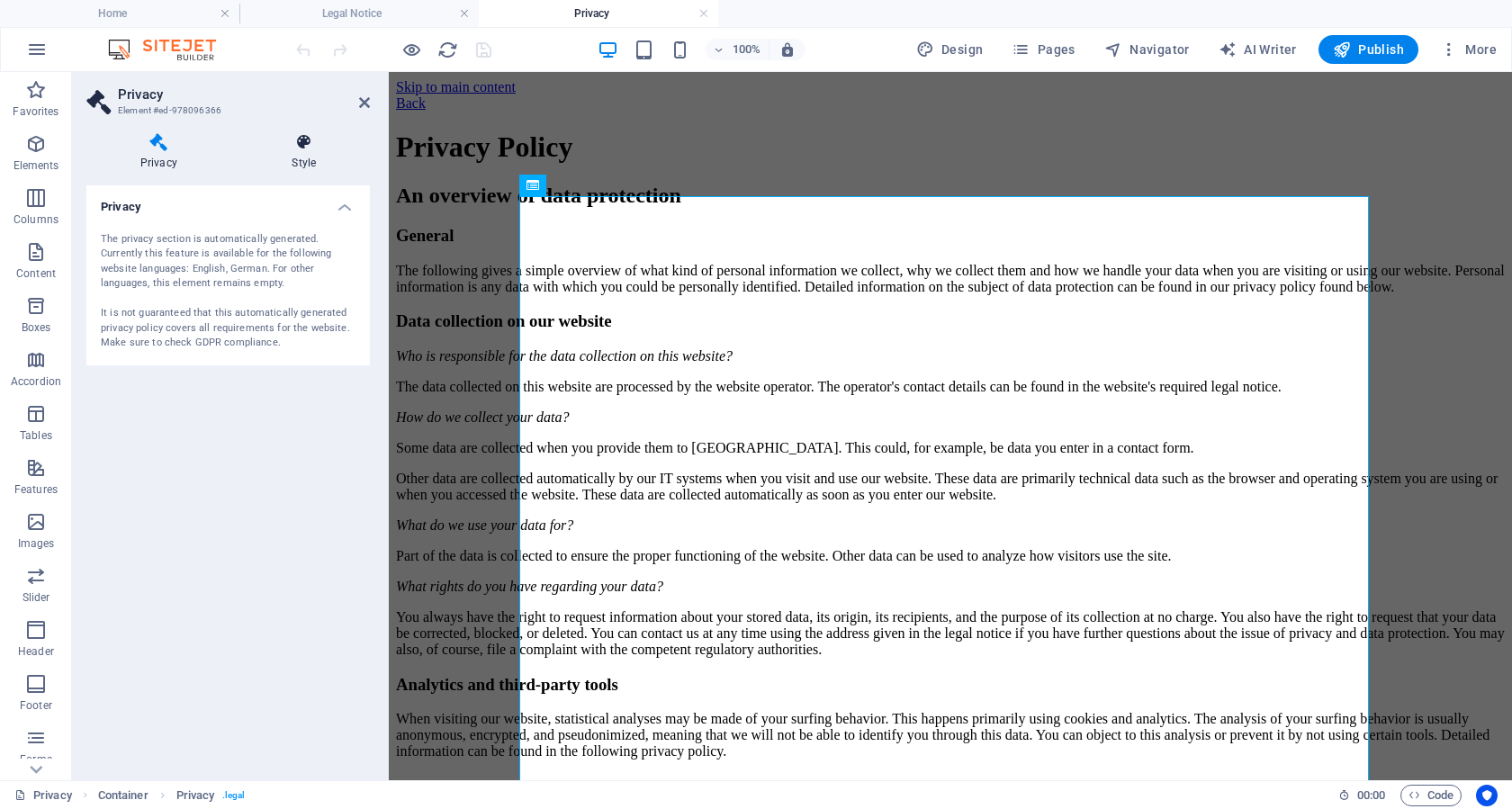
click at [301, 150] on icon at bounding box center [303, 142] width 131 height 18
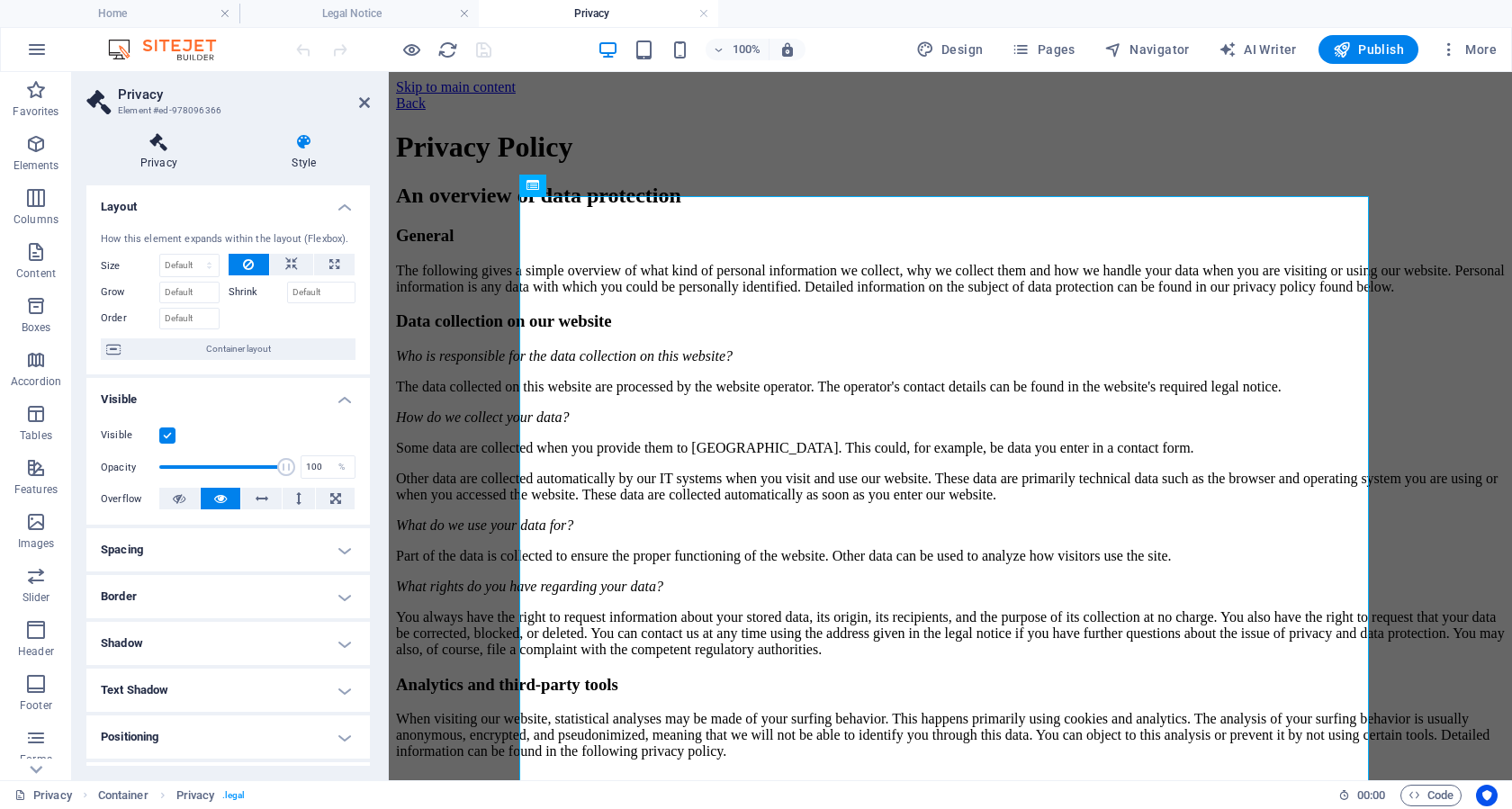
click at [162, 145] on icon at bounding box center [158, 142] width 144 height 18
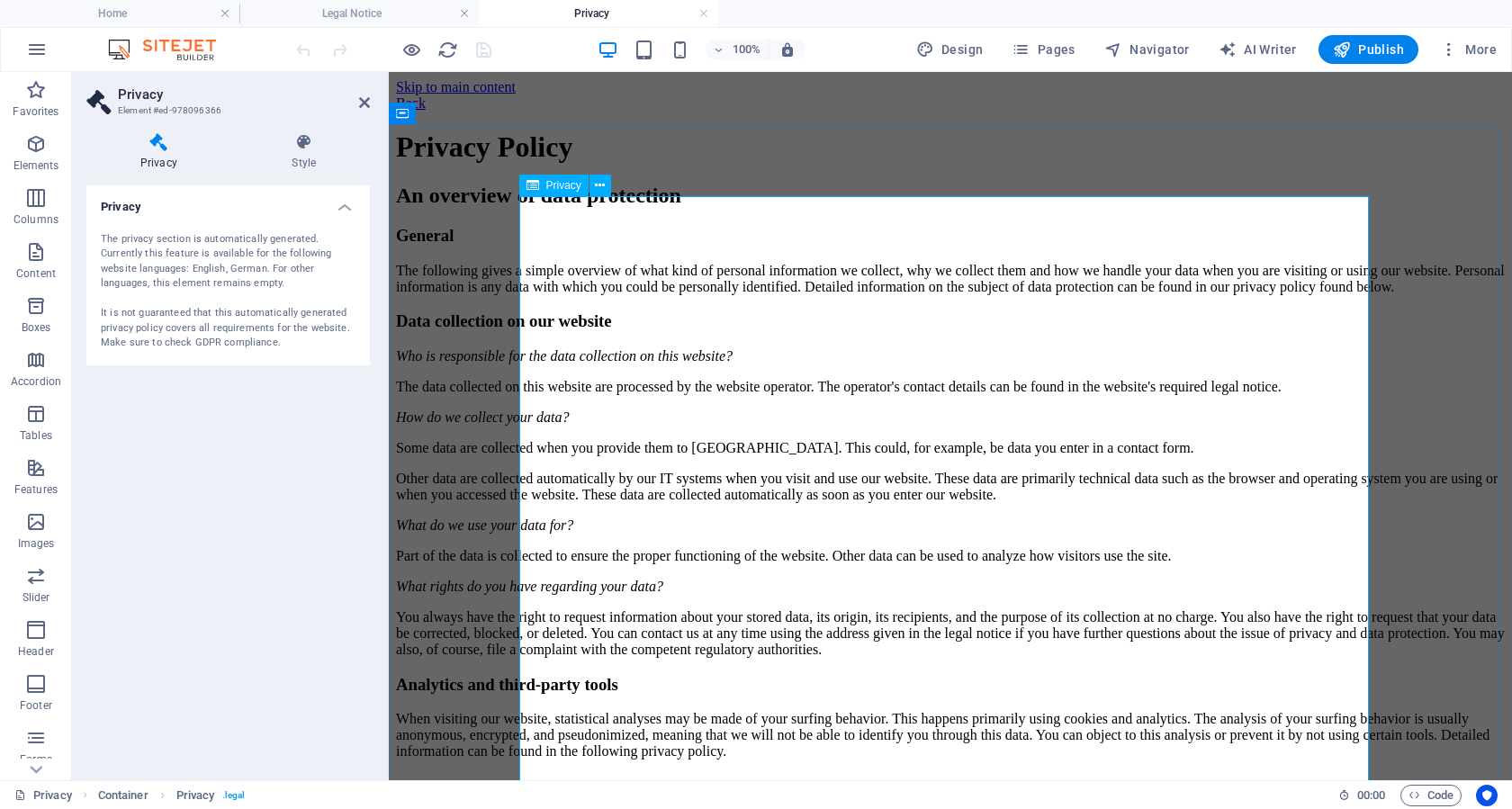
click at [556, 191] on span "Privacy" at bounding box center [563, 185] width 35 height 10
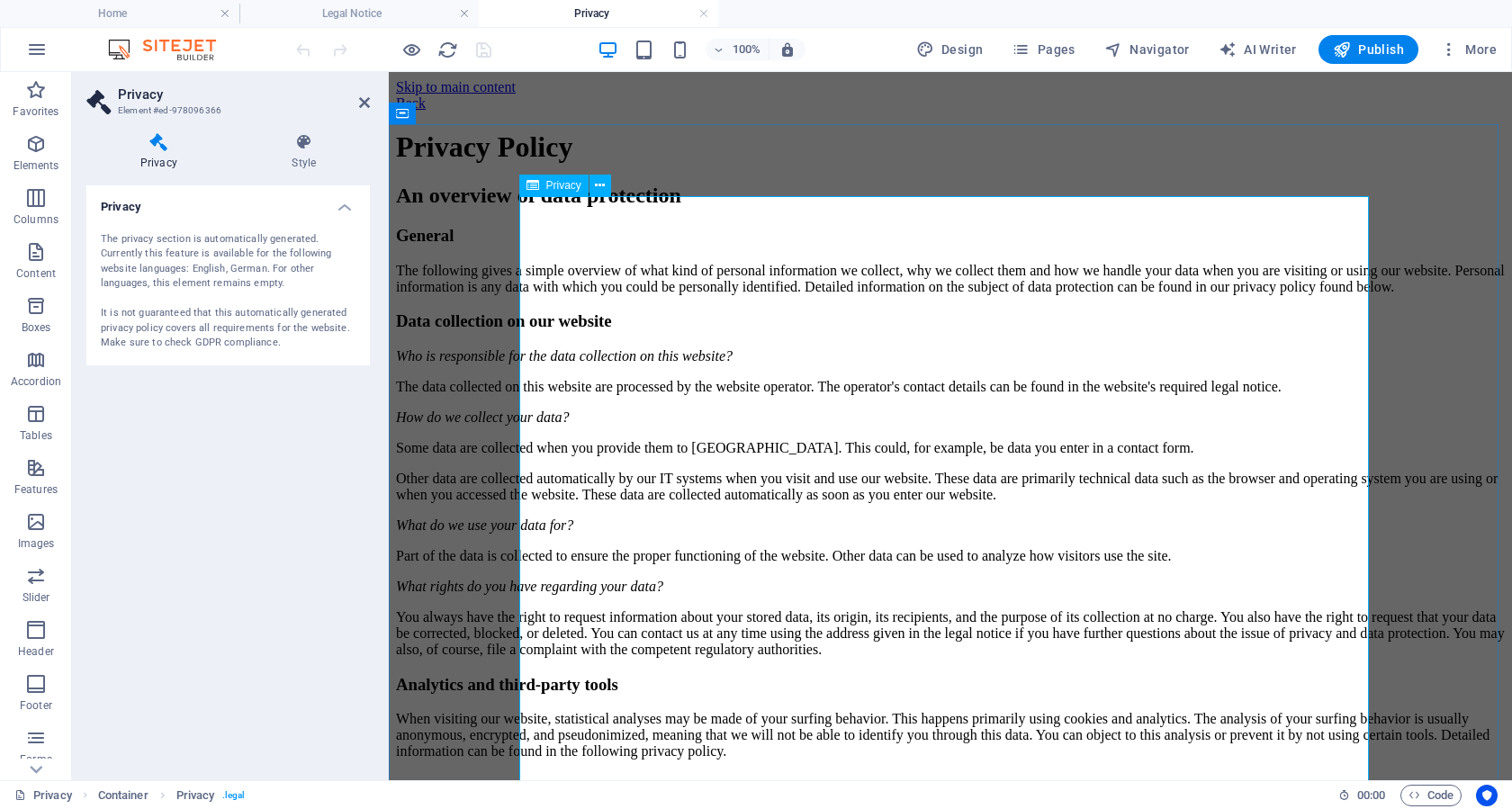
click at [556, 191] on span "Privacy" at bounding box center [563, 185] width 35 height 10
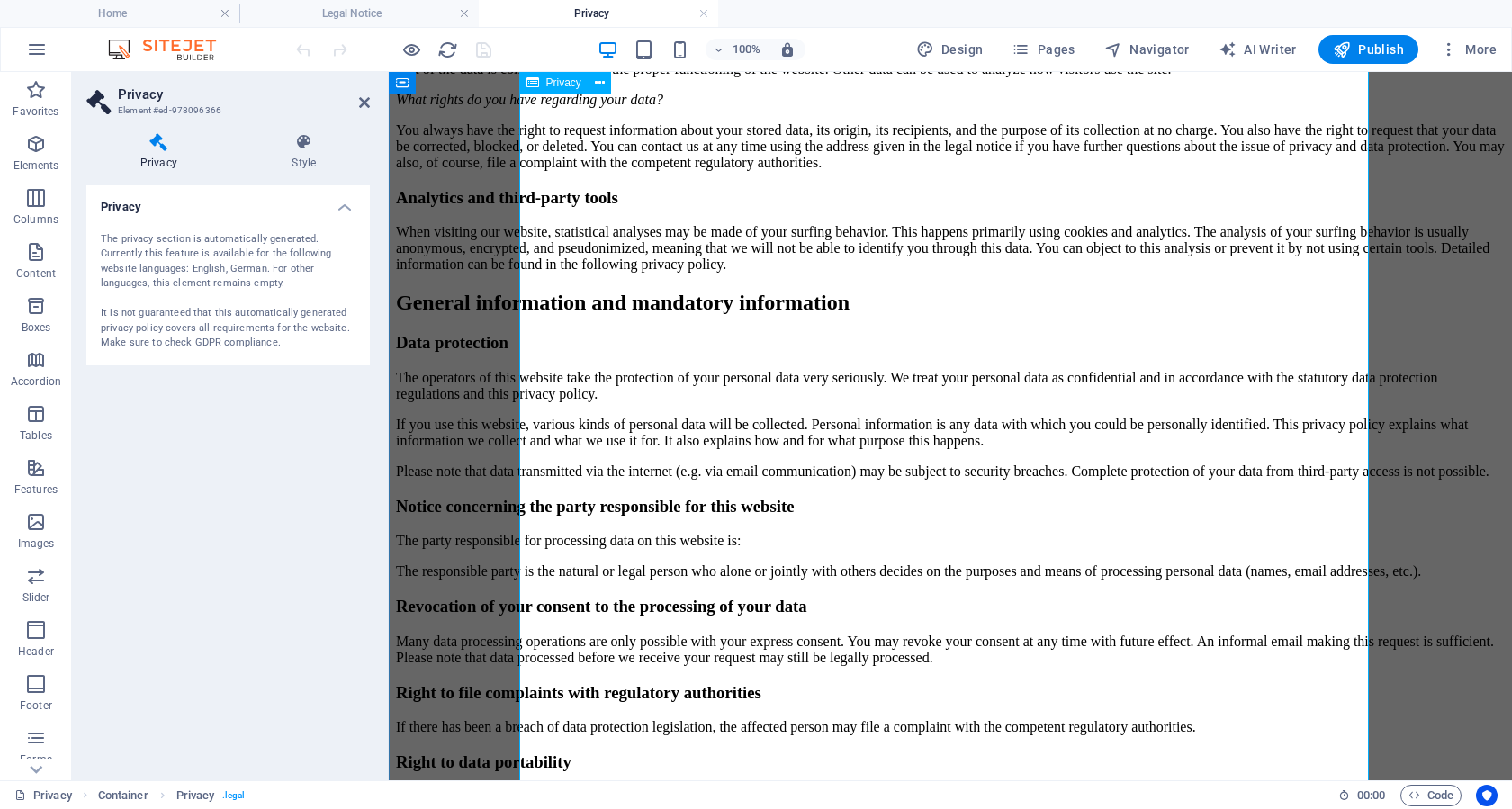
scroll to position [0, 0]
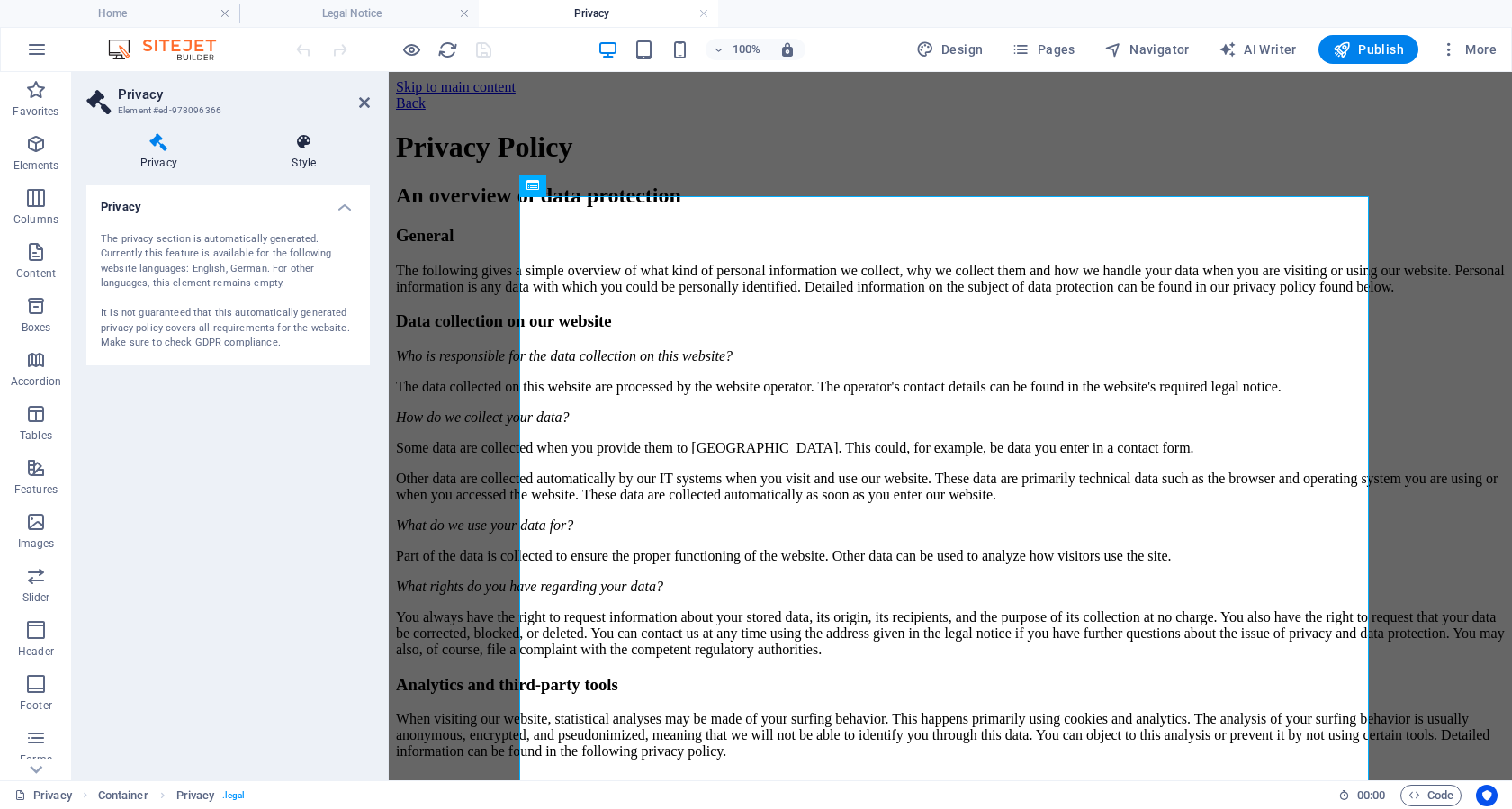
click at [296, 150] on icon at bounding box center [303, 142] width 131 height 18
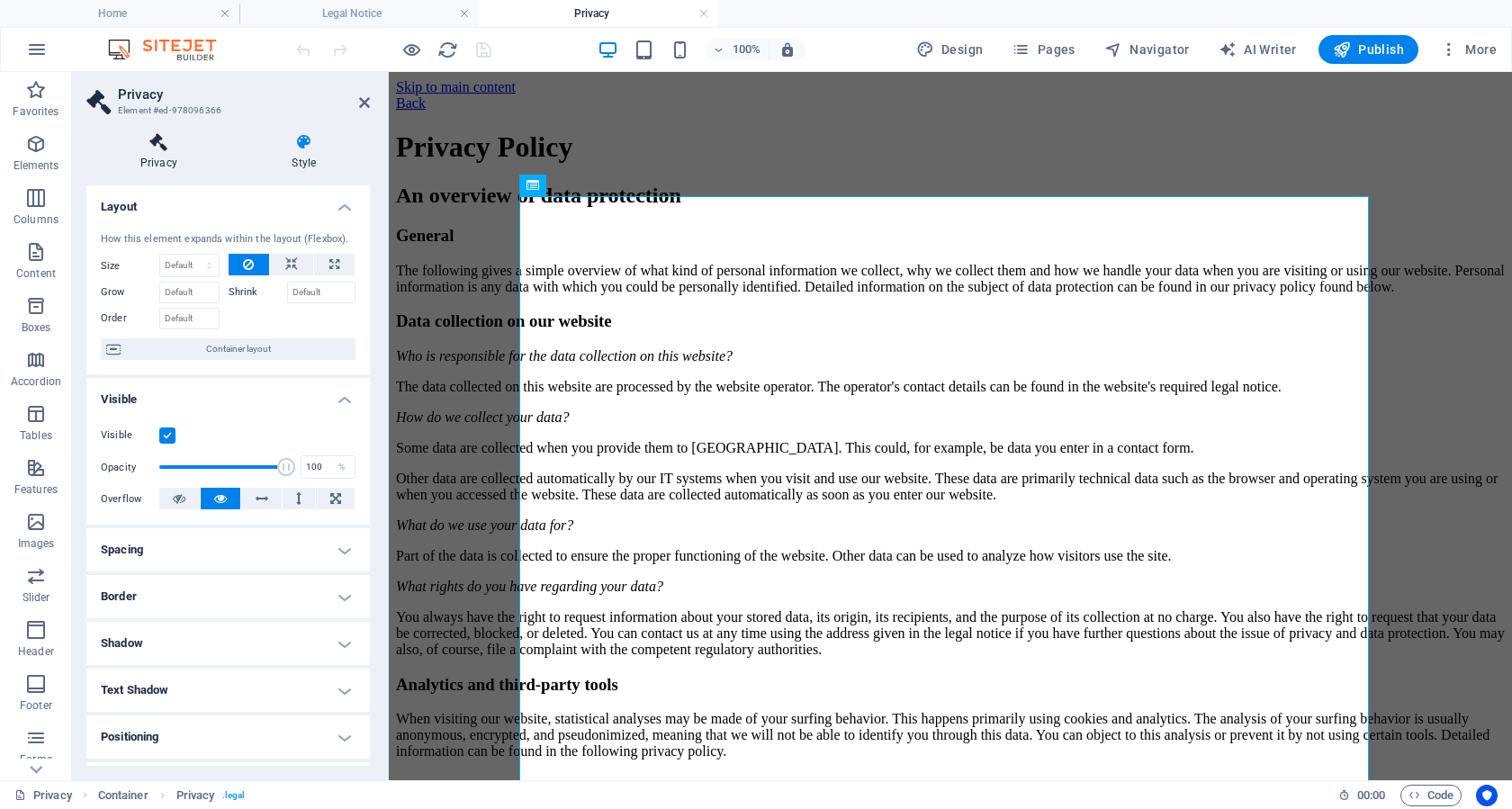
click at [146, 137] on icon at bounding box center [158, 142] width 144 height 18
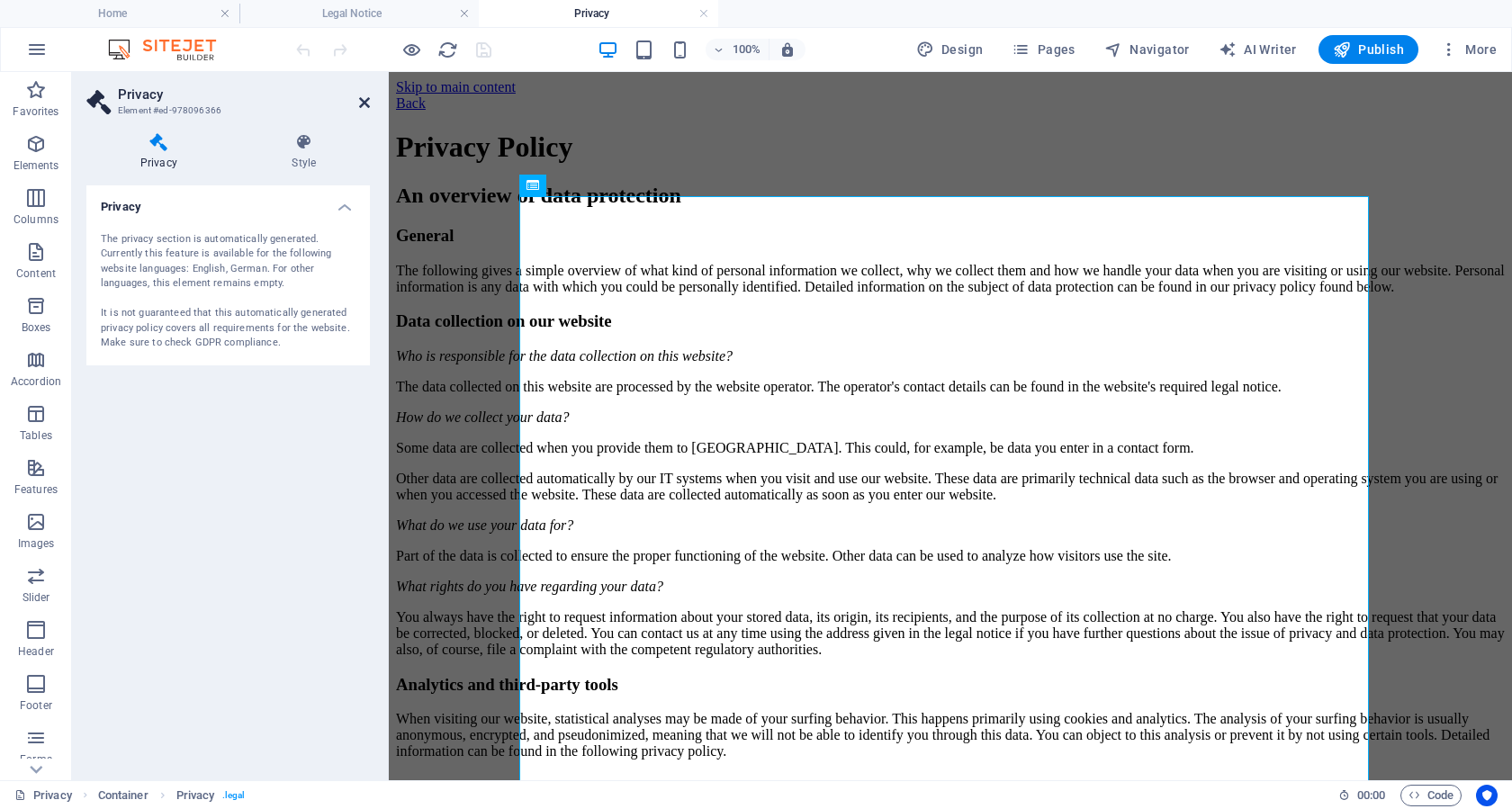
click at [363, 104] on icon at bounding box center [364, 102] width 10 height 14
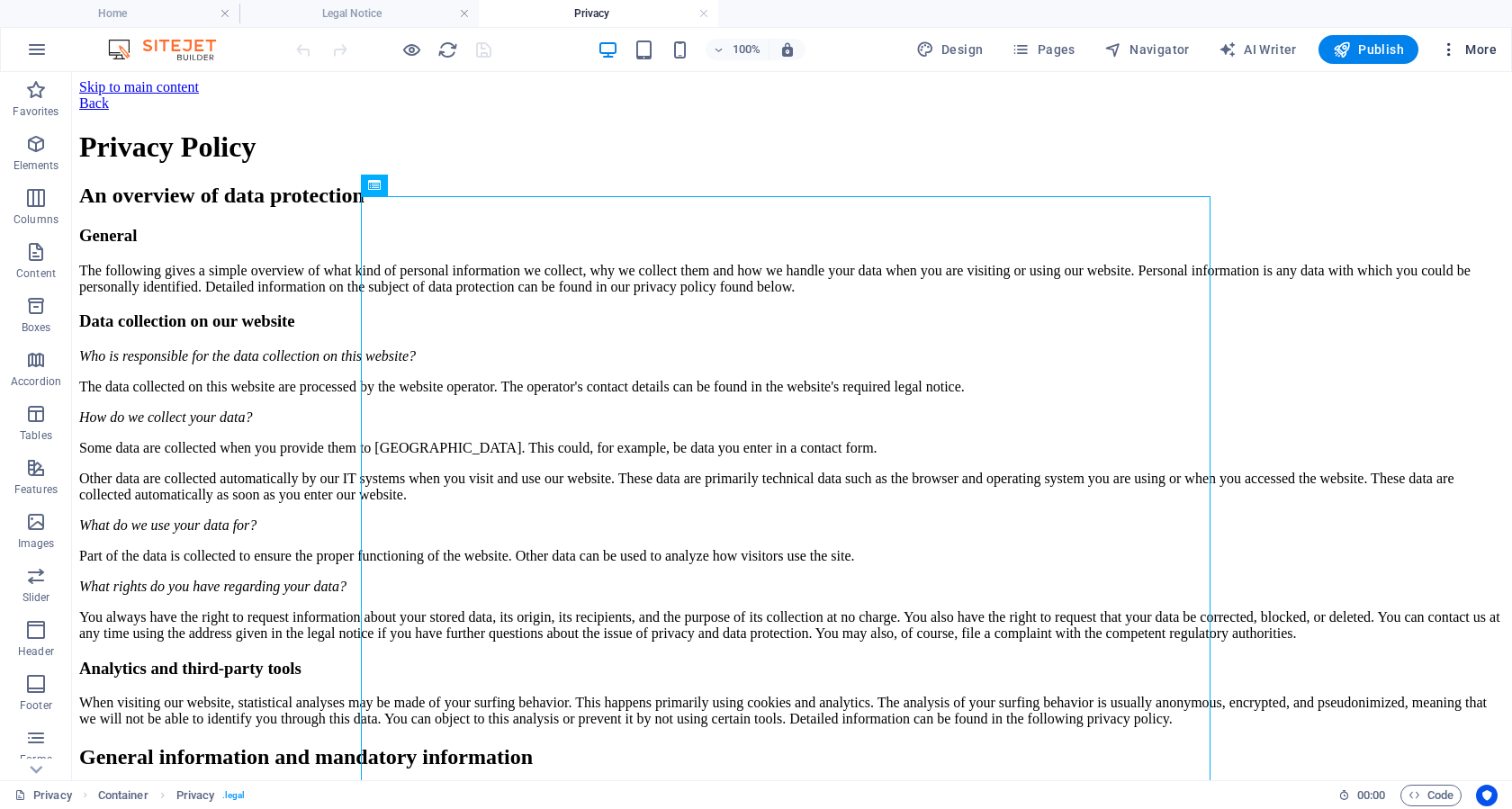
click at [1479, 54] on span "More" at bounding box center [1469, 49] width 57 height 18
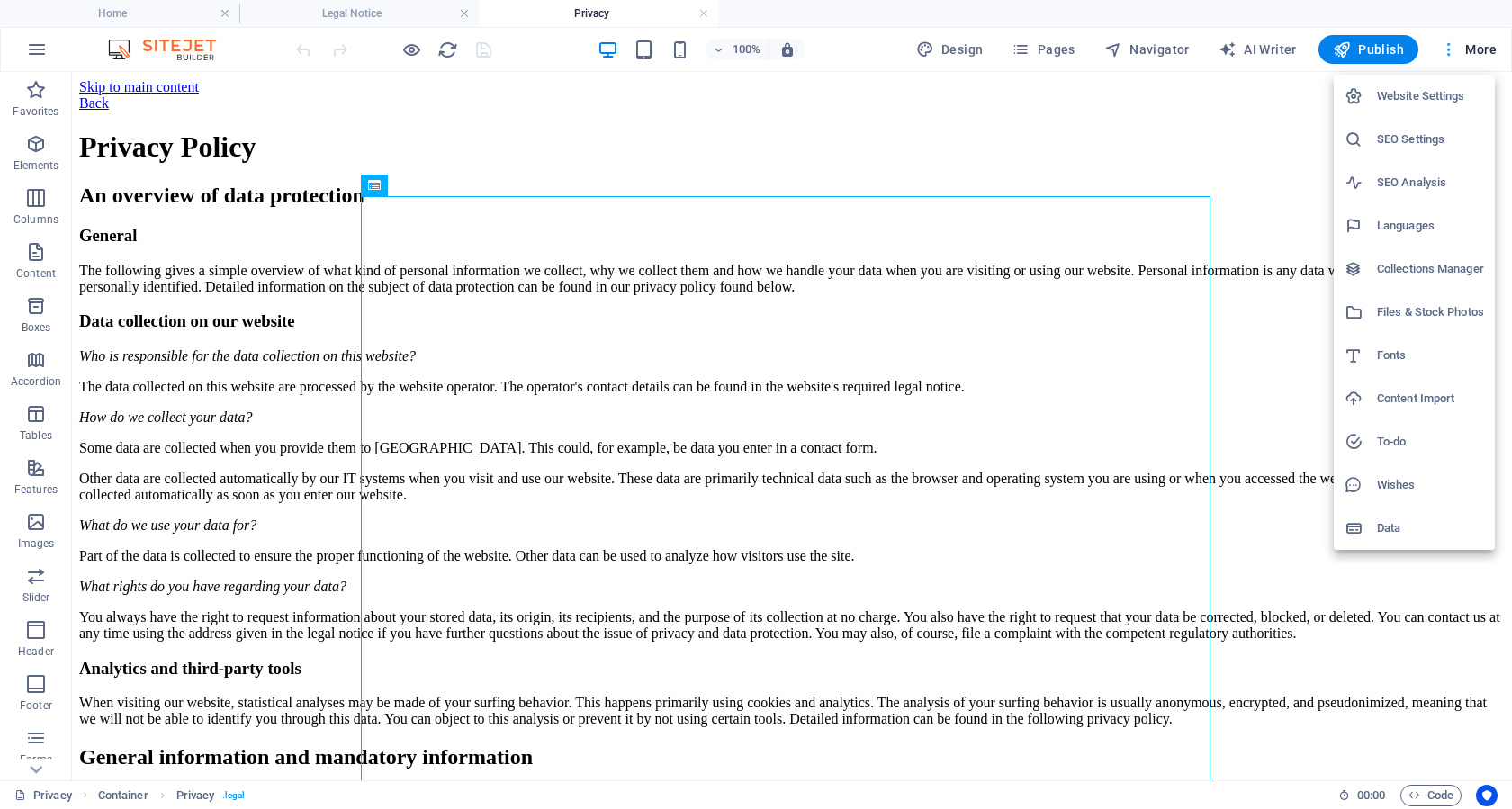
click at [1479, 54] on div at bounding box center [756, 404] width 1512 height 809
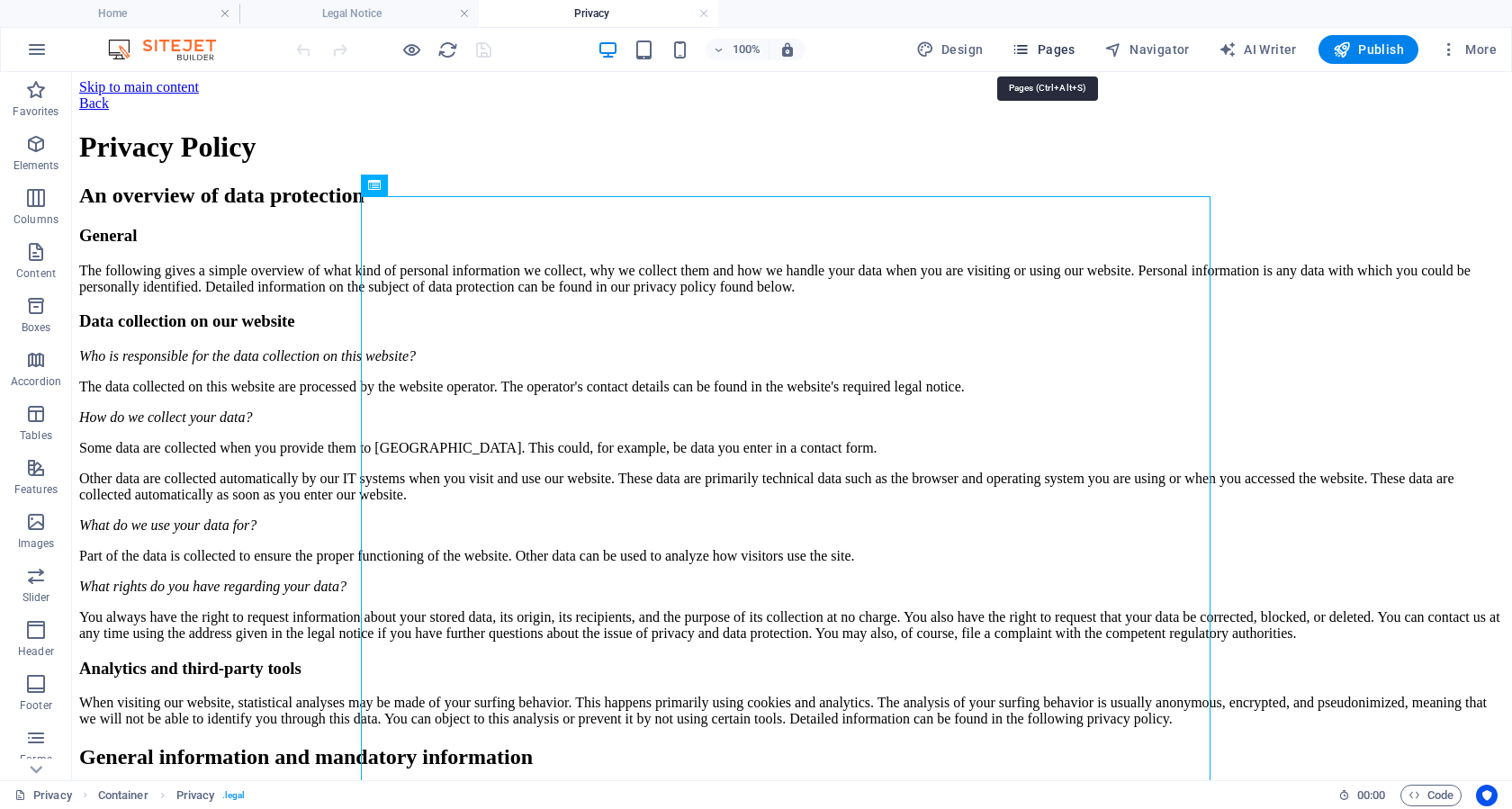
click at [1037, 47] on span "Pages" at bounding box center [1043, 49] width 63 height 18
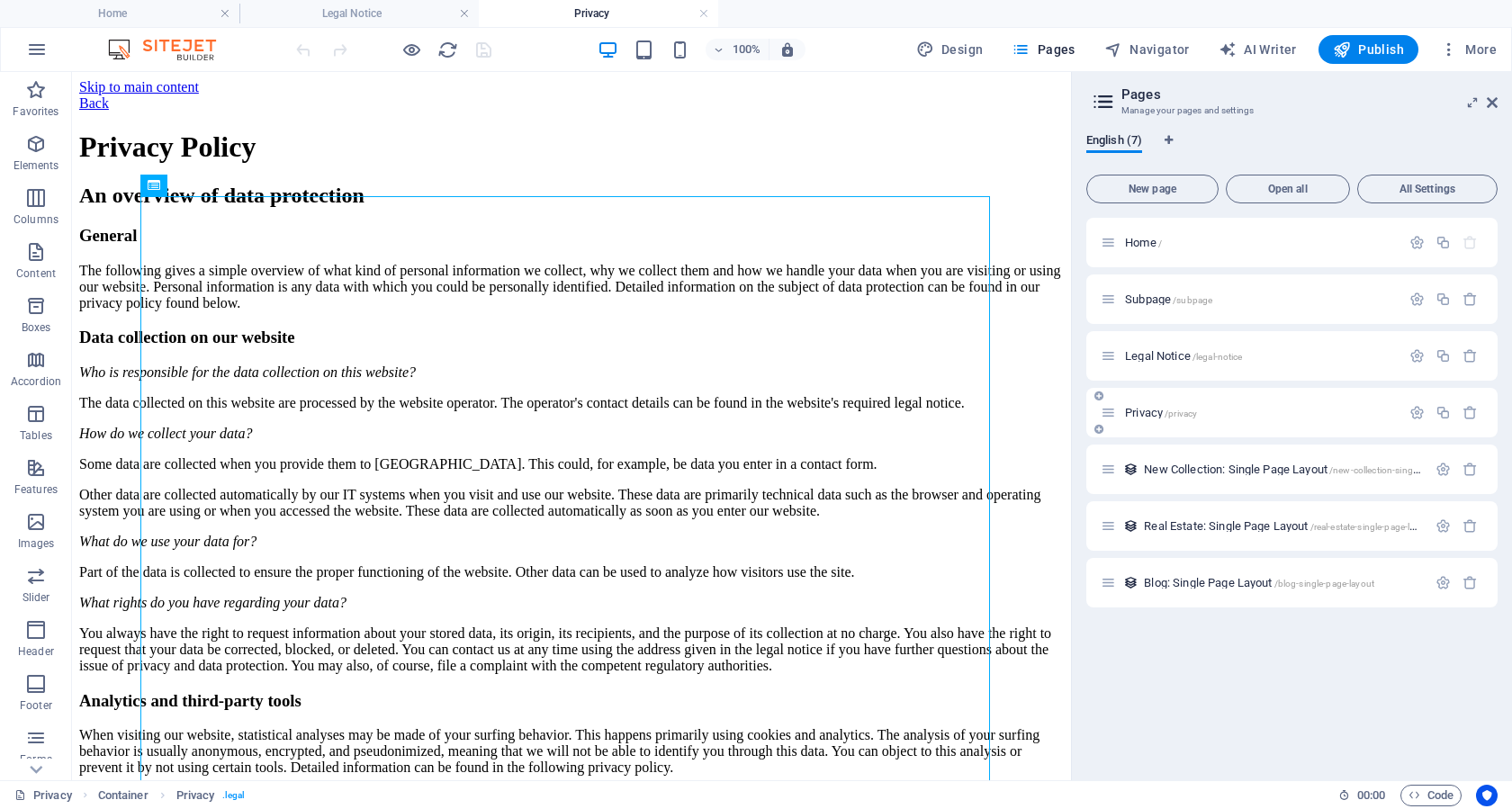
click at [1243, 411] on p "Privacy /privacy" at bounding box center [1260, 413] width 270 height 11
click at [1243, 410] on p "Privacy /privacy" at bounding box center [1260, 413] width 270 height 11
click at [1262, 194] on button "Open all" at bounding box center [1287, 189] width 124 height 28
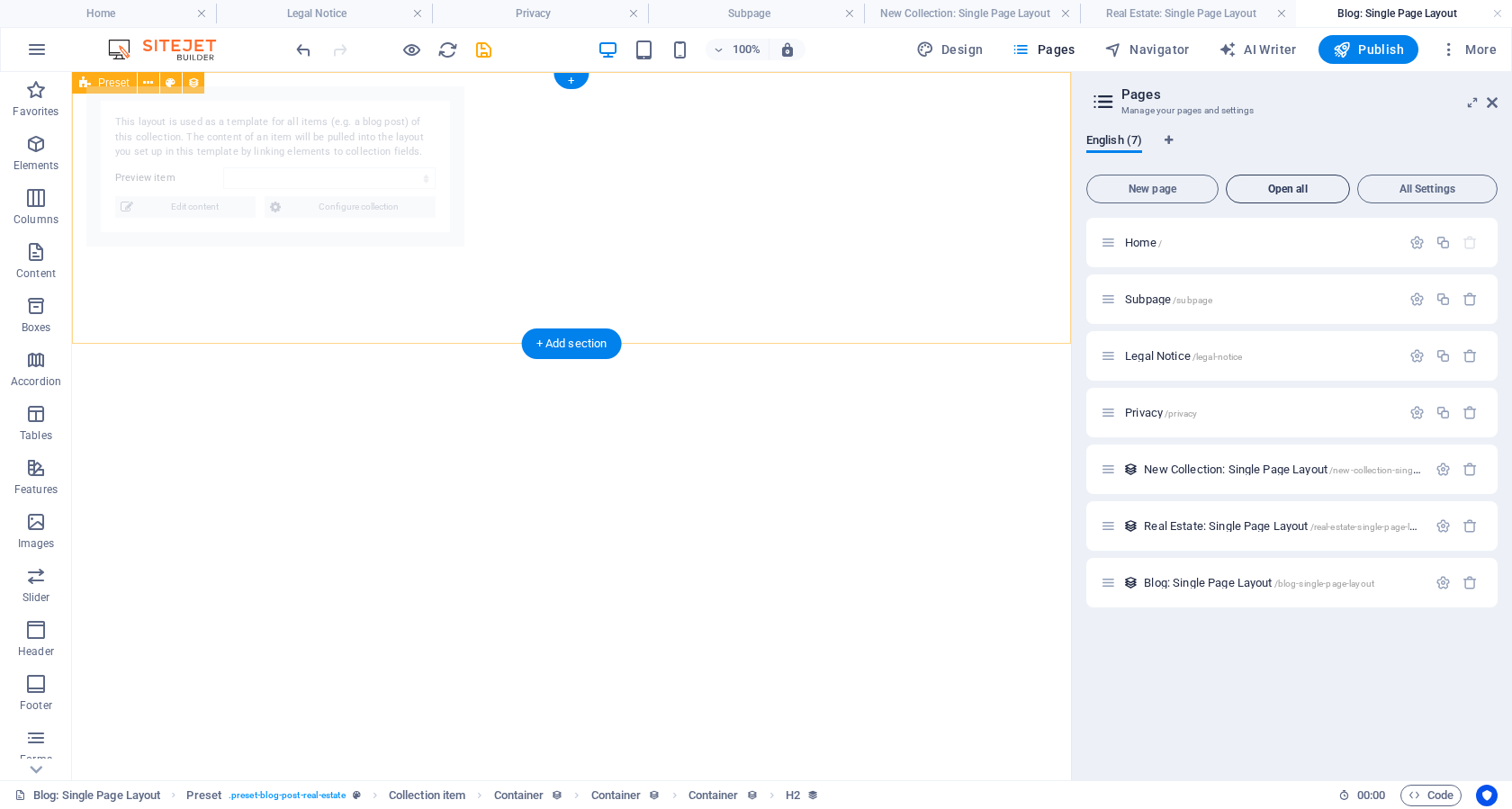
select select "68d5d4c1f57af25a200b9313"
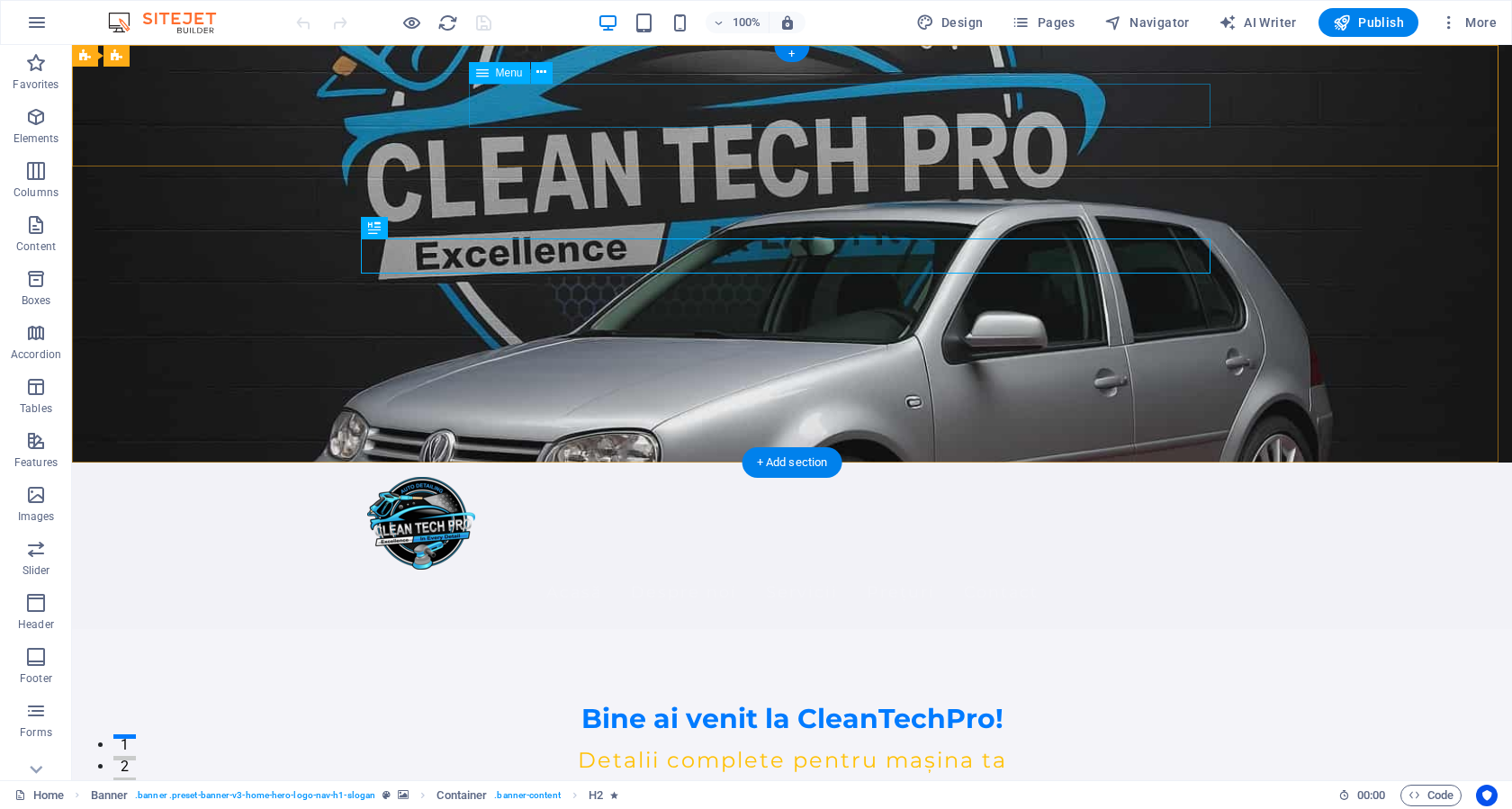
click at [1018, 569] on nav "Acasă Despre noi Servicii Prețuri Contact" at bounding box center [791, 592] width 849 height 45
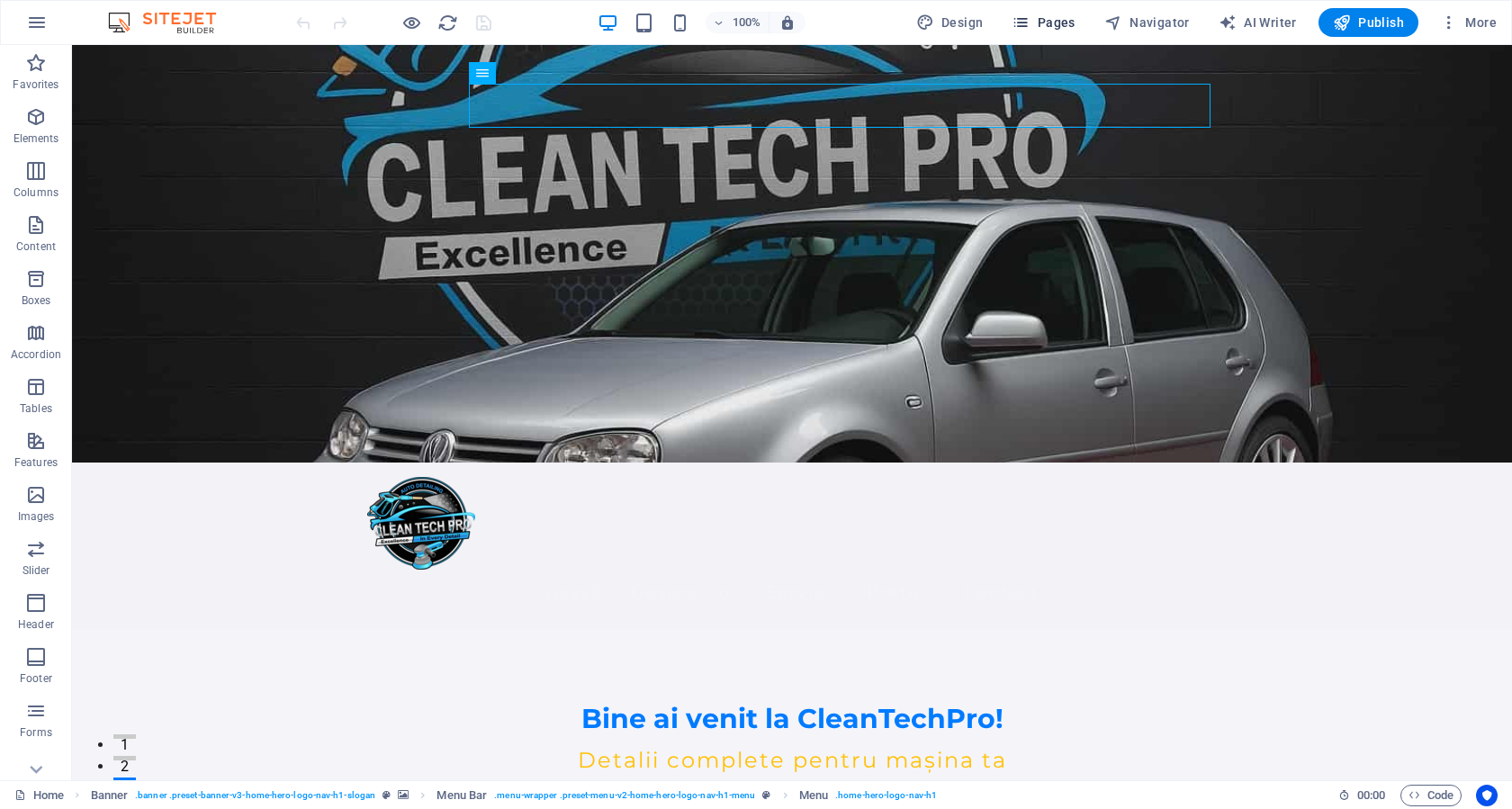
click at [1057, 26] on span "Pages" at bounding box center [1043, 22] width 63 height 18
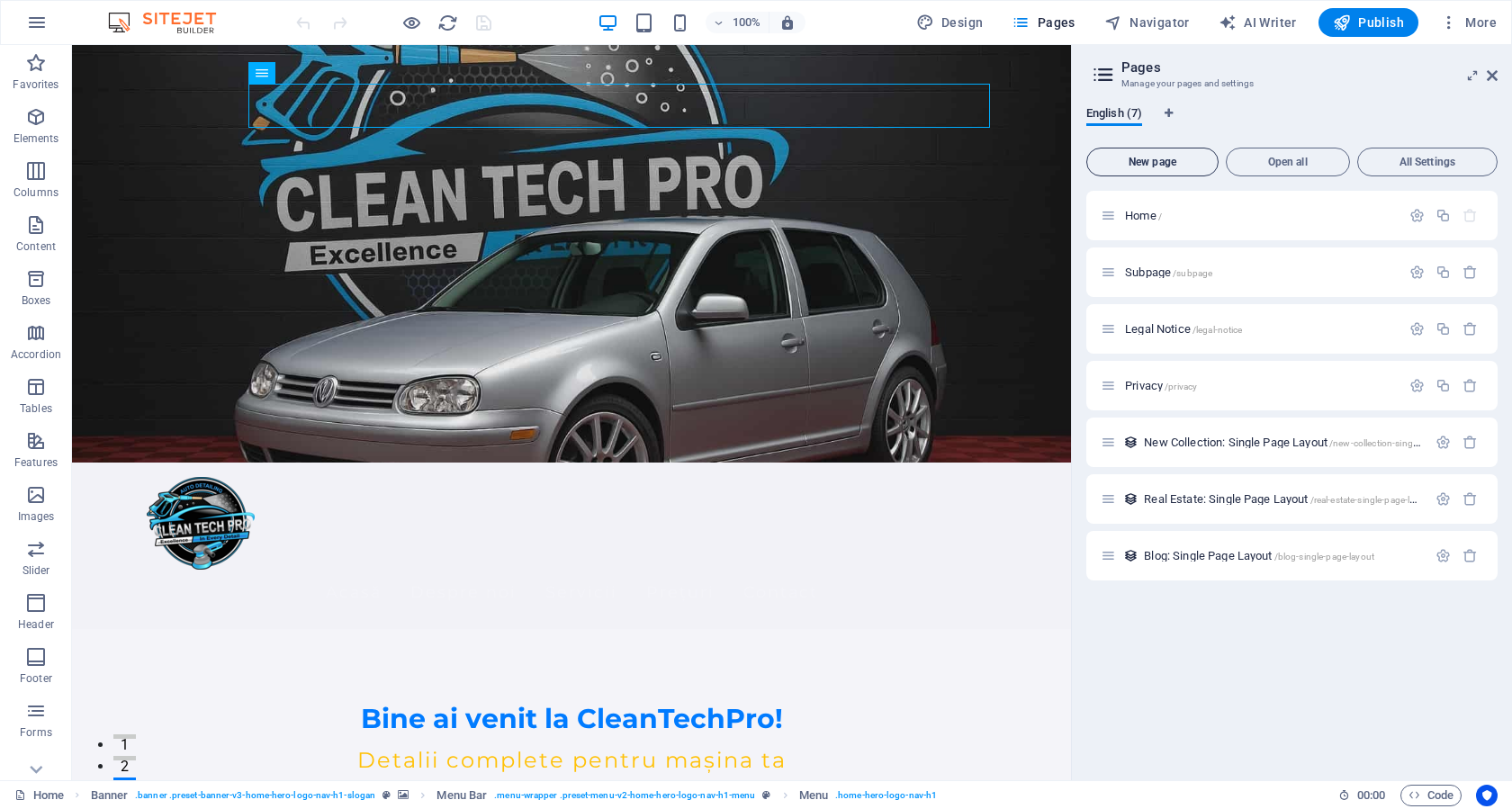
click at [1162, 158] on span "New page" at bounding box center [1152, 161] width 116 height 10
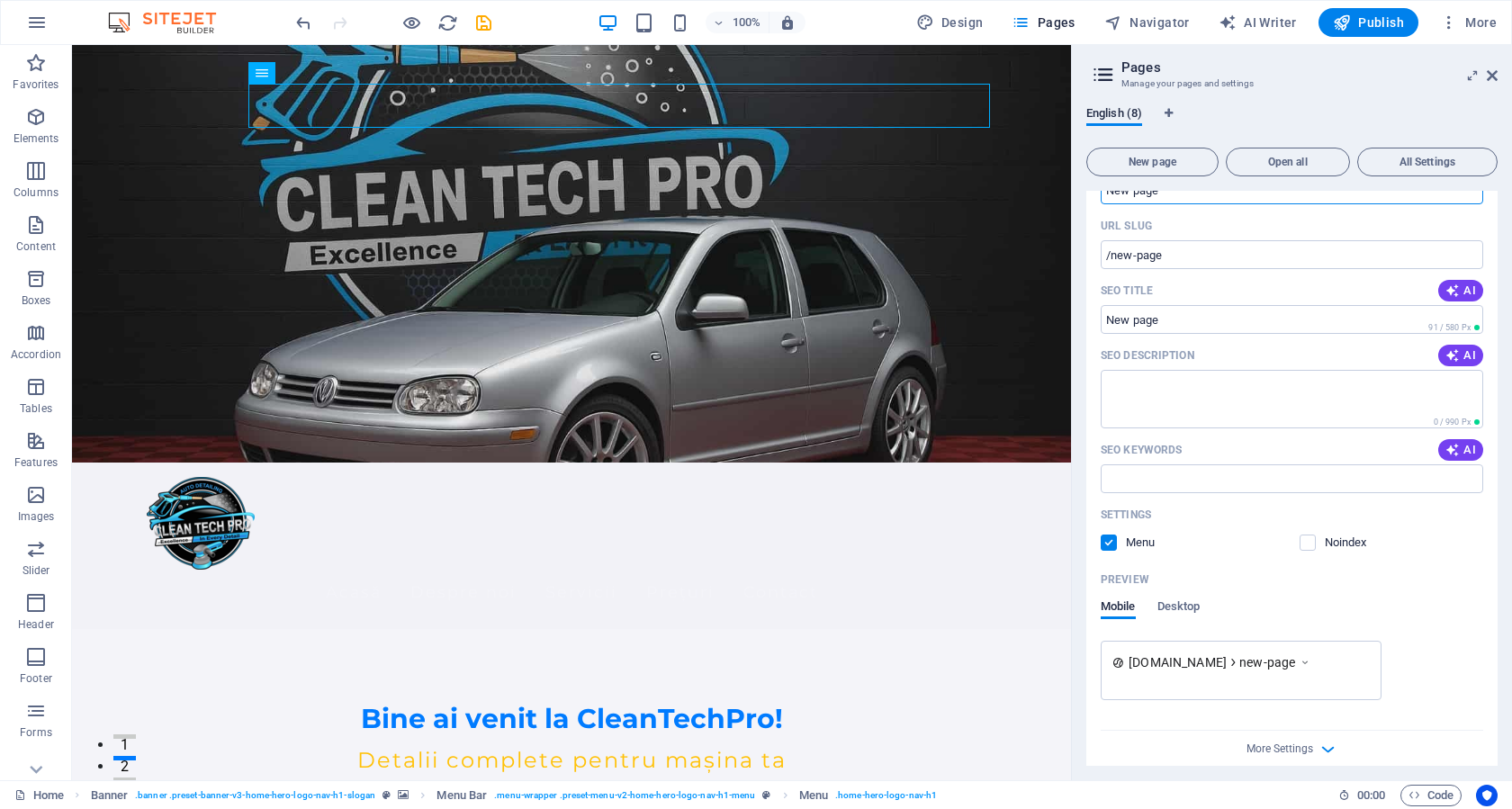
scroll to position [505, 0]
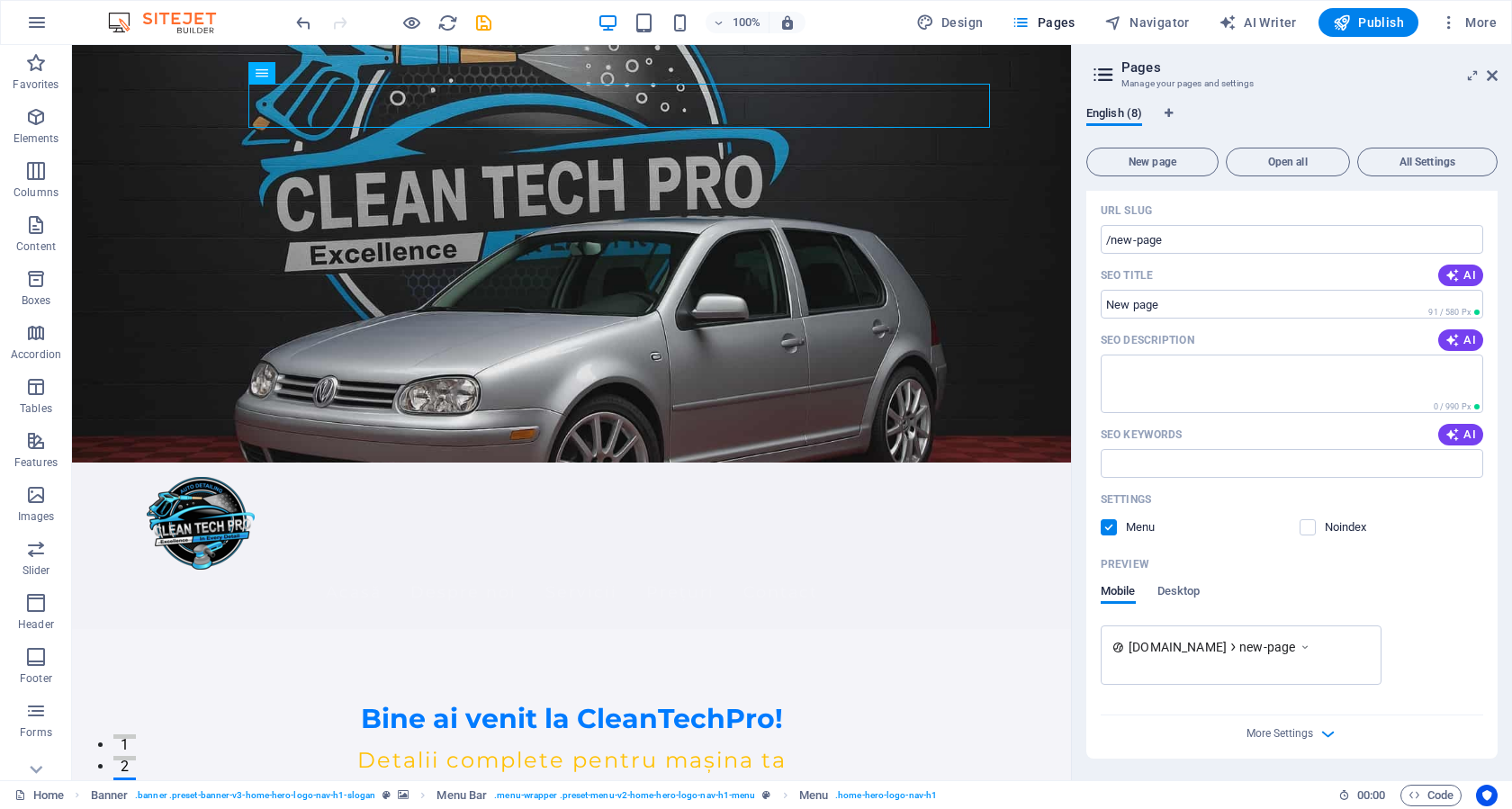
click at [1261, 723] on div "More Settings" at bounding box center [1291, 729] width 382 height 28
click at [1263, 733] on span "More Settings" at bounding box center [1280, 733] width 67 height 12
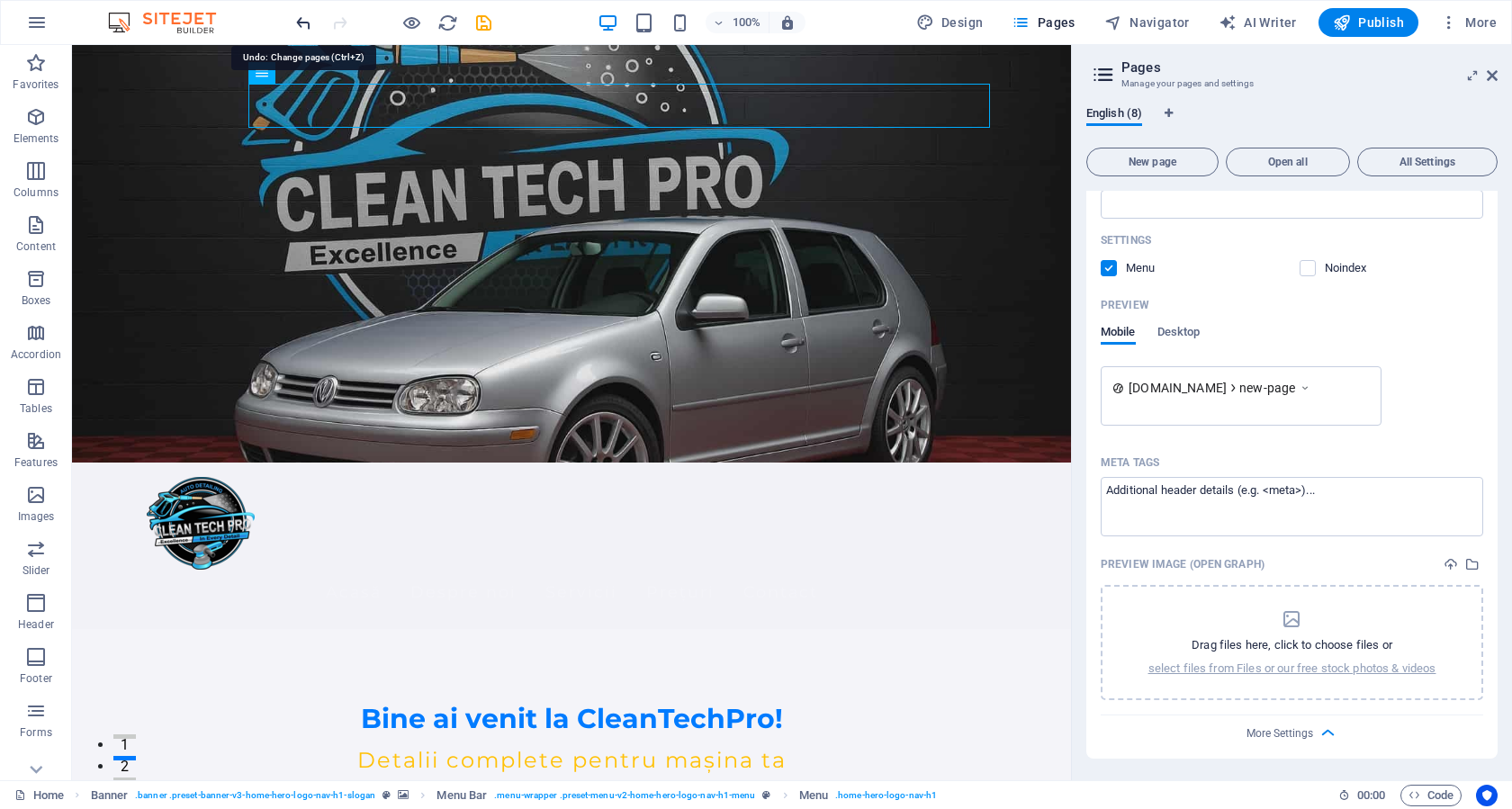
click at [303, 19] on icon "undo" at bounding box center [304, 23] width 21 height 21
click at [303, 19] on div at bounding box center [393, 23] width 201 height 28
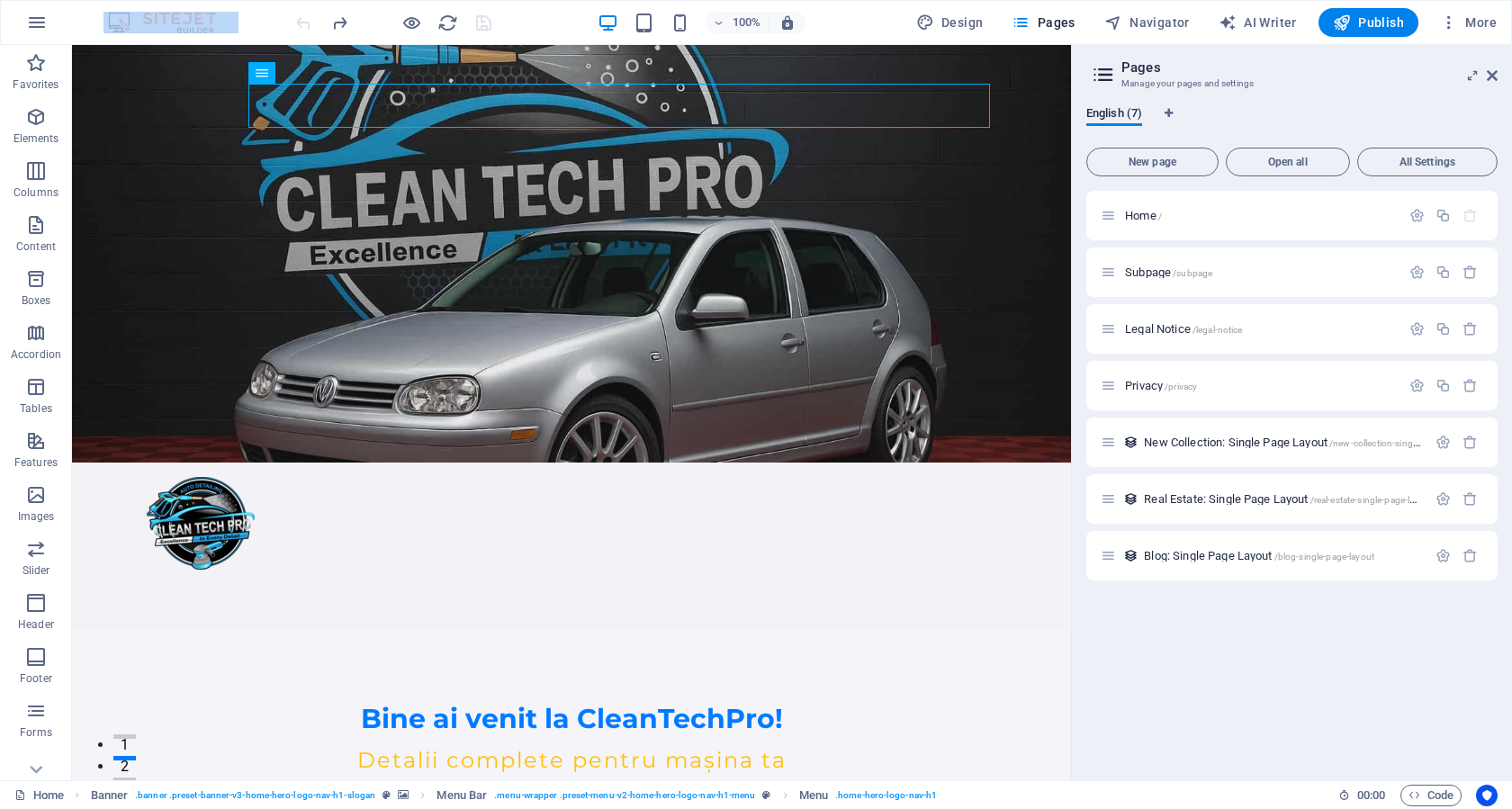
click at [303, 19] on div at bounding box center [393, 23] width 201 height 28
